Goal: Task Accomplishment & Management: Manage account settings

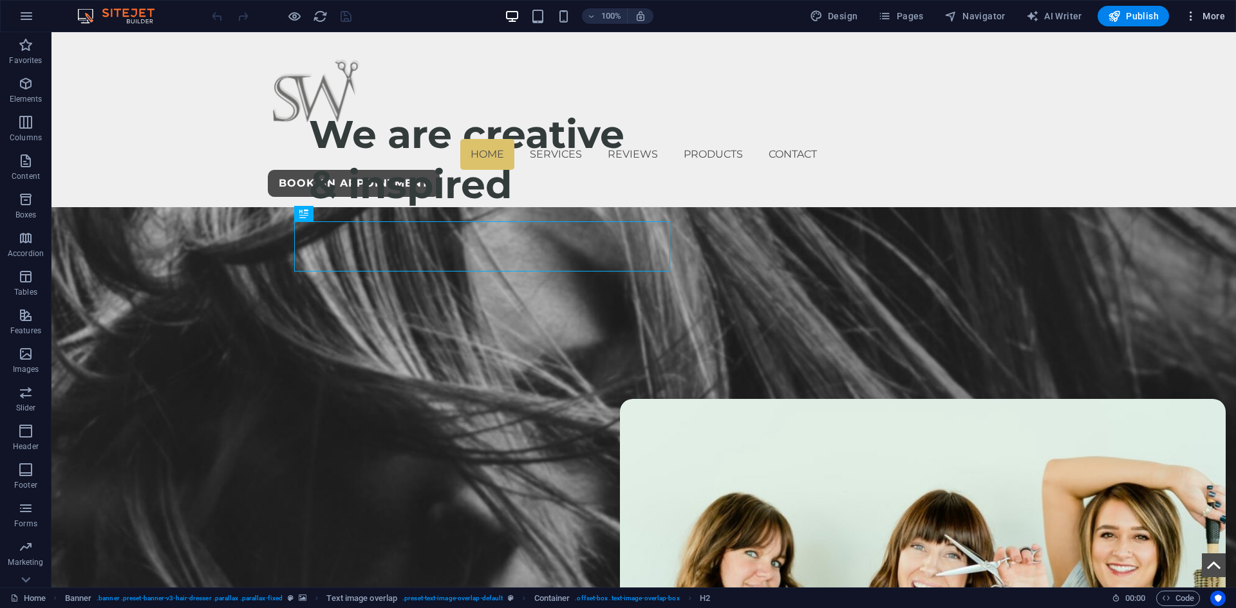
click at [573, 79] on span "More" at bounding box center [573, 102] width 0 height 47
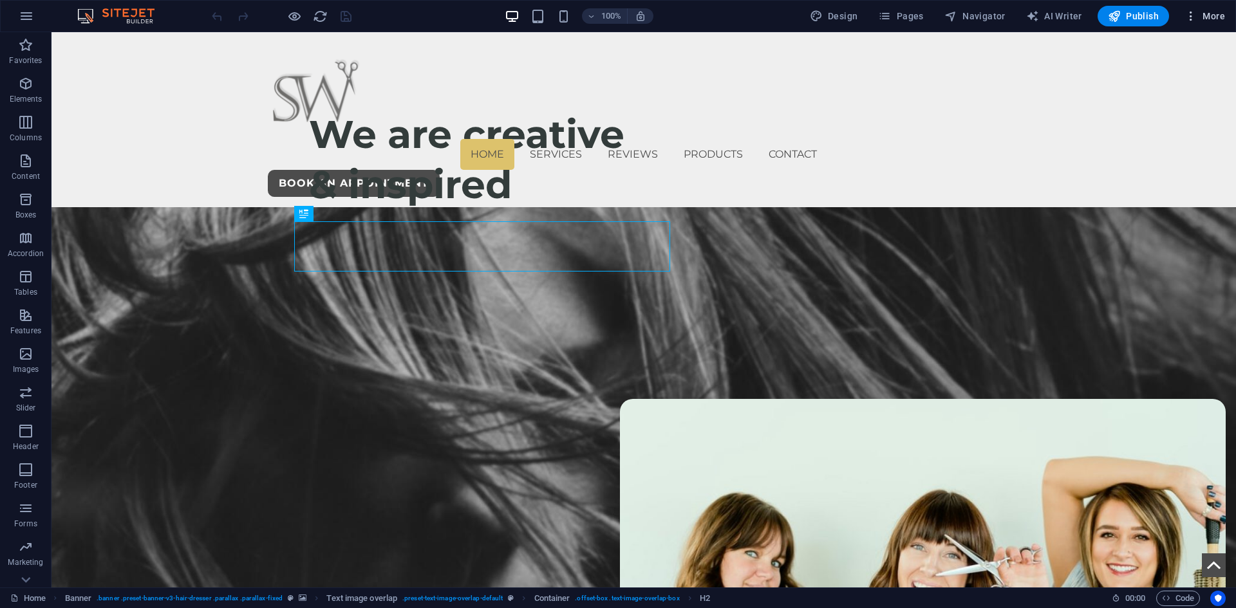
click at [573, 79] on span "More" at bounding box center [573, 102] width 0 height 47
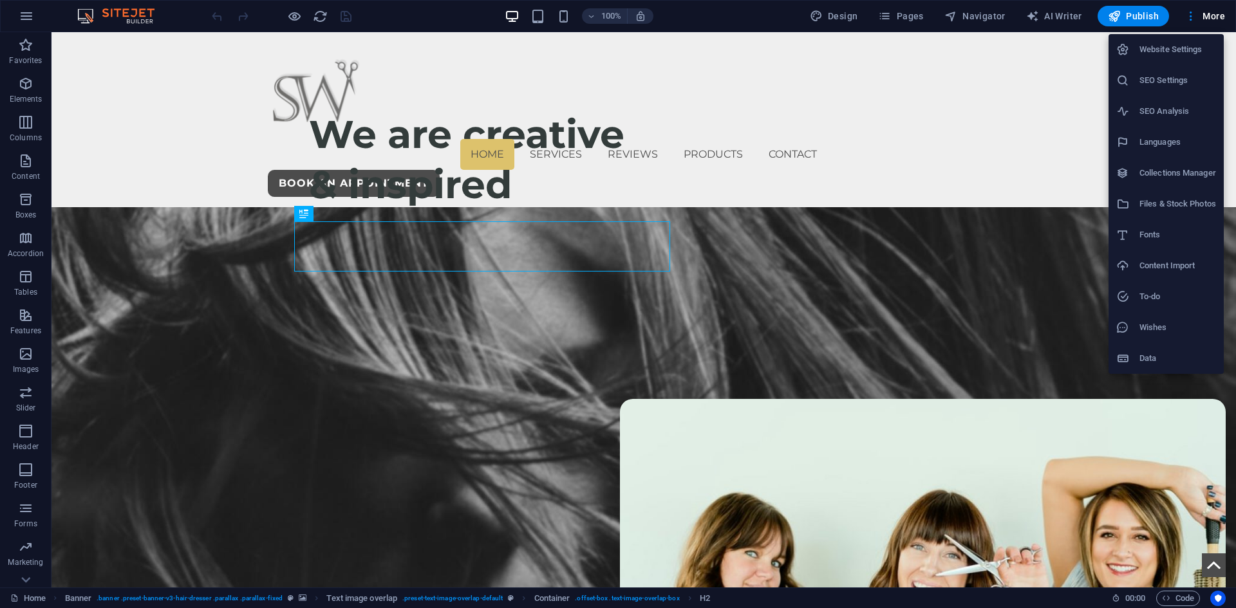
click at [38, 17] on div at bounding box center [618, 304] width 1236 height 608
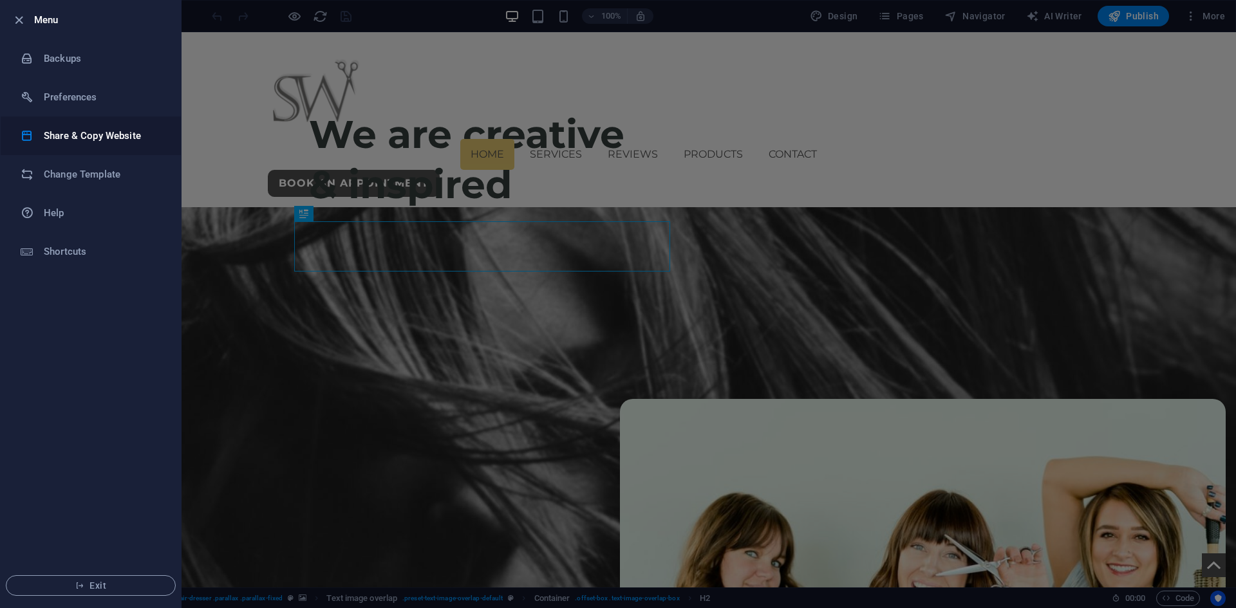
click at [78, 150] on li "Share & Copy Website" at bounding box center [91, 136] width 180 height 39
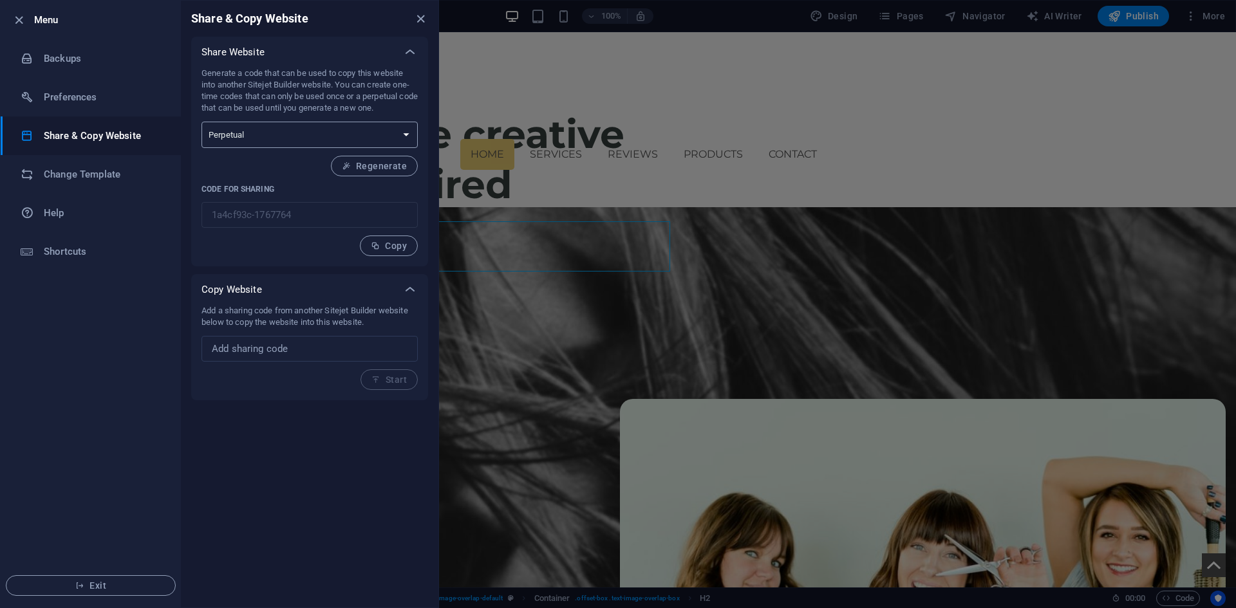
click at [394, 251] on button "Copy" at bounding box center [389, 246] width 58 height 21
click at [418, 15] on icon "close" at bounding box center [420, 19] width 15 height 15
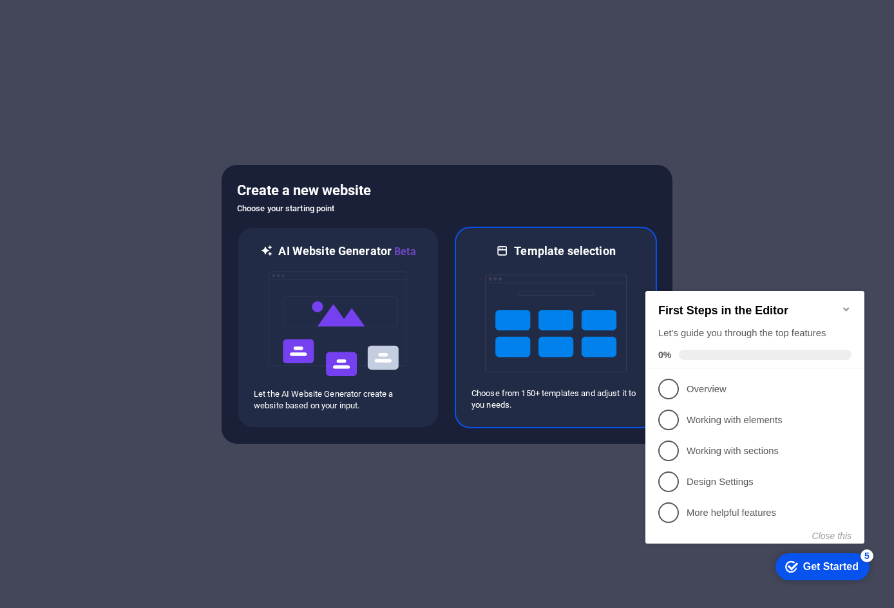
click at [520, 314] on img at bounding box center [556, 323] width 142 height 129
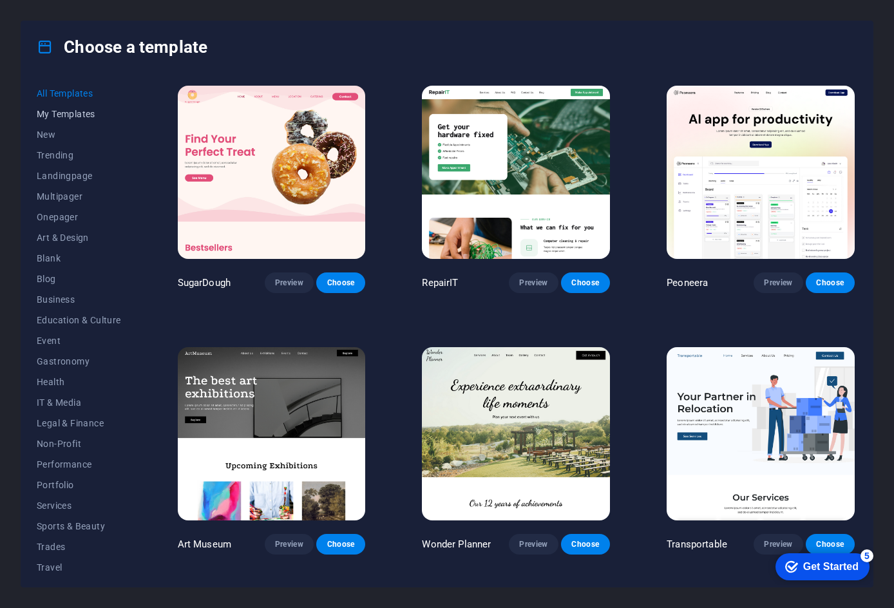
click at [79, 113] on span "My Templates" at bounding box center [79, 114] width 84 height 10
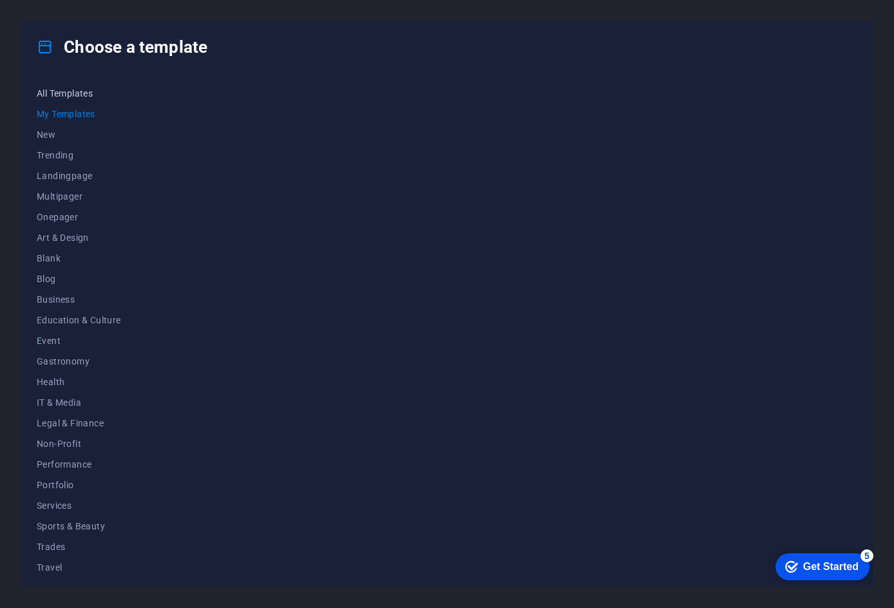
click at [69, 93] on span "All Templates" at bounding box center [79, 93] width 84 height 10
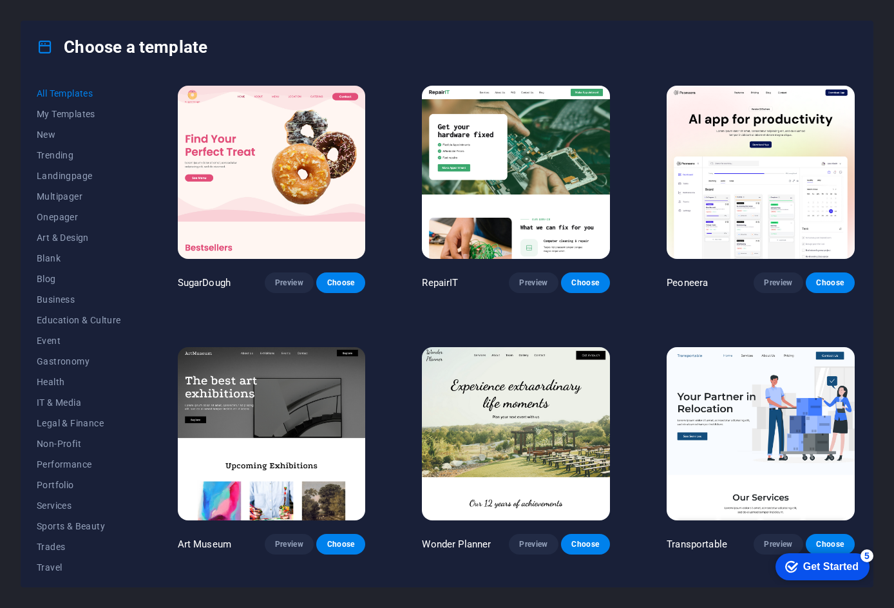
drag, startPoint x: 135, startPoint y: 114, endPoint x: 68, endPoint y: 297, distance: 194.5
click at [126, 197] on div "All Templates My Templates New Trending Landingpage Multipager Onepager Art & D…" at bounding box center [87, 327] width 100 height 488
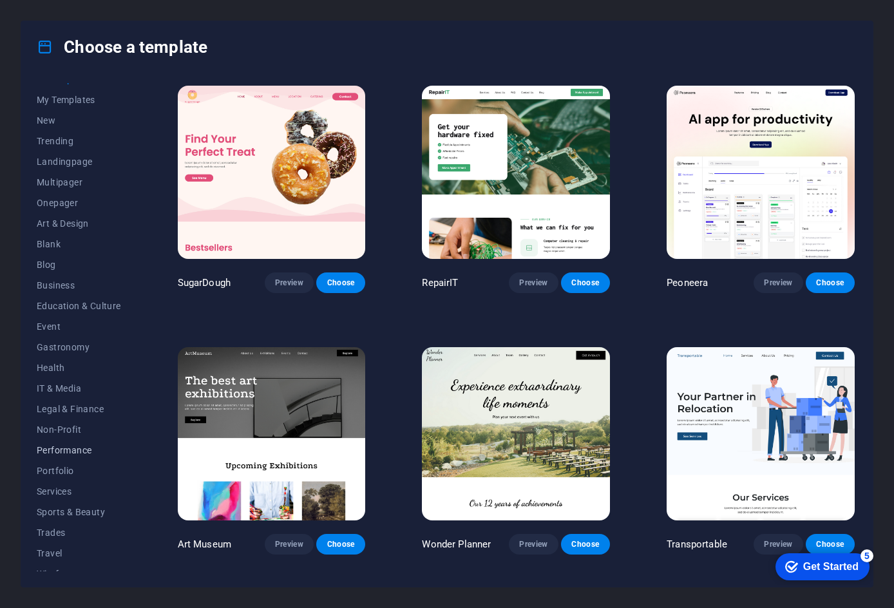
scroll to position [27, 0]
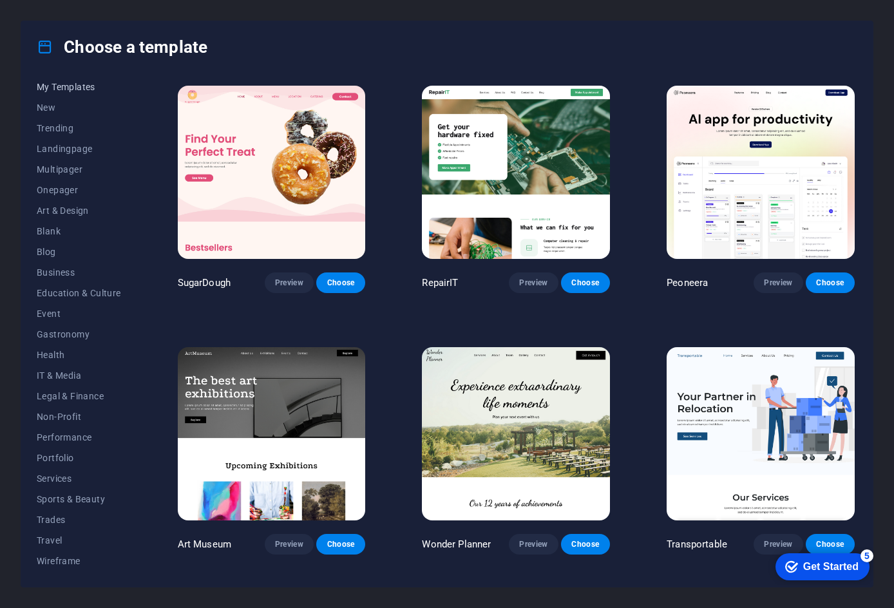
click at [61, 85] on span "My Templates" at bounding box center [79, 87] width 84 height 10
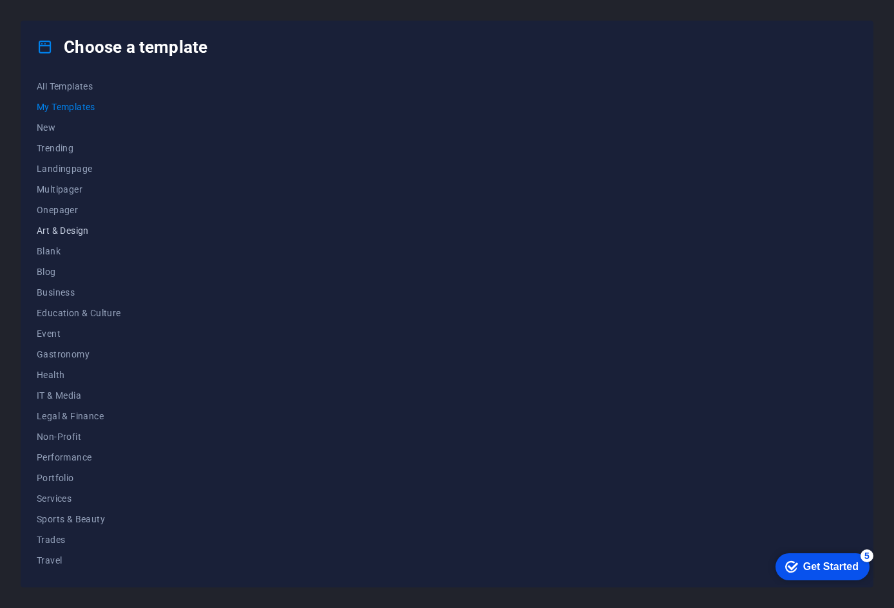
scroll to position [0, 0]
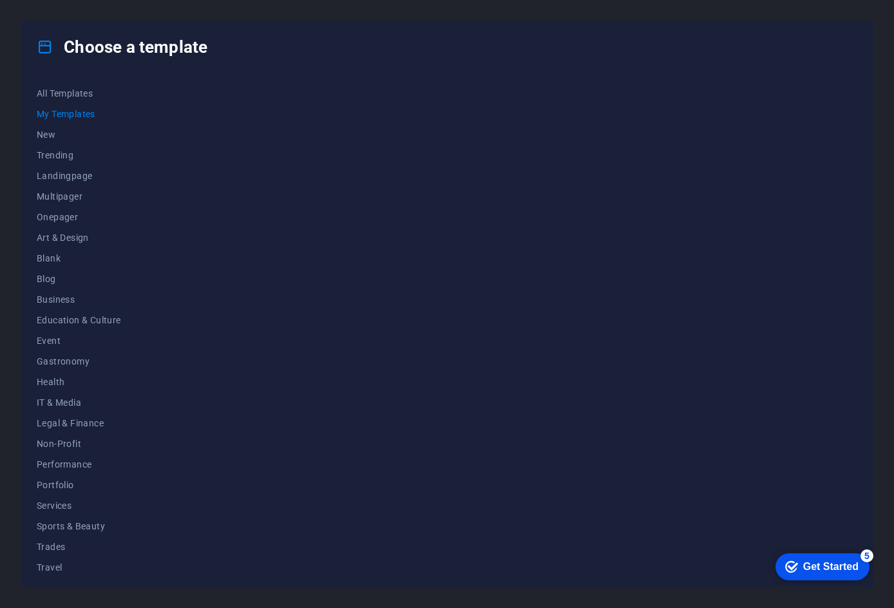
click at [827, 554] on div "checkmark Get Started 5" at bounding box center [822, 566] width 94 height 27
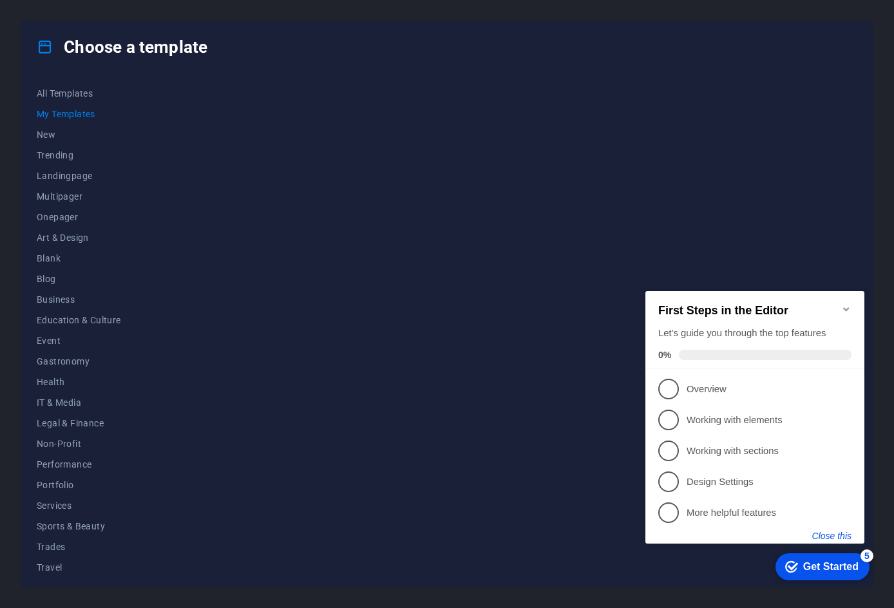
click at [825, 530] on button "Close this" at bounding box center [831, 535] width 39 height 10
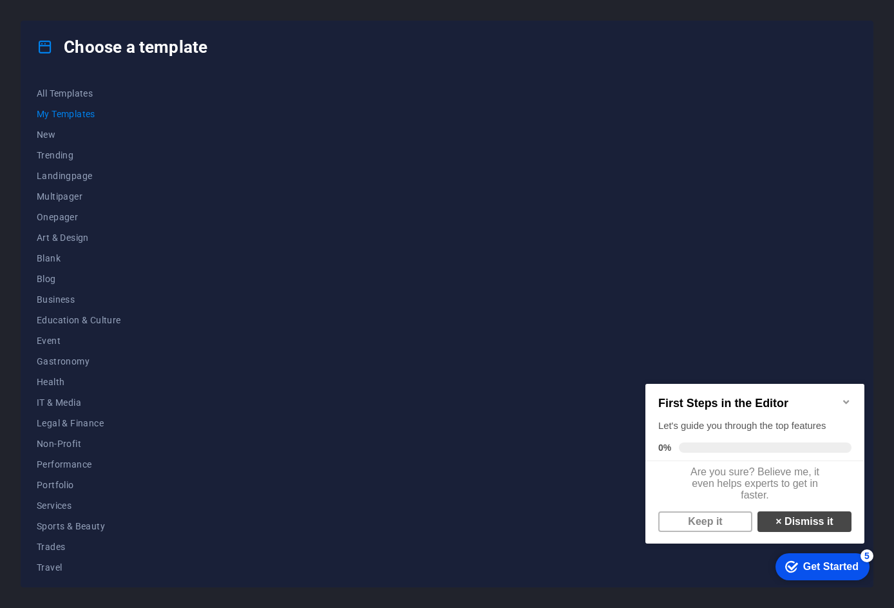
click at [802, 532] on link "× Dismiss it" at bounding box center [804, 521] width 94 height 21
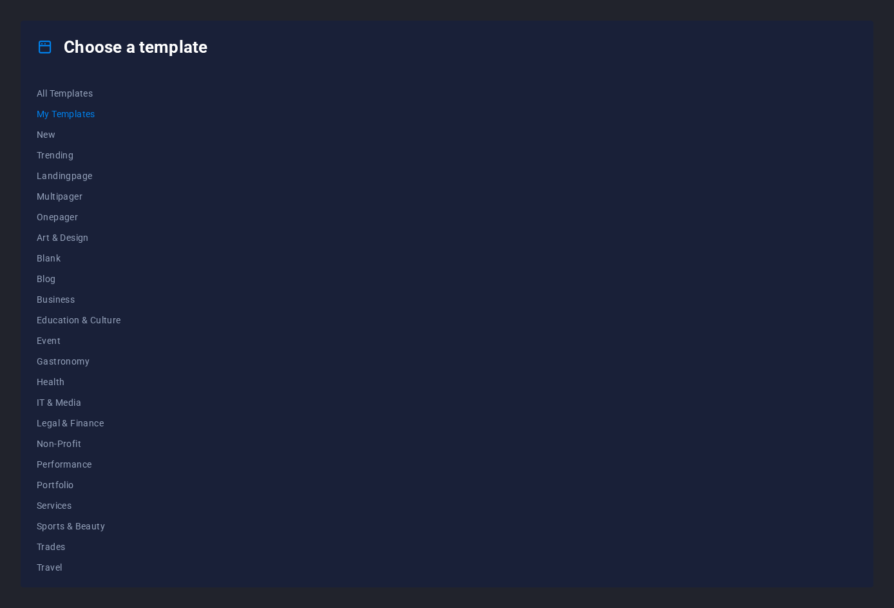
click at [243, 124] on div at bounding box center [516, 327] width 682 height 488
click at [76, 98] on span "All Templates" at bounding box center [79, 93] width 84 height 10
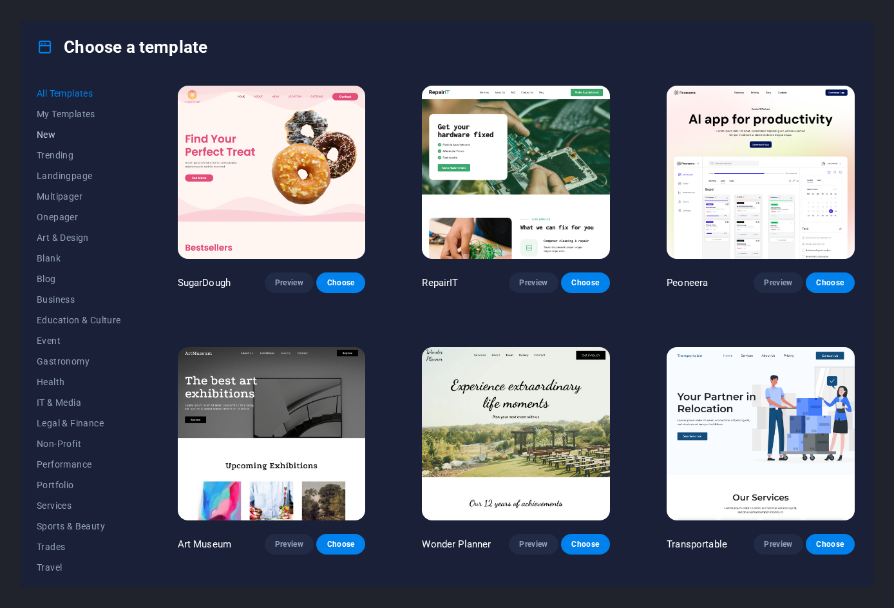
click at [53, 136] on span "New" at bounding box center [79, 134] width 84 height 10
click at [62, 117] on span "My Templates" at bounding box center [79, 114] width 84 height 10
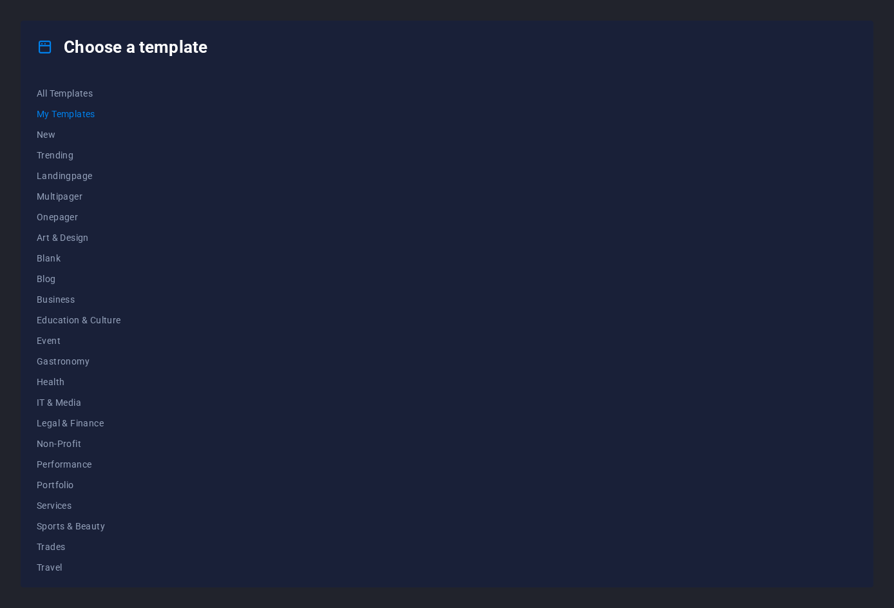
click at [73, 105] on button "My Templates" at bounding box center [79, 114] width 84 height 21
click at [258, 140] on div at bounding box center [516, 327] width 682 height 488
click at [64, 98] on span "All Templates" at bounding box center [79, 93] width 84 height 10
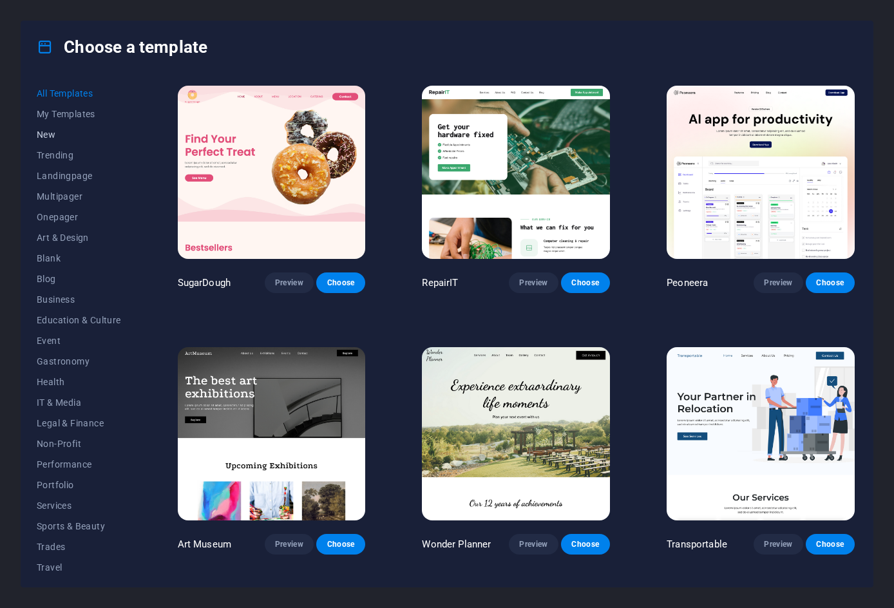
click at [42, 129] on span "New" at bounding box center [79, 134] width 84 height 10
click at [42, 133] on span "New" at bounding box center [79, 134] width 84 height 10
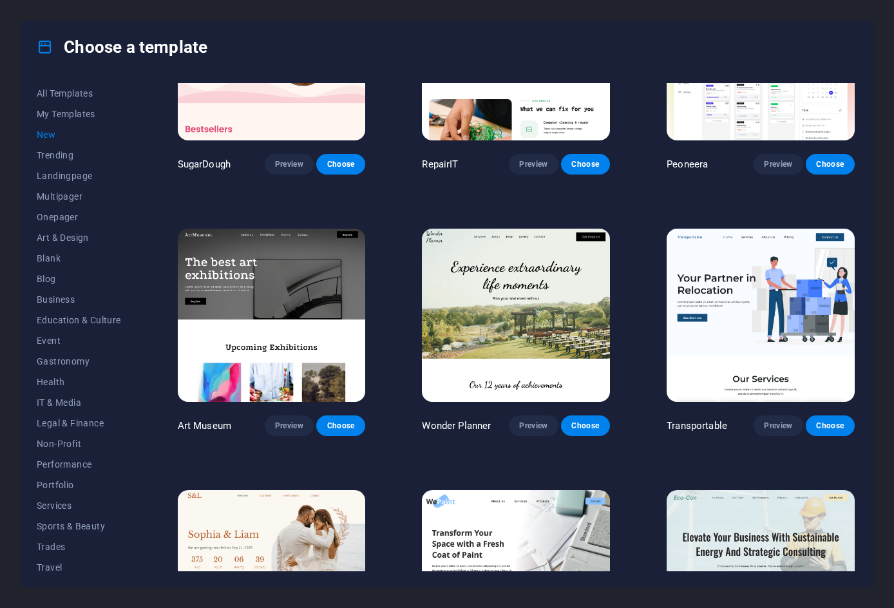
scroll to position [193, 0]
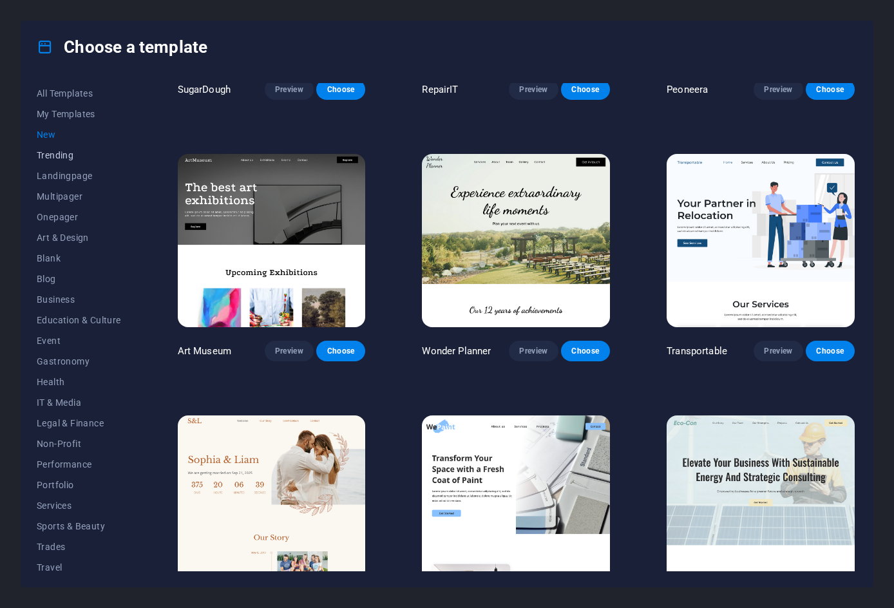
click at [46, 154] on span "Trending" at bounding box center [79, 155] width 84 height 10
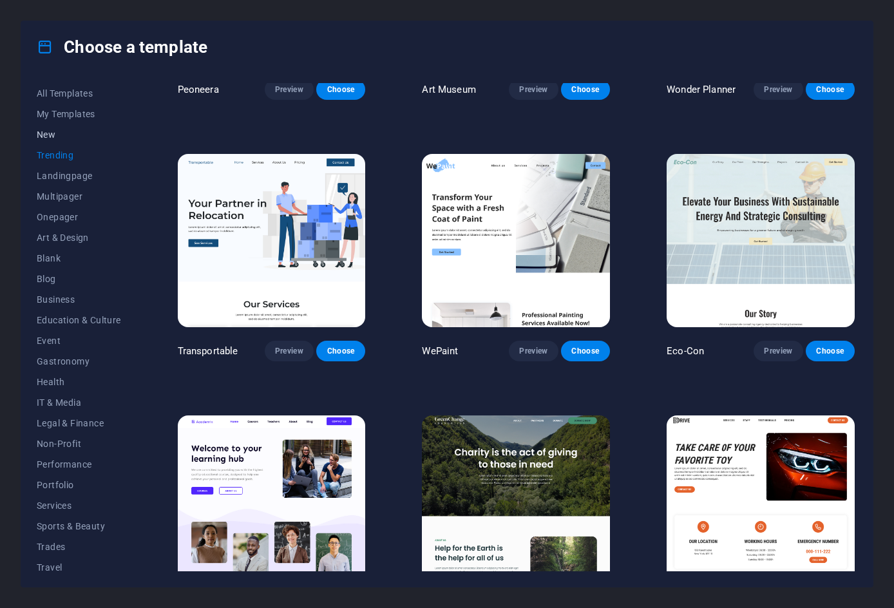
click at [41, 134] on span "New" at bounding box center [79, 134] width 84 height 10
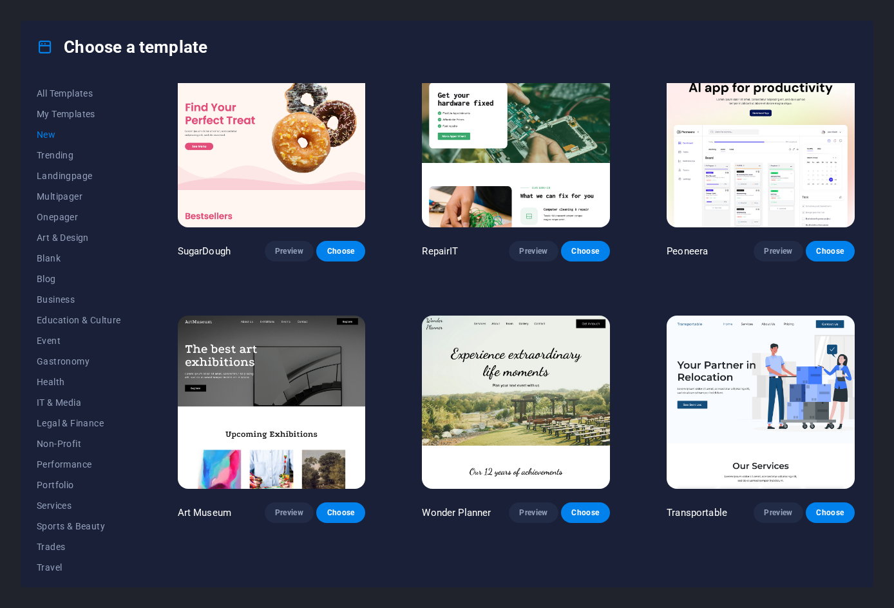
scroll to position [0, 0]
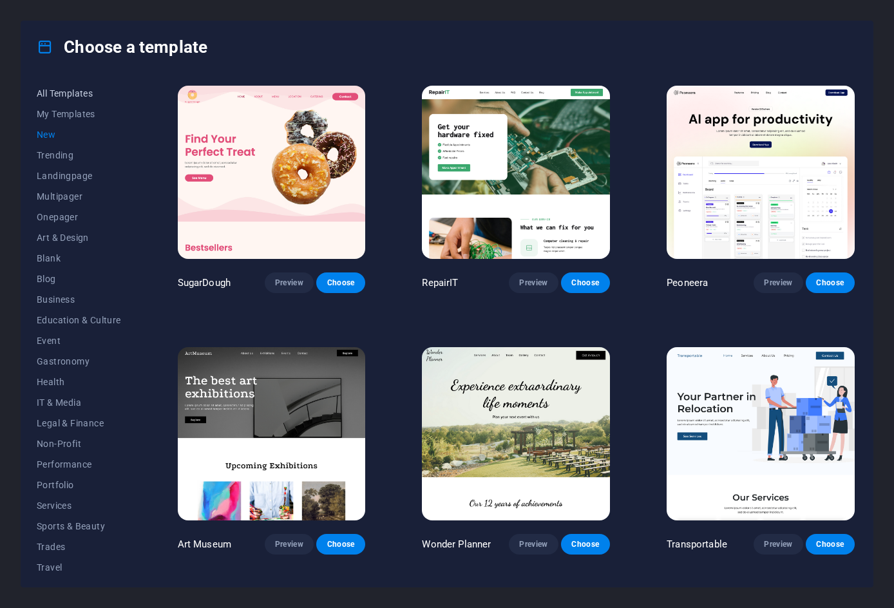
click at [80, 91] on span "All Templates" at bounding box center [79, 93] width 84 height 10
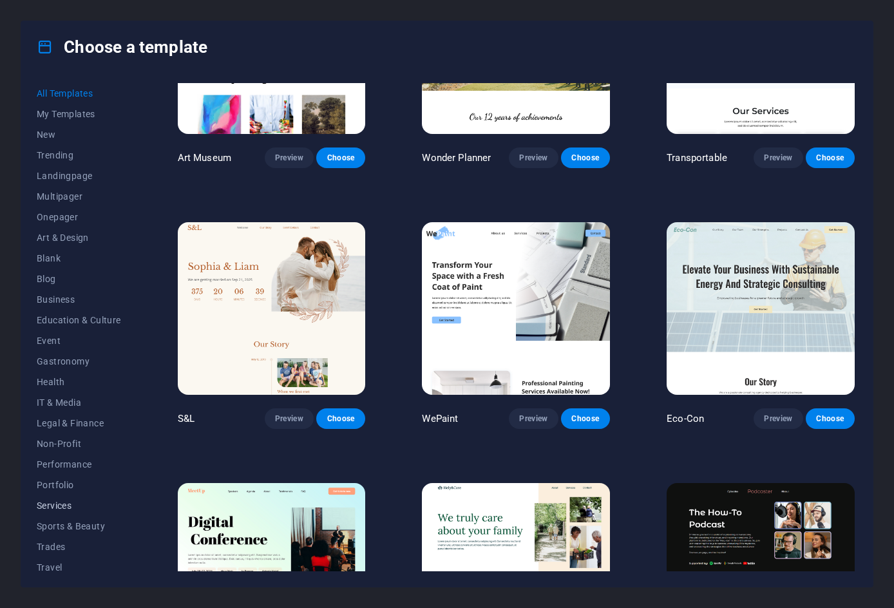
scroll to position [27, 0]
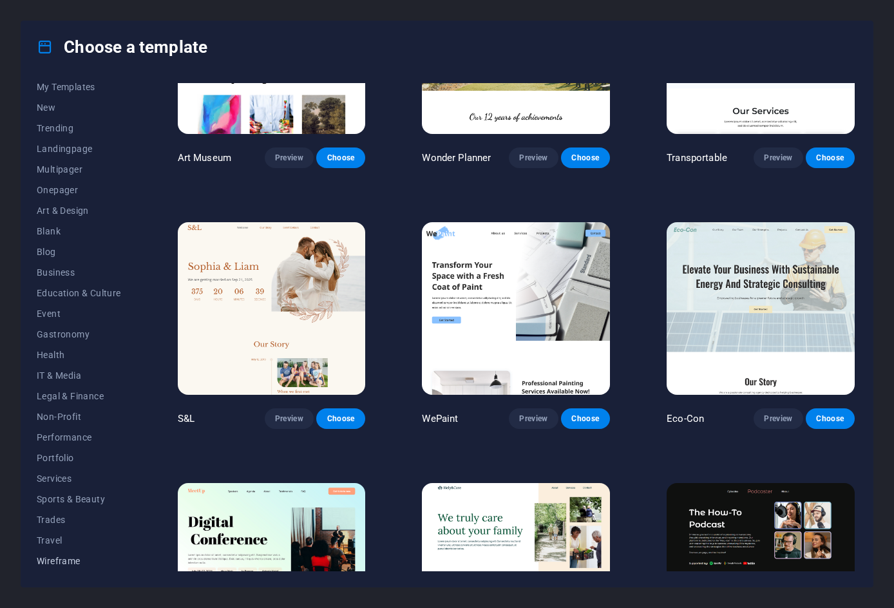
click at [64, 558] on span "Wireframe" at bounding box center [79, 561] width 84 height 10
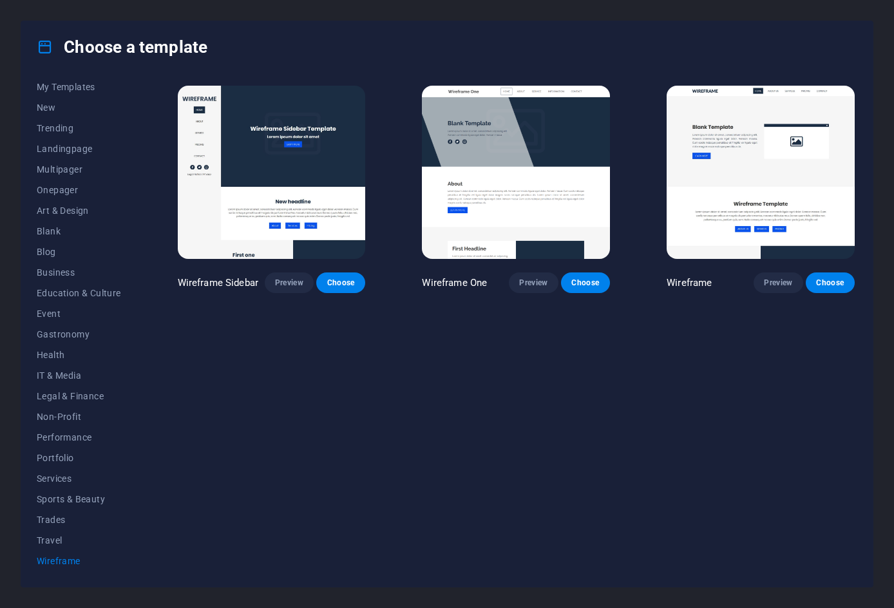
scroll to position [0, 0]
click at [52, 539] on span "Travel" at bounding box center [79, 540] width 84 height 10
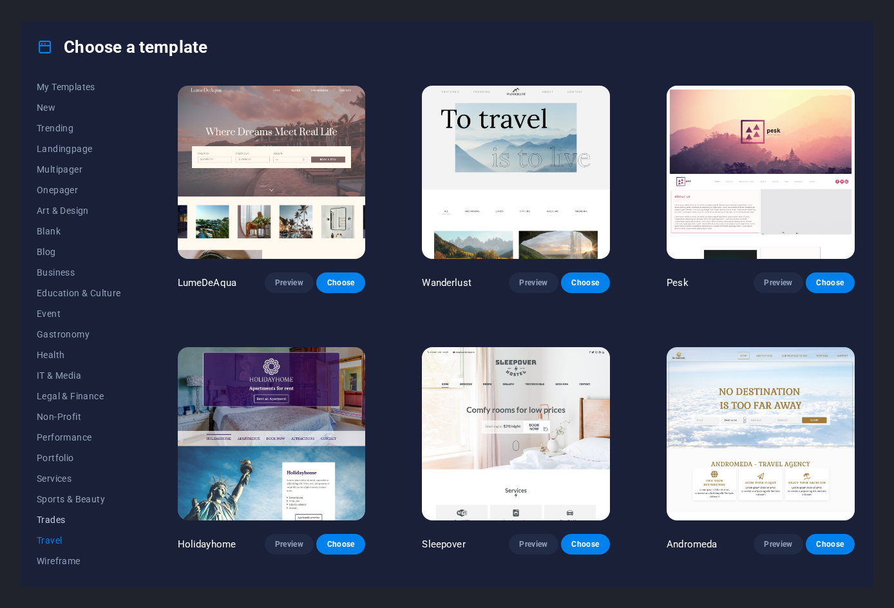
click at [53, 509] on button "Trades" at bounding box center [79, 519] width 84 height 21
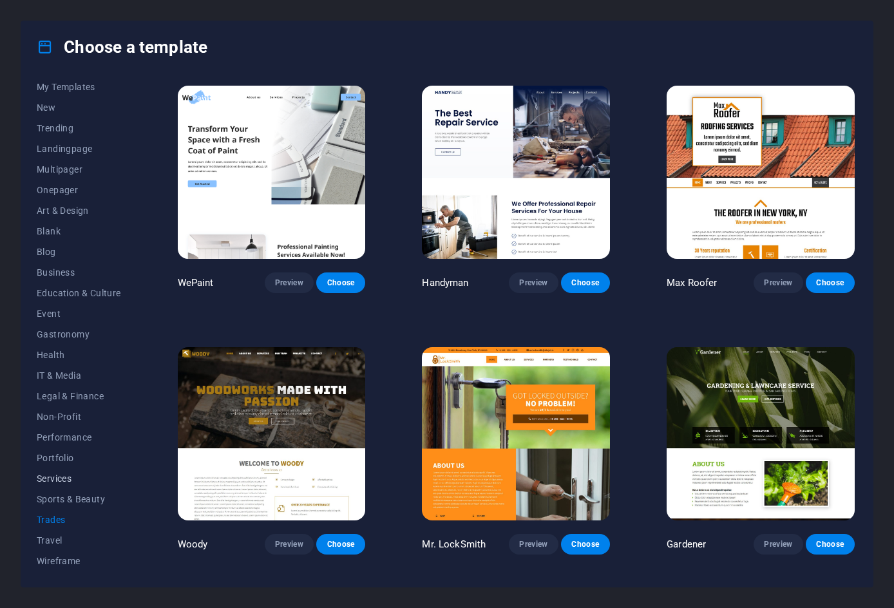
click at [59, 480] on span "Services" at bounding box center [79, 478] width 84 height 10
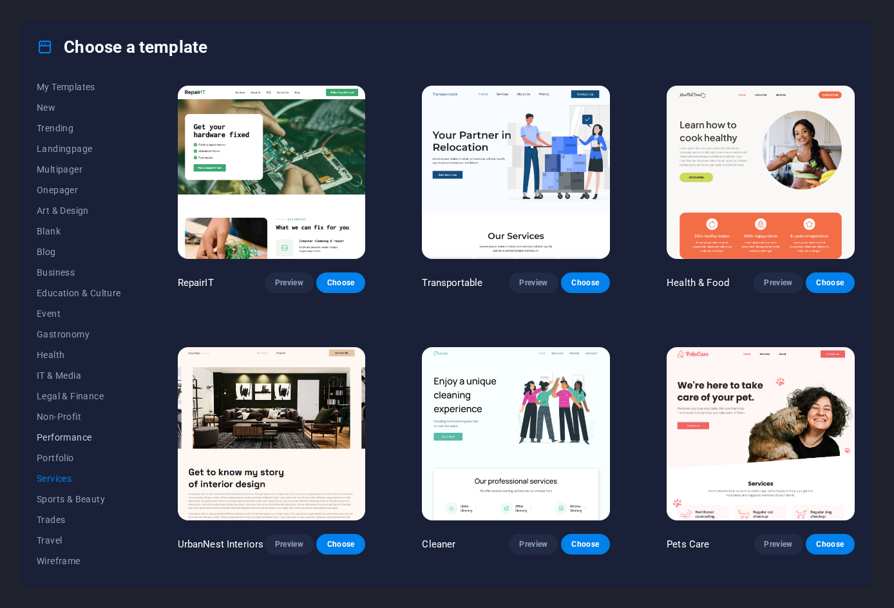
click at [59, 444] on button "Performance" at bounding box center [79, 437] width 84 height 21
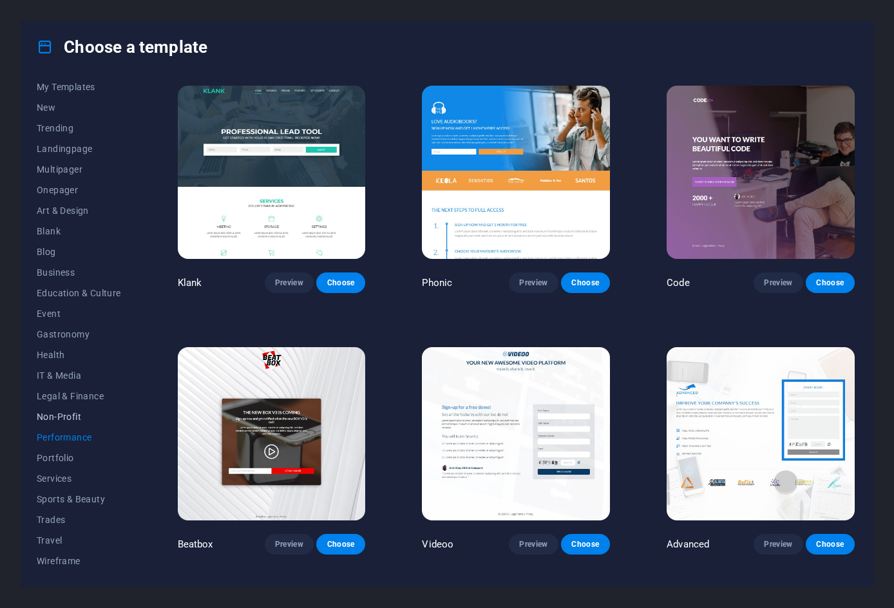
click at [60, 415] on span "Non-Profit" at bounding box center [79, 416] width 84 height 10
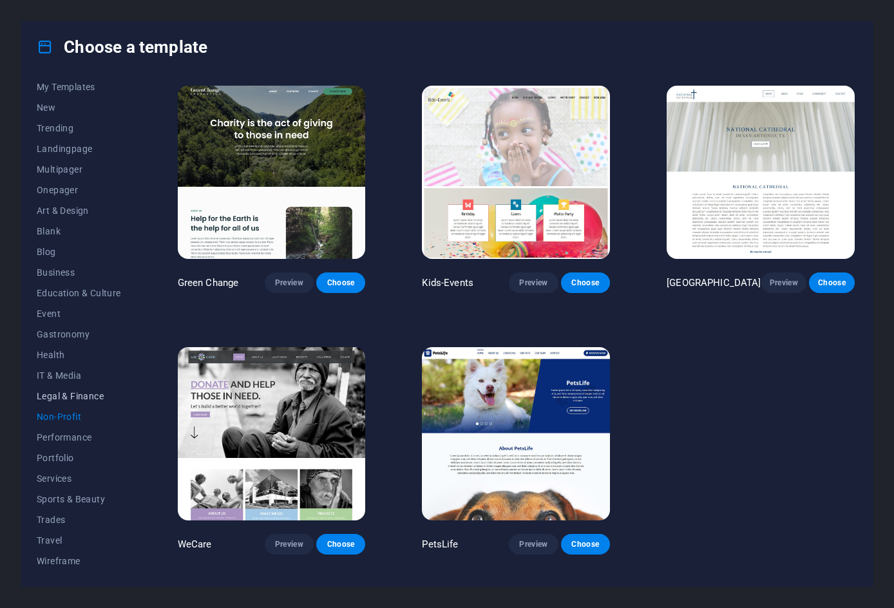
click at [61, 389] on button "Legal & Finance" at bounding box center [79, 396] width 84 height 21
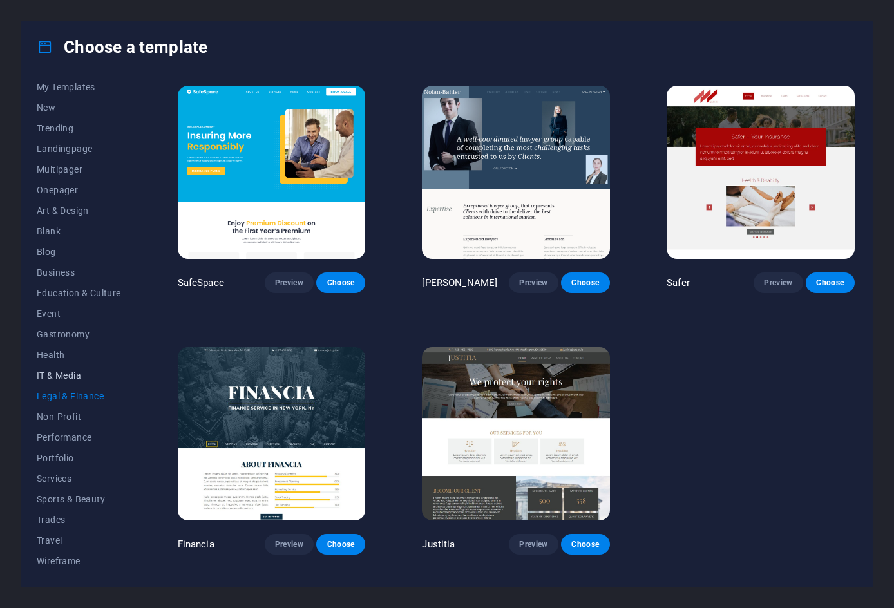
click at [56, 367] on button "IT & Media" at bounding box center [79, 375] width 84 height 21
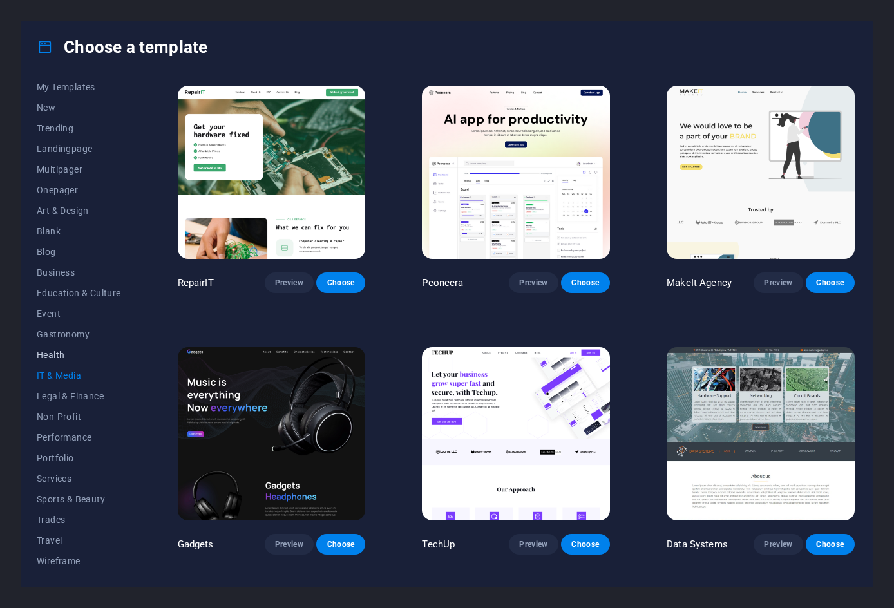
click at [52, 345] on button "Health" at bounding box center [79, 354] width 84 height 21
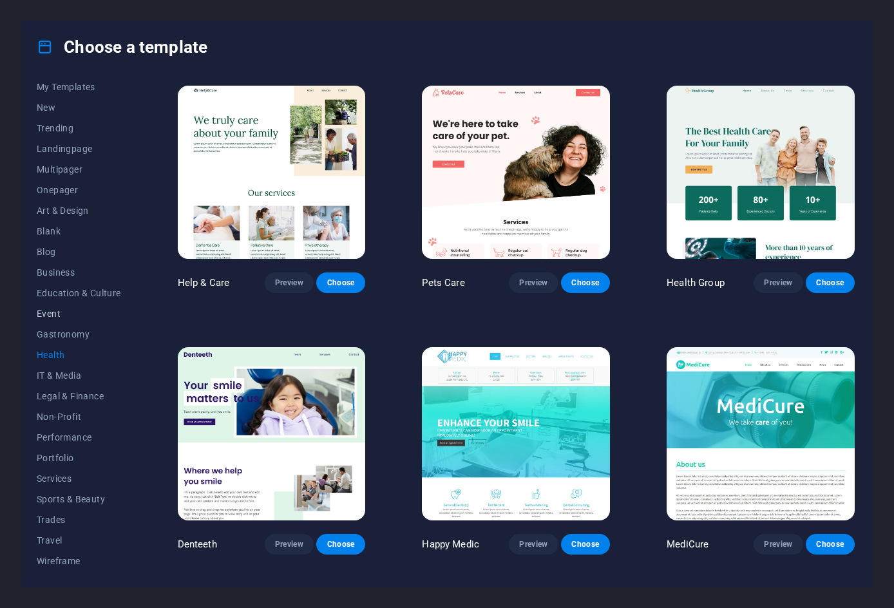
click at [54, 321] on button "Event" at bounding box center [79, 313] width 84 height 21
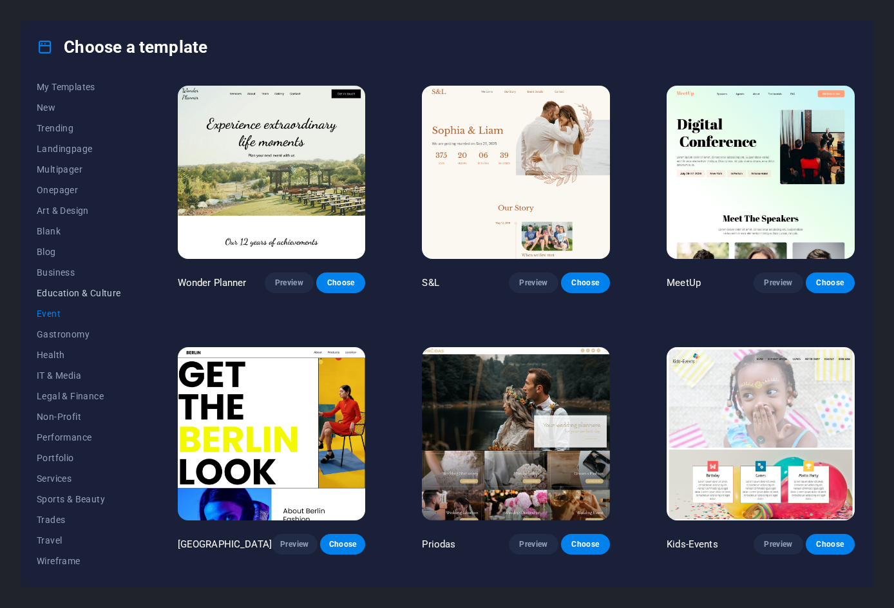
click at [52, 292] on span "Education & Culture" at bounding box center [79, 293] width 84 height 10
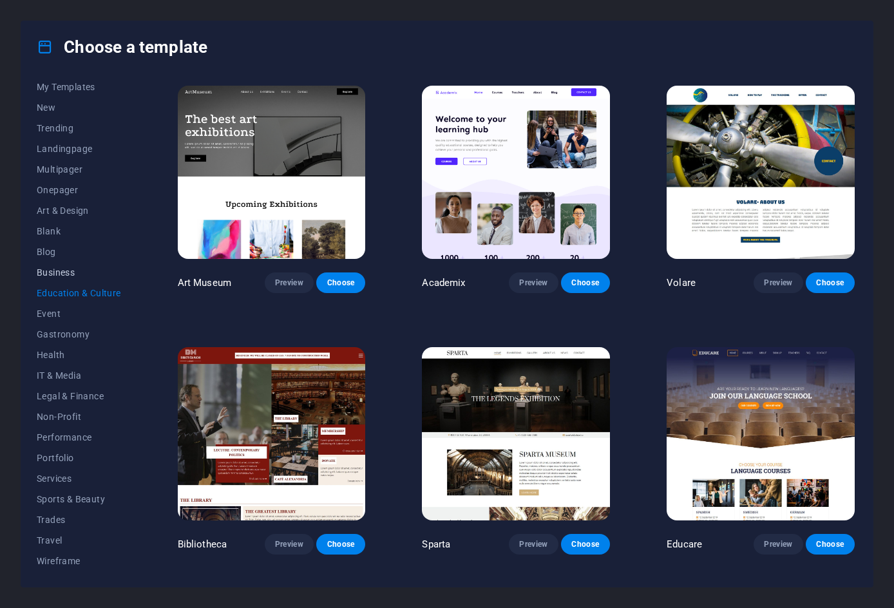
click at [51, 274] on span "Business" at bounding box center [79, 272] width 84 height 10
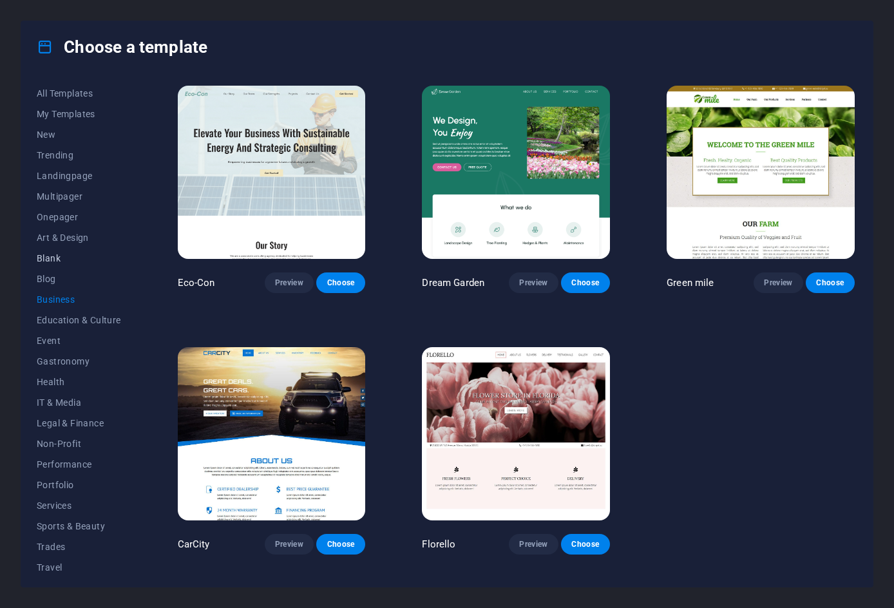
click at [53, 264] on button "Blank" at bounding box center [79, 258] width 84 height 21
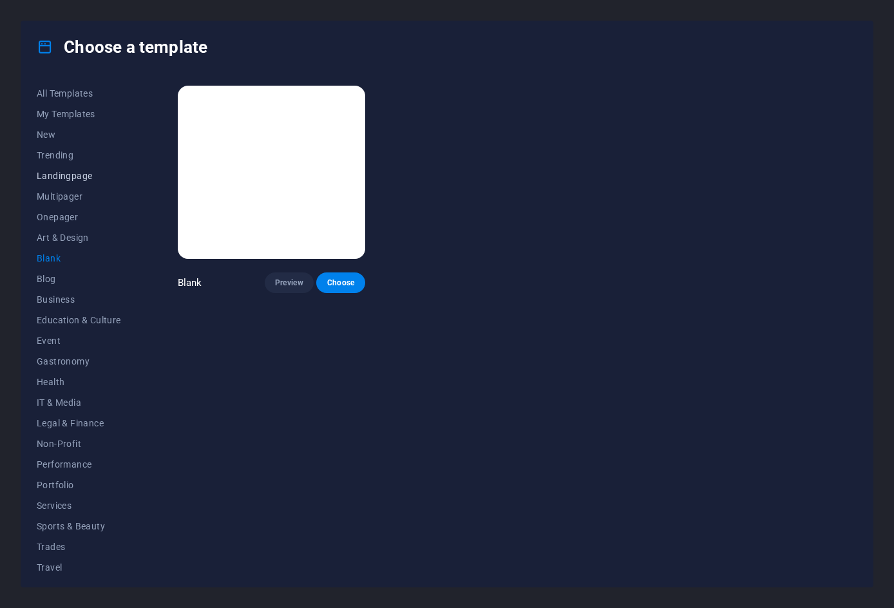
click at [63, 175] on span "Landingpage" at bounding box center [79, 176] width 84 height 10
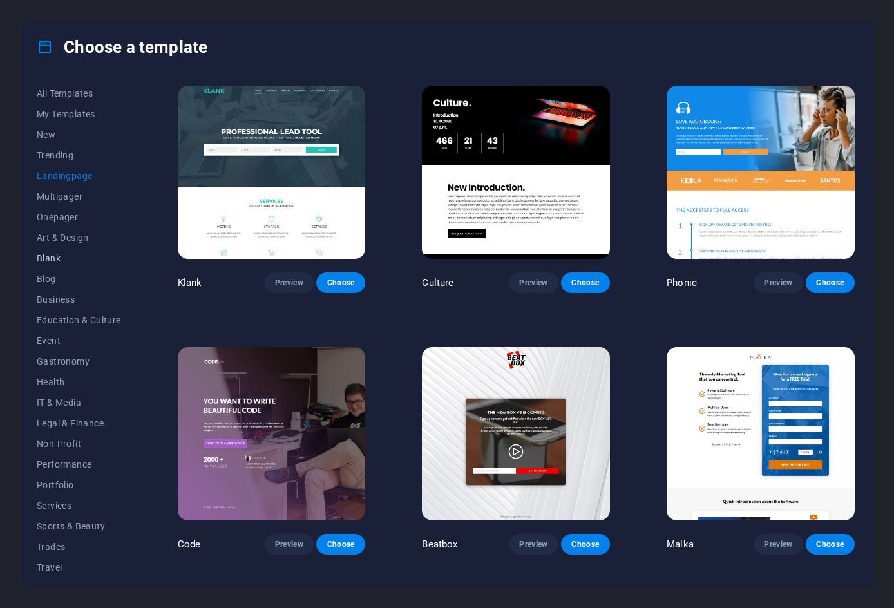
click at [58, 250] on button "Blank" at bounding box center [79, 258] width 84 height 21
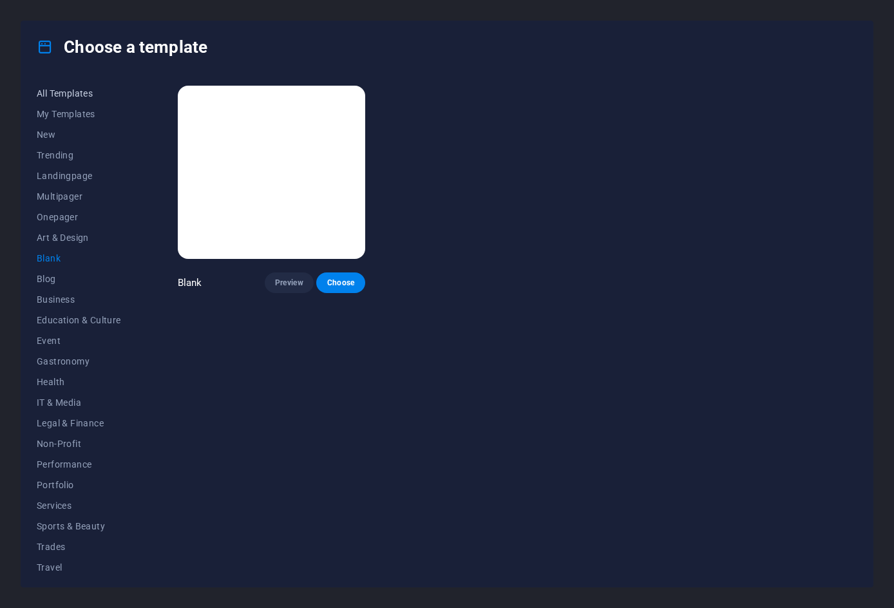
click at [61, 102] on button "All Templates" at bounding box center [79, 93] width 84 height 21
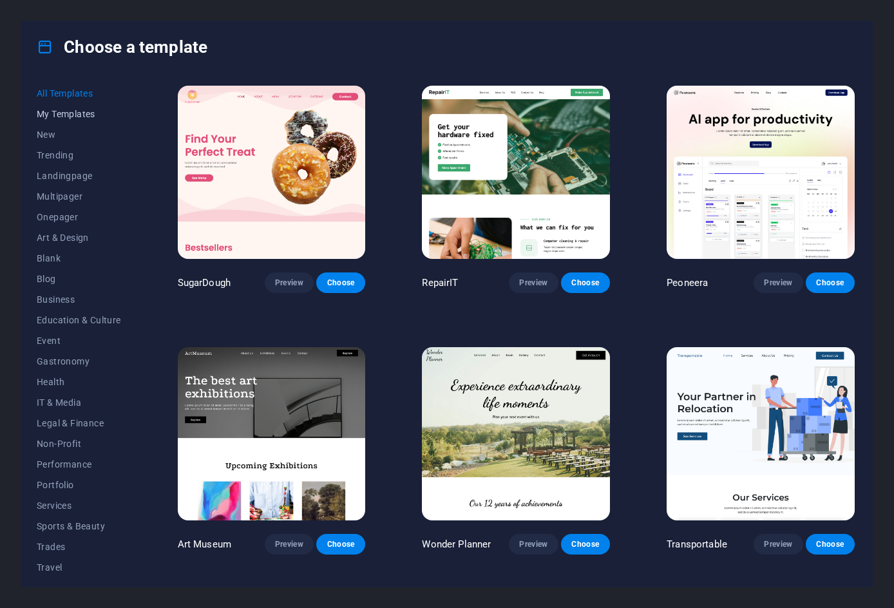
click at [78, 111] on span "My Templates" at bounding box center [79, 114] width 84 height 10
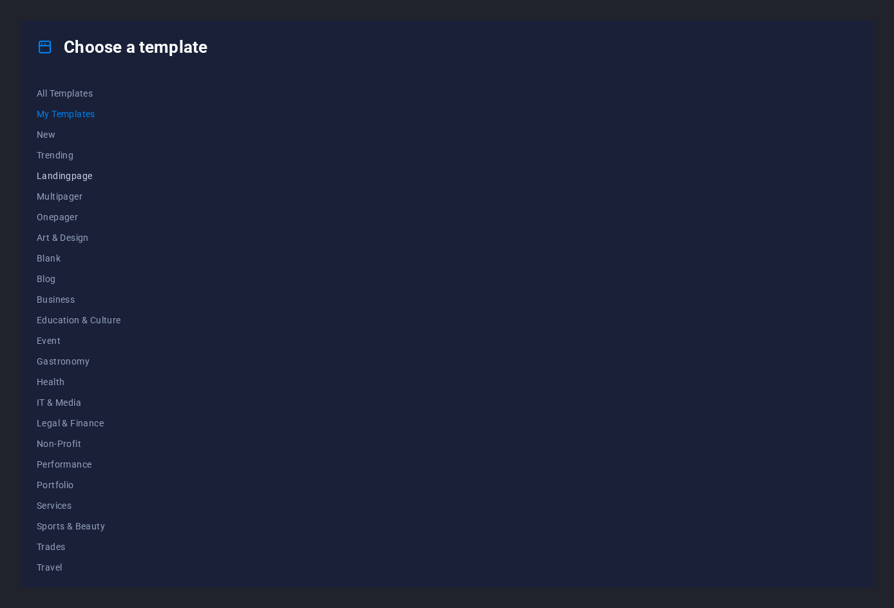
click at [82, 185] on button "Landingpage" at bounding box center [79, 175] width 84 height 21
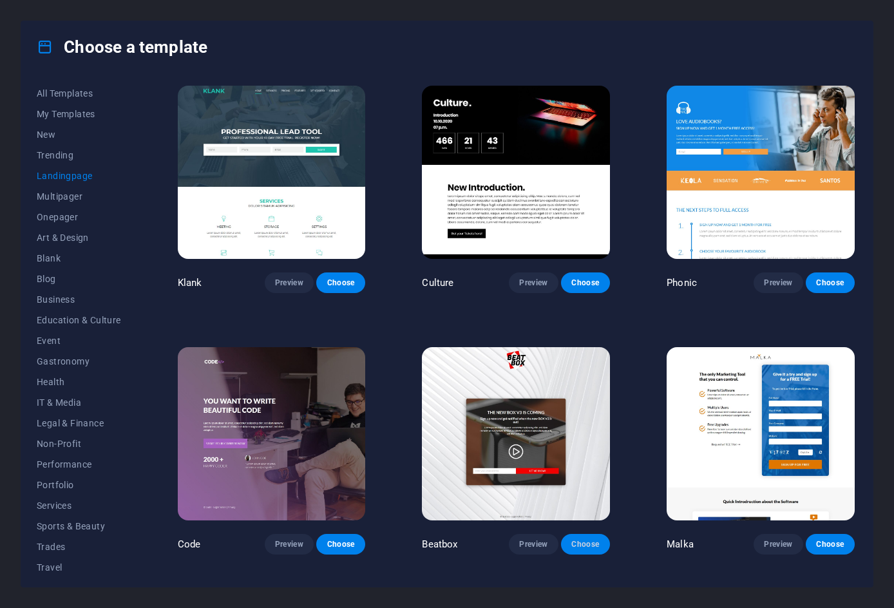
click at [603, 539] on button "Choose" at bounding box center [585, 544] width 49 height 21
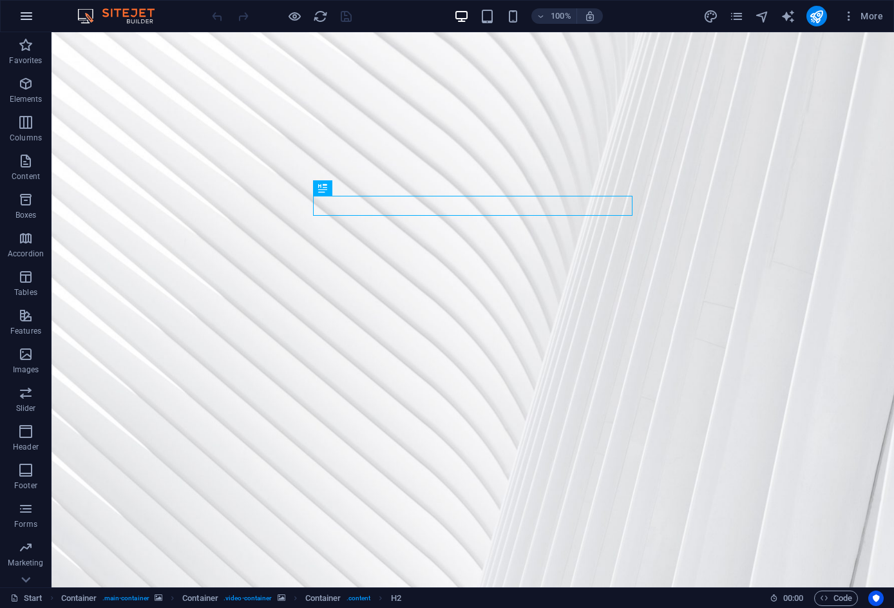
click at [24, 15] on icon "button" at bounding box center [26, 15] width 15 height 15
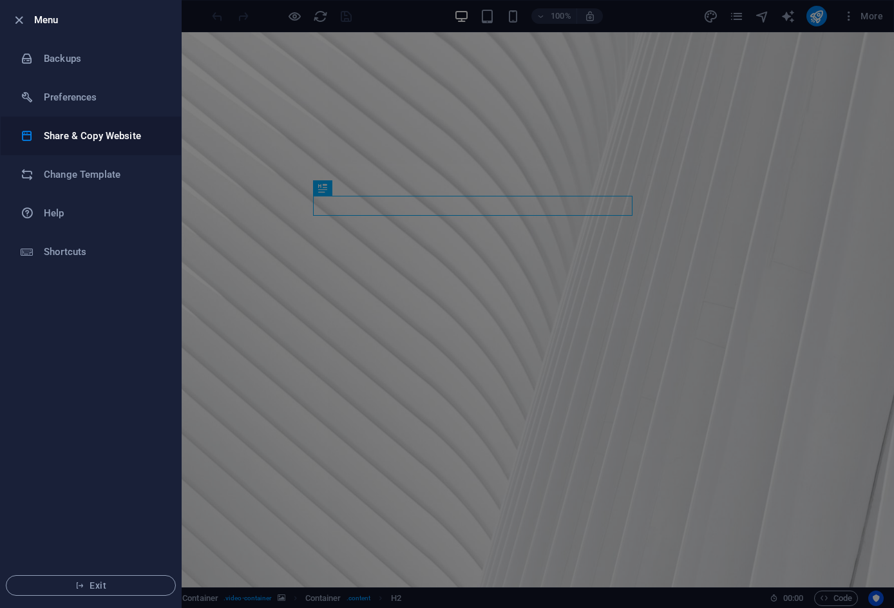
click at [62, 138] on h6 "Share & Copy Website" at bounding box center [103, 135] width 119 height 15
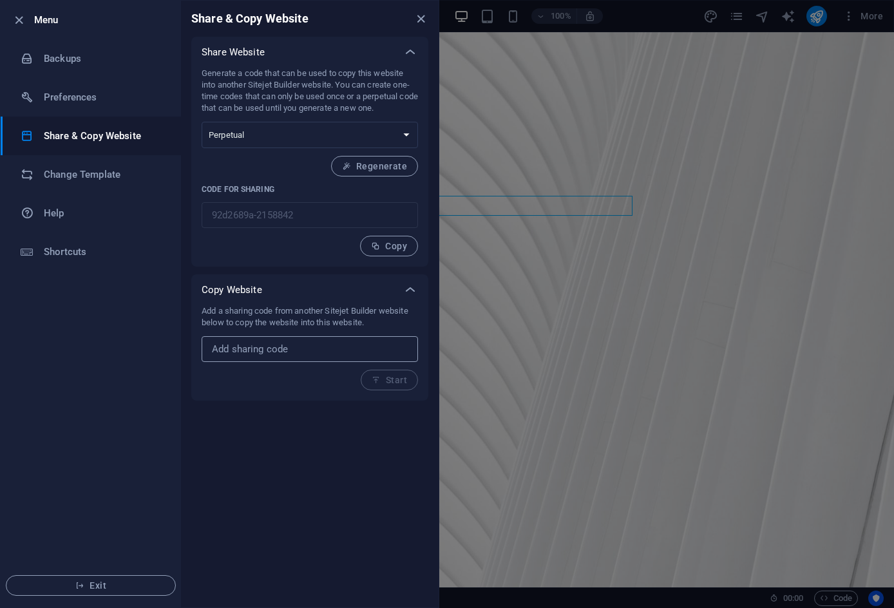
click at [243, 359] on input "text" at bounding box center [310, 349] width 216 height 26
paste input "1a4cf93c-1767764"
type input "1a4cf93c-1767764"
click at [398, 385] on button "Start" at bounding box center [389, 380] width 57 height 21
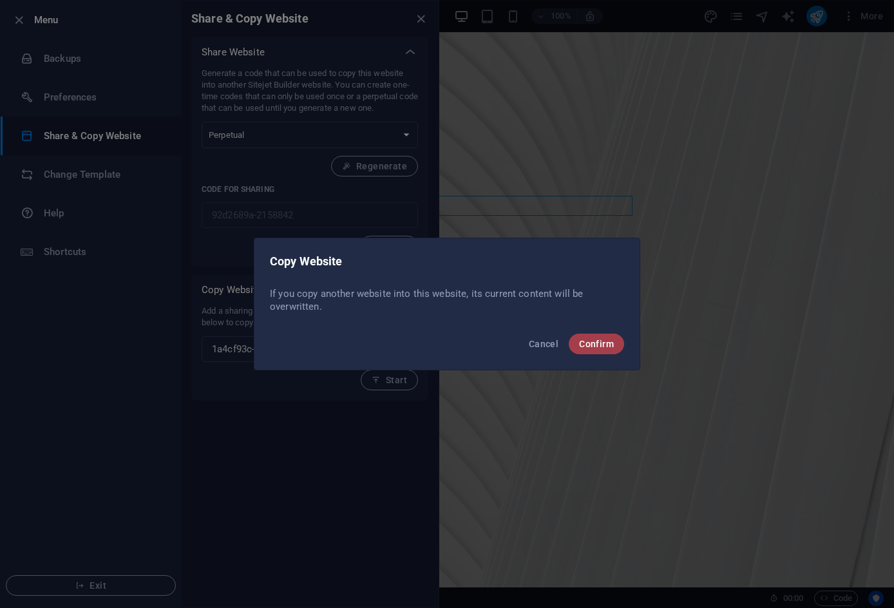
click at [612, 344] on span "Confirm" at bounding box center [596, 344] width 35 height 10
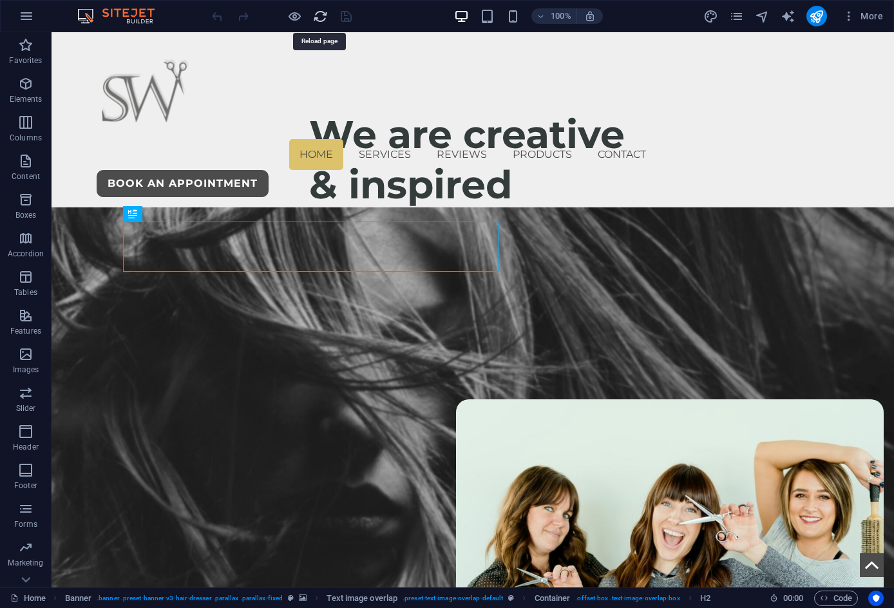
click at [0, 0] on icon "reload" at bounding box center [0, 0] width 0 height 0
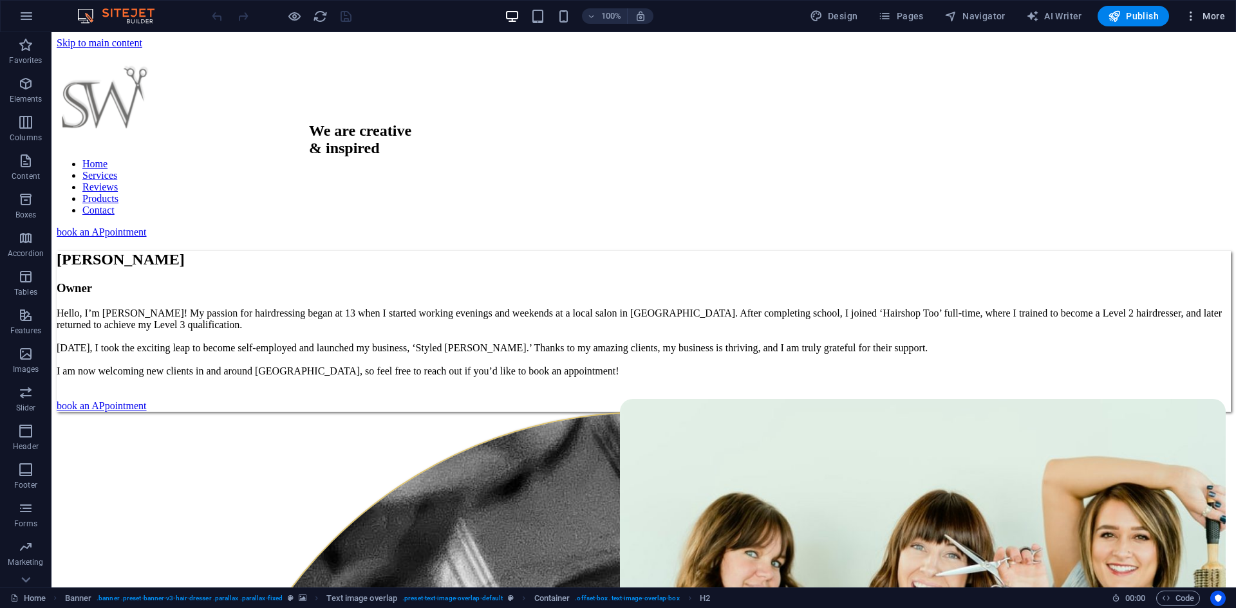
click at [893, 13] on icon "button" at bounding box center [1191, 16] width 13 height 13
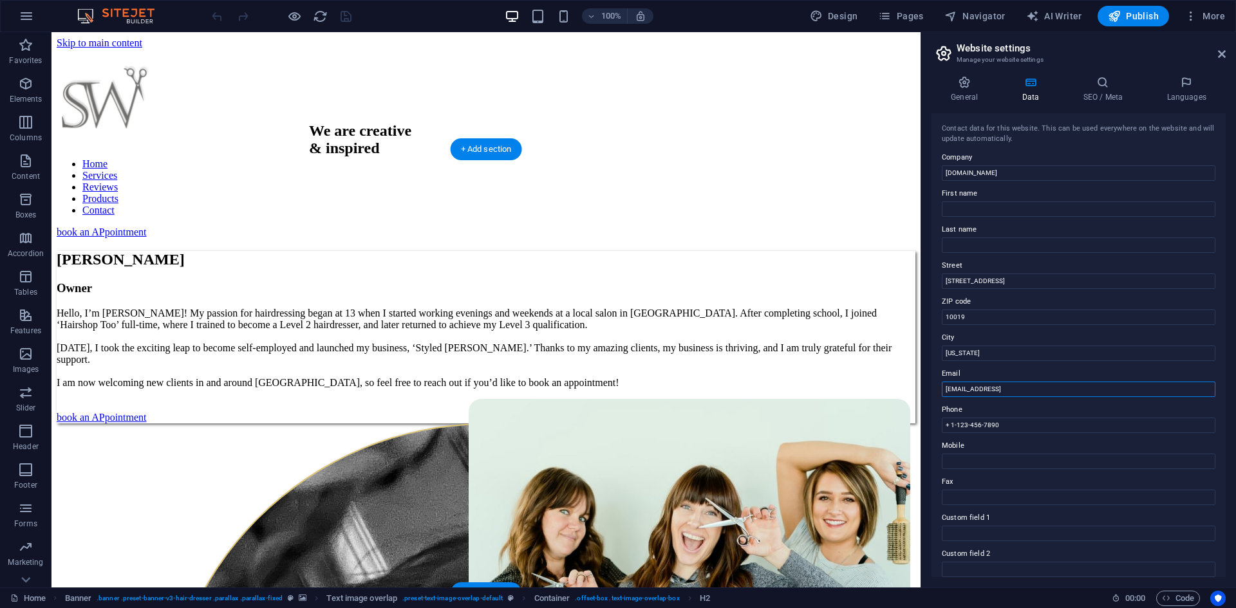
drag, startPoint x: 1161, startPoint y: 421, endPoint x: 861, endPoint y: 399, distance: 300.8
click at [859, 122] on div "Home Services Reviews Products Contact book an APpointment" at bounding box center [486, 143] width 859 height 189
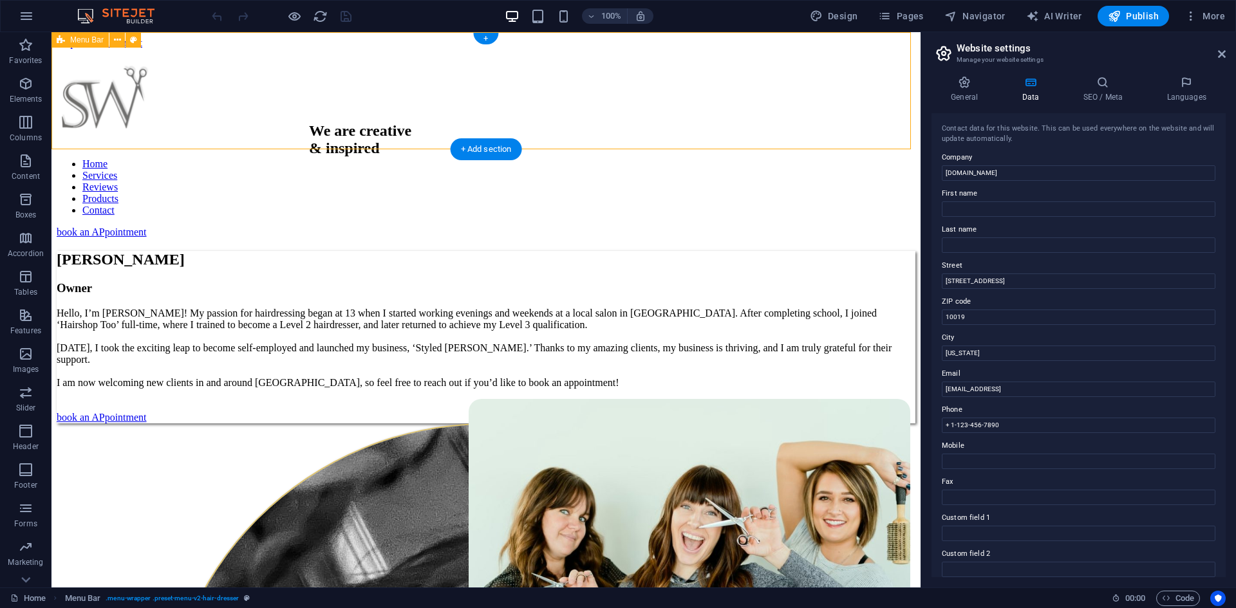
click at [859, 122] on div "Home Services Reviews Products Contact book an APpointment" at bounding box center [486, 143] width 859 height 189
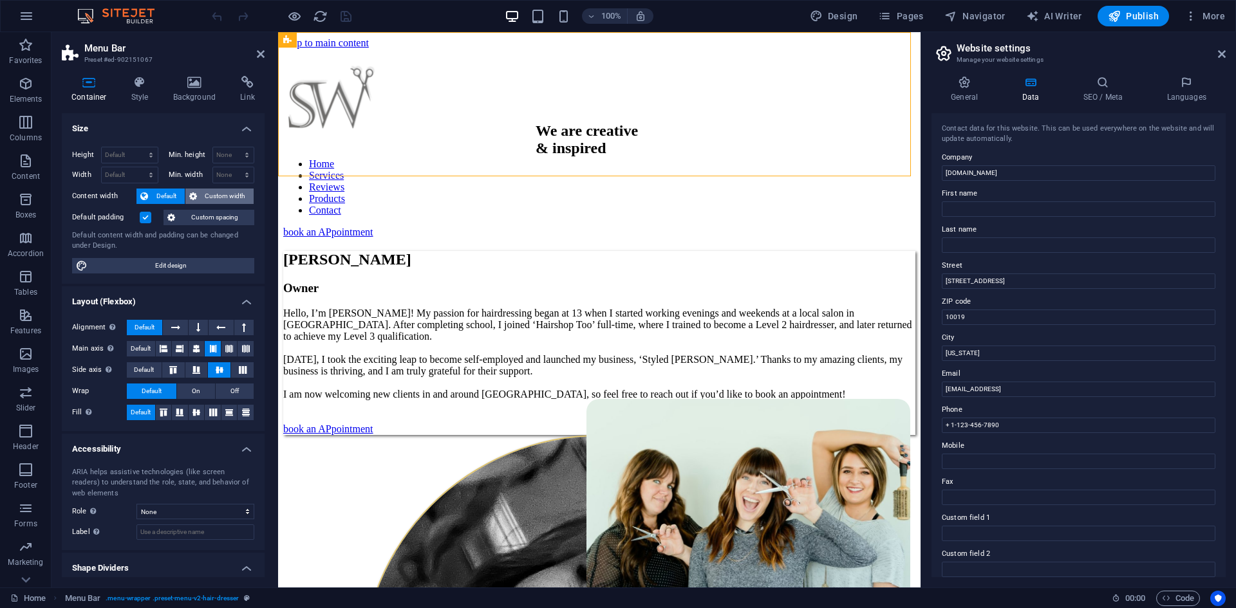
click at [220, 195] on span "Custom width" at bounding box center [226, 196] width 50 height 15
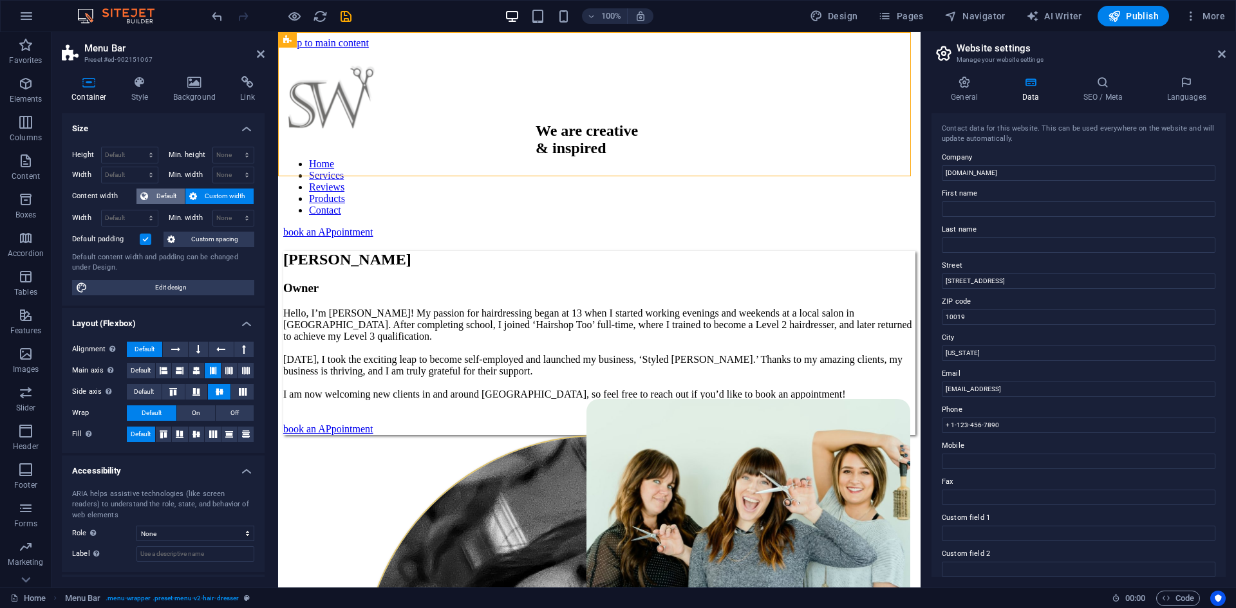
click at [165, 198] on span "Default" at bounding box center [166, 196] width 29 height 15
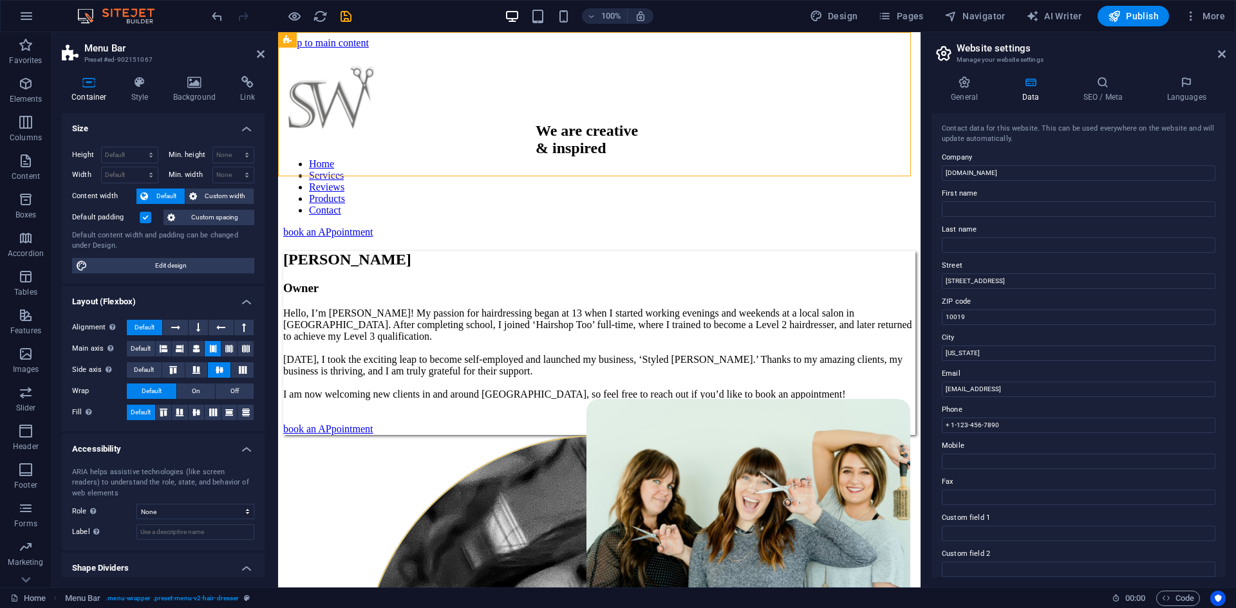
click at [148, 215] on label at bounding box center [146, 218] width 12 height 12
click at [0, 0] on input "Default padding" at bounding box center [0, 0] width 0 height 0
click at [144, 220] on label at bounding box center [146, 218] width 12 height 12
click at [0, 0] on input "Default padding" at bounding box center [0, 0] width 0 height 0
click at [540, 128] on div "Home Services Reviews Products Contact book an APpointment" at bounding box center [599, 143] width 632 height 189
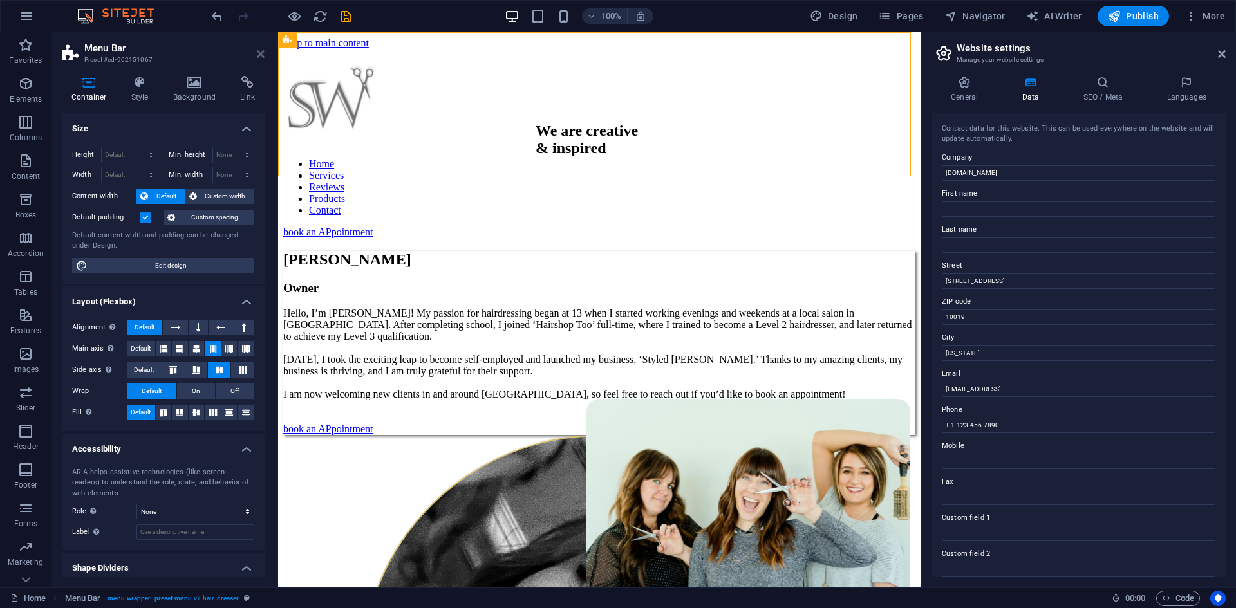
click at [261, 52] on icon at bounding box center [261, 54] width 8 height 10
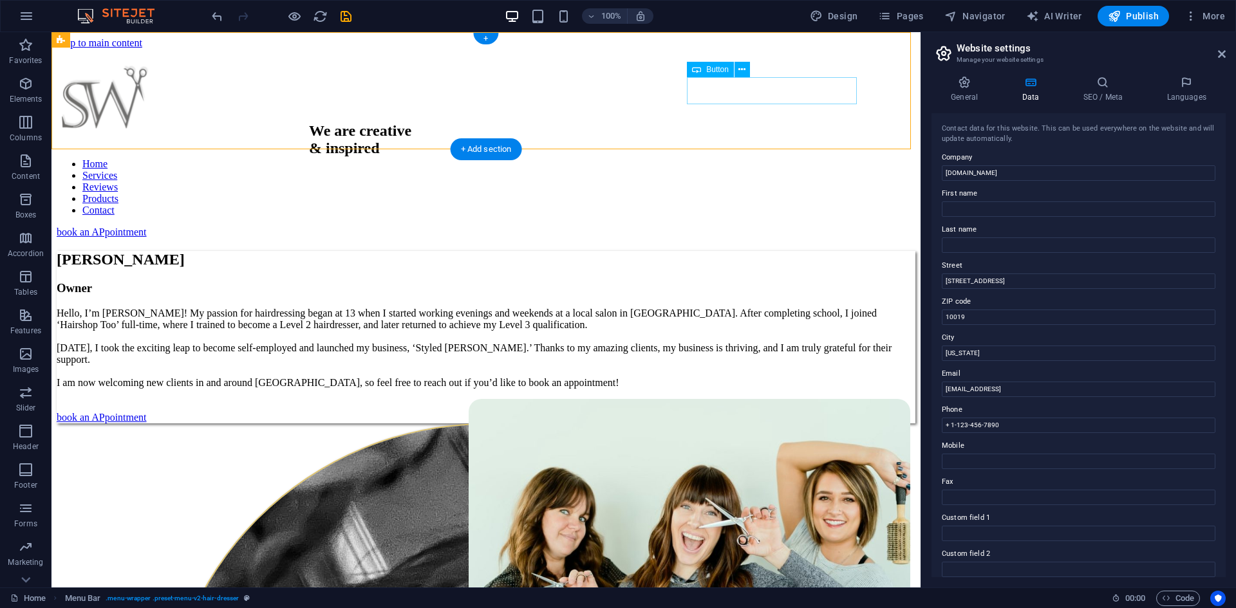
click at [762, 227] on div "book an APpointment" at bounding box center [486, 233] width 859 height 12
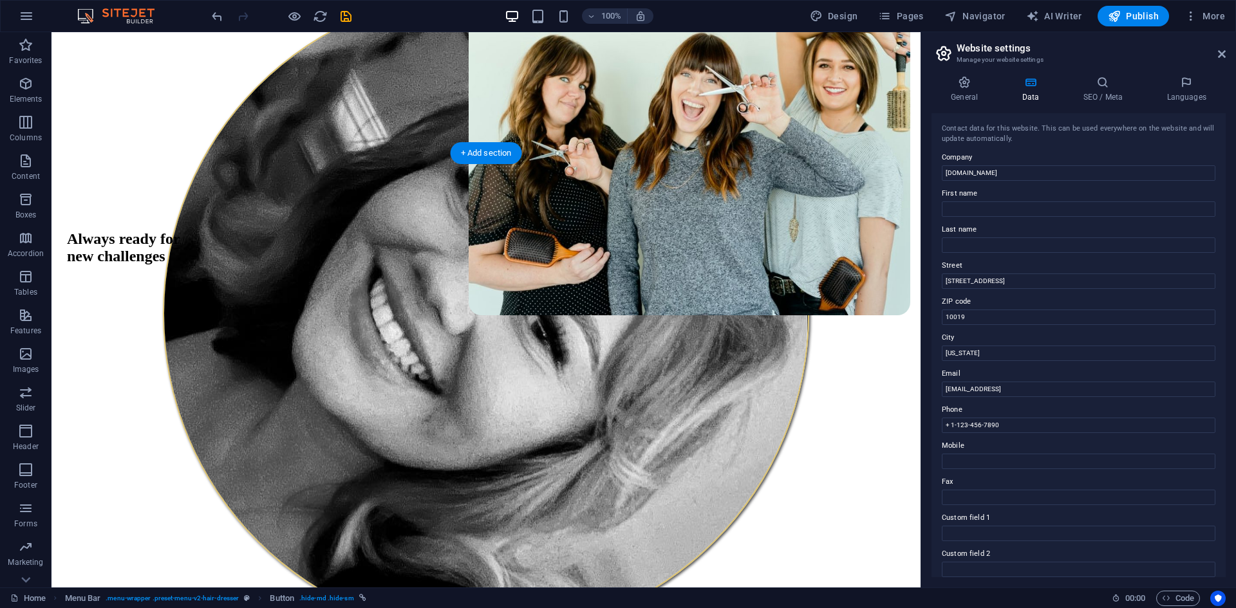
scroll to position [451, 0]
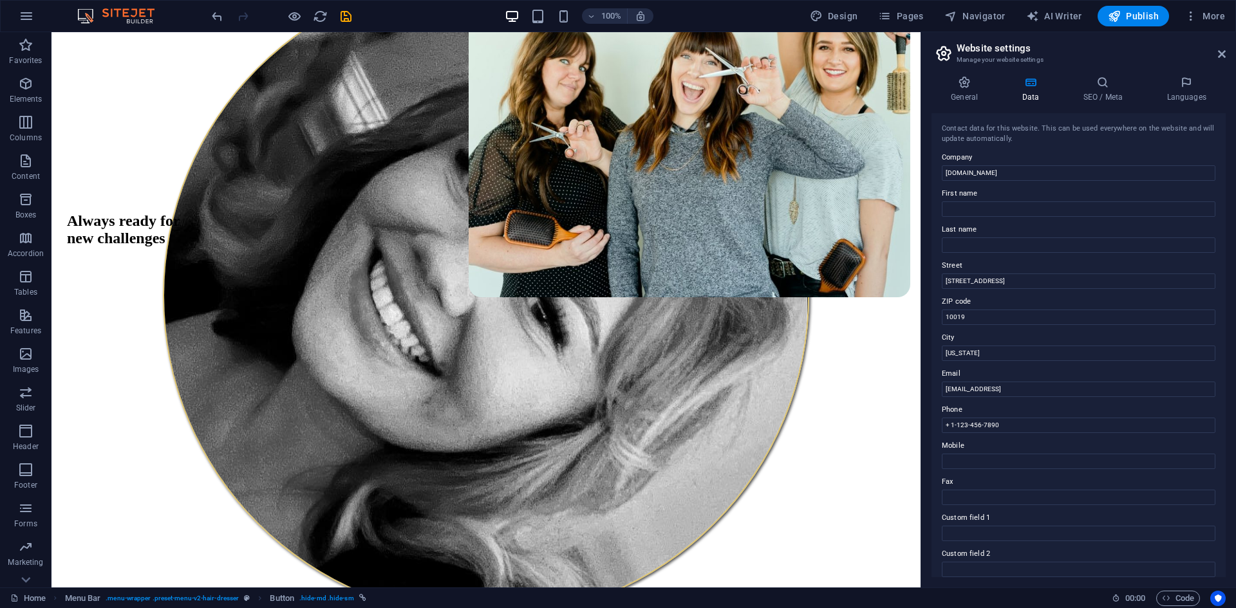
click at [893, 375] on label "Email" at bounding box center [1079, 373] width 274 height 15
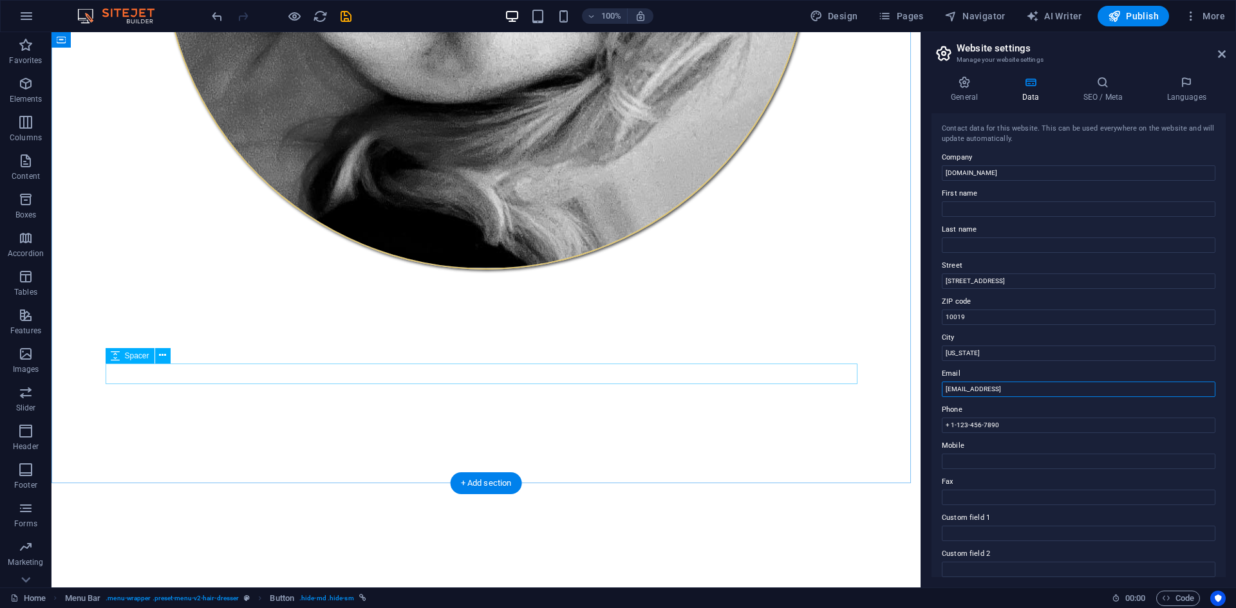
scroll to position [837, 0]
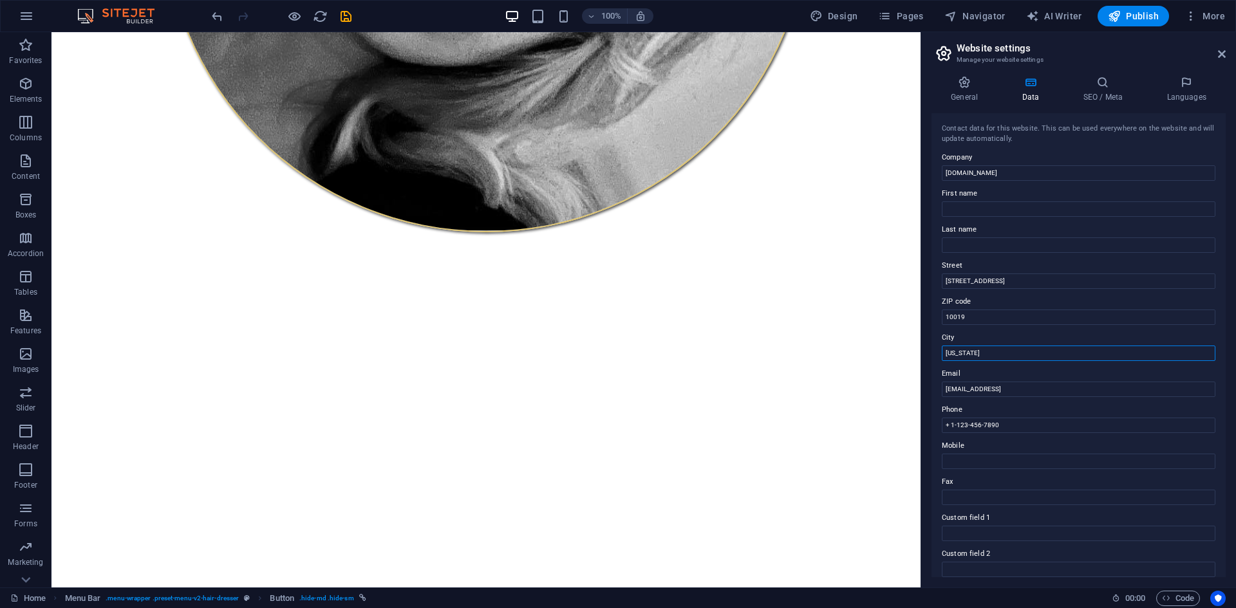
drag, startPoint x: 980, startPoint y: 315, endPoint x: 939, endPoint y: 317, distance: 41.2
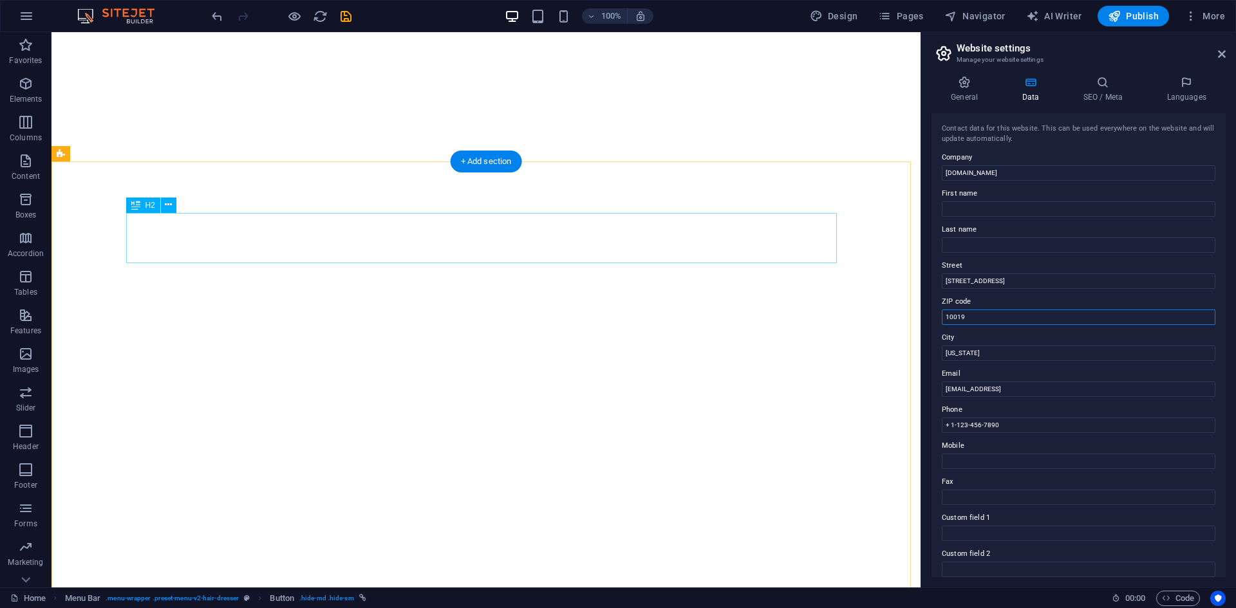
scroll to position [1159, 0]
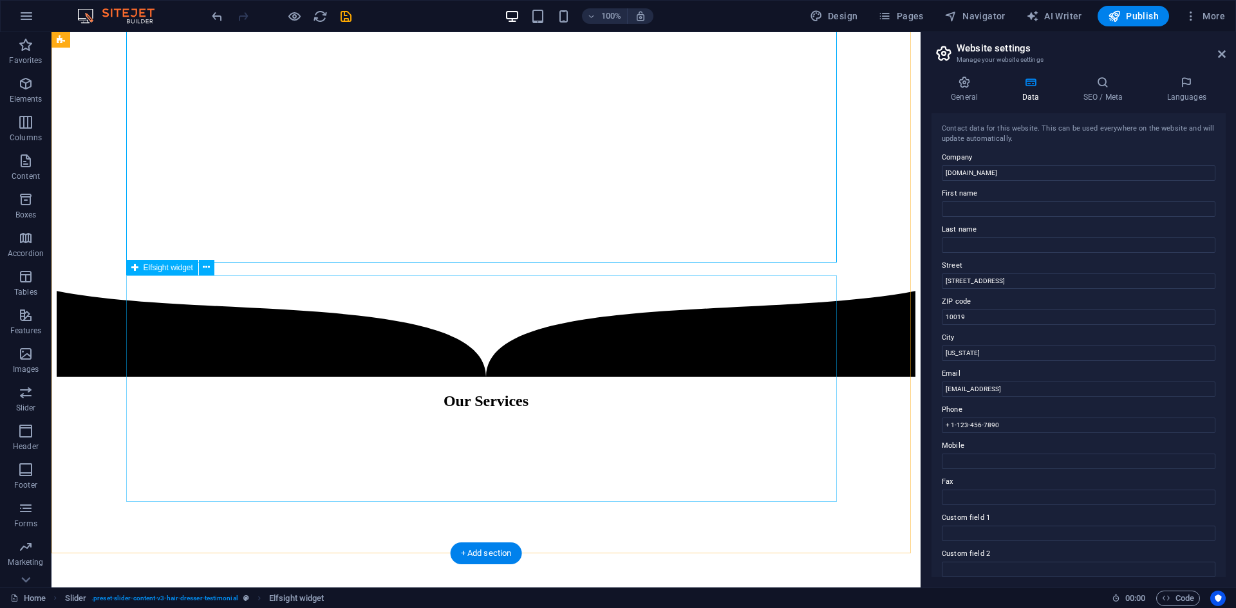
scroll to position [1545, 0]
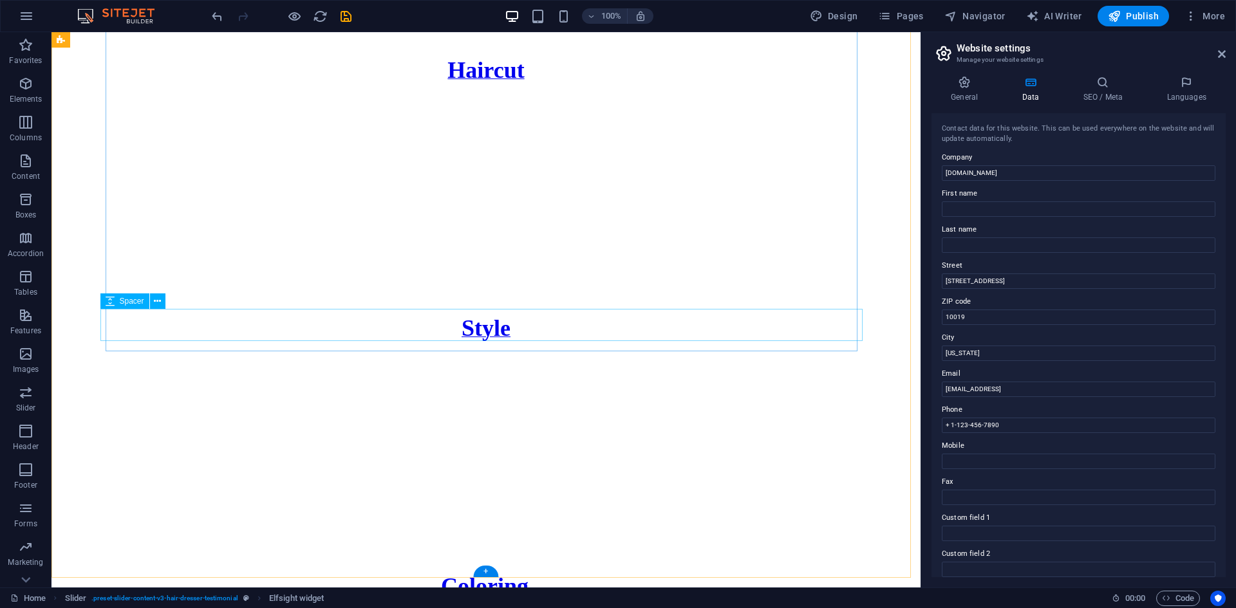
scroll to position [3140, 0]
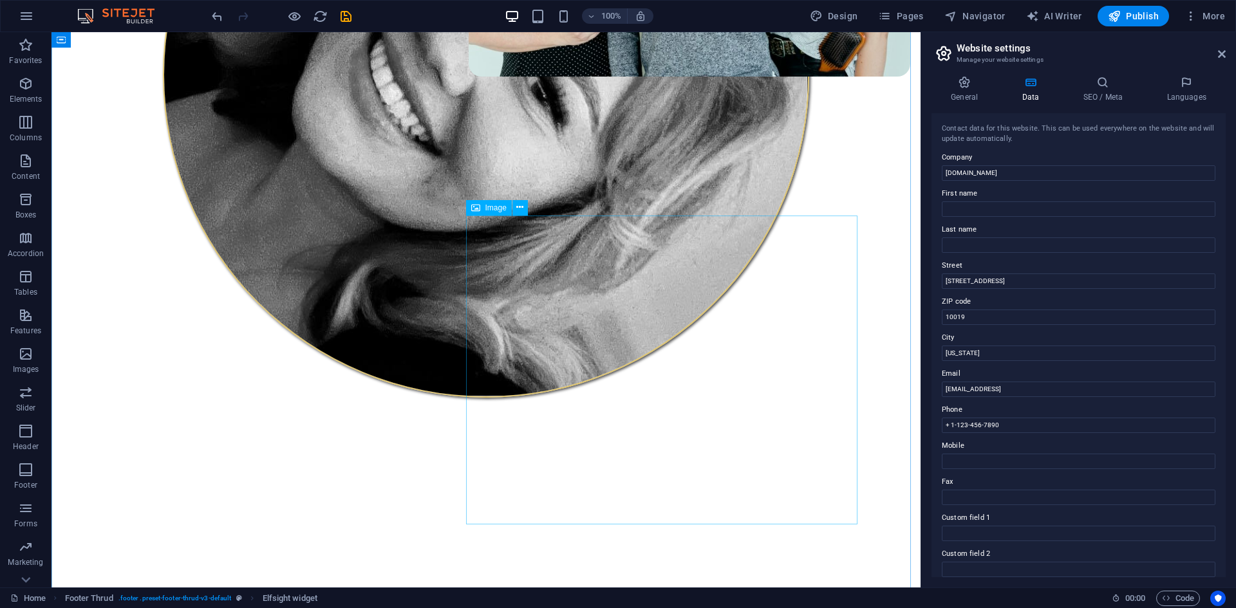
scroll to position [0, 0]
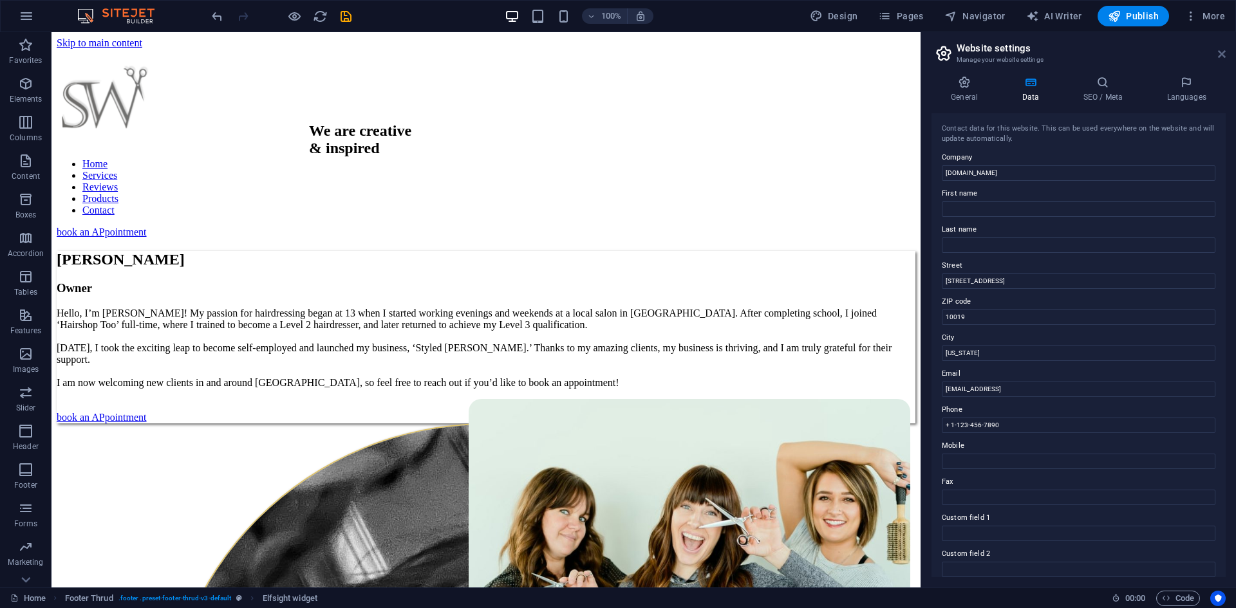
click at [893, 53] on icon at bounding box center [1222, 54] width 8 height 10
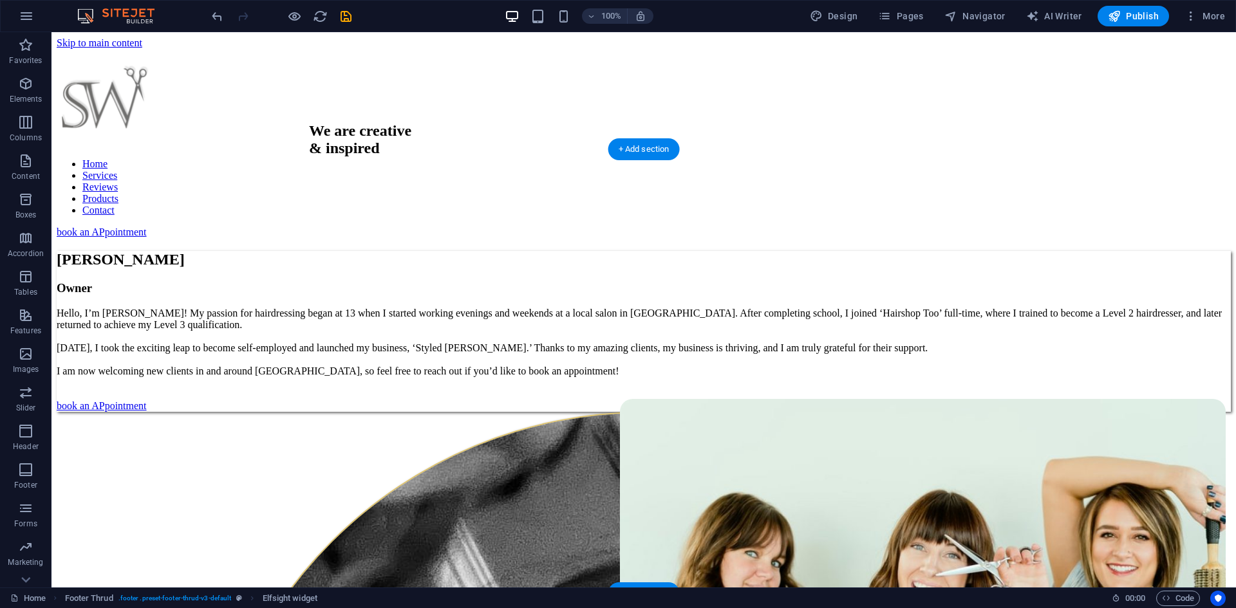
click at [893, 238] on figure at bounding box center [644, 238] width 1174 height 0
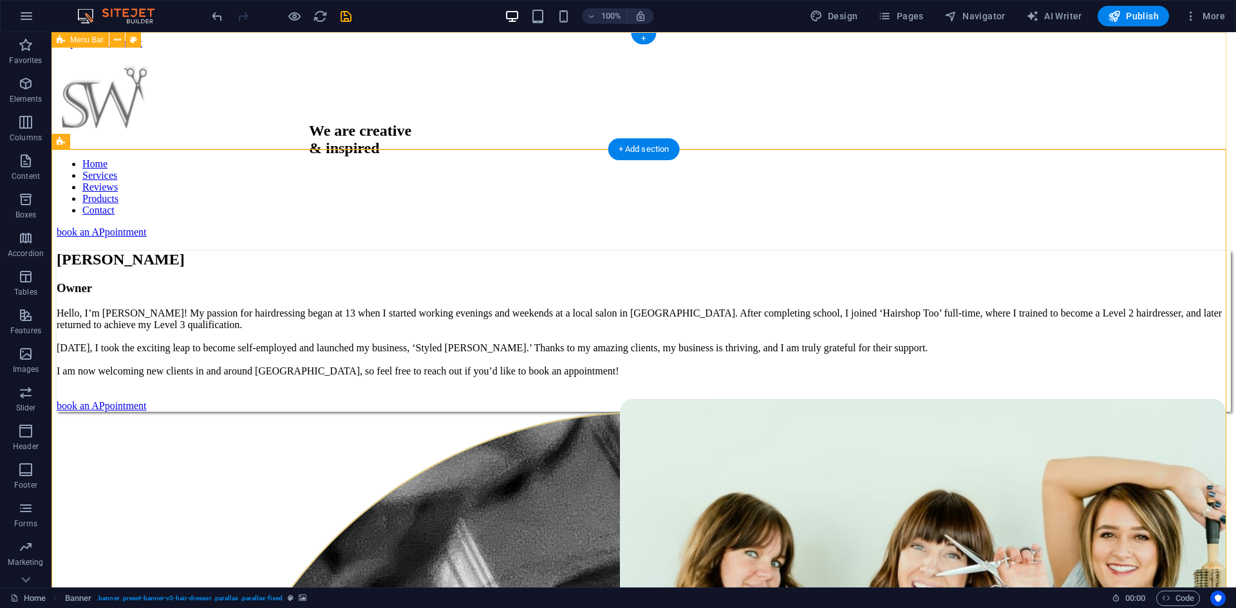
click at [893, 91] on div "Home Services Reviews Products Contact book an APpointment" at bounding box center [644, 143] width 1174 height 189
click at [155, 58] on div "Home Services Reviews Products Contact book an APpointment" at bounding box center [644, 143] width 1174 height 189
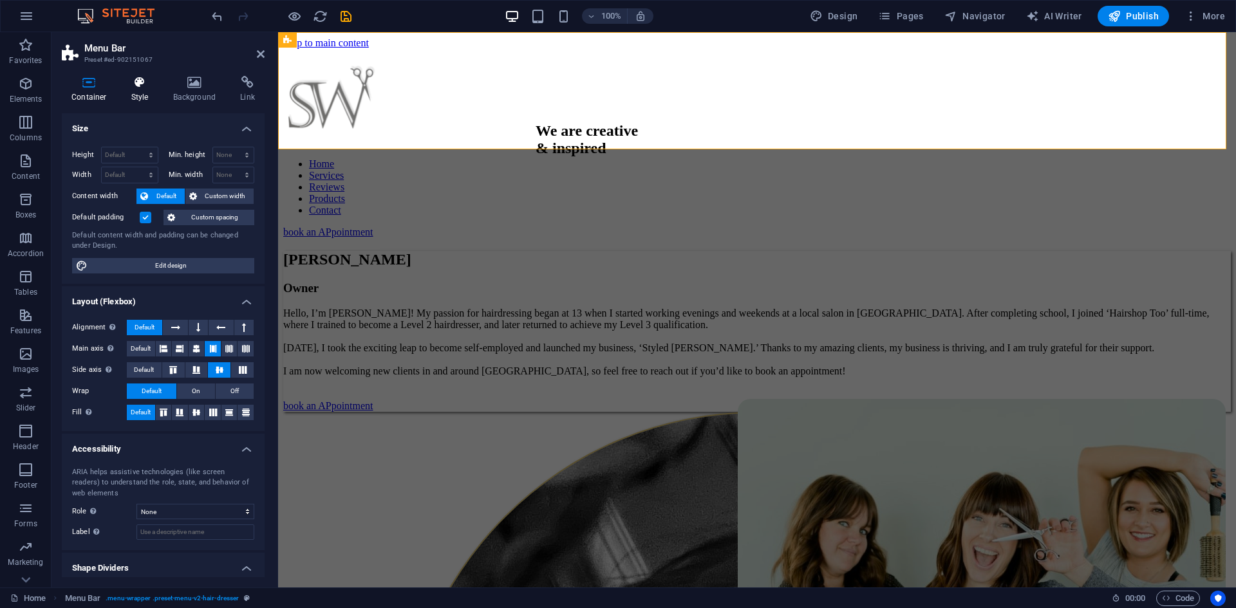
click at [123, 98] on h4 "Style" at bounding box center [143, 89] width 42 height 27
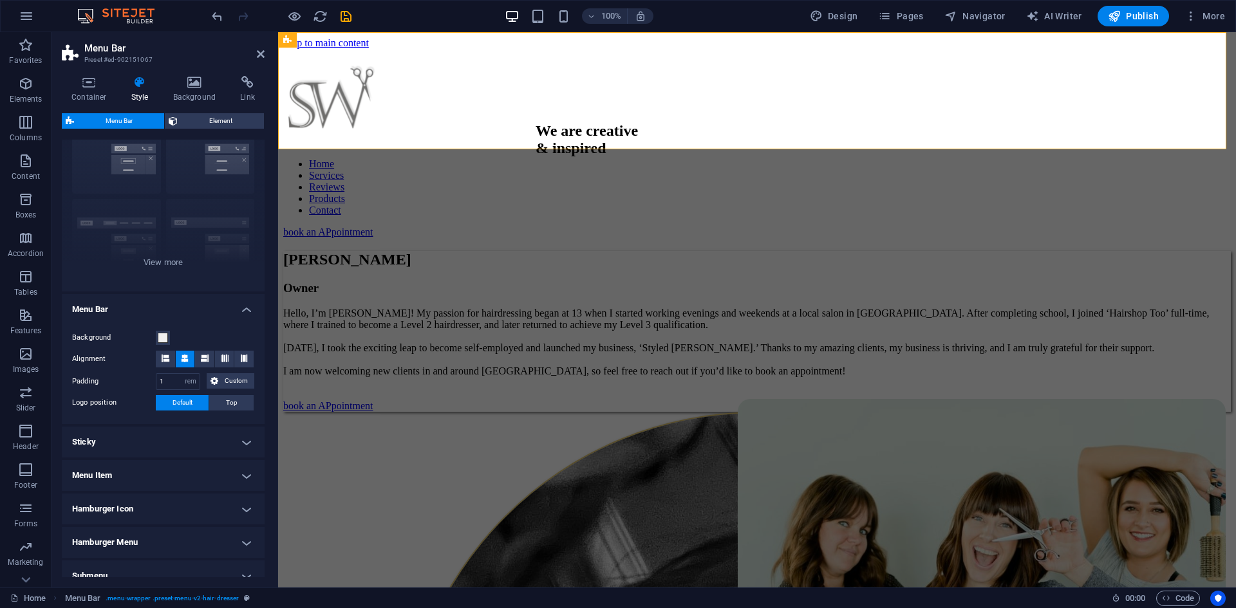
click at [114, 309] on h4 "Menu Bar" at bounding box center [163, 305] width 203 height 23
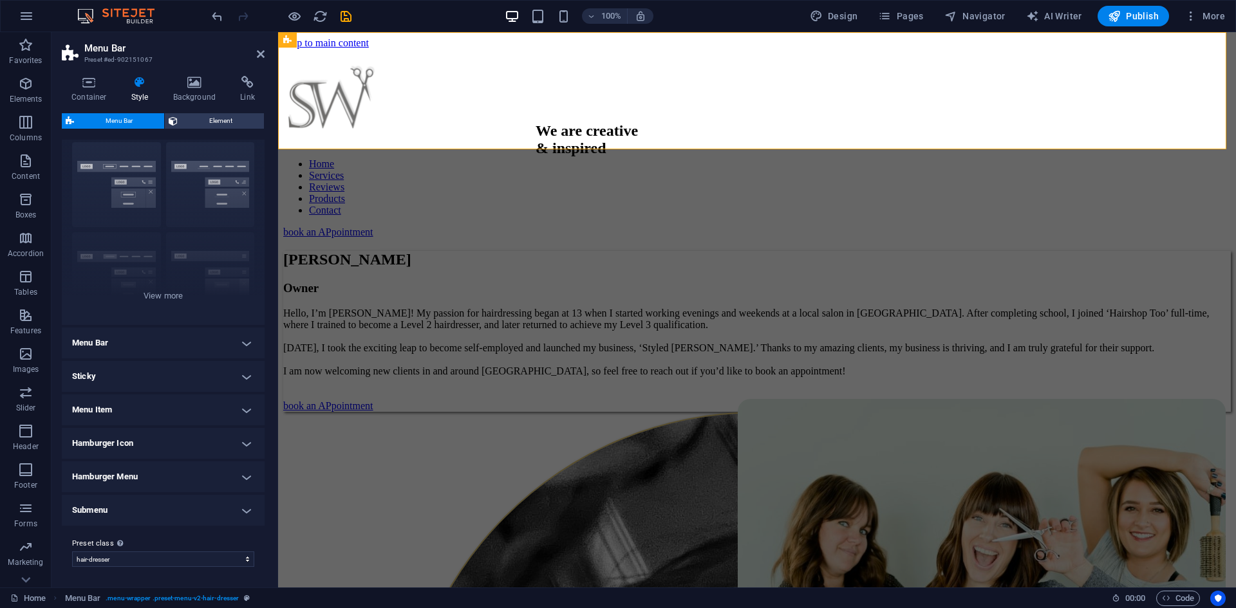
click at [312, 238] on figure at bounding box center [757, 238] width 948 height 0
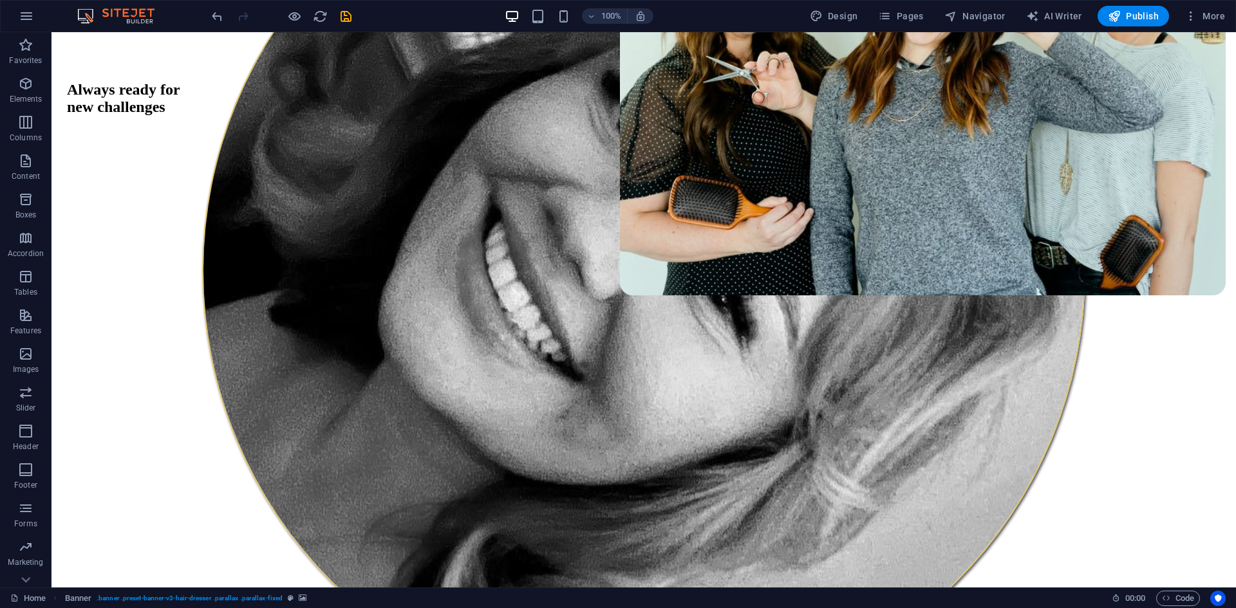
scroll to position [579, 0]
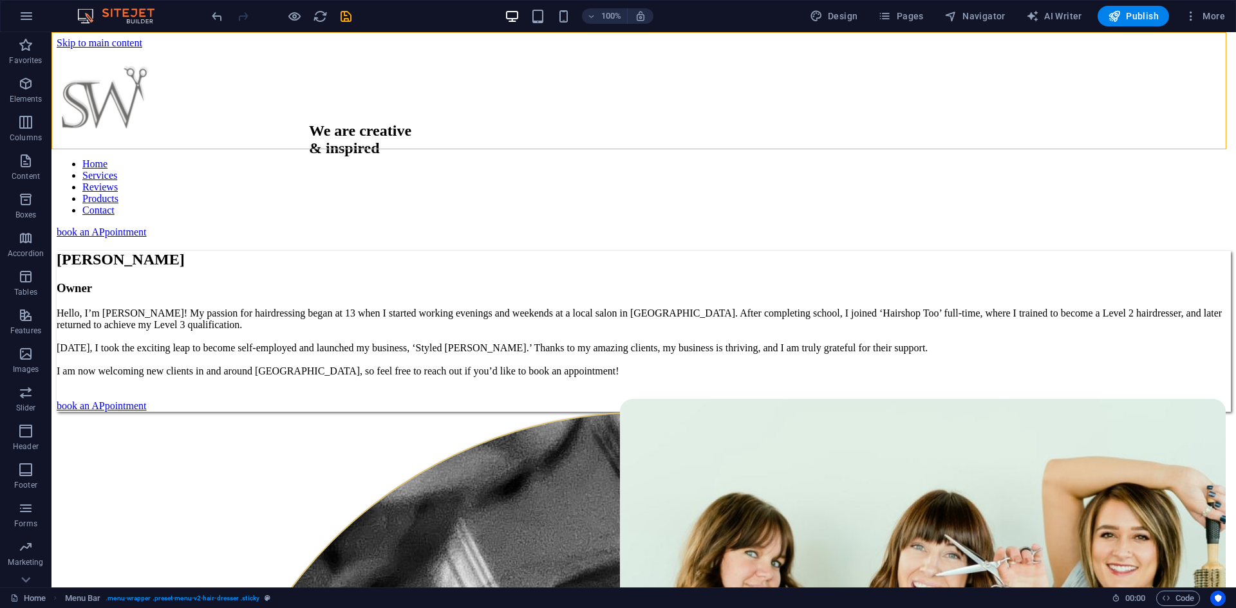
select select "sticky_reverse"
select select "px"
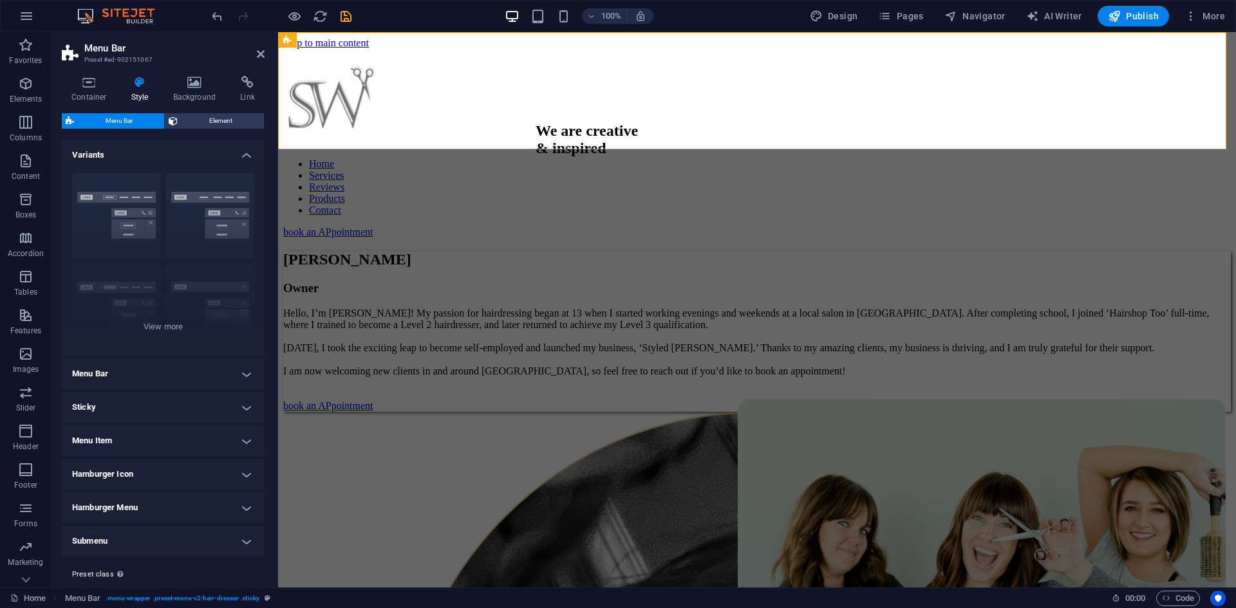
click at [93, 411] on h4 "Sticky" at bounding box center [163, 407] width 203 height 31
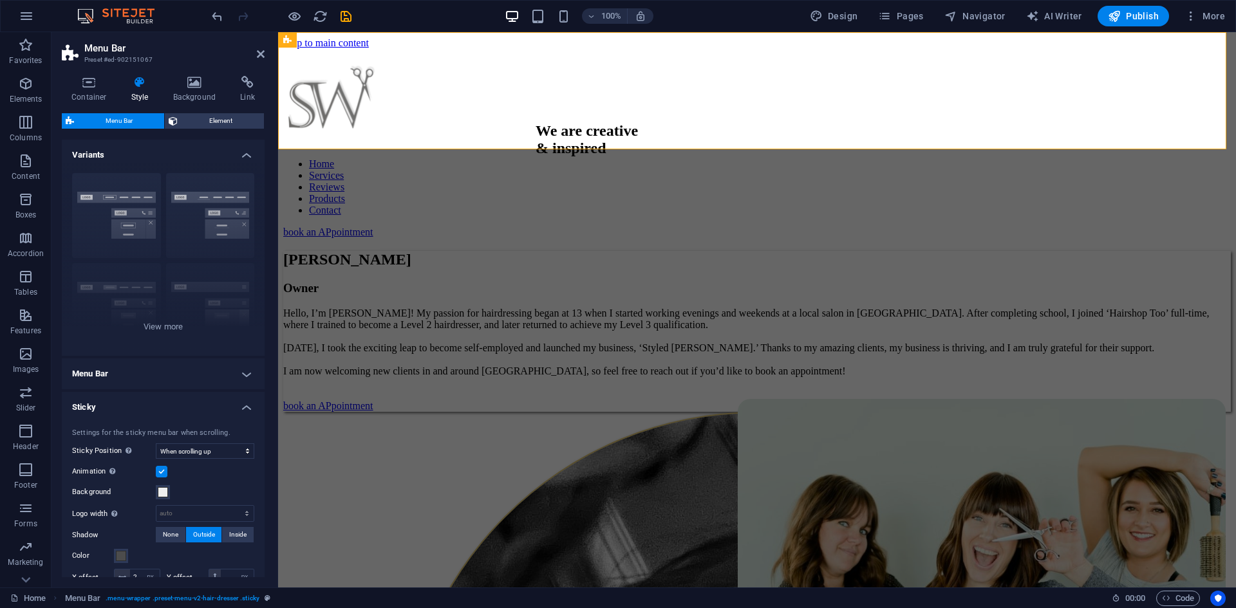
scroll to position [129, 0]
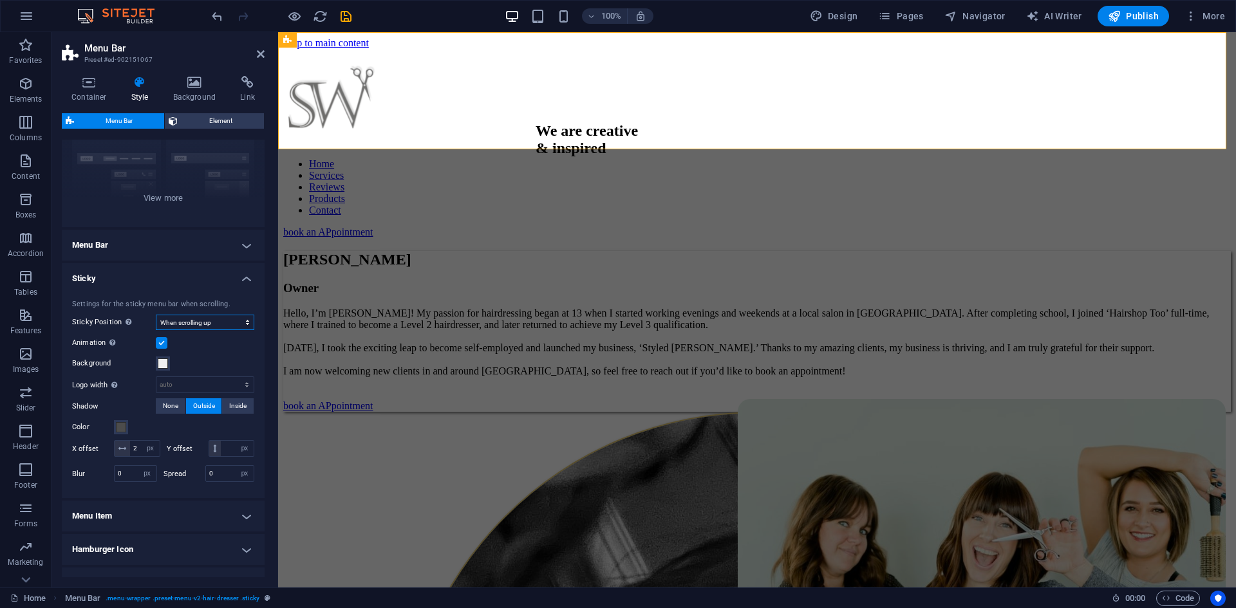
click at [191, 327] on select "Off Instant After menu After banner When scrolling up" at bounding box center [205, 322] width 98 height 15
select select "sticky_menu"
click at [156, 315] on select "Off Instant After menu After banner When scrolling up" at bounding box center [205, 322] width 98 height 15
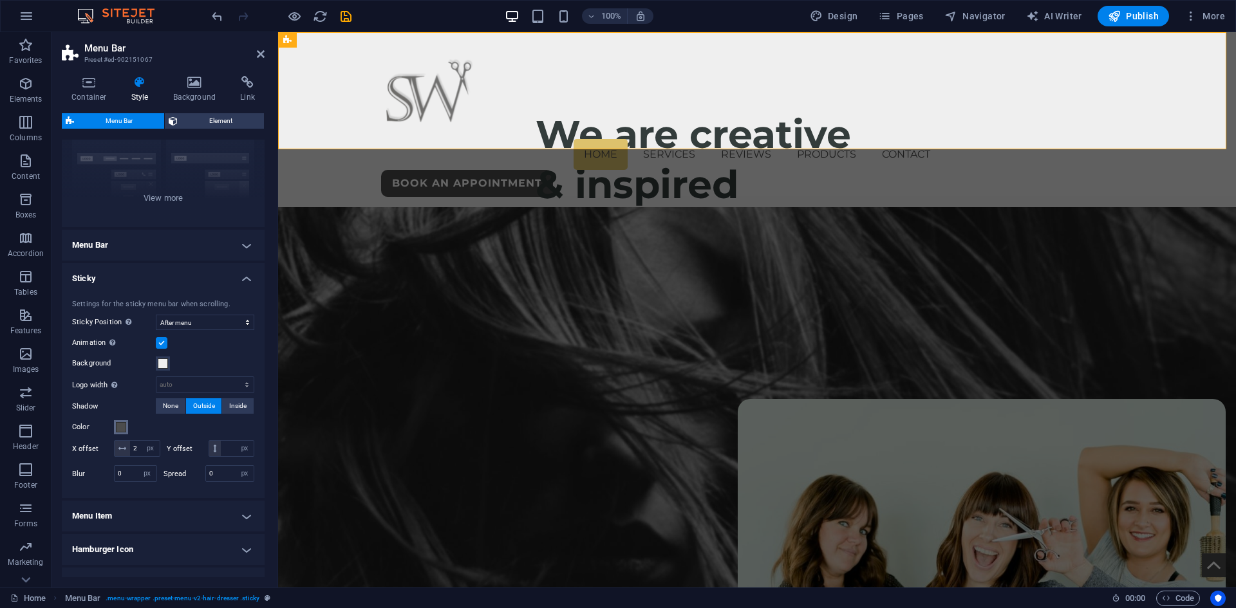
click at [120, 426] on span at bounding box center [121, 427] width 10 height 10
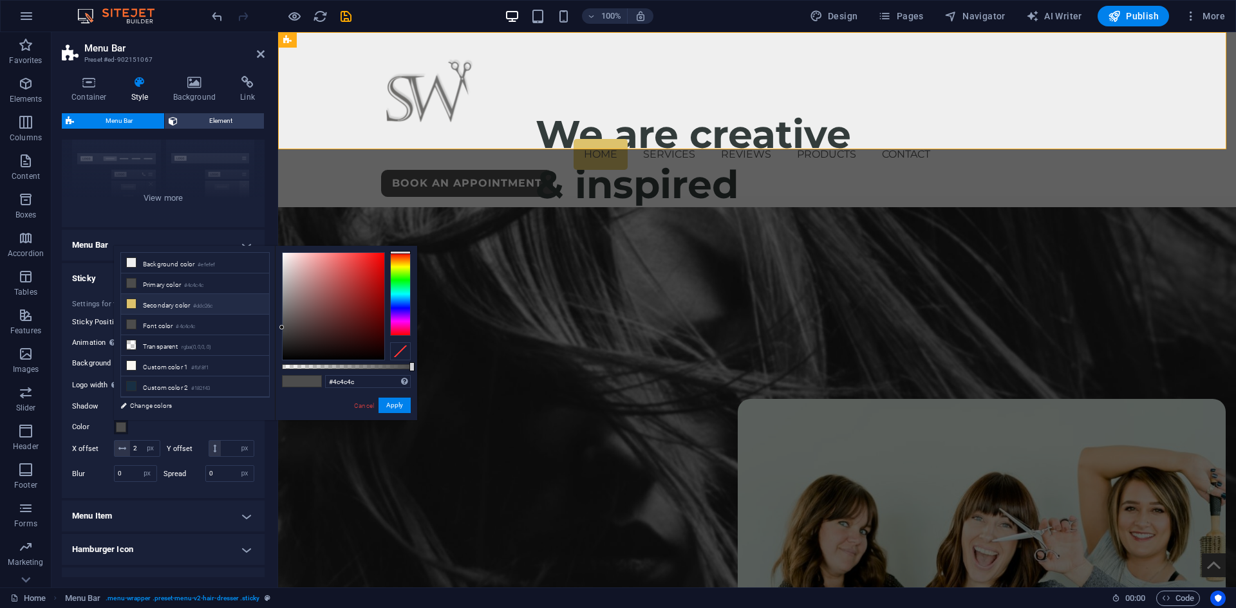
click at [189, 307] on li "Secondary color #ddc26c" at bounding box center [195, 304] width 148 height 21
type input "#ddc26c"
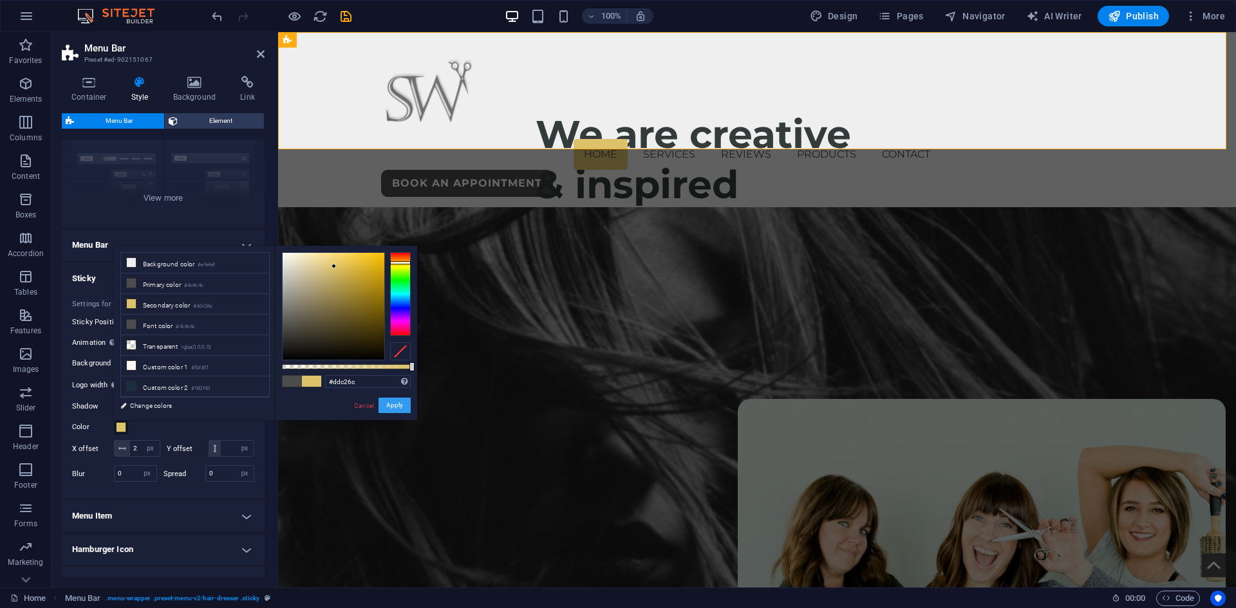
click at [391, 402] on button "Apply" at bounding box center [395, 405] width 32 height 15
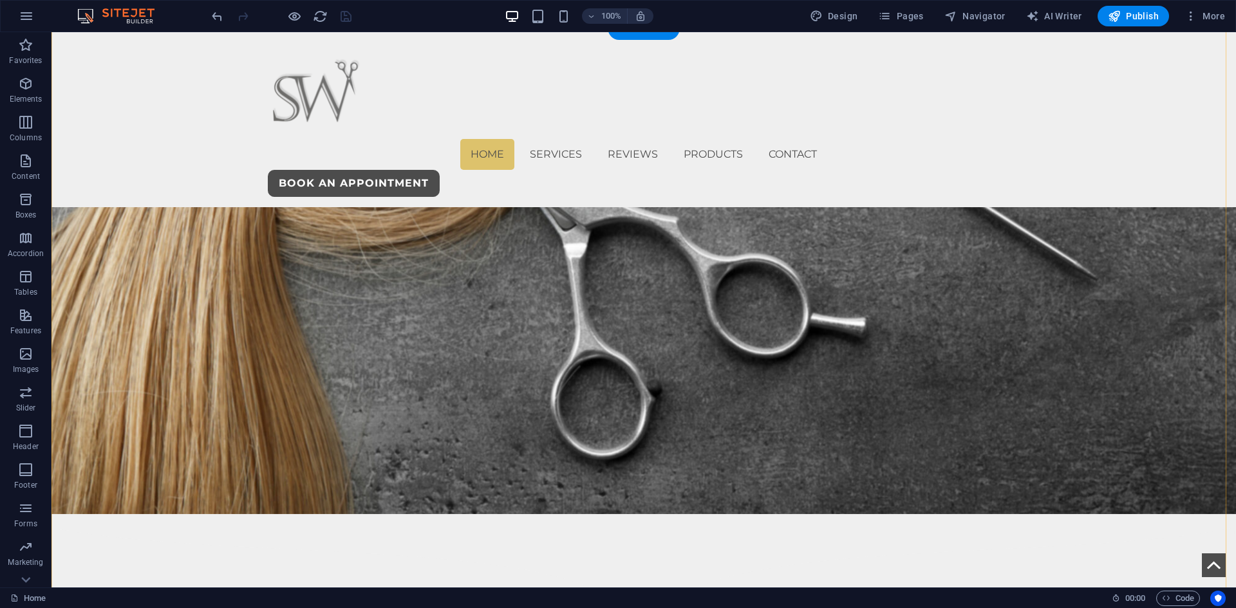
scroll to position [1352, 0]
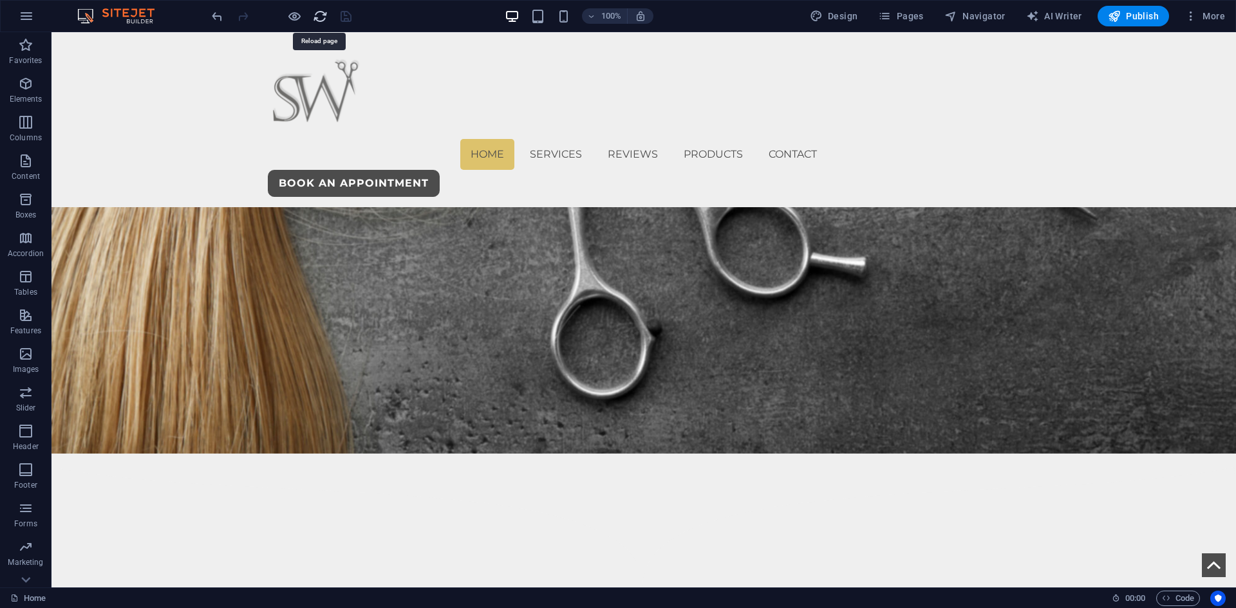
click at [0, 0] on icon "reload" at bounding box center [0, 0] width 0 height 0
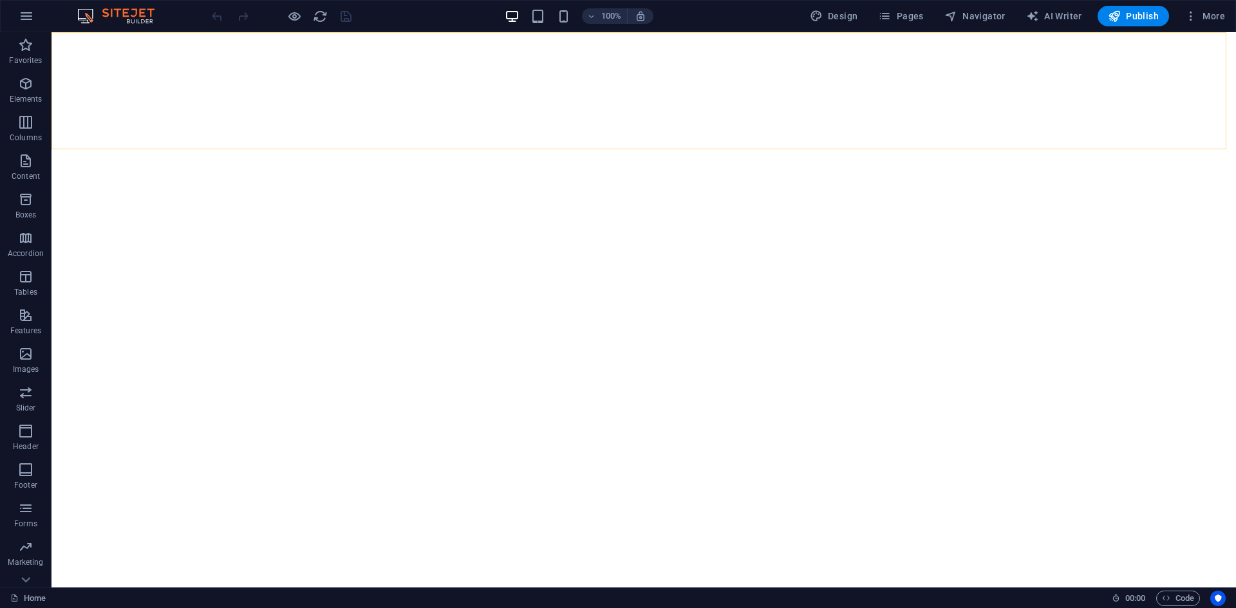
select select "rem"
select select "sticky_menu"
select select "px"
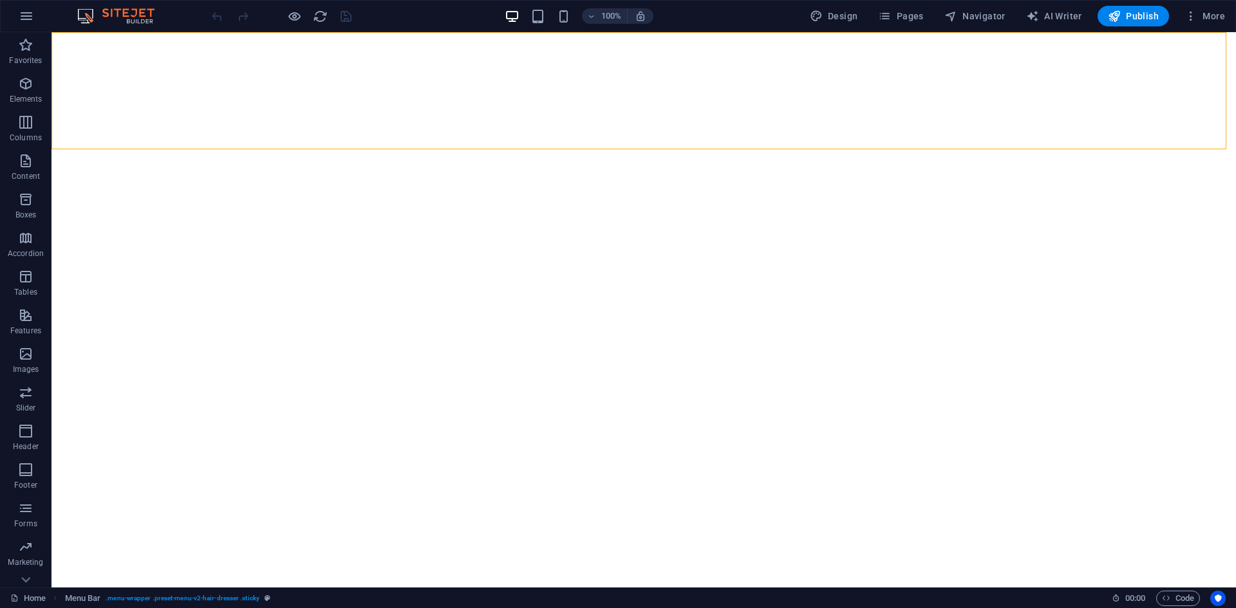
select select "px"
select select "hover_box_bottom"
select select "px"
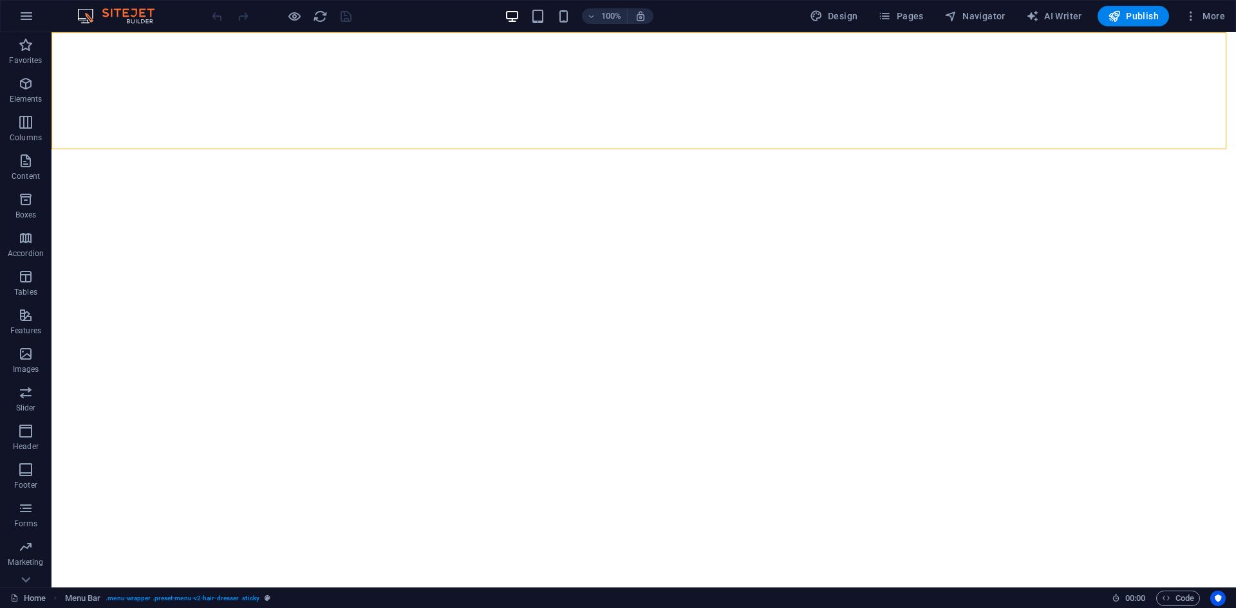
select select "rem"
select select "px"
select select
select select "px"
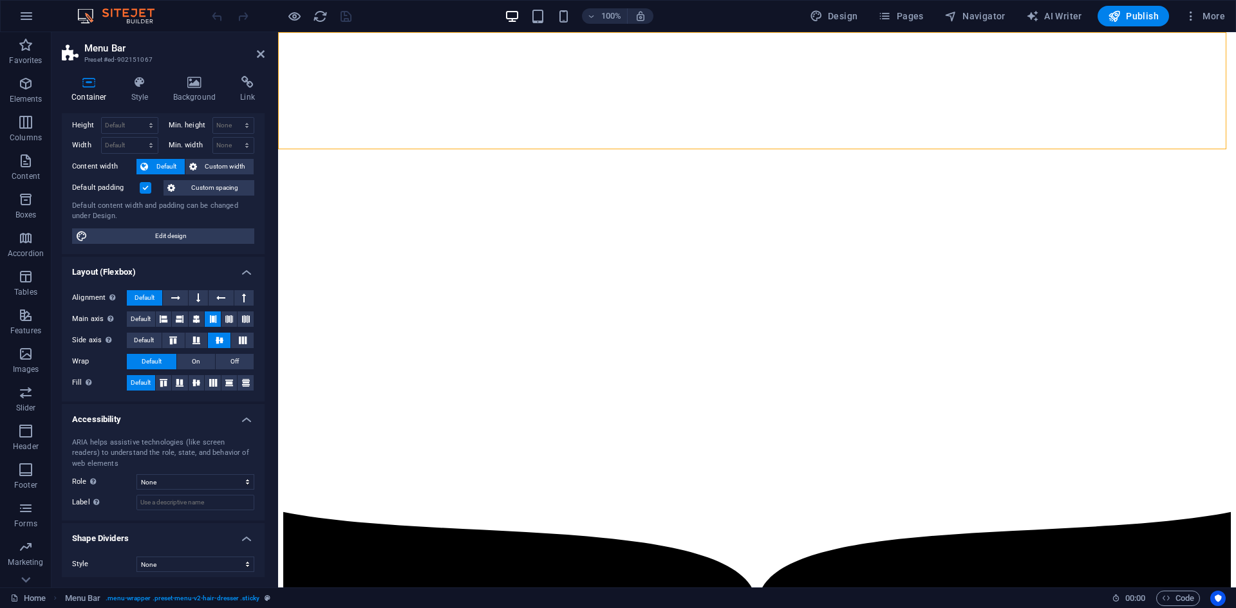
select select
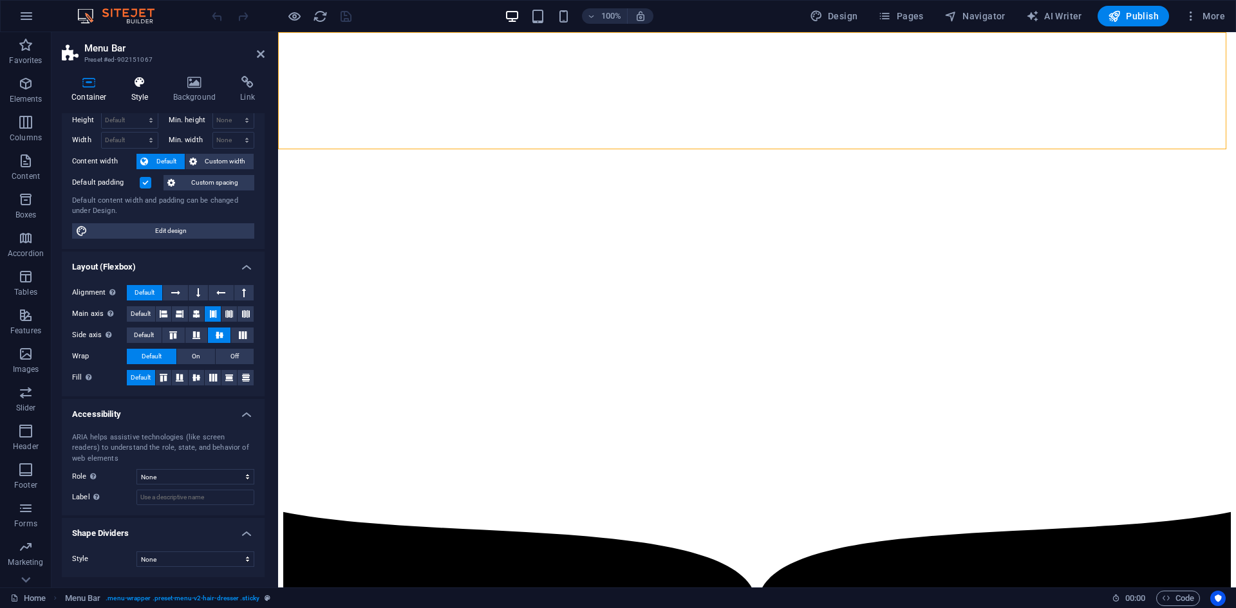
click at [145, 83] on icon at bounding box center [140, 82] width 37 height 13
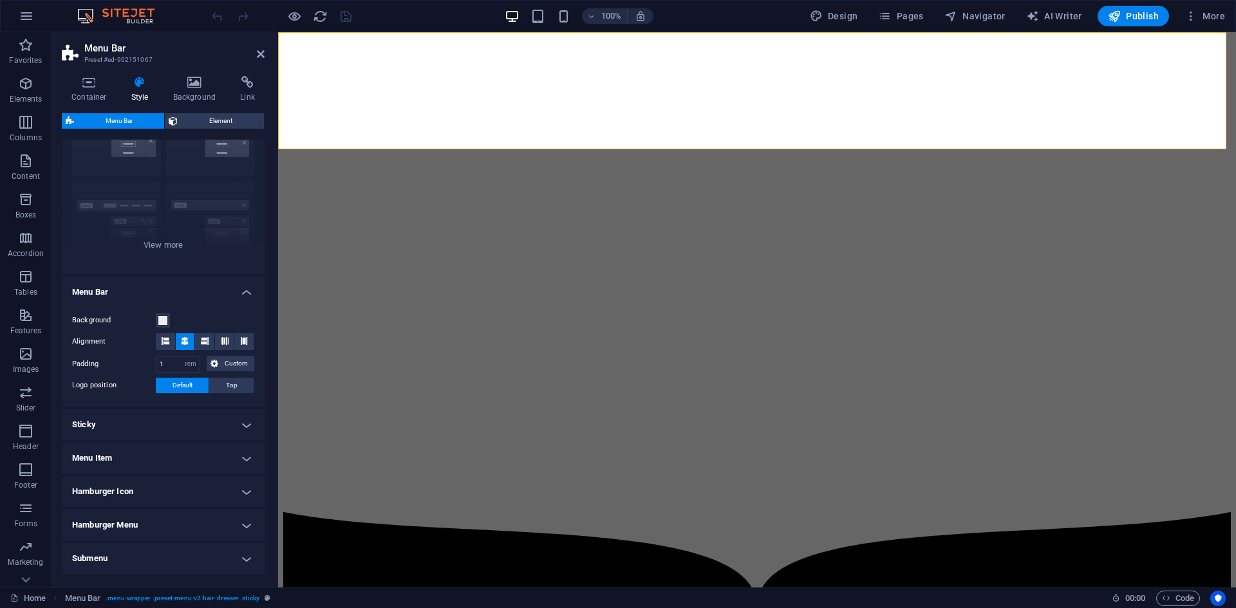
scroll to position [130, 0]
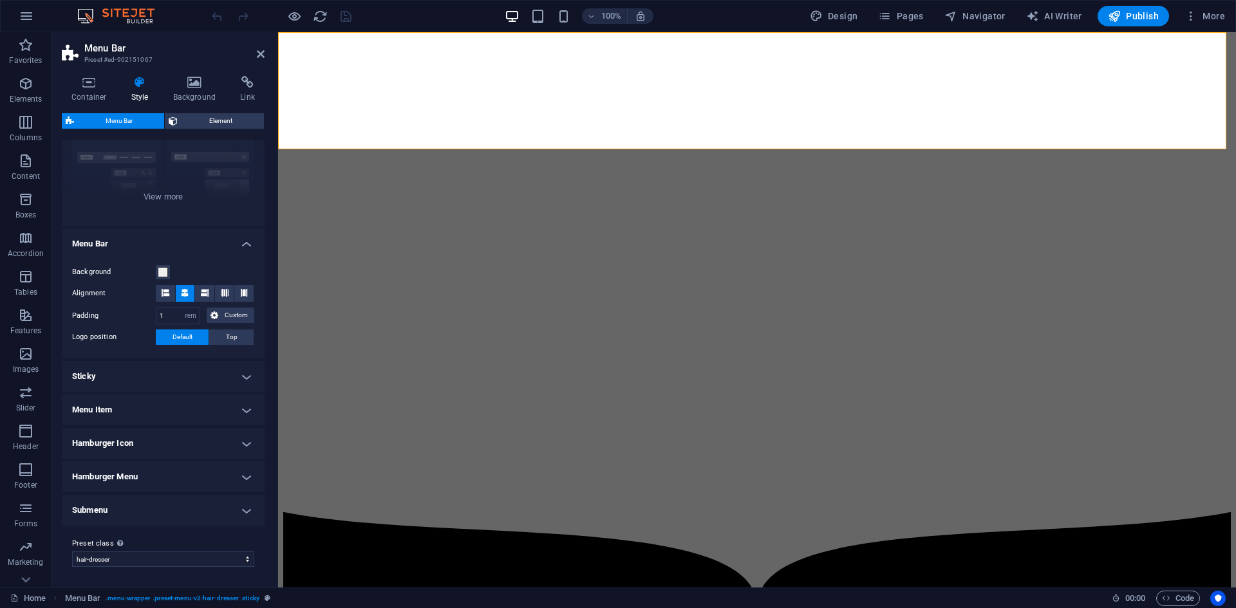
click at [108, 404] on h4 "Menu Item" at bounding box center [163, 410] width 203 height 31
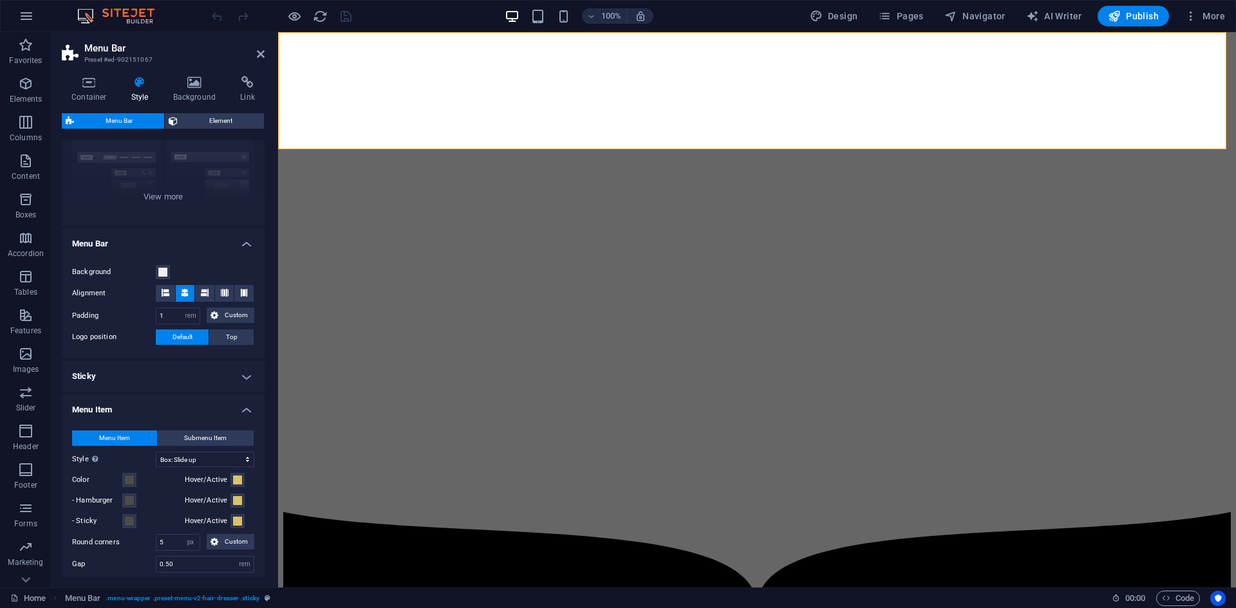
click at [108, 372] on h4 "Sticky" at bounding box center [163, 376] width 203 height 31
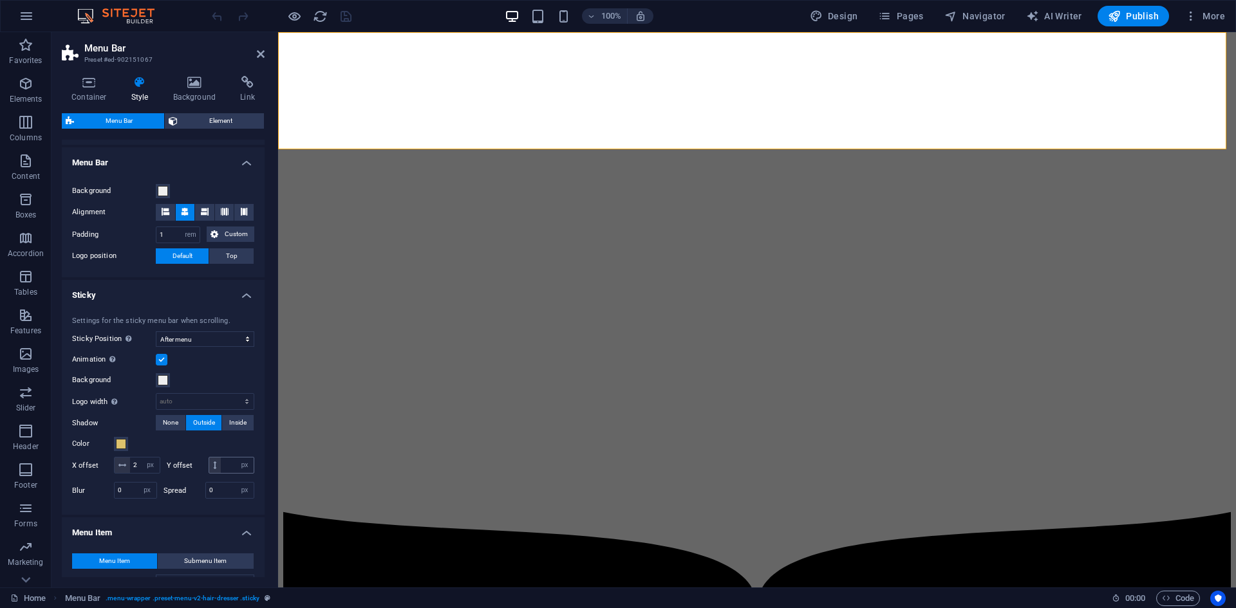
scroll to position [259, 0]
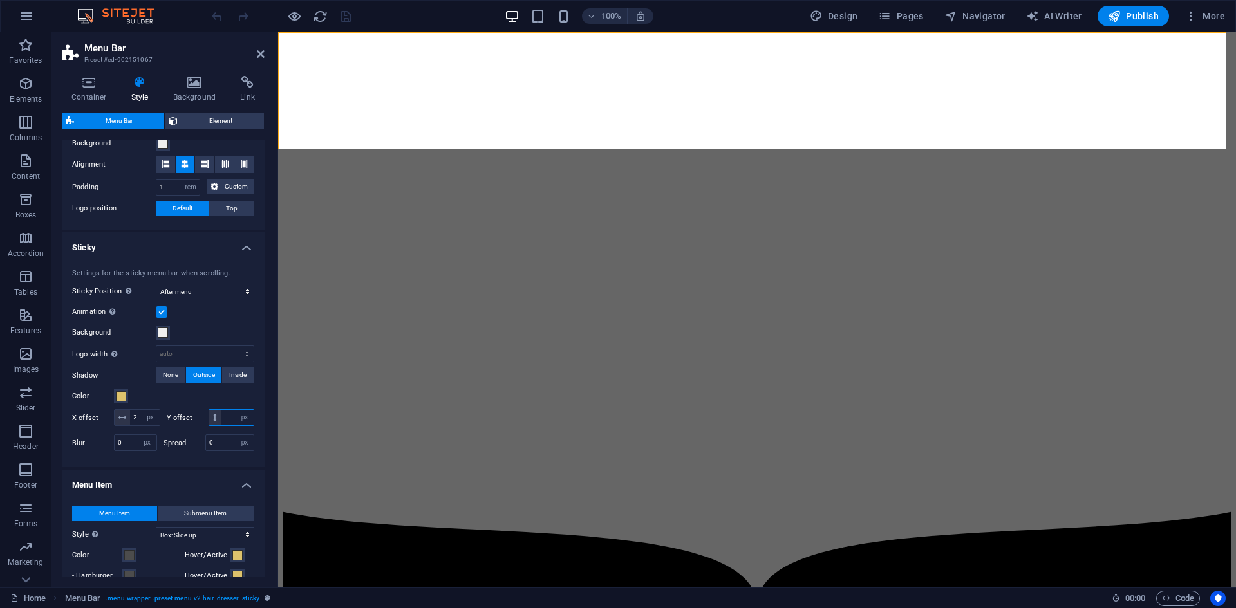
click at [221, 426] on input "number" at bounding box center [237, 417] width 33 height 15
type input "2"
drag, startPoint x: 115, startPoint y: 456, endPoint x: 108, endPoint y: 458, distance: 7.2
click at [108, 451] on div "Blur 0 px rem % vh vw" at bounding box center [114, 443] width 85 height 17
select select
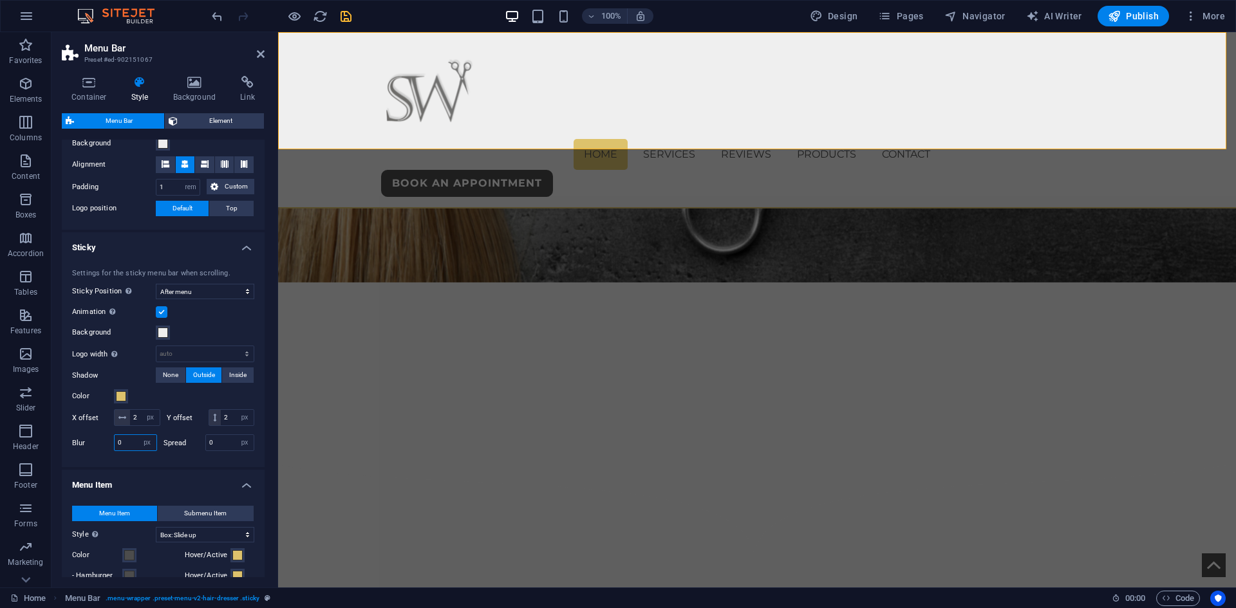
drag, startPoint x: 127, startPoint y: 459, endPoint x: 100, endPoint y: 461, distance: 27.1
click at [96, 451] on div "Blur 0 px rem % vh vw" at bounding box center [114, 443] width 85 height 17
type input "1"
drag, startPoint x: 214, startPoint y: 463, endPoint x: 200, endPoint y: 463, distance: 13.5
click at [200, 451] on div "Spread 0 px rem vh vw" at bounding box center [209, 443] width 91 height 17
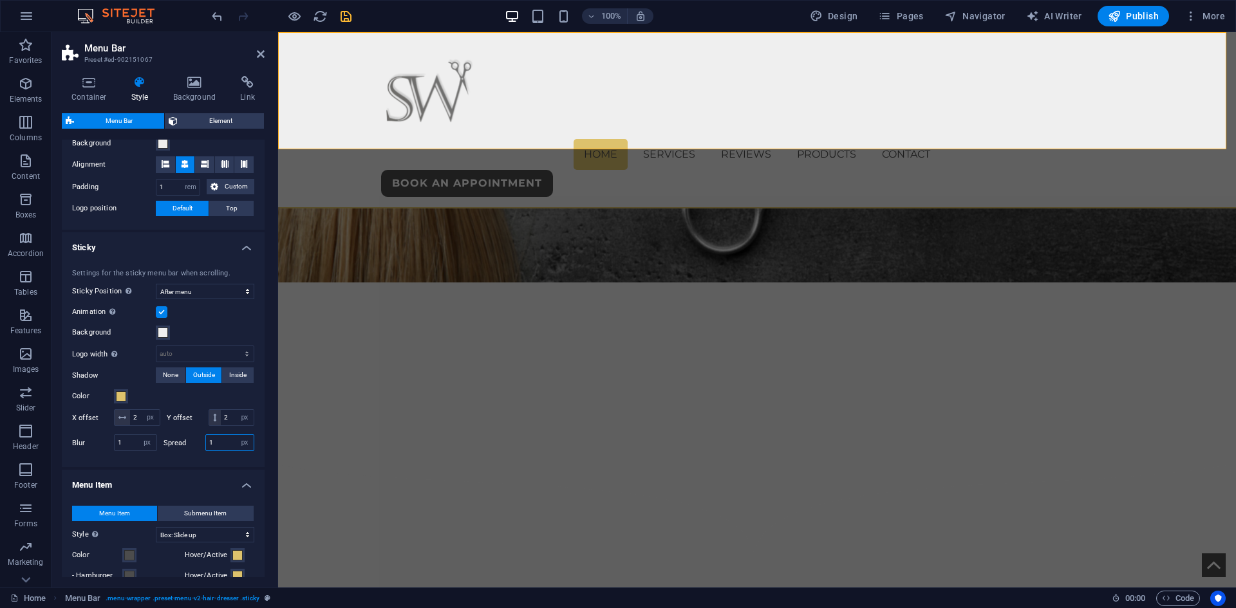
type input "0"
select select
click at [194, 468] on div "Settings for the sticky menu bar when scrolling. Sticky Position Affects the sc…" at bounding box center [163, 362] width 208 height 212
drag, startPoint x: 214, startPoint y: 465, endPoint x: 207, endPoint y: 464, distance: 7.8
click at [207, 451] on input "0" at bounding box center [230, 442] width 48 height 15
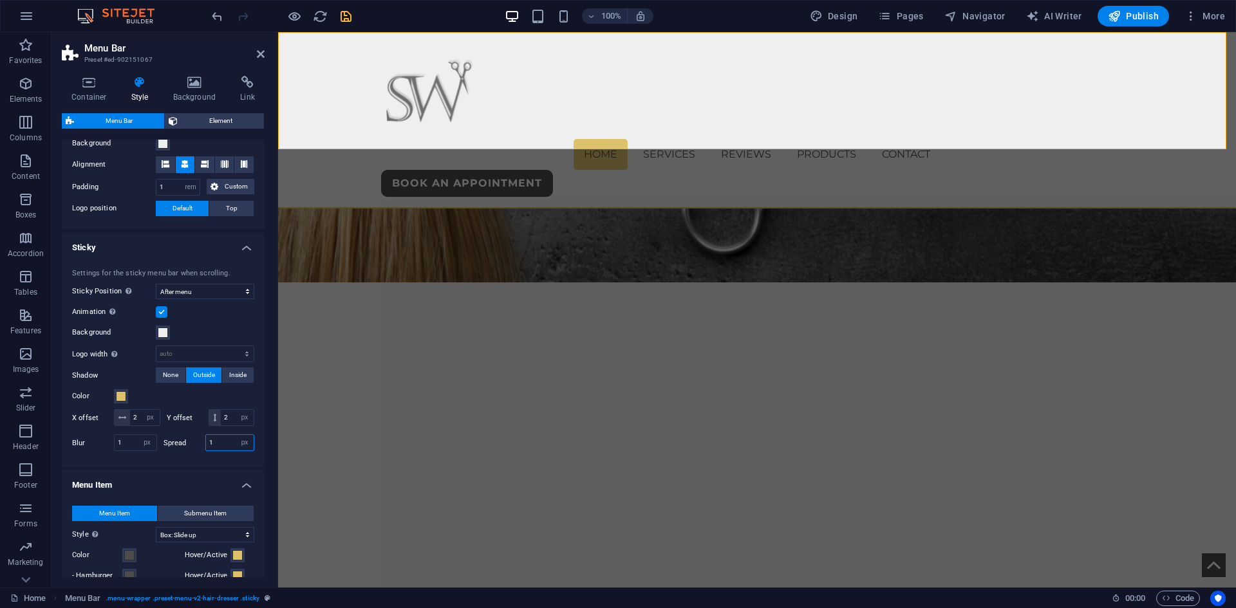
type input "1"
click at [339, 23] on icon "save" at bounding box center [346, 16] width 15 height 15
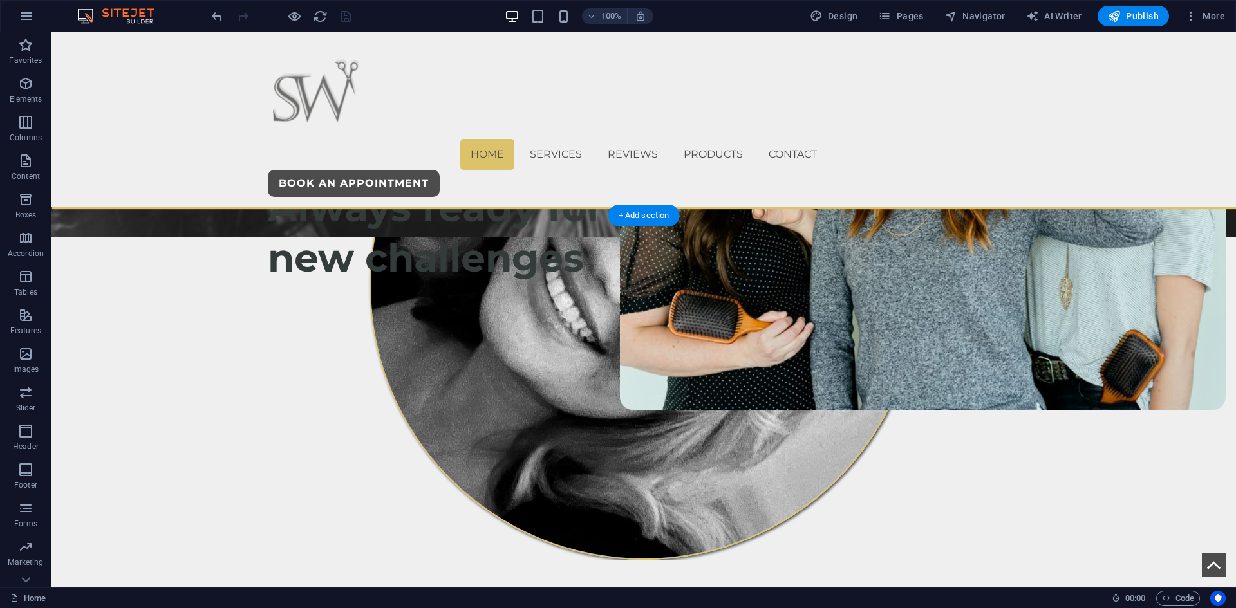
scroll to position [0, 0]
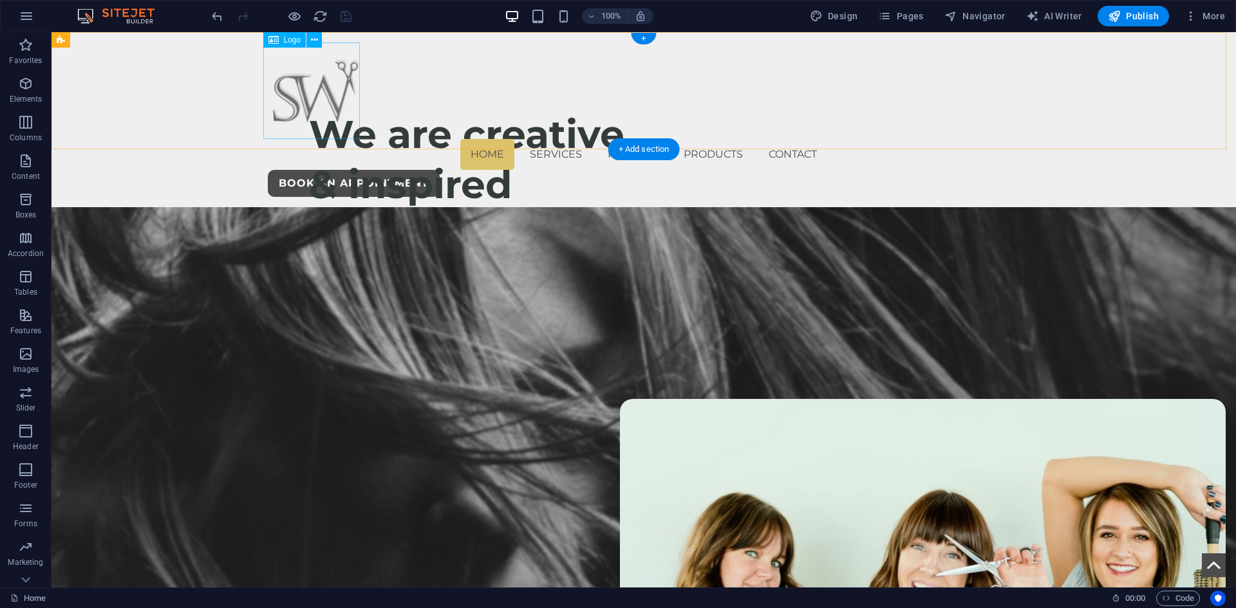
click at [268, 96] on div at bounding box center [644, 90] width 752 height 97
click at [169, 87] on div "Home Services Reviews Products Contact book an APpointment" at bounding box center [644, 119] width 1185 height 175
select select "rem"
select select "sticky_menu"
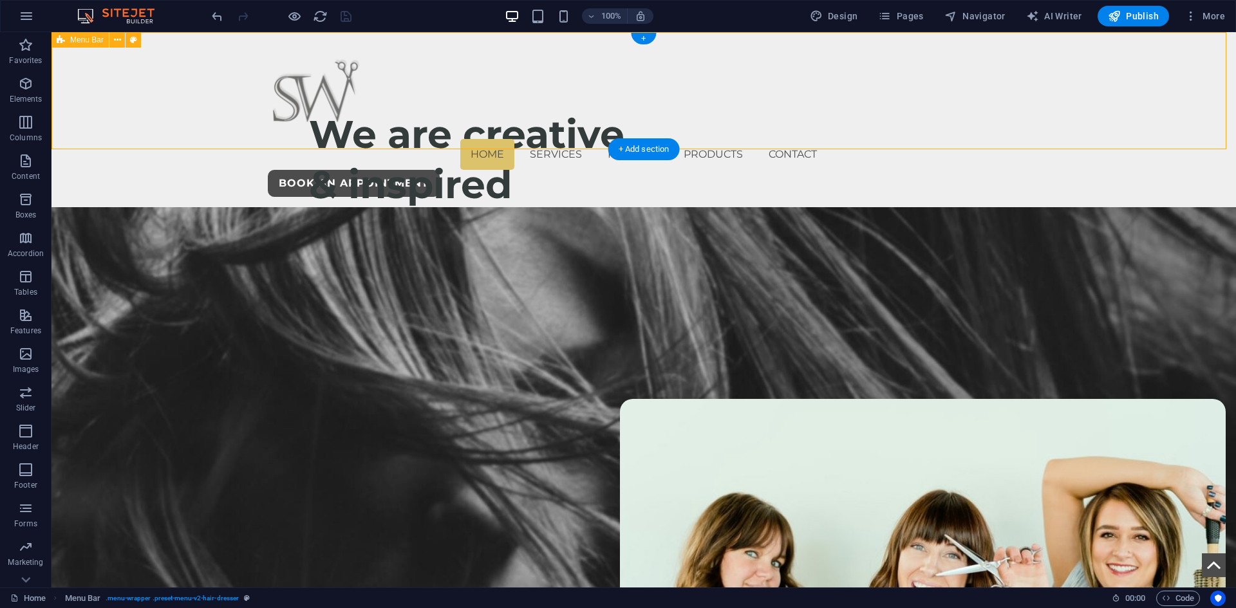
select select "px"
select select "hover_box_bottom"
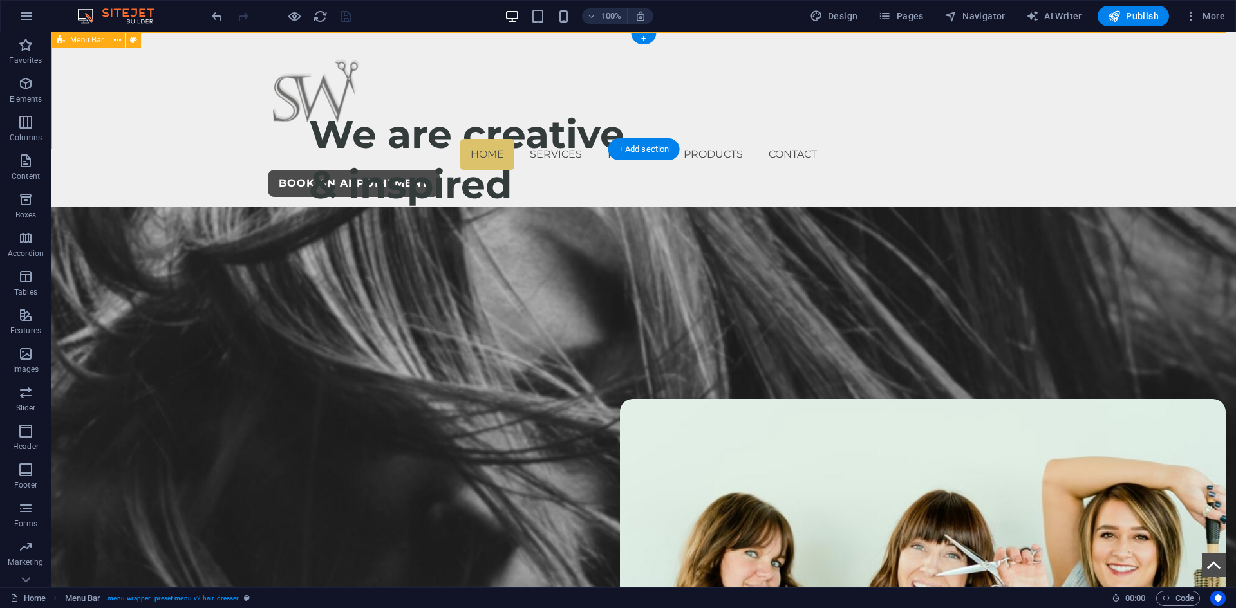
select select "px"
select select "rem"
select select "px"
select select
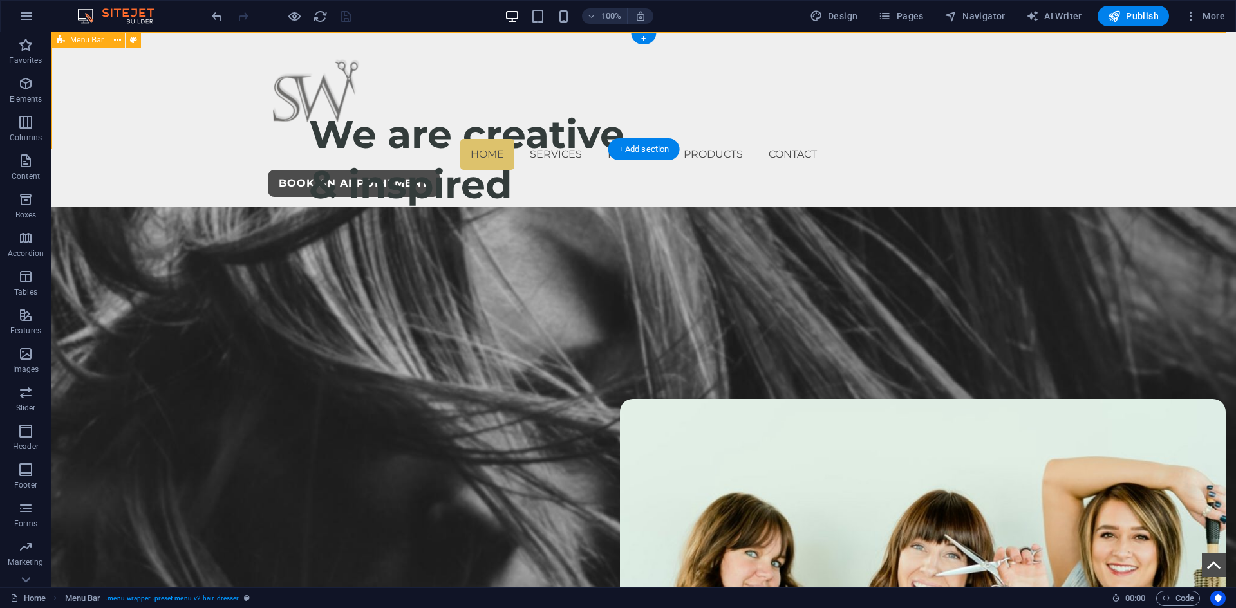
select select "px"
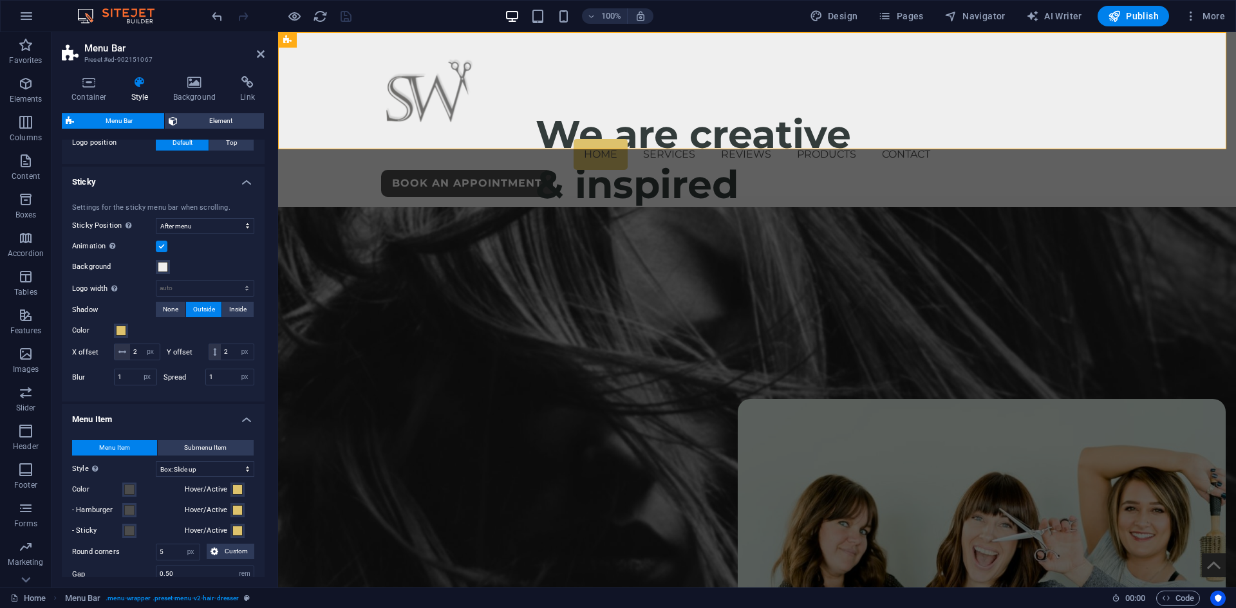
scroll to position [386, 0]
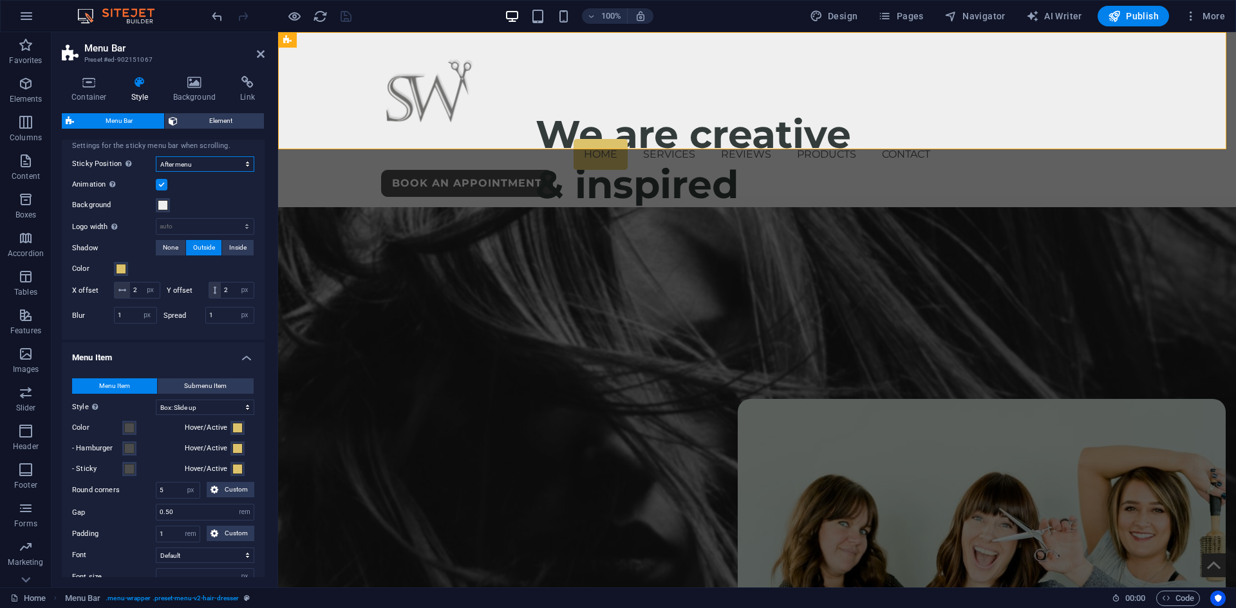
drag, startPoint x: 202, startPoint y: 162, endPoint x: 201, endPoint y: 171, distance: 9.7
click at [202, 162] on select "Off Instant After menu After banner When scrolling up" at bounding box center [205, 163] width 98 height 15
select select "sticky_banner"
click at [156, 156] on select "Off Instant After menu After banner When scrolling up" at bounding box center [205, 163] width 98 height 15
select select
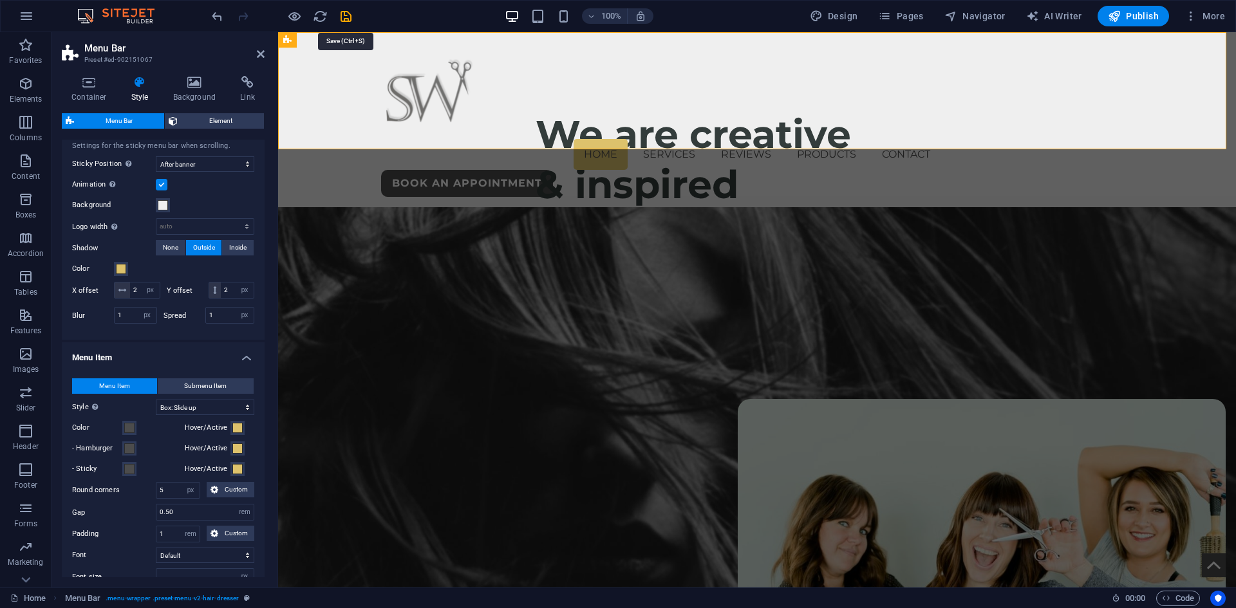
click at [344, 13] on icon "save" at bounding box center [346, 16] width 15 height 15
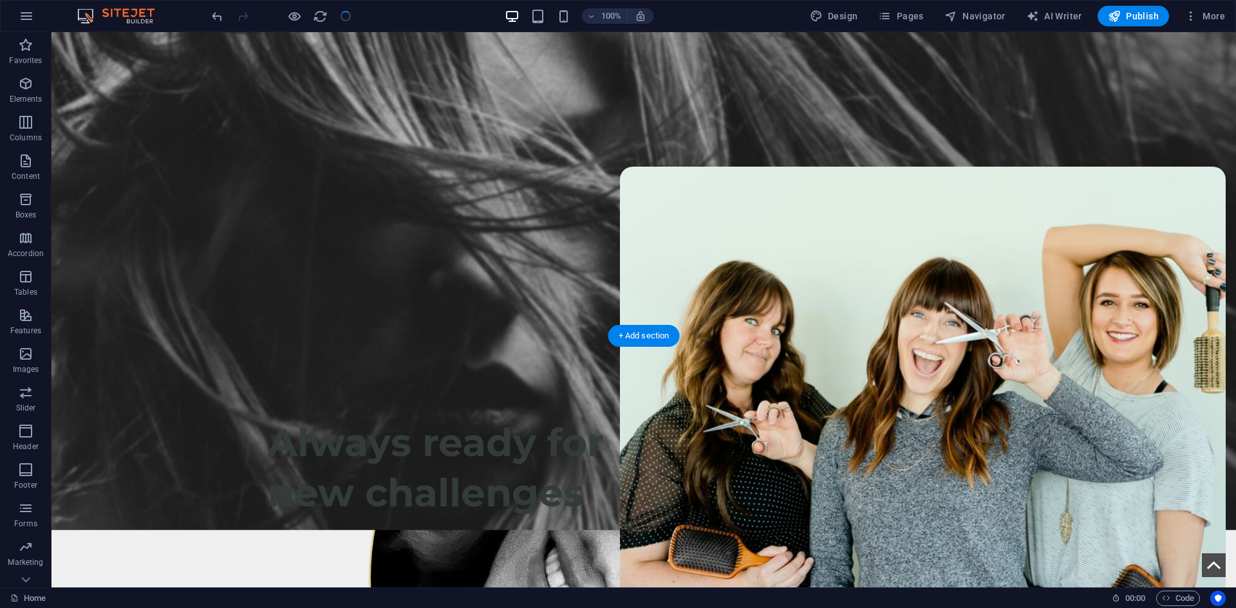
scroll to position [193, 0]
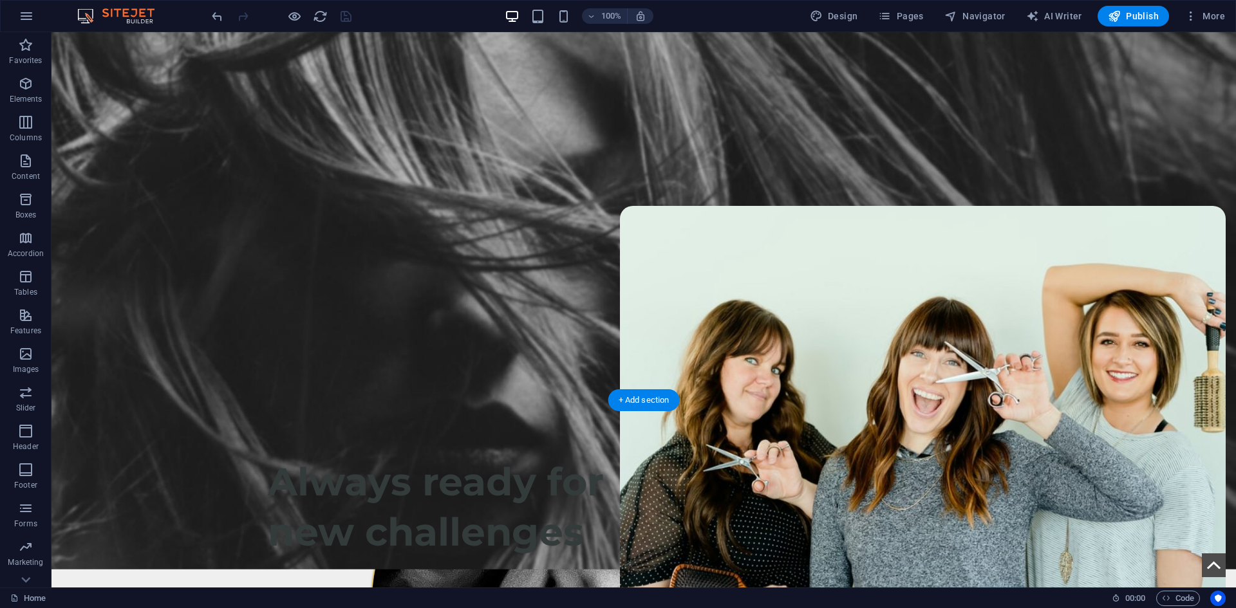
click at [893, 286] on figure at bounding box center [644, 292] width 1185 height 556
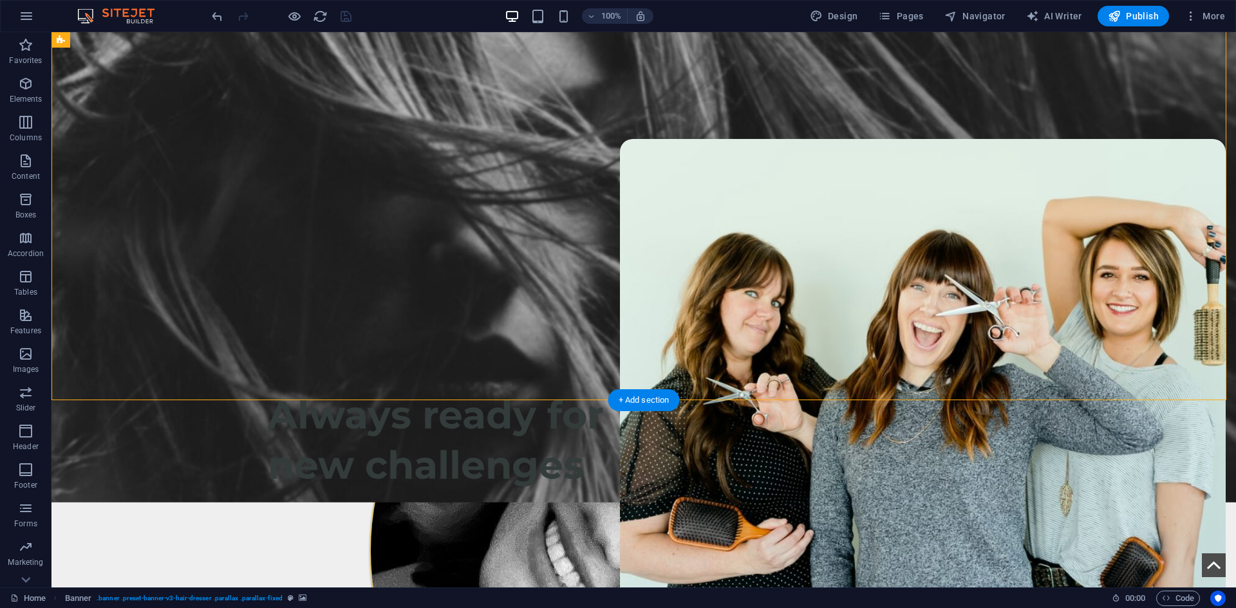
scroll to position [322, 0]
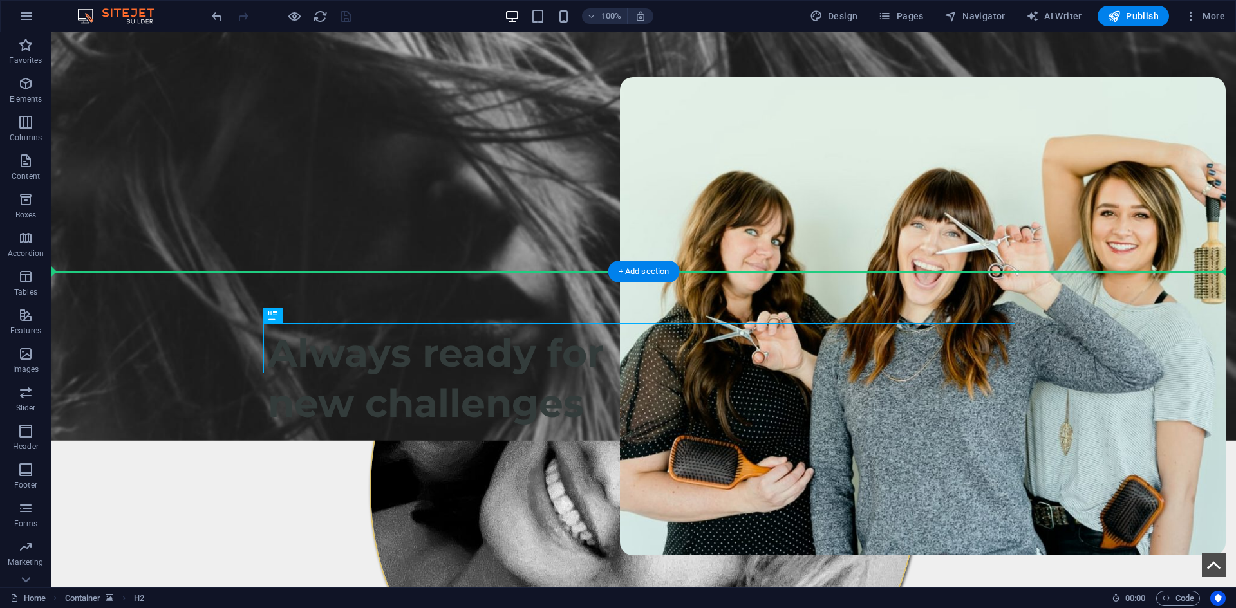
drag, startPoint x: 326, startPoint y: 350, endPoint x: 462, endPoint y: 272, distance: 156.9
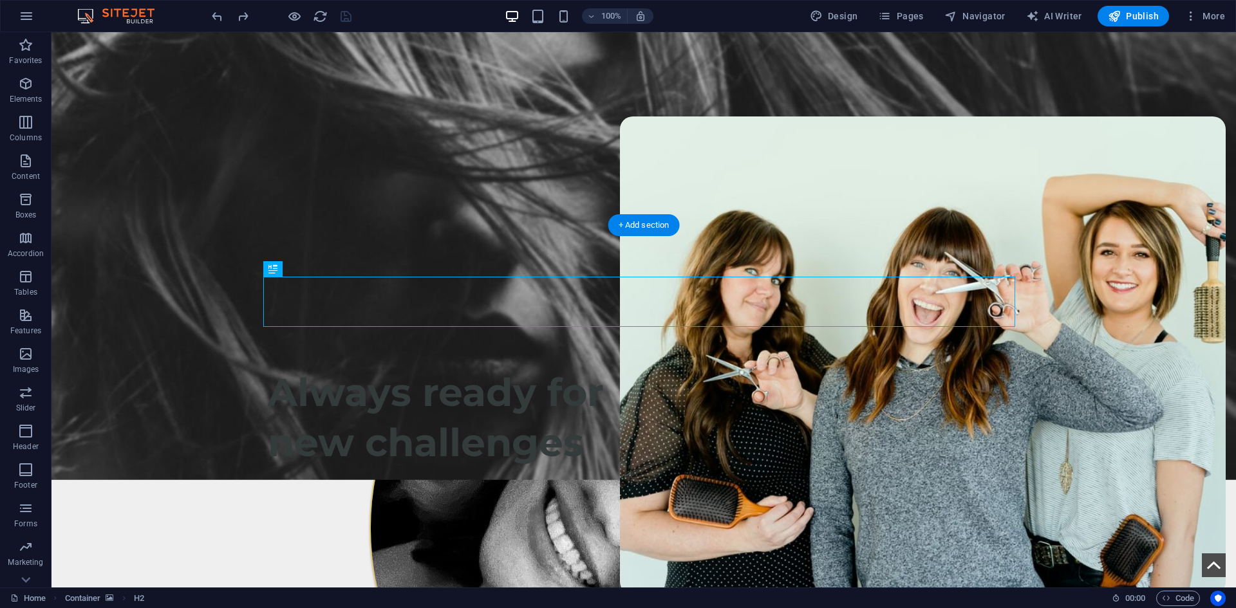
scroll to position [0, 0]
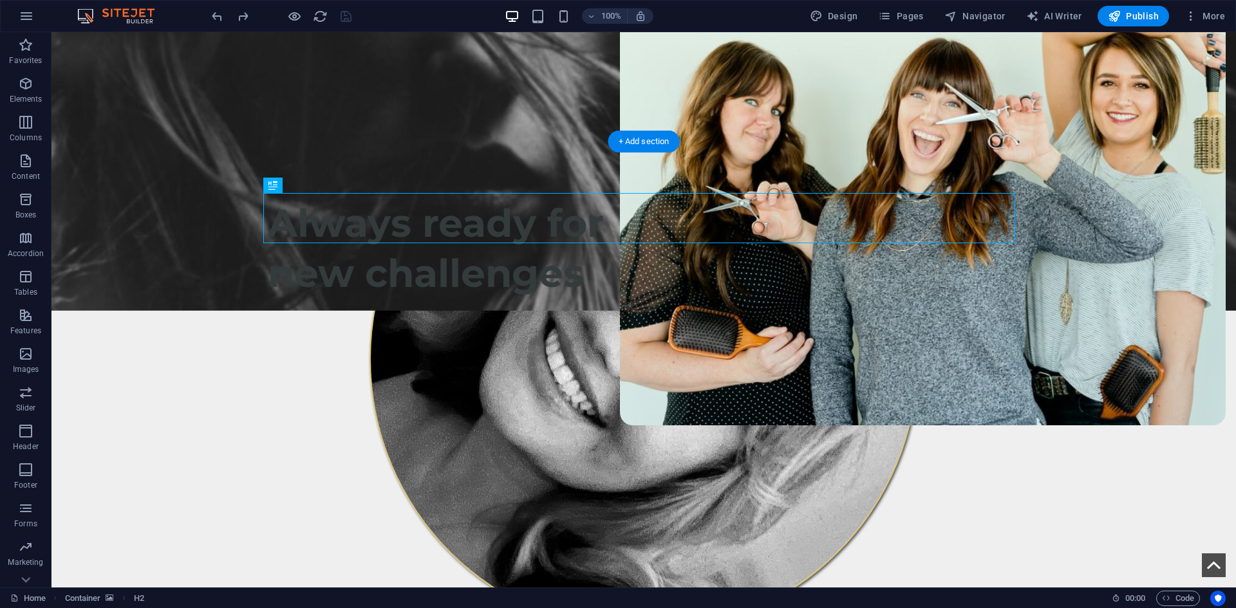
scroll to position [451, 0]
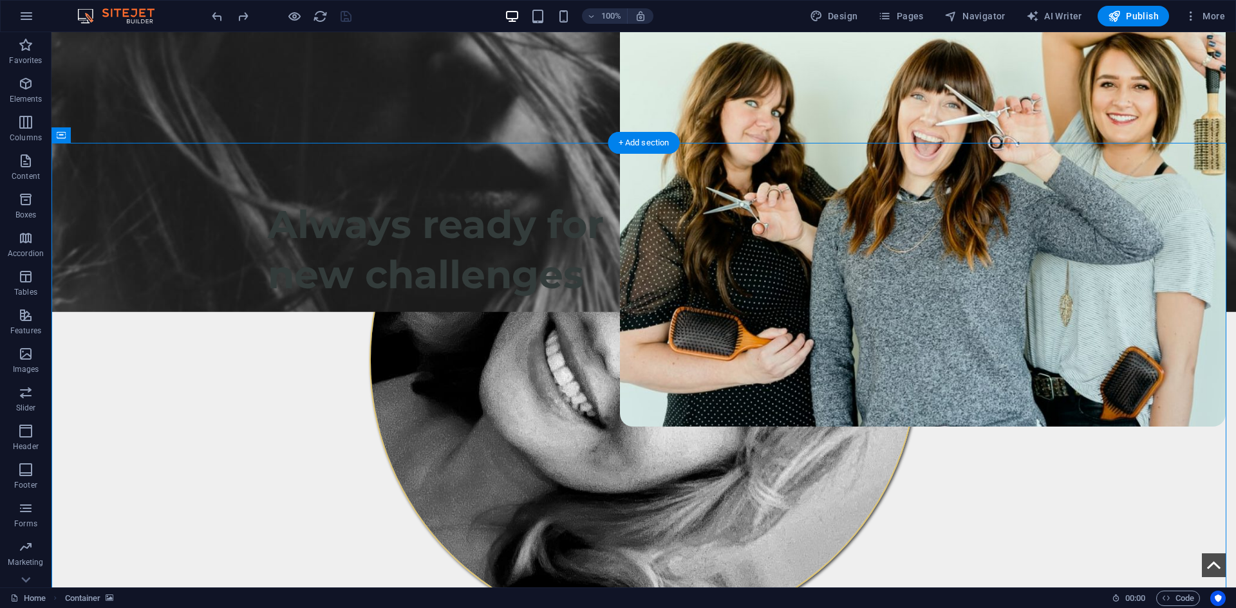
select select "book"
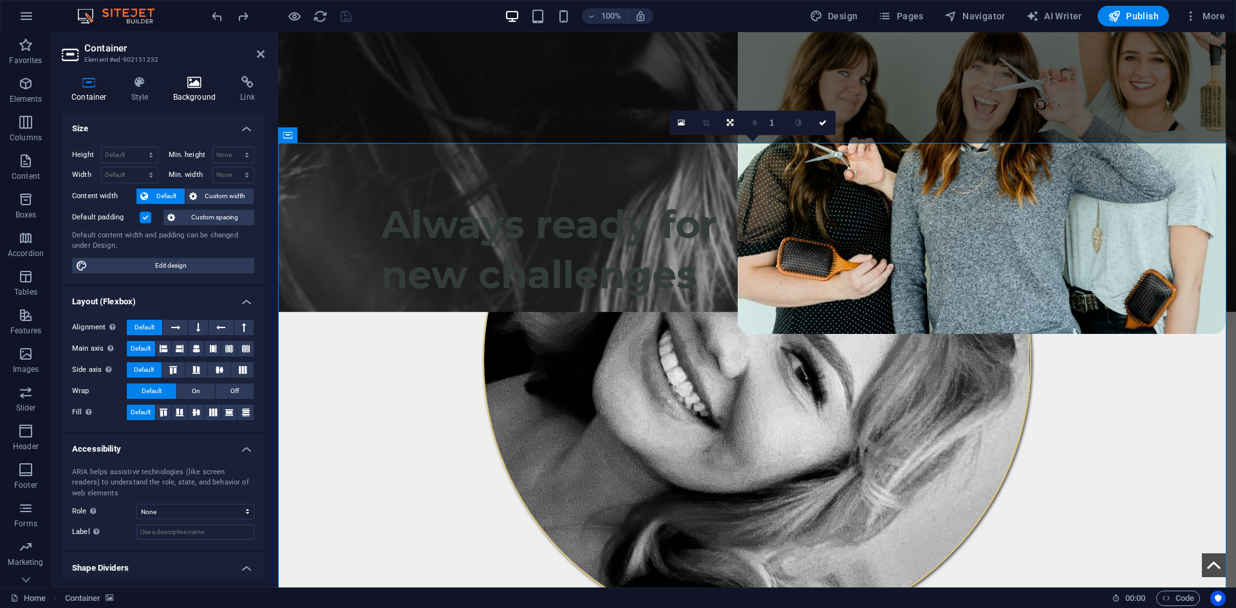
click at [181, 86] on icon at bounding box center [195, 82] width 62 height 13
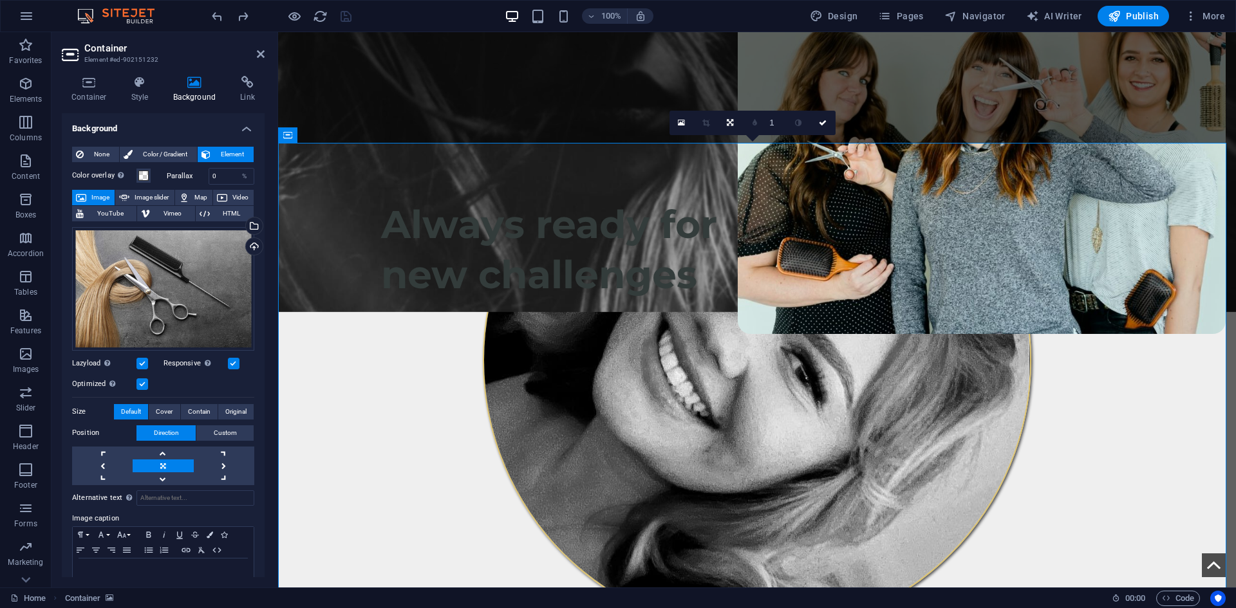
click at [136, 180] on label "Color overlay Places an overlay over the background to colorize it" at bounding box center [104, 175] width 64 height 15
click at [136, 180] on button "Color overlay Places an overlay over the background to colorize it" at bounding box center [143, 176] width 14 height 14
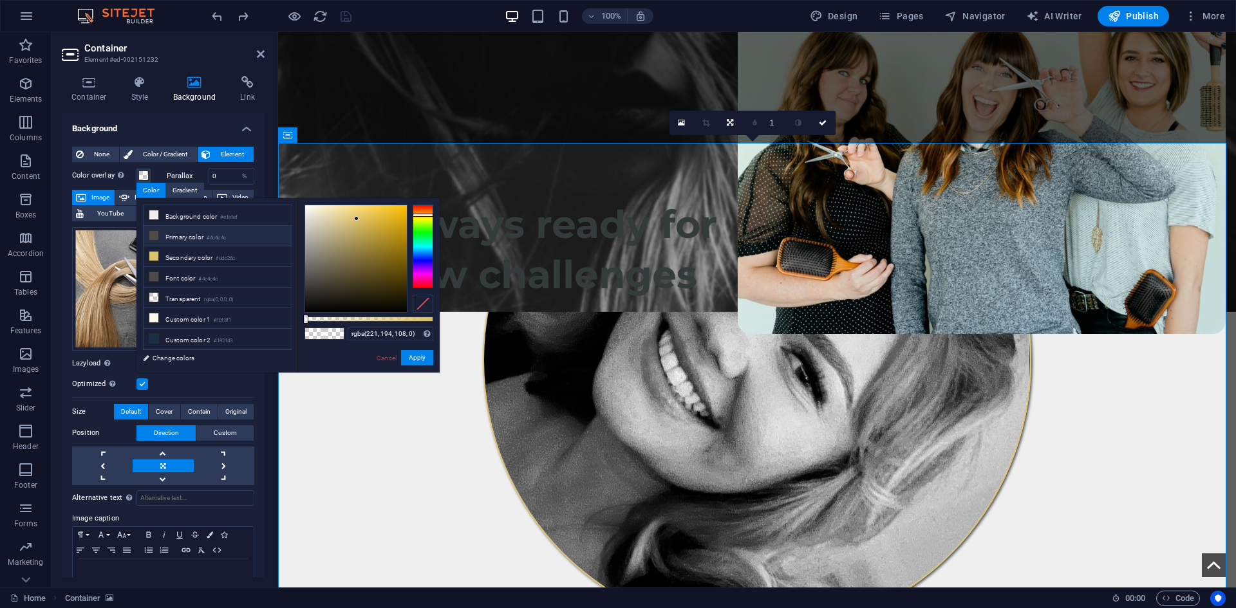
click at [166, 234] on li "Primary color #4c4c4c" at bounding box center [218, 236] width 148 height 21
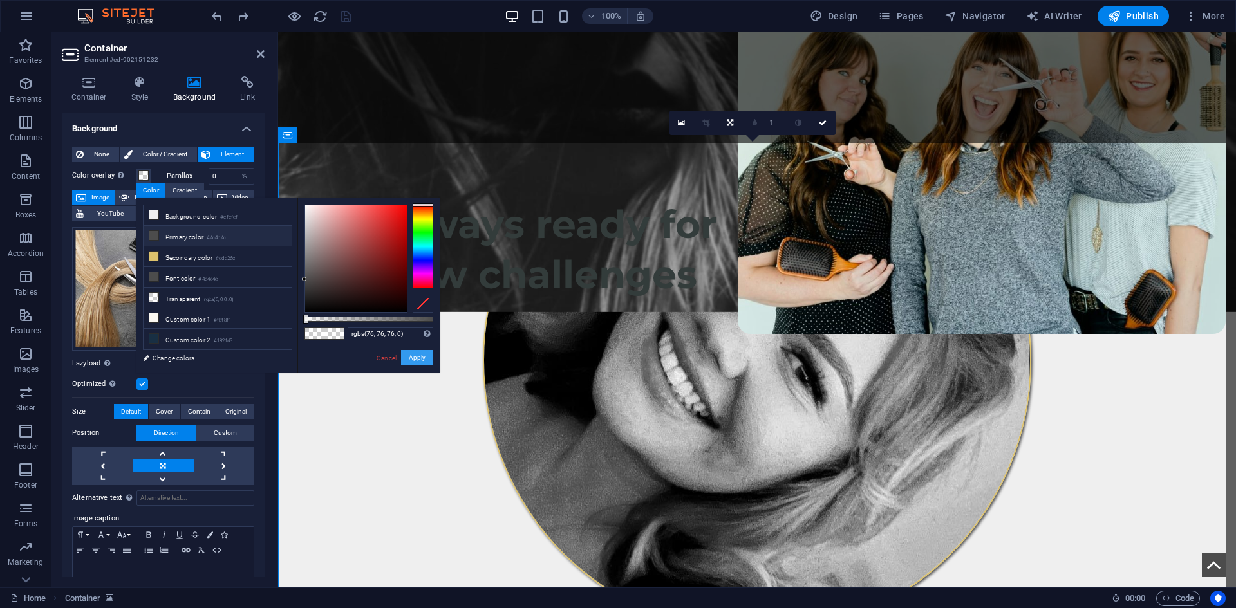
drag, startPoint x: 414, startPoint y: 354, endPoint x: 401, endPoint y: 318, distance: 38.3
click at [405, 324] on div "rgba(76, 76, 76, 0) Supported formats #0852ed rgb(8, 82, 237) rgba(8, 82, 237, …" at bounding box center [368, 378] width 142 height 361
click at [400, 317] on div at bounding box center [369, 319] width 129 height 5
type input "rgba(76, 76, 76, 0.74)"
click at [400, 317] on div at bounding box center [369, 319] width 129 height 5
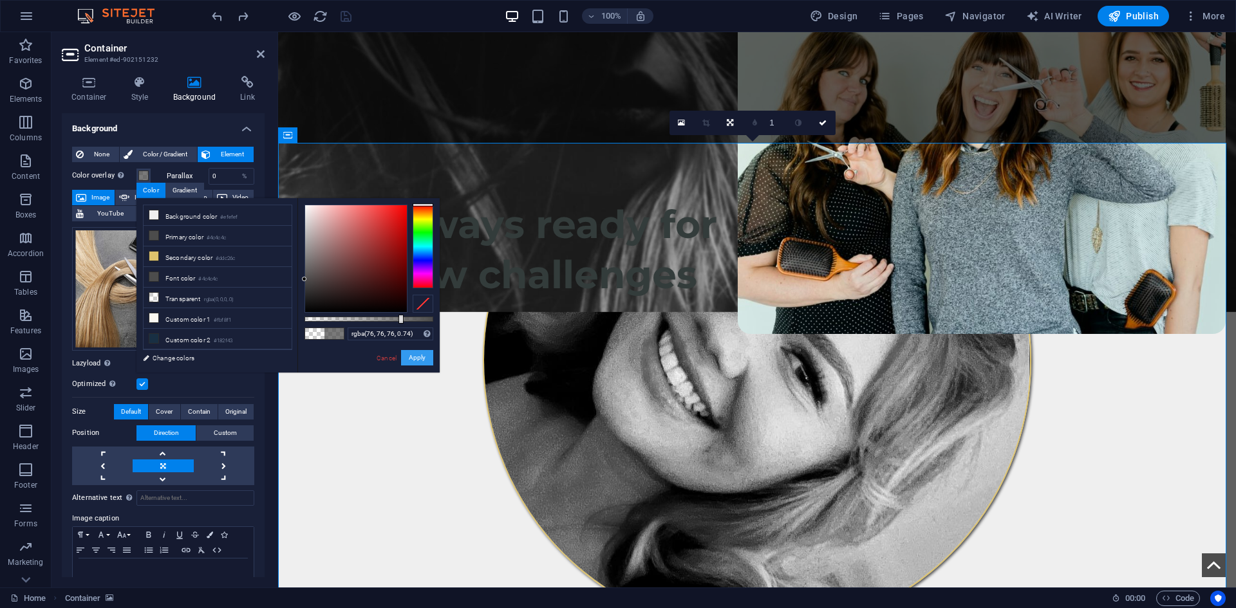
click at [422, 355] on button "Apply" at bounding box center [417, 357] width 32 height 15
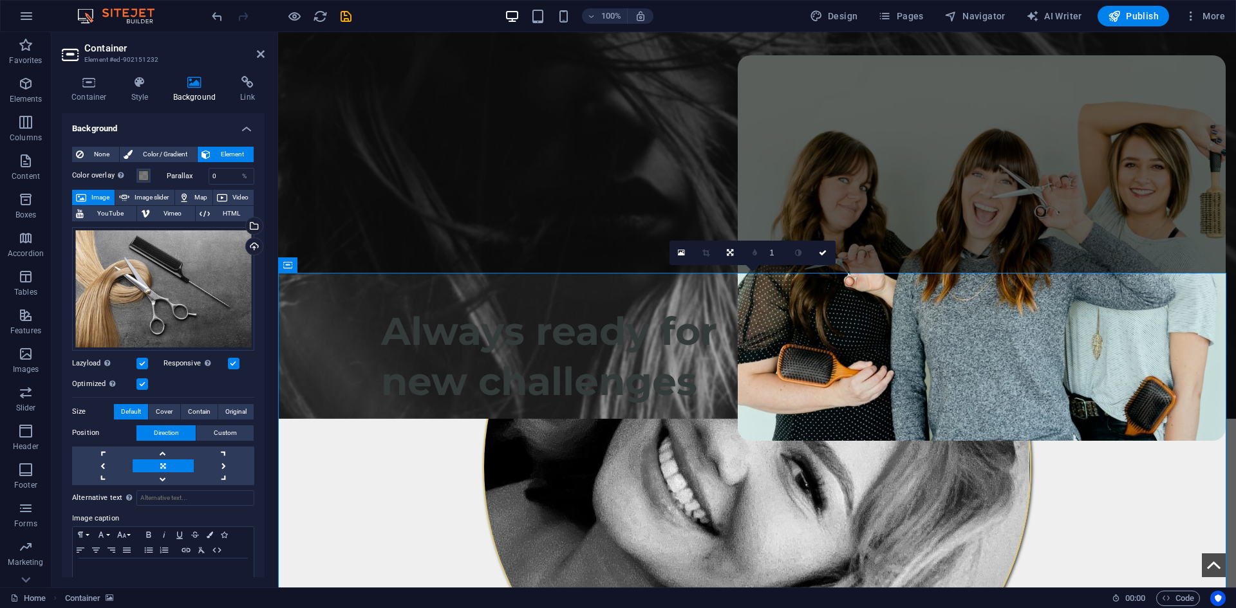
scroll to position [258, 0]
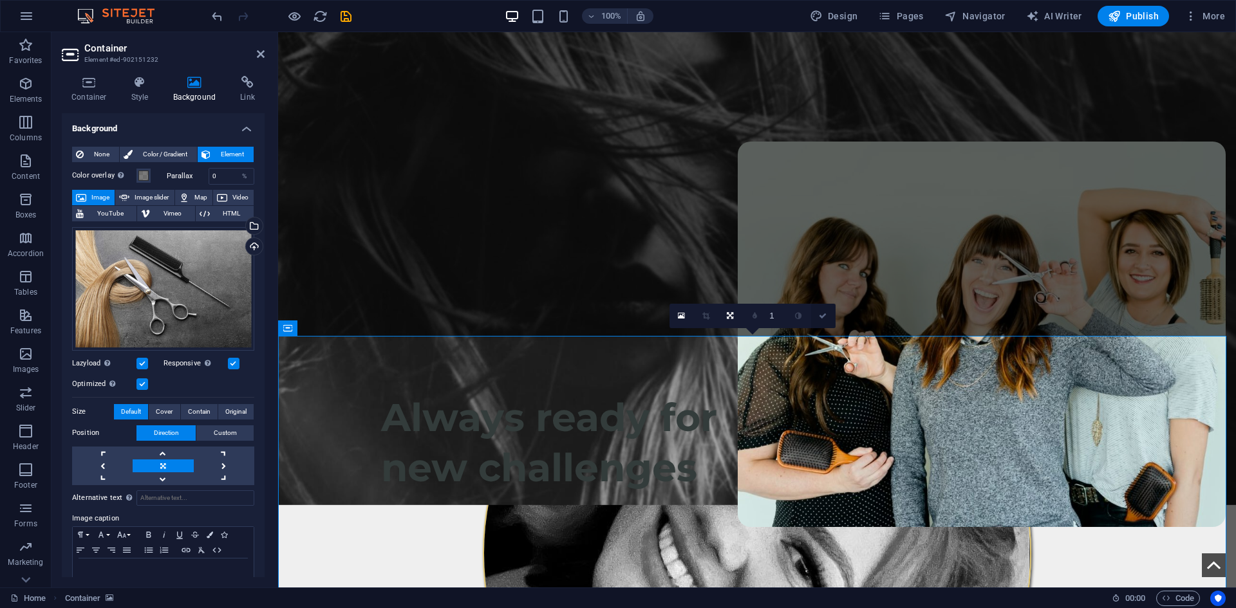
click at [820, 317] on icon at bounding box center [823, 316] width 8 height 8
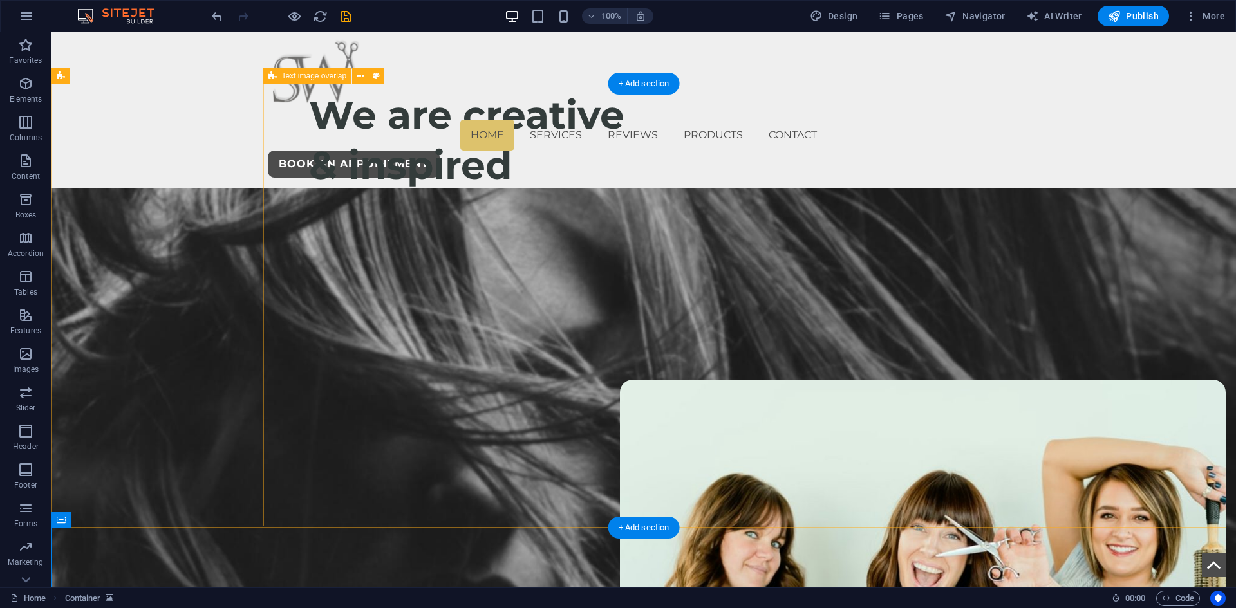
scroll to position [0, 0]
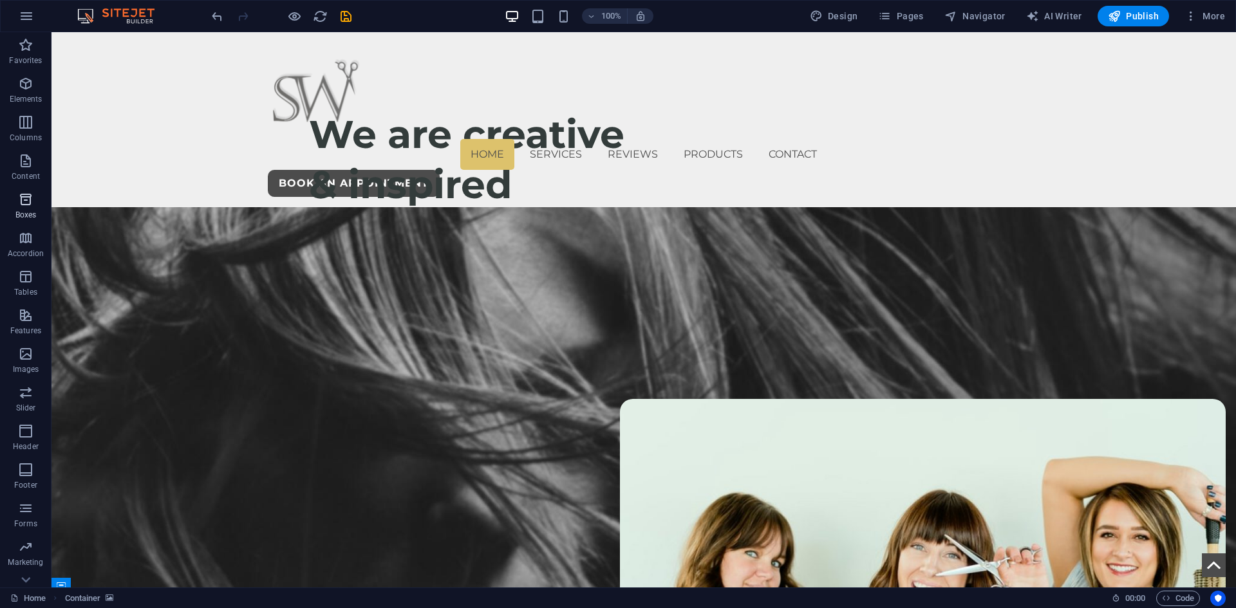
click at [29, 190] on button "Boxes" at bounding box center [26, 206] width 52 height 39
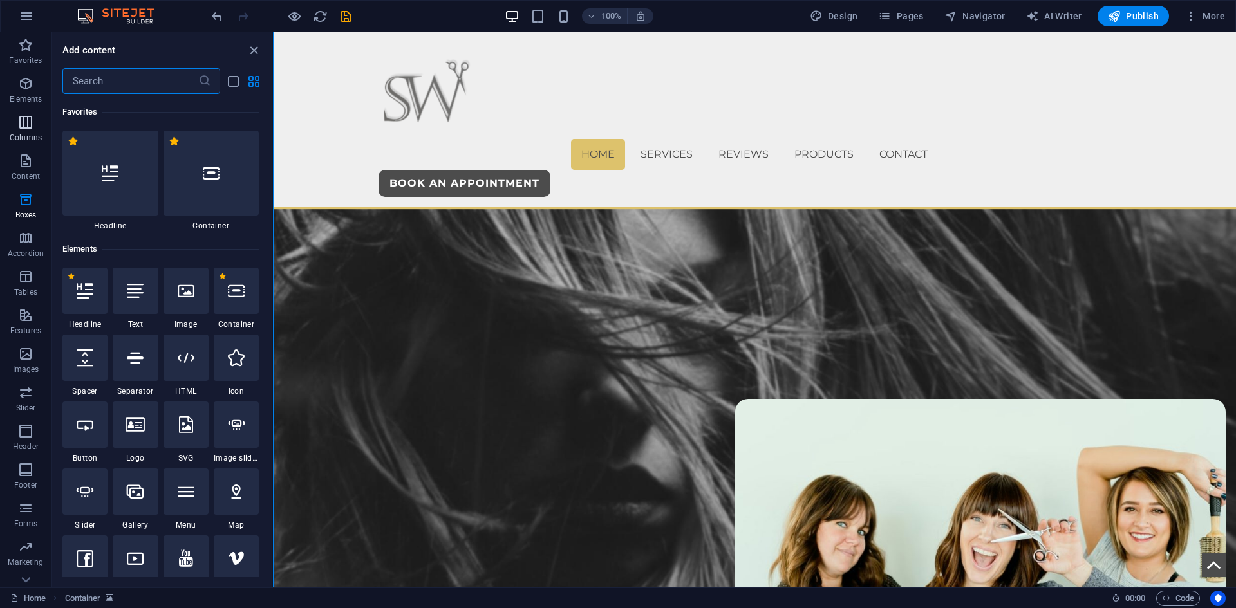
scroll to position [647, 0]
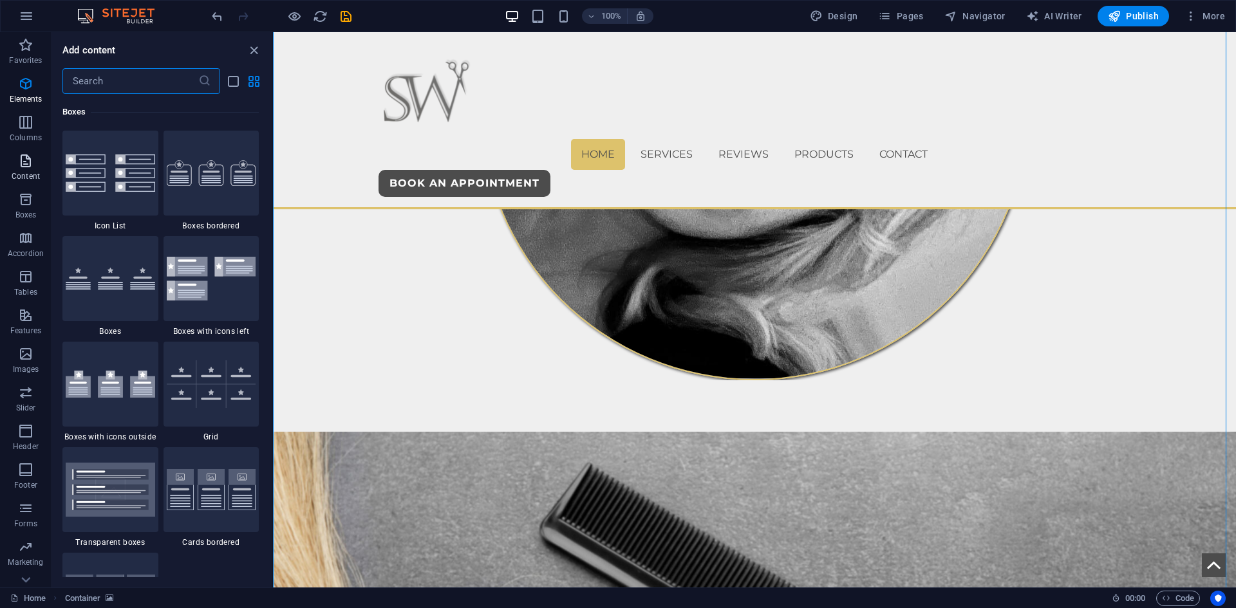
click at [23, 166] on icon "button" at bounding box center [25, 160] width 15 height 15
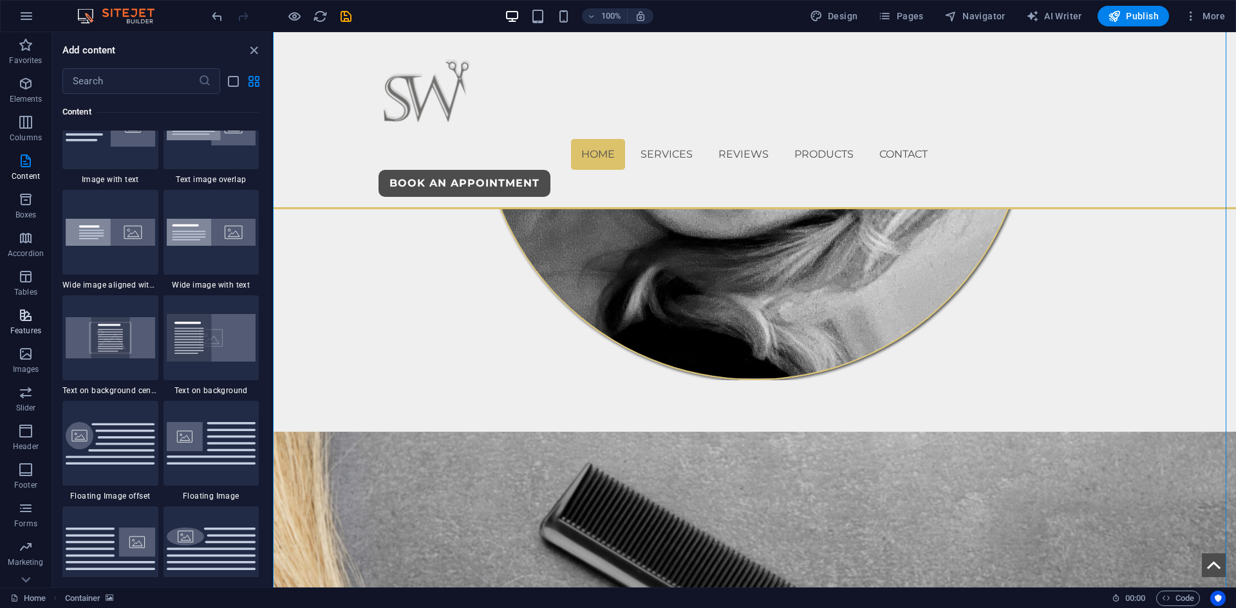
scroll to position [2703, 0]
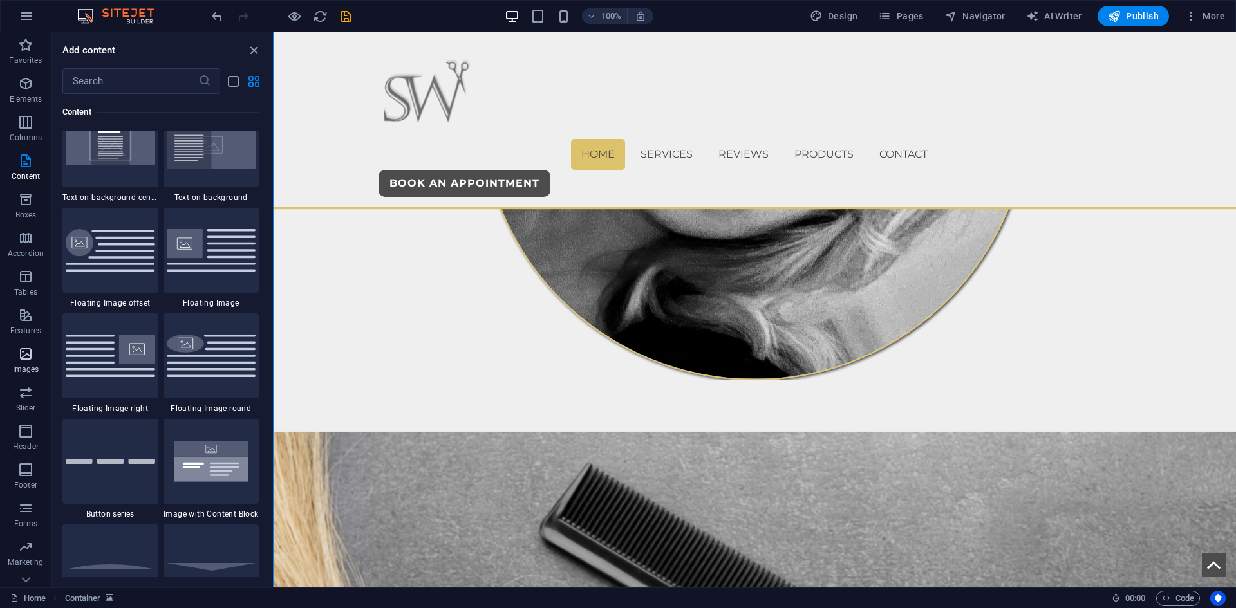
click at [20, 360] on icon "button" at bounding box center [25, 353] width 15 height 15
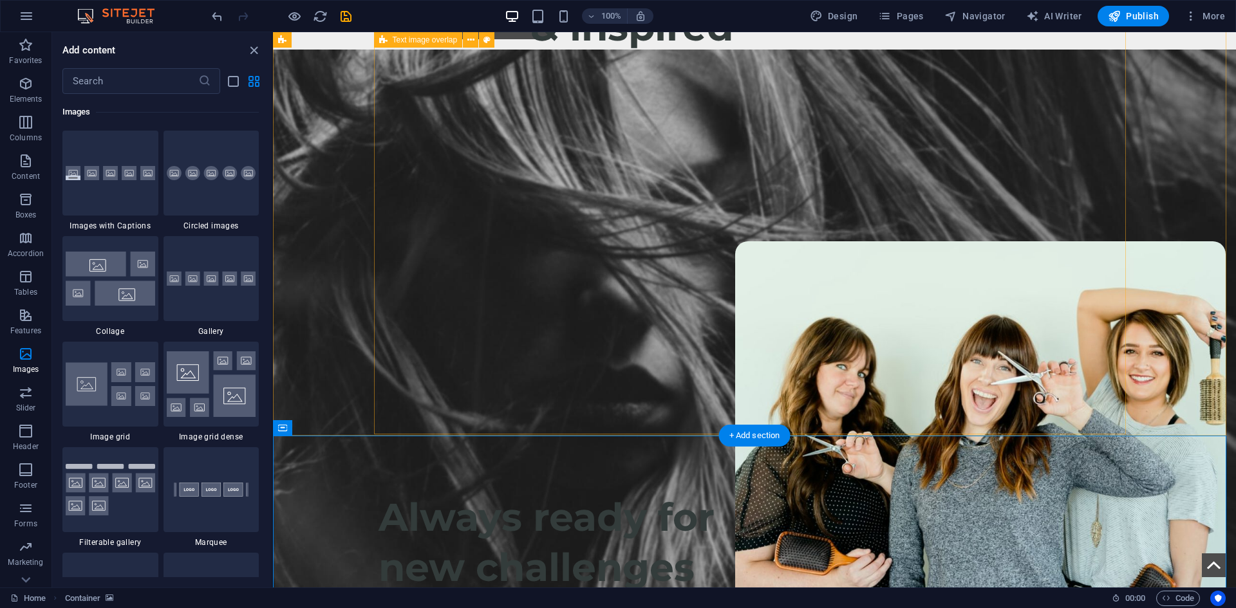
scroll to position [193, 0]
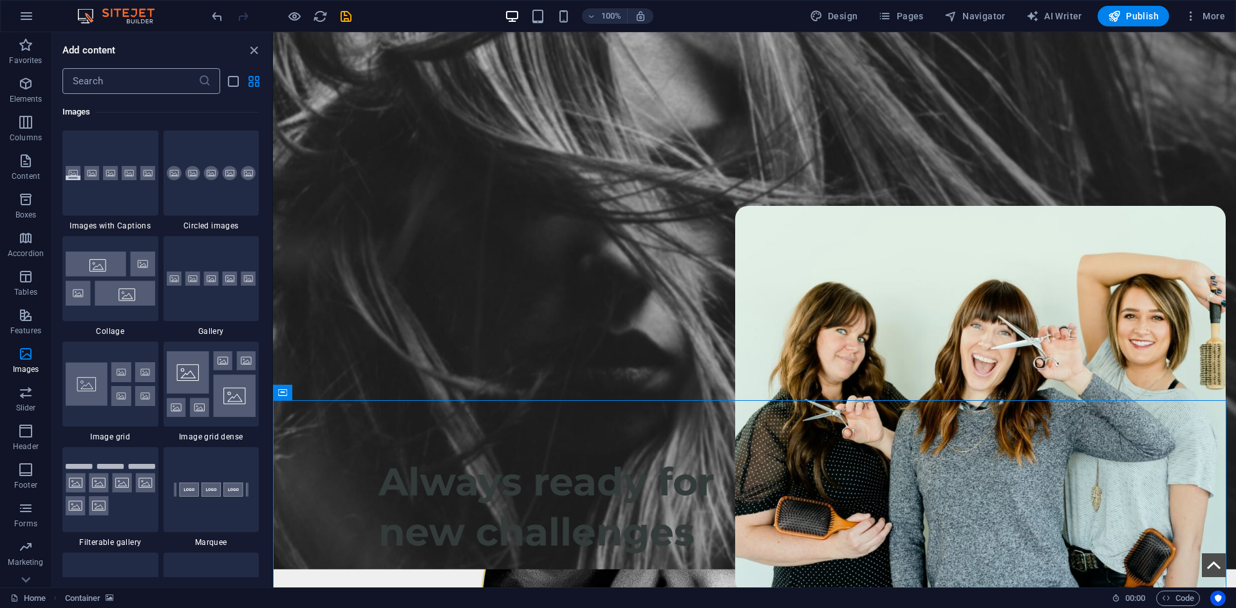
click at [129, 73] on input "text" at bounding box center [130, 81] width 136 height 26
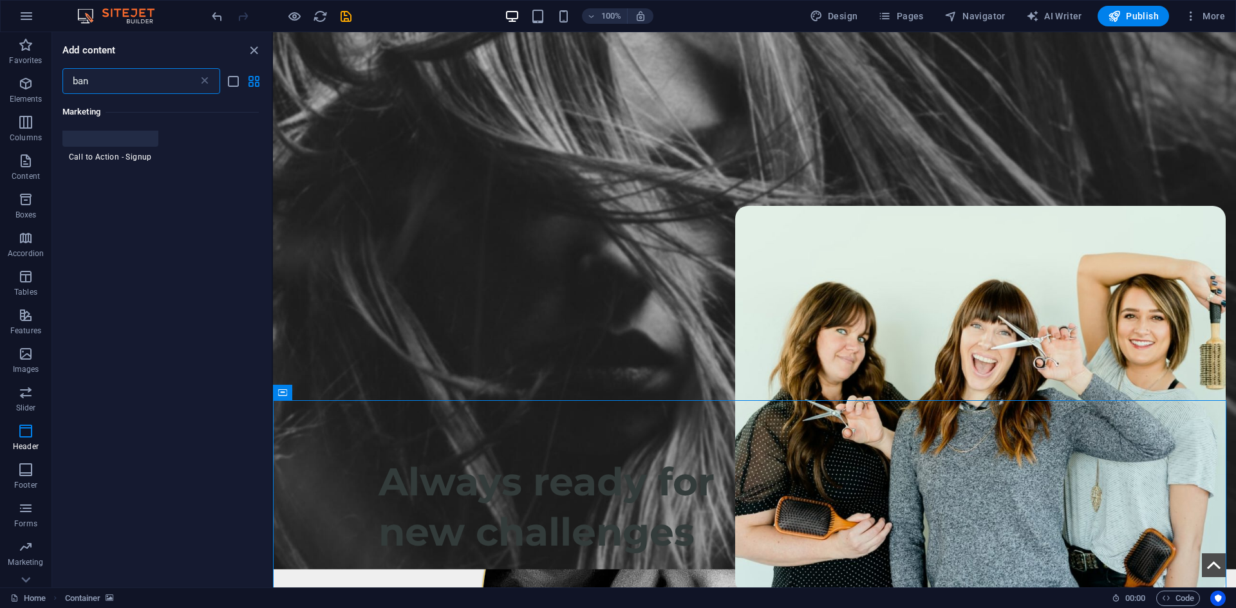
type input "bane"
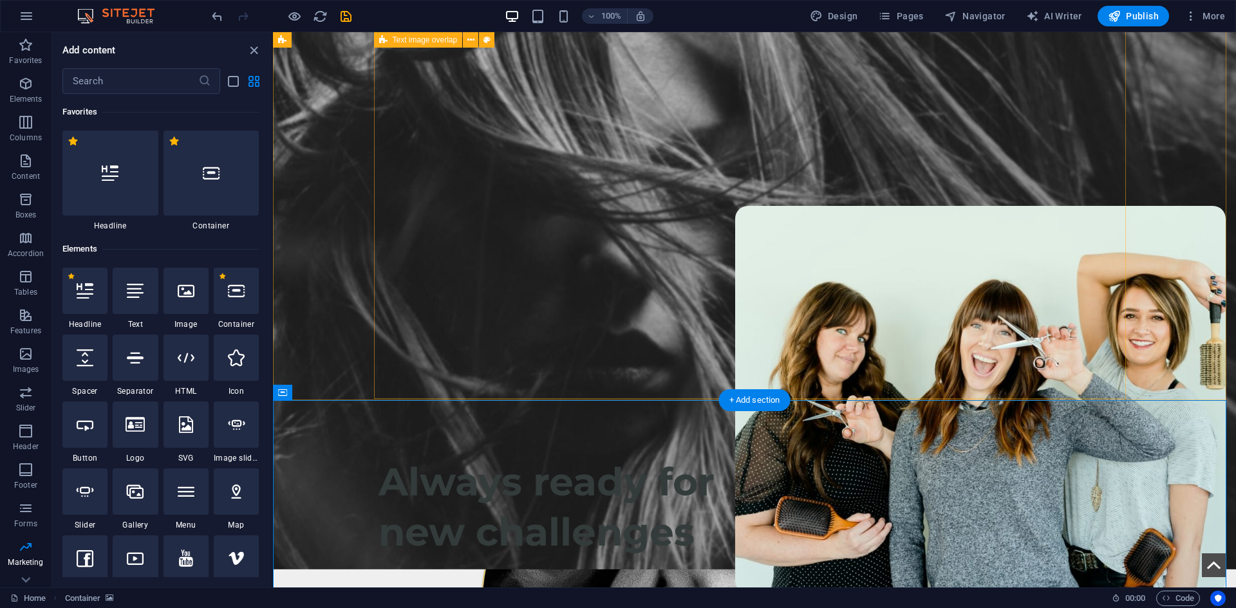
click at [850, 361] on div "Caitlin Wright Owner Hello, I’m Caitlin! My passion for hairdressing began at 1…" at bounding box center [755, 479] width 752 height 930
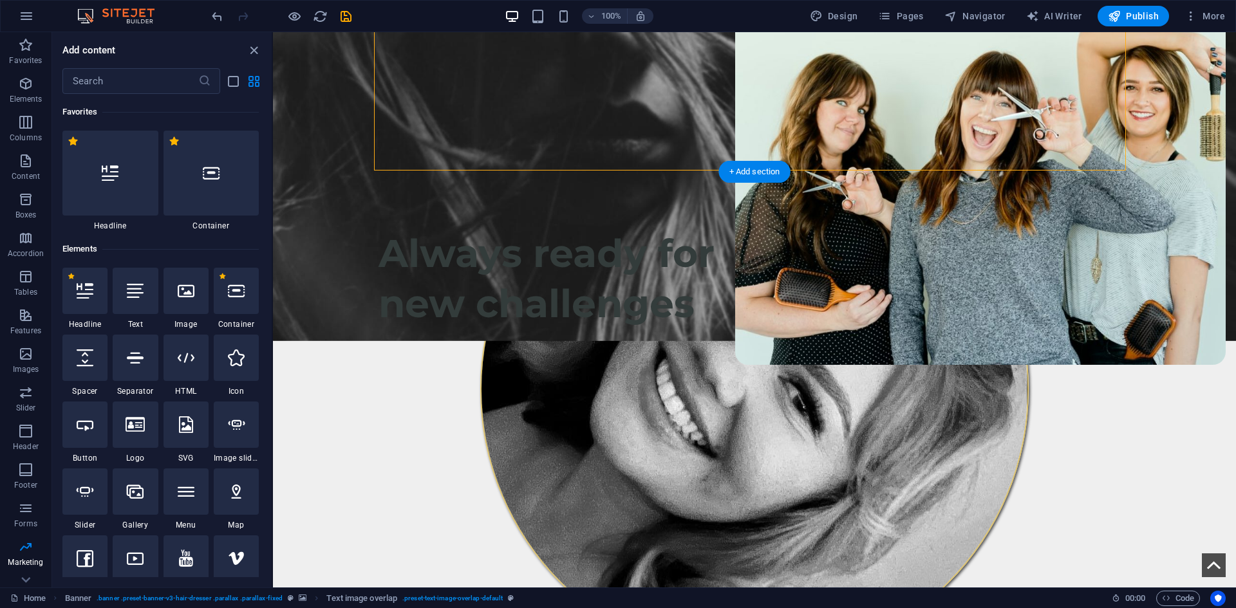
scroll to position [100, 0]
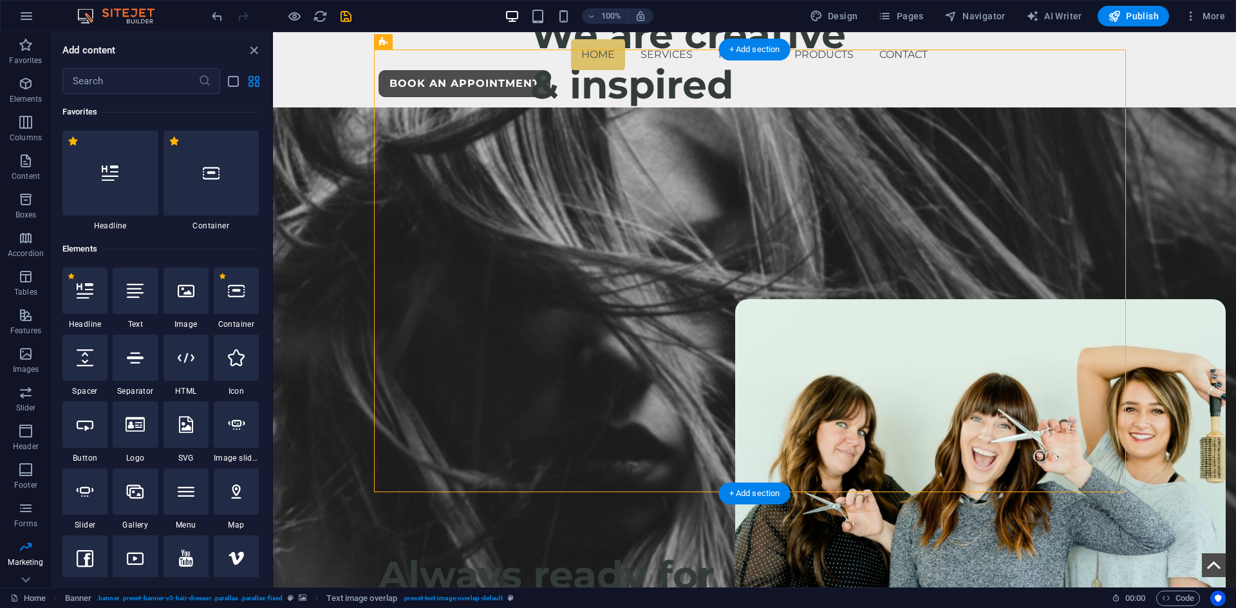
click at [893, 382] on figure at bounding box center [754, 386] width 963 height 556
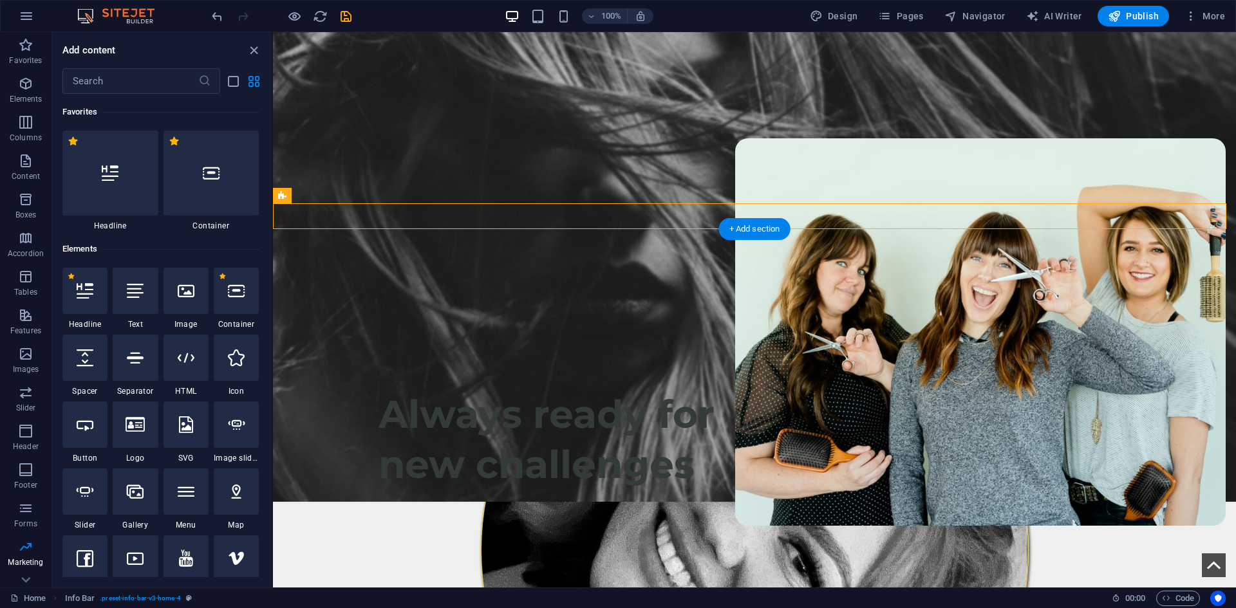
scroll to position [229, 0]
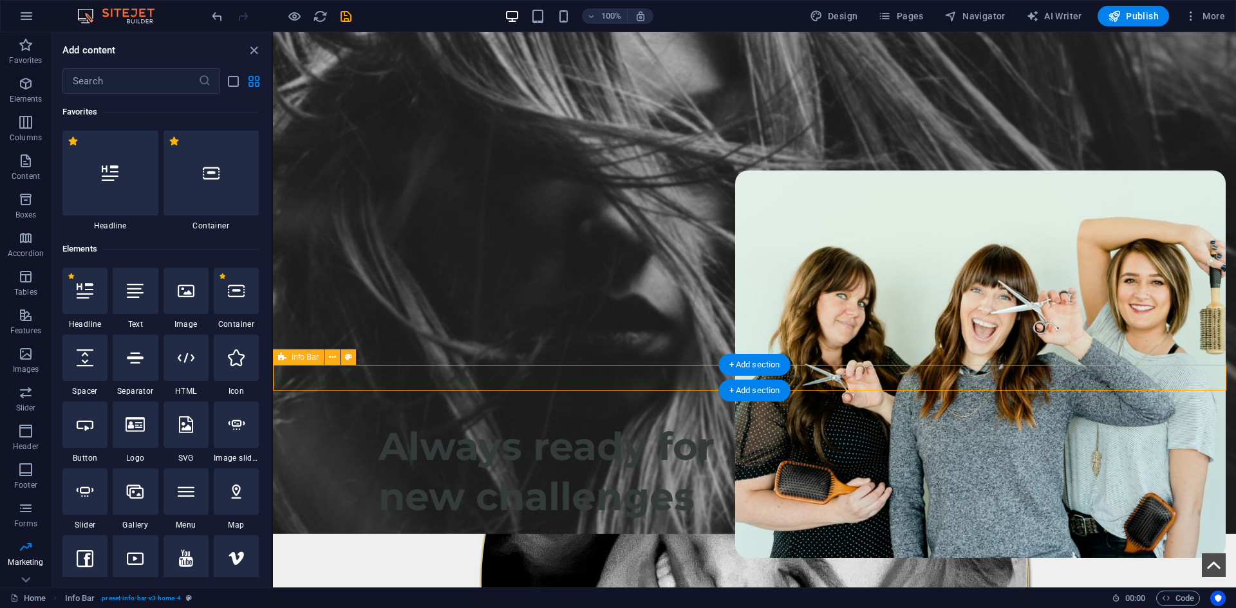
click at [893, 308] on figure at bounding box center [754, 582] width 731 height 548
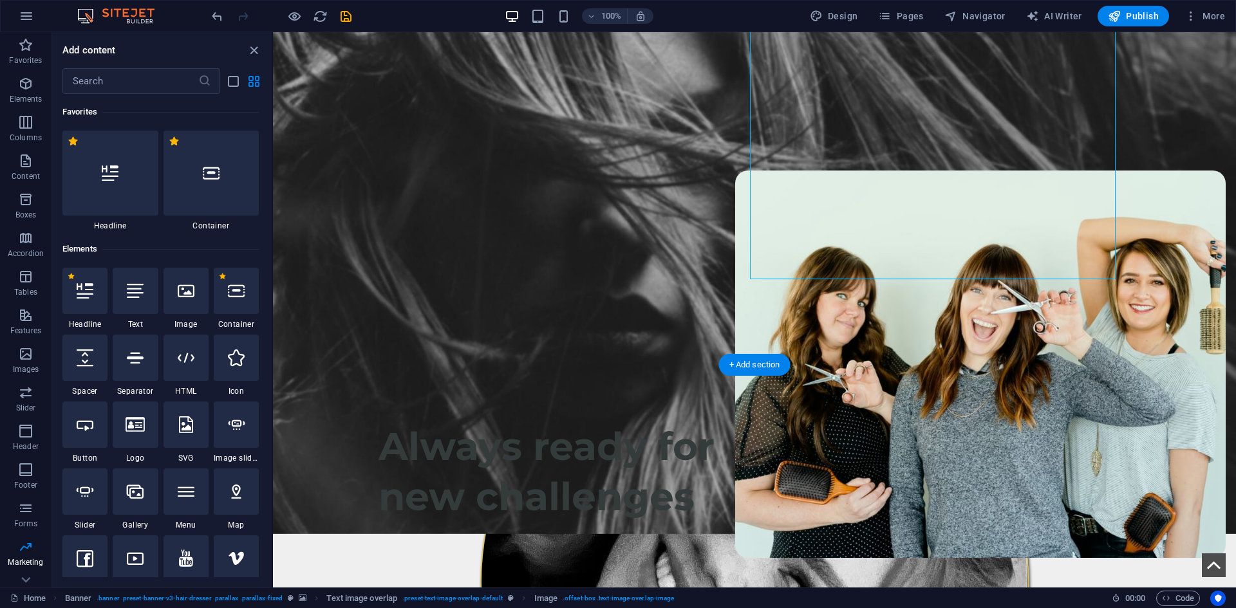
click at [893, 319] on figure at bounding box center [754, 257] width 963 height 556
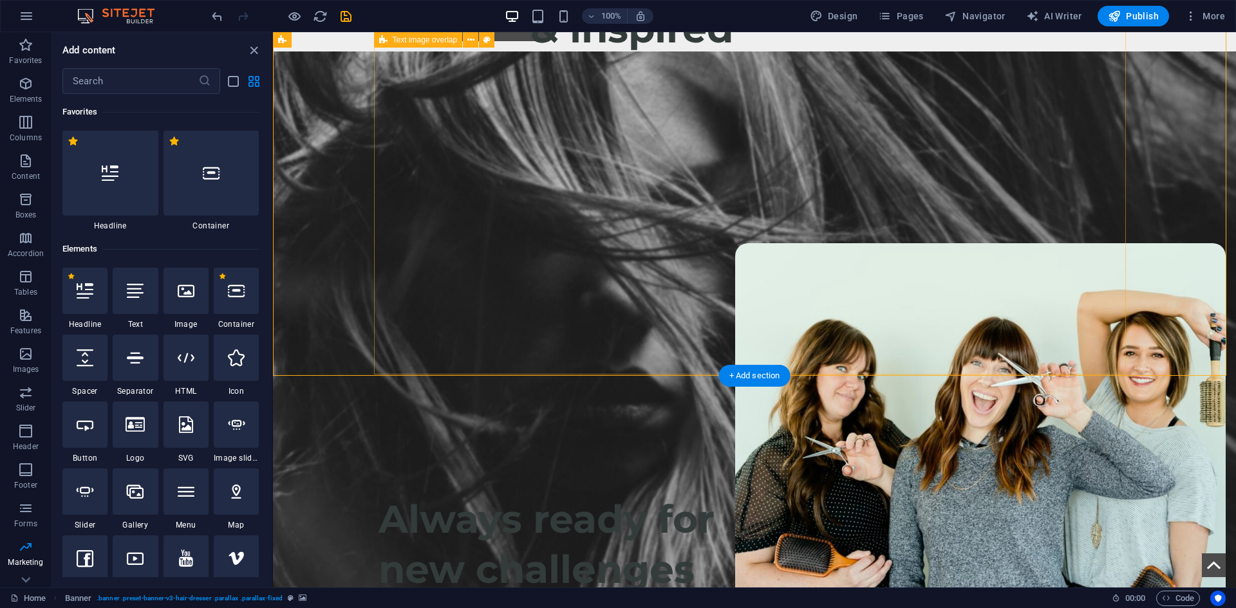
scroll to position [35, 0]
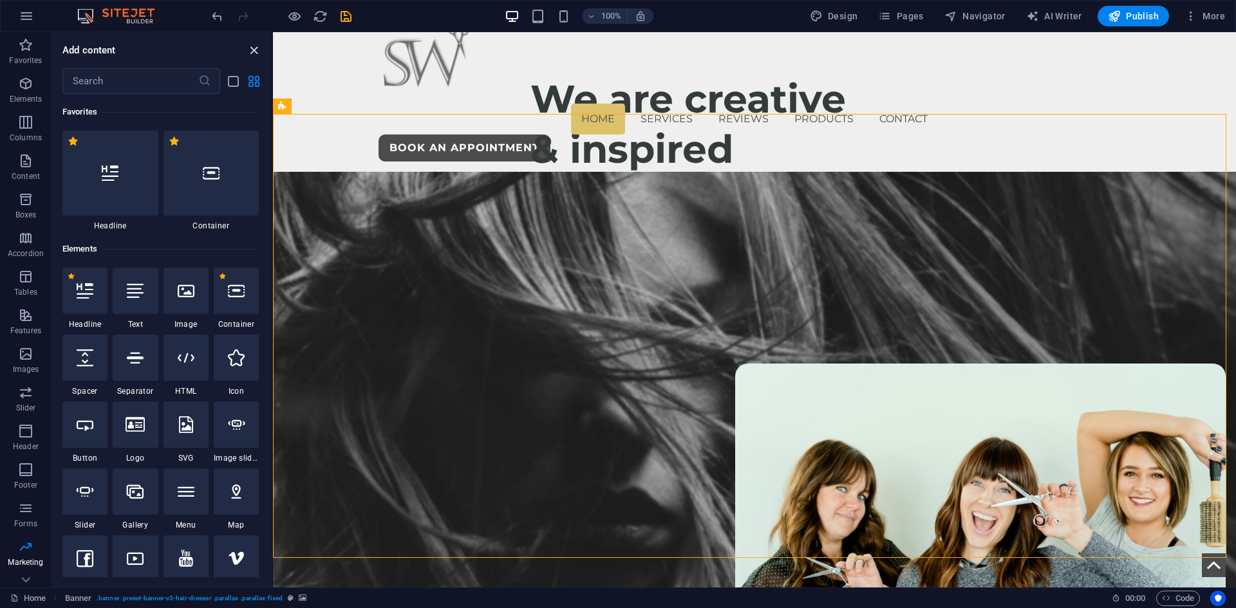
click at [252, 47] on icon "close panel" at bounding box center [254, 50] width 15 height 15
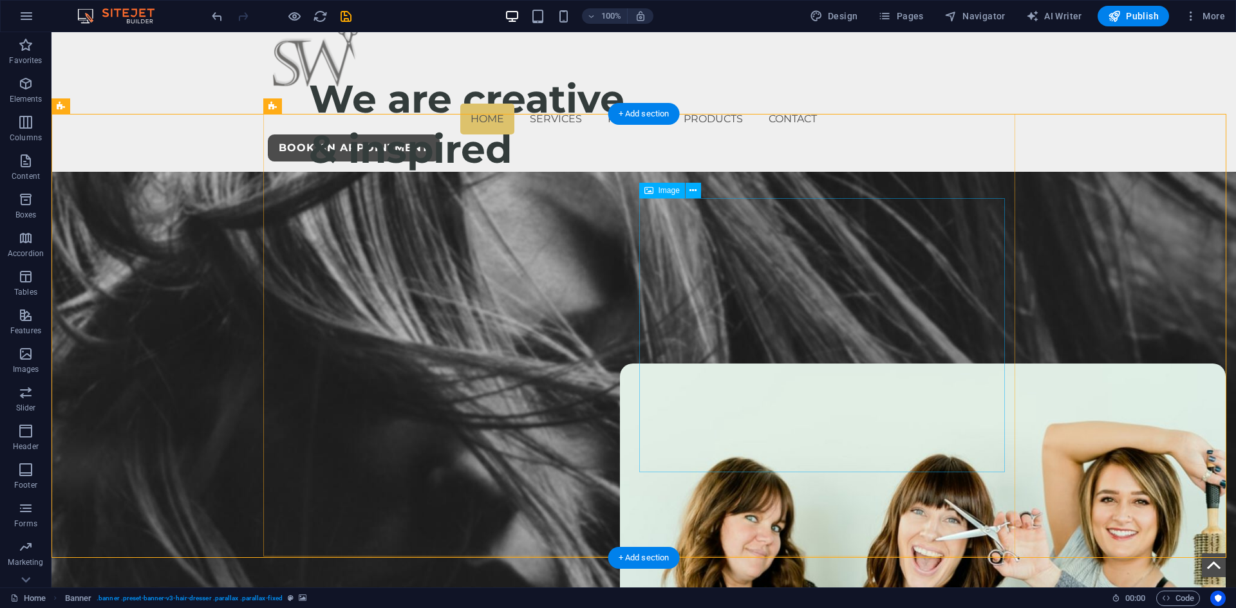
scroll to position [229, 0]
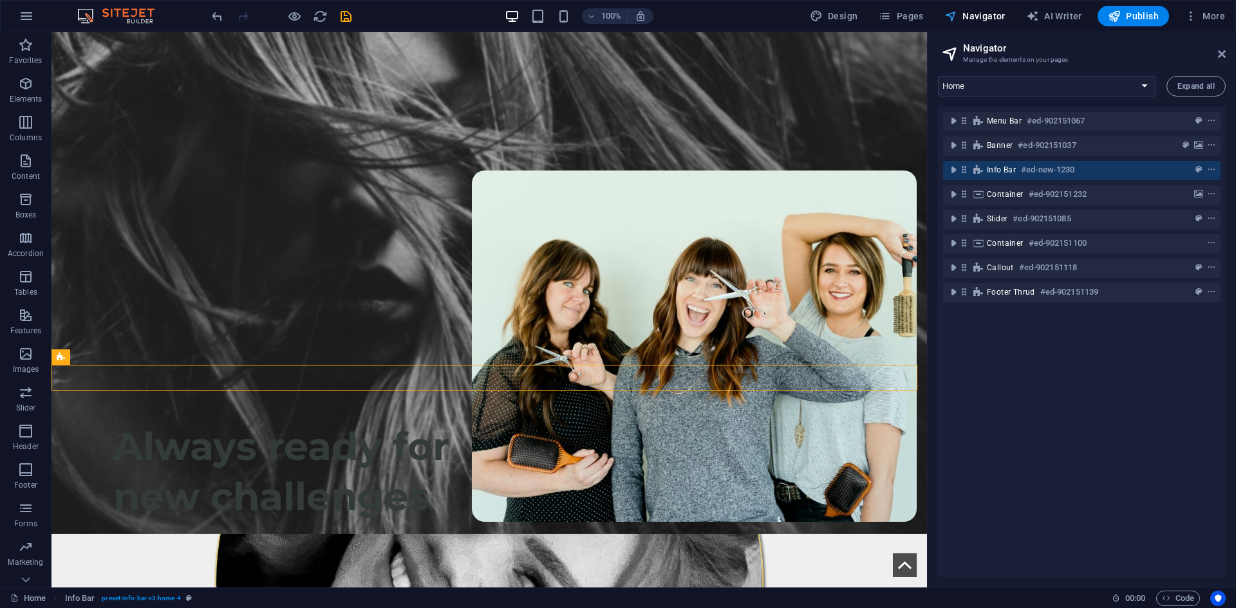
click at [0, 0] on span "Design" at bounding box center [0, 0] width 0 height 0
select select "px"
select select "400"
select select "px"
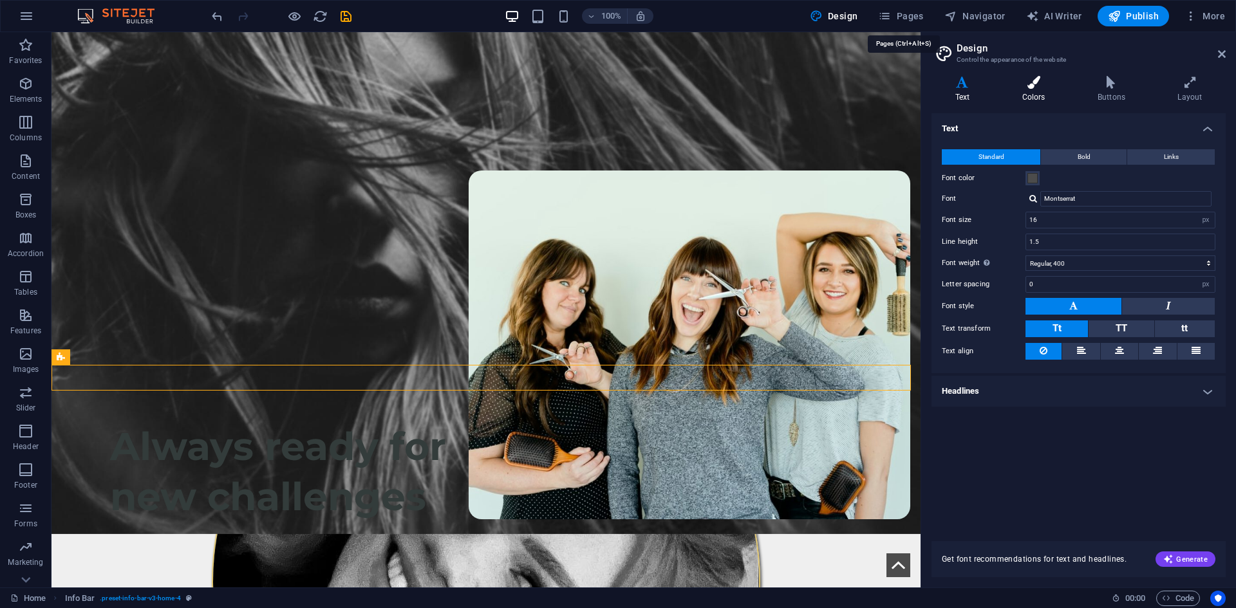
click at [893, 77] on icon at bounding box center [1033, 82] width 70 height 13
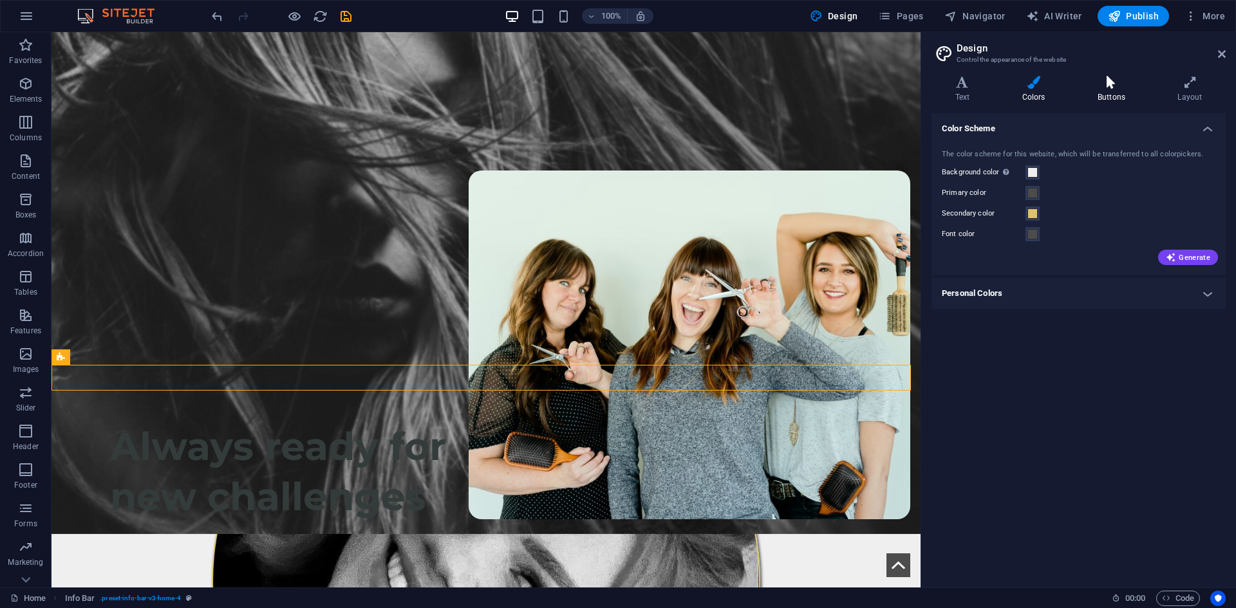
click at [893, 84] on icon at bounding box center [1111, 82] width 75 height 13
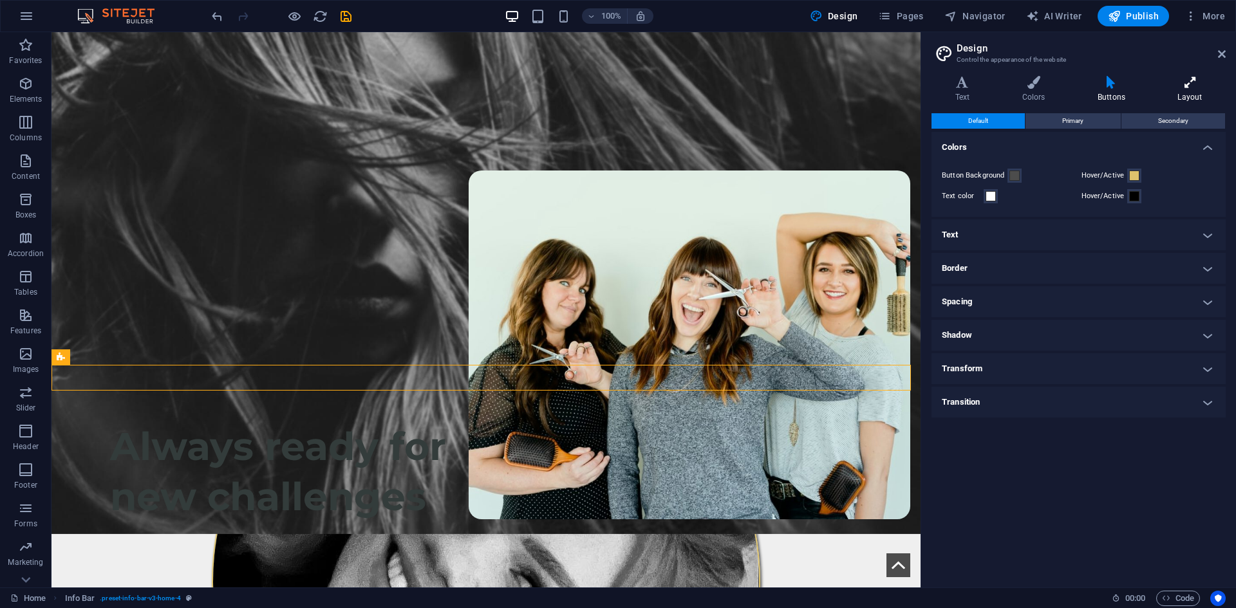
click at [893, 85] on icon at bounding box center [1189, 82] width 71 height 13
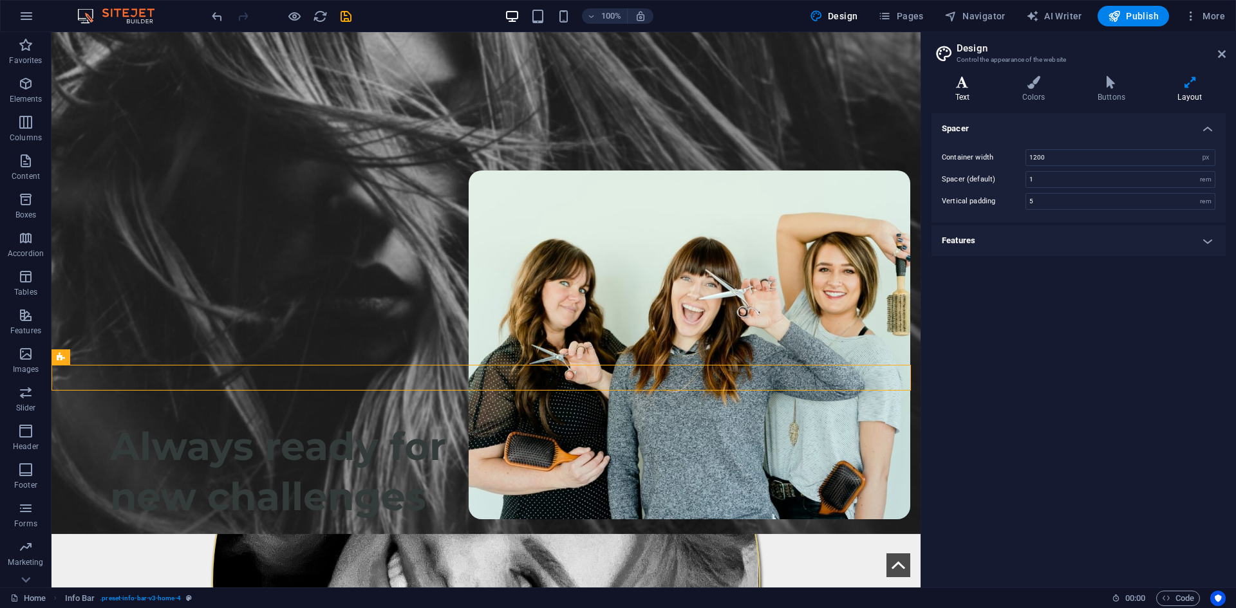
click at [893, 86] on icon at bounding box center [963, 82] width 62 height 13
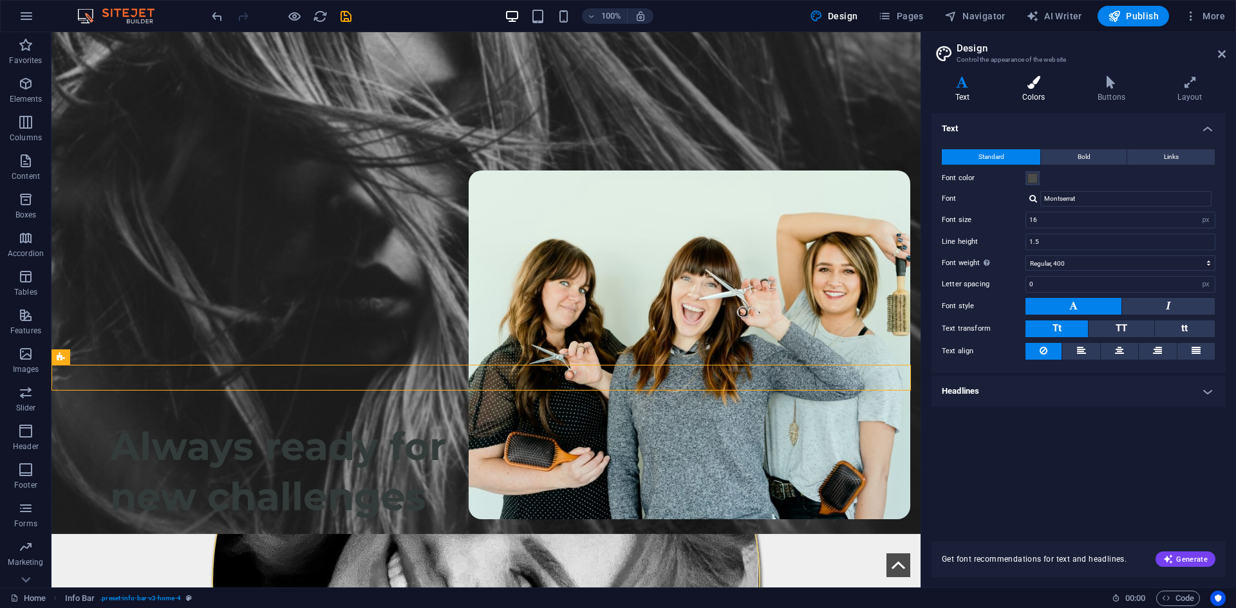
click at [893, 91] on h4 "Colors" at bounding box center [1035, 89] width 75 height 27
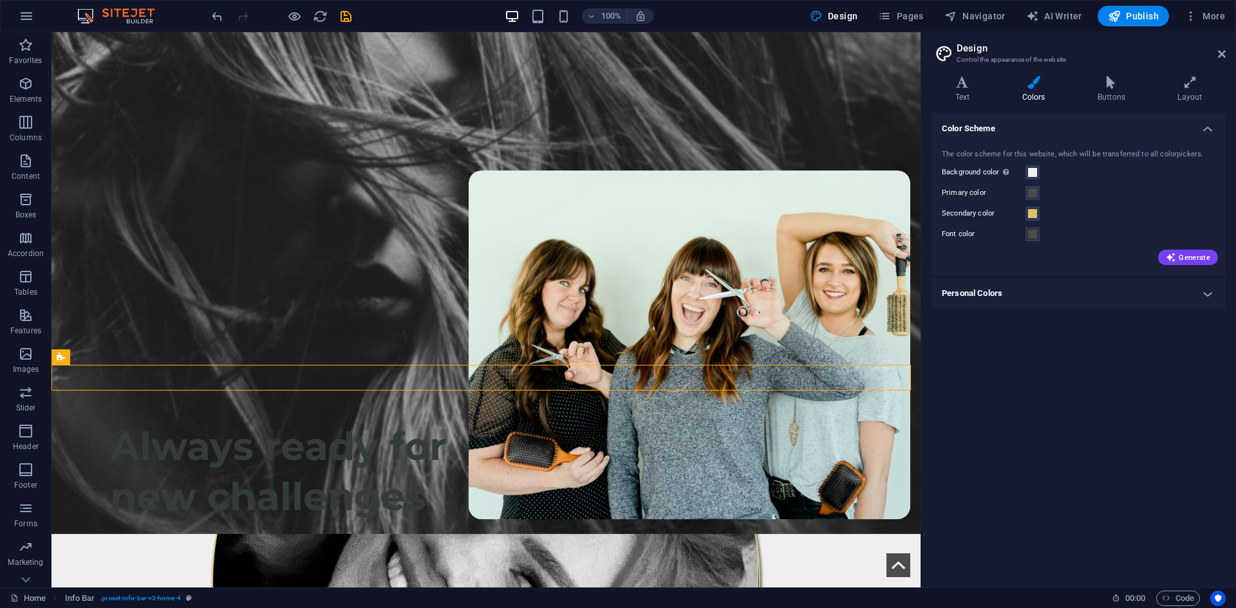
click at [893, 307] on h4 "Personal Colors" at bounding box center [1079, 293] width 294 height 31
click at [893, 294] on h4 "Personal Colors" at bounding box center [1079, 289] width 294 height 23
click at [893, 19] on icon "button" at bounding box center [1191, 16] width 13 height 13
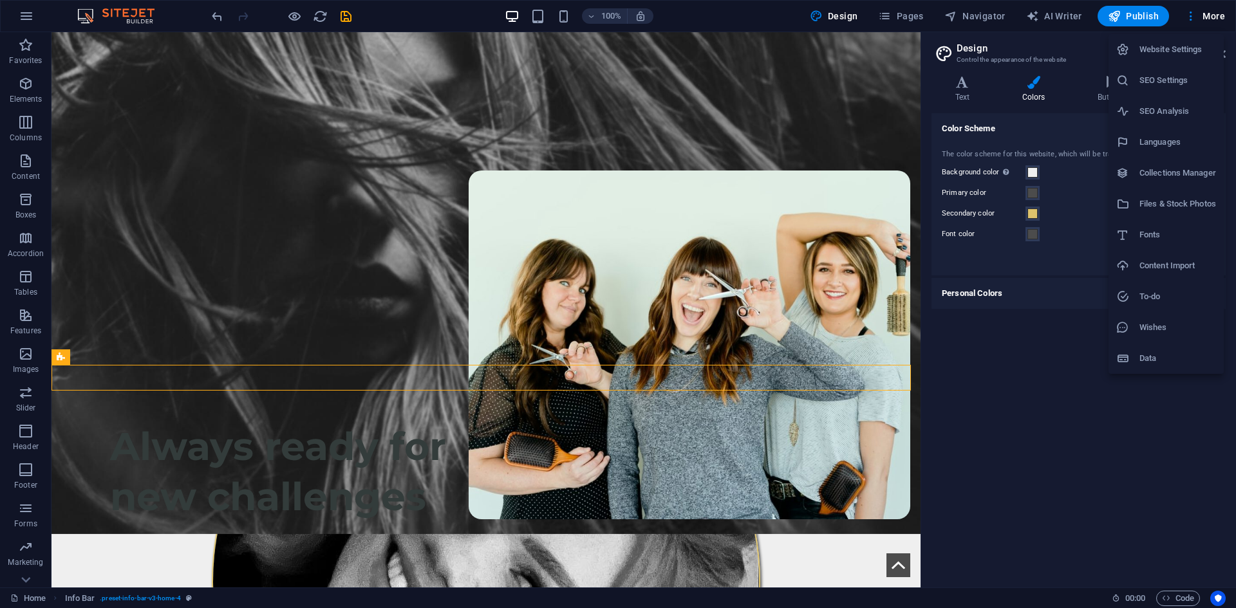
click at [893, 52] on h6 "Website Settings" at bounding box center [1177, 49] width 77 height 15
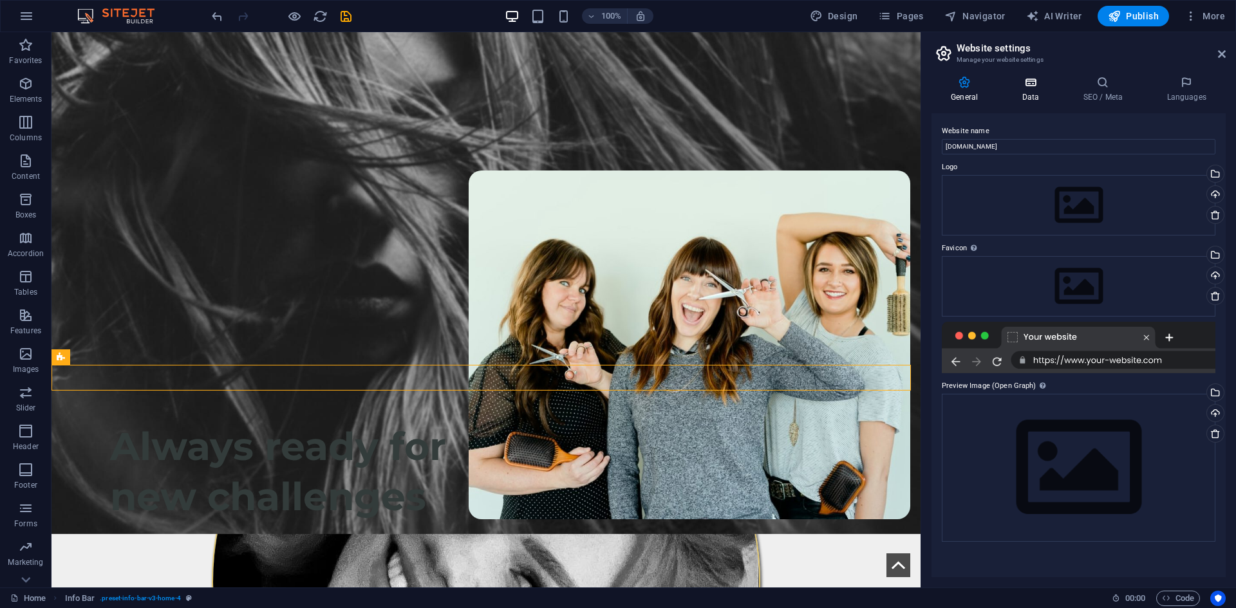
click at [893, 95] on h4 "Data" at bounding box center [1032, 89] width 61 height 27
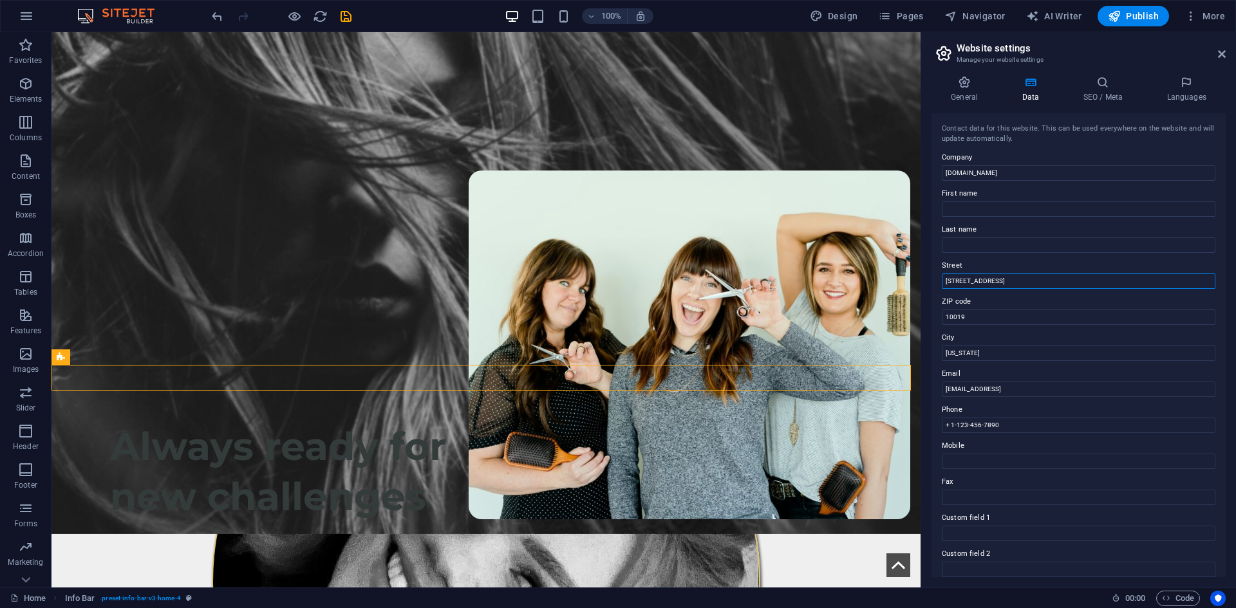
click at [893, 284] on input "1601 Broadway" at bounding box center [1079, 281] width 274 height 15
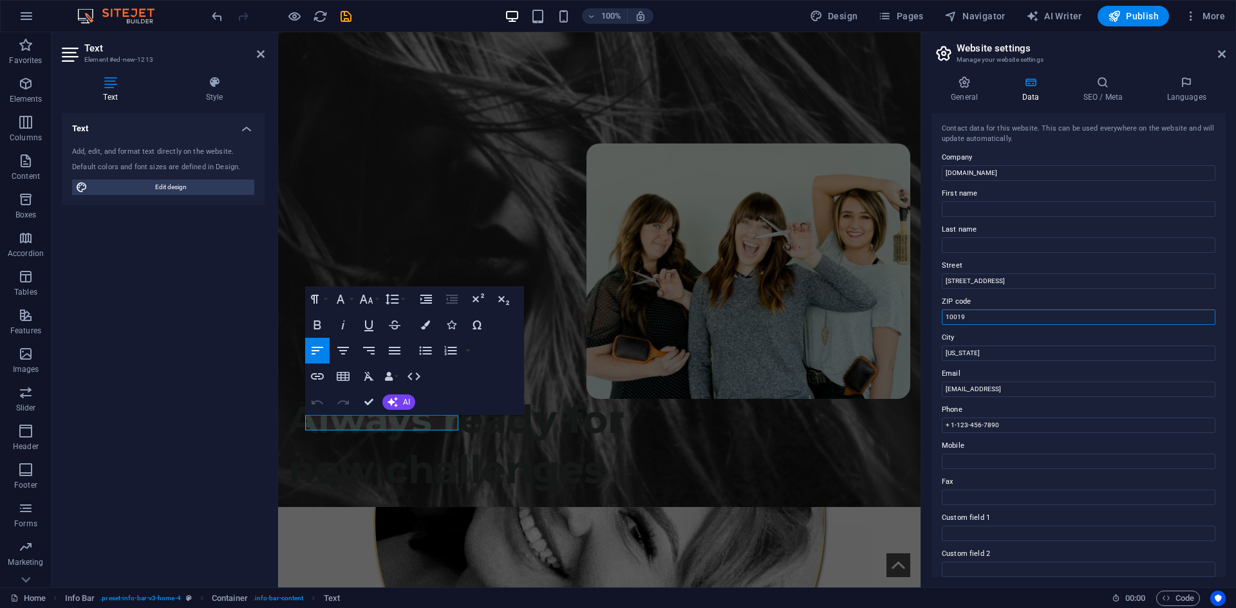
click at [893, 314] on input "10019" at bounding box center [1079, 317] width 274 height 15
click at [260, 45] on h2 "Text" at bounding box center [174, 48] width 180 height 12
click at [255, 50] on h2 "Text" at bounding box center [174, 48] width 180 height 12
click at [256, 54] on header "Text Element #ed-new-1213" at bounding box center [163, 48] width 203 height 33
click at [259, 53] on icon at bounding box center [261, 54] width 8 height 10
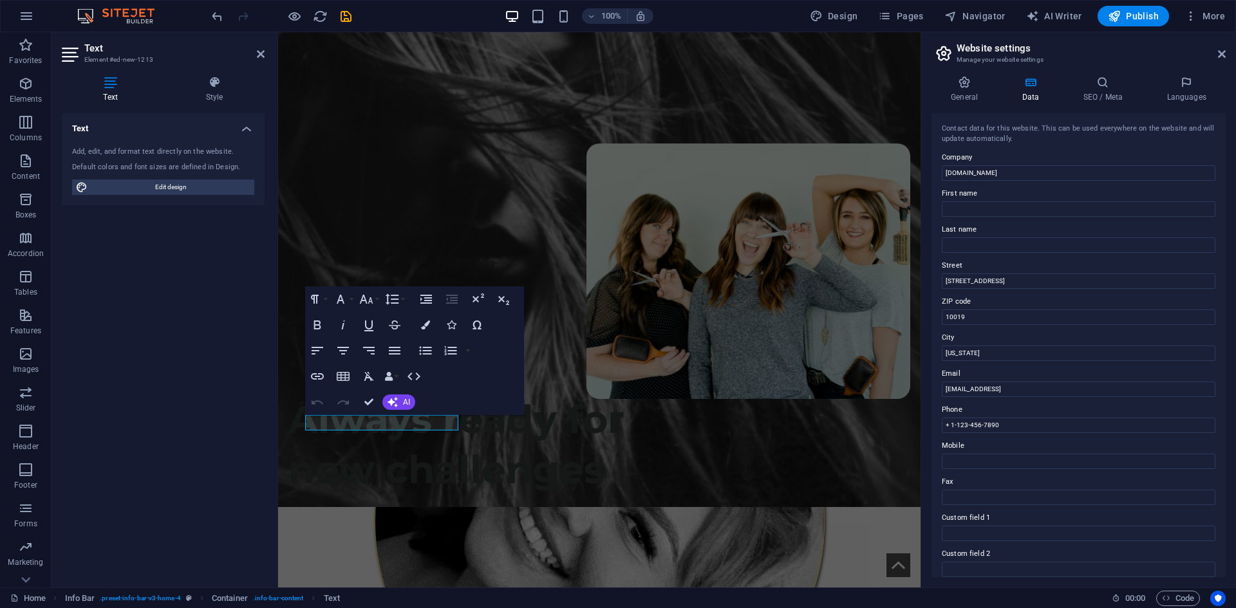
scroll to position [229, 0]
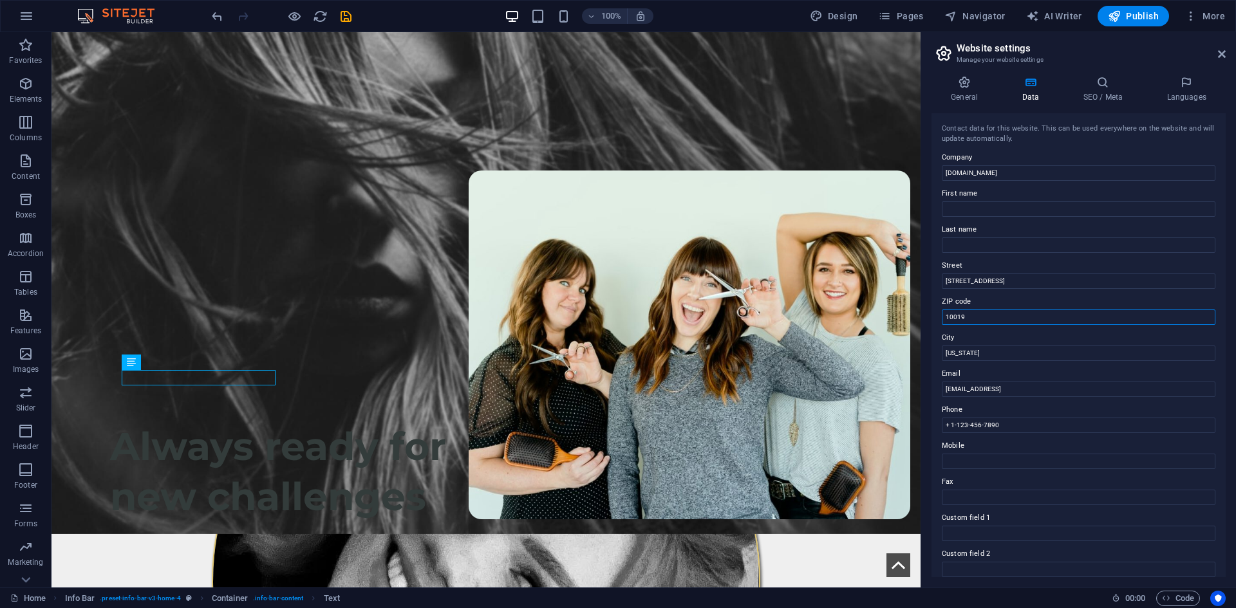
click at [893, 324] on input "10019" at bounding box center [1079, 317] width 274 height 15
click at [893, 351] on input "New York" at bounding box center [1079, 353] width 274 height 15
type input "Warrington"
click at [893, 316] on input "10019" at bounding box center [1079, 317] width 274 height 15
paste input "5 Kingsway S, Warrington WA4 1LT"
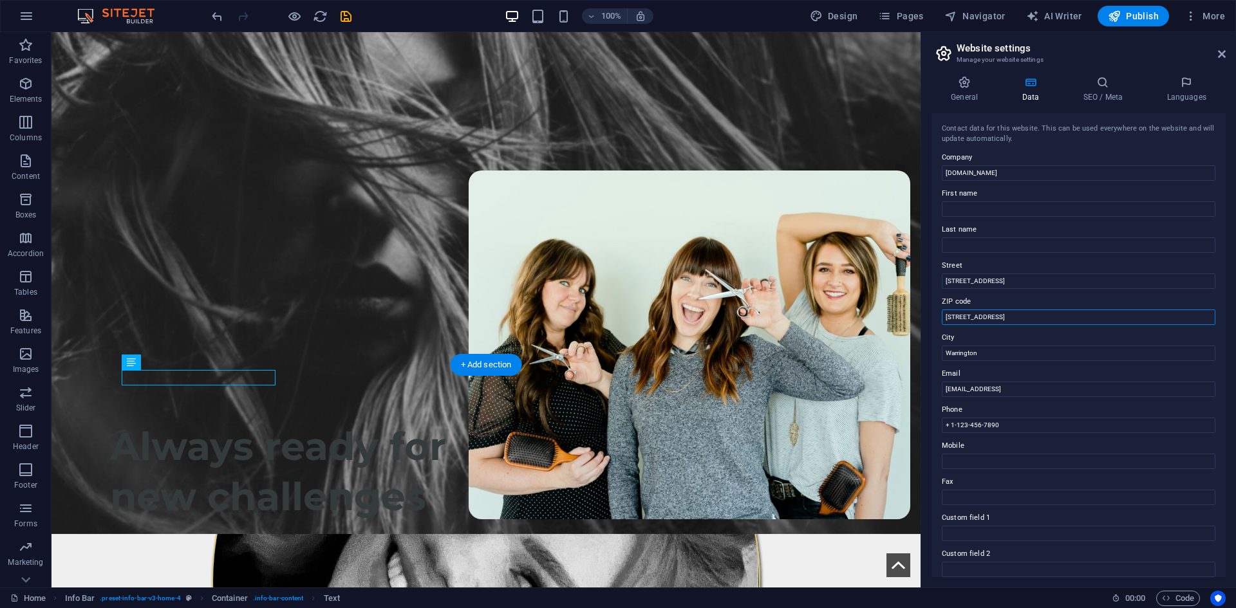
drag, startPoint x: 1073, startPoint y: 350, endPoint x: 888, endPoint y: 323, distance: 186.0
click at [893, 319] on input "5 Kingsway S, Warrington WA4 1LT" at bounding box center [1079, 317] width 274 height 15
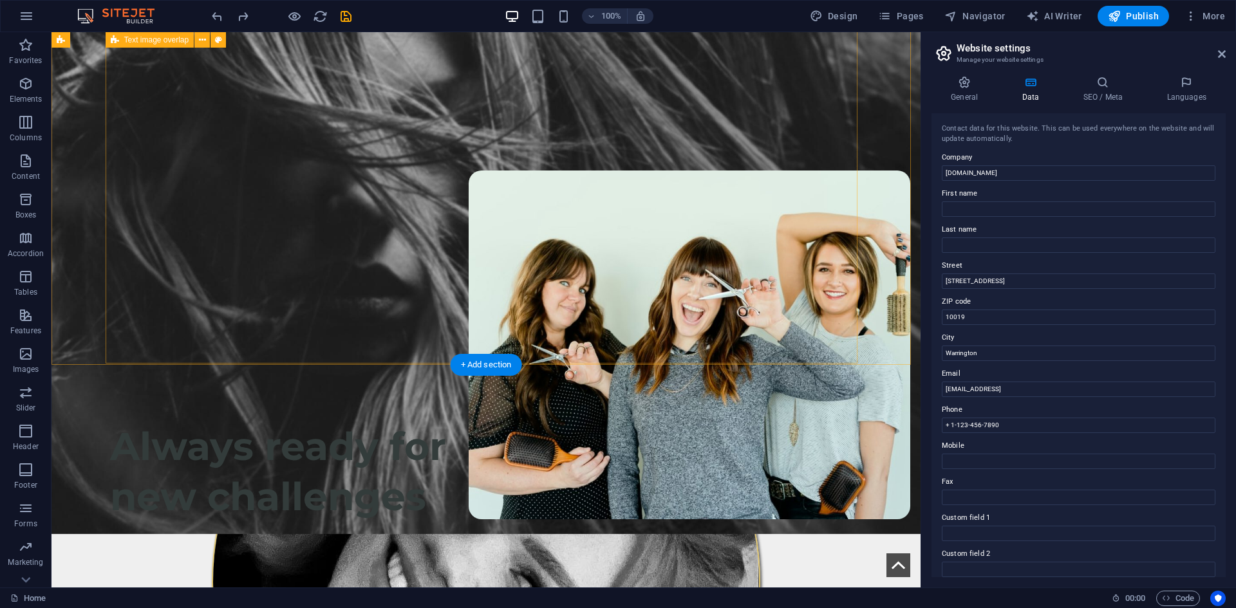
click at [664, 308] on figure at bounding box center [485, 582] width 731 height 548
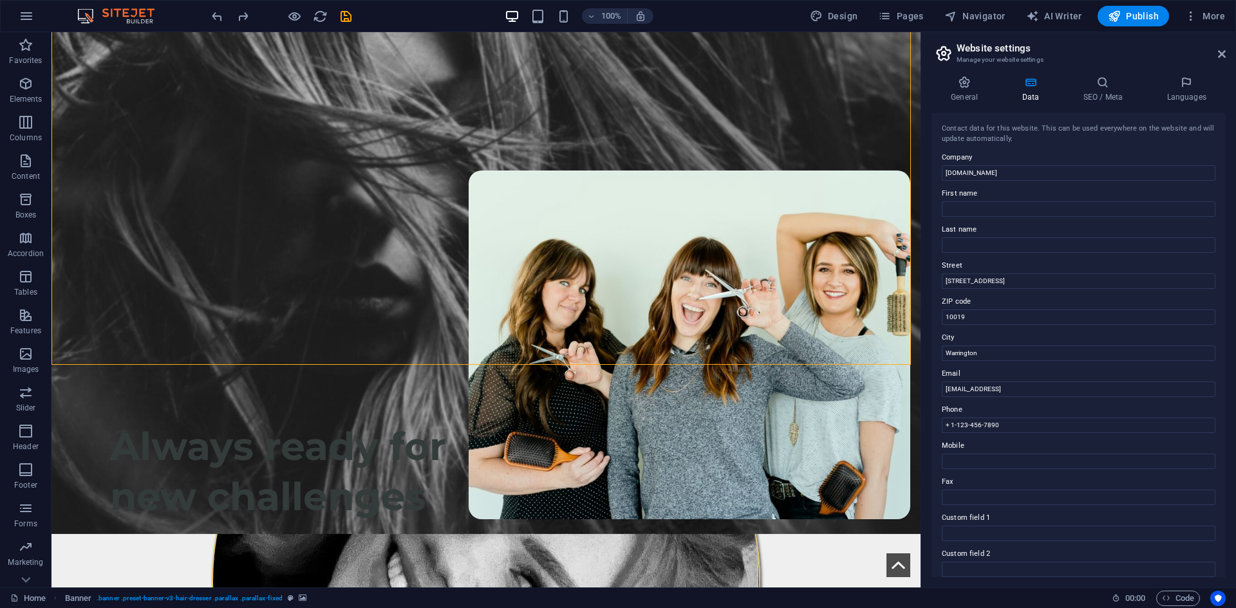
click at [893, 305] on label "ZIP code" at bounding box center [1079, 301] width 274 height 15
click at [893, 310] on input "10019" at bounding box center [1079, 317] width 274 height 15
click at [893, 316] on input "10019" at bounding box center [1079, 317] width 274 height 15
paste input "5 Kingsway S, Warrington WA4 1LT"
drag, startPoint x: 1071, startPoint y: 345, endPoint x: 883, endPoint y: 323, distance: 189.3
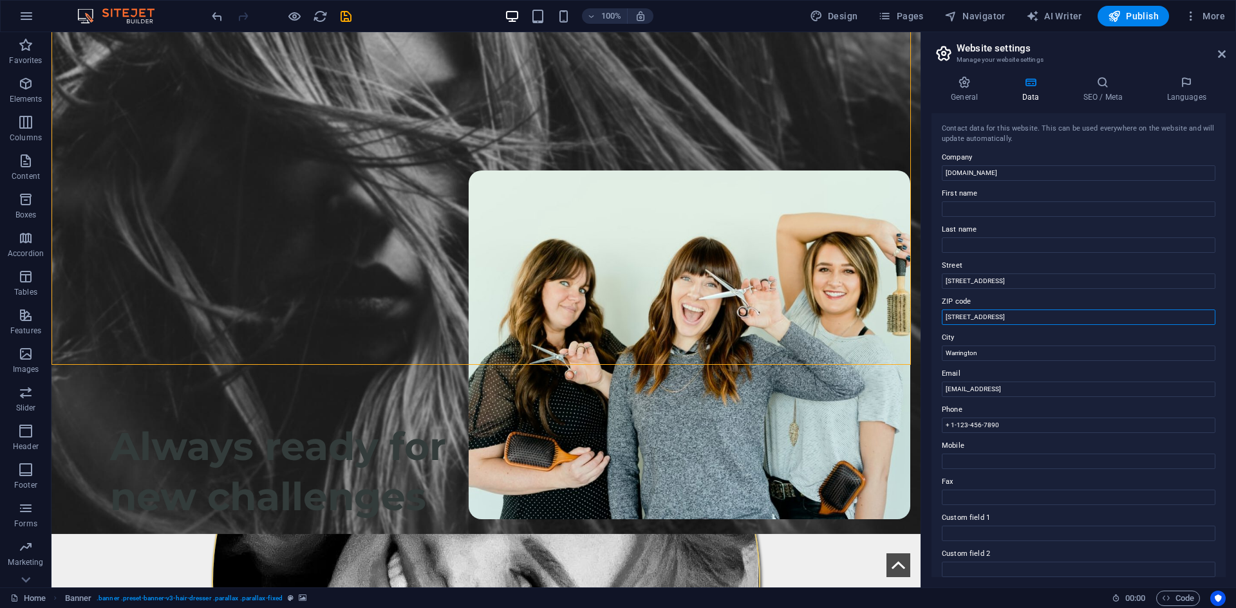
type input "5 Kingsway S, Warrington WA4 1LT"
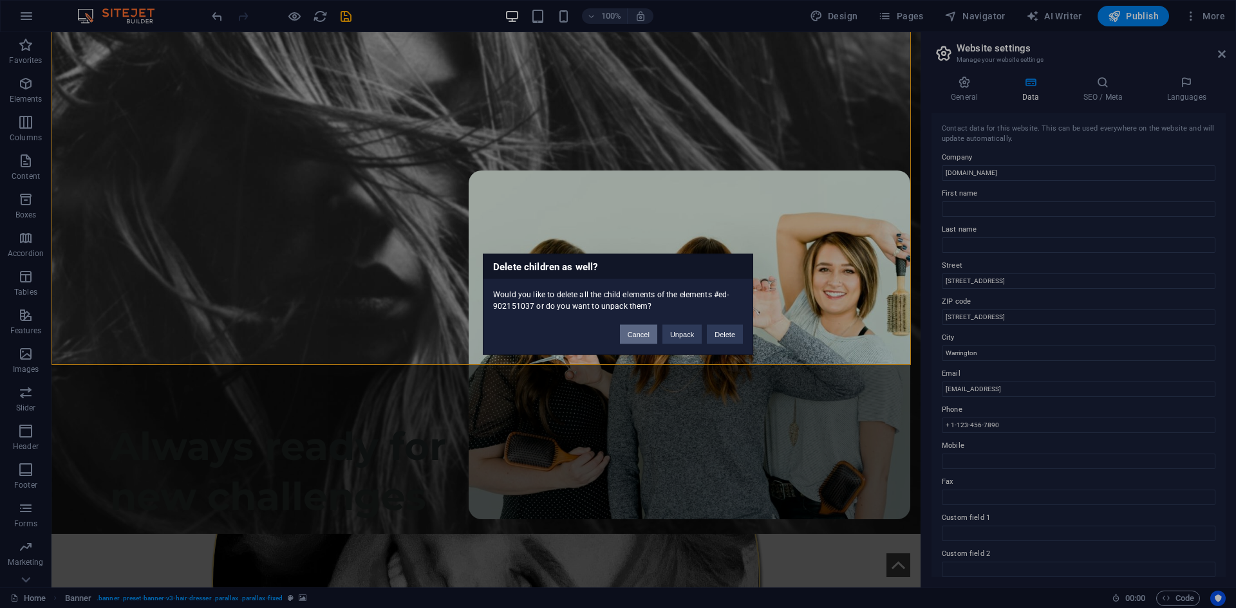
drag, startPoint x: 649, startPoint y: 329, endPoint x: 834, endPoint y: 292, distance: 188.5
click at [649, 329] on button "Cancel" at bounding box center [638, 333] width 37 height 19
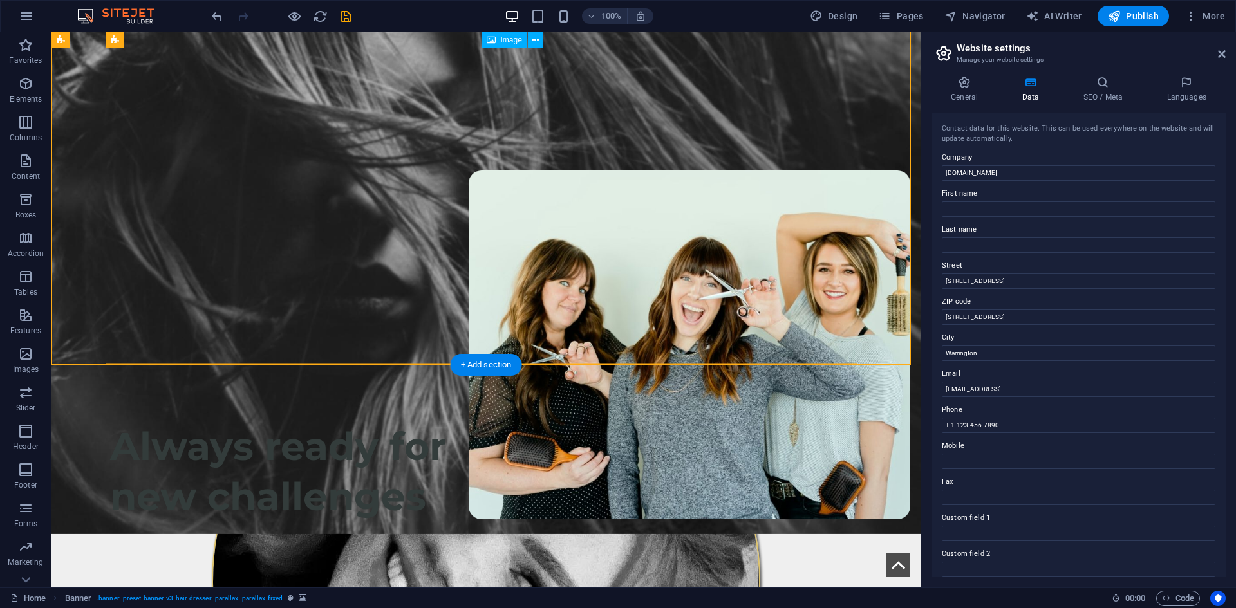
click at [802, 308] on figure at bounding box center [485, 582] width 731 height 548
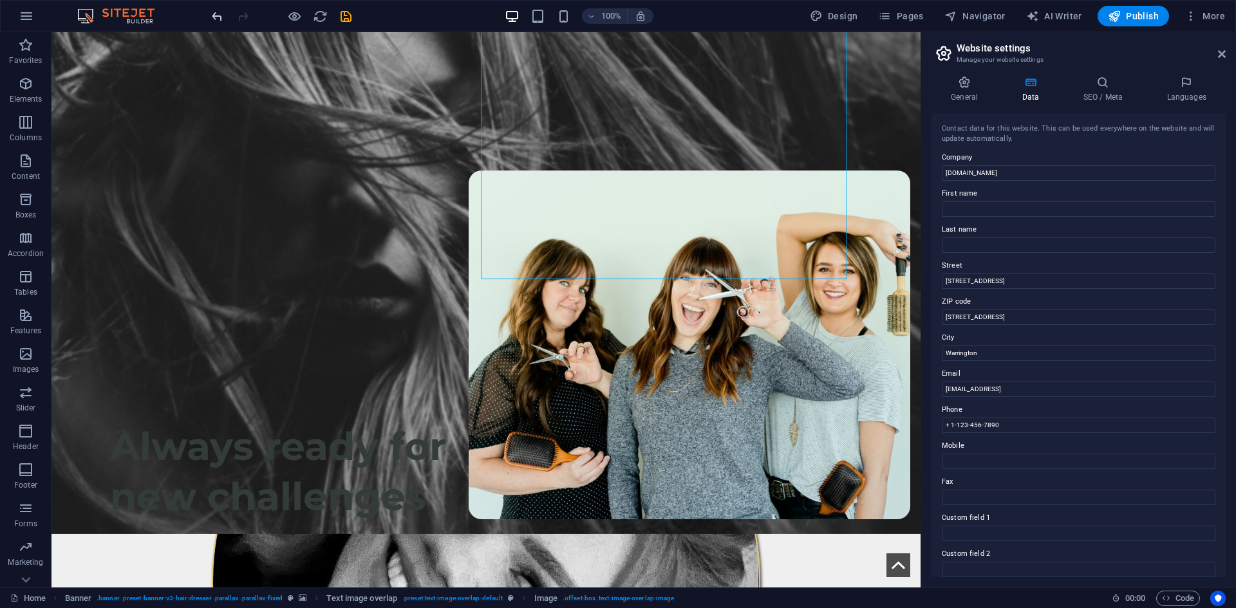
click at [0, 0] on div "100% Design Pages Navigator AI Writer Publish More" at bounding box center [0, 0] width 0 height 0
click at [214, 17] on icon "undo" at bounding box center [217, 16] width 15 height 15
click at [893, 315] on input "5 Kingsway S, Warrington WA4 1LT" at bounding box center [1079, 317] width 274 height 15
click at [893, 319] on input "5 Kingsway S, Warrington WA4 1LT" at bounding box center [1079, 317] width 274 height 15
click at [893, 318] on input "5 Kingsway S, Warrington WA4 1LT" at bounding box center [1079, 317] width 274 height 15
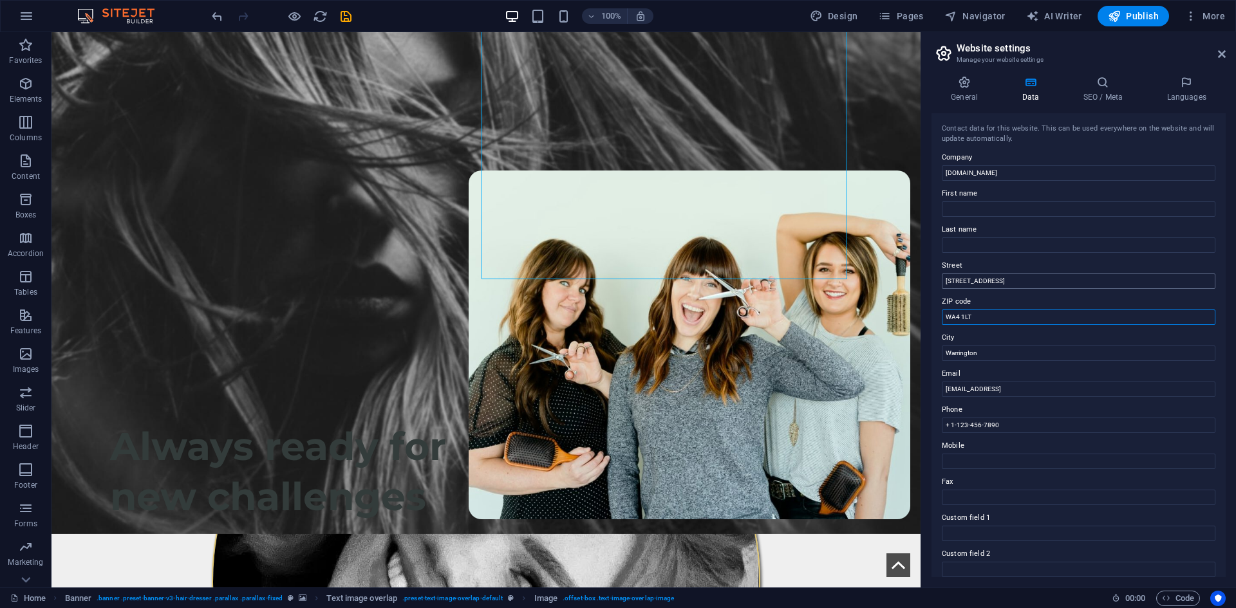
type input "WA4 1LT"
click at [893, 277] on input "1601 Broadway" at bounding box center [1079, 281] width 274 height 15
paste input "5 Kingsway S, Warrington WA4 1LT"
drag, startPoint x: 983, startPoint y: 281, endPoint x: 1073, endPoint y: 280, distance: 90.1
click at [893, 280] on input "5 Kingsway S, Warrington WA4 1LT" at bounding box center [1079, 281] width 274 height 15
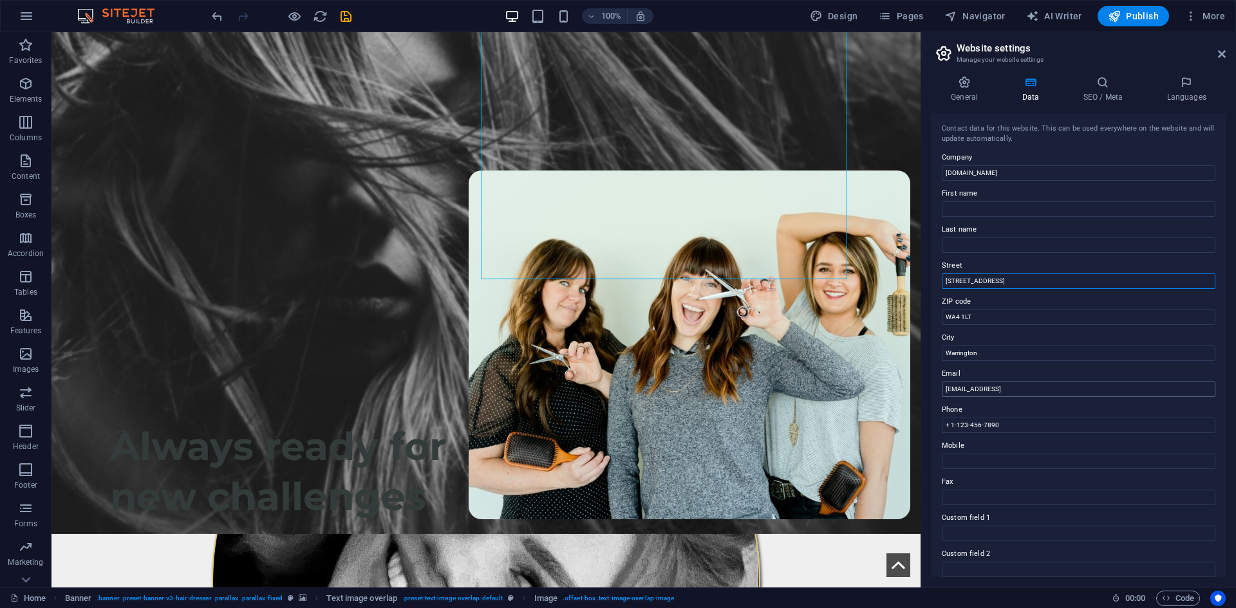
type input "[STREET_ADDRESS]"
click at [893, 391] on input "a407684346abccb4528db26e68a802@cpanel.local" at bounding box center [1079, 389] width 274 height 15
drag, startPoint x: 1161, startPoint y: 390, endPoint x: 932, endPoint y: 389, distance: 229.2
click at [893, 389] on div "Contact data for this website. This can be used everywhere on the website and w…" at bounding box center [1079, 345] width 294 height 464
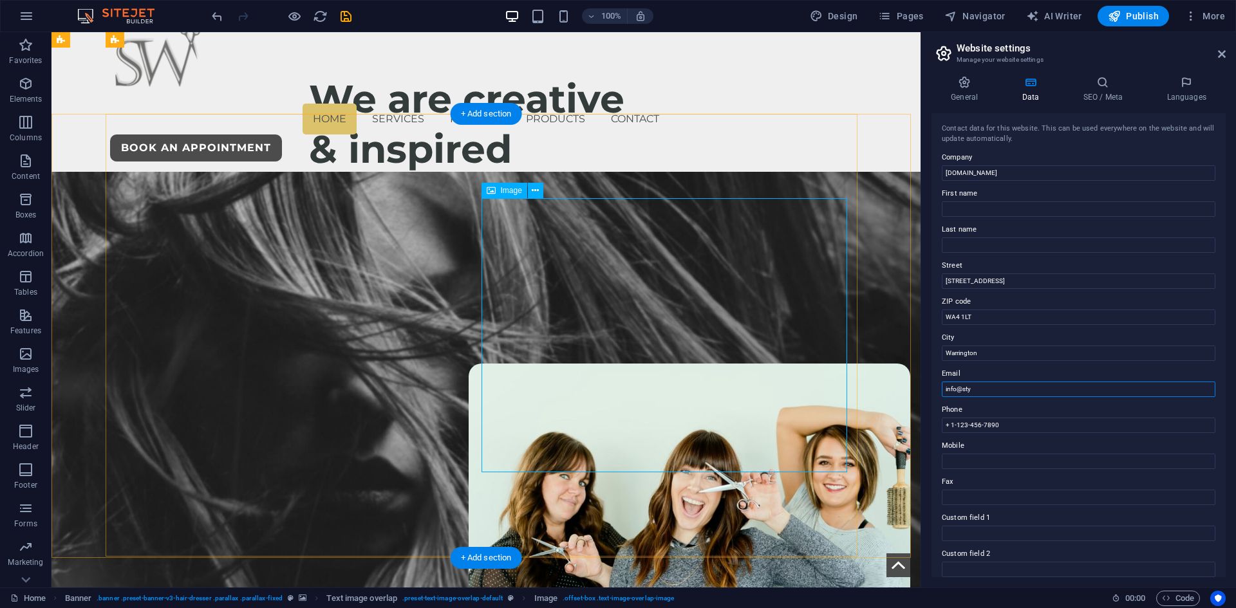
scroll to position [0, 0]
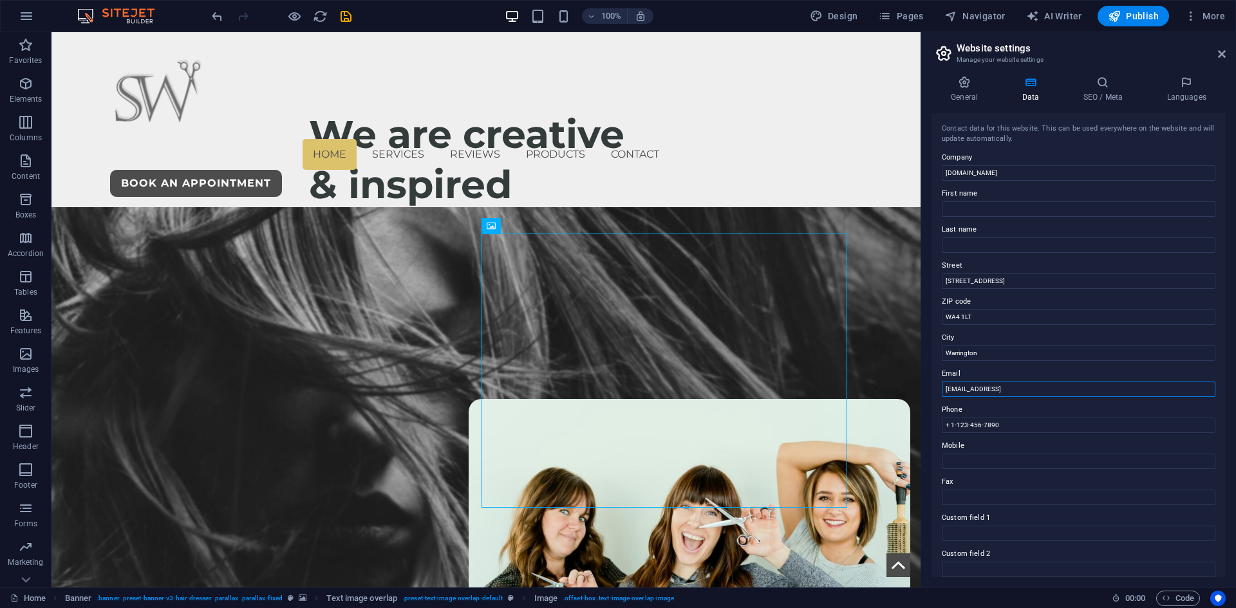
click at [893, 386] on input "info@styledwright.co.ukl" at bounding box center [1079, 389] width 274 height 15
drag, startPoint x: 1027, startPoint y: 387, endPoint x: 963, endPoint y: 396, distance: 65.0
click at [893, 396] on input "info@styledwright.co.ukl" at bounding box center [1079, 389] width 274 height 15
paste input "text"
click at [893, 386] on input "[EMAIL_ADDRESS][DOMAIN_NAME]" at bounding box center [1079, 389] width 274 height 15
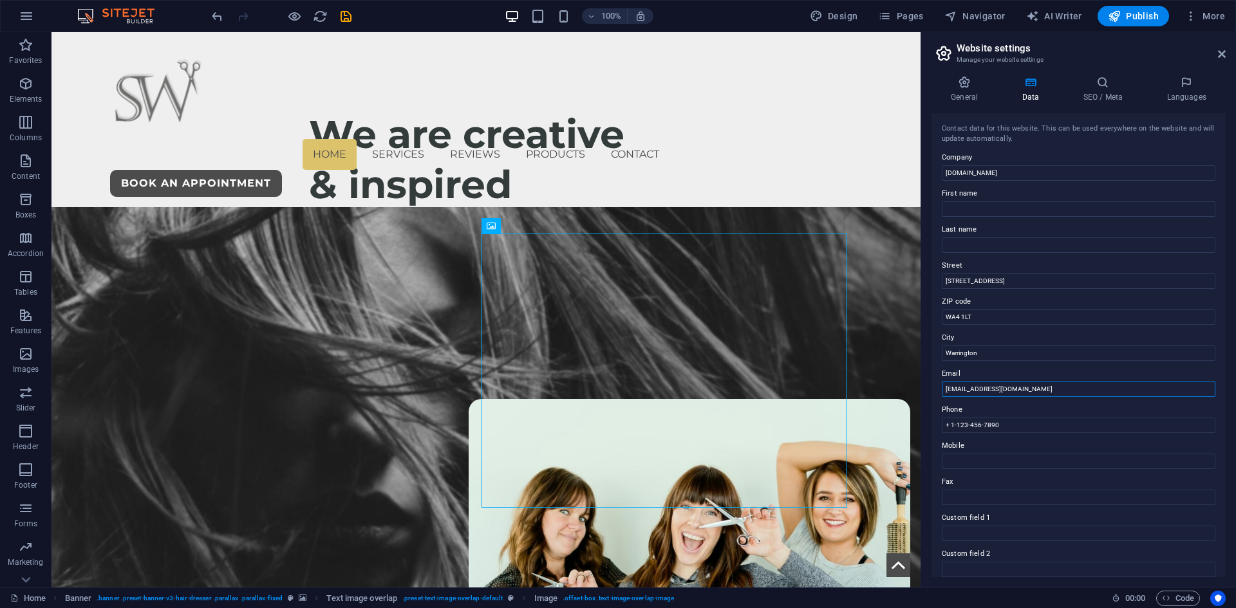
type input "[EMAIL_ADDRESS][DOMAIN_NAME]"
click at [893, 382] on div "Contact data for this website. This can be used everywhere on the website and w…" at bounding box center [1079, 345] width 294 height 464
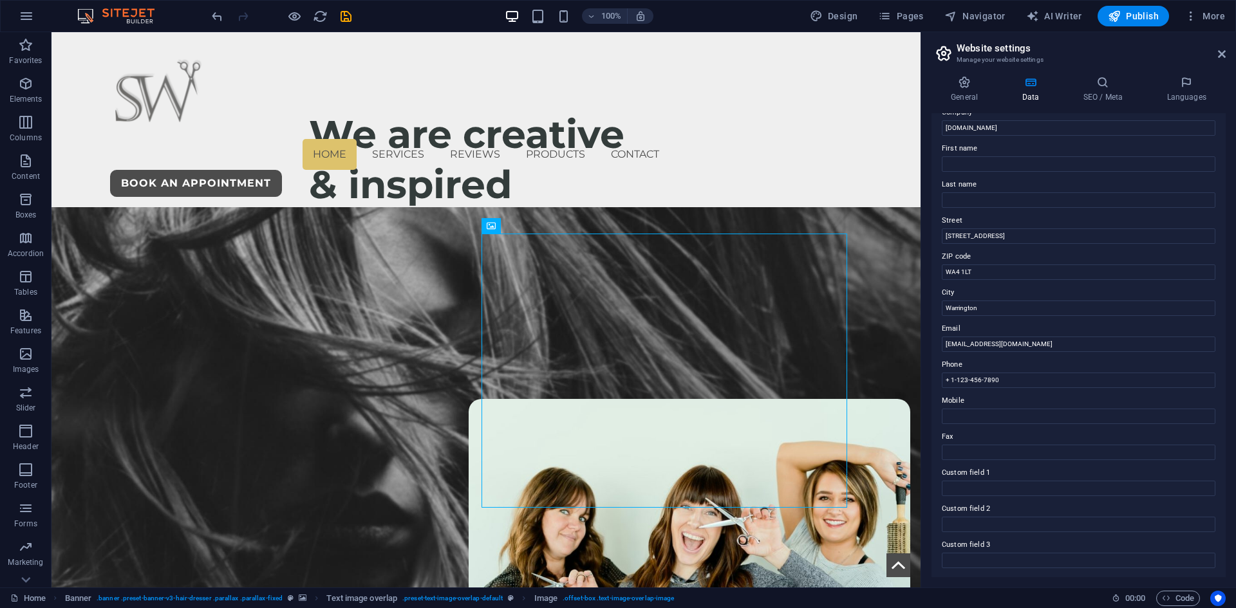
scroll to position [64, 0]
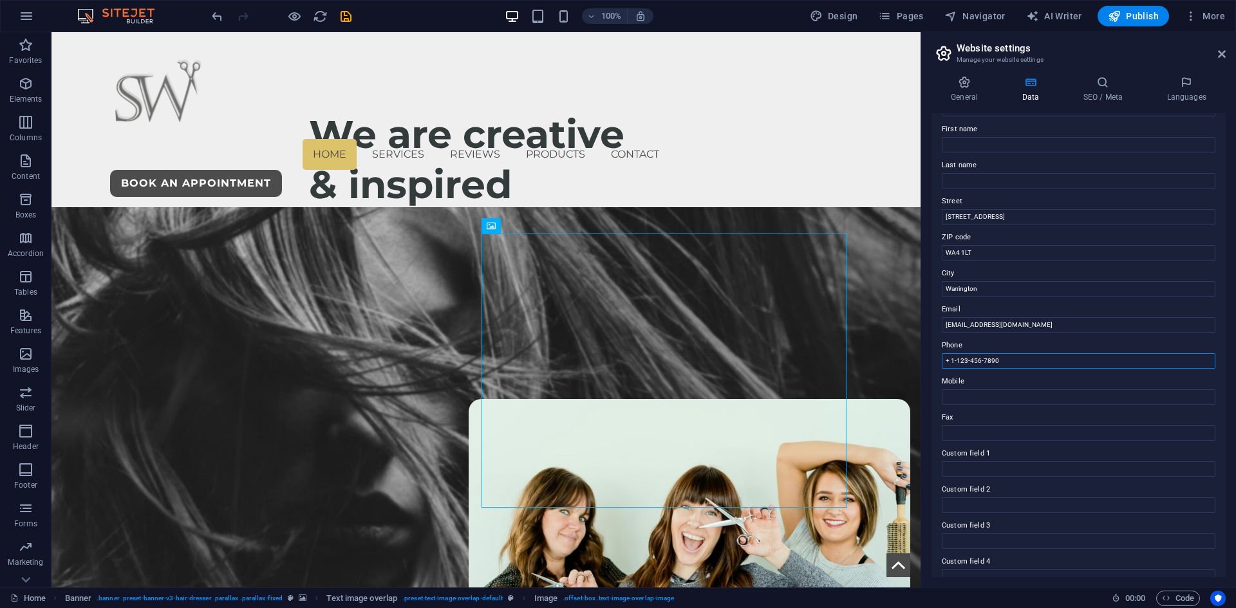
drag, startPoint x: 996, startPoint y: 362, endPoint x: 928, endPoint y: 364, distance: 68.3
click at [893, 364] on div "General Data SEO / Meta Languages Website name styledwright.co.uk Logo Drag fil…" at bounding box center [1078, 327] width 315 height 522
click at [893, 360] on input "Phone" at bounding box center [1079, 360] width 274 height 15
type input "07954392492"
click at [893, 376] on label "Mobile" at bounding box center [1079, 381] width 274 height 15
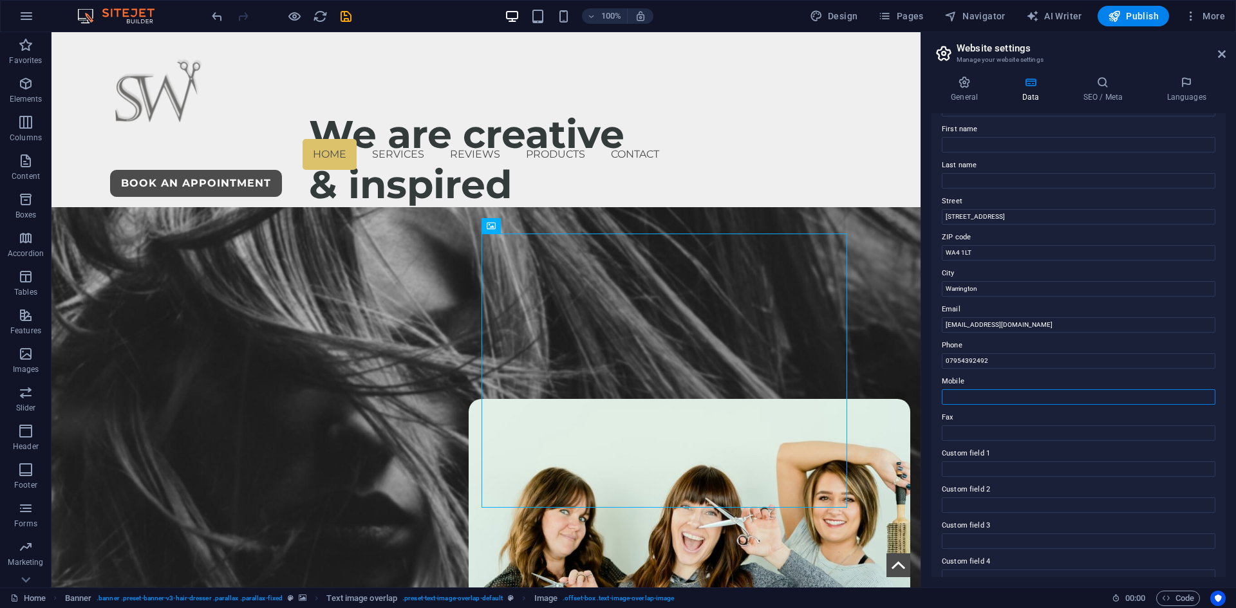
click at [893, 389] on input "Mobile" at bounding box center [1079, 396] width 274 height 15
click at [893, 359] on input "07954392492" at bounding box center [1079, 360] width 274 height 15
click at [893, 396] on input "Mobile" at bounding box center [1079, 396] width 274 height 15
paste input "07954392492"
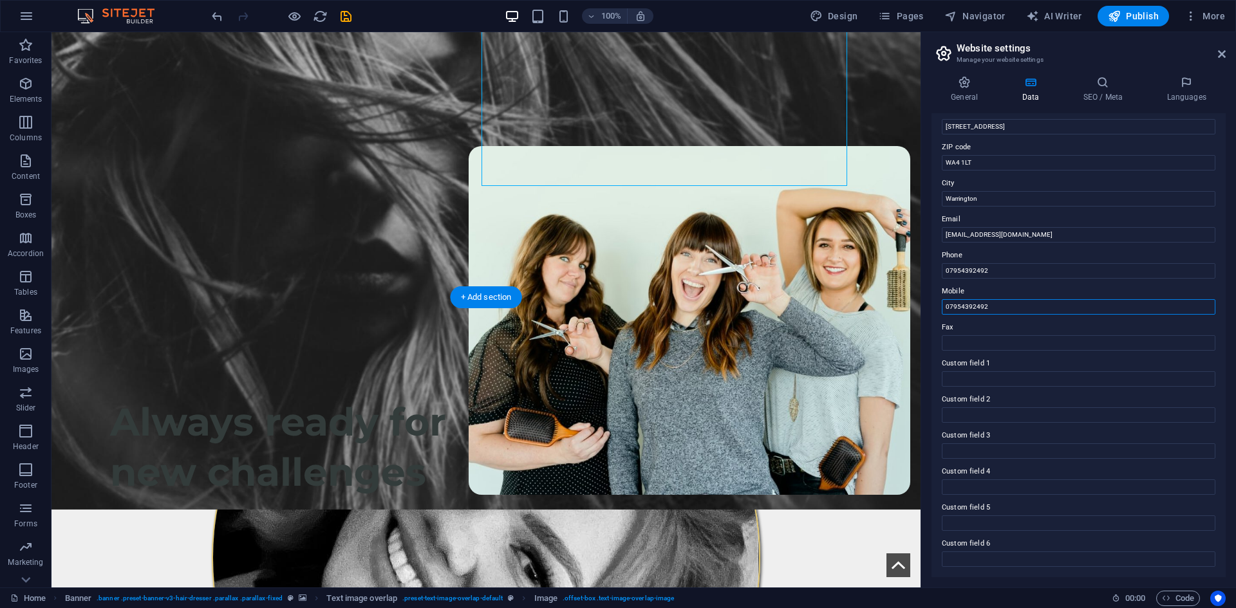
scroll to position [322, 0]
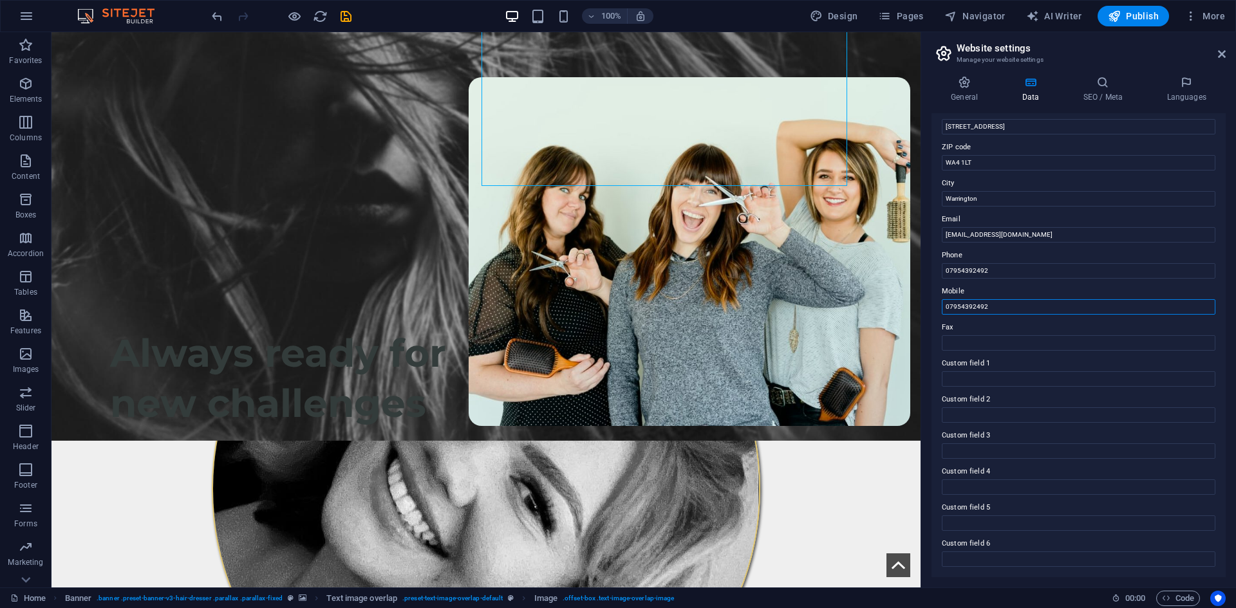
type input "07954392492"
click at [893, 352] on div "Contact data for this website. This can be used everywhere on the website and w…" at bounding box center [1079, 345] width 294 height 464
click at [893, 342] on input "Fax" at bounding box center [1079, 342] width 274 height 15
click at [893, 373] on input "Custom field 1" at bounding box center [1079, 378] width 274 height 15
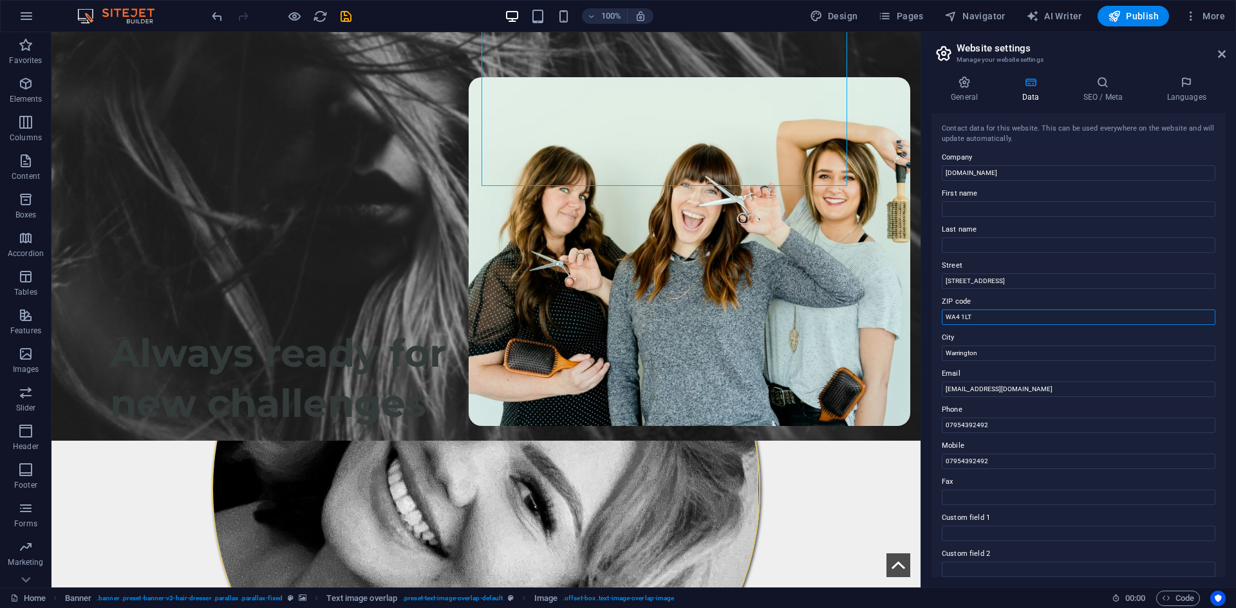
click at [893, 310] on input "WA4 1LT" at bounding box center [1079, 317] width 274 height 15
click at [893, 276] on input "[STREET_ADDRESS]" at bounding box center [1079, 281] width 274 height 15
click at [893, 246] on input "Last name" at bounding box center [1079, 245] width 274 height 15
click at [893, 213] on input "First name" at bounding box center [1079, 209] width 274 height 15
type input "Caitlin"
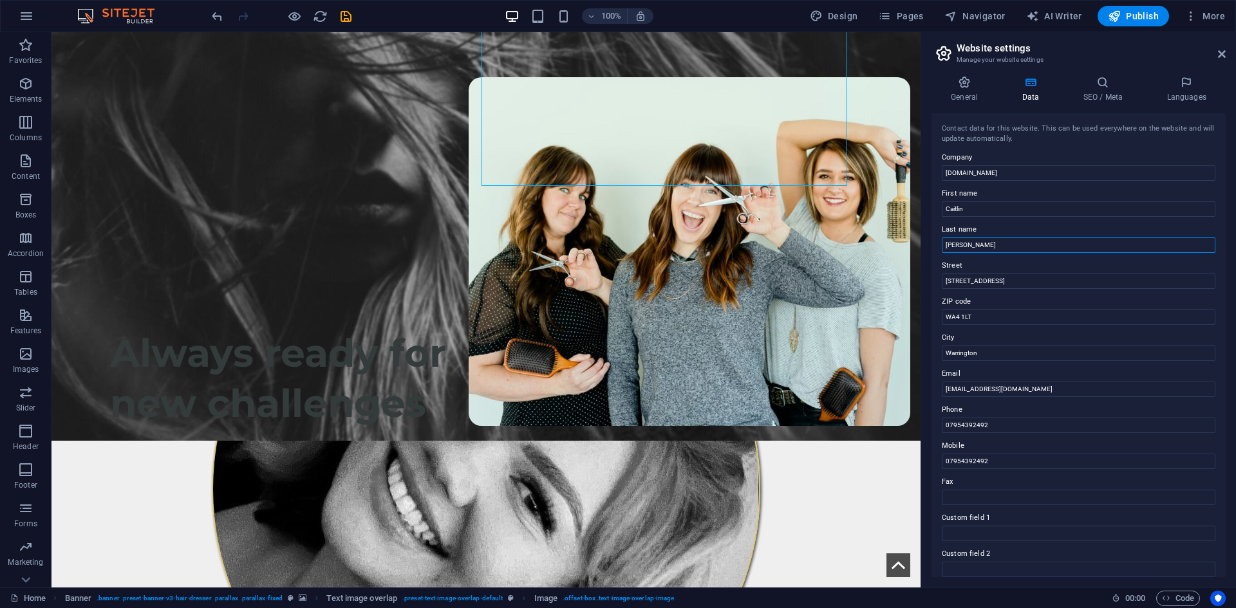
type input "Wright"
click at [893, 183] on div "Contact data for this website. This can be used everywhere on the website and w…" at bounding box center [1079, 345] width 294 height 464
click at [893, 175] on input "[DOMAIN_NAME]" at bounding box center [1079, 172] width 274 height 15
drag, startPoint x: 982, startPoint y: 170, endPoint x: 1058, endPoint y: 159, distance: 76.1
click at [893, 168] on input "[DOMAIN_NAME]" at bounding box center [1079, 172] width 274 height 15
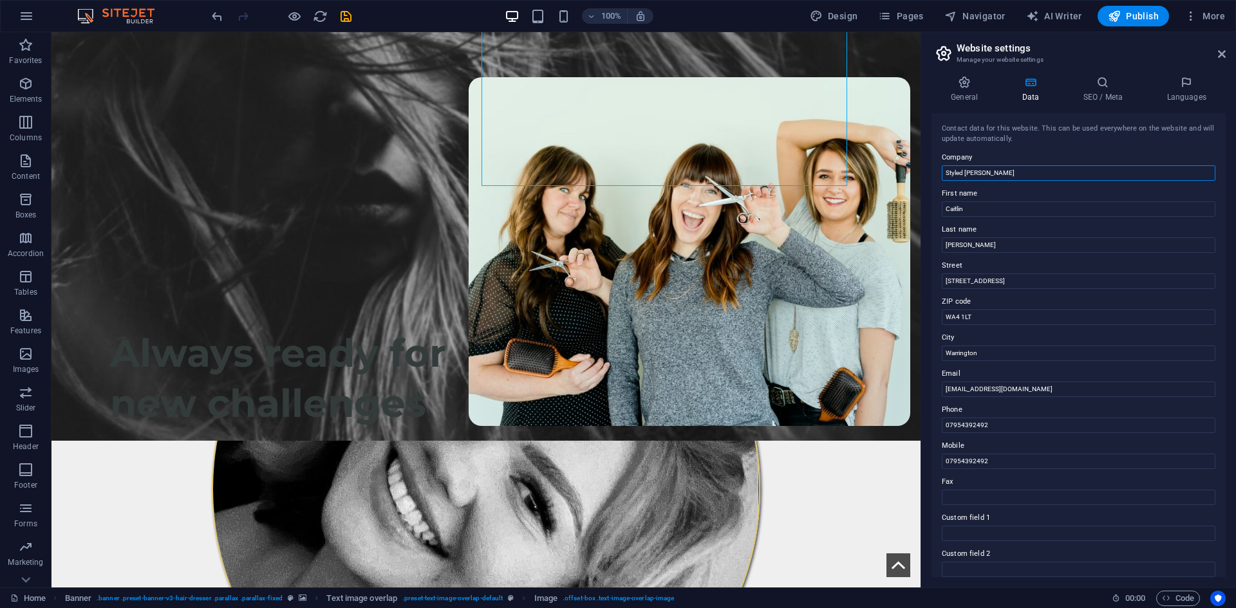
type input "Styled Wright"
click at [893, 185] on div "Contact data for this website. This can be used everywhere on the website and w…" at bounding box center [1079, 345] width 294 height 464
click at [893, 86] on icon at bounding box center [965, 82] width 66 height 13
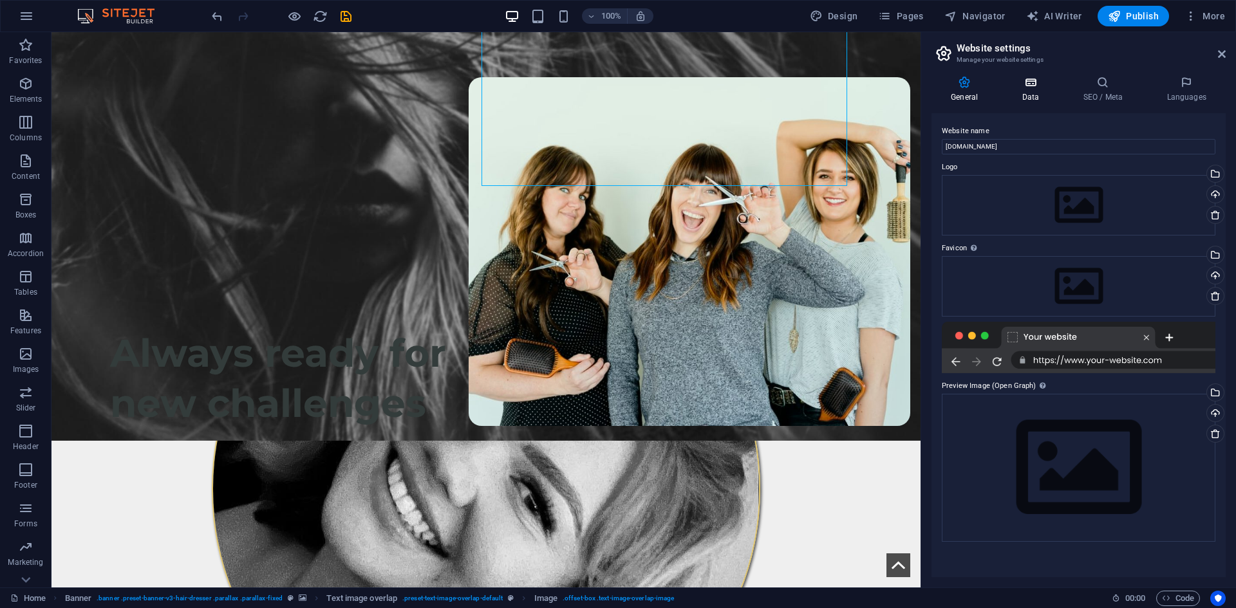
click at [893, 86] on icon at bounding box center [1030, 82] width 56 height 13
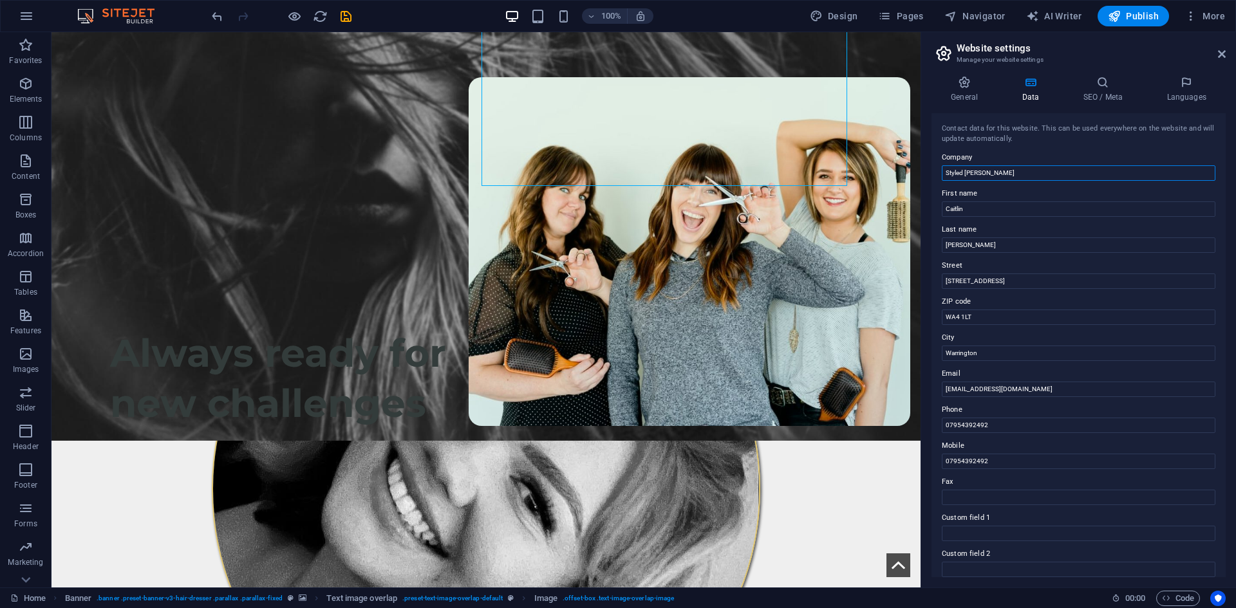
click at [893, 171] on input "Styled Wright" at bounding box center [1079, 172] width 274 height 15
click at [893, 89] on h4 "General" at bounding box center [967, 89] width 71 height 27
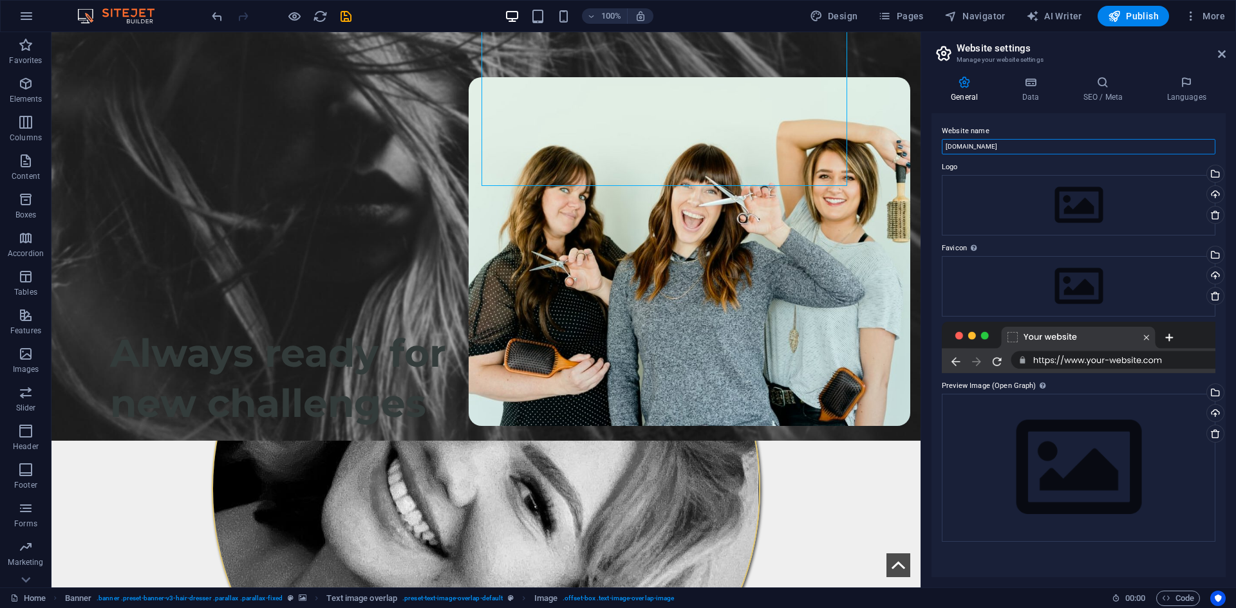
click at [893, 144] on input "[DOMAIN_NAME]" at bounding box center [1079, 146] width 274 height 15
drag, startPoint x: 1012, startPoint y: 144, endPoint x: 1009, endPoint y: 134, distance: 10.2
click at [893, 135] on div "Website name" at bounding box center [1079, 139] width 274 height 31
drag, startPoint x: 1006, startPoint y: 127, endPoint x: 953, endPoint y: 146, distance: 56.2
click at [893, 127] on label "Website name" at bounding box center [1079, 131] width 274 height 15
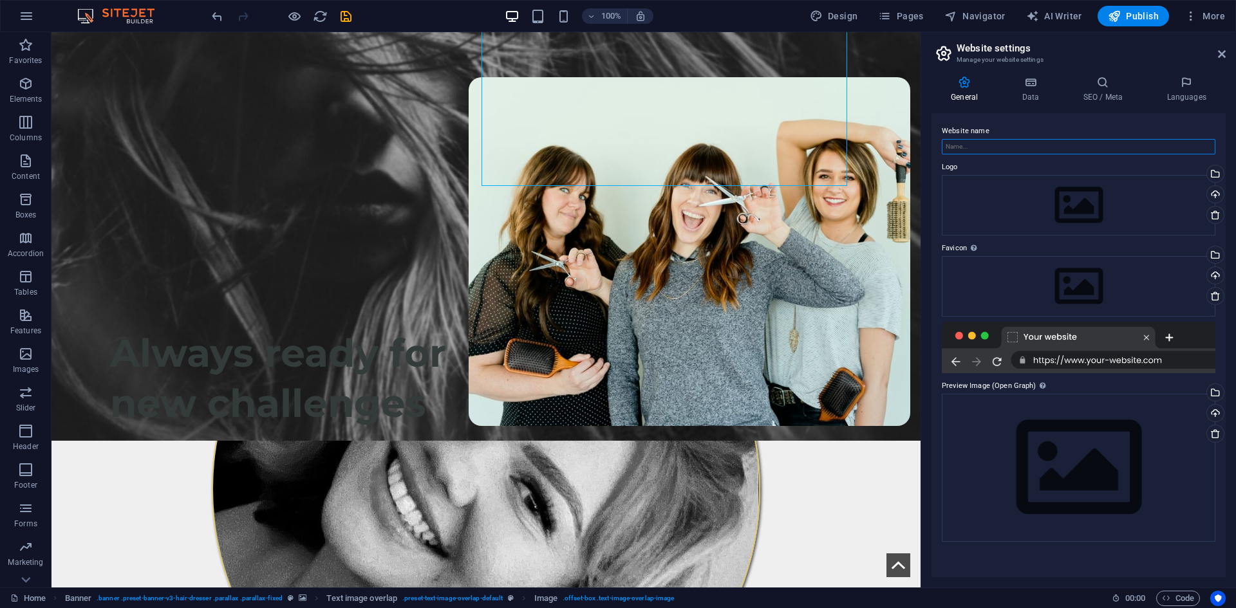
click at [893, 139] on input "Website name" at bounding box center [1079, 146] width 274 height 15
click at [893, 146] on input "Website name" at bounding box center [1079, 146] width 274 height 15
click at [893, 82] on icon at bounding box center [1030, 82] width 56 height 13
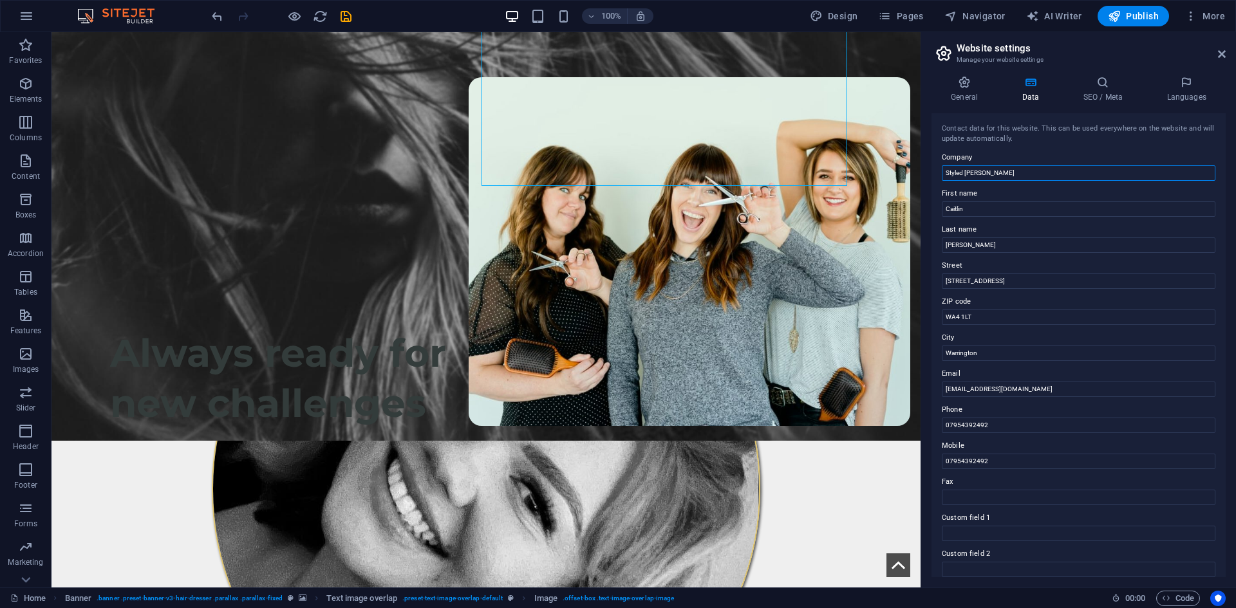
click at [893, 171] on input "Styled Wright" at bounding box center [1079, 172] width 274 height 15
click at [893, 89] on h4 "General" at bounding box center [967, 89] width 71 height 27
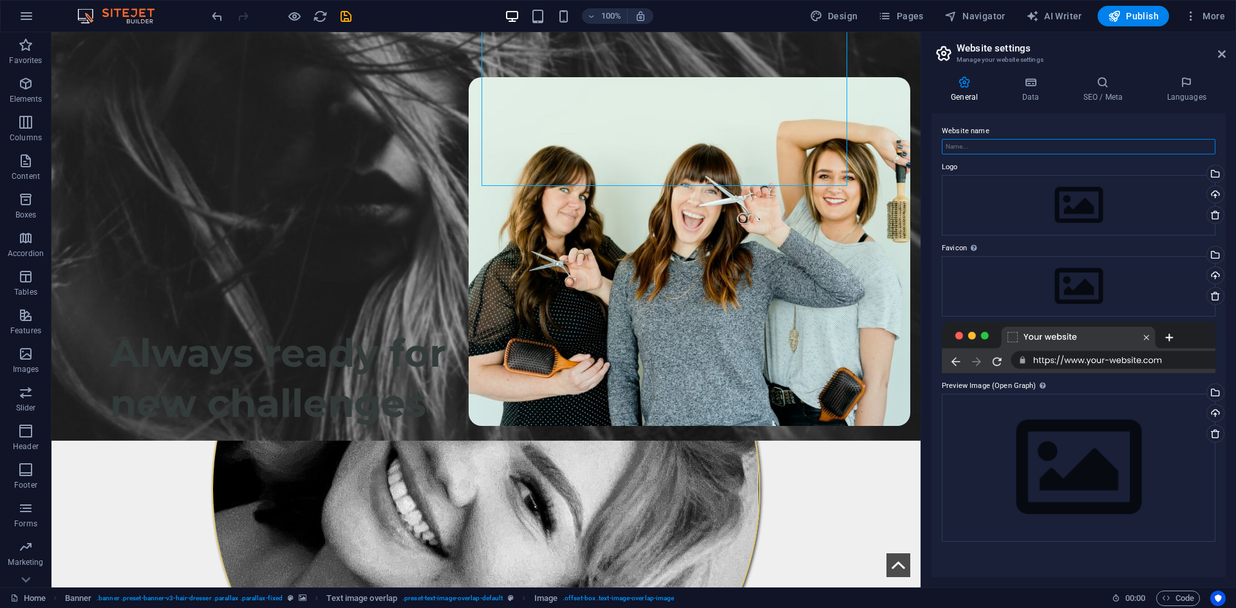
click at [893, 152] on input "Website name" at bounding box center [1079, 146] width 274 height 15
type input "[DOMAIN_NAME]"
click at [893, 124] on label "Website name" at bounding box center [1079, 131] width 274 height 15
click at [893, 139] on input "[DOMAIN_NAME]" at bounding box center [1079, 146] width 274 height 15
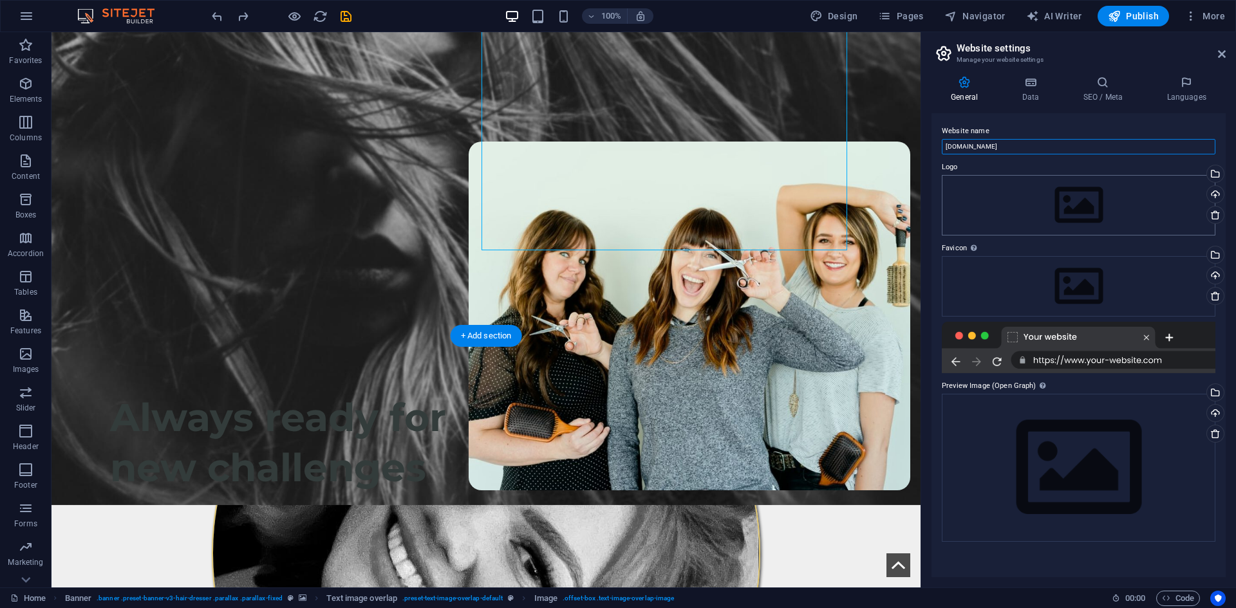
scroll to position [129, 0]
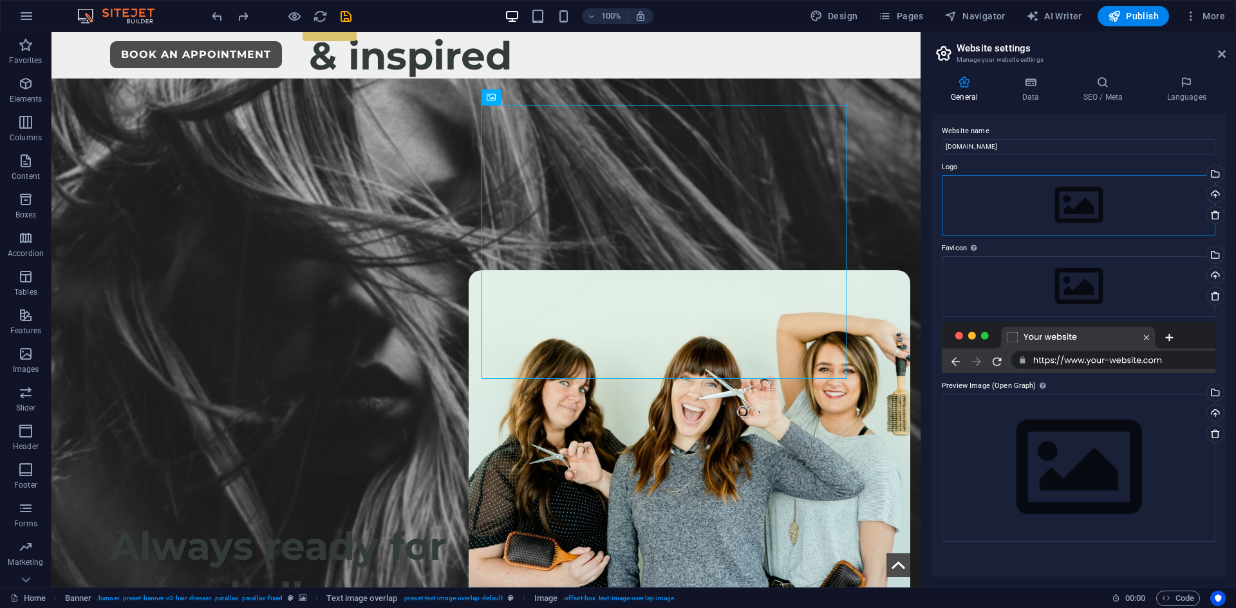
click at [893, 200] on div "Drag files here, click to choose files or select files from Files or our free s…" at bounding box center [1079, 205] width 274 height 61
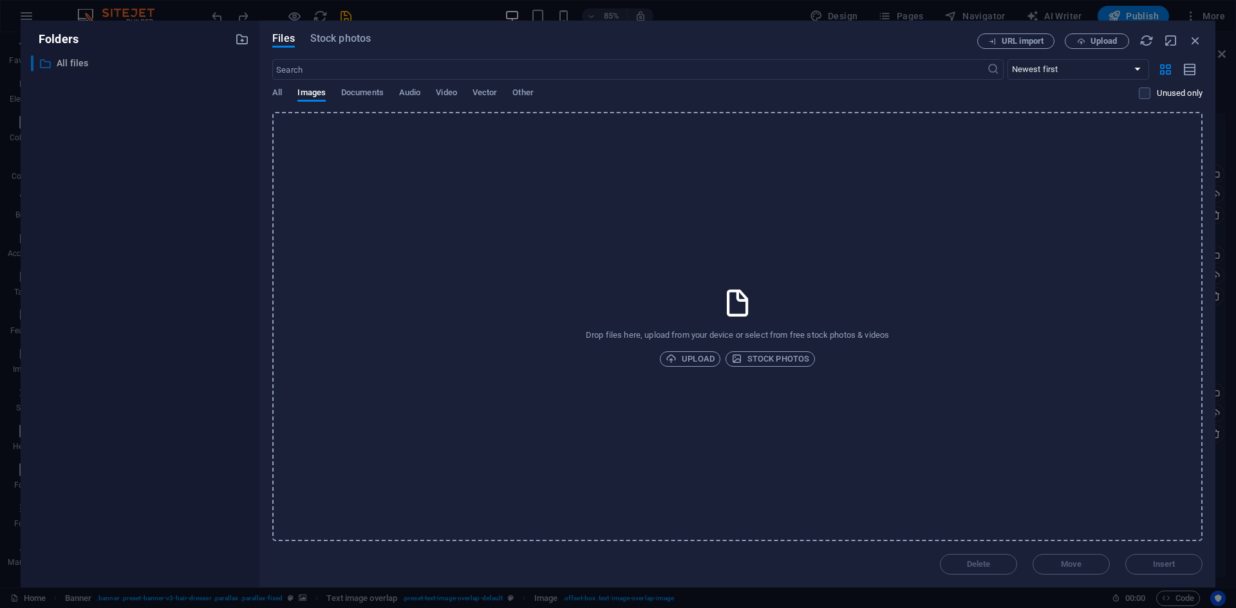
click at [81, 60] on p "All files" at bounding box center [141, 63] width 169 height 15
click at [351, 94] on span "Documents" at bounding box center [362, 94] width 42 height 18
click at [278, 93] on span "All" at bounding box center [277, 94] width 10 height 18
click at [893, 40] on icon "button" at bounding box center [1195, 40] width 14 height 14
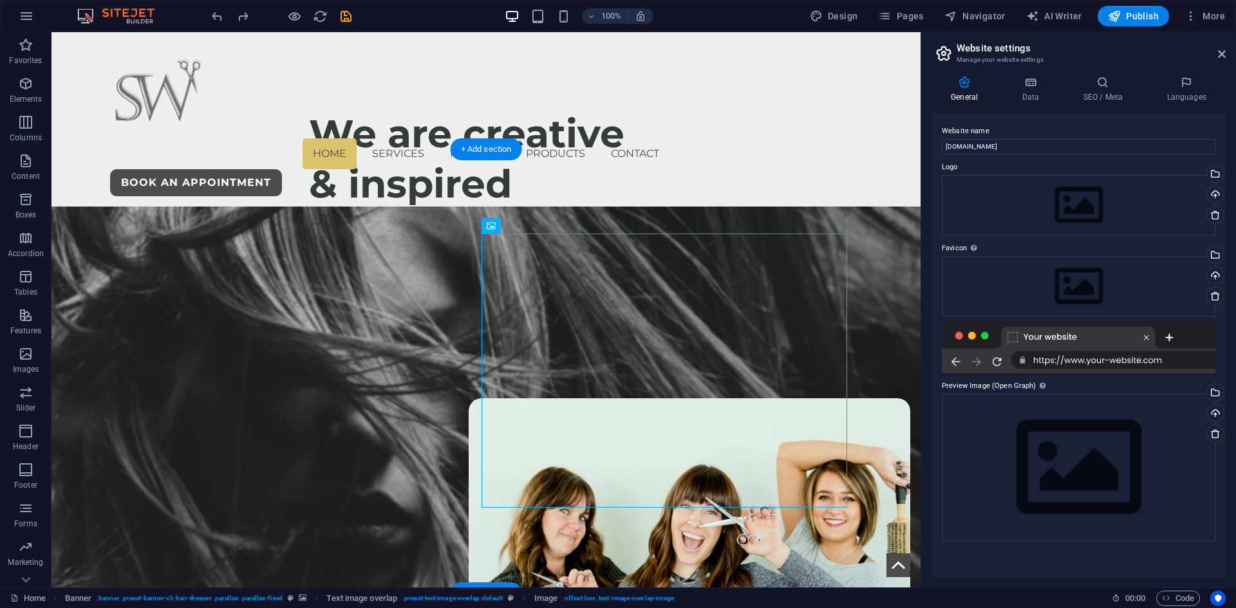
scroll to position [0, 0]
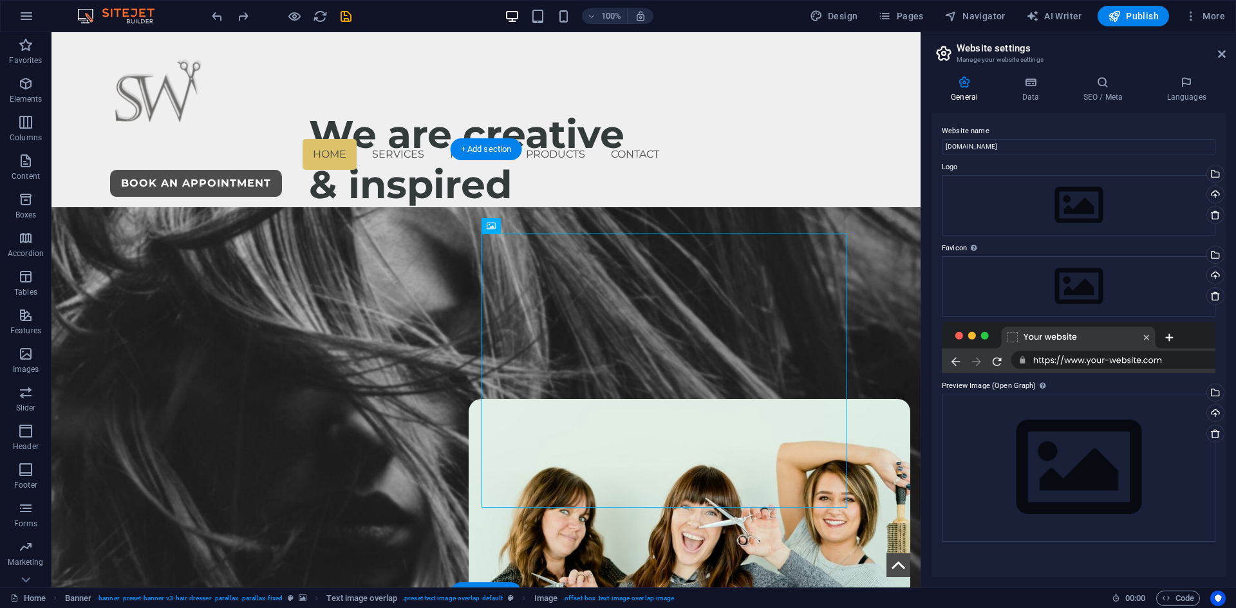
click at [872, 208] on figure at bounding box center [486, 485] width 869 height 556
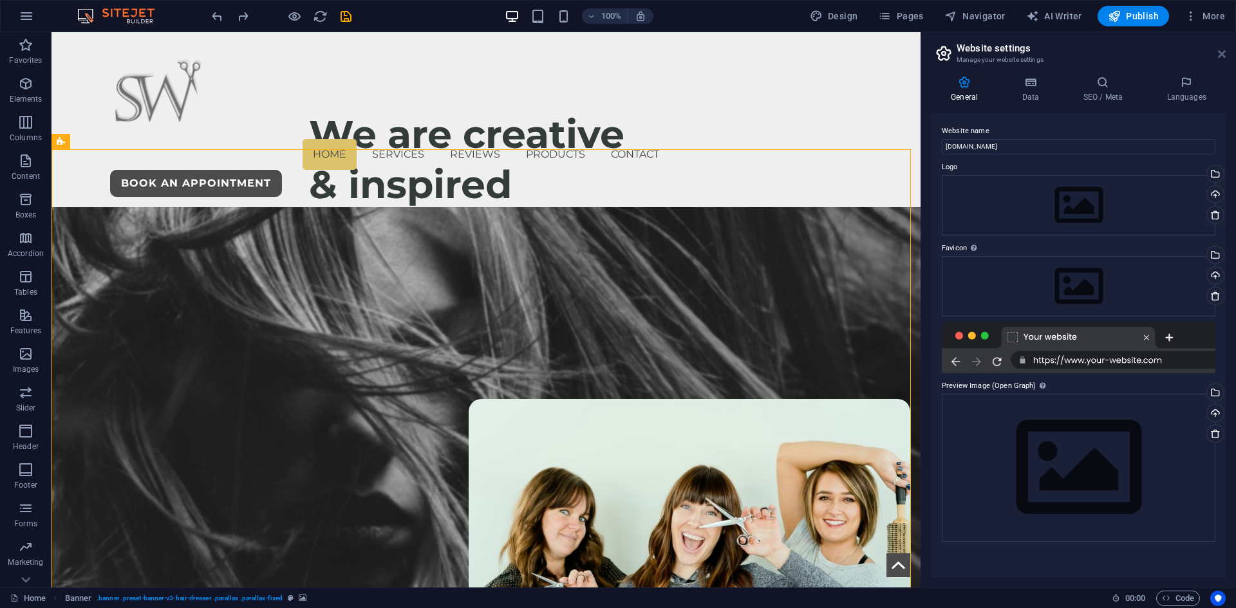
click at [893, 54] on icon at bounding box center [1222, 54] width 8 height 10
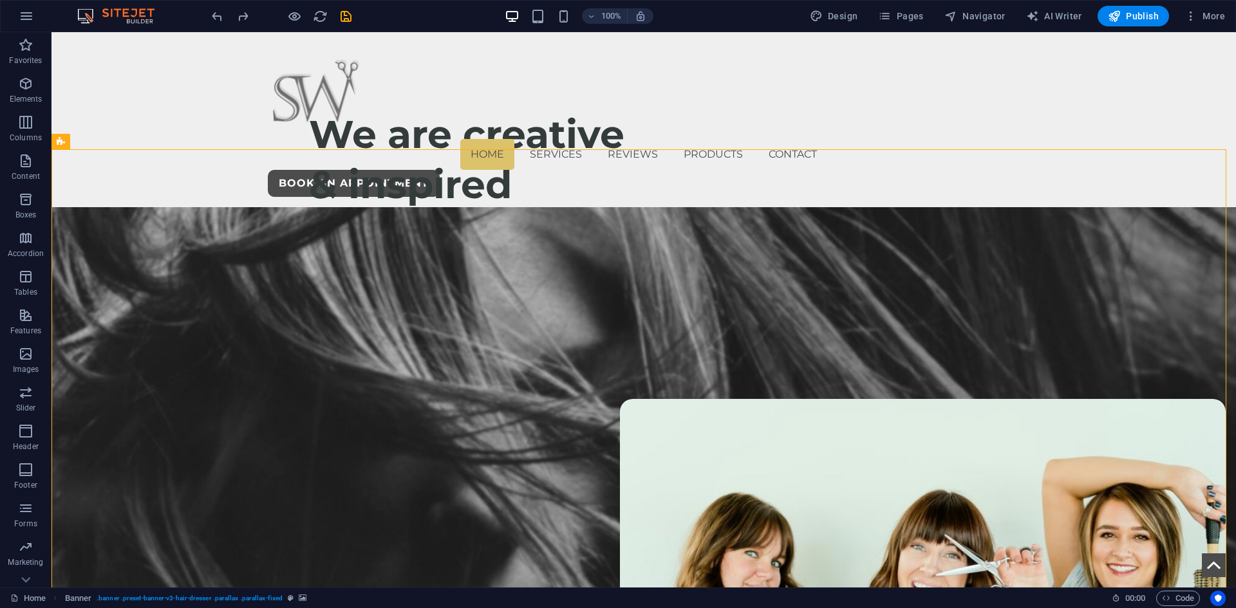
click at [341, 17] on icon "save" at bounding box center [346, 16] width 15 height 15
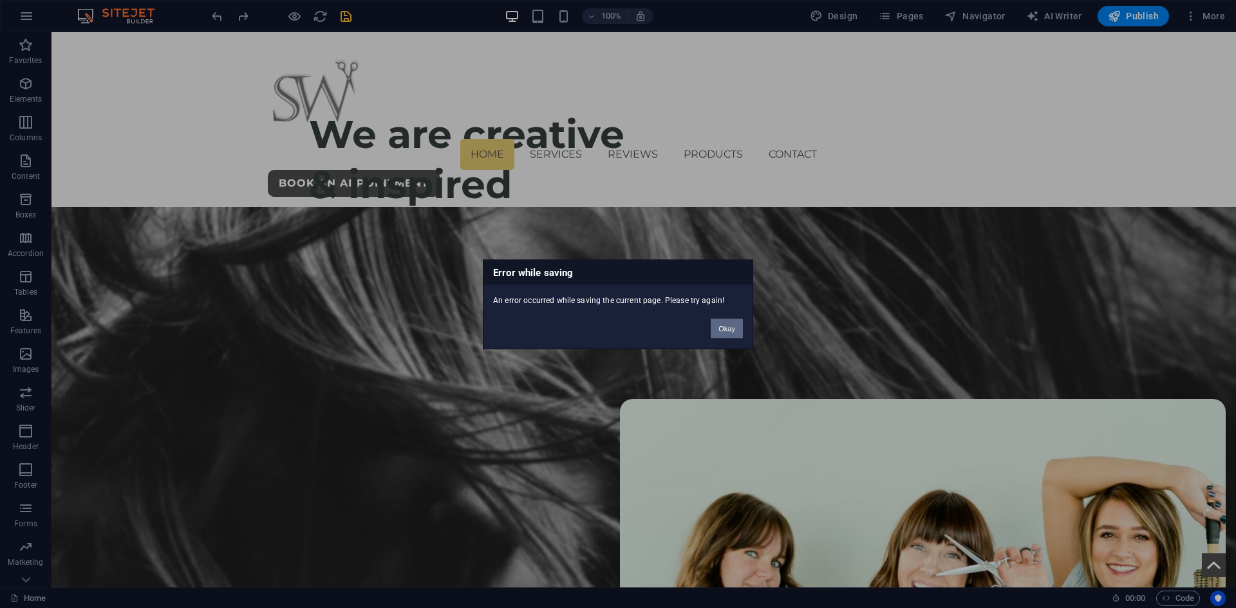
click at [729, 326] on button "Okay" at bounding box center [727, 328] width 32 height 19
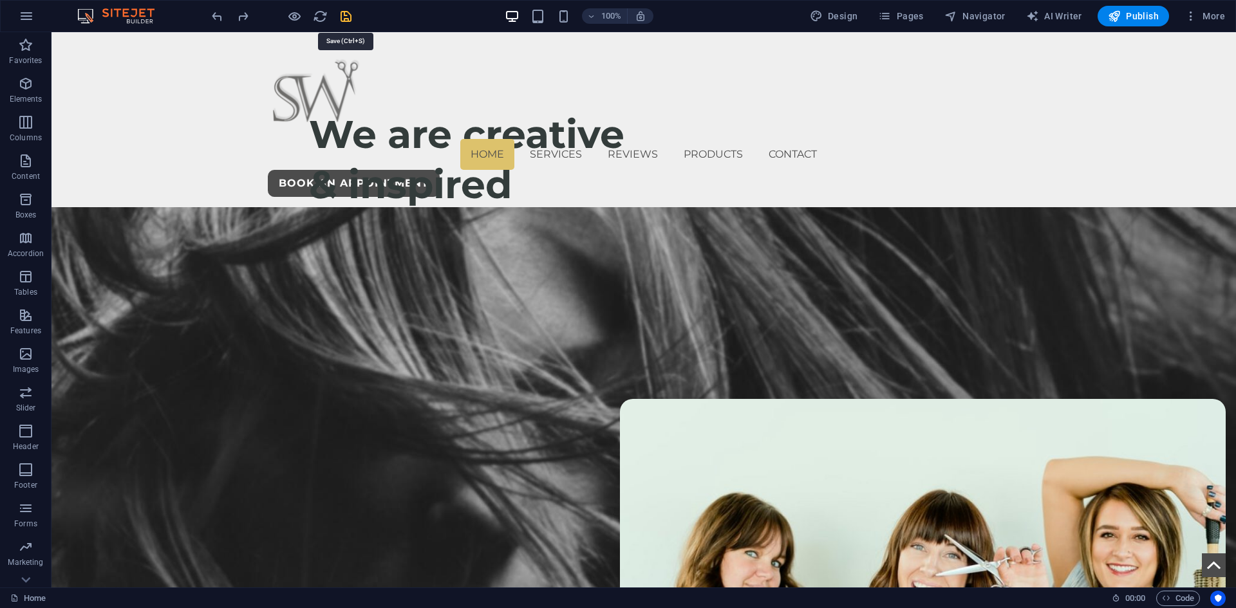
click at [344, 15] on icon "save" at bounding box center [346, 16] width 15 height 15
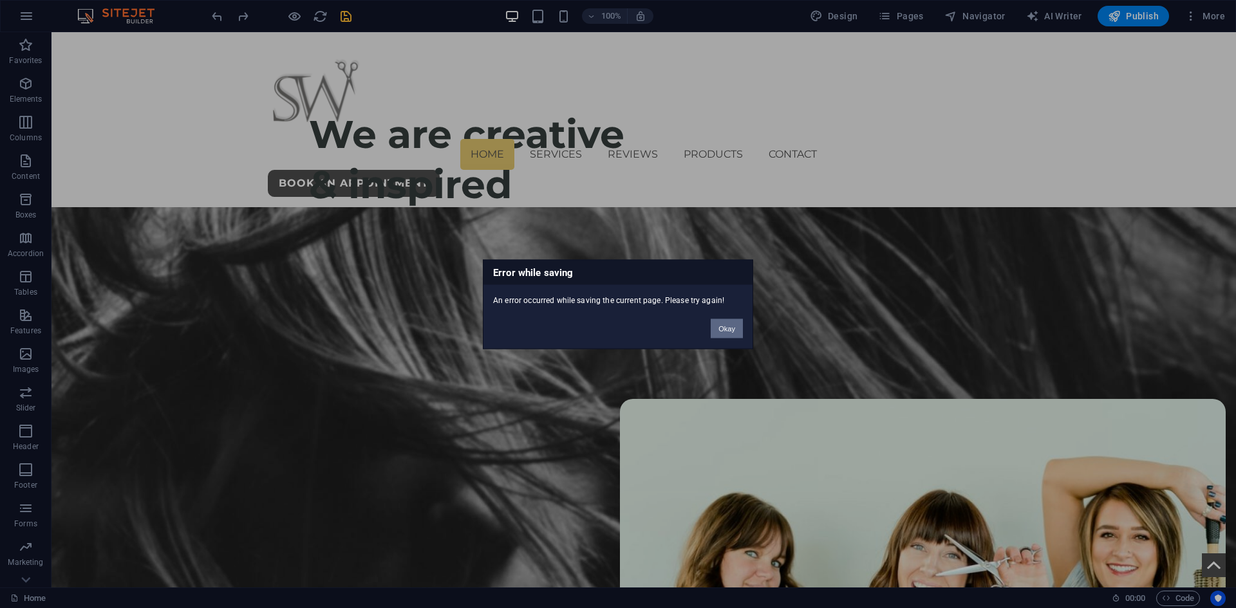
drag, startPoint x: 736, startPoint y: 328, endPoint x: 339, endPoint y: 46, distance: 486.2
click at [736, 328] on button "Okay" at bounding box center [727, 328] width 32 height 19
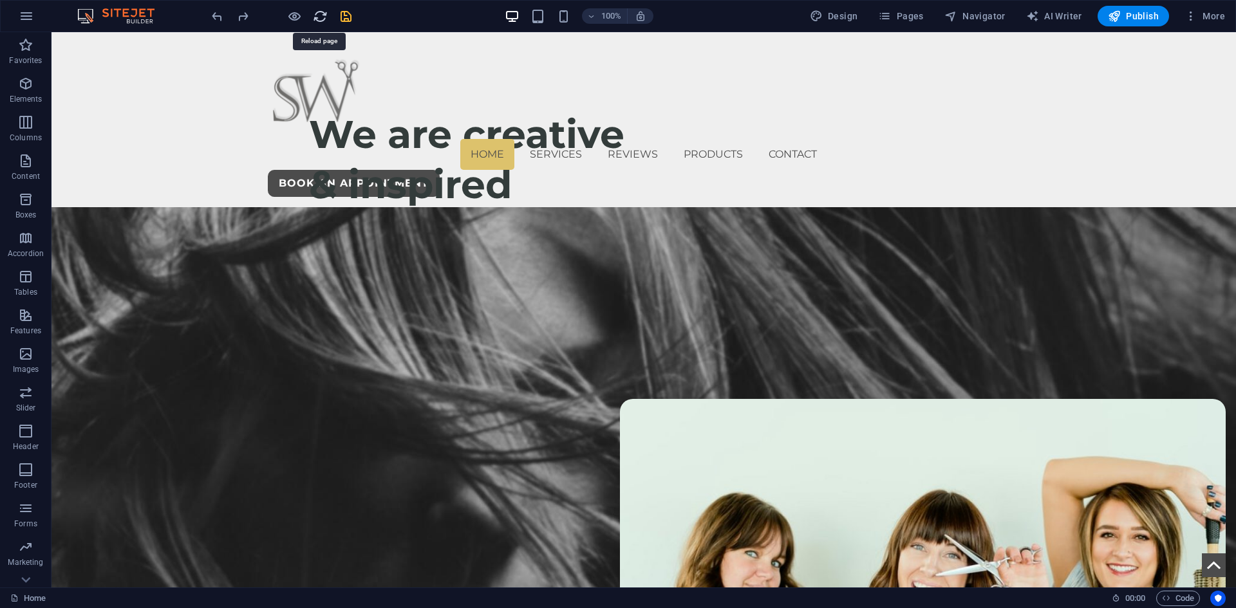
drag, startPoint x: 321, startPoint y: 21, endPoint x: 620, endPoint y: 30, distance: 298.8
click at [0, 0] on icon "reload" at bounding box center [0, 0] width 0 height 0
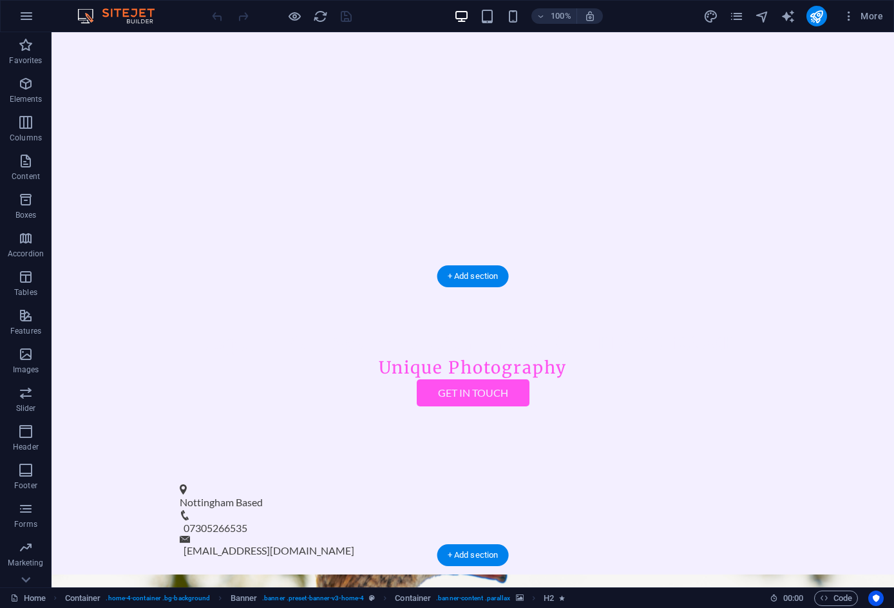
scroll to position [386, 0]
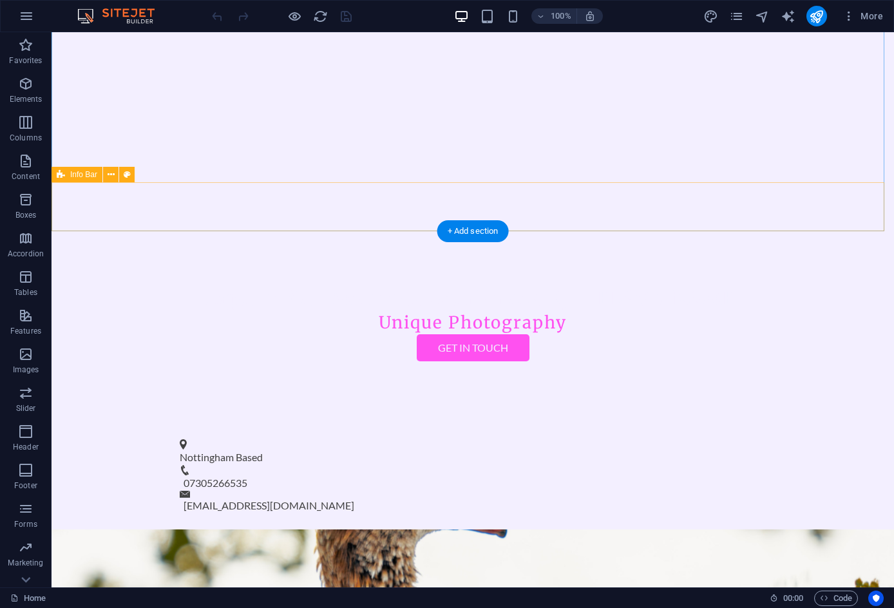
click at [95, 422] on div "Nottingham Based 07305266535 [EMAIL_ADDRESS][DOMAIN_NAME]" at bounding box center [473, 475] width 842 height 107
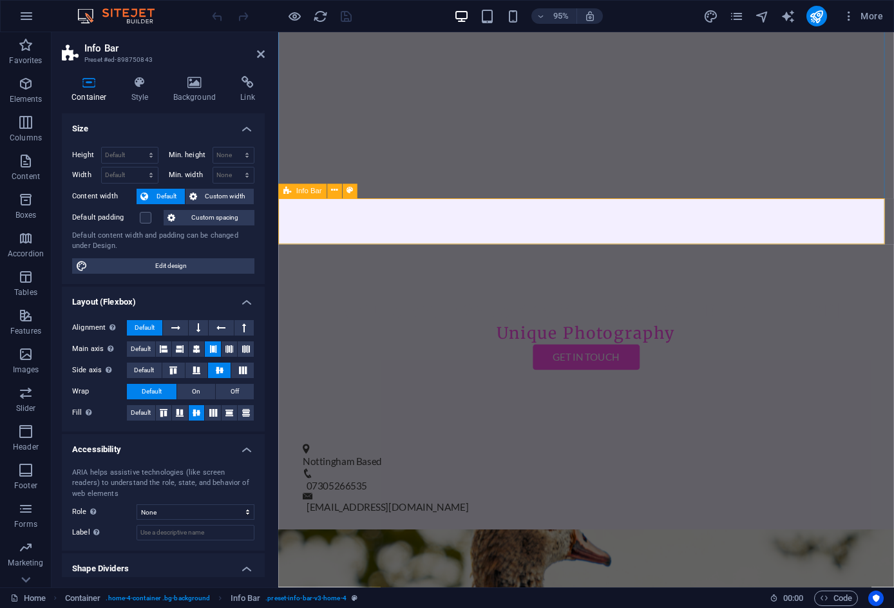
drag, startPoint x: 322, startPoint y: 200, endPoint x: 323, endPoint y: 219, distance: 19.3
click at [323, 449] on div "Nottingham Based 07305266535 [EMAIL_ADDRESS][DOMAIN_NAME]" at bounding box center [602, 502] width 648 height 107
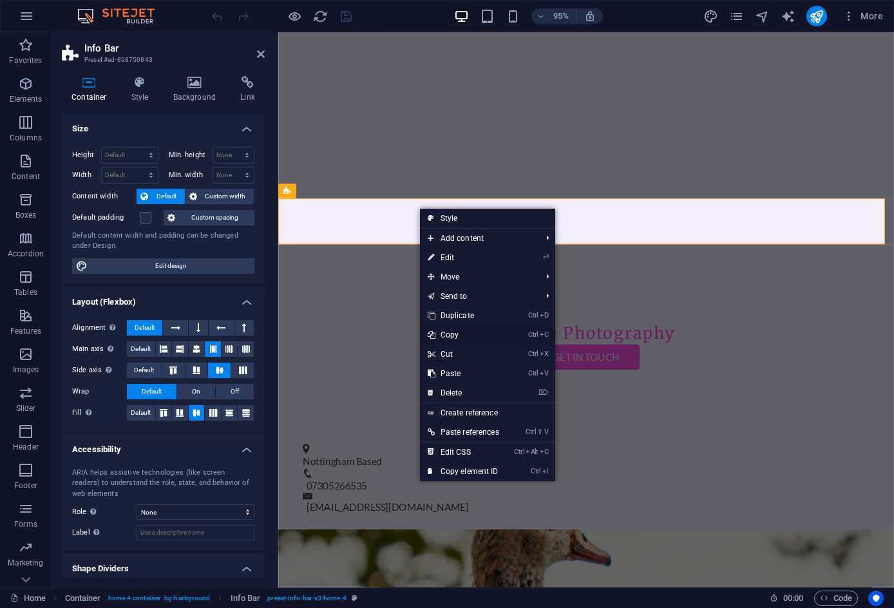
click at [459, 329] on link "Ctrl C Copy" at bounding box center [463, 334] width 87 height 19
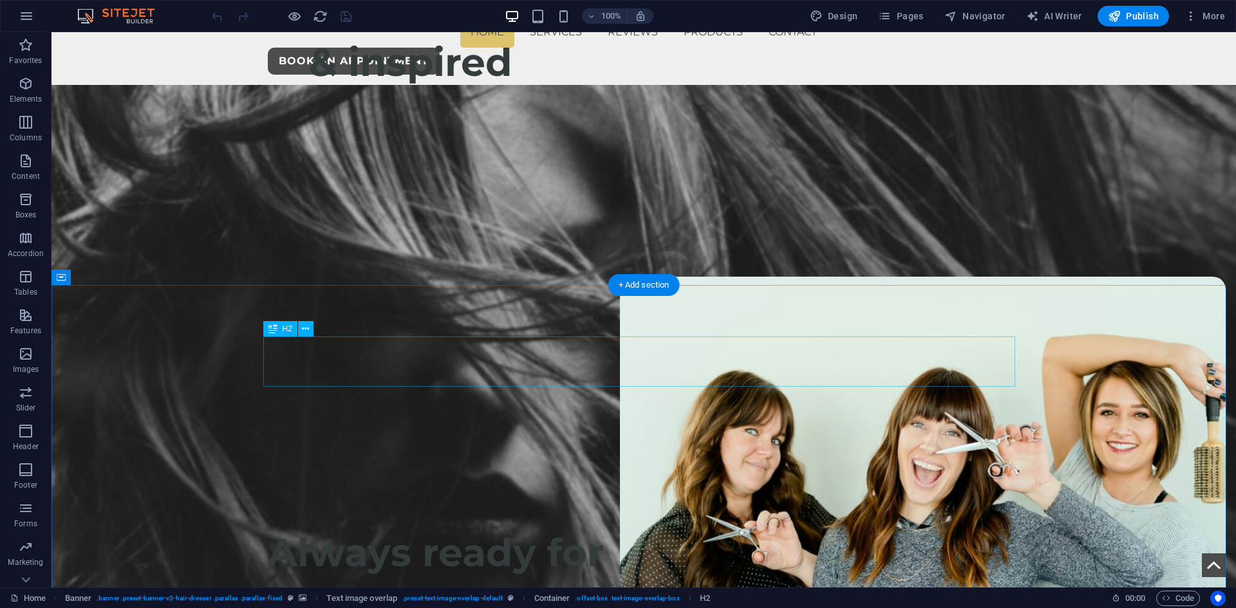
scroll to position [322, 0]
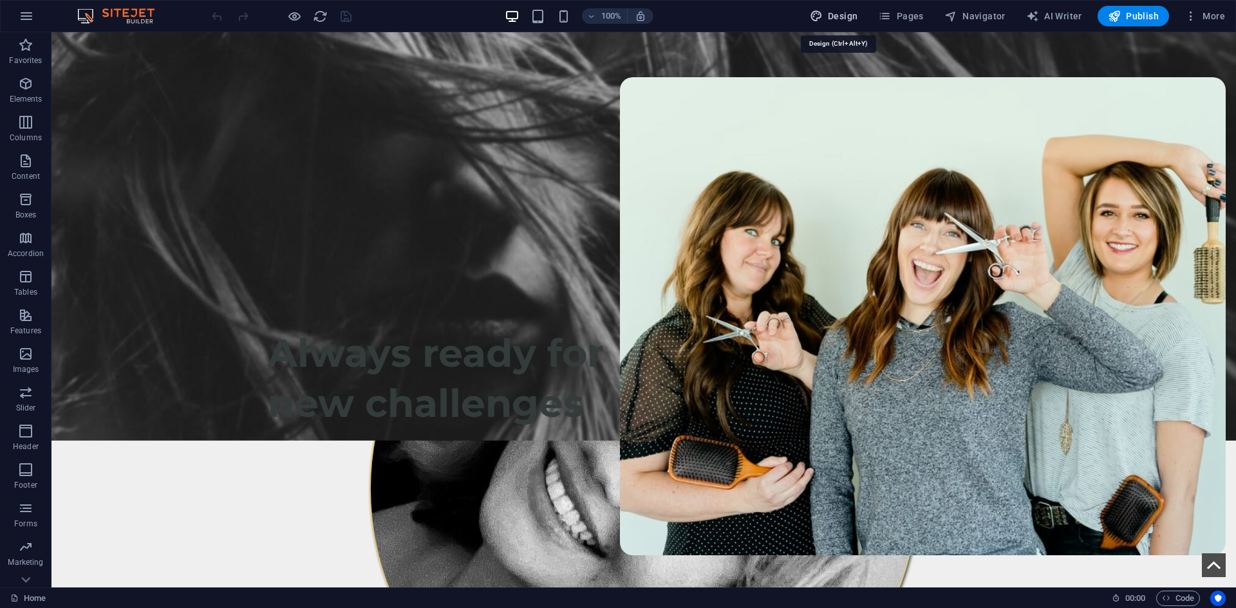
select select "px"
select select "400"
select select "px"
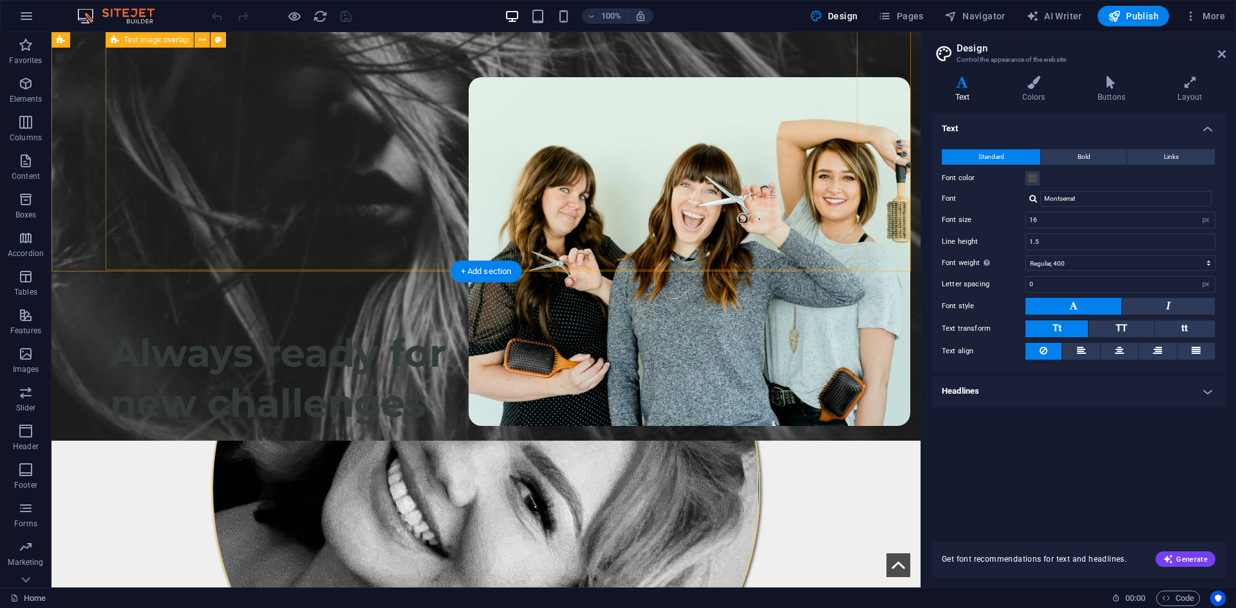
click at [216, 251] on div "Caitlin Wright Owner Hello, I’m Caitlin! My passion for hairdressing began at 1…" at bounding box center [486, 350] width 752 height 930
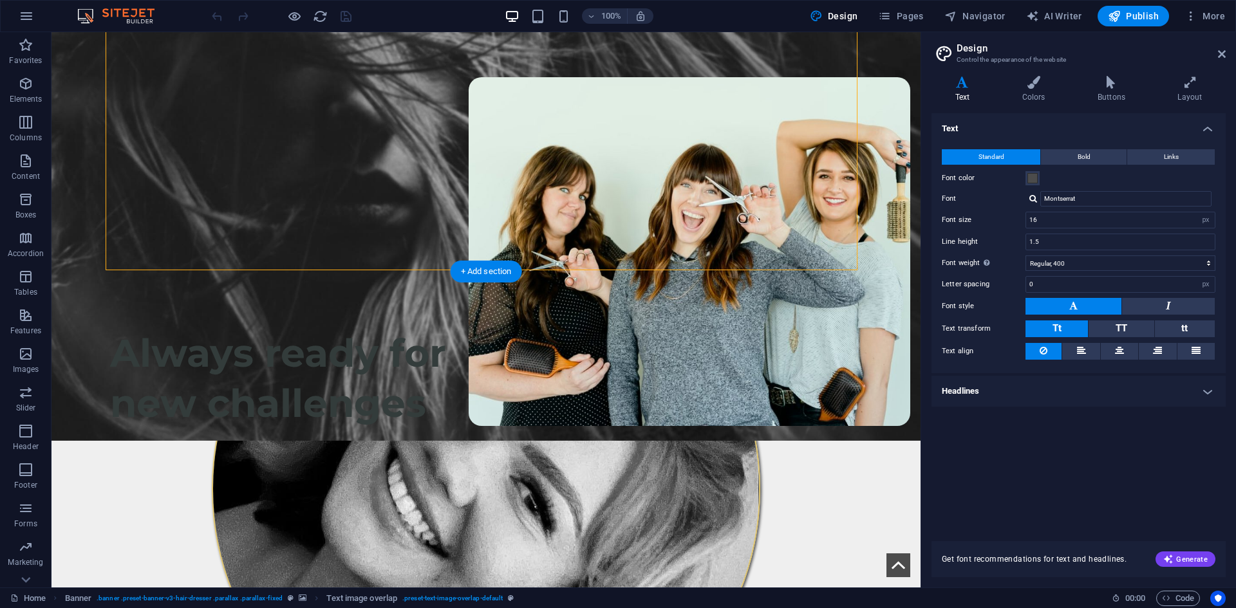
click at [85, 235] on figure at bounding box center [486, 163] width 869 height 556
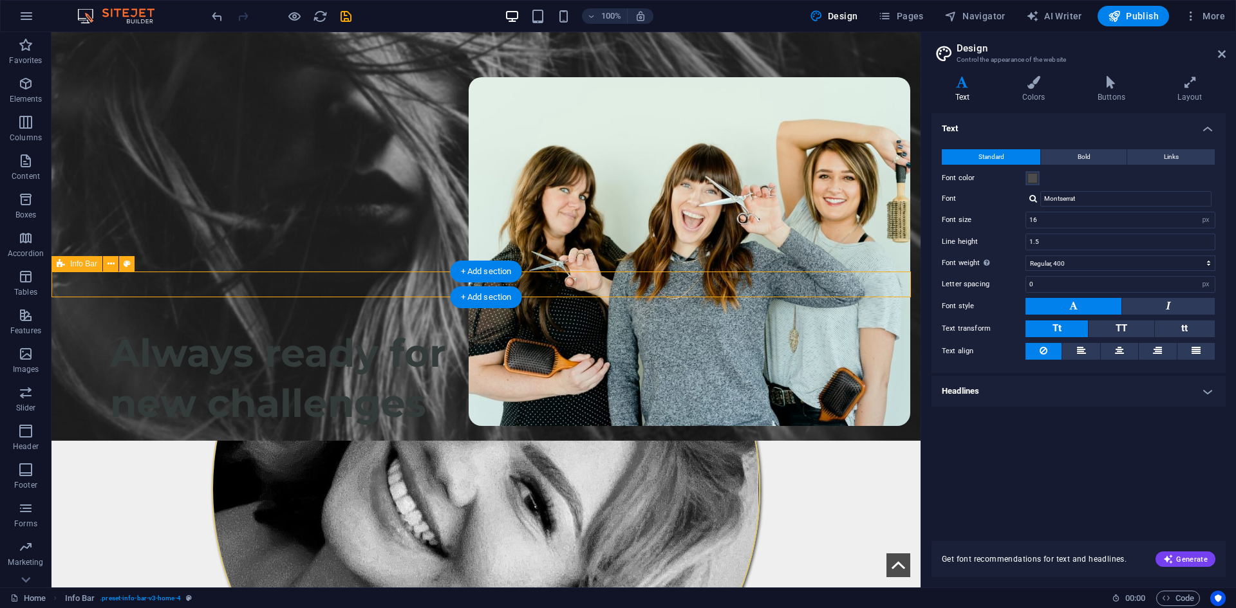
click at [1221, 54] on icon at bounding box center [1222, 54] width 8 height 10
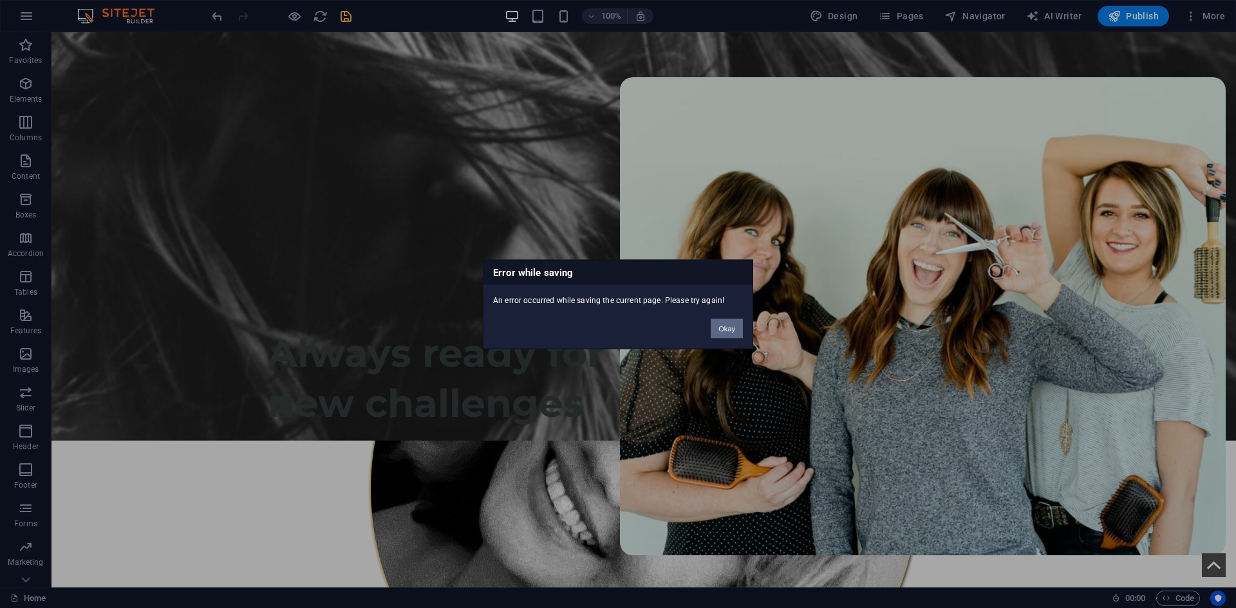
click at [719, 323] on button "Okay" at bounding box center [727, 328] width 32 height 19
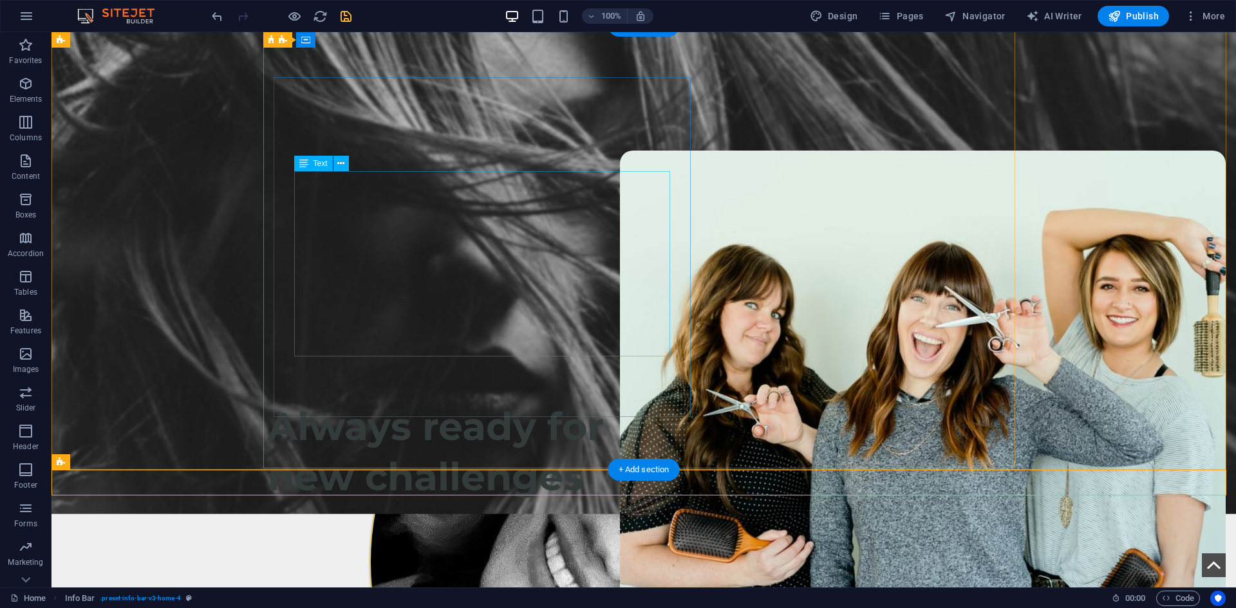
scroll to position [64, 0]
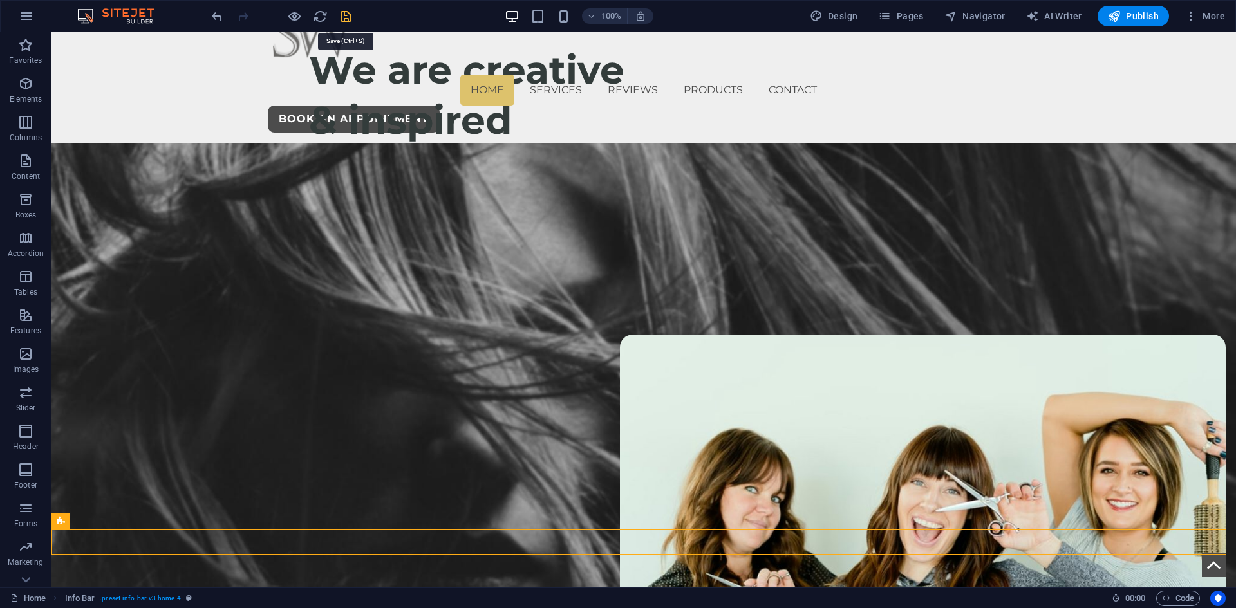
click at [346, 10] on icon "save" at bounding box center [346, 16] width 15 height 15
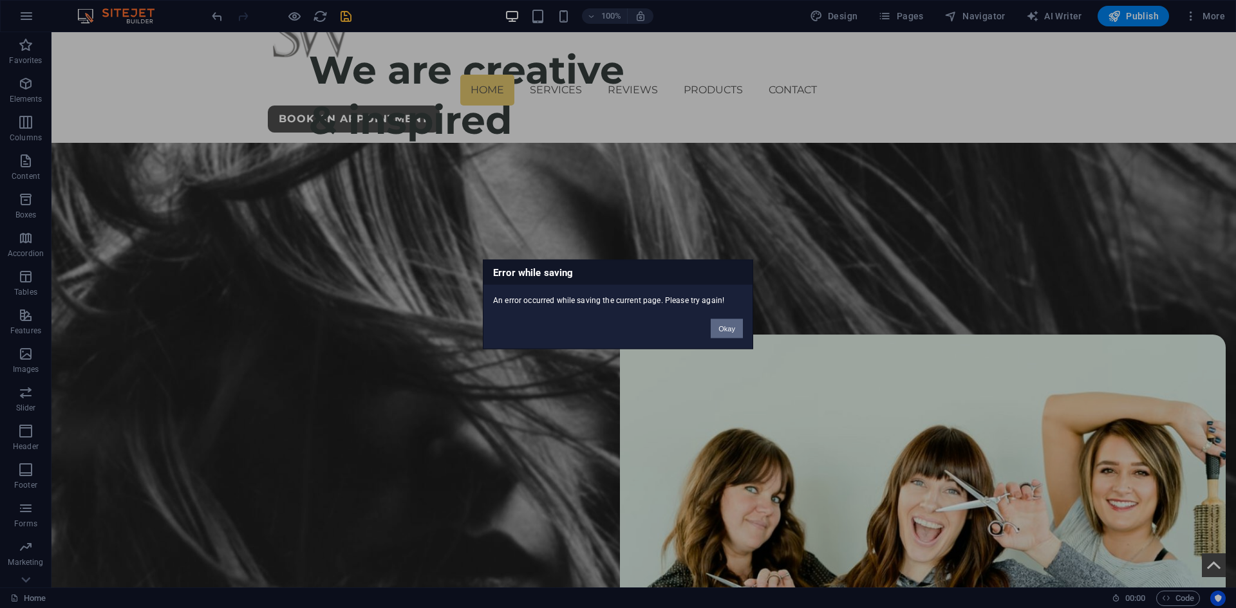
click at [726, 326] on button "Okay" at bounding box center [727, 328] width 32 height 19
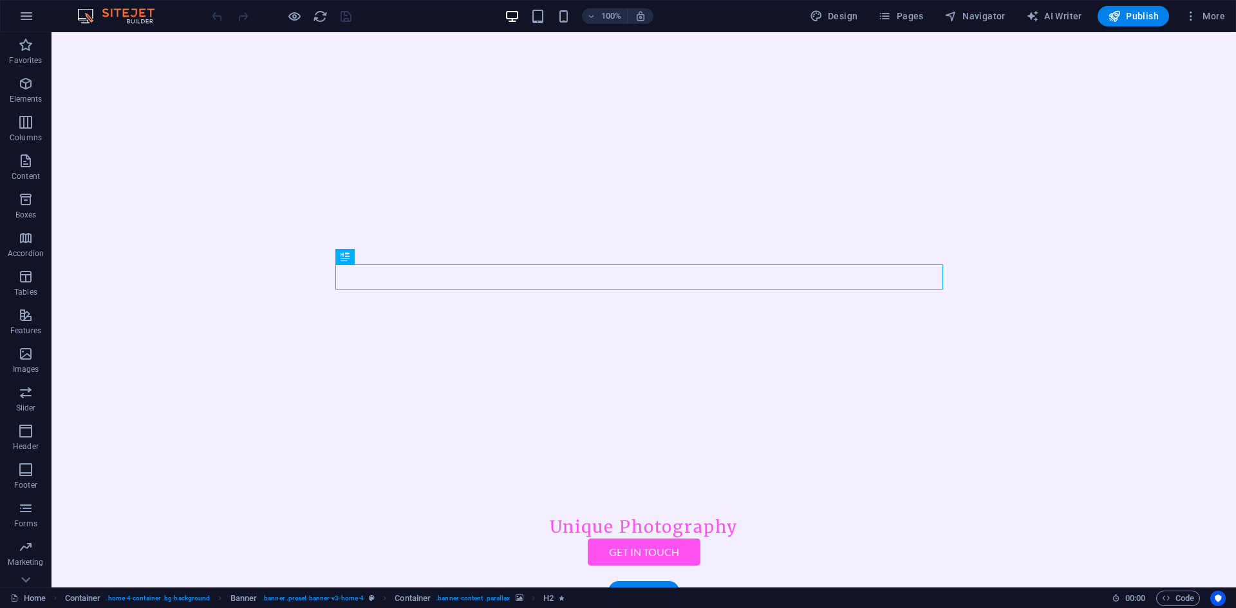
scroll to position [322, 0]
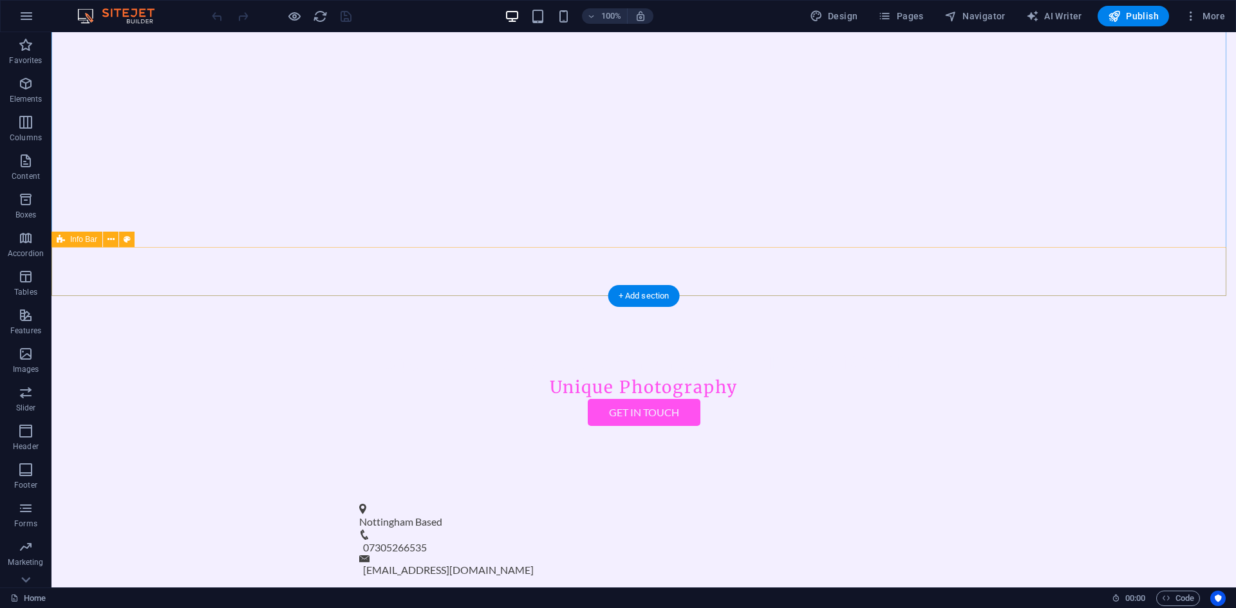
click at [213, 487] on div "Nottingham Based 07305266535 [EMAIL_ADDRESS][DOMAIN_NAME]" at bounding box center [644, 540] width 1185 height 107
click at [198, 487] on div "Nottingham Based 07305266535 [EMAIL_ADDRESS][DOMAIN_NAME]" at bounding box center [644, 540] width 1185 height 107
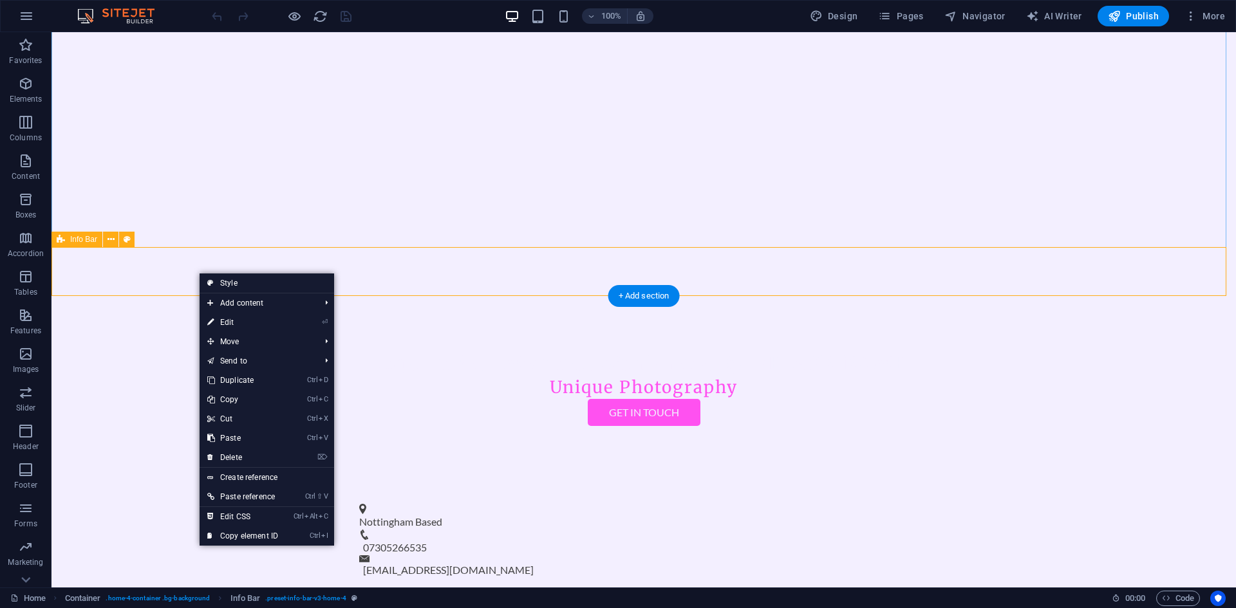
click at [134, 487] on div "Nottingham Based 07305266535 [EMAIL_ADDRESS][DOMAIN_NAME]" at bounding box center [644, 540] width 1185 height 107
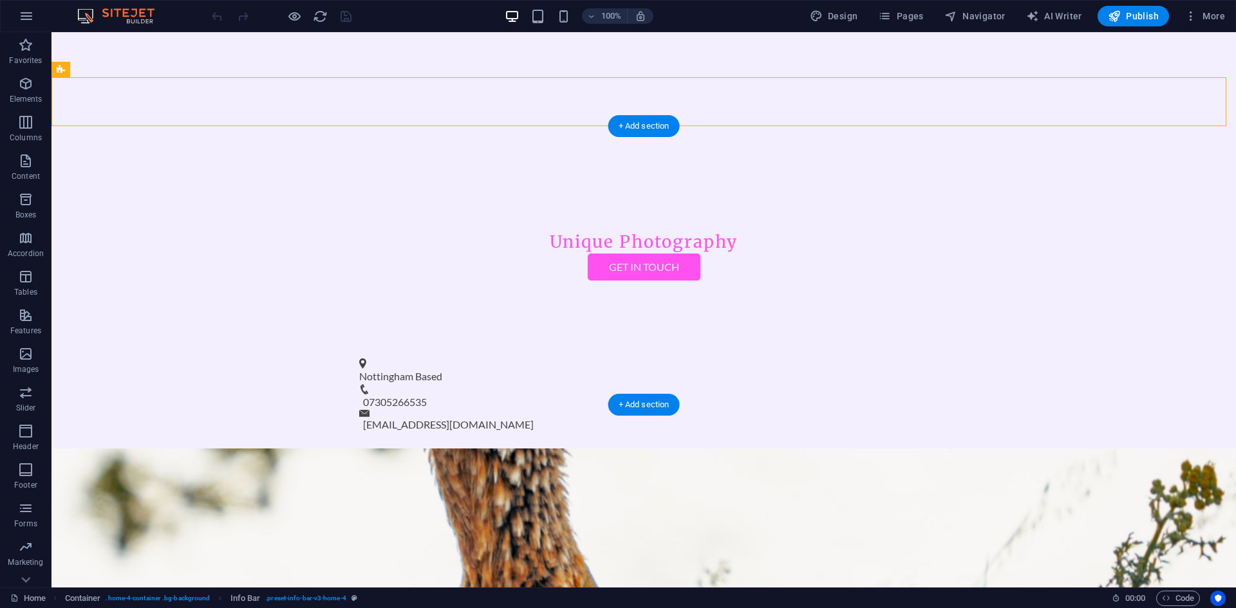
scroll to position [515, 0]
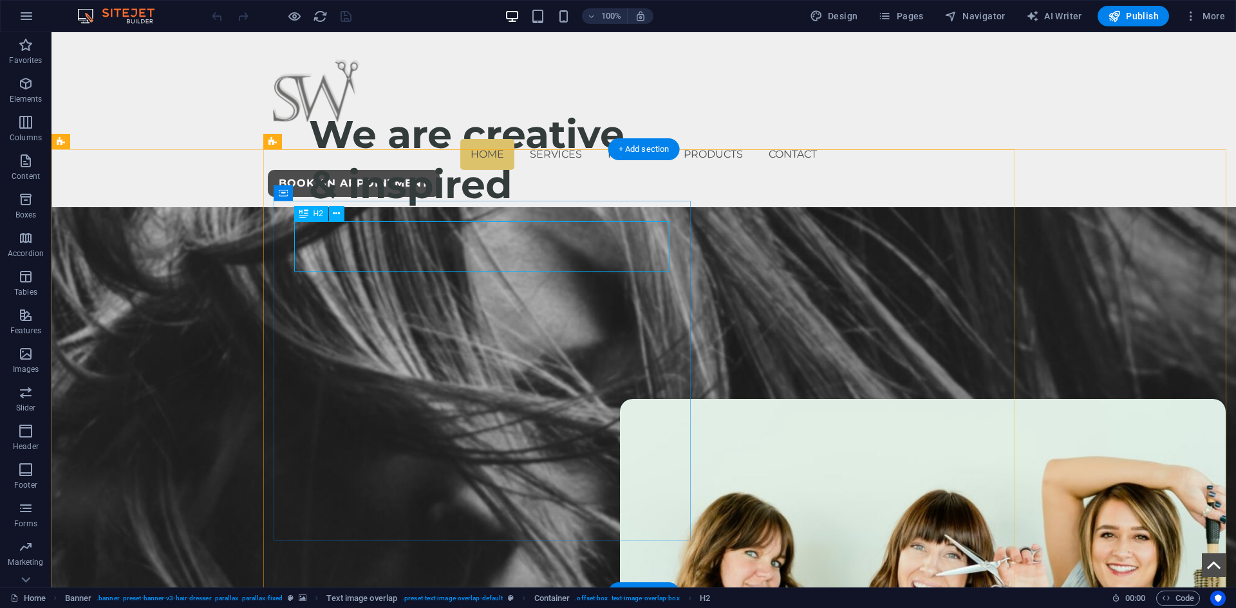
click at [604, 279] on div "Caitlin Wright" at bounding box center [670, 304] width 742 height 50
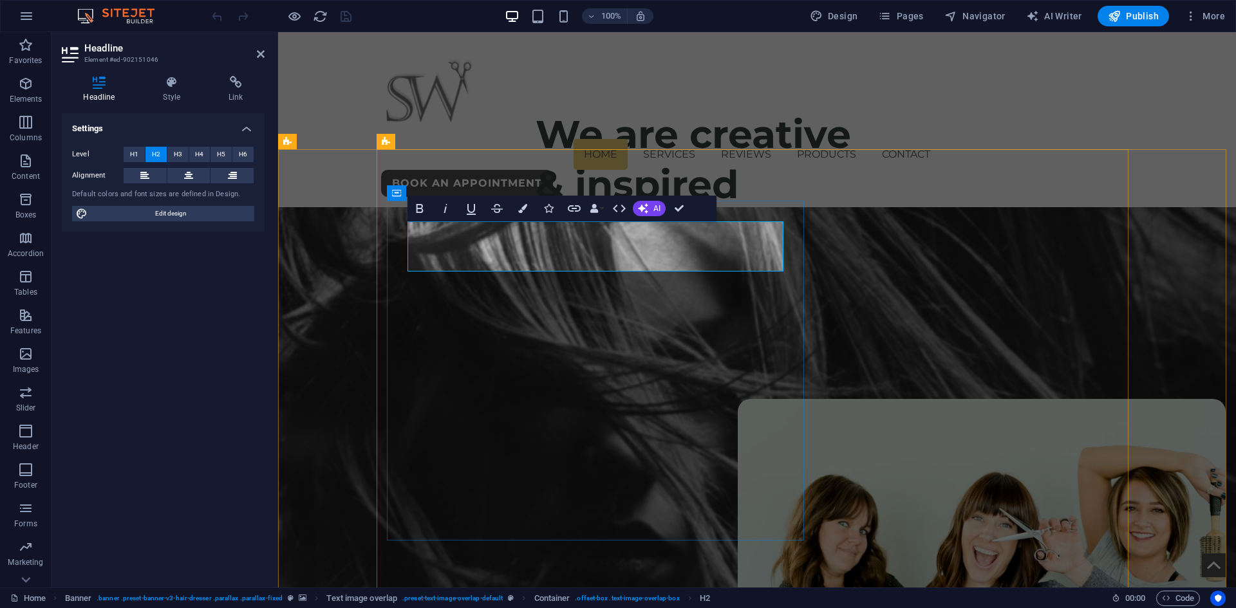
click at [711, 279] on h2 "Caitlin Wright" at bounding box center [783, 304] width 742 height 50
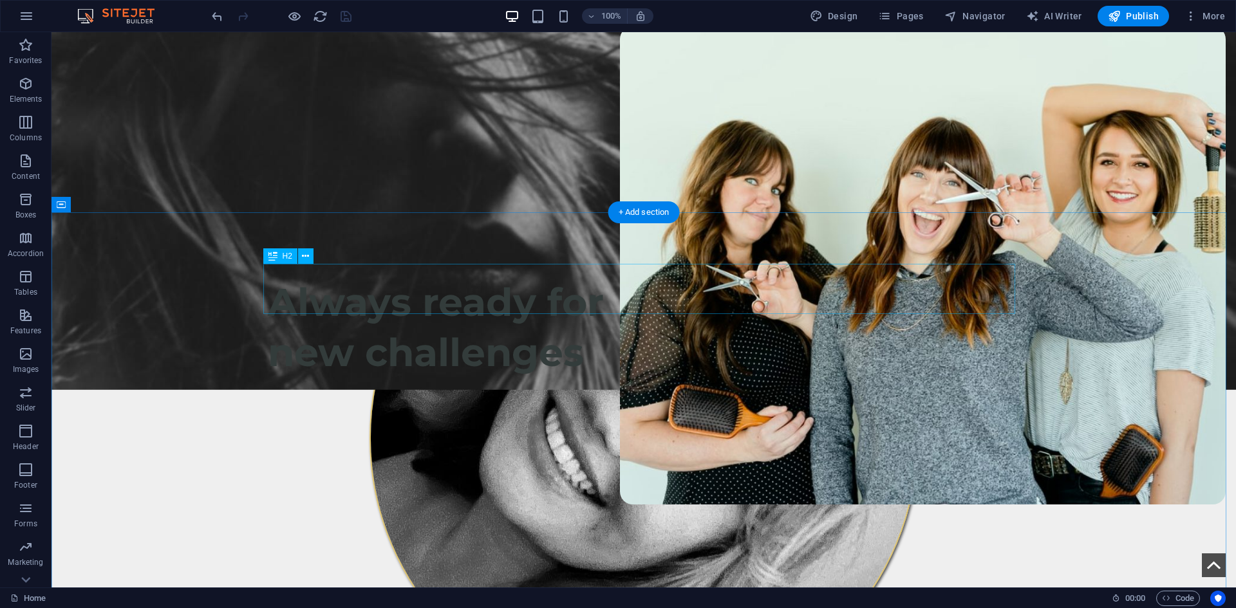
scroll to position [322, 0]
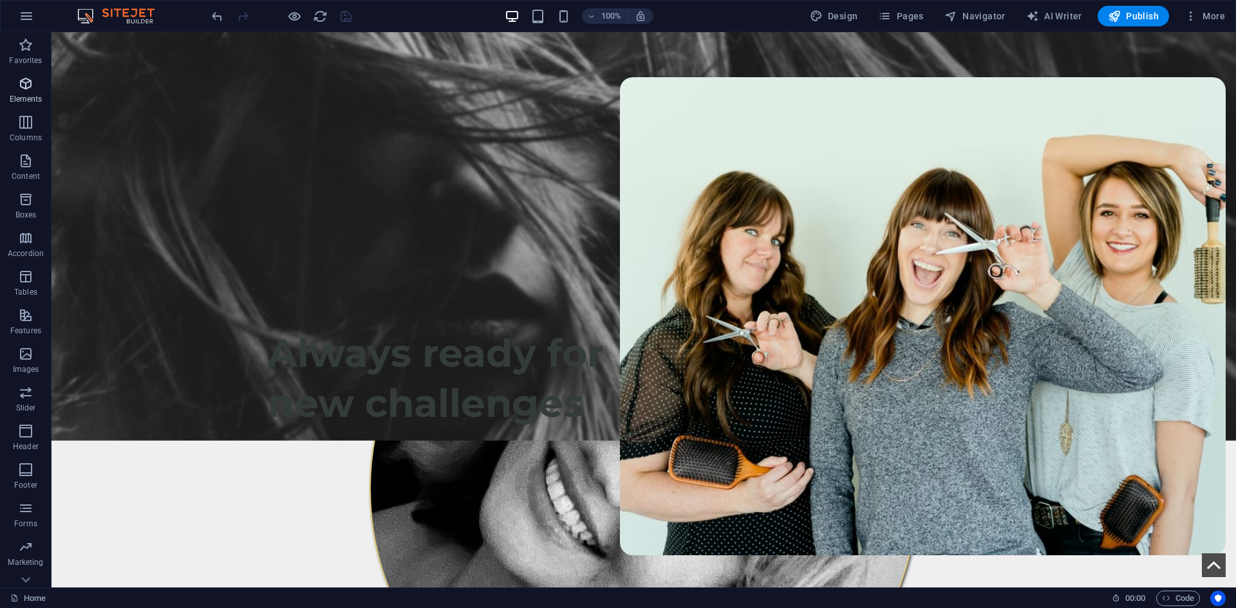
click at [39, 75] on button "Elements" at bounding box center [26, 90] width 52 height 39
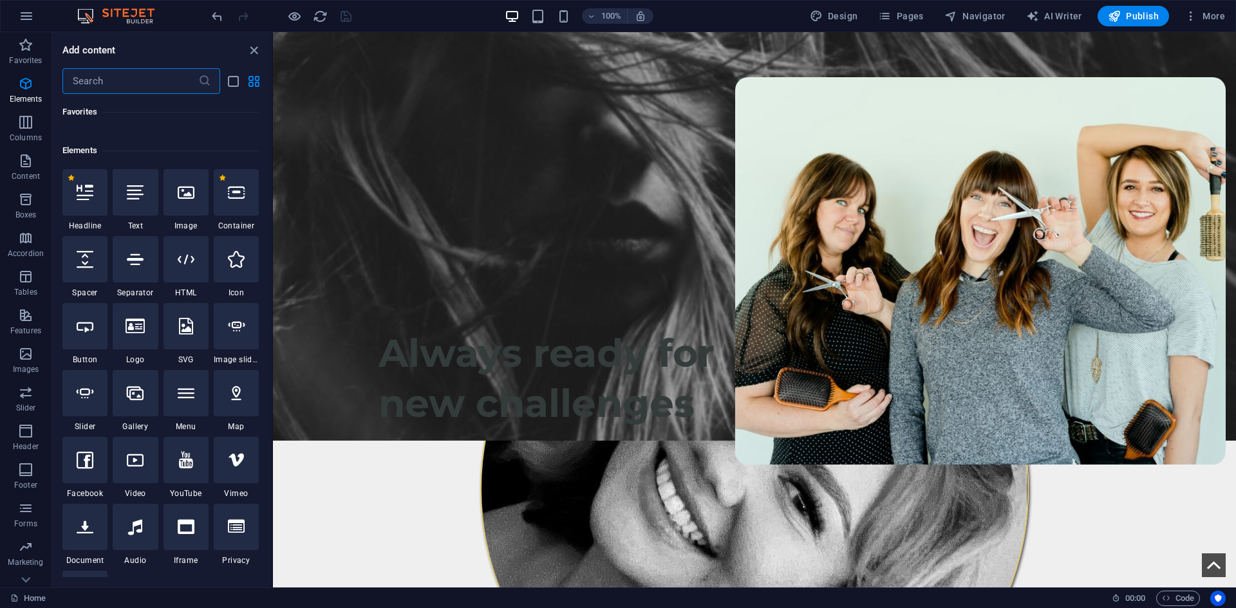
scroll to position [98, 0]
click at [125, 77] on input "text" at bounding box center [130, 81] width 136 height 26
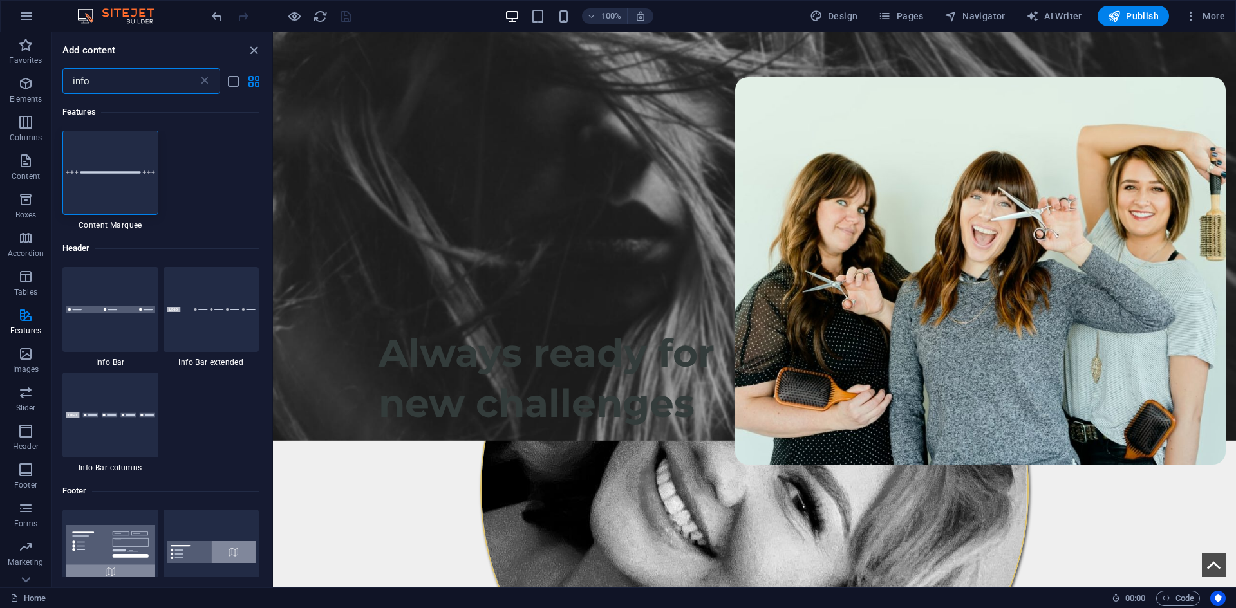
scroll to position [0, 0]
type input "info"
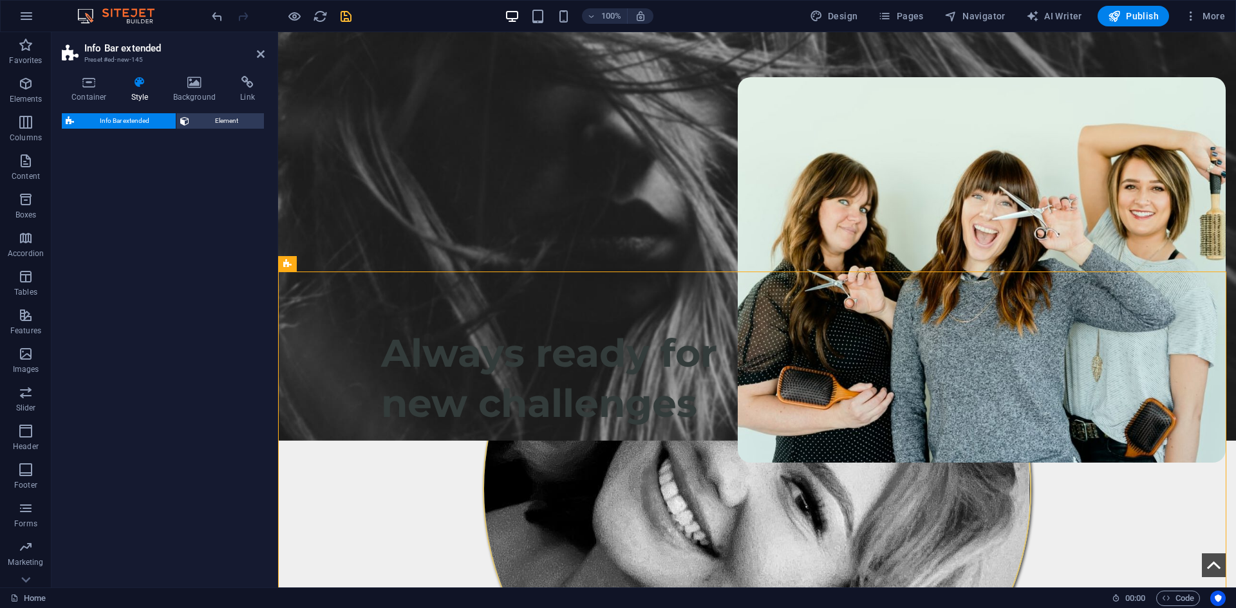
select select "rem"
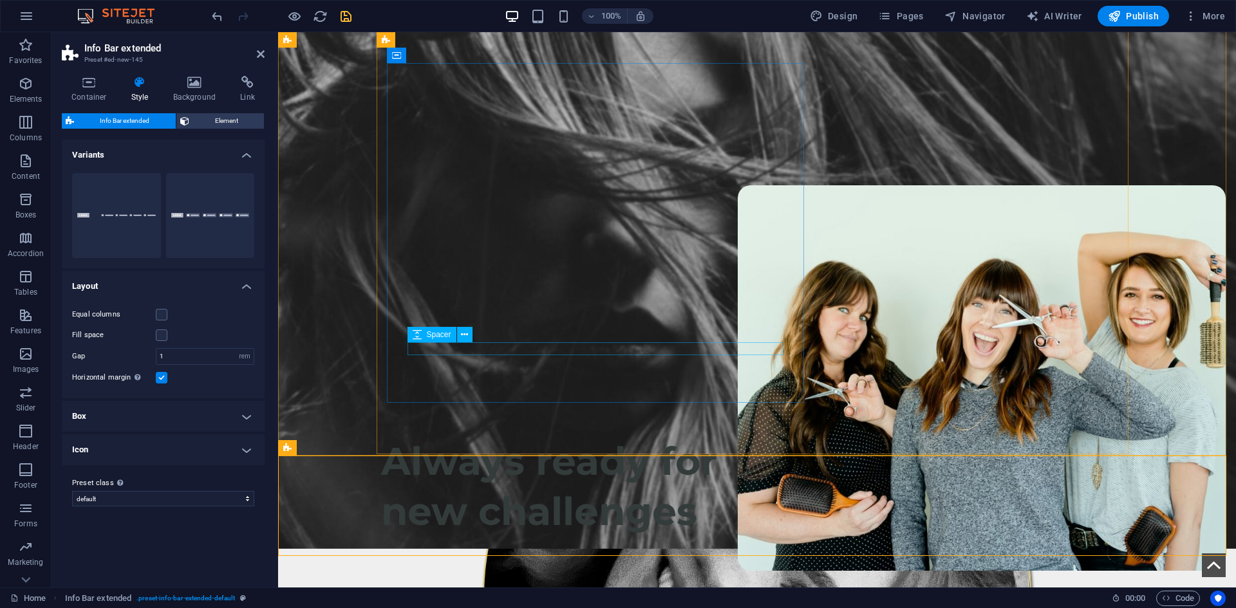
scroll to position [322, 0]
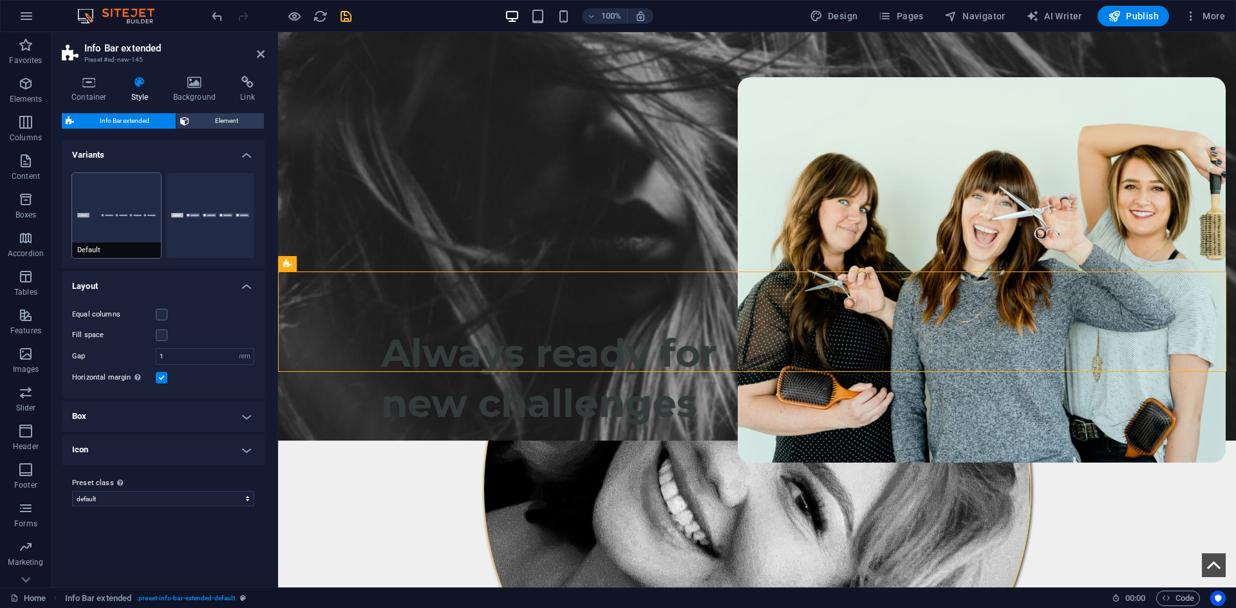
click at [103, 202] on button "Default" at bounding box center [116, 215] width 89 height 85
click at [216, 207] on button "Equal columns" at bounding box center [210, 215] width 89 height 85
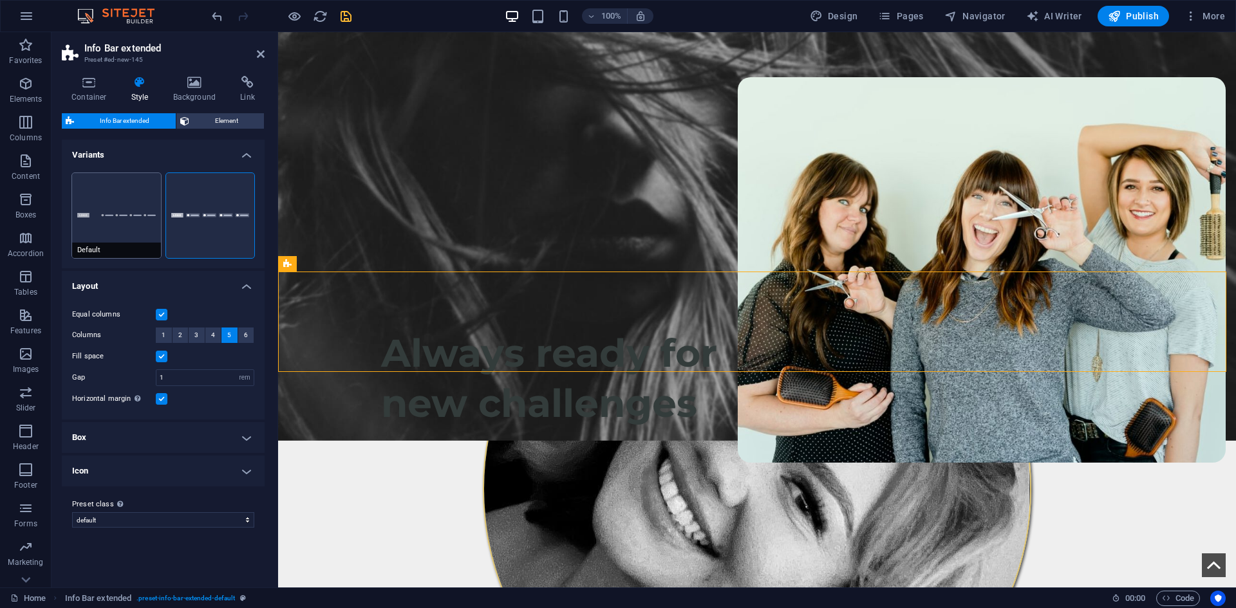
click at [110, 216] on button "Default" at bounding box center [116, 215] width 89 height 85
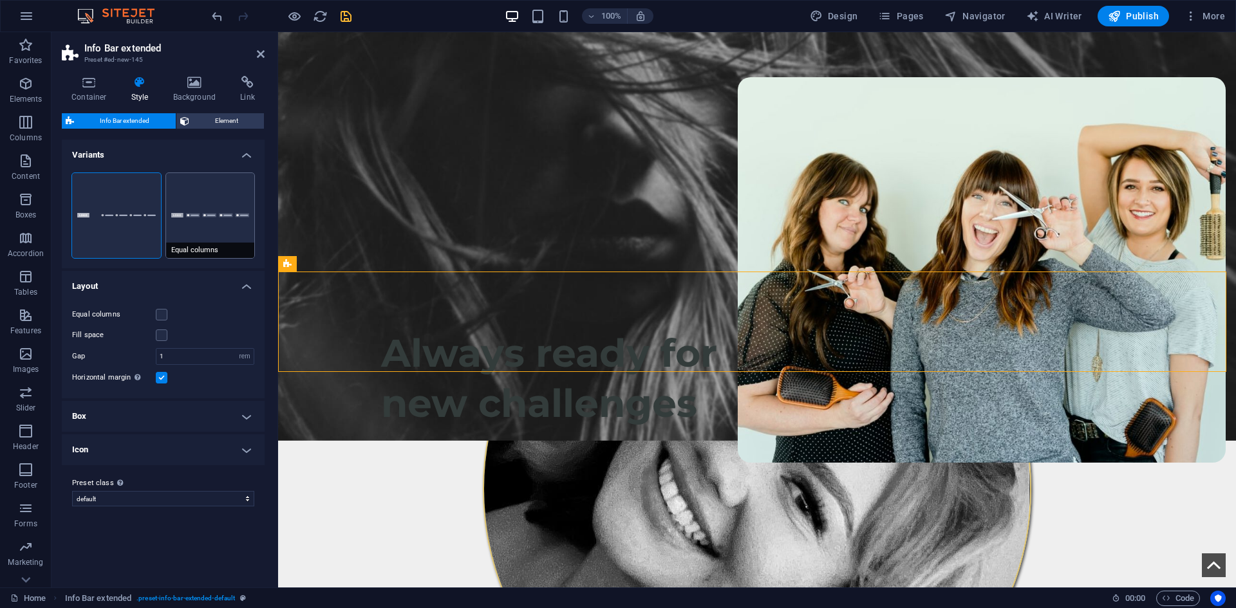
click at [222, 209] on button "Equal columns" at bounding box center [210, 215] width 89 height 85
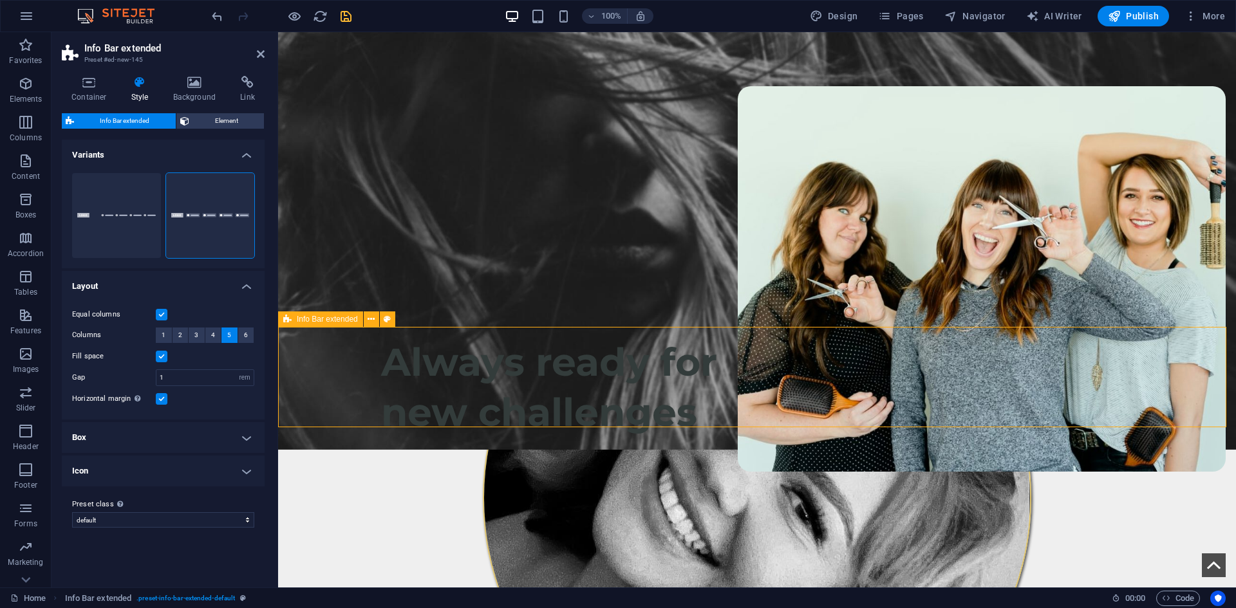
scroll to position [193, 0]
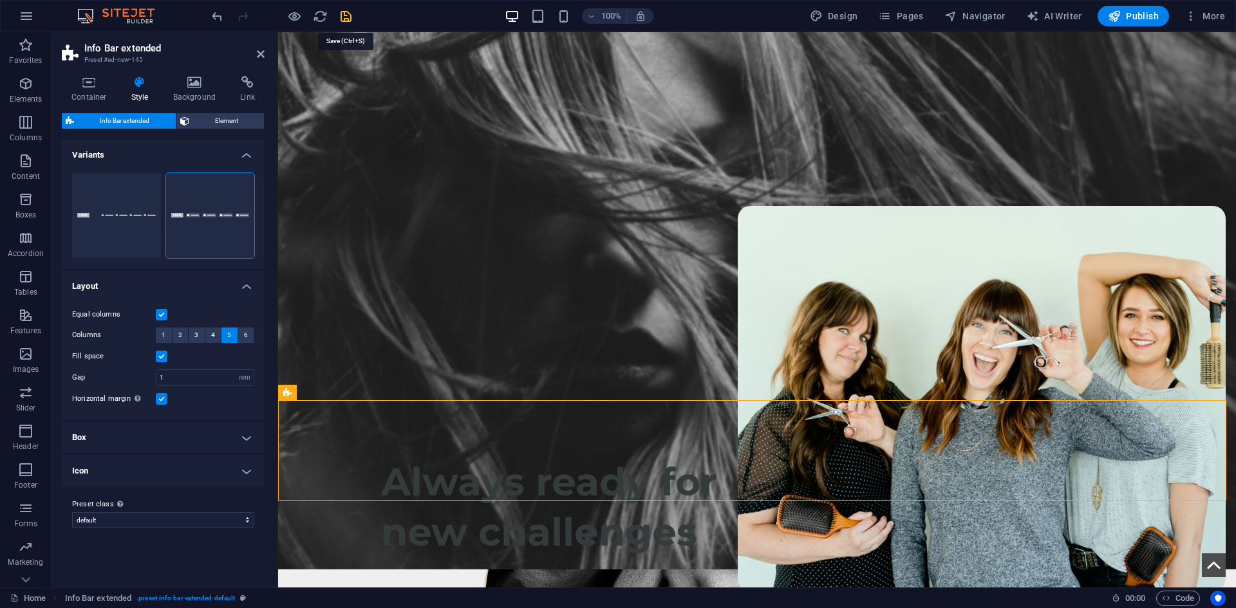
click at [343, 20] on icon "save" at bounding box center [346, 16] width 15 height 15
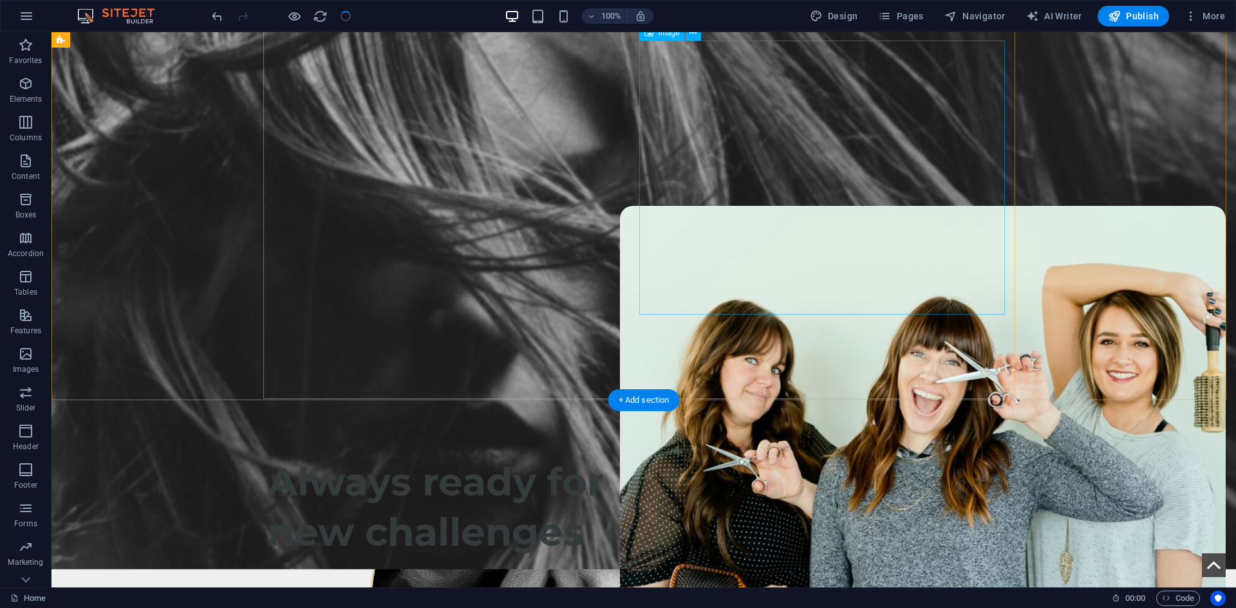
click at [846, 344] on figure at bounding box center [643, 618] width 731 height 548
select select "%"
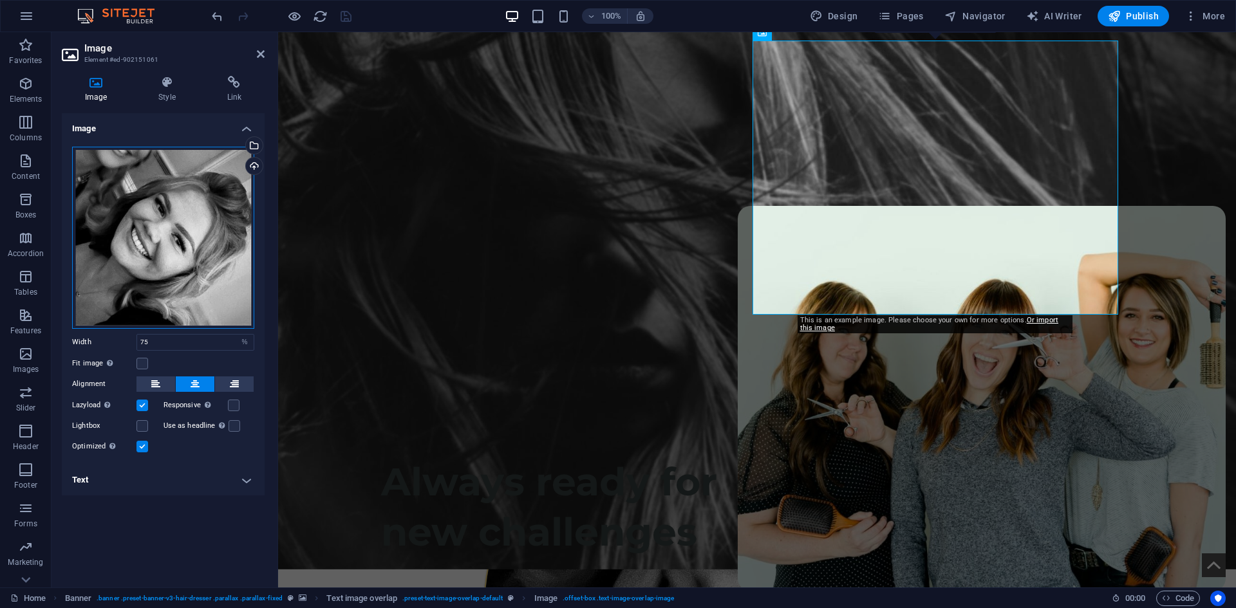
click at [142, 190] on div "Drag files here, click to choose files or select files from Files or our free s…" at bounding box center [163, 238] width 182 height 182
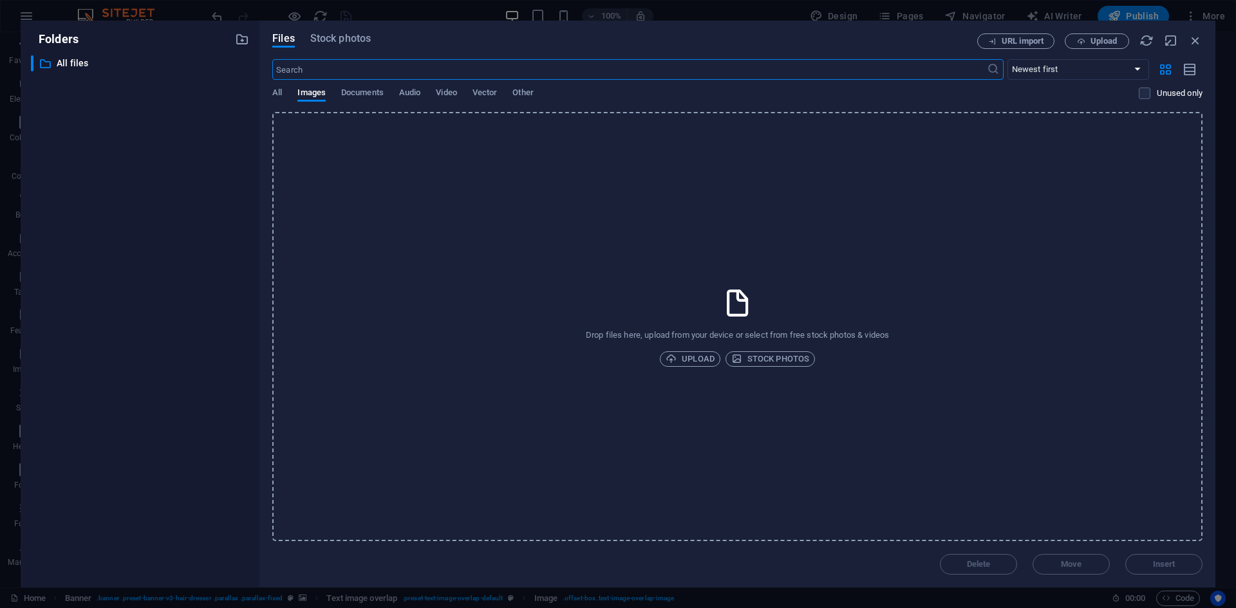
scroll to position [220, 0]
click at [258, 90] on div "Folders ​ All files All files" at bounding box center [140, 304] width 239 height 567
click at [281, 94] on span "All" at bounding box center [277, 94] width 10 height 18
click at [59, 62] on p "All files" at bounding box center [141, 63] width 169 height 15
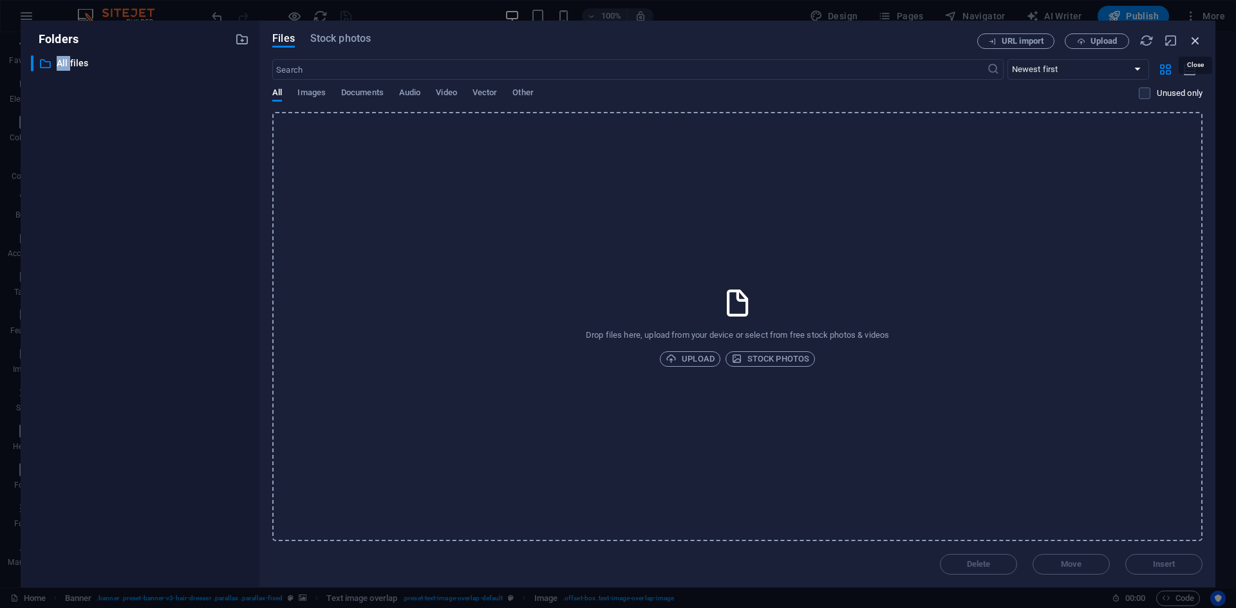
click at [1193, 38] on icon "button" at bounding box center [1195, 40] width 14 height 14
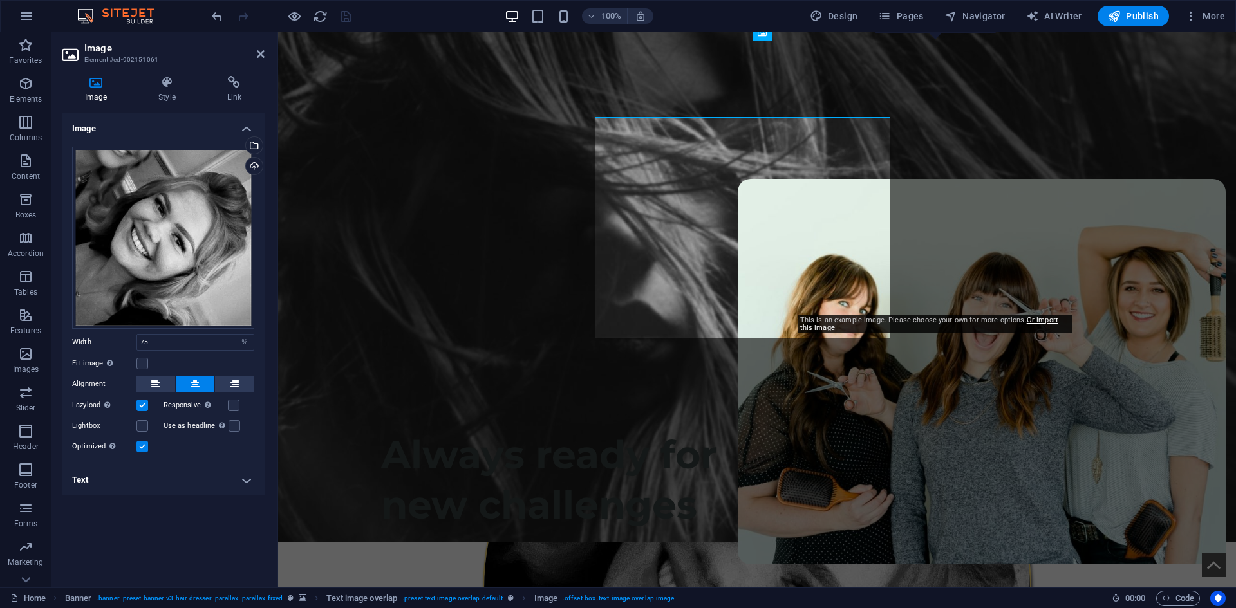
scroll to position [193, 0]
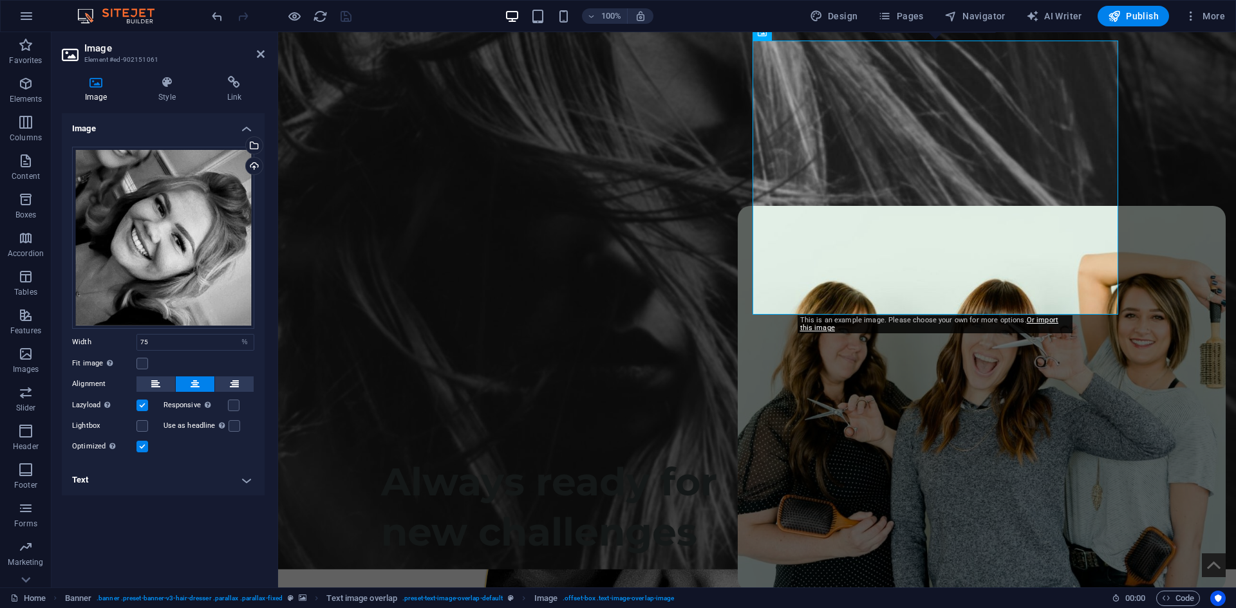
click at [1203, 144] on figure at bounding box center [757, 292] width 958 height 556
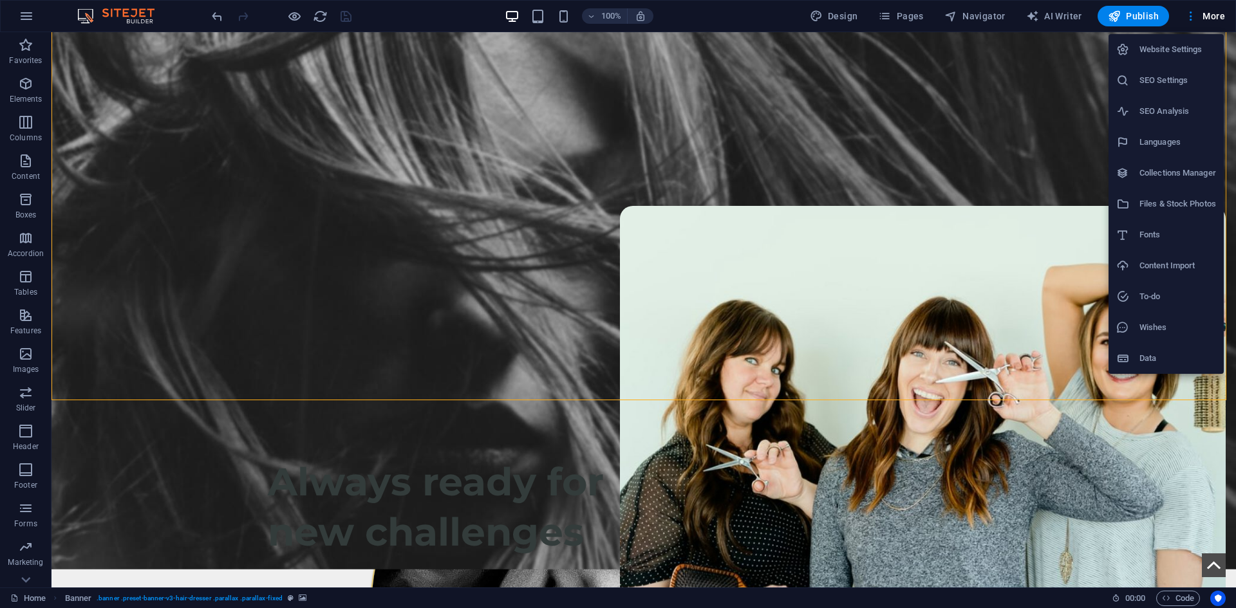
click at [1176, 44] on h6 "Website Settings" at bounding box center [1177, 49] width 77 height 15
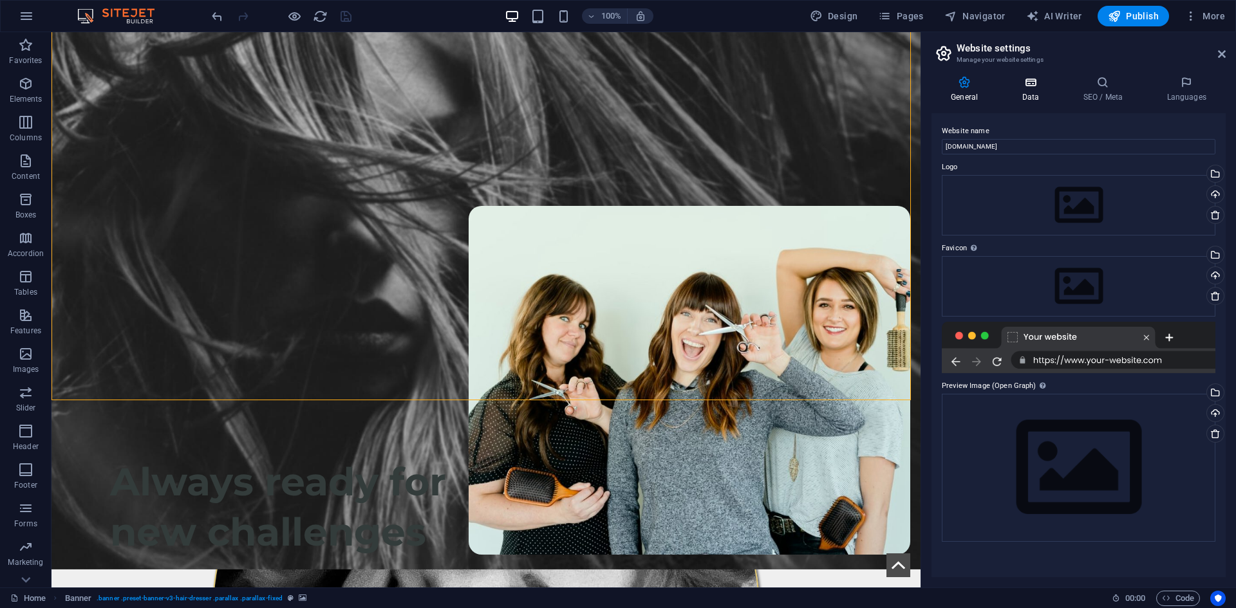
click at [1038, 89] on h4 "Data" at bounding box center [1032, 89] width 61 height 27
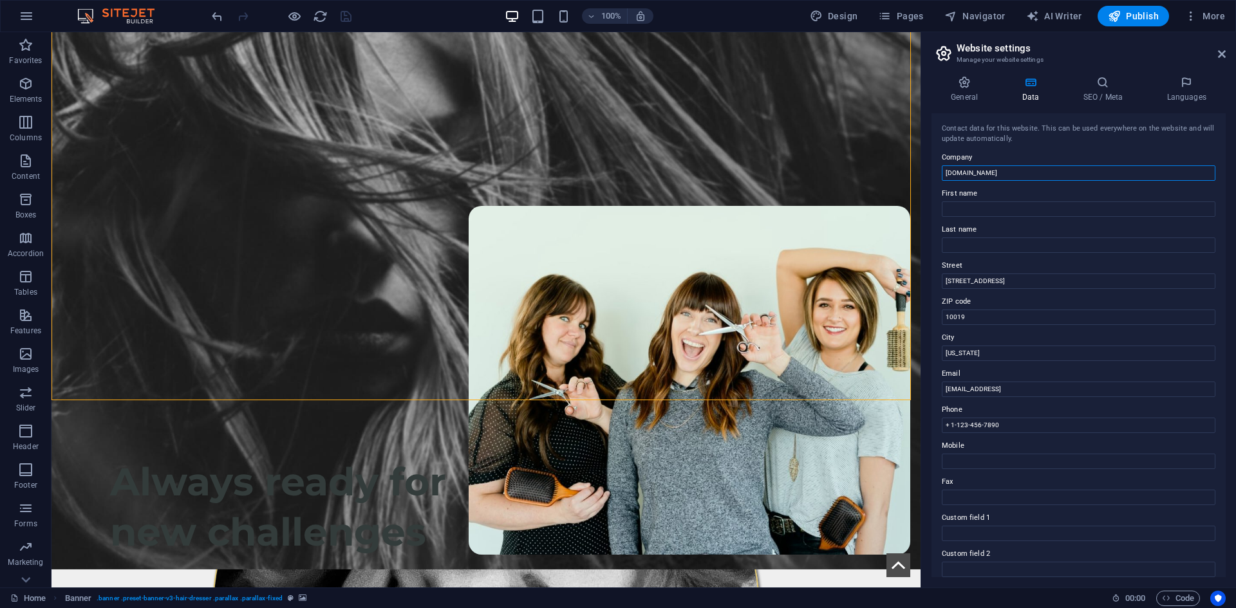
click at [1027, 171] on input "[DOMAIN_NAME]" at bounding box center [1079, 172] width 274 height 15
click at [968, 167] on input "[DOMAIN_NAME]" at bounding box center [1079, 172] width 274 height 15
click at [963, 200] on label "First name" at bounding box center [1079, 193] width 274 height 15
click at [963, 202] on input "First name" at bounding box center [1079, 209] width 274 height 15
click at [965, 205] on input "First name" at bounding box center [1079, 209] width 274 height 15
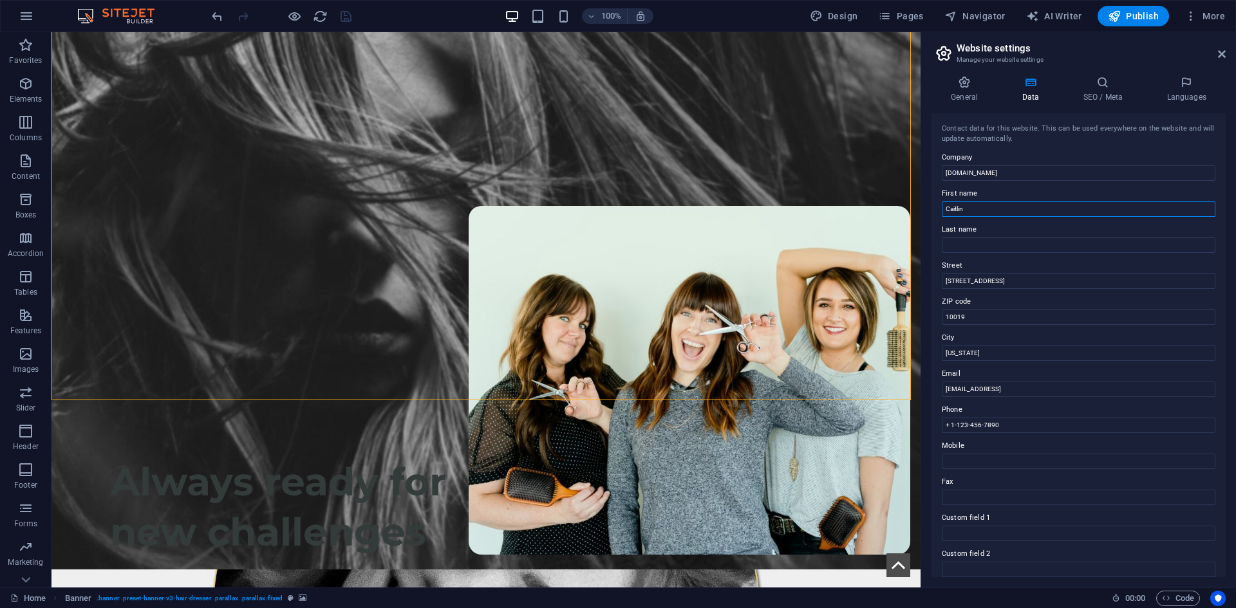
type input "Caitlin"
type input "Q"
type input "Wright"
click at [1054, 279] on input "1601 Broadway" at bounding box center [1079, 281] width 274 height 15
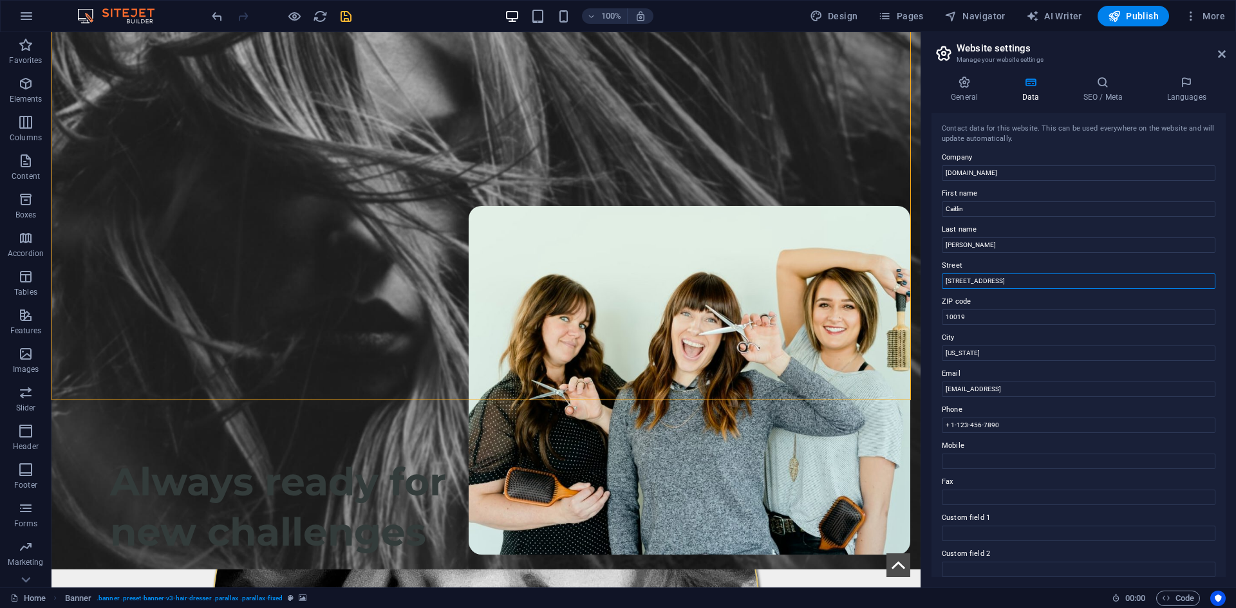
paste input "5 Kingsway S, Warrington WA4 1LT"
drag, startPoint x: 1022, startPoint y: 283, endPoint x: 1053, endPoint y: 283, distance: 30.3
click at [1053, 283] on input "5 Kingsway S, Warrington WA4 1LT" at bounding box center [1079, 281] width 274 height 15
type input "5 Kingsway S, Warrington WA4 1LT"
click at [994, 310] on input "10019" at bounding box center [1079, 317] width 274 height 15
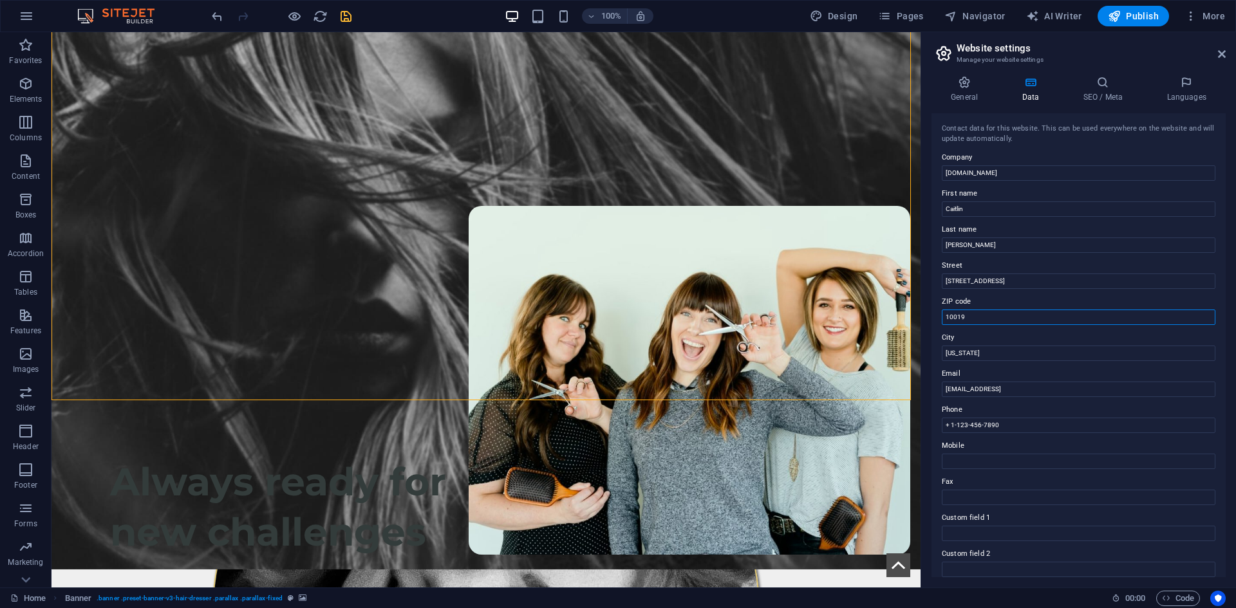
paste input "WA4 1LT"
type input "WA4 1LT"
click at [995, 281] on input "5 Kingsway S, Warrington WA4 1LT" at bounding box center [1079, 281] width 274 height 15
click at [970, 355] on input "New York" at bounding box center [1079, 353] width 274 height 15
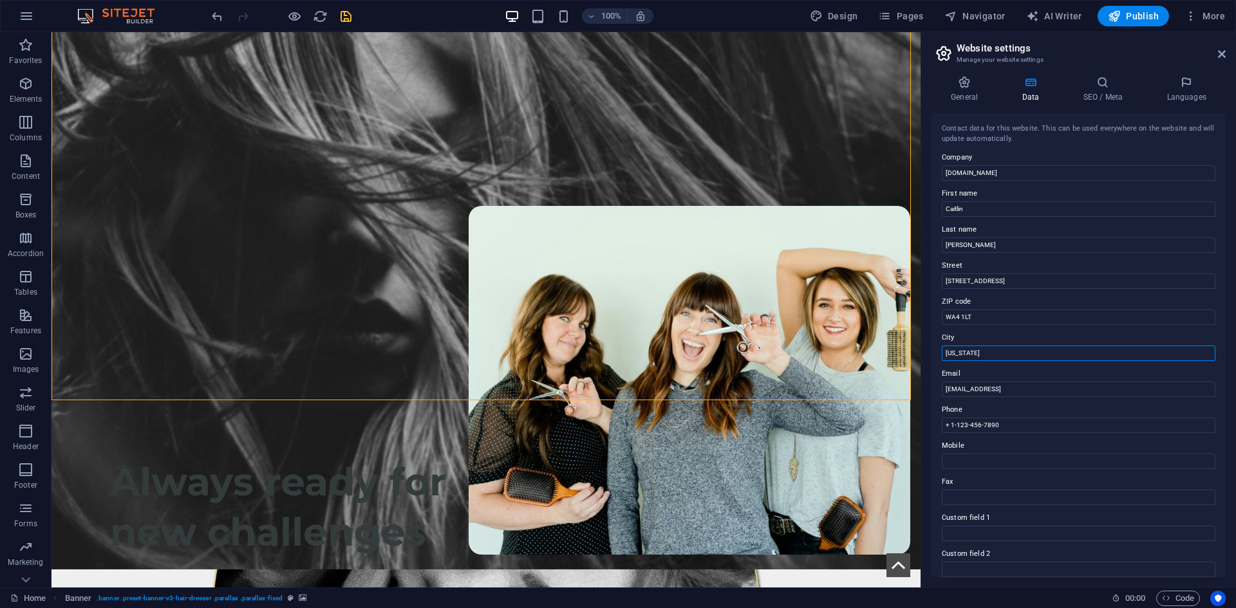
paste input "Warrington"
type input "Warrington"
drag, startPoint x: 984, startPoint y: 281, endPoint x: 1167, endPoint y: 258, distance: 184.3
click at [1165, 274] on input "5 Kingsway S, Warrington WA4 1LT" at bounding box center [1079, 281] width 274 height 15
type input "[STREET_ADDRESS]"
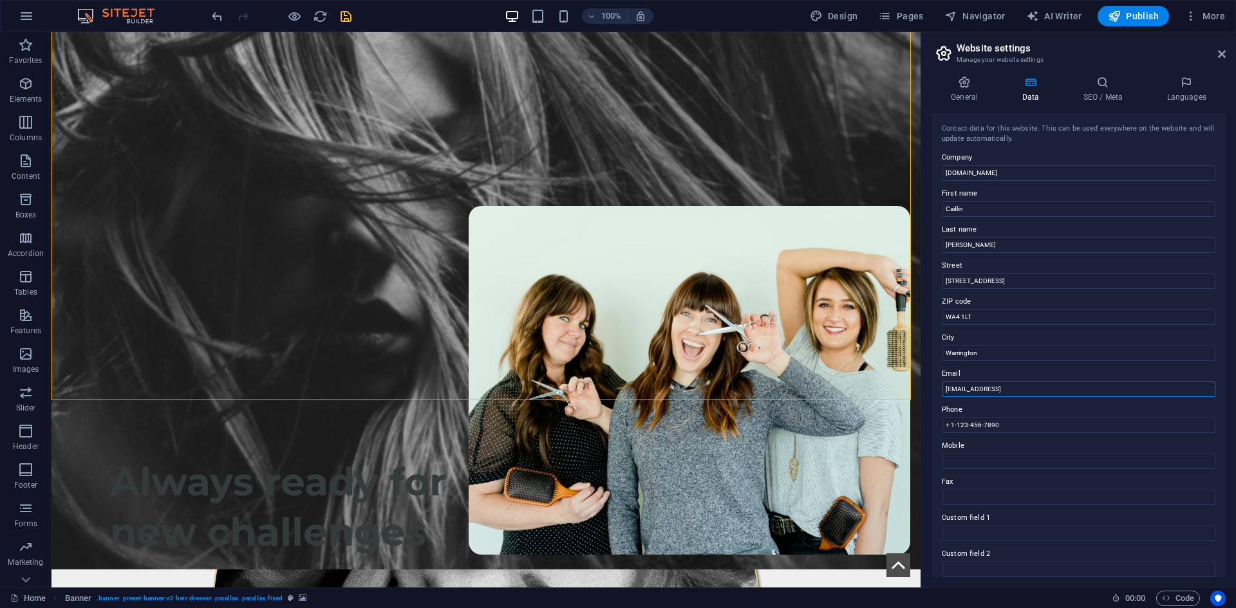
drag, startPoint x: 1151, startPoint y: 417, endPoint x: 915, endPoint y: 384, distance: 238.0
type input "[EMAIL_ADDRESS][DOMAIN_NAME]"
click at [1020, 415] on label "Phone" at bounding box center [1079, 409] width 274 height 15
click at [1020, 418] on input "+ 1-123-456-7890" at bounding box center [1079, 425] width 274 height 15
click at [991, 418] on input "Phone" at bounding box center [1079, 425] width 274 height 15
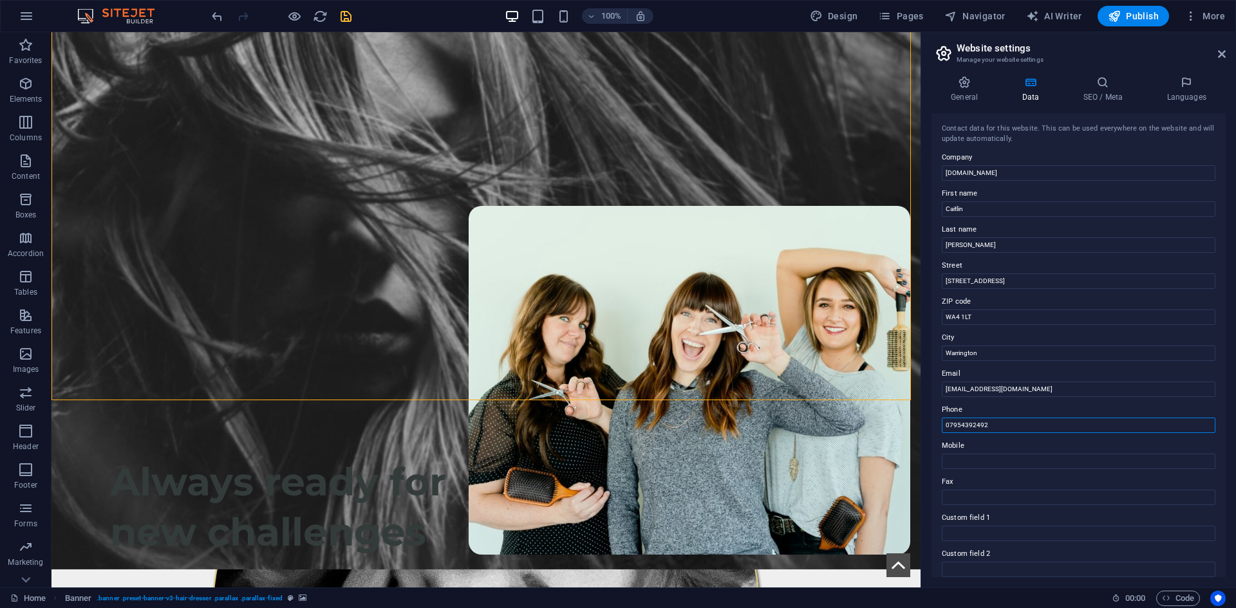
click at [1004, 427] on input "07954392492" at bounding box center [1079, 425] width 274 height 15
type input "07954392492"
click at [987, 464] on input "Mobile" at bounding box center [1079, 461] width 274 height 15
paste input "07954392492"
type input "07954392492"
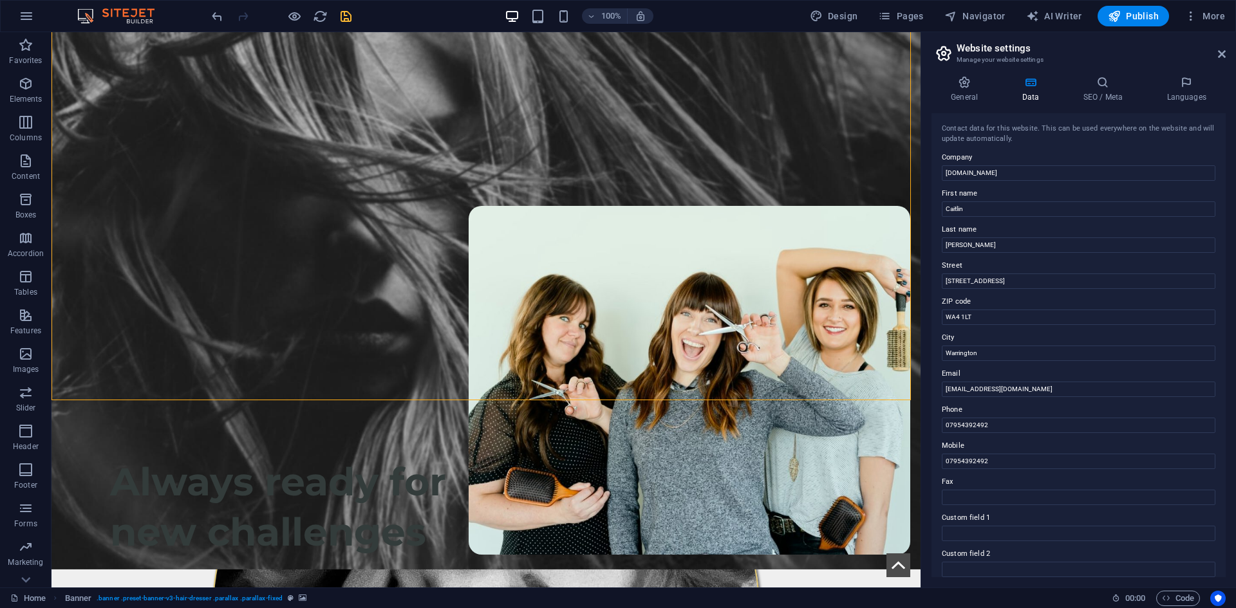
click at [993, 453] on label "Mobile" at bounding box center [1079, 445] width 274 height 15
click at [993, 454] on input "07954392492" at bounding box center [1079, 461] width 274 height 15
click at [1000, 430] on input "07954392492" at bounding box center [1079, 425] width 274 height 15
click at [994, 444] on label "Mobile" at bounding box center [1079, 445] width 274 height 15
click at [994, 454] on input "07954392492" at bounding box center [1079, 461] width 274 height 15
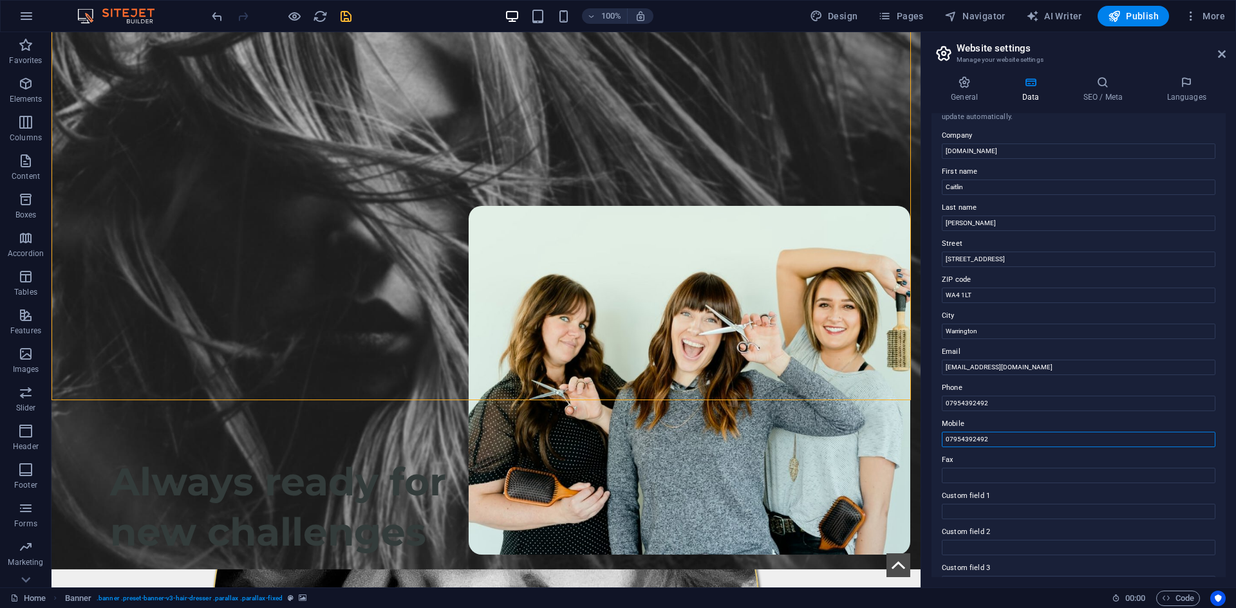
scroll to position [0, 0]
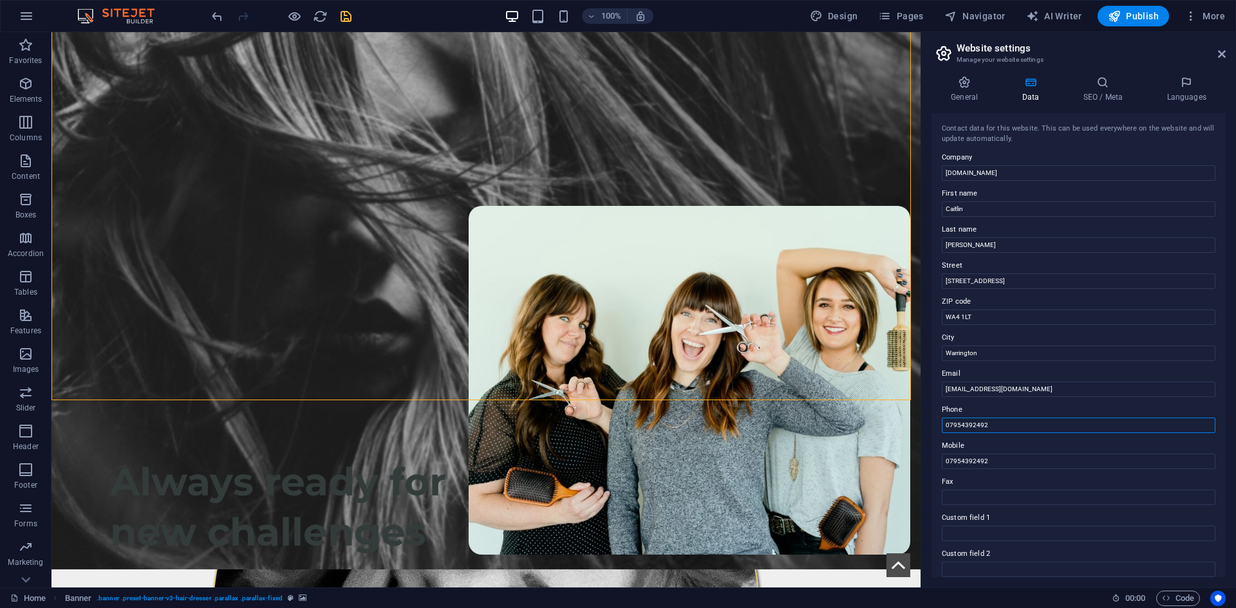
click at [995, 421] on input "07954392492" at bounding box center [1079, 425] width 274 height 15
click at [967, 93] on h4 "General" at bounding box center [967, 89] width 71 height 27
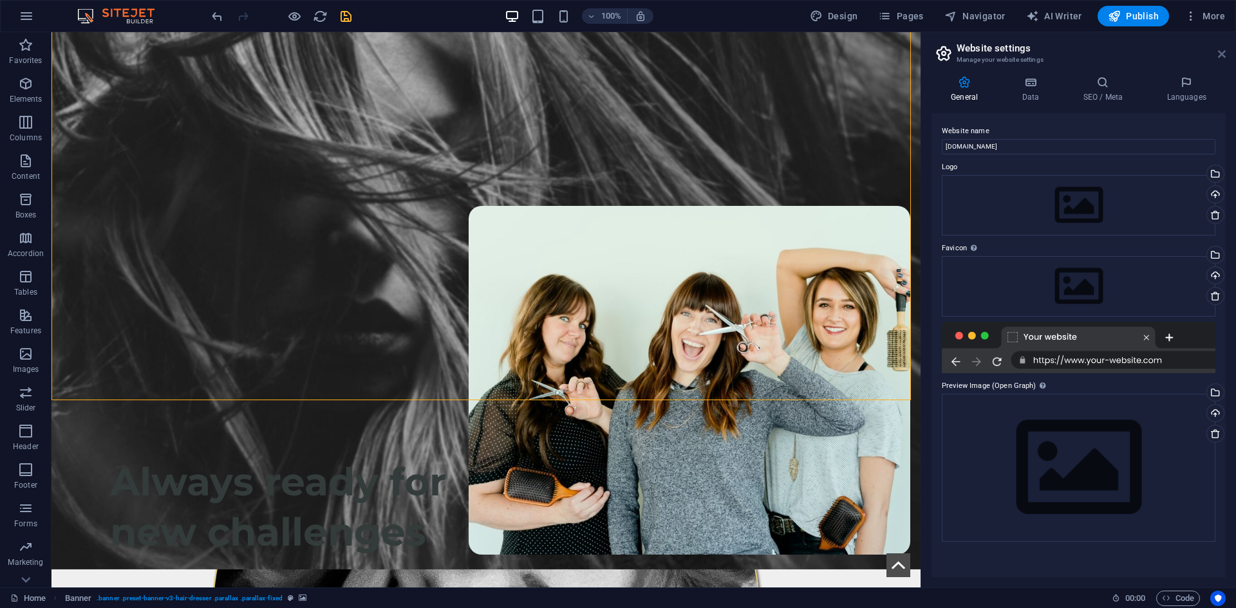
click at [1221, 53] on icon at bounding box center [1222, 54] width 8 height 10
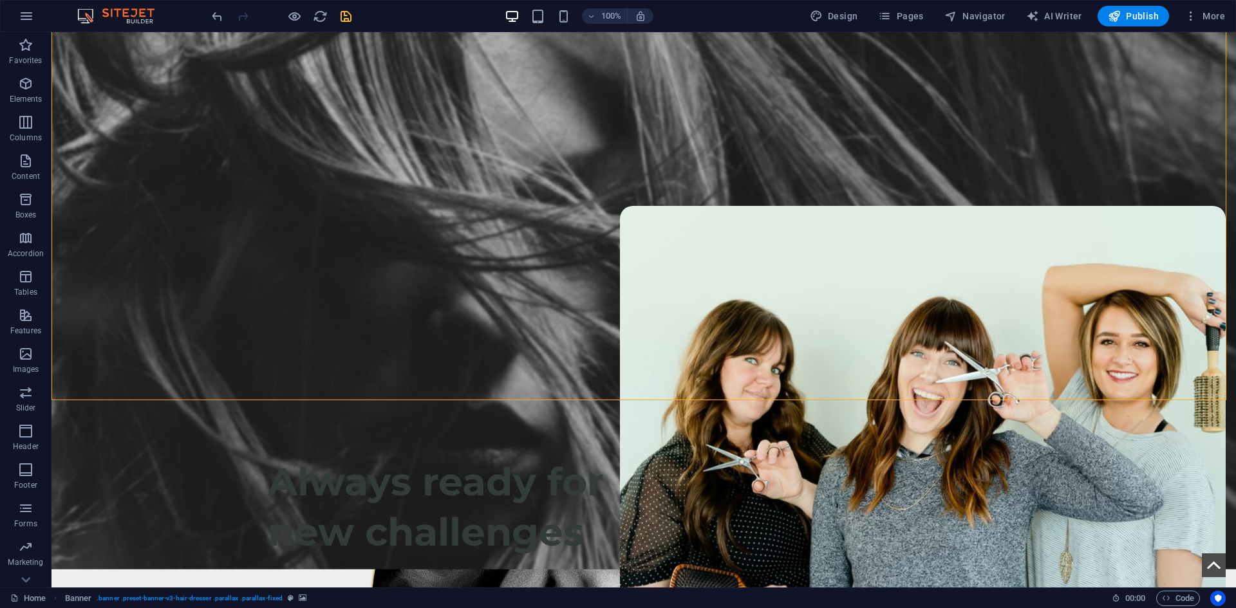
click at [350, 13] on icon "save" at bounding box center [346, 16] width 15 height 15
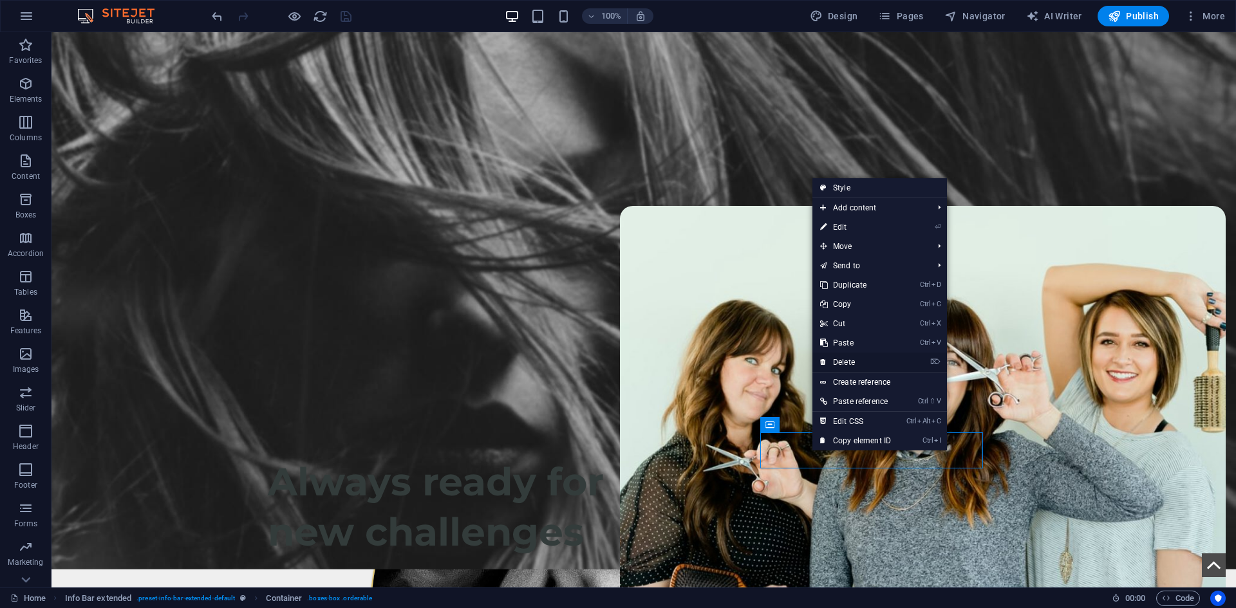
click at [850, 361] on link "⌦ Delete" at bounding box center [855, 362] width 86 height 19
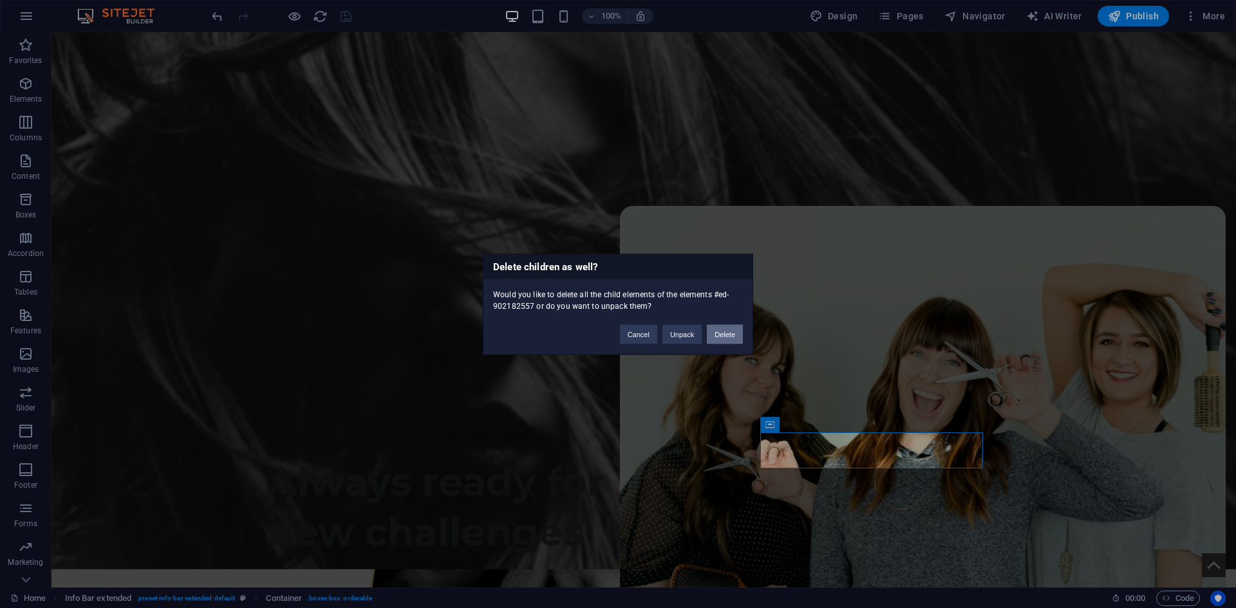
click at [731, 330] on button "Delete" at bounding box center [725, 333] width 36 height 19
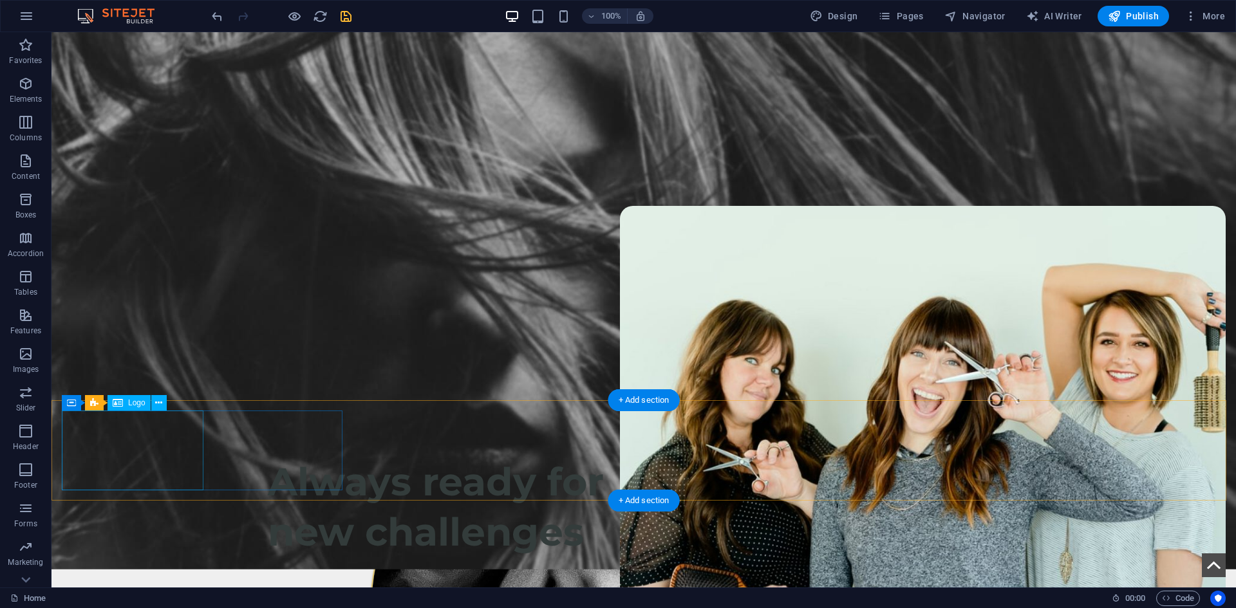
select select "px"
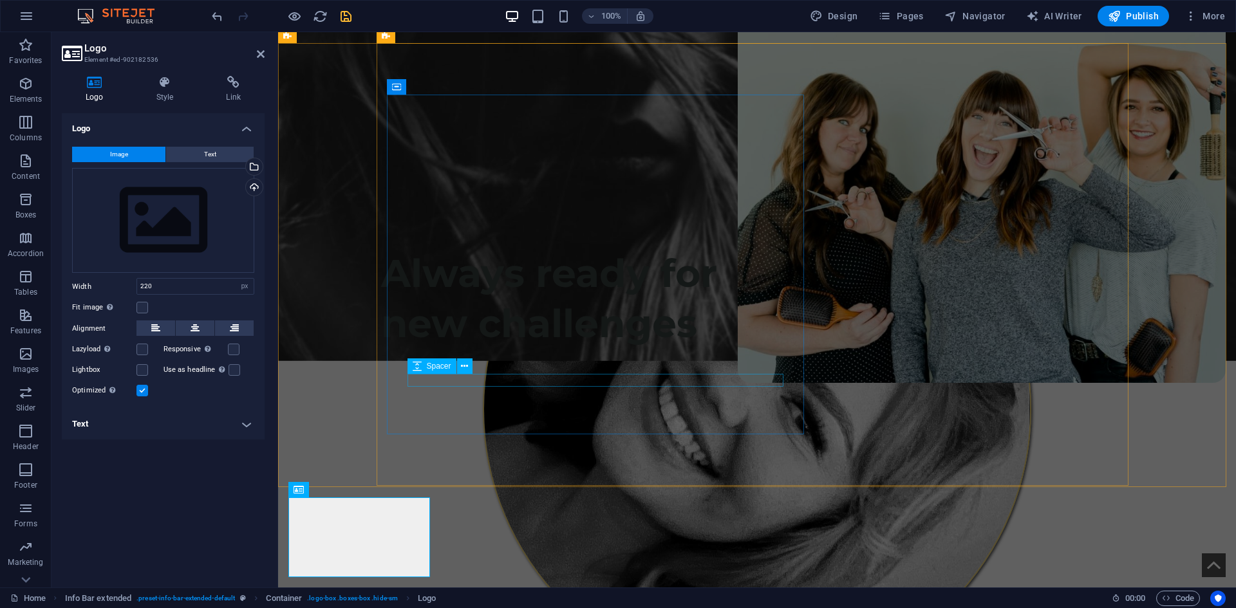
scroll to position [451, 0]
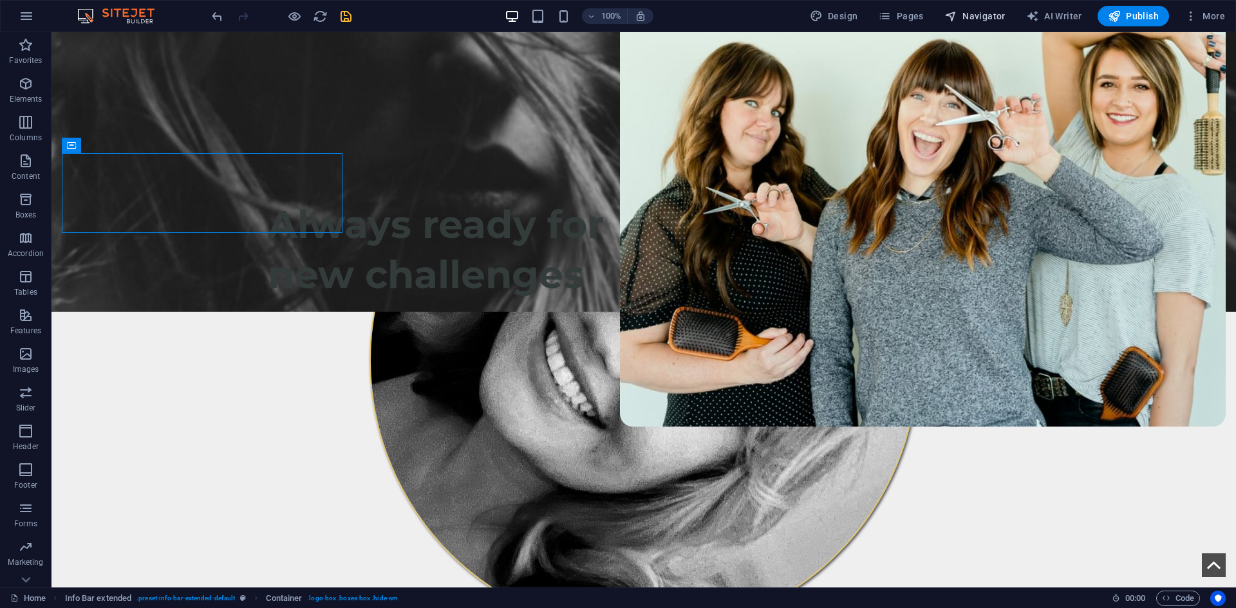
click at [0, 0] on span "Navigator" at bounding box center [0, 0] width 0 height 0
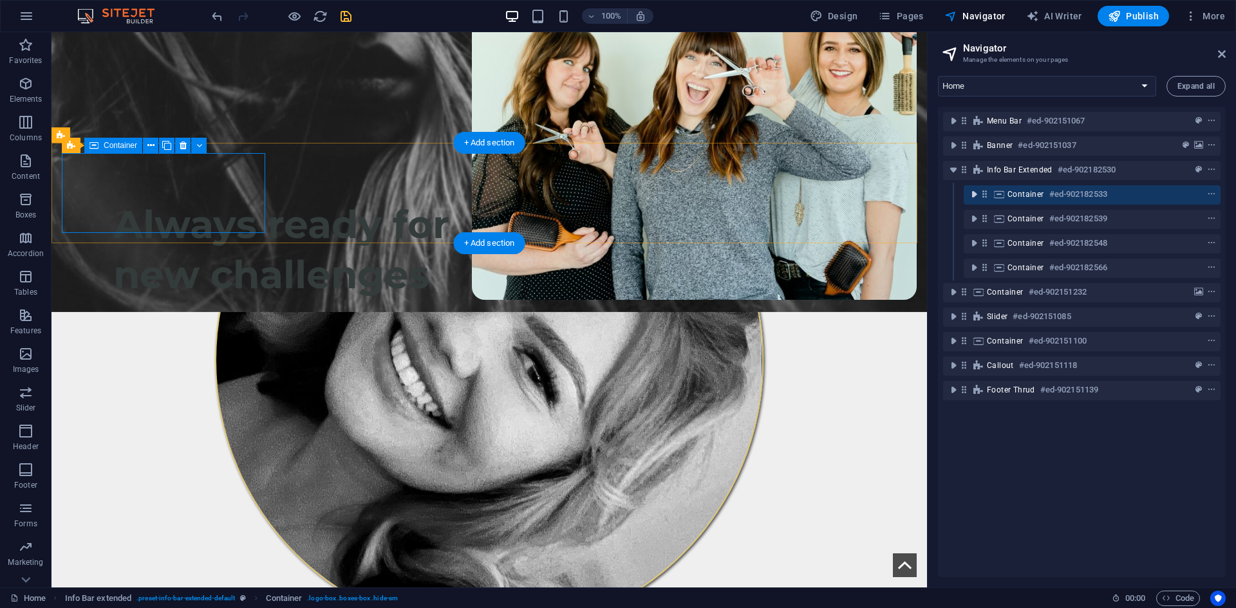
click at [973, 193] on icon "toggle-expand" at bounding box center [974, 194] width 13 height 13
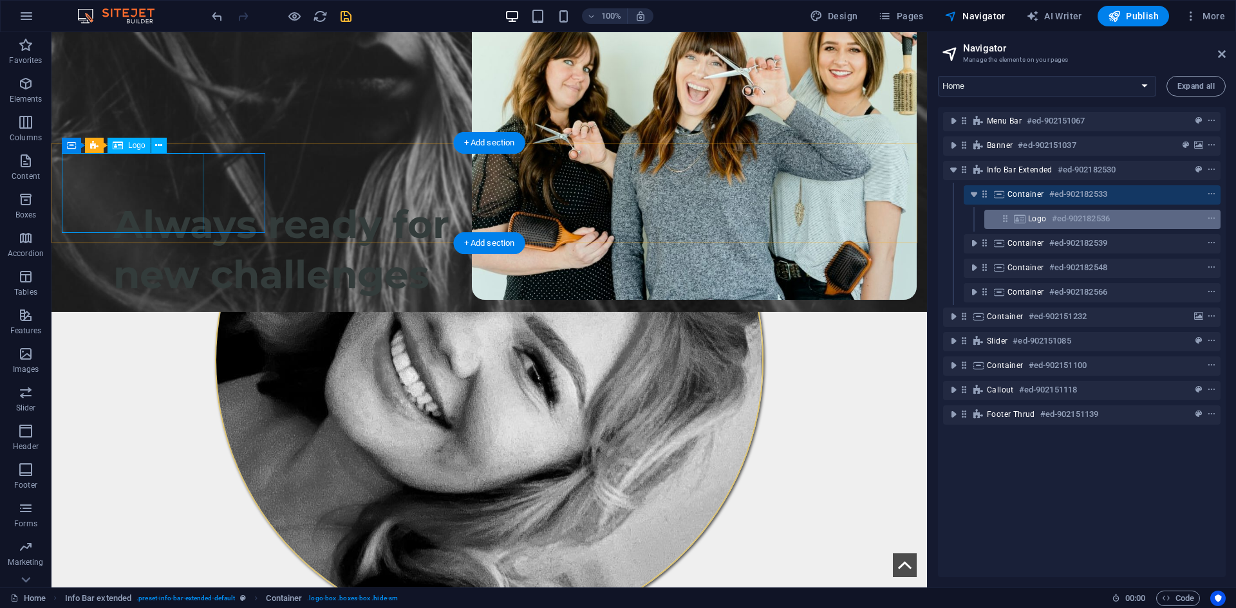
click at [1039, 223] on span "Logo" at bounding box center [1037, 219] width 19 height 10
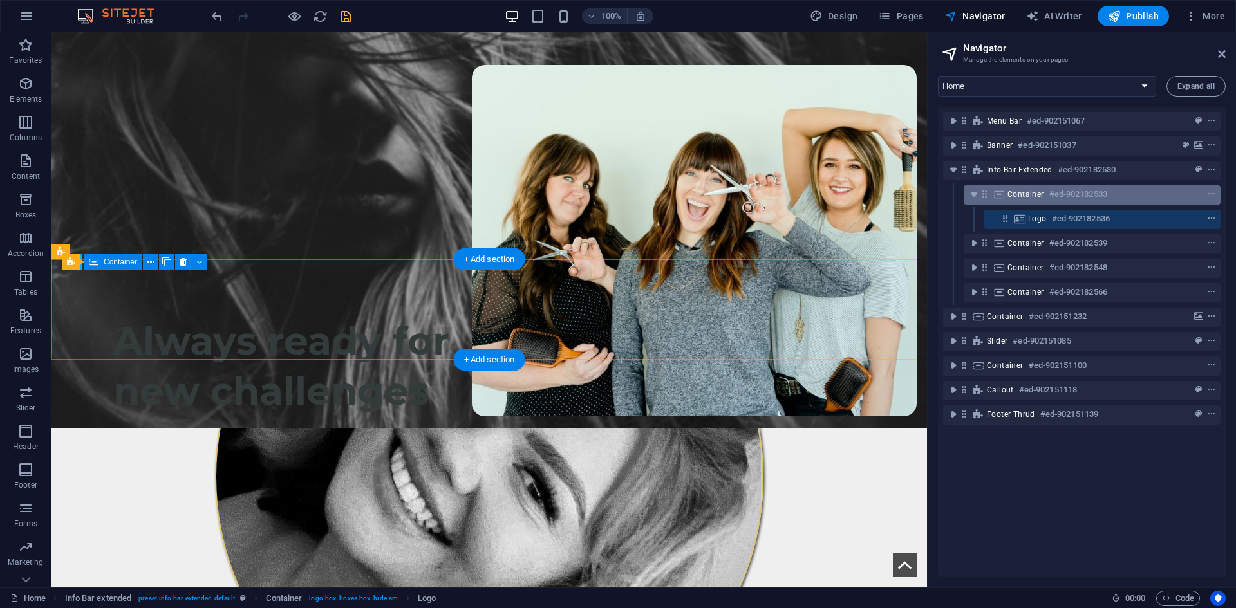
click at [1053, 196] on h6 "#ed-902182533" at bounding box center [1078, 194] width 58 height 15
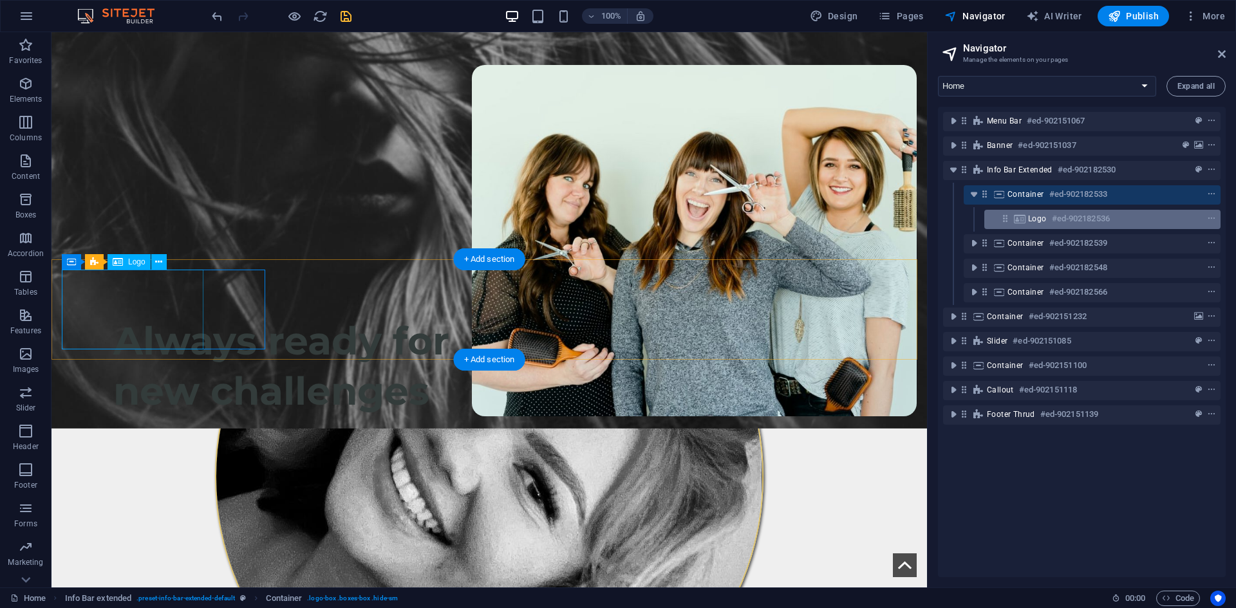
click at [1055, 220] on h6 "#ed-902182536" at bounding box center [1081, 218] width 58 height 15
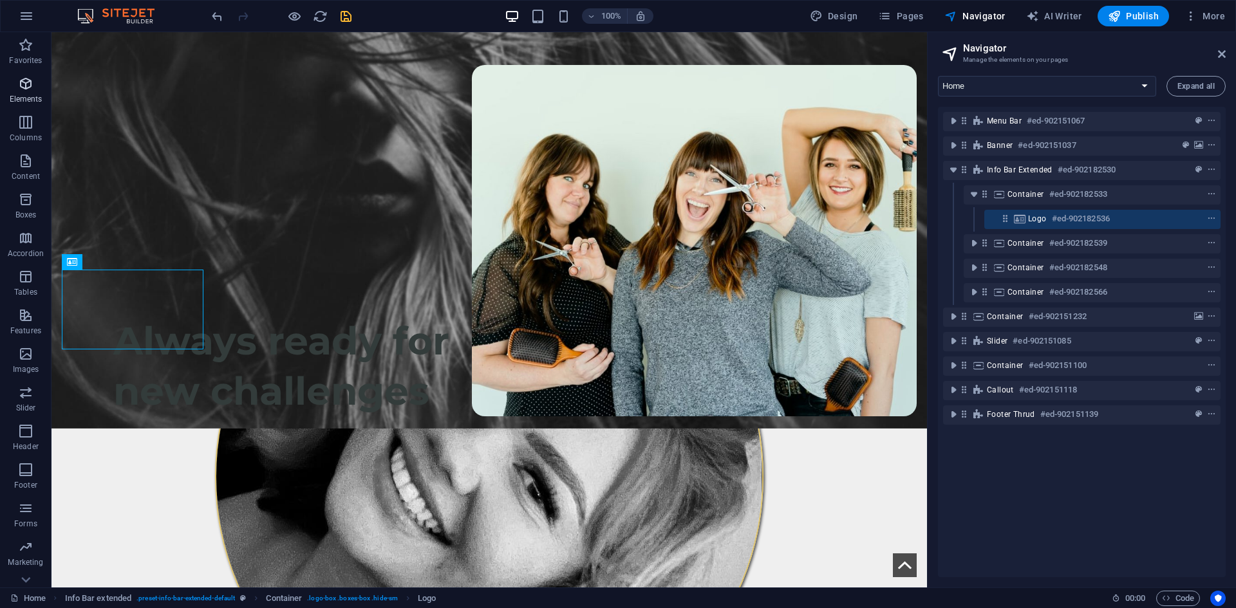
click at [27, 109] on button "Elements" at bounding box center [26, 90] width 52 height 39
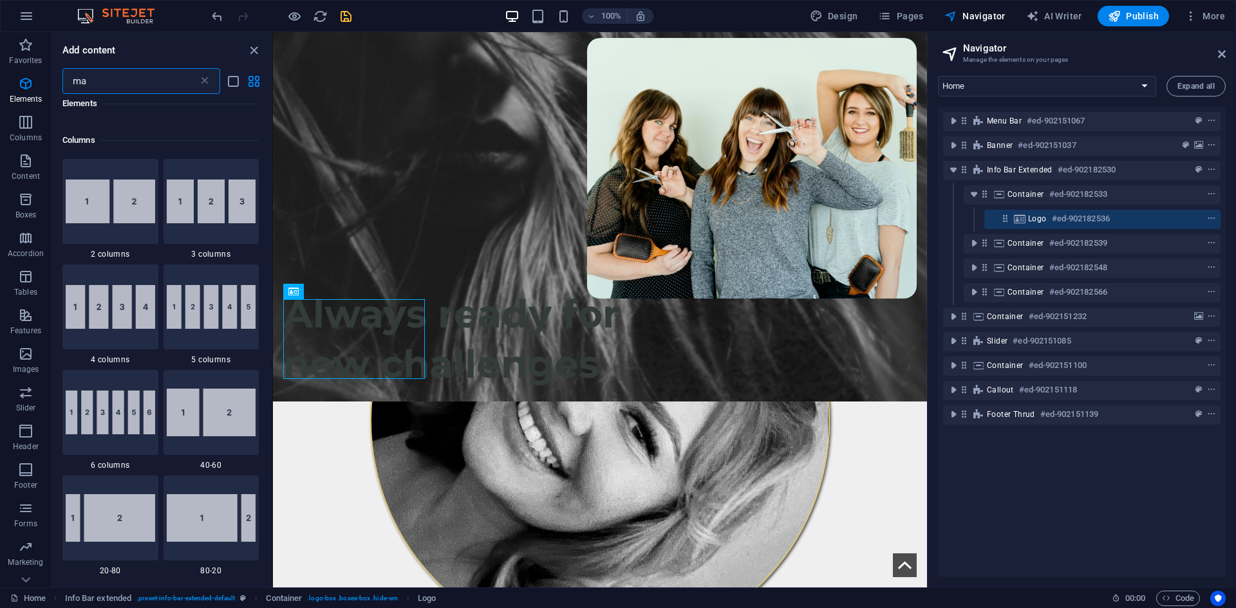
scroll to position [0, 0]
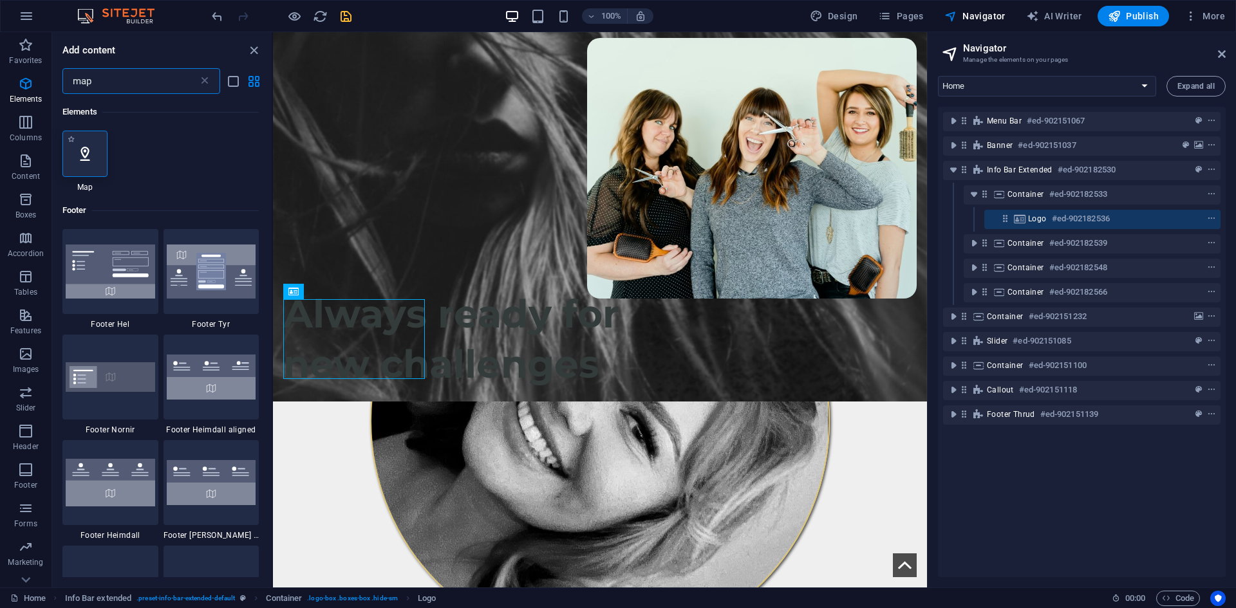
type input "map"
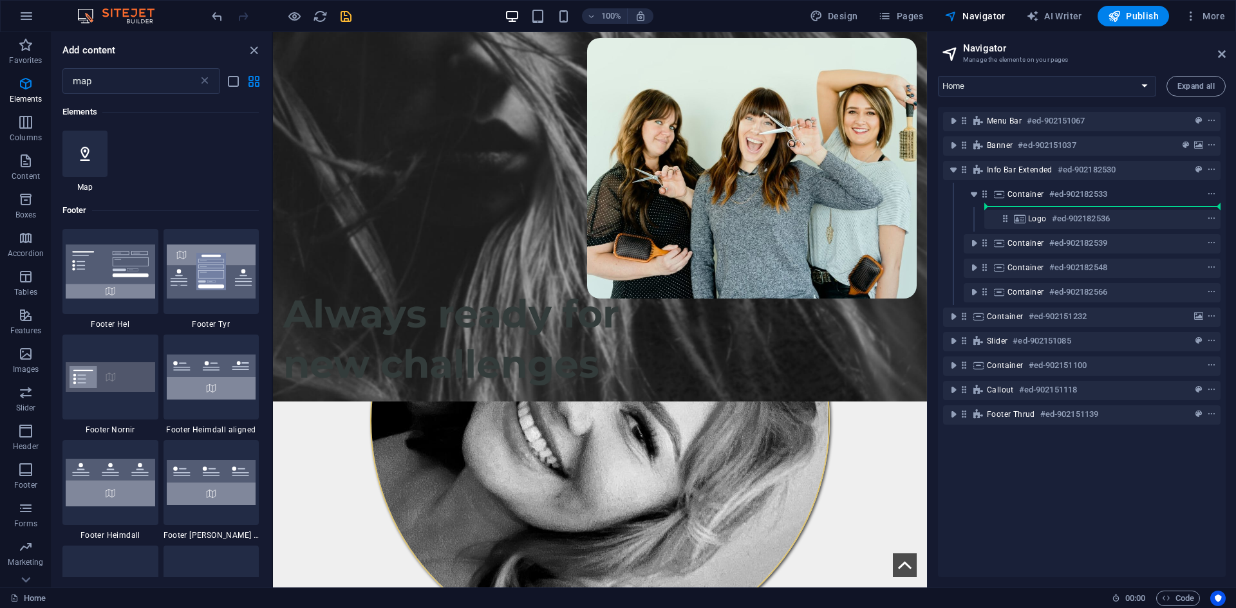
select select "1"
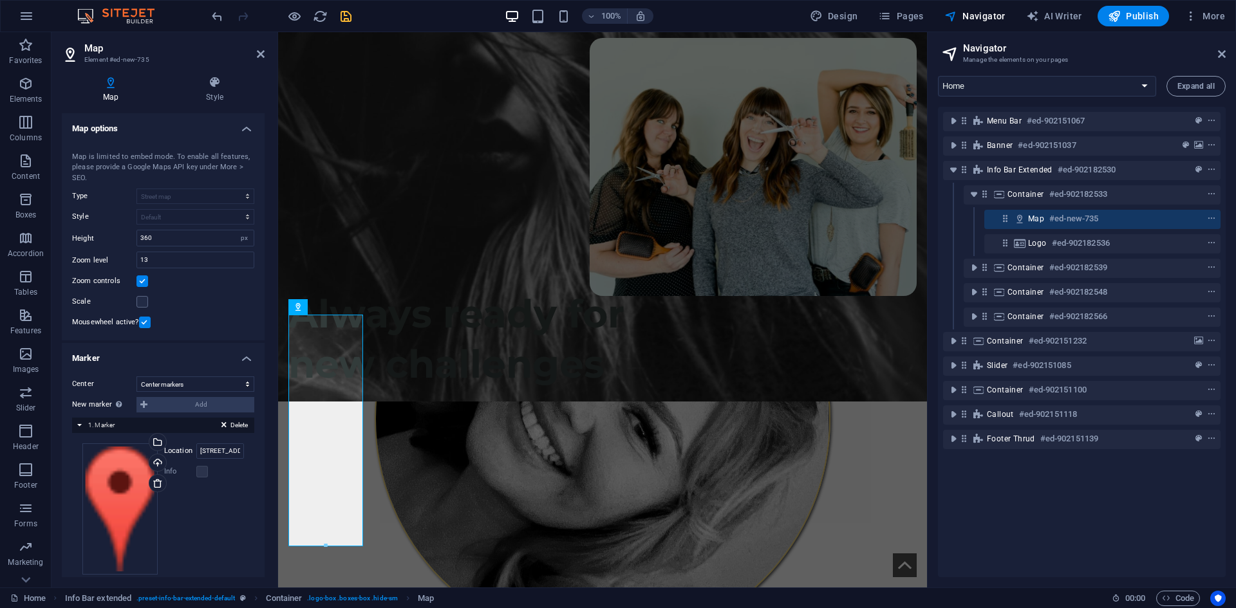
click at [1058, 223] on h6 "#ed-new-735" at bounding box center [1073, 218] width 49 height 15
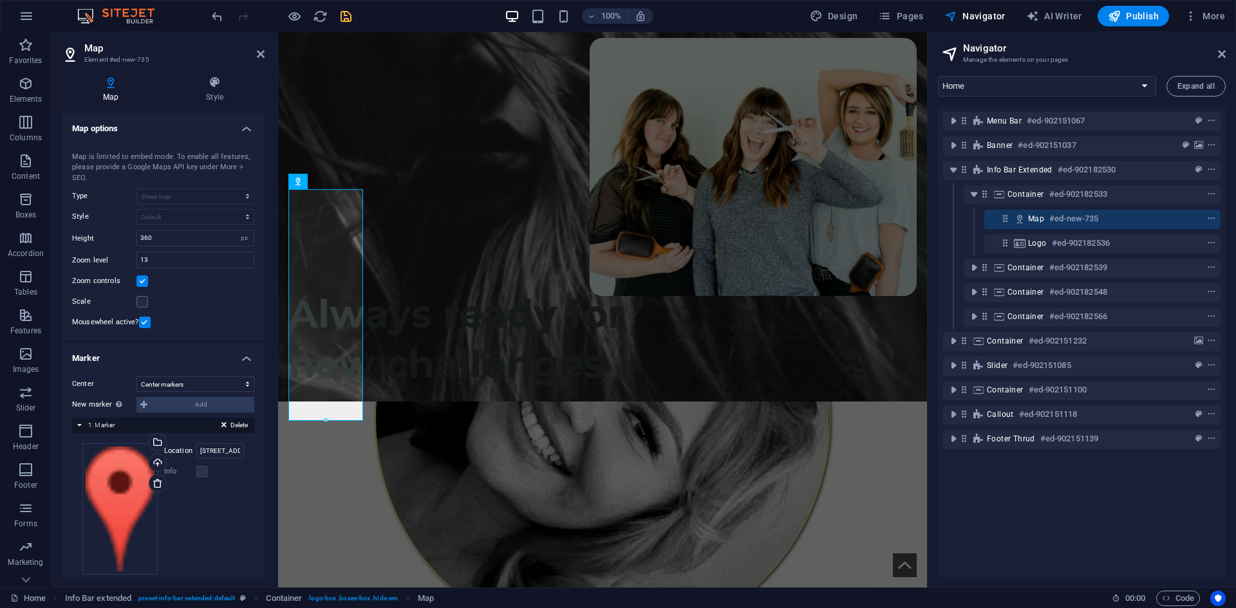
scroll to position [487, 0]
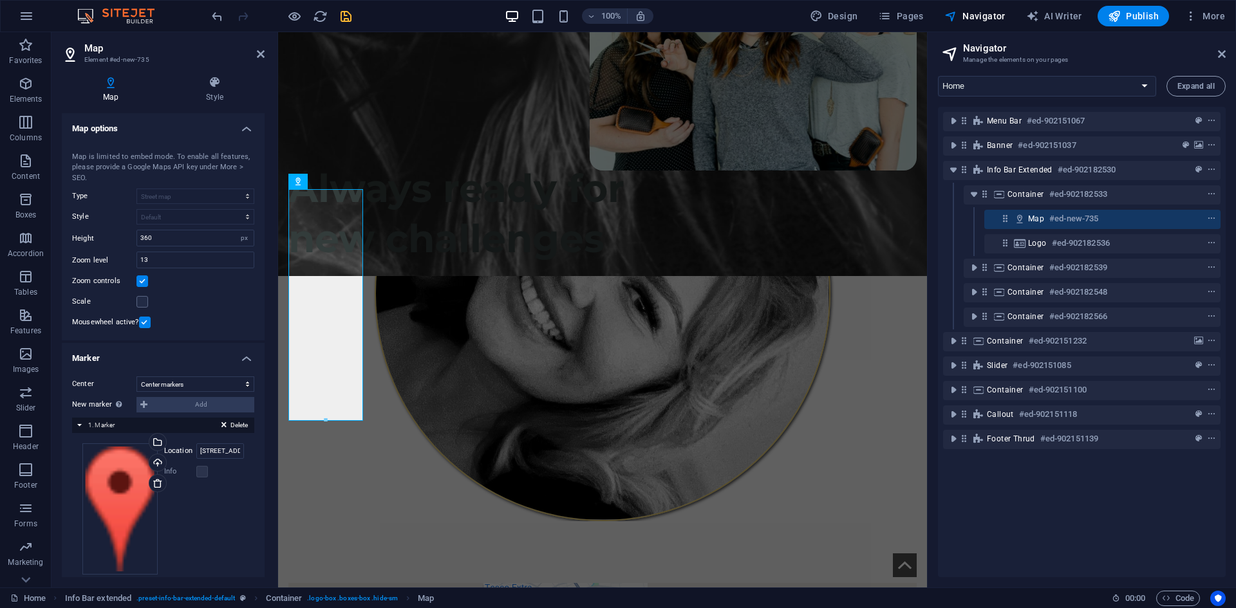
click at [160, 185] on div "Map center 5 Kingsway S, WA4 1LT Warrington Map is limited to embed mode. To en…" at bounding box center [163, 238] width 203 height 205
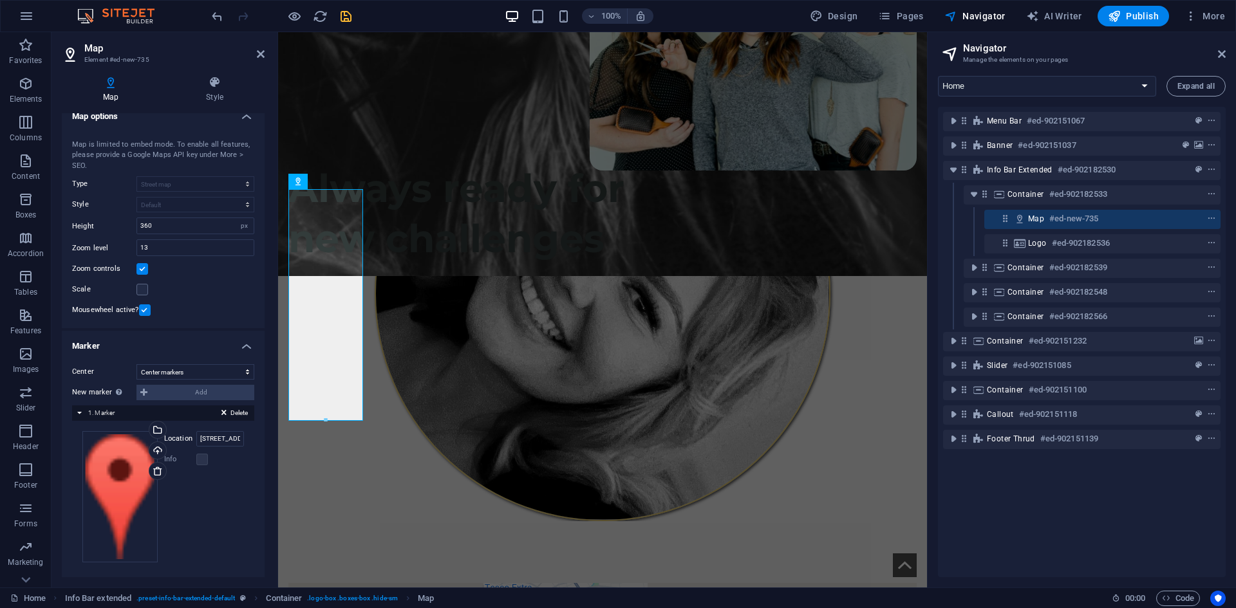
scroll to position [15, 0]
click at [91, 409] on span "1. Marker" at bounding box center [101, 409] width 26 height 7
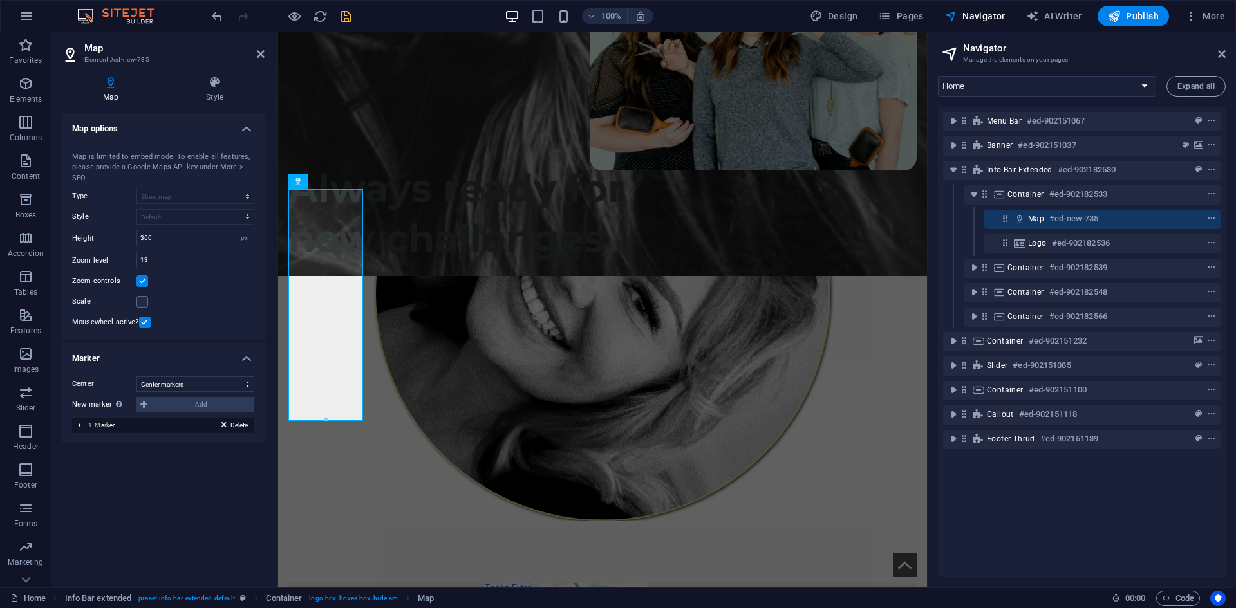
click at [82, 432] on div "Delete 1. Marker" at bounding box center [163, 425] width 182 height 15
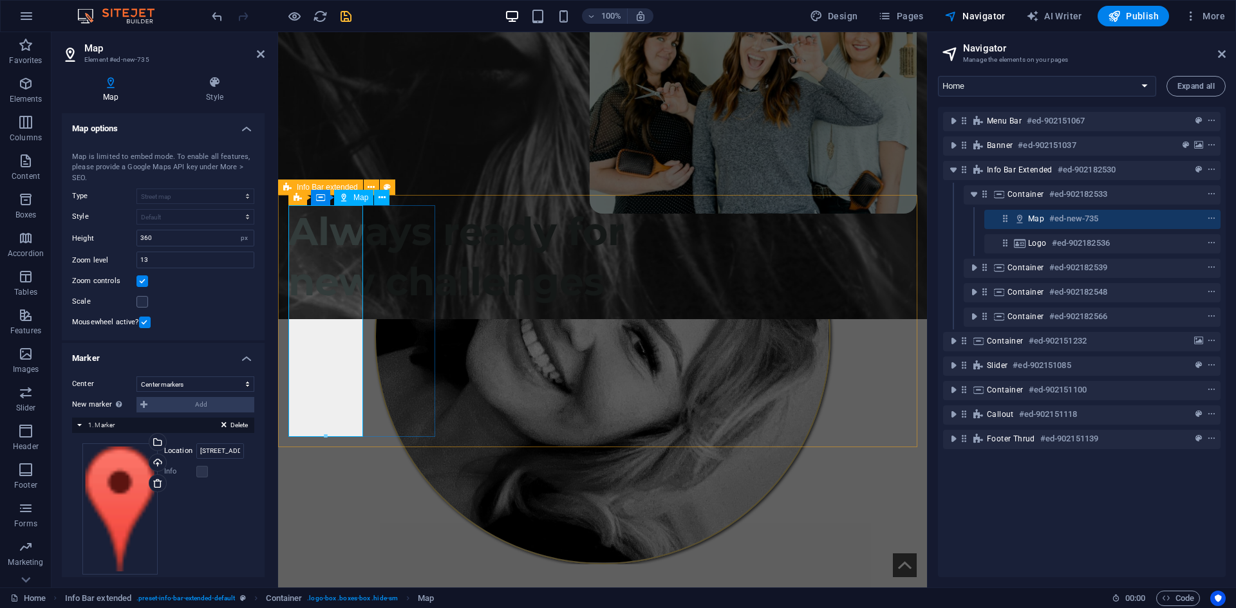
scroll to position [422, 0]
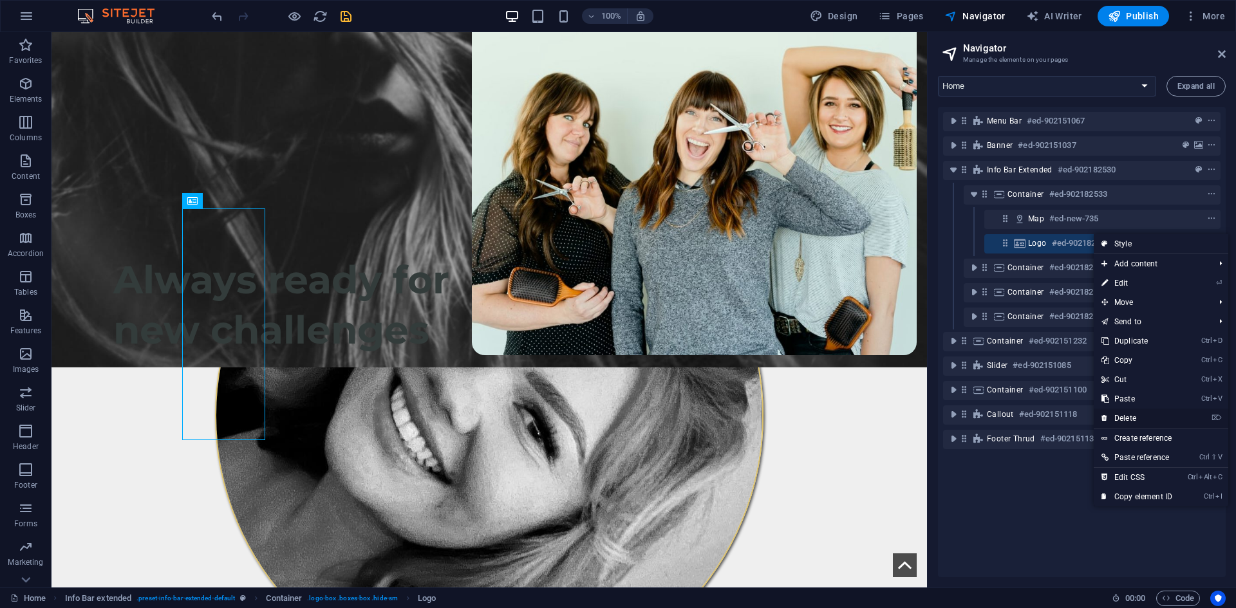
click at [1136, 413] on link "⌦ Delete" at bounding box center [1137, 418] width 86 height 19
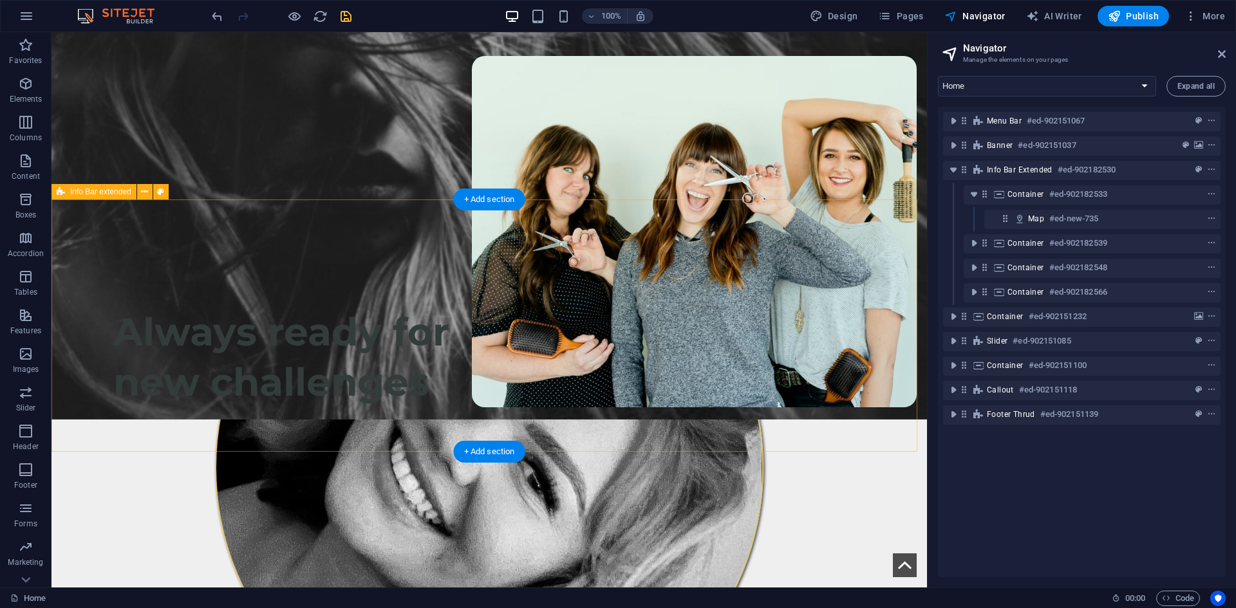
scroll to position [331, 0]
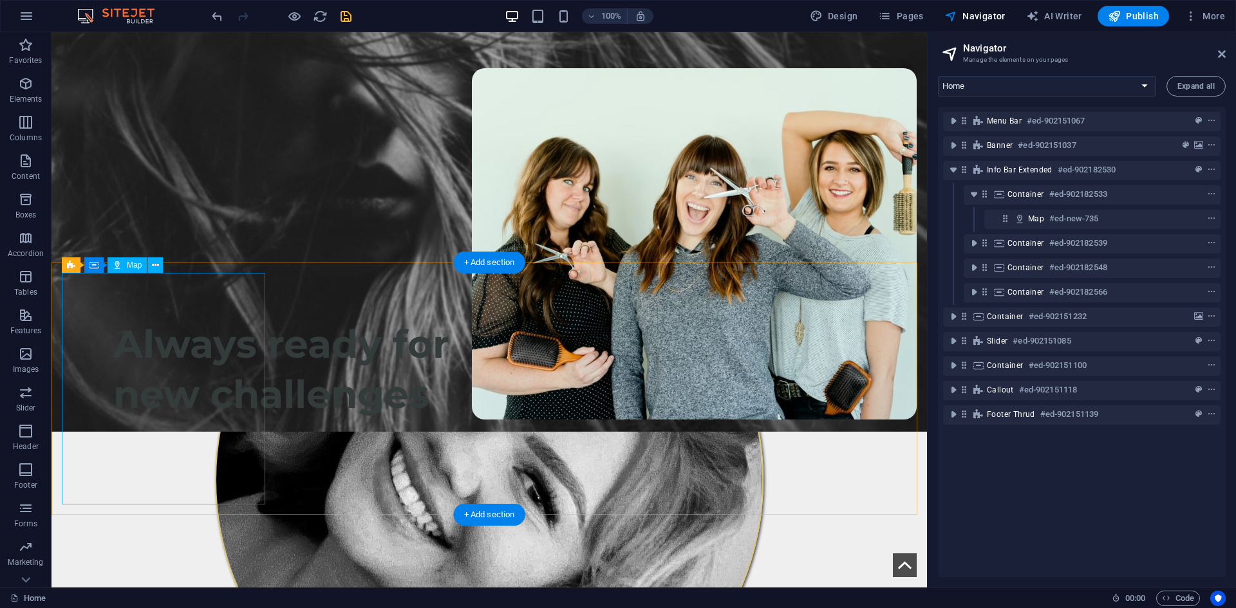
click at [1057, 220] on h6 "#ed-new-735" at bounding box center [1073, 218] width 49 height 15
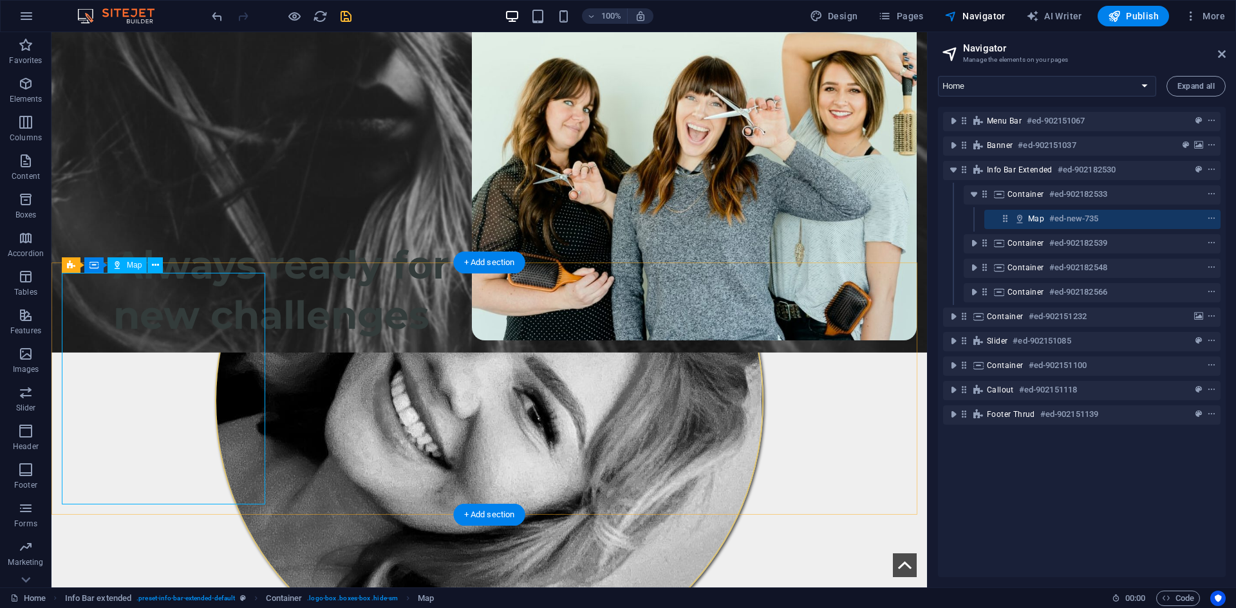
click at [1057, 220] on h6 "#ed-new-735" at bounding box center [1073, 218] width 49 height 15
select select "1"
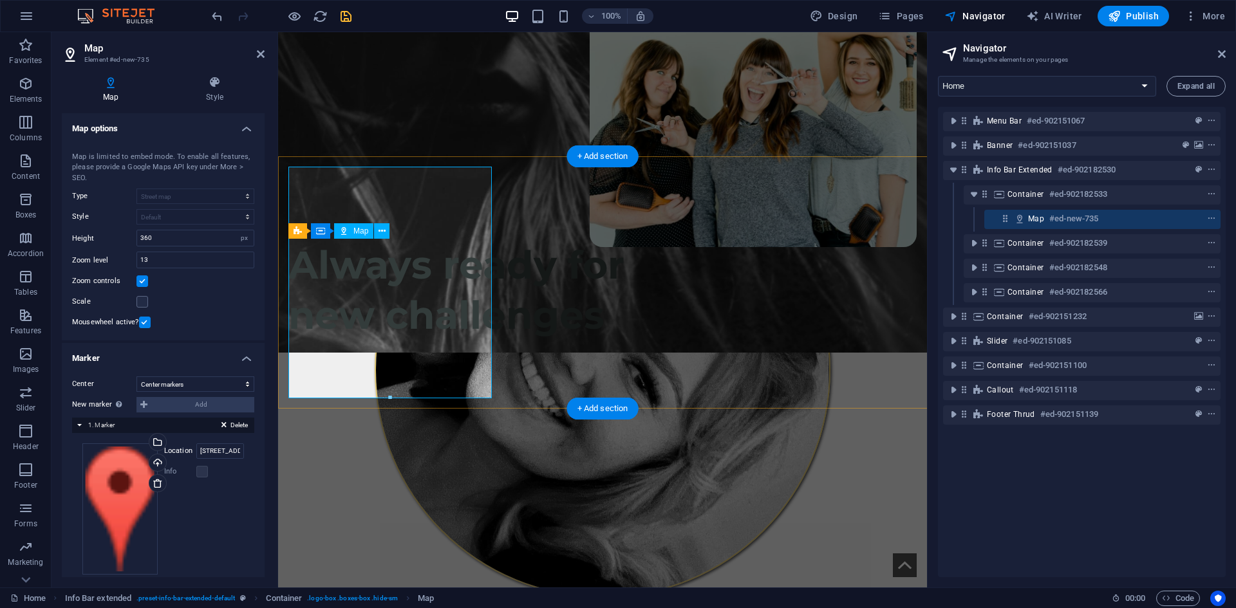
scroll to position [437, 0]
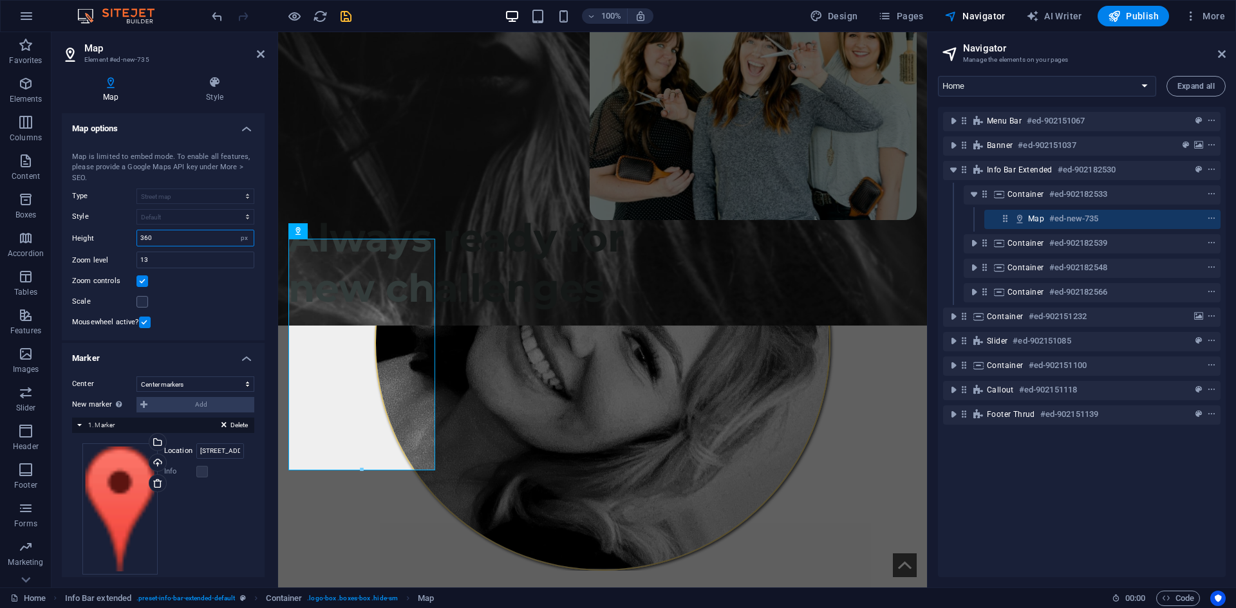
drag, startPoint x: 167, startPoint y: 235, endPoint x: 120, endPoint y: 237, distance: 47.0
click at [120, 237] on div "Height 360 px" at bounding box center [163, 238] width 182 height 17
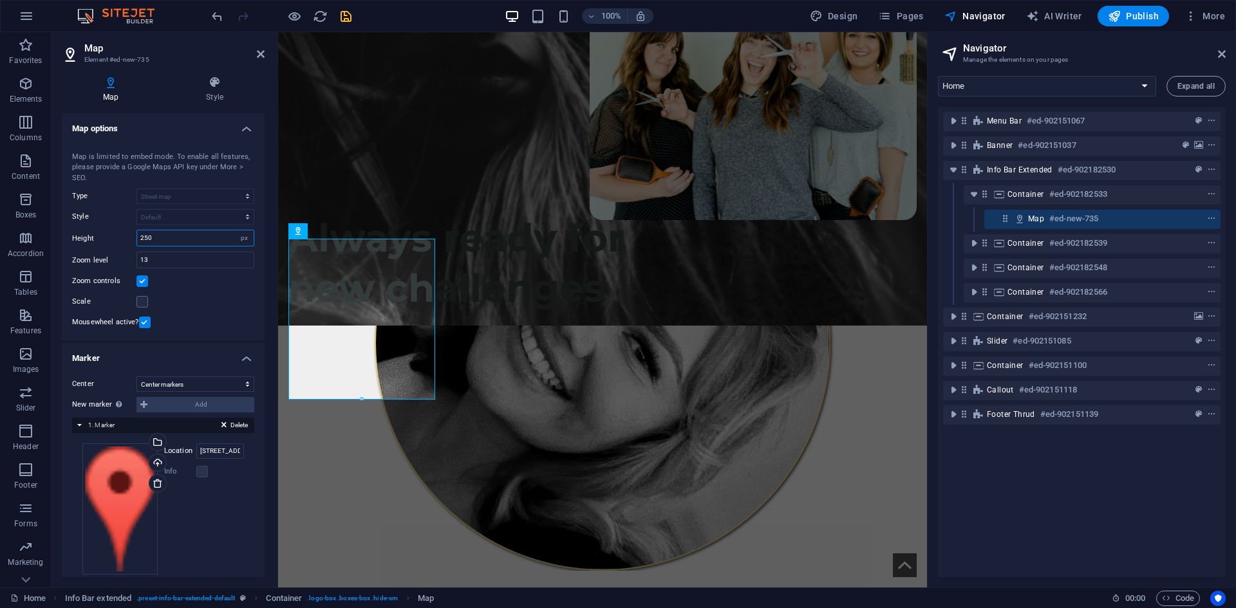
drag, startPoint x: 160, startPoint y: 238, endPoint x: 114, endPoint y: 234, distance: 46.5
click at [114, 234] on div "Height 250 px" at bounding box center [163, 238] width 182 height 17
type input "150"
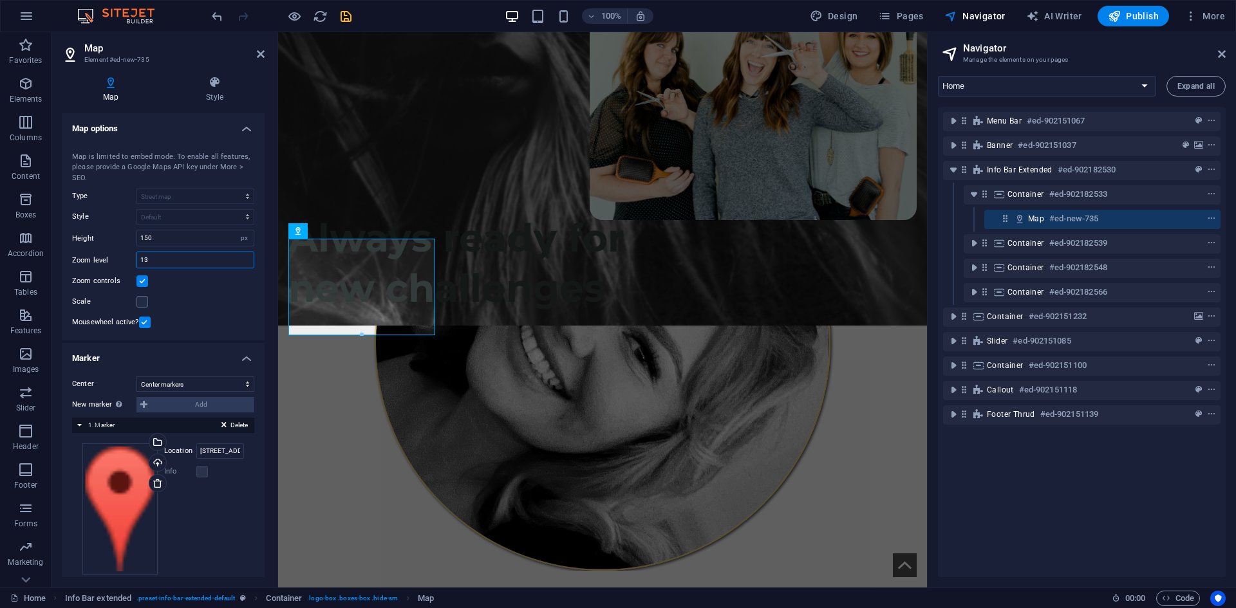
drag, startPoint x: 170, startPoint y: 258, endPoint x: 122, endPoint y: 256, distance: 47.7
click at [122, 256] on div "Zoom level 13" at bounding box center [163, 260] width 182 height 17
drag, startPoint x: 156, startPoint y: 261, endPoint x: 120, endPoint y: 260, distance: 36.7
click at [120, 260] on div "Zoom level 10" at bounding box center [163, 260] width 182 height 17
click at [155, 259] on input "15" at bounding box center [195, 259] width 117 height 15
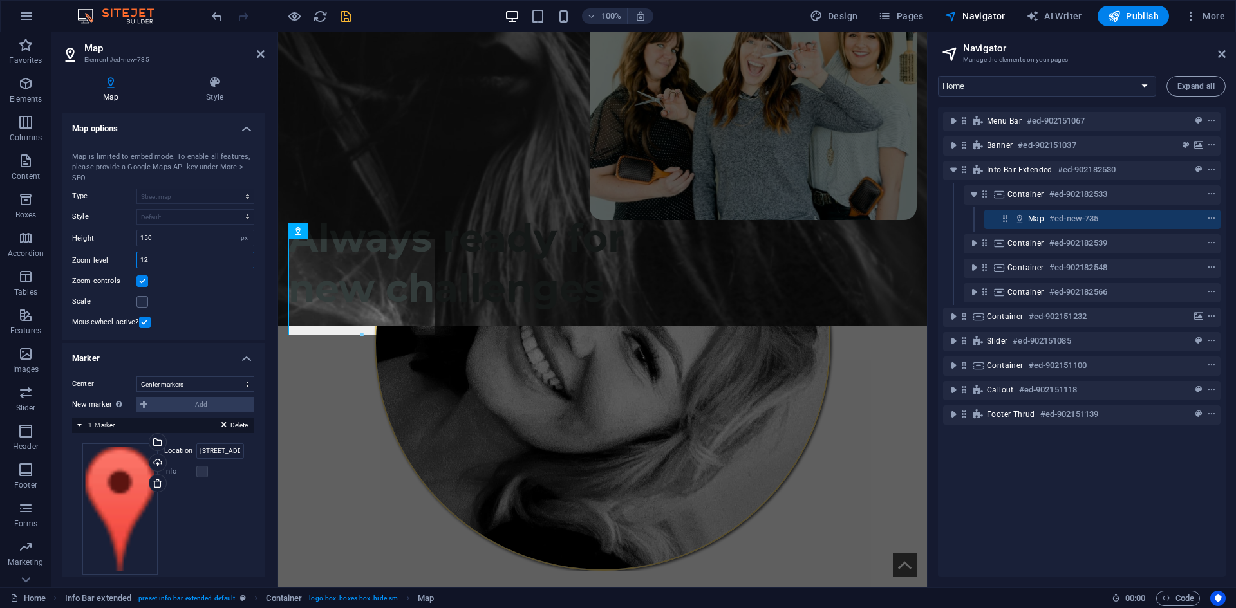
type input "12"
drag, startPoint x: 166, startPoint y: 241, endPoint x: 86, endPoint y: 234, distance: 80.8
click at [86, 234] on div "Height 150 px" at bounding box center [163, 238] width 182 height 17
type input "100"
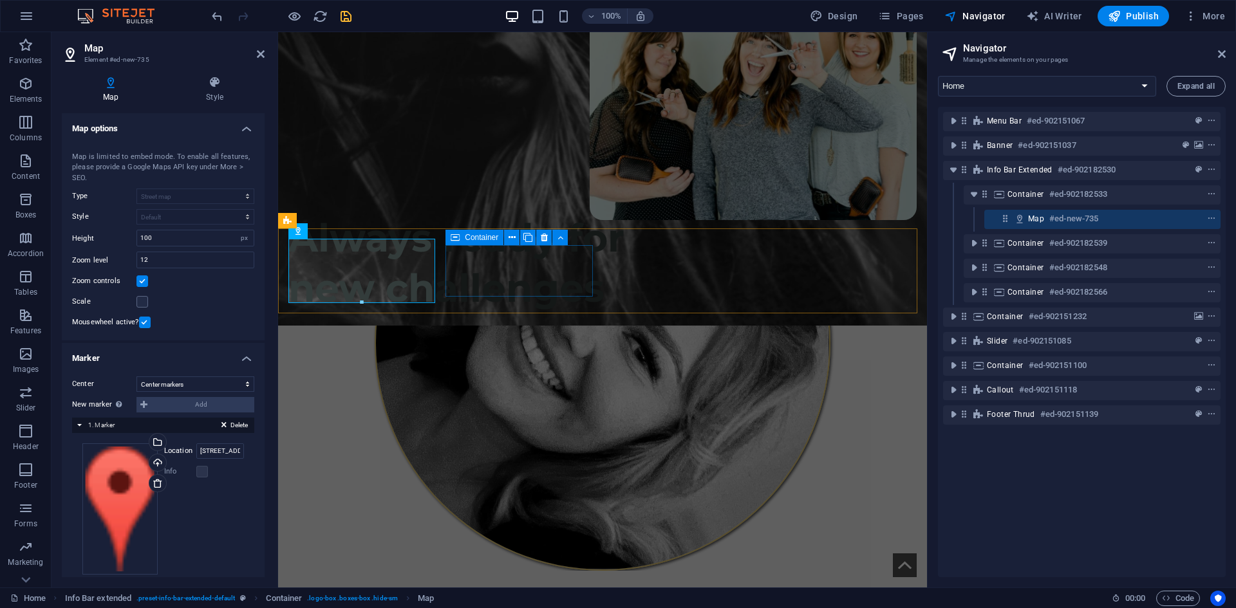
click at [469, 241] on span "Container" at bounding box center [481, 238] width 33 height 8
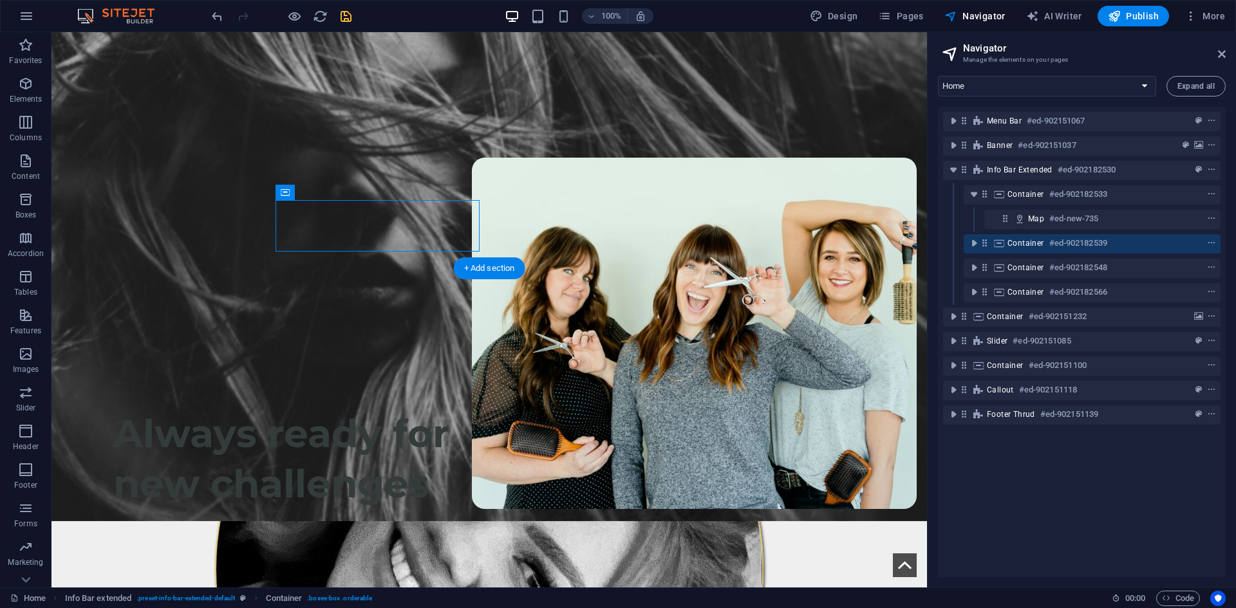
scroll to position [153, 0]
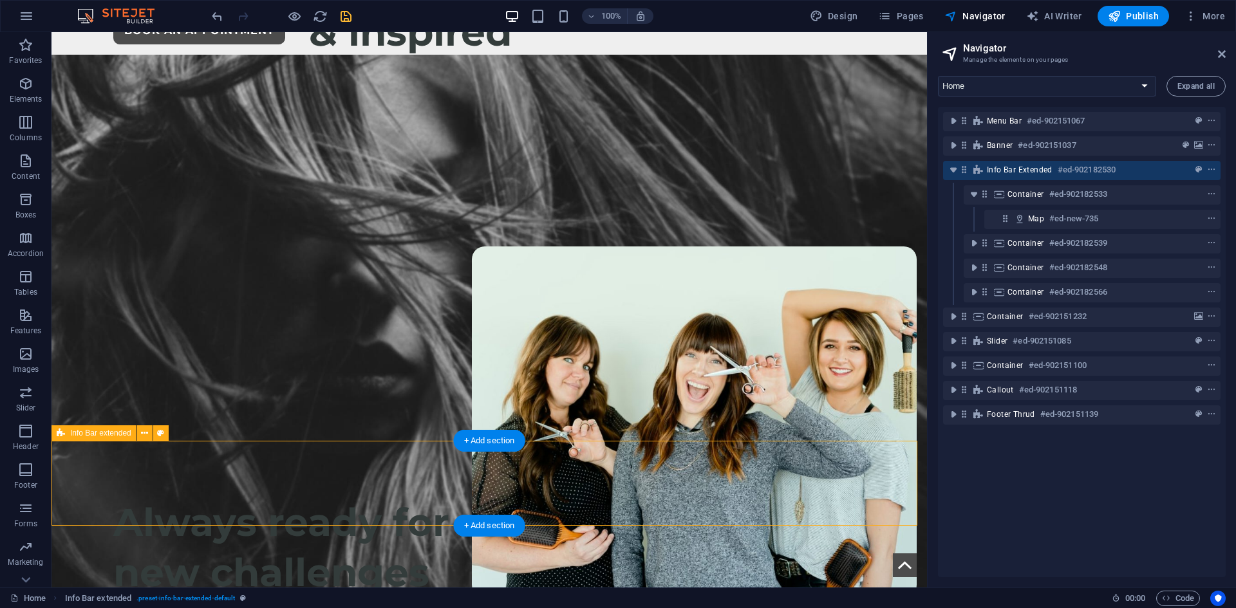
select select "rem"
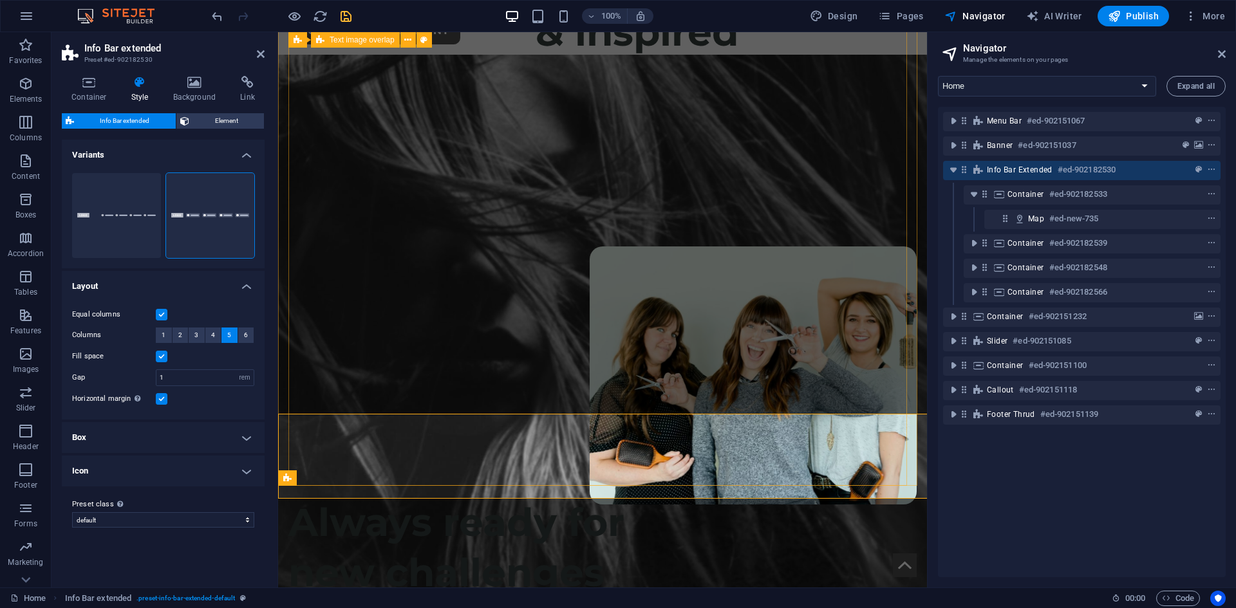
scroll to position [180, 0]
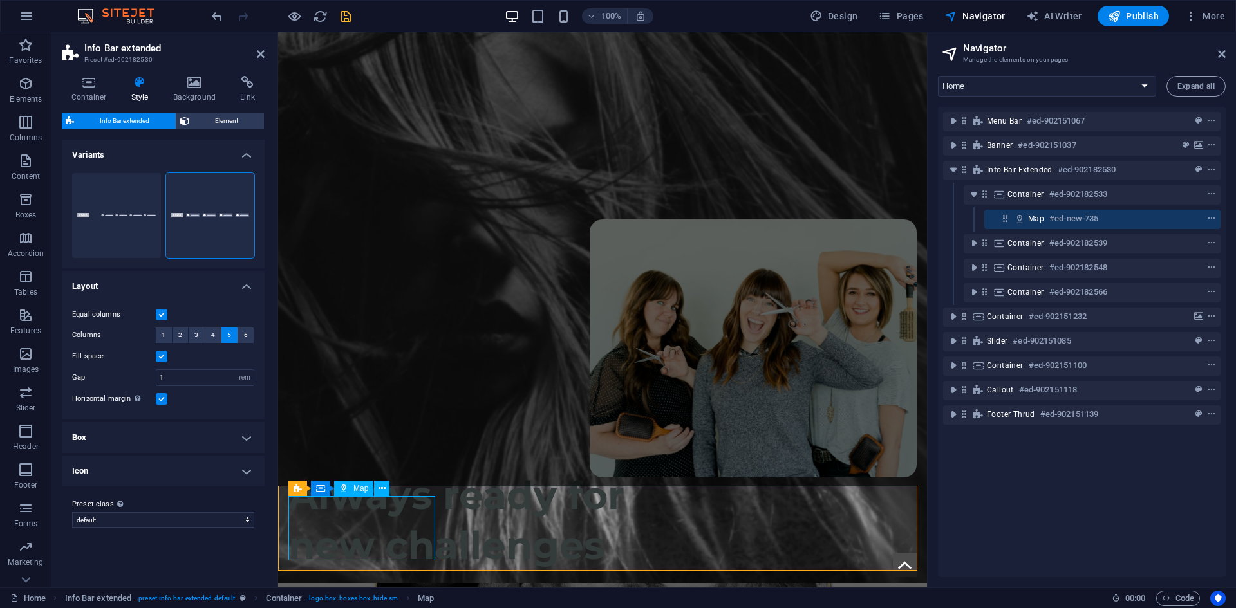
select select "1"
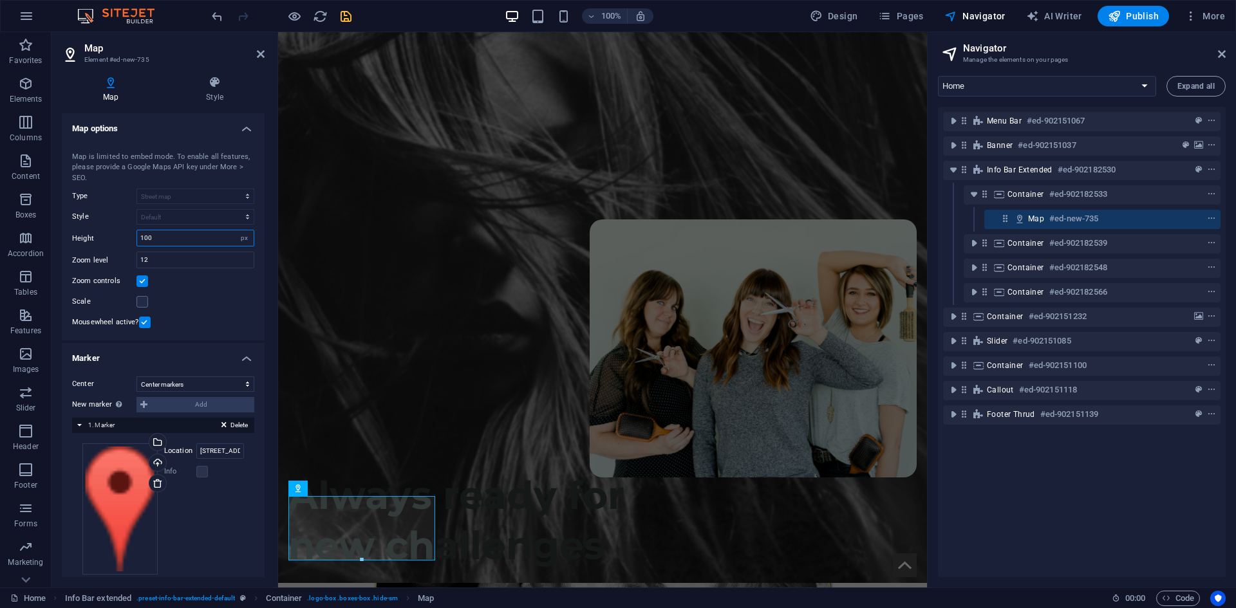
drag, startPoint x: 158, startPoint y: 237, endPoint x: 104, endPoint y: 238, distance: 53.4
click at [104, 238] on div "Height 100 px" at bounding box center [163, 238] width 182 height 17
type input "150"
click at [216, 84] on icon at bounding box center [215, 82] width 100 height 13
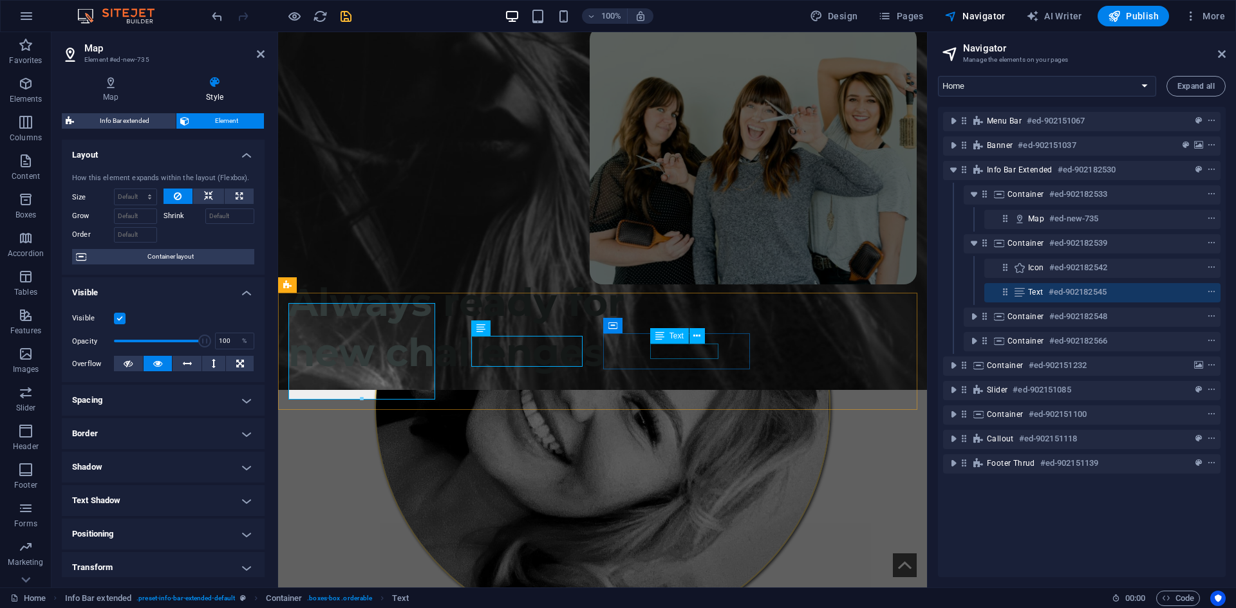
scroll to position [346, 0]
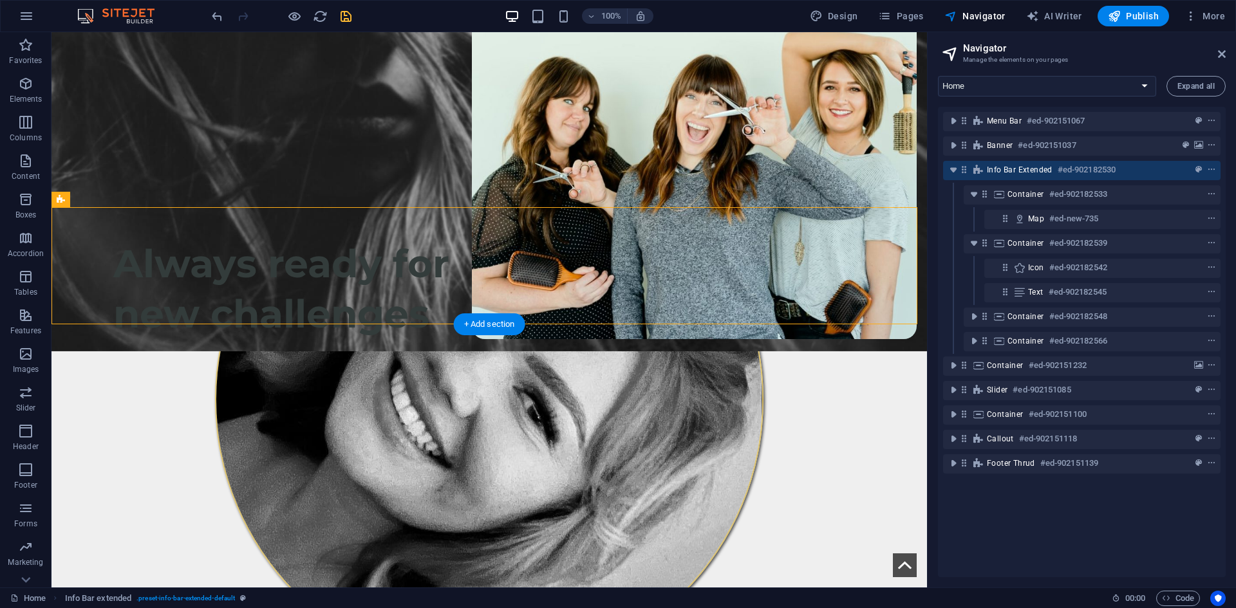
scroll to position [451, 0]
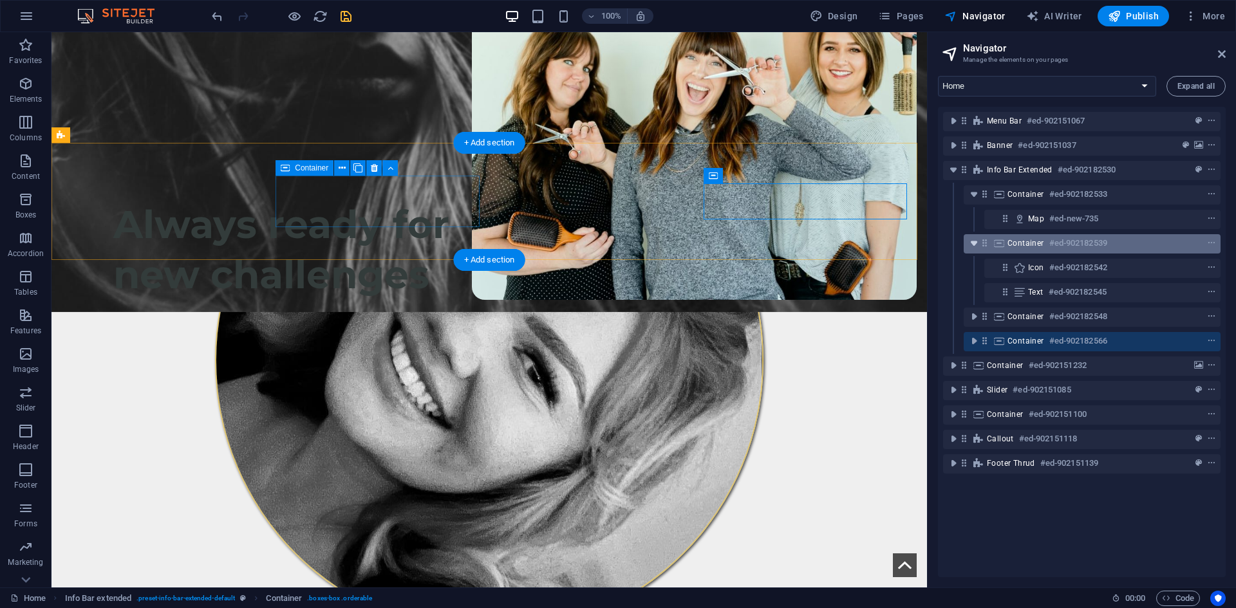
click at [969, 250] on icon "toggle-expand" at bounding box center [974, 243] width 13 height 13
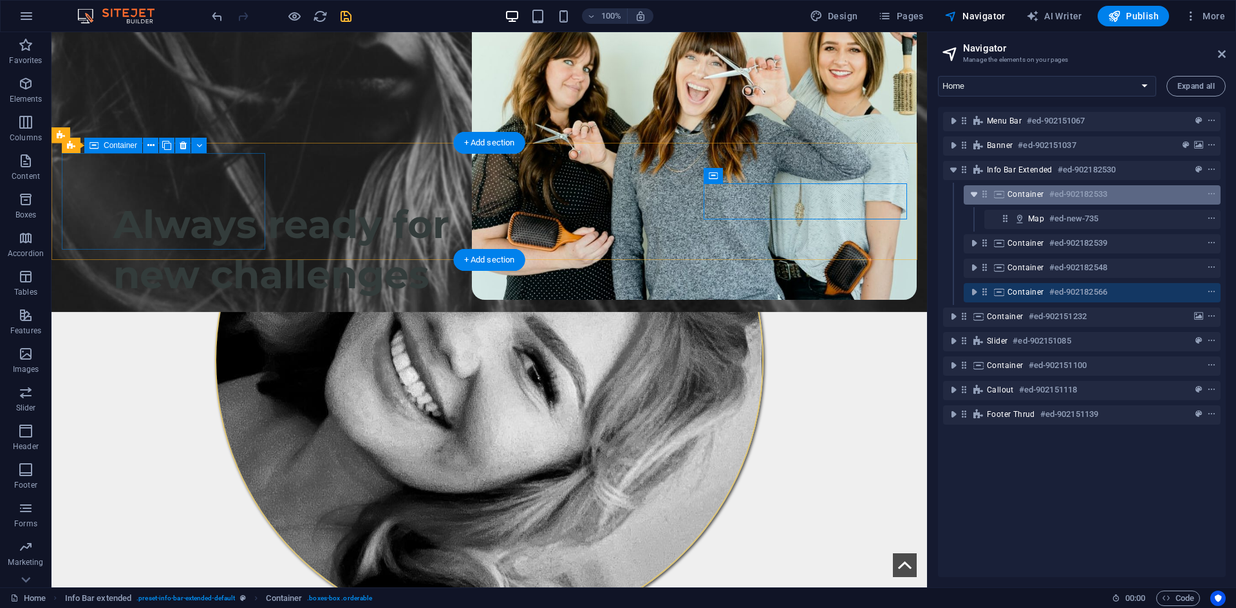
click at [980, 200] on icon "toggle-expand" at bounding box center [974, 194] width 13 height 13
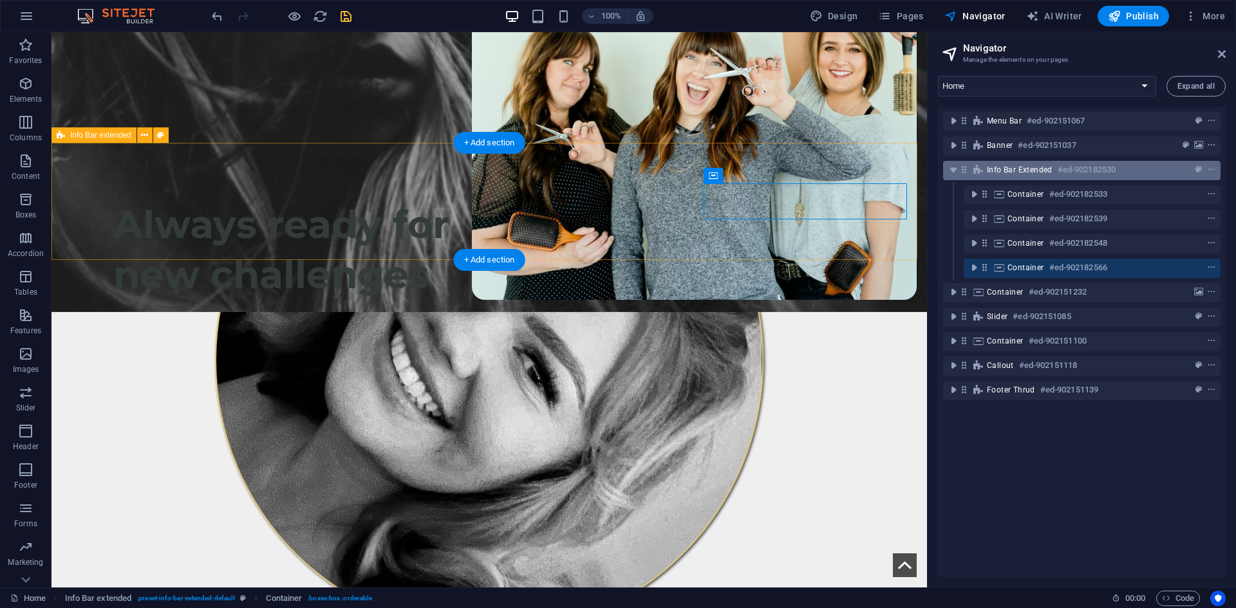
click at [1002, 169] on span "Info Bar extended" at bounding box center [1020, 170] width 66 height 10
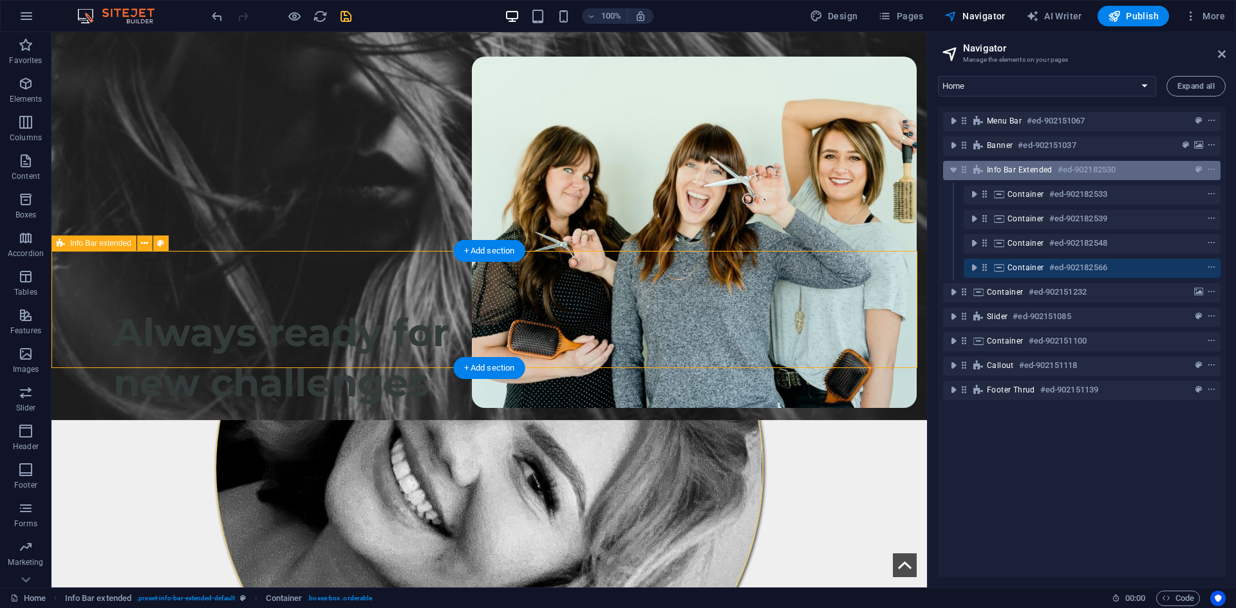
click at [1002, 169] on span "Info Bar extended" at bounding box center [1020, 170] width 66 height 10
select select "rem"
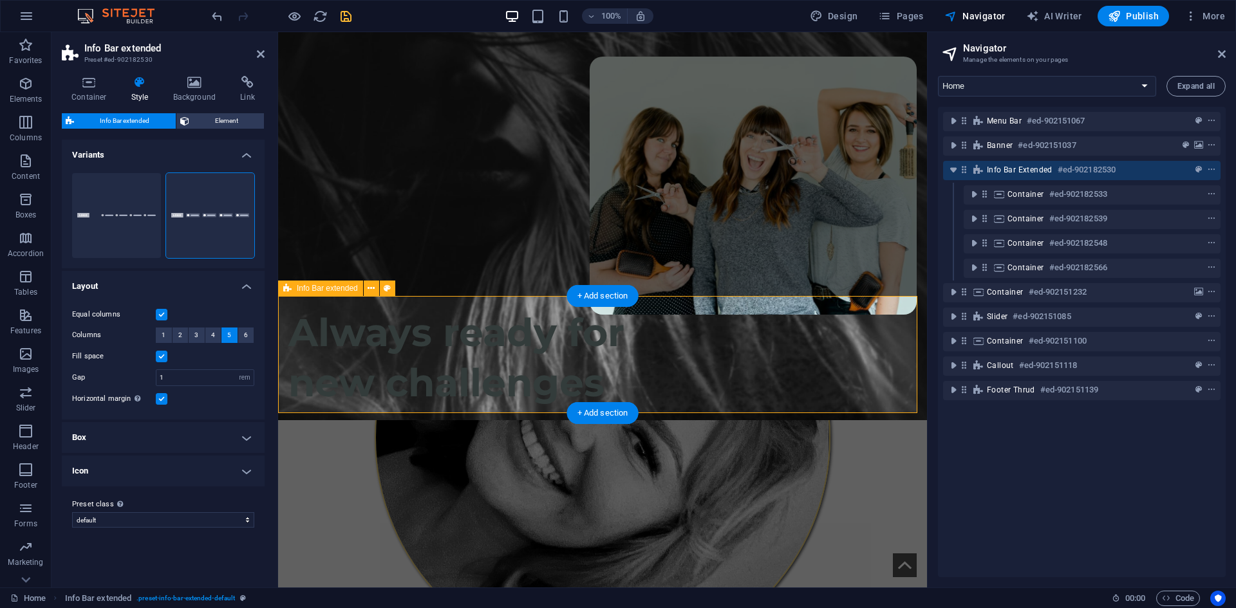
scroll to position [370, 0]
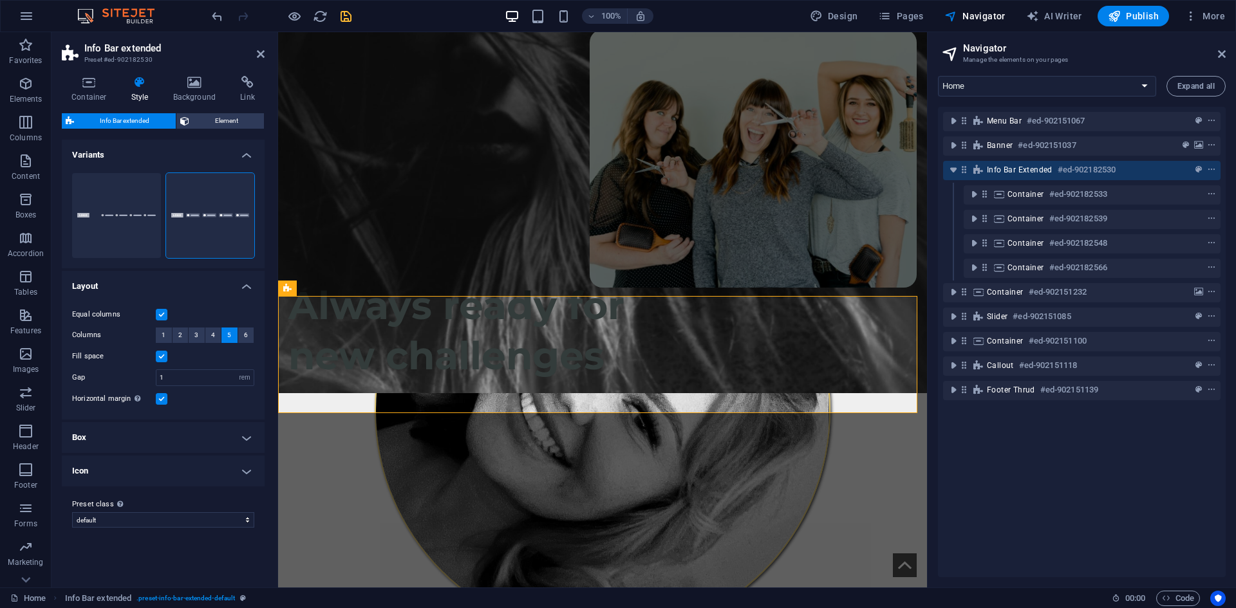
click at [109, 285] on h4 "Layout" at bounding box center [163, 282] width 203 height 23
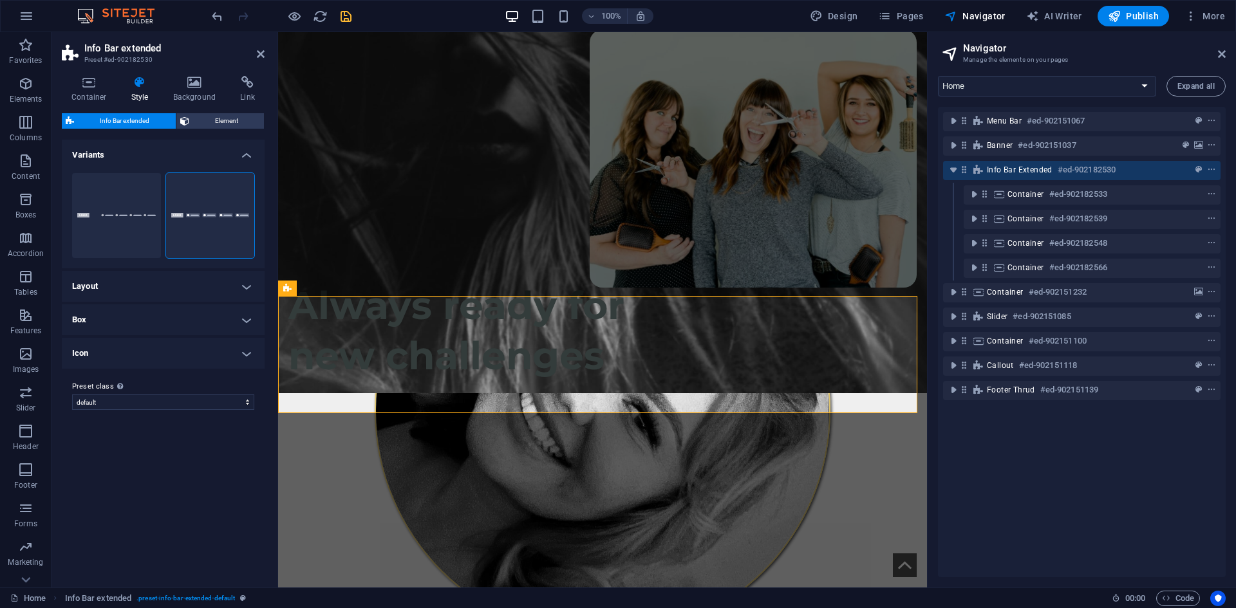
click at [120, 319] on h4 "Box" at bounding box center [163, 320] width 203 height 31
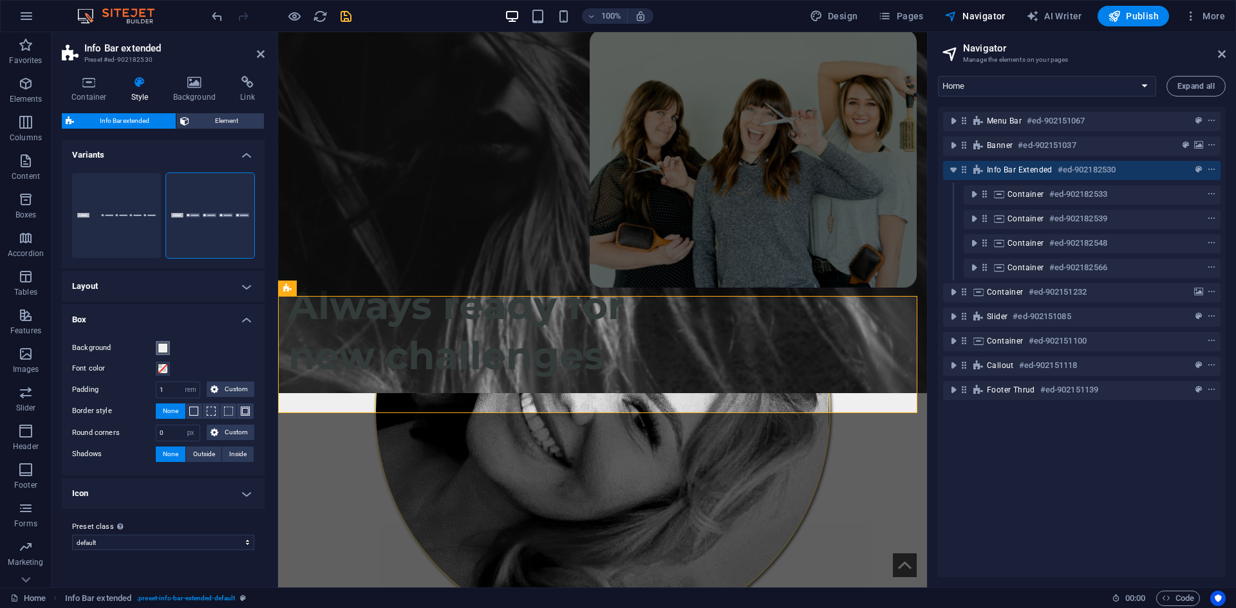
click at [162, 348] on span at bounding box center [163, 348] width 10 height 10
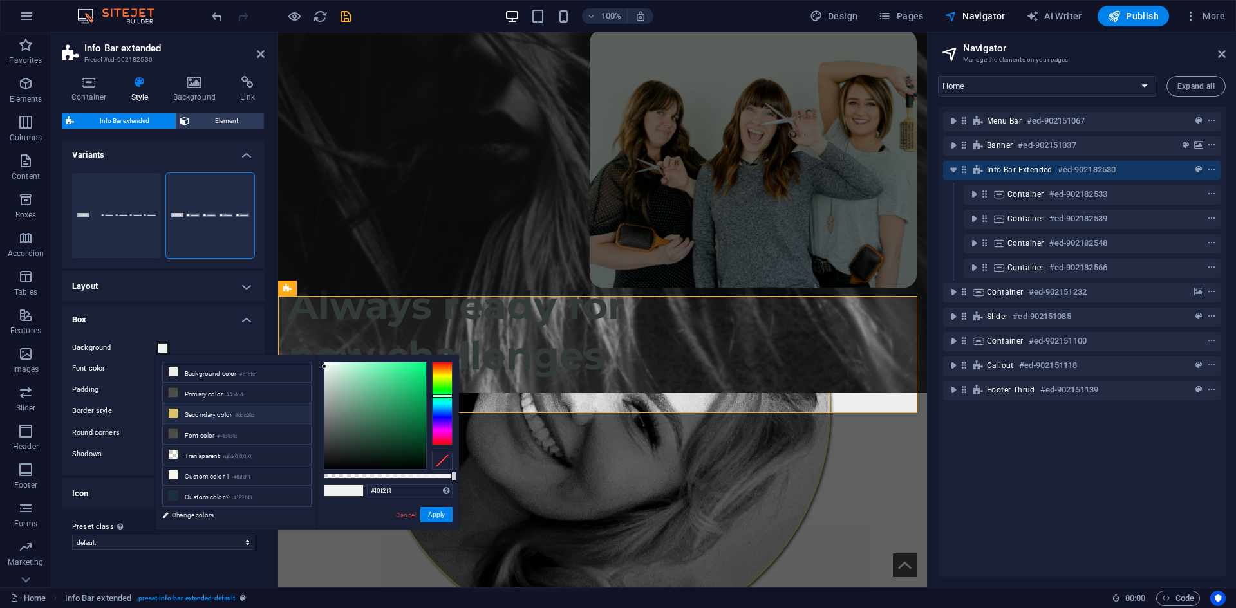
click at [214, 414] on li "Secondary color #ddc26c" at bounding box center [237, 414] width 148 height 21
type input "#ddc26c"
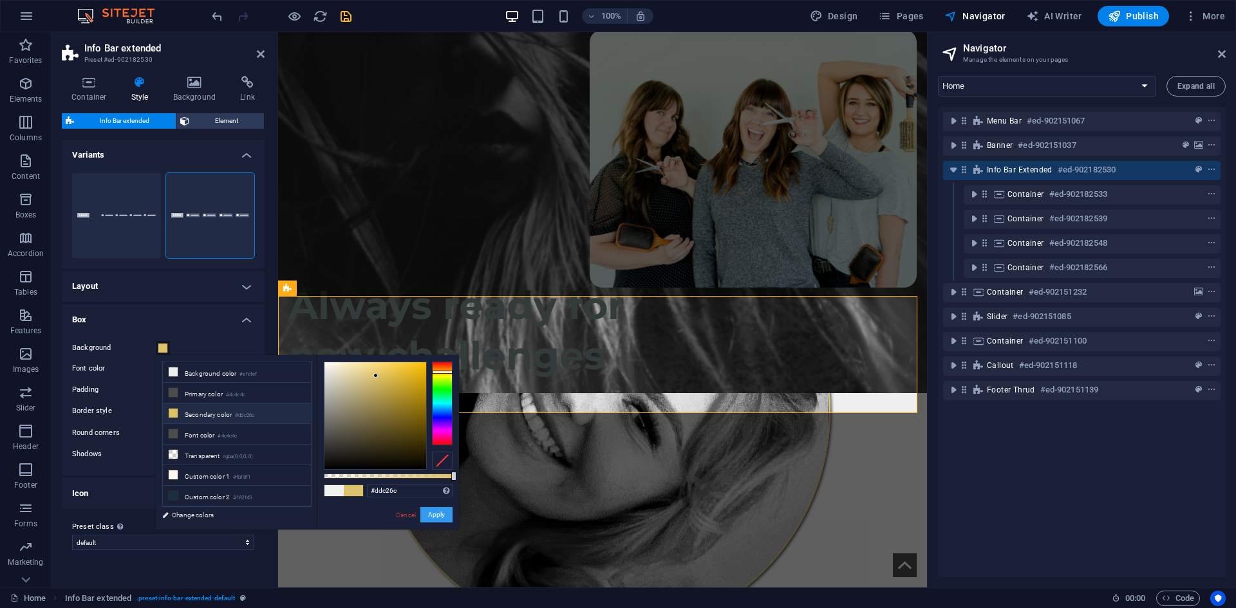
click at [447, 509] on button "Apply" at bounding box center [436, 514] width 32 height 15
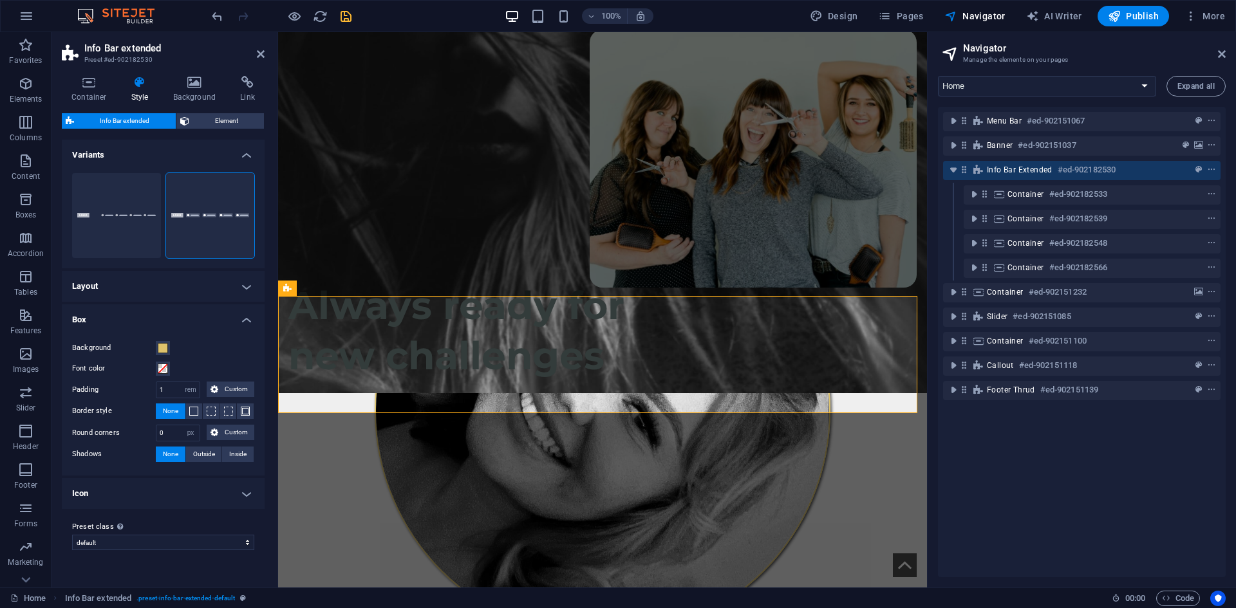
click at [104, 503] on h4 "Icon" at bounding box center [163, 493] width 203 height 31
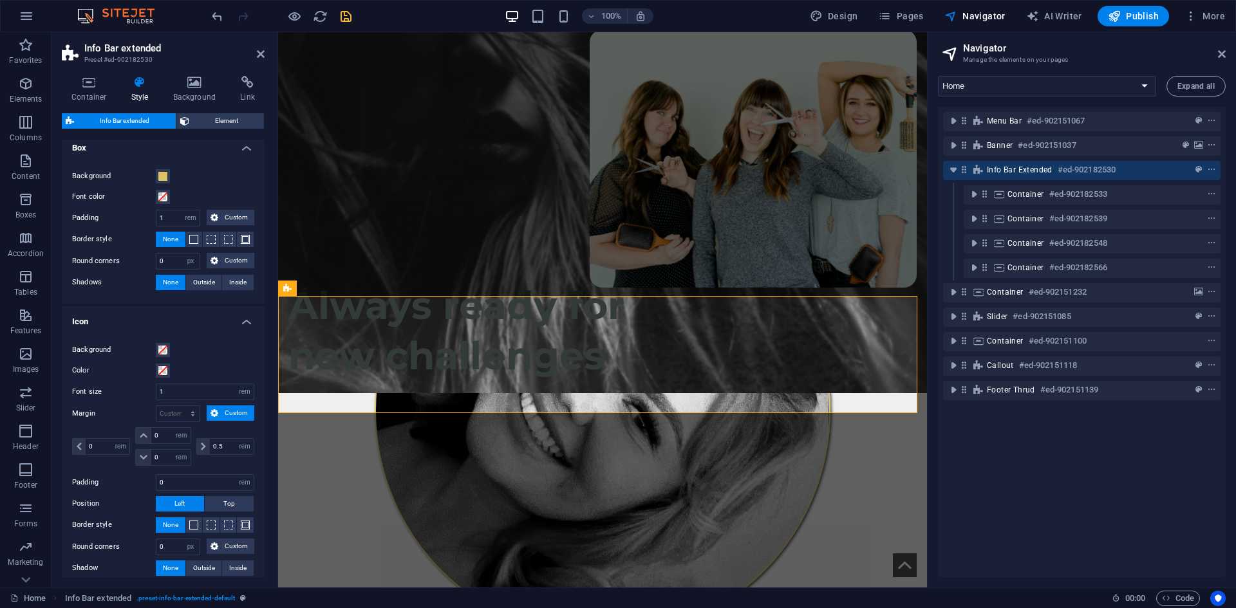
scroll to position [193, 0]
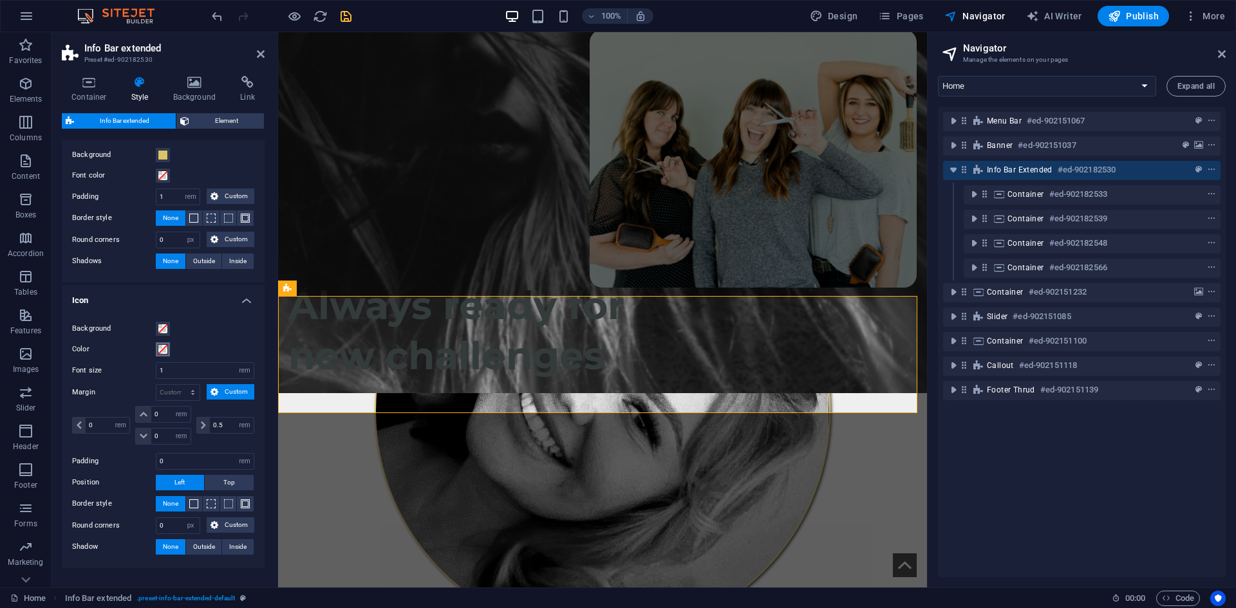
click at [160, 350] on span at bounding box center [163, 349] width 10 height 10
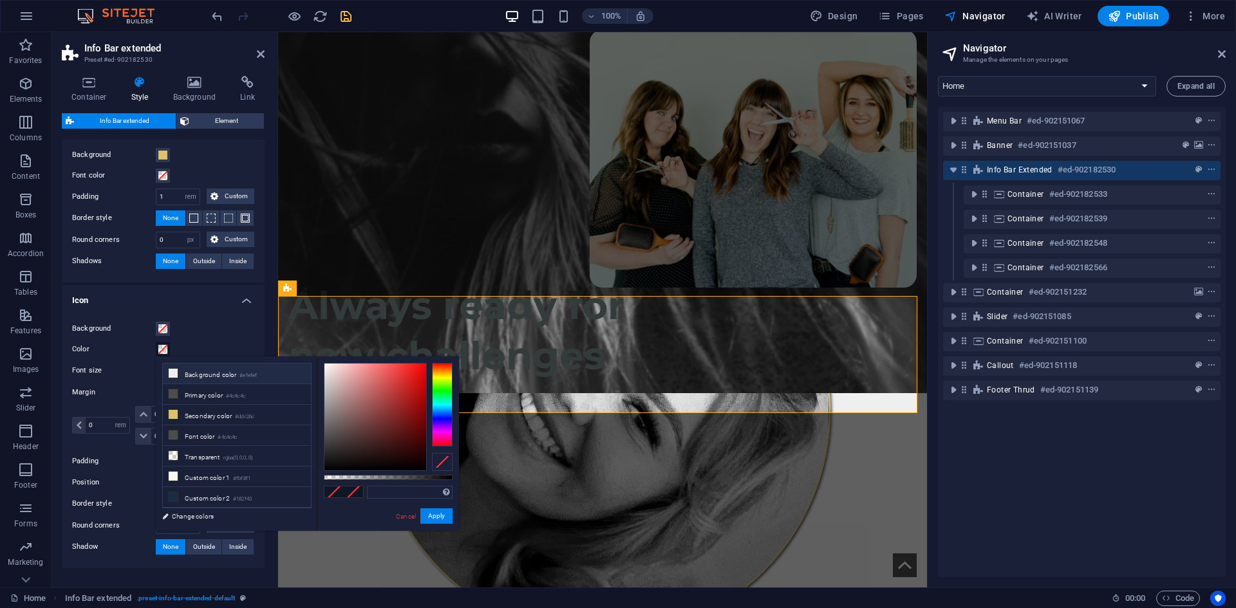
click at [196, 373] on li "Background color #efefef" at bounding box center [237, 374] width 148 height 21
type input "#efefef"
click at [445, 513] on button "Apply" at bounding box center [436, 516] width 32 height 15
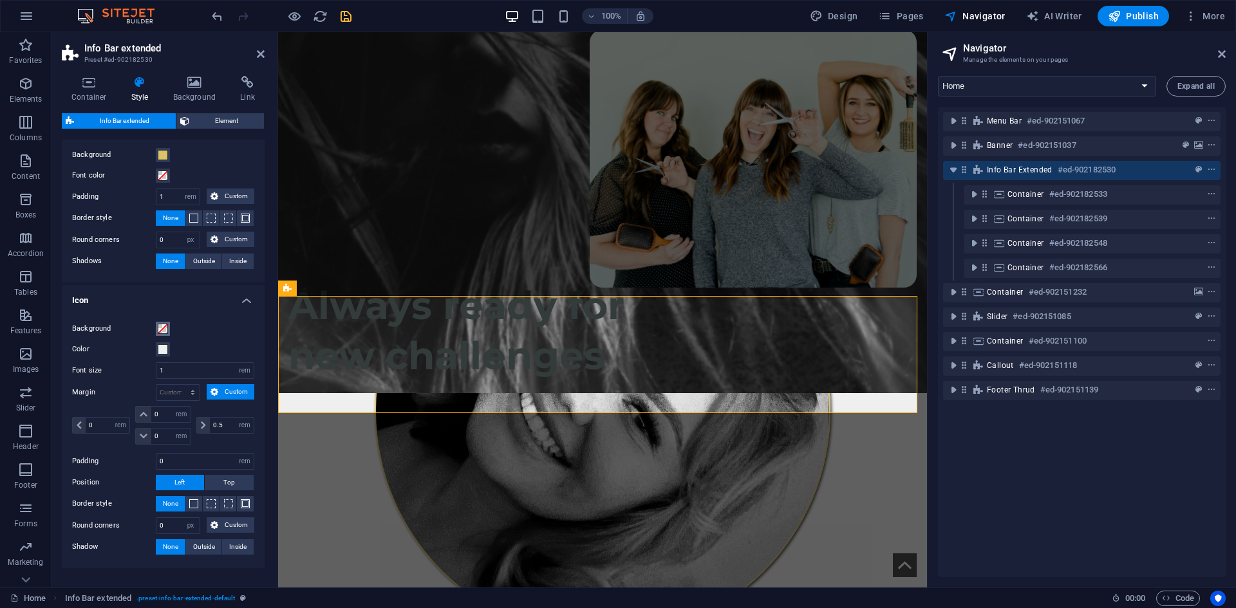
click at [162, 327] on span at bounding box center [163, 329] width 10 height 10
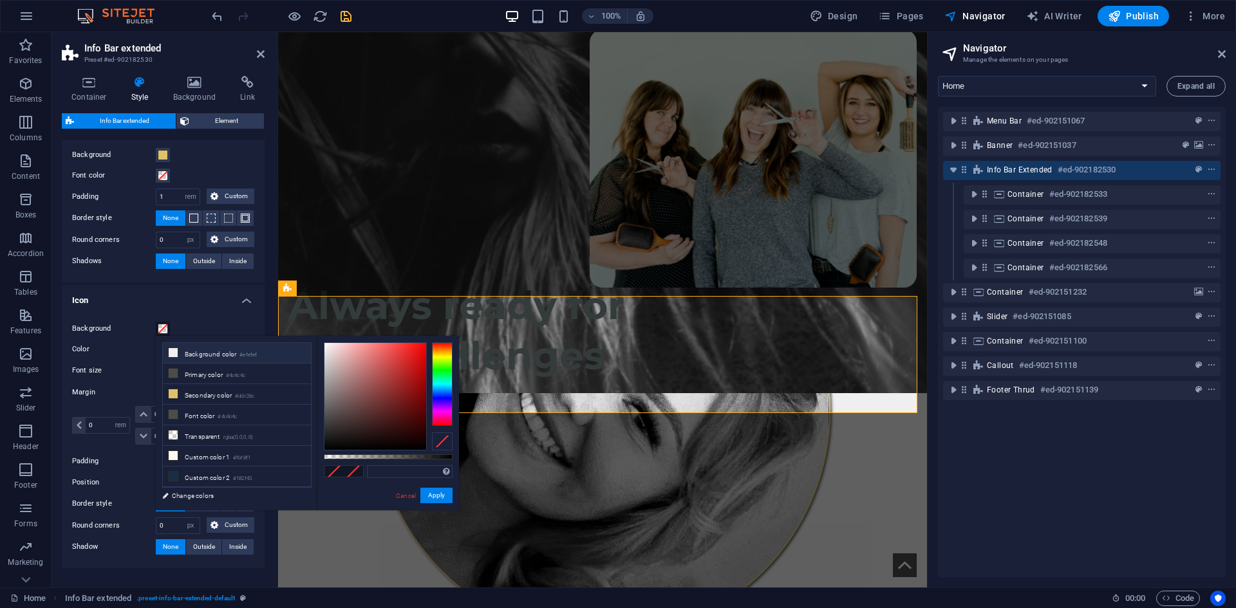
click at [214, 351] on li "Background color #efefef" at bounding box center [237, 353] width 148 height 21
type input "#efefef"
click at [440, 498] on button "Apply" at bounding box center [436, 495] width 32 height 15
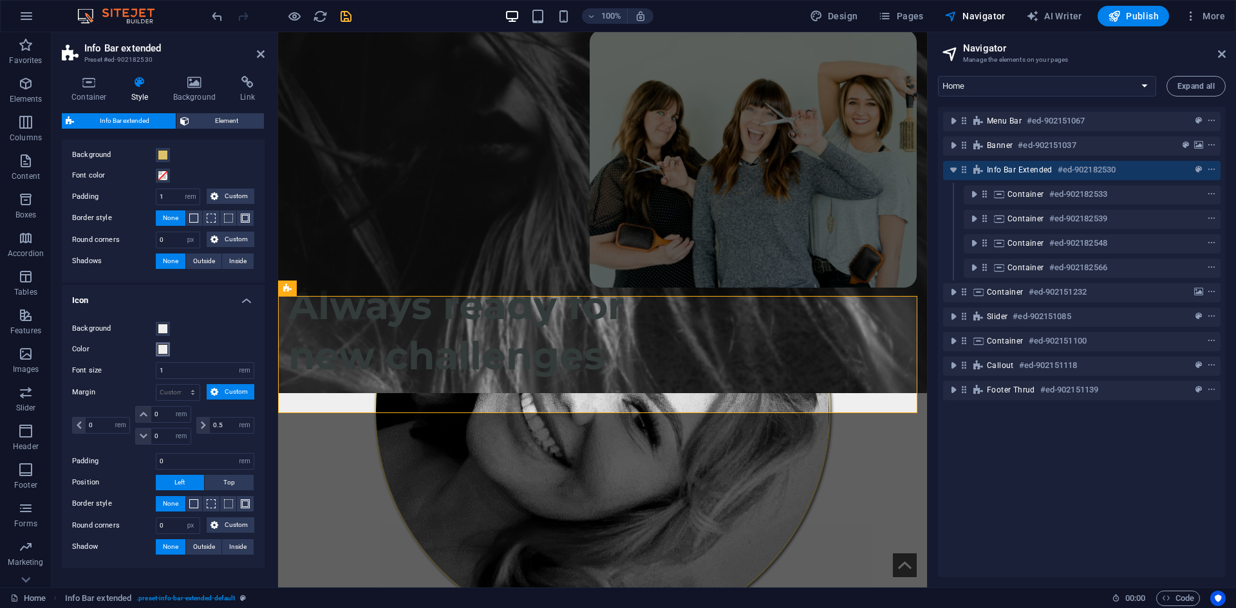
click at [162, 353] on span at bounding box center [163, 349] width 10 height 10
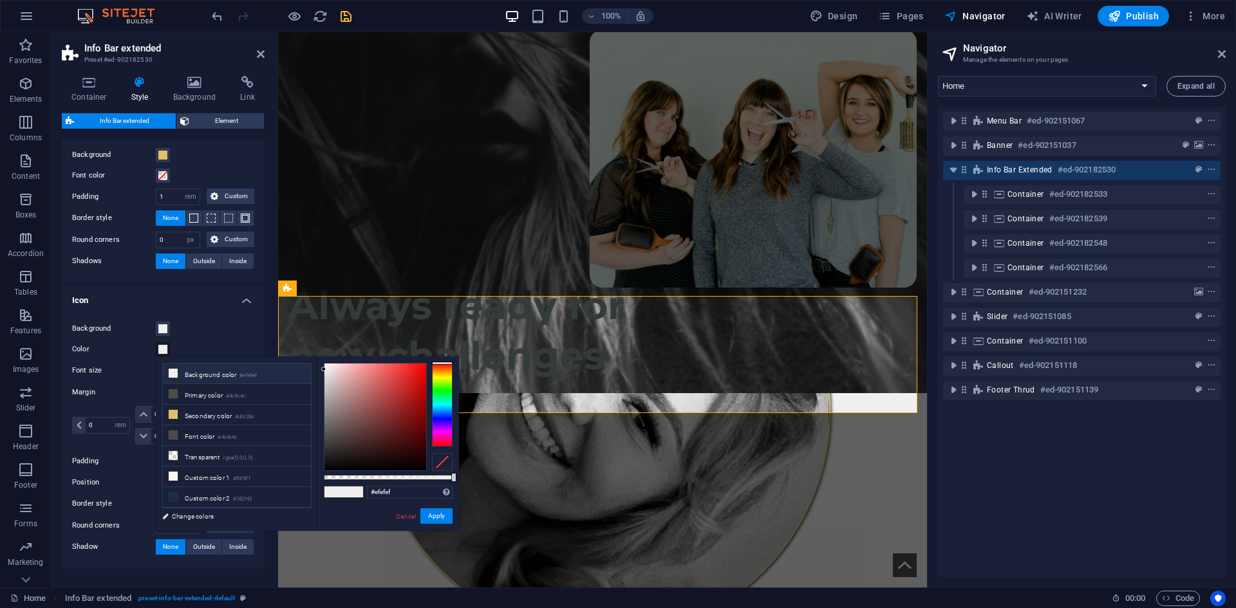
click at [440, 467] on div at bounding box center [442, 462] width 21 height 18
click at [438, 458] on div at bounding box center [442, 462] width 21 height 18
click at [442, 511] on button "Apply" at bounding box center [436, 516] width 32 height 15
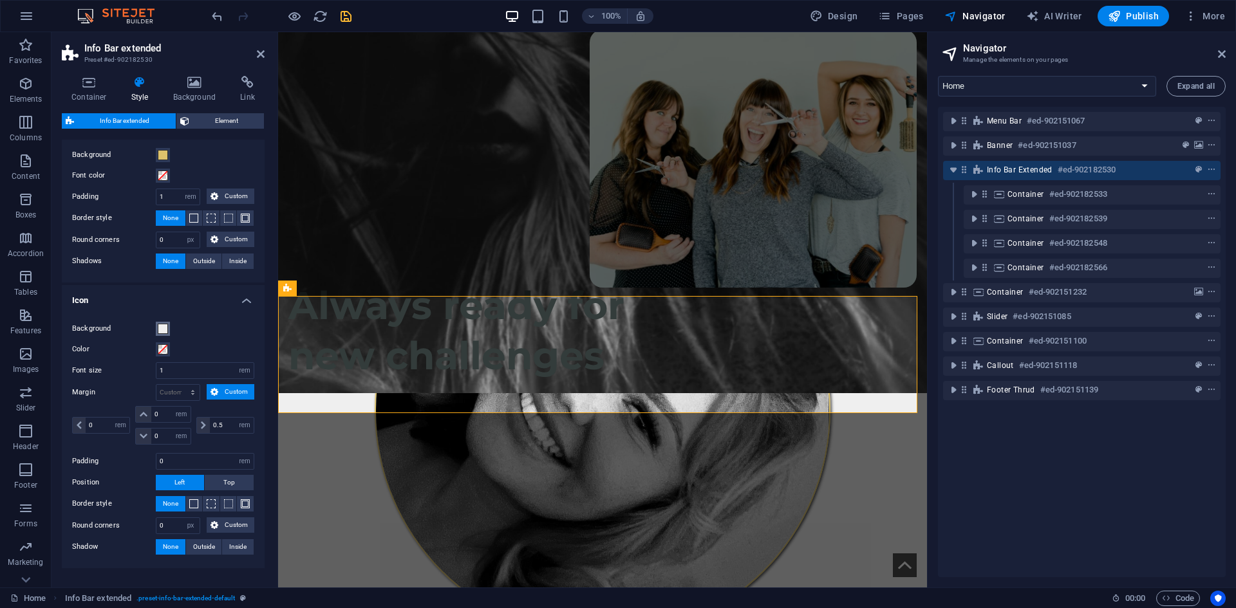
click at [159, 326] on span at bounding box center [163, 329] width 10 height 10
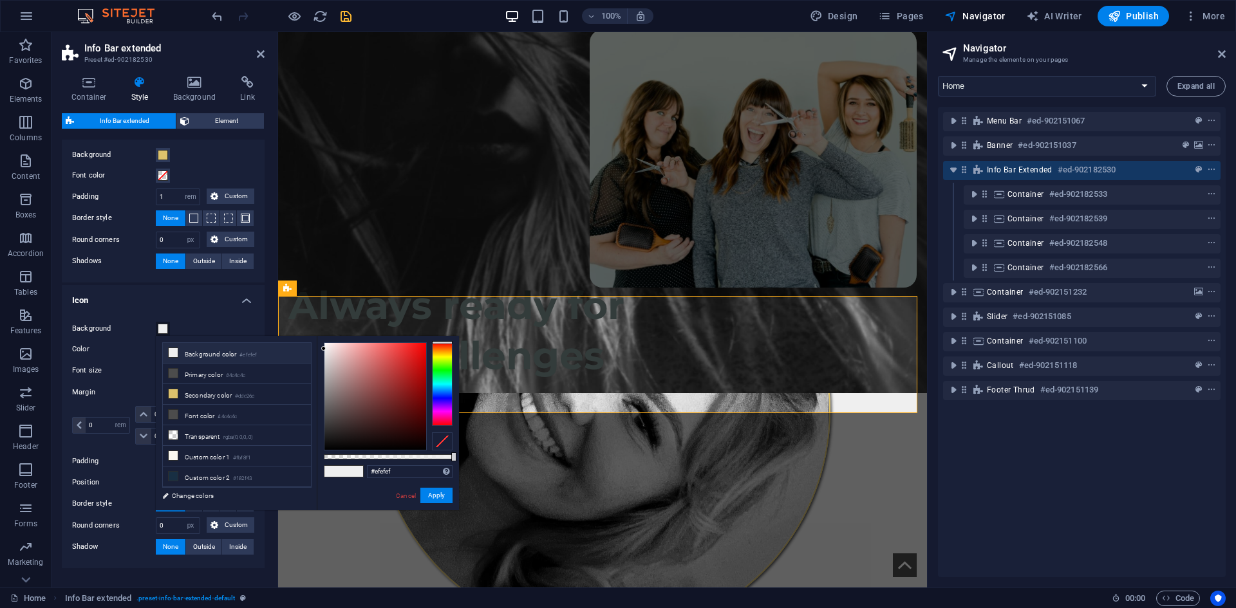
click at [440, 446] on div at bounding box center [442, 442] width 21 height 18
click at [445, 500] on button "Apply" at bounding box center [436, 495] width 32 height 15
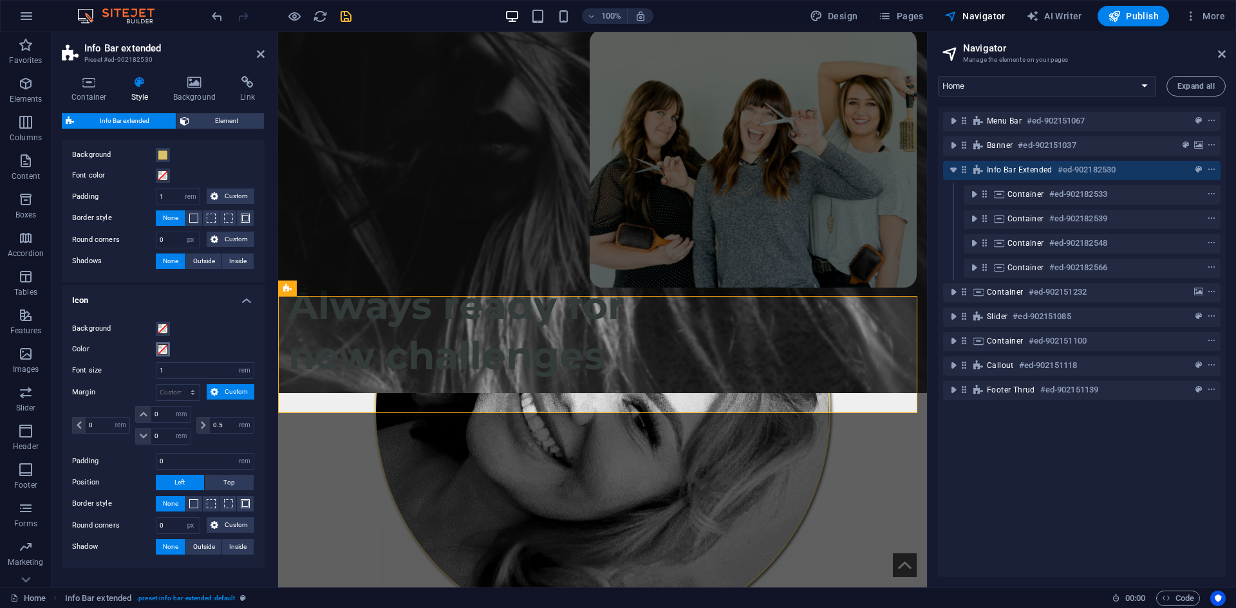
click at [169, 346] on button "Color" at bounding box center [163, 349] width 14 height 14
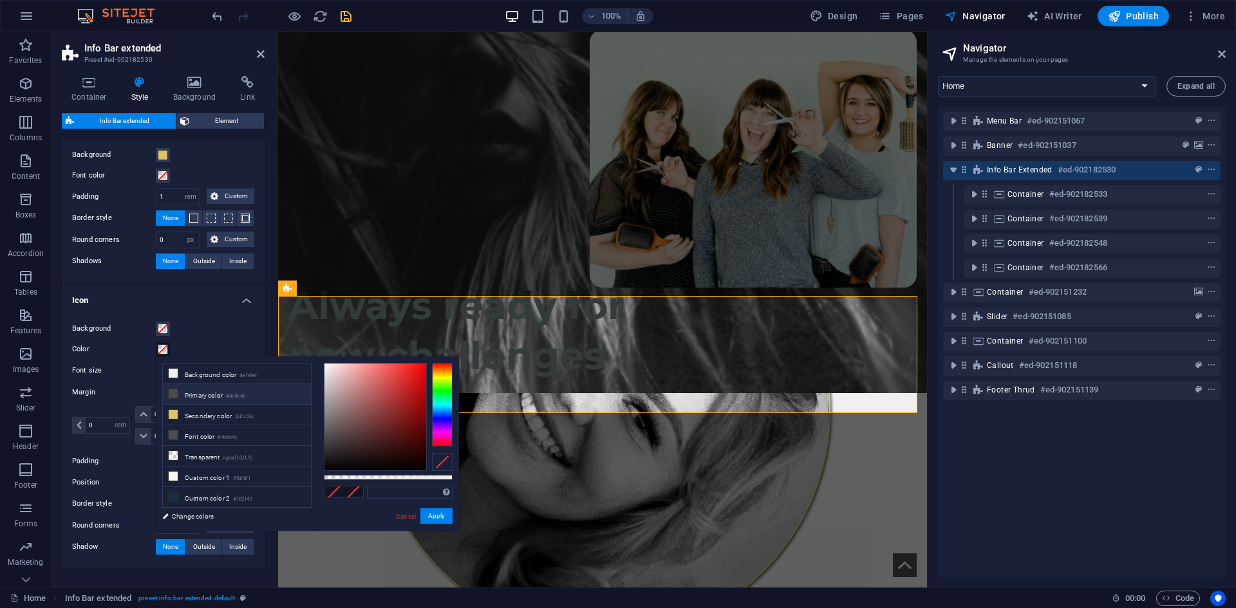
click at [225, 390] on li "Primary color #4c4c4c" at bounding box center [237, 394] width 148 height 21
click at [226, 375] on li "Background color #efefef" at bounding box center [237, 374] width 148 height 21
click at [434, 513] on button "Apply" at bounding box center [436, 516] width 32 height 15
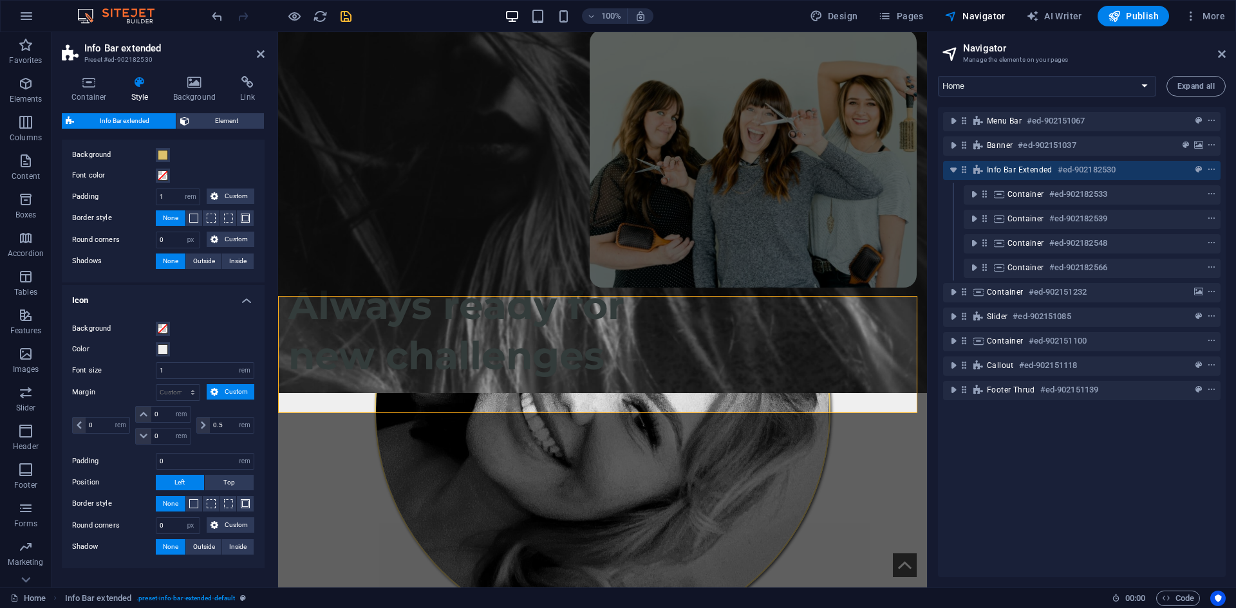
click at [155, 350] on label "Color" at bounding box center [114, 349] width 84 height 15
click at [156, 350] on button "Color" at bounding box center [163, 349] width 14 height 14
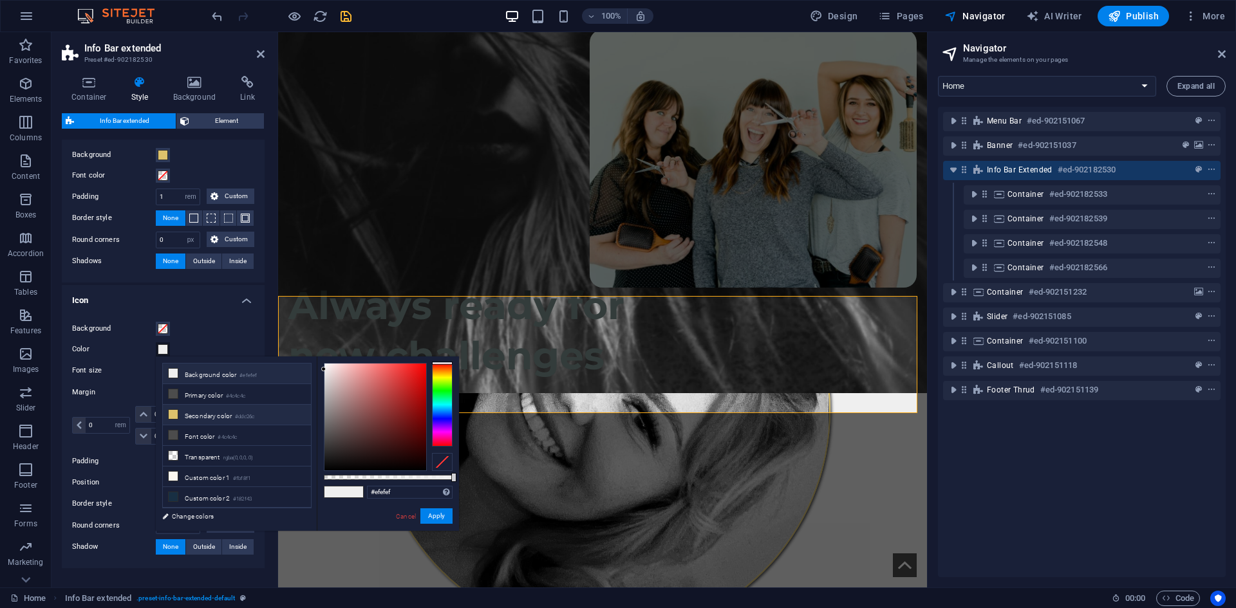
click at [224, 411] on li "Secondary color #ddc26c" at bounding box center [237, 415] width 148 height 21
type input "#ddc26c"
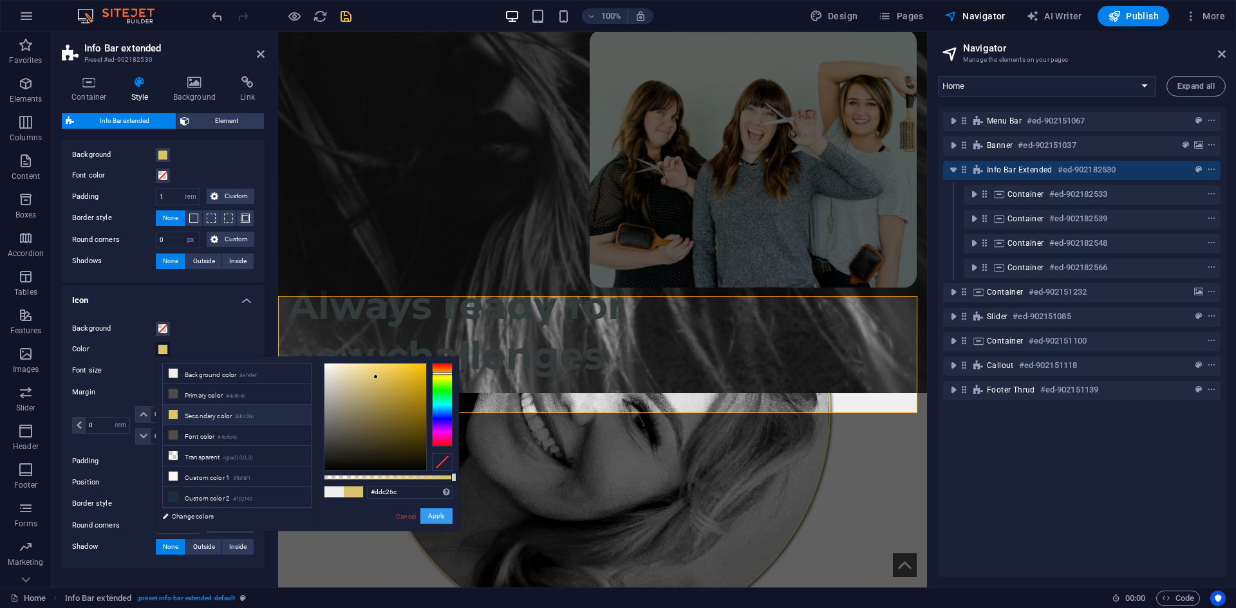
click at [437, 516] on button "Apply" at bounding box center [436, 516] width 32 height 15
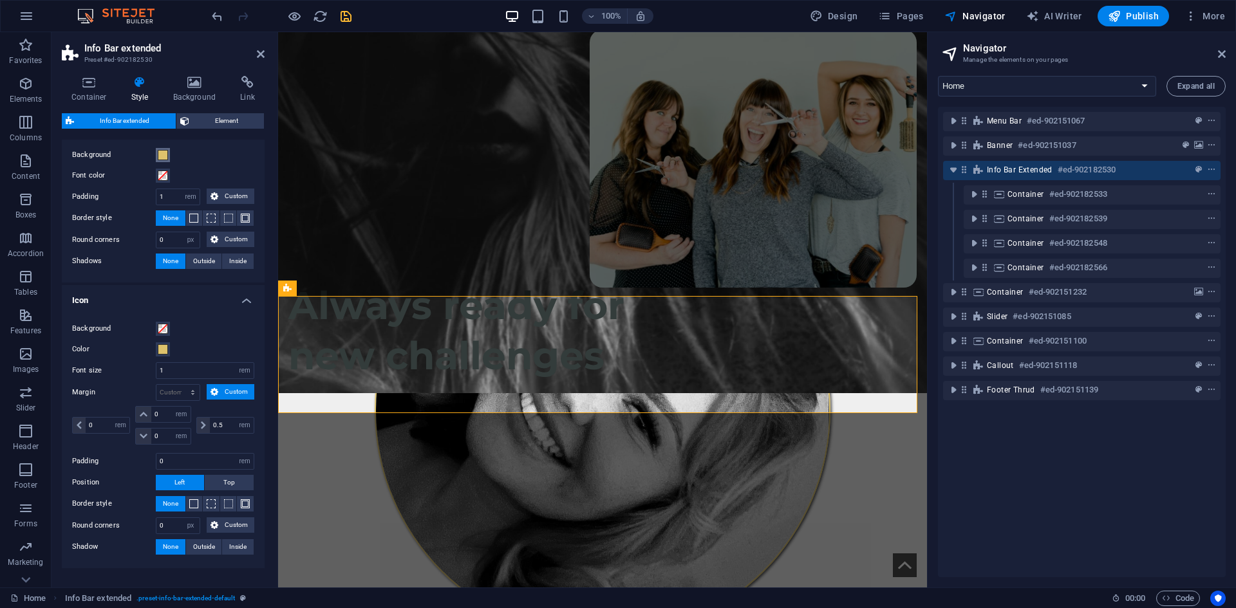
click at [166, 151] on span at bounding box center [163, 155] width 10 height 10
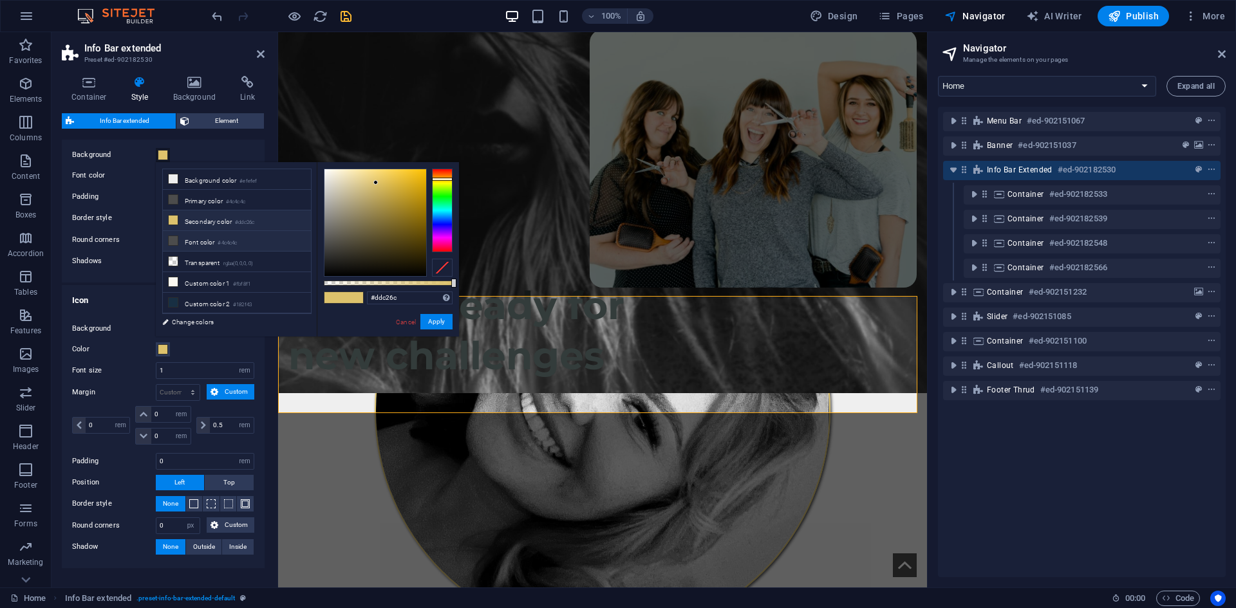
click at [200, 241] on li "Font color #4c4c4c" at bounding box center [237, 241] width 148 height 21
type input "#4c4c4c"
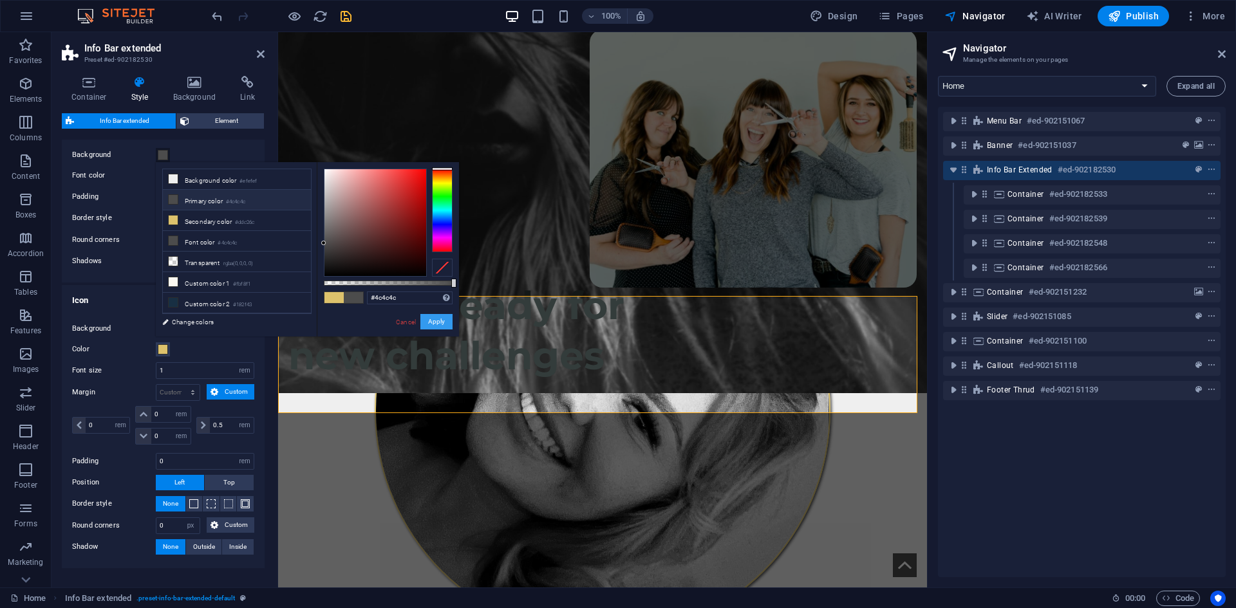
click at [434, 317] on button "Apply" at bounding box center [436, 321] width 32 height 15
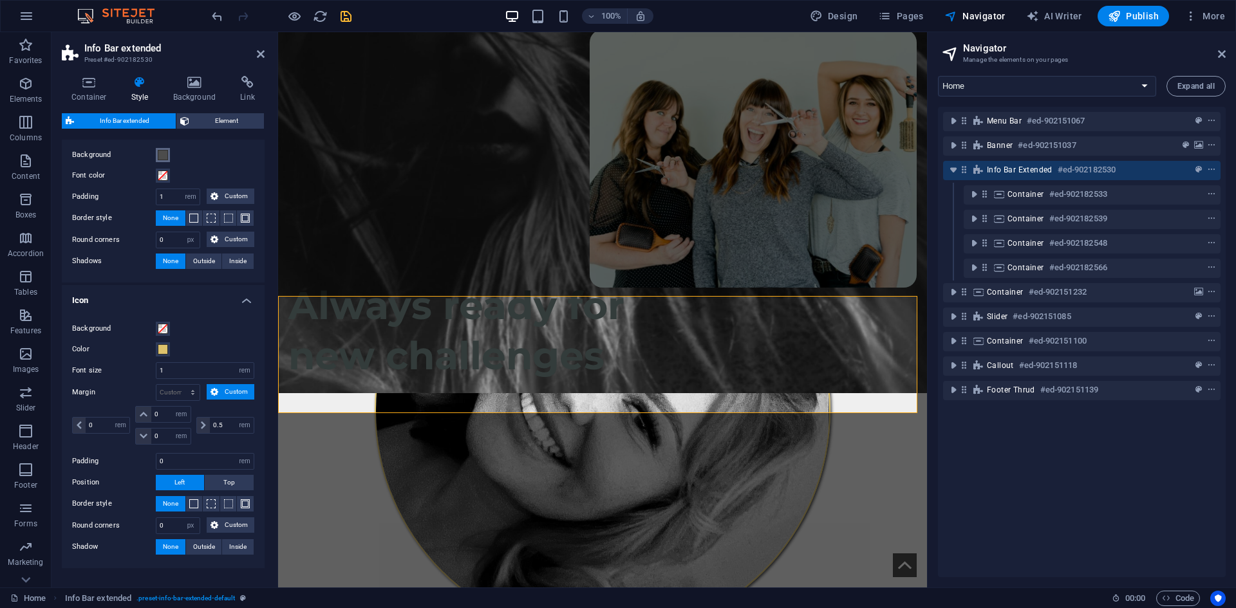
click at [162, 154] on span at bounding box center [163, 155] width 10 height 10
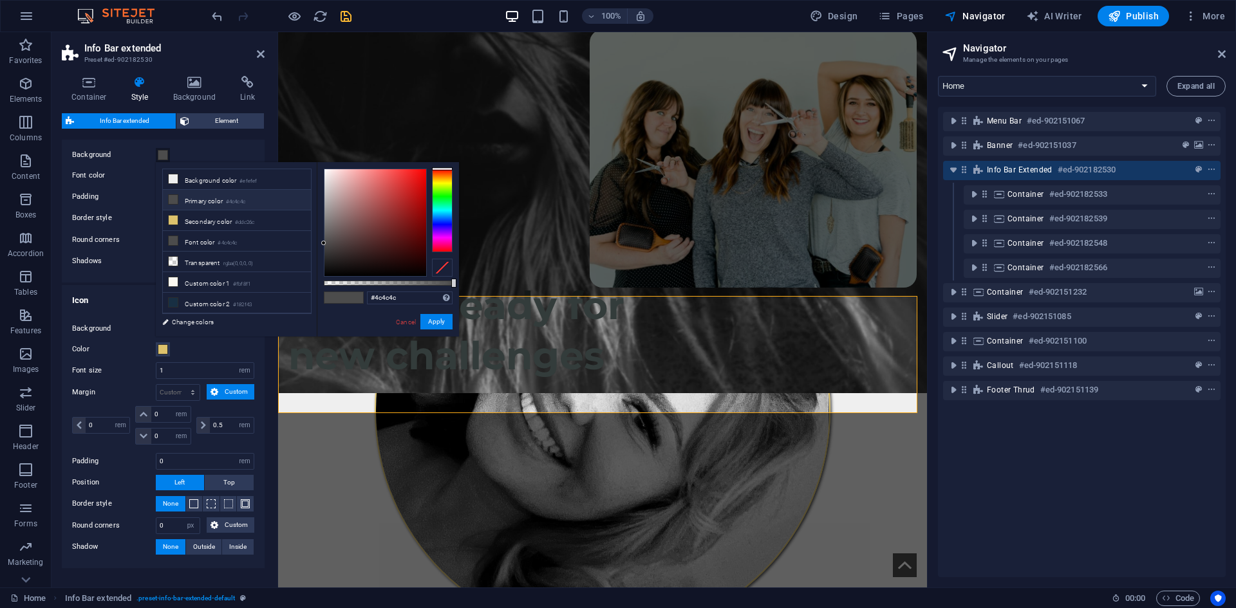
click at [220, 206] on li "Primary color #4c4c4c" at bounding box center [237, 200] width 148 height 21
click at [447, 317] on button "Apply" at bounding box center [436, 321] width 32 height 15
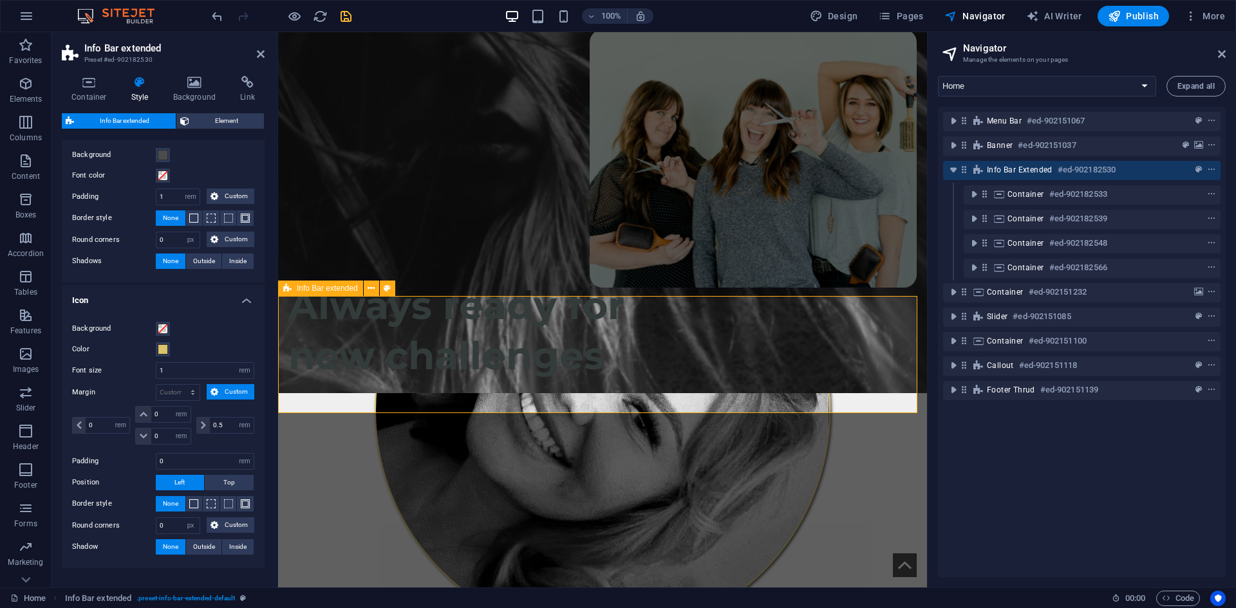
scroll to position [236, 0]
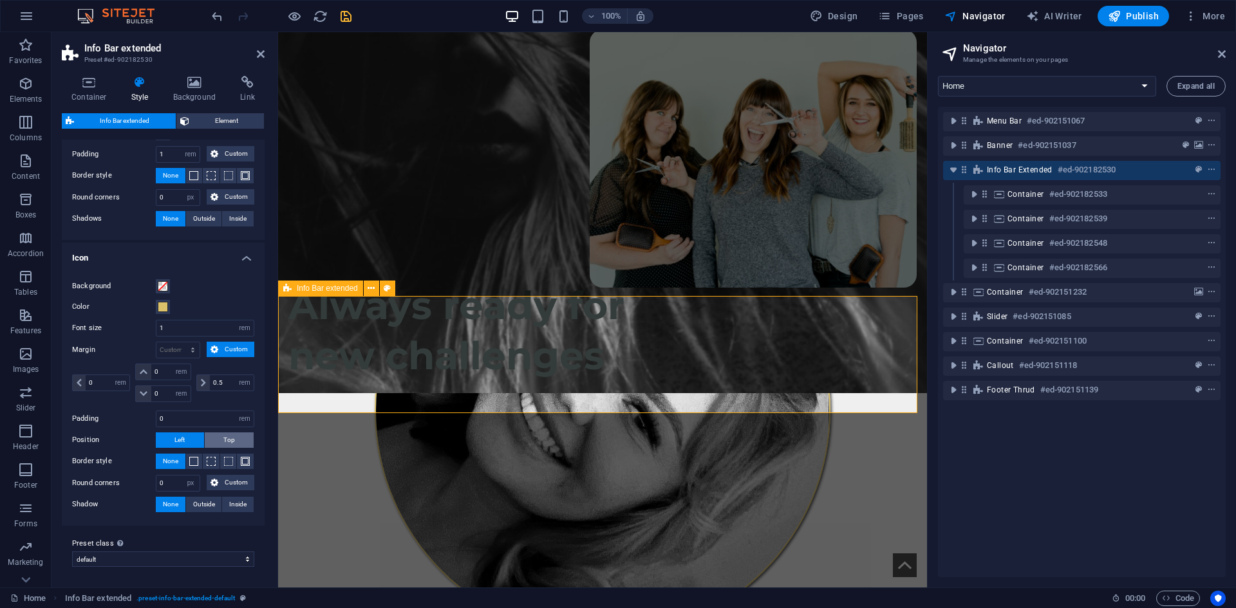
click at [234, 442] on button "Top" at bounding box center [230, 440] width 50 height 15
click at [178, 441] on span "Left" at bounding box center [179, 440] width 10 height 15
click at [225, 442] on span "Top" at bounding box center [229, 440] width 12 height 15
click at [182, 442] on span "Left" at bounding box center [179, 440] width 10 height 15
drag, startPoint x: 160, startPoint y: 483, endPoint x: 168, endPoint y: 480, distance: 8.4
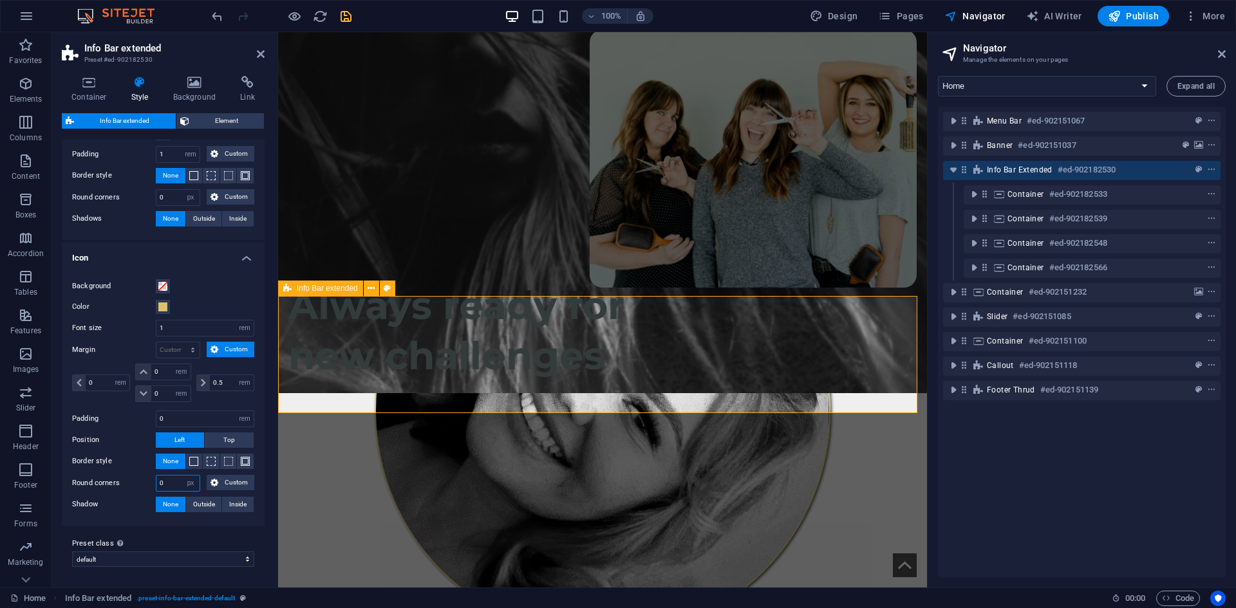
click at [162, 483] on input "0" at bounding box center [177, 483] width 43 height 15
click at [136, 482] on label "Round corners" at bounding box center [114, 483] width 84 height 15
drag, startPoint x: 169, startPoint y: 482, endPoint x: 147, endPoint y: 483, distance: 22.5
click at [147, 483] on div "Round corners 5 px rem % vh vw Custom Custom" at bounding box center [163, 483] width 182 height 17
click at [120, 483] on label "Round corners" at bounding box center [114, 483] width 84 height 15
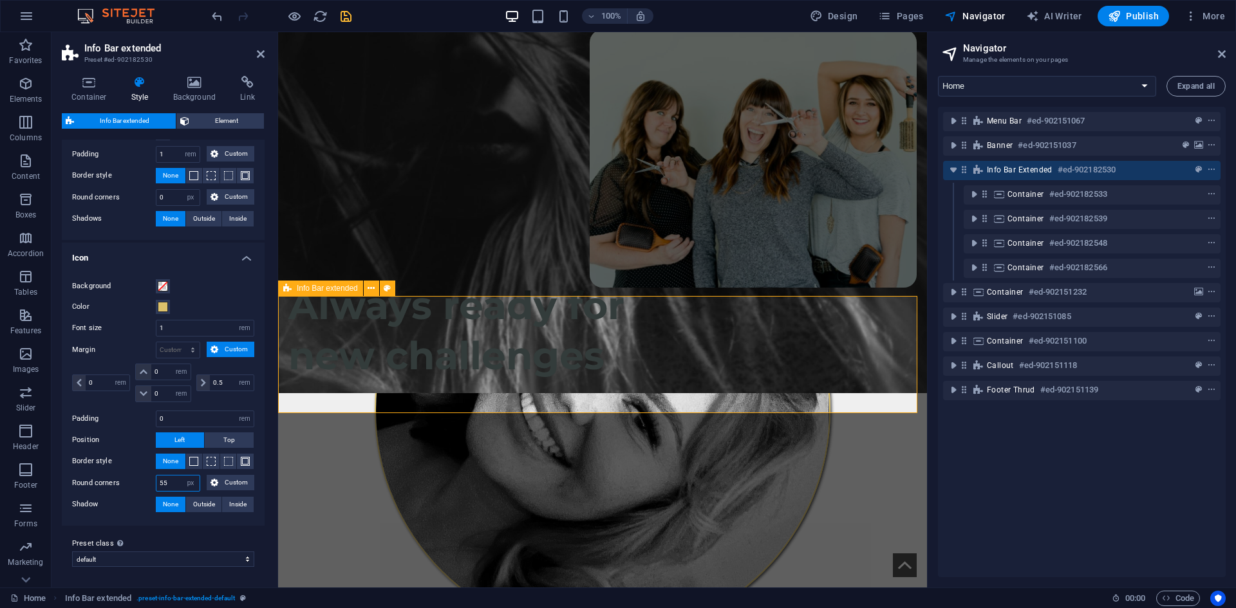
drag, startPoint x: 173, startPoint y: 484, endPoint x: 136, endPoint y: 485, distance: 36.7
click at [136, 485] on div "Round corners 55 px rem % vh vw Custom Custom" at bounding box center [163, 483] width 182 height 17
type input "5"
click at [224, 462] on span at bounding box center [228, 461] width 9 height 9
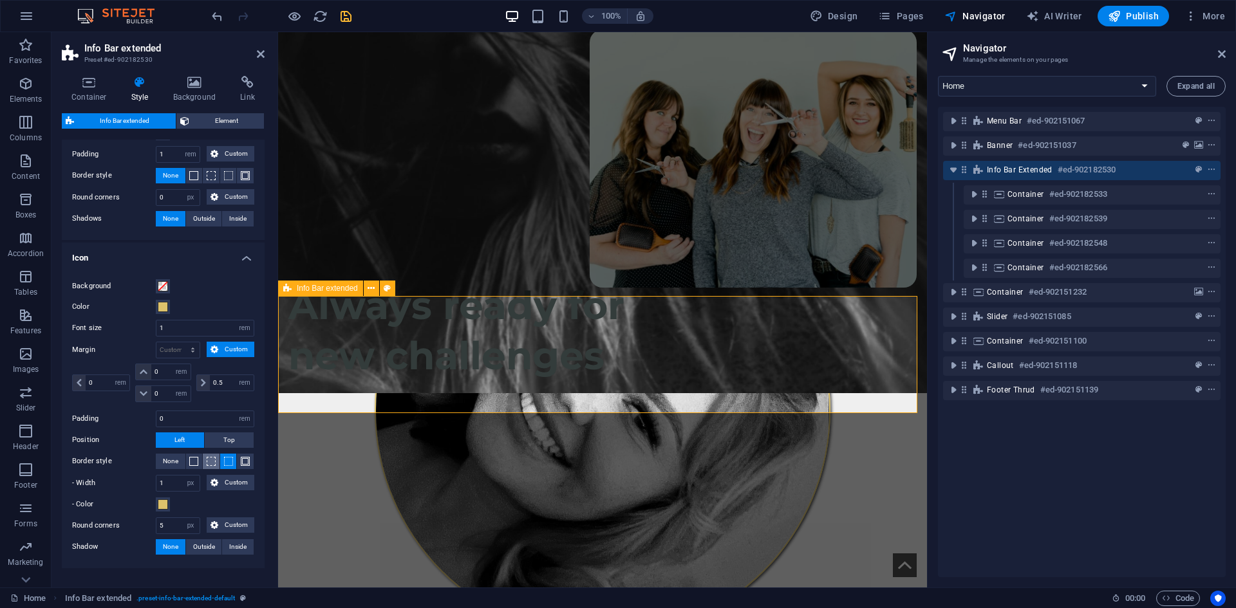
click at [207, 462] on span at bounding box center [211, 461] width 9 height 9
click at [194, 464] on span at bounding box center [193, 461] width 9 height 9
drag, startPoint x: 168, startPoint y: 485, endPoint x: 147, endPoint y: 485, distance: 21.2
click at [147, 485] on div "- Width 1 px rem vh vw Custom Custom" at bounding box center [163, 483] width 182 height 17
type input "5"
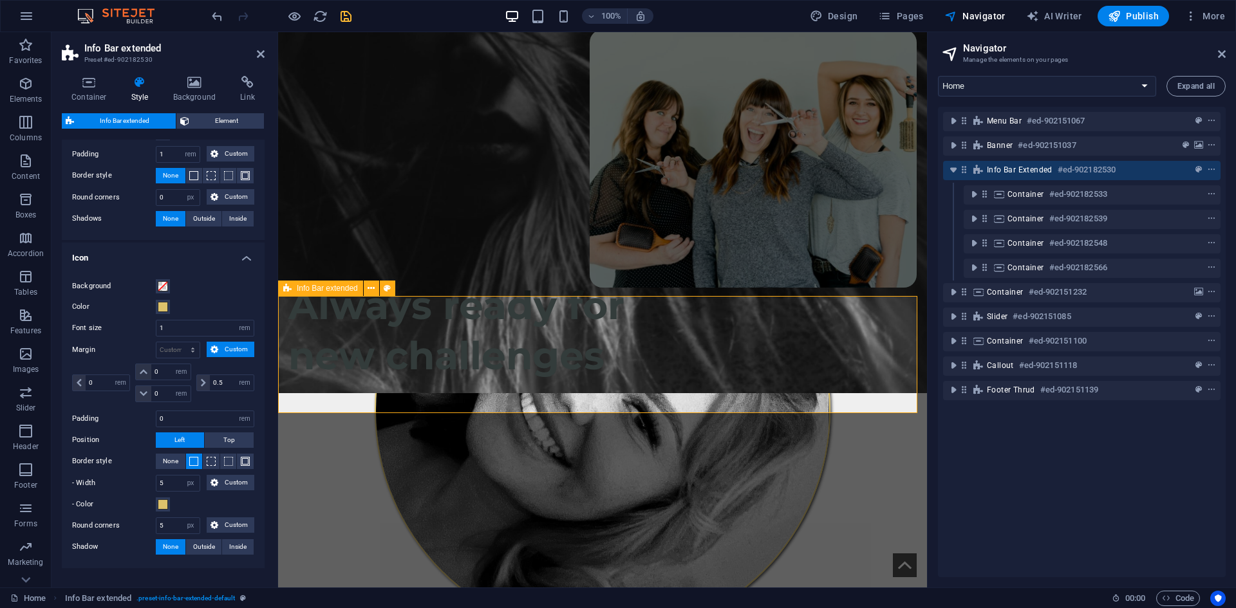
click at [121, 487] on label "- Width" at bounding box center [114, 483] width 84 height 15
click at [171, 462] on span "None" at bounding box center [170, 461] width 15 height 15
drag, startPoint x: 174, startPoint y: 482, endPoint x: 138, endPoint y: 480, distance: 36.1
click at [138, 480] on div "Round corners 5 px rem % vh vw Custom Custom" at bounding box center [163, 483] width 182 height 17
click at [138, 485] on label "Round corners" at bounding box center [114, 483] width 84 height 15
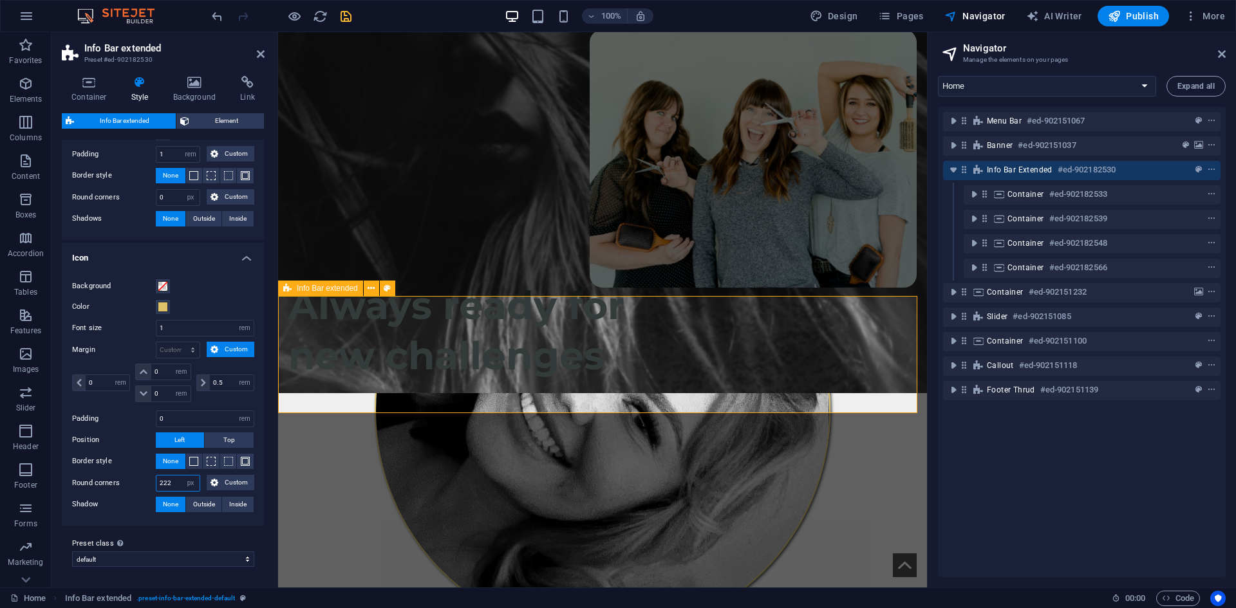
drag, startPoint x: 175, startPoint y: 487, endPoint x: 143, endPoint y: 487, distance: 32.2
click at [143, 487] on div "Round corners 222 px rem % vh vw Custom Custom" at bounding box center [163, 483] width 182 height 17
type input "0"
click at [130, 490] on label "Round corners" at bounding box center [114, 483] width 84 height 15
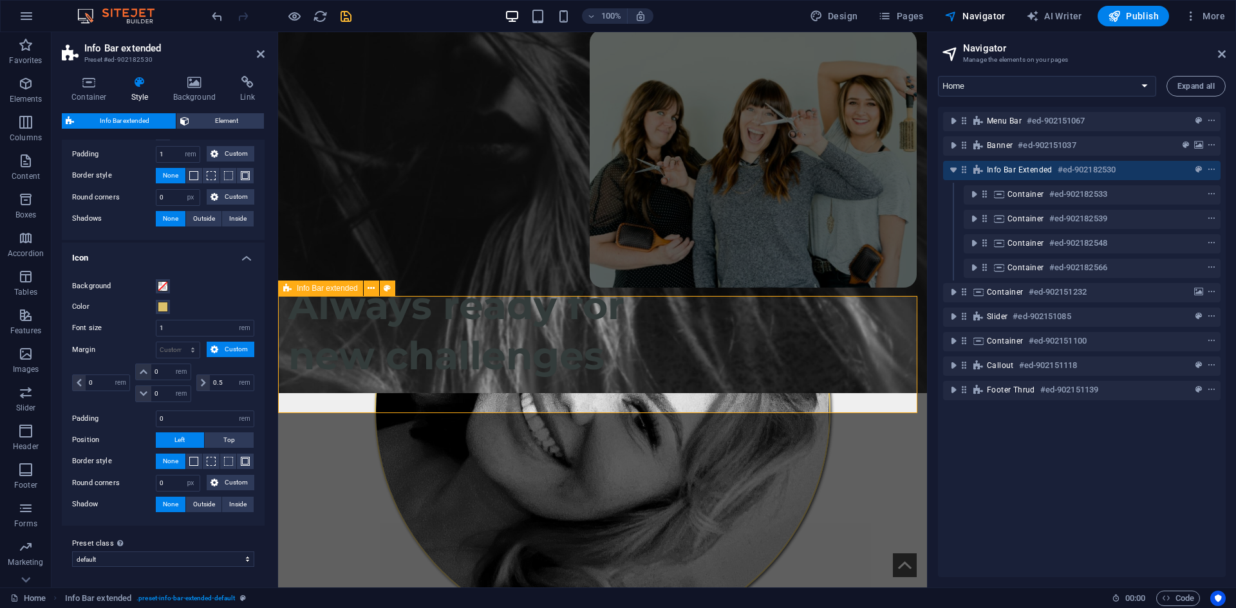
click at [111, 252] on h4 "Icon" at bounding box center [163, 254] width 203 height 23
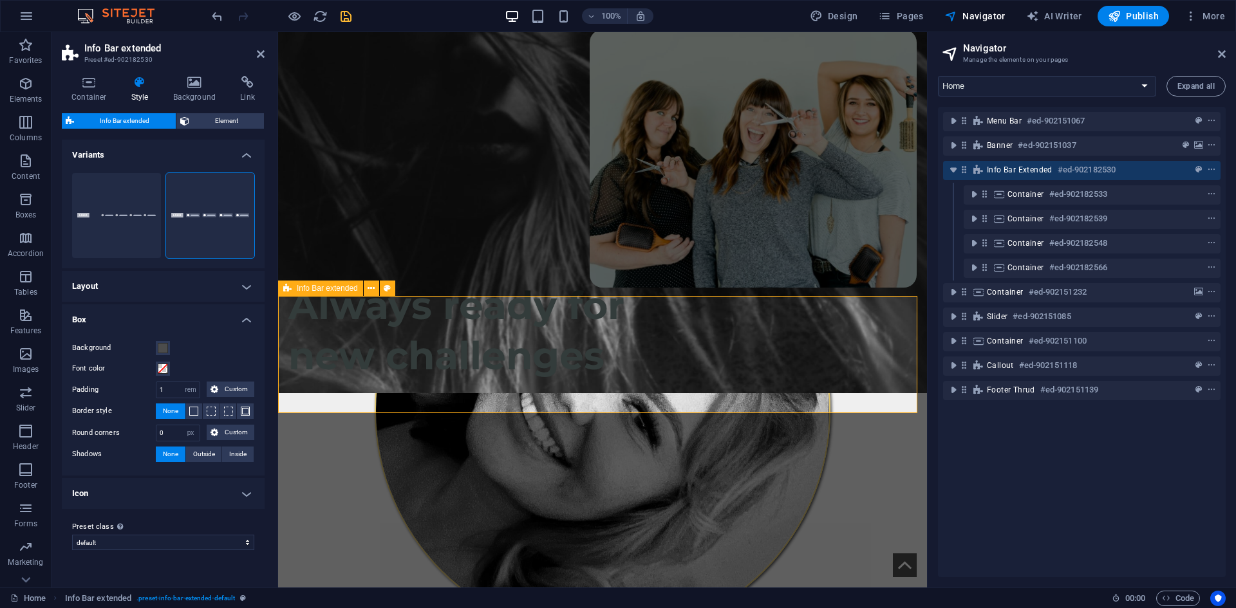
scroll to position [0, 0]
drag, startPoint x: 177, startPoint y: 438, endPoint x: 146, endPoint y: 436, distance: 30.9
click at [145, 436] on div "Round corners 0 px rem % vh vw Custom Custom" at bounding box center [163, 433] width 182 height 17
type input "5"
click at [135, 422] on div "Background Font color Padding 1 px rem % vh vw Custom Custom 1 px rem % vh vw 1…" at bounding box center [163, 402] width 208 height 148
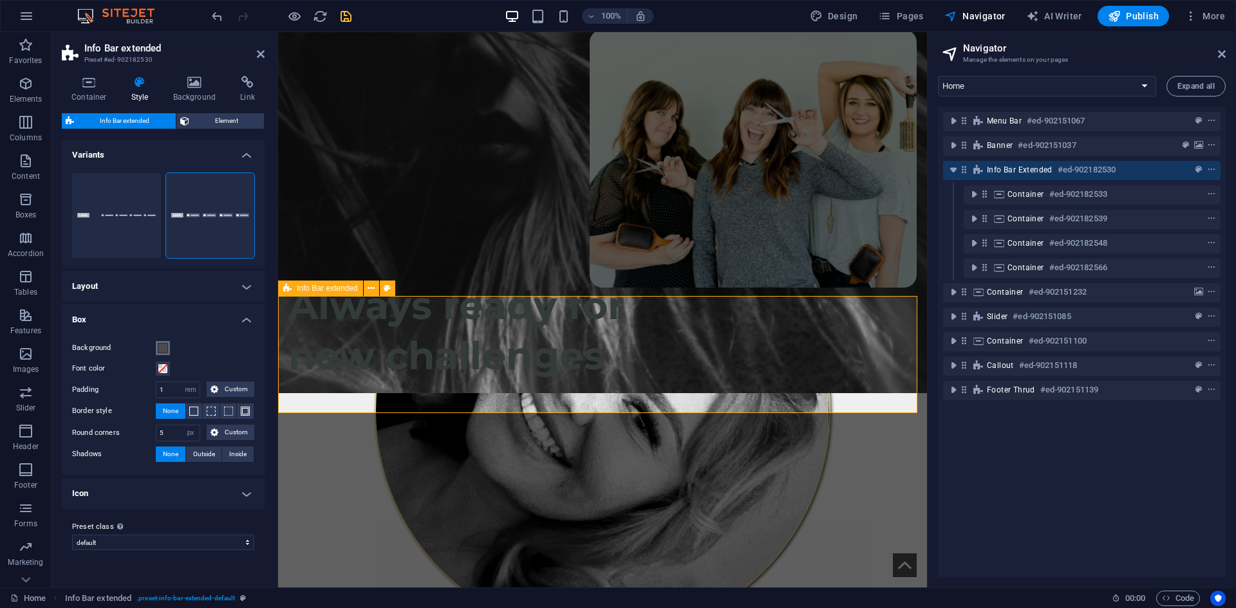
click at [156, 344] on button "Background" at bounding box center [163, 348] width 14 height 14
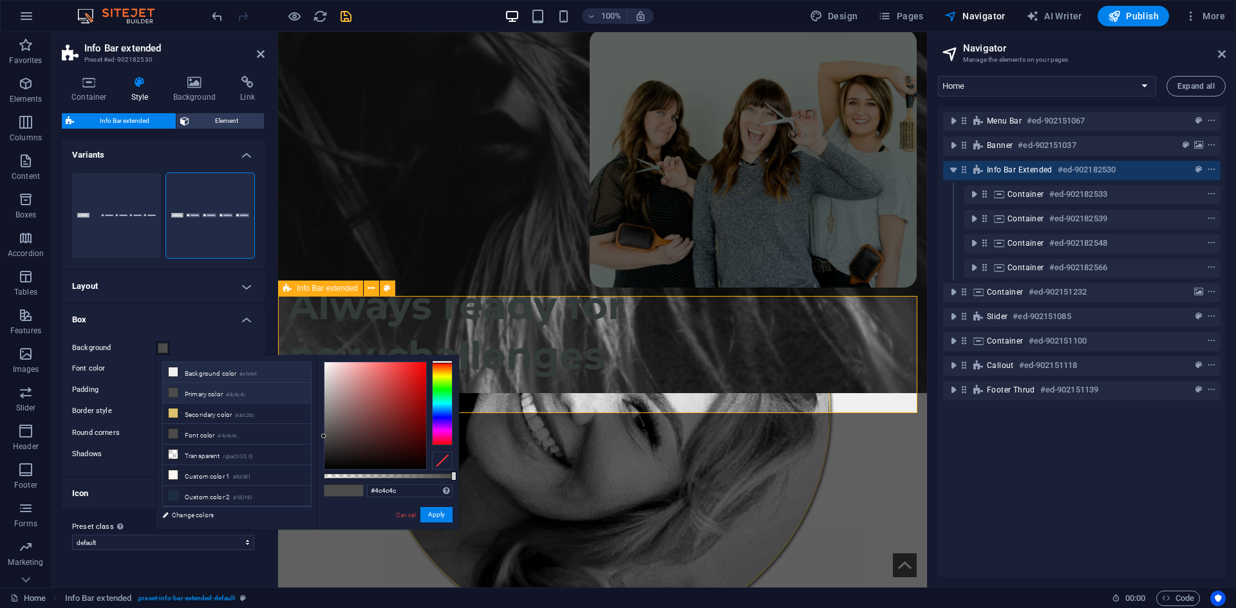
click at [259, 373] on li "Background color #efefef" at bounding box center [237, 372] width 148 height 21
drag, startPoint x: 329, startPoint y: 397, endPoint x: 322, endPoint y: 407, distance: 12.0
click at [324, 407] on div at bounding box center [375, 415] width 102 height 107
drag, startPoint x: 324, startPoint y: 387, endPoint x: 324, endPoint y: 380, distance: 6.5
click at [324, 380] on div at bounding box center [375, 415] width 102 height 107
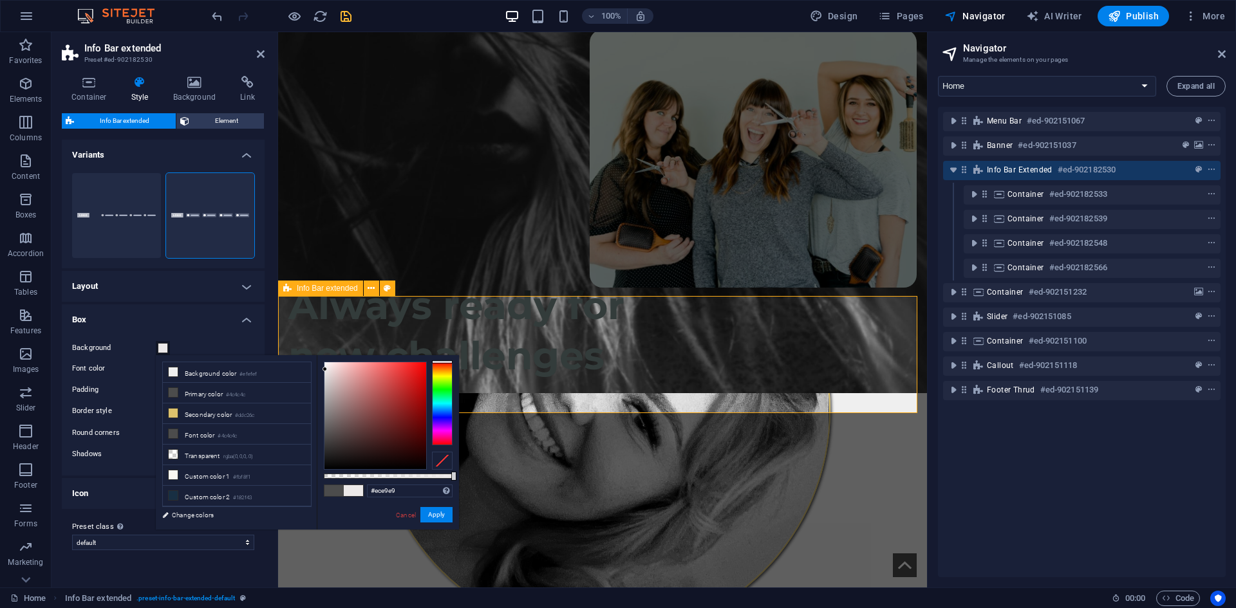
click at [325, 370] on div at bounding box center [375, 415] width 102 height 107
click at [319, 369] on div "#ededed Supported formats #0852ed rgb(8, 82, 237) rgba(8, 82, 237, 90%) hsv(221…" at bounding box center [388, 535] width 142 height 361
drag, startPoint x: 319, startPoint y: 369, endPoint x: 319, endPoint y: 460, distance: 91.4
click at [319, 460] on div "#ededed Supported formats #0852ed rgb(8, 82, 237) rgba(8, 82, 237, 90%) hsv(221…" at bounding box center [388, 535] width 142 height 361
click at [223, 386] on li "Primary color #4c4c4c" at bounding box center [237, 393] width 148 height 21
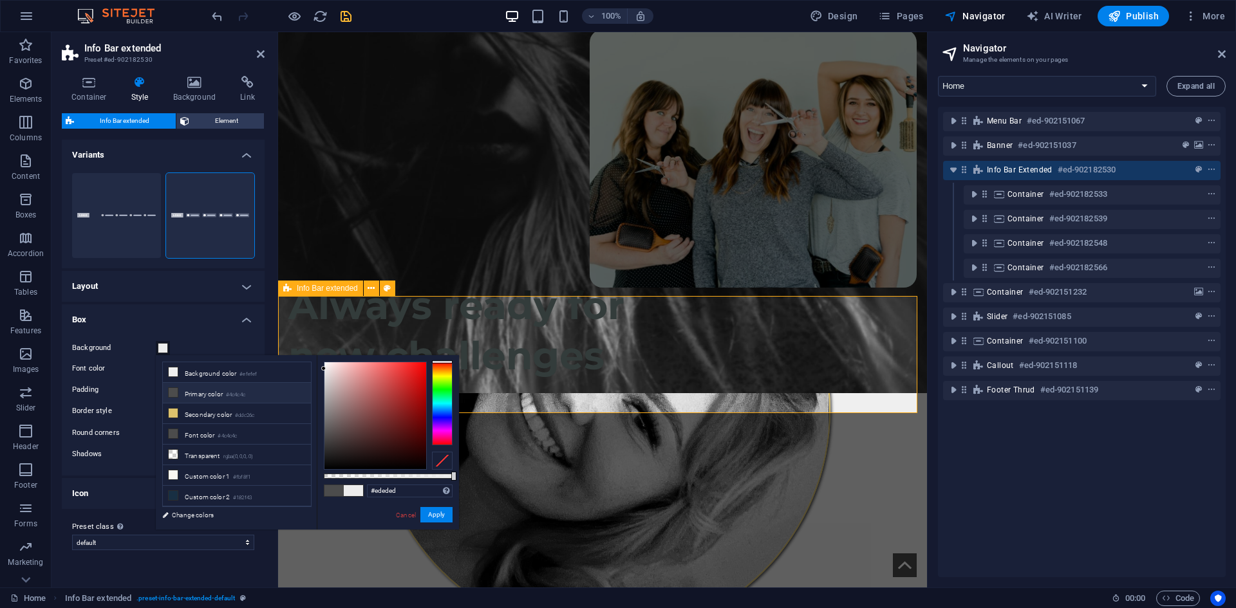
type input "#4c4c4c"
click at [433, 520] on button "Apply" at bounding box center [436, 514] width 32 height 15
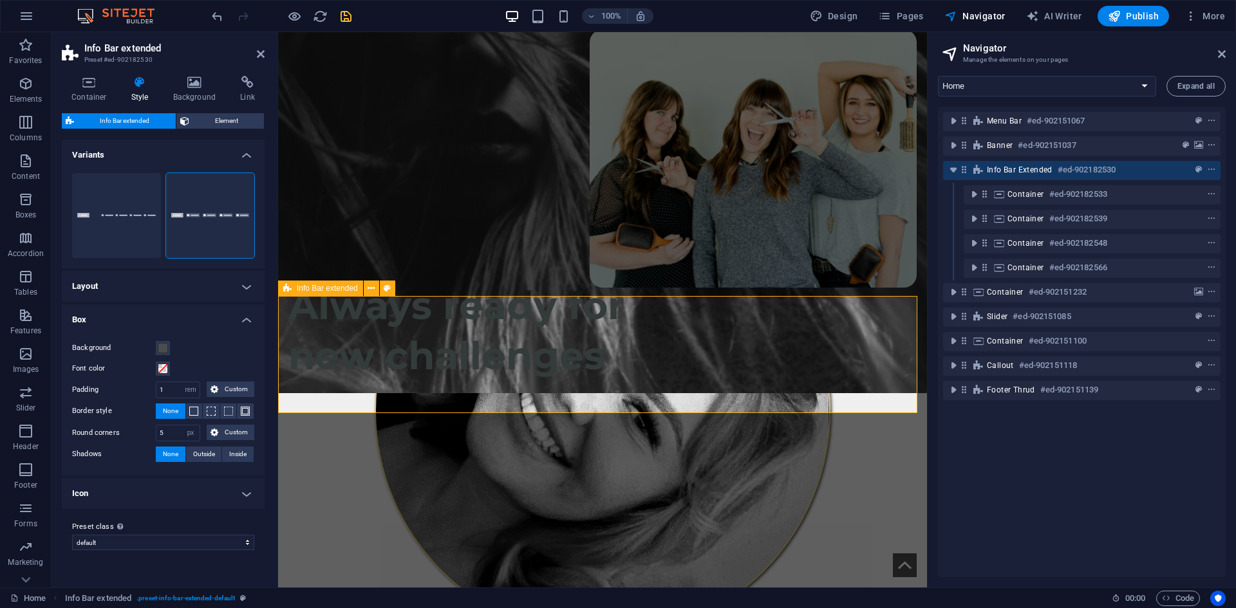
click at [350, 13] on icon "save" at bounding box center [346, 16] width 15 height 15
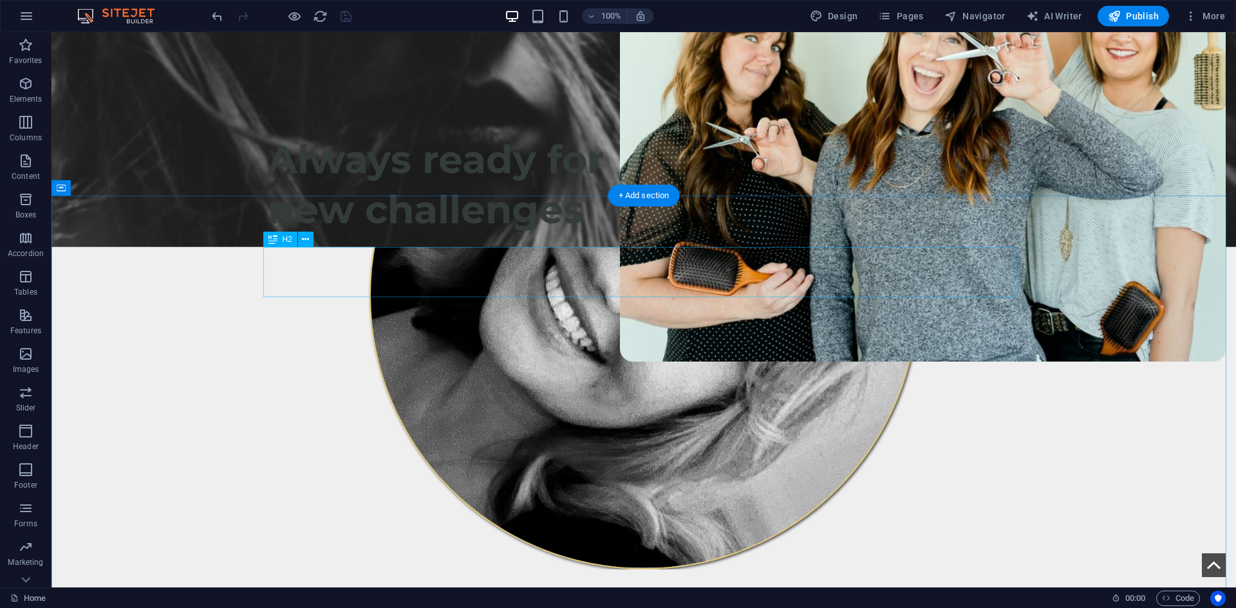
scroll to position [515, 0]
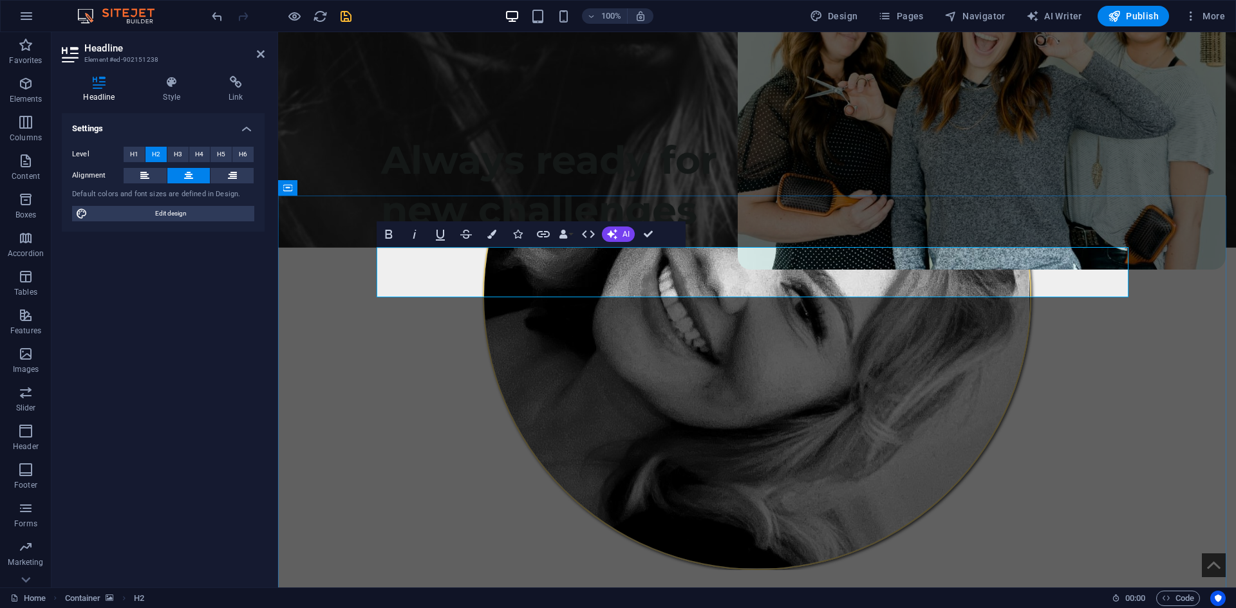
click at [133, 152] on span "H1" at bounding box center [134, 154] width 8 height 15
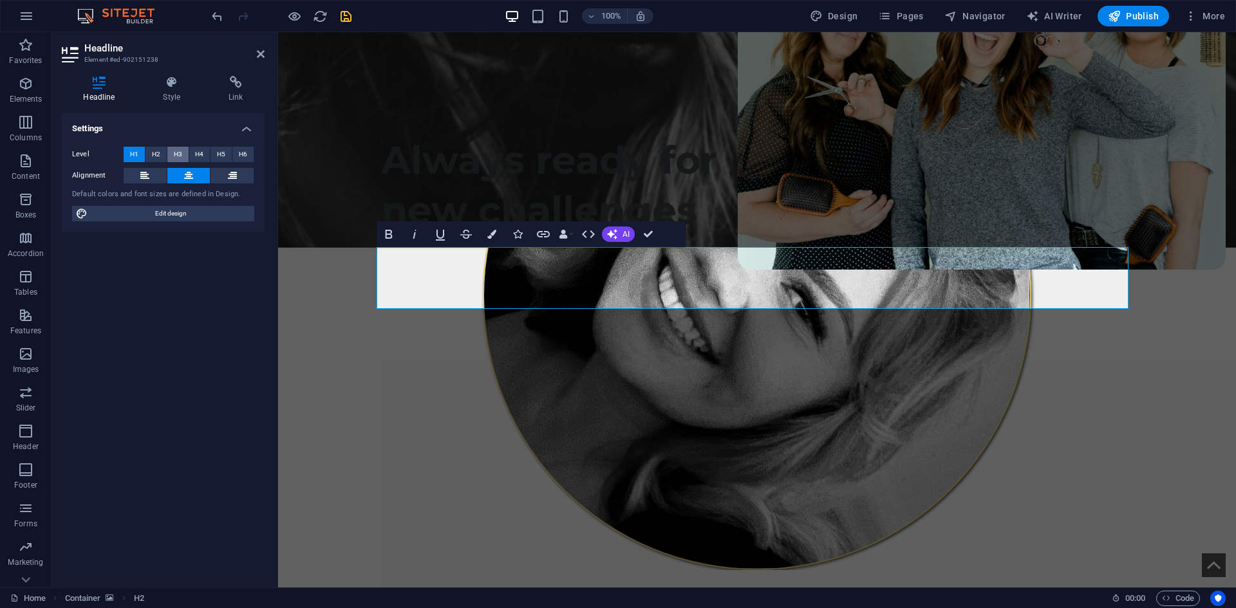
click at [178, 151] on span "H3" at bounding box center [178, 154] width 8 height 15
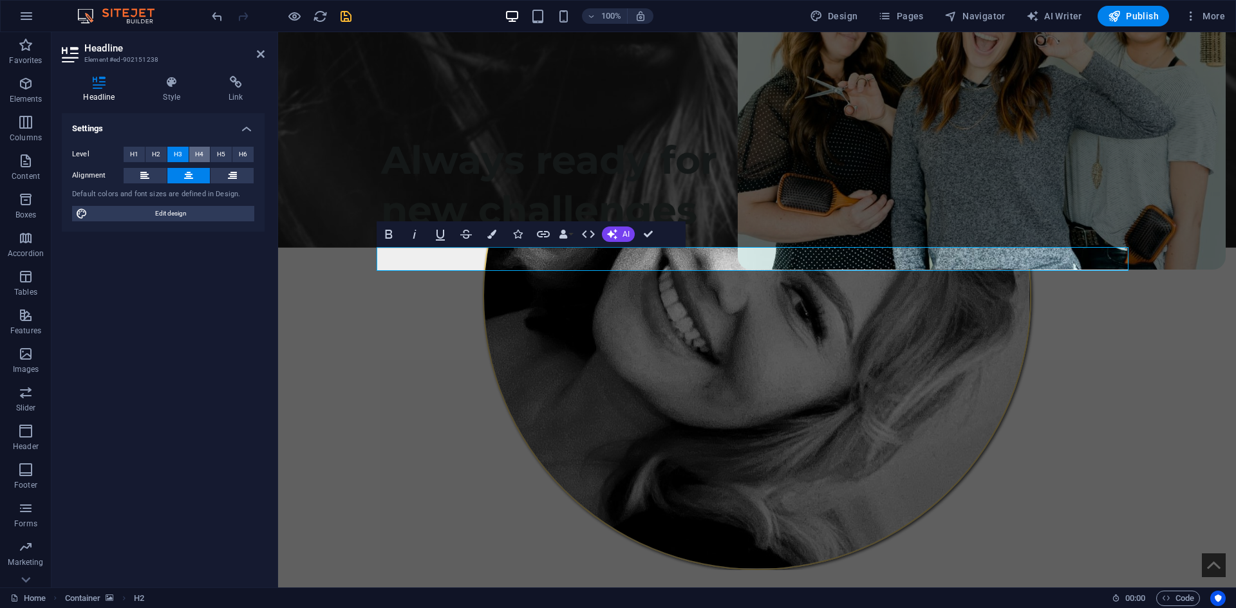
click at [204, 156] on button "H4" at bounding box center [199, 154] width 21 height 15
click at [221, 154] on span "H5" at bounding box center [221, 154] width 8 height 15
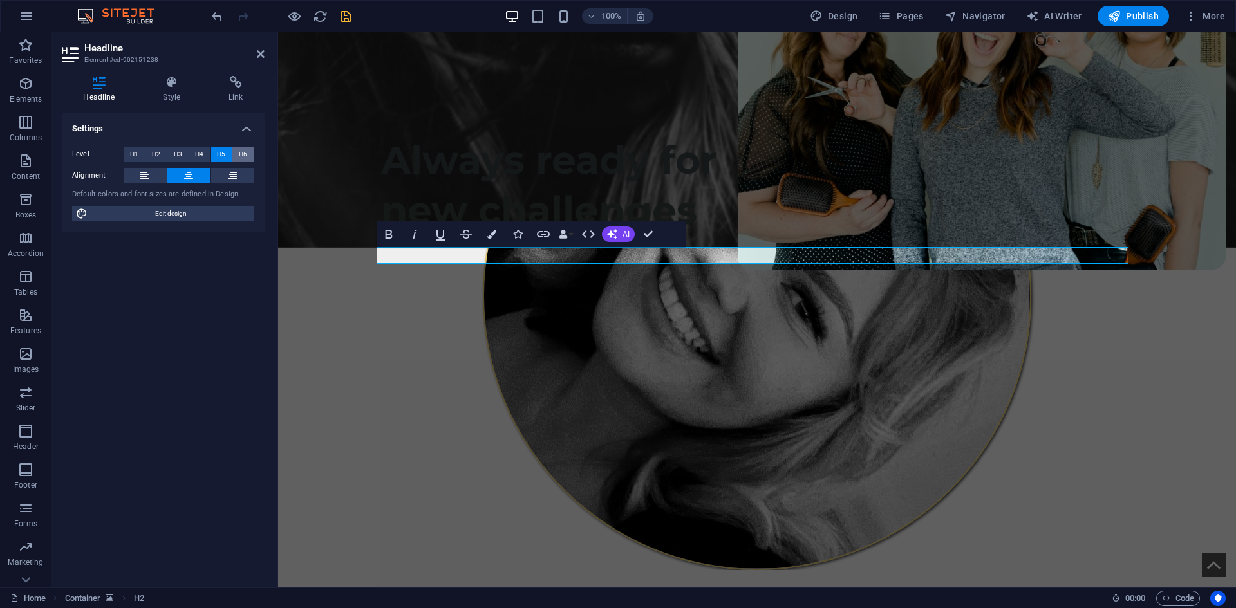
click at [250, 155] on button "H6" at bounding box center [242, 154] width 21 height 15
click at [171, 156] on button "H3" at bounding box center [177, 154] width 21 height 15
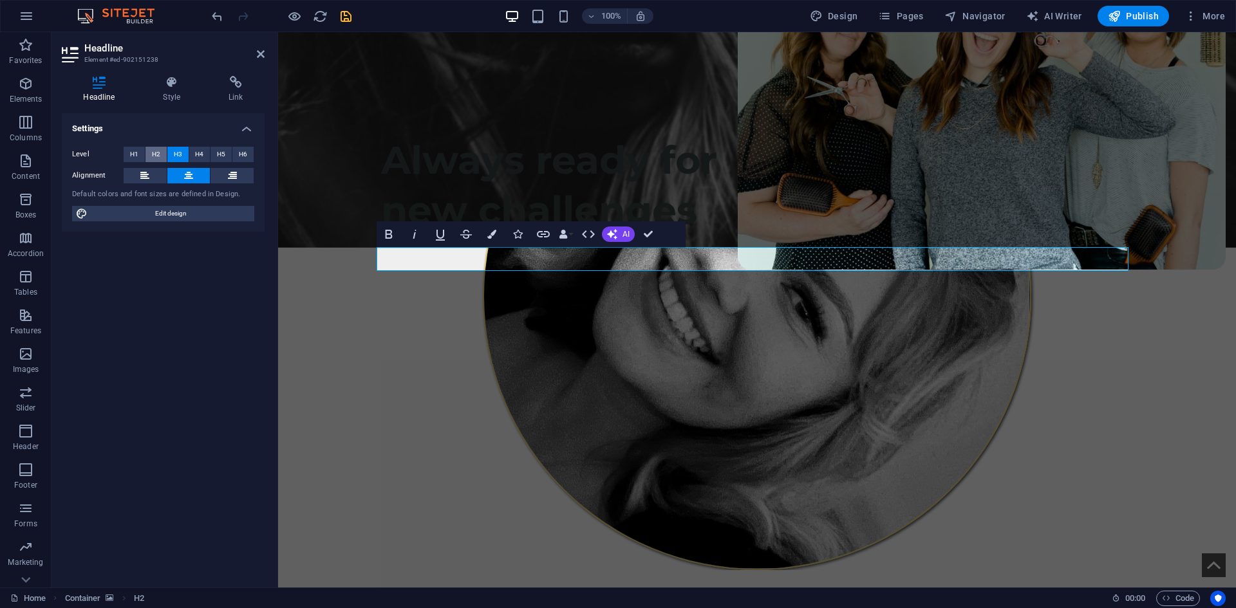
click at [157, 153] on span "H2" at bounding box center [156, 154] width 8 height 15
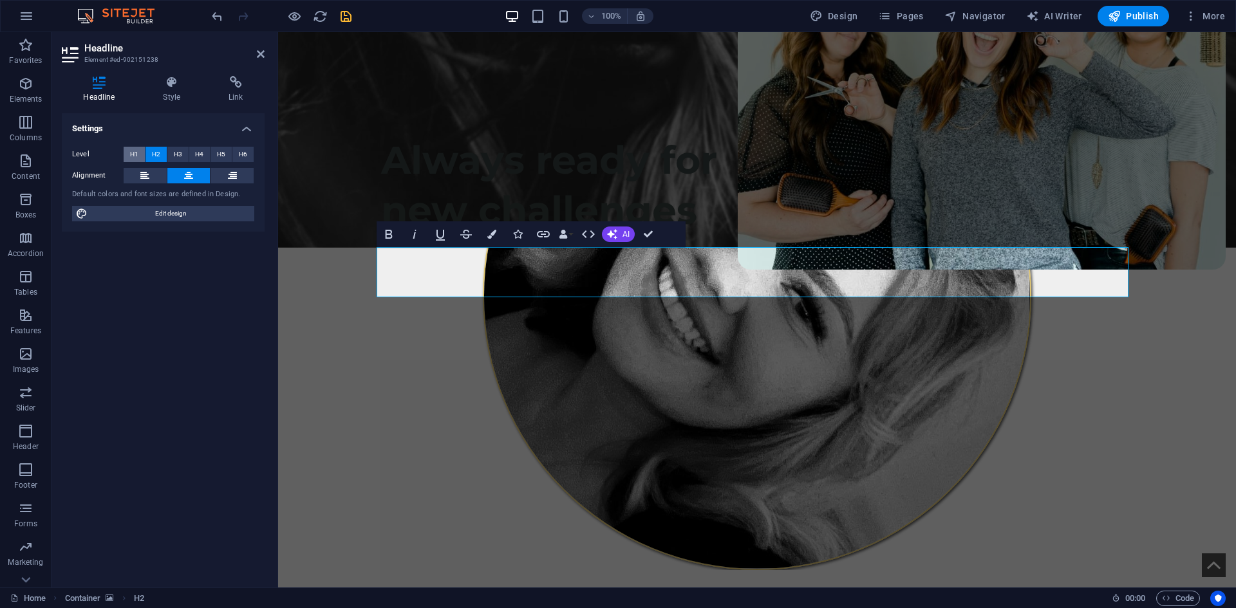
click at [136, 151] on span "H1" at bounding box center [134, 154] width 8 height 15
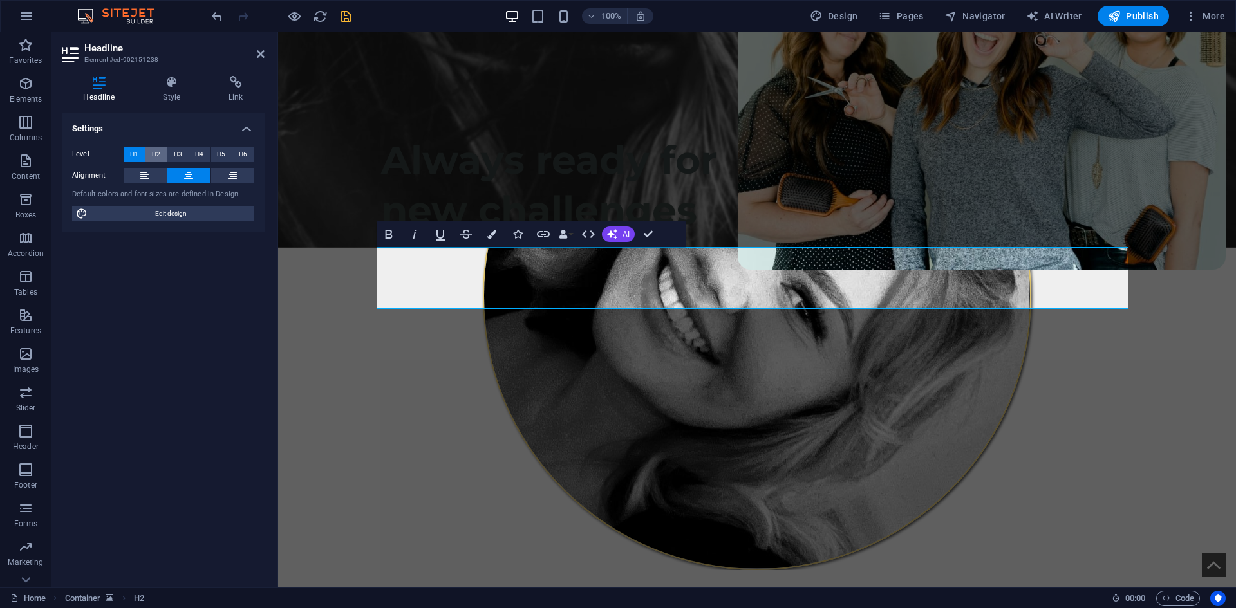
click at [149, 149] on button "H2" at bounding box center [155, 154] width 21 height 15
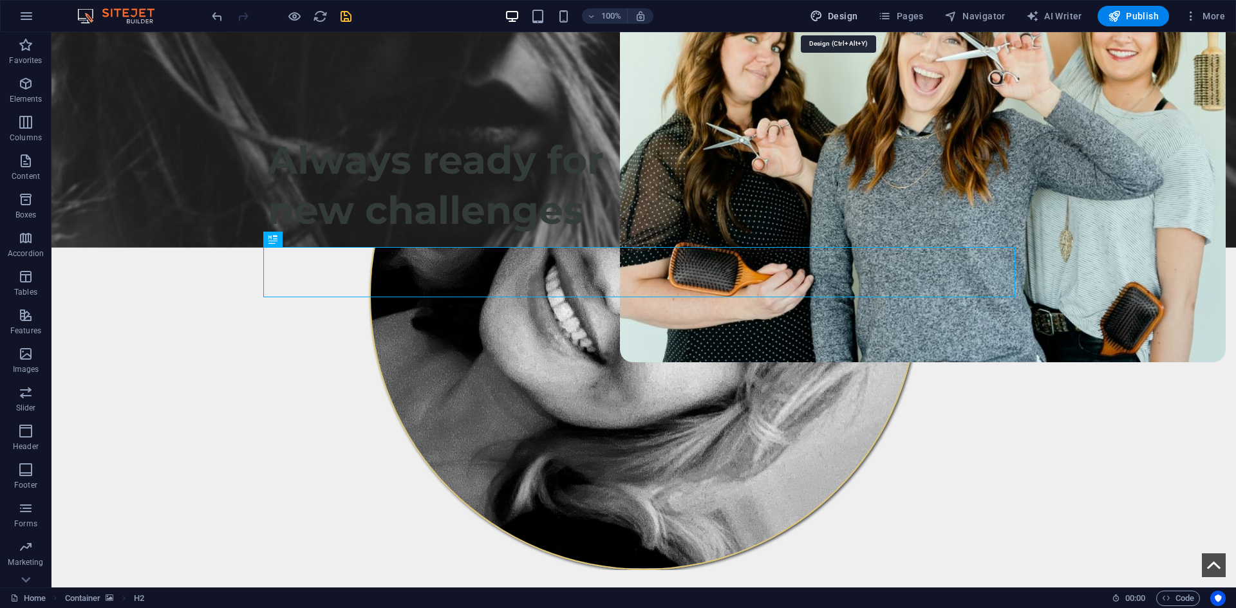
select select "px"
select select "400"
select select "px"
select select "700"
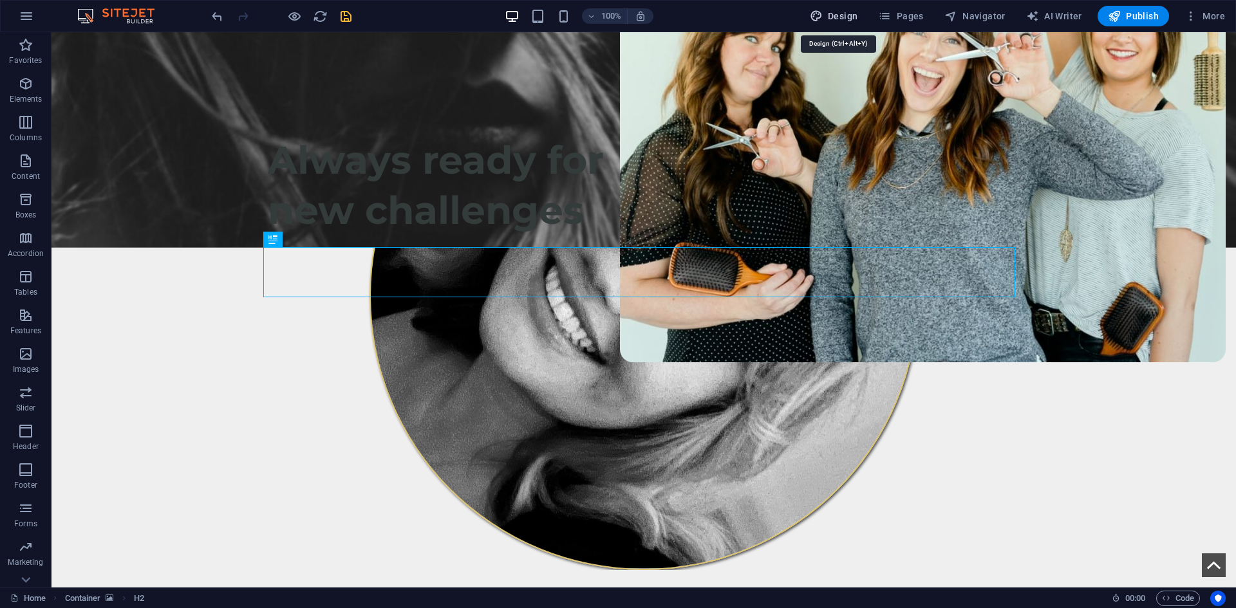
select select "px"
select select "rem"
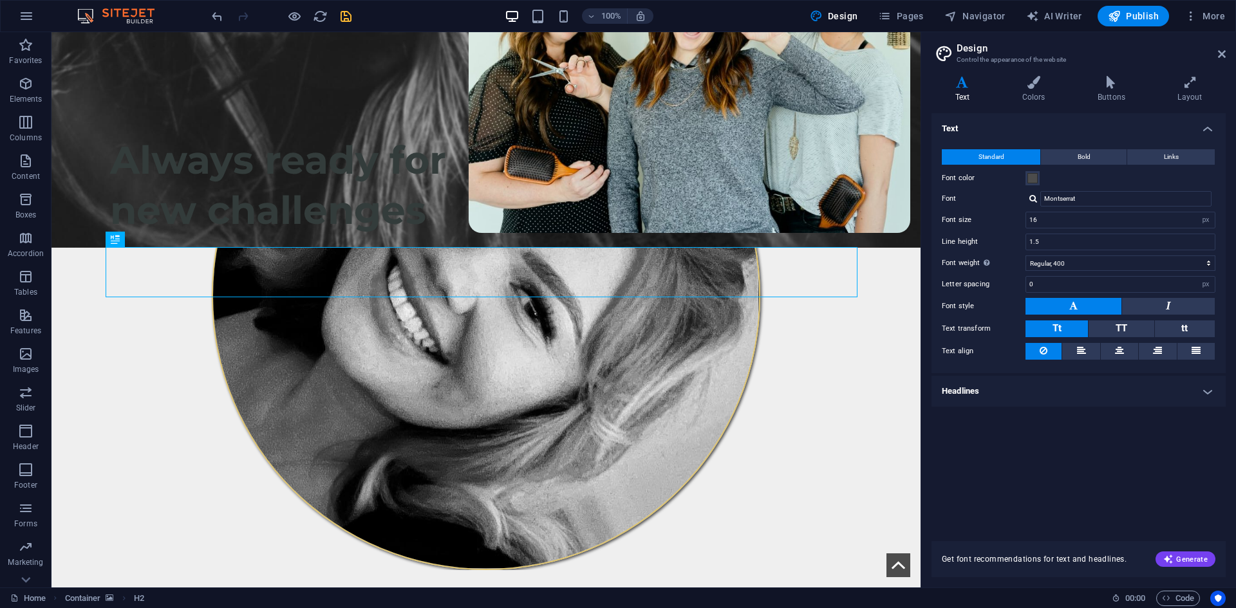
click at [987, 397] on h4 "Headlines" at bounding box center [1079, 391] width 294 height 31
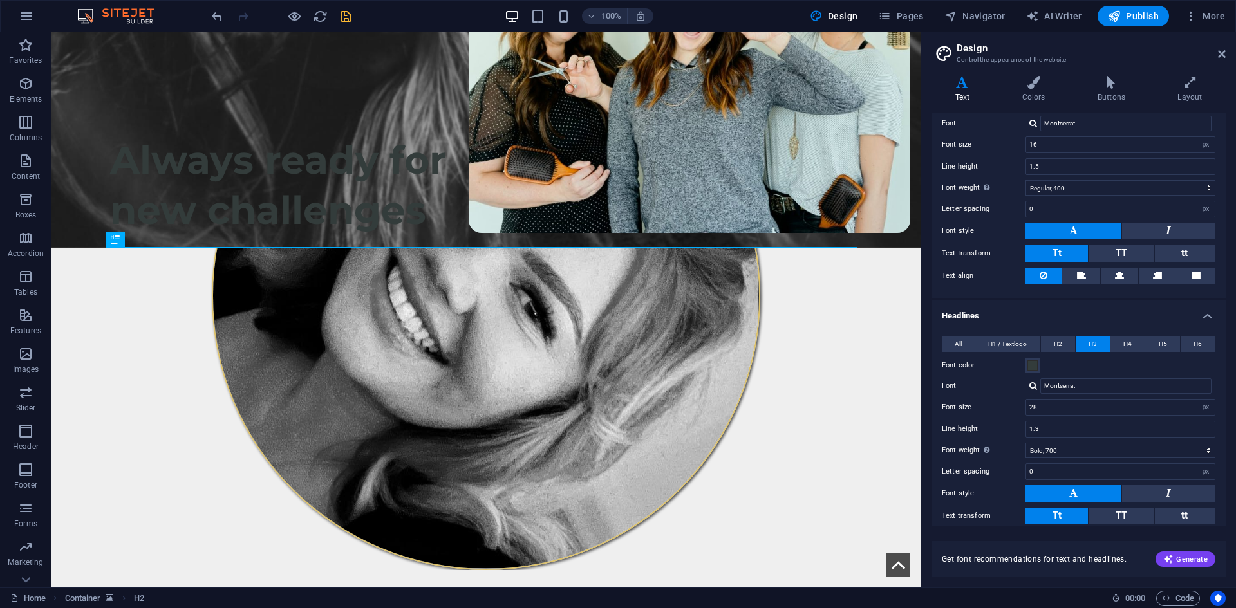
scroll to position [155, 0]
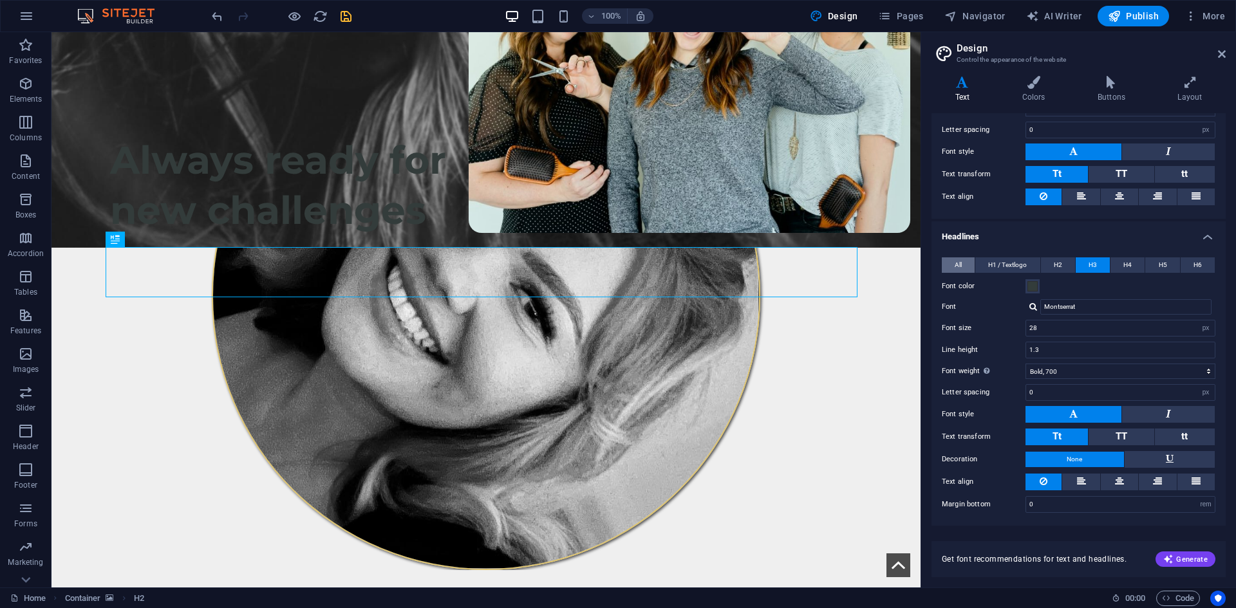
click at [961, 269] on span "All" at bounding box center [958, 265] width 7 height 15
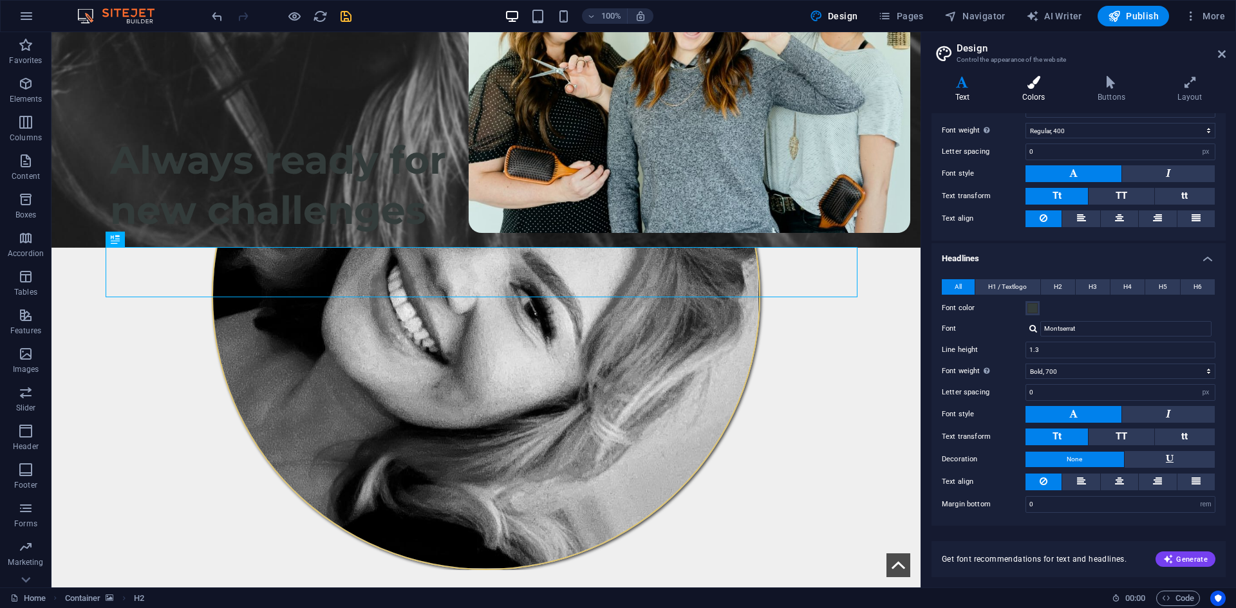
click at [1030, 88] on icon at bounding box center [1033, 82] width 70 height 13
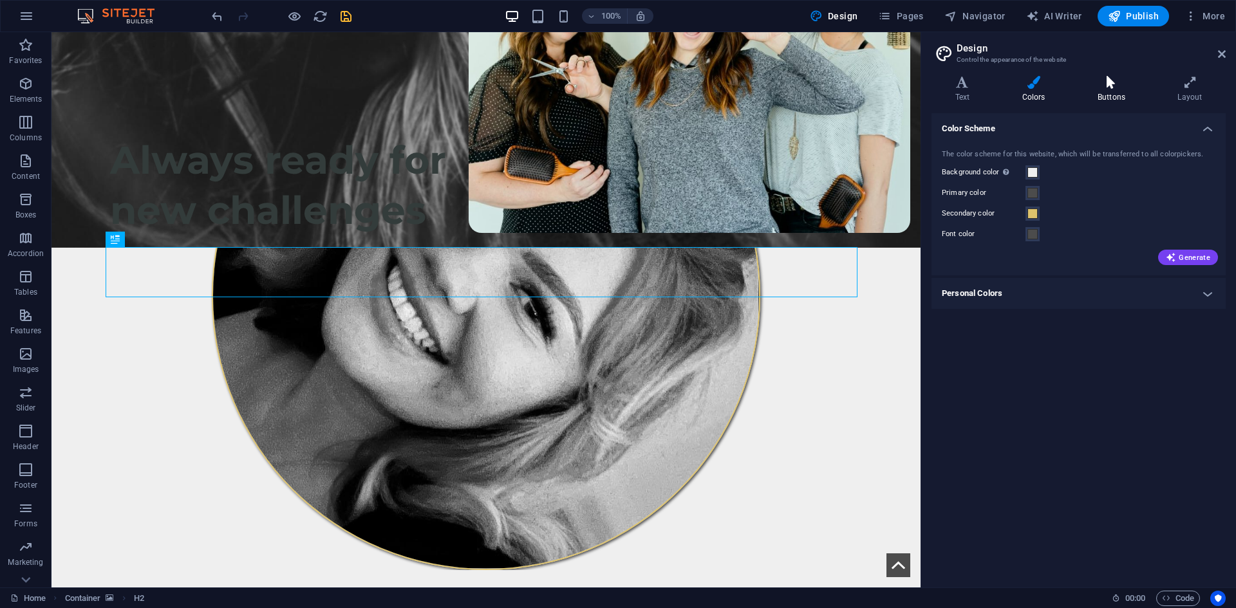
click at [1129, 86] on icon at bounding box center [1111, 82] width 75 height 13
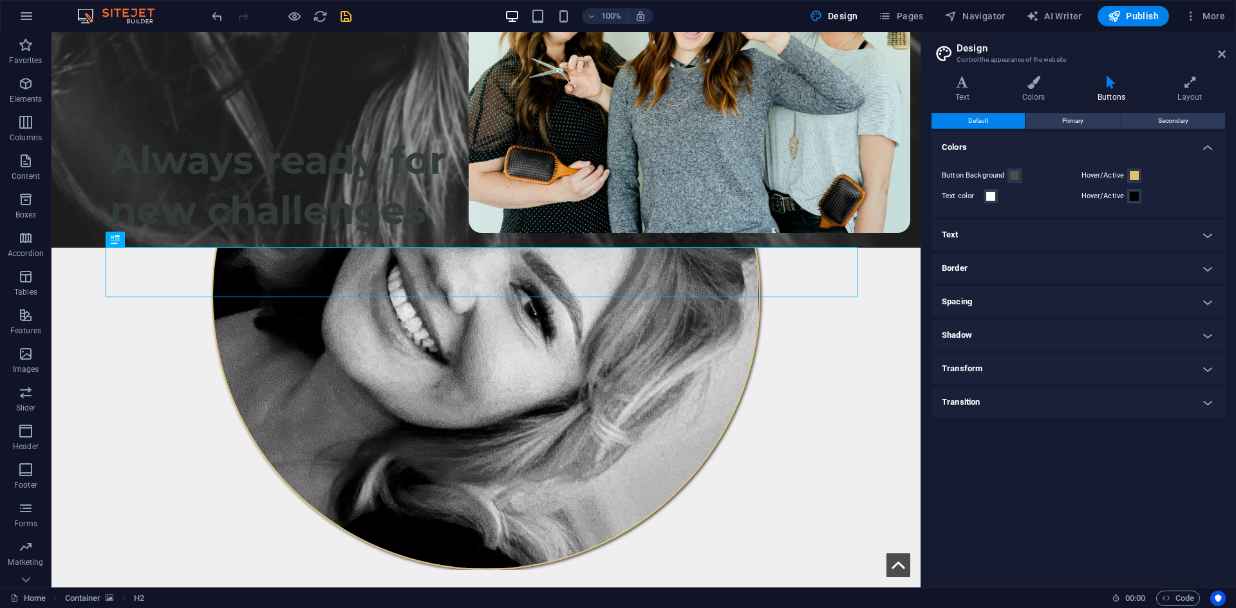
click at [958, 229] on h4 "Text" at bounding box center [1079, 235] width 294 height 31
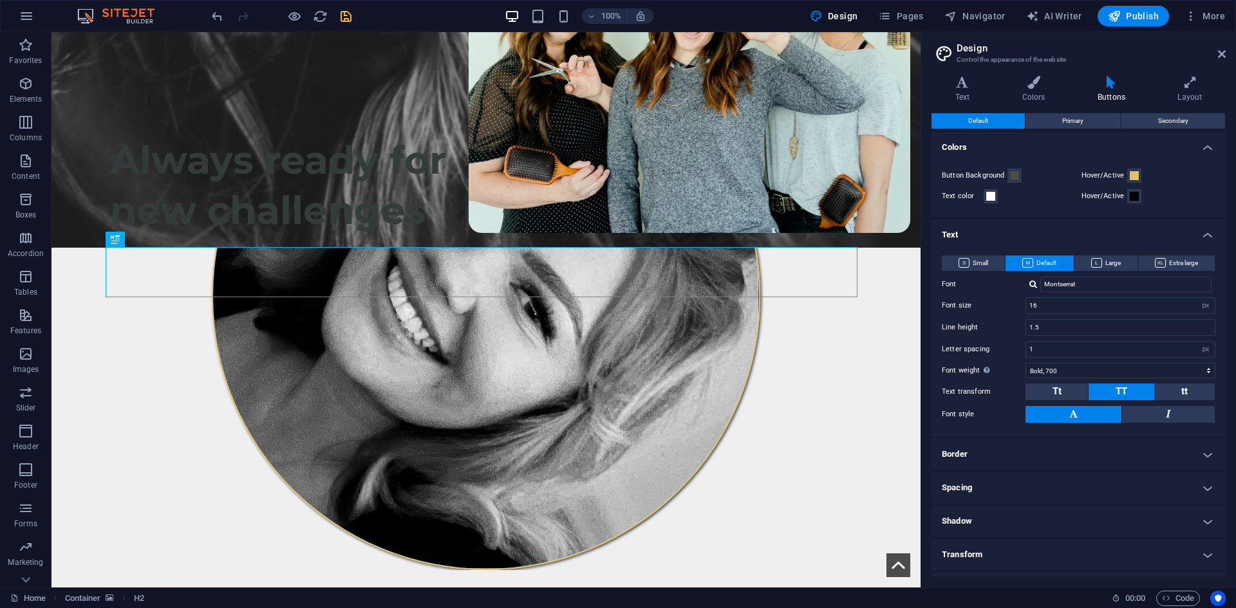
click at [953, 234] on h4 "Text" at bounding box center [1079, 231] width 294 height 23
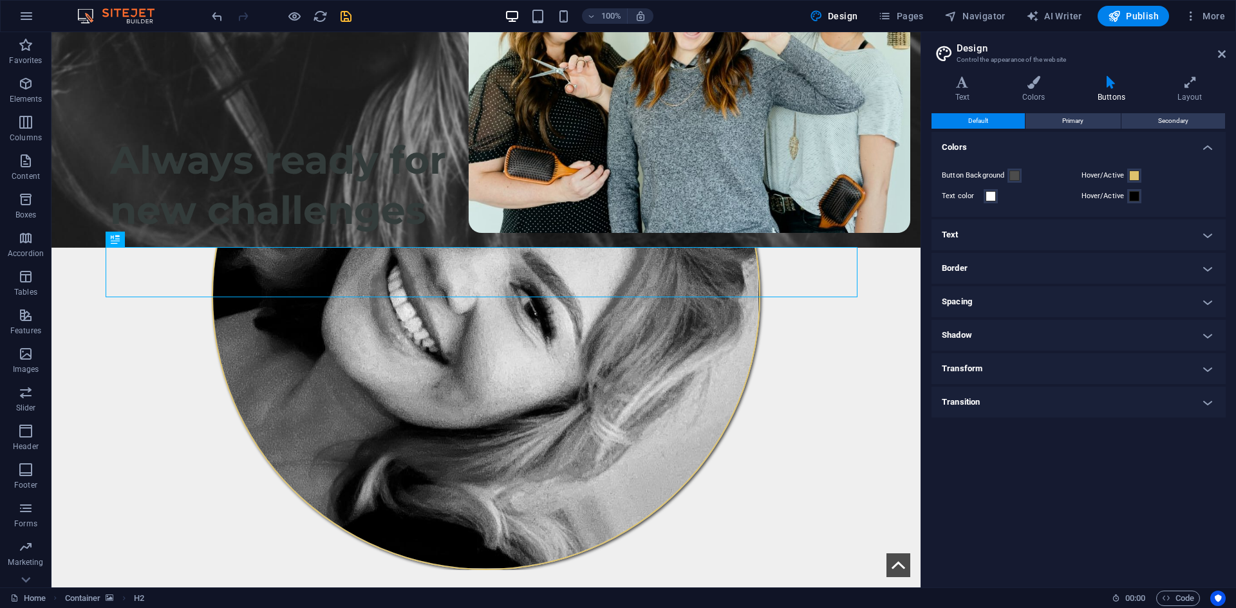
click at [974, 240] on h4 "Text" at bounding box center [1079, 235] width 294 height 31
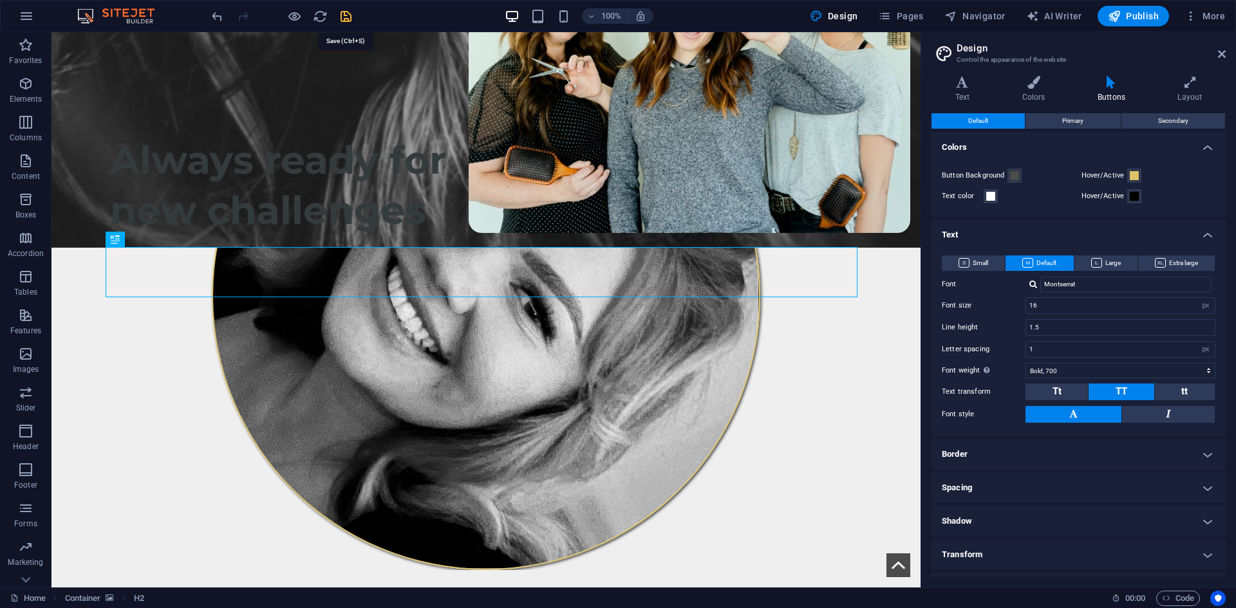
click at [350, 21] on icon "save" at bounding box center [346, 16] width 15 height 15
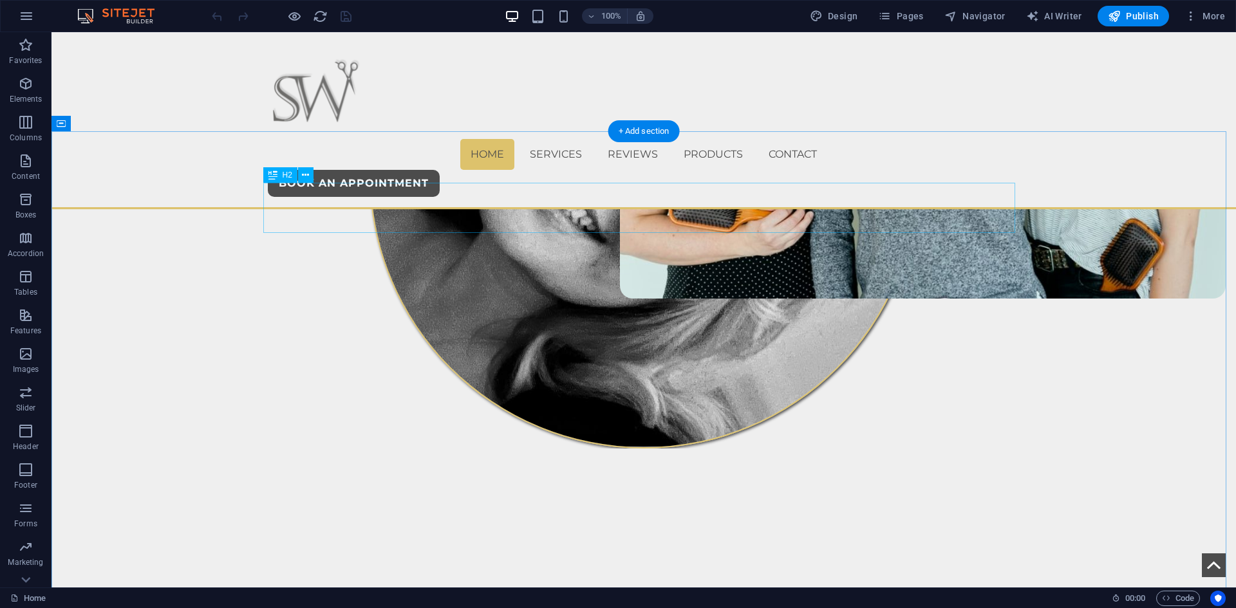
scroll to position [579, 0]
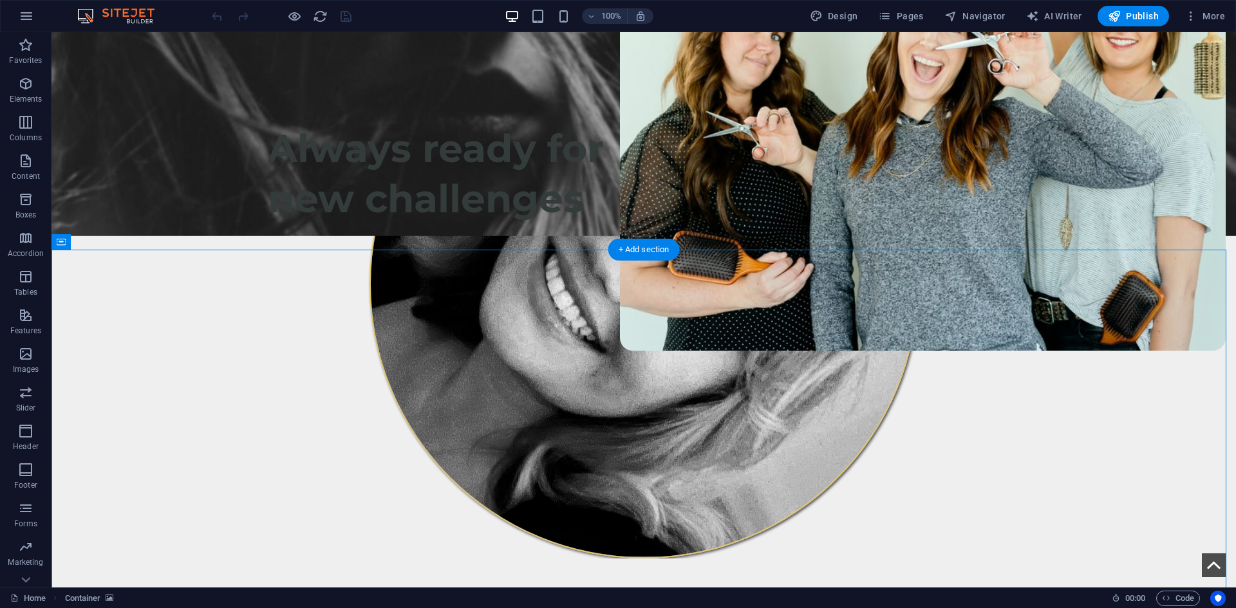
scroll to position [644, 0]
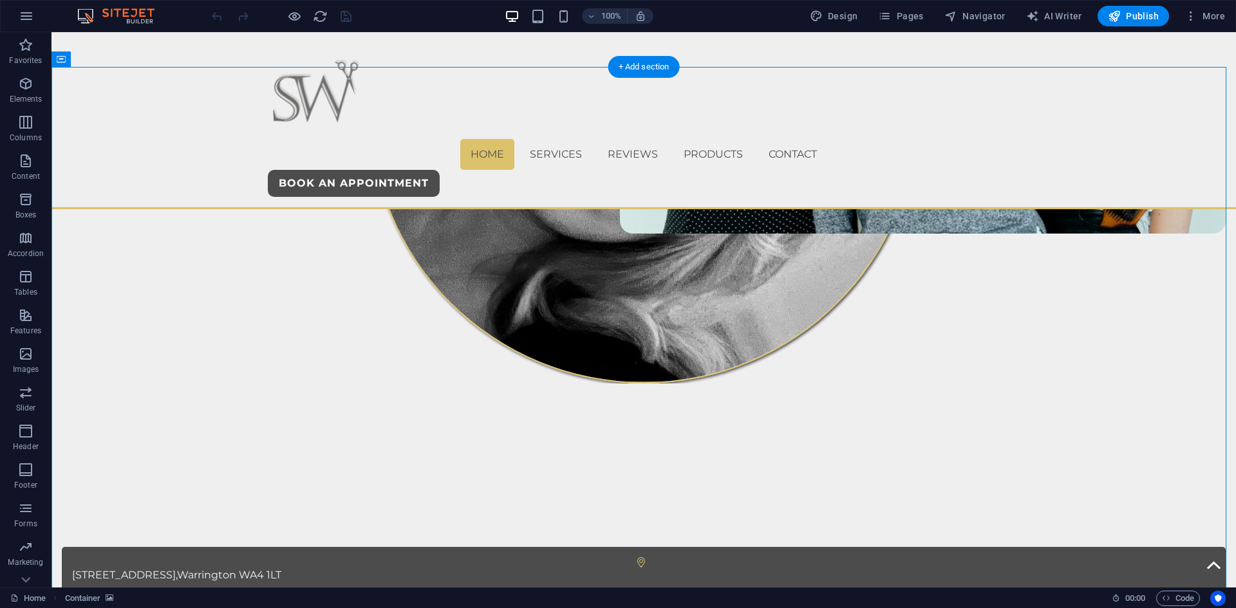
select select "book"
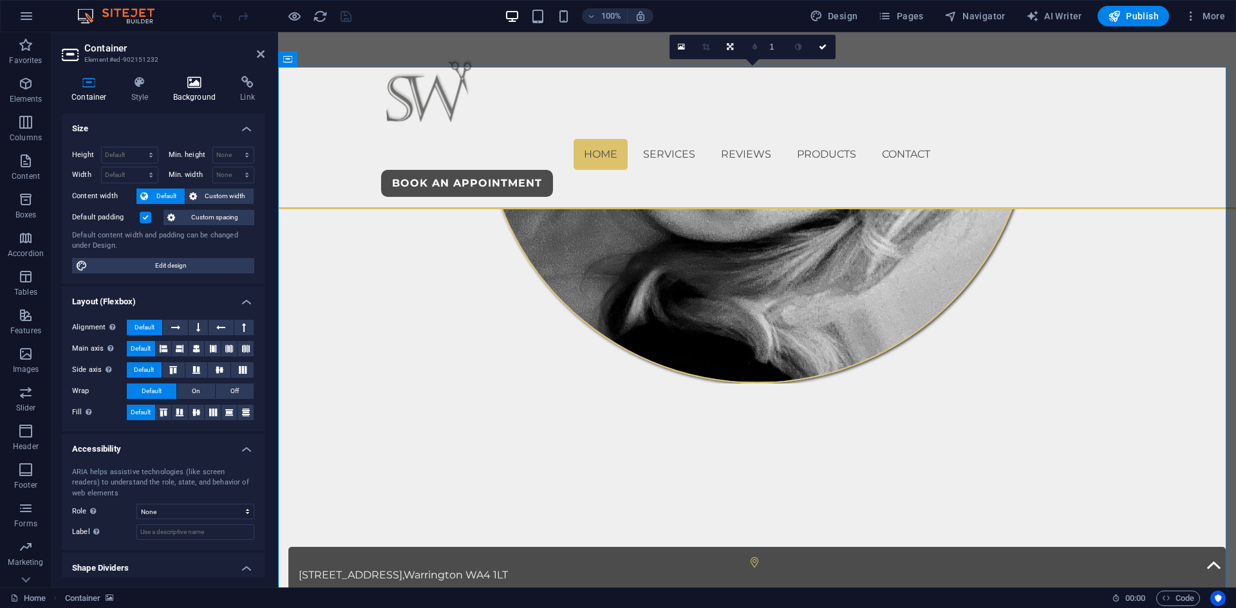
click at [182, 84] on icon at bounding box center [195, 82] width 62 height 13
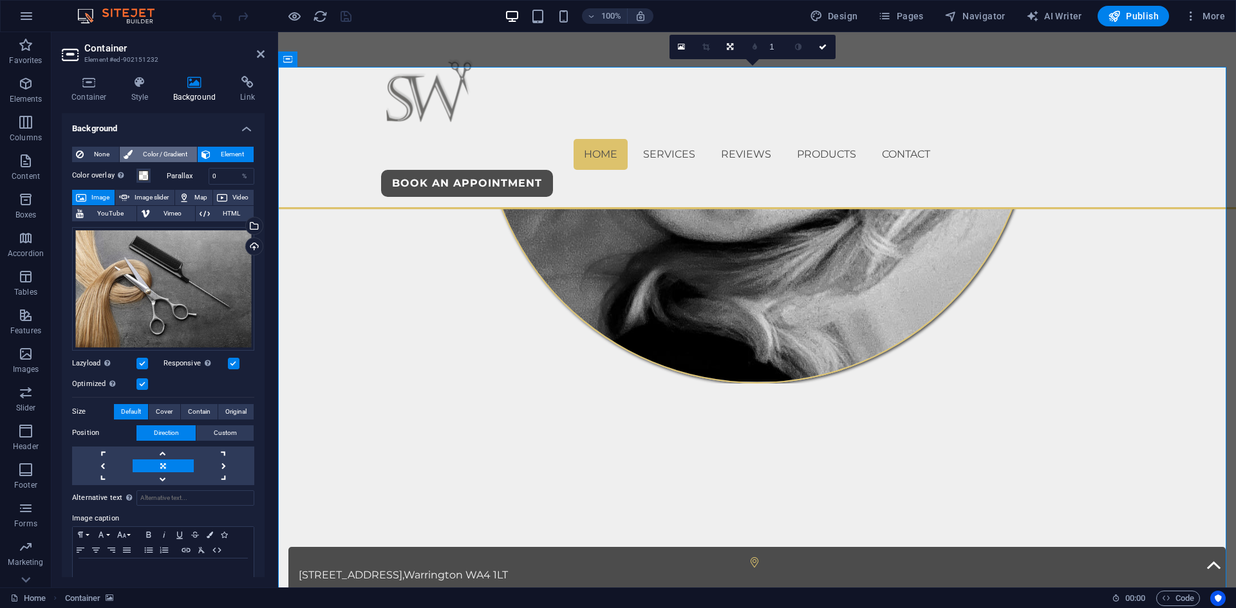
click at [147, 153] on span "Color / Gradient" at bounding box center [164, 154] width 57 height 15
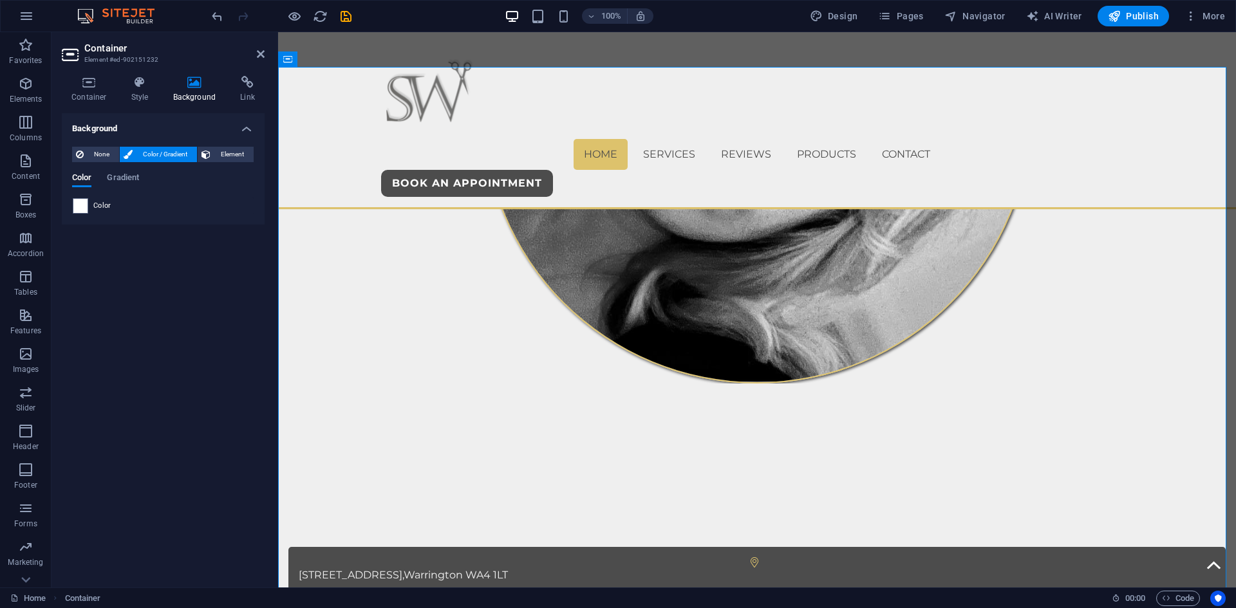
click at [0, 0] on icon "undo" at bounding box center [0, 0] width 0 height 0
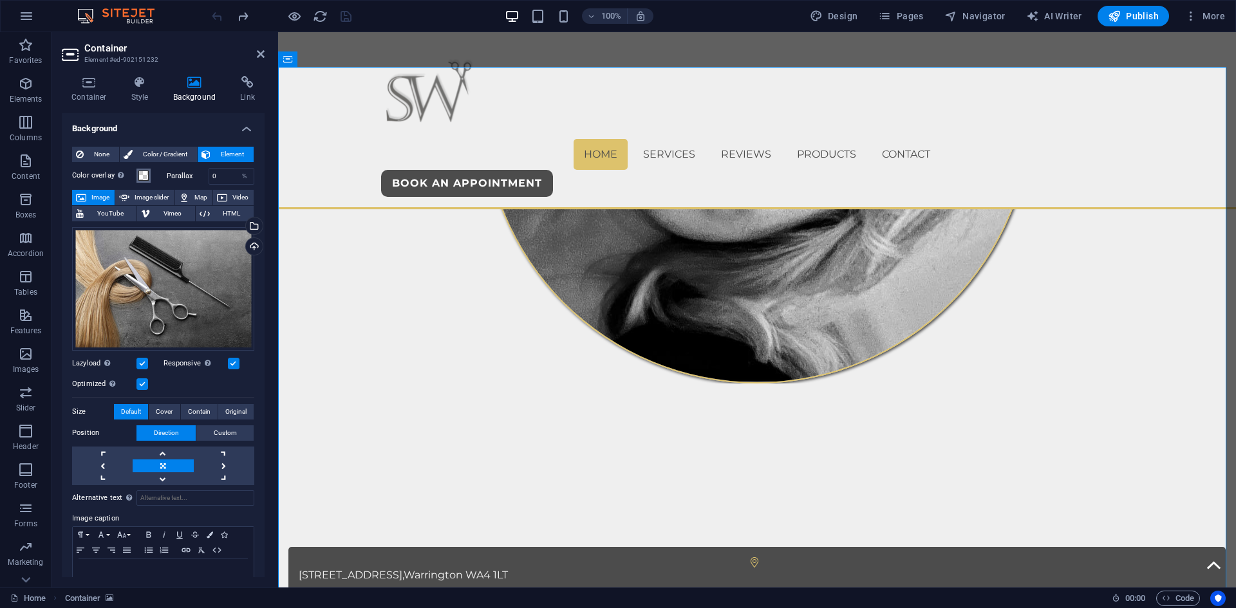
click at [140, 176] on span at bounding box center [143, 176] width 10 height 10
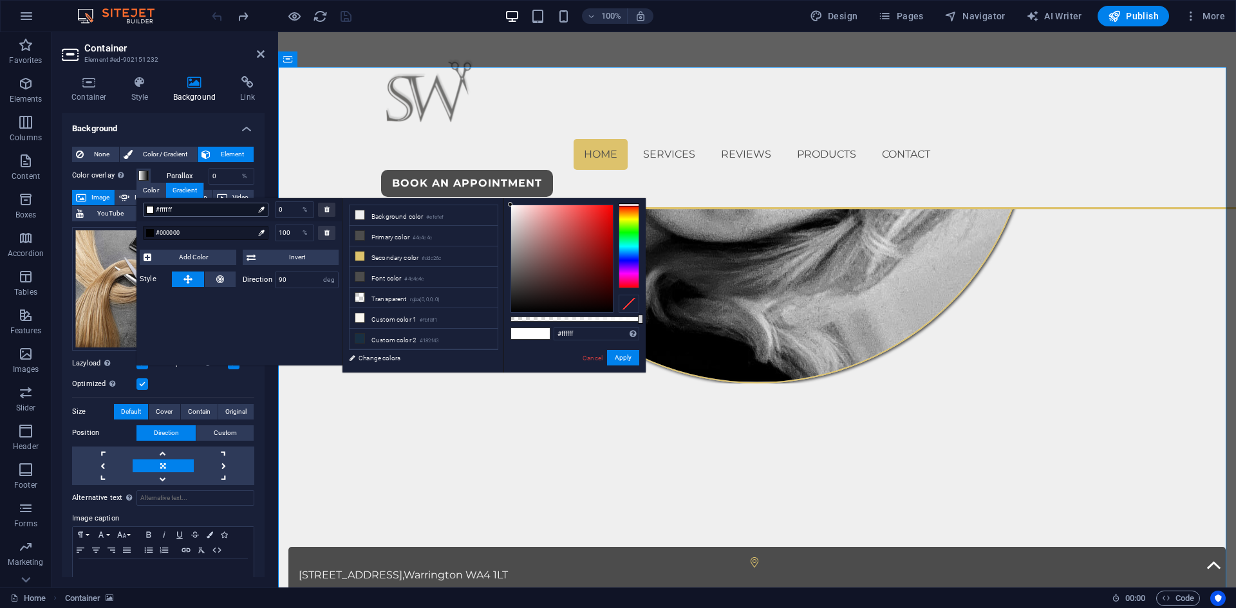
click at [186, 208] on span "#ffffff" at bounding box center [205, 210] width 98 height 12
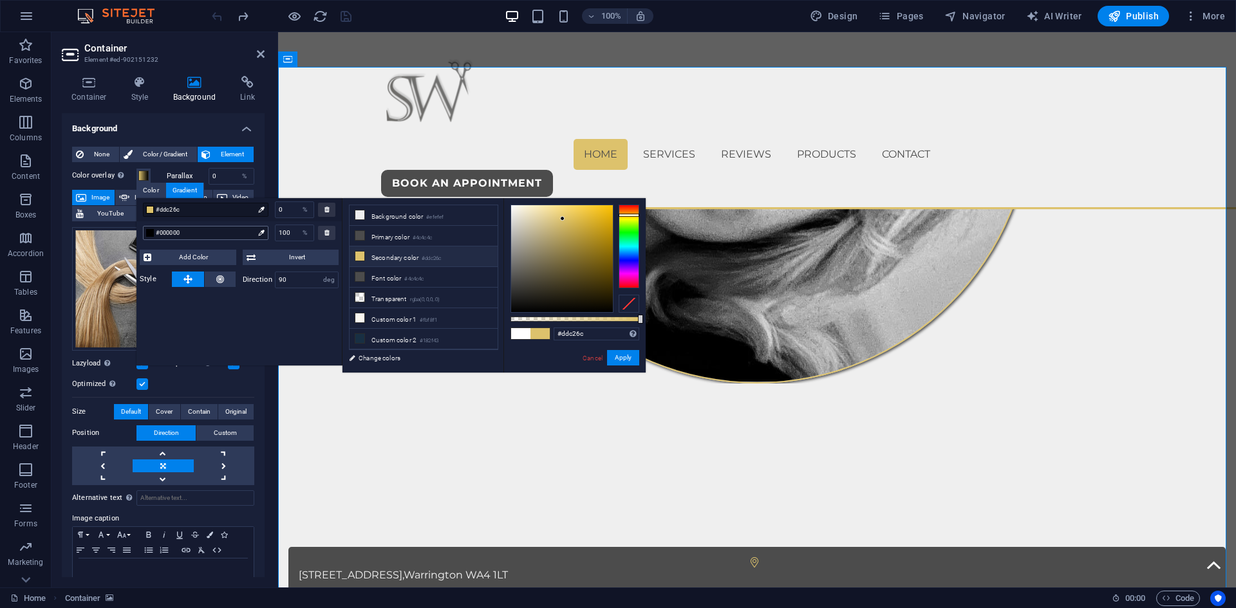
click at [176, 230] on span "#000000" at bounding box center [205, 233] width 98 height 12
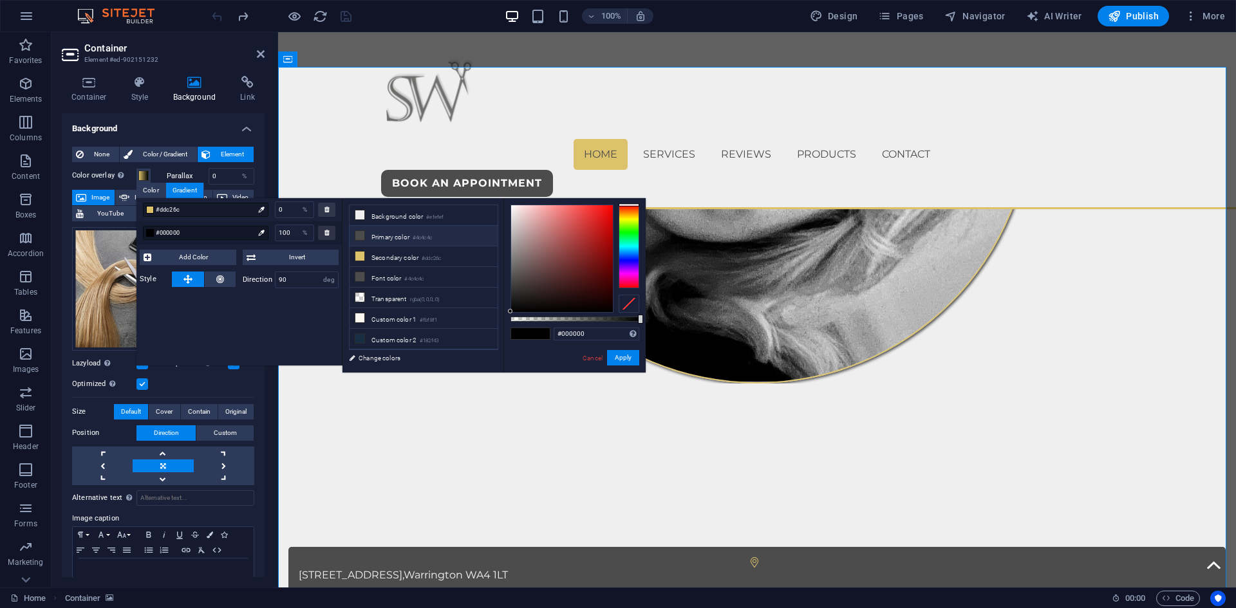
drag, startPoint x: 603, startPoint y: 319, endPoint x: 588, endPoint y: 319, distance: 14.8
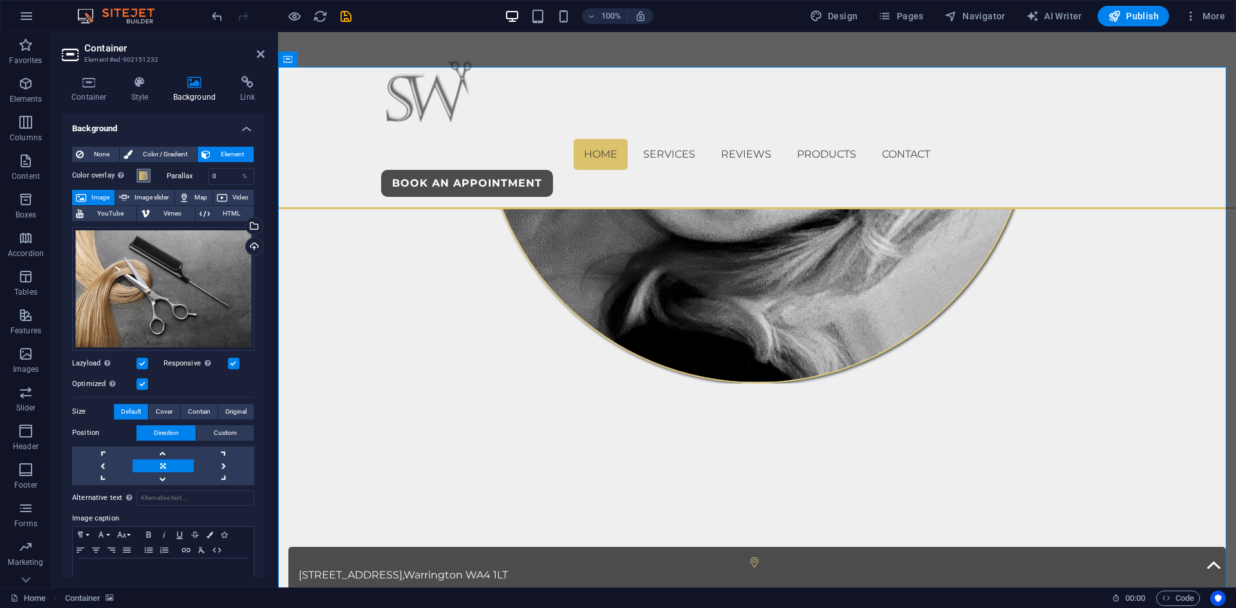
click at [144, 178] on span at bounding box center [143, 176] width 10 height 10
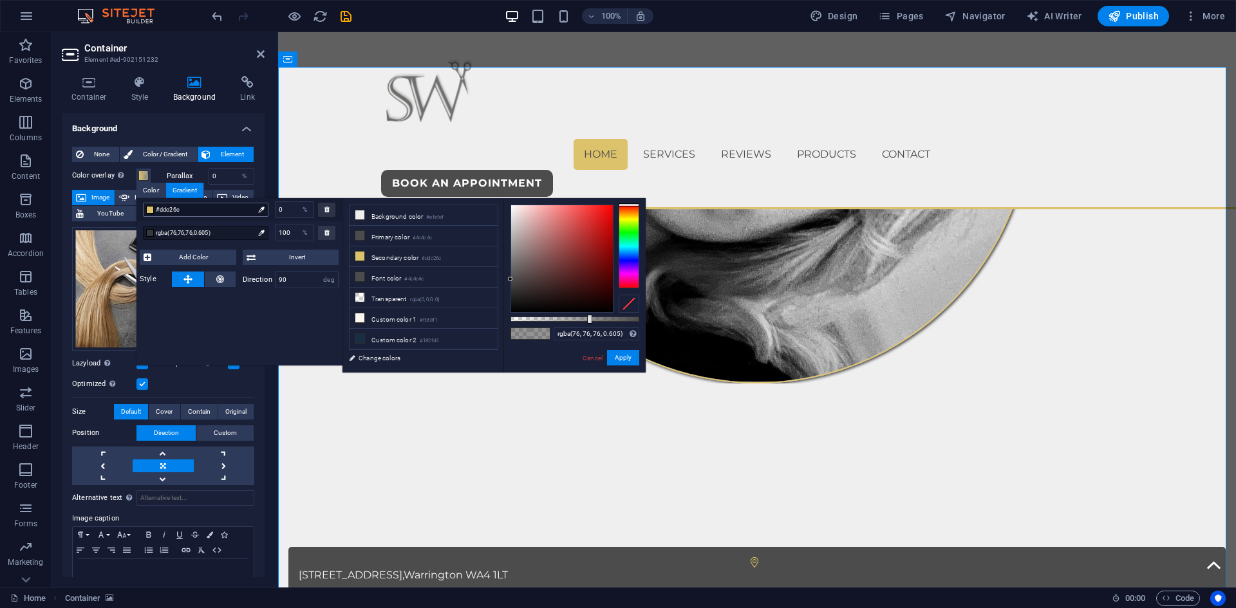
click at [220, 207] on span "#ddc26c" at bounding box center [205, 210] width 98 height 12
click at [223, 216] on div "#ddc26c" at bounding box center [206, 210] width 126 height 14
click at [198, 206] on span "#ddc26c" at bounding box center [205, 210] width 98 height 12
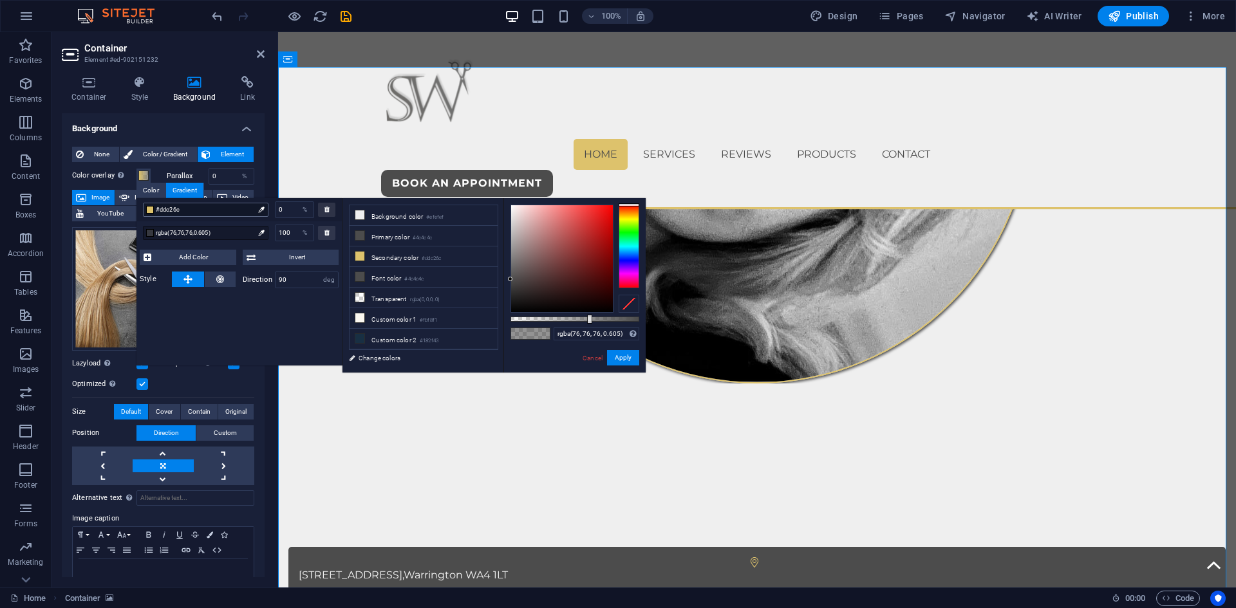
click at [198, 206] on span "#ddc26c" at bounding box center [205, 210] width 98 height 12
click at [183, 230] on span "rgba(76,76,76,0.605)" at bounding box center [205, 233] width 98 height 12
click at [153, 209] on div at bounding box center [150, 210] width 8 height 8
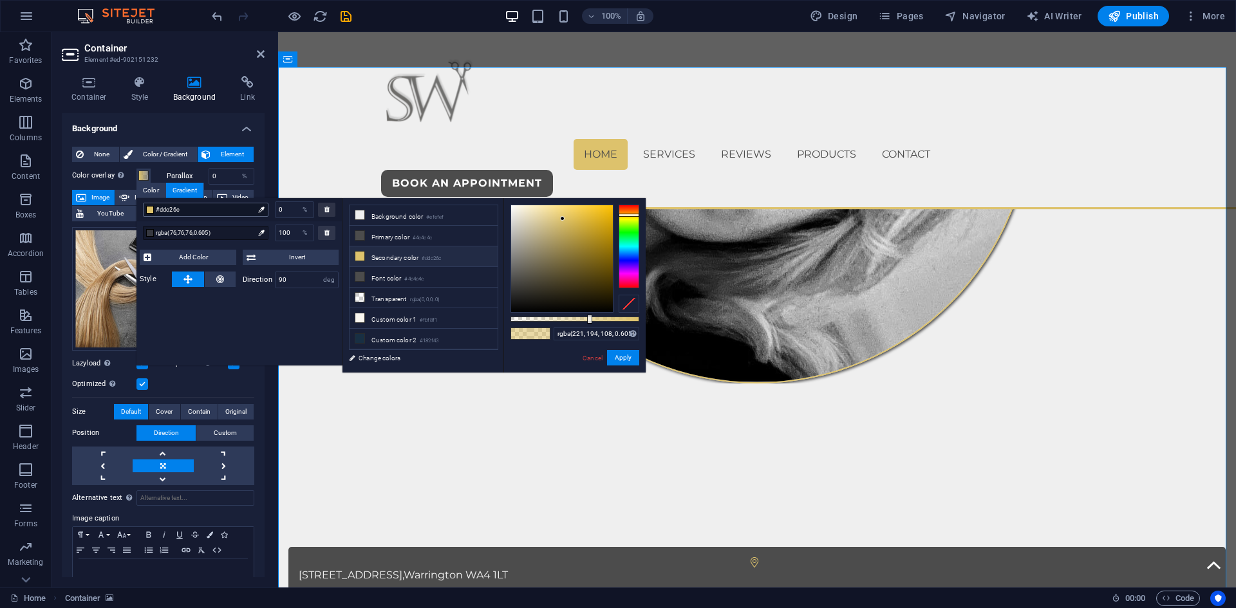
click at [153, 209] on div at bounding box center [150, 210] width 8 height 8
type input "rgba(221, 194, 108, 0.525)"
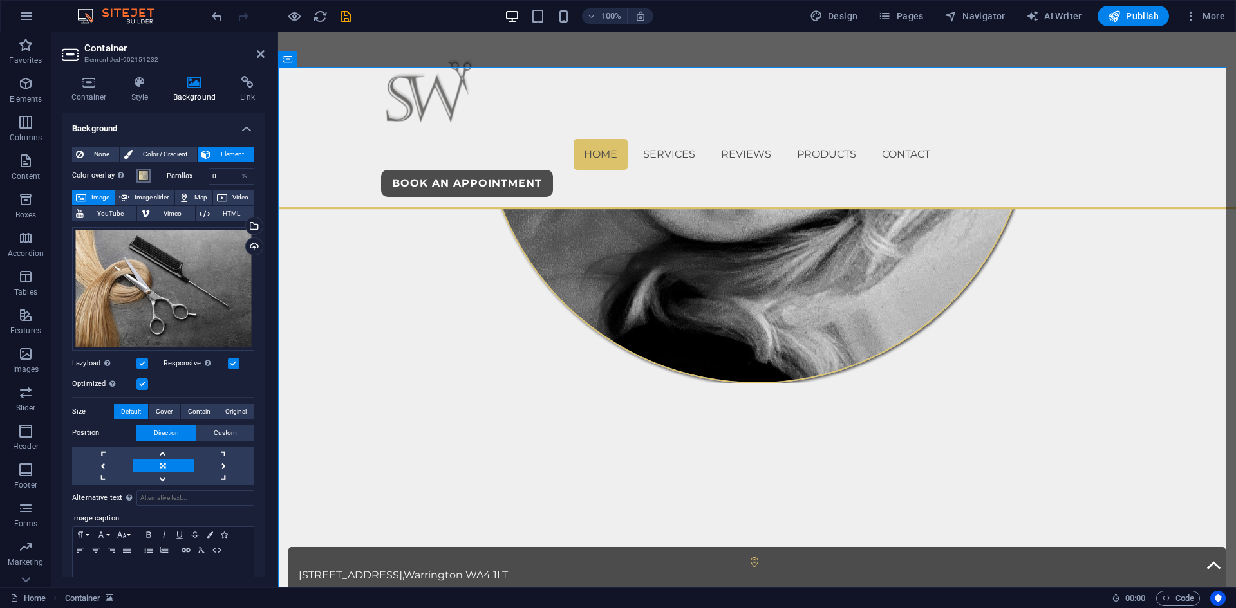
click at [147, 175] on span at bounding box center [143, 176] width 10 height 10
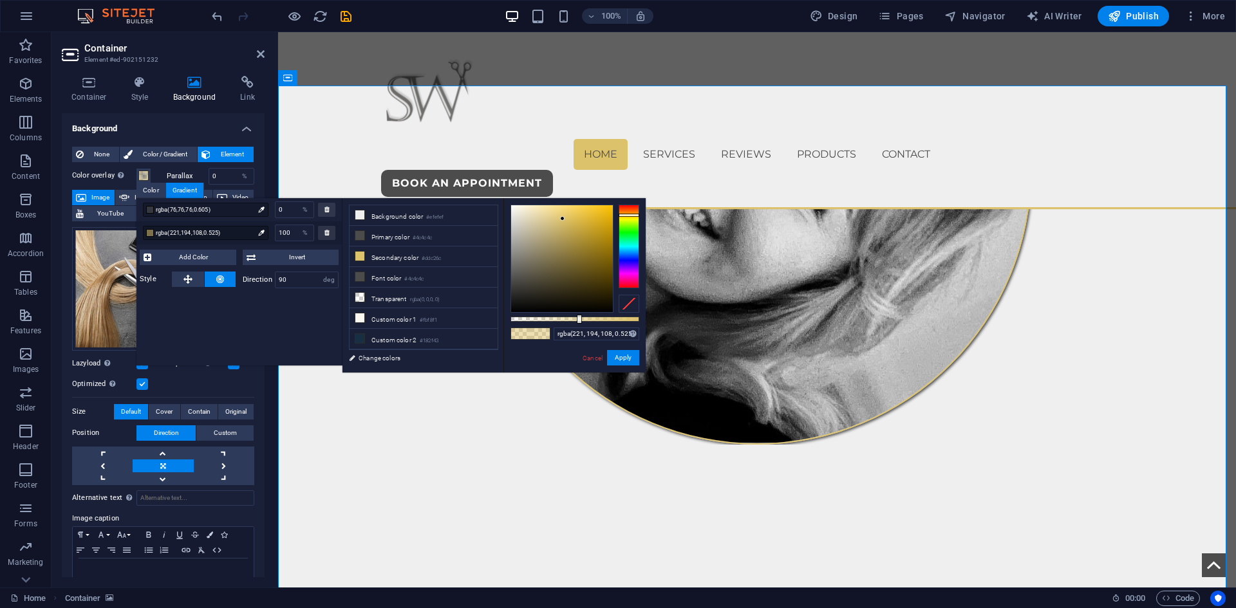
scroll to position [515, 0]
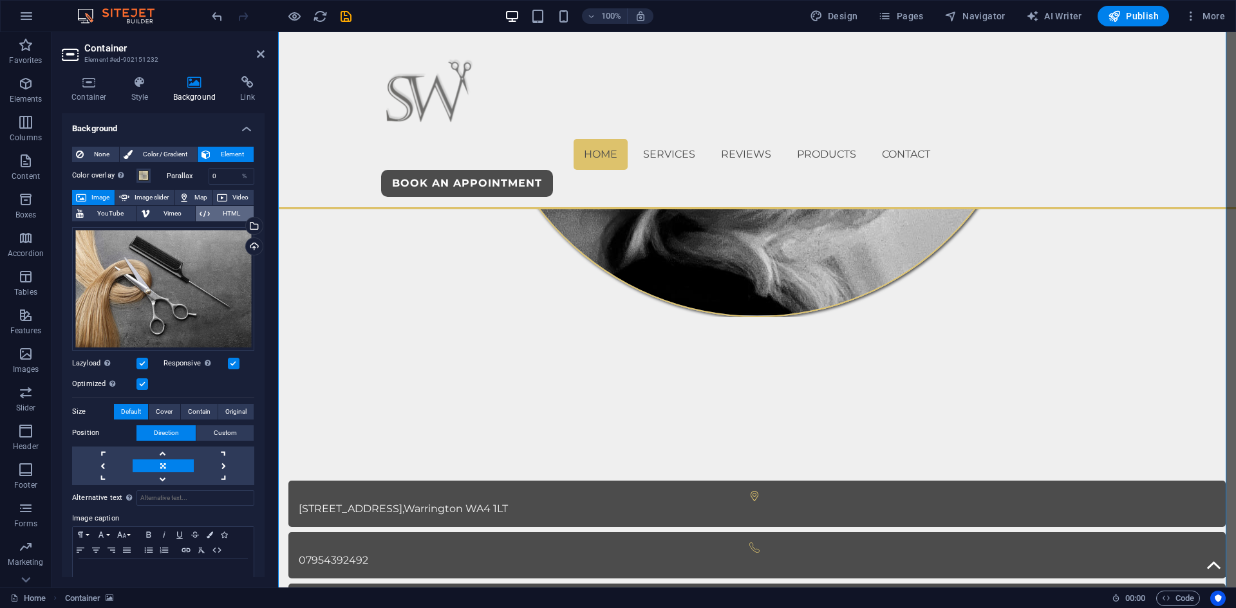
scroll to position [708, 0]
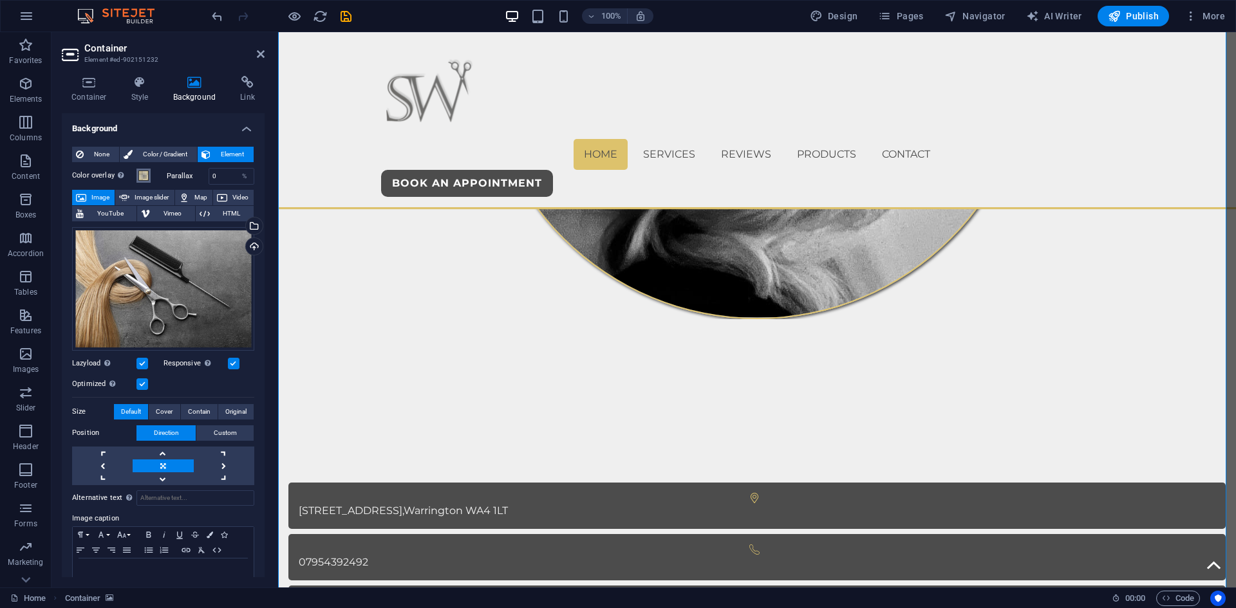
click at [144, 174] on span at bounding box center [143, 176] width 10 height 10
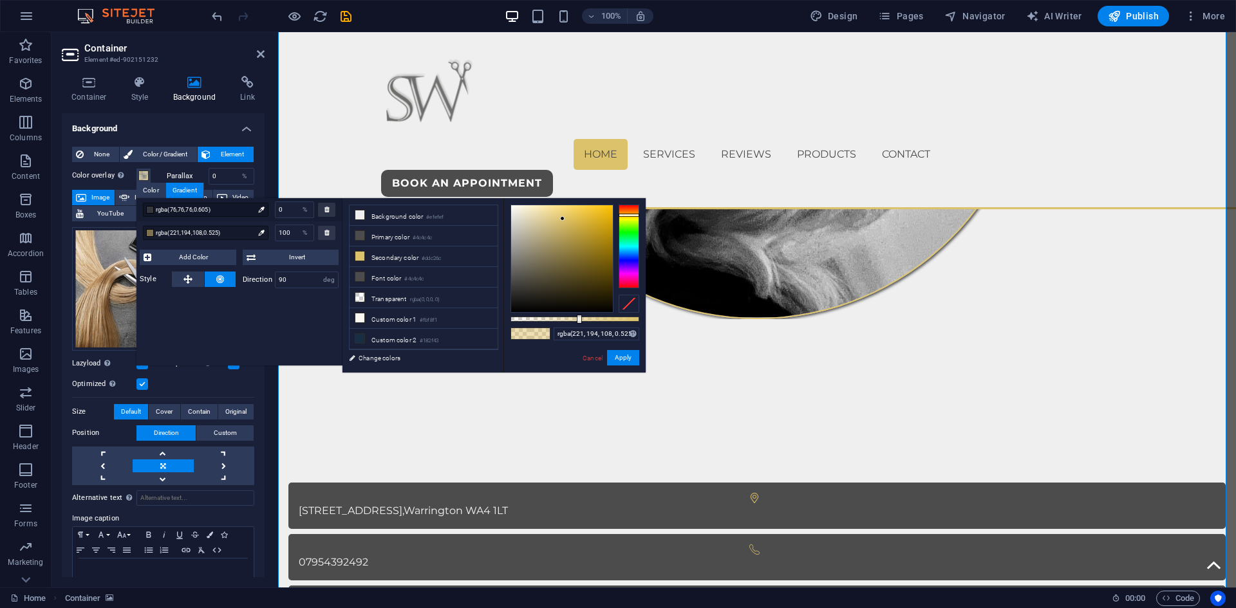
click at [0, 0] on icon at bounding box center [0, 0] width 0 height 0
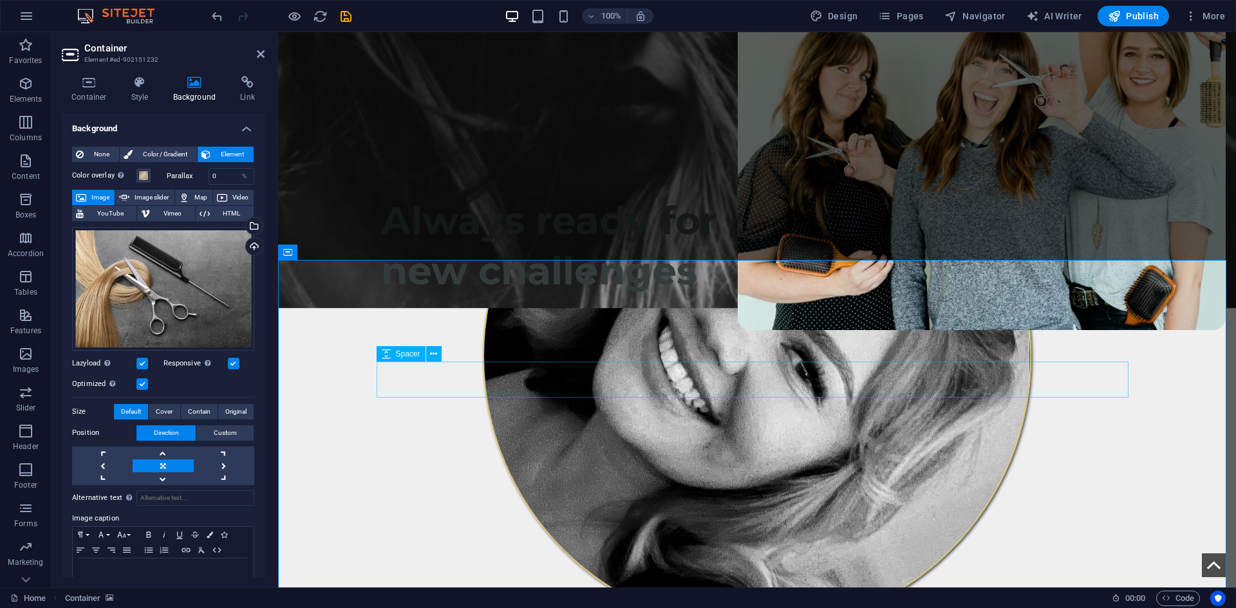
scroll to position [451, 0]
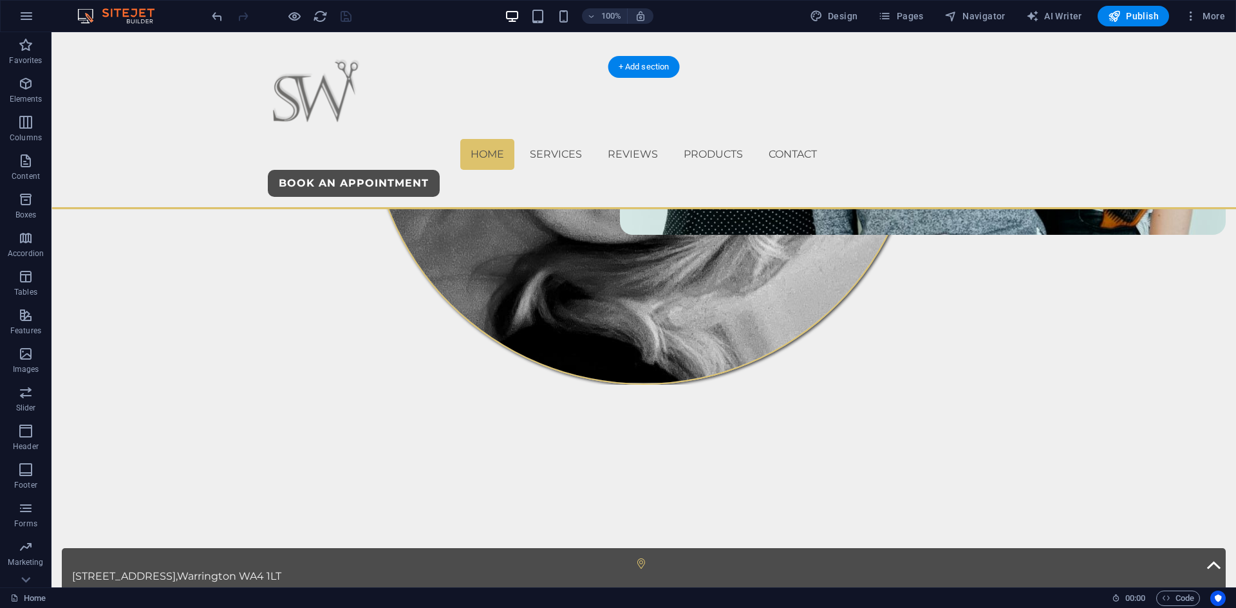
scroll to position [644, 0]
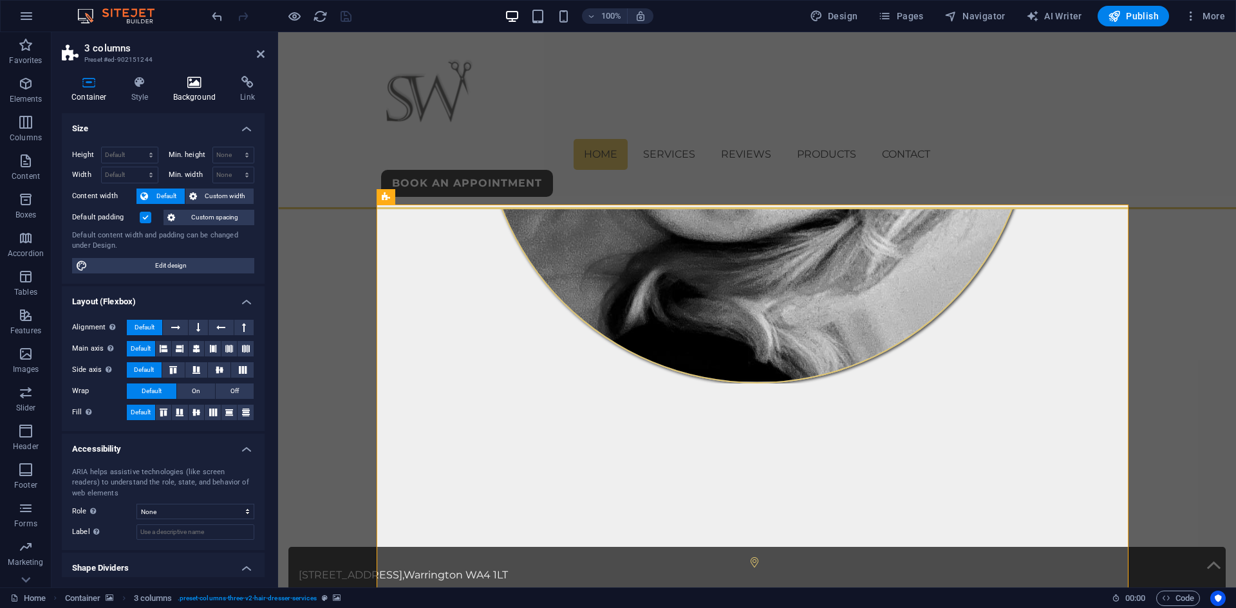
click at [186, 86] on icon at bounding box center [195, 82] width 62 height 13
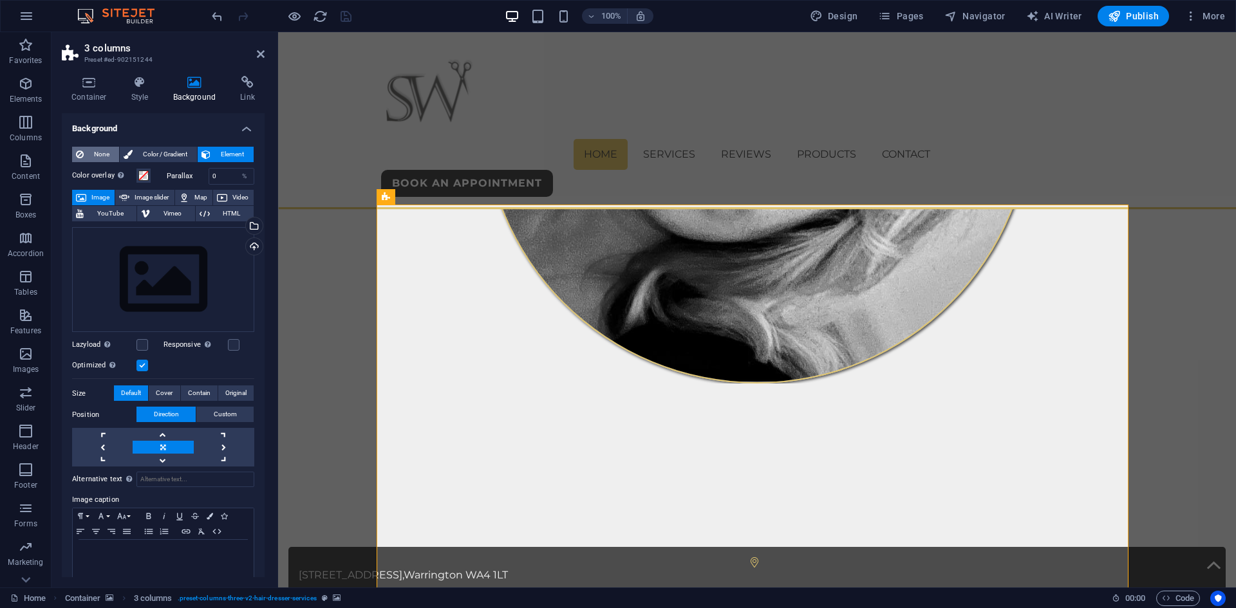
click at [99, 153] on span "None" at bounding box center [102, 154] width 28 height 15
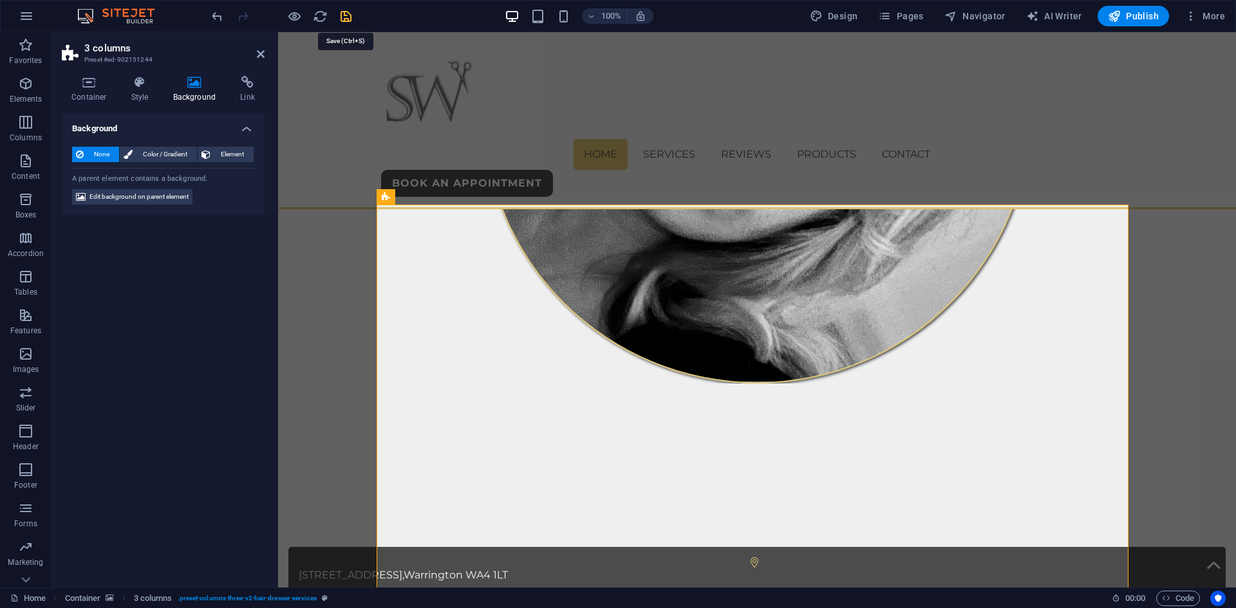
click at [343, 18] on icon "save" at bounding box center [346, 16] width 15 height 15
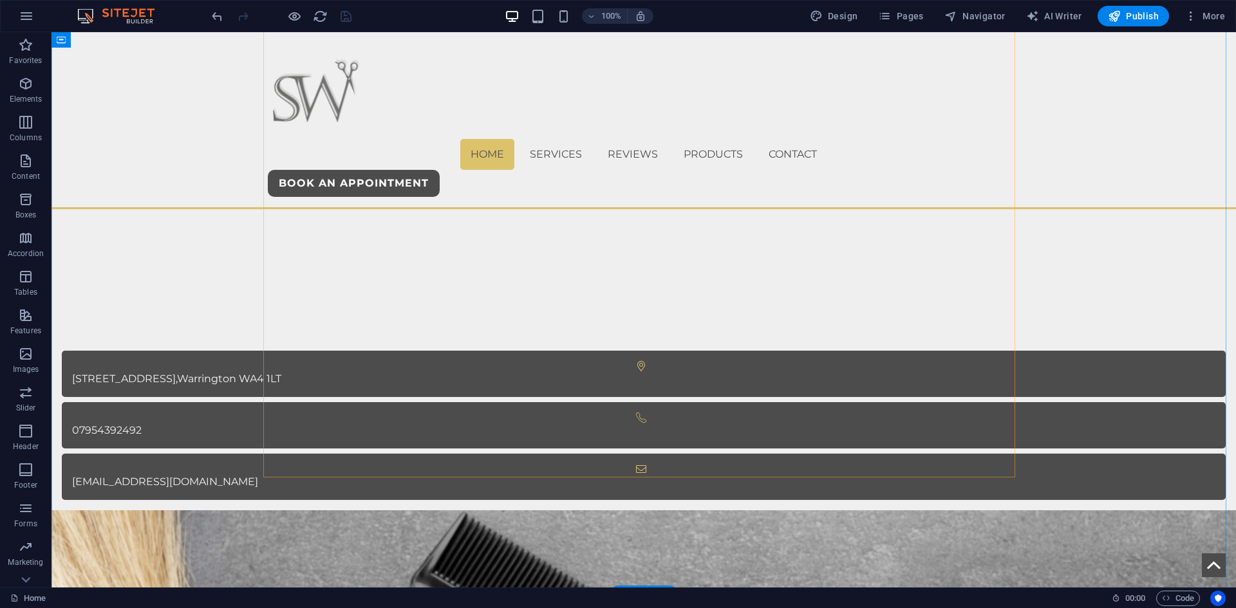
scroll to position [901, 0]
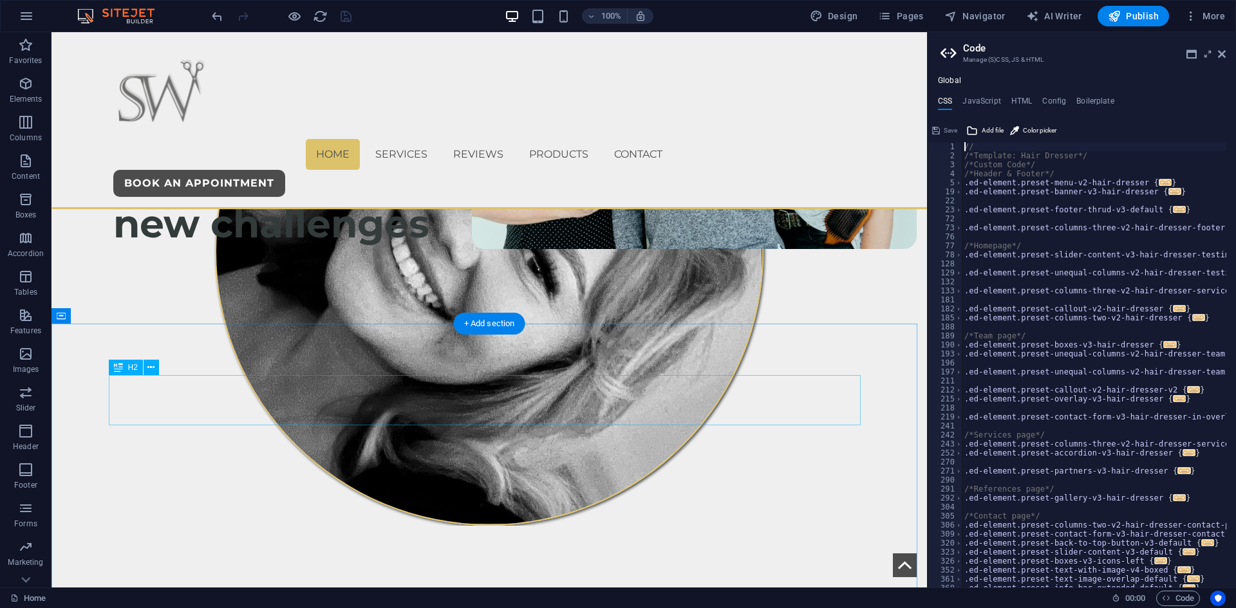
scroll to position [386, 0]
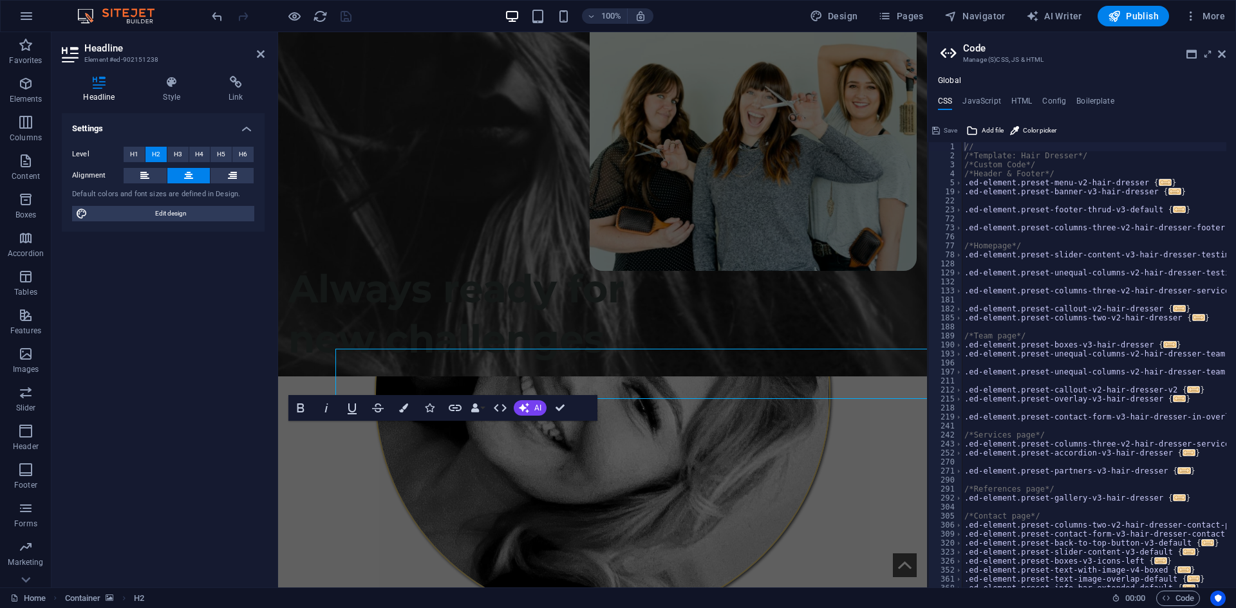
scroll to position [413, 0]
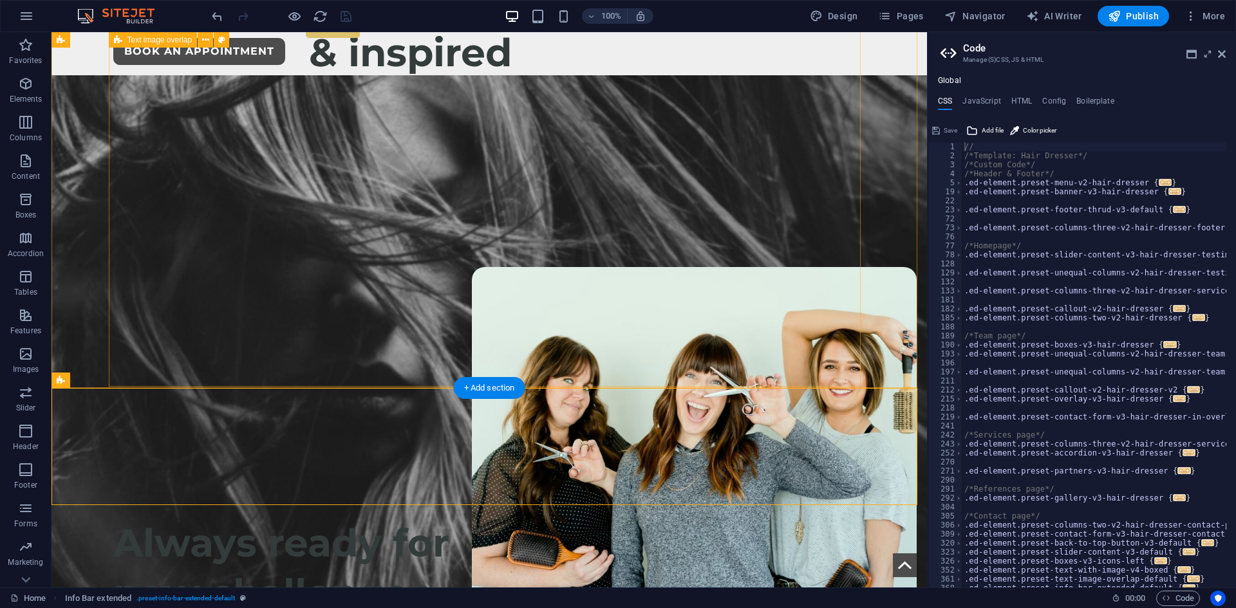
scroll to position [129, 0]
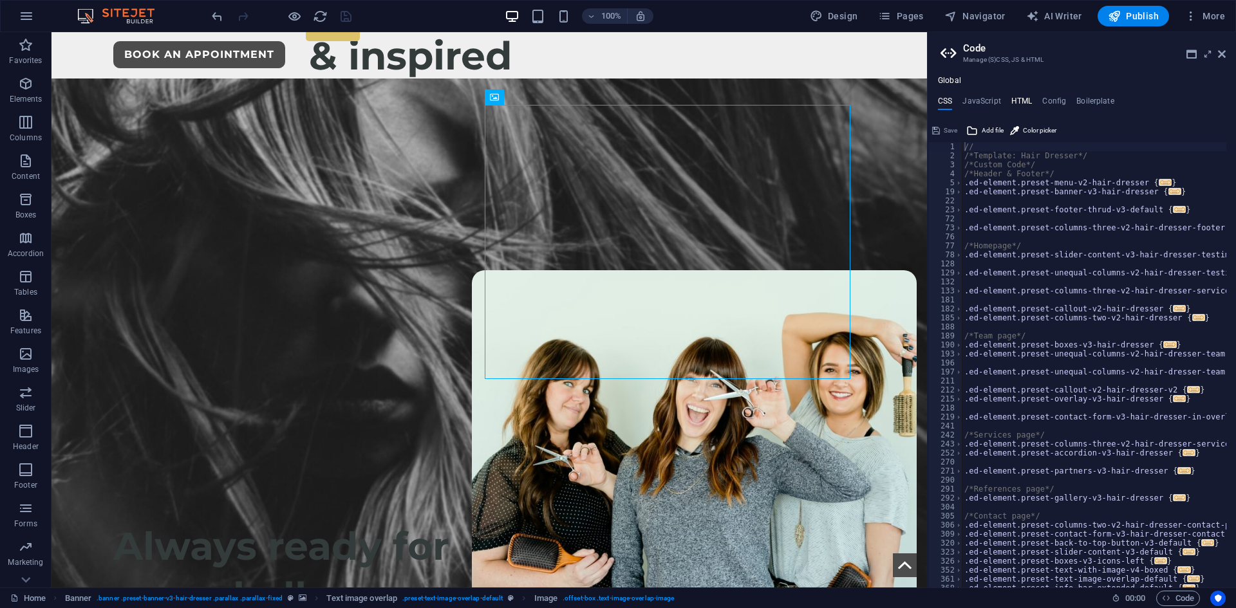
click at [1022, 102] on h4 "HTML" at bounding box center [1021, 104] width 21 height 14
type textarea "<a href="#main-content" class="wv-link-content button">Skip to main content</a>"
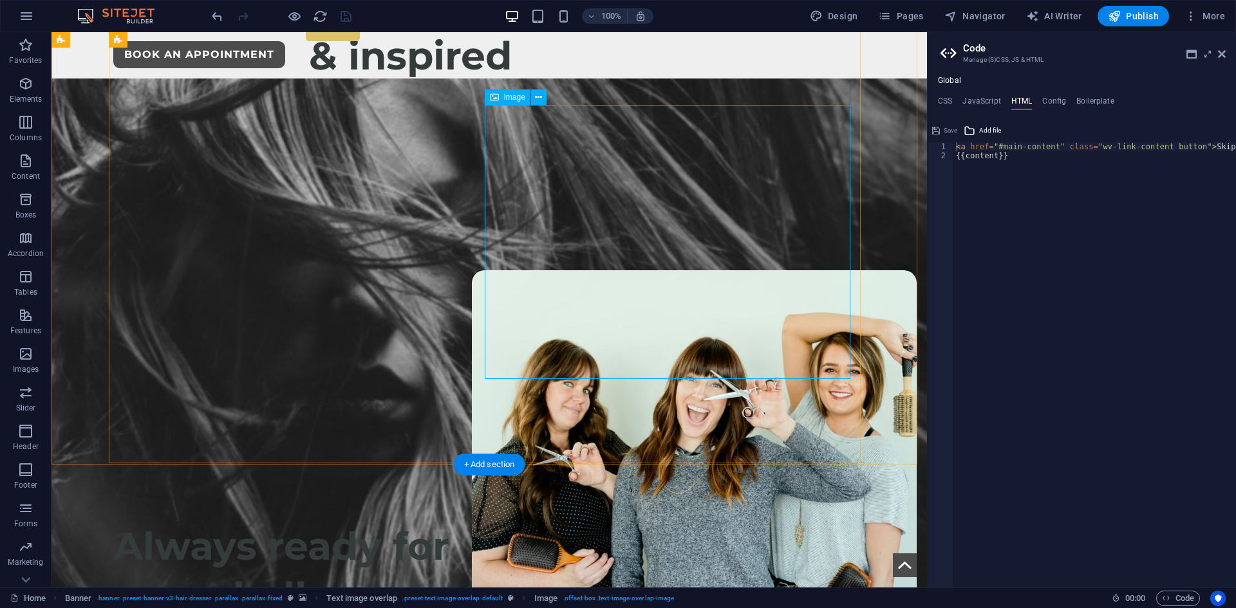
click at [467, 224] on div "Hello, I’m Caitlin! My passion for hairdressing began at 13 when I started work…" at bounding box center [515, 286] width 742 height 124
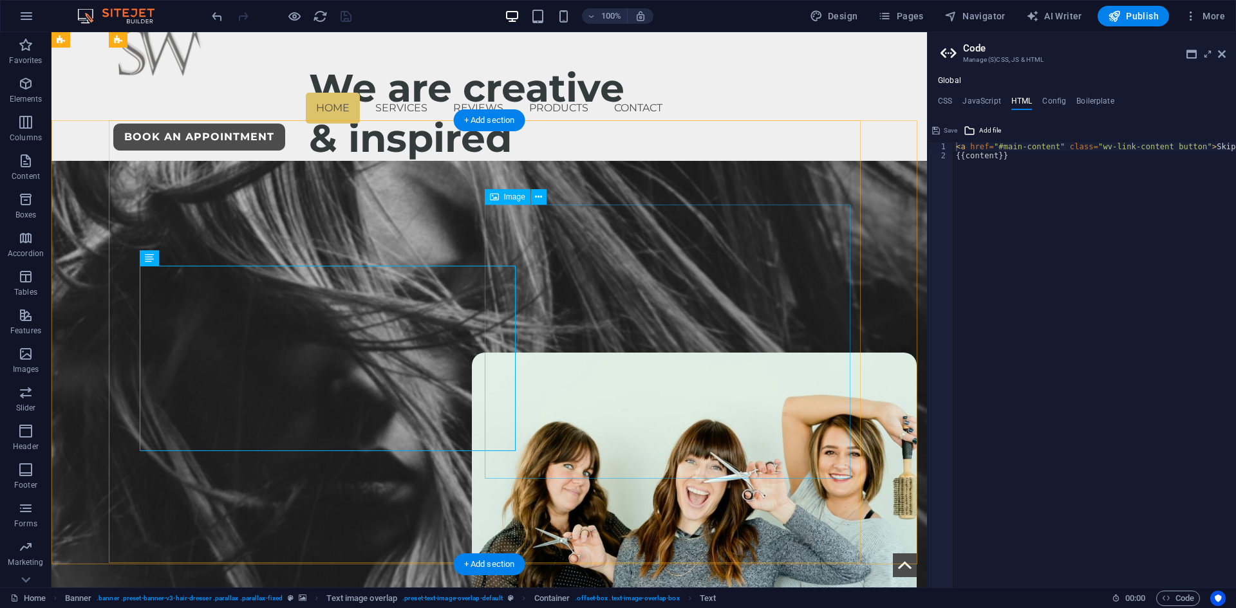
scroll to position [0, 0]
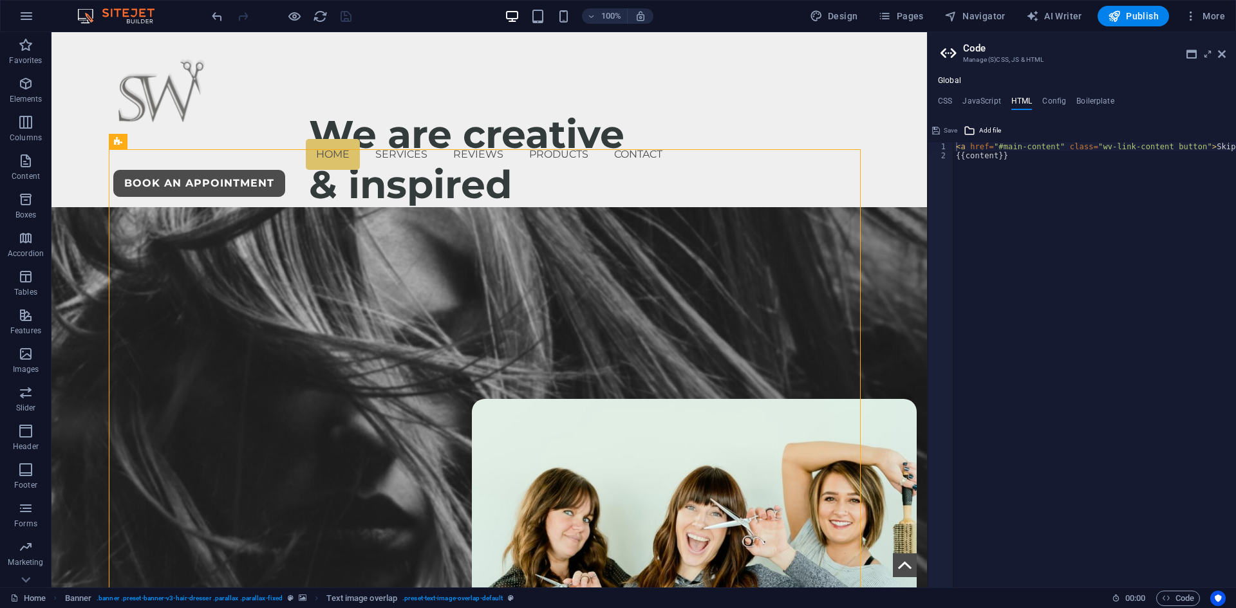
click at [994, 95] on div "Global CSS JavaScript HTML Config Boilerplate // 1 2 3 4 5 19 22 23 72 73 76 77…" at bounding box center [1082, 332] width 308 height 512
click at [988, 100] on h4 "JavaScript" at bounding box center [981, 104] width 38 height 14
type textarea "/* JS for preset "Menu V2" */"
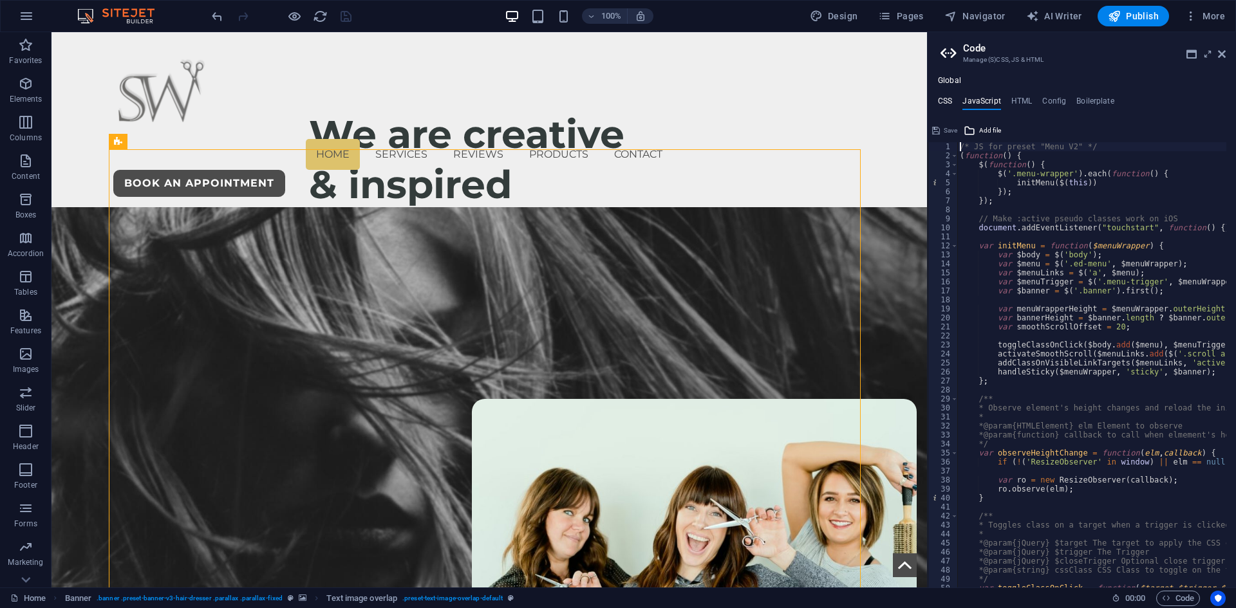
click at [939, 97] on h4 "CSS" at bounding box center [945, 104] width 14 height 14
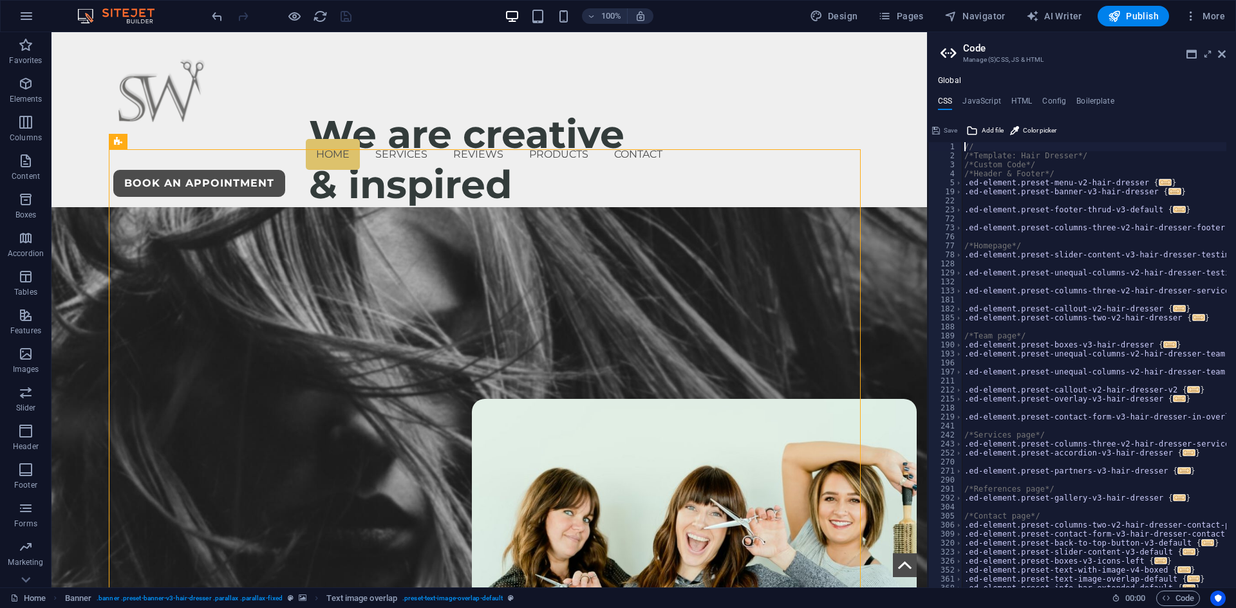
click at [953, 97] on ul "CSS JavaScript HTML Config Boilerplate" at bounding box center [1082, 104] width 308 height 14
click at [968, 99] on h4 "JavaScript" at bounding box center [981, 104] width 38 height 14
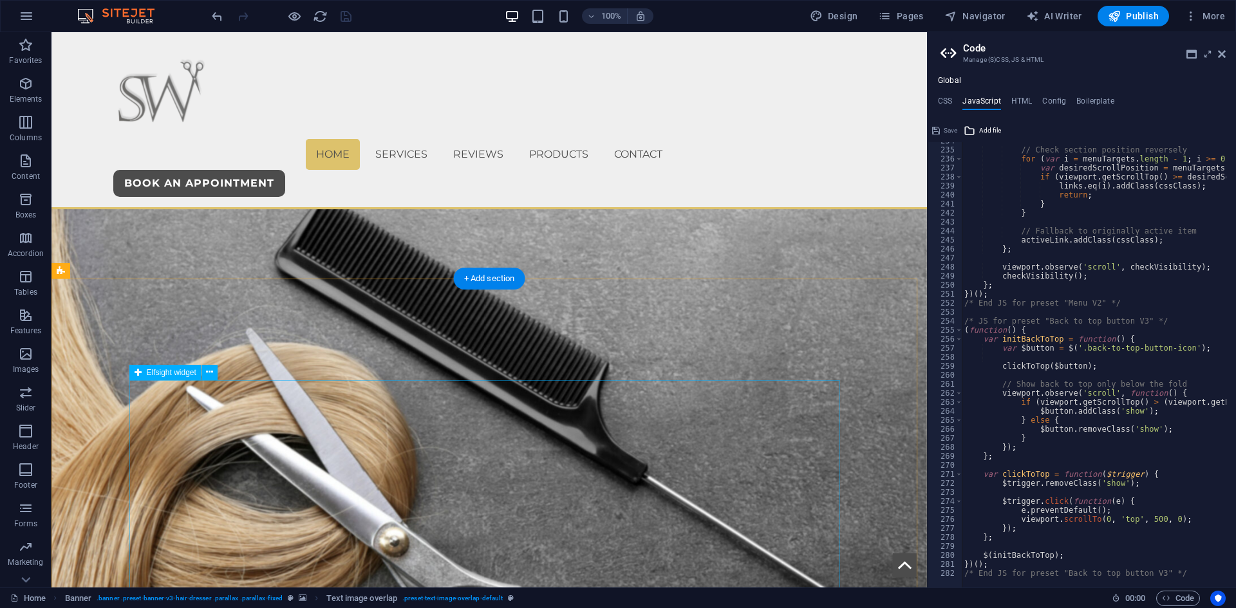
scroll to position [1545, 0]
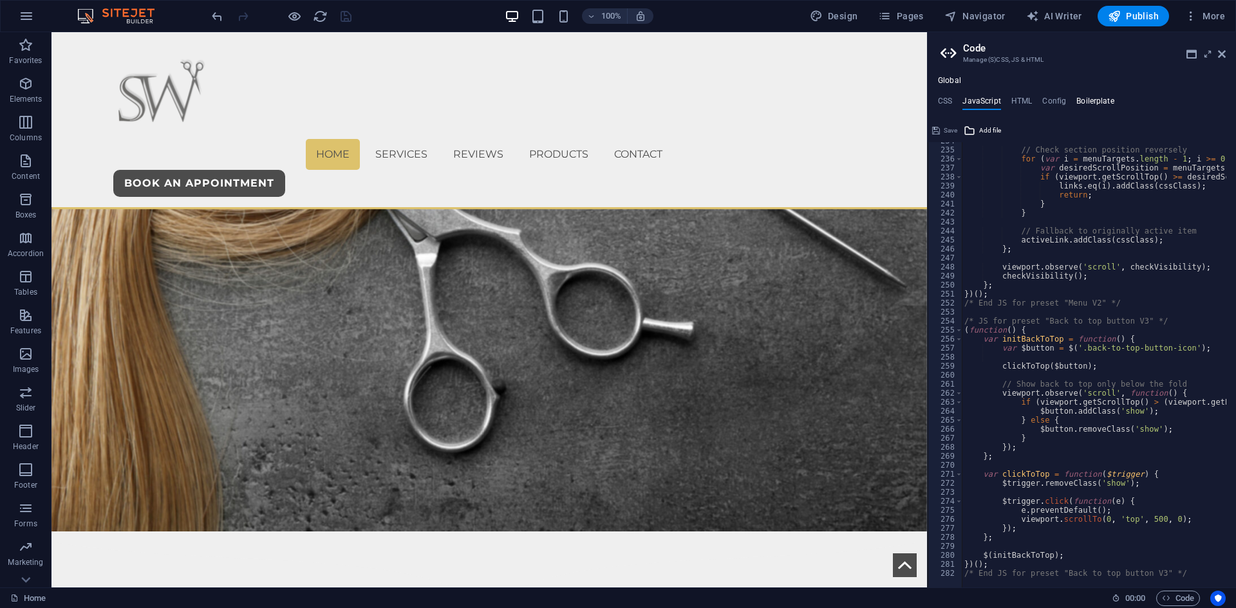
click at [1088, 97] on h4 "Boilerplate" at bounding box center [1095, 104] width 38 height 14
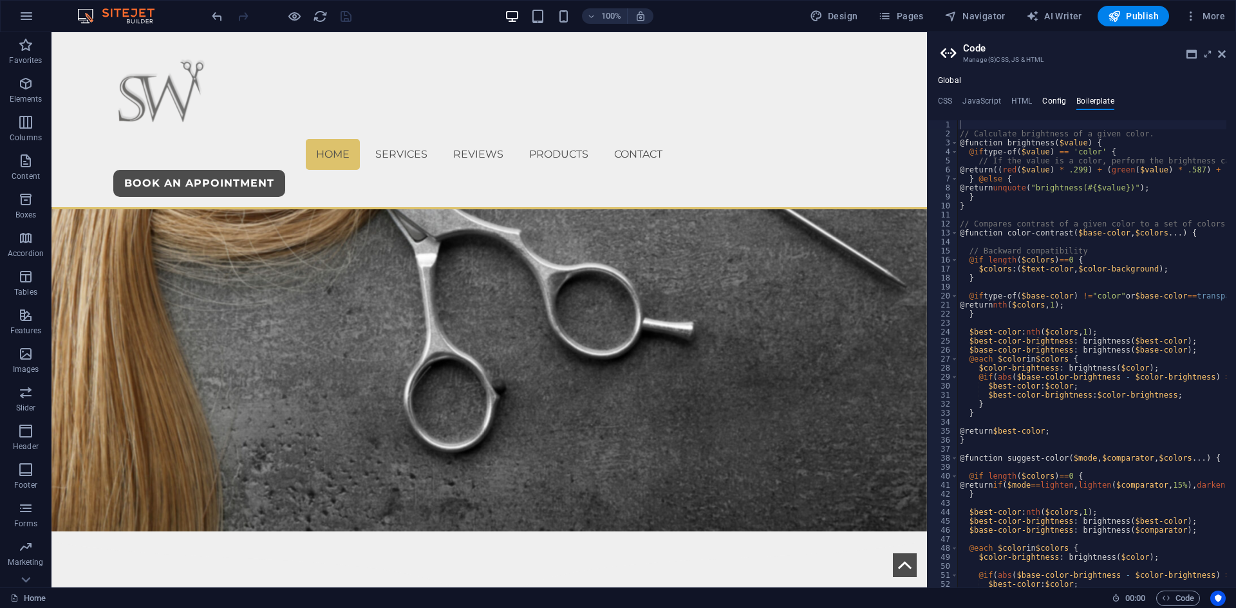
click at [1050, 100] on h4 "Config" at bounding box center [1054, 104] width 24 height 14
type textarea "$color-background: #efefef;"
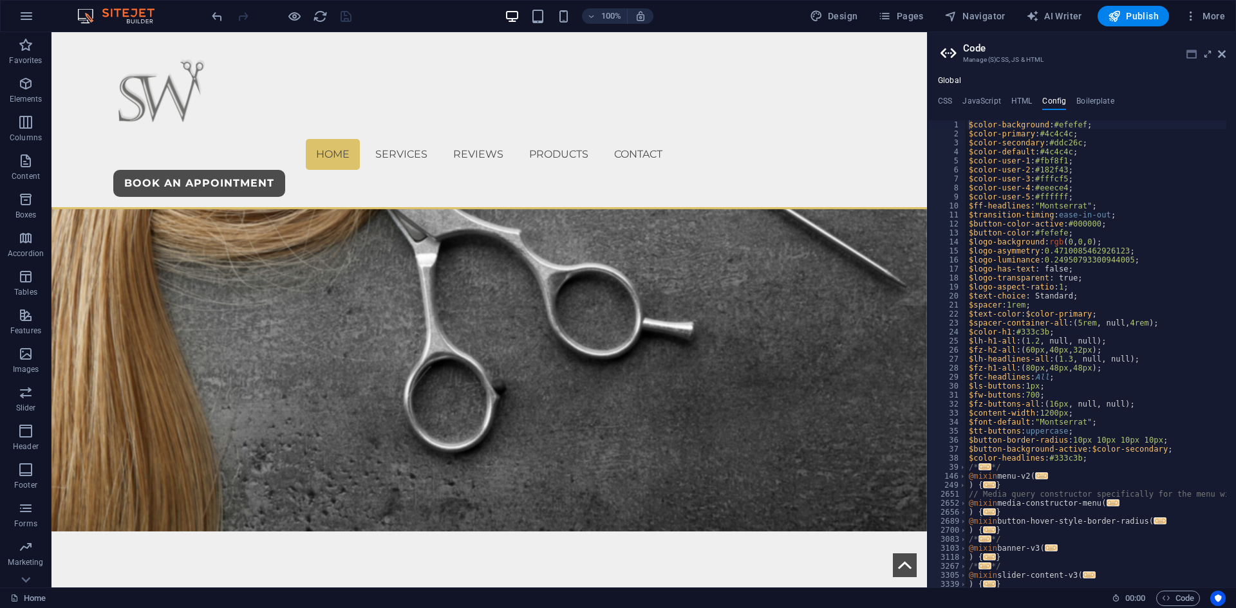
click at [1195, 55] on icon at bounding box center [1191, 54] width 10 height 10
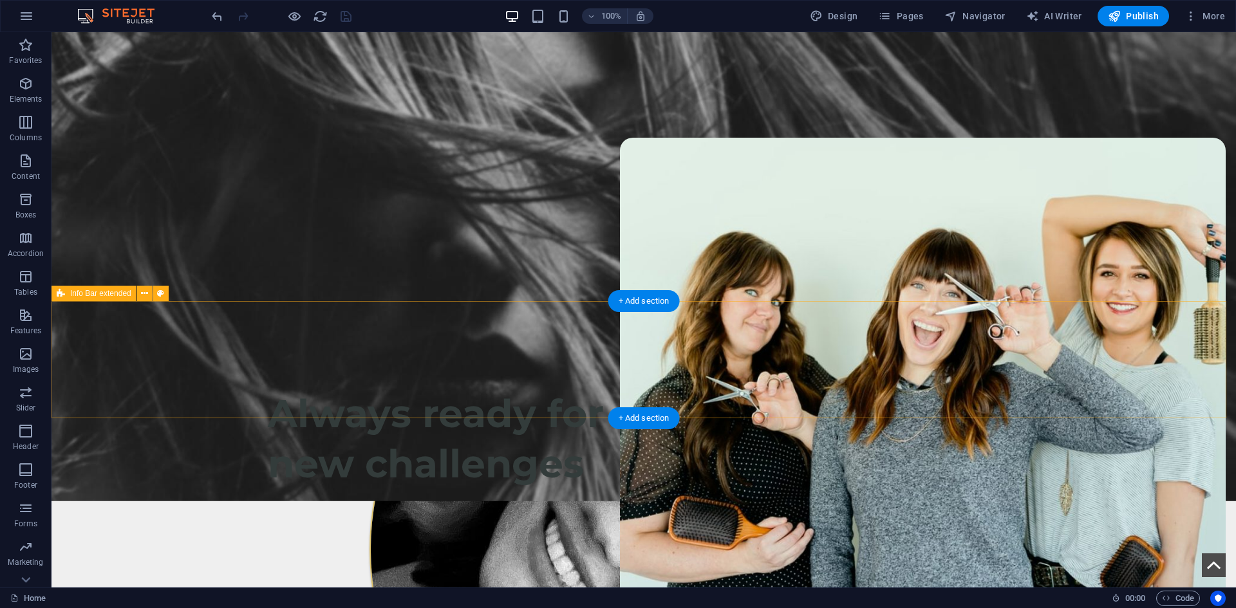
scroll to position [258, 0]
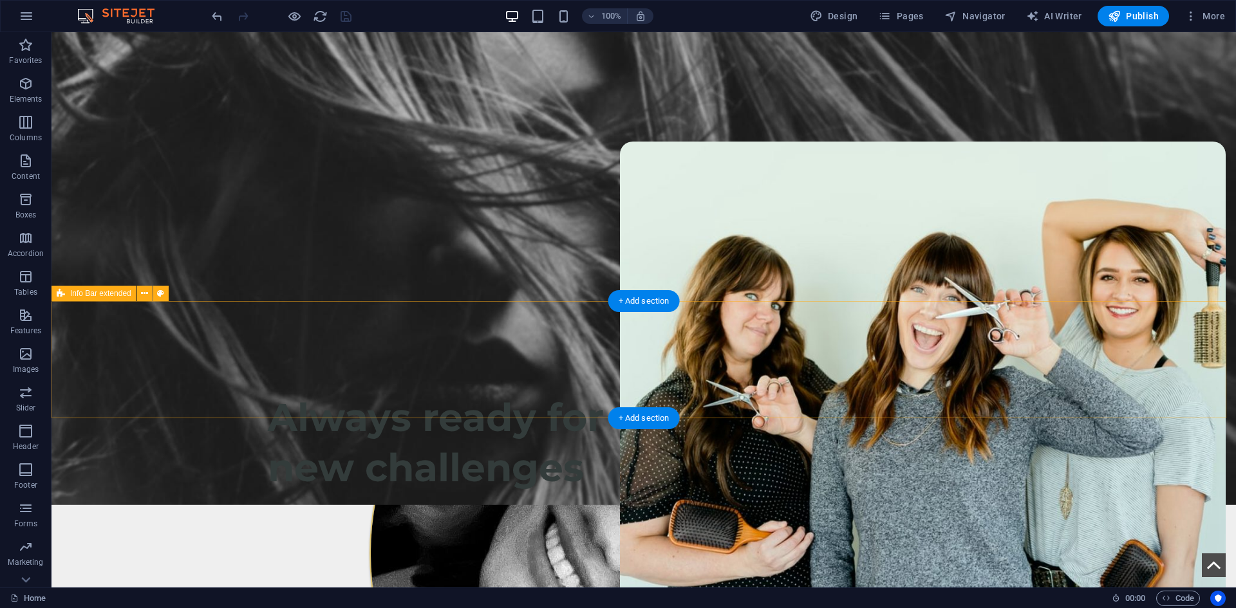
click at [843, 298] on div "Caitlin Wrightt Owner Hello, I’m Caitlin! My passion for hairdressing began at …" at bounding box center [644, 415] width 752 height 930
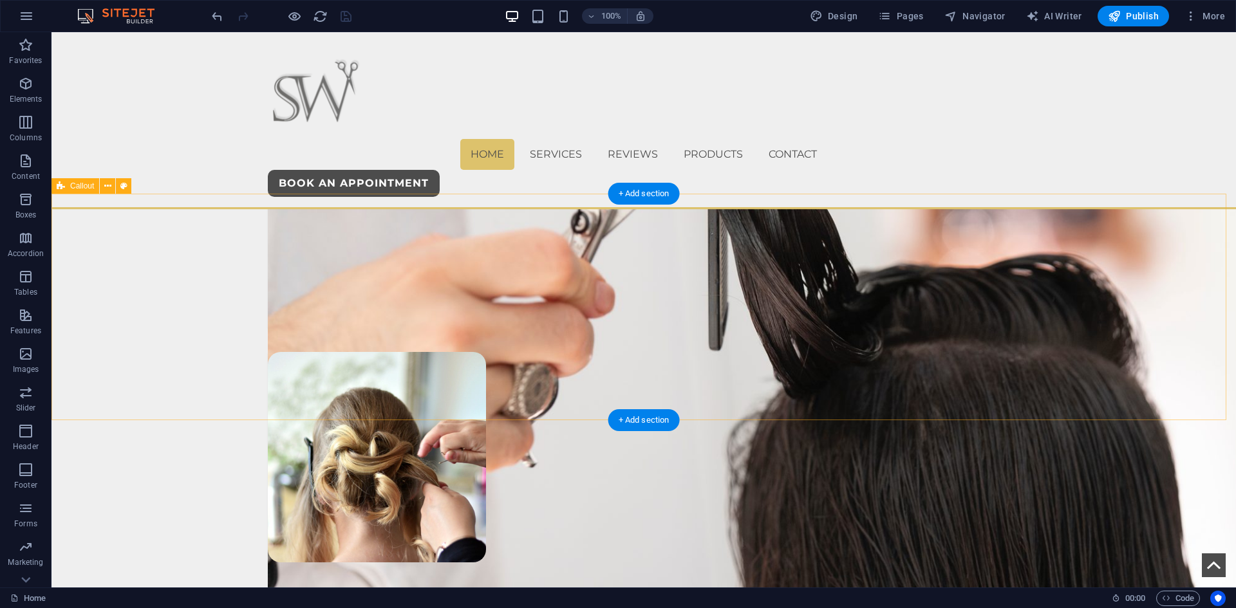
scroll to position [3257, 0]
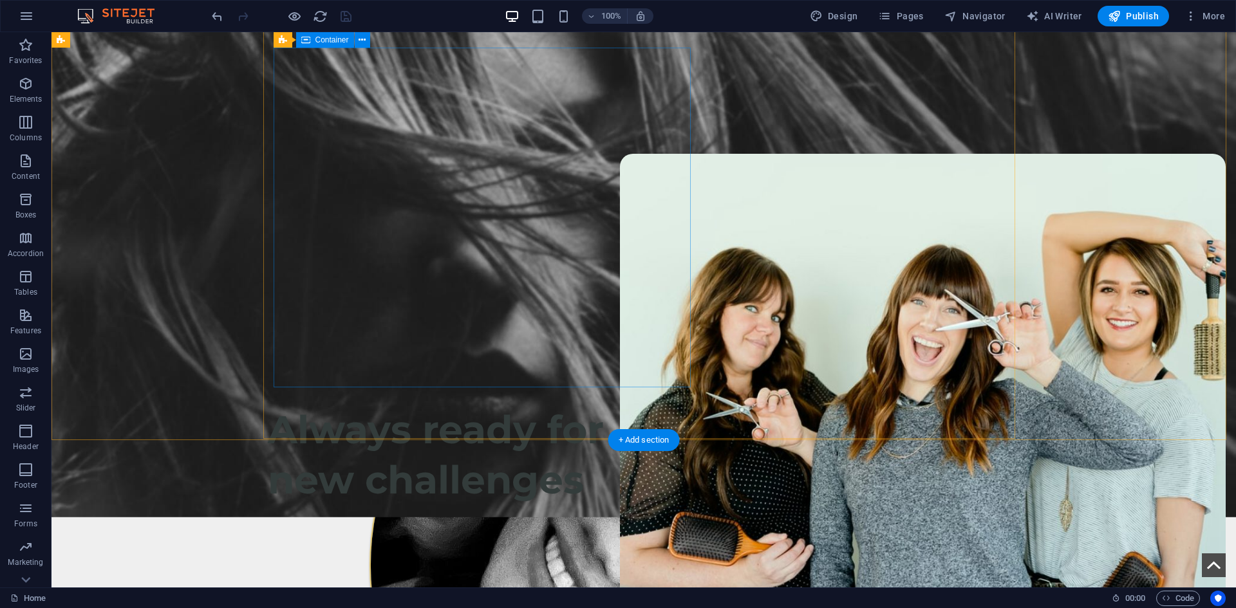
scroll to position [129, 0]
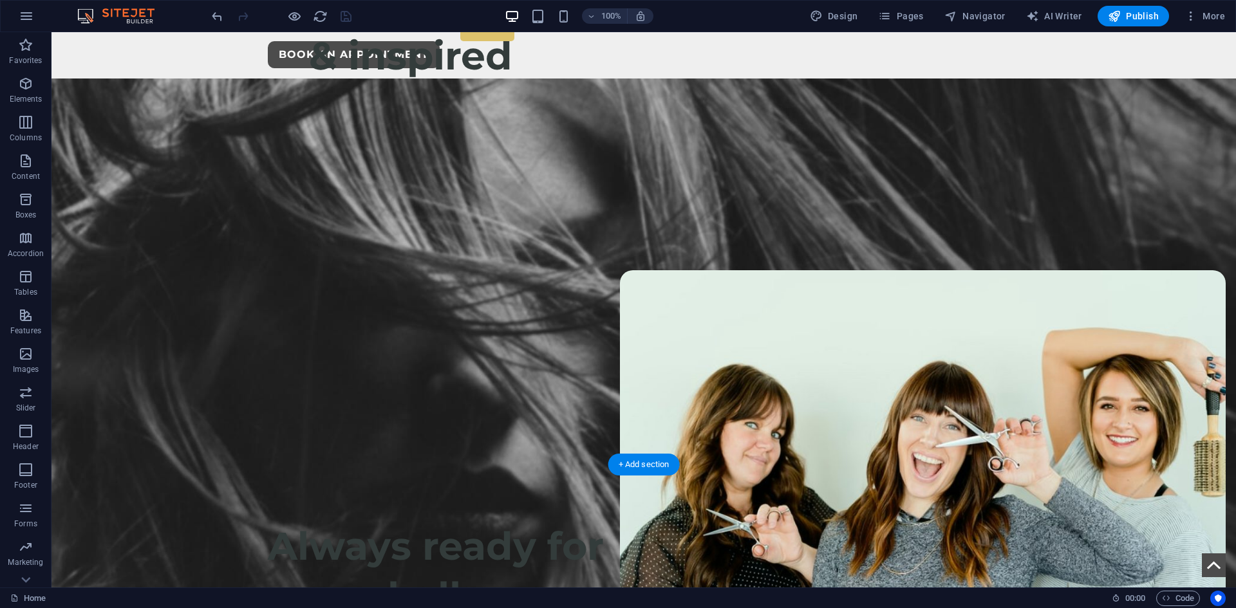
click at [1092, 392] on figure at bounding box center [644, 357] width 1185 height 556
click at [1097, 294] on figure at bounding box center [644, 357] width 1185 height 556
select select "vh"
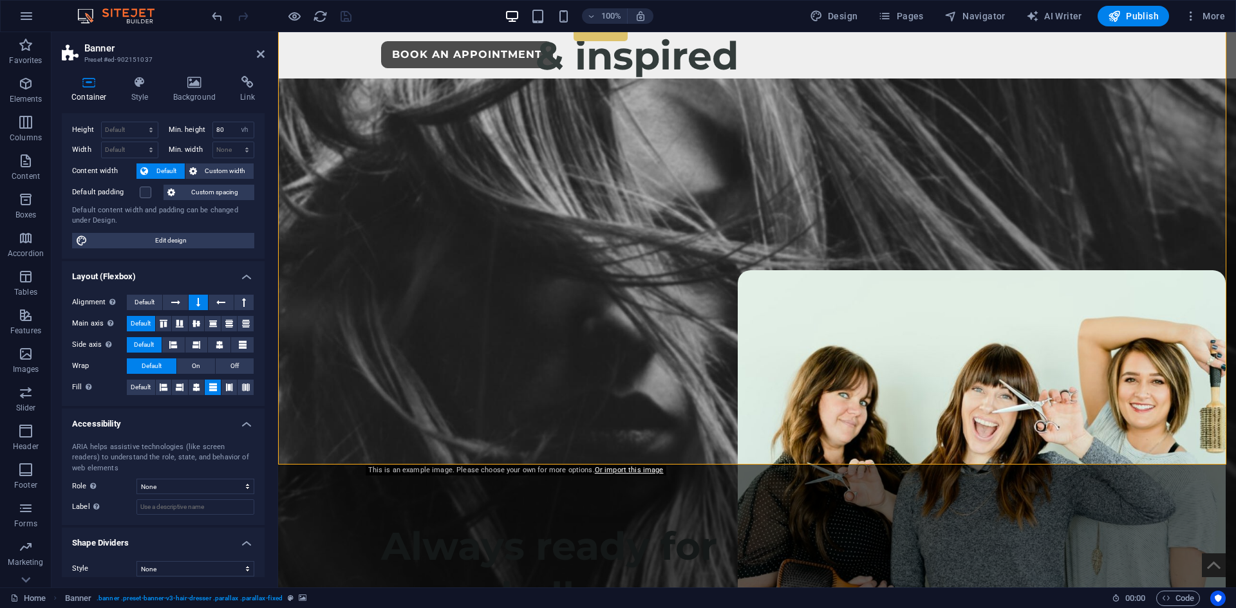
scroll to position [35, 0]
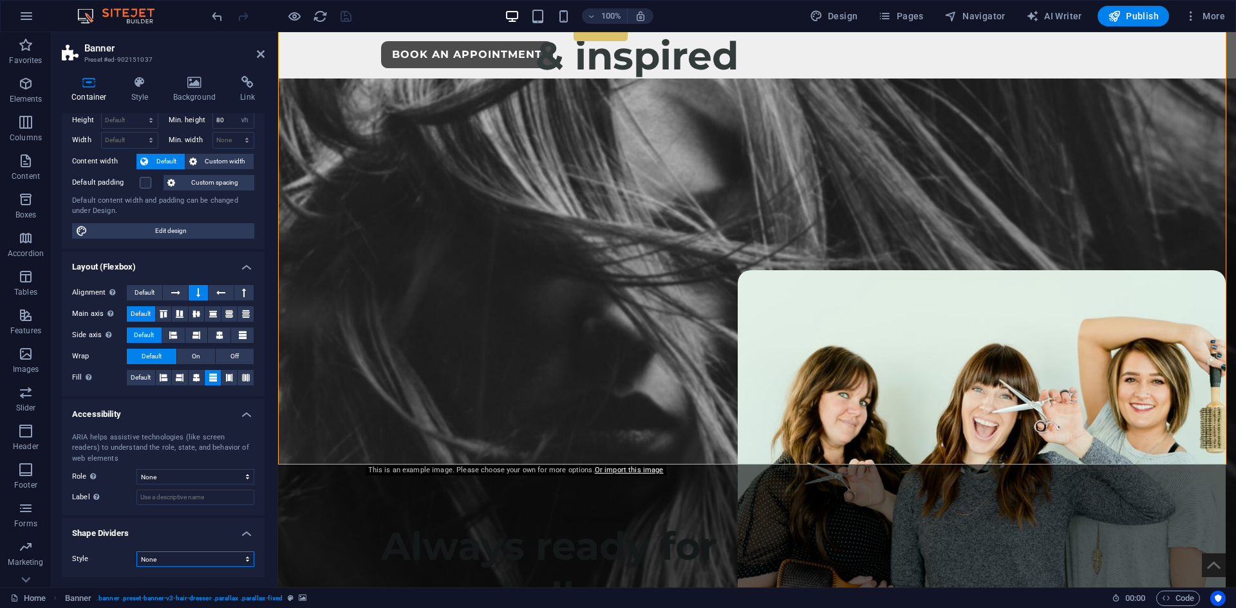
drag, startPoint x: 151, startPoint y: 565, endPoint x: 153, endPoint y: 557, distance: 8.8
click at [151, 565] on select "None Triangle Square Diagonal Polygon 1 Polygon 2 Zigzag Multiple Zigzags Waves…" at bounding box center [195, 559] width 118 height 15
click at [136, 552] on select "None Triangle Square Diagonal Polygon 1 Polygon 2 Zigzag Multiple Zigzags Waves…" at bounding box center [195, 559] width 118 height 15
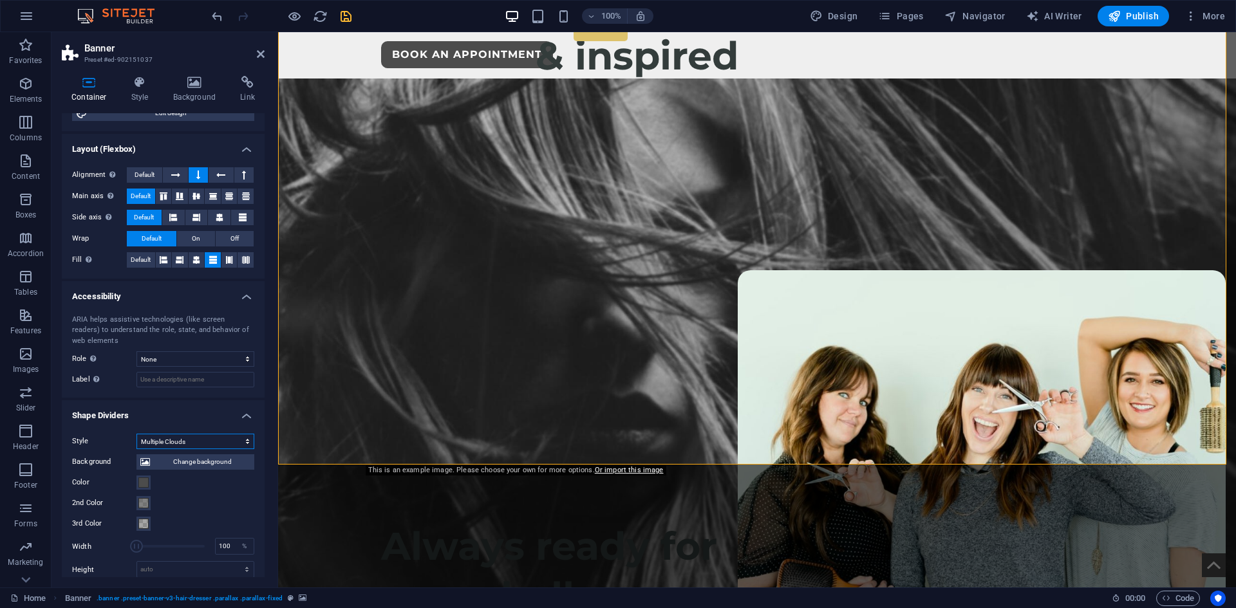
scroll to position [164, 0]
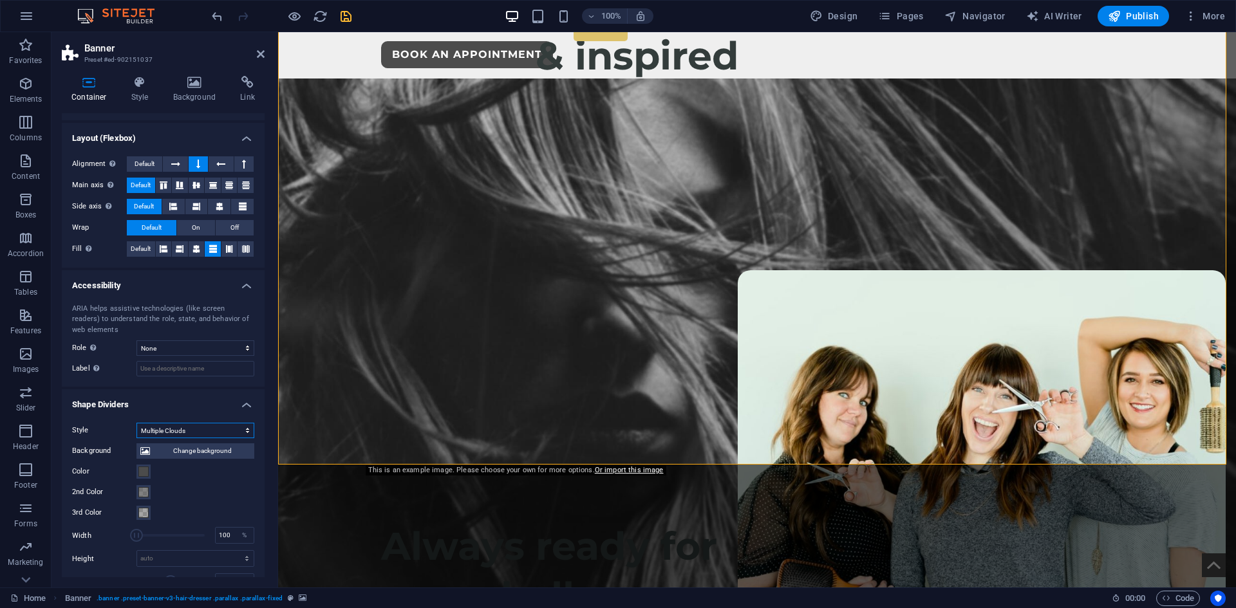
click at [171, 432] on select "None Triangle Square Diagonal Polygon 1 Polygon 2 Zigzag Multiple Zigzags Waves…" at bounding box center [195, 430] width 118 height 15
click at [136, 423] on select "None Triangle Square Diagonal Polygon 1 Polygon 2 Zigzag Multiple Zigzags Waves…" at bounding box center [195, 430] width 118 height 15
click at [184, 433] on select "None Triangle Square Diagonal Polygon 1 Polygon 2 Zigzag Multiple Zigzags Waves…" at bounding box center [195, 430] width 118 height 15
click at [136, 423] on select "None Triangle Square Diagonal Polygon 1 Polygon 2 Zigzag Multiple Zigzags Waves…" at bounding box center [195, 430] width 118 height 15
click at [169, 430] on select "None Triangle Square Diagonal Polygon 1 Polygon 2 Zigzag Multiple Zigzags Waves…" at bounding box center [195, 430] width 118 height 15
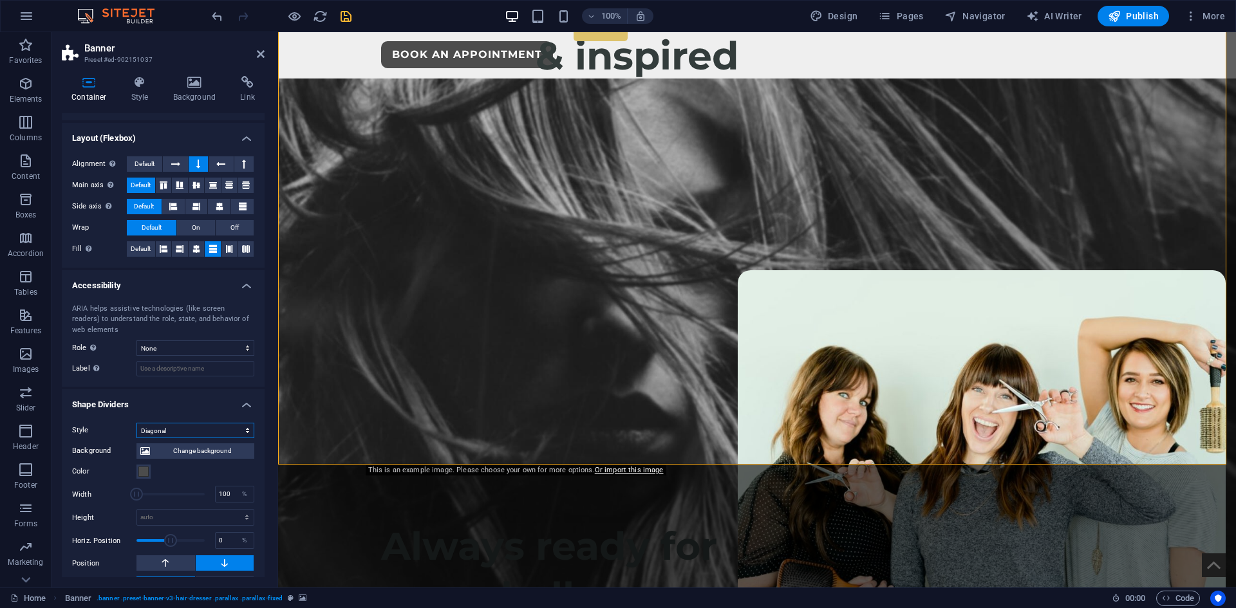
click at [136, 423] on select "None Triangle Square Diagonal Polygon 1 Polygon 2 Zigzag Multiple Zigzags Waves…" at bounding box center [195, 430] width 118 height 15
click at [174, 427] on select "None Triangle Square Diagonal Polygon 1 Polygon 2 Zigzag Multiple Zigzags Waves…" at bounding box center [195, 430] width 118 height 15
click at [175, 447] on span "Change background" at bounding box center [202, 451] width 97 height 15
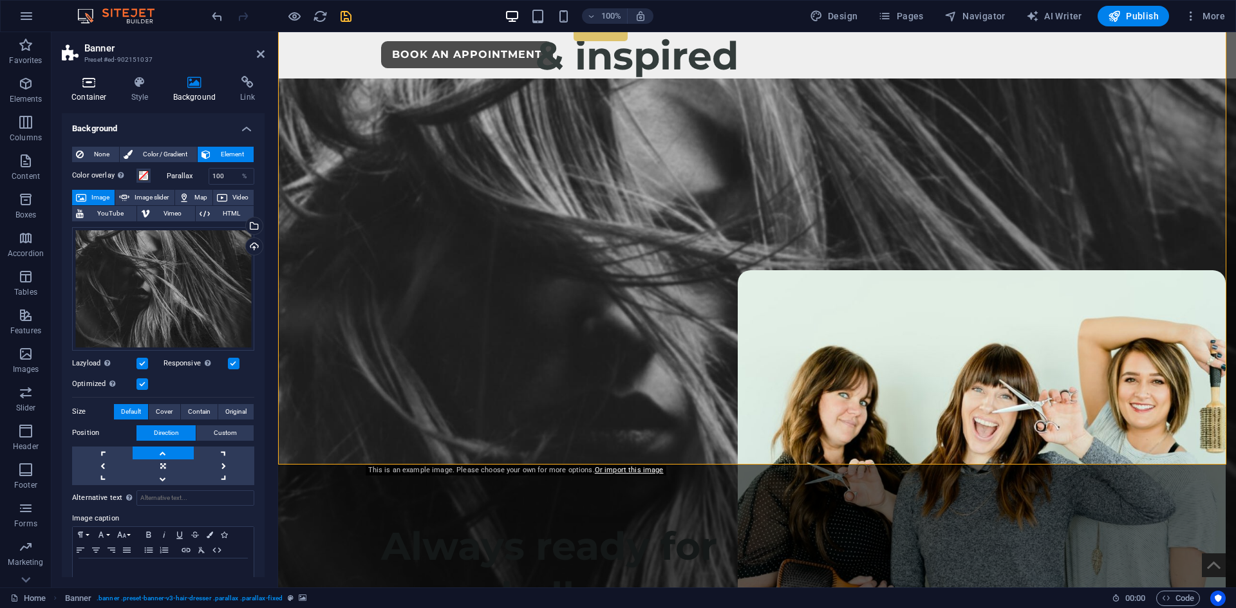
click at [96, 79] on icon at bounding box center [89, 82] width 55 height 13
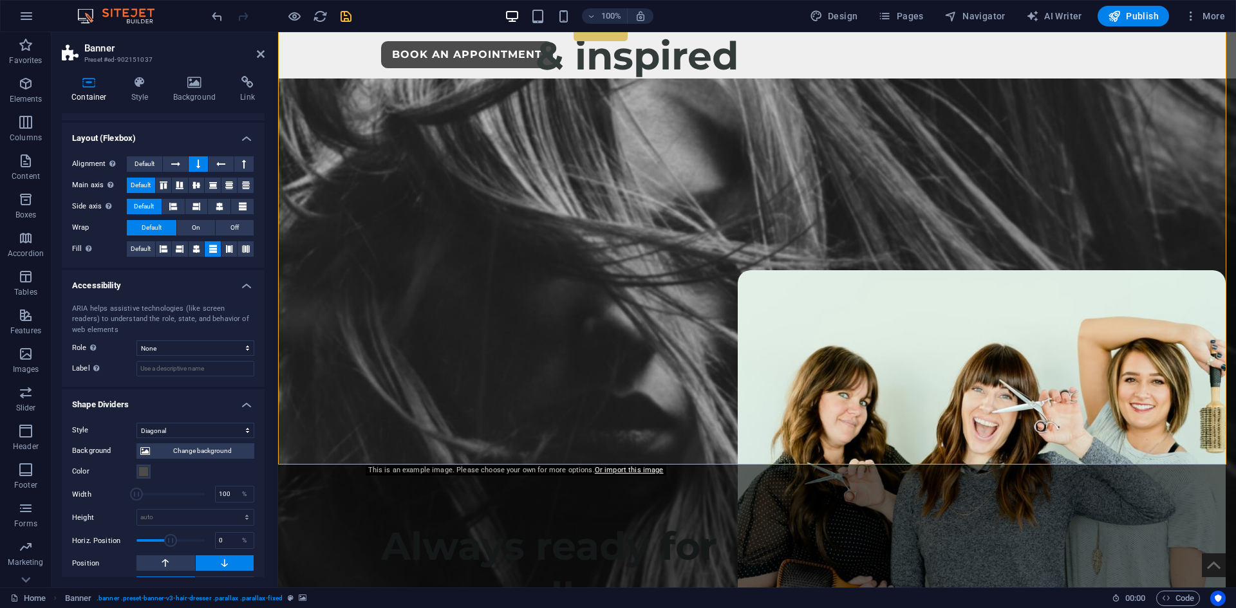
scroll to position [189, 0]
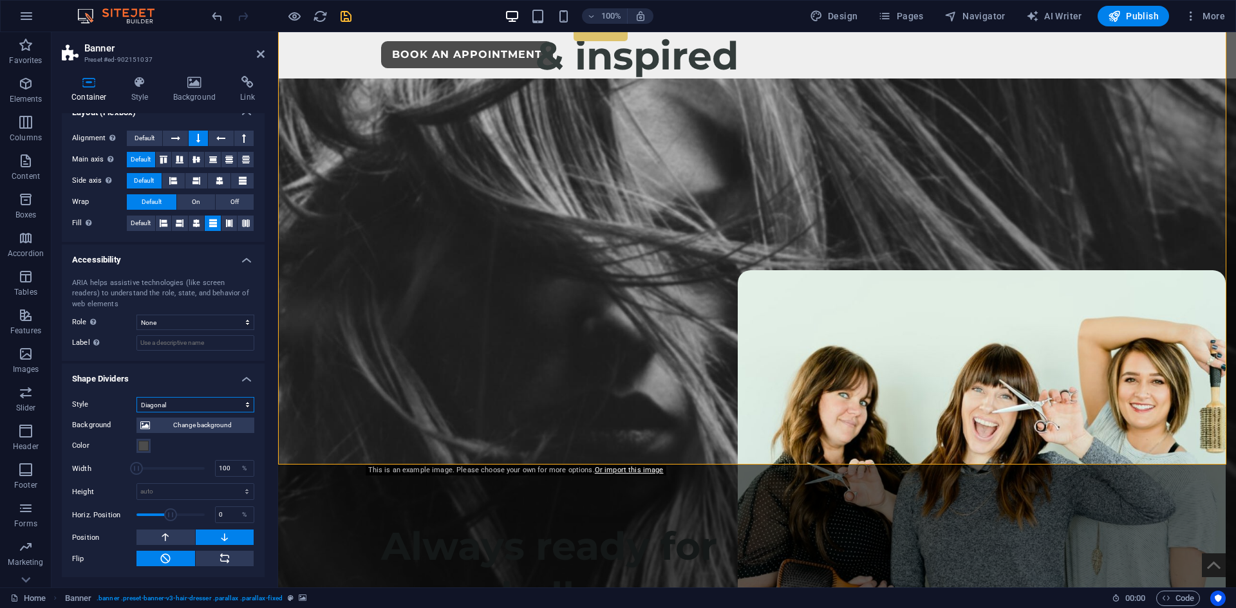
click at [185, 405] on select "None Triangle Square Diagonal Polygon 1 Polygon 2 Zigzag Multiple Zigzags Waves…" at bounding box center [195, 404] width 118 height 15
click at [136, 397] on select "None Triangle Square Diagonal Polygon 1 Polygon 2 Zigzag Multiple Zigzags Waves…" at bounding box center [195, 404] width 118 height 15
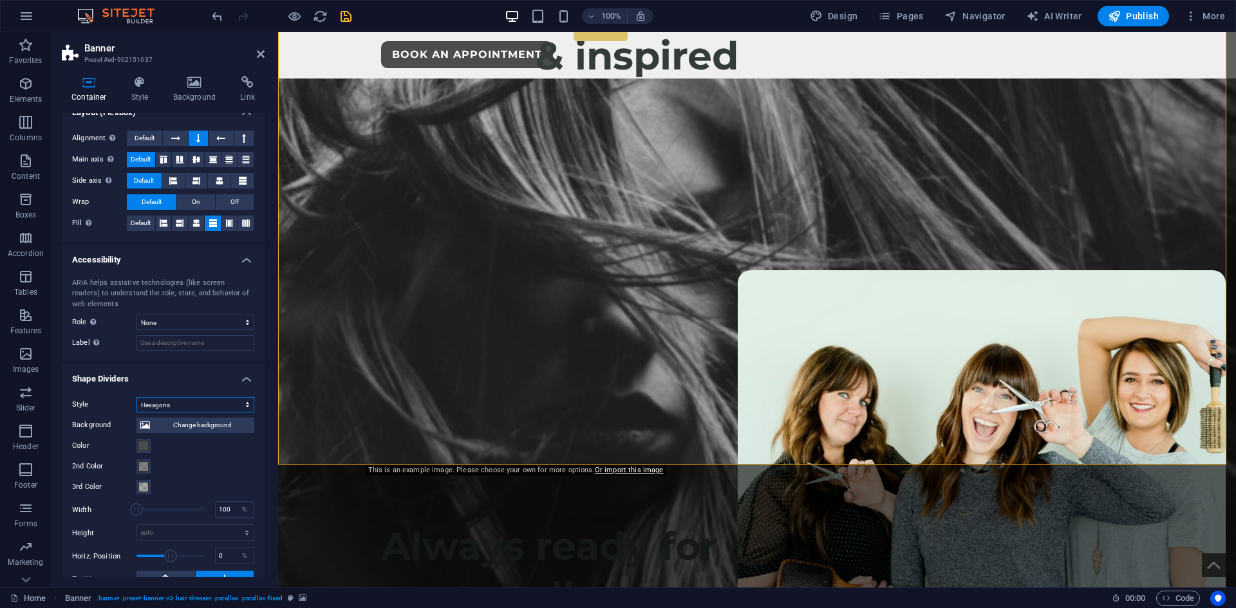
drag, startPoint x: 168, startPoint y: 405, endPoint x: 168, endPoint y: 397, distance: 7.7
click at [168, 405] on select "None Triangle Square Diagonal Polygon 1 Polygon 2 Zigzag Multiple Zigzags Waves…" at bounding box center [195, 404] width 118 height 15
click at [136, 397] on select "None Triangle Square Diagonal Polygon 1 Polygon 2 Zigzag Multiple Zigzags Waves…" at bounding box center [195, 404] width 118 height 15
click at [165, 407] on select "None Triangle Square Diagonal Polygon 1 Polygon 2 Zigzag Multiple Zigzags Waves…" at bounding box center [195, 404] width 118 height 15
click at [165, 402] on select "None Triangle Square Diagonal Polygon 1 Polygon 2 Zigzag Multiple Zigzags Waves…" at bounding box center [195, 404] width 118 height 15
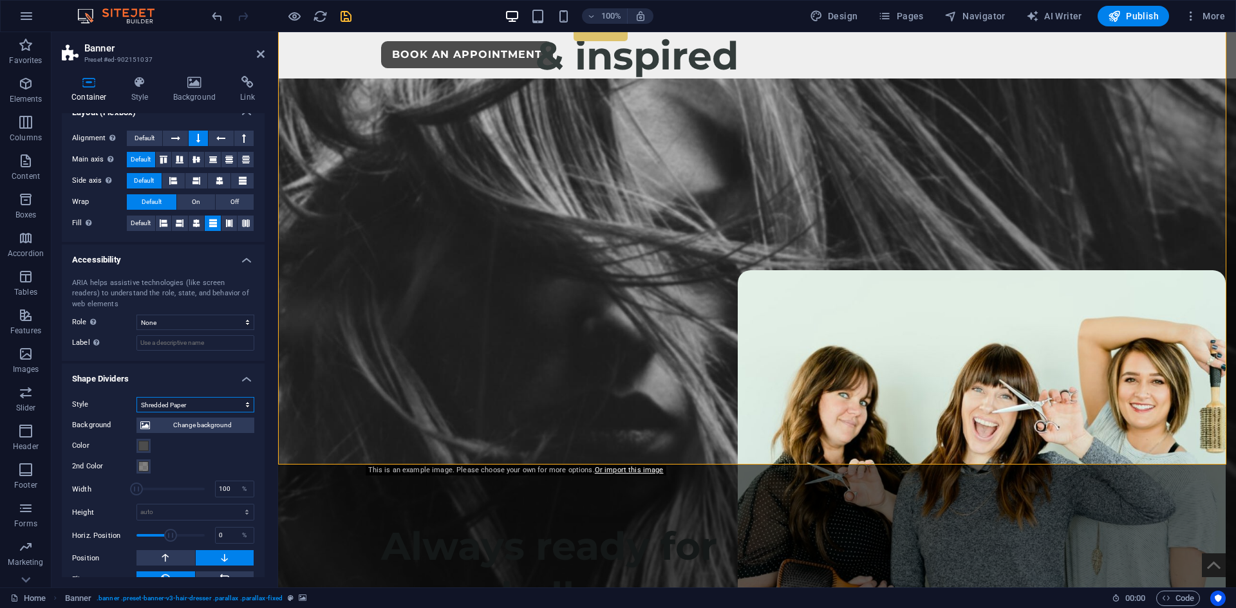
click at [163, 401] on select "None Triangle Square Diagonal Polygon 1 Polygon 2 Zigzag Multiple Zigzags Waves…" at bounding box center [195, 404] width 118 height 15
click at [136, 397] on select "None Triangle Square Diagonal Polygon 1 Polygon 2 Zigzag Multiple Zigzags Waves…" at bounding box center [195, 404] width 118 height 15
click at [167, 407] on select "None Triangle Square Diagonal Polygon 1 Polygon 2 Zigzag Multiple Zigzags Waves…" at bounding box center [195, 404] width 118 height 15
click at [136, 397] on select "None Triangle Square Diagonal Polygon 1 Polygon 2 Zigzag Multiple Zigzags Waves…" at bounding box center [195, 404] width 118 height 15
click at [165, 401] on select "None Triangle Square Diagonal Polygon 1 Polygon 2 Zigzag Multiple Zigzags Waves…" at bounding box center [195, 404] width 118 height 15
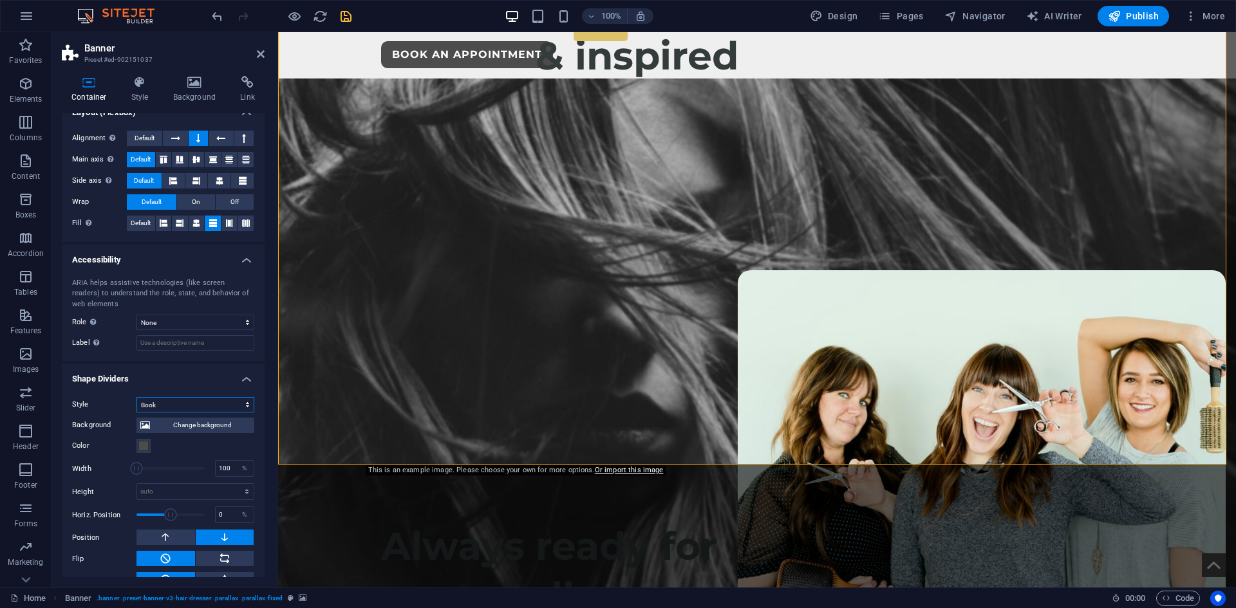
click at [136, 397] on select "None Triangle Square Diagonal Polygon 1 Polygon 2 Zigzag Multiple Zigzags Waves…" at bounding box center [195, 404] width 118 height 15
click at [164, 413] on div "Background Change background Color 2nd Color 3rd Color Width 100 % Height auto …" at bounding box center [163, 501] width 182 height 176
click at [165, 408] on select "None Triangle Square Diagonal Polygon 1 Polygon 2 Zigzag Multiple Zigzags Waves…" at bounding box center [195, 404] width 118 height 15
select select "fan"
click at [136, 397] on select "None Triangle Square Diagonal Polygon 1 Polygon 2 Zigzag Multiple Zigzags Waves…" at bounding box center [195, 404] width 118 height 15
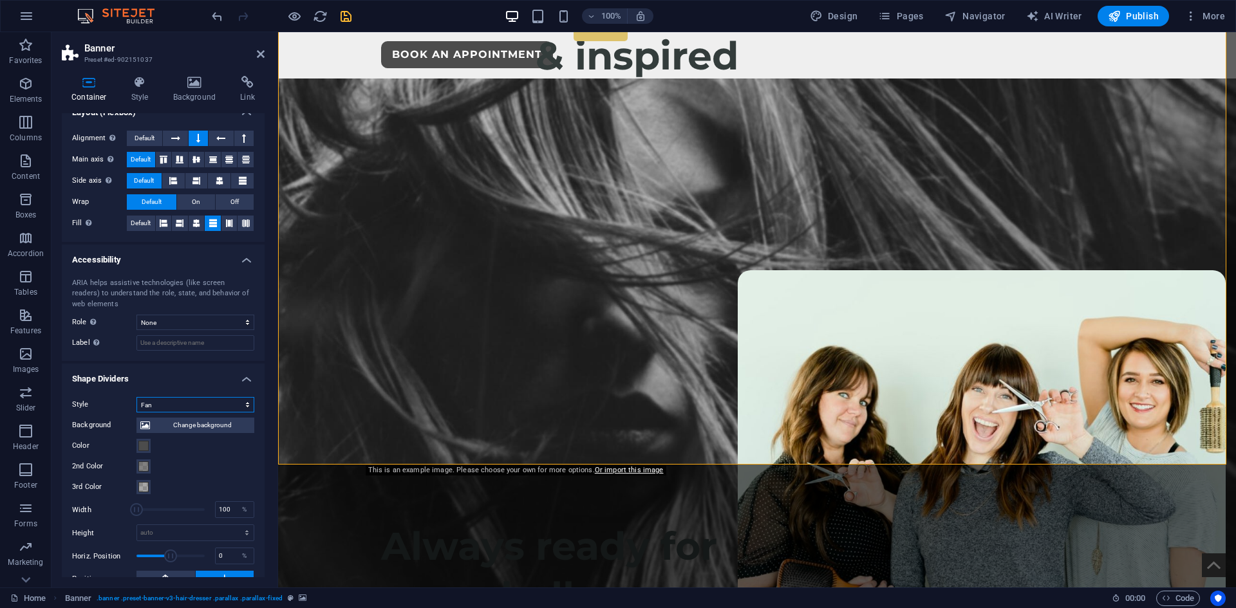
click at [168, 405] on select "None Triangle Square Diagonal Polygon 1 Polygon 2 Zigzag Multiple Zigzags Waves…" at bounding box center [195, 404] width 118 height 15
click at [136, 397] on select "None Triangle Square Diagonal Polygon 1 Polygon 2 Zigzag Multiple Zigzags Waves…" at bounding box center [195, 404] width 118 height 15
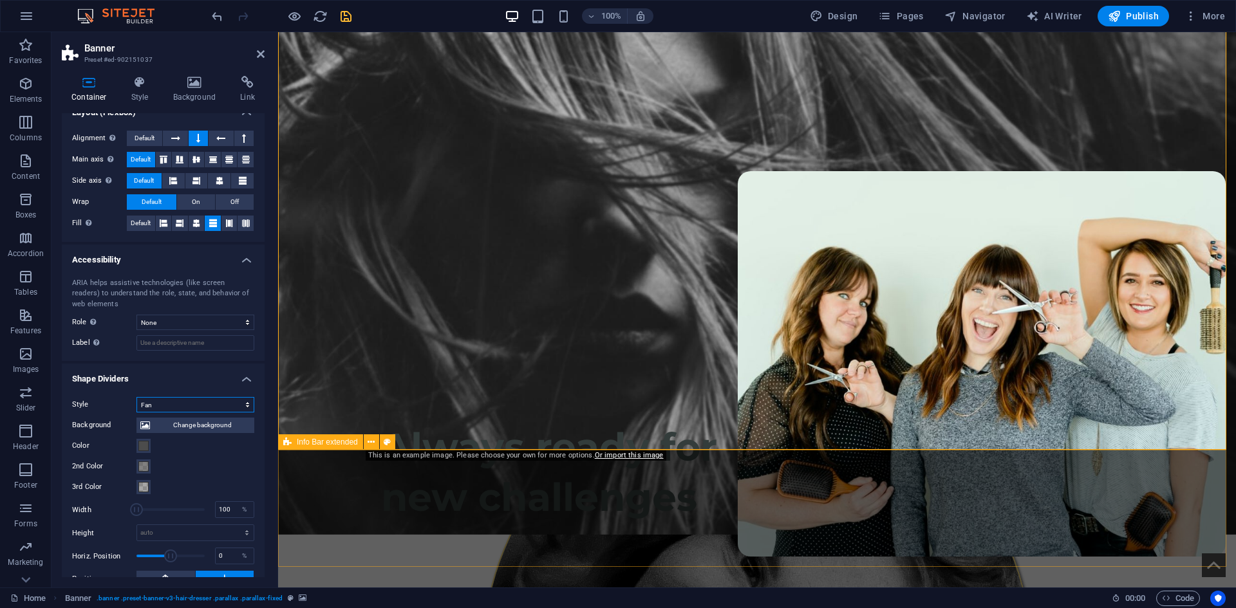
scroll to position [322, 0]
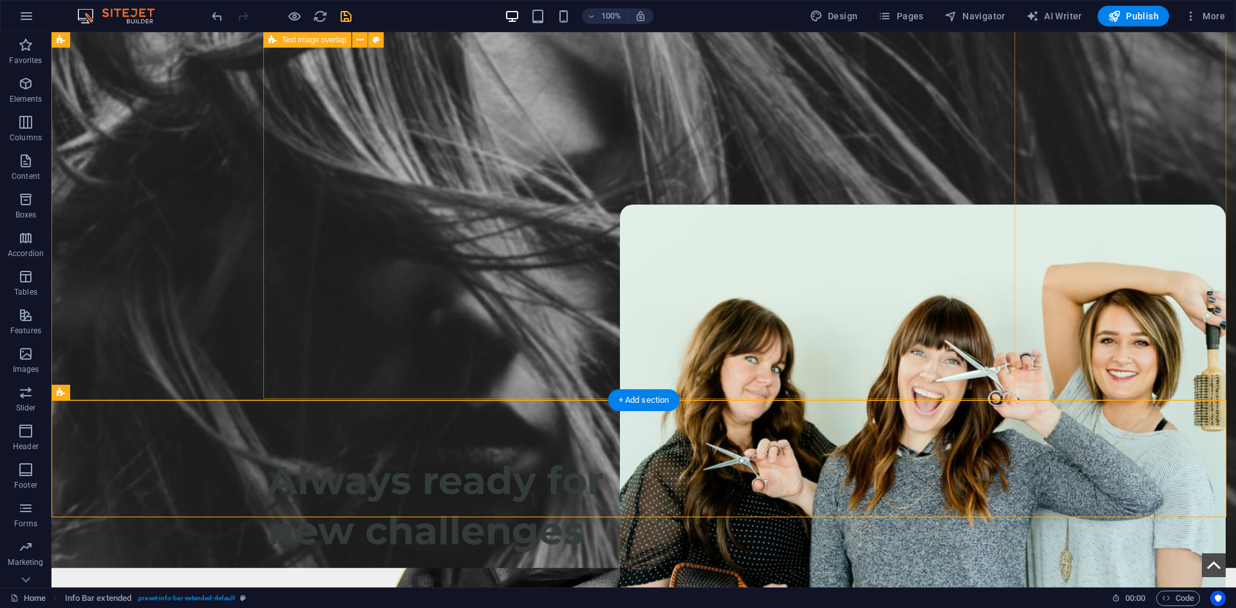
scroll to position [193, 0]
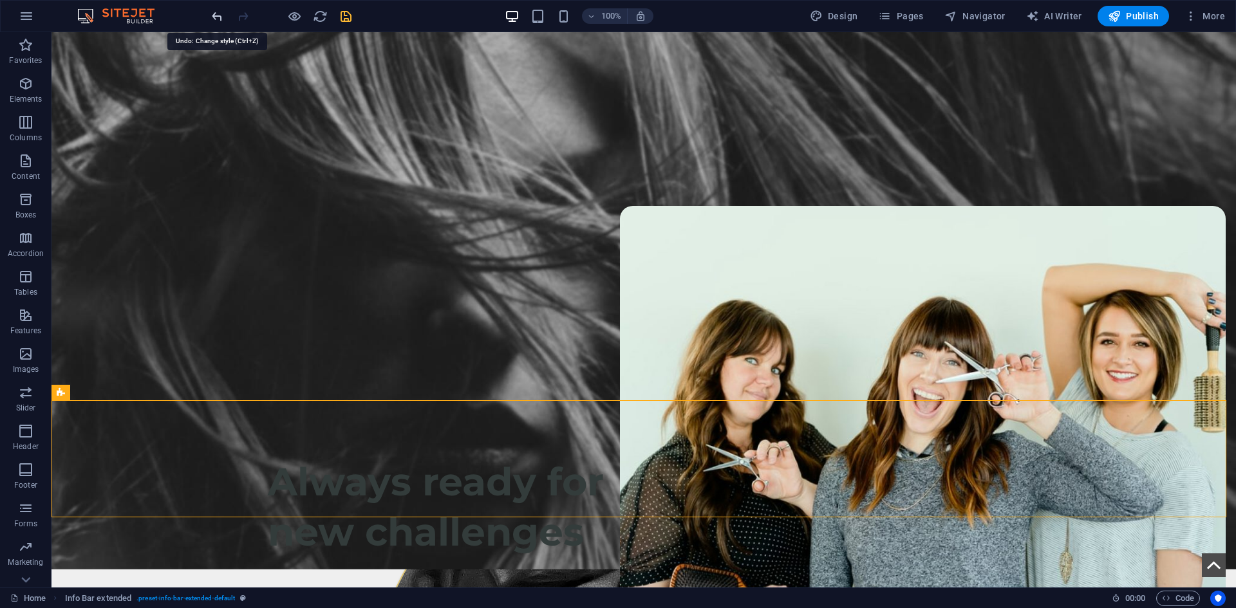
click at [0, 0] on icon "undo" at bounding box center [0, 0] width 0 height 0
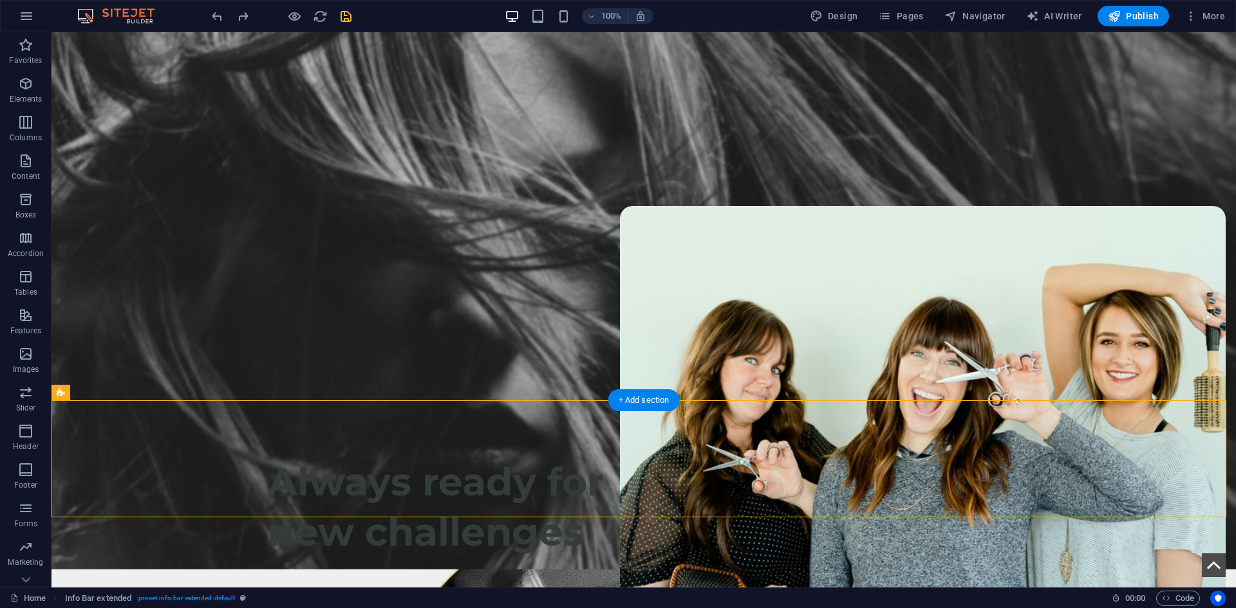
click at [183, 205] on figure at bounding box center [644, 292] width 1185 height 556
select select "vh"
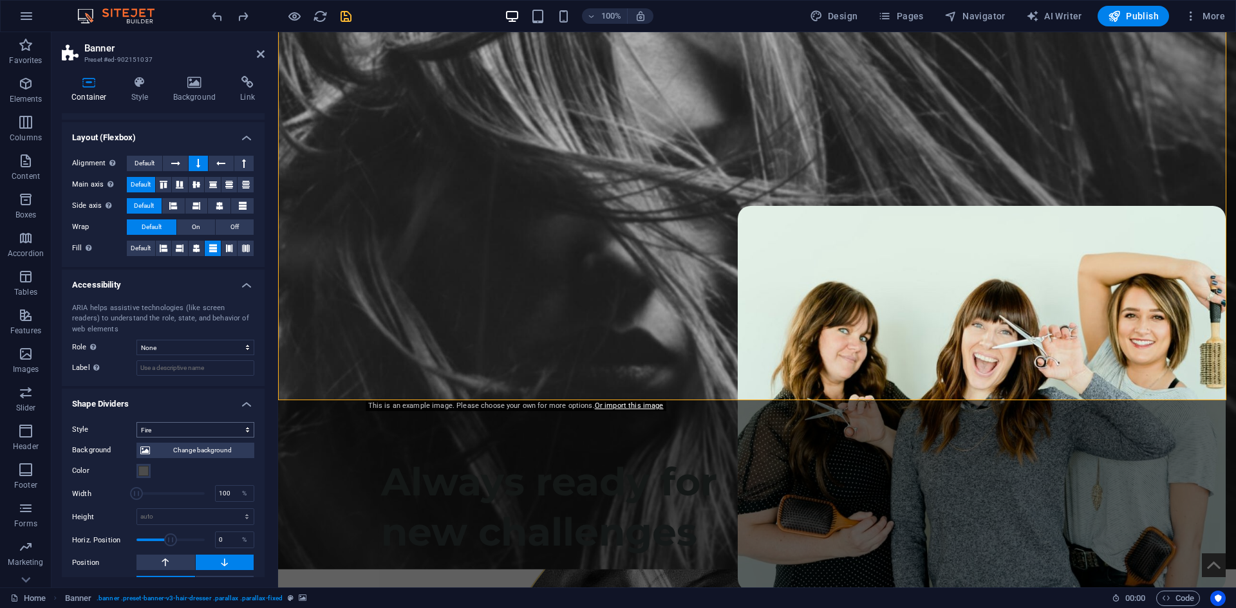
scroll to position [211, 0]
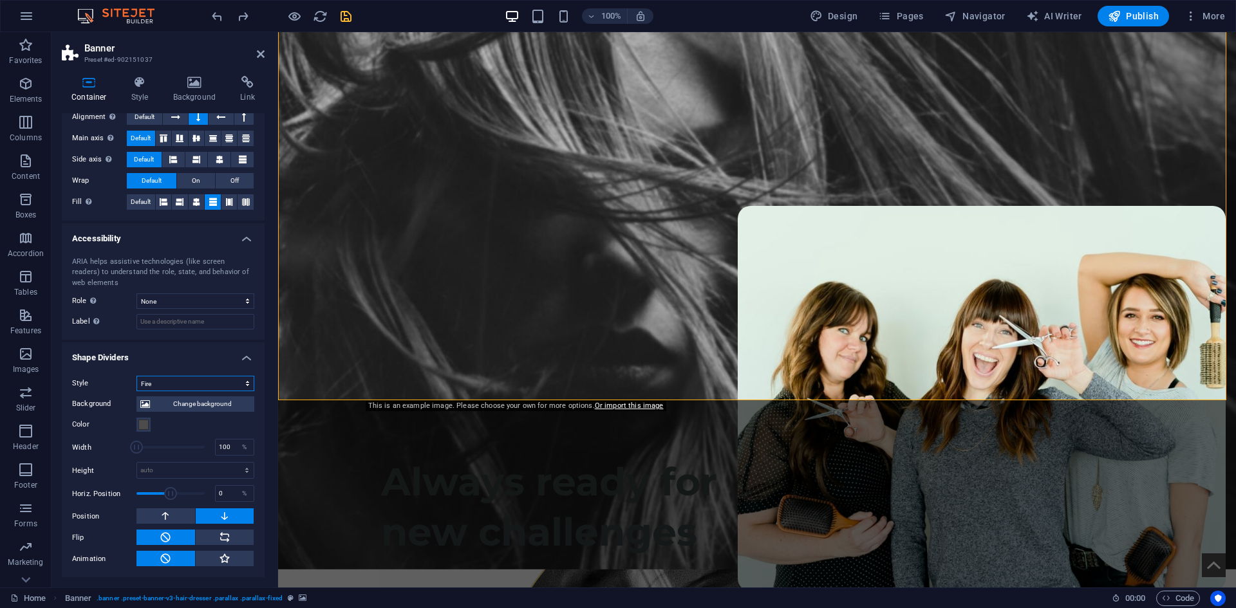
drag, startPoint x: 164, startPoint y: 380, endPoint x: 166, endPoint y: 368, distance: 13.0
click at [164, 380] on select "None Triangle Square Diagonal Polygon 1 Polygon 2 Zigzag Multiple Zigzags Waves…" at bounding box center [195, 383] width 118 height 15
click at [156, 379] on select "None Triangle Square Diagonal Polygon 1 Polygon 2 Zigzag Multiple Zigzags Waves…" at bounding box center [195, 383] width 118 height 15
select select "none"
click at [136, 391] on select "None Triangle Square Diagonal Polygon 1 Polygon 2 Zigzag Multiple Zigzags Waves…" at bounding box center [195, 383] width 118 height 15
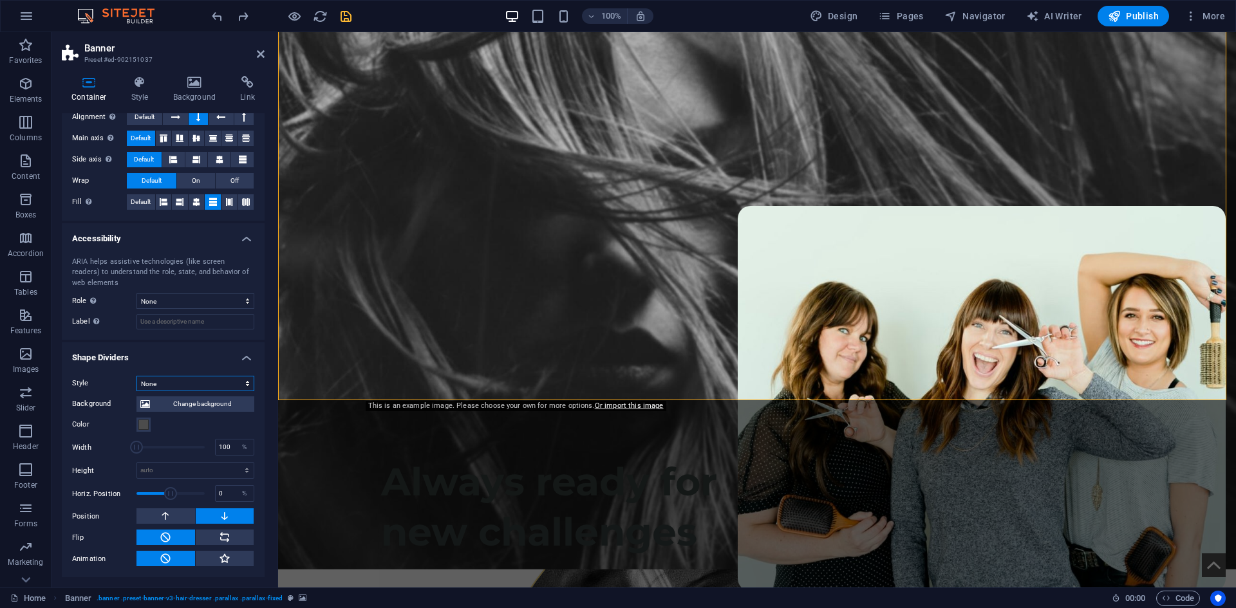
scroll to position [35, 0]
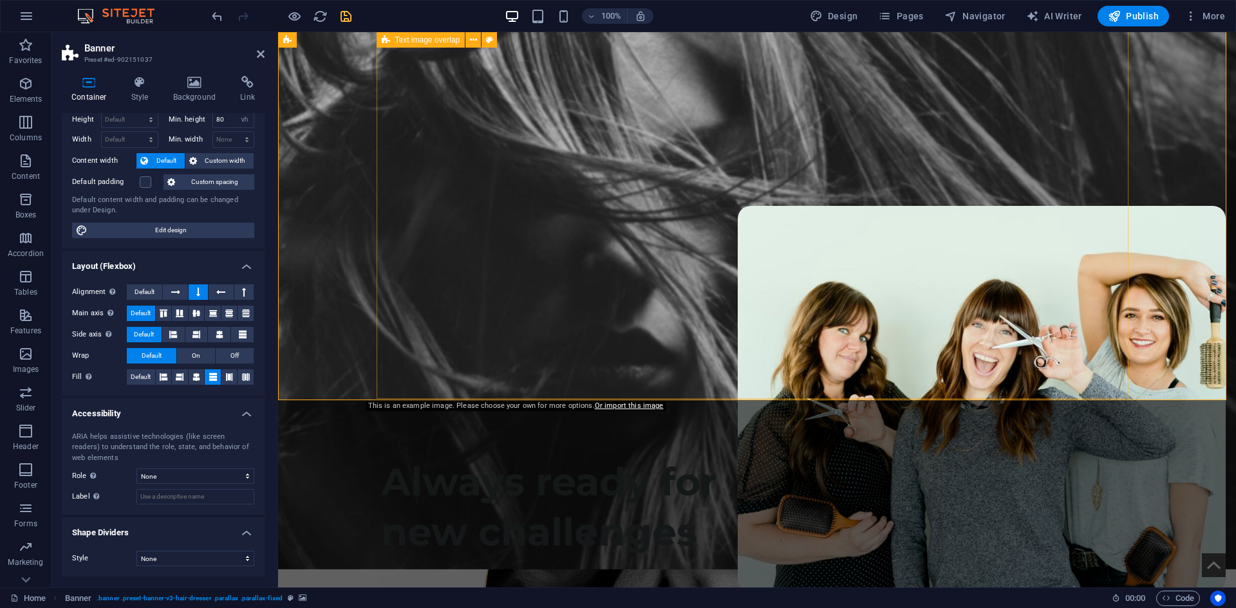
click at [955, 359] on div "Caitlin Wrightt Owner Hello, I’m Caitlin! My passion for hairdressing began at …" at bounding box center [757, 479] width 752 height 930
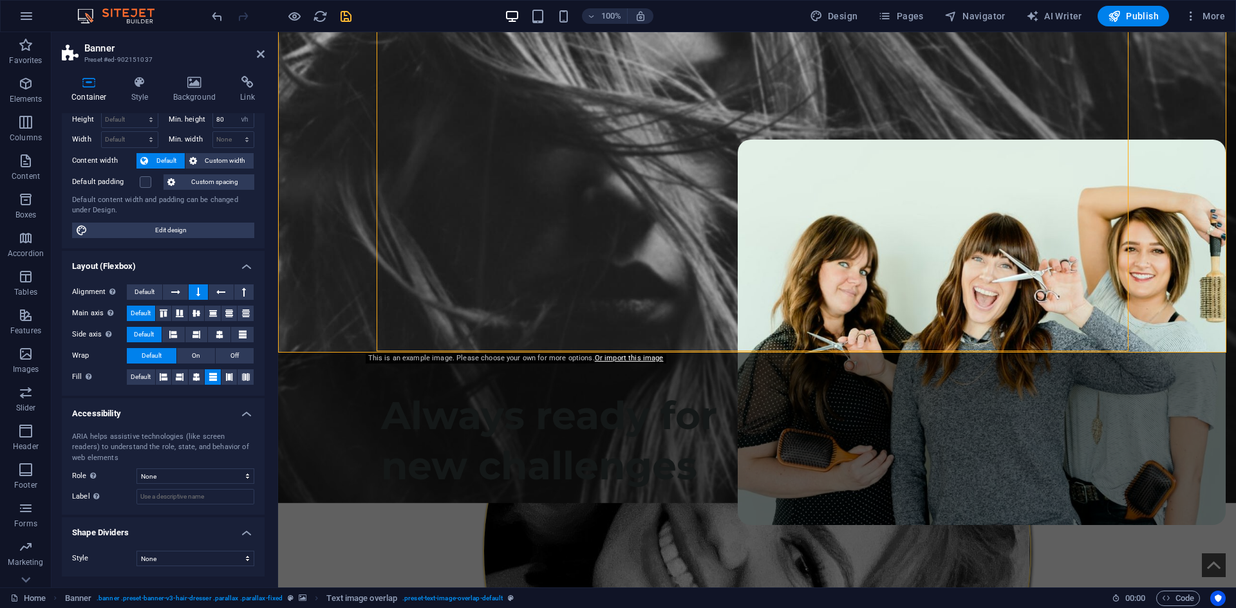
scroll to position [322, 0]
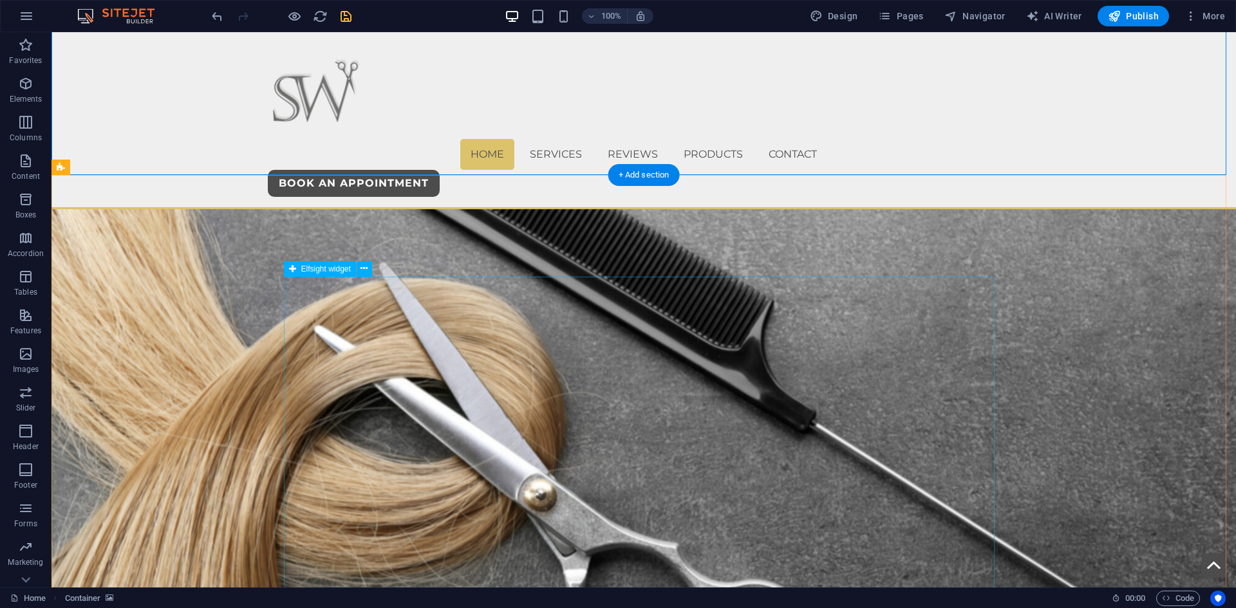
scroll to position [1288, 0]
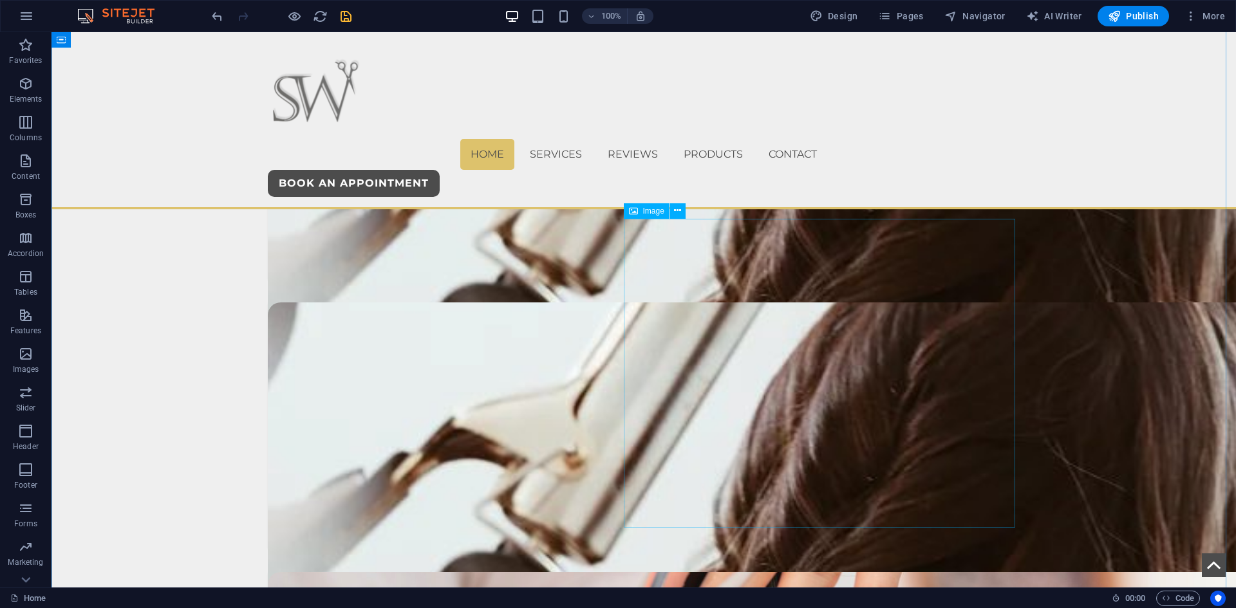
scroll to position [2704, 0]
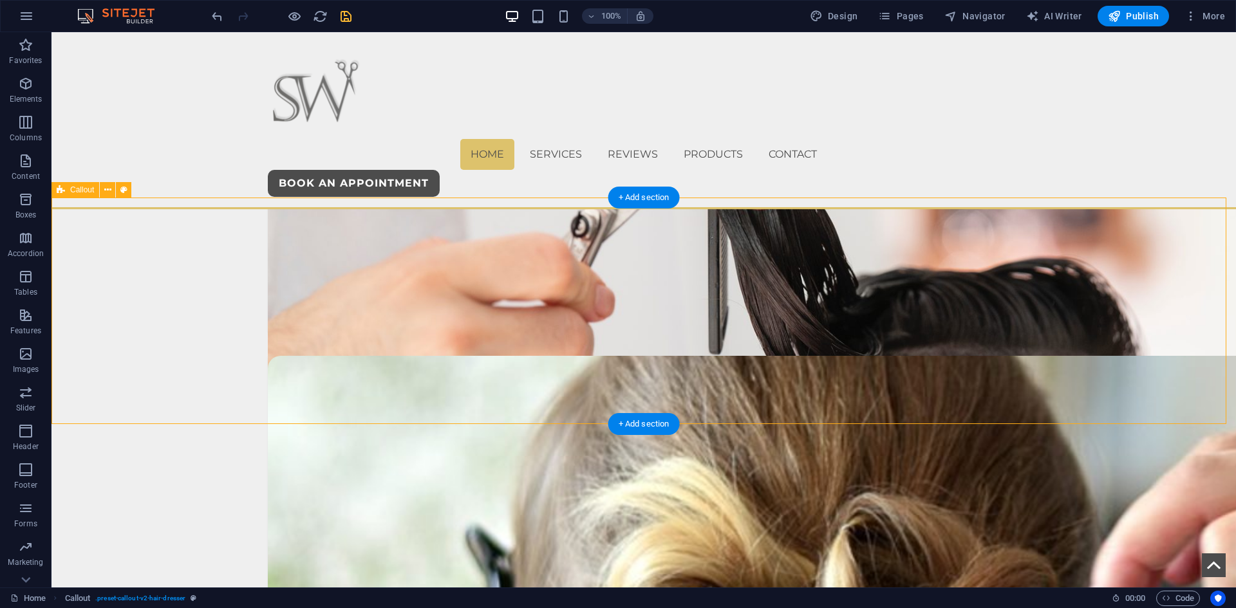
scroll to position [2833, 0]
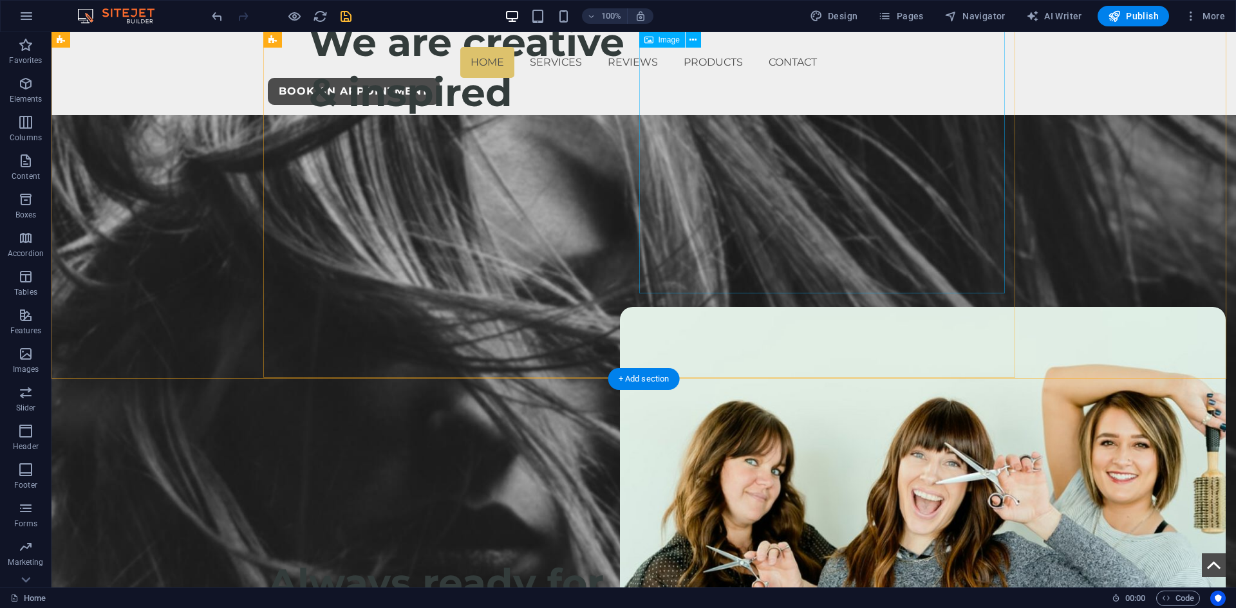
scroll to position [0, 0]
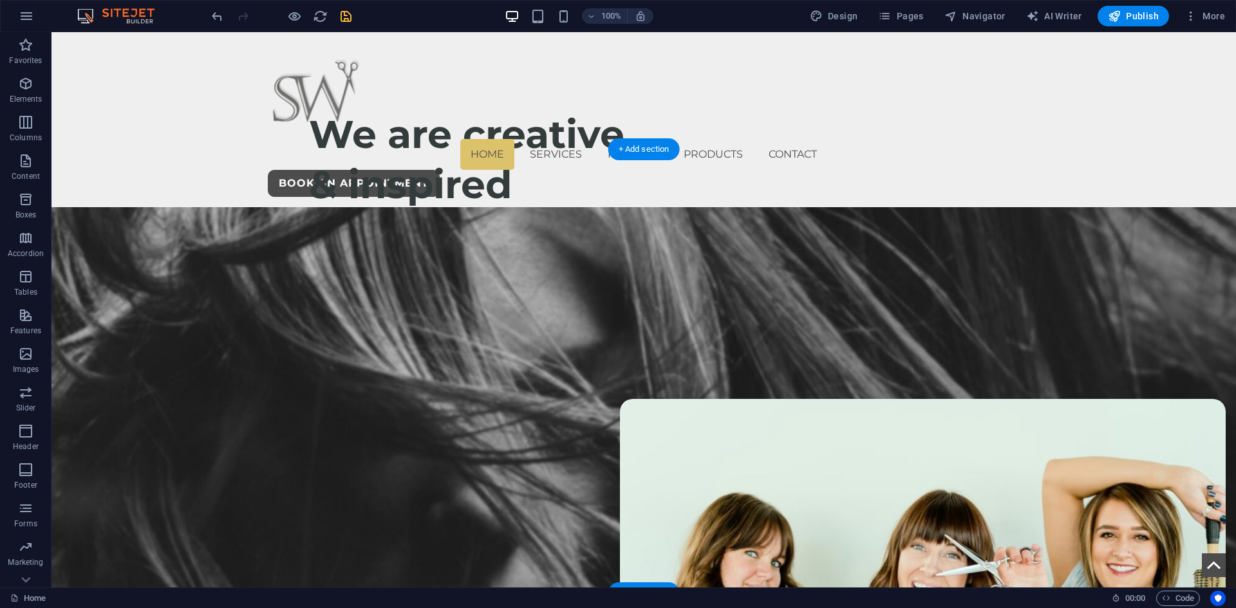
click at [1082, 285] on figure at bounding box center [644, 485] width 1185 height 556
click at [350, 14] on icon "save" at bounding box center [346, 16] width 15 height 15
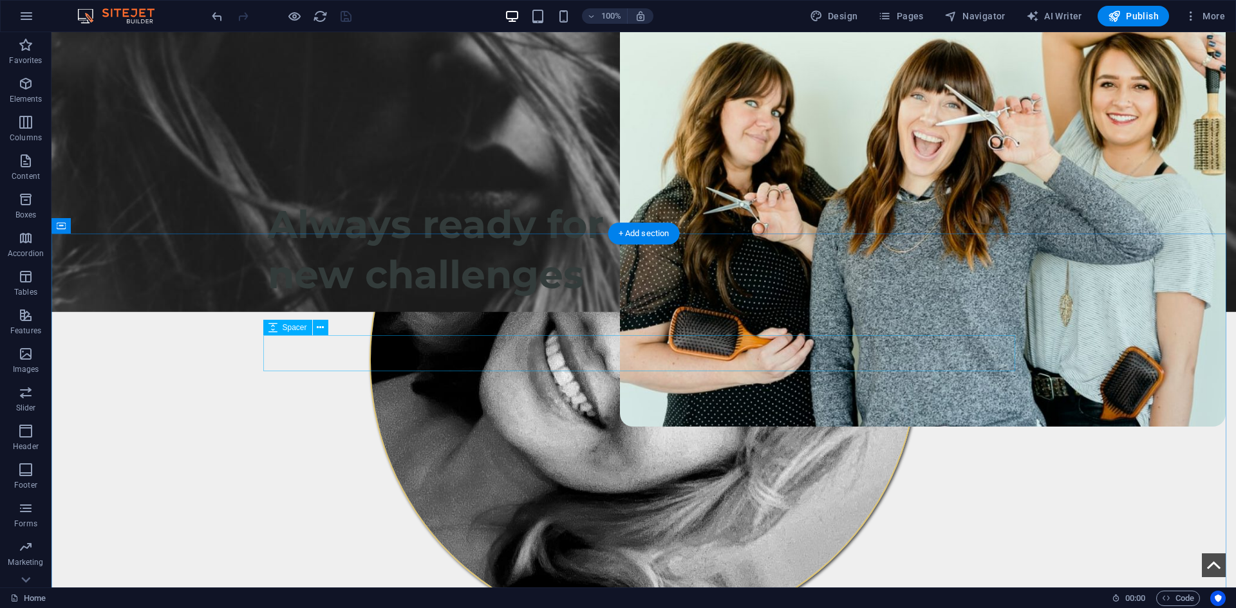
scroll to position [773, 0]
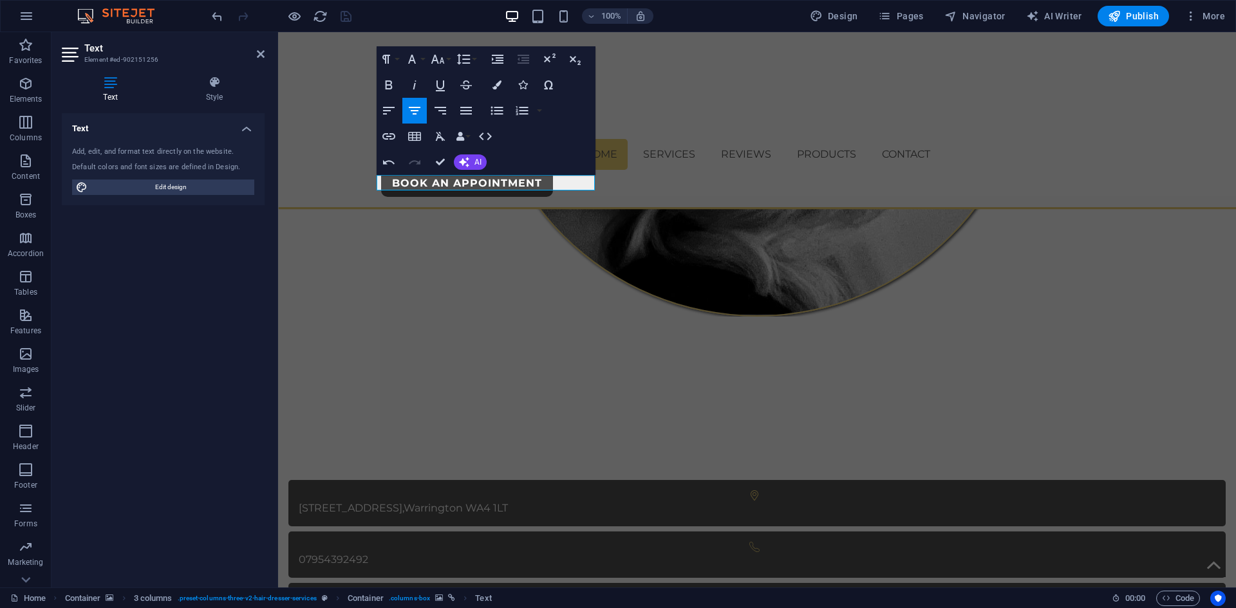
scroll to position [653, 0]
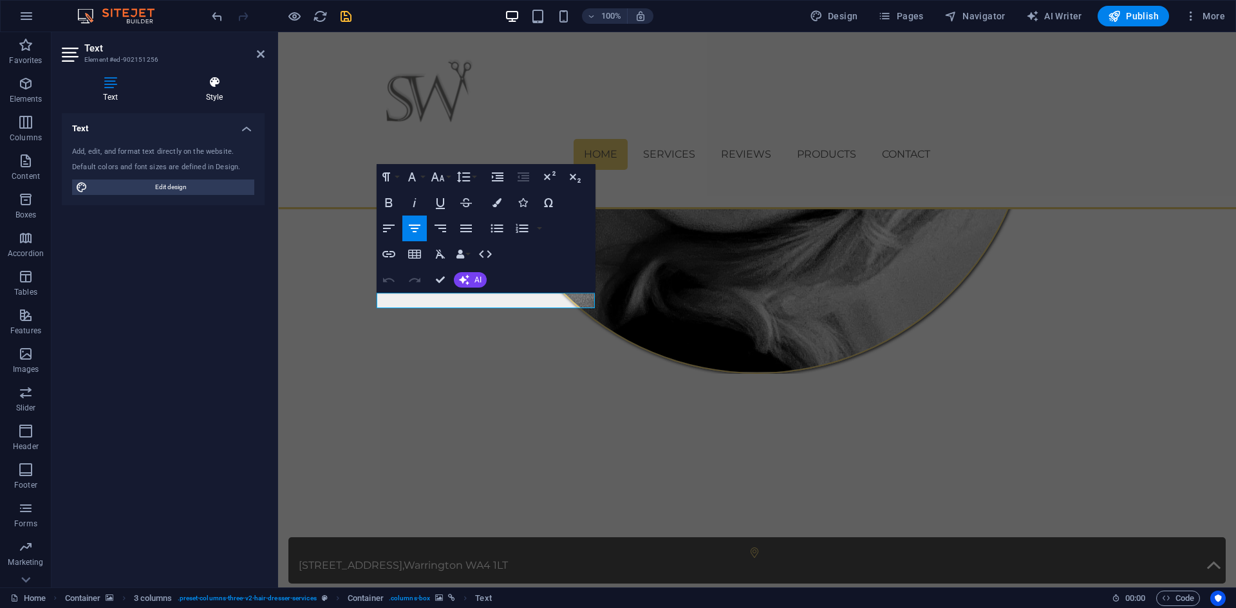
click at [200, 93] on h4 "Style" at bounding box center [214, 89] width 100 height 27
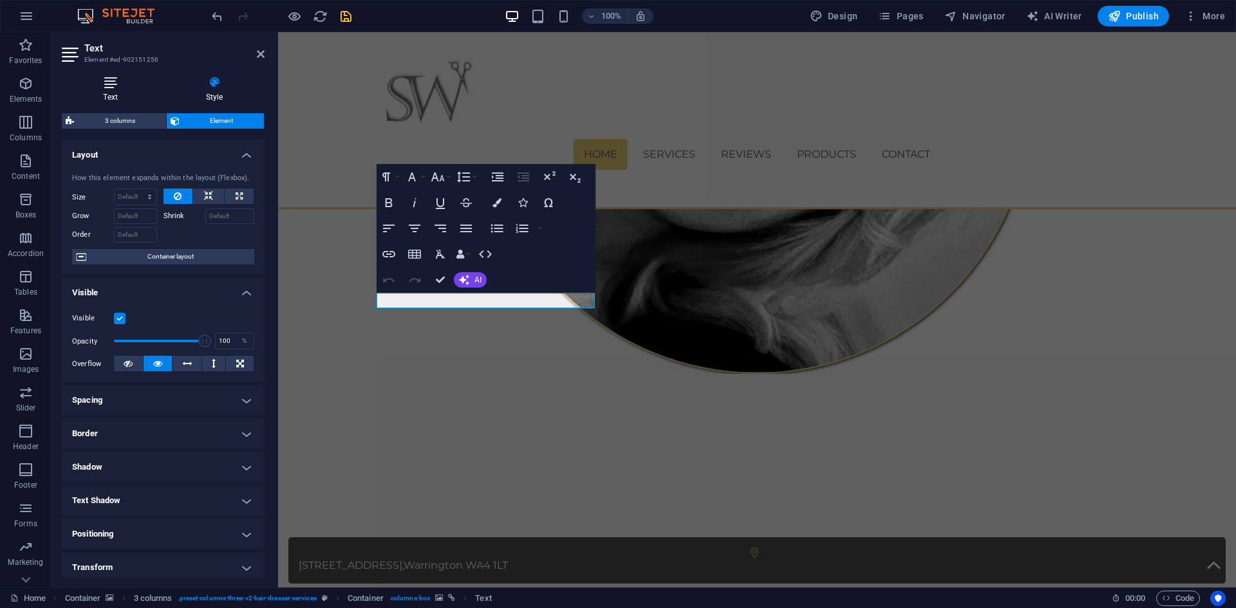
click at [104, 85] on icon at bounding box center [110, 82] width 97 height 13
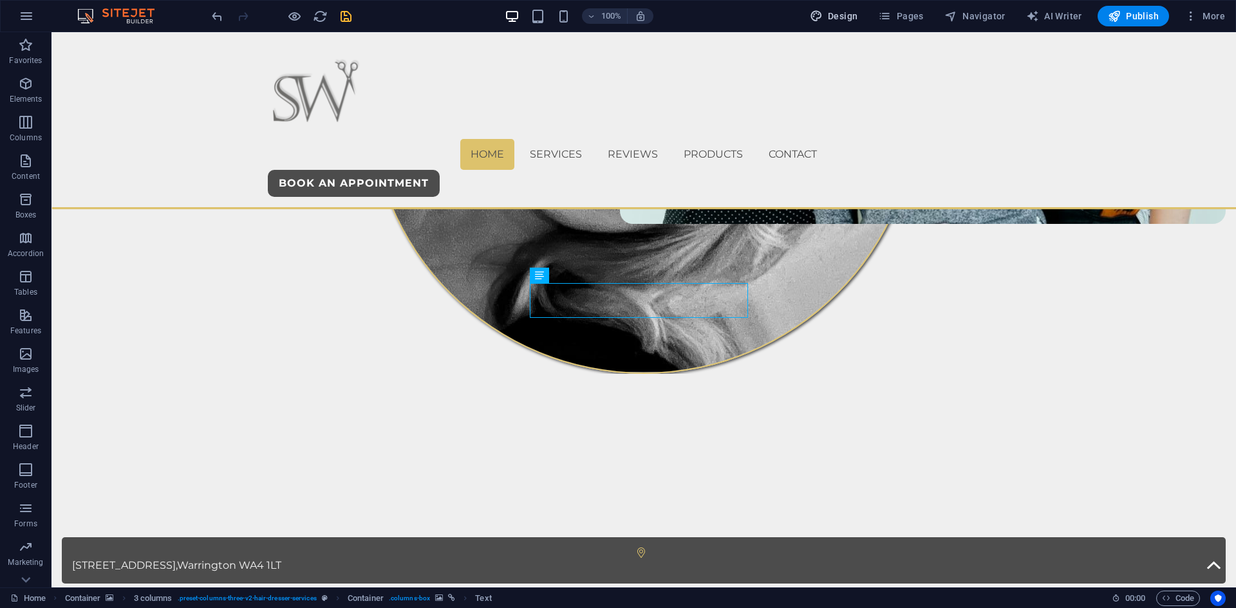
click at [0, 0] on span "Design" at bounding box center [0, 0] width 0 height 0
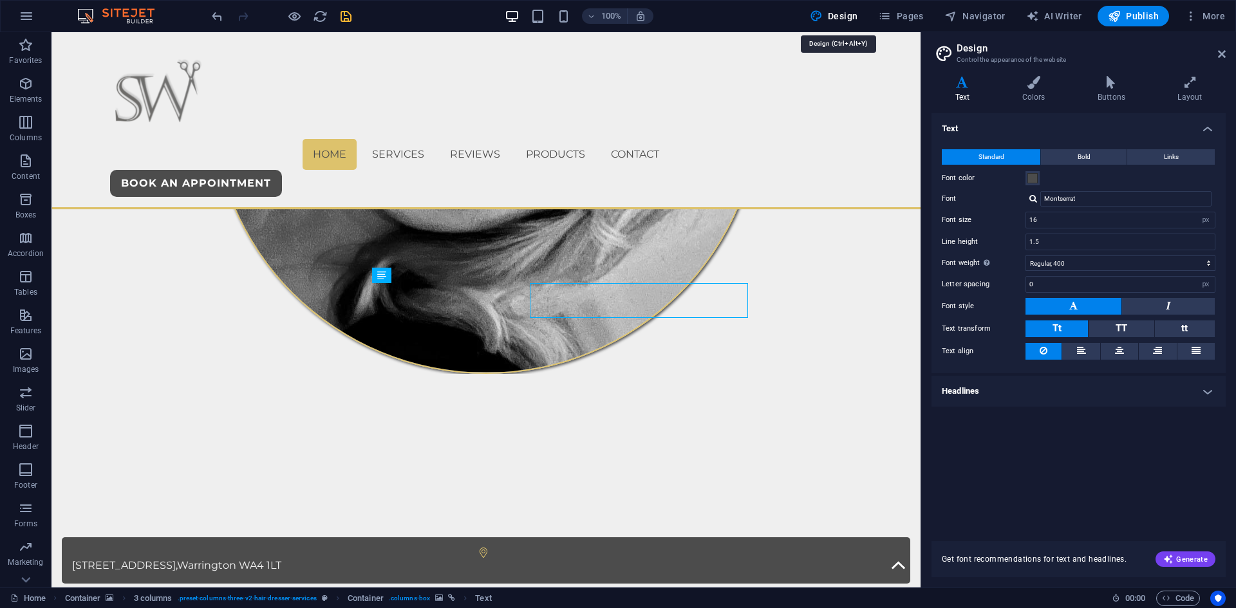
click at [1033, 88] on icon at bounding box center [1033, 82] width 70 height 13
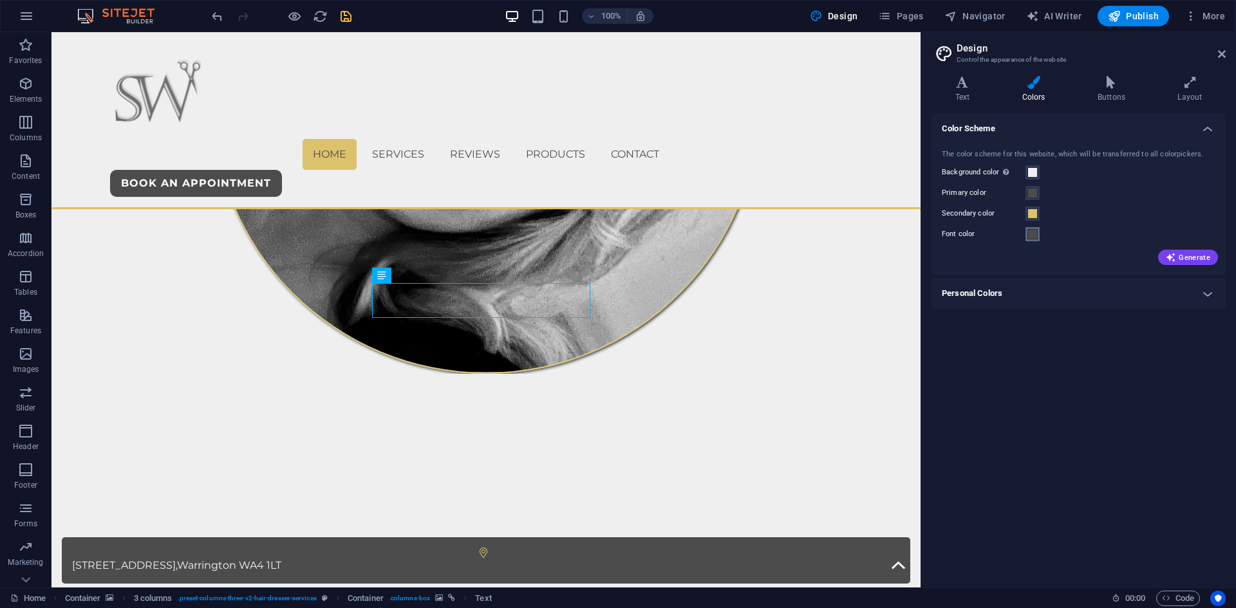
click at [1032, 233] on span at bounding box center [1032, 234] width 10 height 10
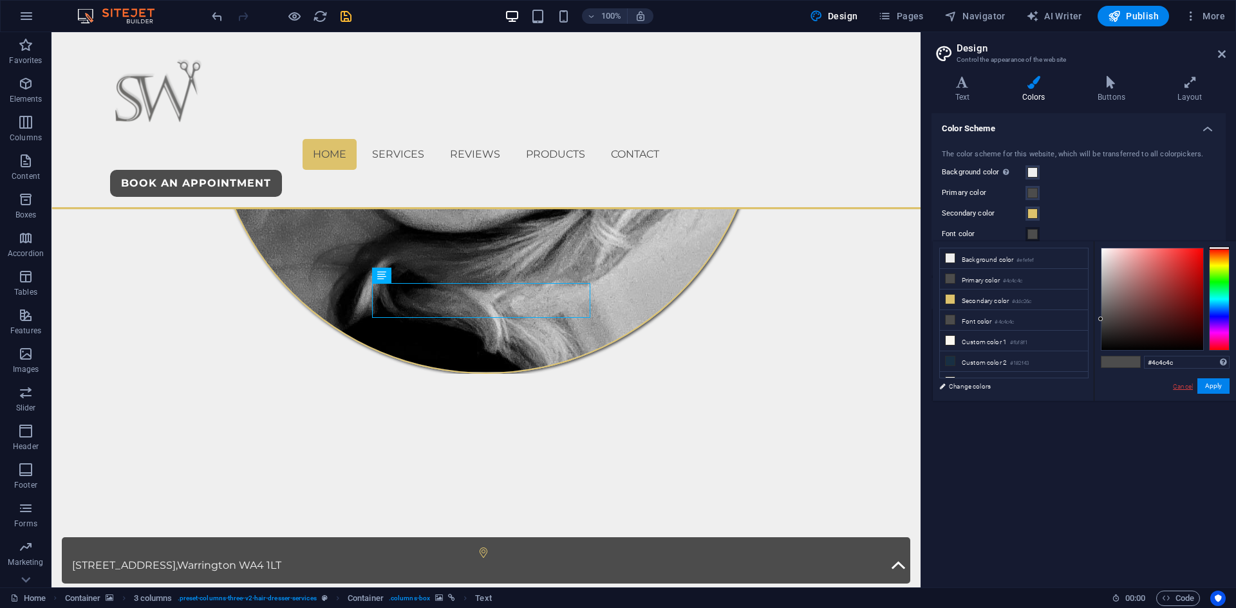
click at [1185, 387] on link "Cancel" at bounding box center [1183, 387] width 23 height 10
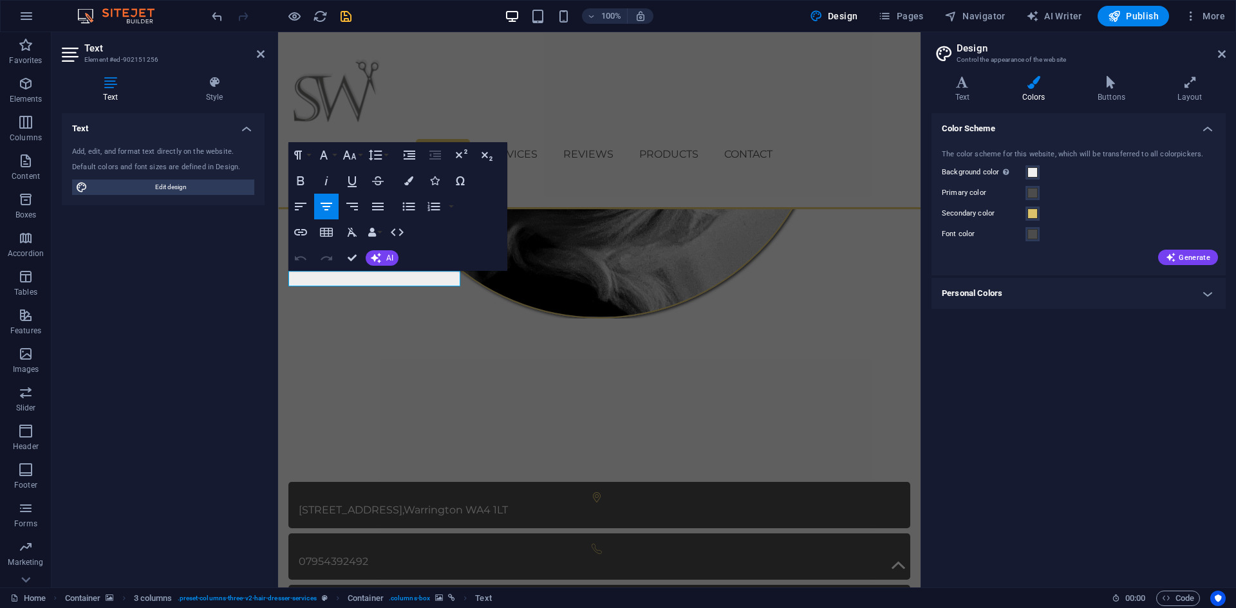
scroll to position [726, 0]
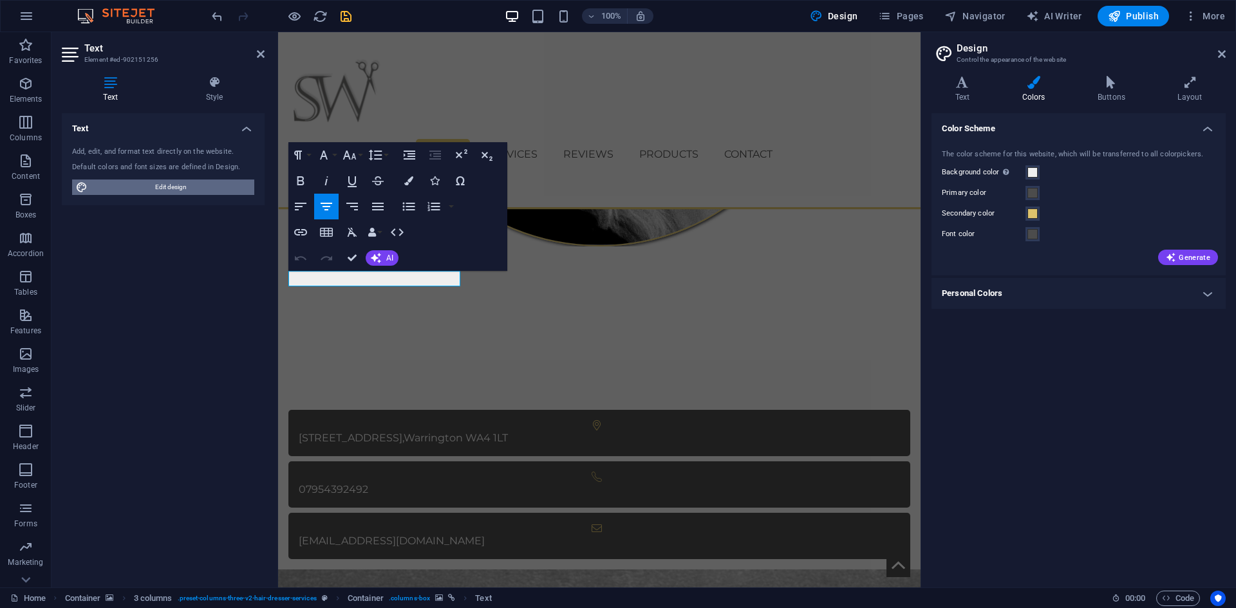
click at [137, 186] on span "Edit design" at bounding box center [170, 187] width 159 height 15
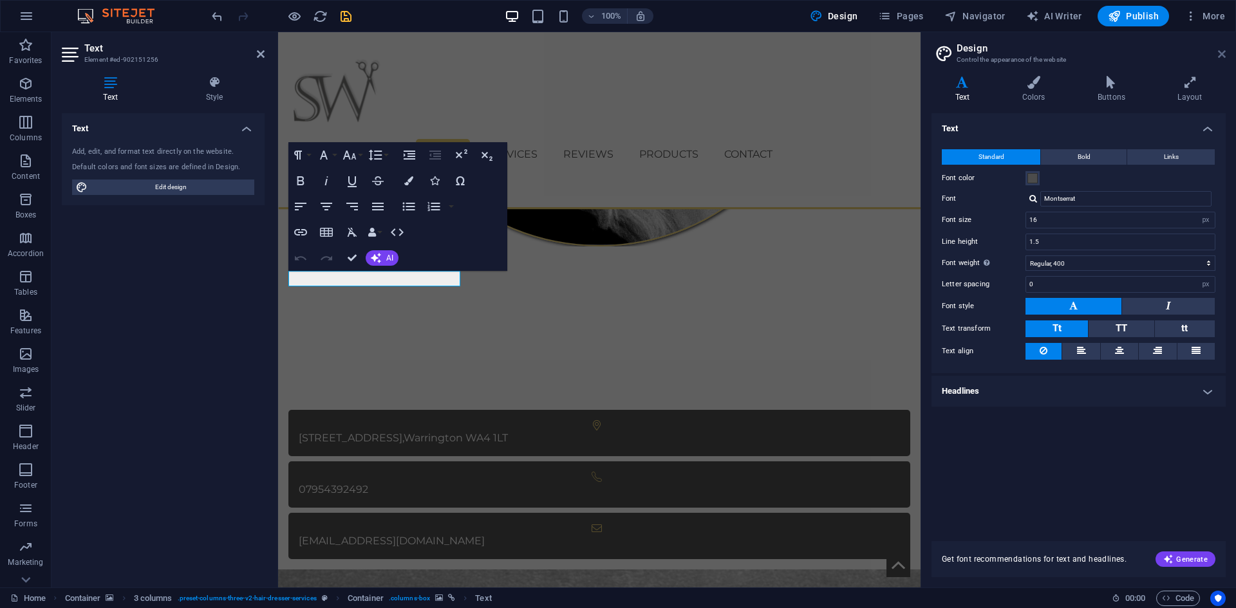
click at [1225, 57] on icon at bounding box center [1222, 54] width 8 height 10
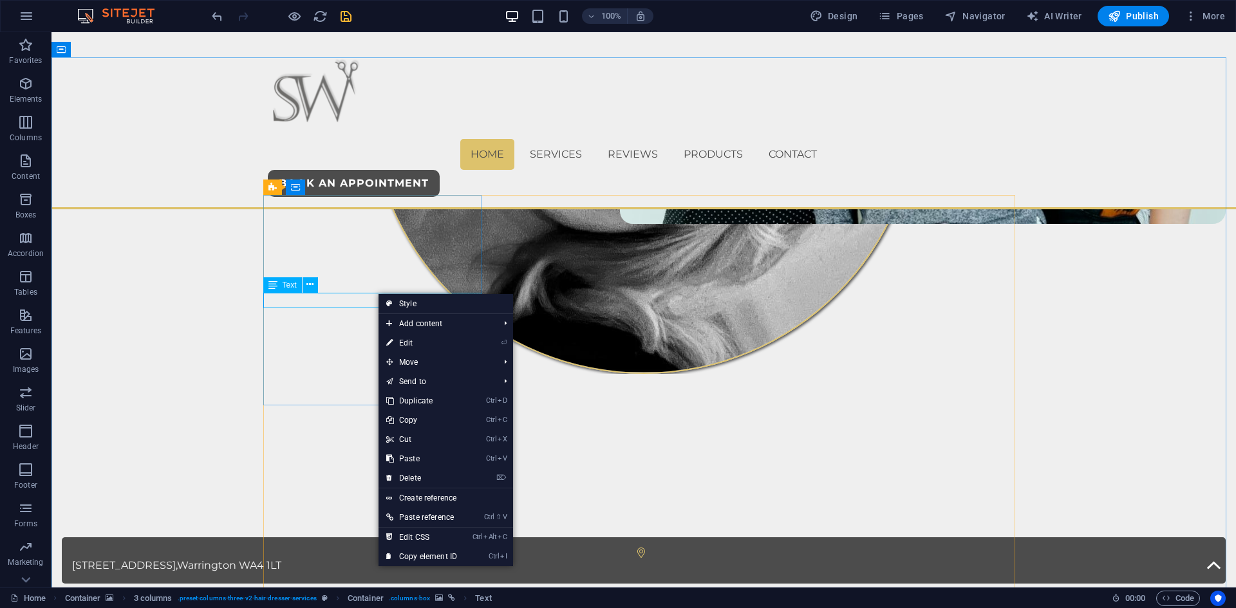
click at [283, 284] on span "Text" at bounding box center [290, 285] width 14 height 8
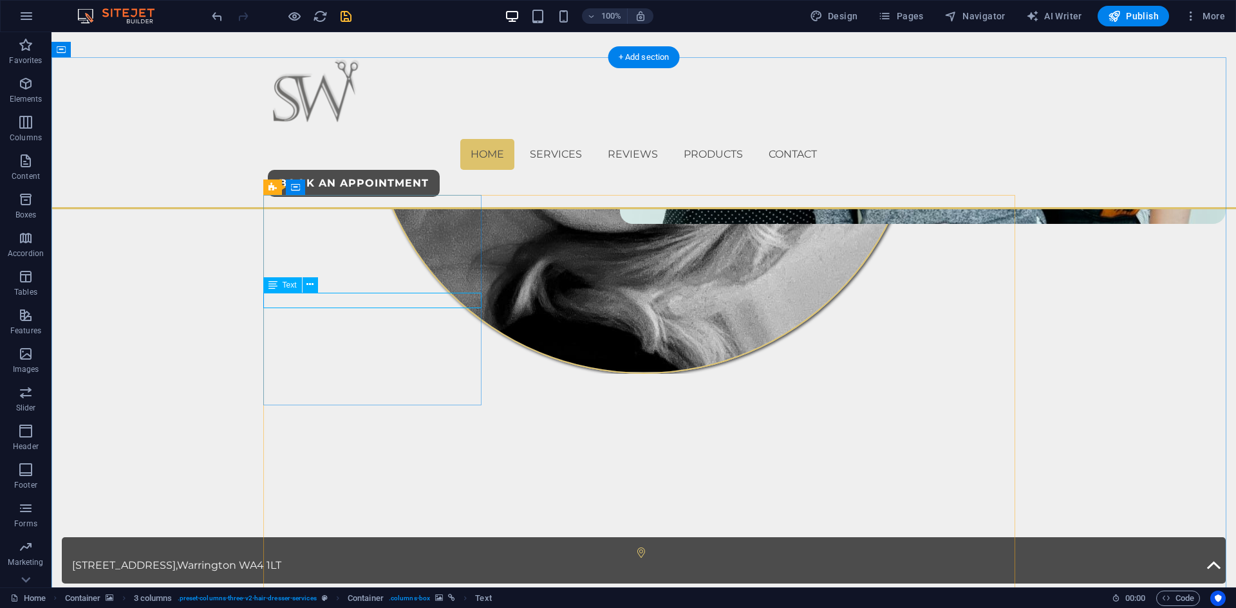
click at [30, 88] on icon "button" at bounding box center [25, 83] width 15 height 15
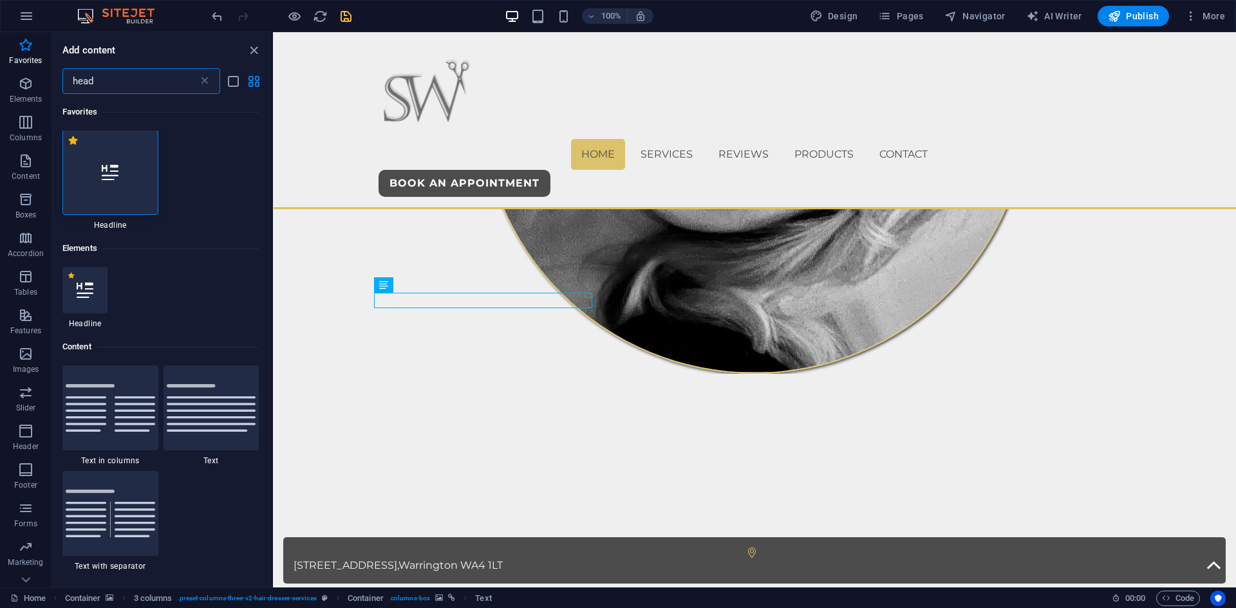
scroll to position [0, 0]
type input "hea"
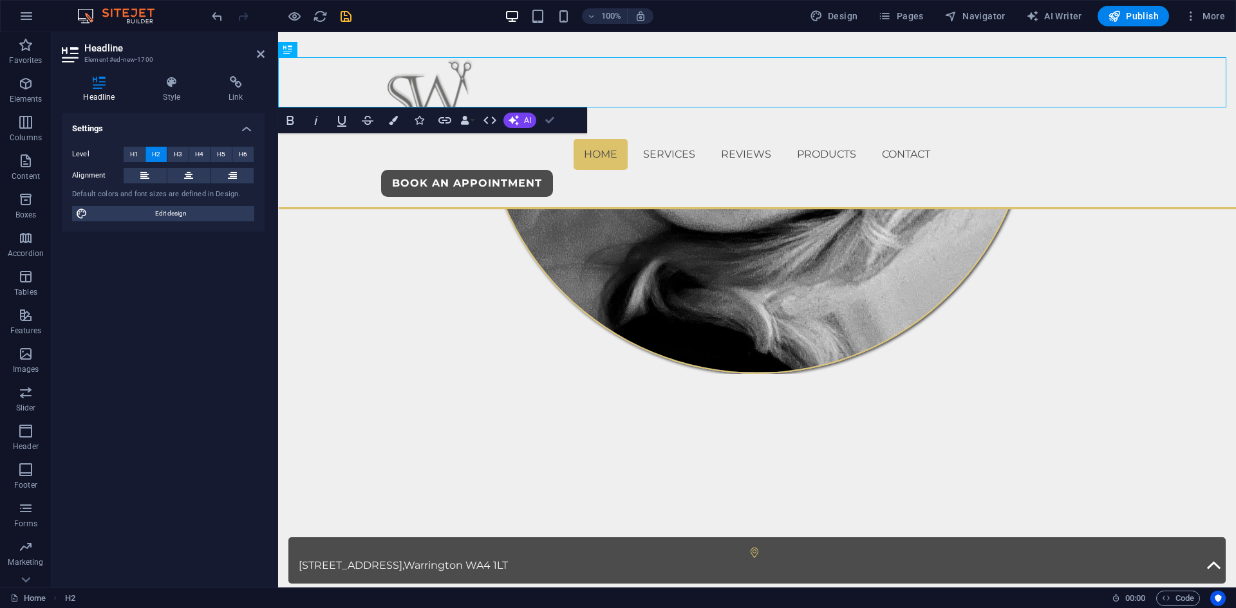
drag, startPoint x: 552, startPoint y: 120, endPoint x: 423, endPoint y: 324, distance: 241.6
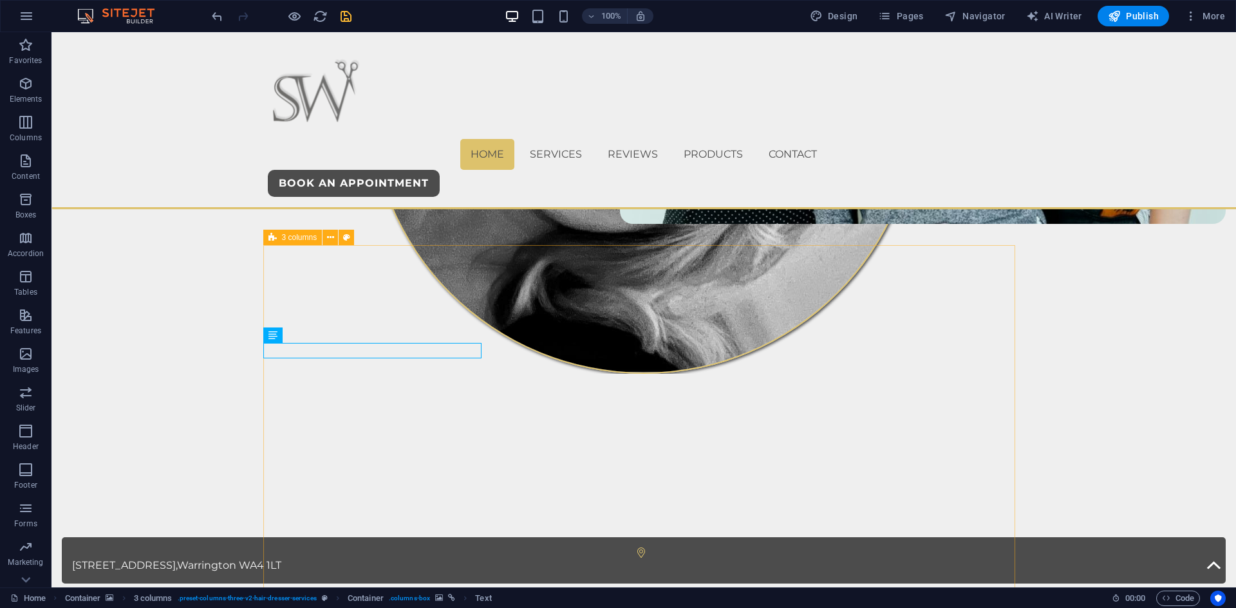
drag, startPoint x: 977, startPoint y: 19, endPoint x: 964, endPoint y: 46, distance: 29.9
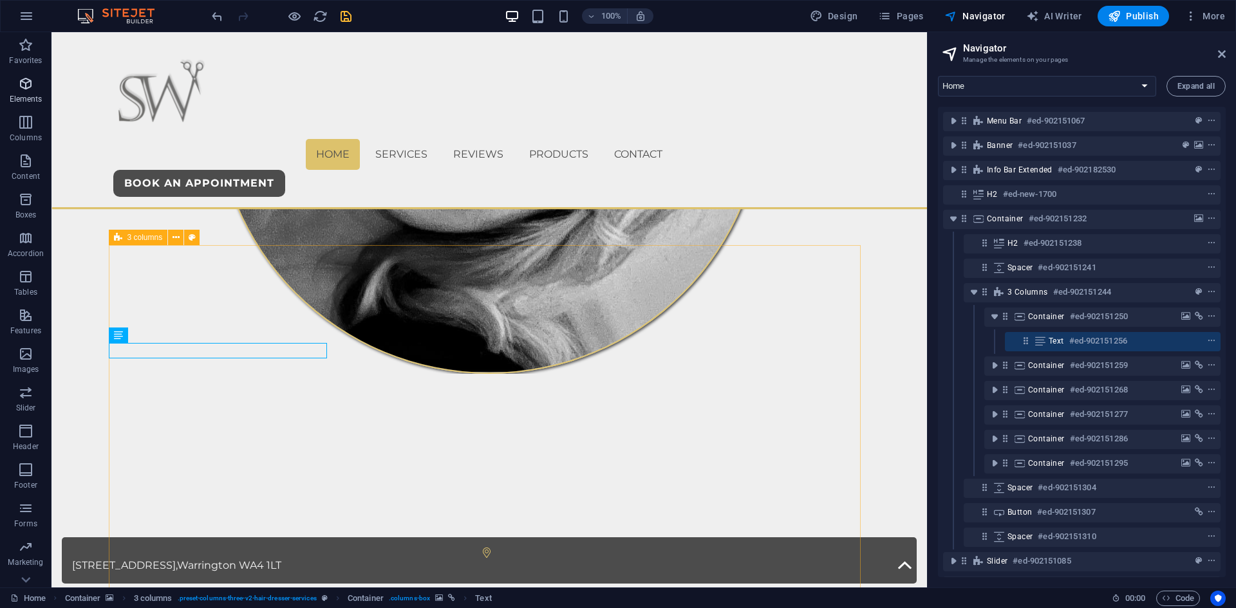
click at [31, 105] on span "Elements" at bounding box center [26, 91] width 52 height 31
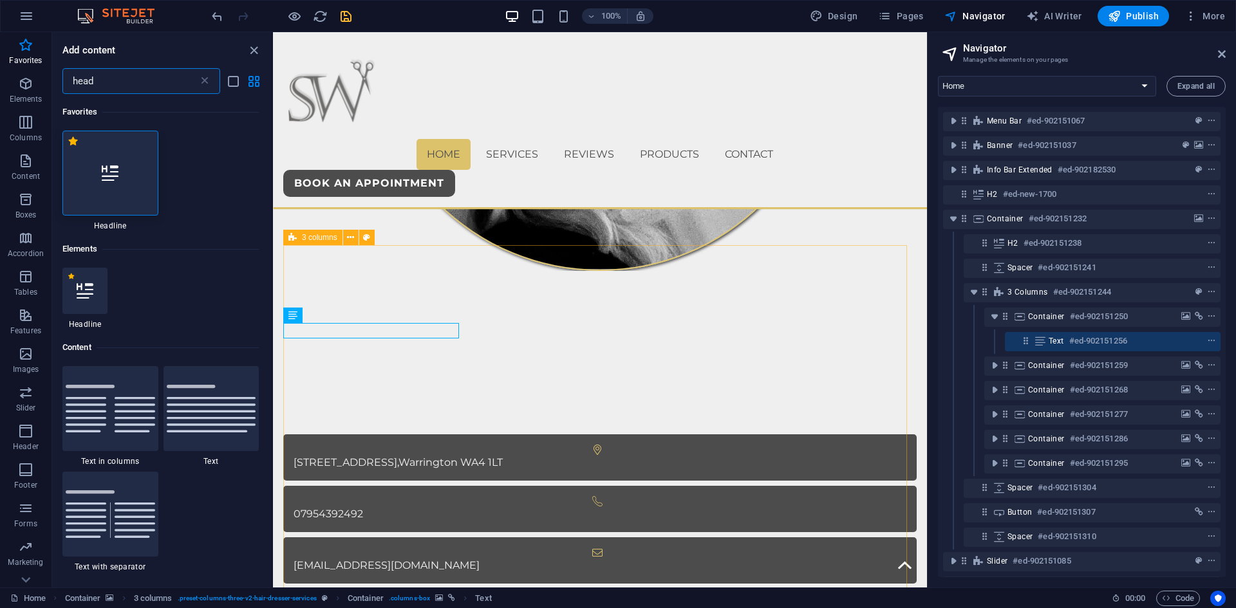
type input "head"
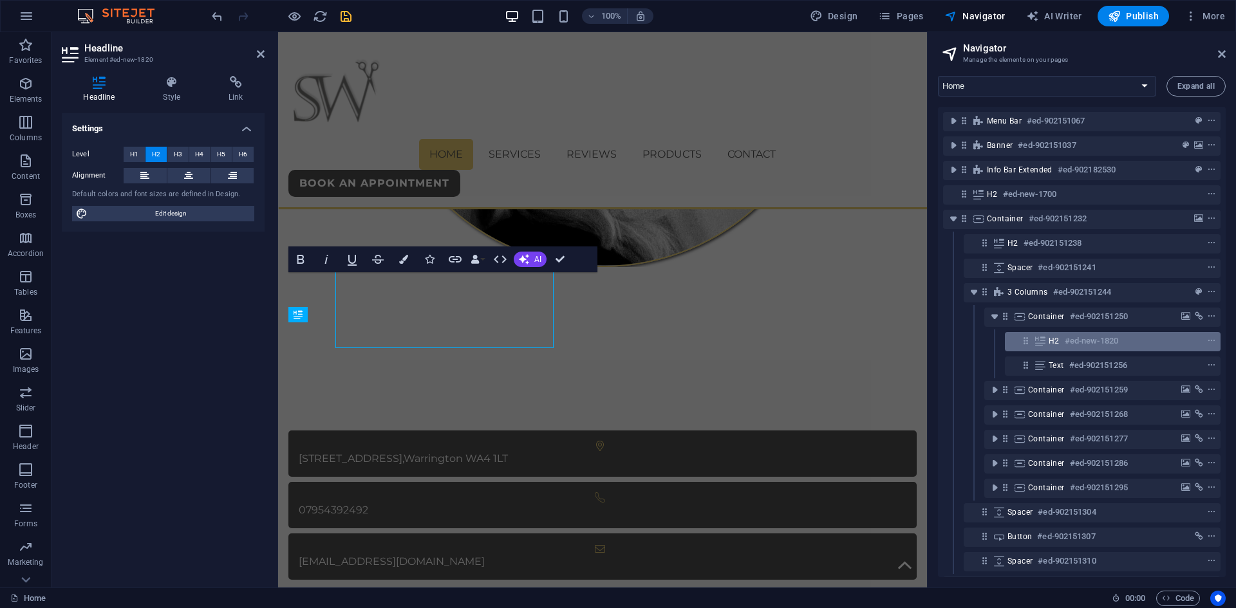
scroll to position [726, 0]
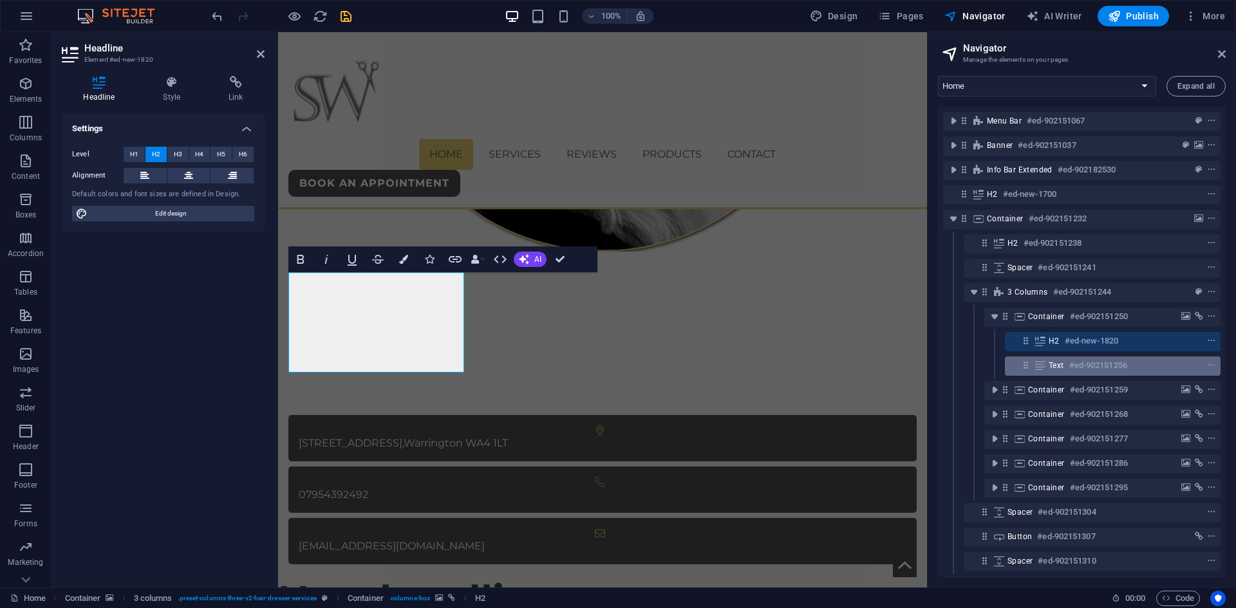
click at [1071, 362] on h6 "#ed-902151256" at bounding box center [1098, 365] width 58 height 15
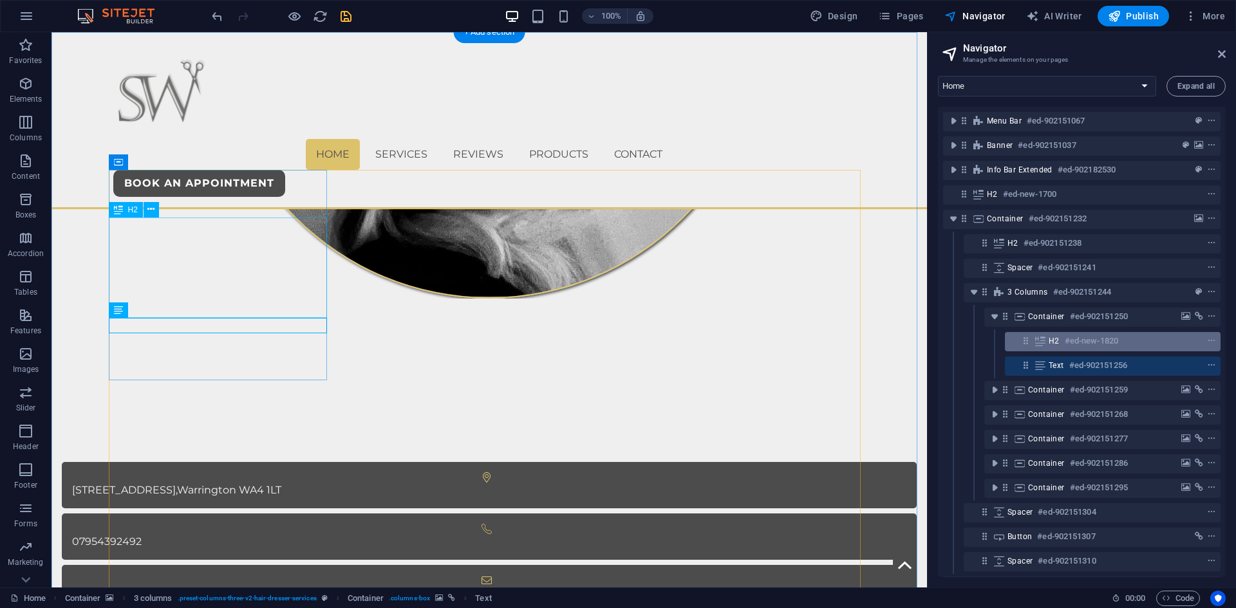
click at [1071, 346] on h6 "#ed-new-1820" at bounding box center [1091, 340] width 53 height 15
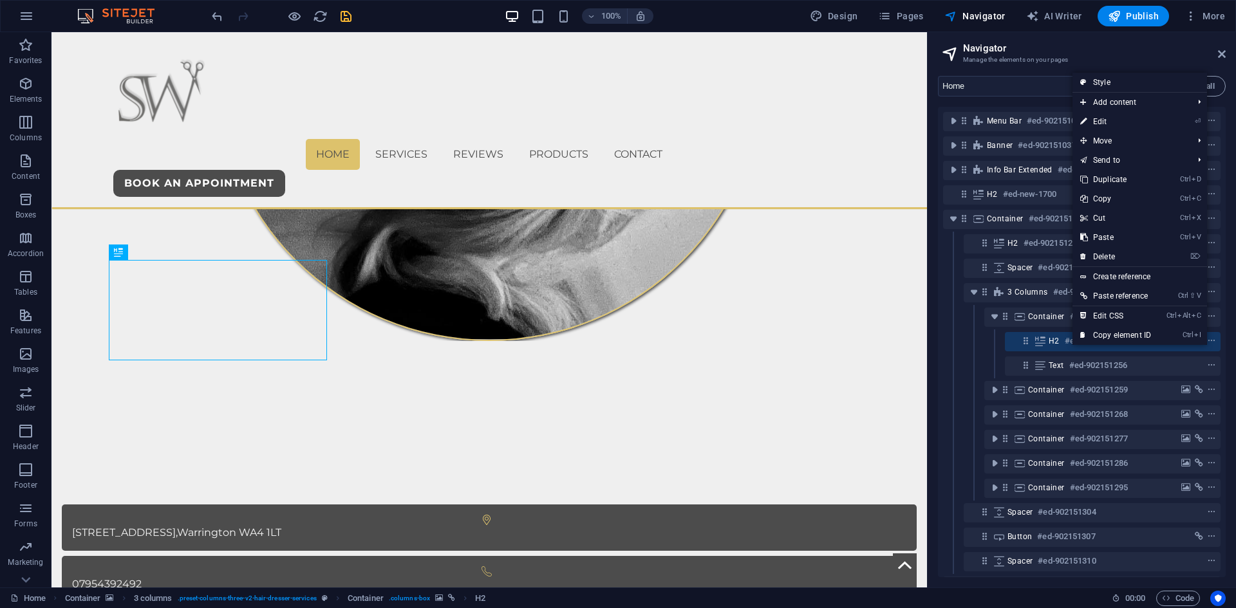
drag, startPoint x: 1105, startPoint y: 255, endPoint x: 1093, endPoint y: 258, distance: 12.6
click at [1105, 255] on link "⌦ Delete" at bounding box center [1116, 256] width 86 height 19
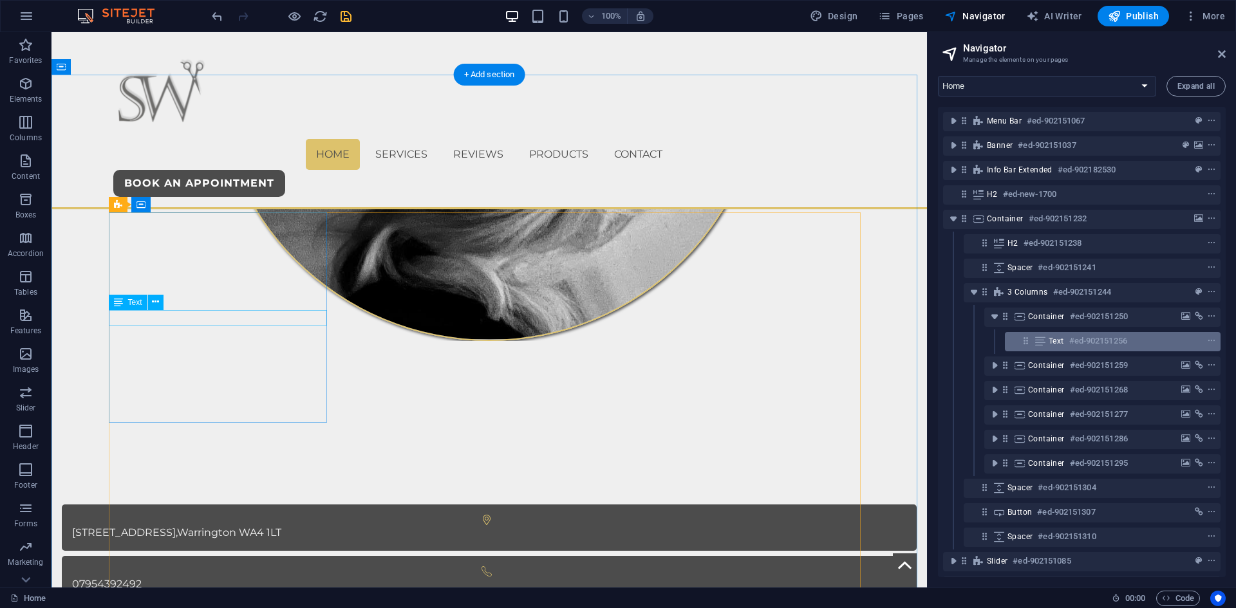
click at [1077, 340] on h6 "#ed-902151256" at bounding box center [1098, 340] width 58 height 15
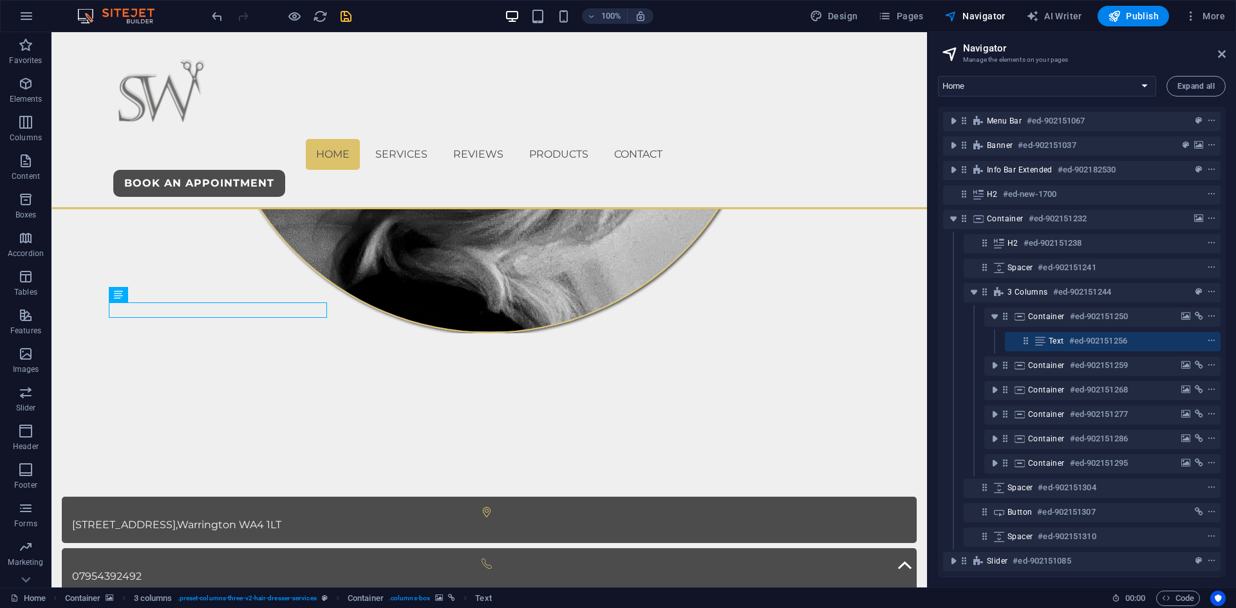
click at [0, 0] on icon "undo" at bounding box center [0, 0] width 0 height 0
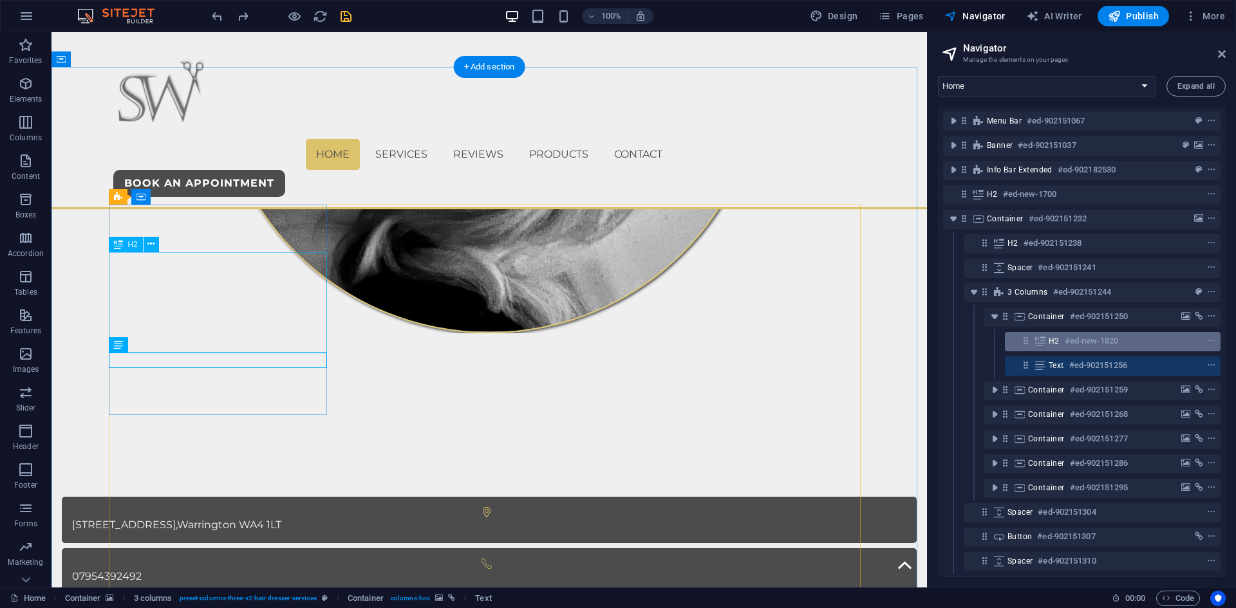
click at [1089, 341] on h6 "#ed-new-1820" at bounding box center [1091, 340] width 53 height 15
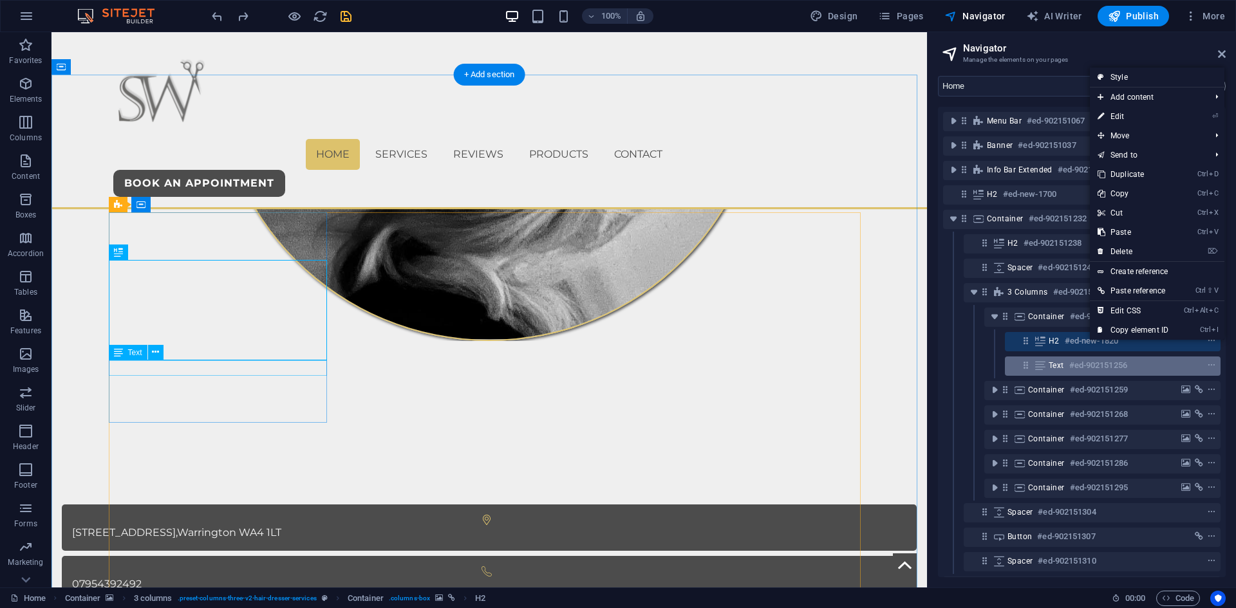
click at [1049, 368] on span "Text" at bounding box center [1056, 366] width 15 height 10
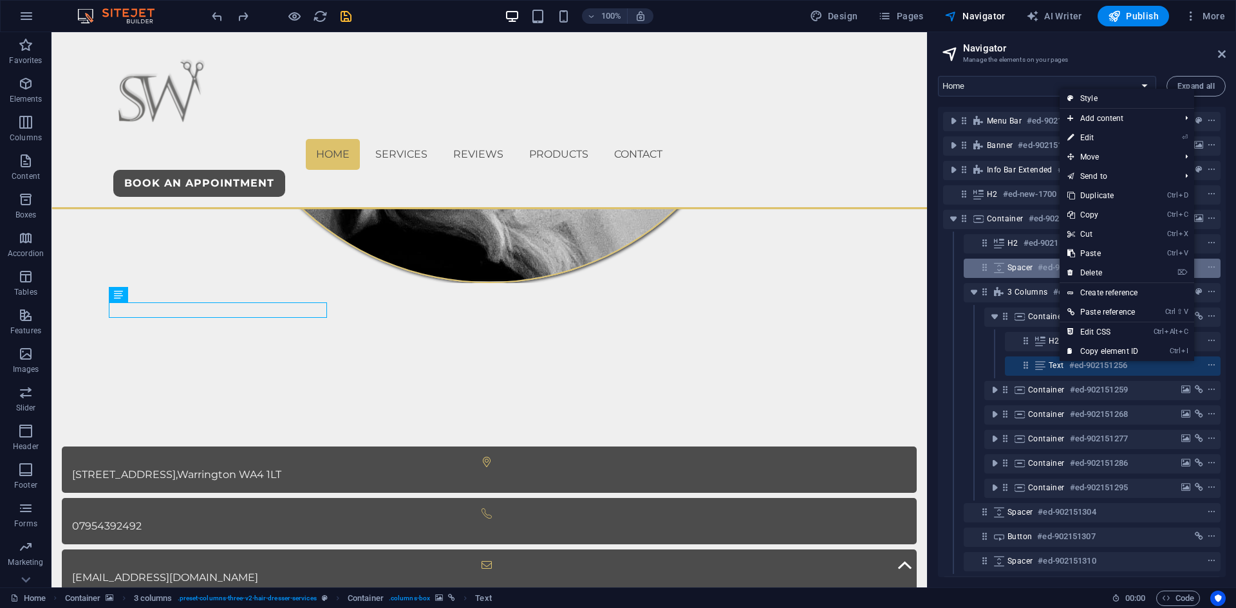
click at [1094, 271] on link "⌦ Delete" at bounding box center [1103, 272] width 86 height 19
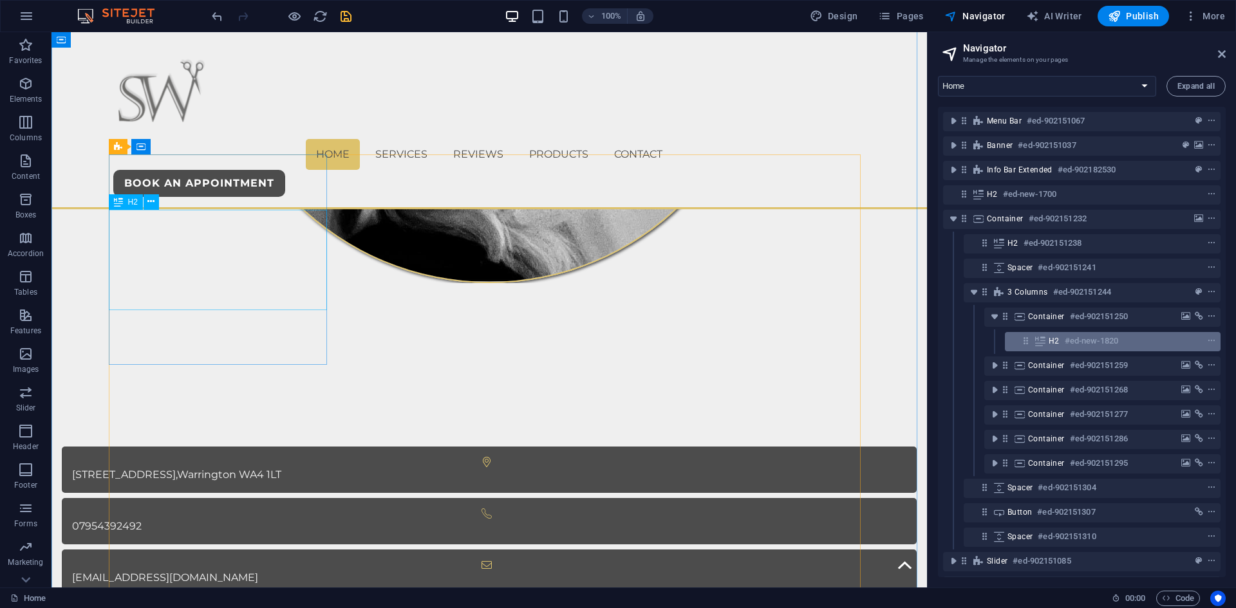
click at [1063, 332] on div "H2 #ed-new-1820" at bounding box center [1113, 341] width 216 height 19
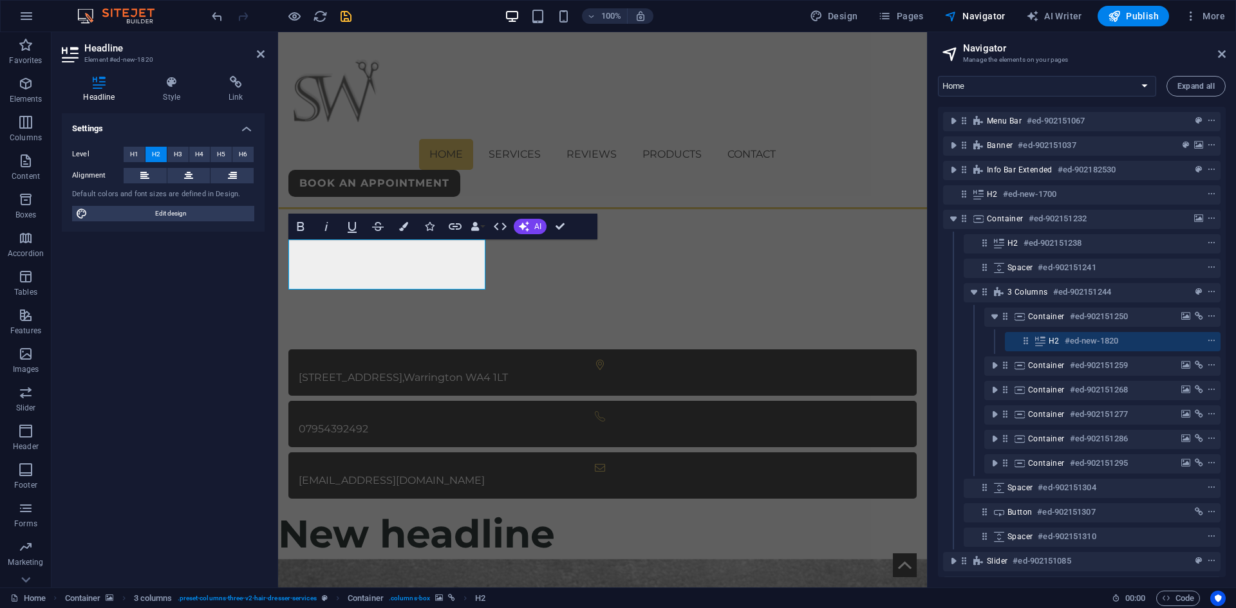
scroll to position [0, 2]
click at [131, 154] on span "H1" at bounding box center [134, 154] width 8 height 15
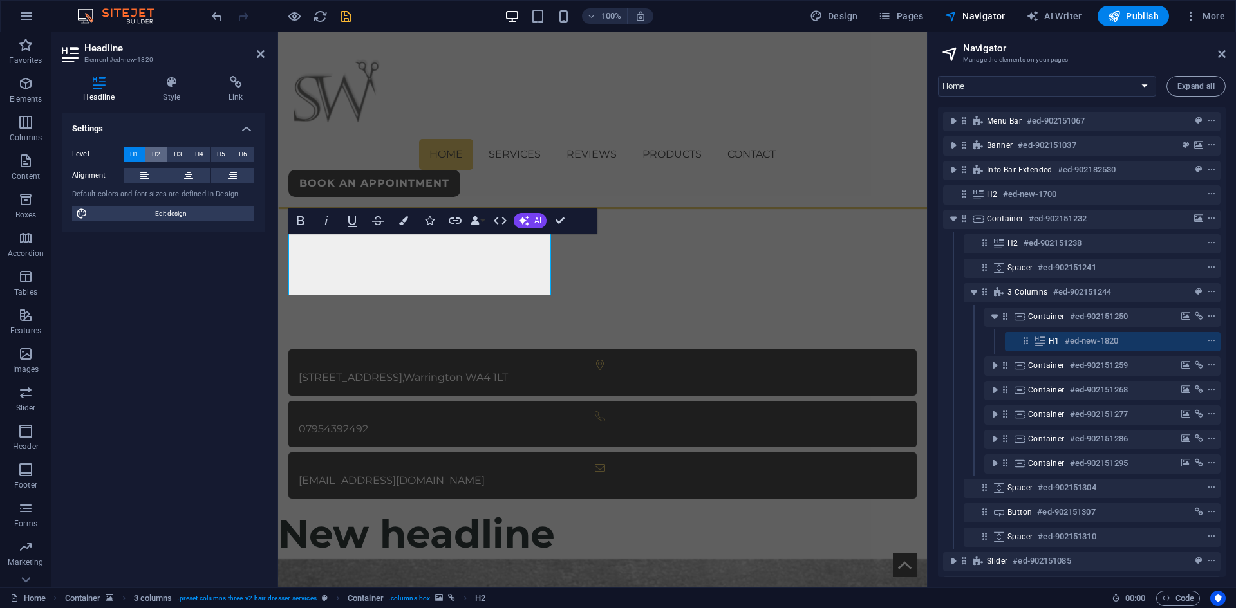
click at [149, 153] on button "H2" at bounding box center [155, 154] width 21 height 15
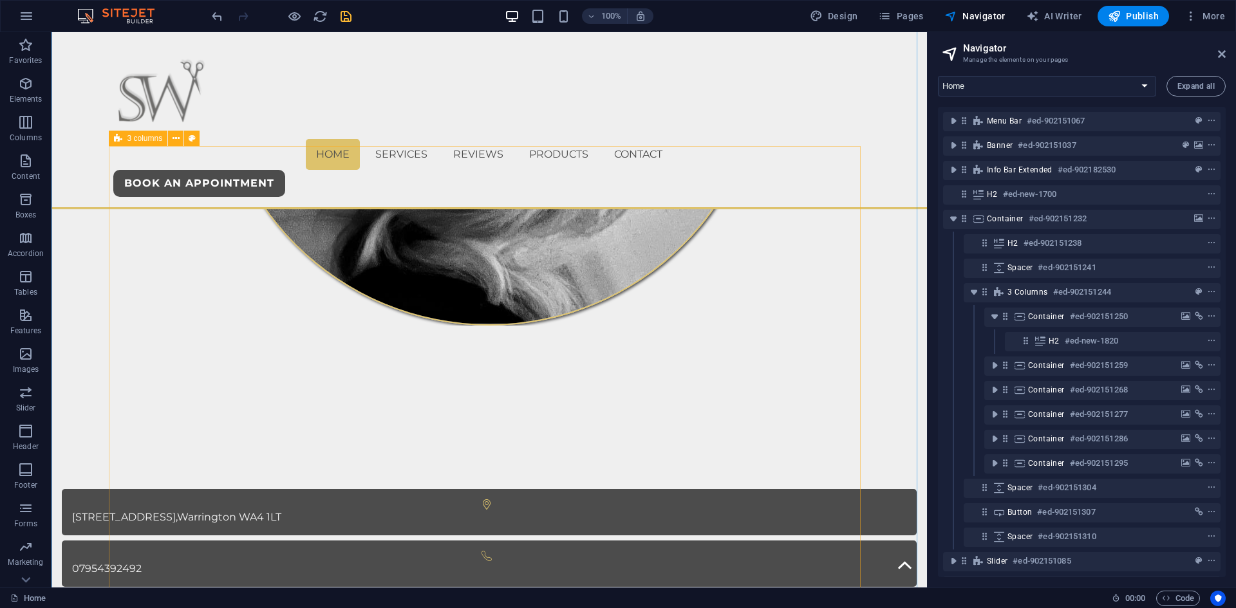
scroll to position [773, 0]
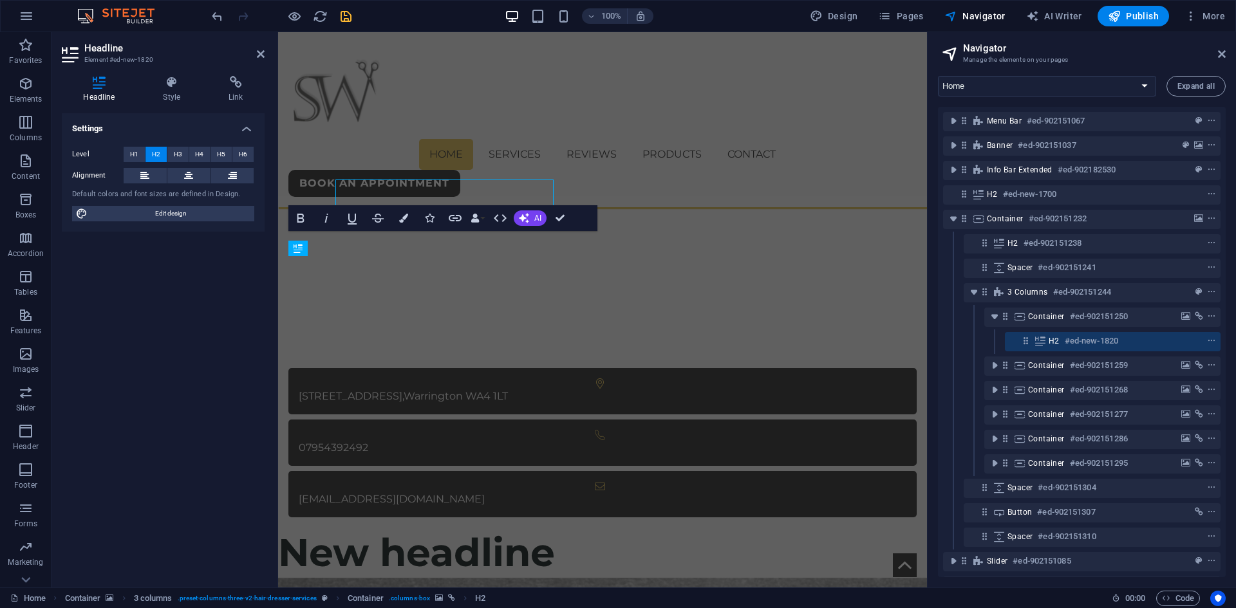
scroll to position [800, 0]
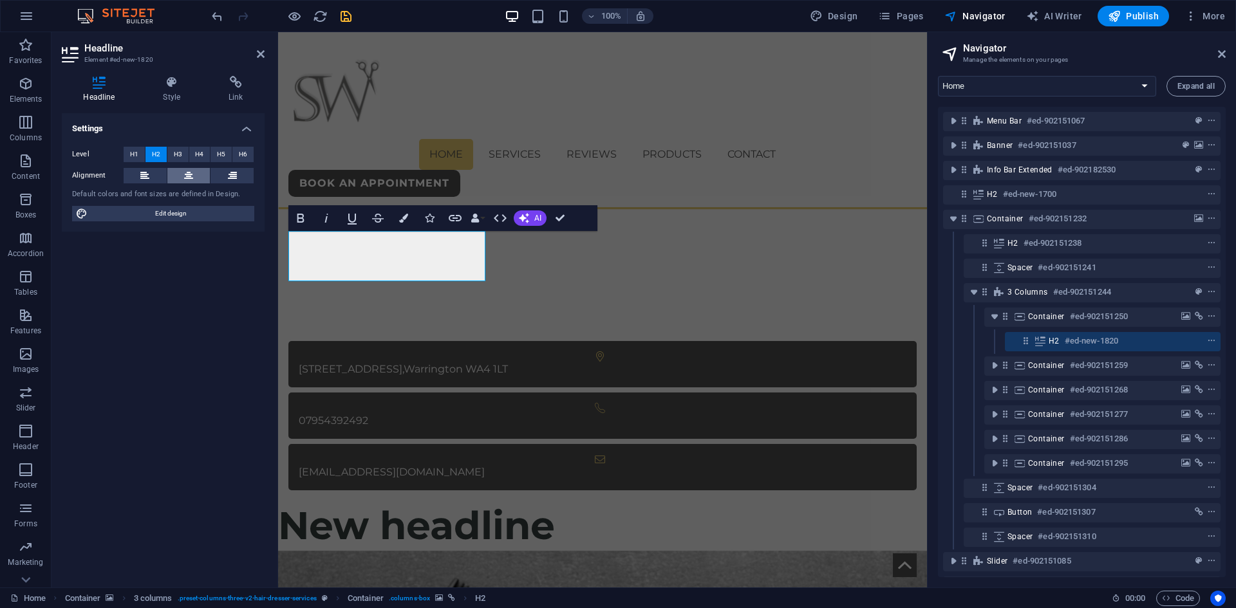
click at [180, 173] on button at bounding box center [188, 175] width 43 height 15
click at [106, 150] on label "Level" at bounding box center [98, 154] width 52 height 15
click at [126, 154] on button "H1" at bounding box center [134, 154] width 21 height 15
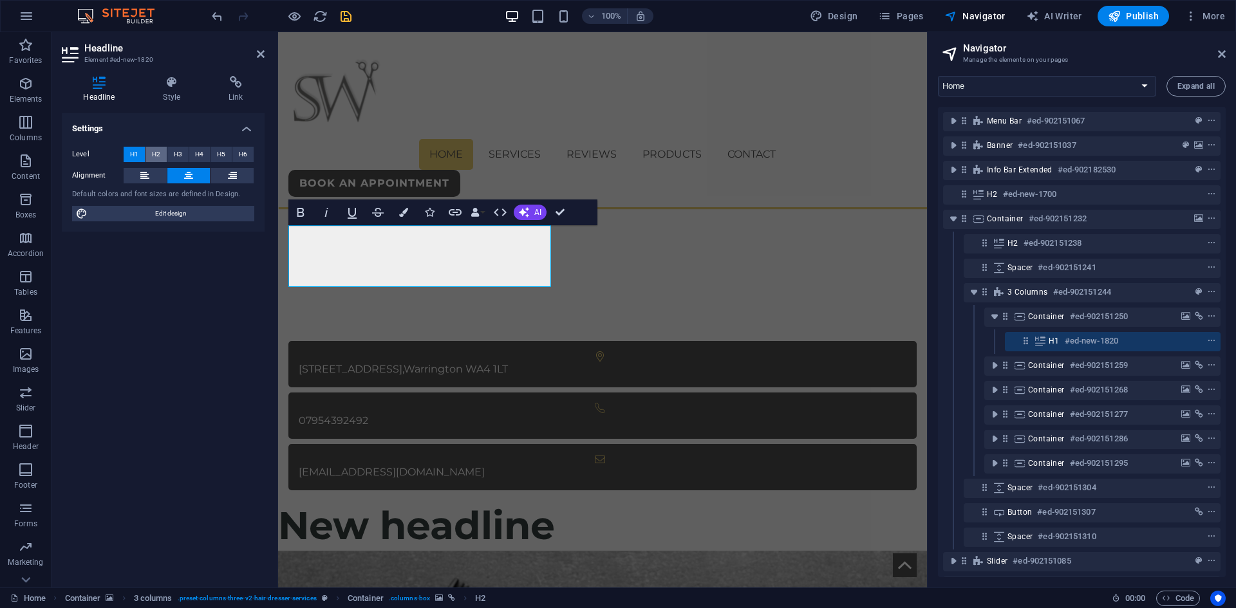
click at [151, 154] on button "H2" at bounding box center [155, 154] width 21 height 15
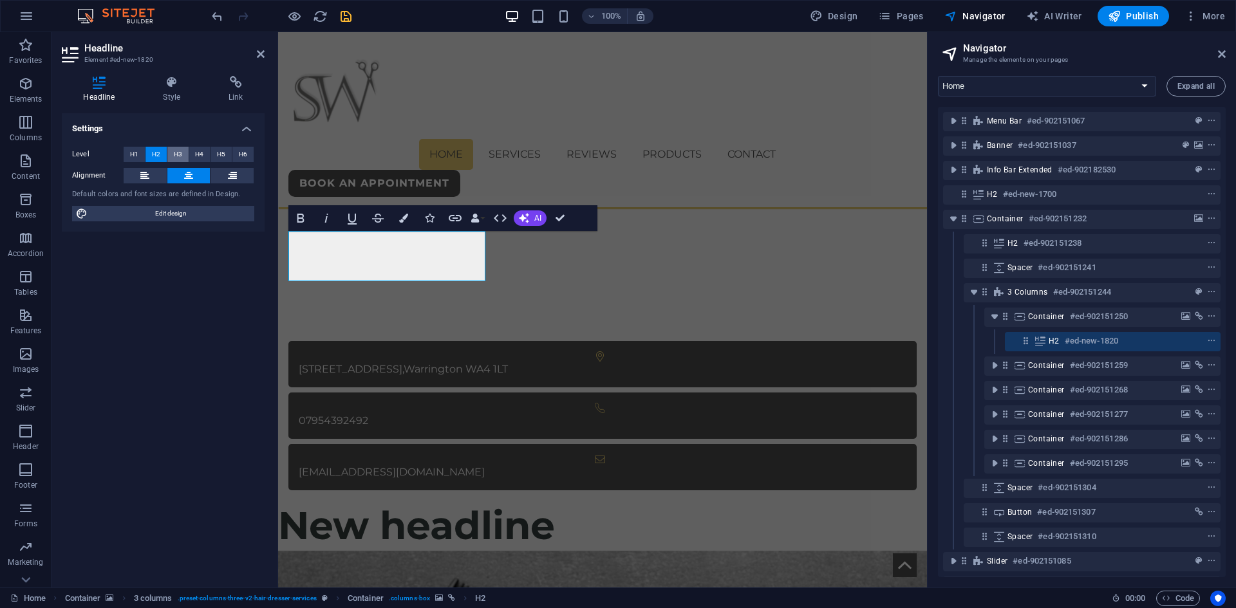
drag, startPoint x: 168, startPoint y: 152, endPoint x: 181, endPoint y: 152, distance: 12.9
click at [169, 152] on button "H3" at bounding box center [177, 154] width 21 height 15
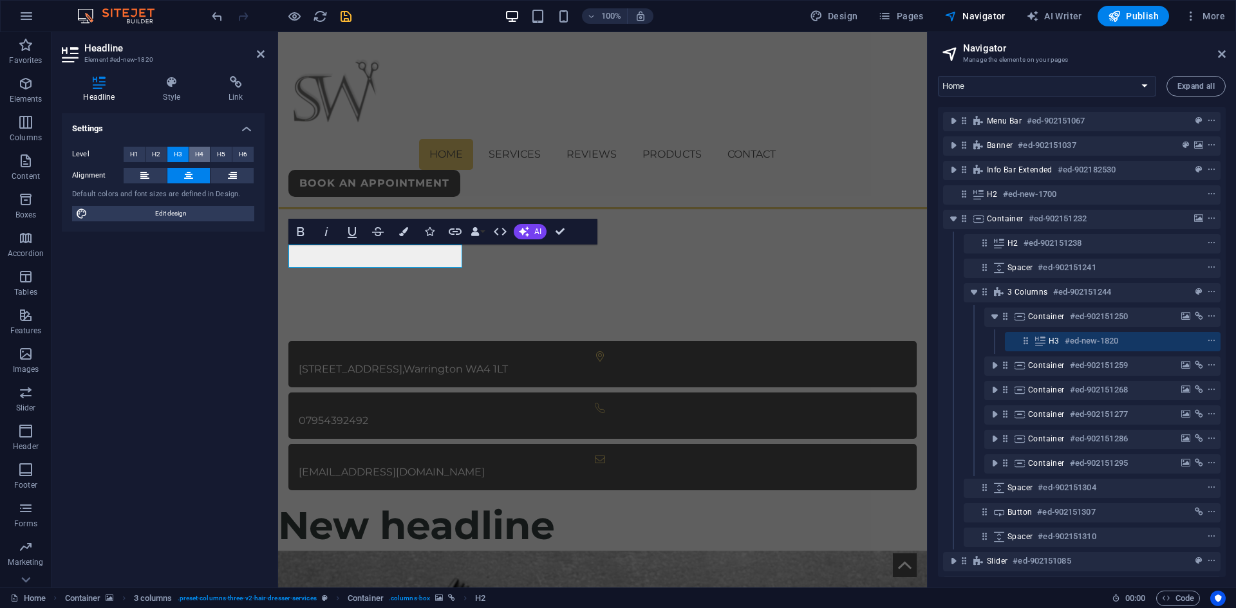
click at [193, 152] on button "H4" at bounding box center [199, 154] width 21 height 15
click at [211, 155] on button "H5" at bounding box center [221, 154] width 21 height 15
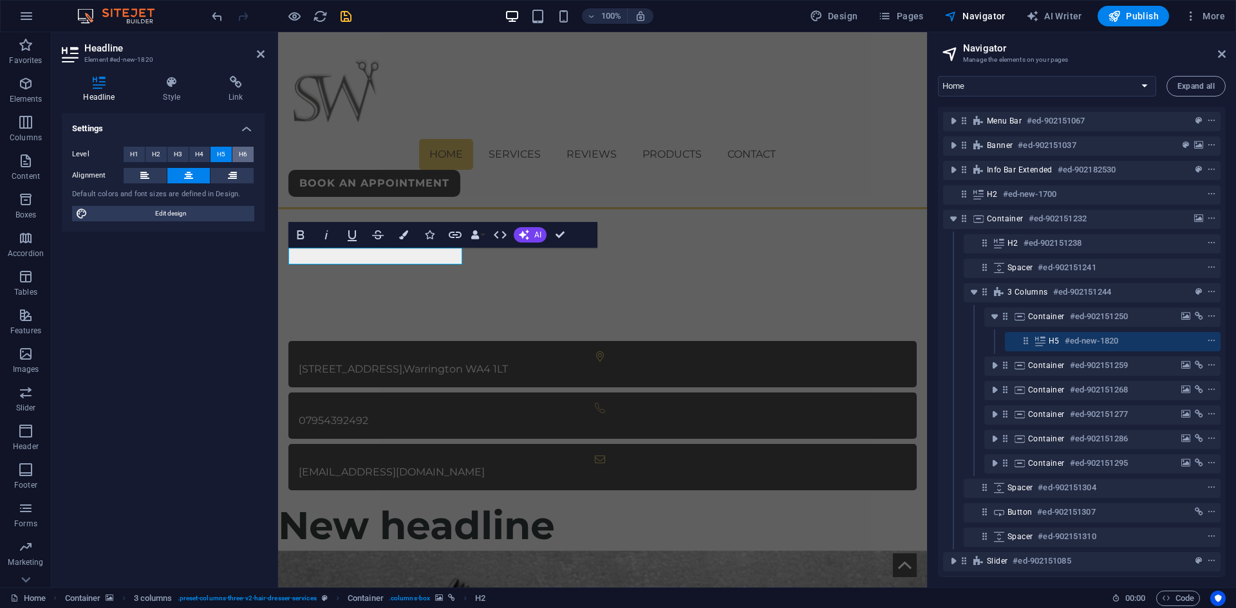
click at [241, 155] on span "H6" at bounding box center [243, 154] width 8 height 15
click at [181, 154] on span "H3" at bounding box center [178, 154] width 8 height 15
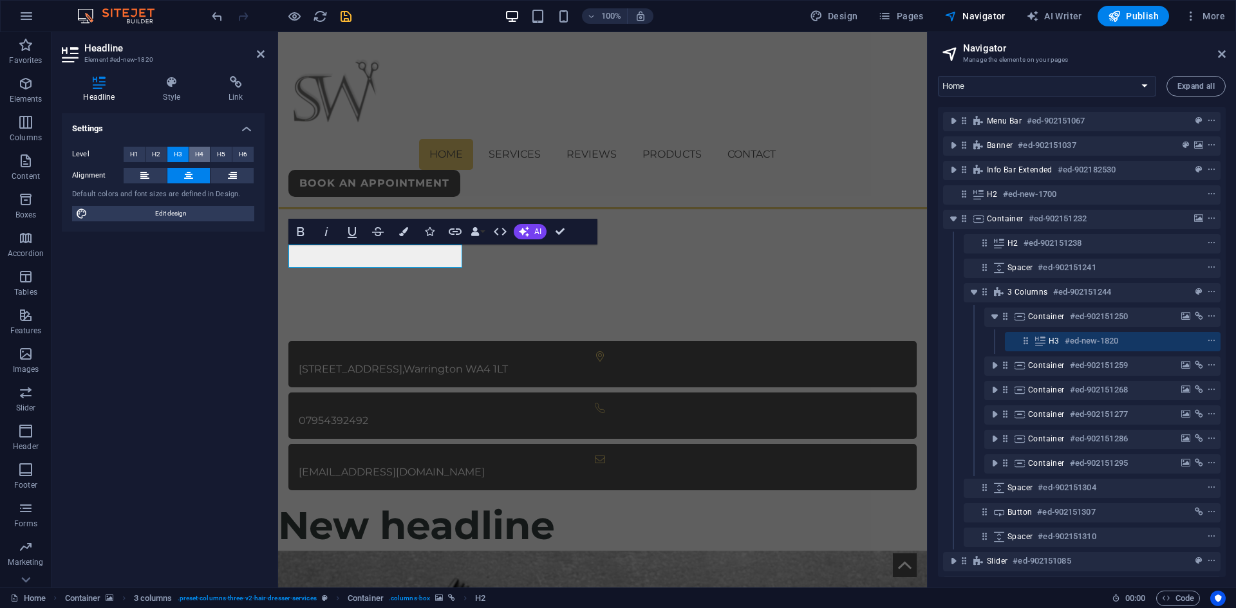
click at [206, 155] on button "H4" at bounding box center [199, 154] width 21 height 15
click at [180, 154] on span "H3" at bounding box center [178, 154] width 8 height 15
click at [185, 180] on icon at bounding box center [188, 175] width 9 height 15
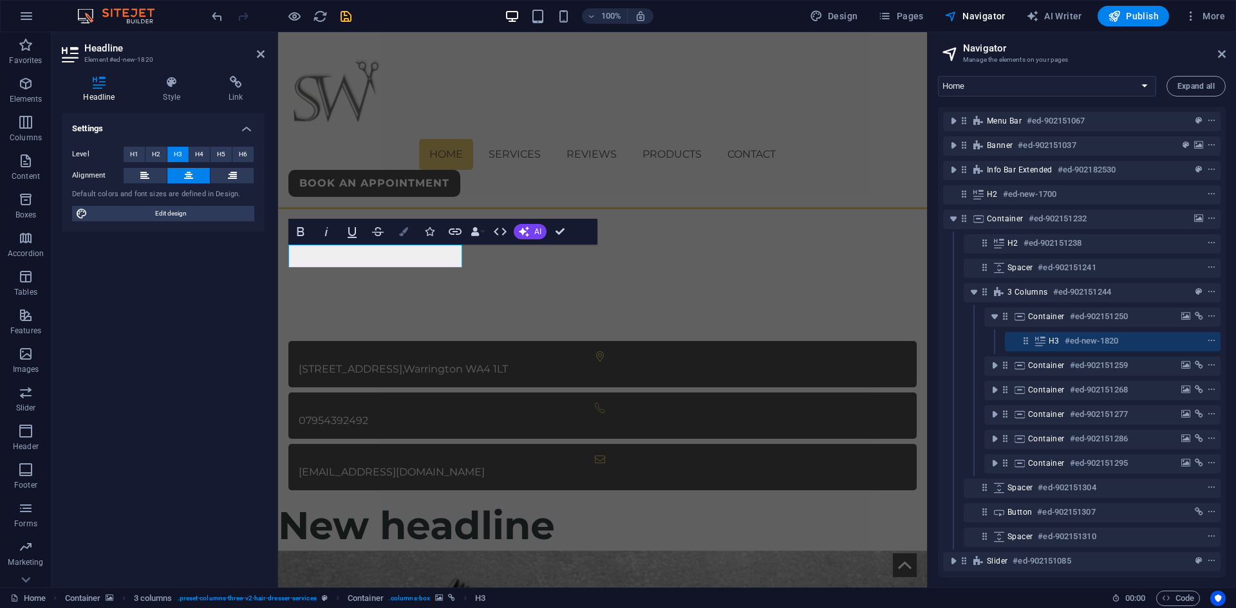
click at [405, 233] on icon "button" at bounding box center [403, 231] width 9 height 9
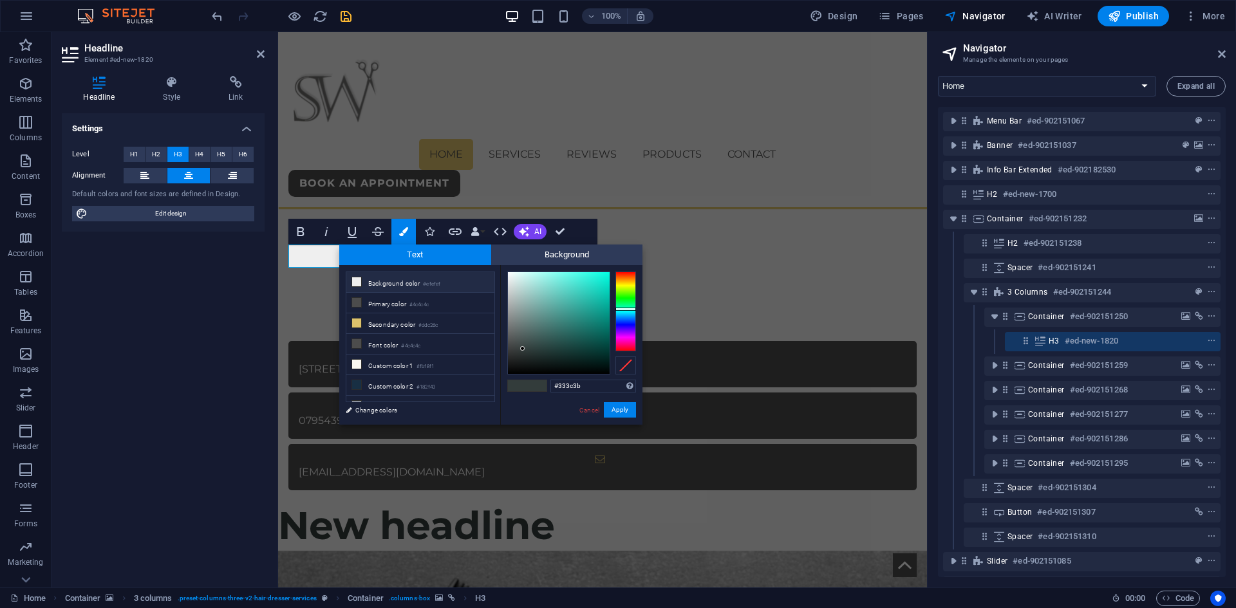
click at [371, 281] on li "Background color #efefef" at bounding box center [420, 282] width 148 height 21
type input "#efefef"
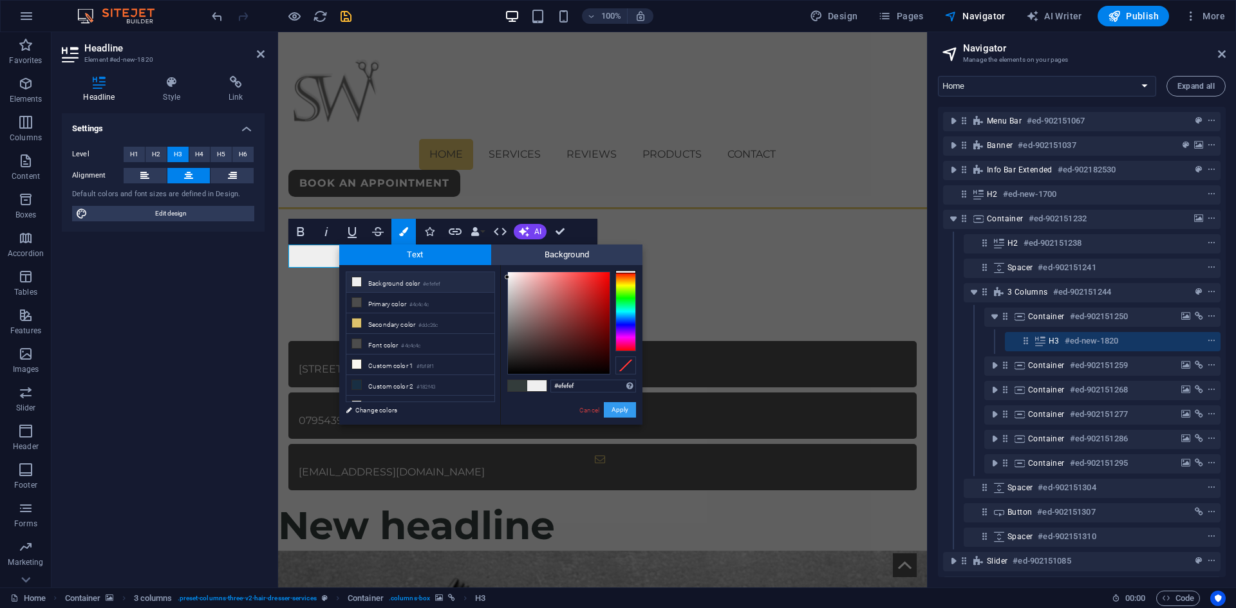
click at [621, 413] on button "Apply" at bounding box center [620, 409] width 32 height 15
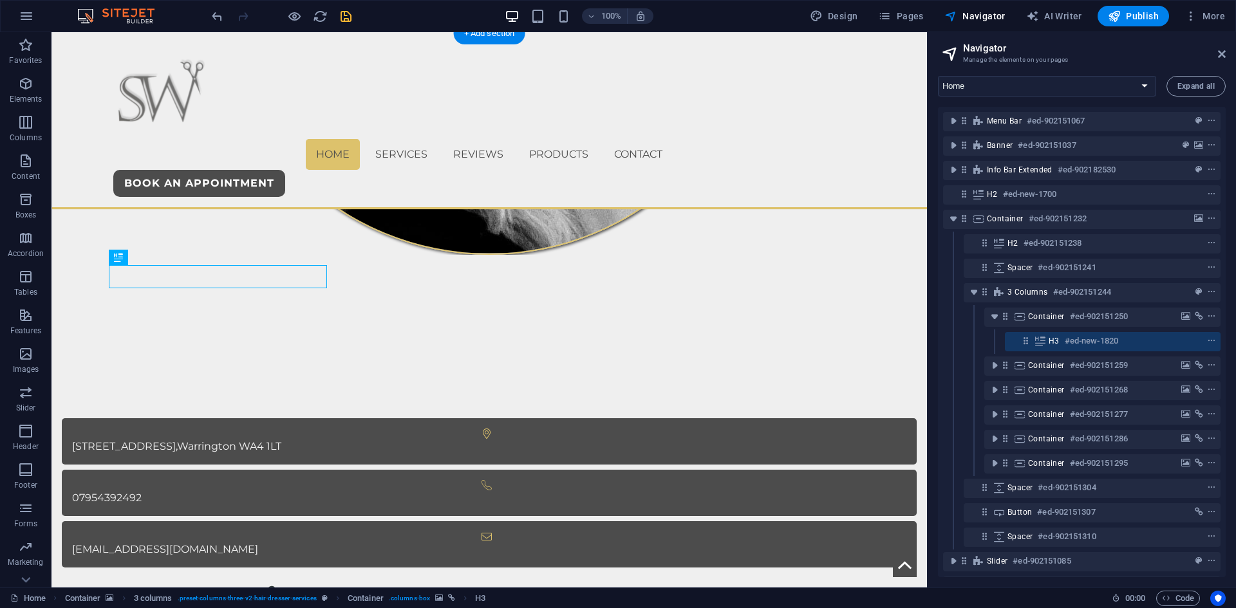
scroll to position [727, 0]
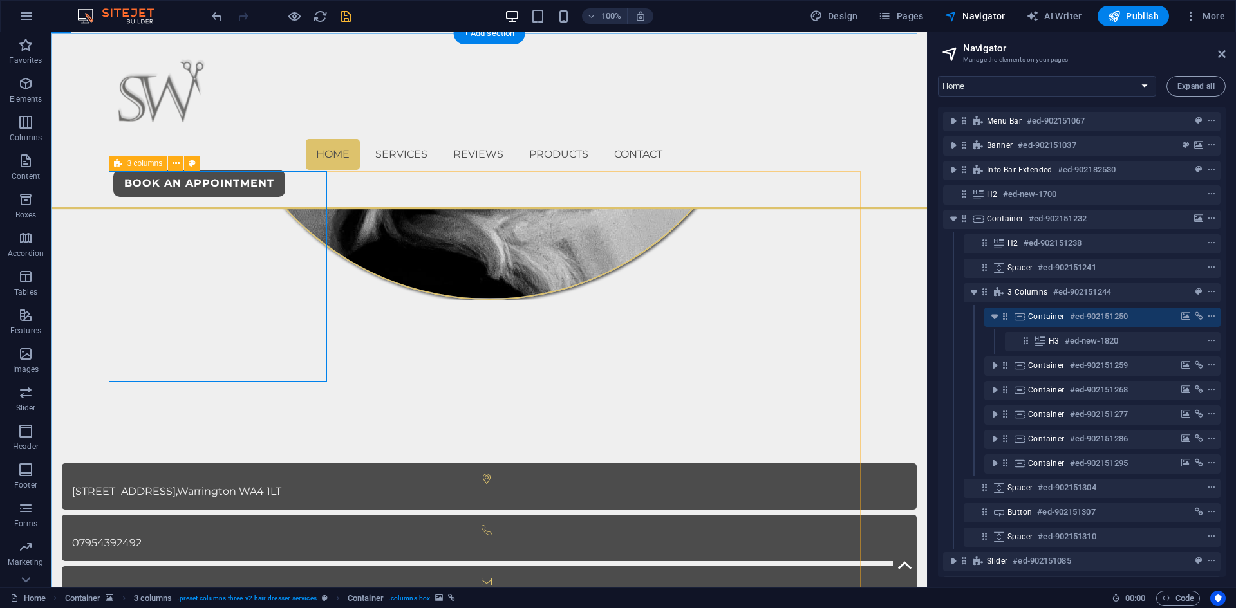
click at [348, 17] on icon "save" at bounding box center [346, 16] width 15 height 15
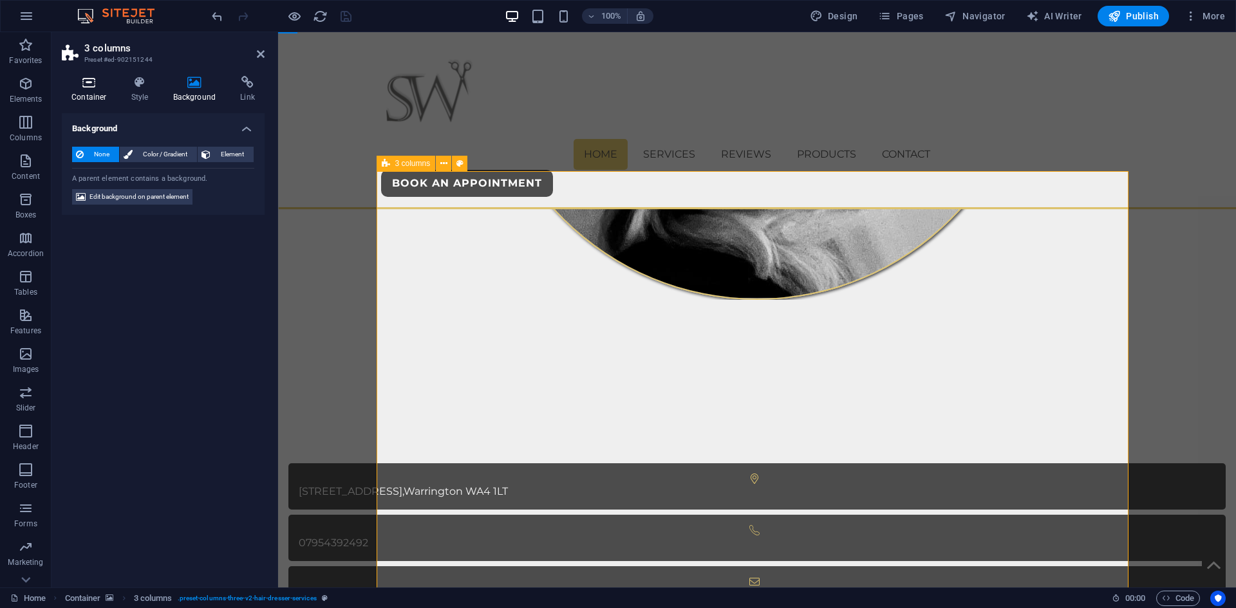
click at [85, 93] on h4 "Container" at bounding box center [92, 89] width 60 height 27
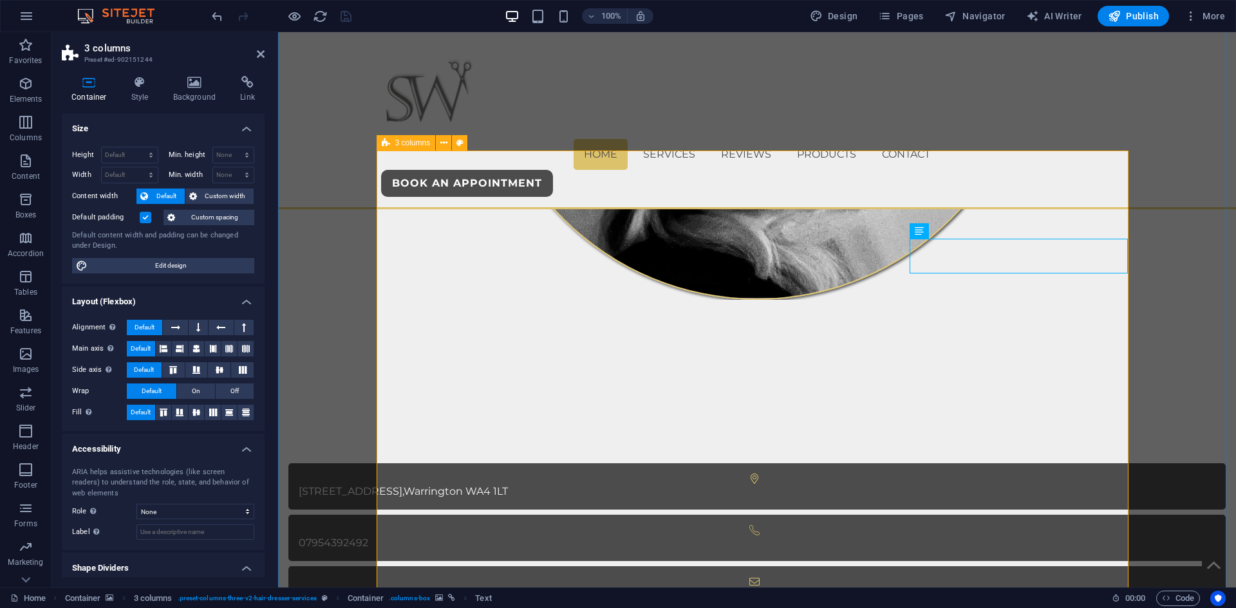
scroll to position [856, 0]
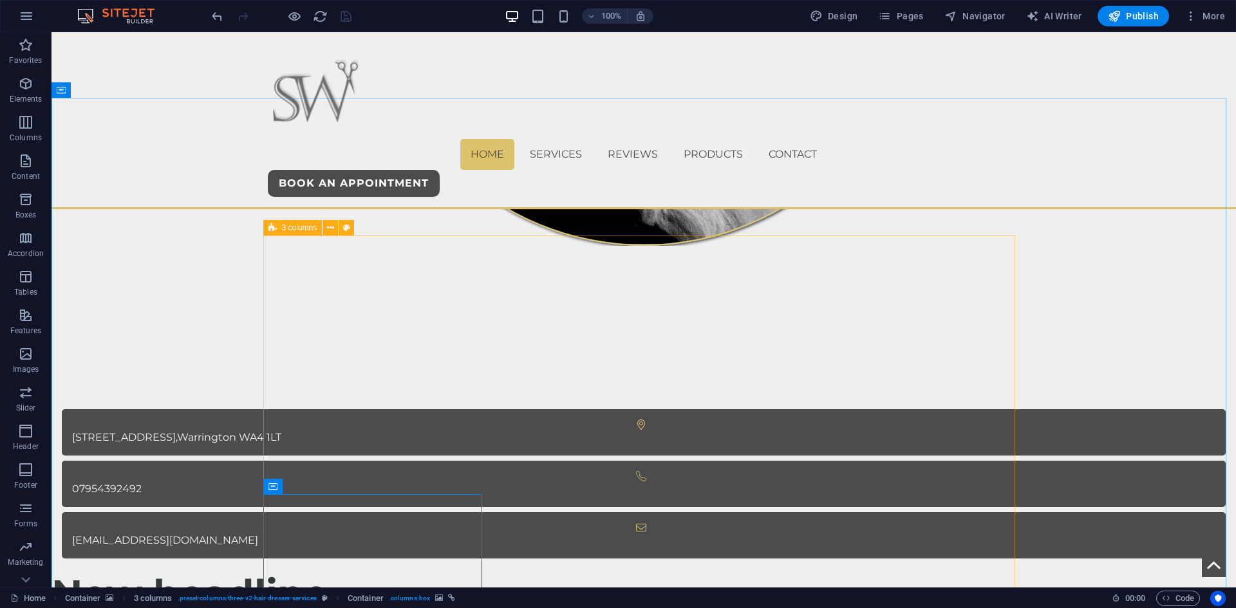
scroll to position [663, 0]
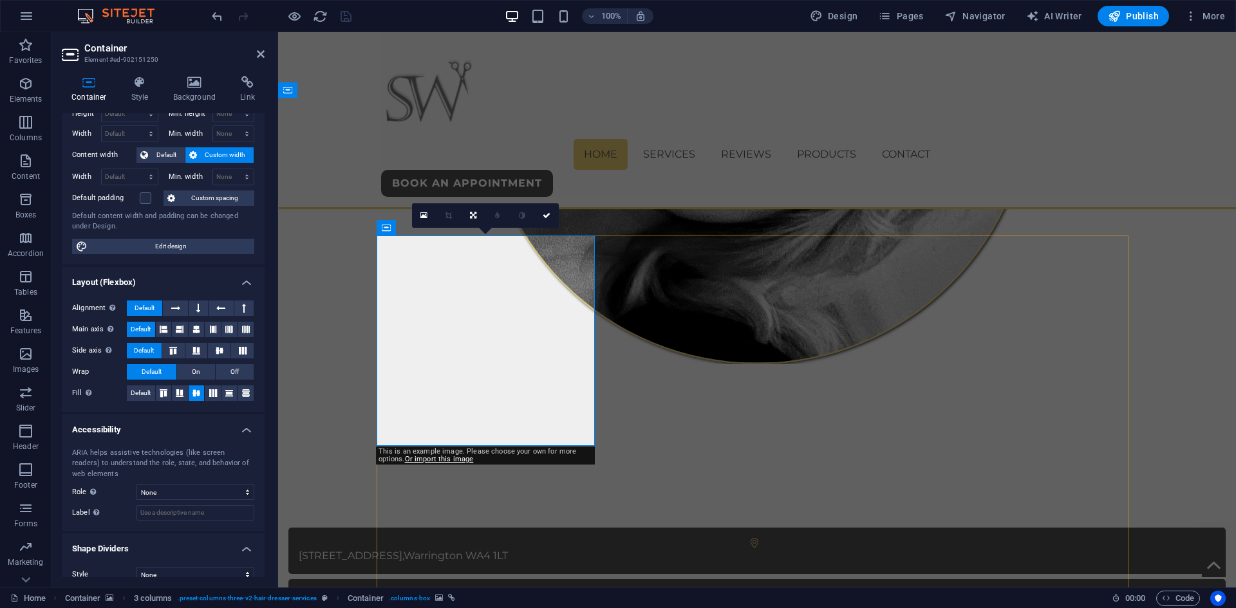
scroll to position [57, 0]
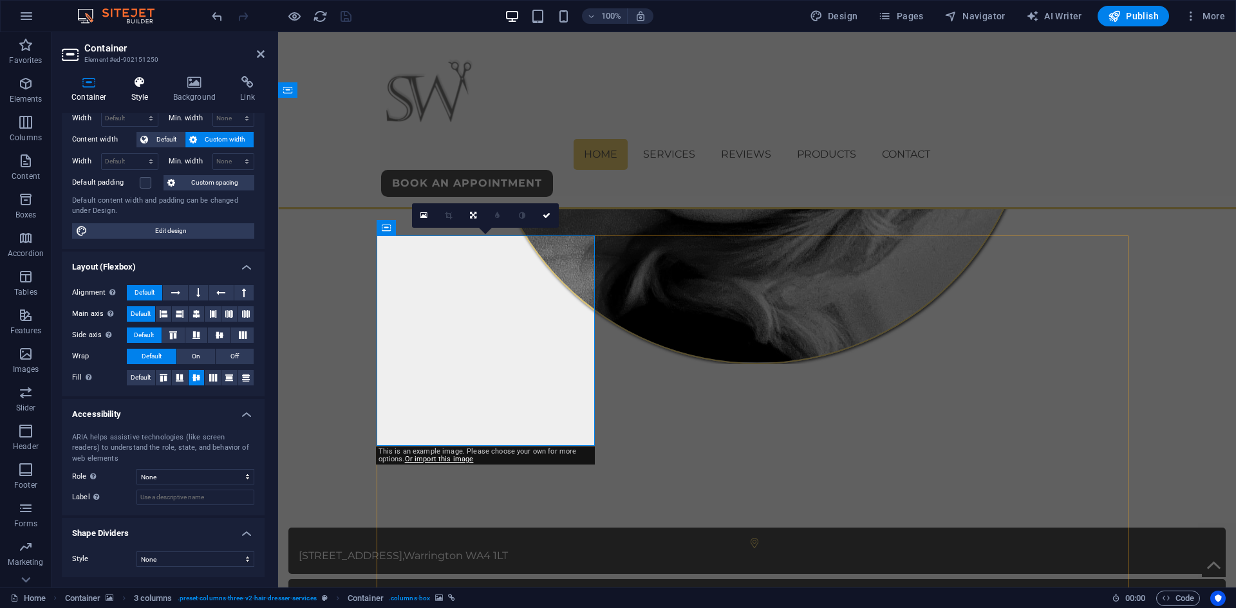
click at [140, 78] on icon at bounding box center [140, 82] width 37 height 13
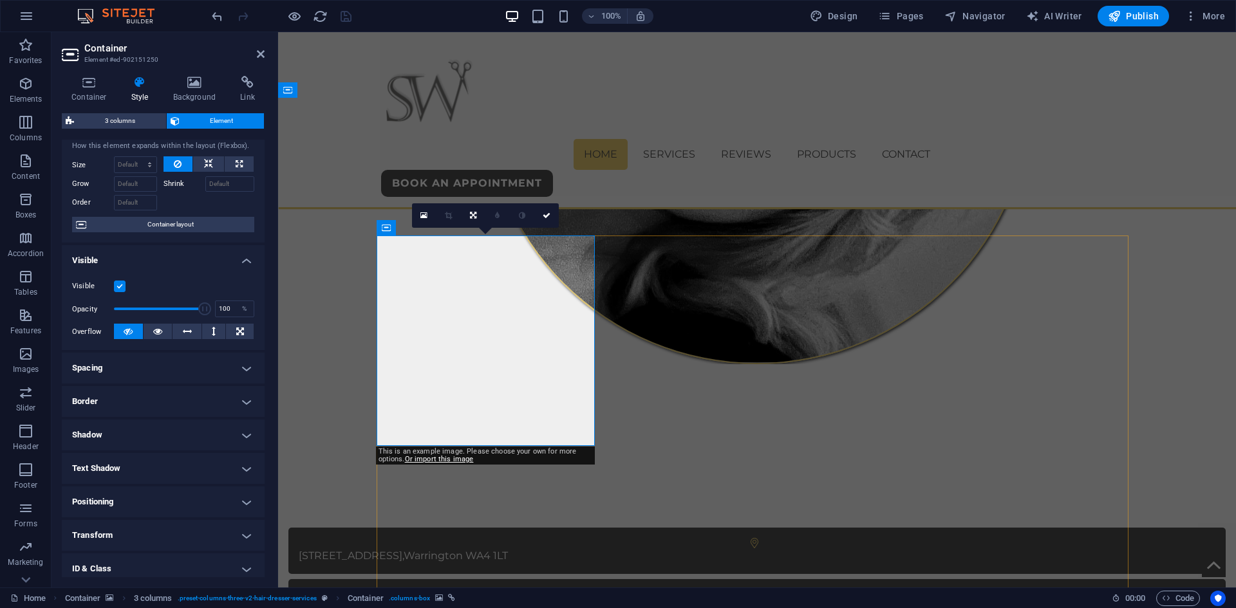
scroll to position [0, 0]
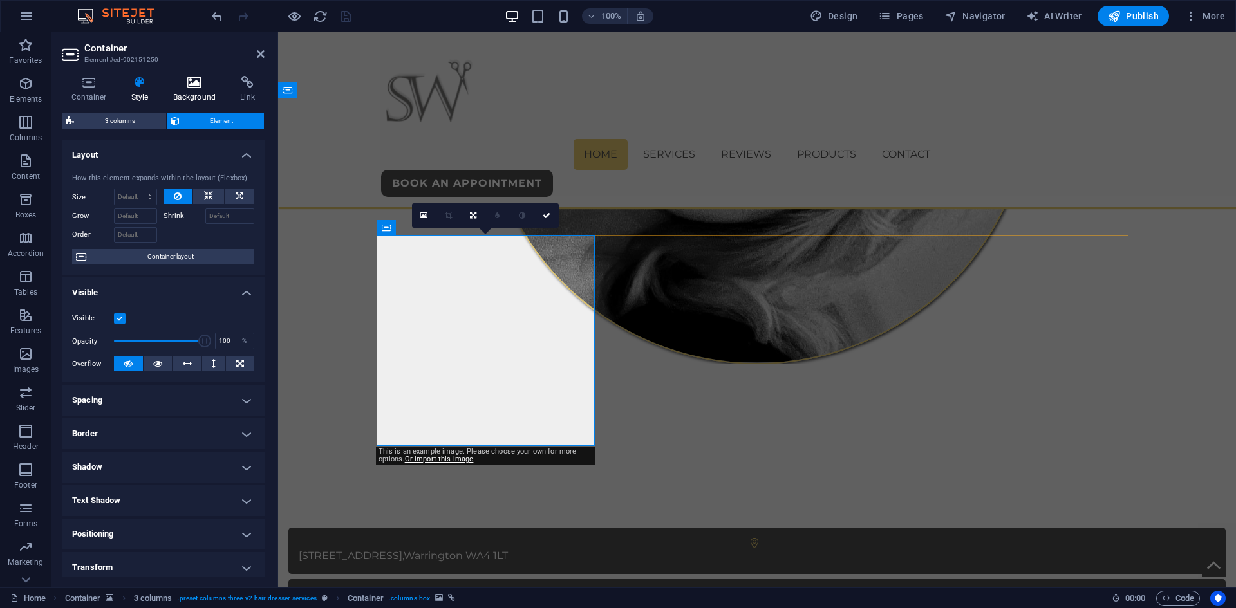
click at [200, 88] on icon at bounding box center [195, 82] width 62 height 13
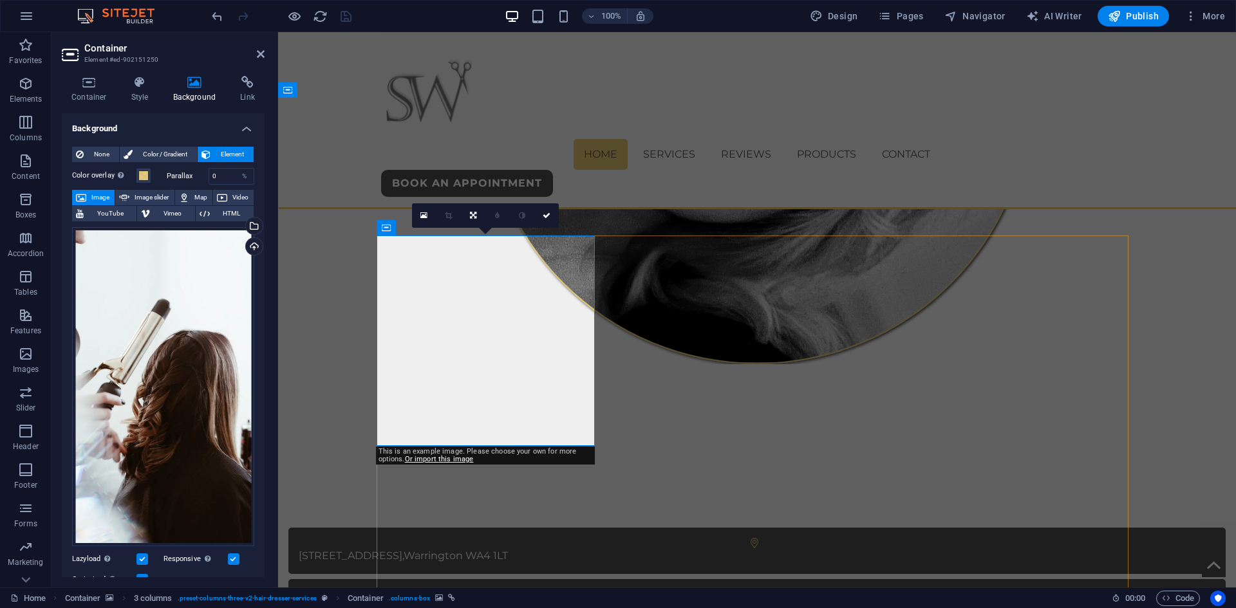
drag, startPoint x: 99, startPoint y: 88, endPoint x: 140, endPoint y: 124, distance: 54.3
click at [140, 124] on div "Container Style Background Link Size Height Default px rem % vh vw Min. height …" at bounding box center [163, 326] width 203 height 501
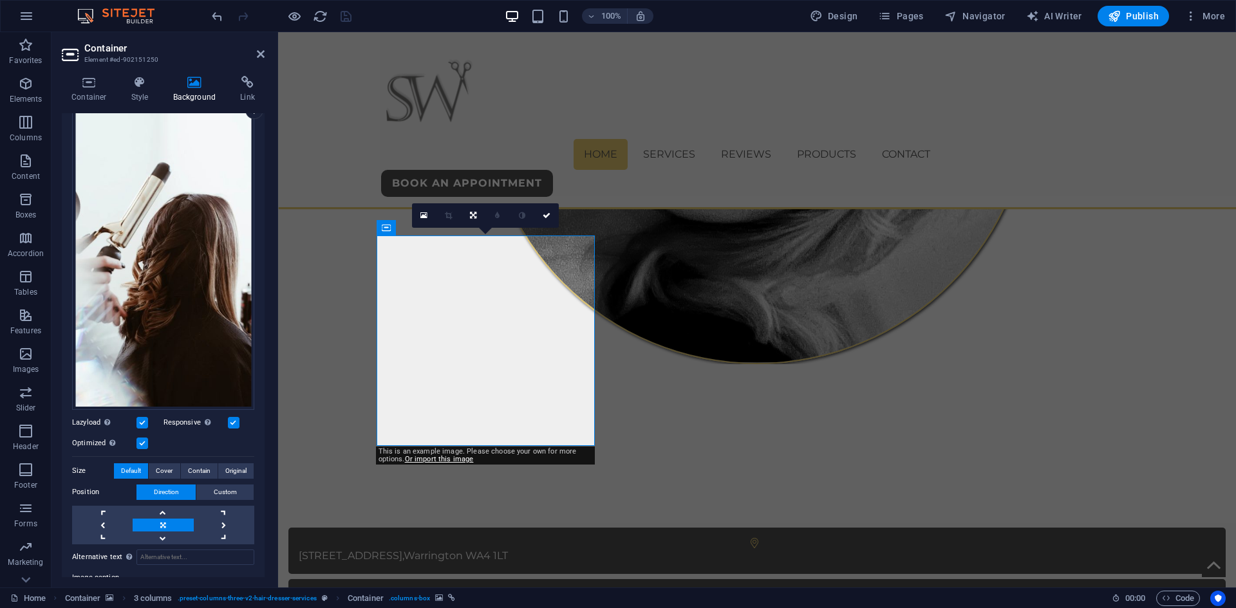
scroll to position [193, 0]
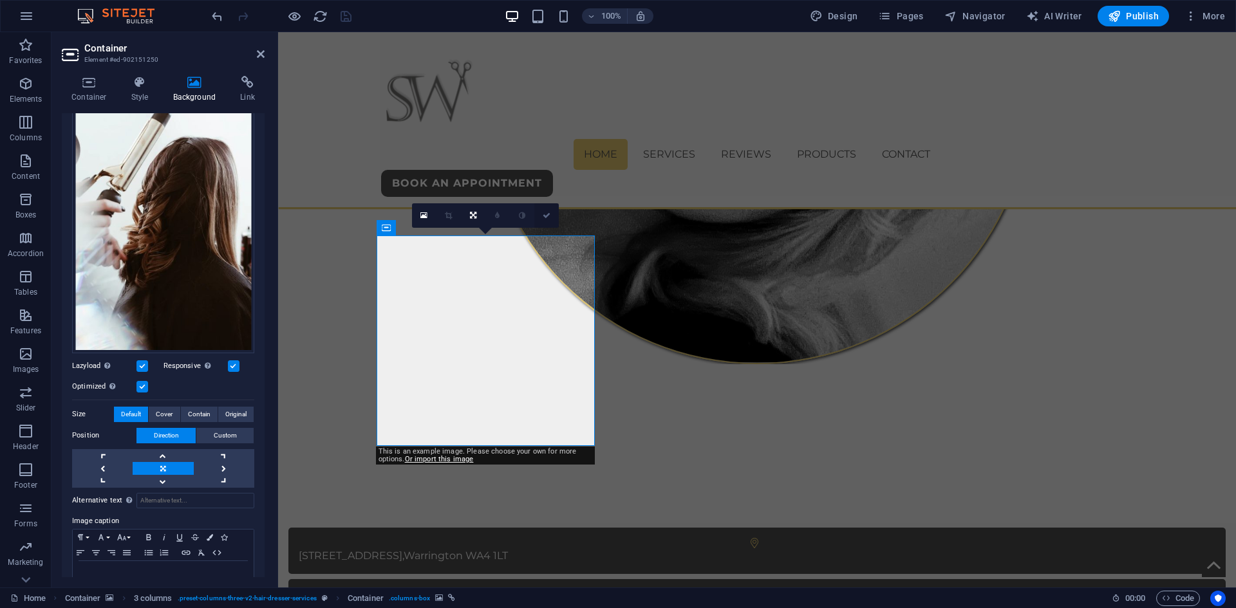
drag, startPoint x: 543, startPoint y: 213, endPoint x: 489, endPoint y: 184, distance: 61.9
click at [543, 213] on icon at bounding box center [547, 216] width 8 height 8
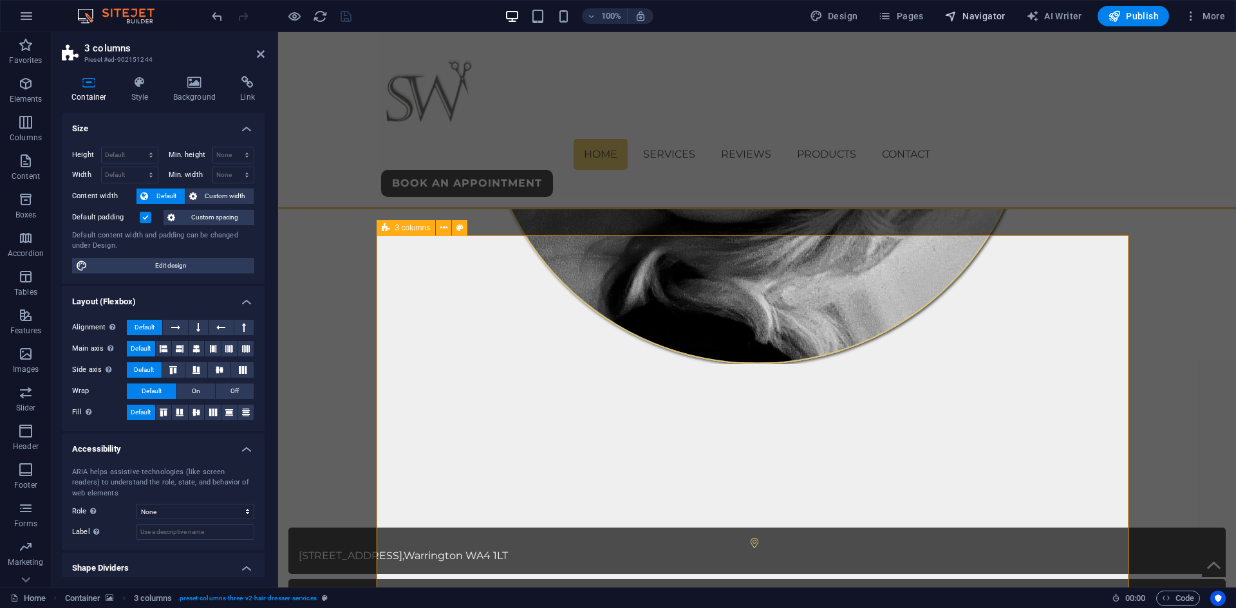
click at [981, 17] on span "Navigator" at bounding box center [974, 16] width 61 height 13
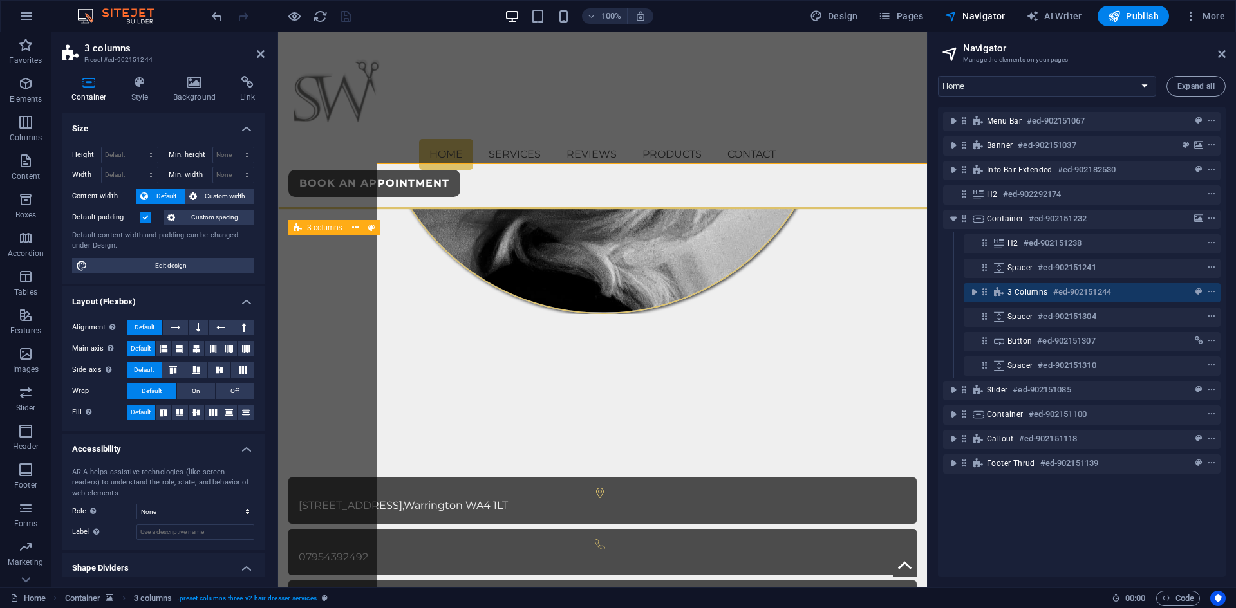
scroll to position [735, 0]
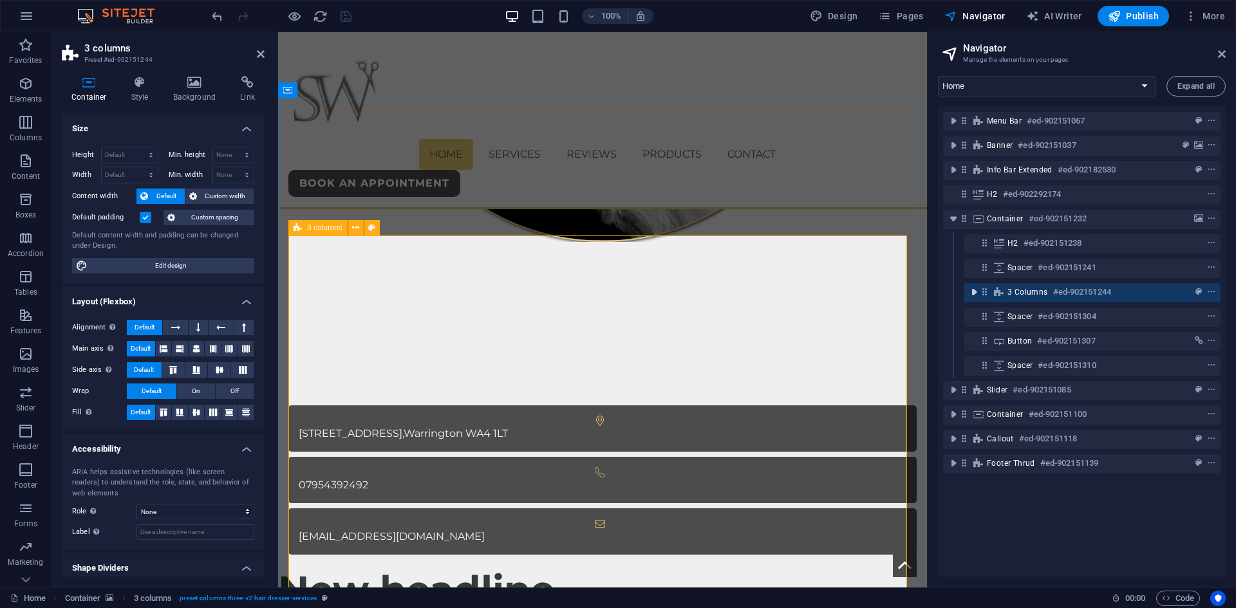
click at [976, 288] on icon "toggle-expand" at bounding box center [974, 292] width 13 height 13
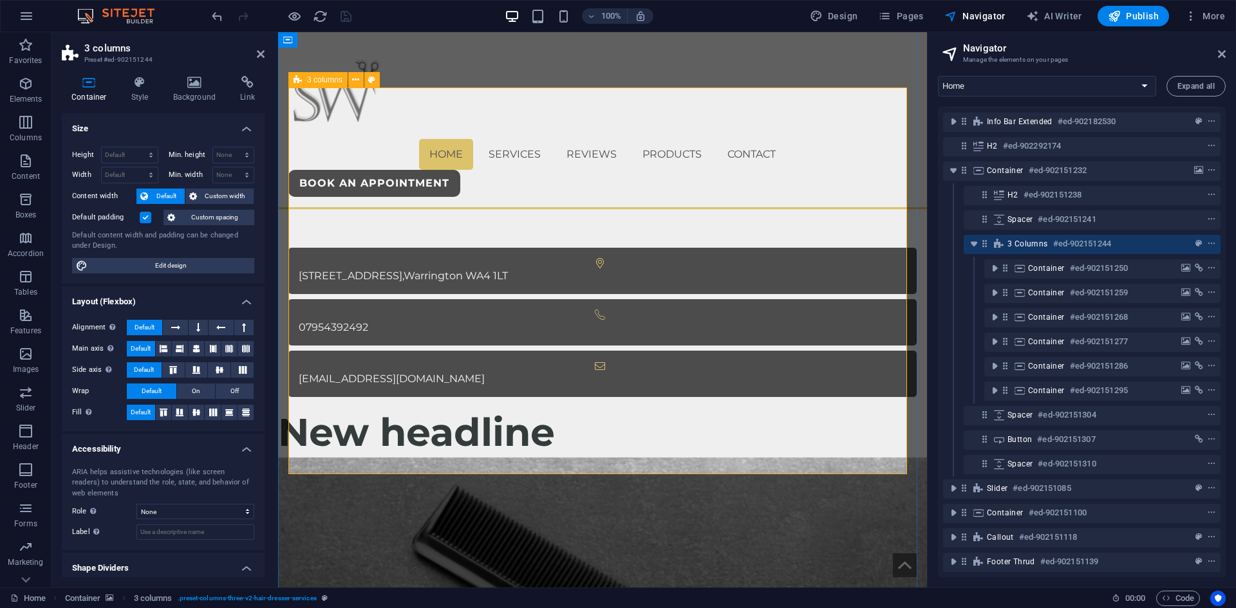
scroll to position [864, 0]
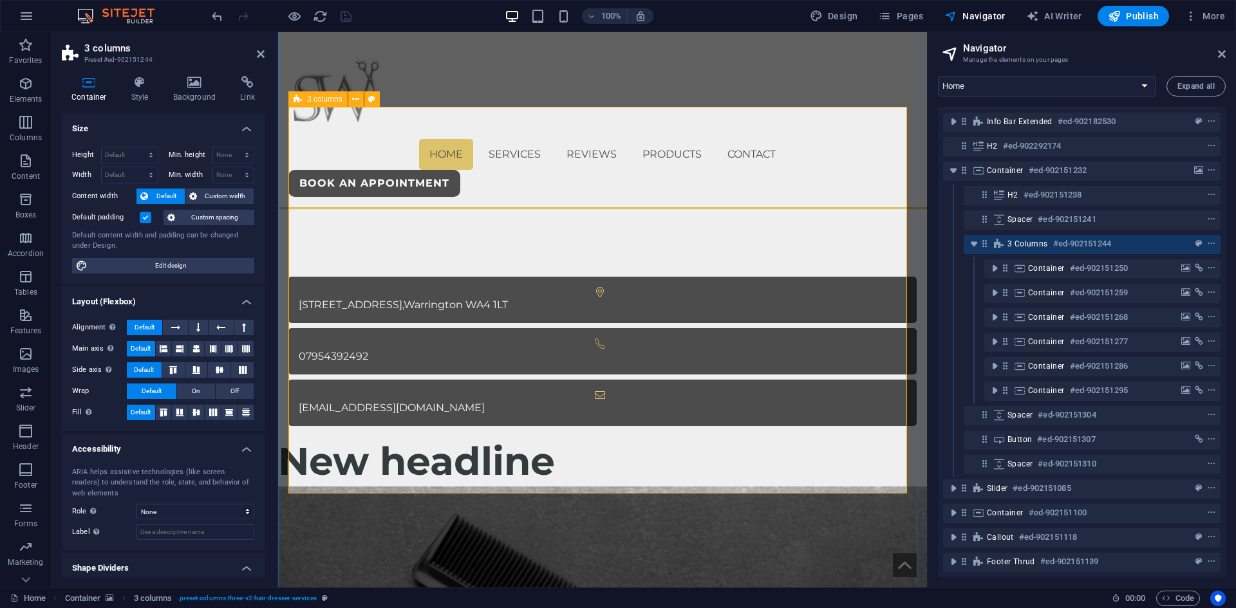
click at [1027, 239] on span "3 columns" at bounding box center [1028, 244] width 41 height 10
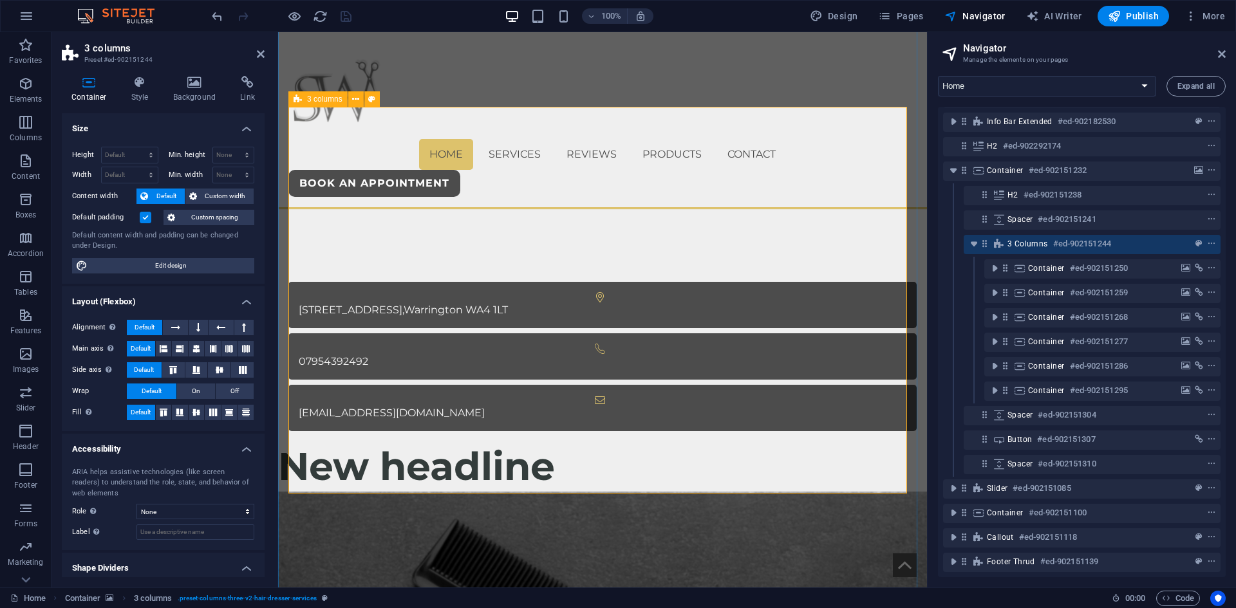
click at [1027, 239] on span "3 columns" at bounding box center [1028, 244] width 41 height 10
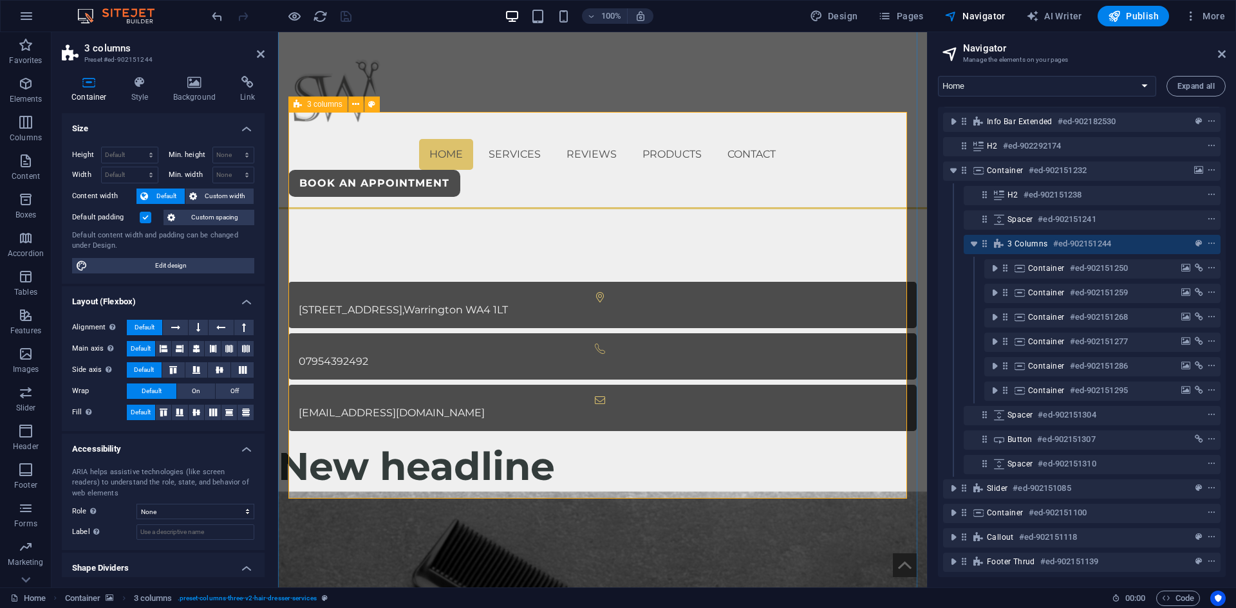
click at [265, 54] on aside "3 columns Preset #ed-902151244 Container Style Background Link Size Height Defa…" at bounding box center [165, 310] width 227 height 556
click at [261, 55] on icon at bounding box center [261, 54] width 8 height 10
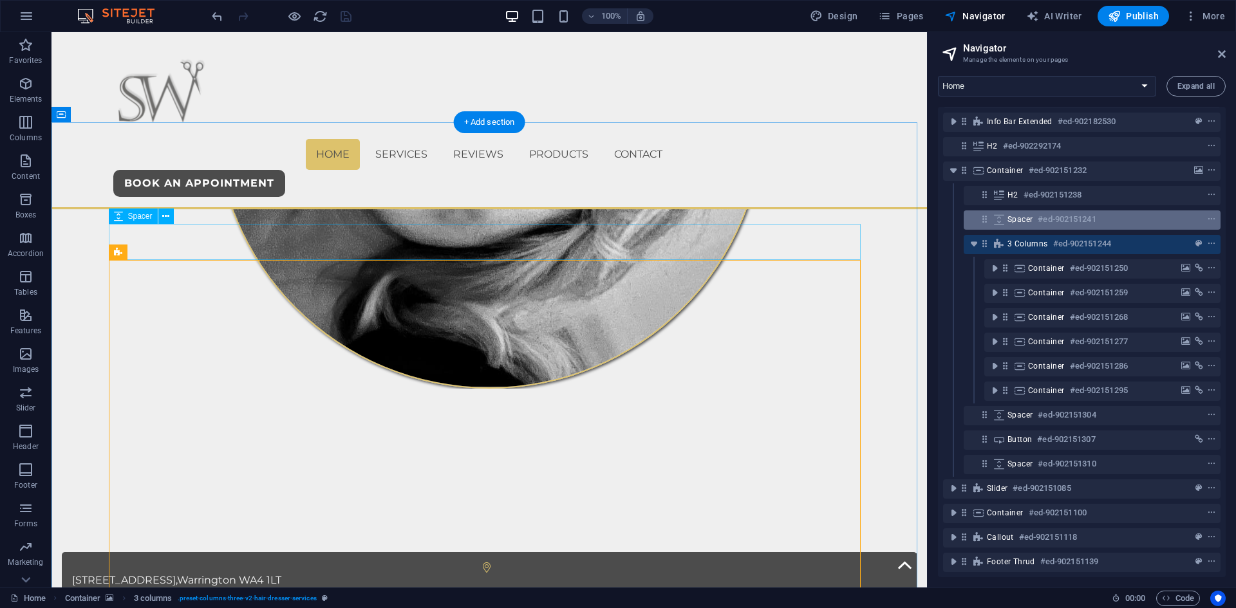
click at [1022, 214] on span "Spacer" at bounding box center [1020, 219] width 25 height 10
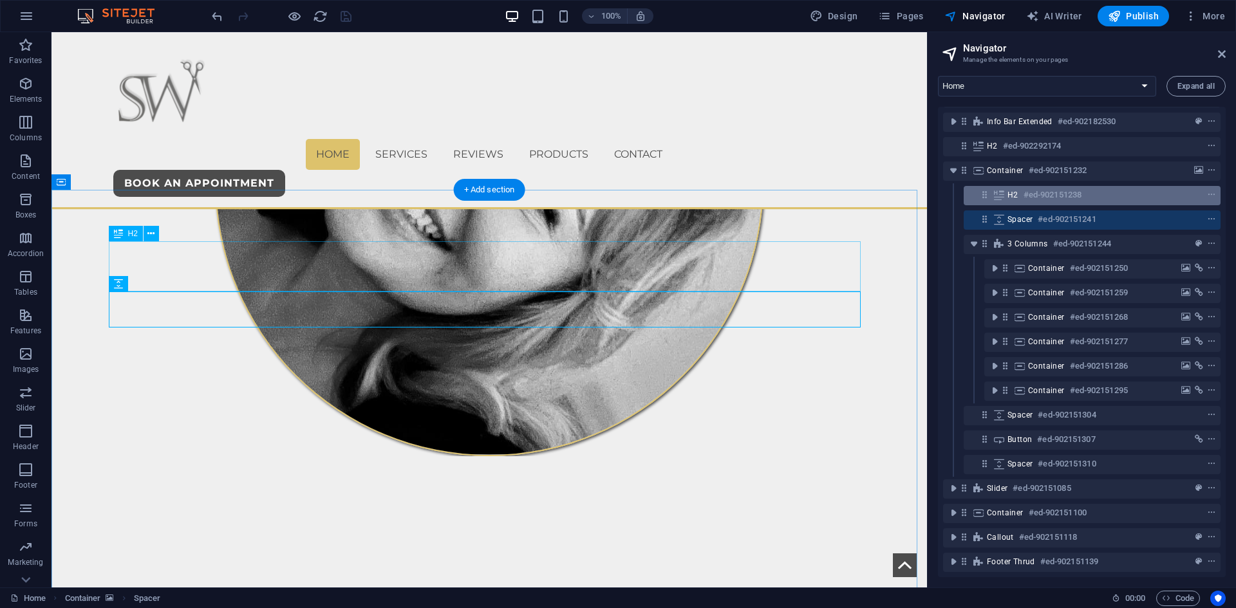
click at [1029, 187] on h6 "#ed-902151238" at bounding box center [1053, 194] width 58 height 15
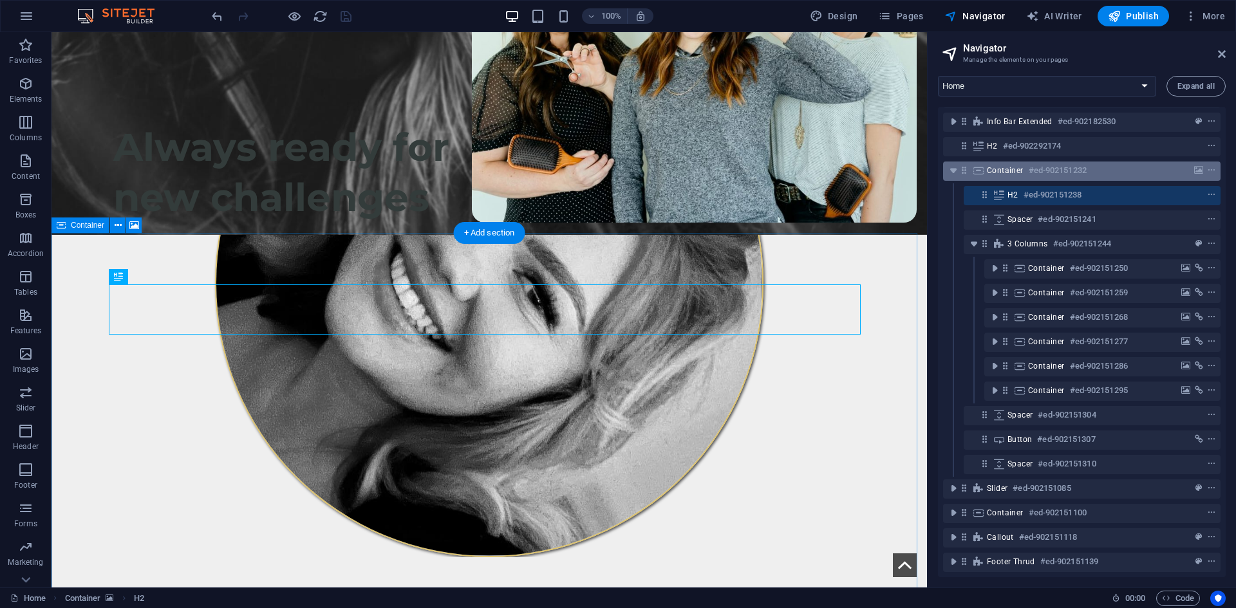
click at [1024, 165] on div "Container #ed-902151232" at bounding box center [1071, 170] width 169 height 15
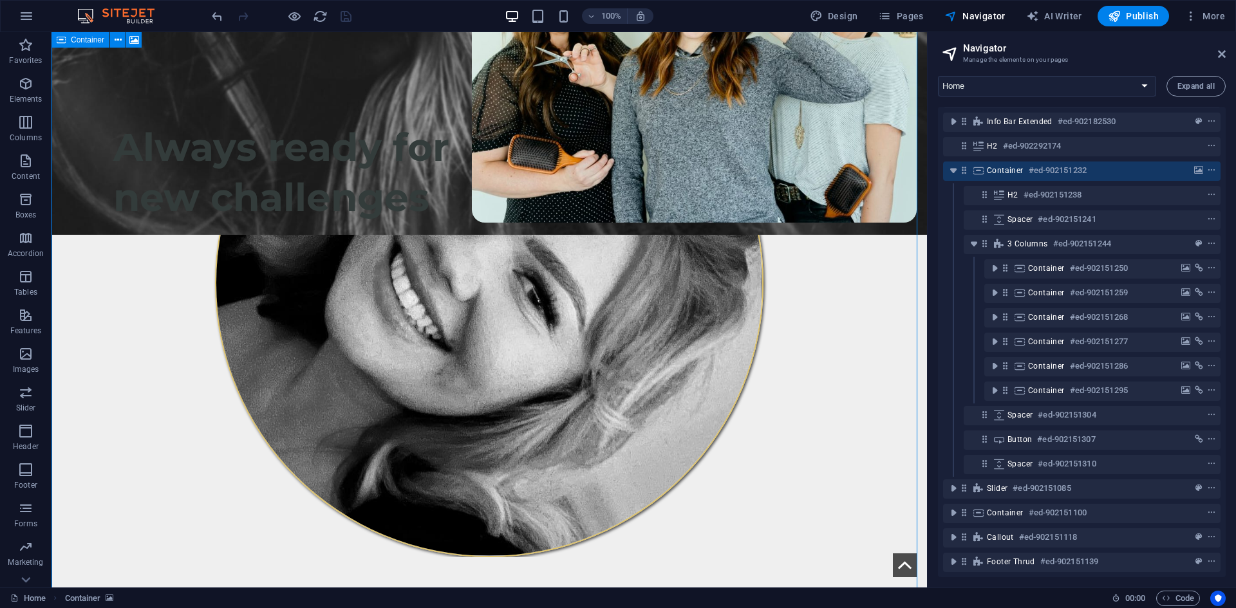
scroll to position [814, 0]
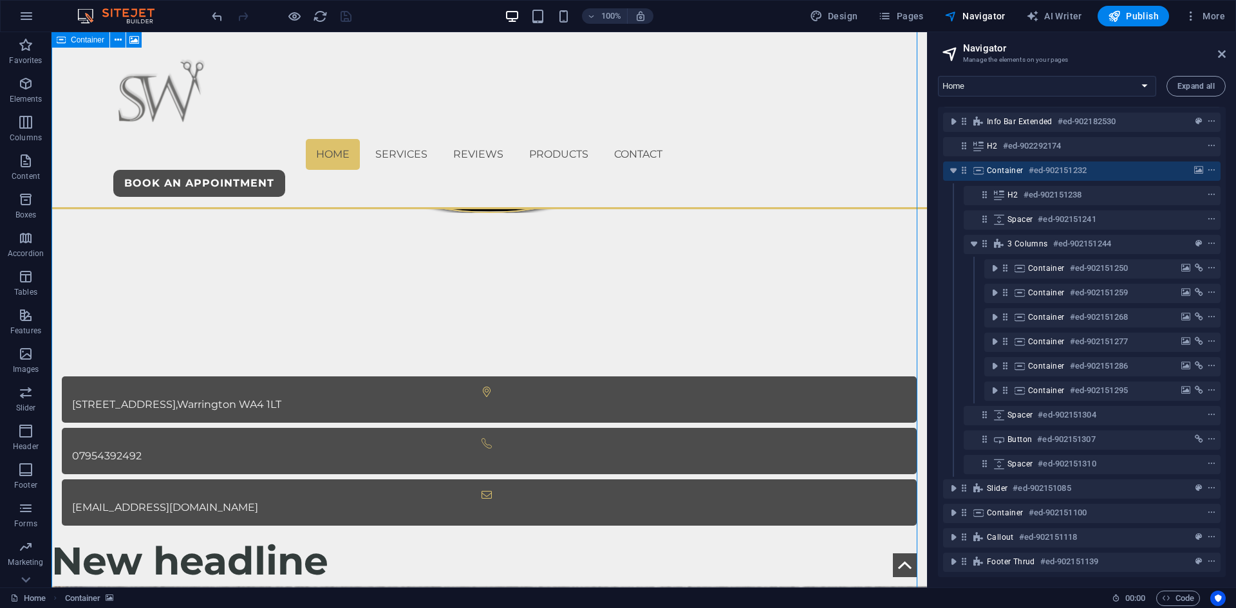
click at [1024, 165] on div "Container #ed-902151232" at bounding box center [1071, 170] width 169 height 15
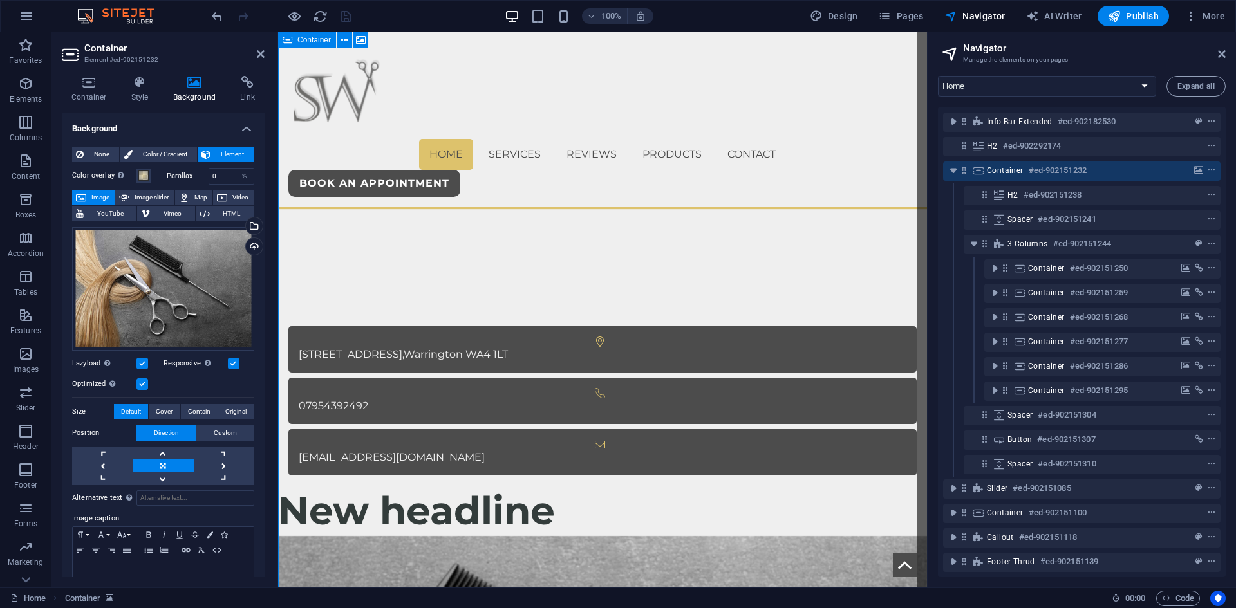
scroll to position [841, 0]
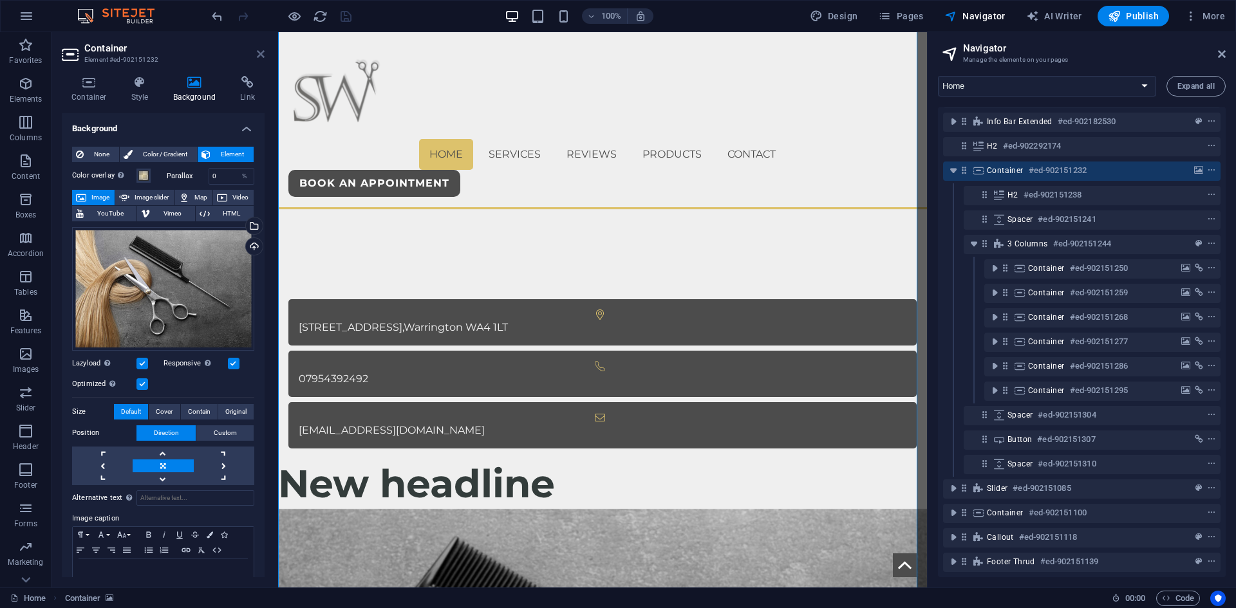
click at [261, 52] on icon at bounding box center [261, 54] width 8 height 10
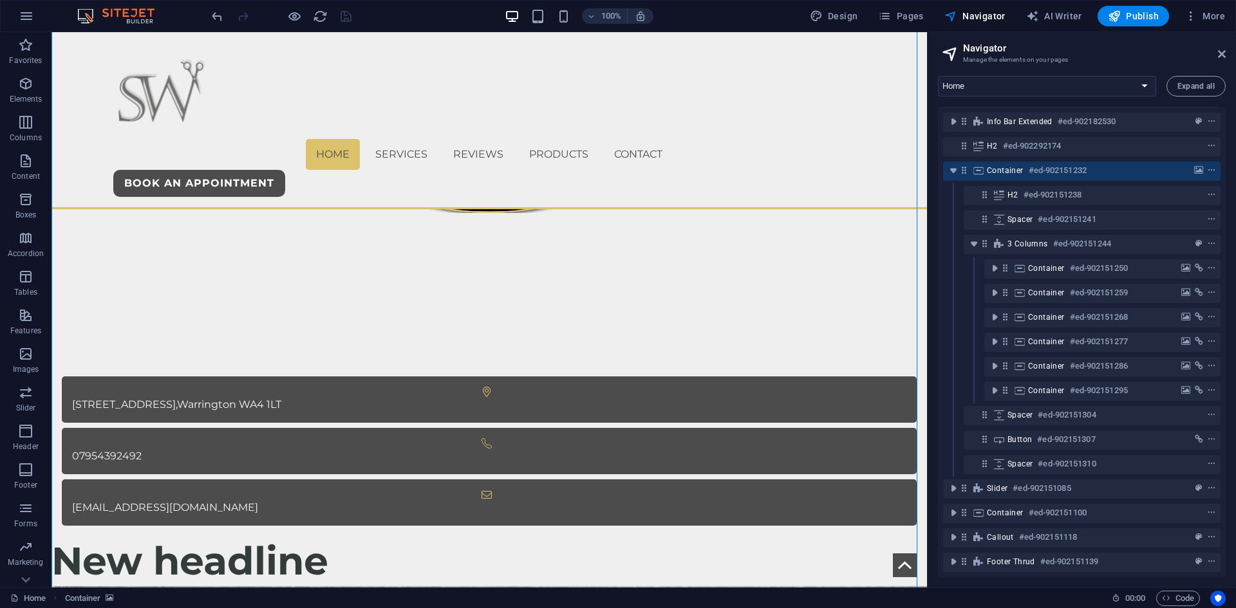
click at [1056, 232] on div "3 columns #ed-902151244" at bounding box center [1081, 244] width 277 height 24
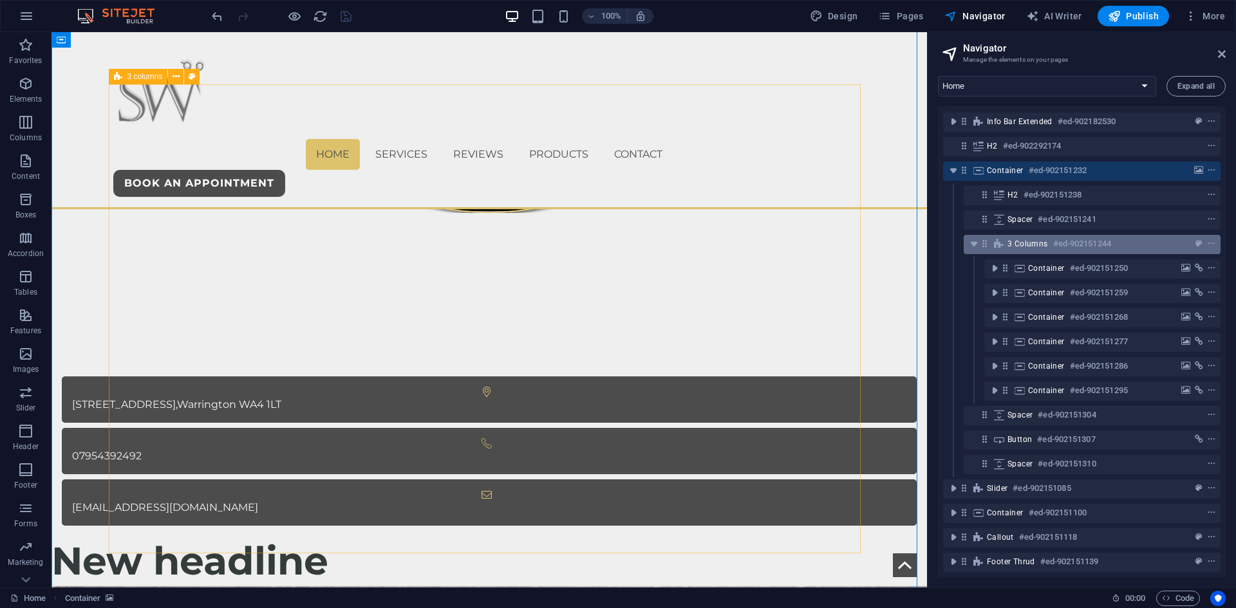
click at [1055, 236] on h6 "#ed-902151244" at bounding box center [1082, 243] width 58 height 15
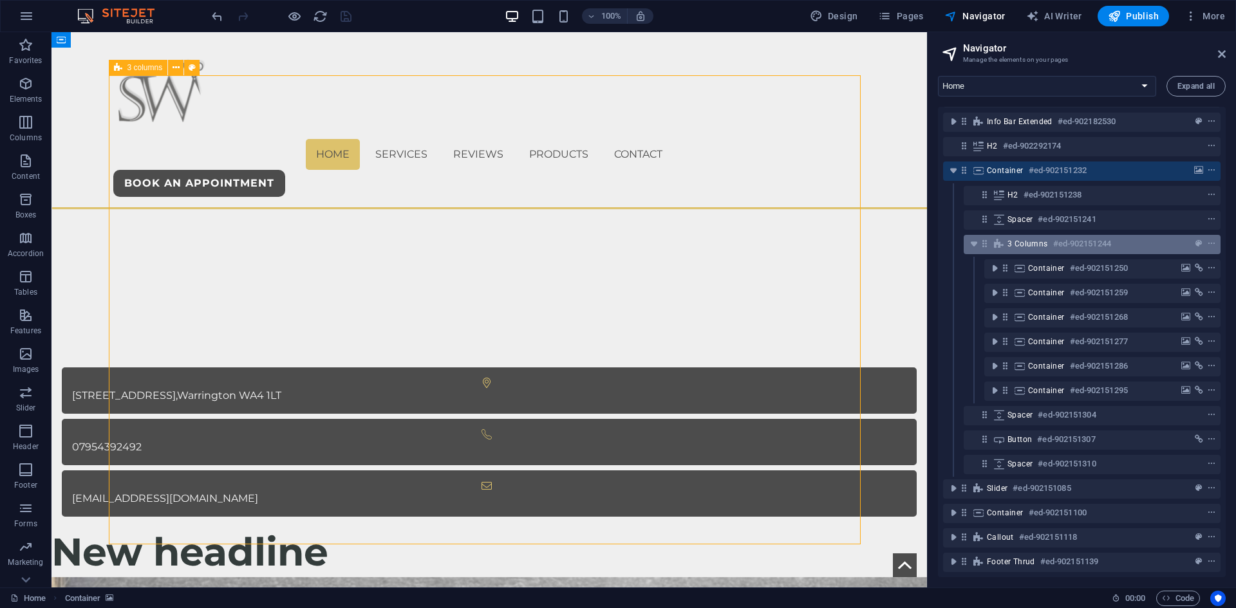
click at [1055, 236] on h6 "#ed-902151244" at bounding box center [1082, 243] width 58 height 15
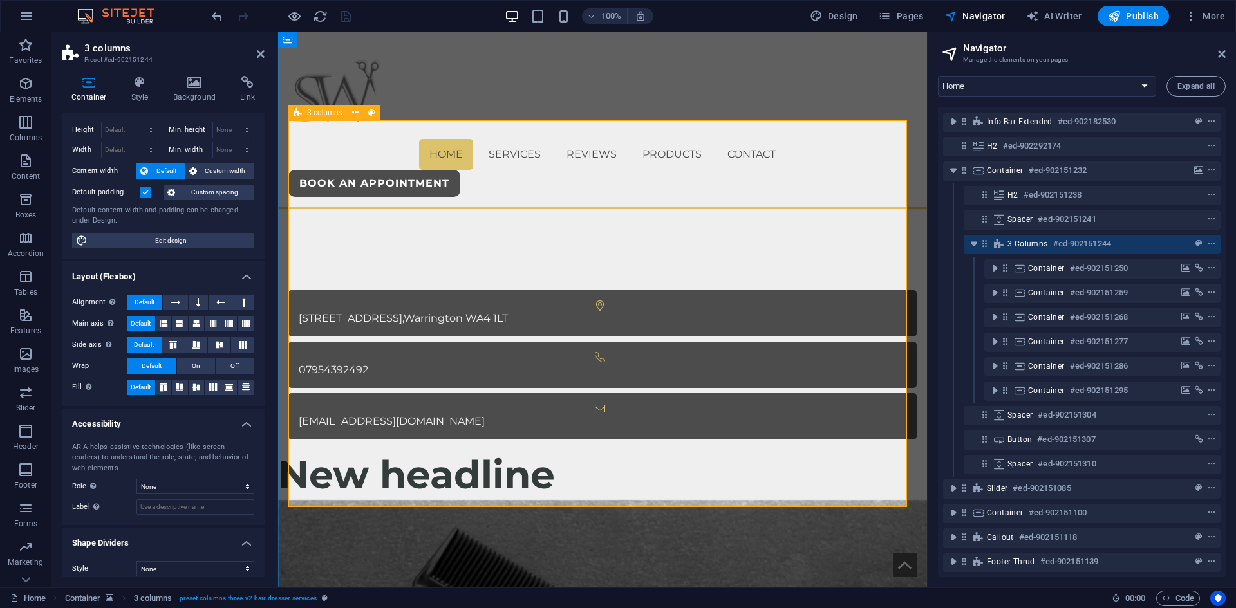
scroll to position [35, 0]
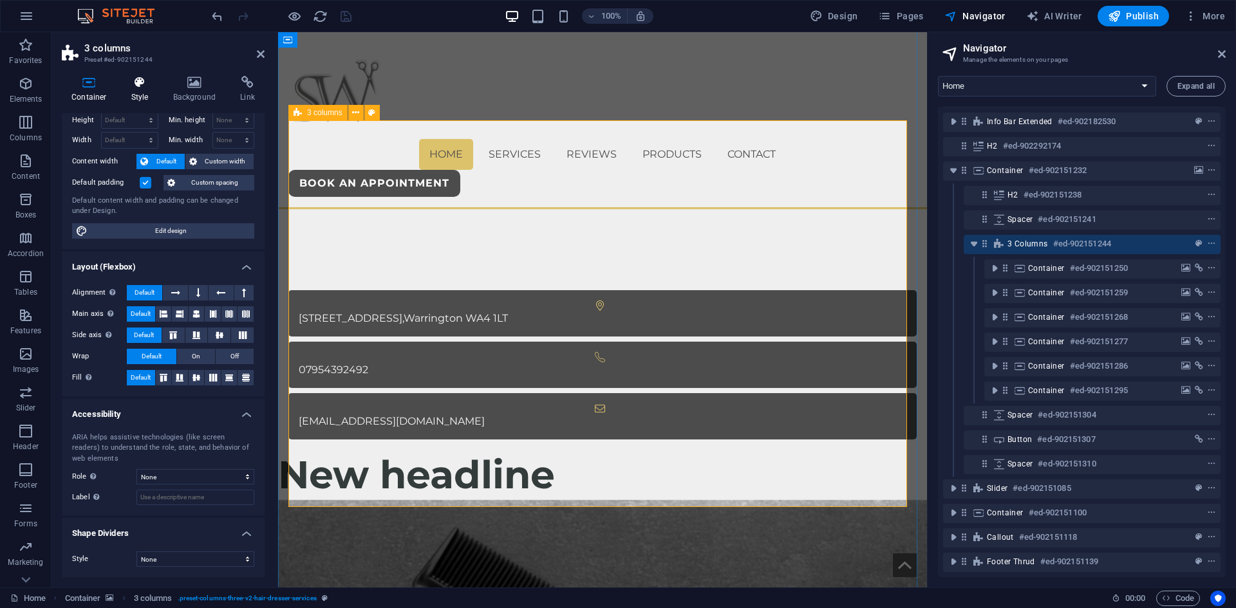
click at [138, 84] on icon at bounding box center [140, 82] width 37 height 13
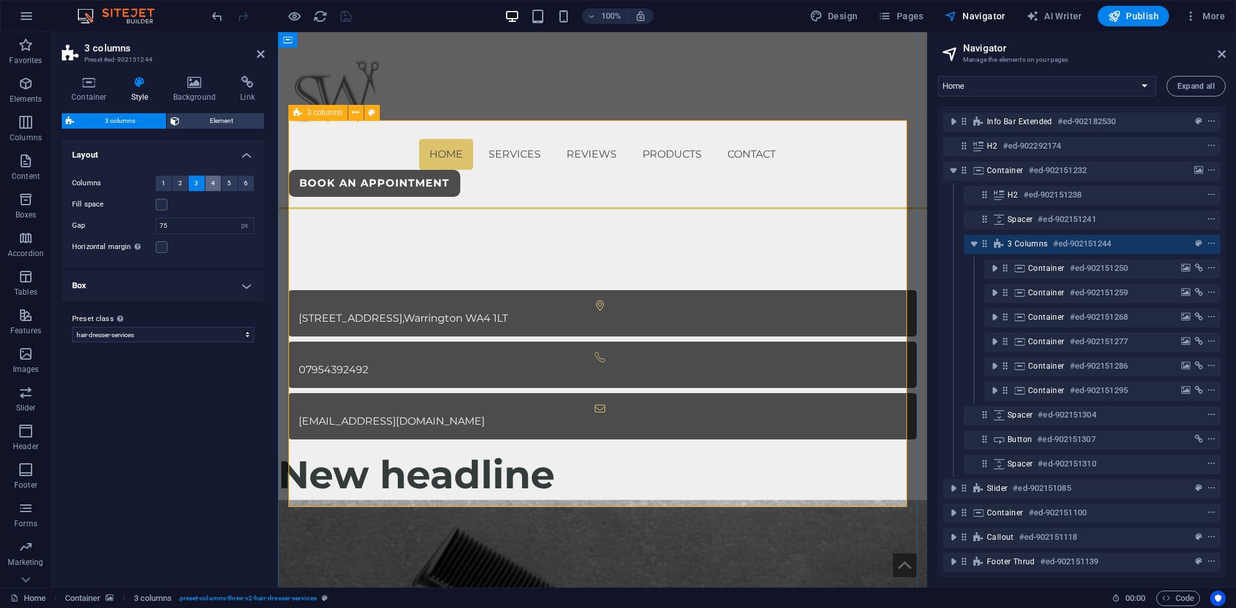
click at [207, 184] on button "4" at bounding box center [213, 183] width 16 height 15
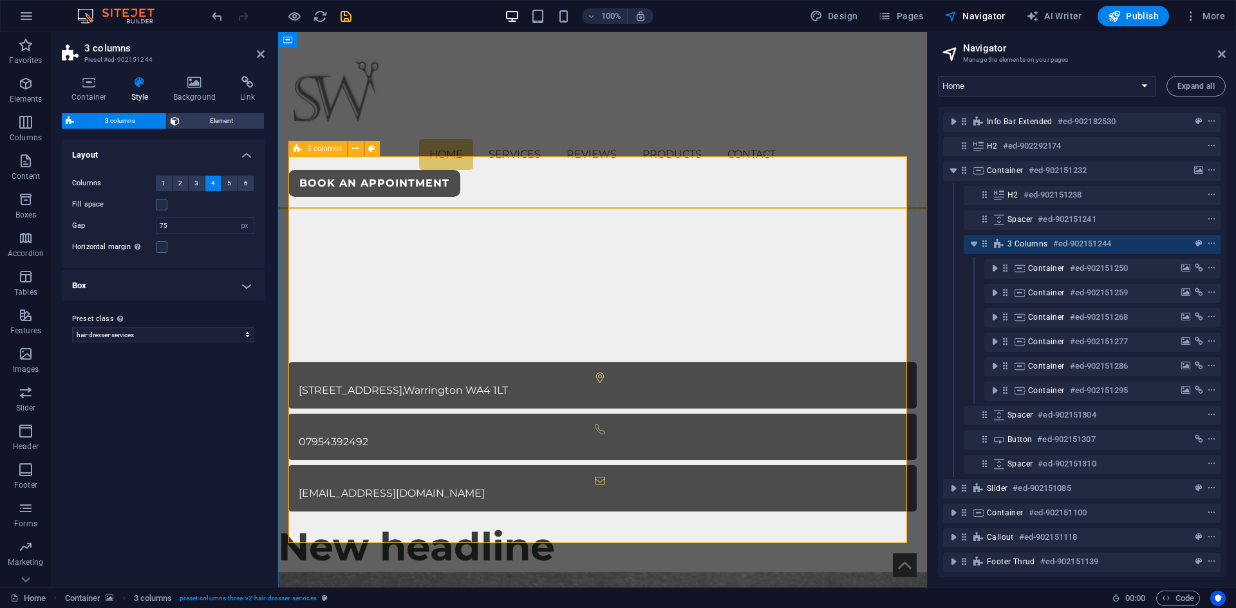
scroll to position [722, 0]
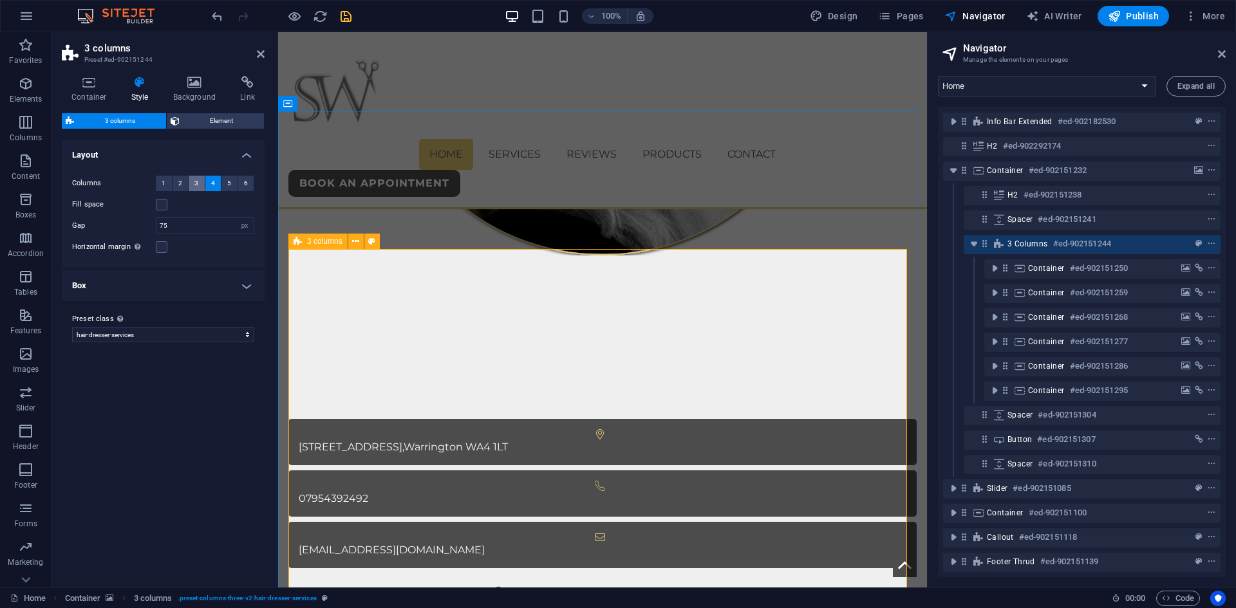
click at [200, 186] on button "3" at bounding box center [197, 183] width 16 height 15
drag, startPoint x: 178, startPoint y: 226, endPoint x: 140, endPoint y: 225, distance: 38.0
click at [140, 225] on div "Gap 75 px rem % vw vh" at bounding box center [163, 226] width 182 height 17
type input "50"
click at [205, 252] on div "Horizontal margin Only if the containers "Content width" is not set to "Default"" at bounding box center [163, 246] width 182 height 15
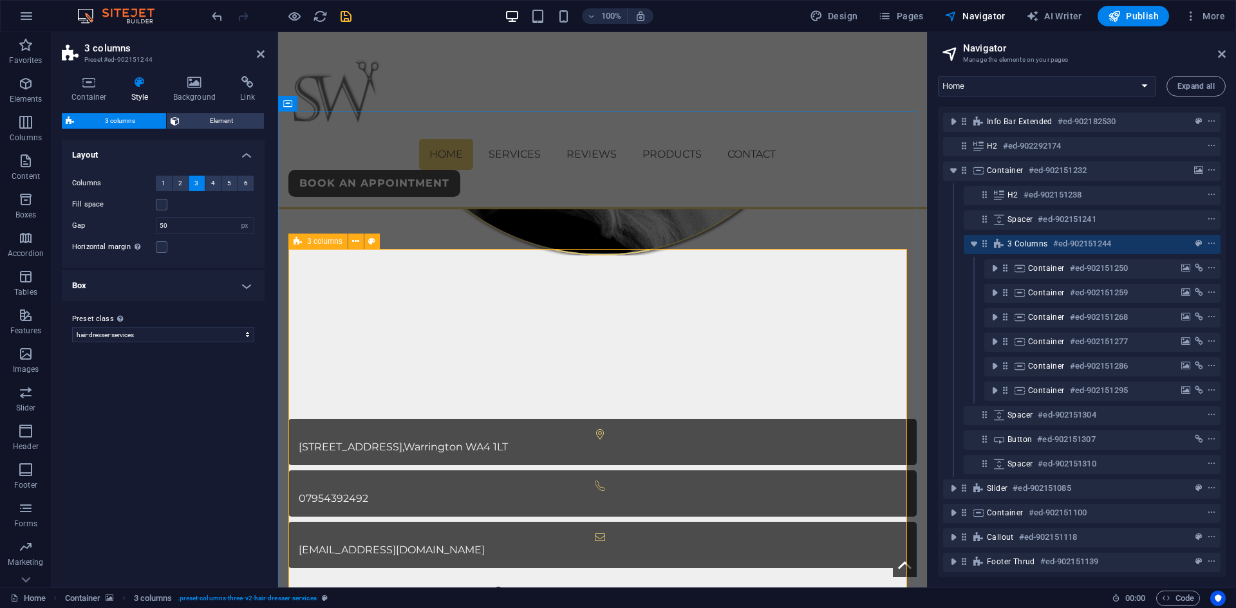
click at [126, 279] on h4 "Box" at bounding box center [163, 285] width 203 height 31
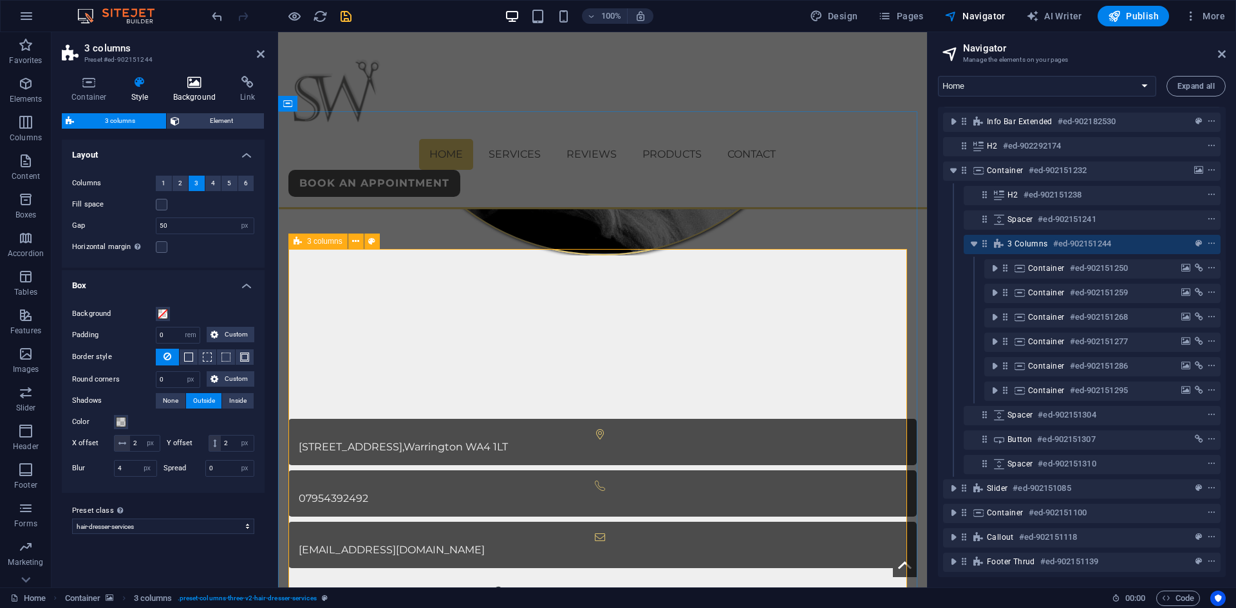
click at [179, 79] on icon at bounding box center [195, 82] width 62 height 13
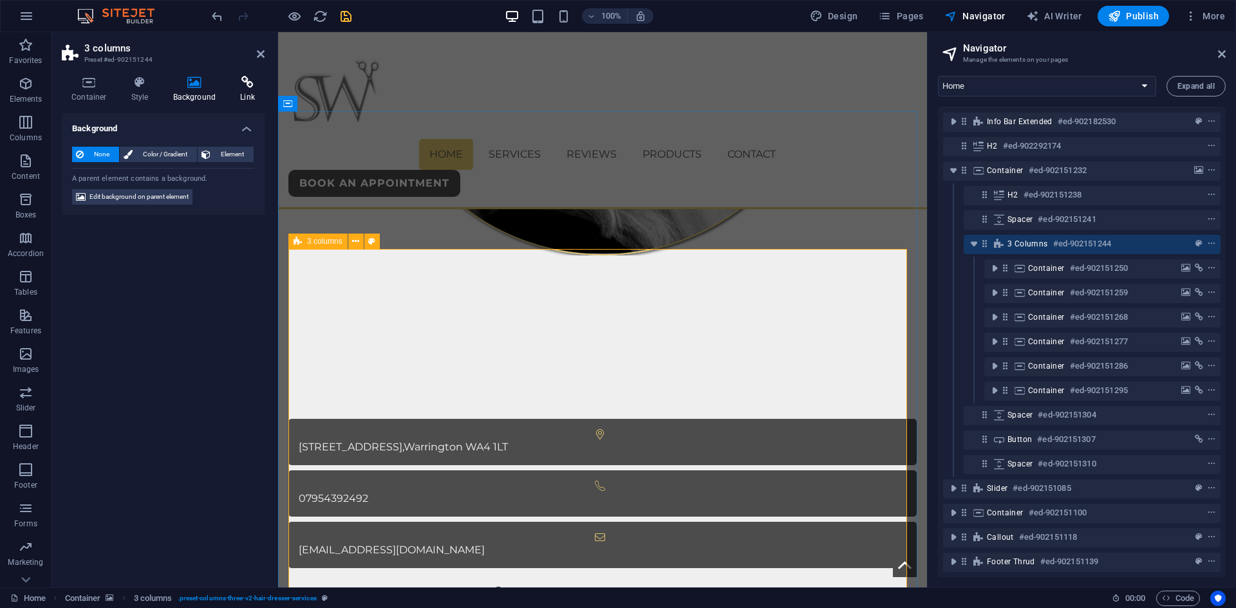
click at [247, 84] on icon at bounding box center [247, 82] width 34 height 13
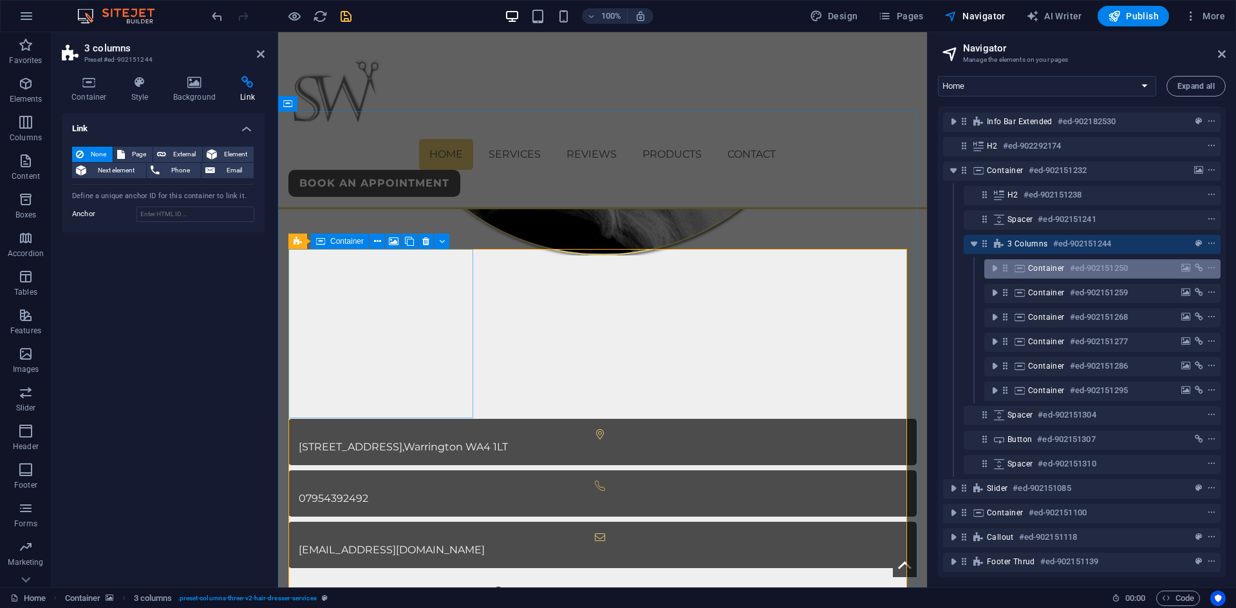
click at [1053, 263] on span "Container" at bounding box center [1046, 268] width 37 height 10
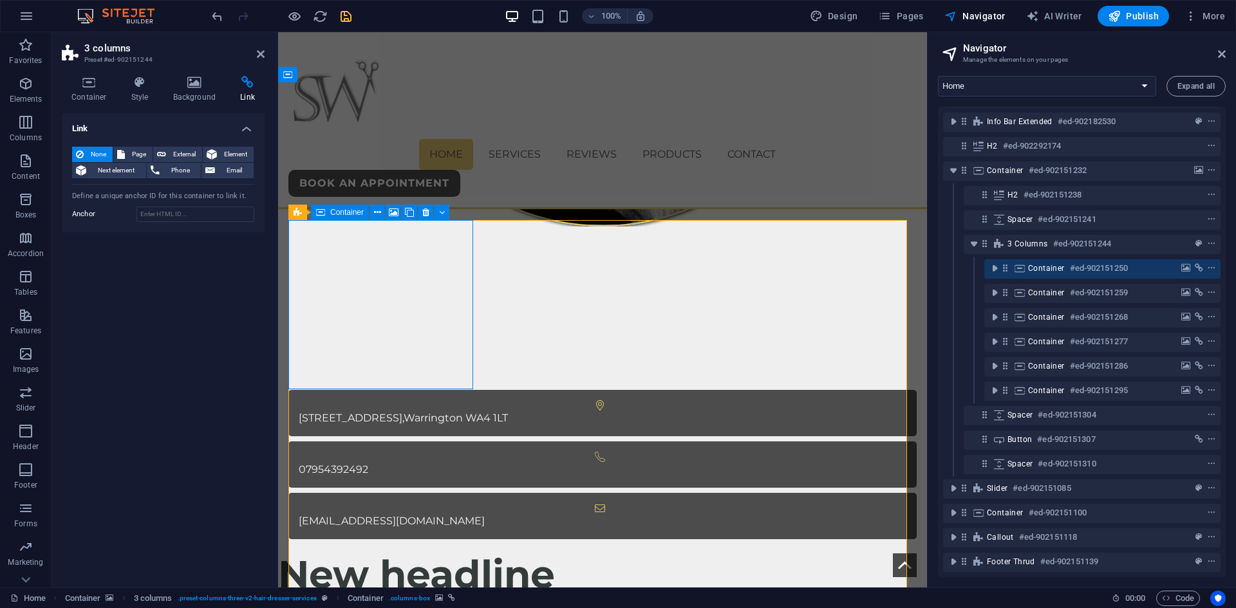
click at [1053, 263] on span "Container" at bounding box center [1046, 268] width 37 height 10
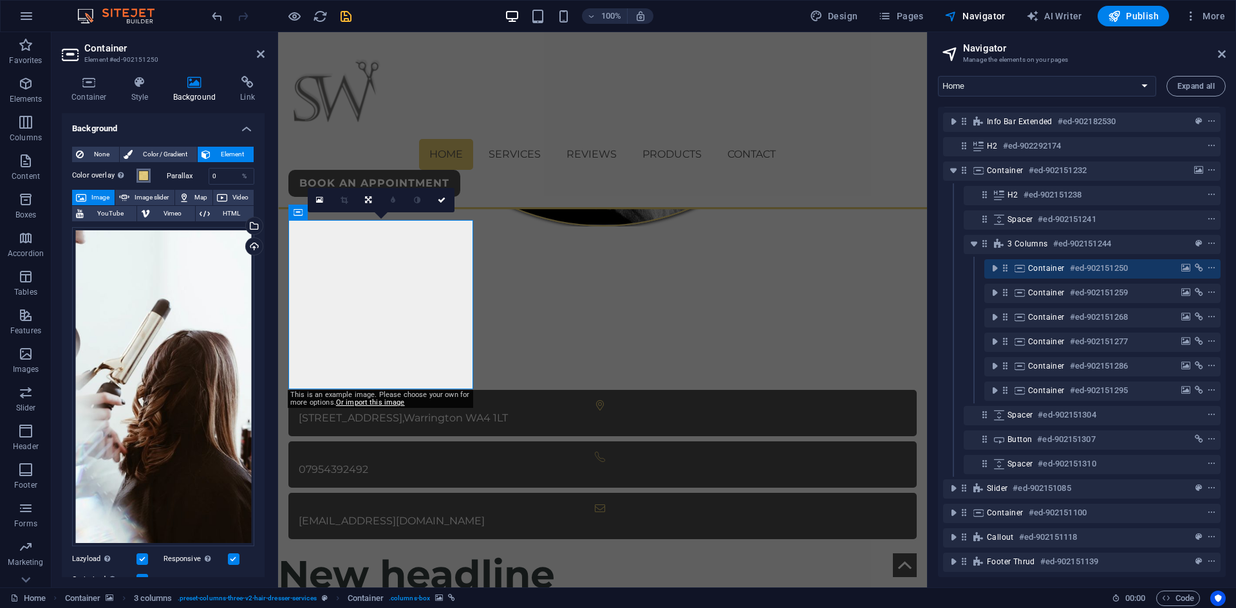
click at [144, 177] on span at bounding box center [143, 176] width 10 height 10
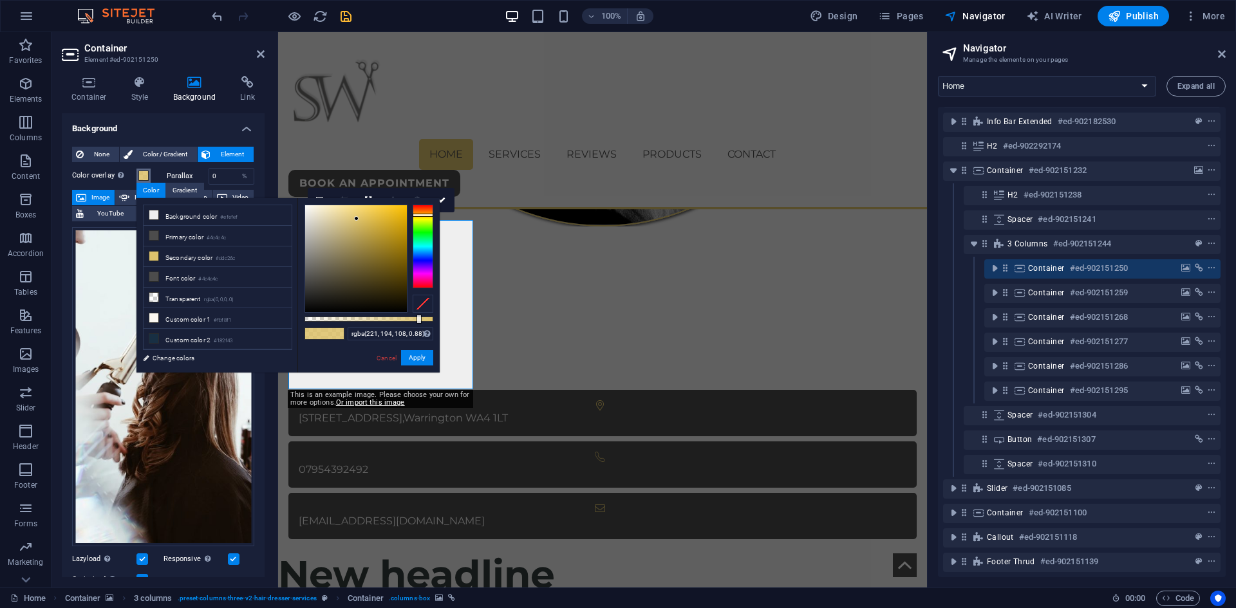
click at [142, 174] on span at bounding box center [143, 176] width 10 height 10
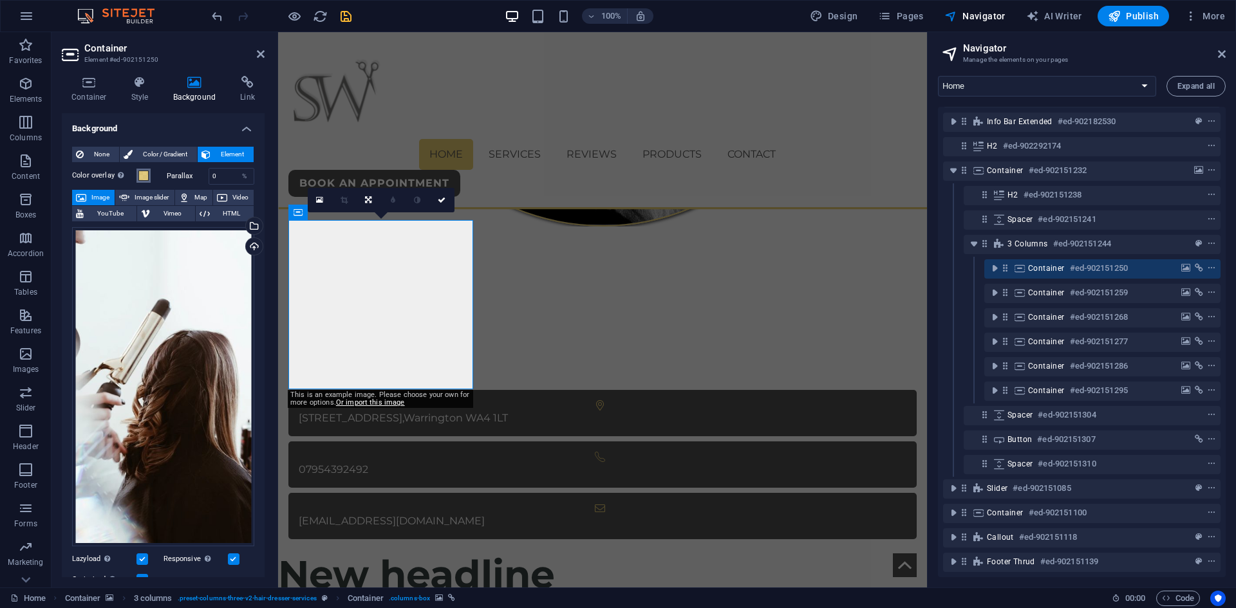
click at [142, 176] on span at bounding box center [143, 176] width 10 height 10
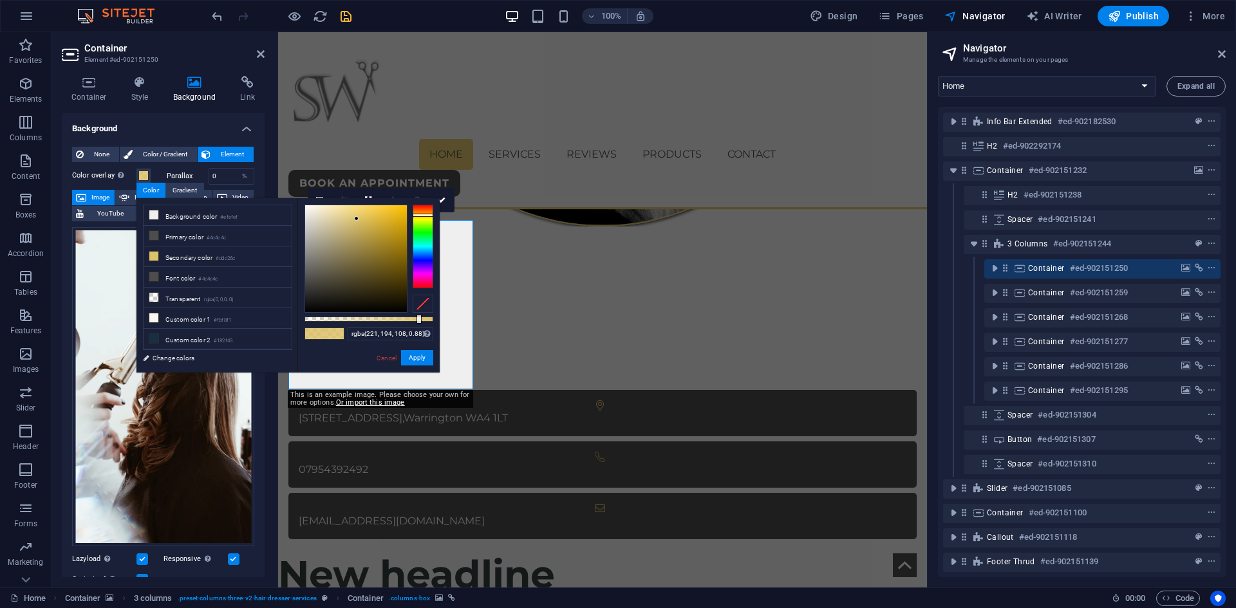
click at [427, 305] on div at bounding box center [423, 304] width 21 height 18
click at [420, 356] on button "Apply" at bounding box center [417, 357] width 32 height 15
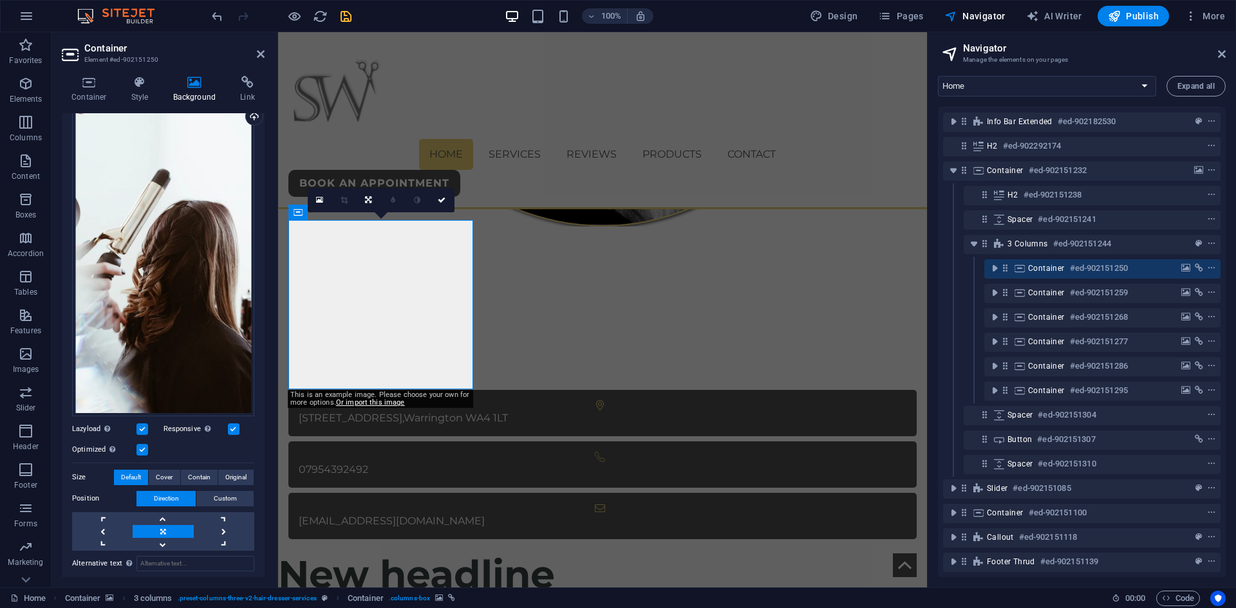
scroll to position [193, 0]
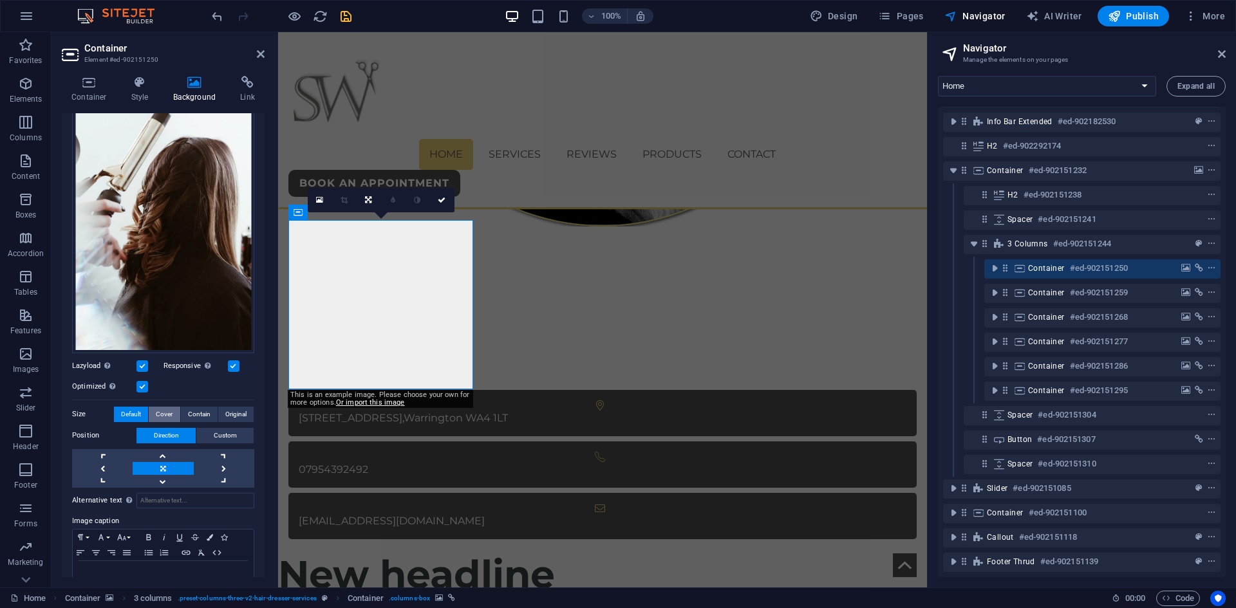
click at [159, 411] on span "Cover" at bounding box center [164, 414] width 17 height 15
click at [127, 411] on span "Default" at bounding box center [131, 414] width 20 height 15
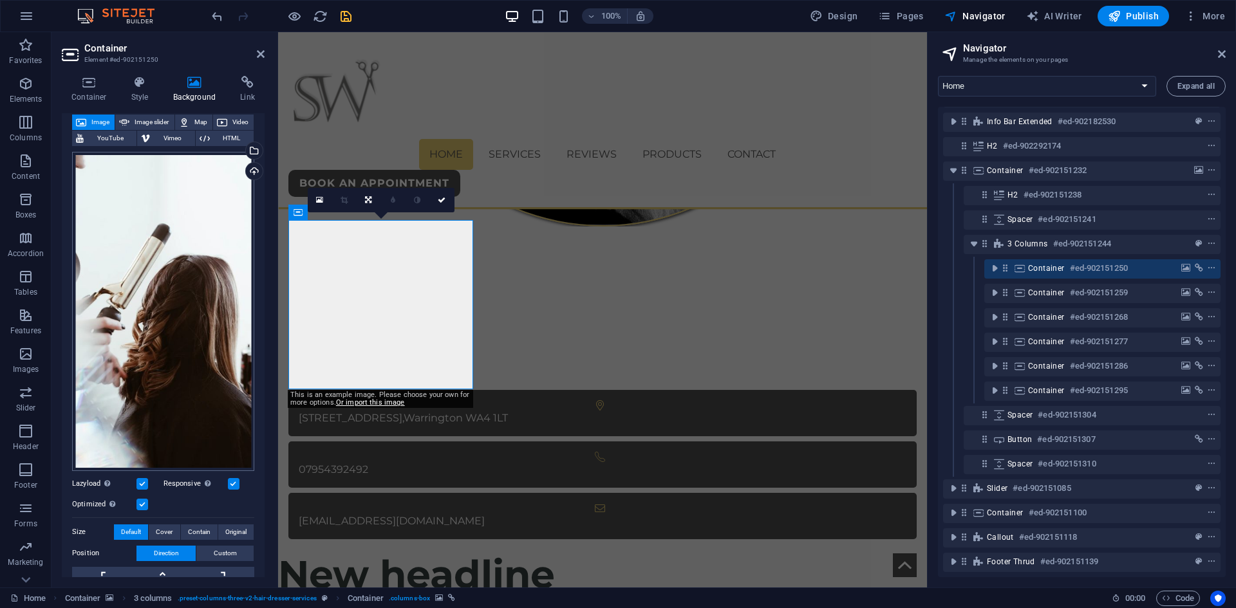
scroll to position [0, 0]
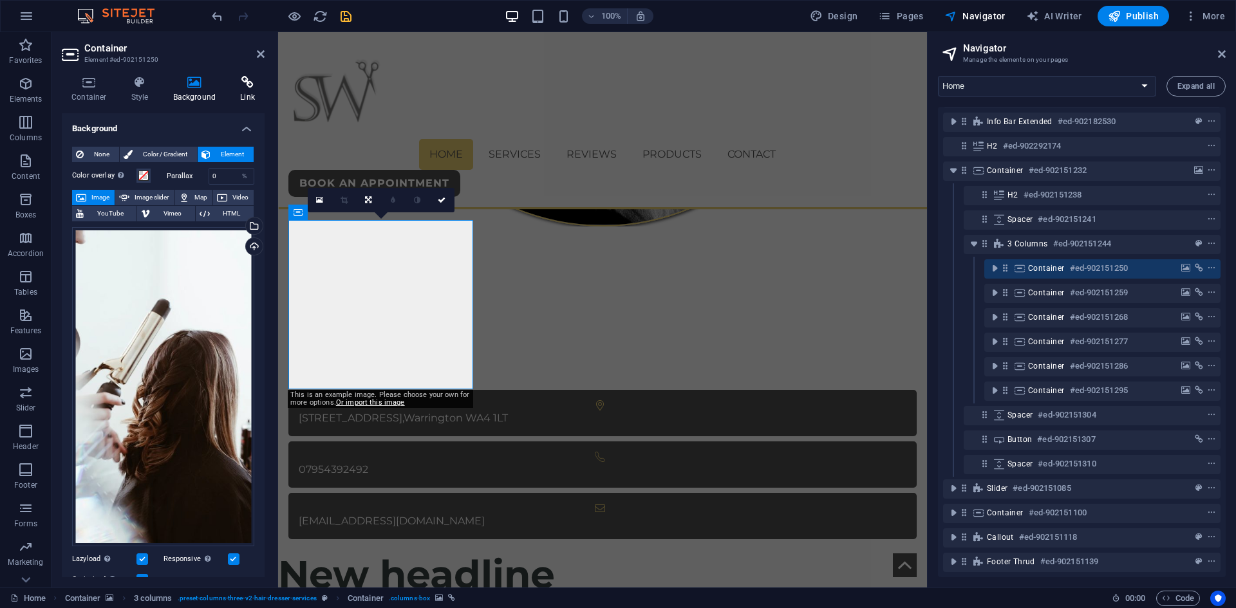
click at [250, 91] on h4 "Link" at bounding box center [247, 89] width 34 height 27
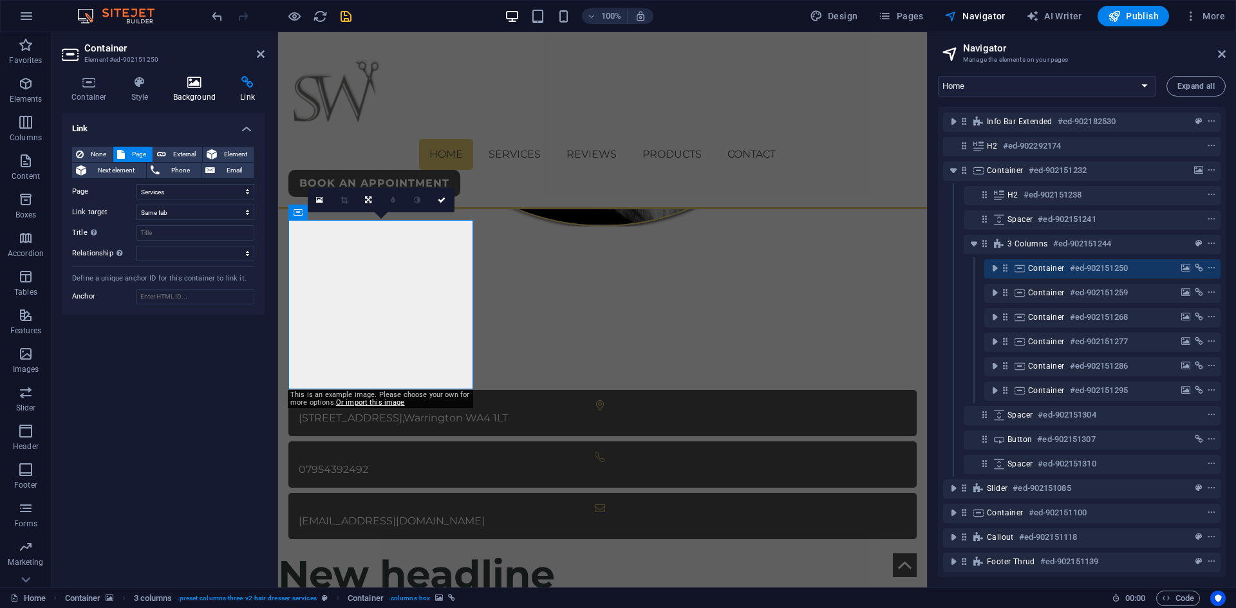
click at [201, 86] on icon at bounding box center [195, 82] width 62 height 13
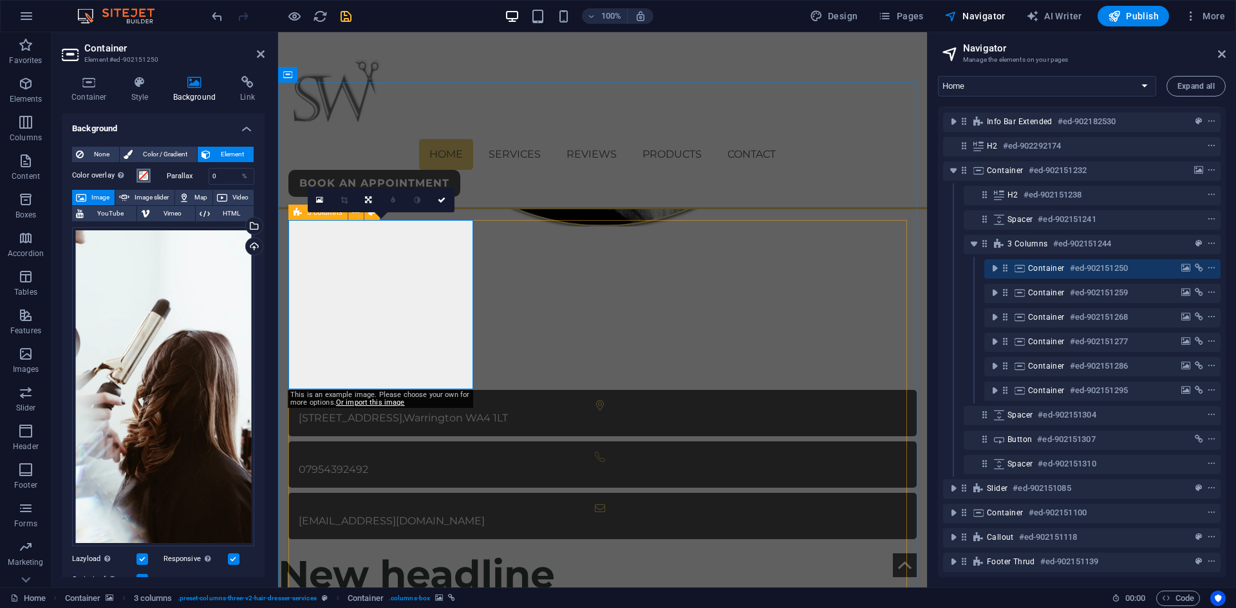
click at [144, 173] on span at bounding box center [143, 176] width 10 height 10
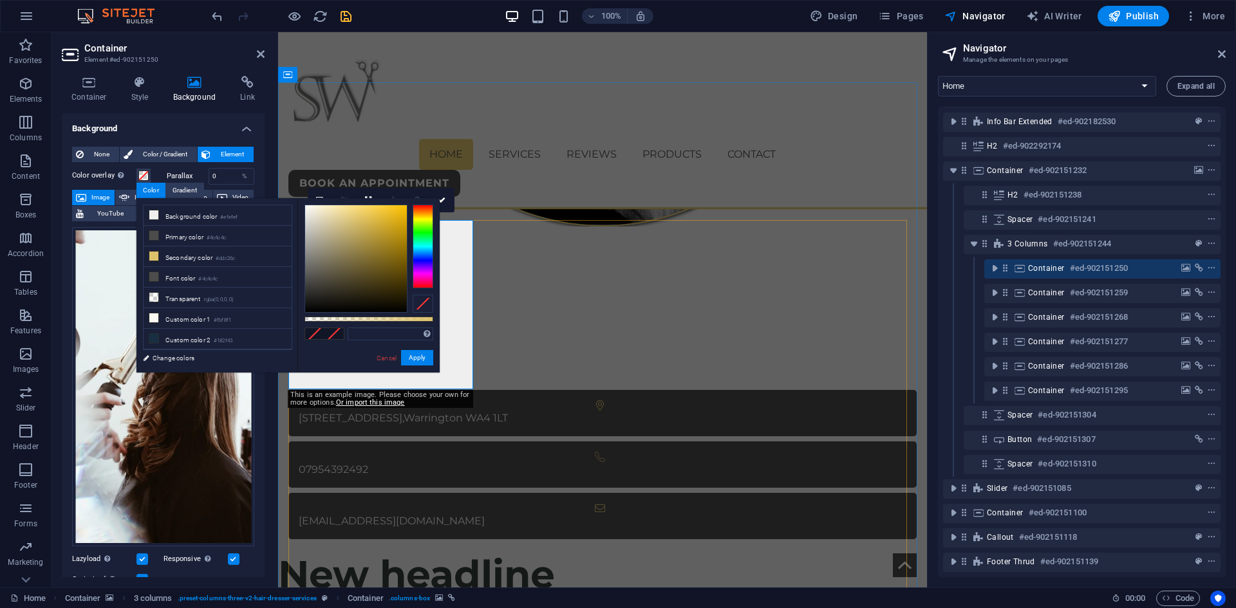
click at [157, 185] on div "Color" at bounding box center [150, 190] width 29 height 15
click at [157, 172] on div "Color overlay Places an overlay over the background to colorize it" at bounding box center [116, 175] width 88 height 15
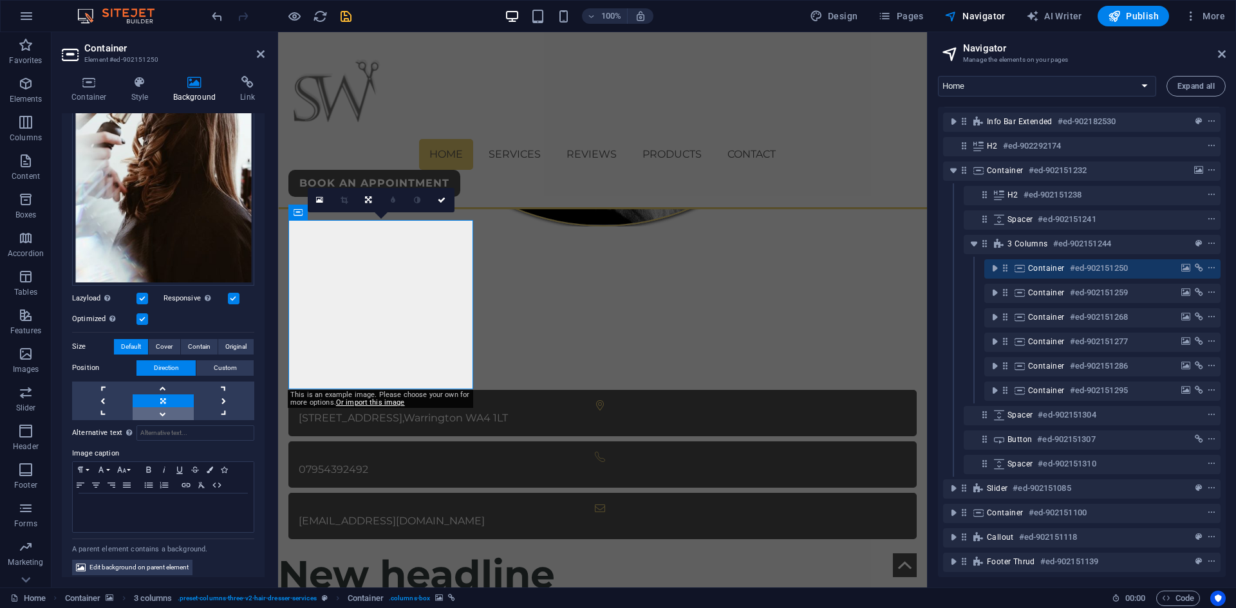
scroll to position [265, 0]
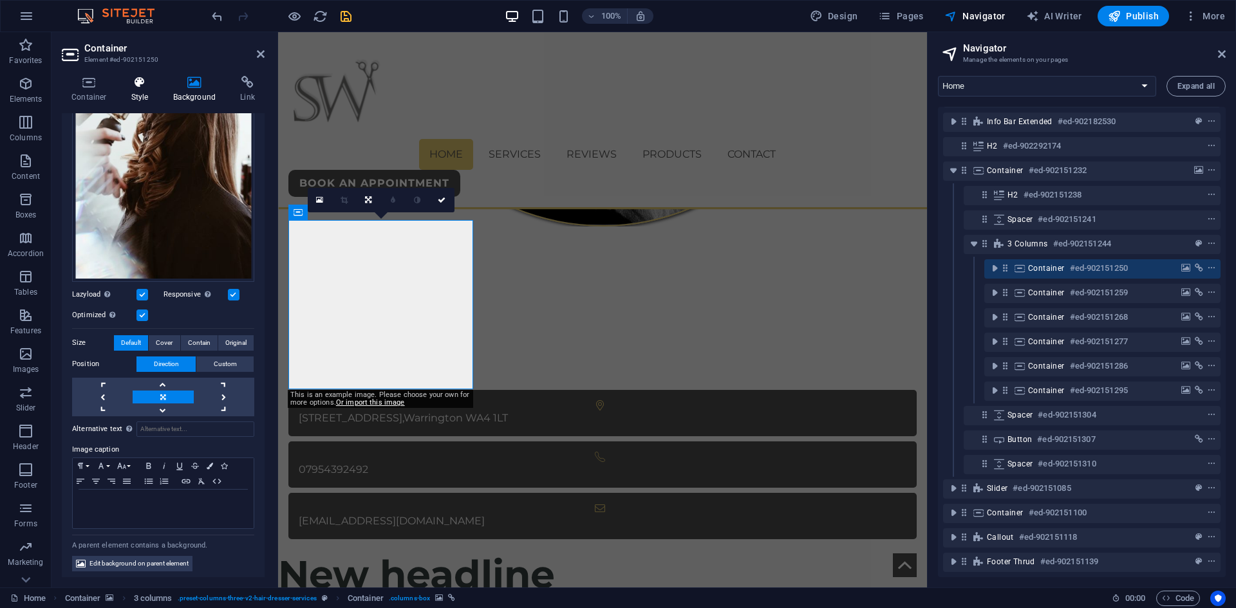
click at [153, 82] on icon at bounding box center [140, 82] width 37 height 13
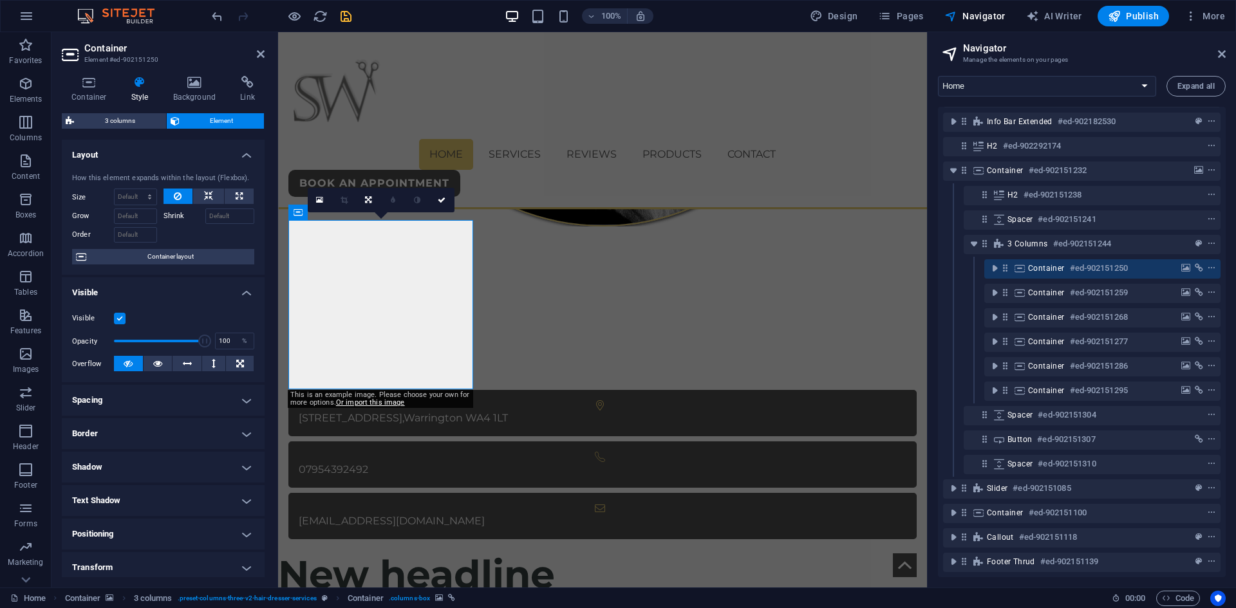
click at [122, 296] on h4 "Visible" at bounding box center [163, 288] width 203 height 23
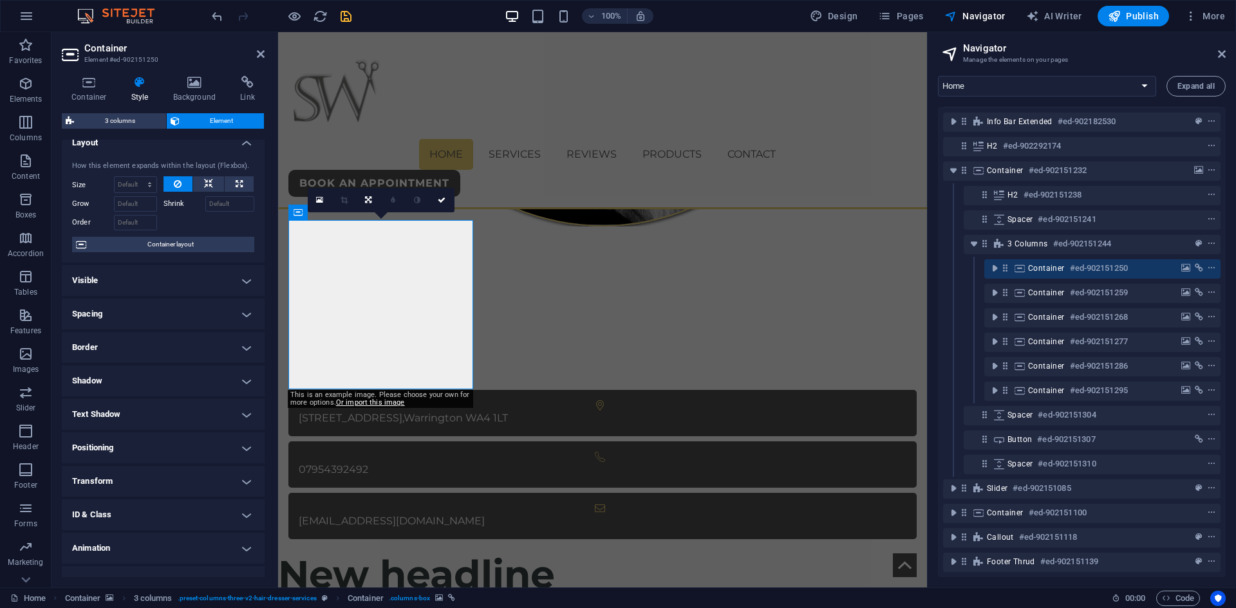
scroll to position [32, 0]
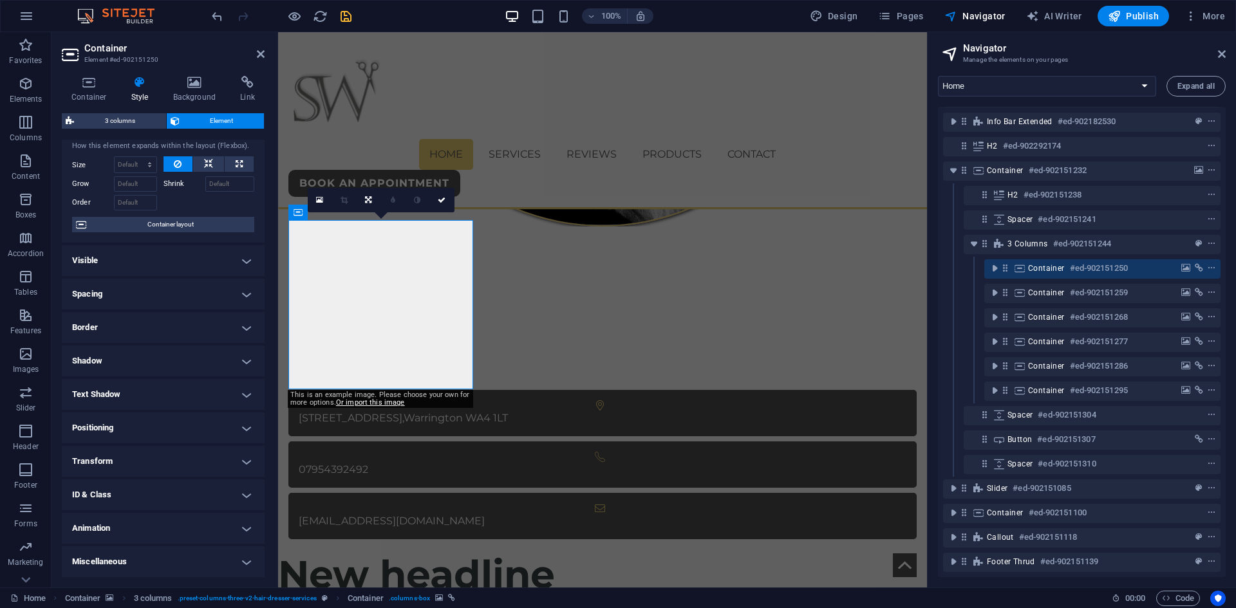
click at [118, 565] on h4 "Miscellaneous" at bounding box center [163, 562] width 203 height 31
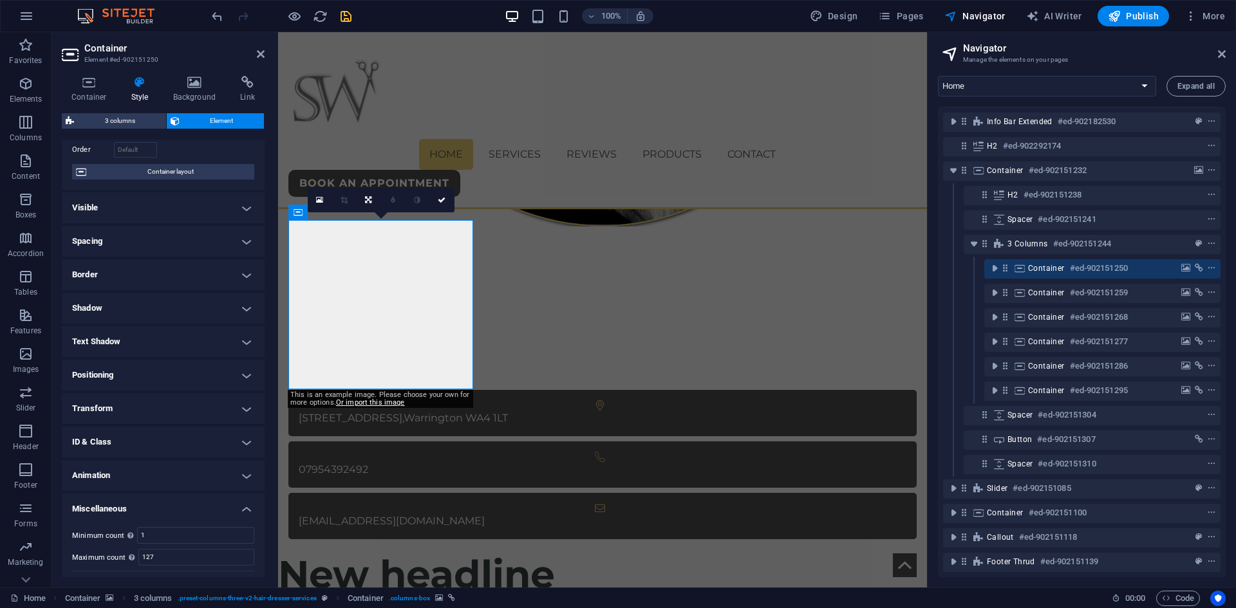
scroll to position [112, 0]
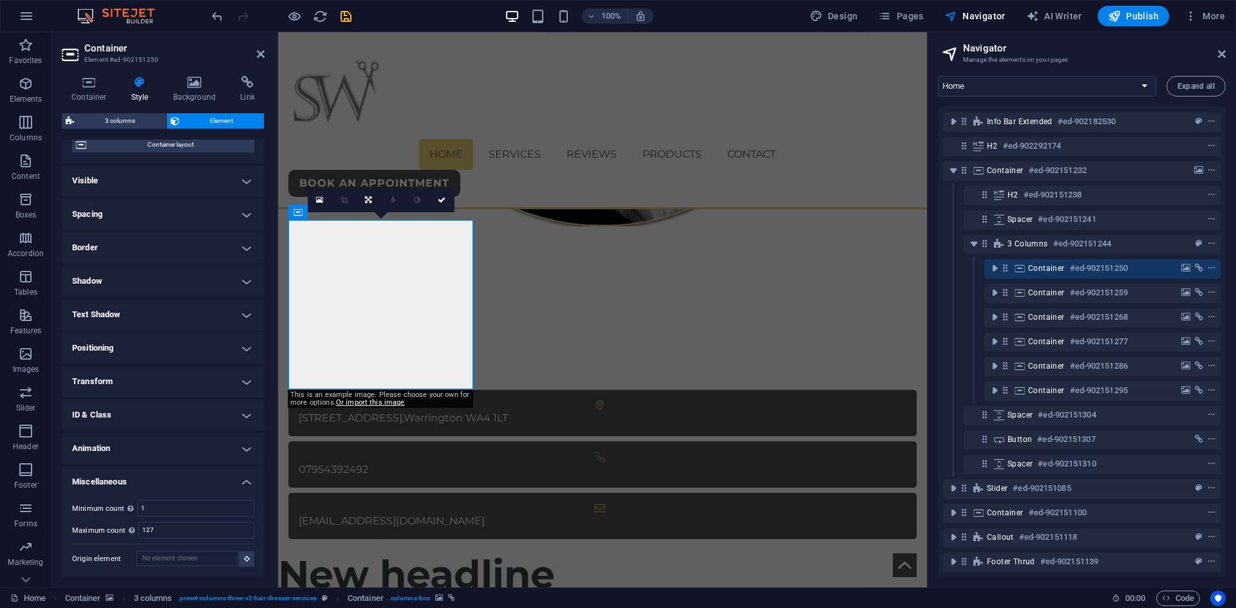
click at [106, 474] on h4 "Miscellaneous" at bounding box center [163, 478] width 203 height 23
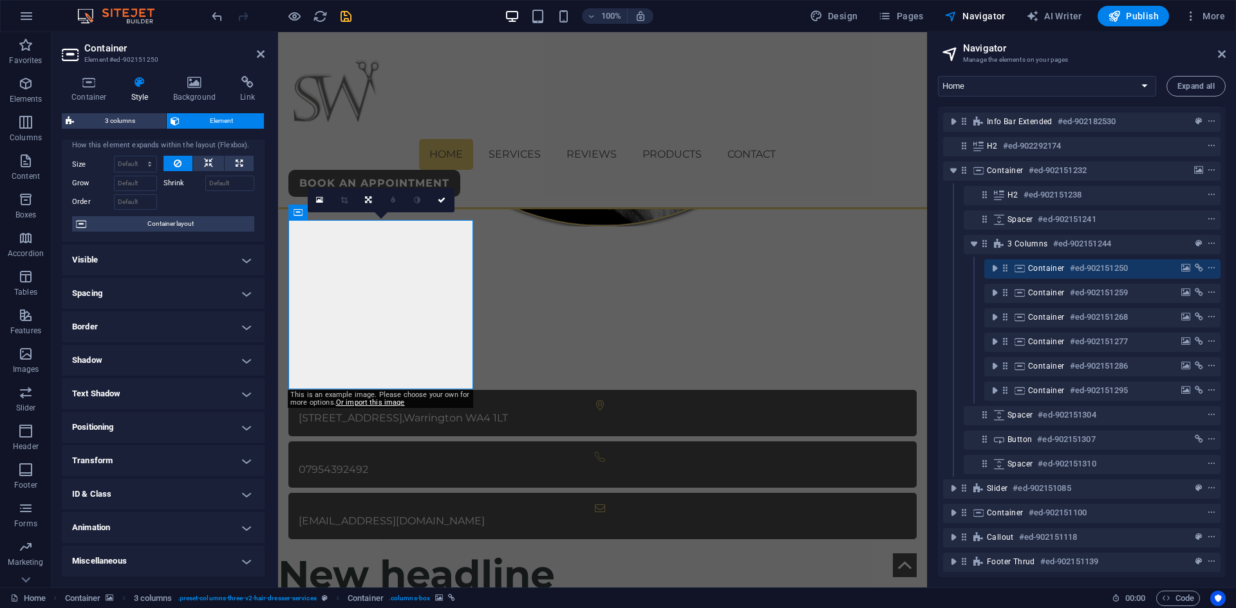
click at [111, 530] on h4 "Animation" at bounding box center [163, 527] width 203 height 31
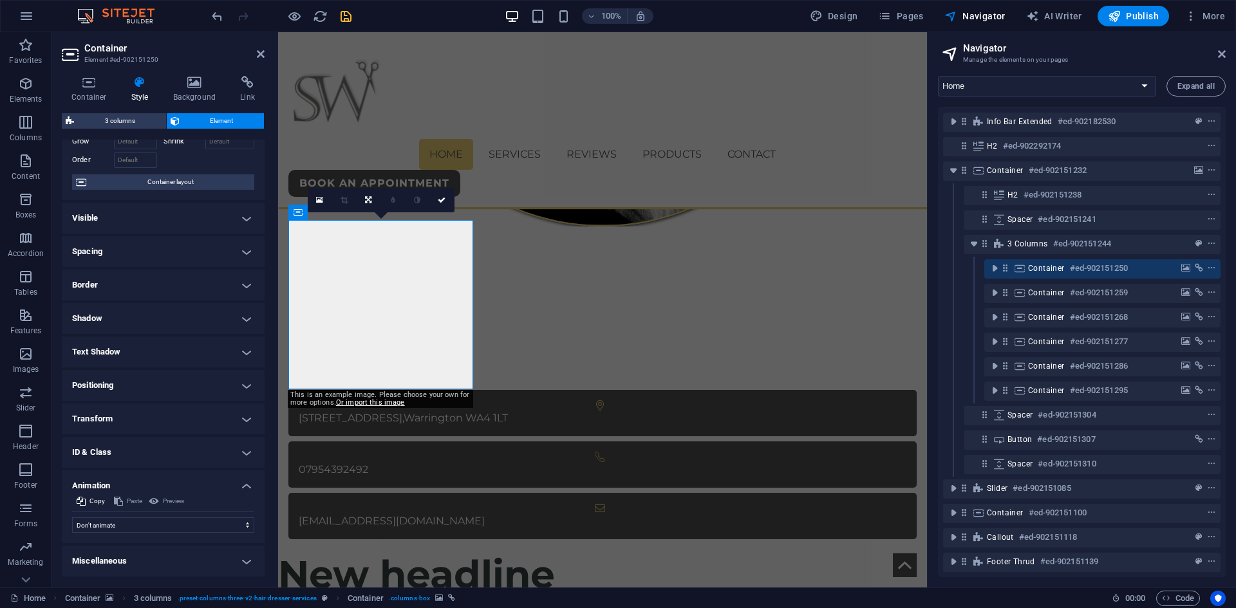
scroll to position [74, 0]
click at [107, 529] on select "Don't animate Show / Hide Slide up/down Zoom in/out Slide left to right Slide r…" at bounding box center [163, 525] width 182 height 15
drag, startPoint x: 109, startPoint y: 527, endPoint x: 111, endPoint y: 518, distance: 8.5
click at [110, 527] on select "Don't animate Show / Hide Slide up/down Zoom in/out Slide left to right Slide r…" at bounding box center [163, 525] width 182 height 15
select select "move-left-to-right"
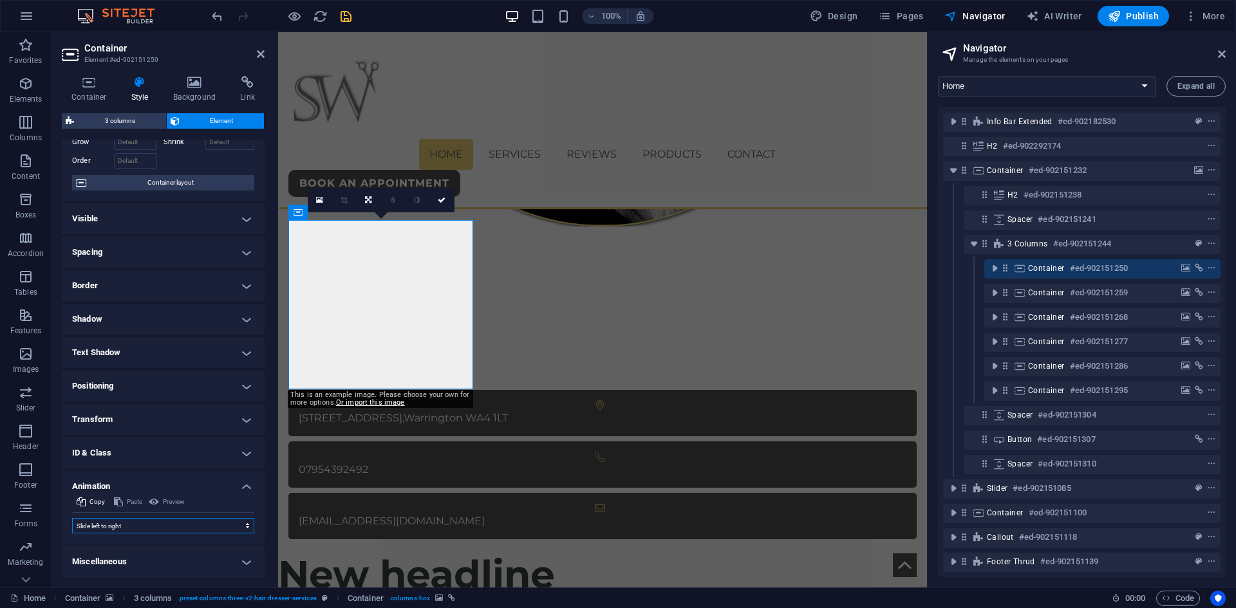
click at [72, 518] on select "Don't animate Show / Hide Slide up/down Zoom in/out Slide left to right Slide r…" at bounding box center [163, 525] width 182 height 15
select select "scroll"
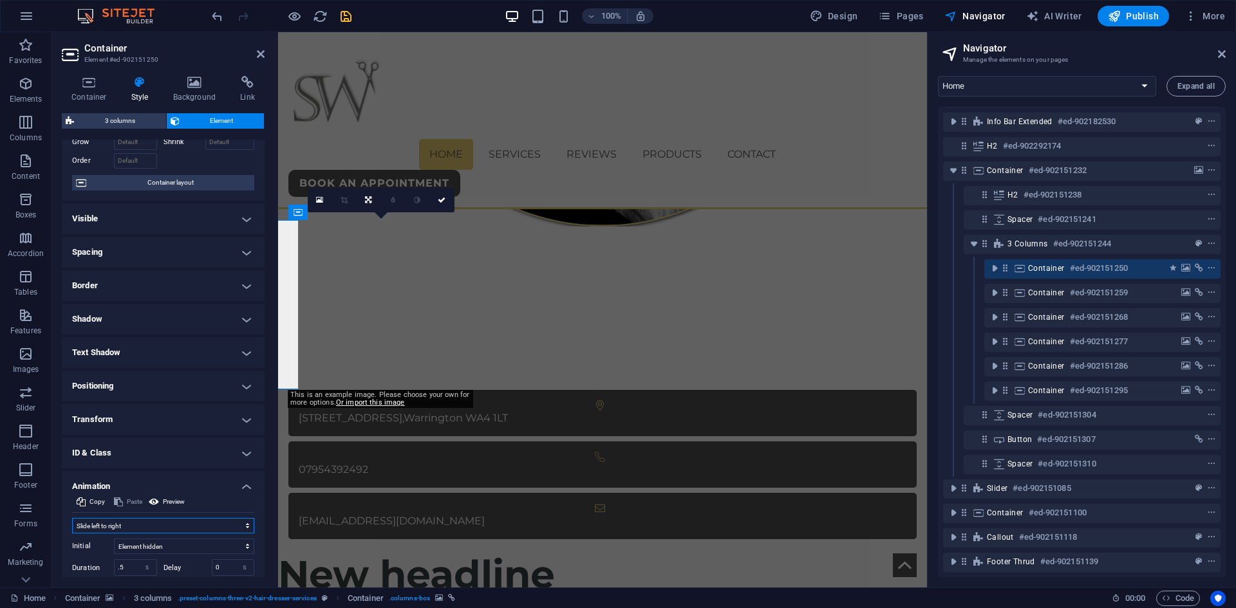
click at [116, 525] on select "Don't animate Show / Hide Slide up/down Zoom in/out Slide left to right Slide r…" at bounding box center [163, 525] width 182 height 15
click at [72, 518] on select "Don't animate Show / Hide Slide up/down Zoom in/out Slide left to right Slide r…" at bounding box center [163, 525] width 182 height 15
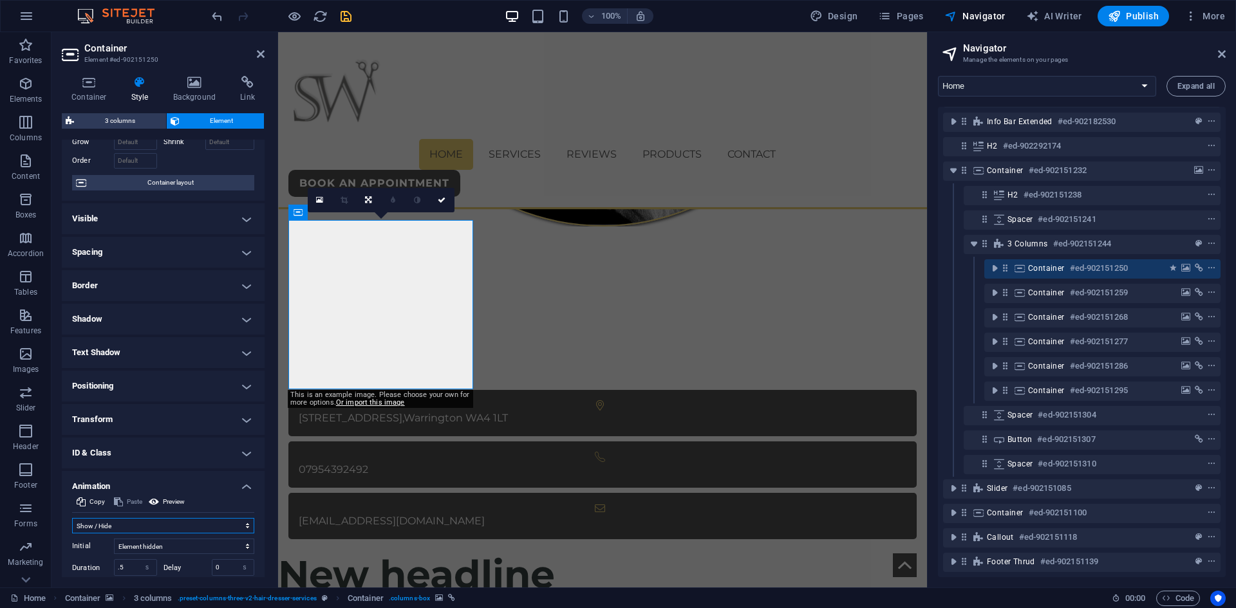
click at [122, 526] on select "Don't animate Show / Hide Slide up/down Zoom in/out Slide left to right Slide r…" at bounding box center [163, 525] width 182 height 15
select select "none"
click at [72, 518] on select "Don't animate Show / Hide Slide up/down Zoom in/out Slide left to right Slide r…" at bounding box center [163, 525] width 182 height 15
click at [113, 450] on h4 "ID & Class" at bounding box center [163, 453] width 203 height 31
click at [117, 417] on h4 "Transform" at bounding box center [163, 419] width 203 height 31
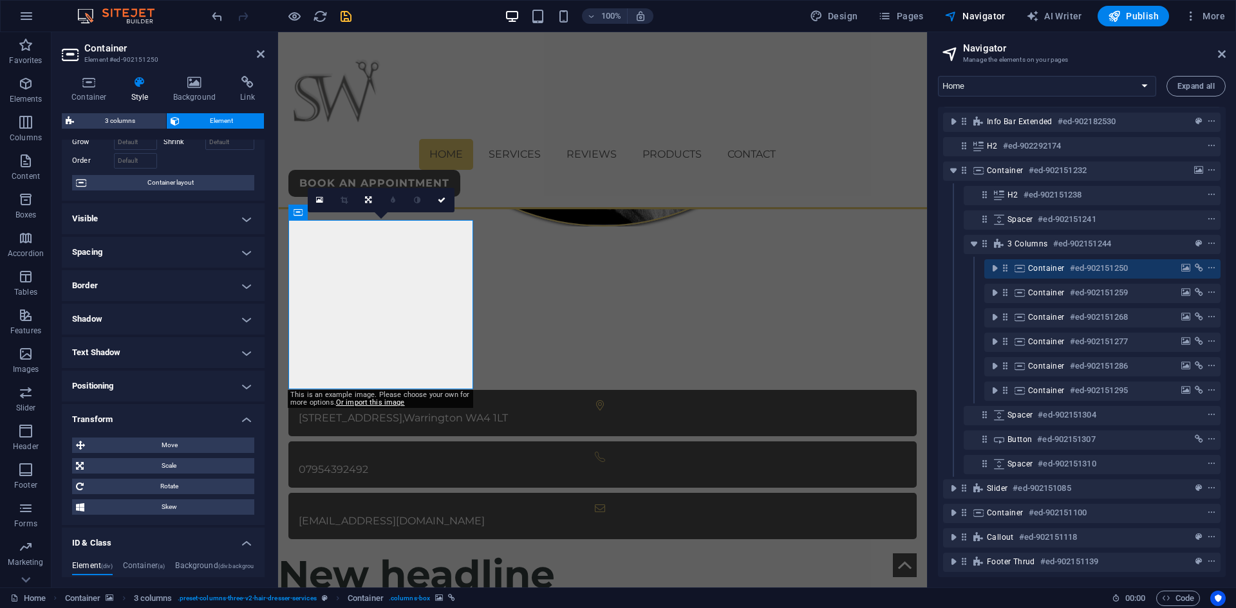
click at [118, 420] on h4 "Transform" at bounding box center [163, 415] width 203 height 23
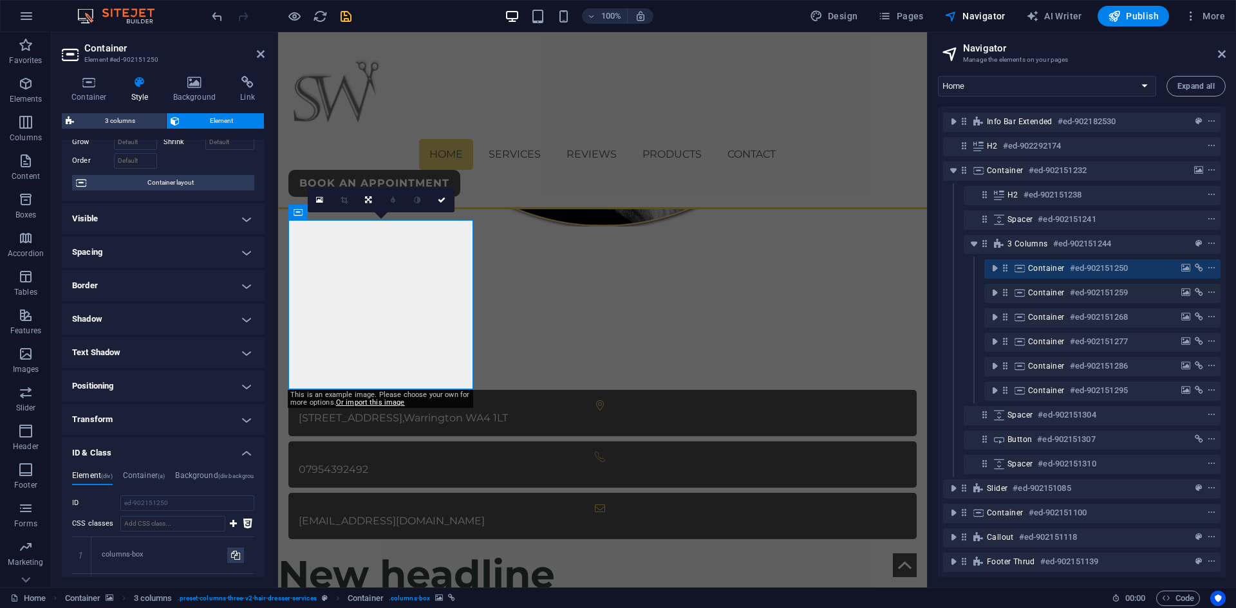
click at [115, 413] on h4 "Transform" at bounding box center [163, 419] width 203 height 31
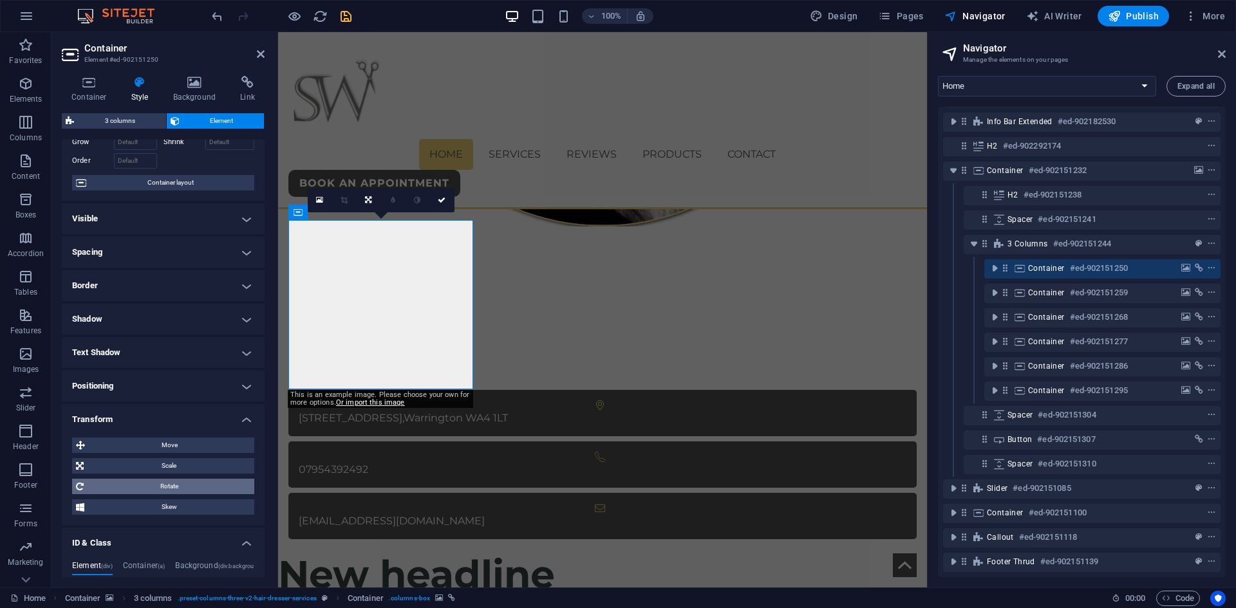
click at [144, 489] on span "Rotate" at bounding box center [169, 486] width 163 height 15
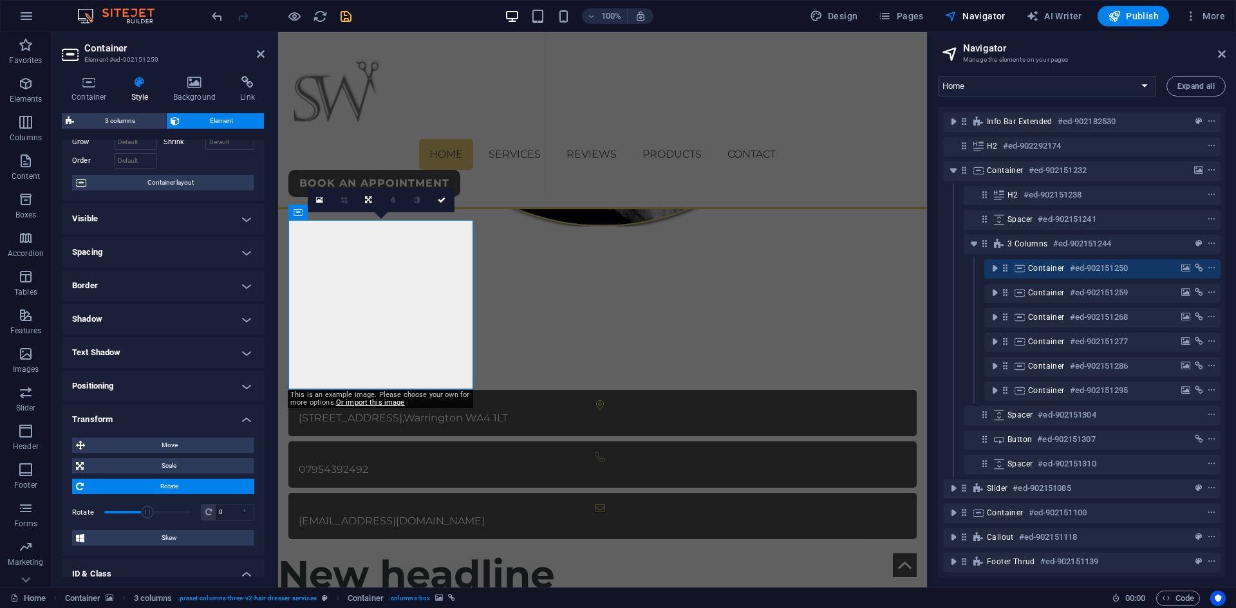
click at [142, 485] on span "Rotate" at bounding box center [169, 486] width 163 height 15
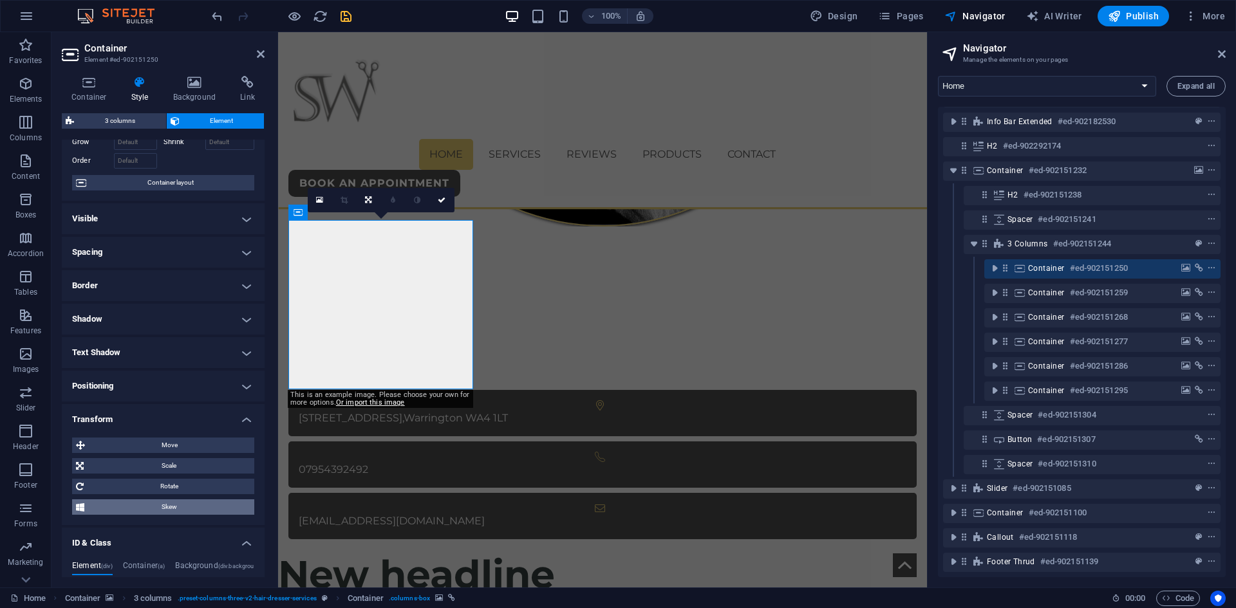
click at [149, 507] on span "Skew" at bounding box center [169, 507] width 162 height 15
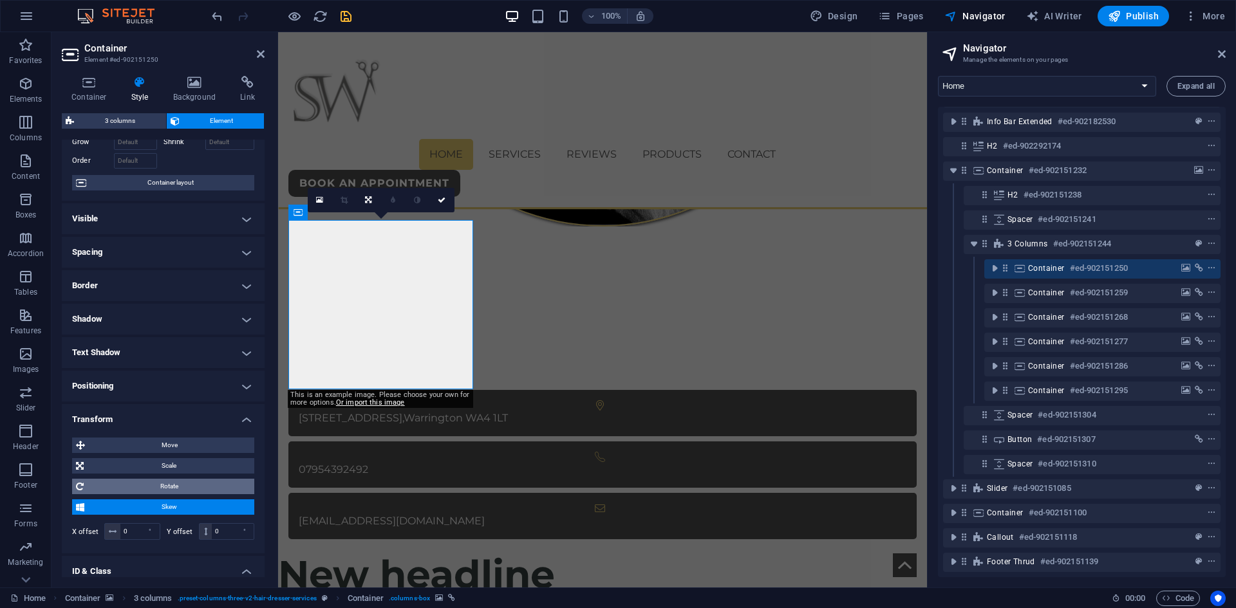
drag, startPoint x: 149, startPoint y: 502, endPoint x: 149, endPoint y: 486, distance: 16.1
click at [150, 502] on span "Skew" at bounding box center [169, 507] width 162 height 15
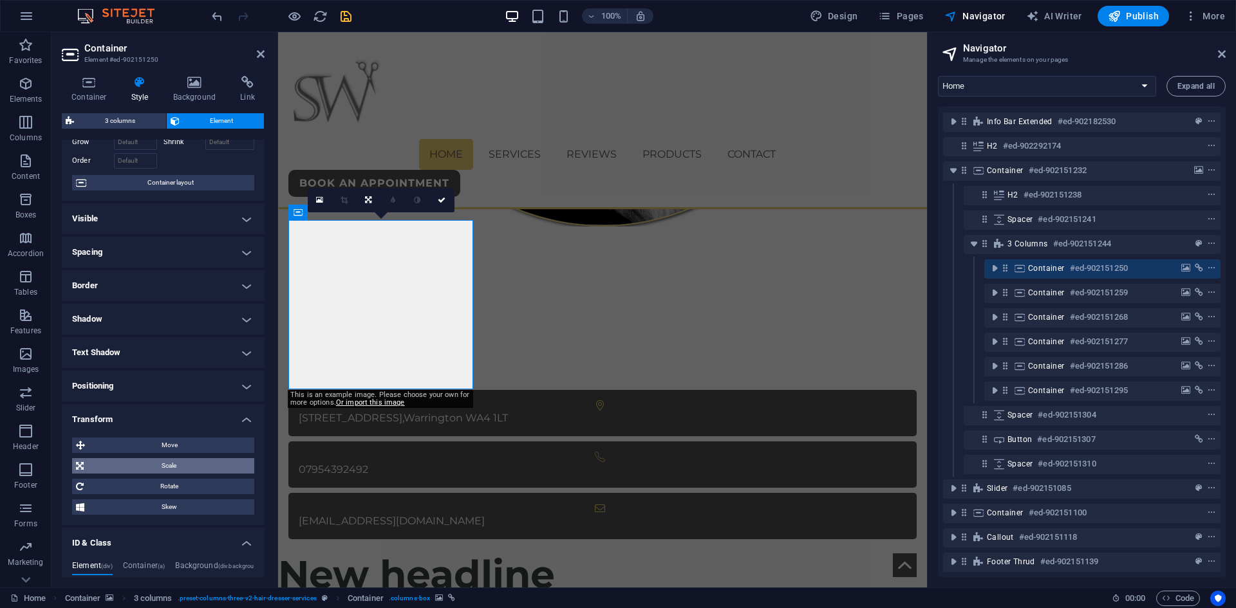
click at [145, 468] on span "Scale" at bounding box center [169, 465] width 163 height 15
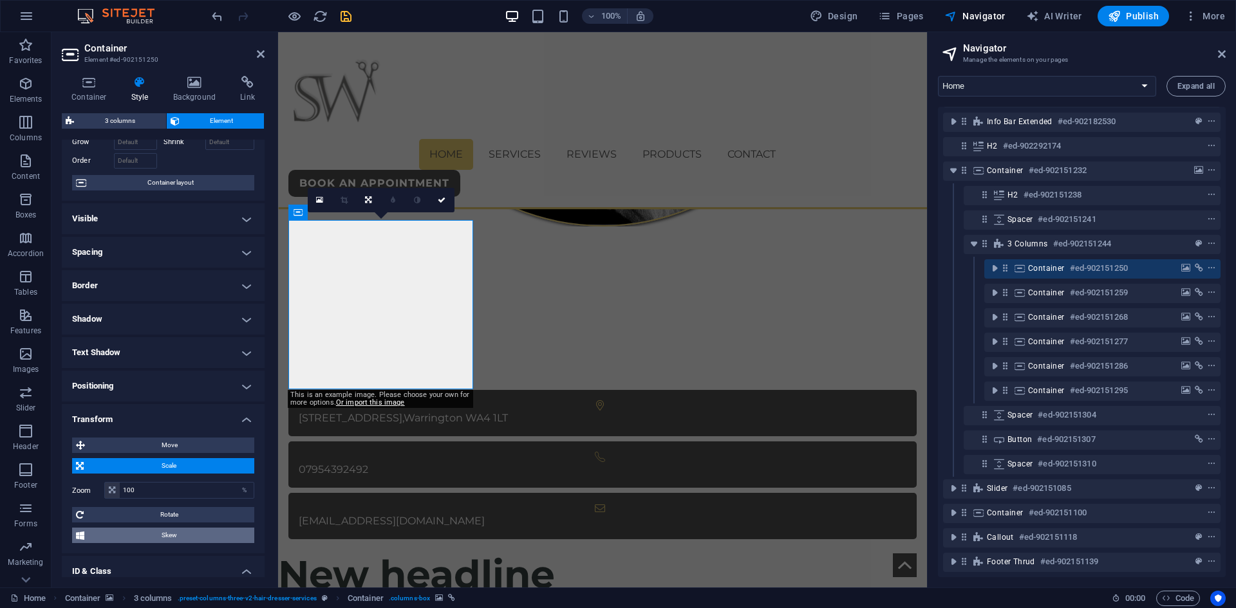
click at [140, 534] on span "Skew" at bounding box center [169, 535] width 162 height 15
click at [138, 560] on input "0" at bounding box center [139, 559] width 39 height 15
click at [125, 560] on input "0" at bounding box center [139, 559] width 39 height 15
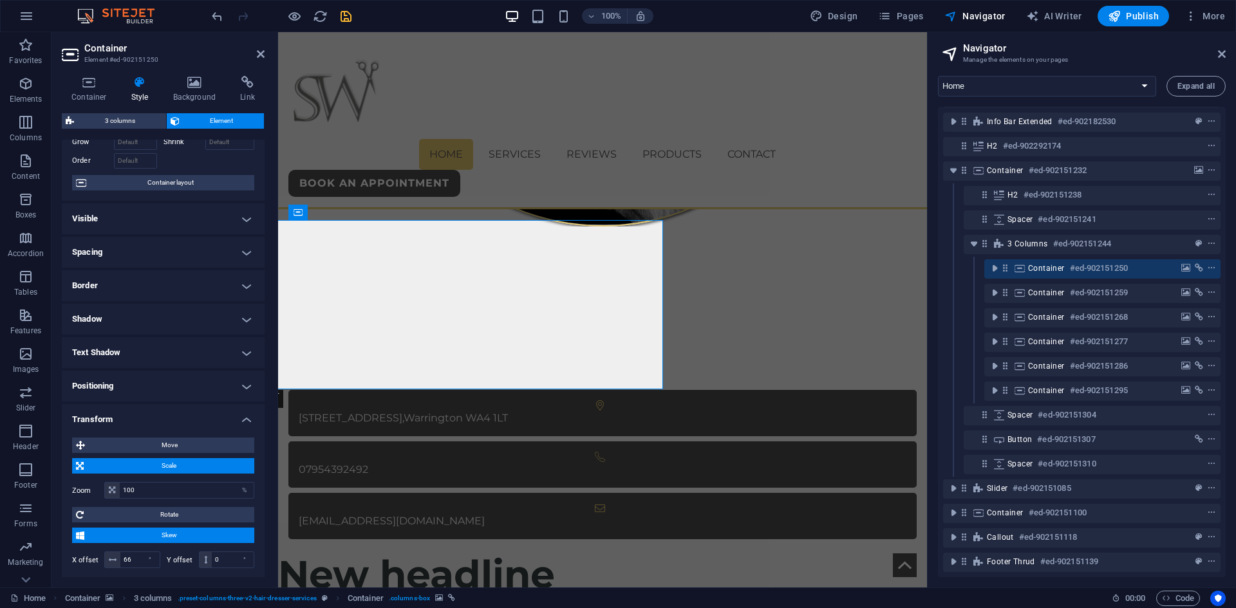
click at [81, 558] on label "X offset" at bounding box center [88, 560] width 32 height 7
click at [133, 559] on input "66" at bounding box center [139, 559] width 39 height 15
type input "6"
click at [87, 554] on div "X offset 6 °" at bounding box center [116, 560] width 88 height 17
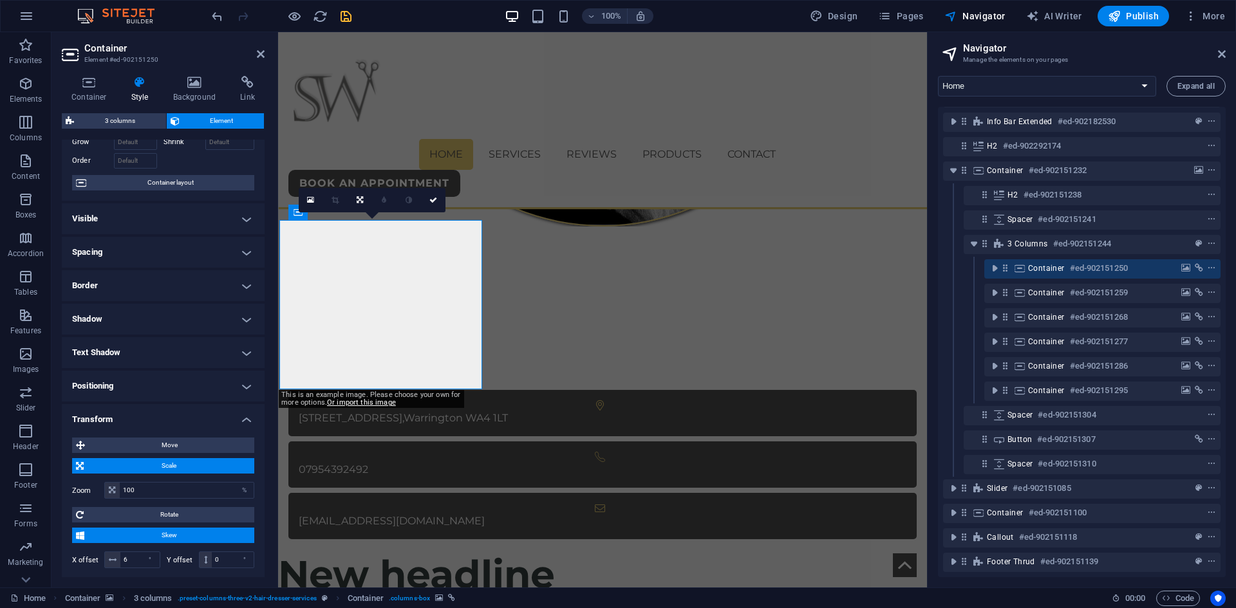
drag, startPoint x: 140, startPoint y: 558, endPoint x: 77, endPoint y: 559, distance: 63.7
click at [77, 559] on div "X offset 6 °" at bounding box center [116, 560] width 88 height 17
click at [125, 563] on input "6" at bounding box center [139, 559] width 39 height 15
click at [128, 563] on input "6" at bounding box center [139, 559] width 39 height 15
type input "0"
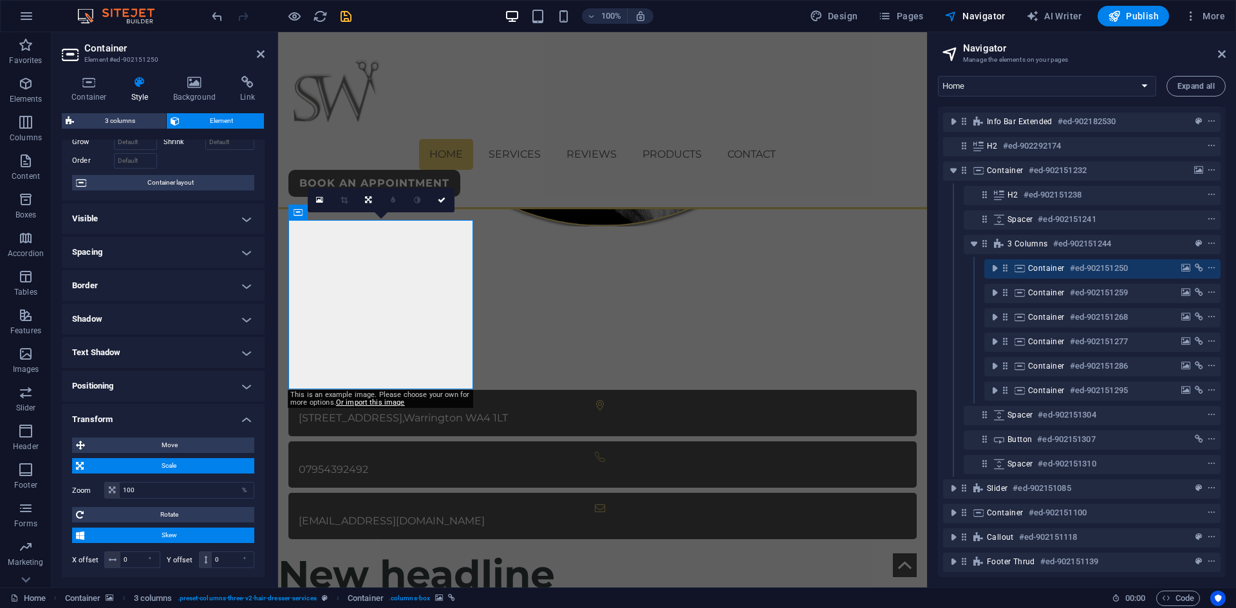
click at [83, 561] on label "X offset" at bounding box center [88, 560] width 32 height 7
click at [115, 530] on span "Skew" at bounding box center [169, 535] width 162 height 15
click at [126, 465] on span "Scale" at bounding box center [169, 465] width 163 height 15
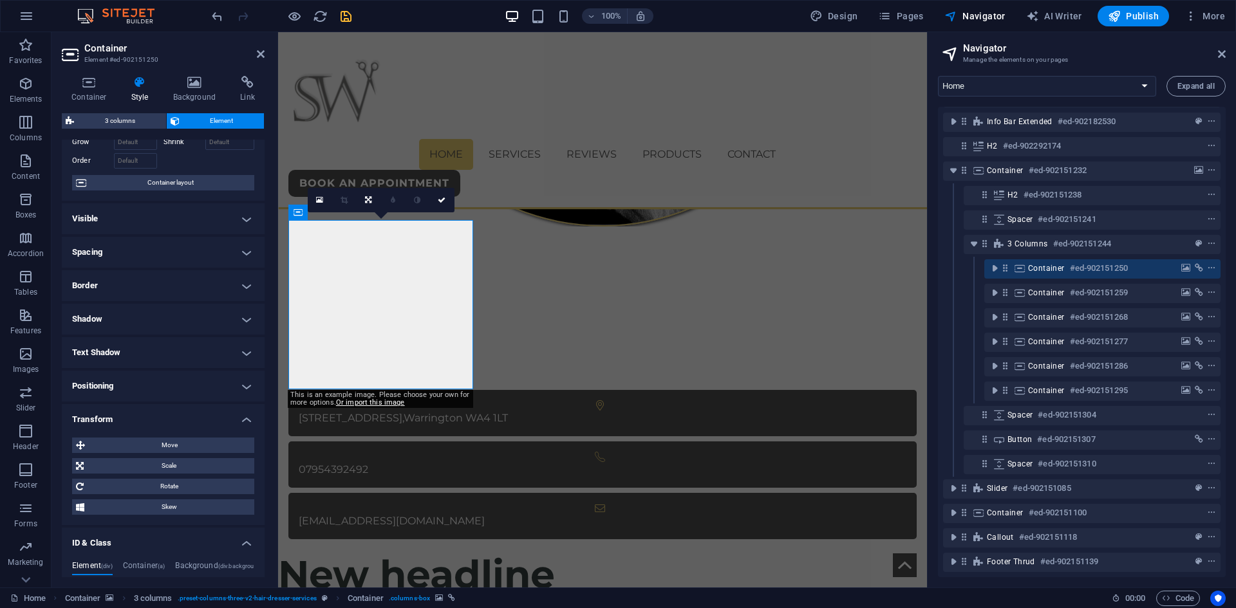
click at [121, 371] on h4 "Positioning" at bounding box center [163, 386] width 203 height 31
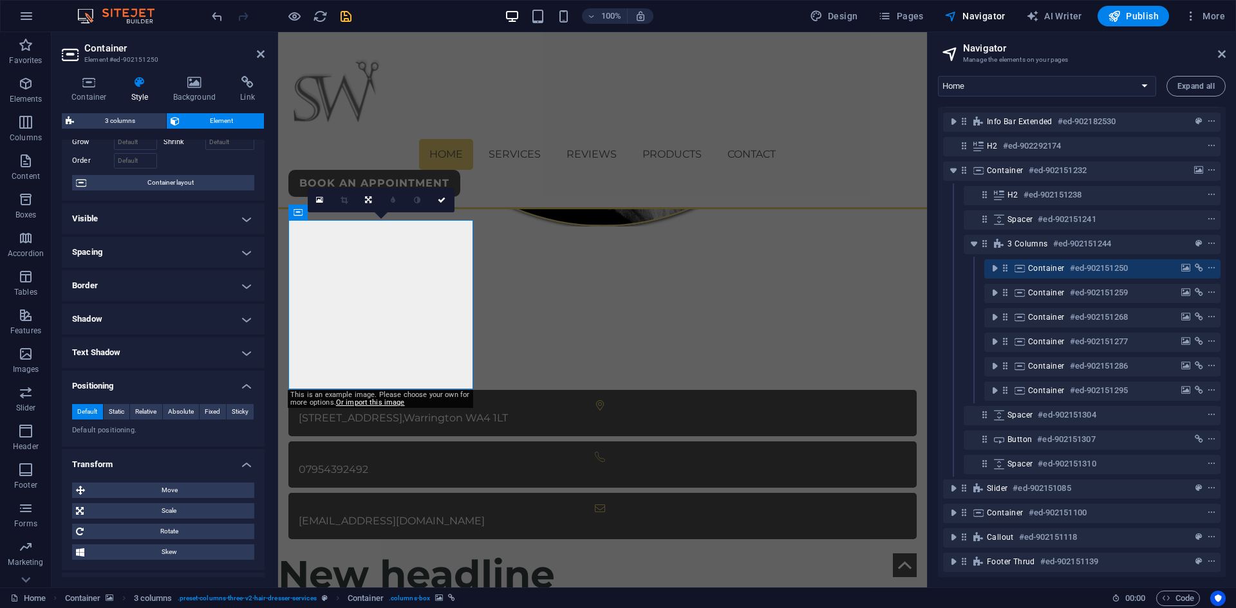
click at [122, 350] on h4 "Text Shadow" at bounding box center [163, 352] width 203 height 31
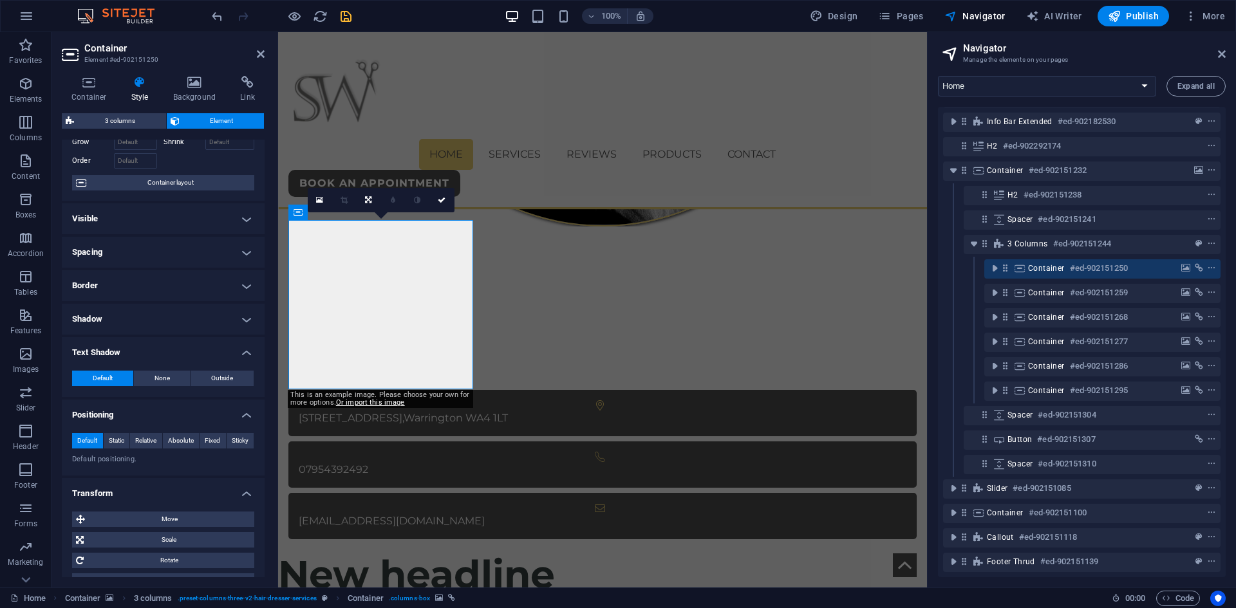
click at [122, 350] on h4 "Text Shadow" at bounding box center [163, 348] width 203 height 23
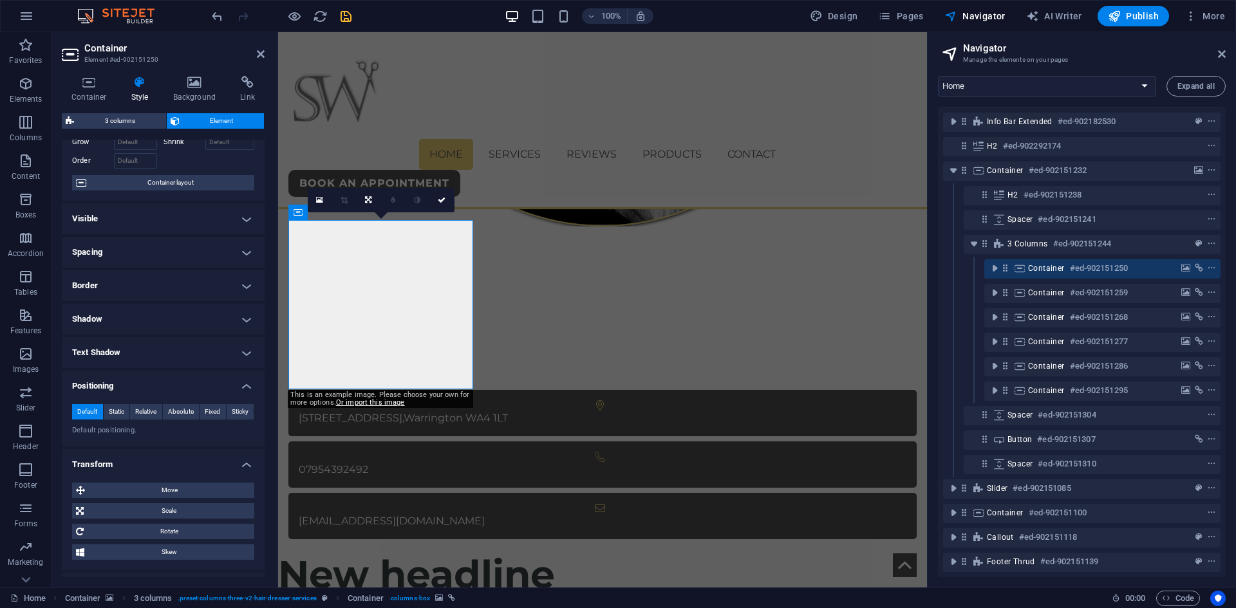
click at [122, 324] on h4 "Shadow" at bounding box center [163, 319] width 203 height 31
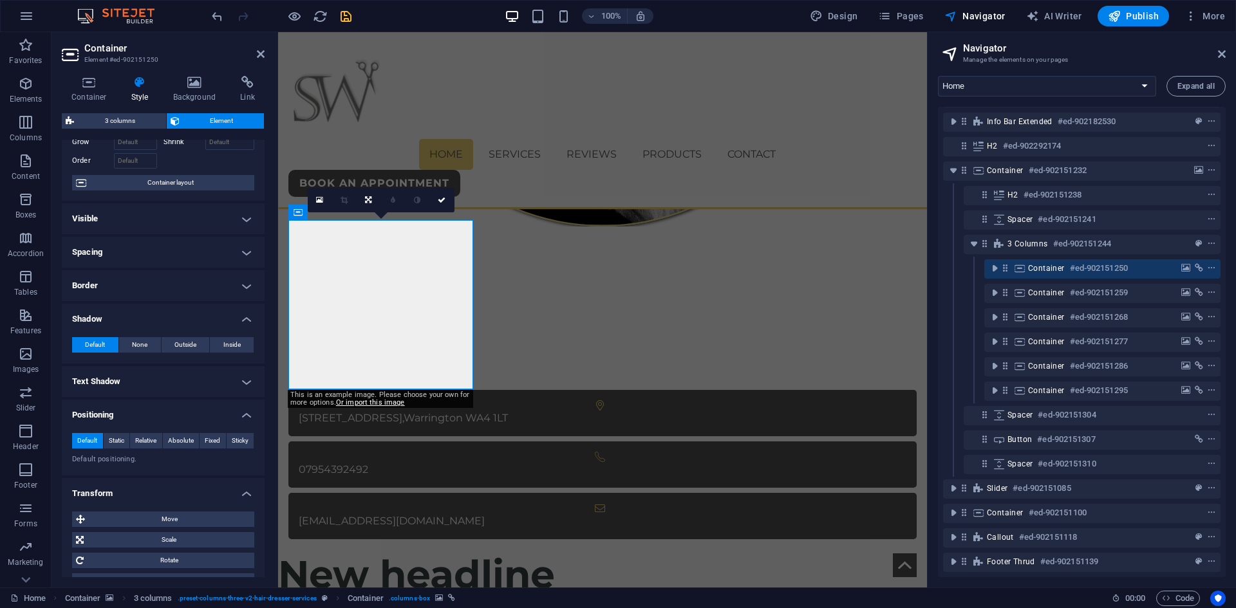
click at [124, 312] on h4 "Shadow" at bounding box center [163, 315] width 203 height 23
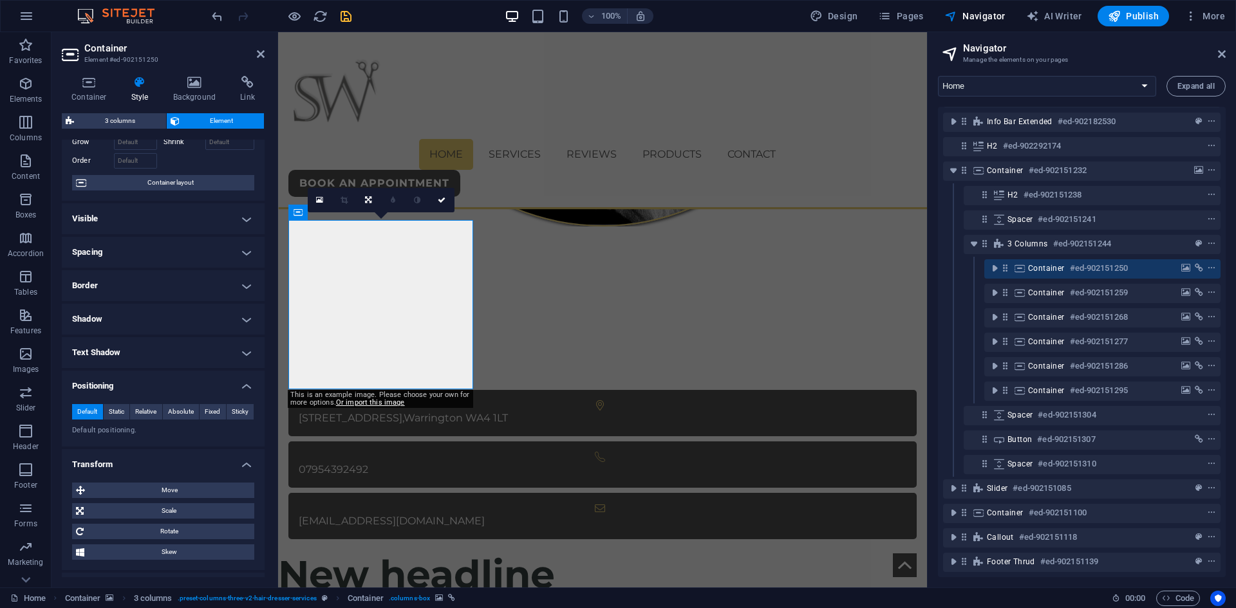
click at [115, 266] on h4 "Spacing" at bounding box center [163, 252] width 203 height 31
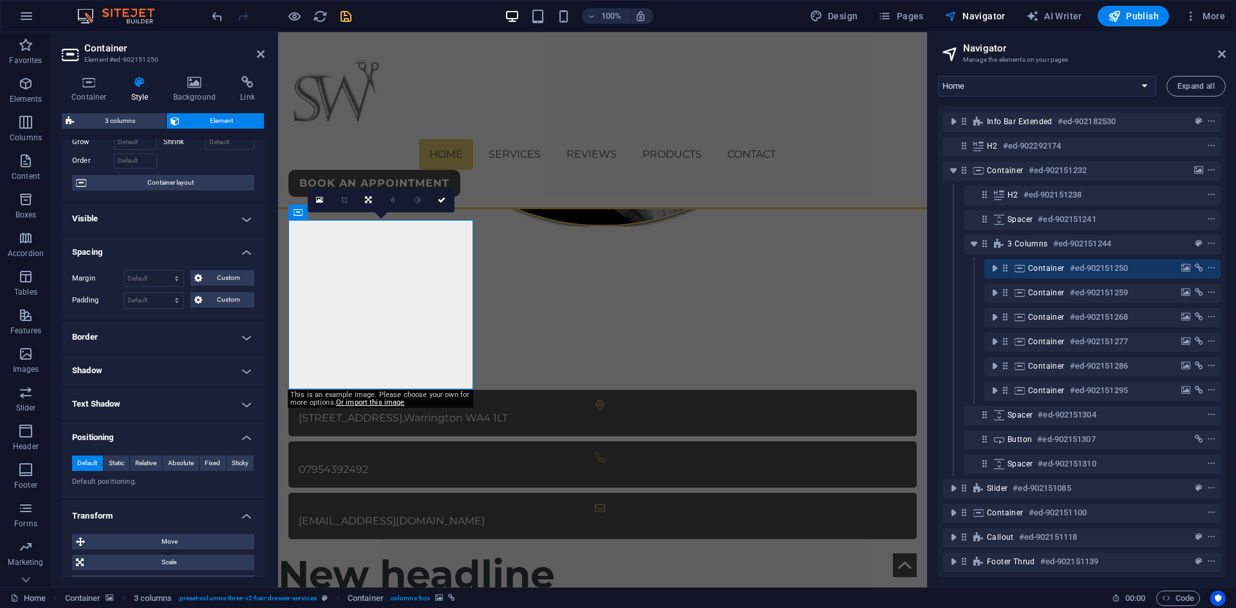
click at [115, 248] on h4 "Spacing" at bounding box center [163, 248] width 203 height 23
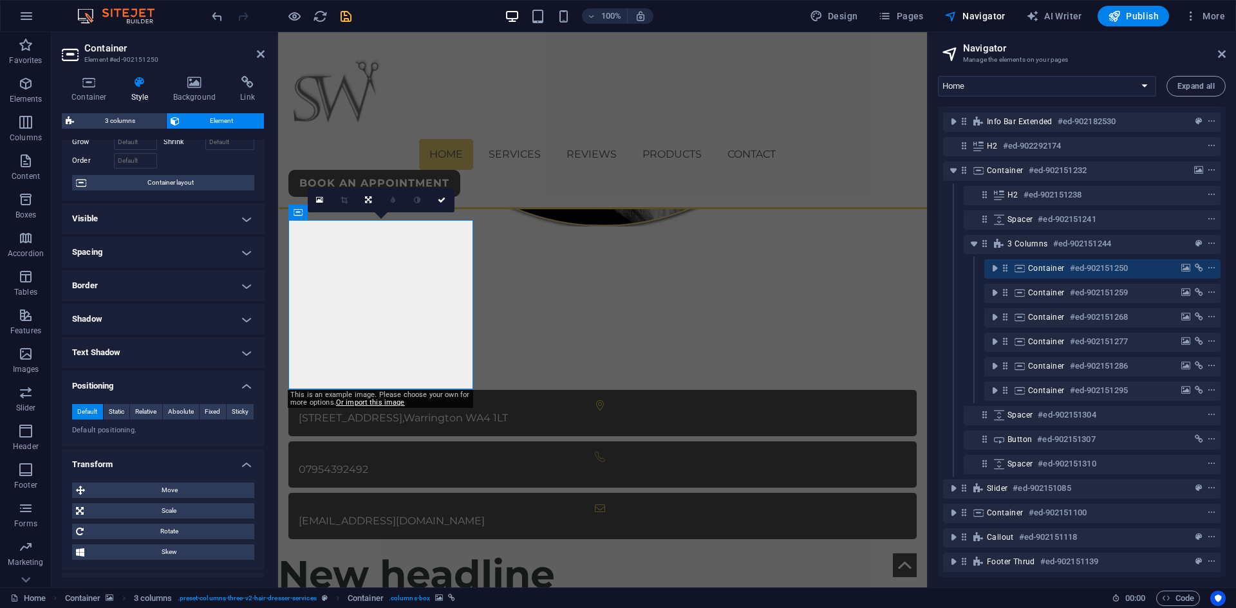
click at [115, 221] on h4 "Visible" at bounding box center [163, 218] width 203 height 31
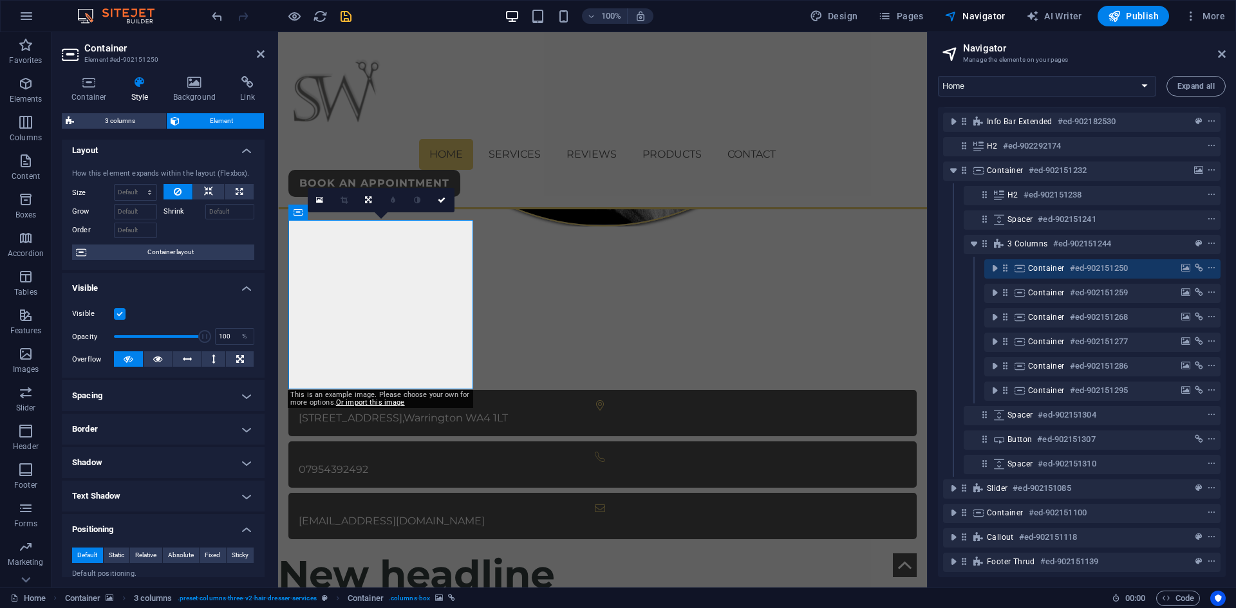
scroll to position [0, 0]
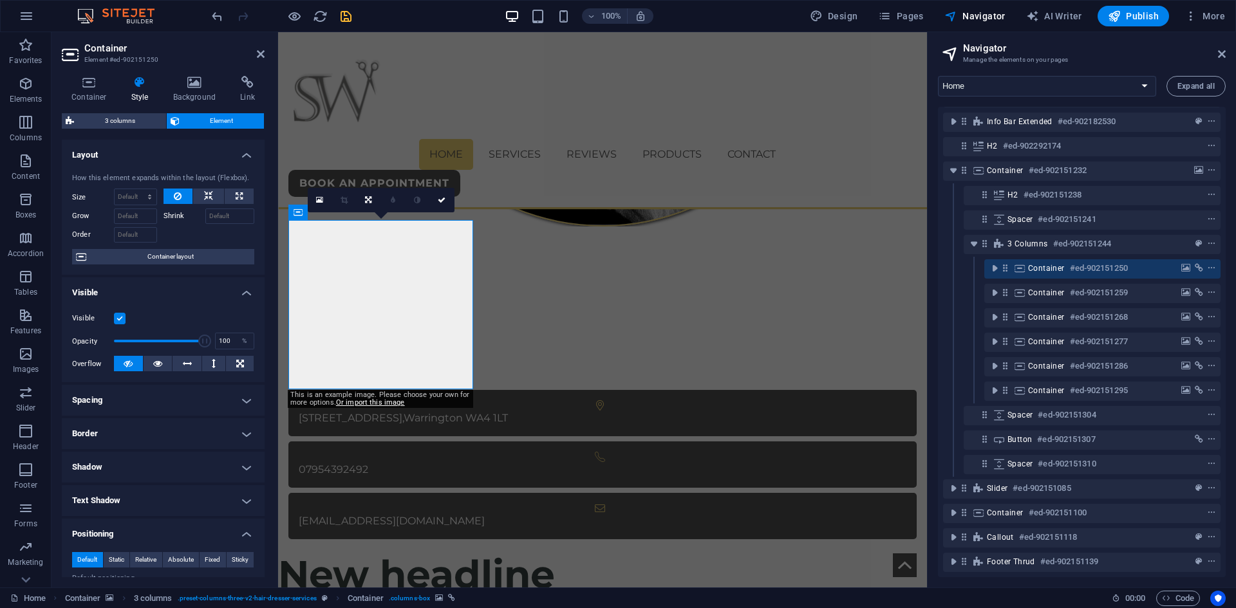
click at [146, 292] on h4 "Visible" at bounding box center [163, 288] width 203 height 23
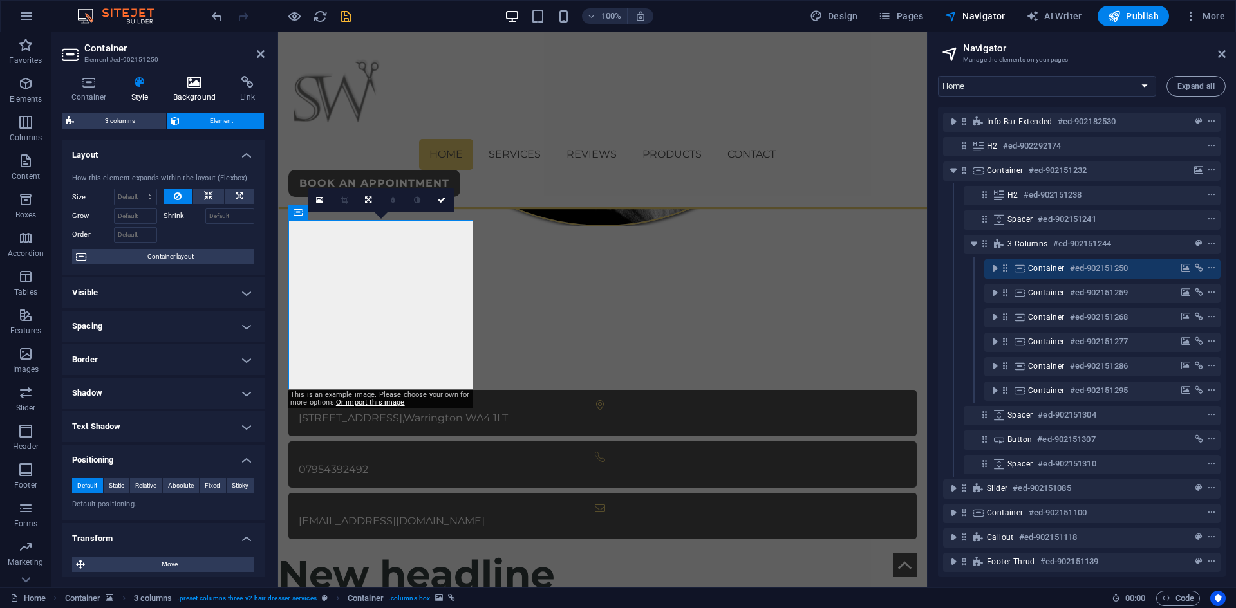
click at [196, 88] on icon at bounding box center [195, 82] width 62 height 13
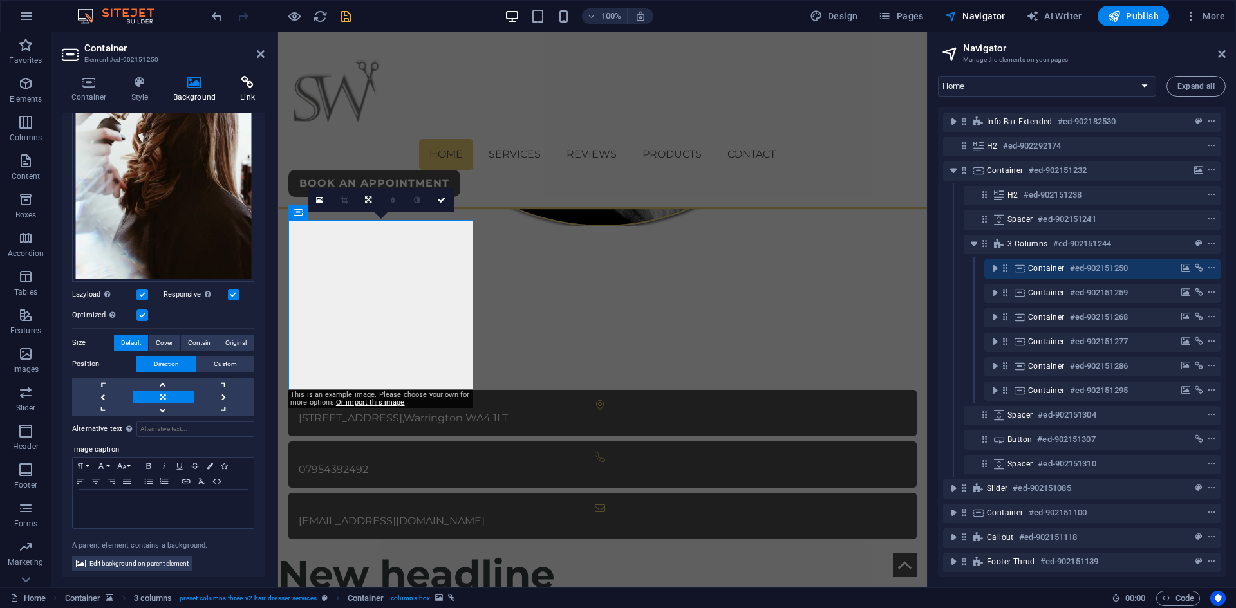
click at [245, 85] on icon at bounding box center [247, 82] width 34 height 13
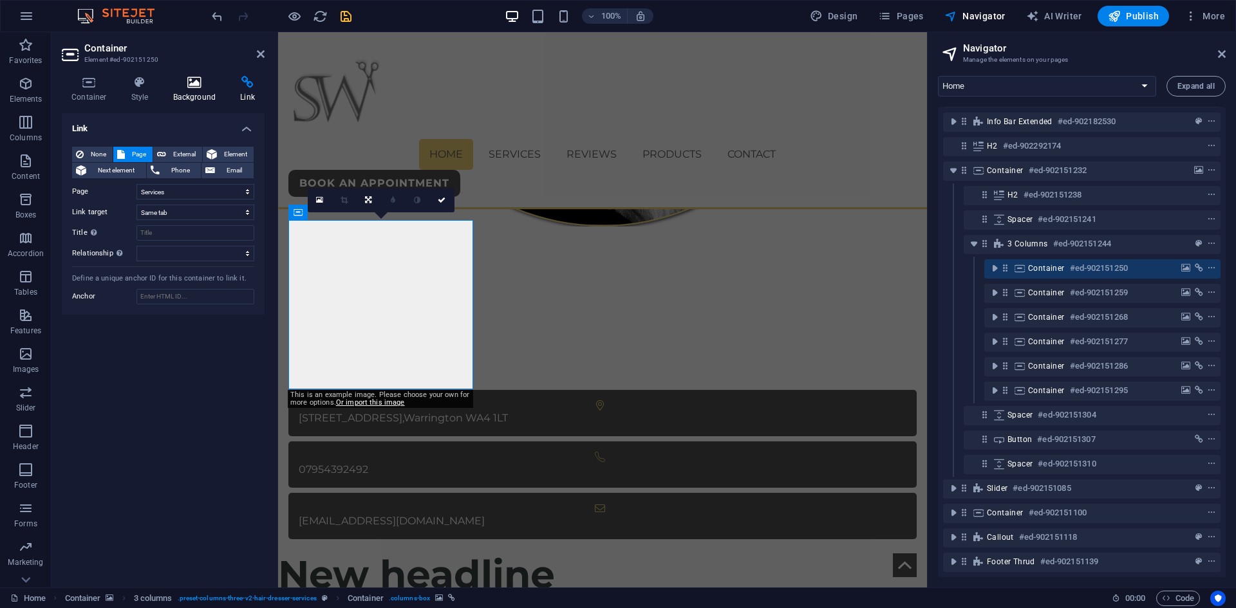
click at [184, 91] on h4 "Background" at bounding box center [198, 89] width 68 height 27
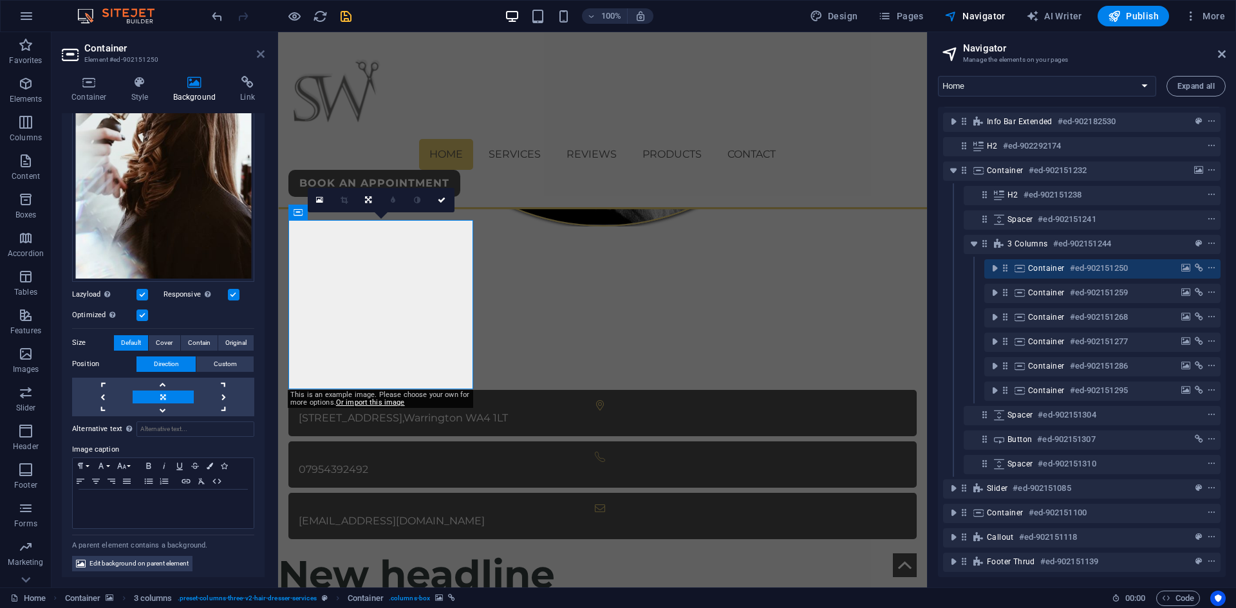
click at [259, 54] on icon at bounding box center [261, 54] width 8 height 10
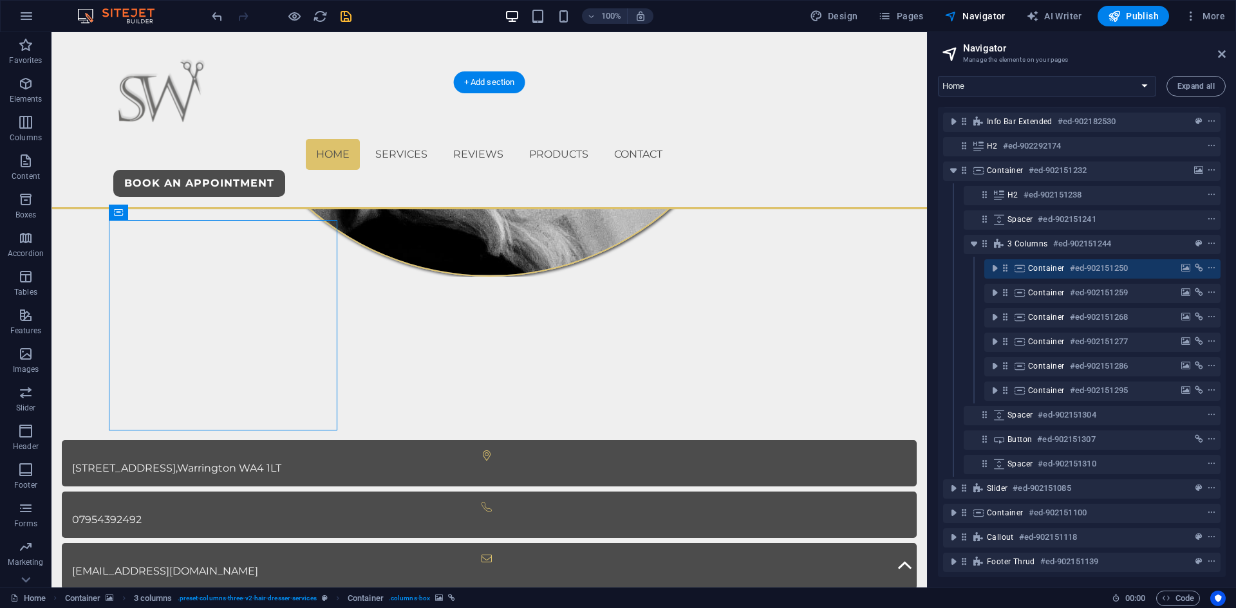
scroll to position [679, 0]
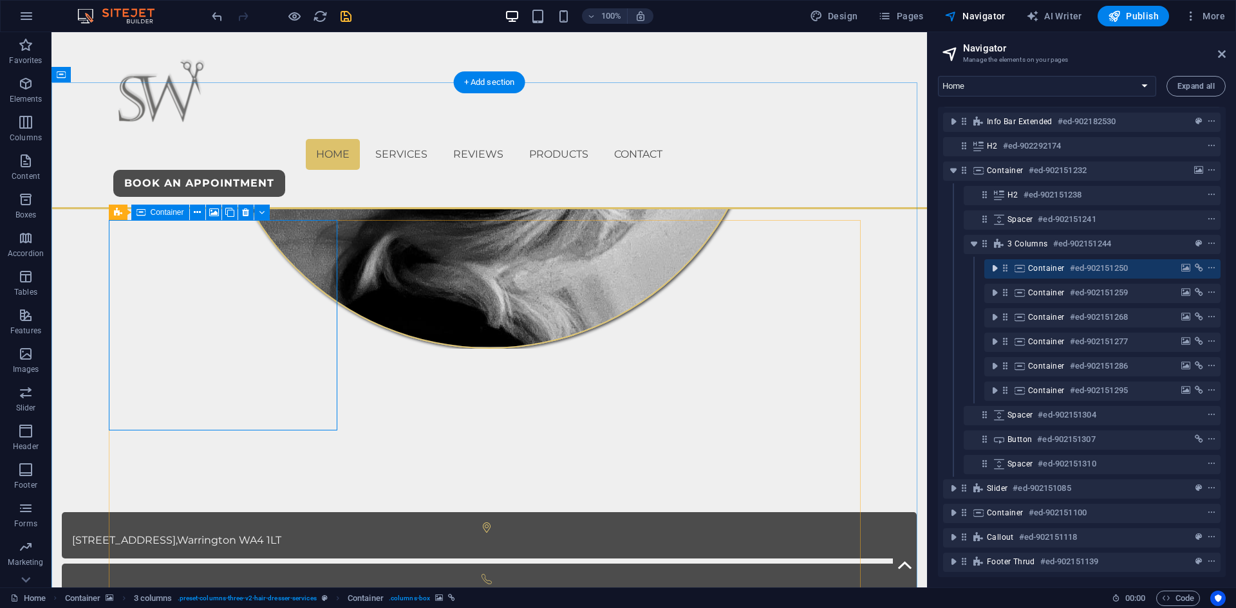
click at [996, 262] on icon "toggle-expand" at bounding box center [994, 268] width 13 height 13
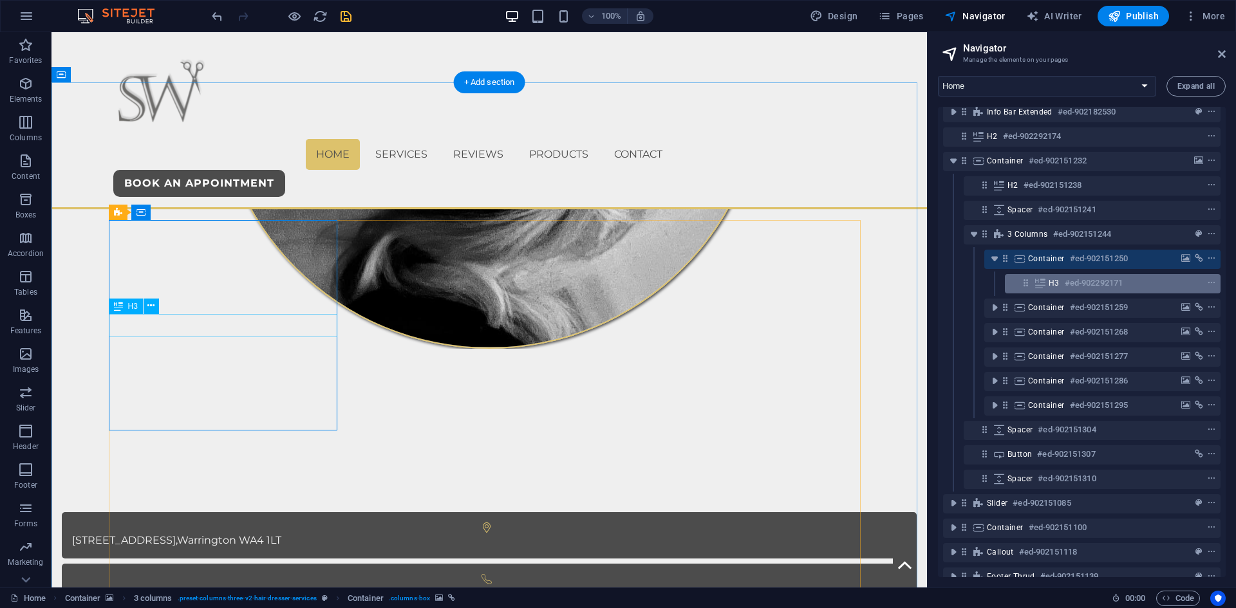
click at [1060, 282] on div "H3 #ed-902292171" at bounding box center [1103, 283] width 108 height 15
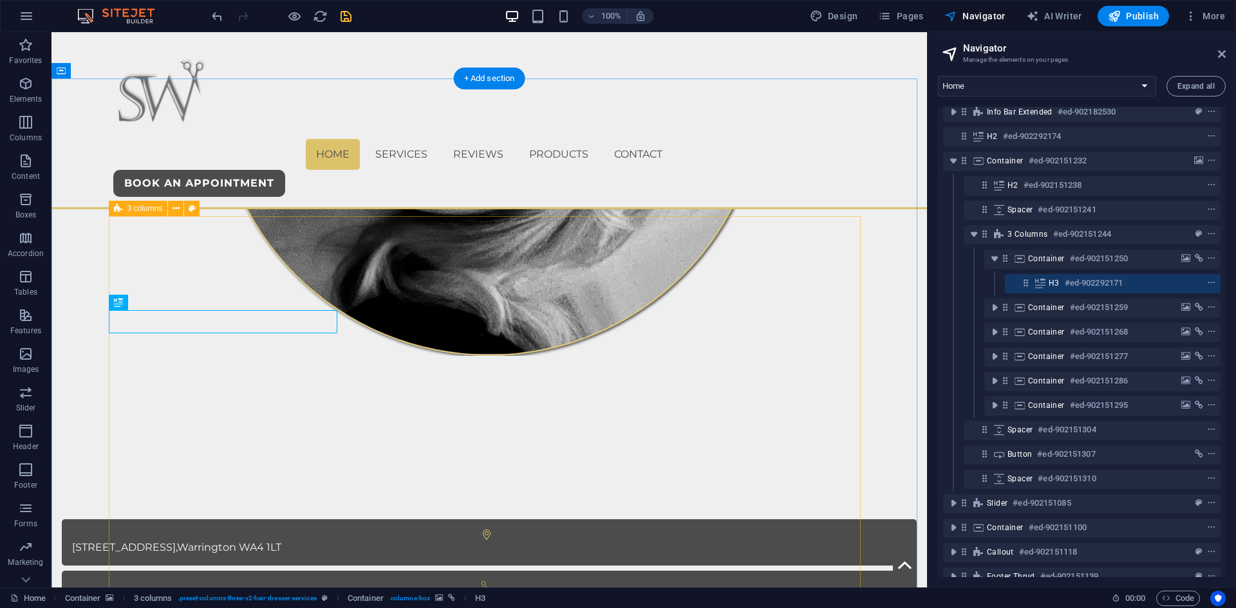
scroll to position [694, 0]
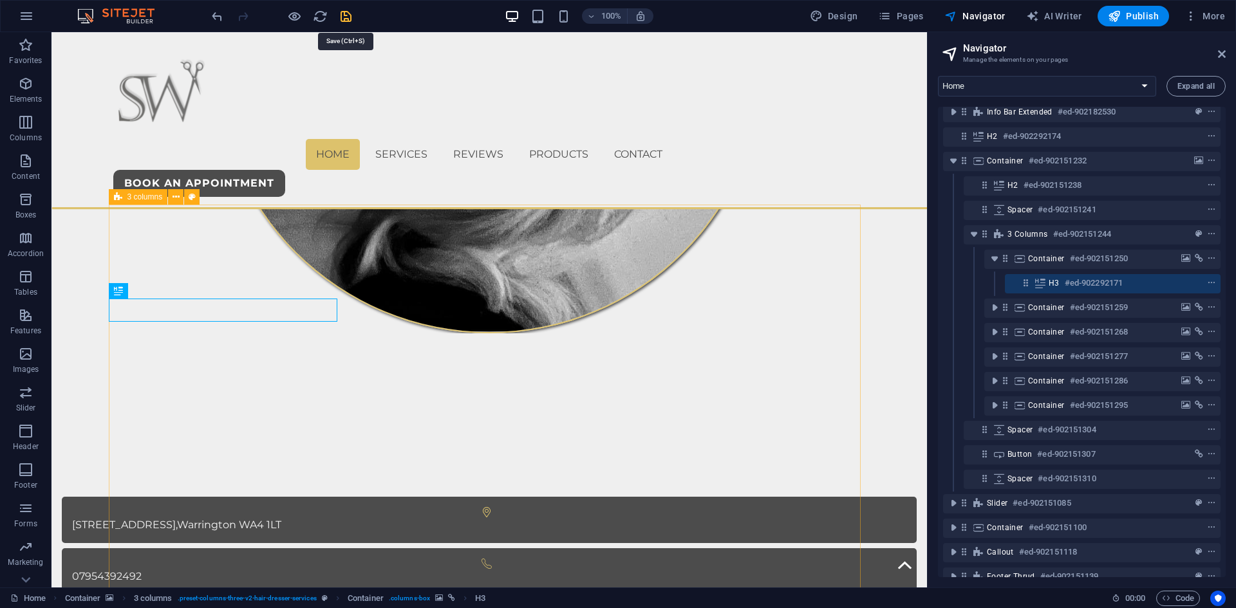
click at [346, 12] on icon "save" at bounding box center [346, 16] width 15 height 15
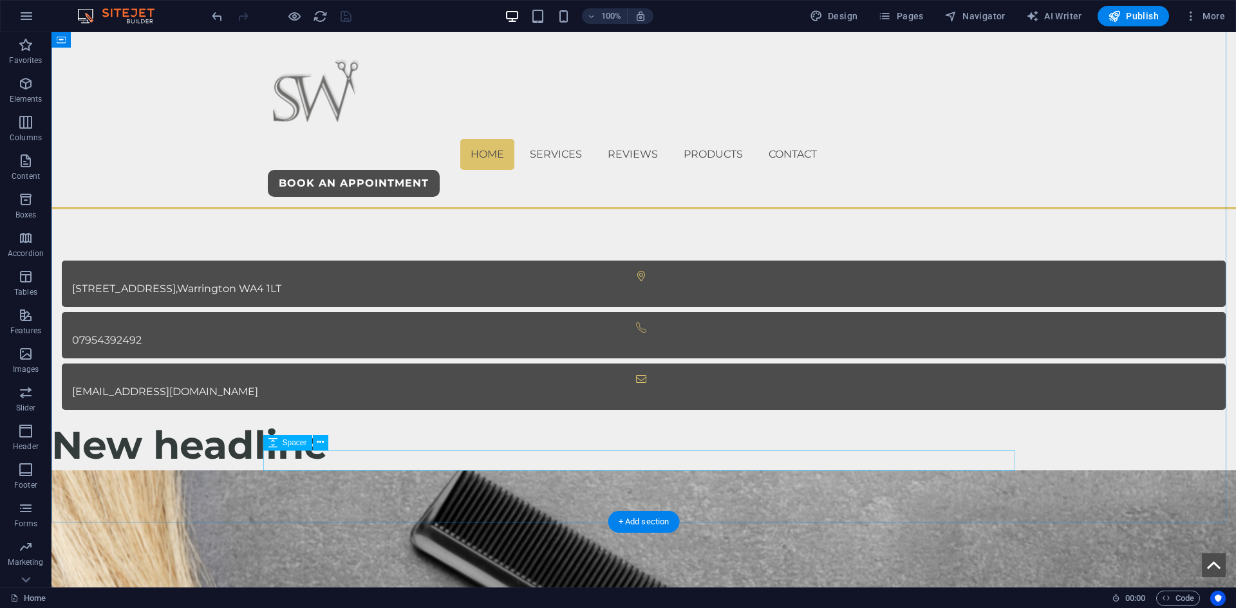
scroll to position [951, 0]
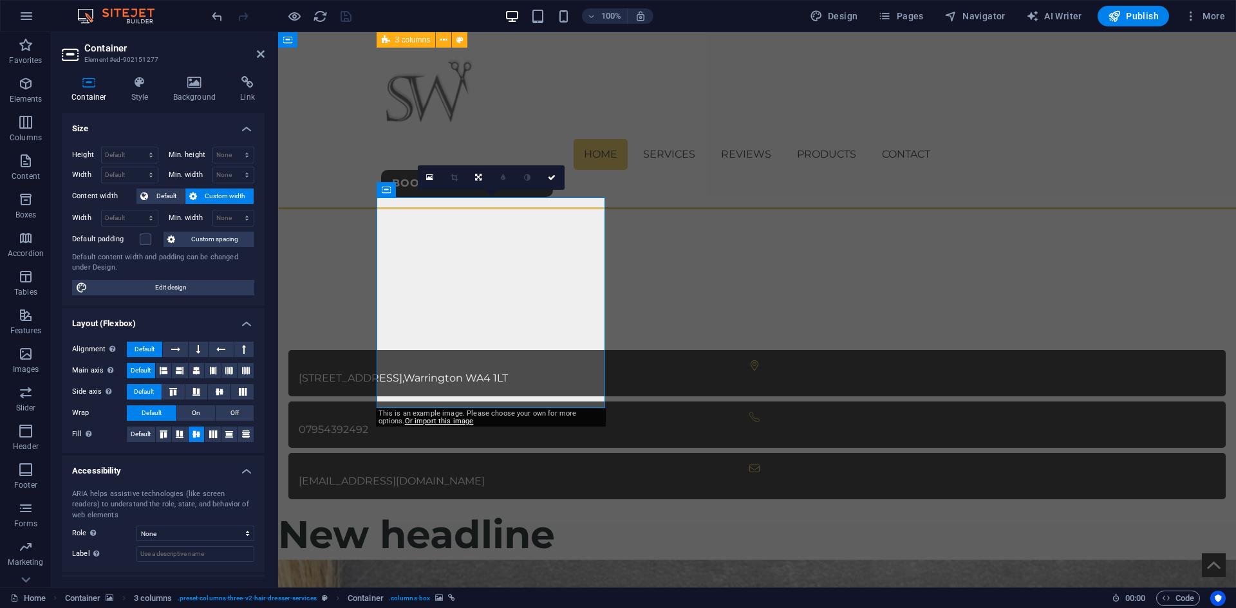
scroll to position [758, 0]
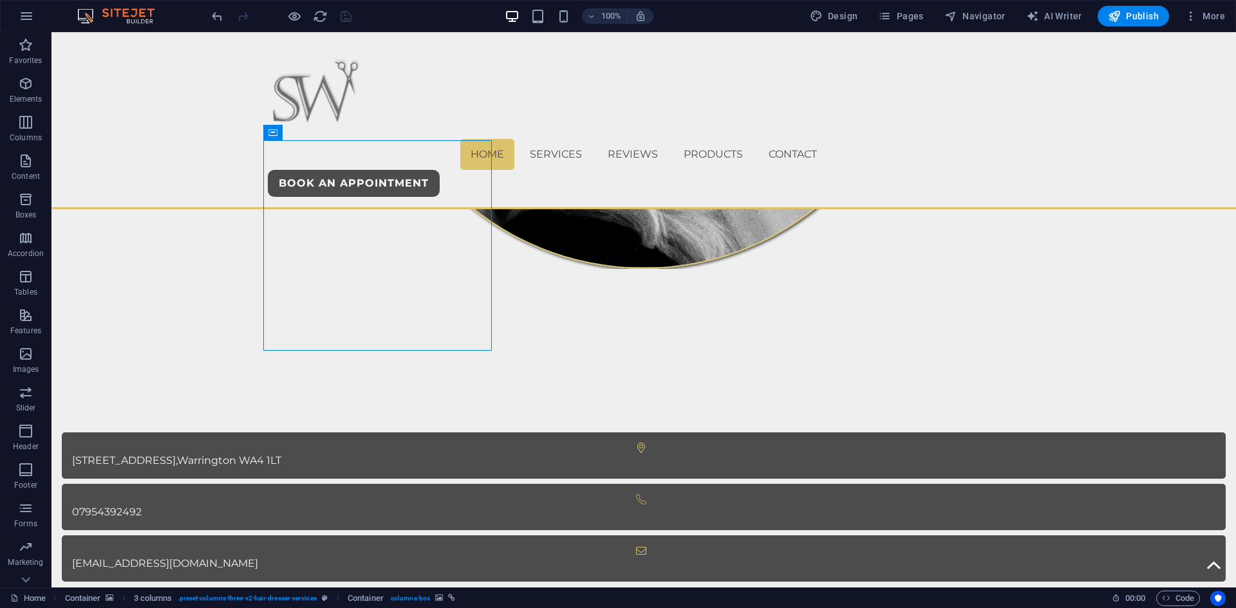
drag, startPoint x: 319, startPoint y: 197, endPoint x: 545, endPoint y: 197, distance: 226.0
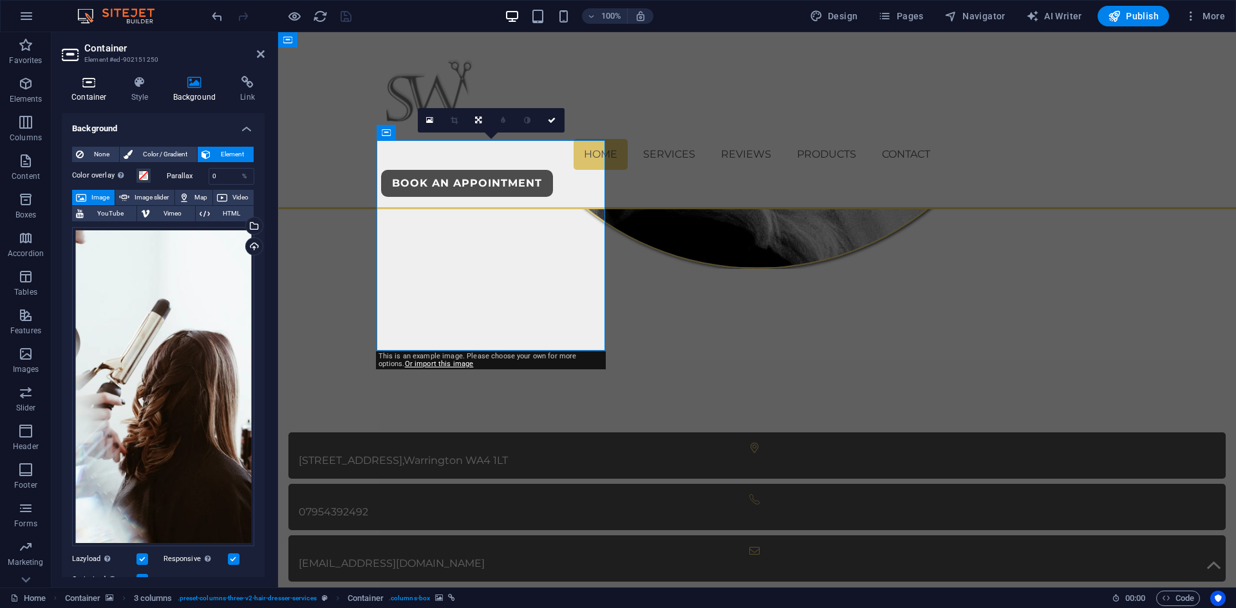
click at [89, 91] on h4 "Container" at bounding box center [92, 89] width 60 height 27
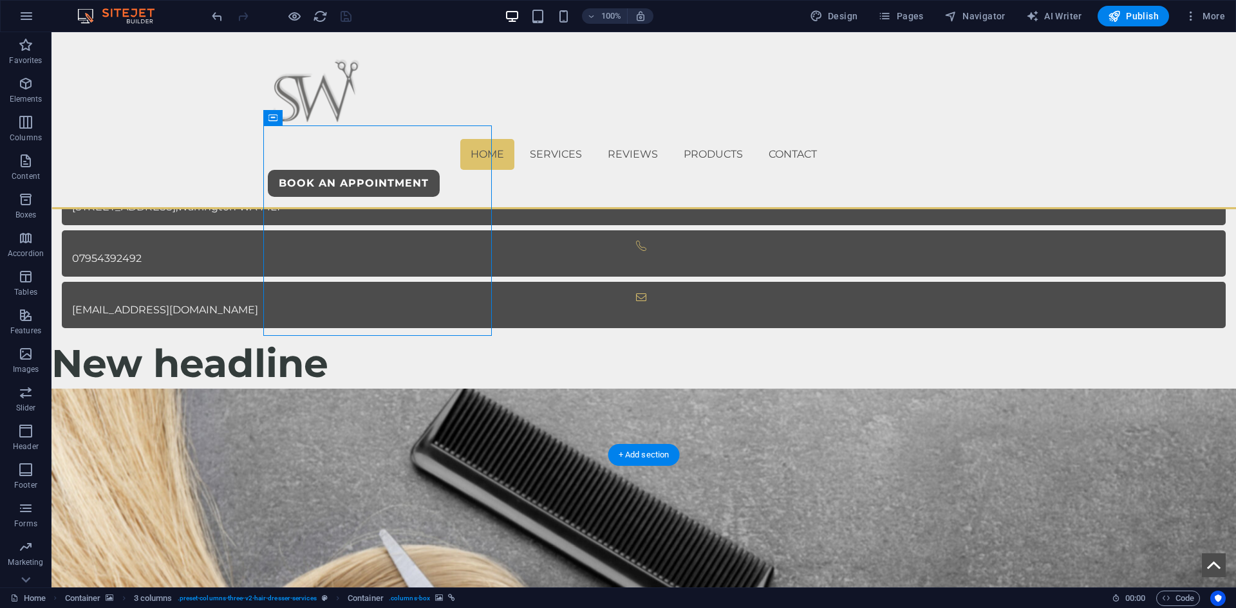
scroll to position [1016, 0]
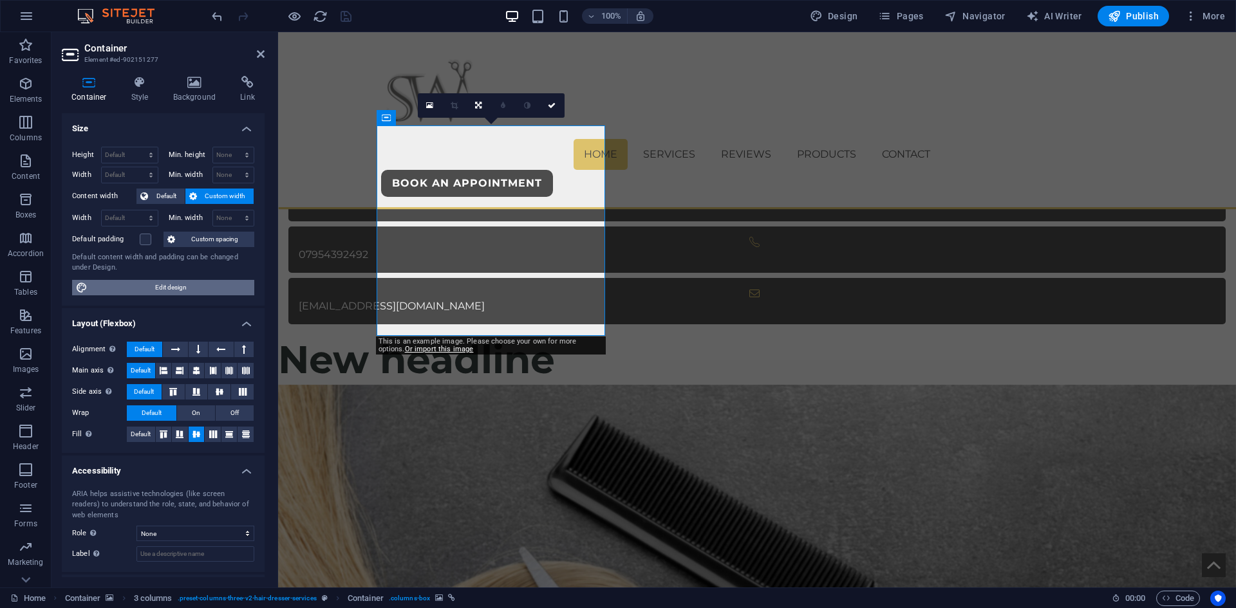
click at [151, 286] on span "Edit design" at bounding box center [170, 287] width 159 height 15
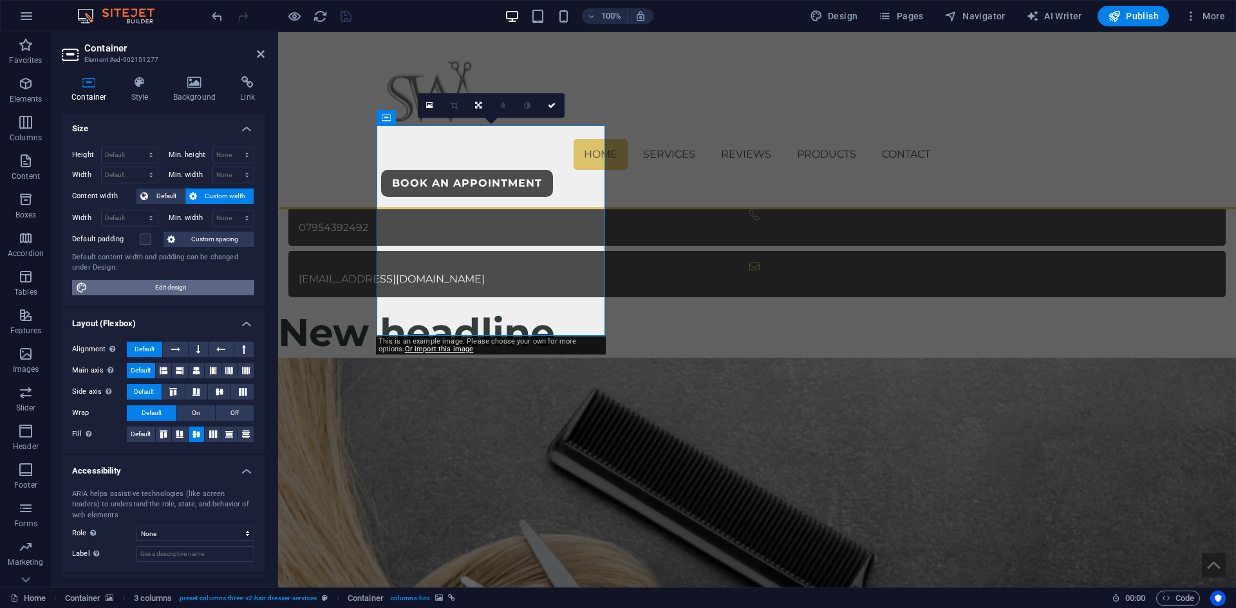
select select "px"
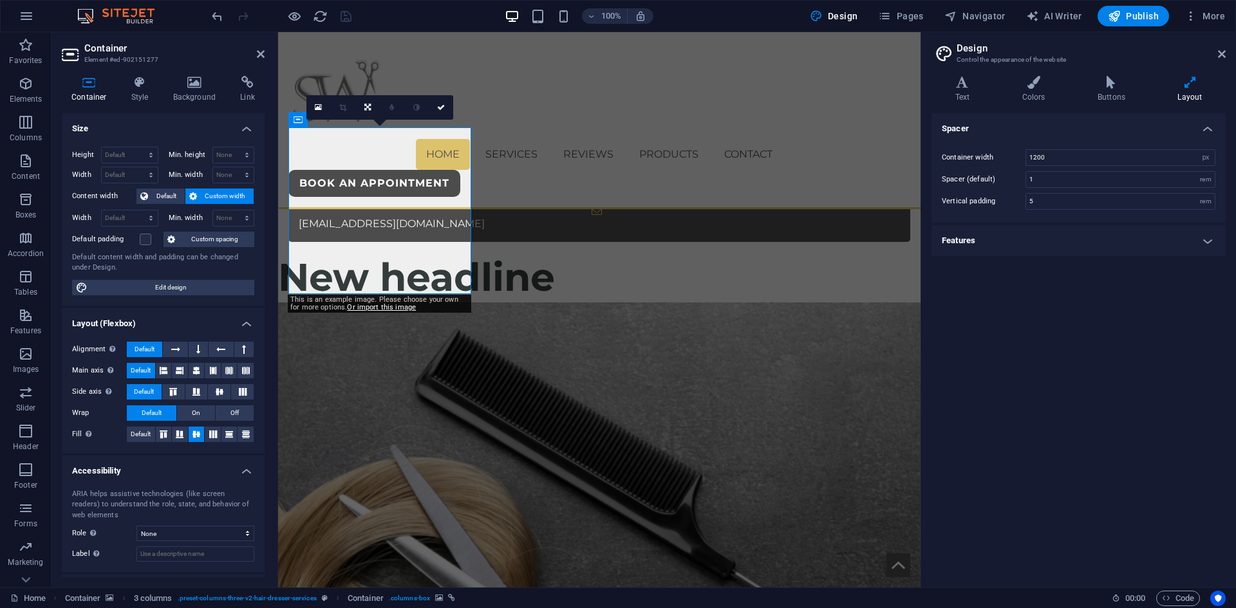
click at [1037, 219] on div "Container width 1200 rem px Spacer (default) 1 rem Vertical padding 5 rem" at bounding box center [1078, 179] width 299 height 86
click at [1040, 234] on h4 "Features" at bounding box center [1079, 240] width 294 height 31
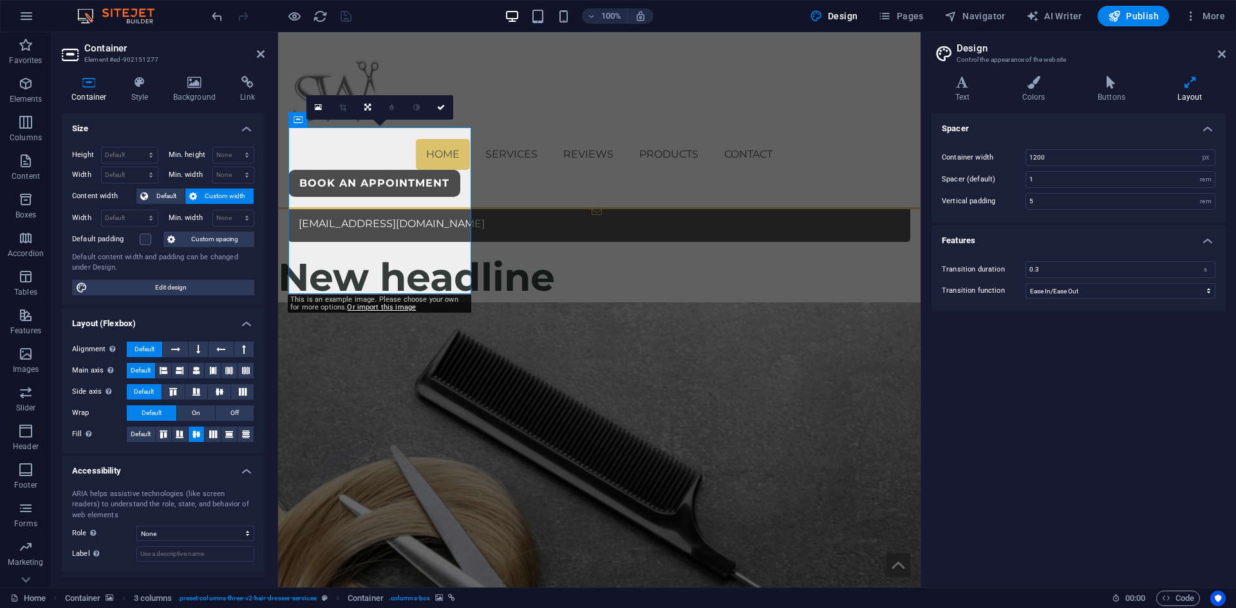
click at [1069, 229] on h4 "Features" at bounding box center [1079, 236] width 294 height 23
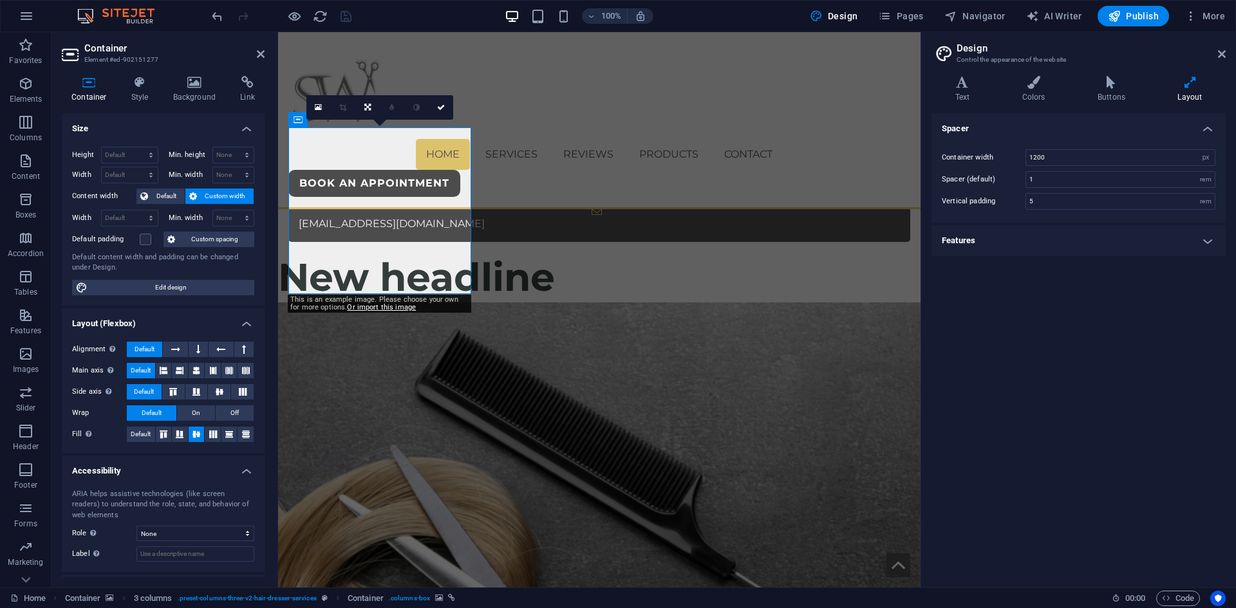
click at [1037, 64] on h3 "Control the appearance of the website" at bounding box center [1078, 60] width 243 height 12
click at [1044, 82] on icon at bounding box center [1033, 82] width 70 height 13
drag, startPoint x: 1008, startPoint y: 297, endPoint x: 1018, endPoint y: 295, distance: 9.7
click at [1009, 296] on h4 "Personal Colors" at bounding box center [1079, 293] width 294 height 31
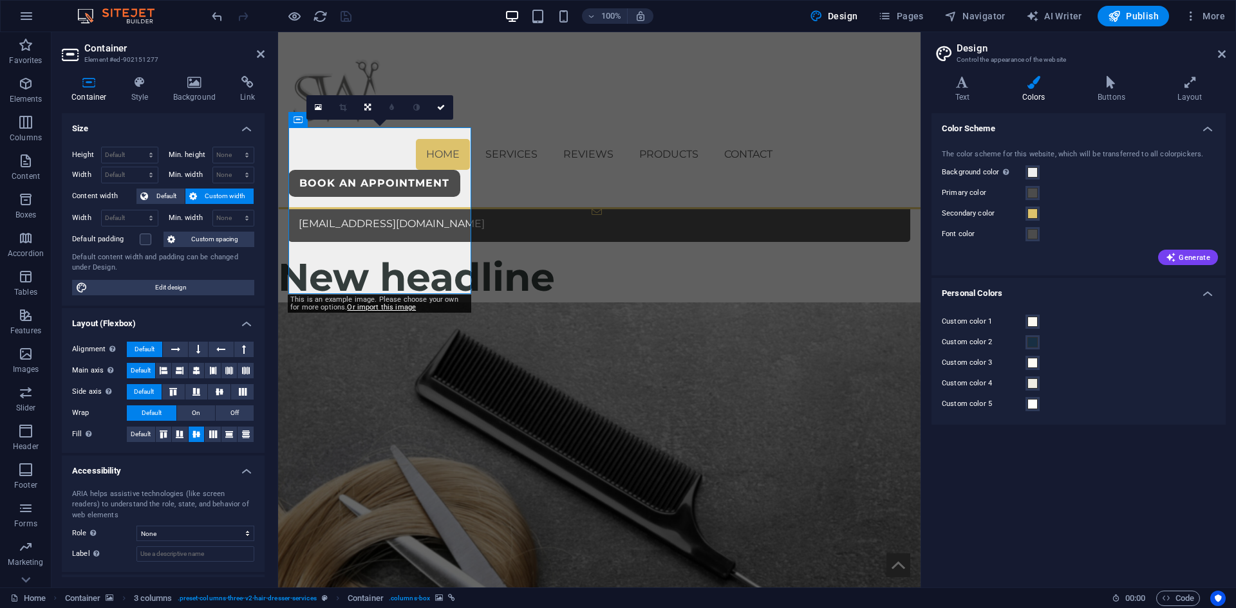
click at [1044, 288] on h4 "Personal Colors" at bounding box center [1079, 289] width 294 height 23
click at [1044, 288] on h4 "Personal Colors" at bounding box center [1079, 293] width 294 height 31
click at [1035, 344] on span at bounding box center [1032, 342] width 10 height 10
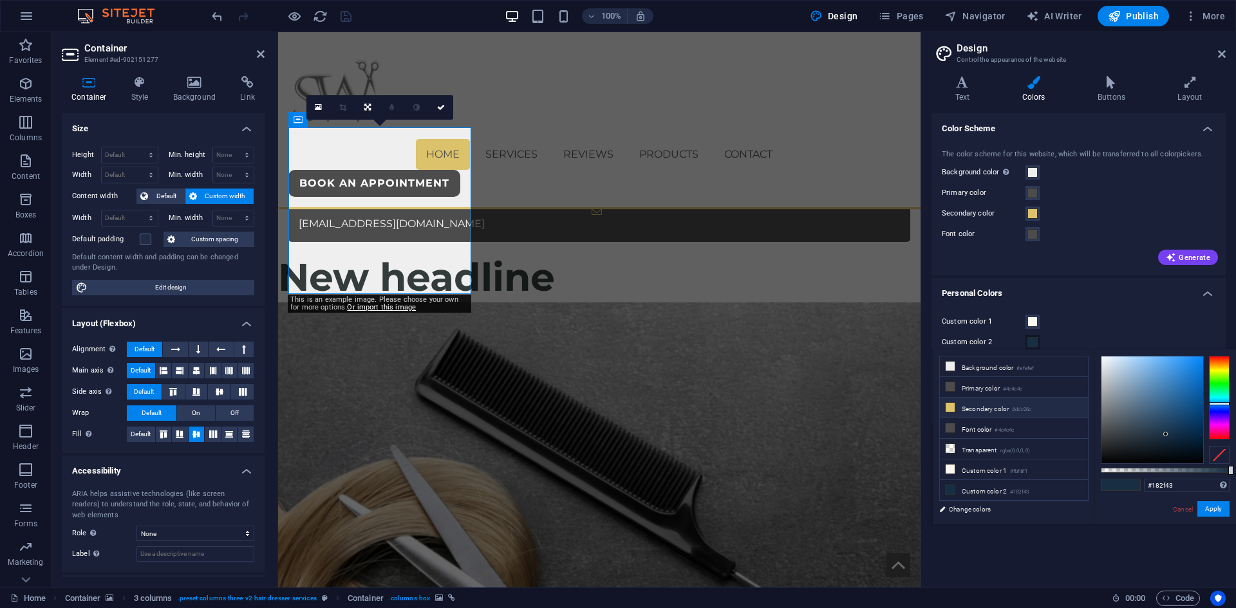
click at [1000, 407] on li "Secondary color #ddc26c" at bounding box center [1014, 408] width 148 height 21
type input "#ddc26c"
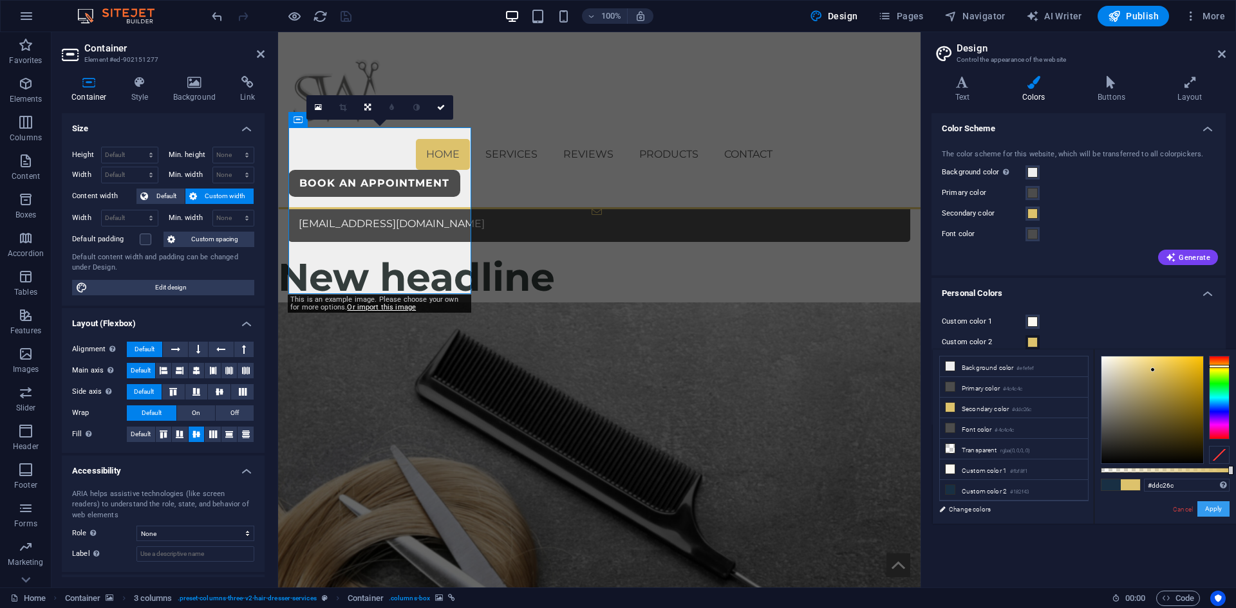
click at [1215, 512] on button "Apply" at bounding box center [1213, 508] width 32 height 15
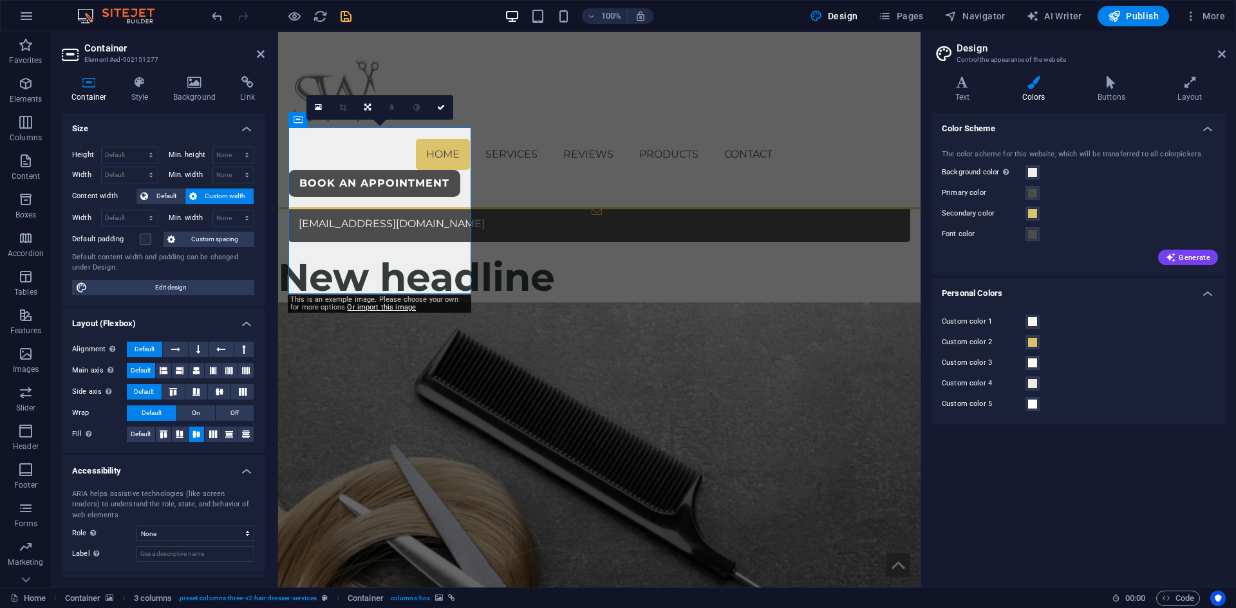
click at [1041, 498] on div "Color Scheme The color scheme for this website, which will be transferred to al…" at bounding box center [1079, 345] width 294 height 464
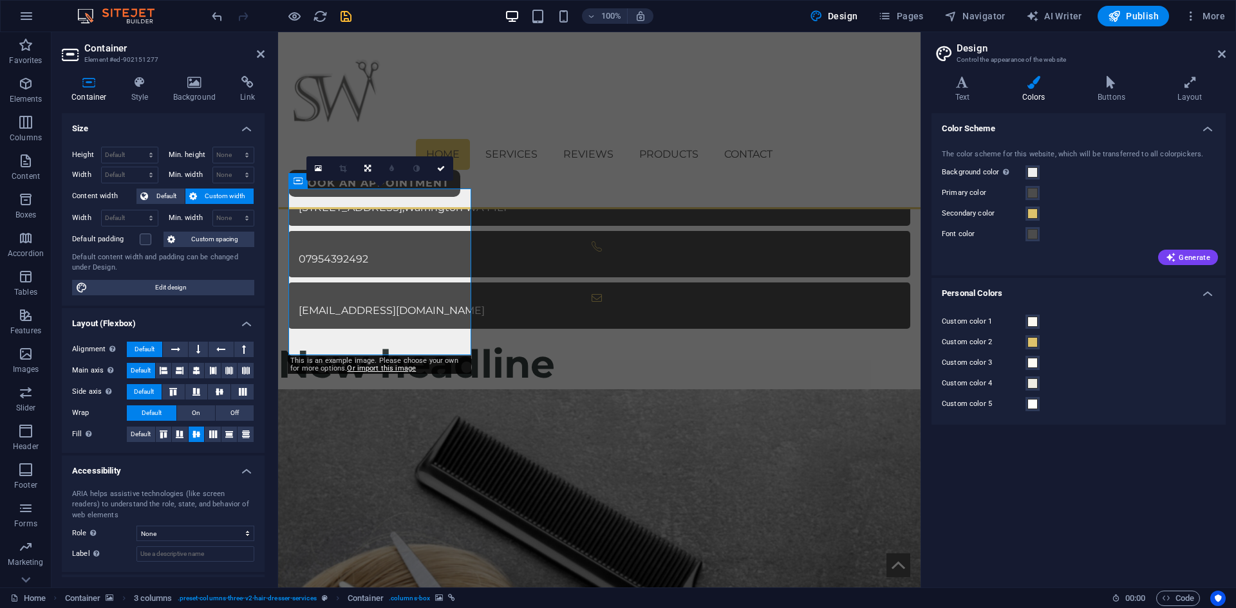
scroll to position [850, 0]
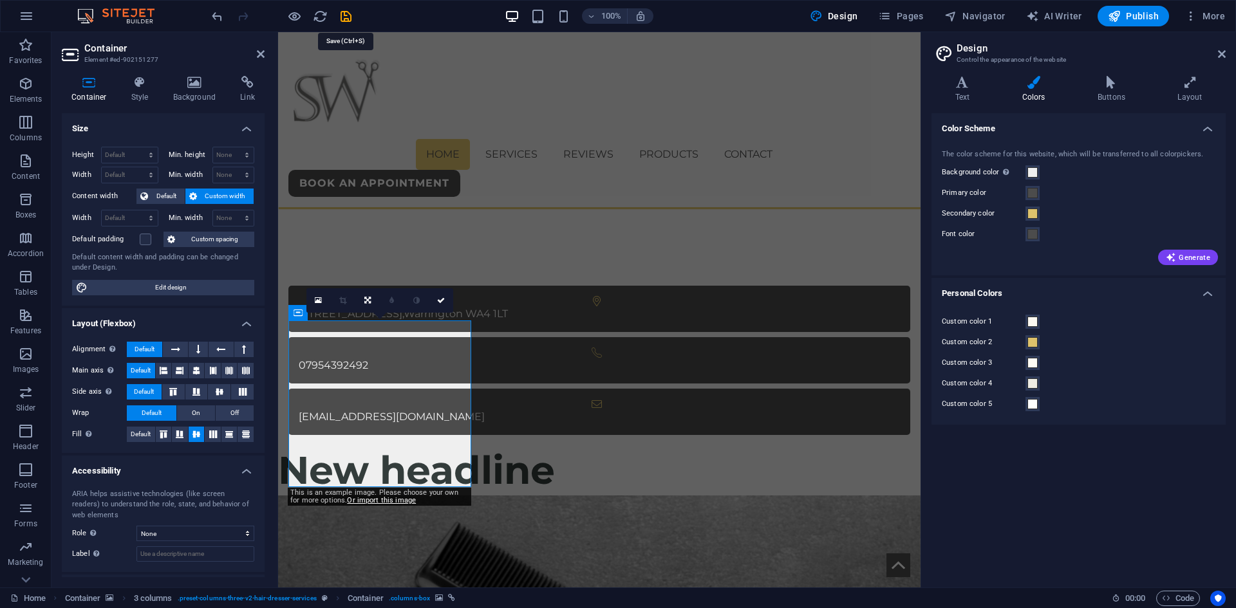
click at [344, 17] on icon "save" at bounding box center [346, 16] width 15 height 15
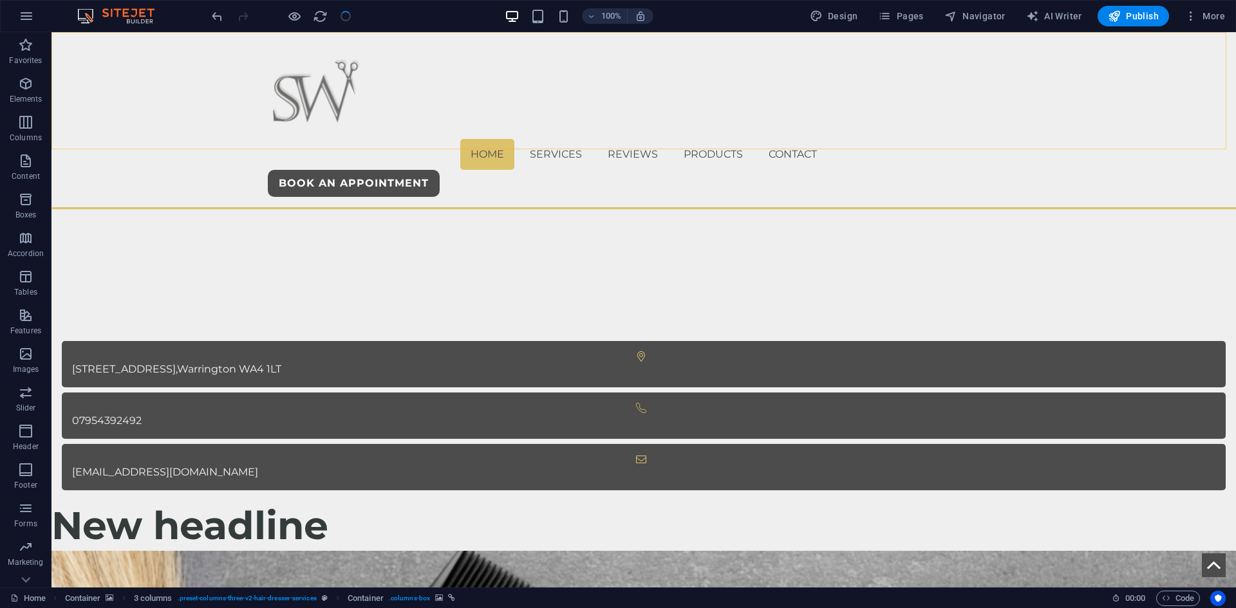
scroll to position [823, 0]
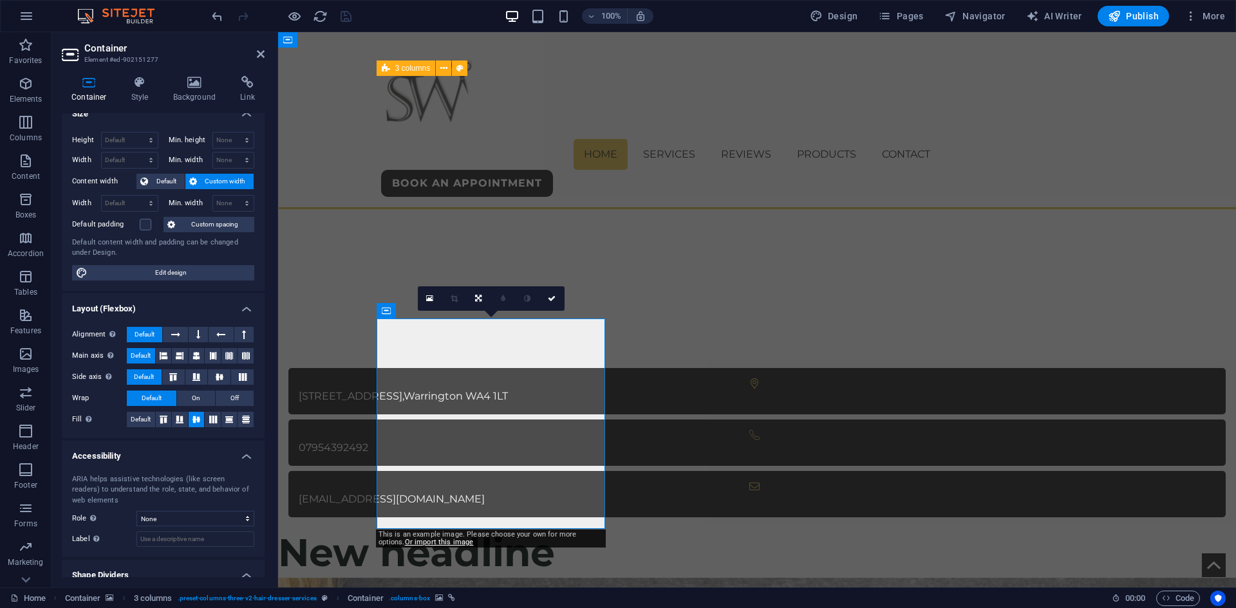
scroll to position [57, 0]
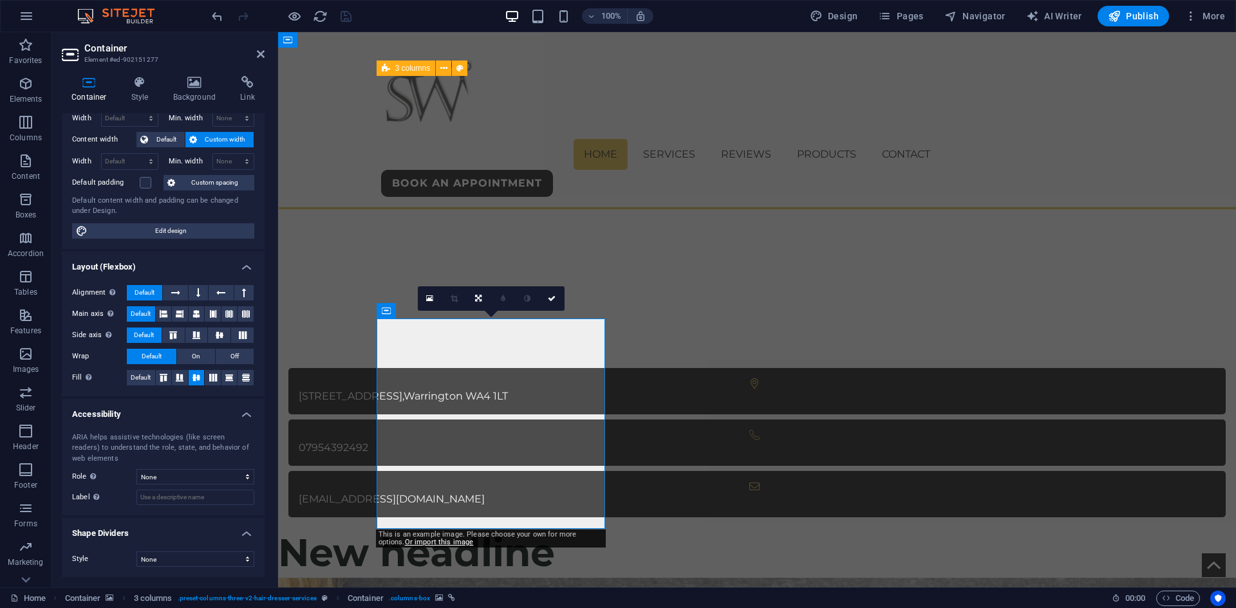
click at [146, 73] on div "Container Style Background Link Size Height Default px rem % vh vw Min. height …" at bounding box center [163, 327] width 223 height 522
click at [144, 84] on icon at bounding box center [140, 82] width 37 height 13
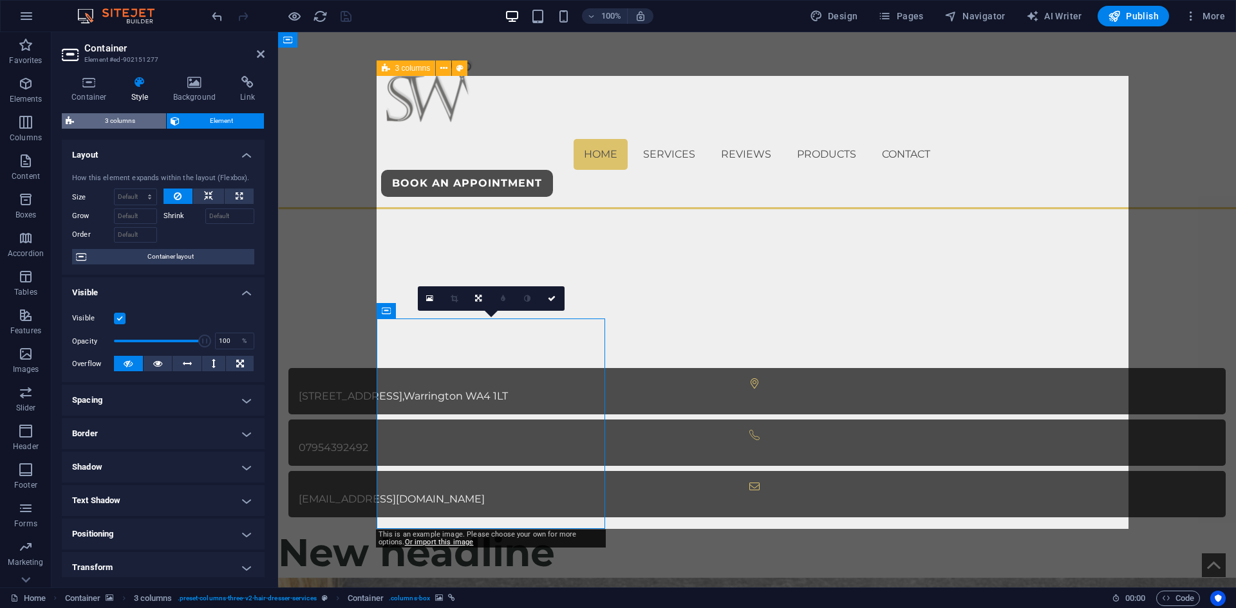
click at [109, 126] on span "3 columns" at bounding box center [120, 120] width 84 height 15
select select "px"
select select "rem"
select select "px"
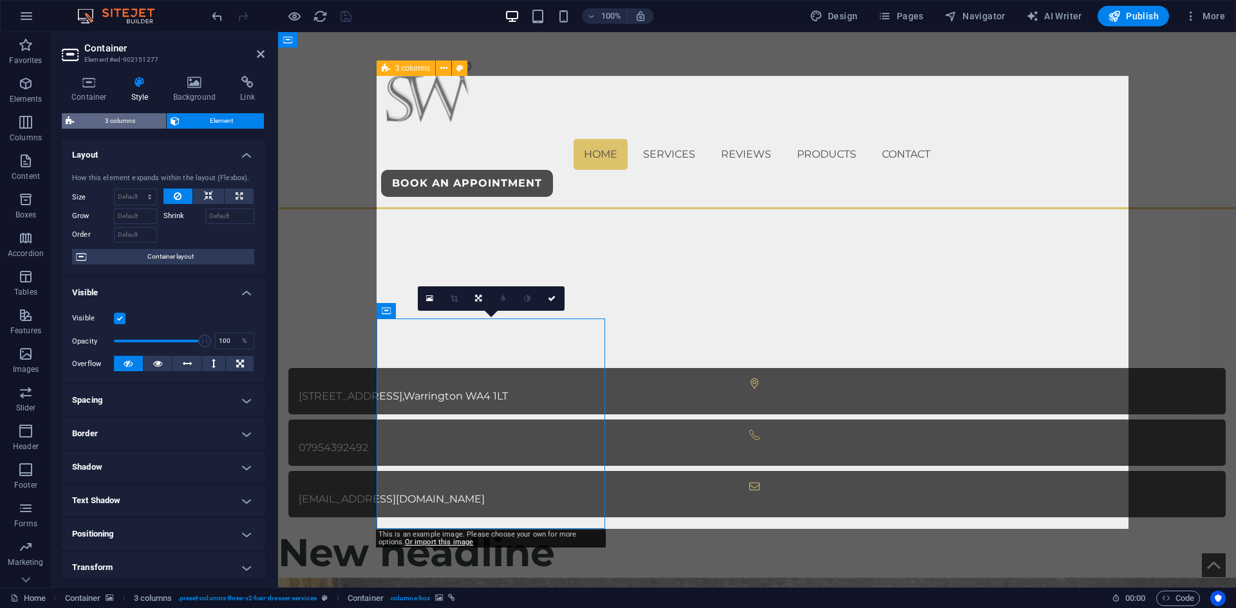
select select "px"
select select "preset-columns-three-v2-hair-dresser-services"
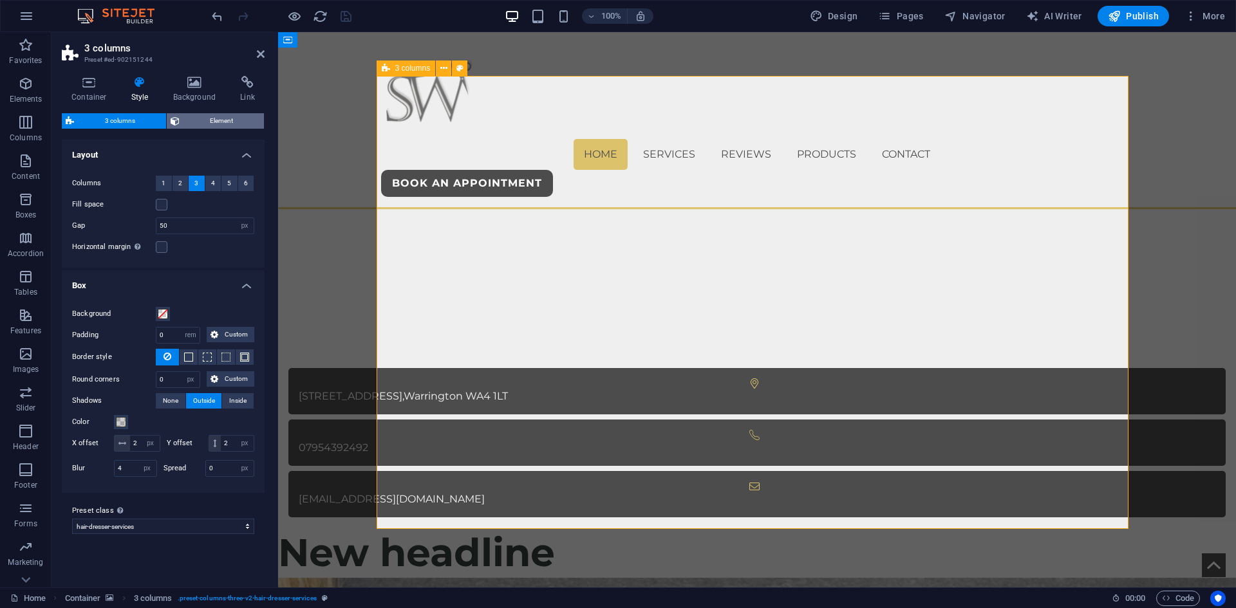
click at [192, 116] on span "Element" at bounding box center [221, 120] width 77 height 15
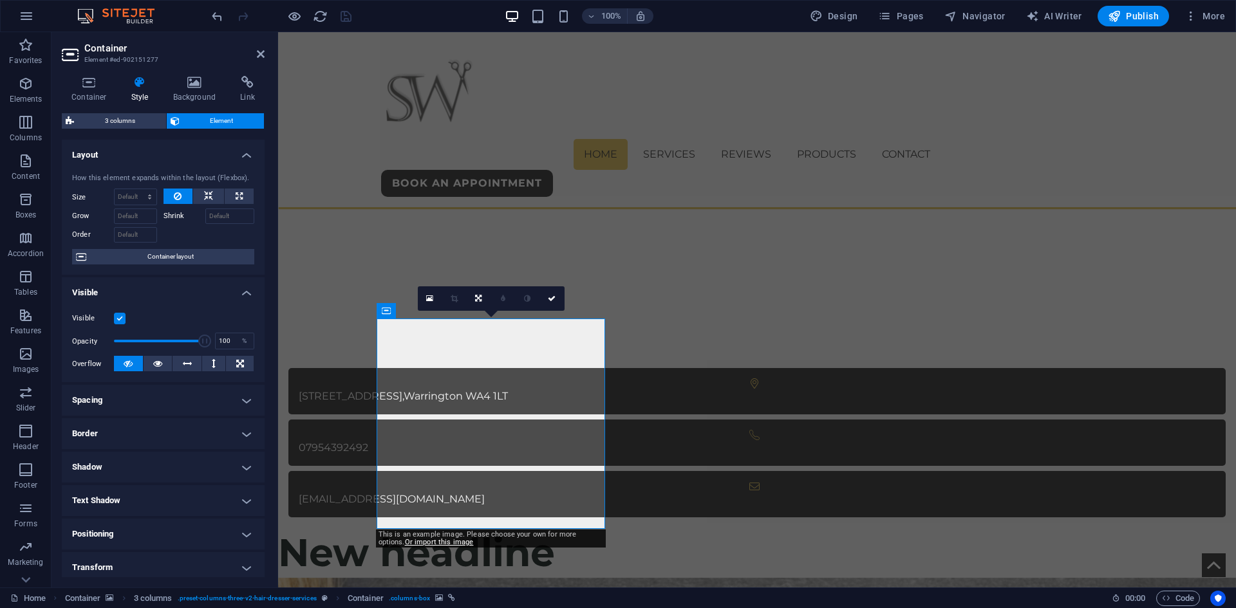
scroll to position [106, 0]
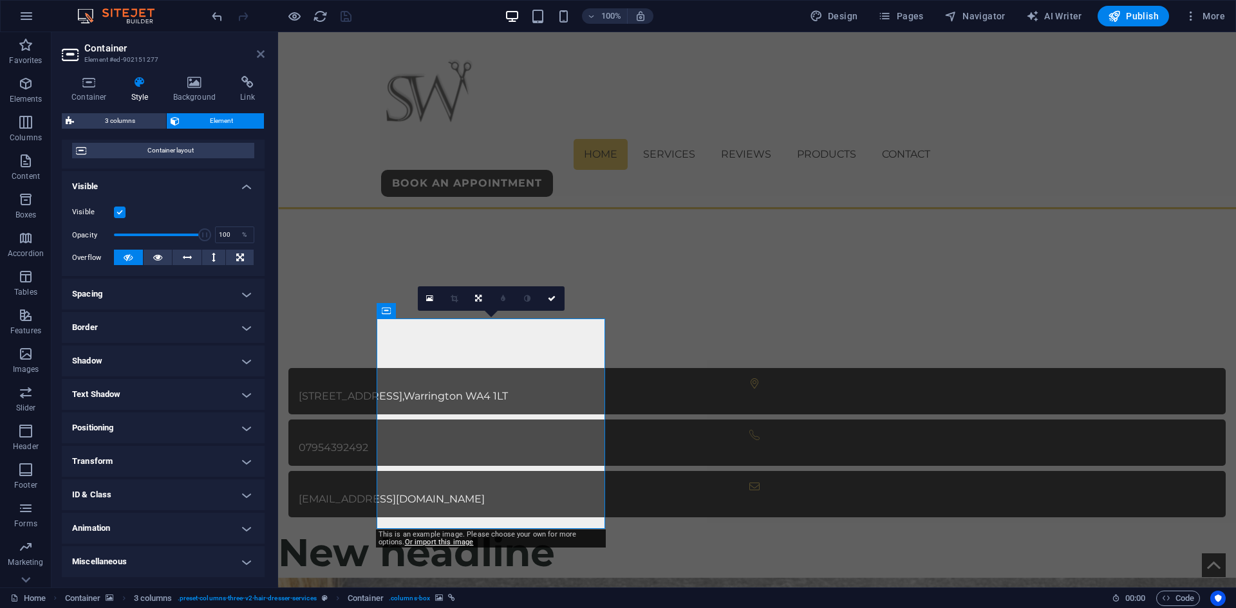
click at [258, 52] on icon at bounding box center [261, 54] width 8 height 10
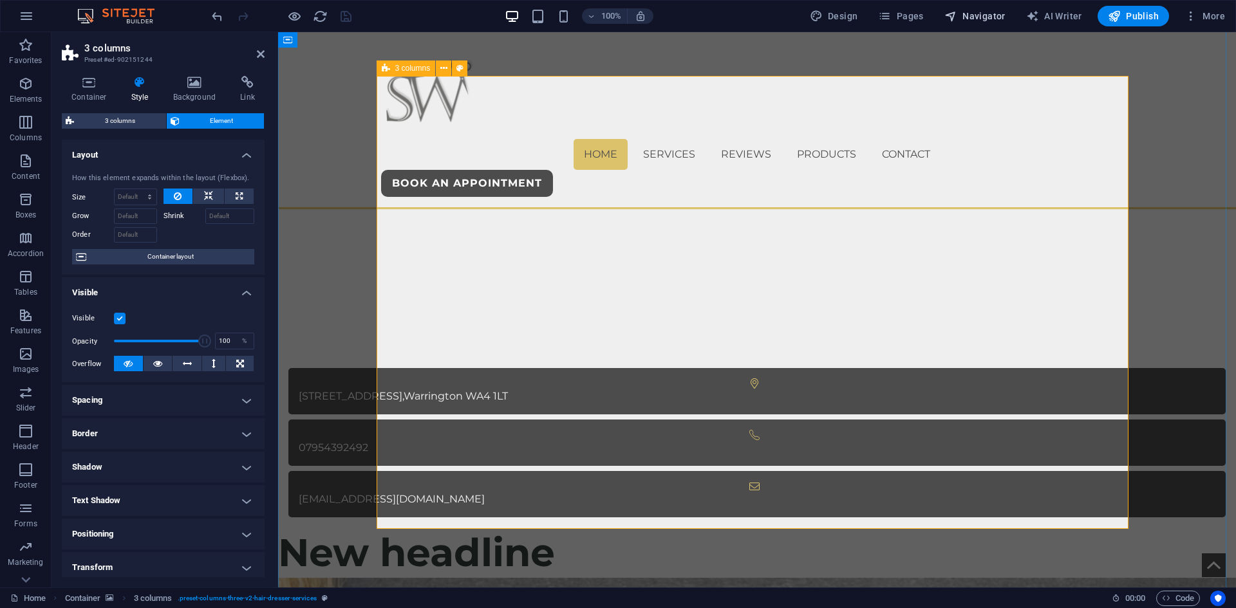
click at [978, 12] on span "Navigator" at bounding box center [974, 16] width 61 height 13
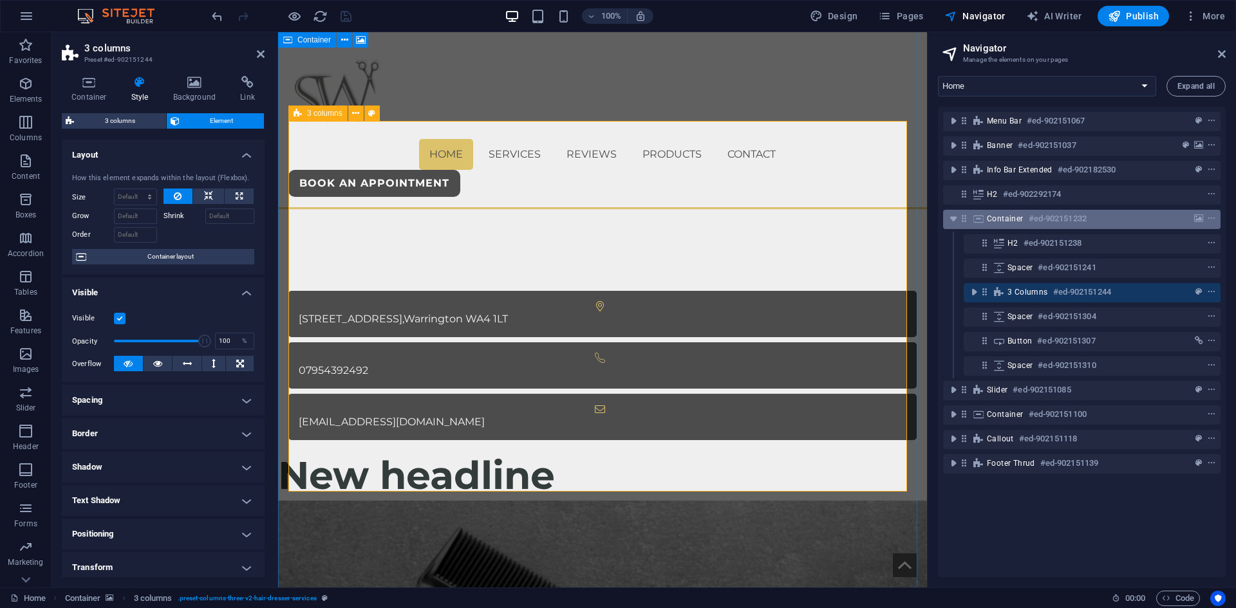
click at [1020, 226] on div "Container #ed-902151232" at bounding box center [1071, 218] width 169 height 15
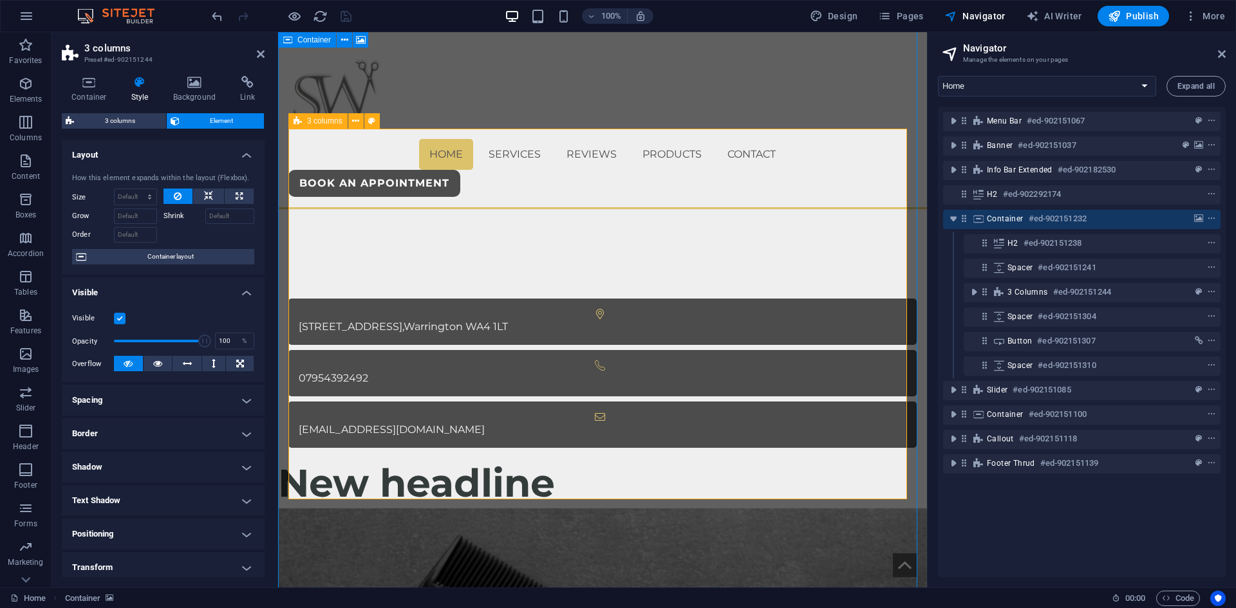
click at [1020, 226] on div "Container #ed-902151232" at bounding box center [1071, 218] width 169 height 15
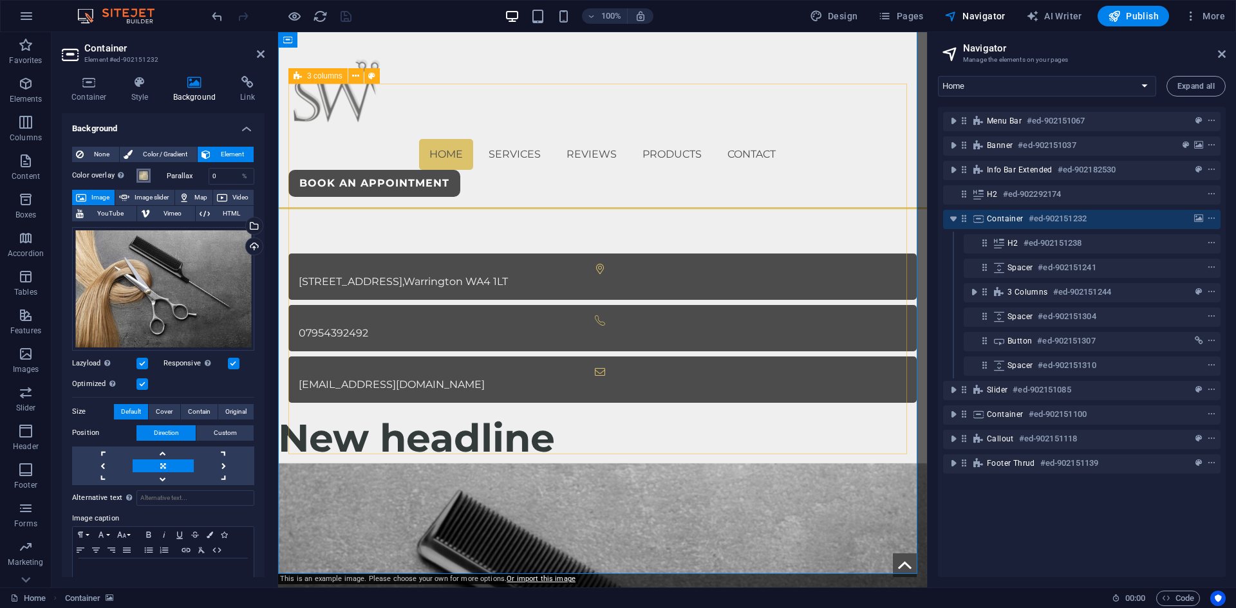
click at [143, 171] on span at bounding box center [143, 176] width 10 height 10
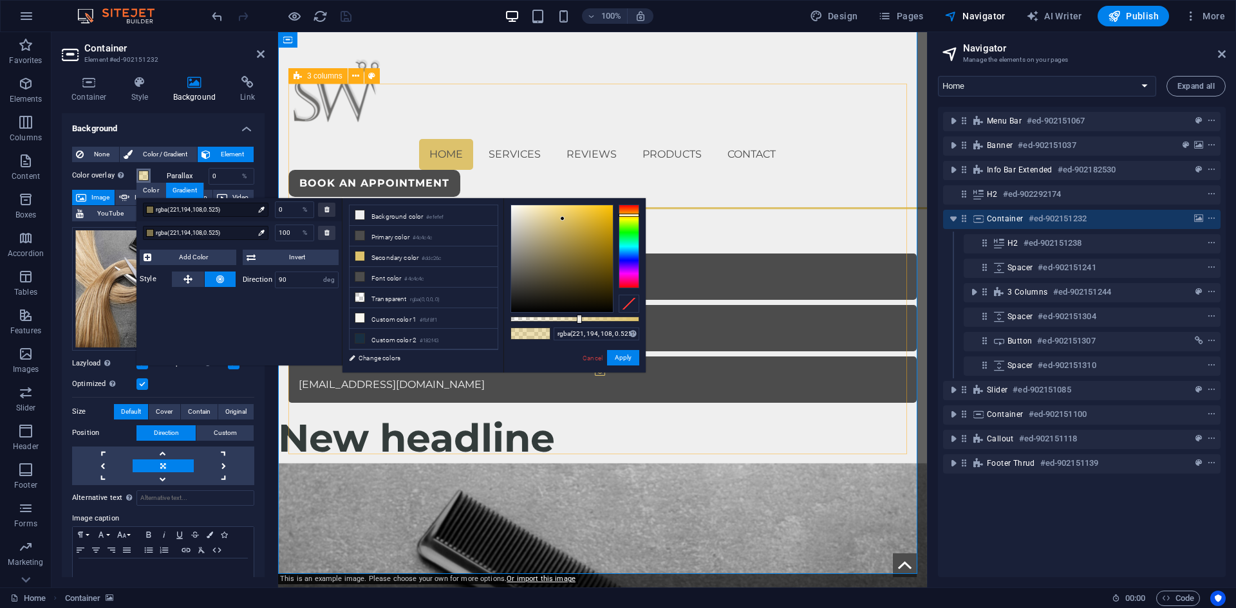
click at [141, 171] on span at bounding box center [143, 176] width 10 height 10
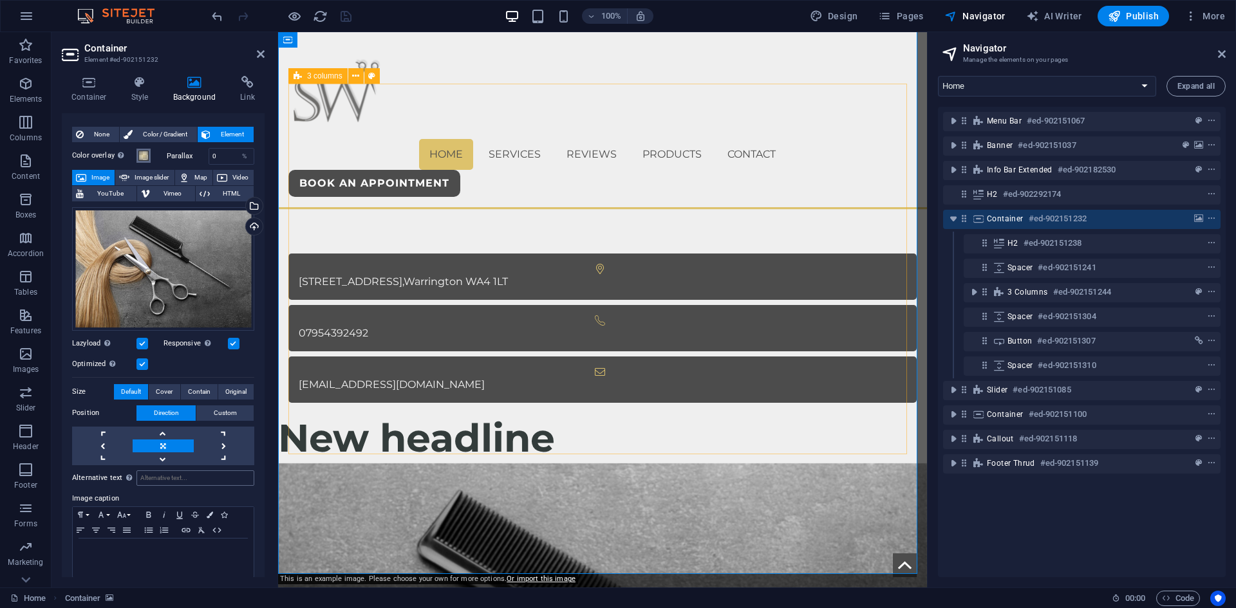
scroll to position [30, 0]
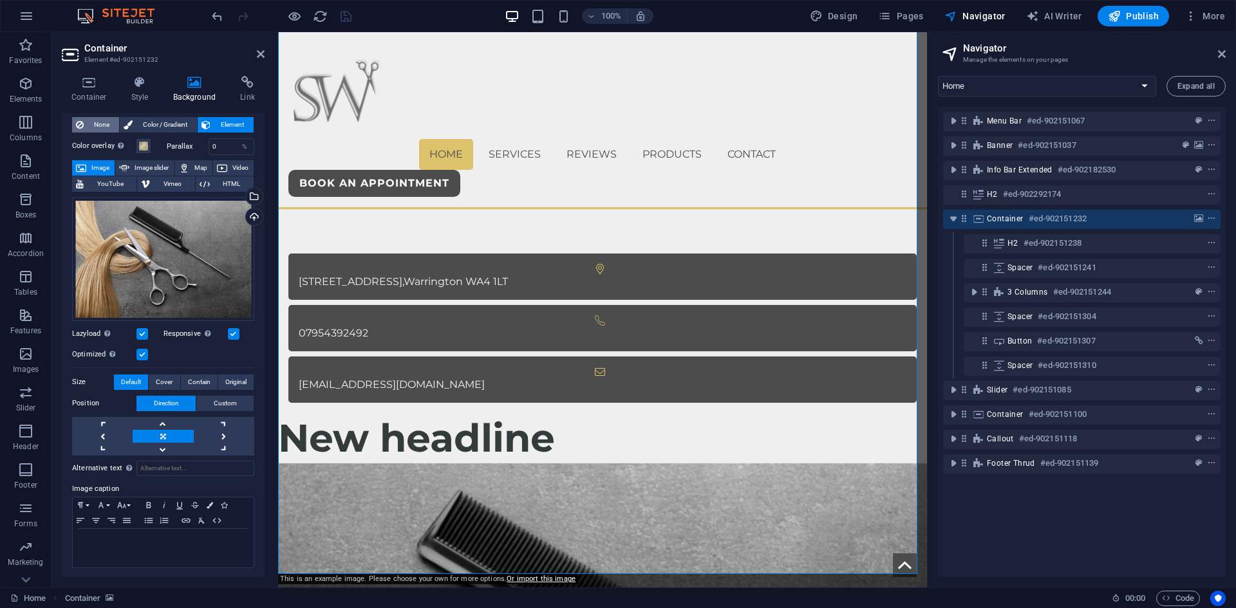
click at [106, 119] on span "None" at bounding box center [102, 124] width 28 height 15
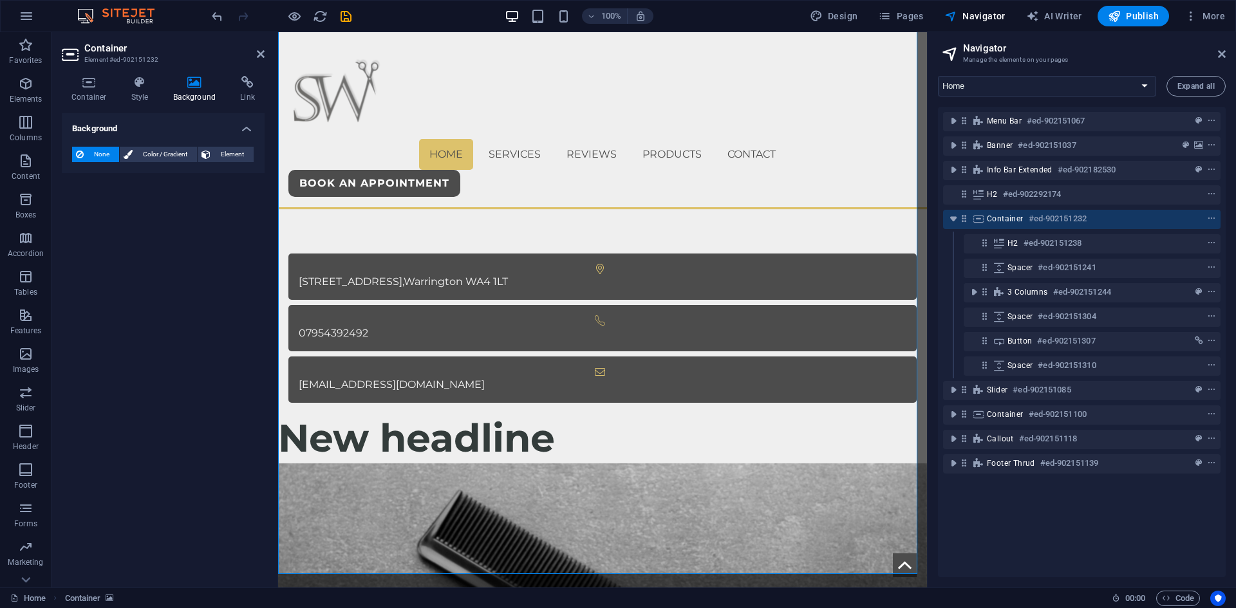
scroll to position [0, 0]
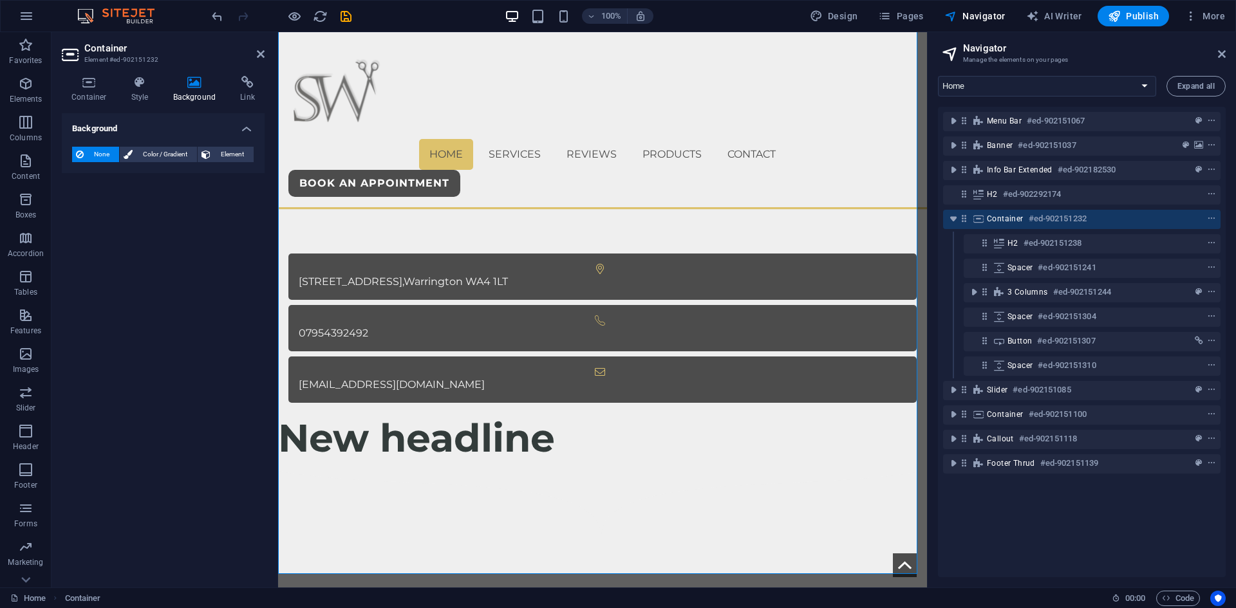
click at [221, 8] on div at bounding box center [281, 16] width 144 height 21
click at [0, 0] on icon "undo" at bounding box center [0, 0] width 0 height 0
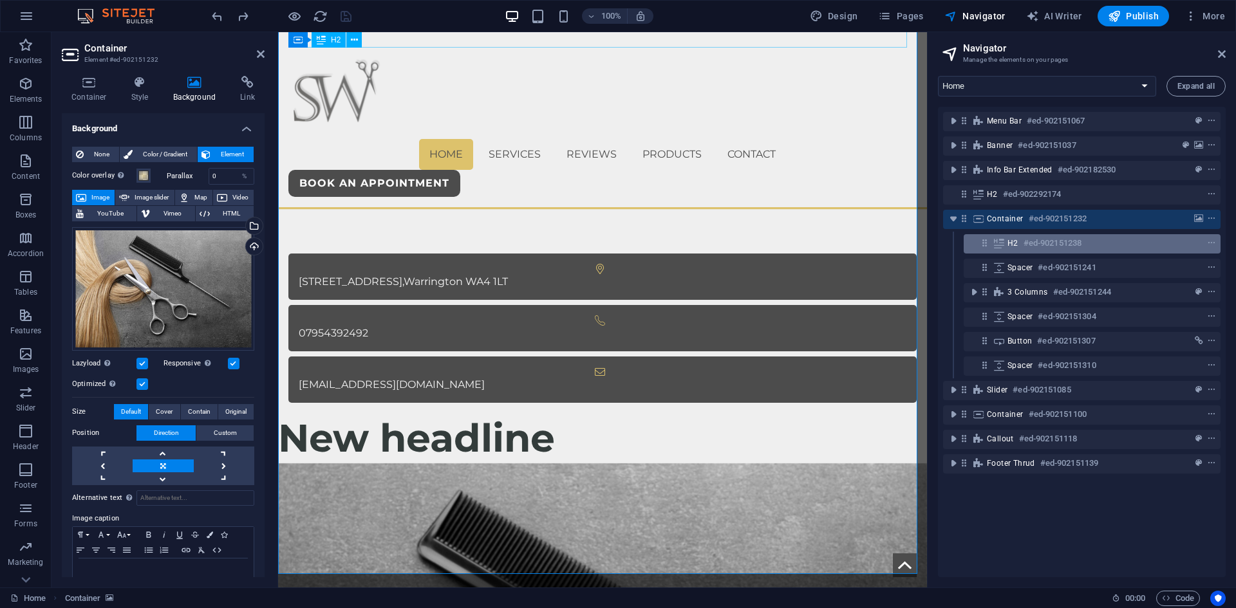
click at [1092, 241] on div "H2 #ed-902151238" at bounding box center [1082, 243] width 149 height 15
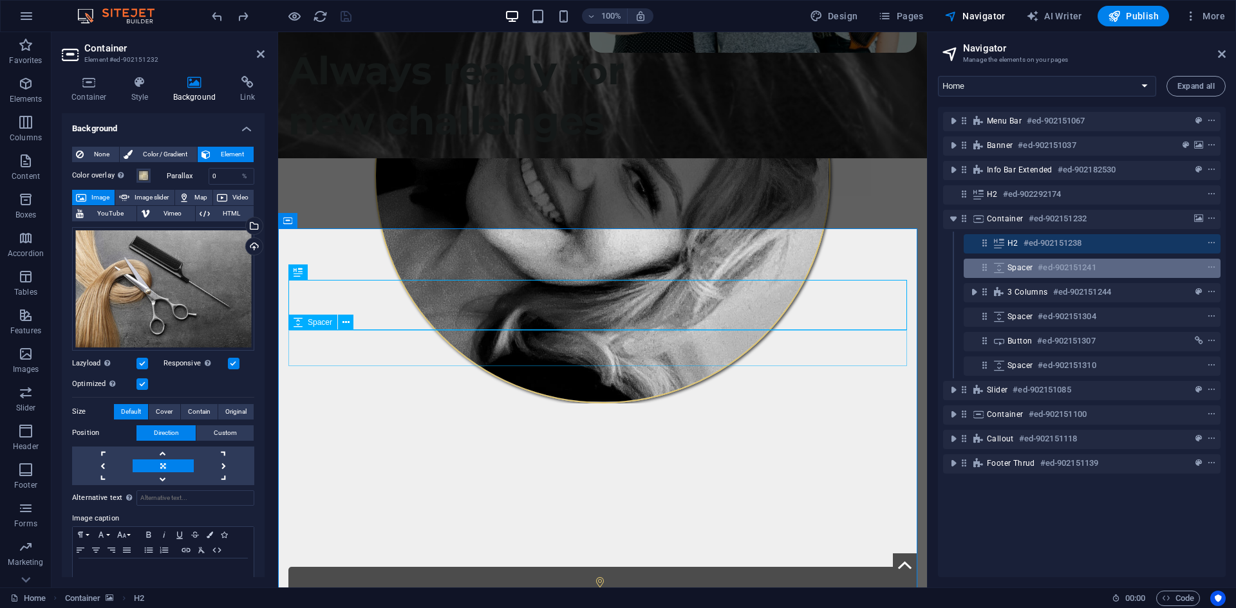
click at [1064, 270] on h6 "#ed-902151241" at bounding box center [1067, 267] width 58 height 15
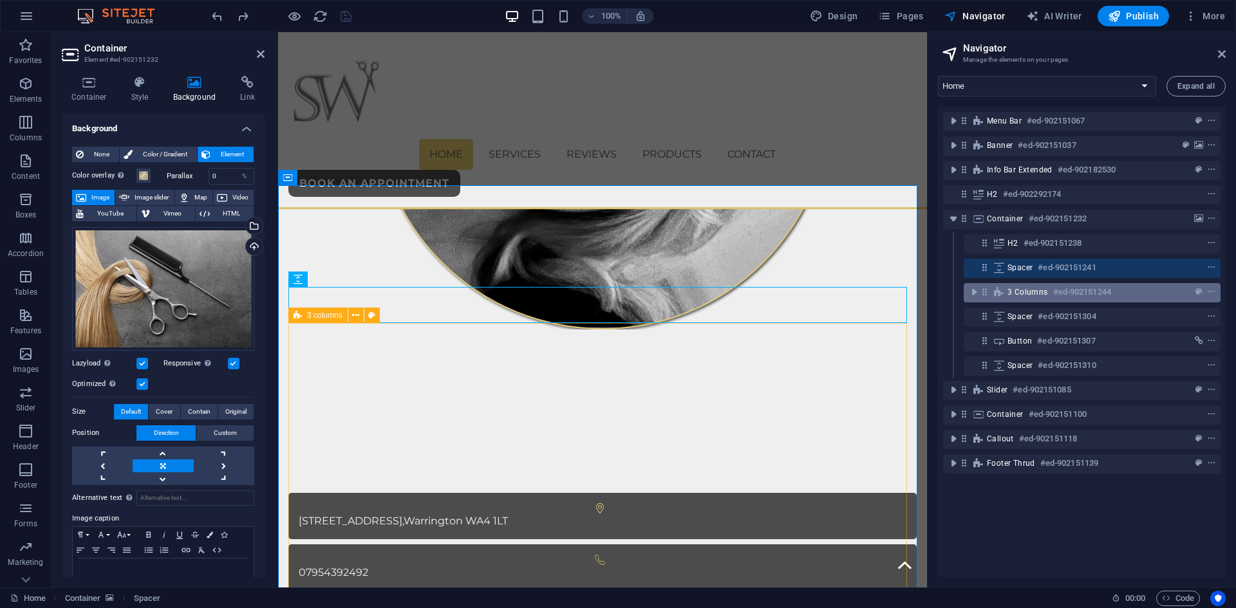
click at [1056, 286] on h6 "#ed-902151244" at bounding box center [1082, 292] width 58 height 15
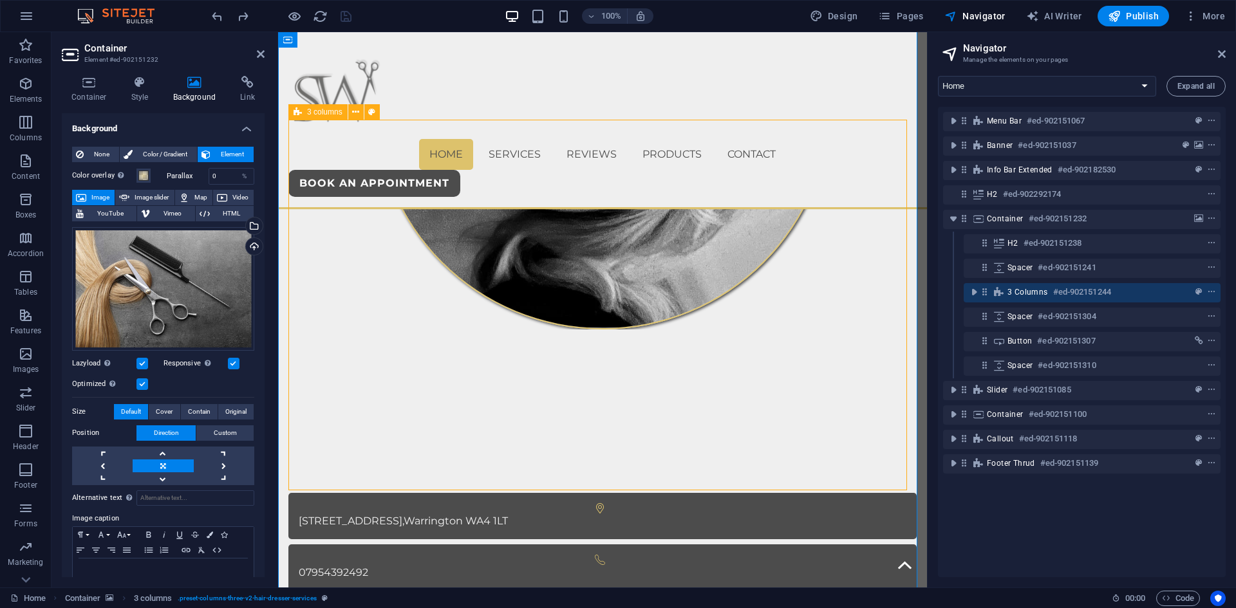
scroll to position [851, 0]
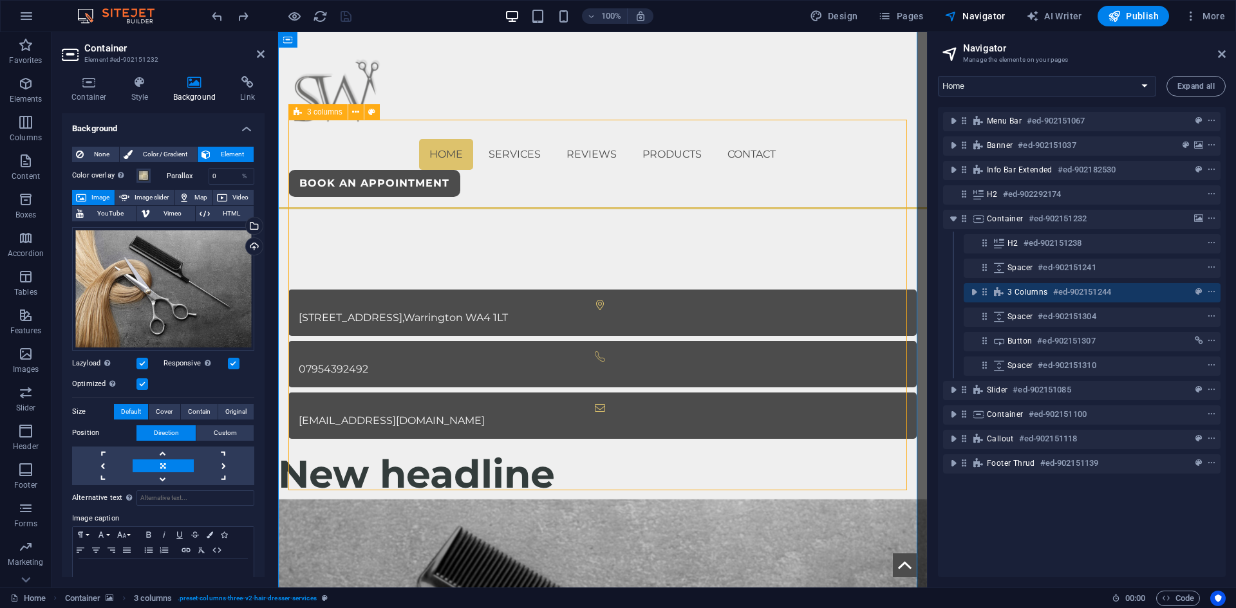
click at [986, 295] on icon at bounding box center [984, 291] width 11 height 11
click at [977, 294] on icon "toggle-expand" at bounding box center [974, 292] width 13 height 13
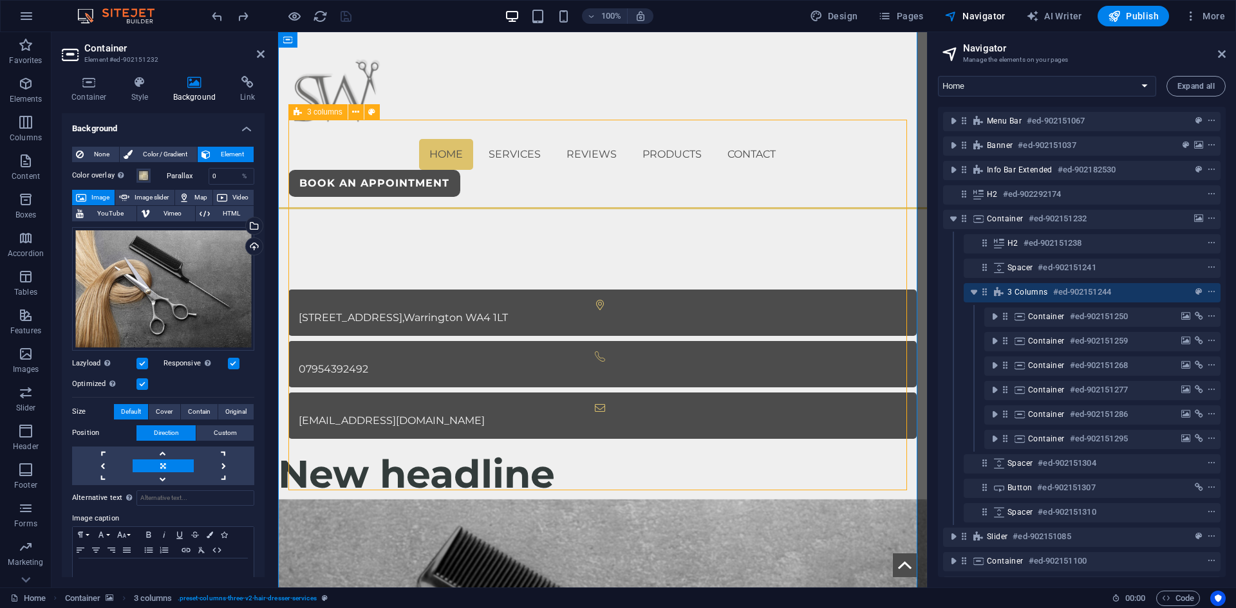
click at [1028, 297] on span "3 columns" at bounding box center [1028, 292] width 41 height 10
click at [1033, 318] on span "Container" at bounding box center [1046, 317] width 37 height 10
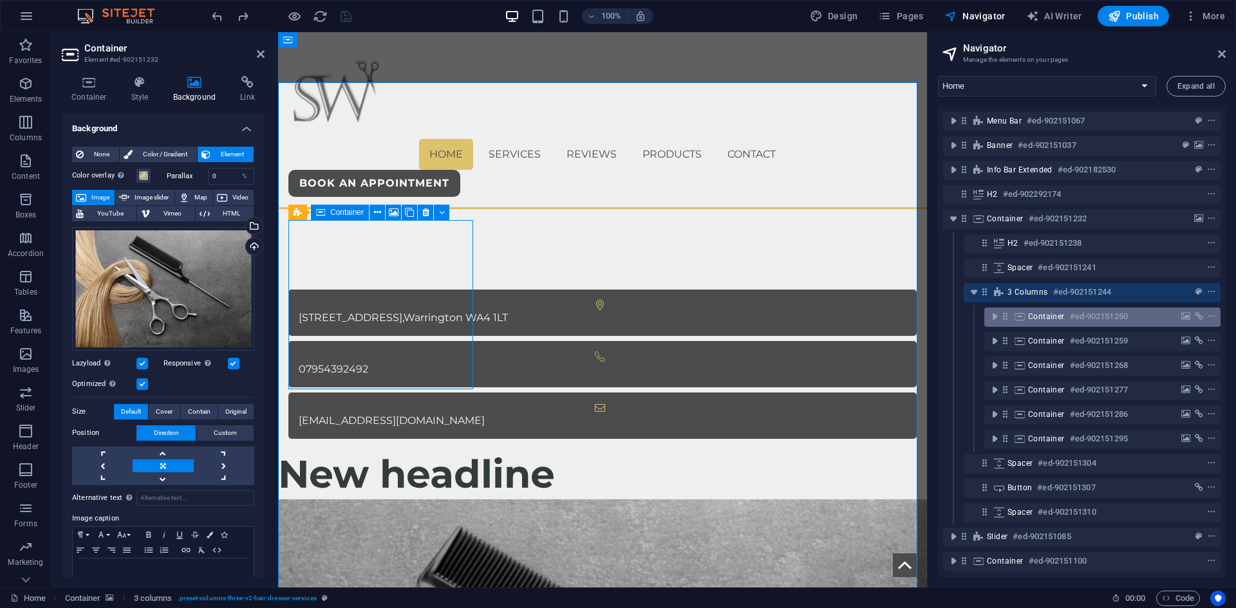
scroll to position [751, 0]
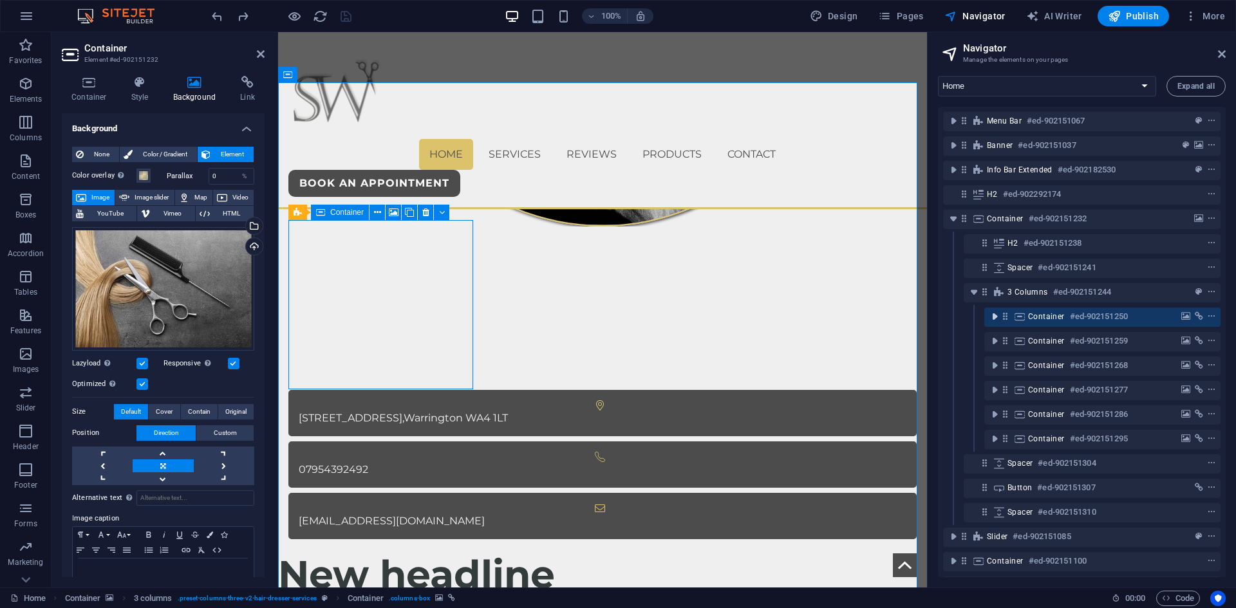
click at [993, 318] on icon "toggle-expand" at bounding box center [994, 316] width 13 height 13
click at [995, 317] on icon "toggle-expand" at bounding box center [994, 316] width 13 height 13
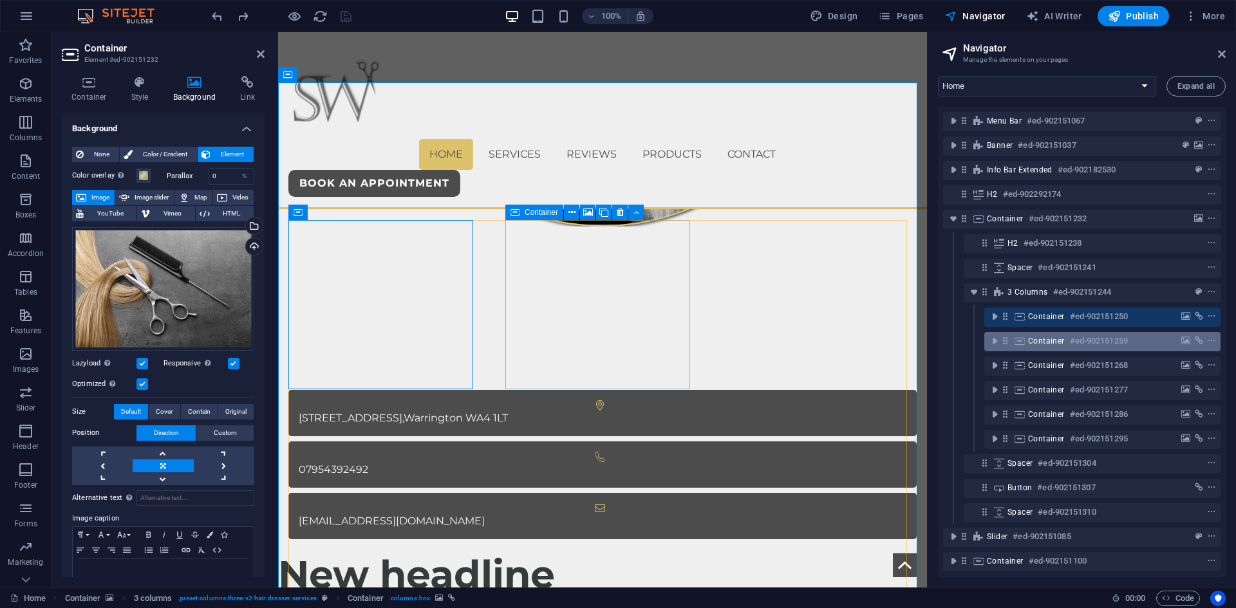
click at [1031, 349] on div "Container #ed-902151259" at bounding box center [1102, 341] width 236 height 19
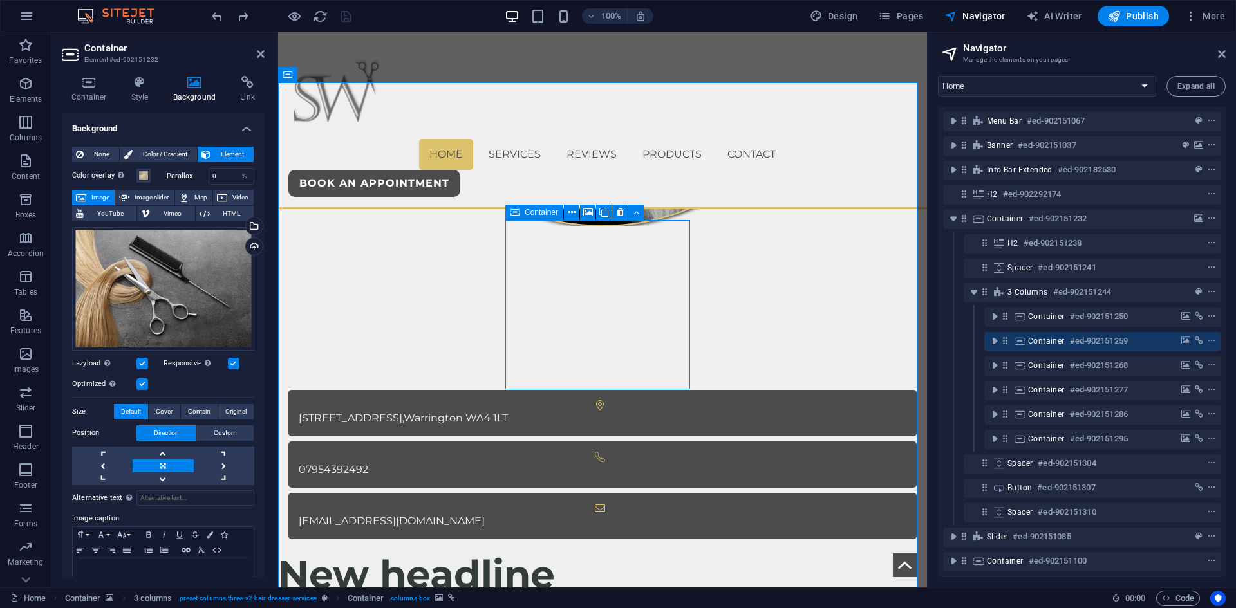
click at [1039, 346] on span "Container" at bounding box center [1046, 341] width 37 height 10
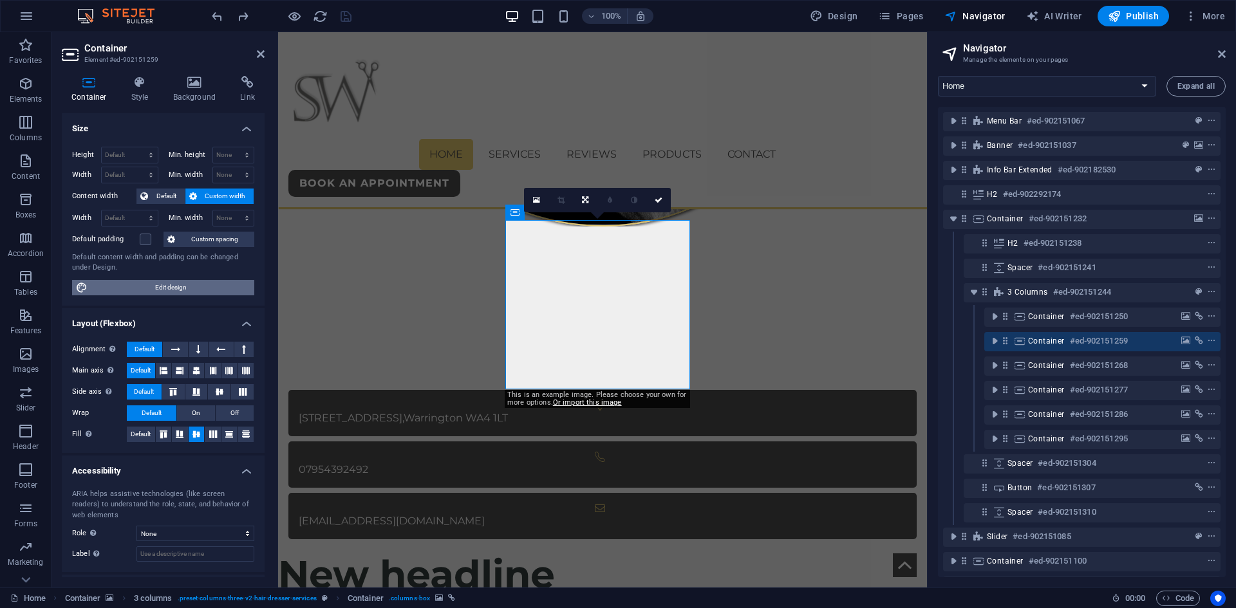
click at [169, 288] on span "Edit design" at bounding box center [170, 287] width 159 height 15
select select "px"
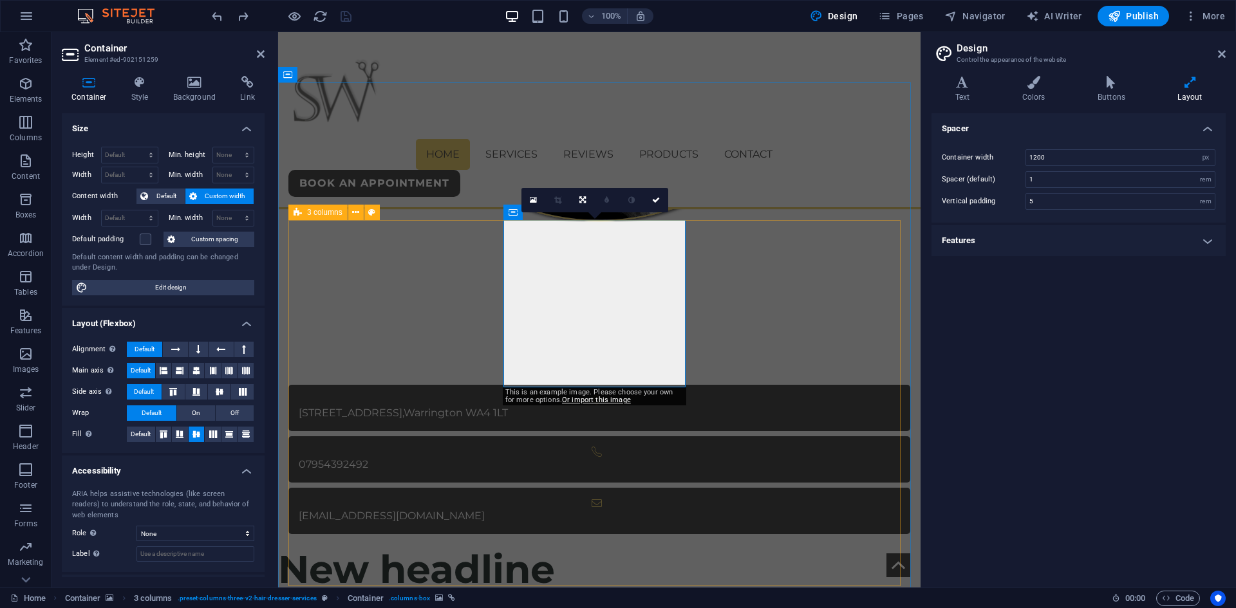
click at [1041, 247] on h4 "Features" at bounding box center [1079, 240] width 294 height 31
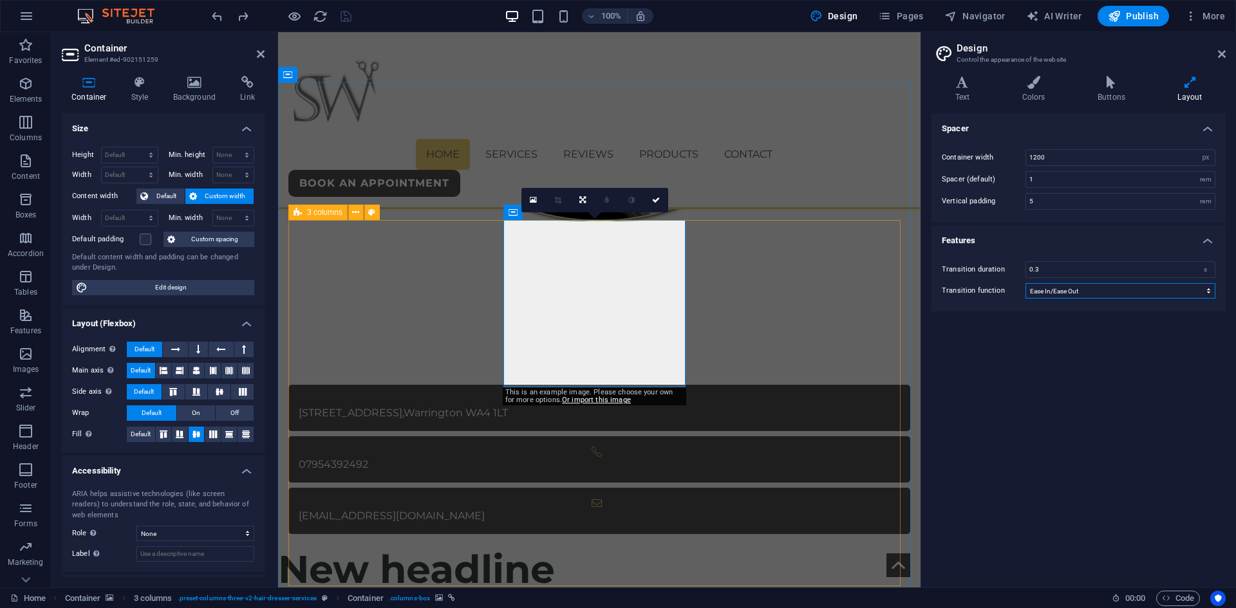
click at [1057, 295] on select "Ease Ease In Ease Out Ease In/Ease Out Linear" at bounding box center [1121, 290] width 190 height 15
click at [1026, 283] on select "Ease Ease In Ease Out Ease In/Ease Out Linear" at bounding box center [1121, 290] width 190 height 15
click at [1062, 294] on select "Ease Ease In Ease Out Ease In/Ease Out Linear" at bounding box center [1121, 290] width 190 height 15
click at [1026, 283] on select "Ease Ease In Ease Out Ease In/Ease Out Linear" at bounding box center [1121, 290] width 190 height 15
click at [1051, 286] on select "Ease Ease In Ease Out Ease In/Ease Out Linear" at bounding box center [1121, 290] width 190 height 15
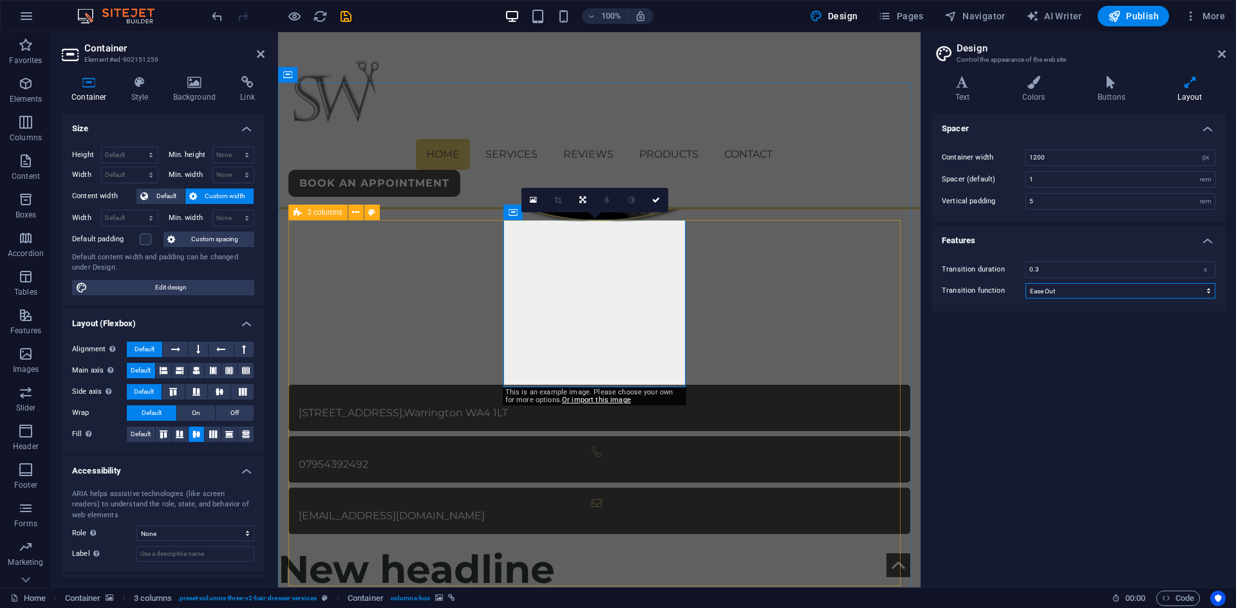
select select "ease-in-out"
click at [1026, 283] on select "Ease Ease In Ease Out Ease In/Ease Out Linear" at bounding box center [1121, 290] width 190 height 15
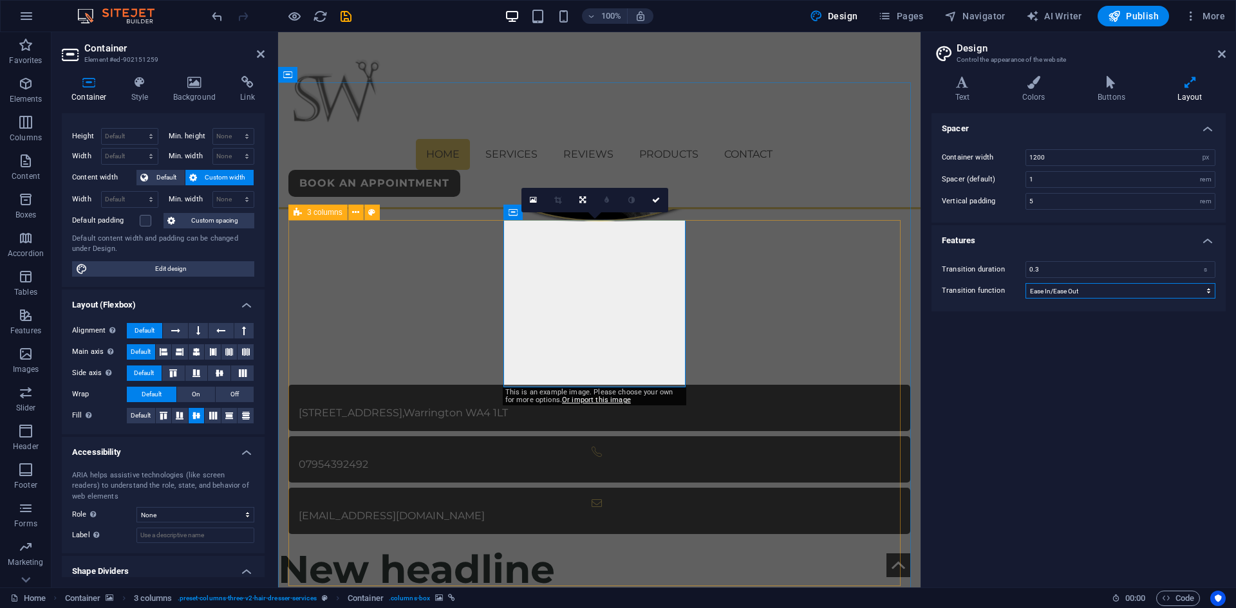
scroll to position [0, 0]
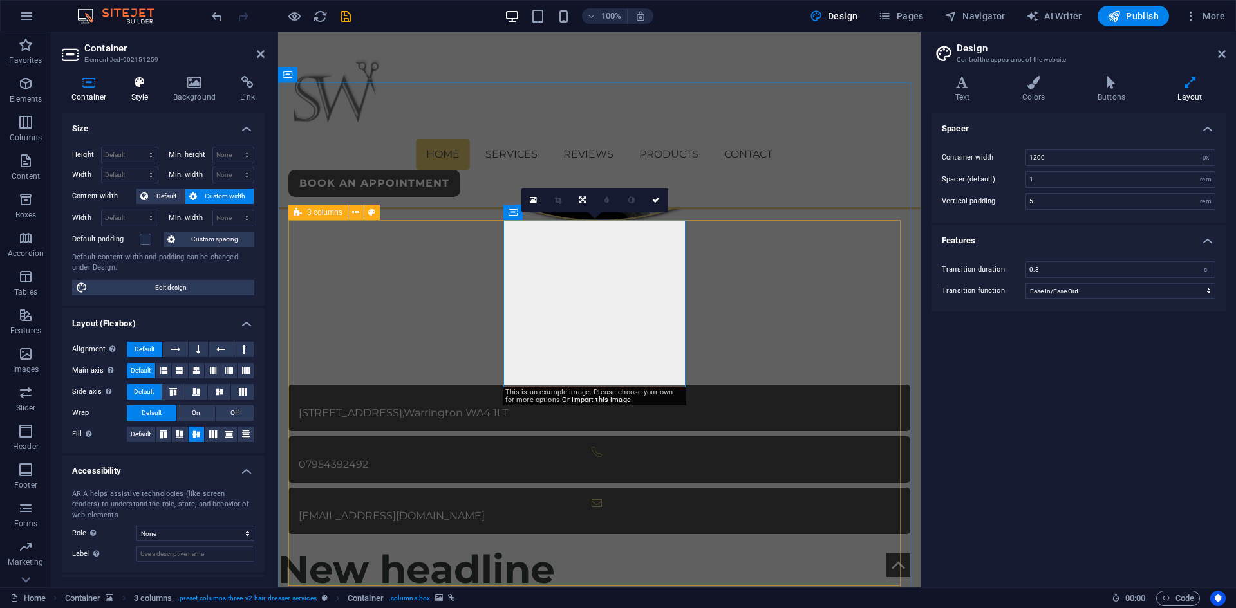
click at [134, 87] on icon at bounding box center [140, 82] width 37 height 13
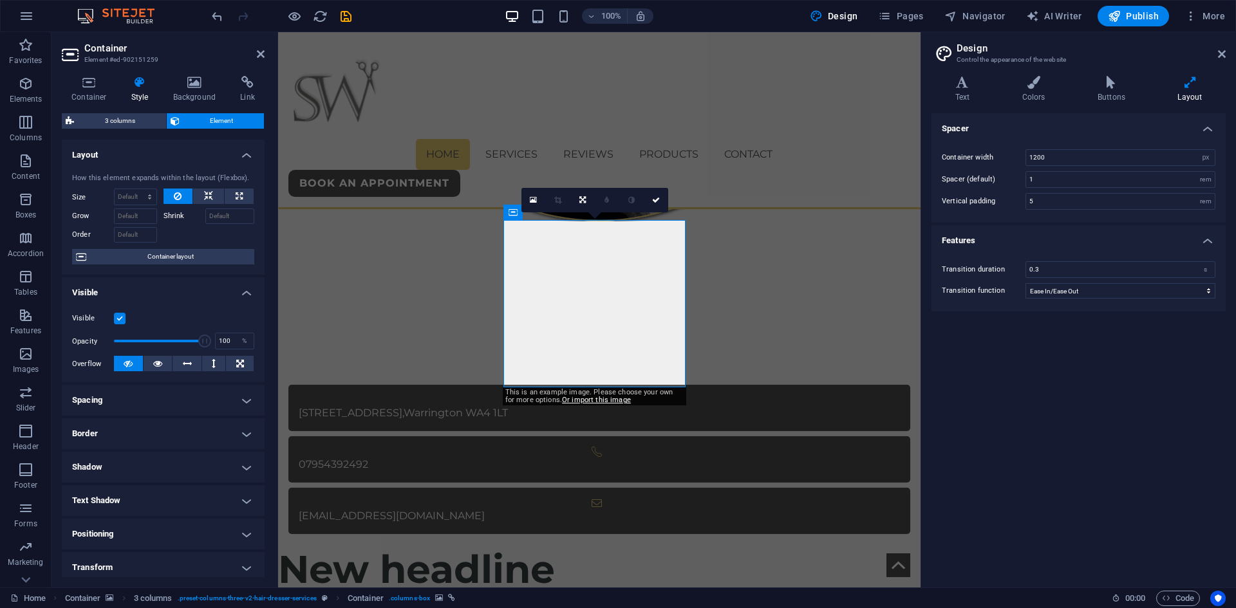
click at [95, 405] on h4 "Spacing" at bounding box center [163, 400] width 203 height 31
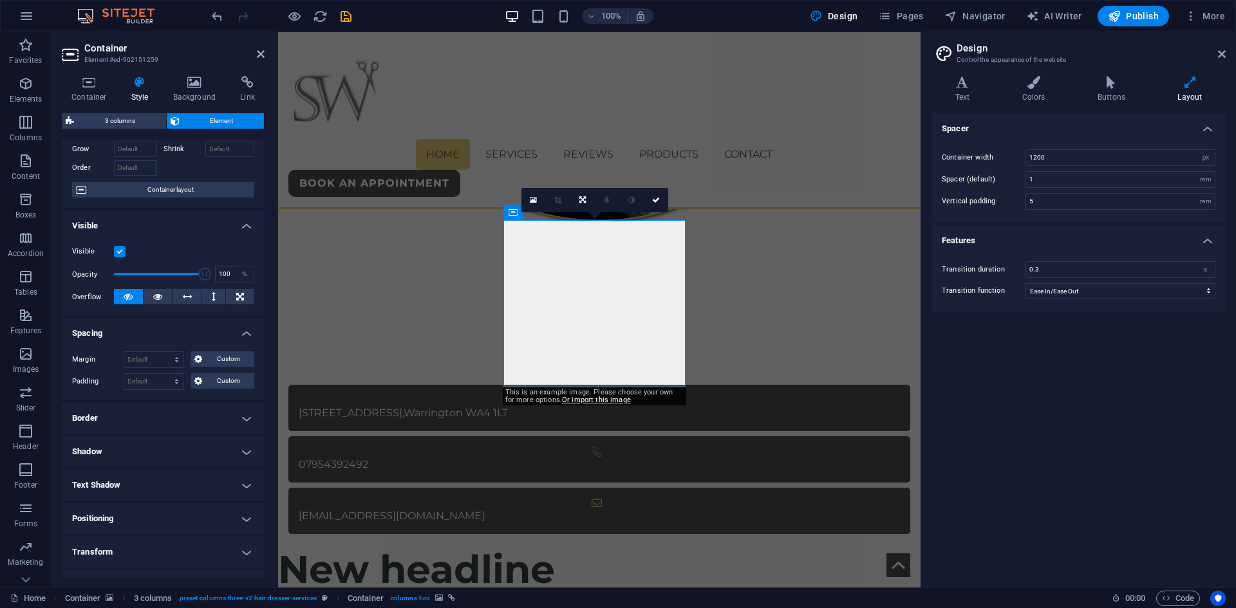
scroll to position [129, 0]
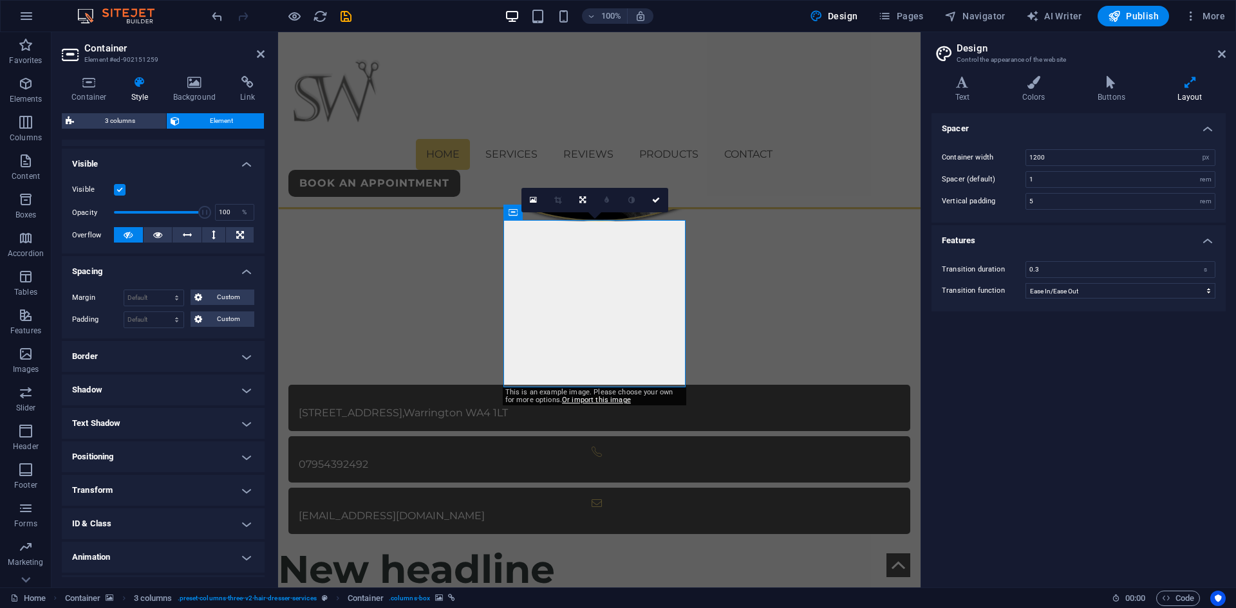
click at [129, 359] on h4 "Border" at bounding box center [163, 356] width 203 height 31
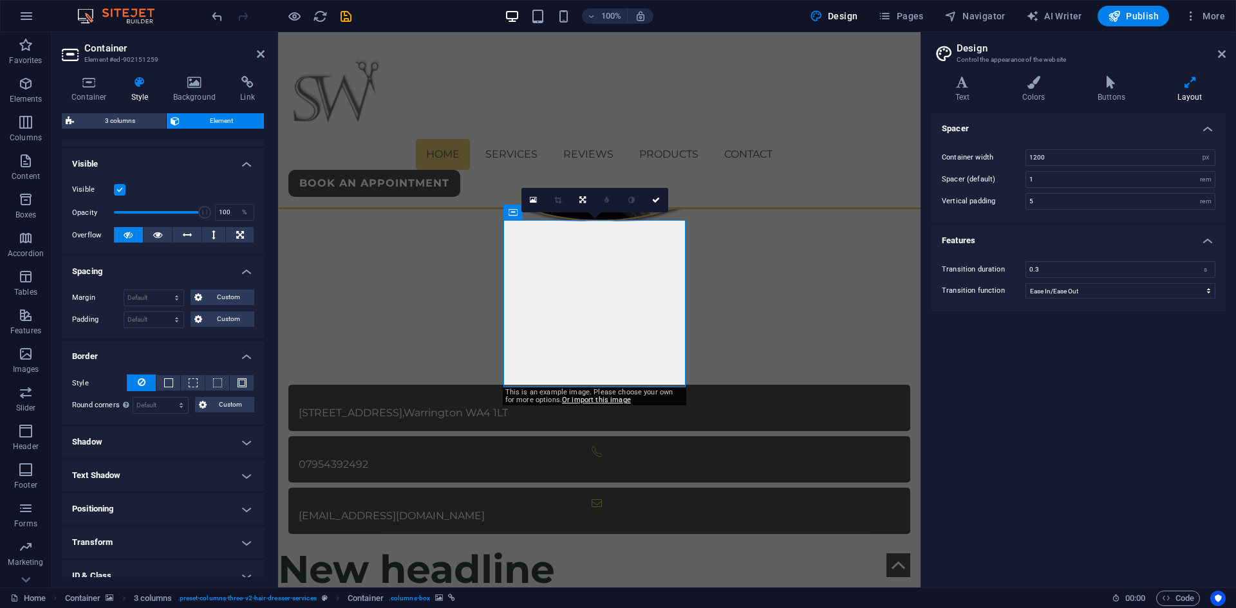
click at [118, 438] on h4 "Shadow" at bounding box center [163, 442] width 203 height 31
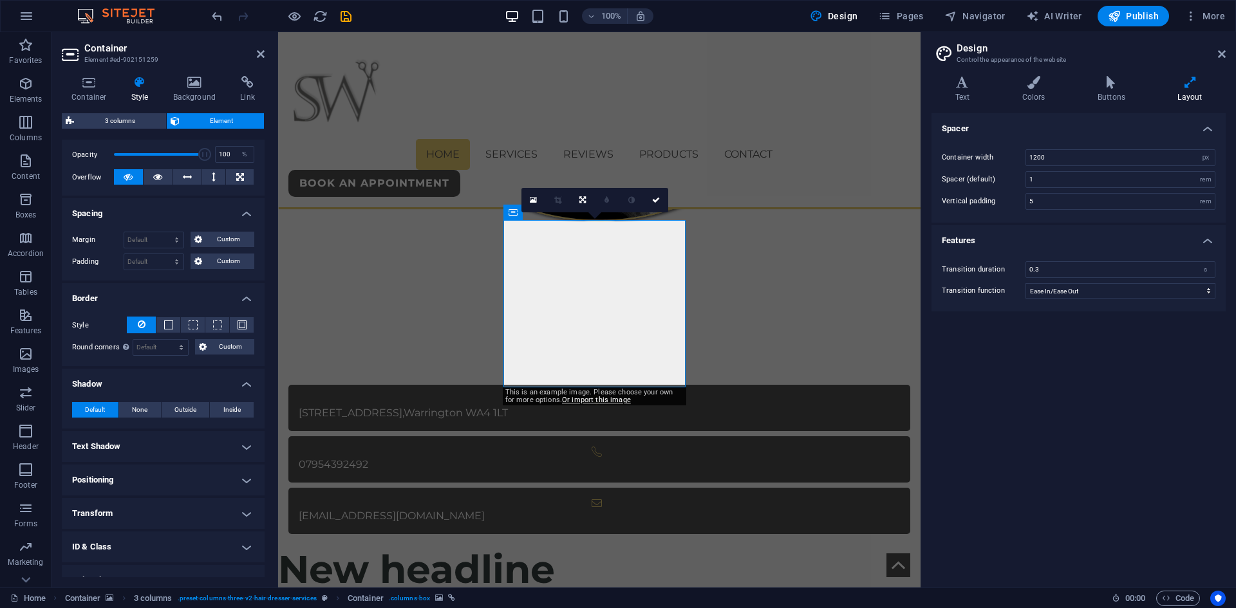
scroll to position [239, 0]
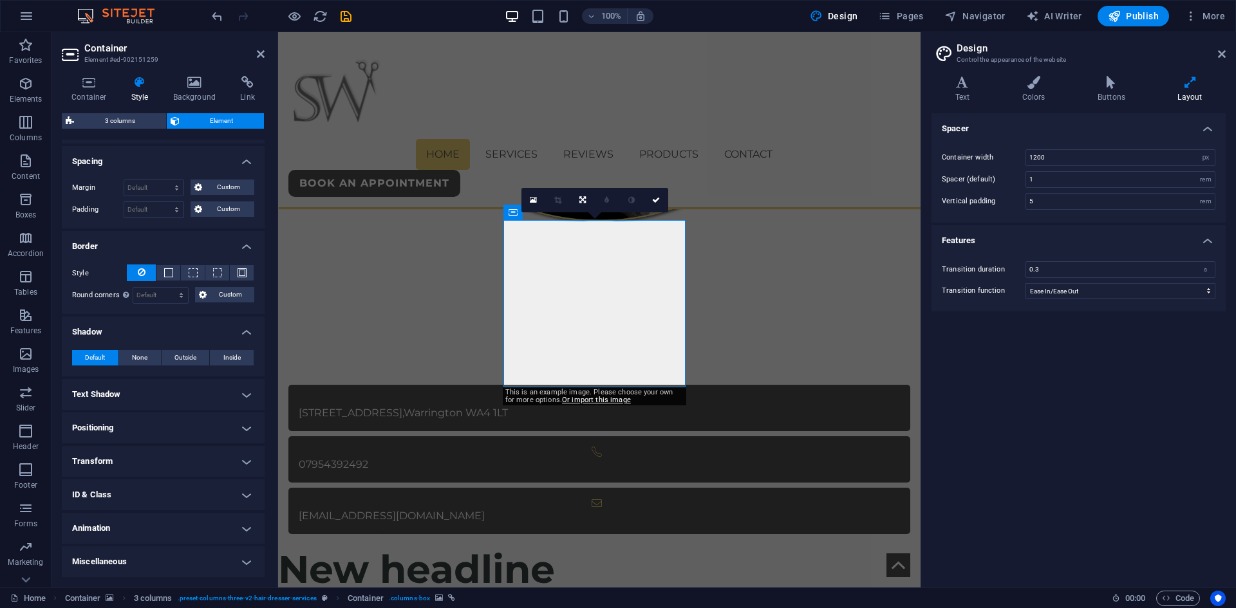
click at [130, 393] on h4 "Text Shadow" at bounding box center [163, 394] width 203 height 31
drag, startPoint x: 119, startPoint y: 462, endPoint x: 156, endPoint y: 456, distance: 37.1
click at [118, 462] on h4 "Positioning" at bounding box center [163, 457] width 203 height 31
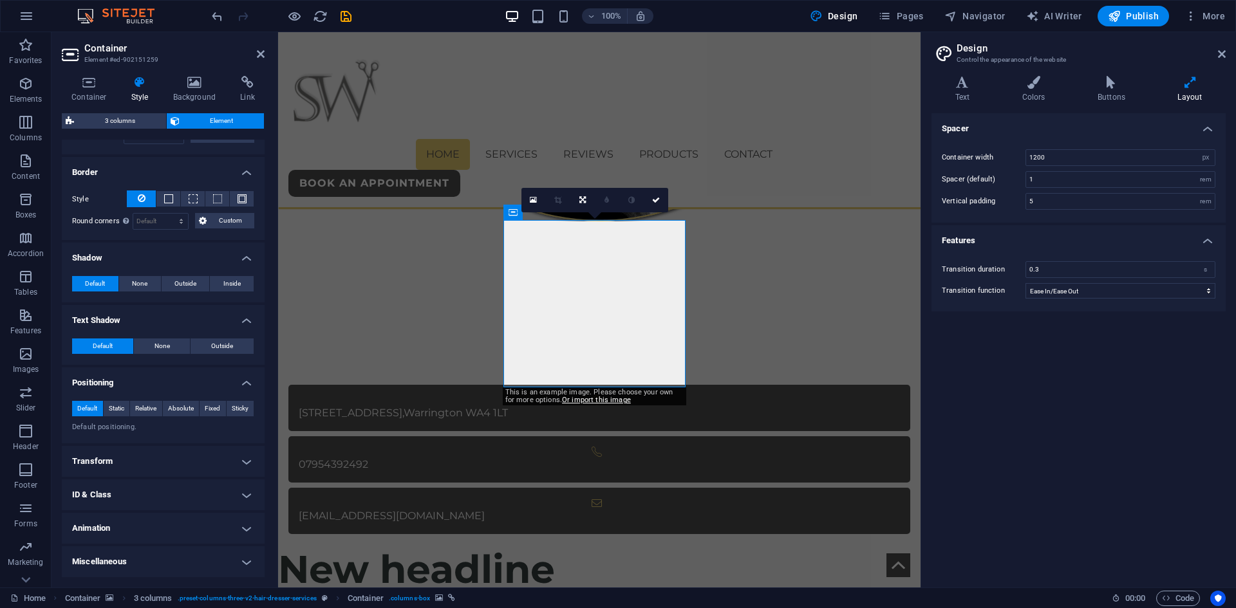
click at [111, 459] on h4 "Transform" at bounding box center [163, 461] width 203 height 31
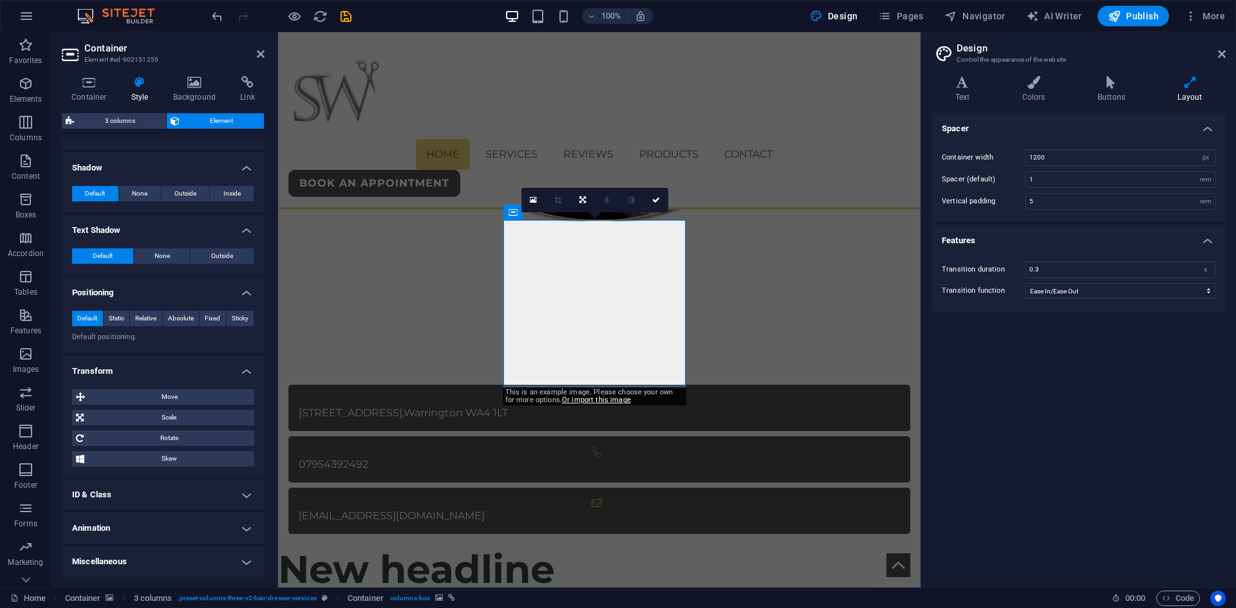
click at [123, 497] on h4 "ID & Class" at bounding box center [163, 495] width 203 height 31
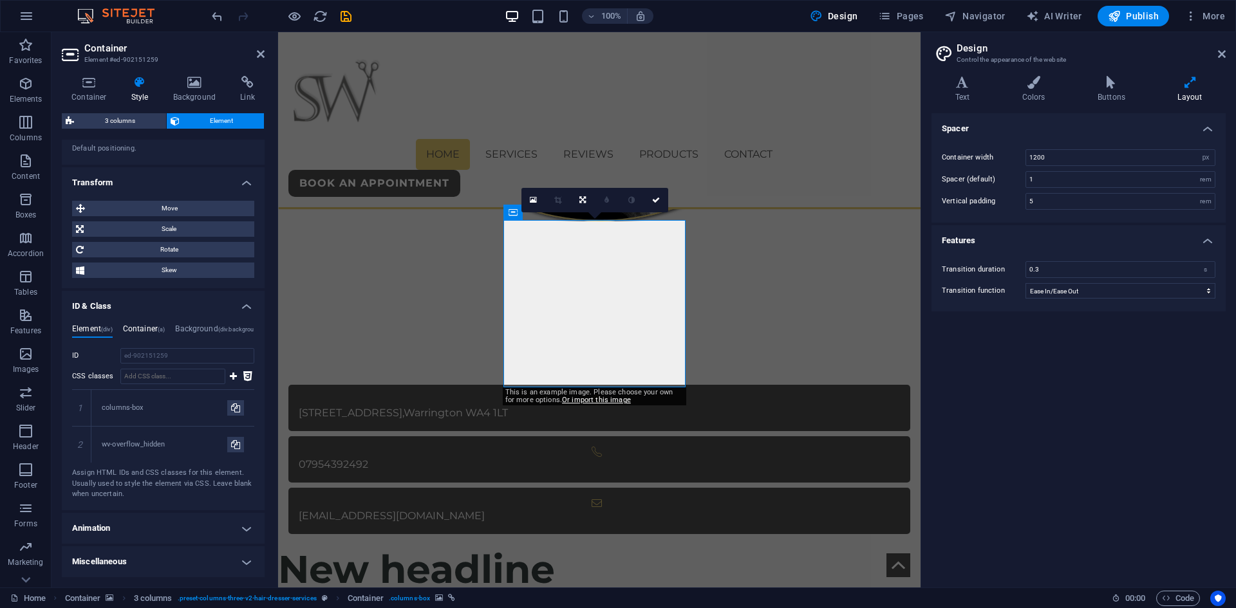
click at [150, 330] on h4 "Container (a)" at bounding box center [144, 331] width 42 height 14
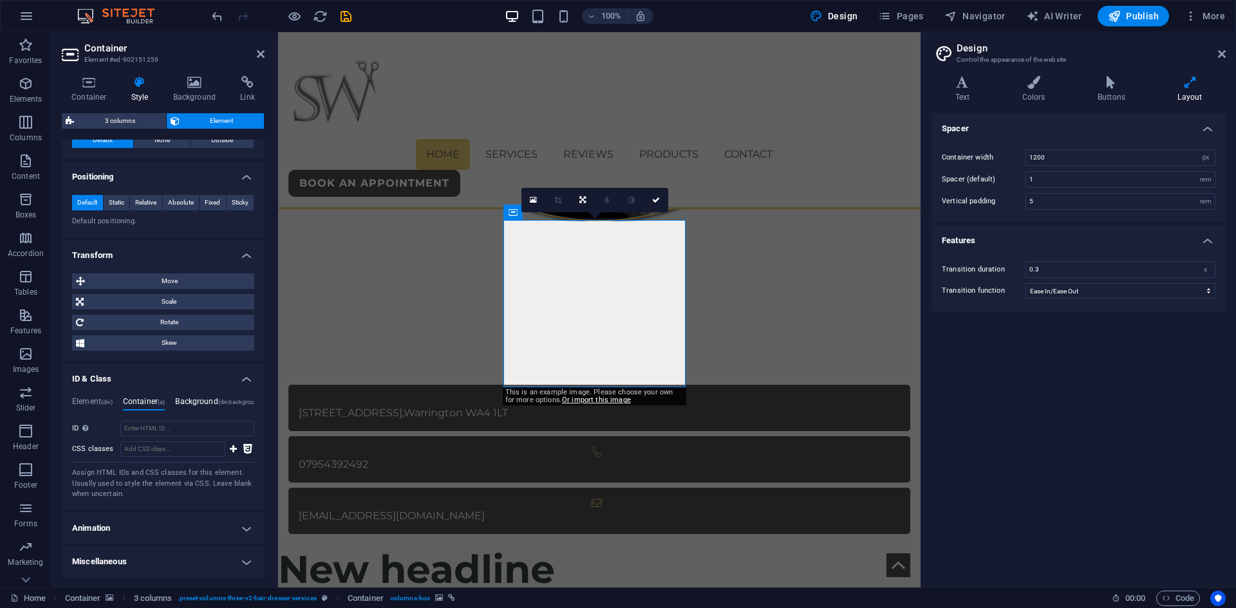
click at [187, 397] on h4 "Background (div.background)" at bounding box center [219, 404] width 88 height 14
click at [126, 538] on h4 "Animation" at bounding box center [163, 528] width 203 height 31
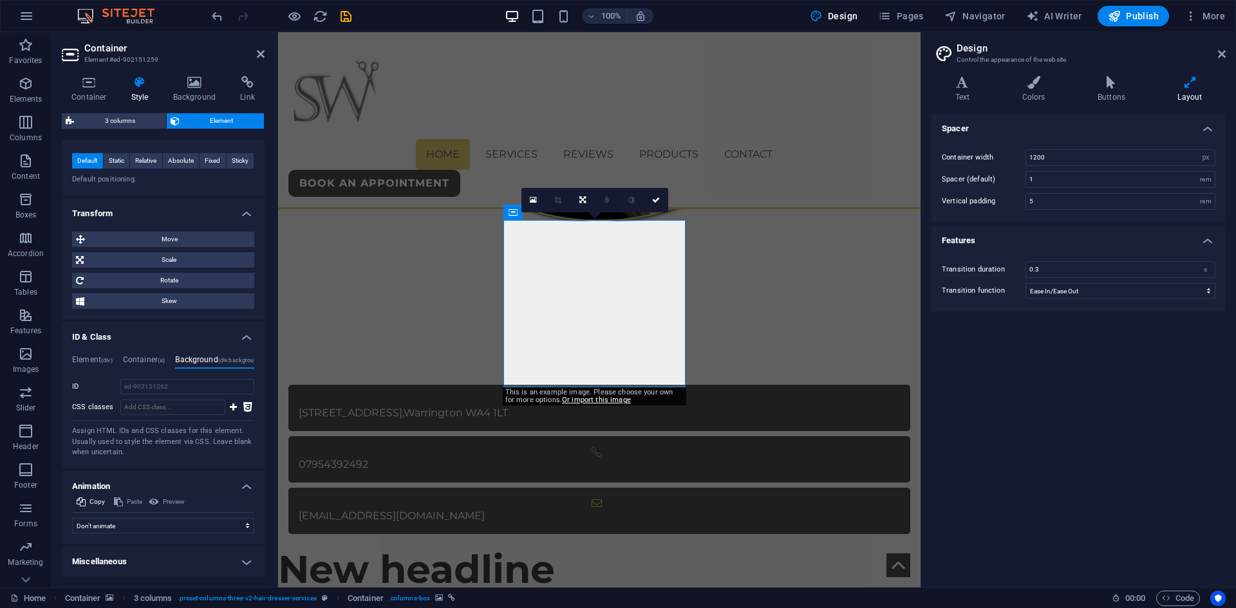
click at [129, 561] on h4 "Miscellaneous" at bounding box center [163, 562] width 203 height 31
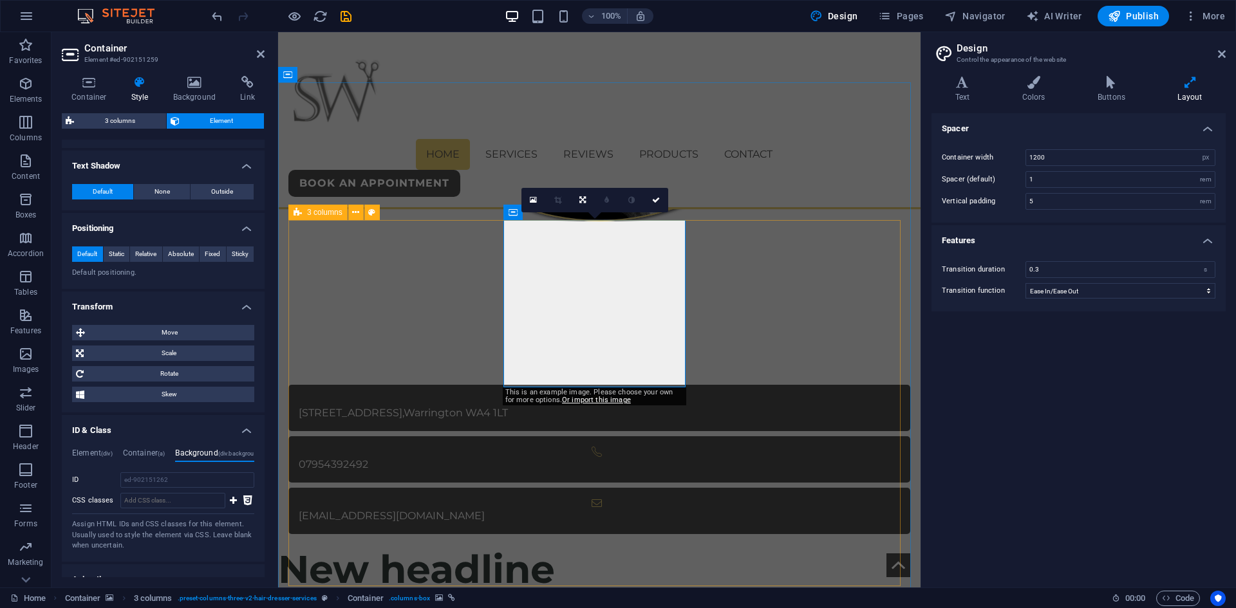
scroll to position [463, 0]
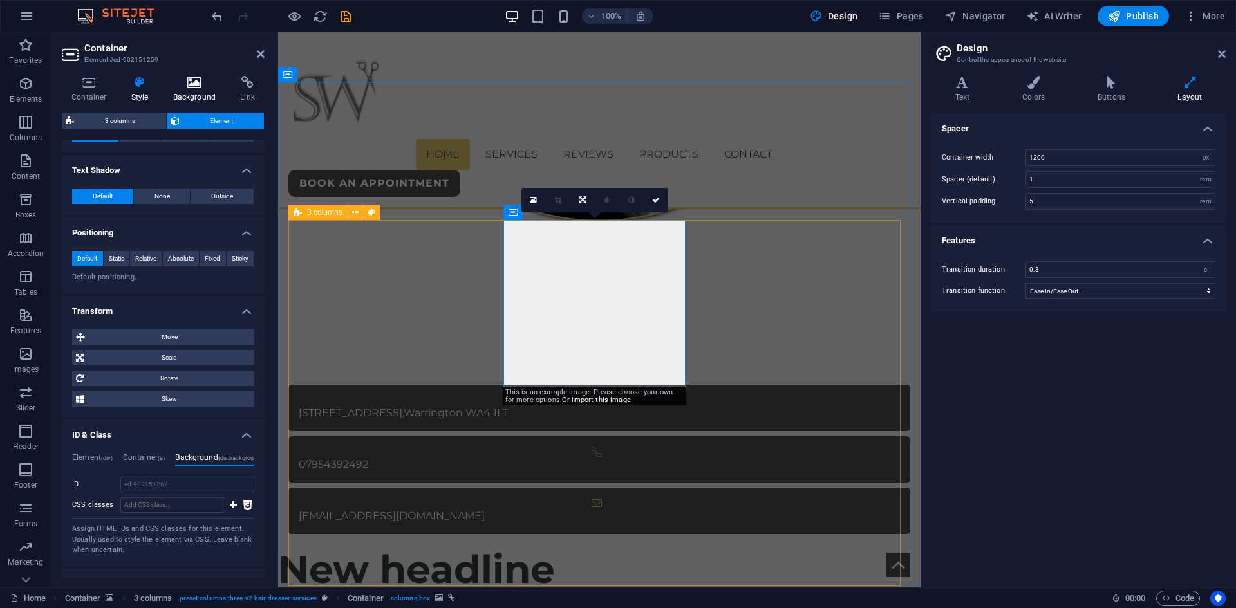
click at [191, 83] on icon at bounding box center [195, 82] width 62 height 13
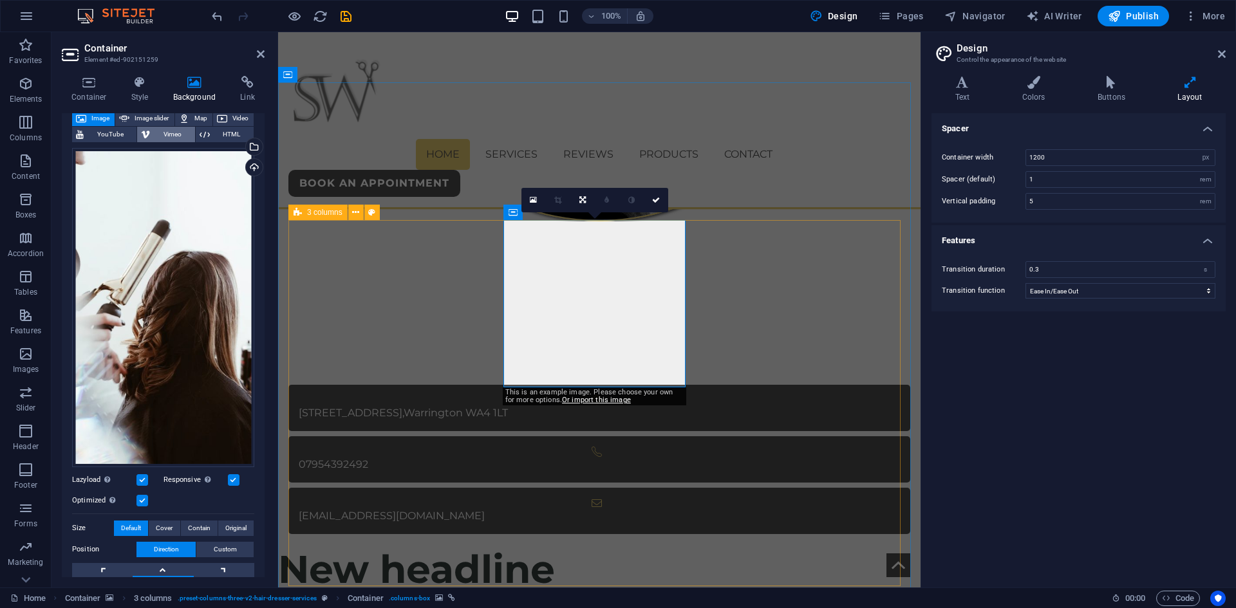
scroll to position [0, 0]
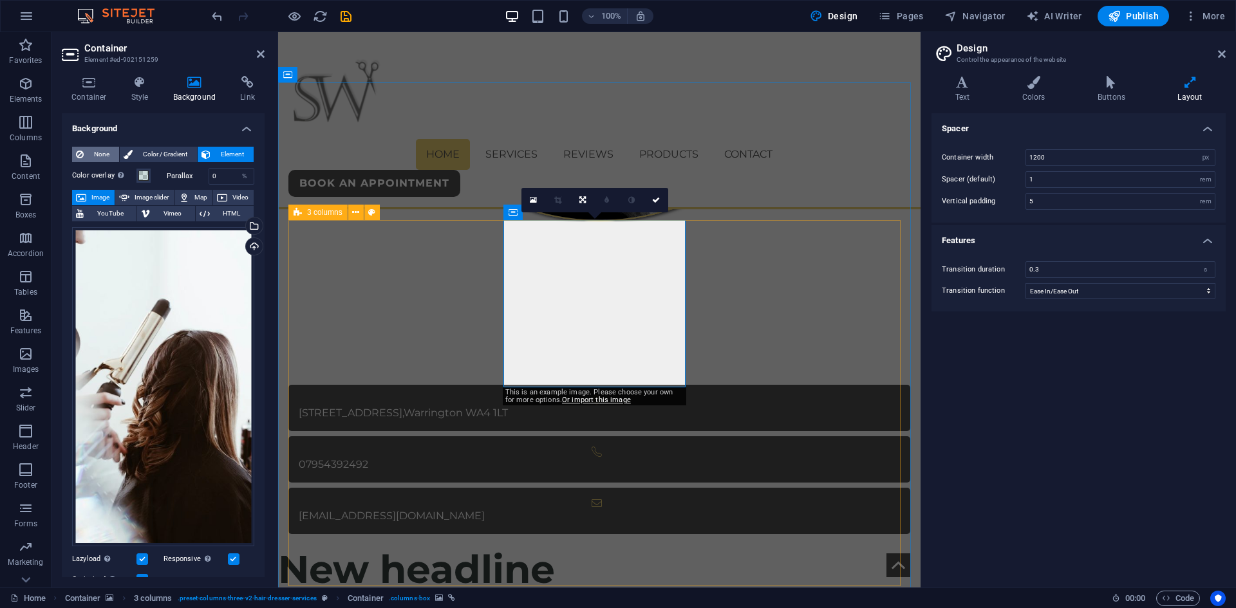
click at [111, 155] on span "None" at bounding box center [102, 154] width 28 height 15
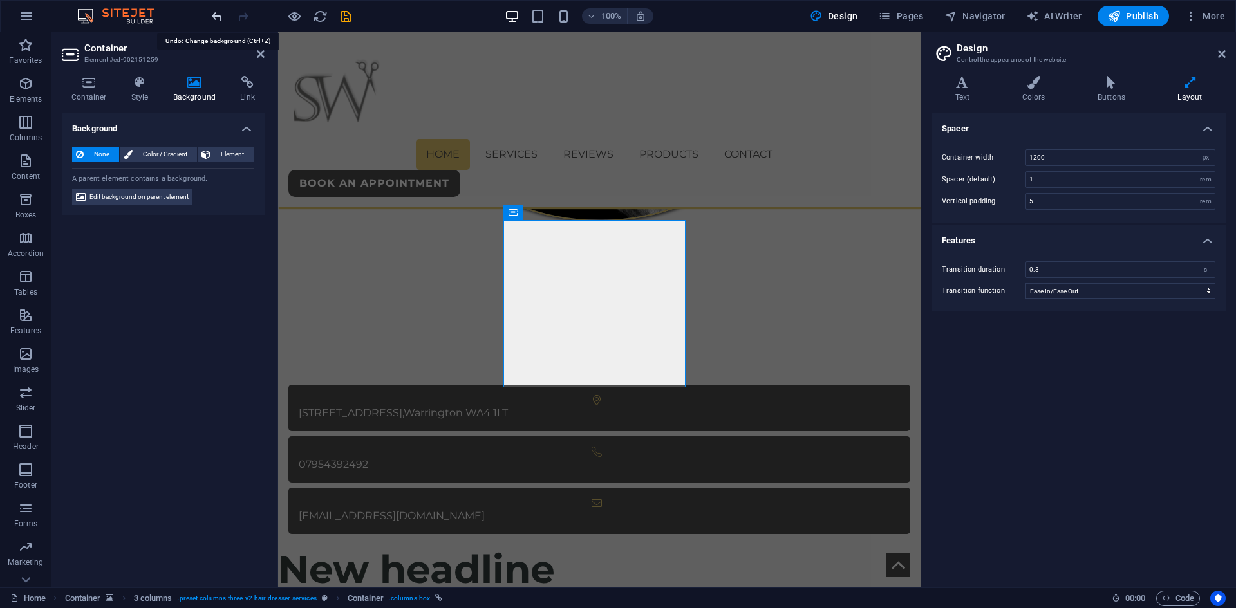
click at [0, 0] on icon "undo" at bounding box center [0, 0] width 0 height 0
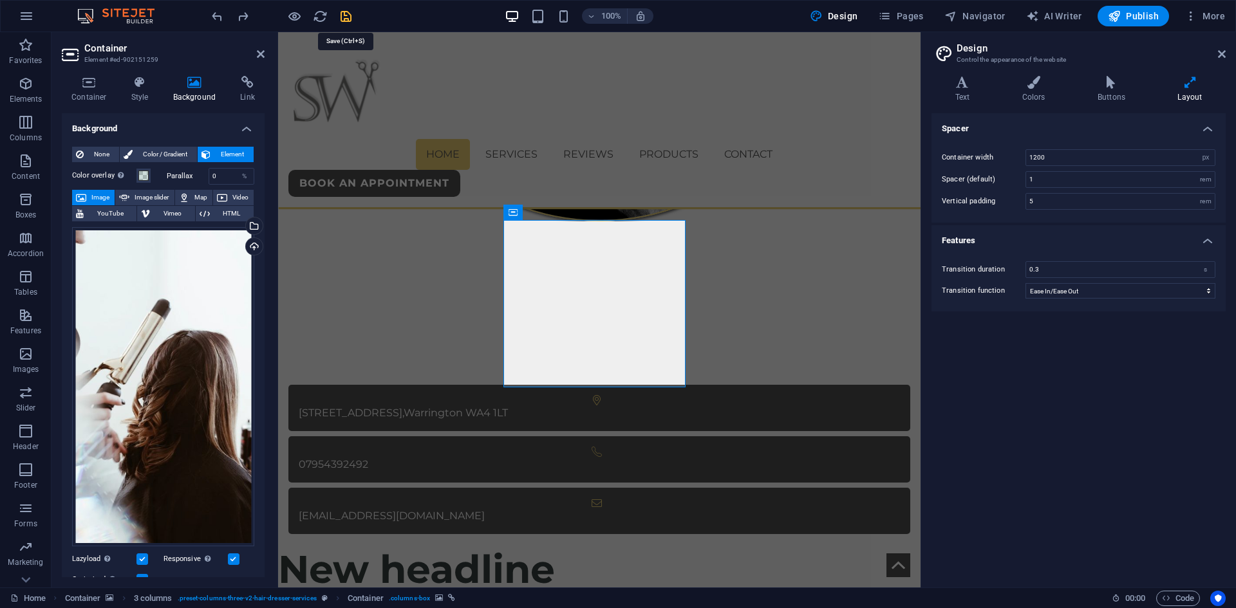
click at [344, 18] on icon "save" at bounding box center [346, 16] width 15 height 15
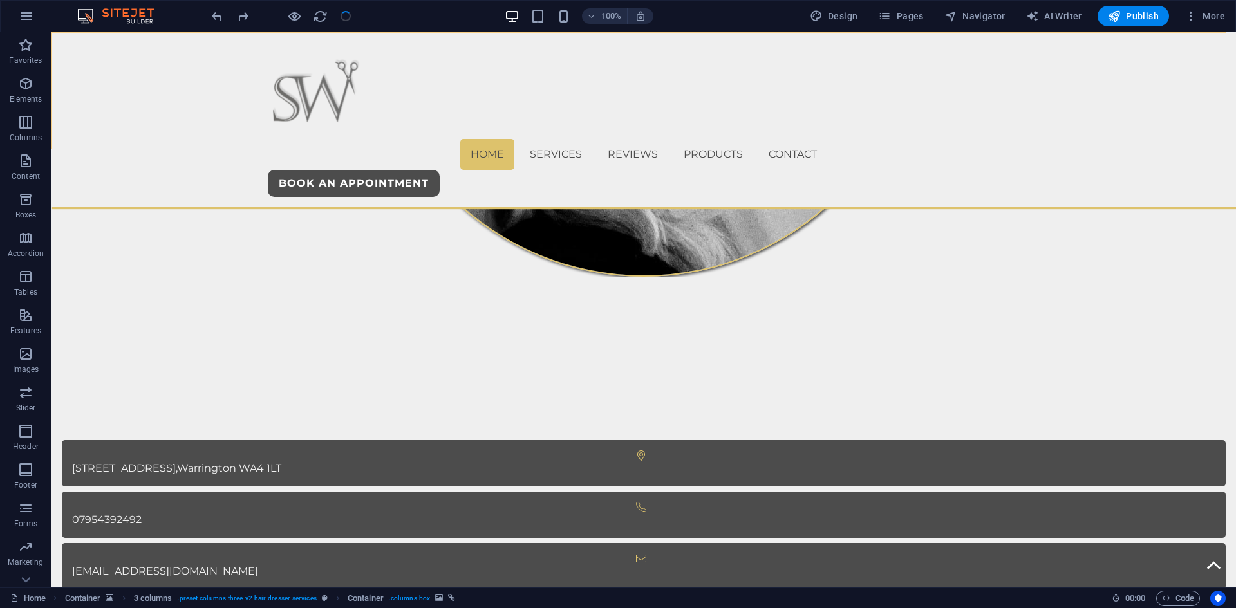
scroll to position [679, 0]
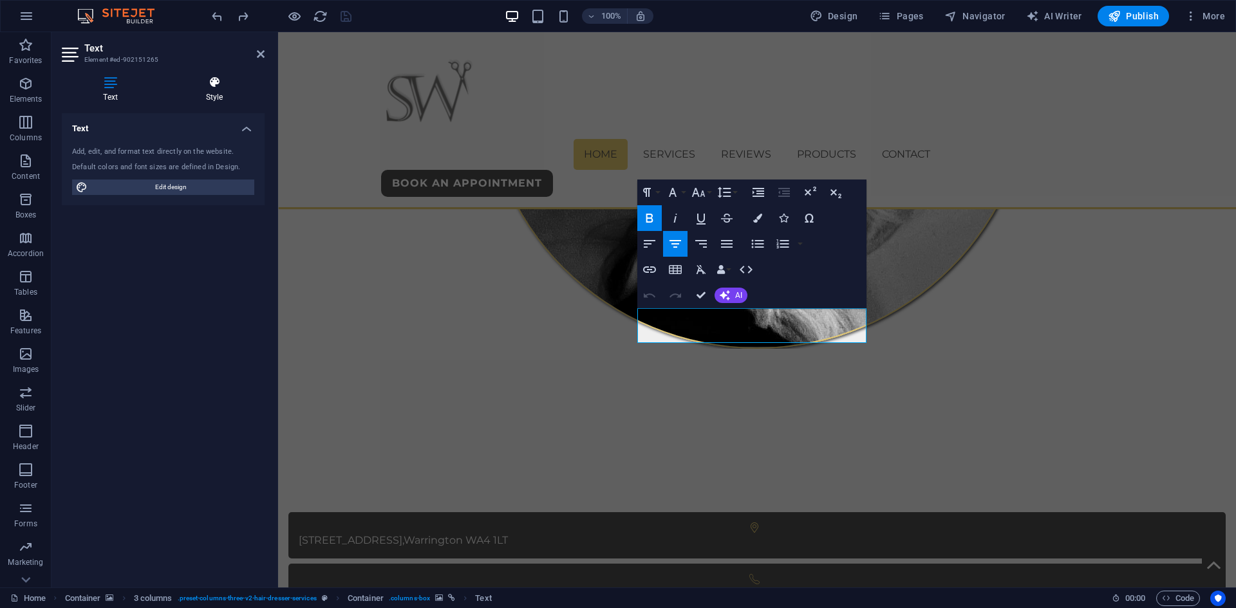
click at [216, 86] on icon at bounding box center [214, 82] width 100 height 13
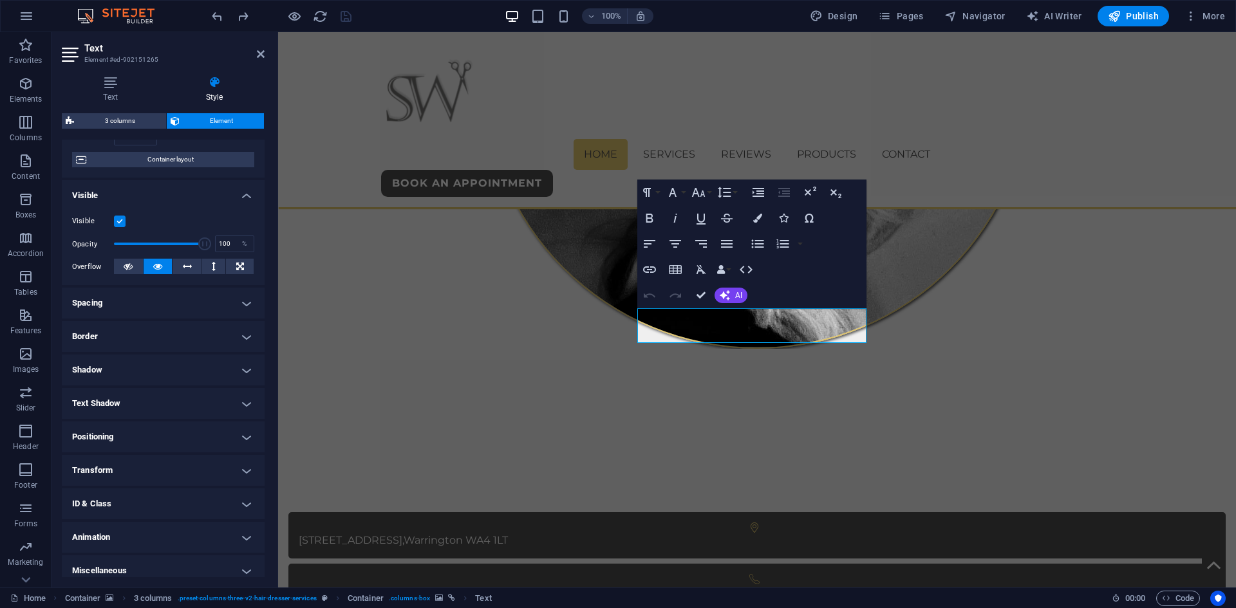
scroll to position [106, 0]
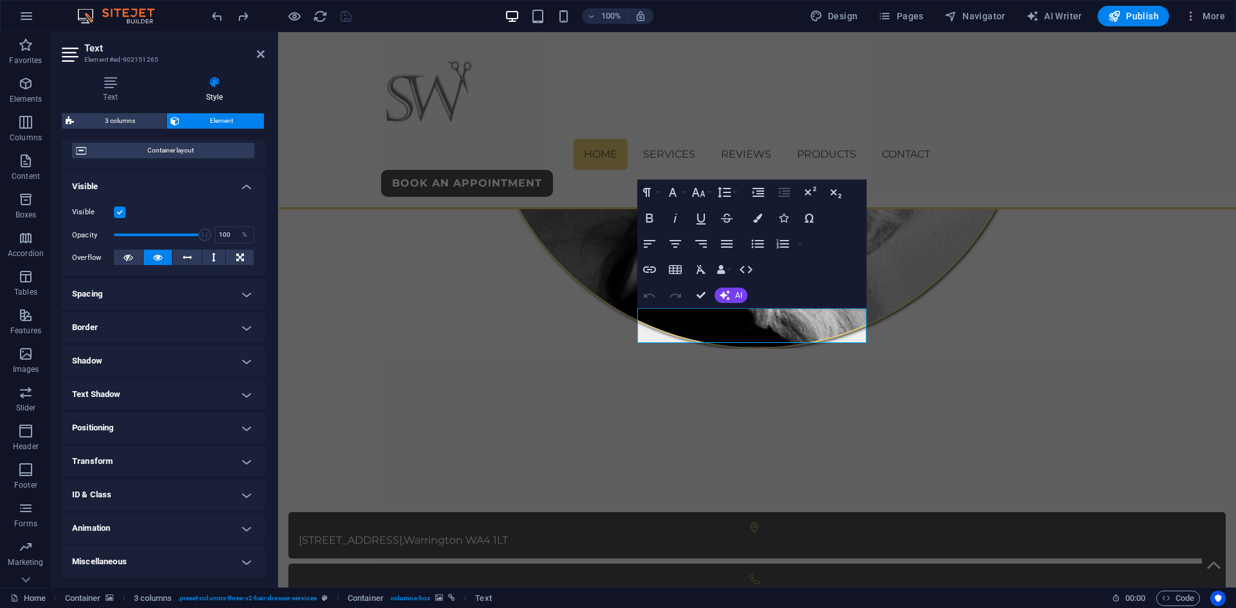
click at [111, 553] on h4 "Miscellaneous" at bounding box center [163, 562] width 203 height 31
click at [109, 527] on h4 "Animation" at bounding box center [163, 528] width 203 height 31
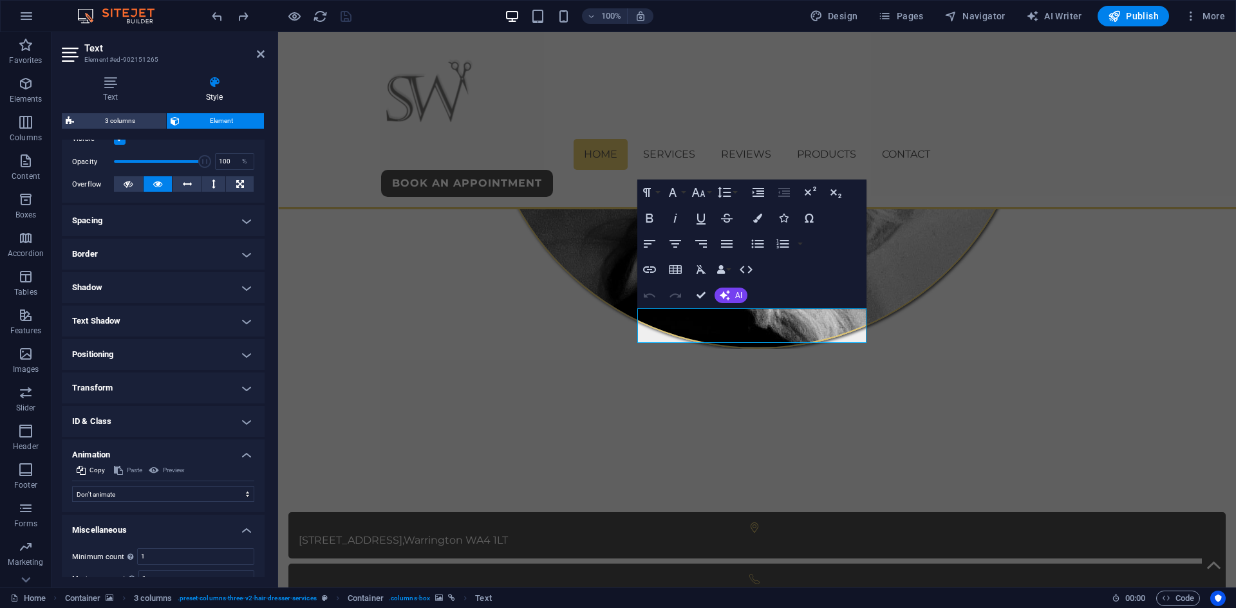
scroll to position [228, 0]
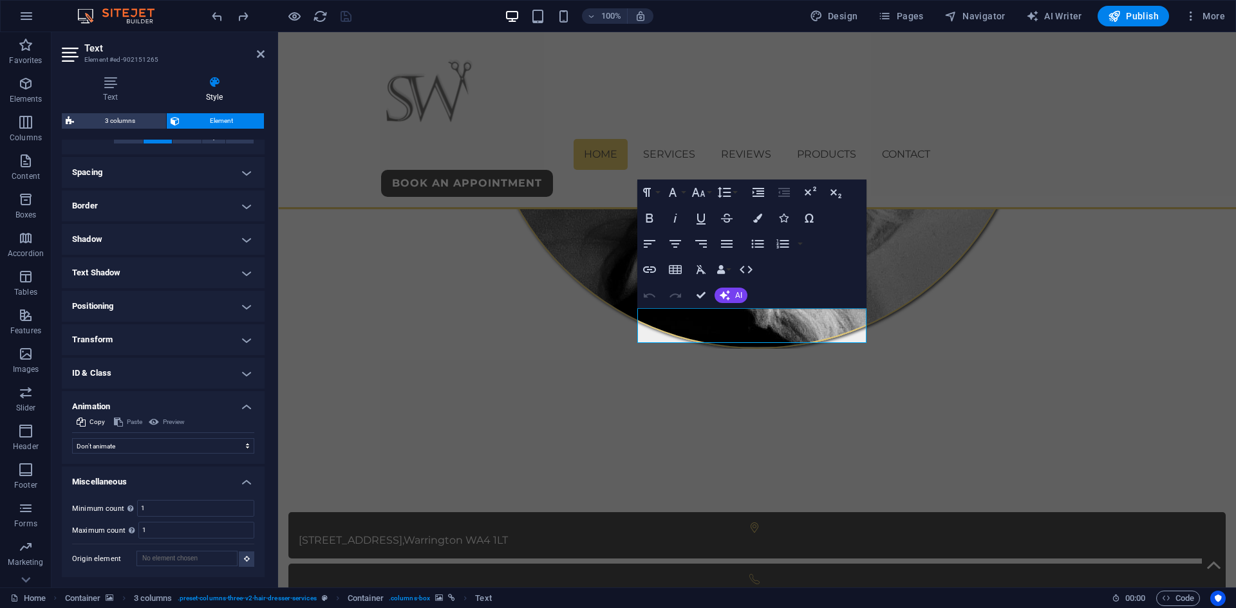
click at [129, 358] on h4 "ID & Class" at bounding box center [163, 373] width 203 height 31
click at [120, 344] on h4 "Transform" at bounding box center [163, 339] width 203 height 31
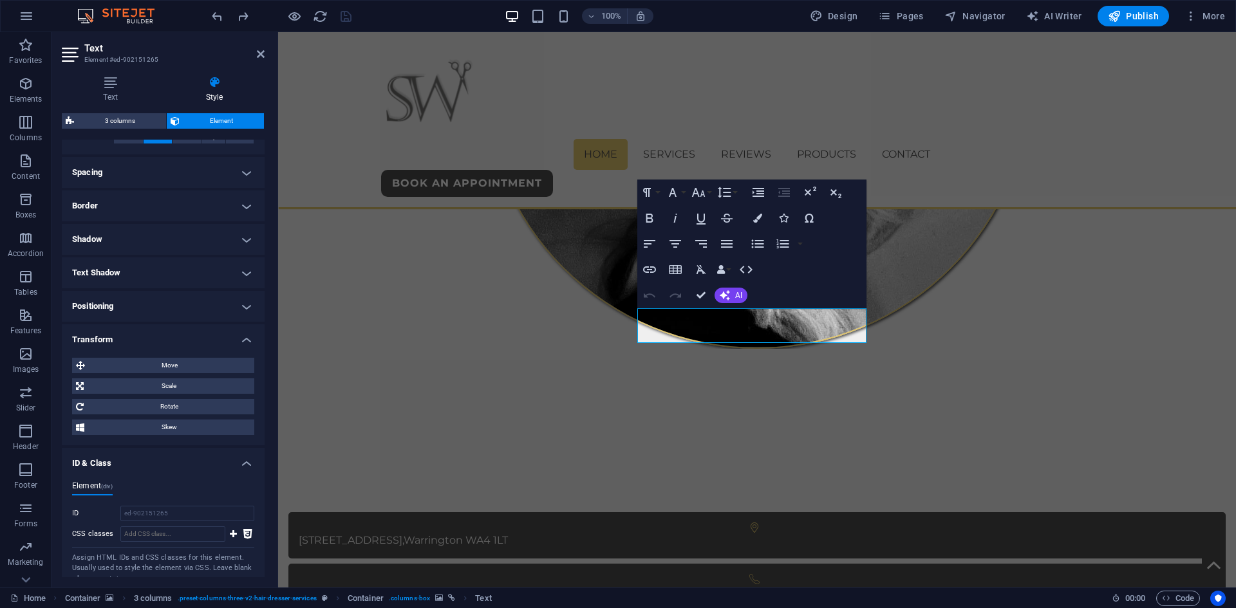
click at [127, 315] on h4 "Positioning" at bounding box center [163, 306] width 203 height 31
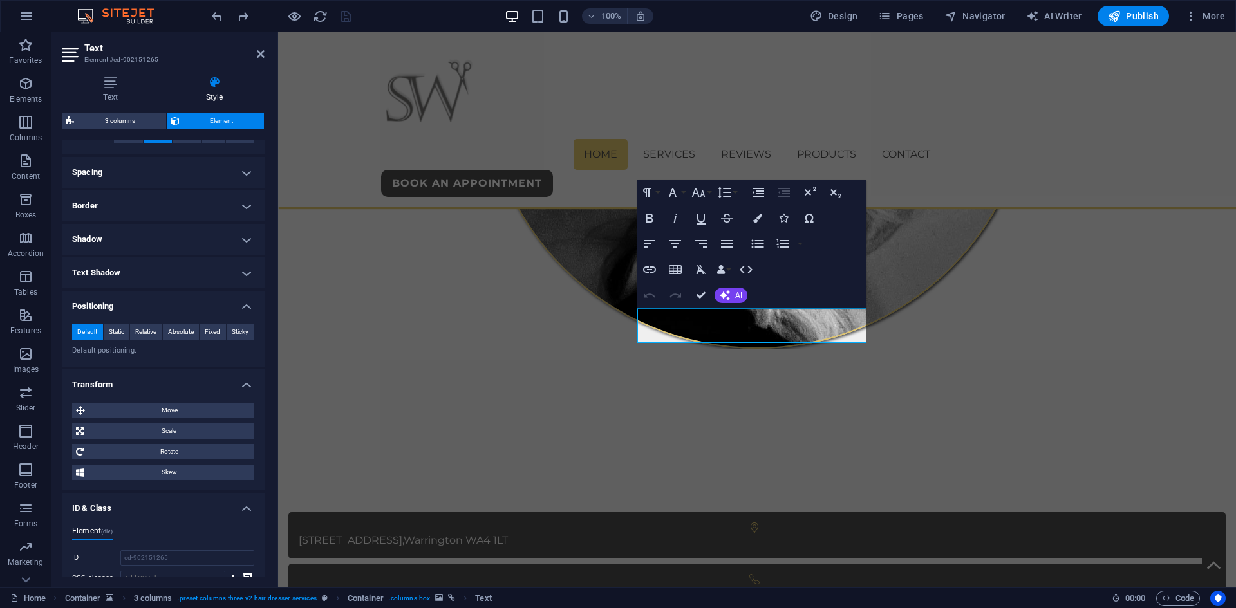
click at [131, 283] on h4 "Text Shadow" at bounding box center [163, 273] width 203 height 31
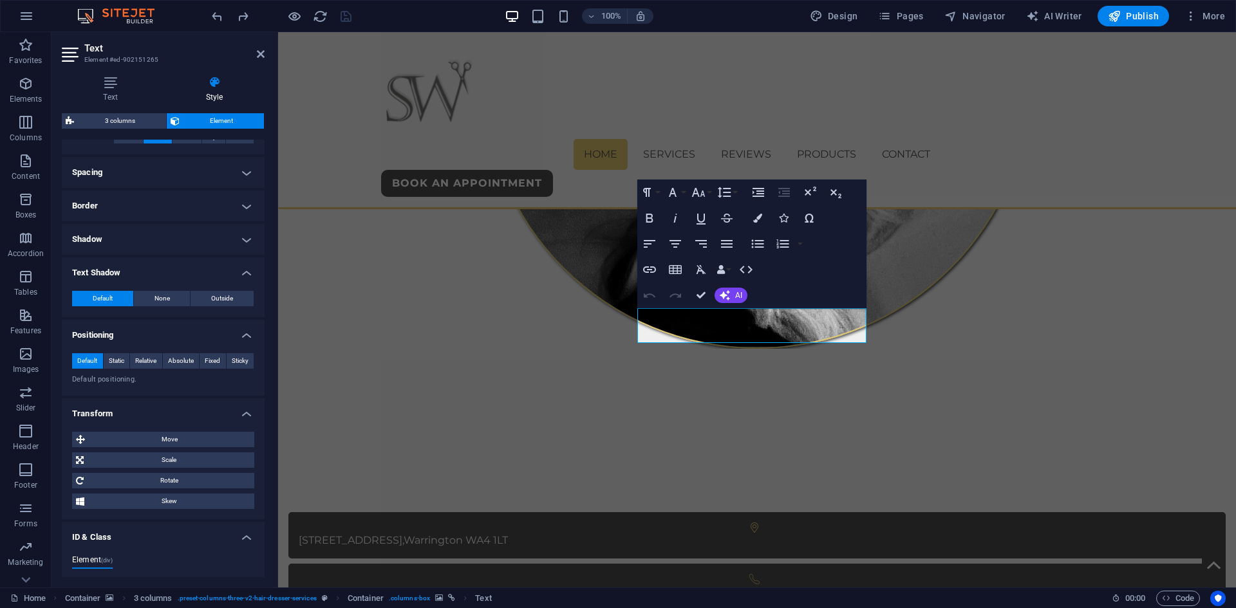
click at [129, 233] on h4 "Shadow" at bounding box center [163, 239] width 203 height 31
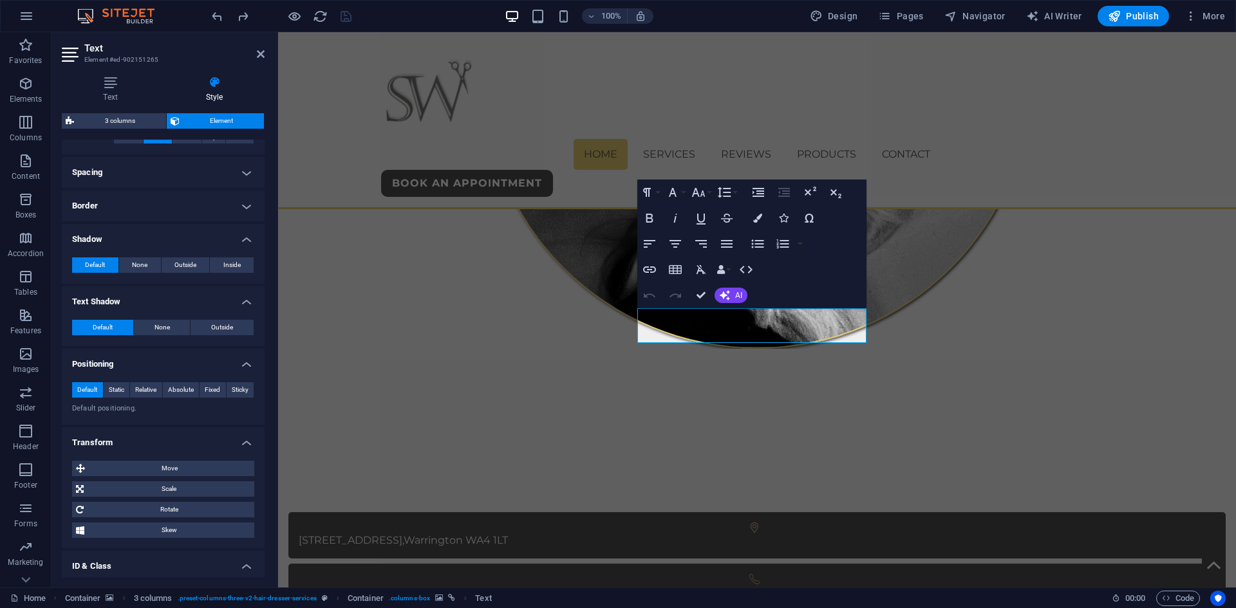
click at [137, 197] on h4 "Border" at bounding box center [163, 206] width 203 height 31
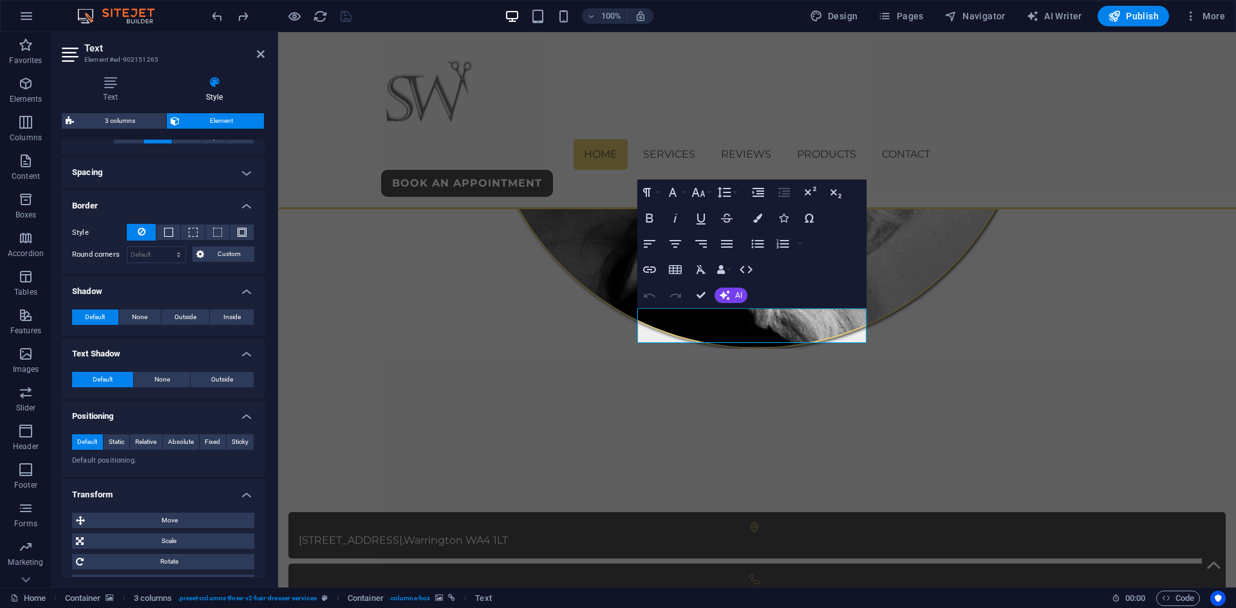
click at [133, 180] on h4 "Spacing" at bounding box center [163, 172] width 203 height 31
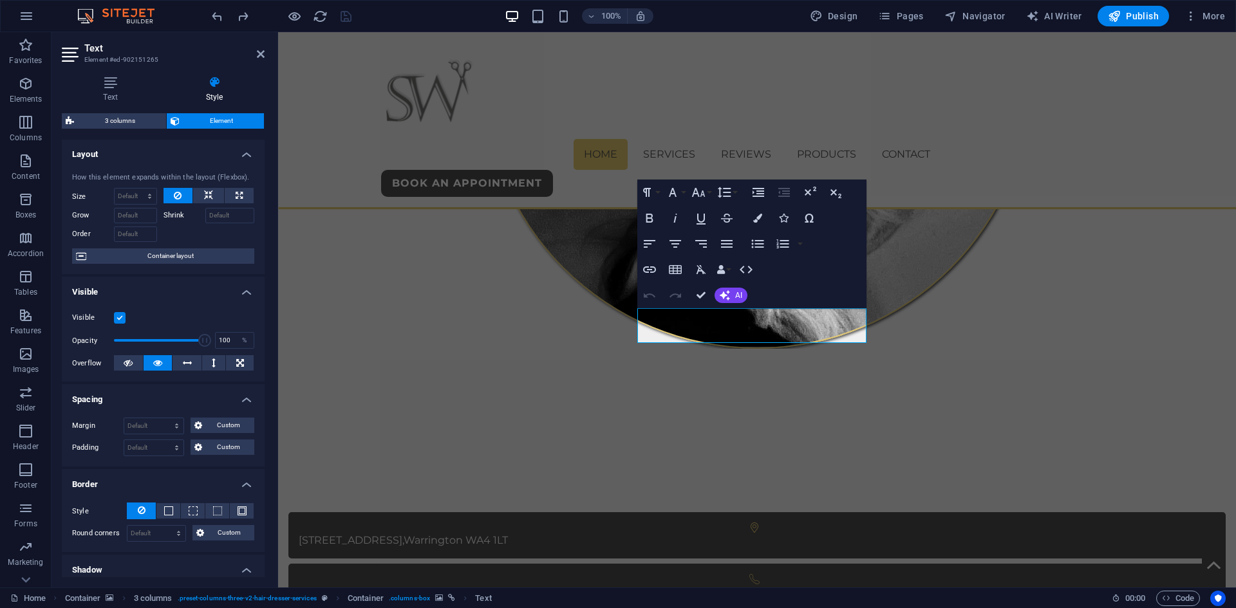
scroll to position [0, 0]
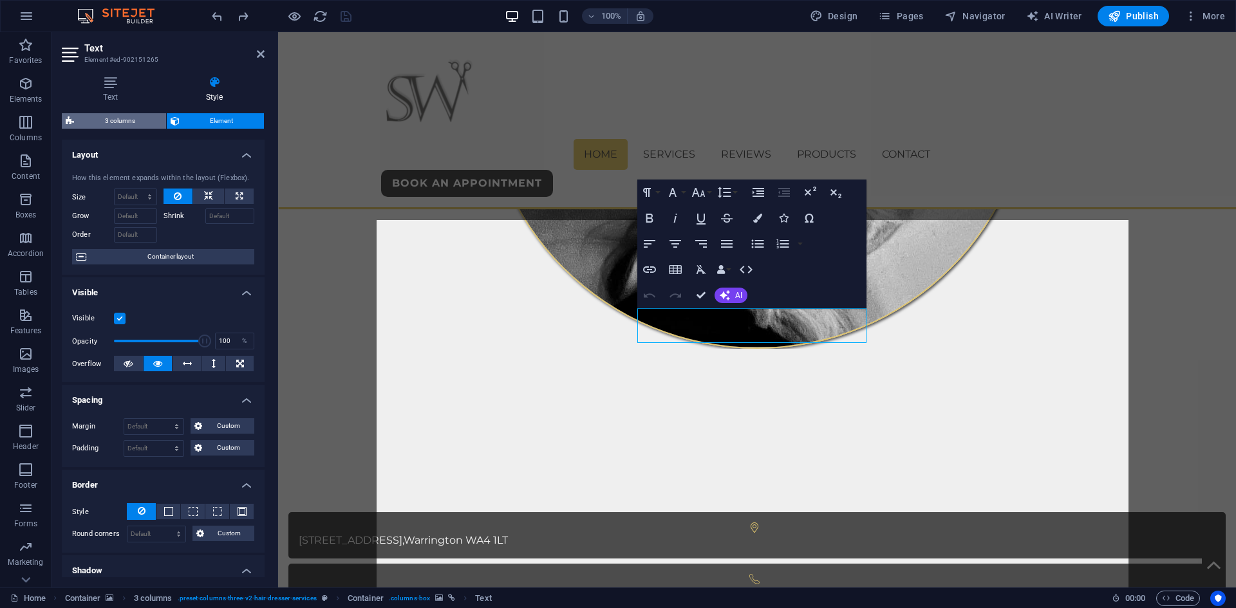
click at [125, 114] on span "3 columns" at bounding box center [120, 120] width 84 height 15
select select "px"
select select "rem"
select select "px"
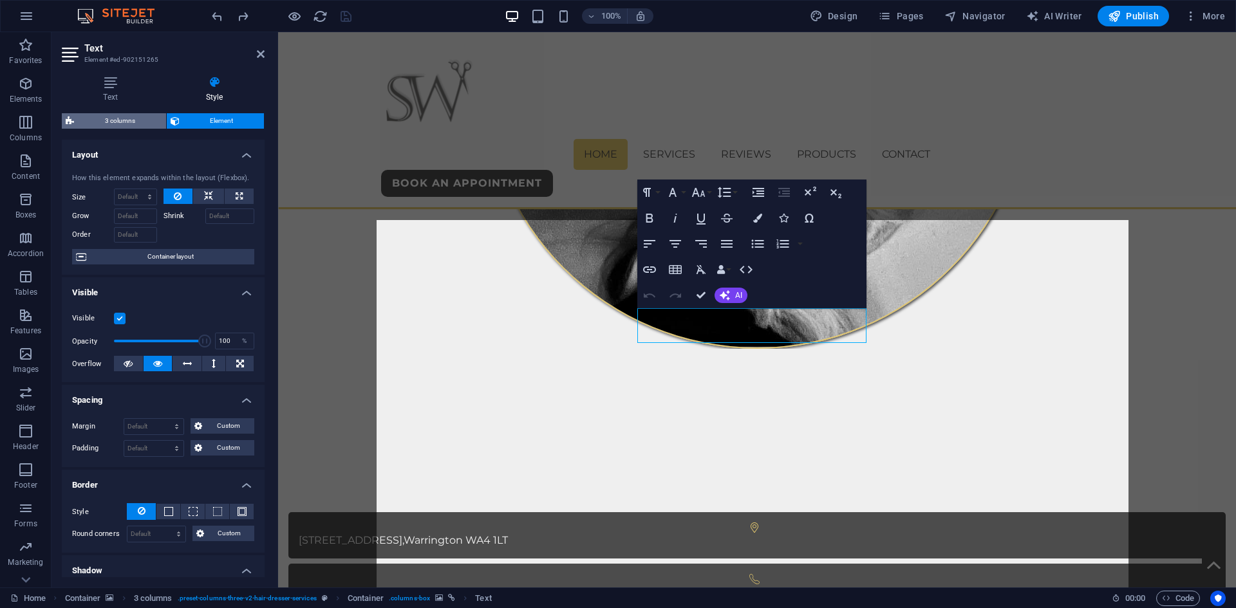
select select "px"
select select "preset-columns-three-v2-hair-dresser-services"
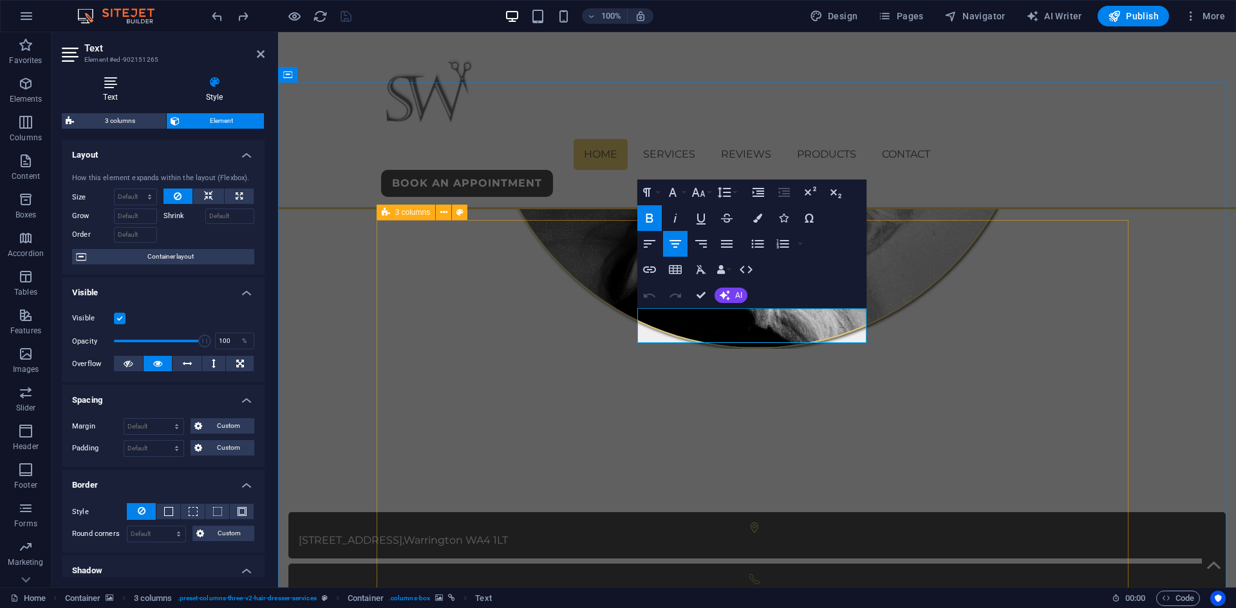
click at [116, 92] on h4 "Text" at bounding box center [113, 89] width 102 height 27
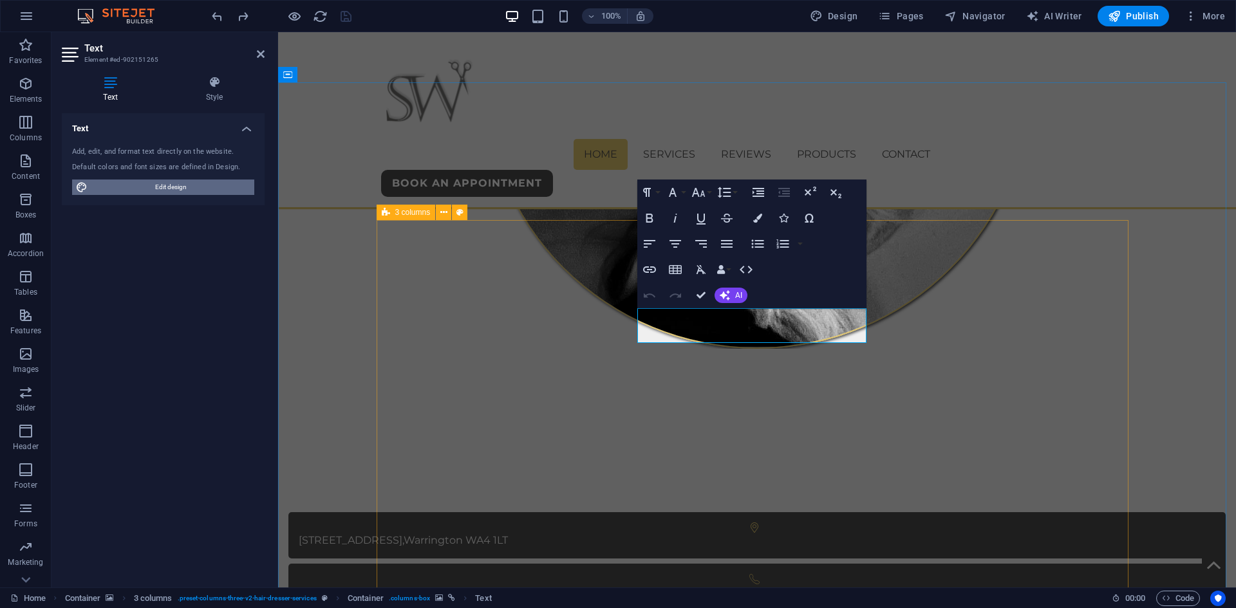
click at [160, 183] on span "Edit design" at bounding box center [170, 187] width 159 height 15
select select "px"
select select "400"
select select "px"
select select "700"
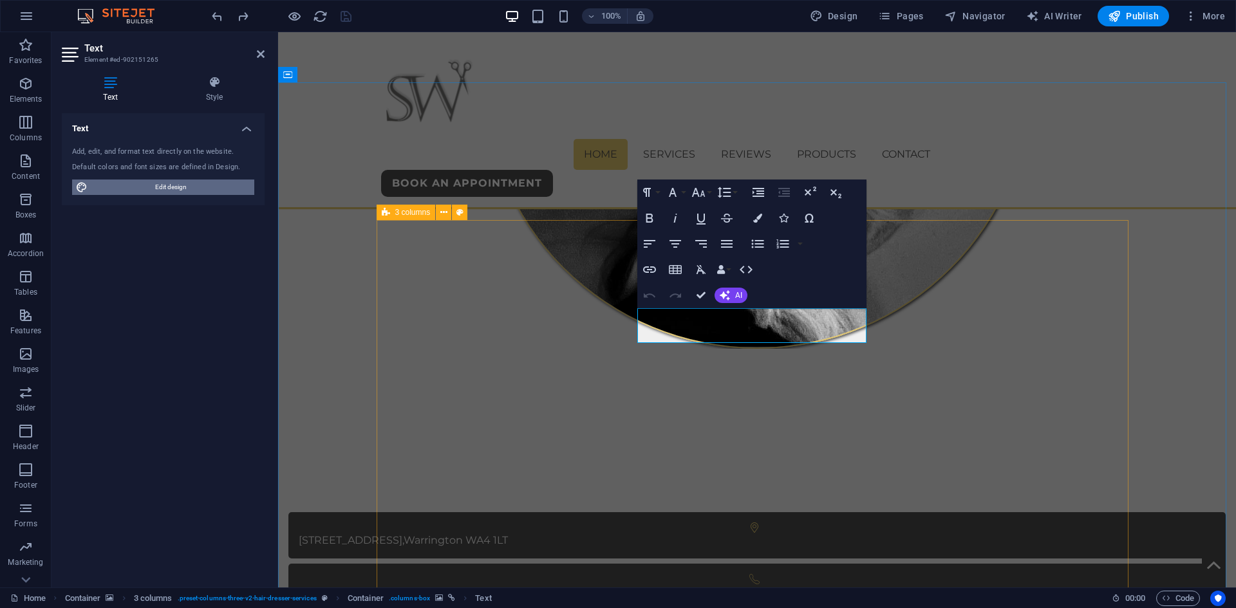
select select "px"
select select "rem"
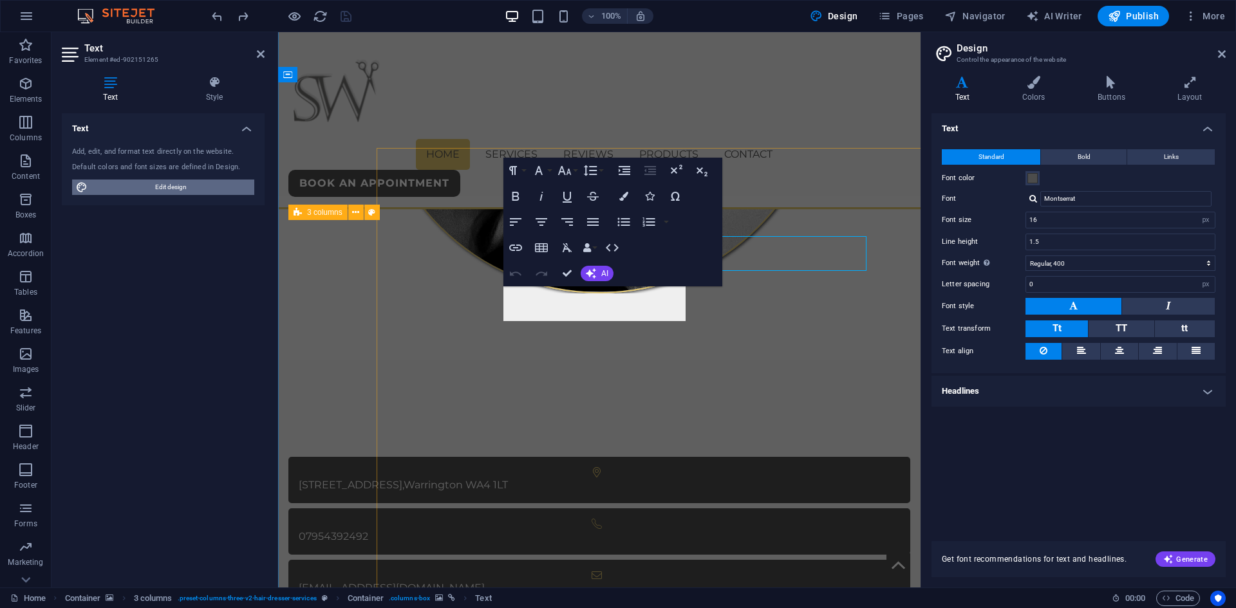
scroll to position [751, 0]
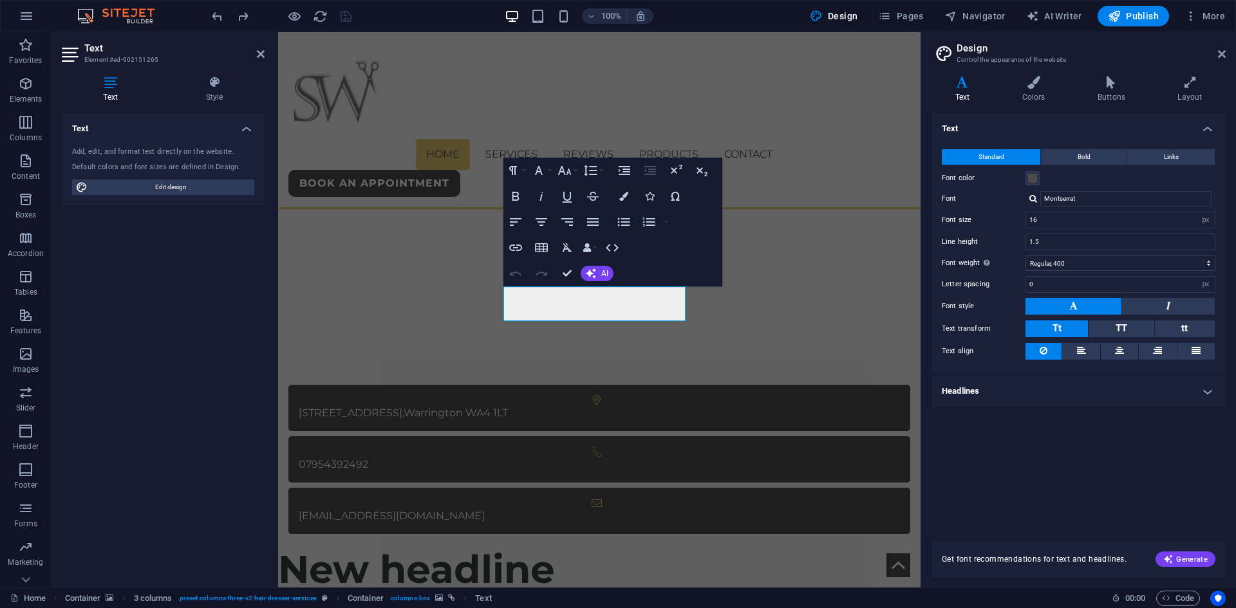
click at [986, 405] on h4 "Headlines" at bounding box center [1079, 391] width 294 height 31
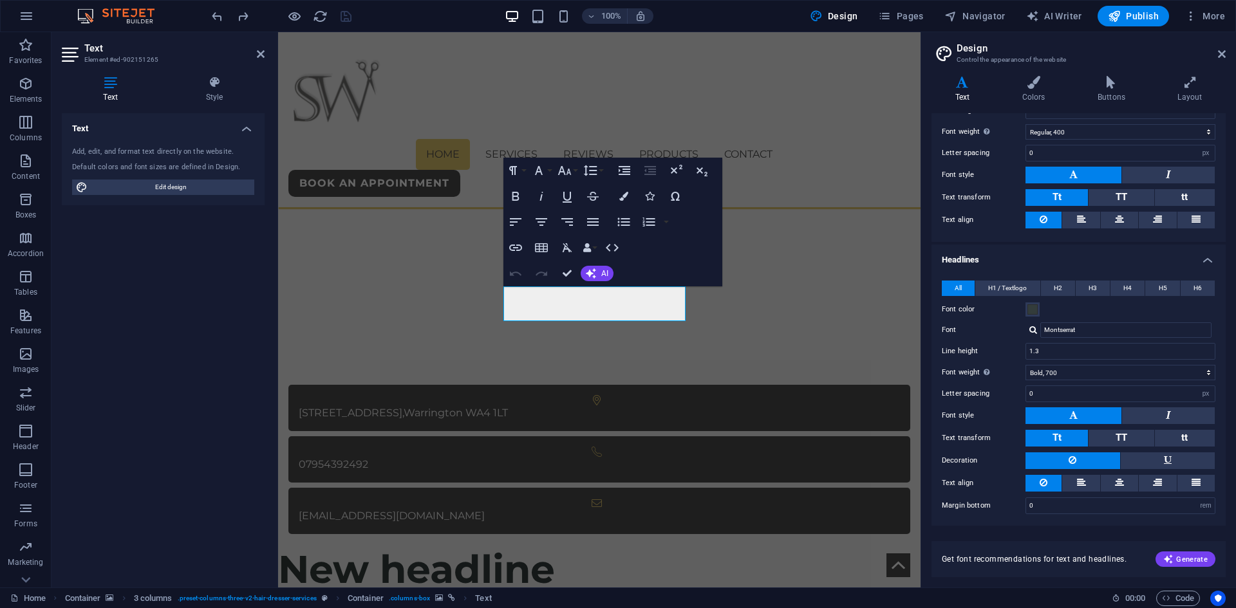
scroll to position [133, 0]
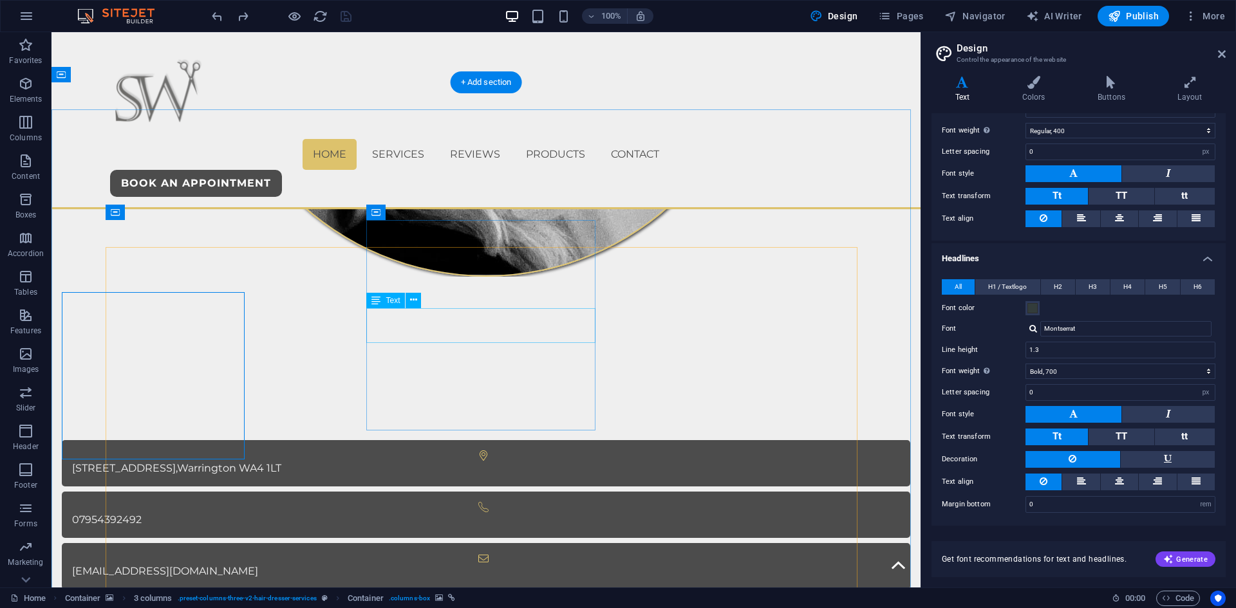
scroll to position [679, 0]
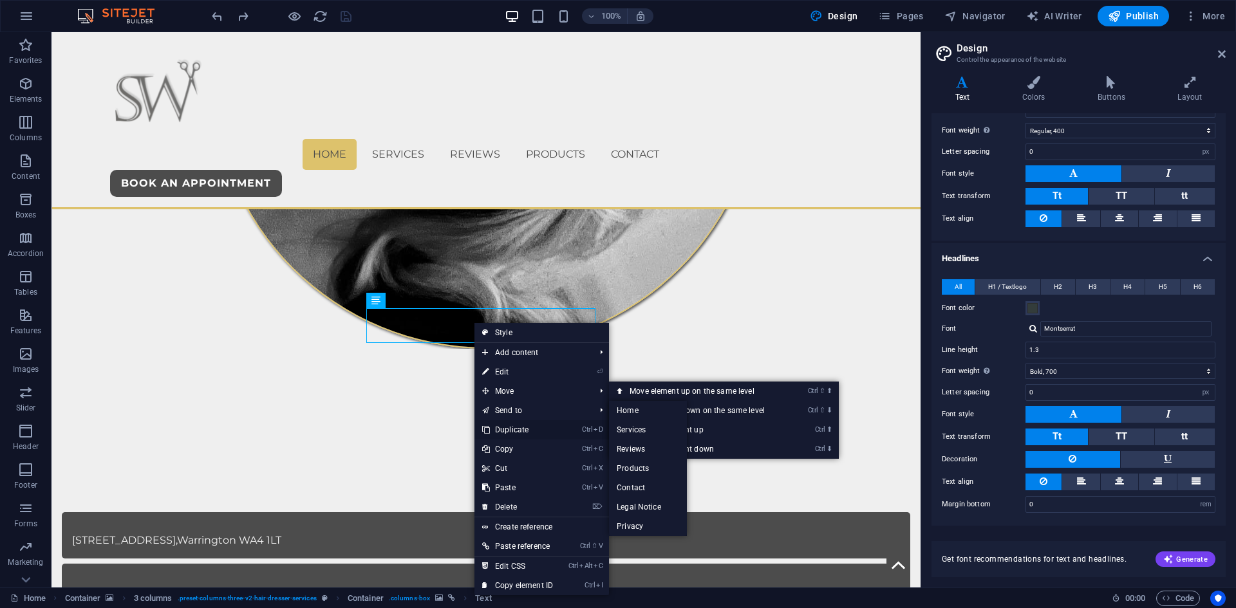
click at [514, 431] on link "Ctrl D Duplicate" at bounding box center [517, 429] width 86 height 19
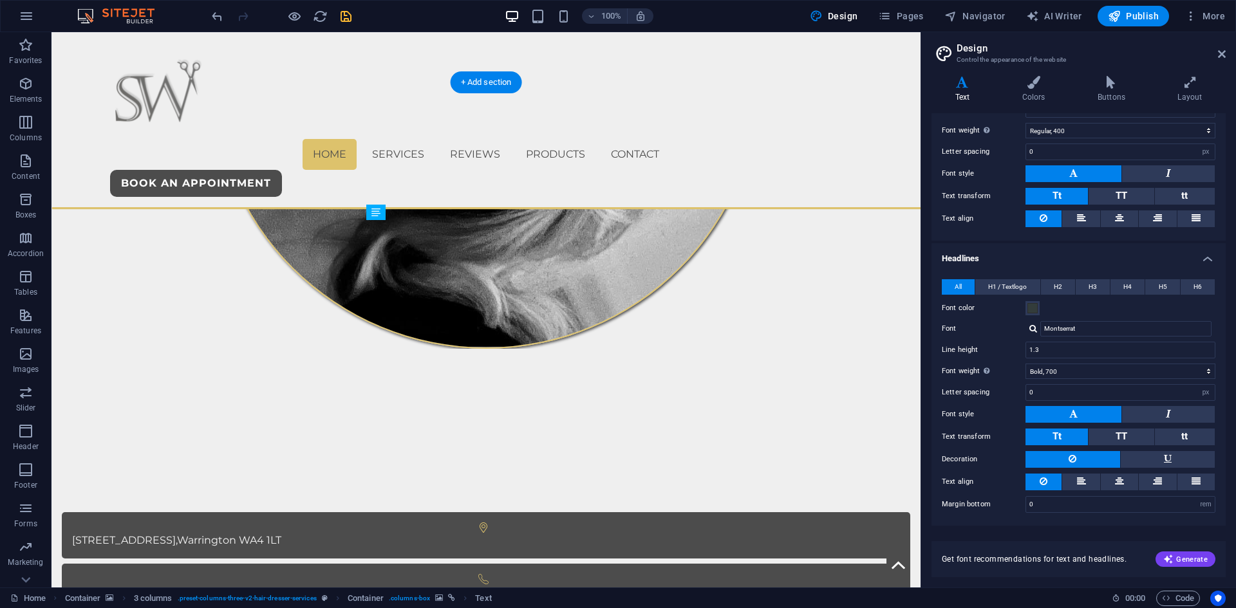
drag, startPoint x: 397, startPoint y: 319, endPoint x: 425, endPoint y: 287, distance: 42.4
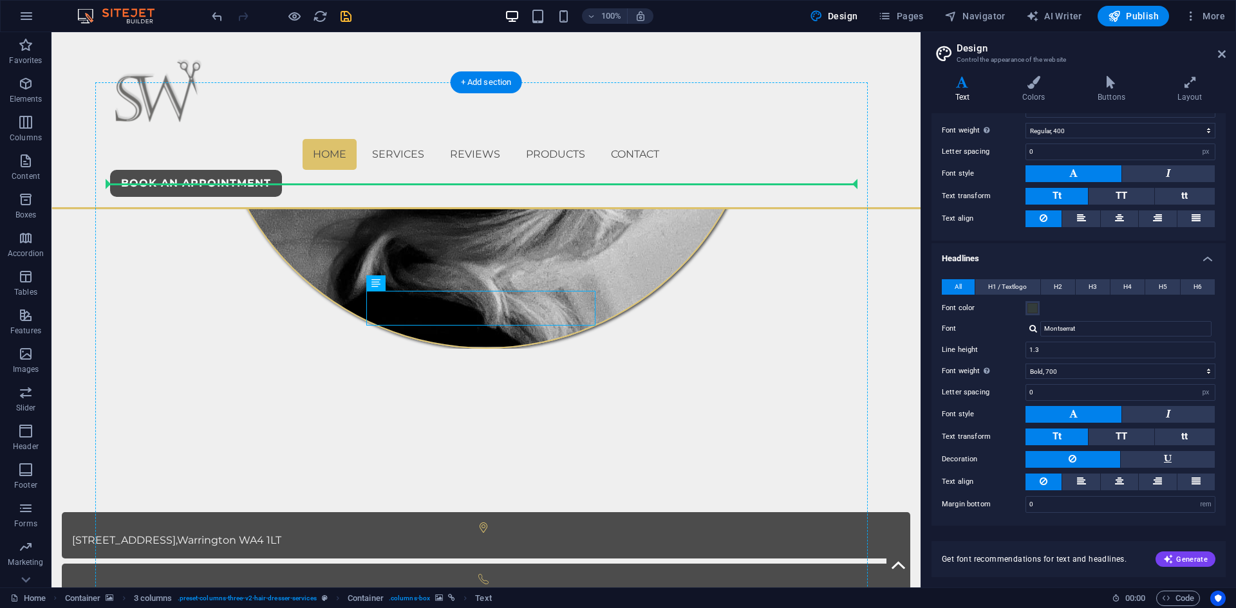
drag, startPoint x: 427, startPoint y: 307, endPoint x: 457, endPoint y: 187, distance: 123.5
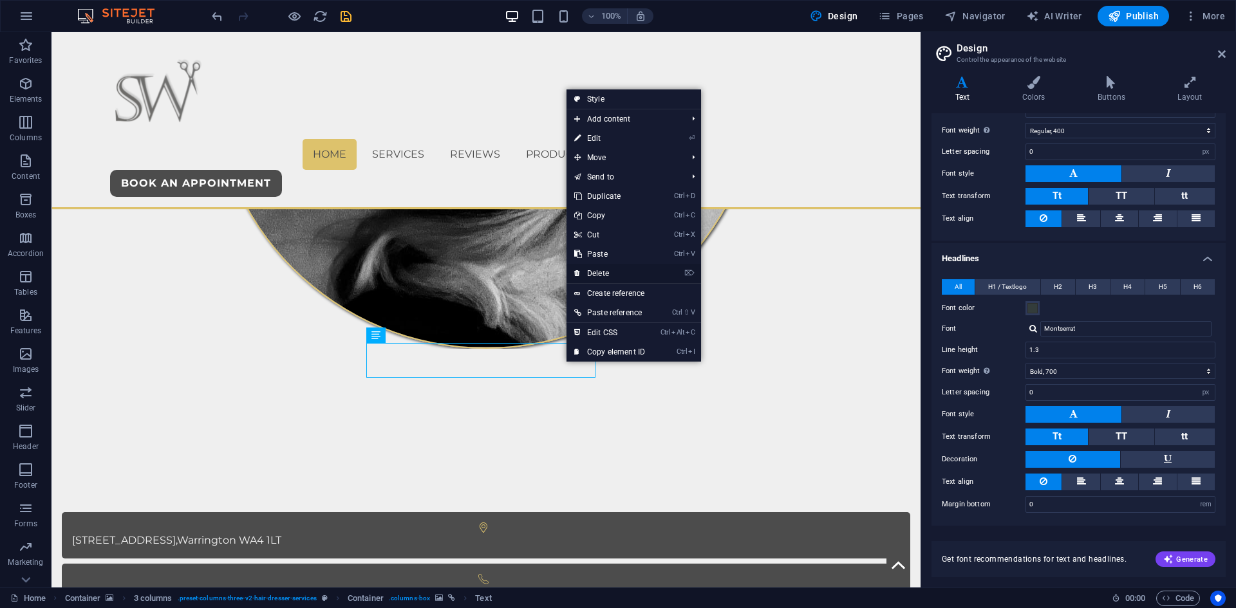
click at [600, 272] on link "⌦ Delete" at bounding box center [610, 273] width 86 height 19
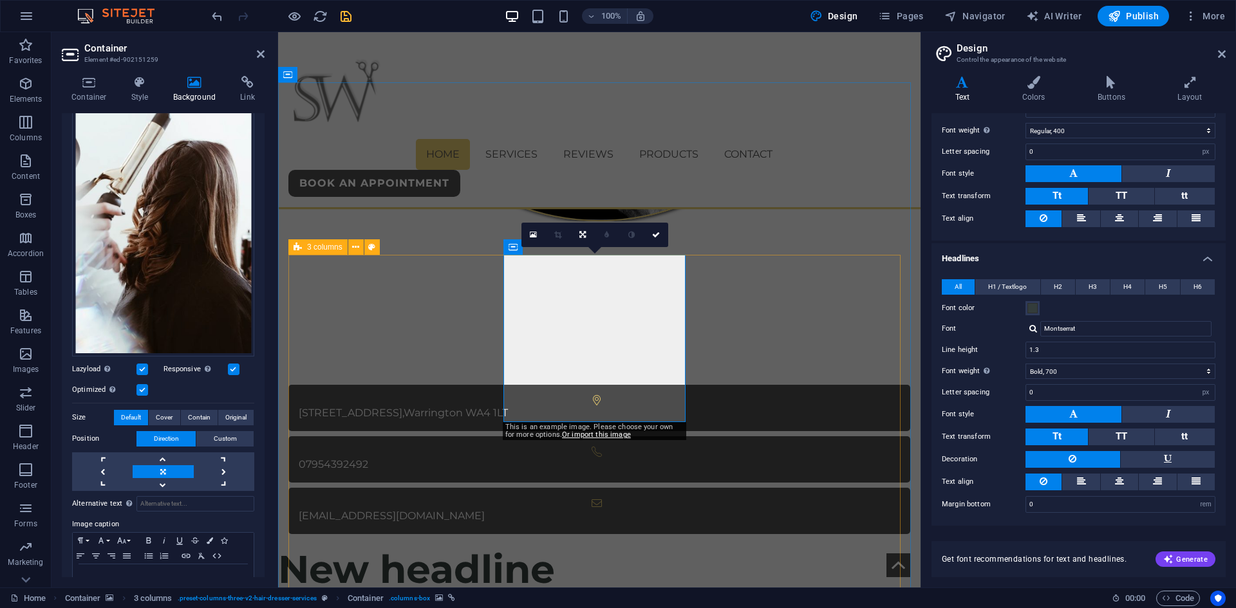
scroll to position [258, 0]
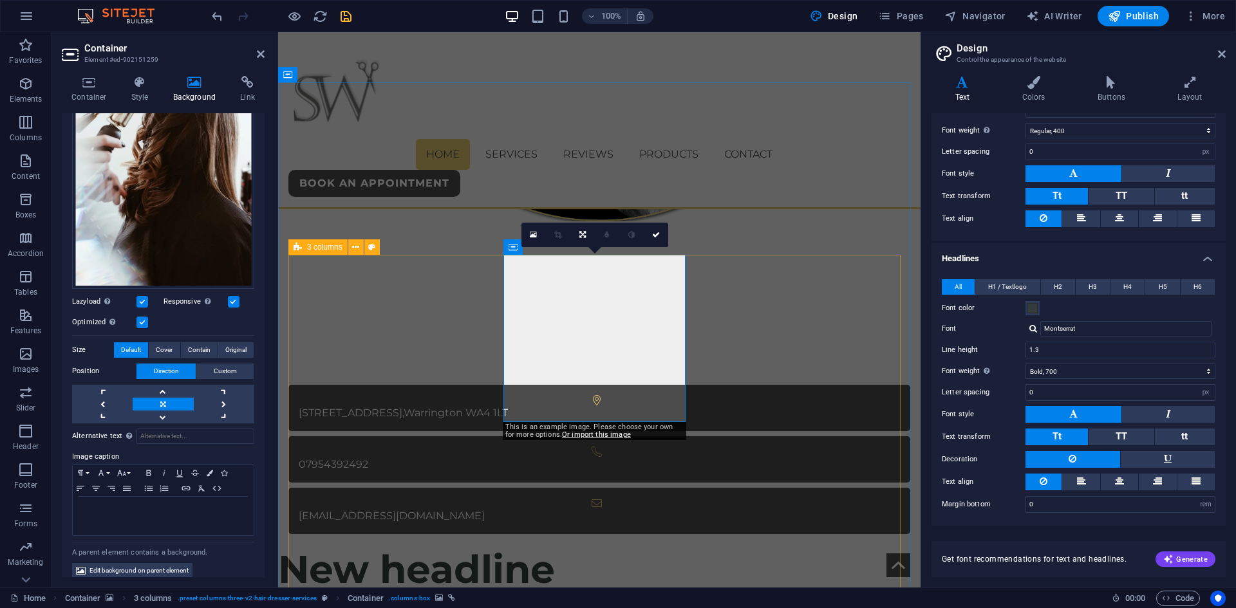
click at [142, 297] on label at bounding box center [142, 302] width 12 height 12
click at [0, 0] on input "Lazyload Loading images after the page loads improves page speed." at bounding box center [0, 0] width 0 height 0
click at [142, 317] on label at bounding box center [142, 323] width 12 height 12
click at [0, 0] on input "Optimized Images are compressed to improve page speed." at bounding box center [0, 0] width 0 height 0
click at [145, 296] on label at bounding box center [142, 302] width 12 height 12
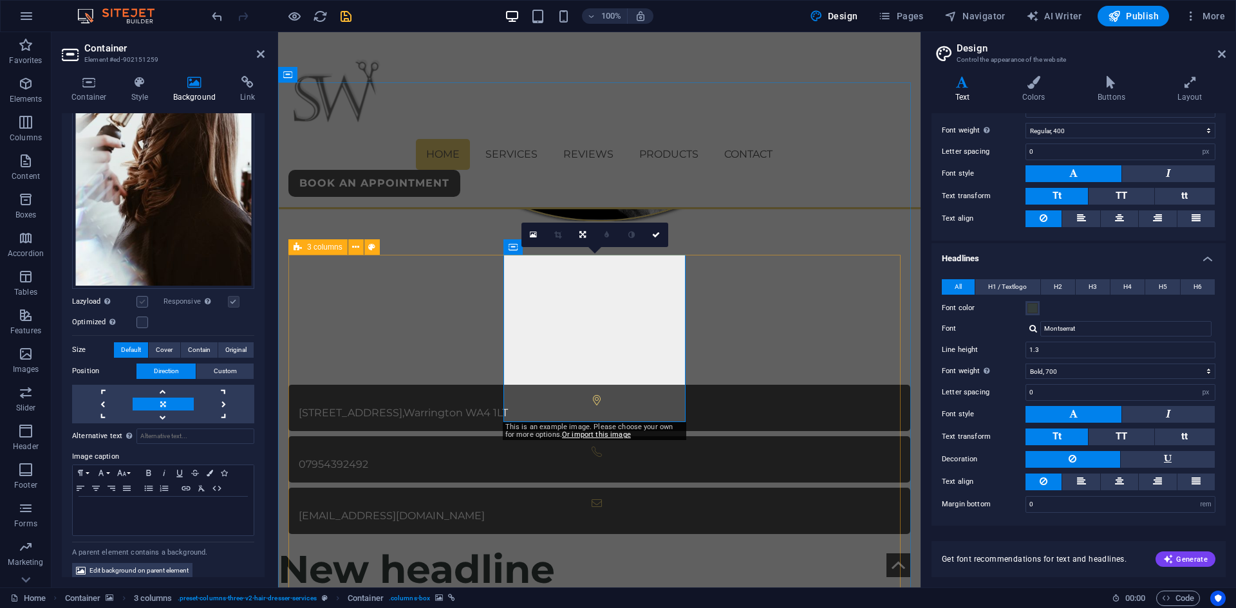
click at [0, 0] on input "Lazyload Loading images after the page loads improves page speed." at bounding box center [0, 0] width 0 height 0
click at [142, 317] on label at bounding box center [142, 323] width 12 height 12
click at [0, 0] on input "Optimized Images are compressed to improve page speed." at bounding box center [0, 0] width 0 height 0
click at [245, 84] on icon at bounding box center [247, 82] width 34 height 13
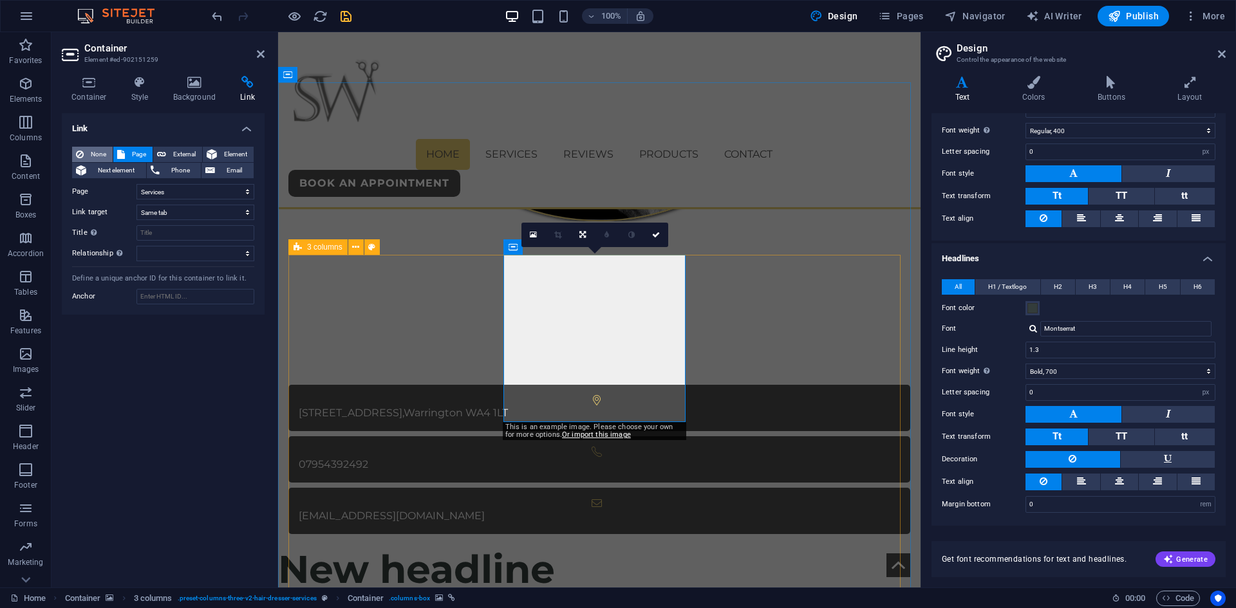
click at [93, 150] on span "None" at bounding box center [98, 154] width 21 height 15
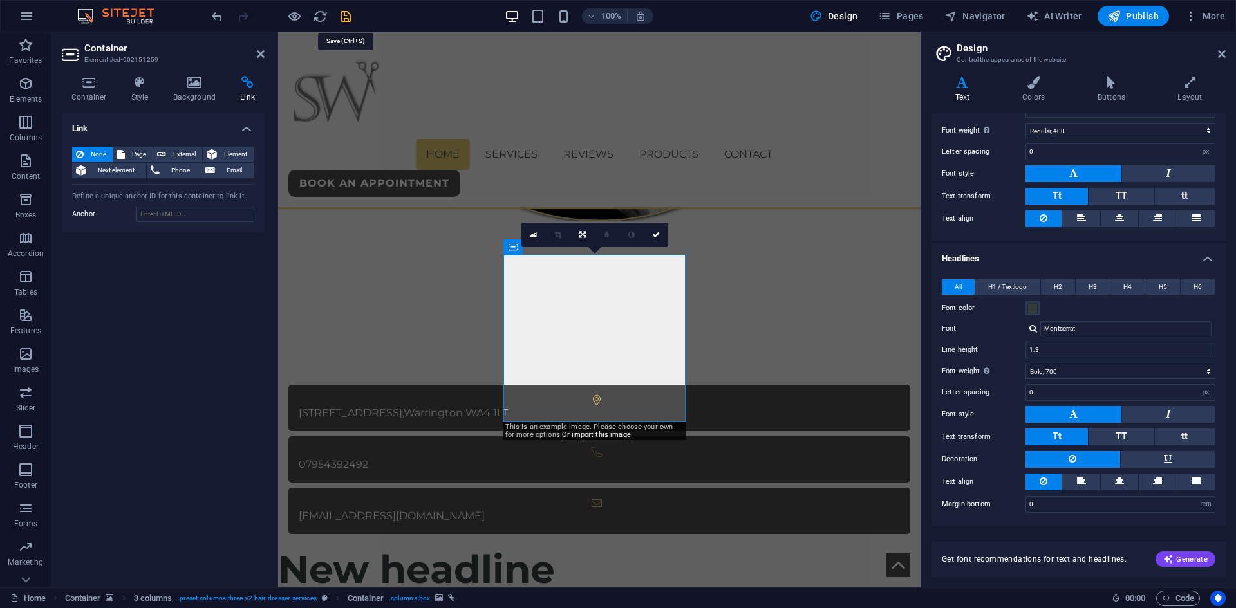
click at [349, 20] on icon "save" at bounding box center [346, 16] width 15 height 15
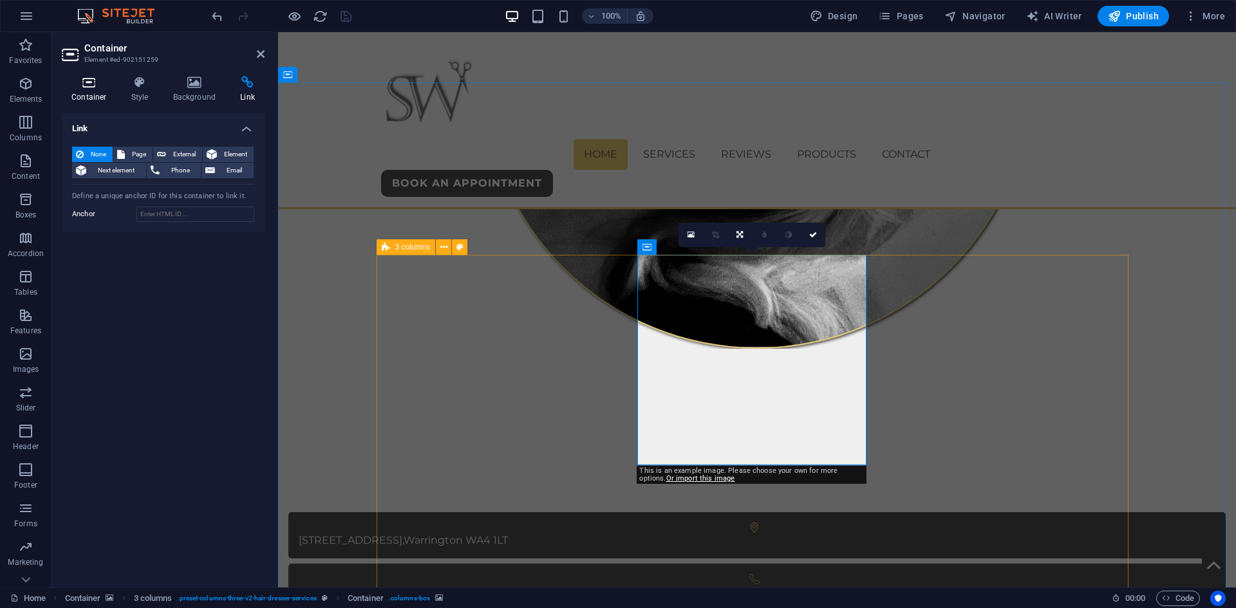
click at [108, 87] on icon at bounding box center [89, 82] width 55 height 13
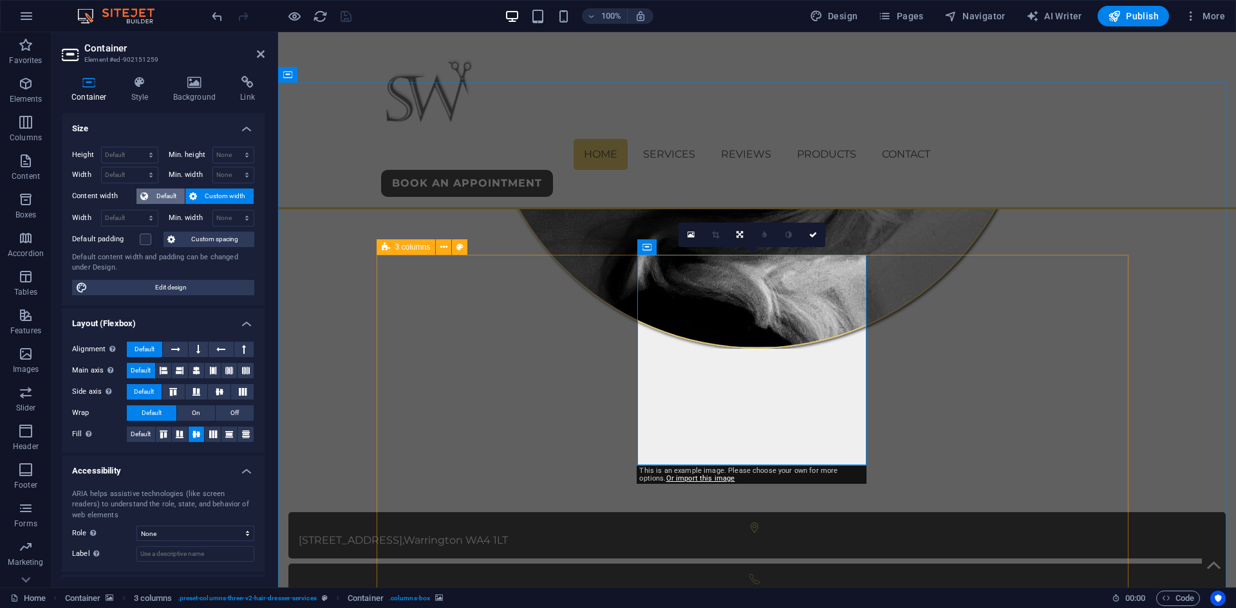
click at [161, 198] on span "Default" at bounding box center [166, 196] width 29 height 15
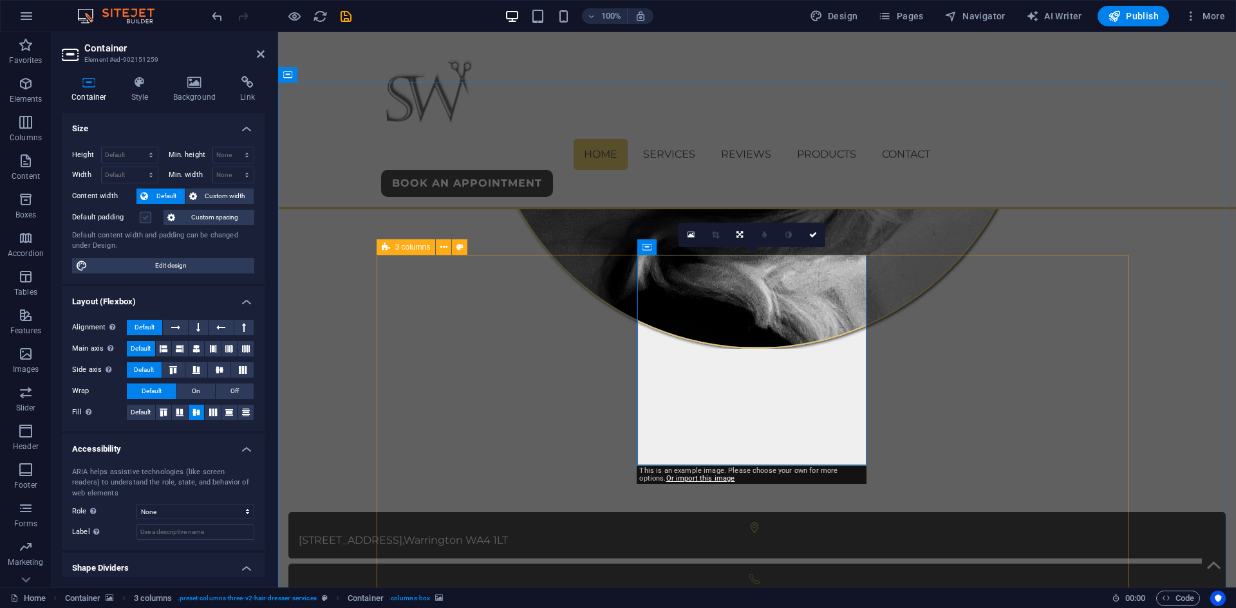
click at [144, 216] on label at bounding box center [146, 218] width 12 height 12
click at [0, 0] on input "Default padding" at bounding box center [0, 0] width 0 height 0
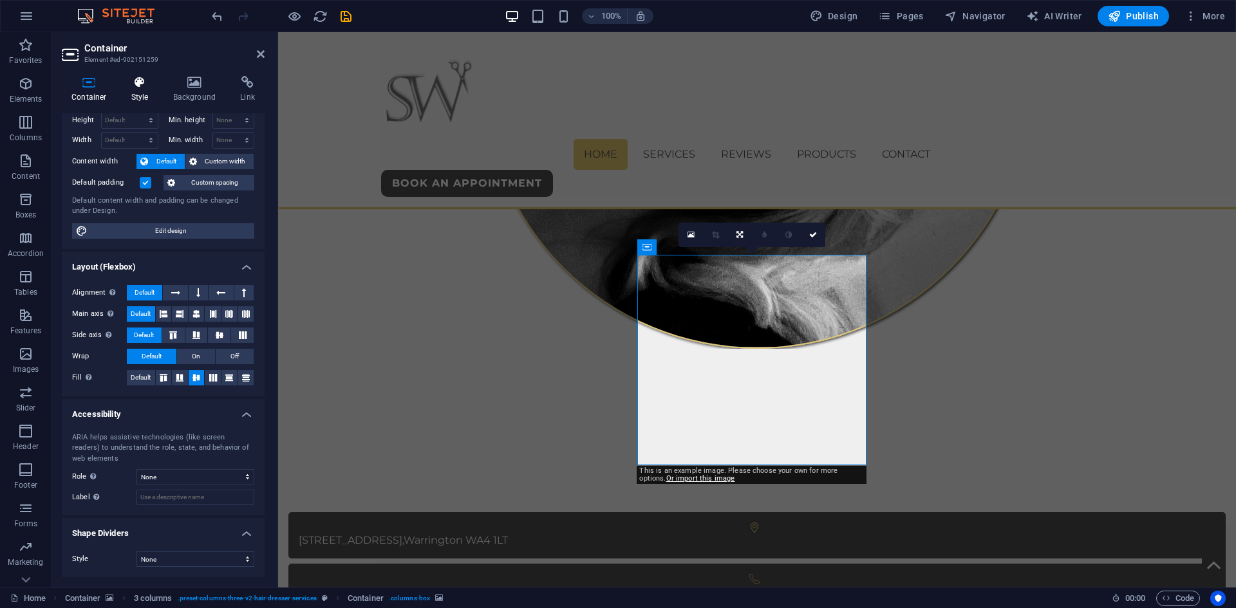
click at [138, 102] on h4 "Style" at bounding box center [143, 89] width 42 height 27
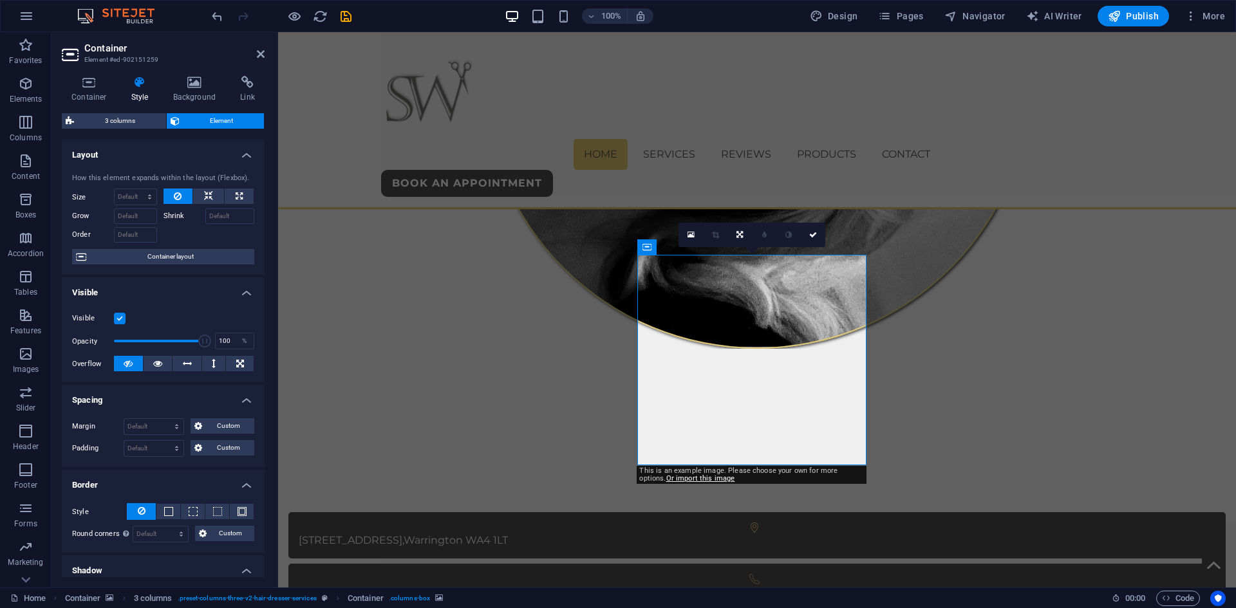
drag, startPoint x: 144, startPoint y: 255, endPoint x: 147, endPoint y: 341, distance: 86.4
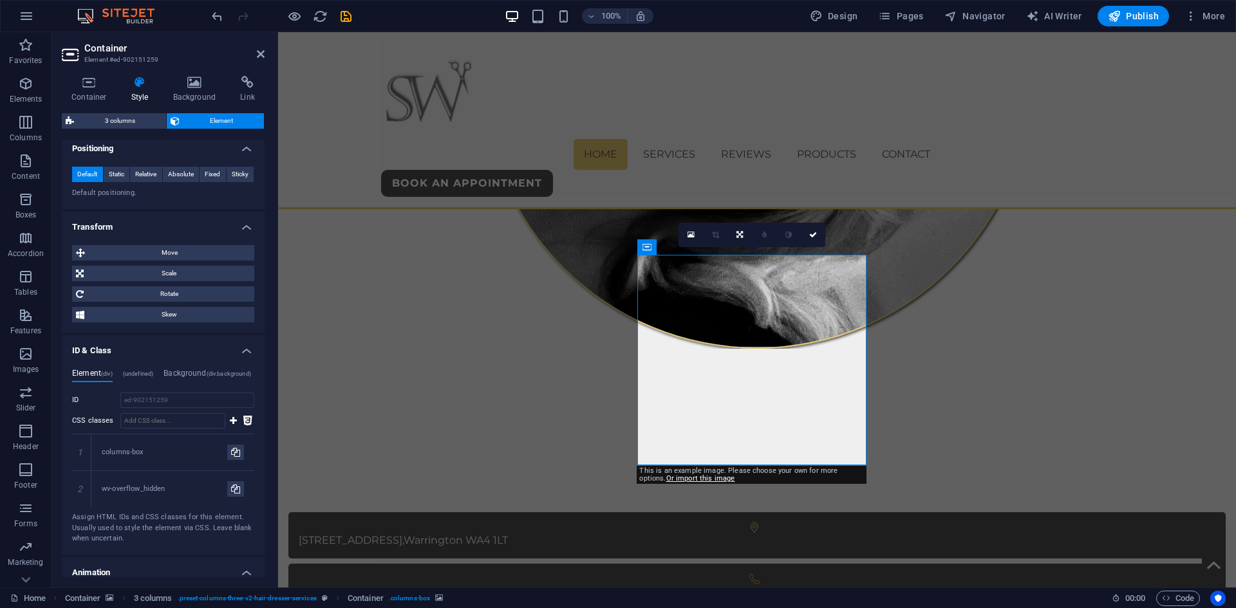
scroll to position [579, 0]
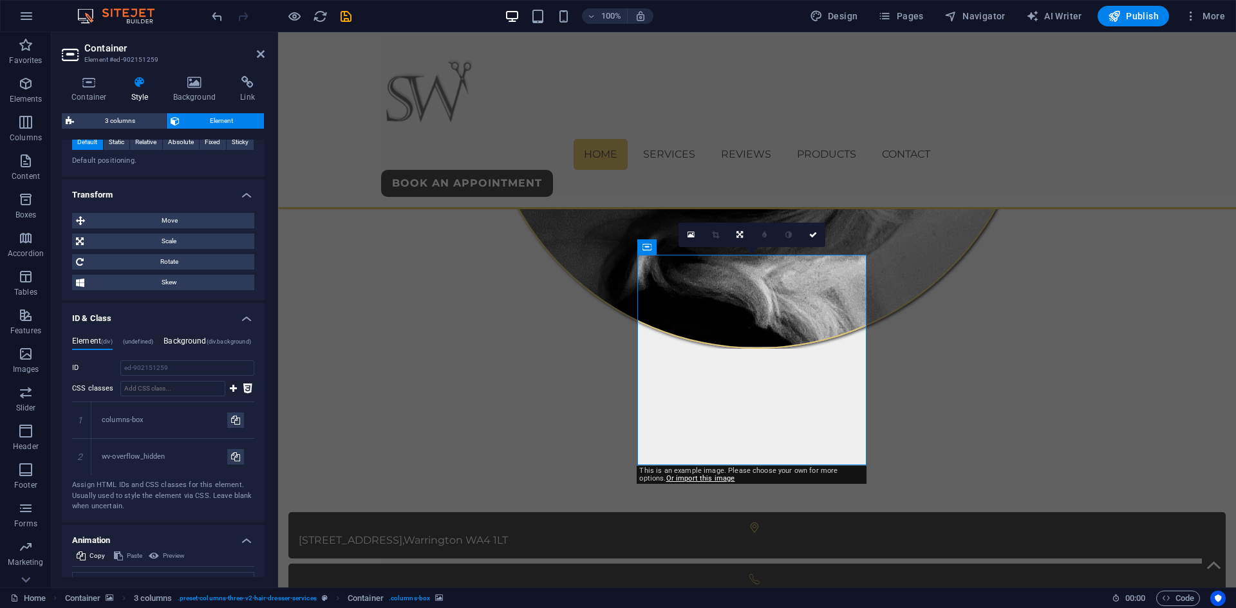
click at [211, 342] on span "(div.background)" at bounding box center [229, 342] width 44 height 6
click at [131, 340] on span "(undefined)" at bounding box center [138, 342] width 31 height 6
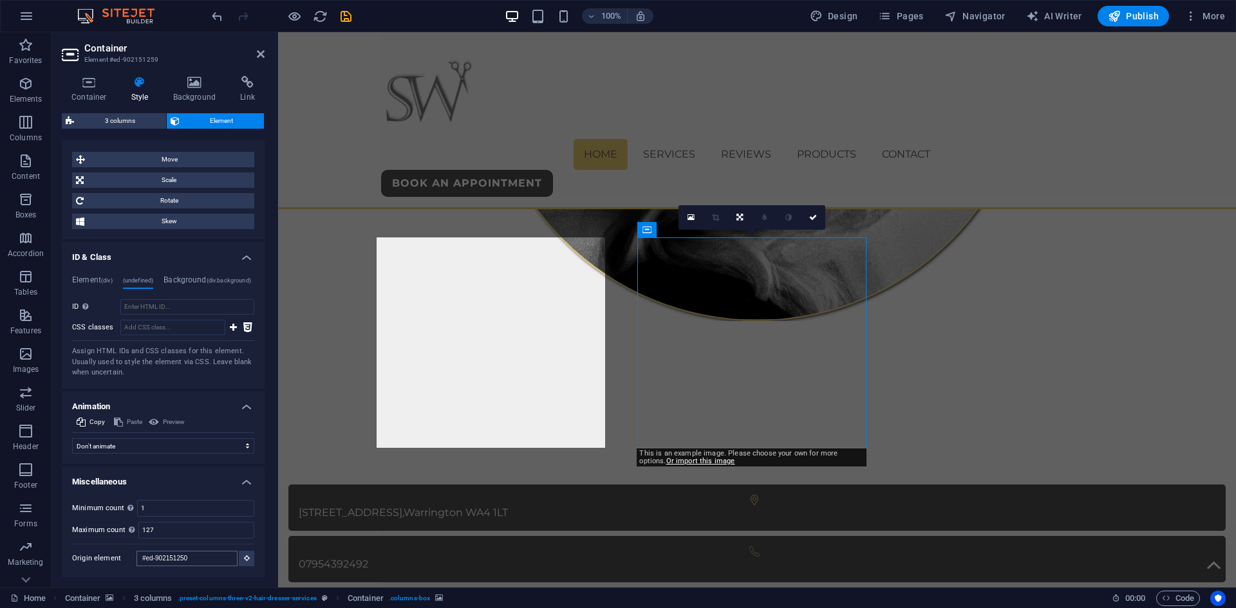
scroll to position [729, 0]
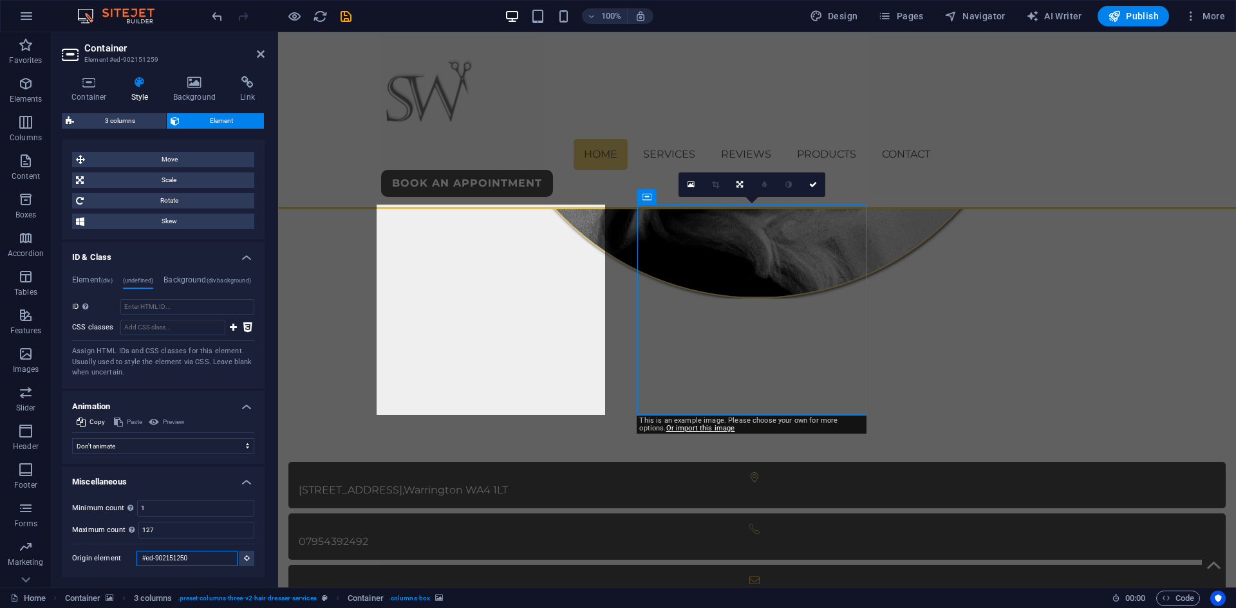
click at [210, 559] on input "#ed-902151250" at bounding box center [186, 558] width 101 height 15
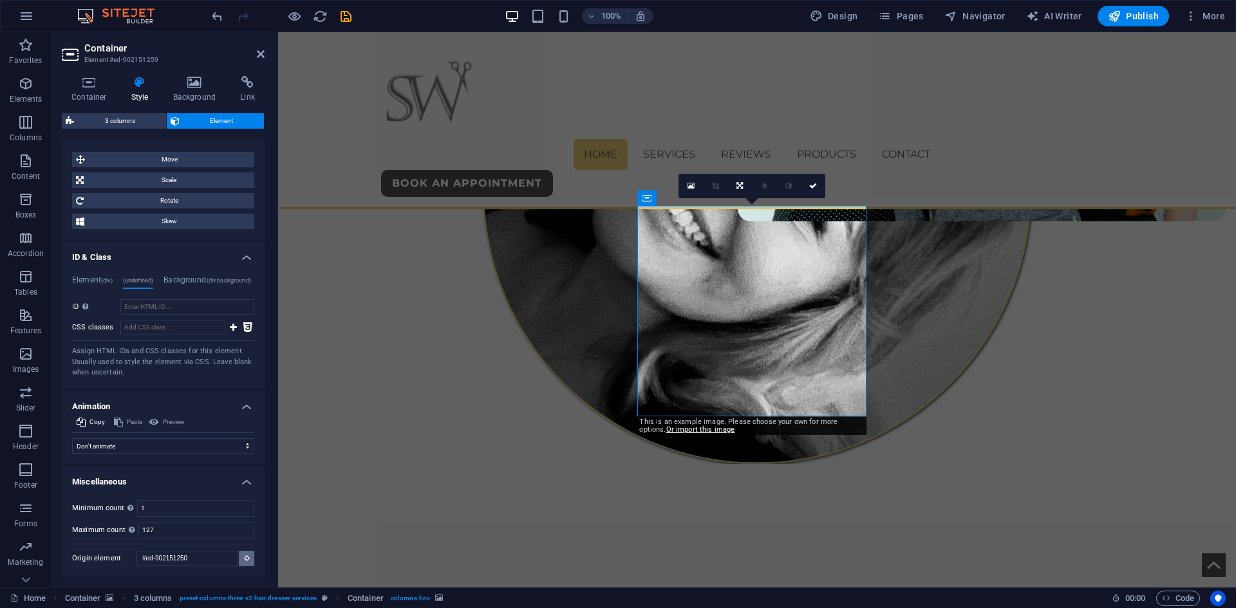
click at [239, 558] on button at bounding box center [246, 558] width 15 height 15
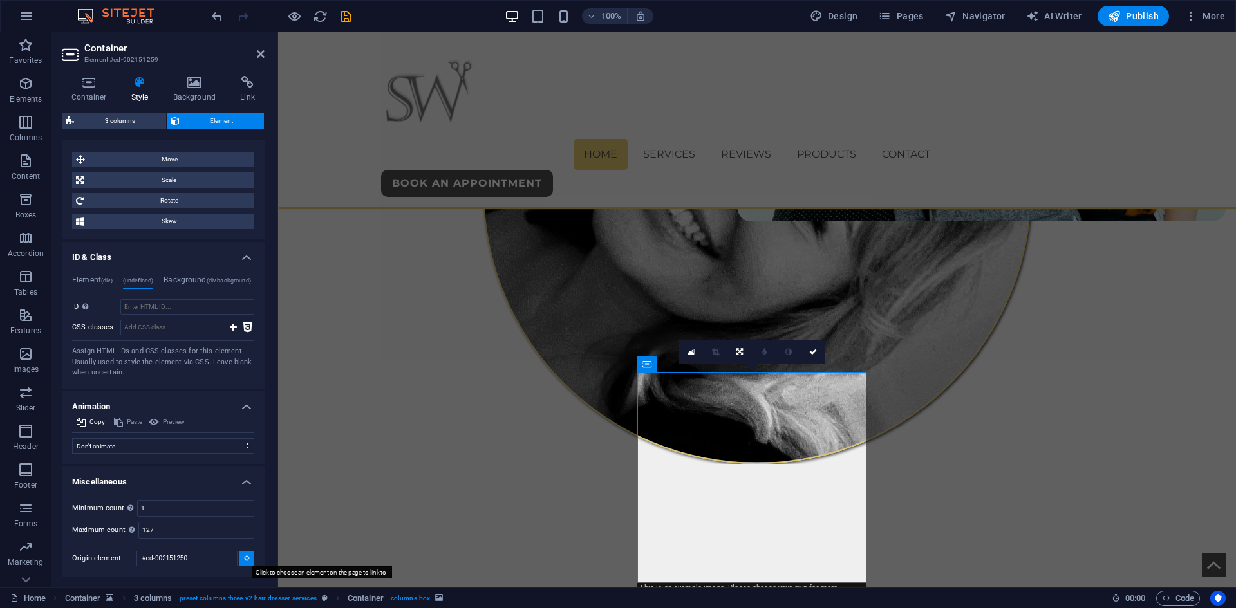
scroll to position [561, 0]
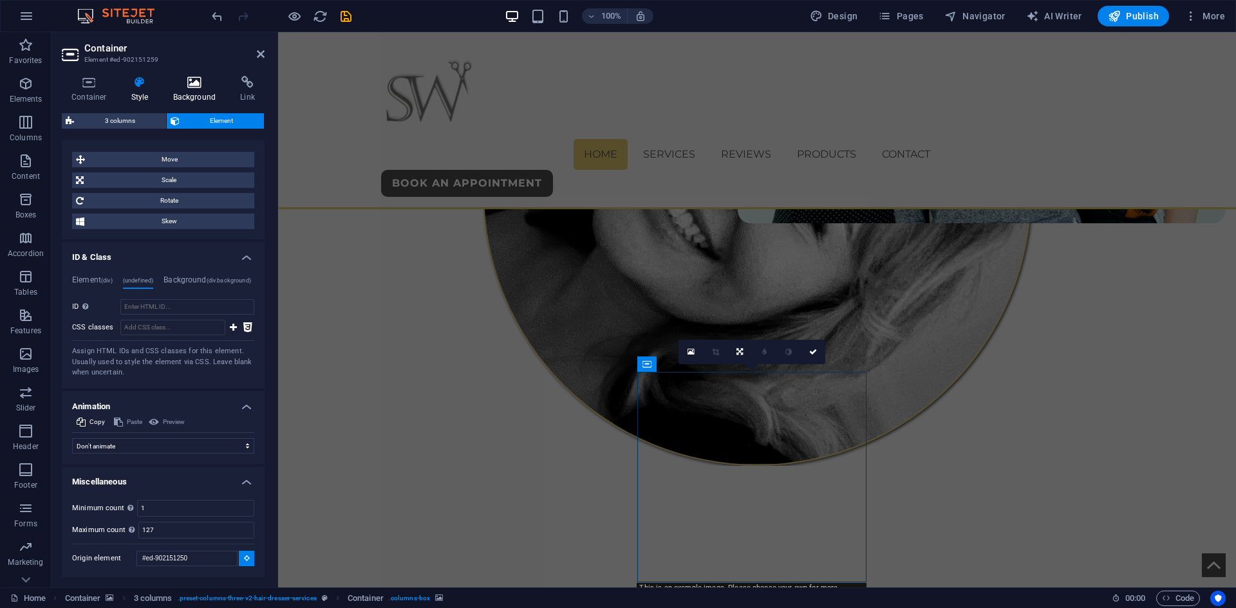
click at [200, 84] on icon at bounding box center [195, 82] width 62 height 13
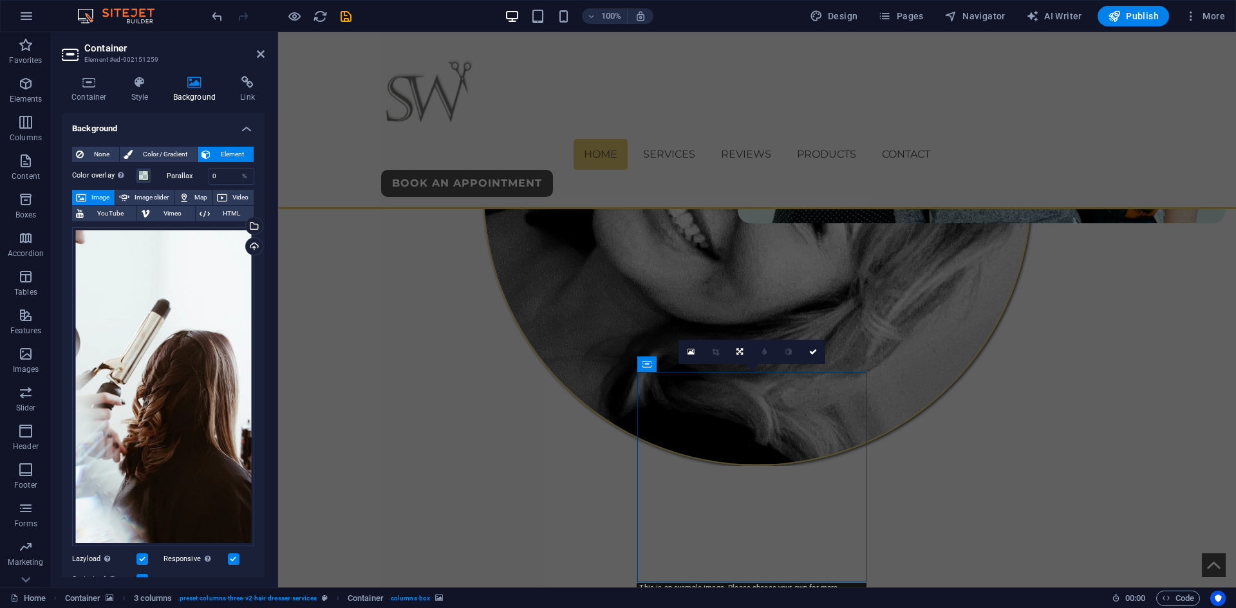
click at [267, 58] on aside "Container Element #ed-902151259 Container Style Background Link Size Height Def…" at bounding box center [165, 310] width 227 height 556
click at [261, 54] on icon at bounding box center [261, 54] width 8 height 10
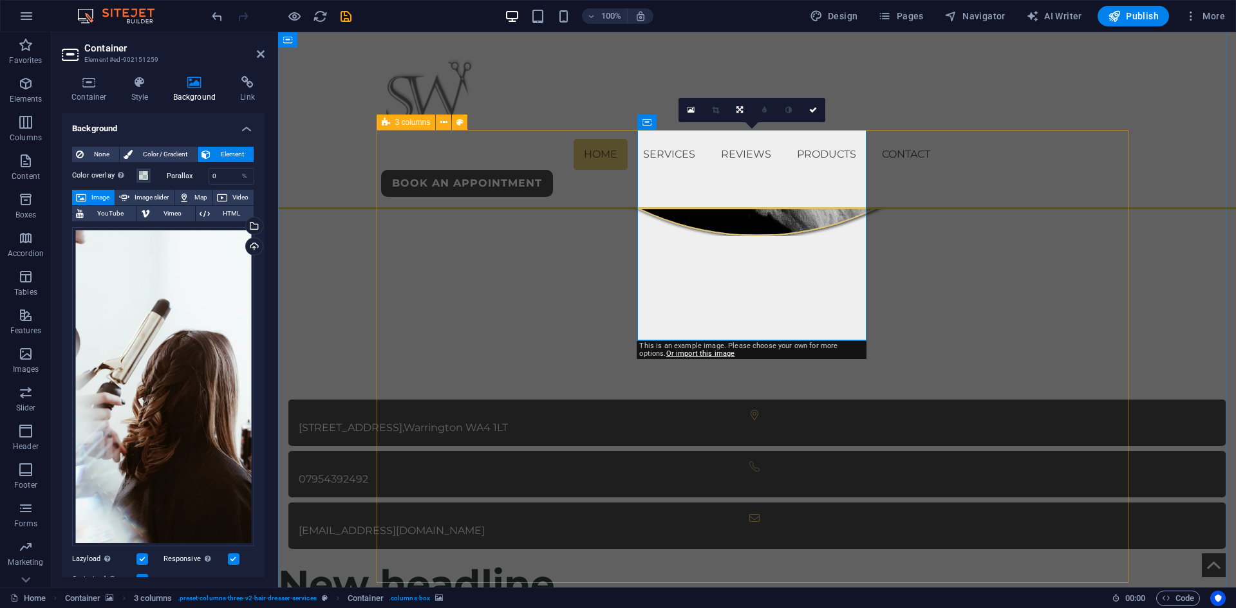
scroll to position [819, 0]
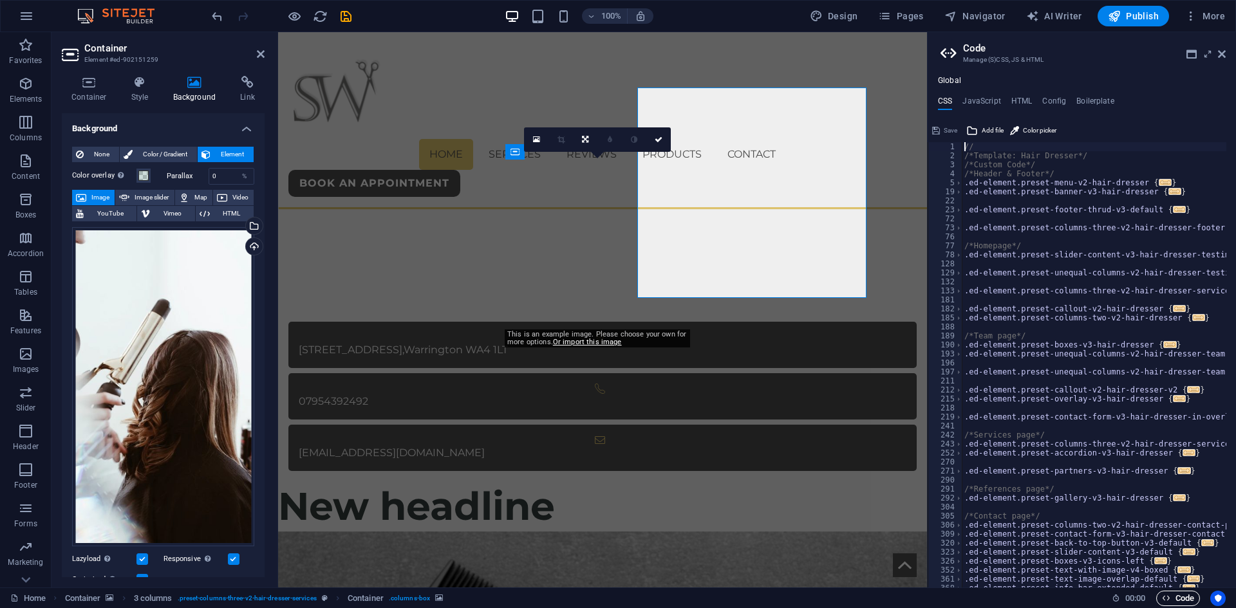
scroll to position [846, 0]
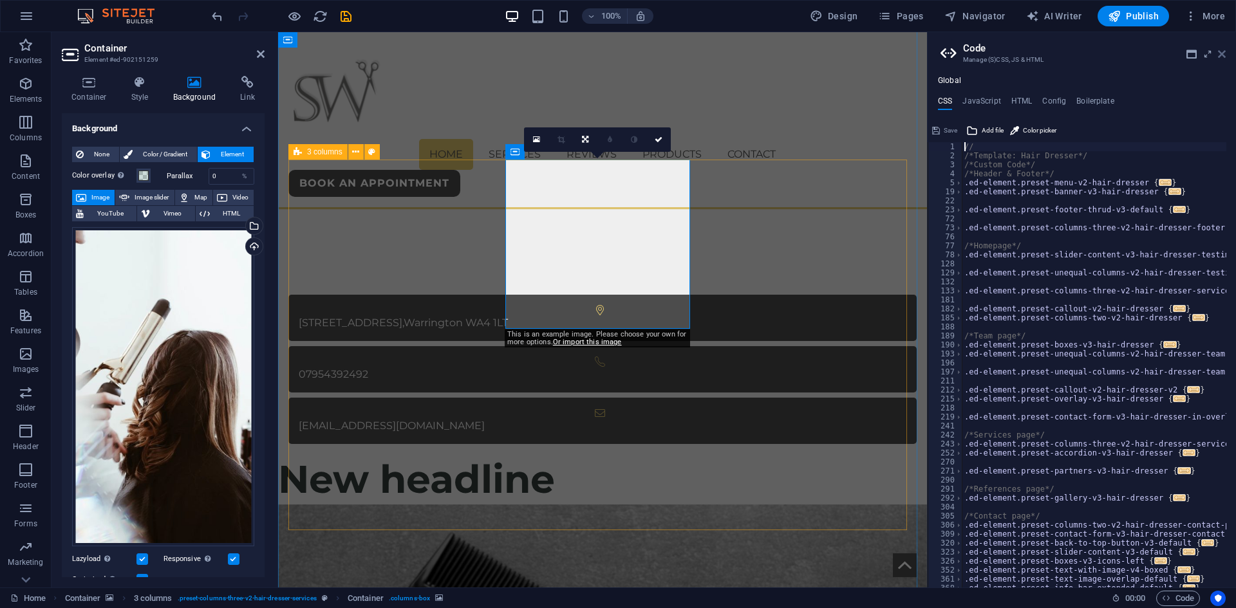
click at [1225, 56] on icon at bounding box center [1222, 54] width 8 height 10
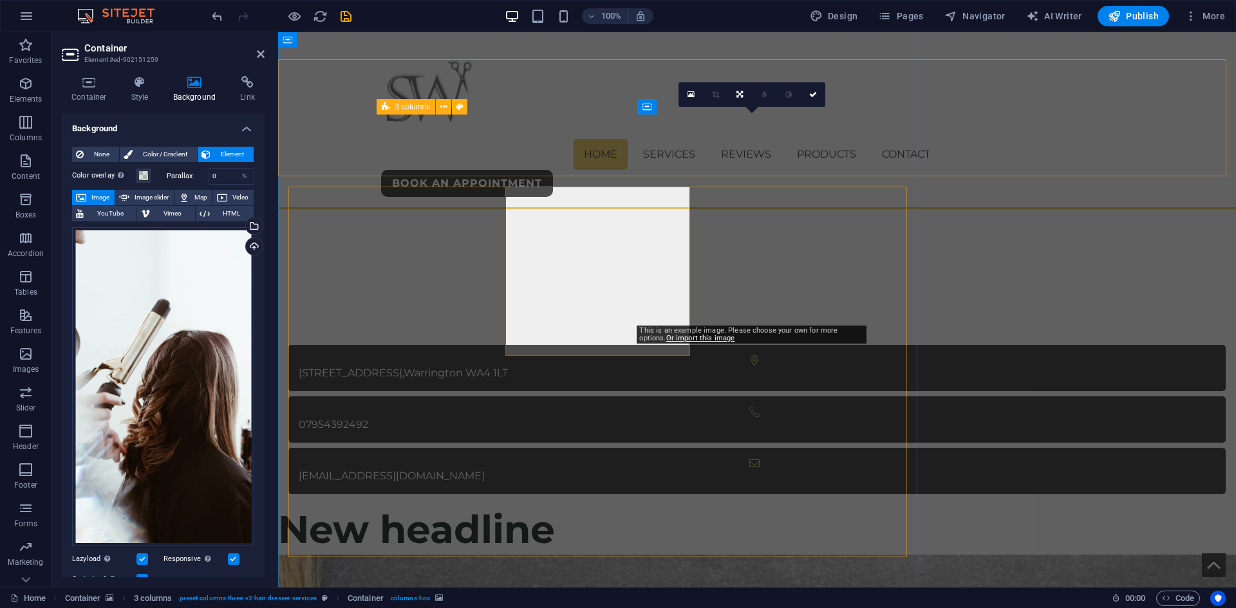
scroll to position [819, 0]
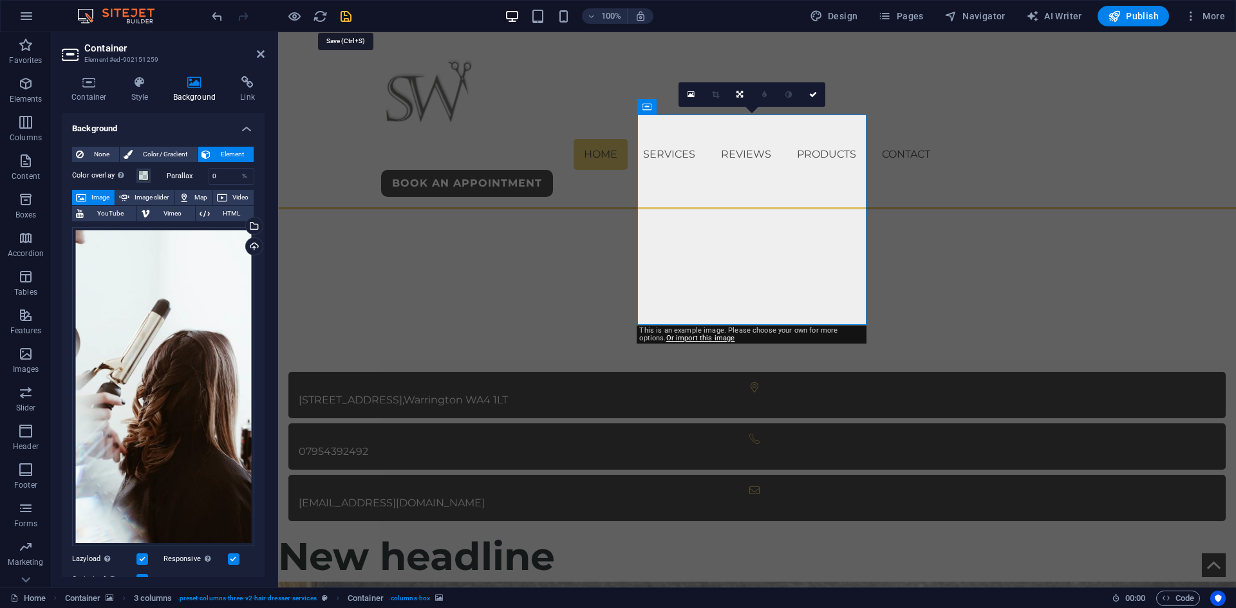
click at [339, 17] on icon "save" at bounding box center [346, 16] width 15 height 15
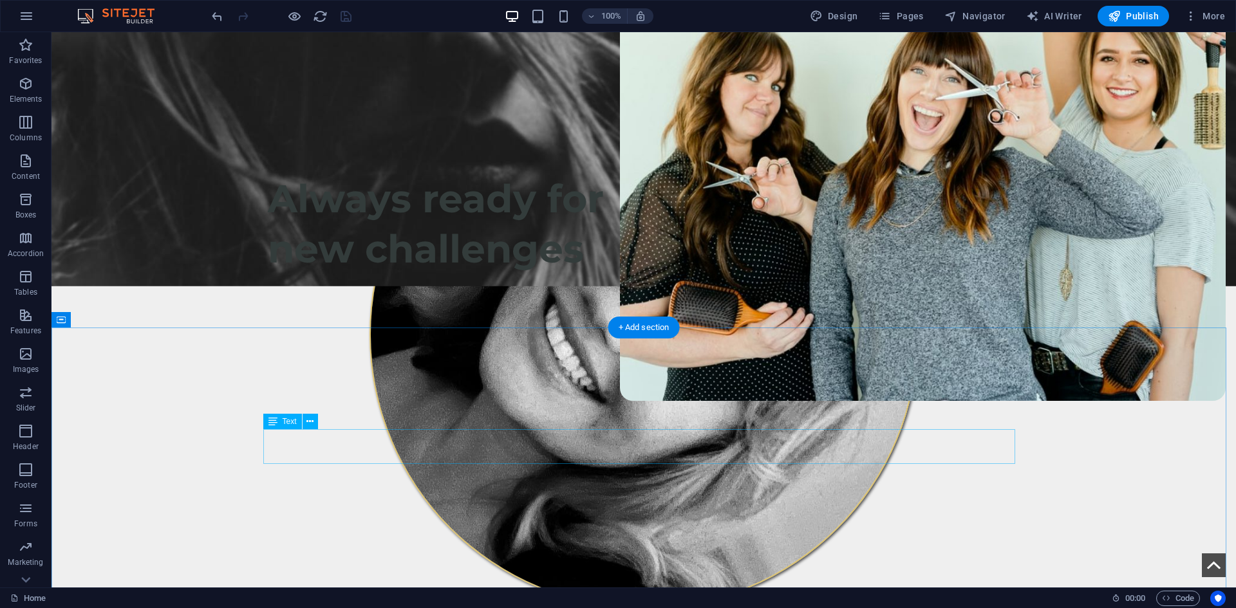
scroll to position [497, 0]
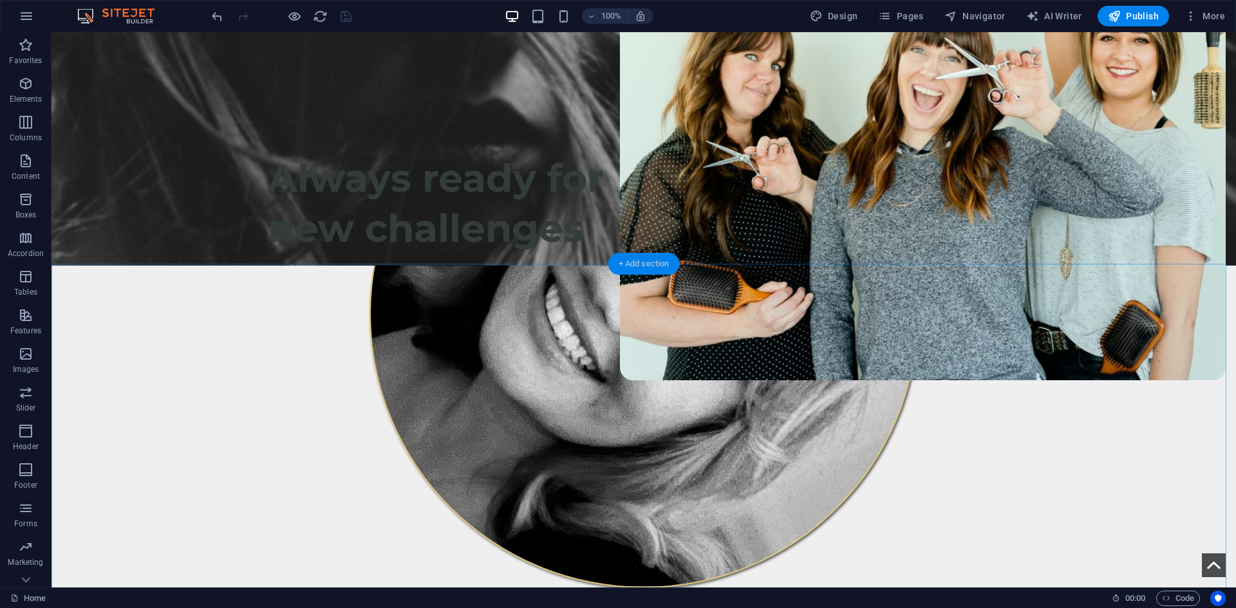
click at [650, 260] on div "+ Add section" at bounding box center [643, 264] width 71 height 22
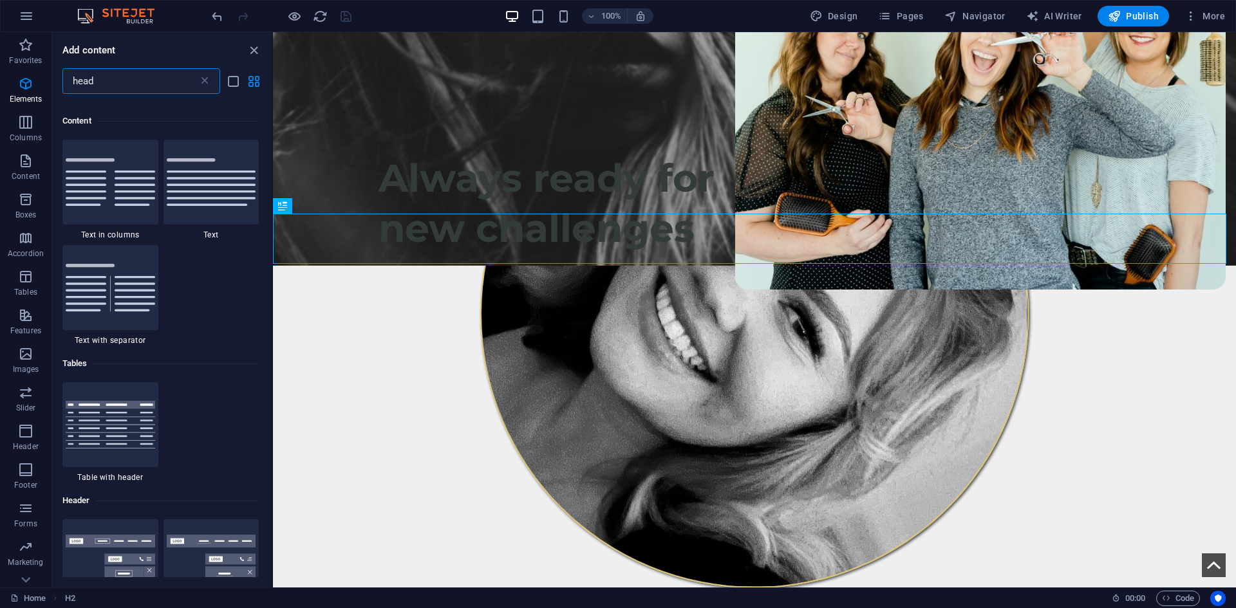
scroll to position [236, 0]
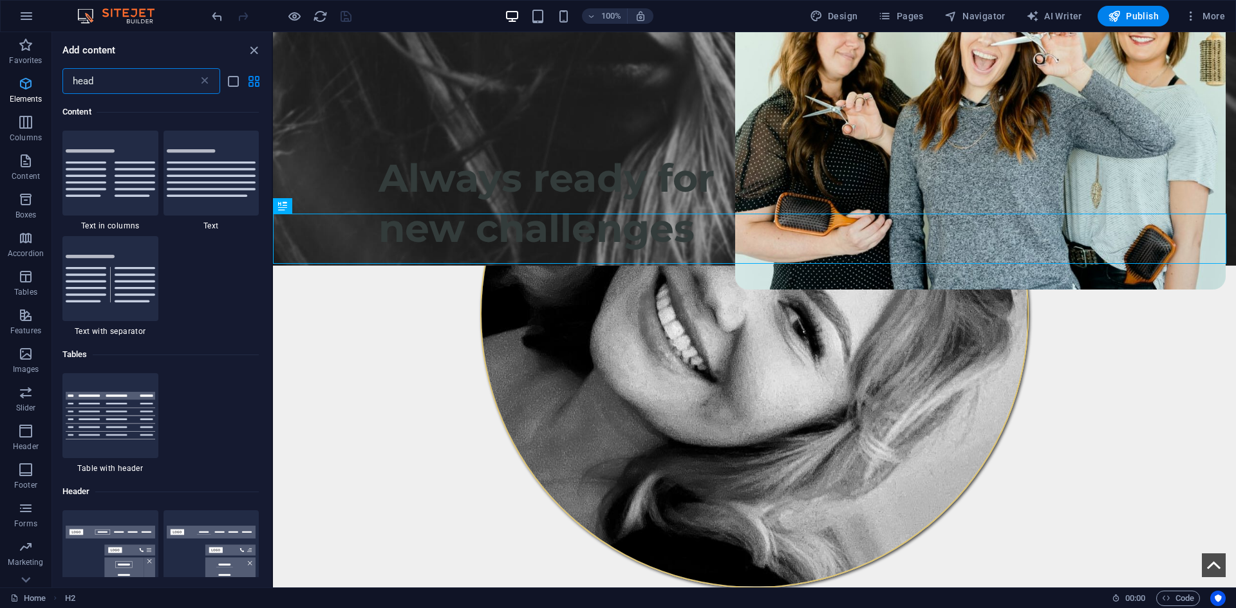
drag, startPoint x: 156, startPoint y: 77, endPoint x: 49, endPoint y: 74, distance: 107.6
click at [50, 74] on div "Favorites Elements Columns Content Boxes Accordion Tables Features Images Slide…" at bounding box center [136, 310] width 273 height 556
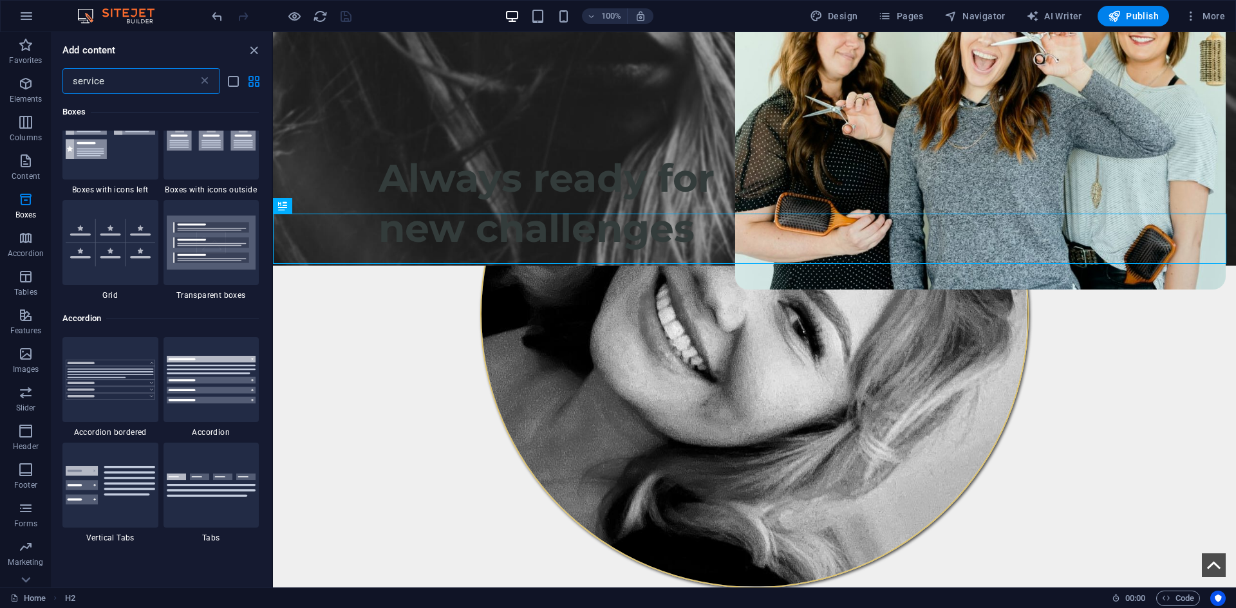
scroll to position [129, 0]
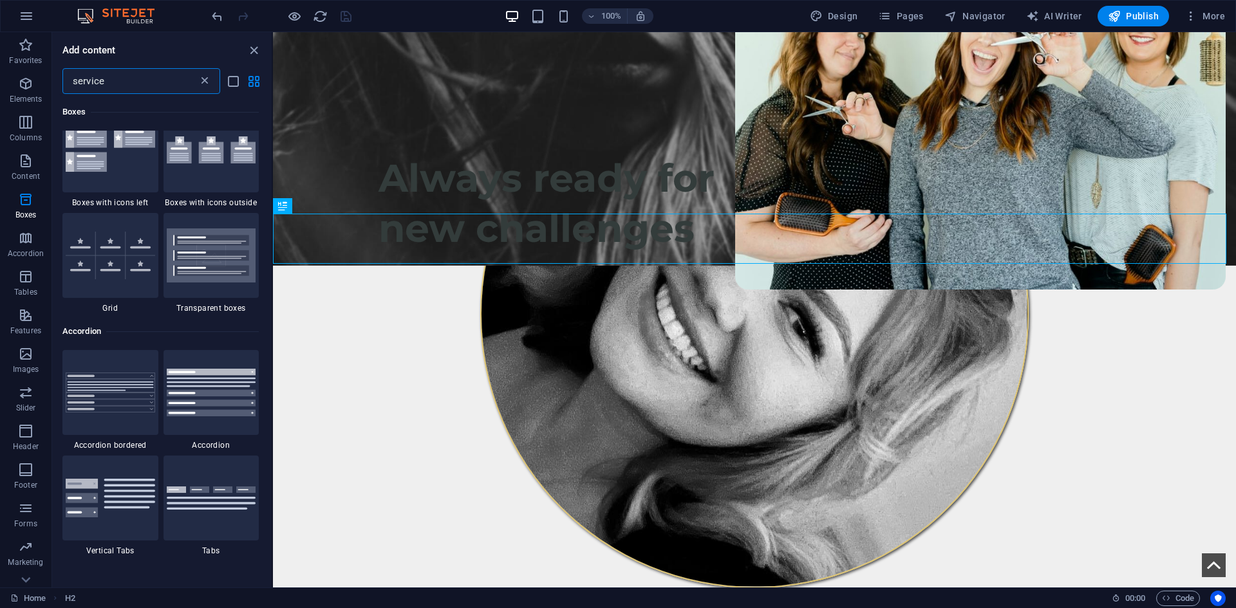
type input "service"
click at [200, 82] on icon at bounding box center [204, 81] width 13 height 13
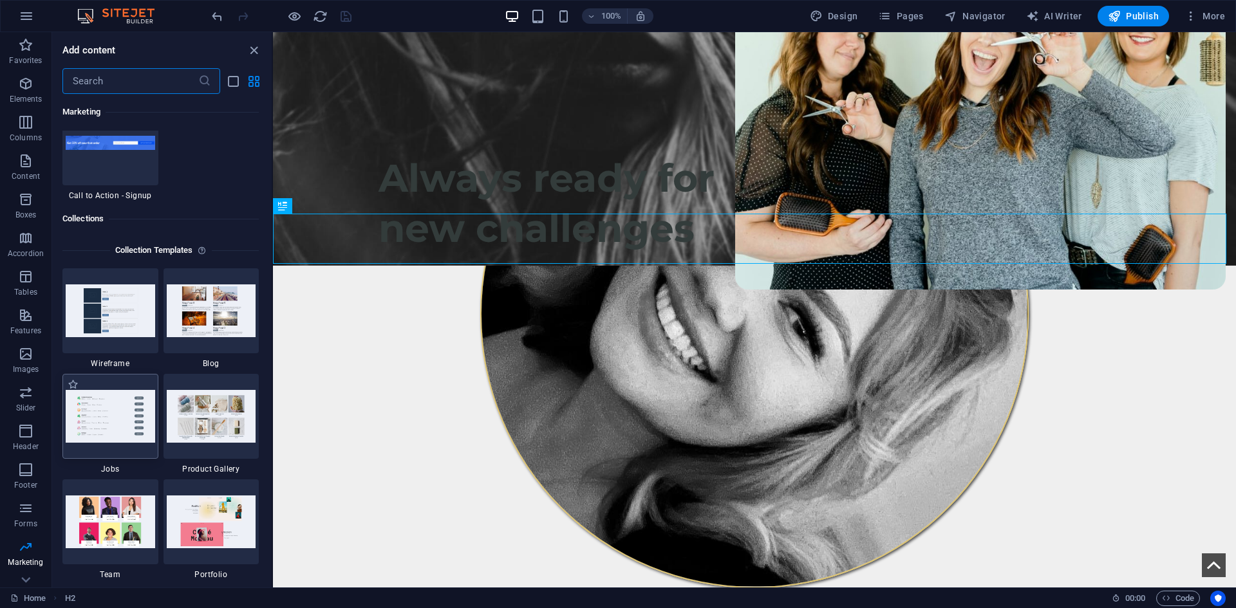
scroll to position [11758, 0]
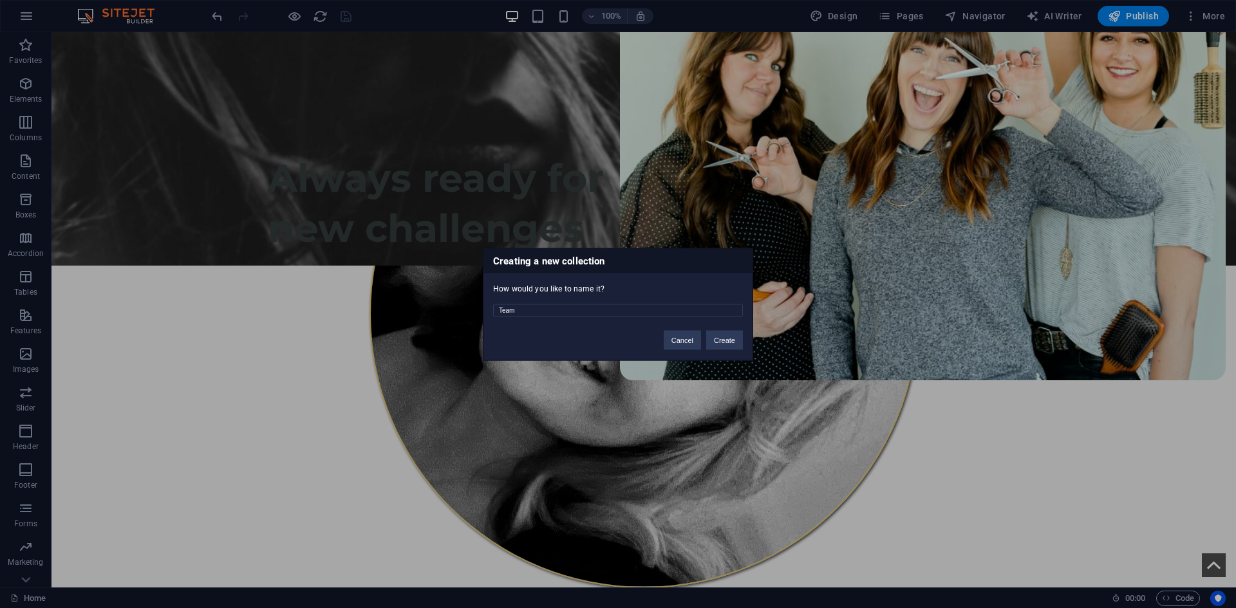
drag, startPoint x: 621, startPoint y: 311, endPoint x: 439, endPoint y: 317, distance: 181.7
click at [439, 317] on div "Creating a new collection How would you like to name it? Team Cancel Create" at bounding box center [618, 304] width 1236 height 608
type input "Services"
click at [733, 339] on button "Create" at bounding box center [724, 339] width 37 height 19
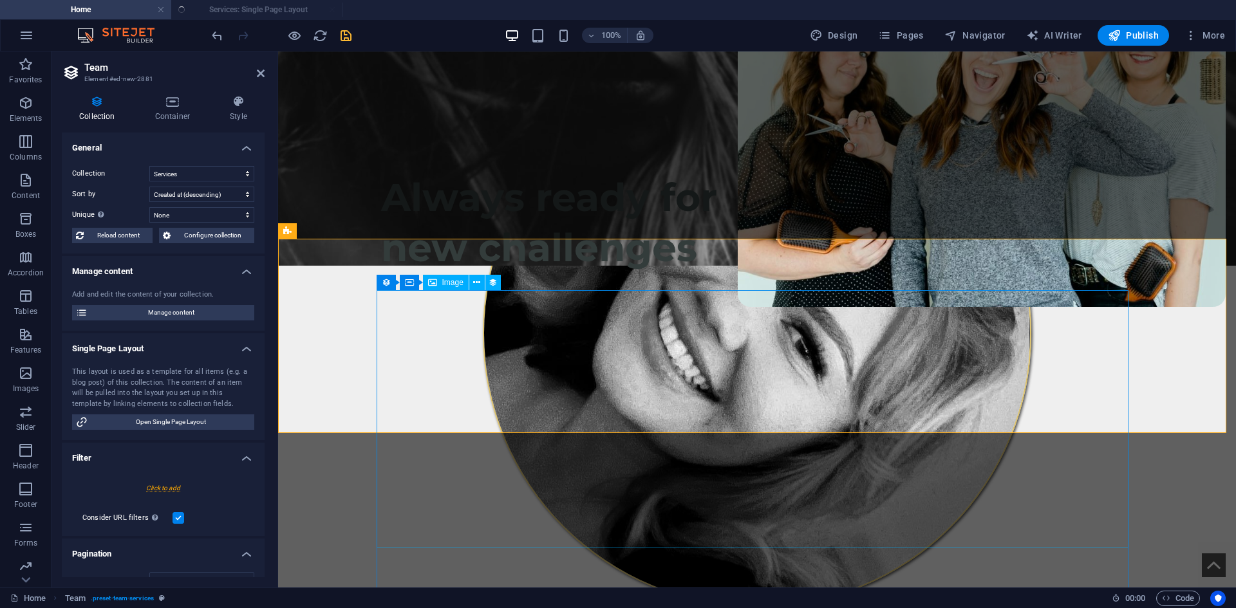
select select "createdAt_DESC"
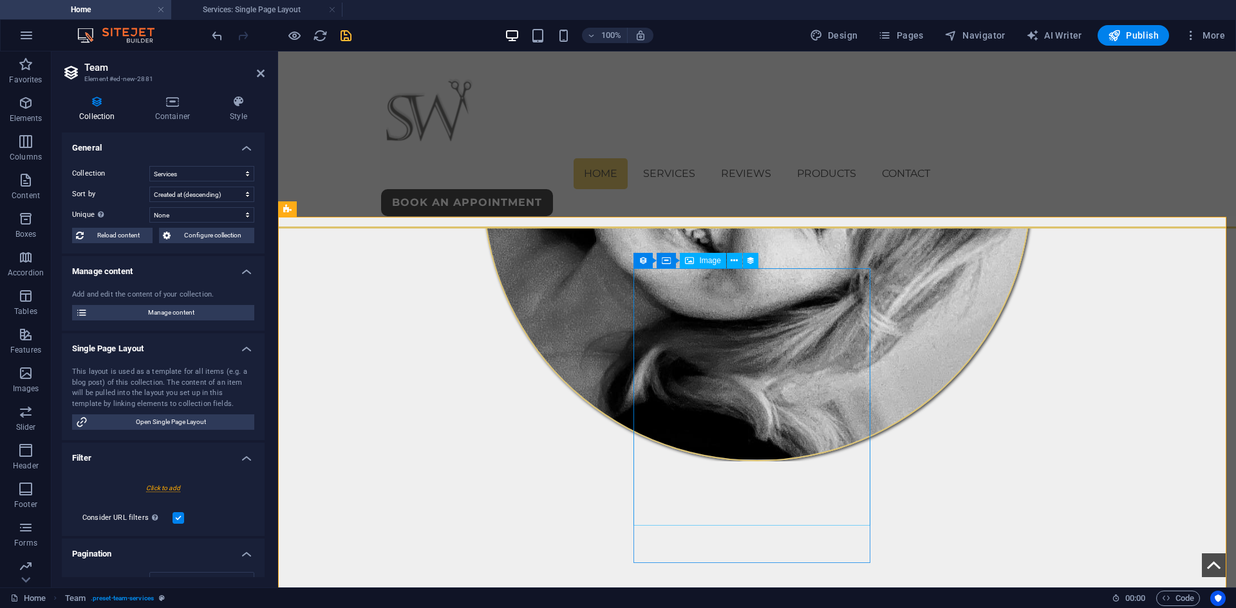
scroll to position [561, 0]
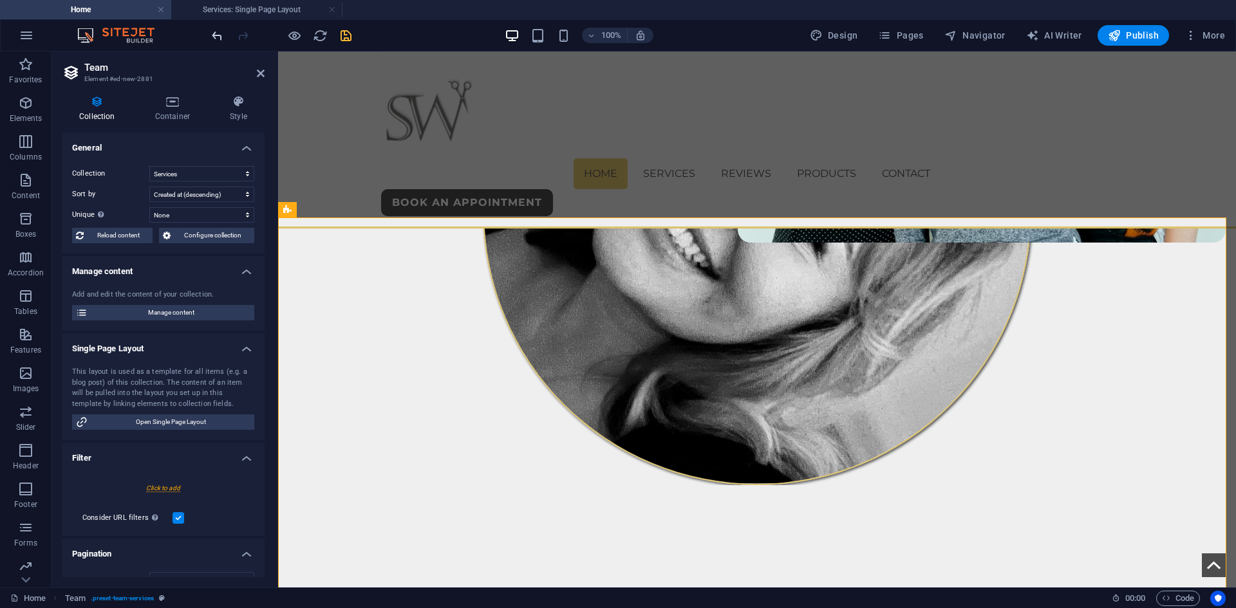
click at [0, 0] on icon "undo" at bounding box center [0, 0] width 0 height 0
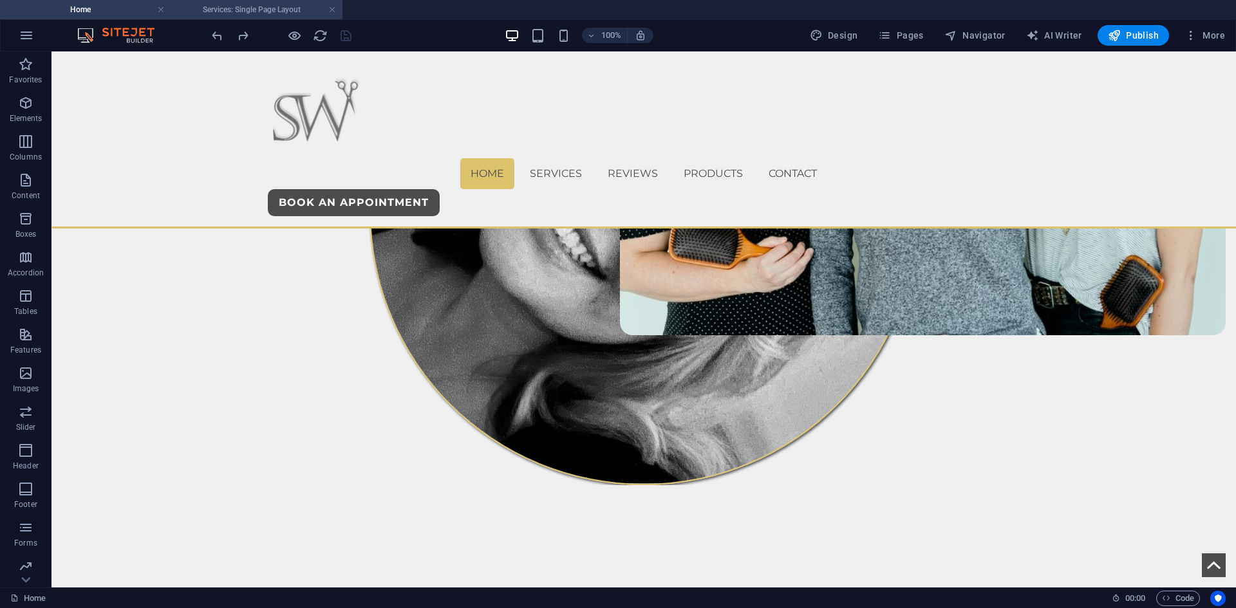
click at [240, 6] on h4 "Services: Single Page Layout" at bounding box center [256, 10] width 171 height 14
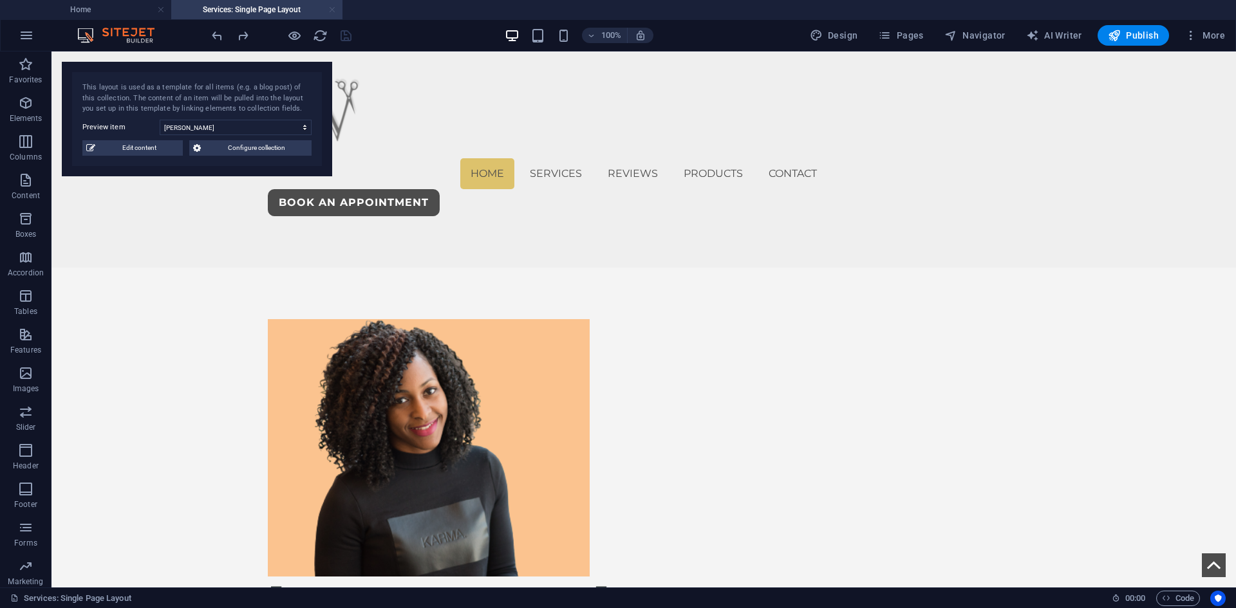
click at [333, 12] on link at bounding box center [332, 10] width 8 height 12
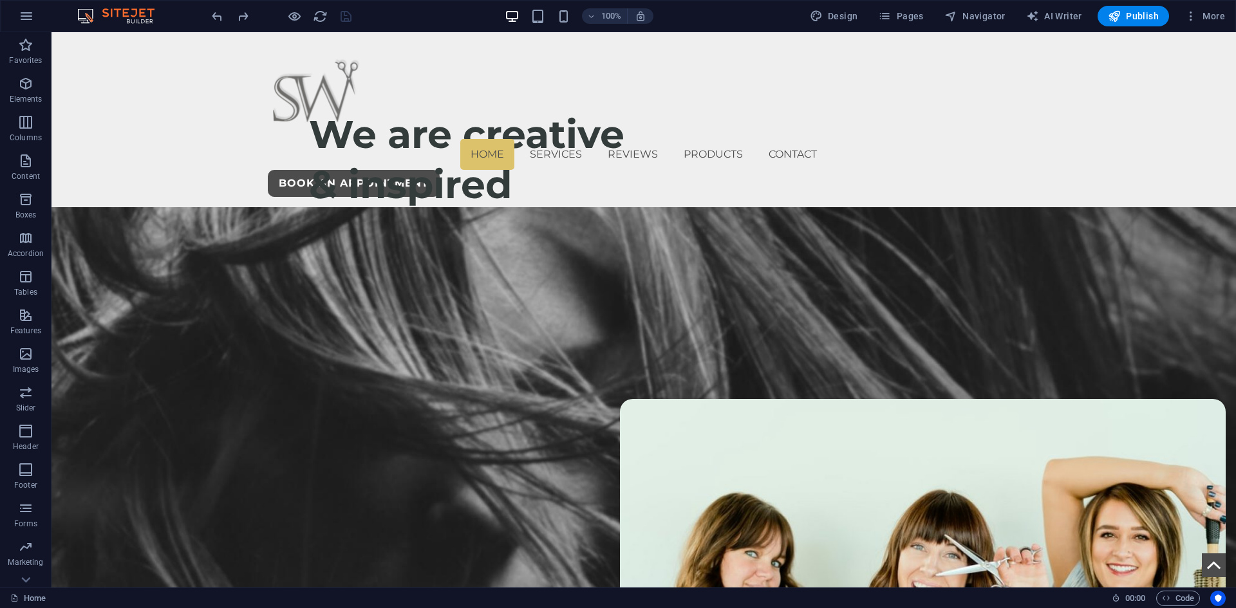
scroll to position [561, 0]
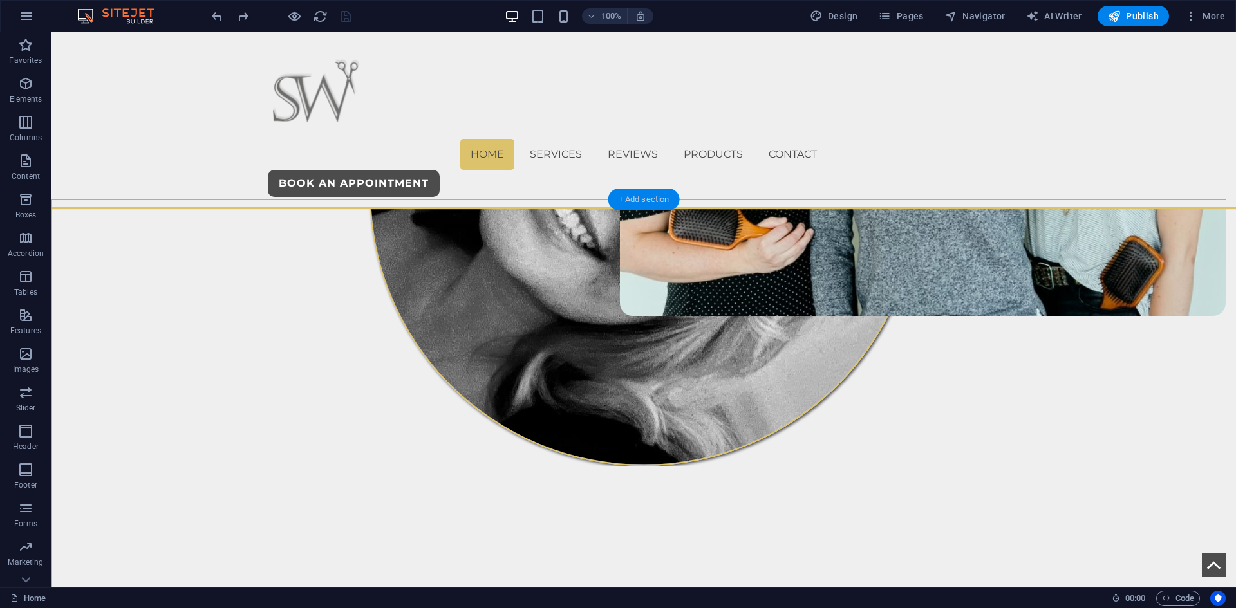
click at [651, 202] on div "+ Add section" at bounding box center [643, 200] width 71 height 22
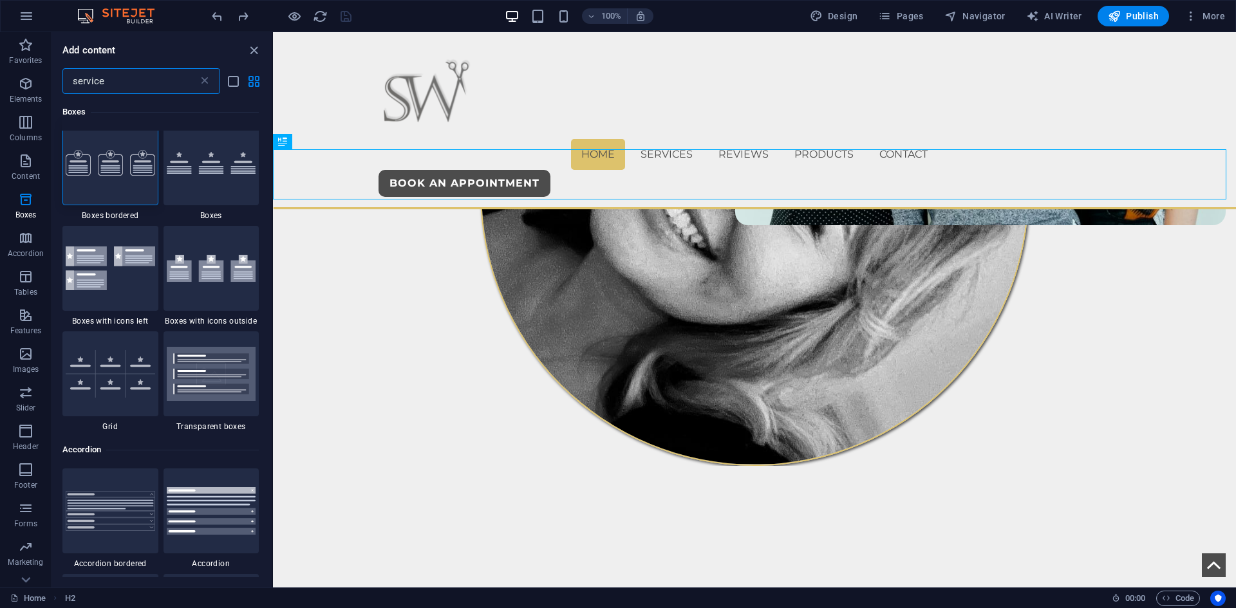
scroll to position [0, 0]
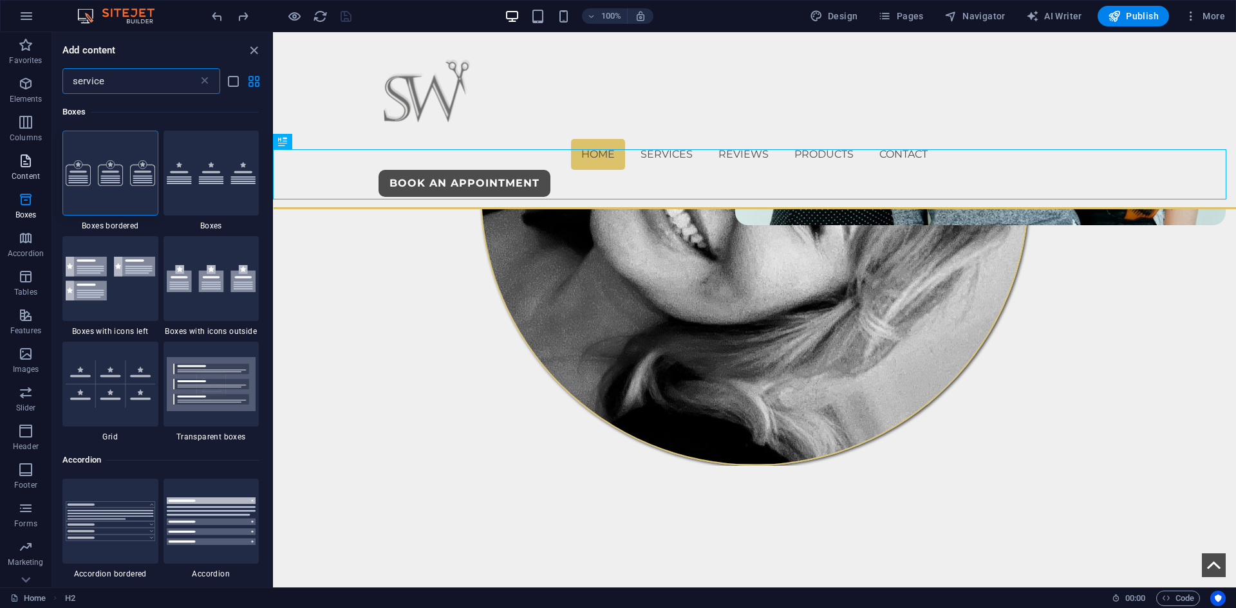
type input "service"
click at [25, 172] on p "Content" at bounding box center [26, 176] width 28 height 10
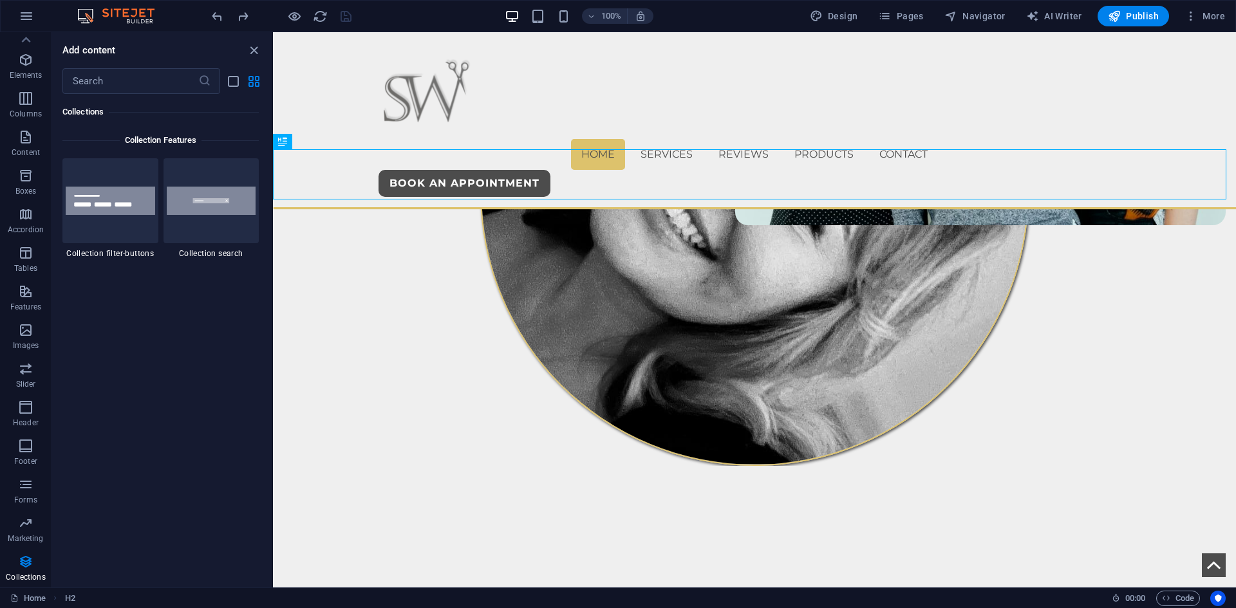
scroll to position [12338, 0]
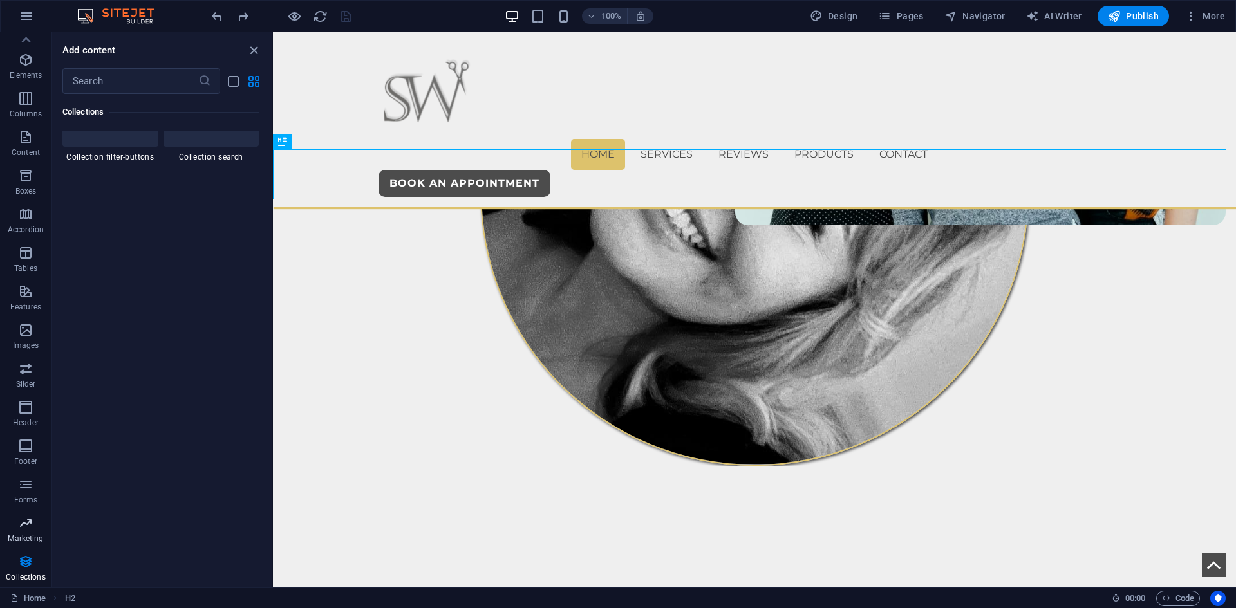
click at [32, 523] on icon "button" at bounding box center [25, 523] width 15 height 15
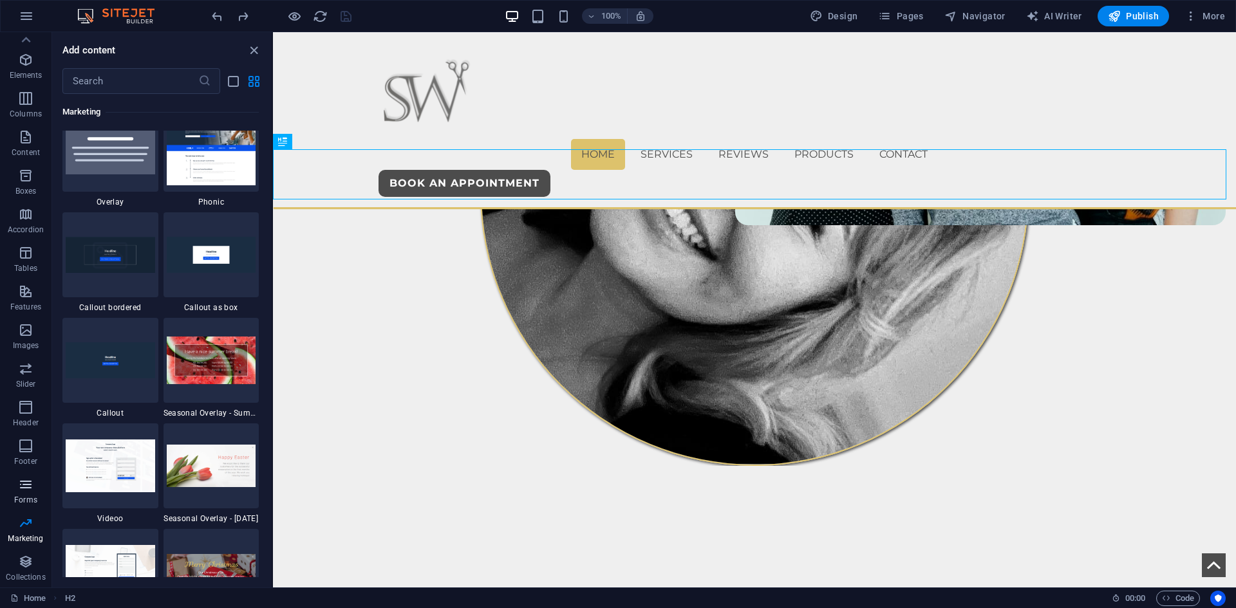
scroll to position [10486, 0]
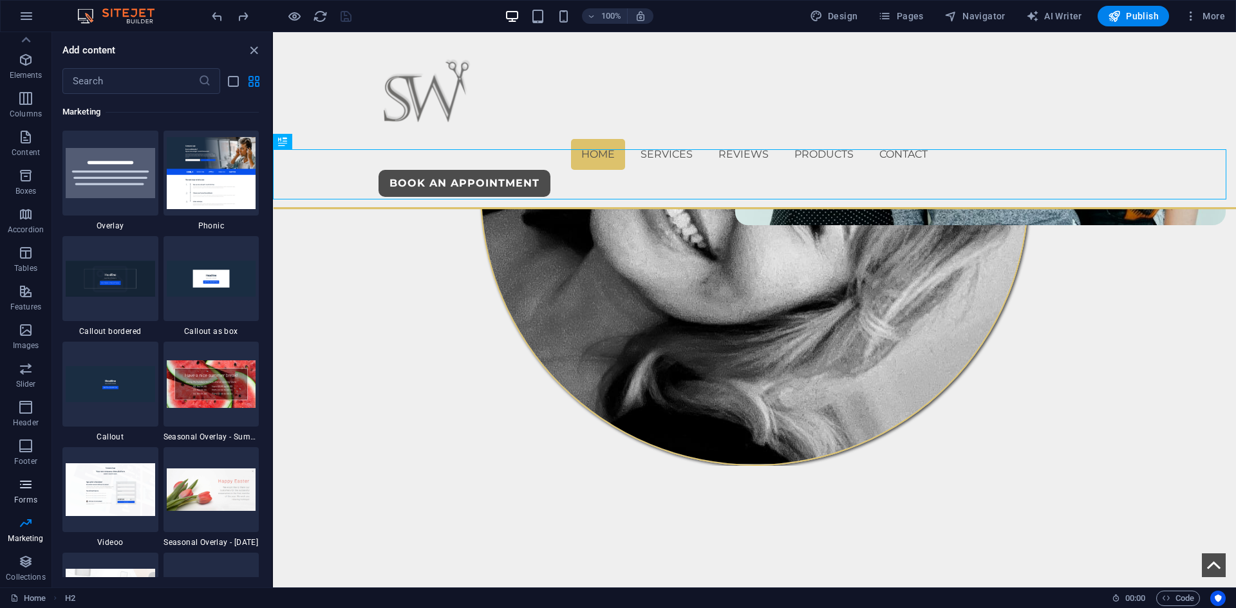
click at [15, 479] on span "Forms" at bounding box center [26, 492] width 52 height 31
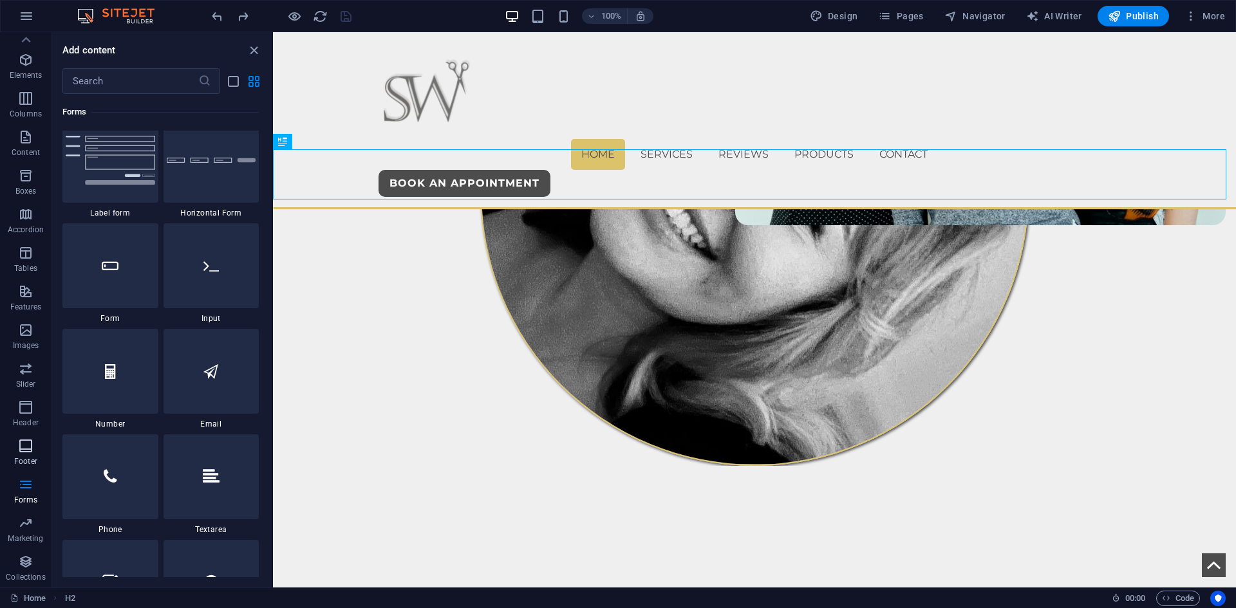
click at [28, 445] on icon "button" at bounding box center [25, 445] width 15 height 15
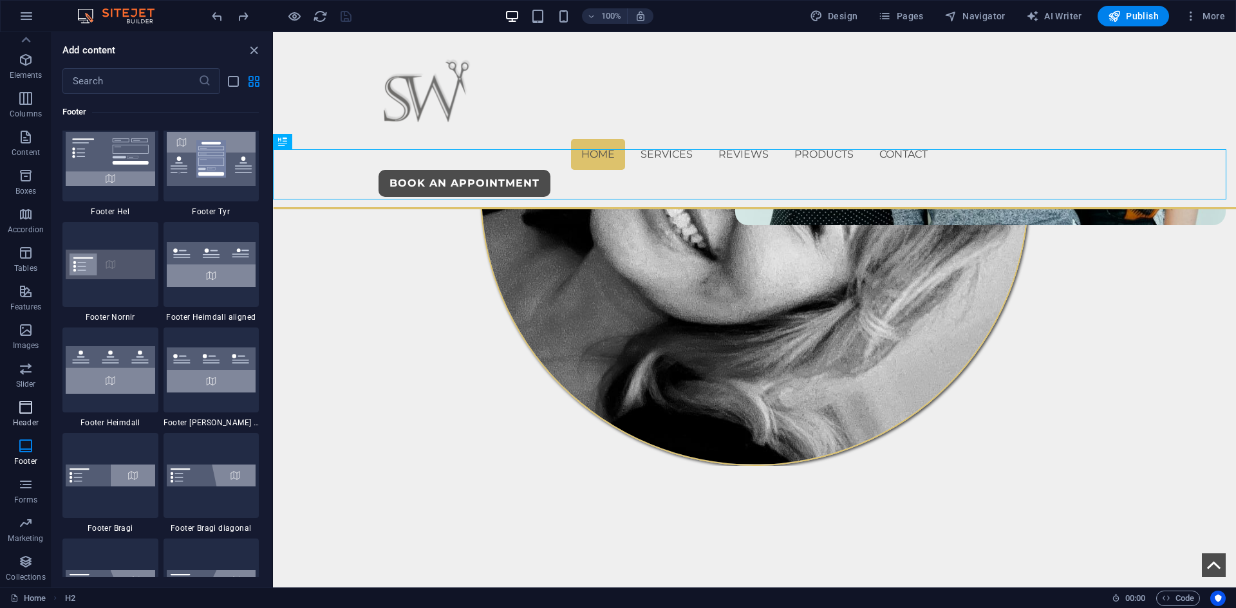
click at [26, 417] on span "Header" at bounding box center [26, 415] width 52 height 31
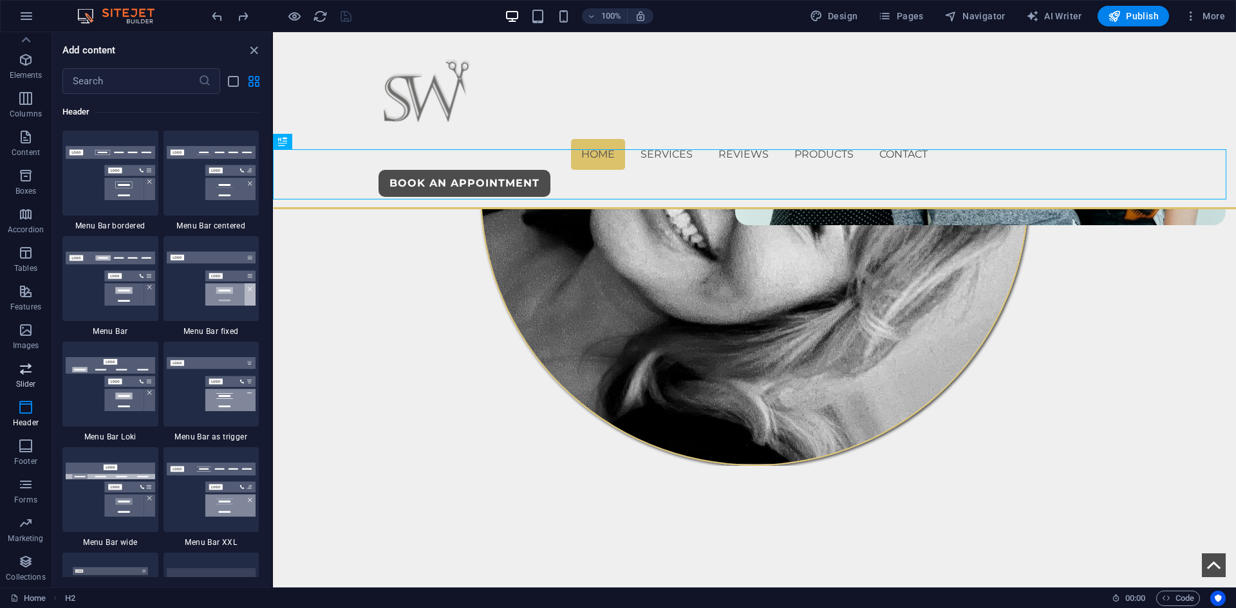
click at [23, 370] on icon "button" at bounding box center [25, 368] width 15 height 15
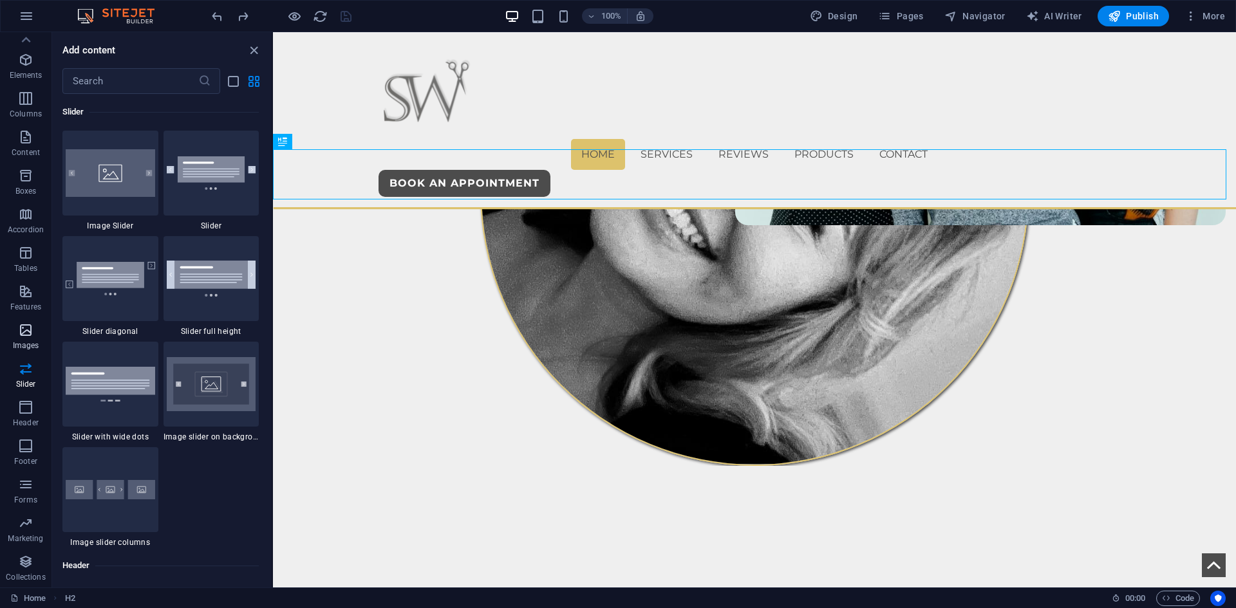
click at [27, 332] on icon "button" at bounding box center [25, 330] width 15 height 15
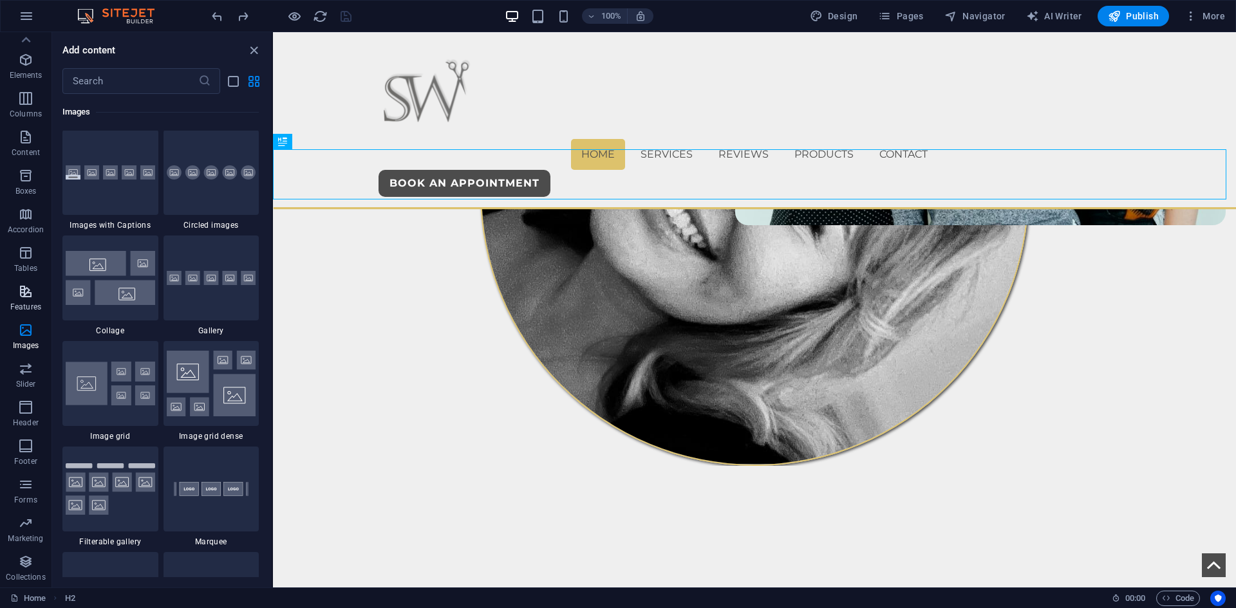
click at [31, 295] on icon "button" at bounding box center [25, 291] width 15 height 15
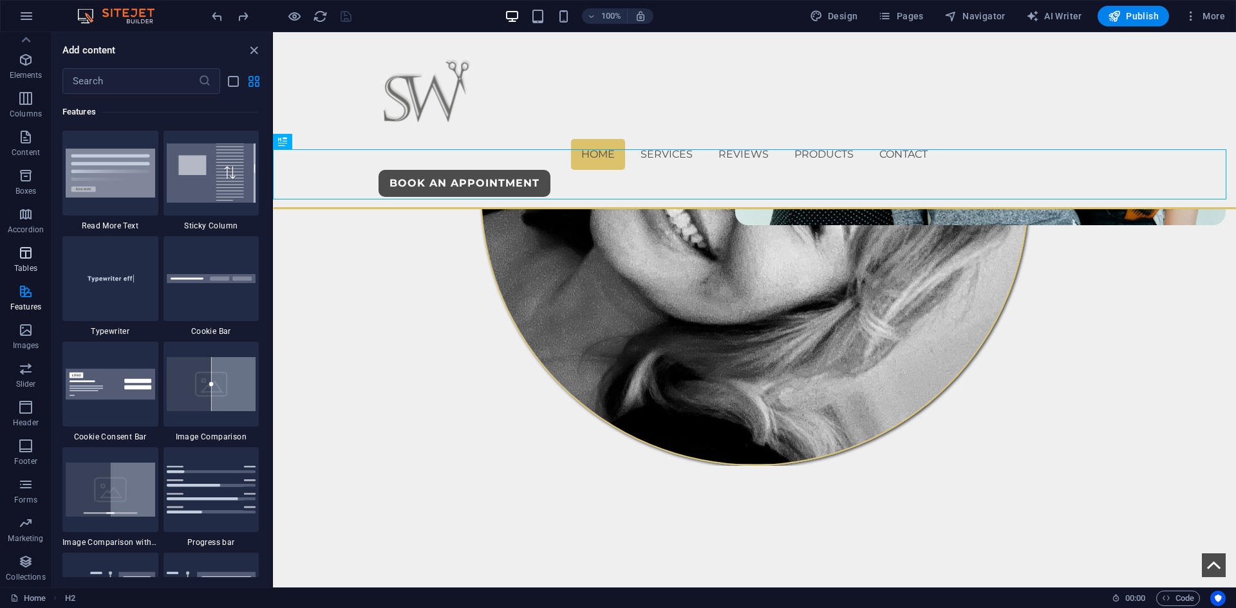
scroll to position [5018, 0]
click at [17, 242] on button "Tables" at bounding box center [26, 259] width 52 height 39
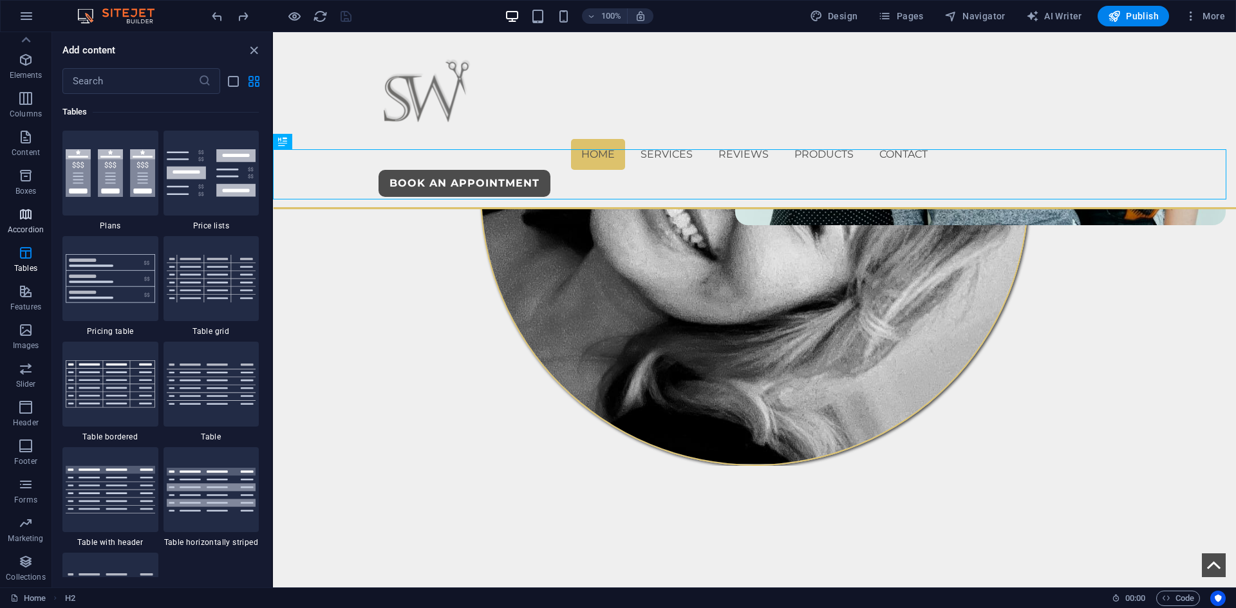
click at [14, 205] on button "Accordion" at bounding box center [26, 221] width 52 height 39
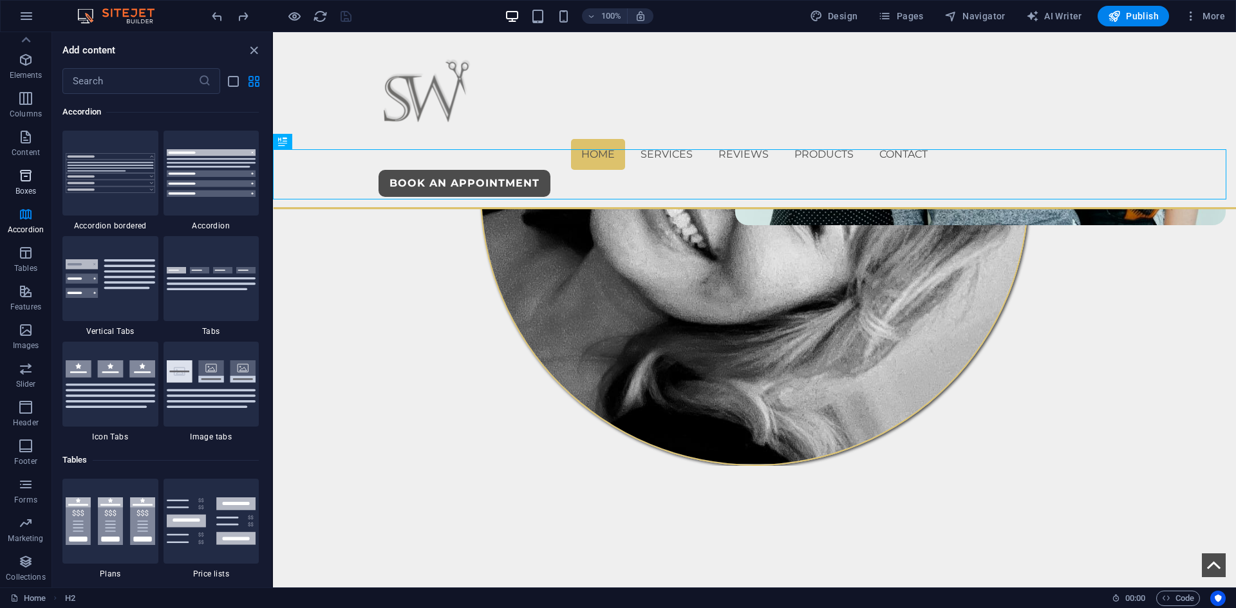
click at [21, 179] on icon "button" at bounding box center [25, 175] width 15 height 15
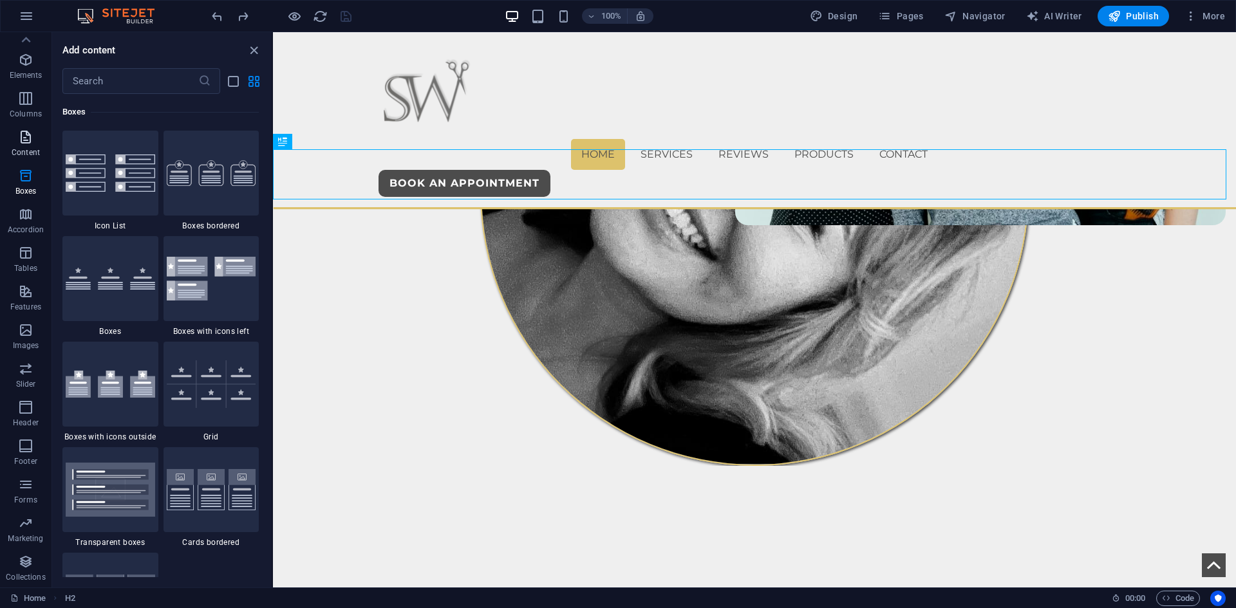
click at [25, 141] on icon "button" at bounding box center [25, 136] width 15 height 15
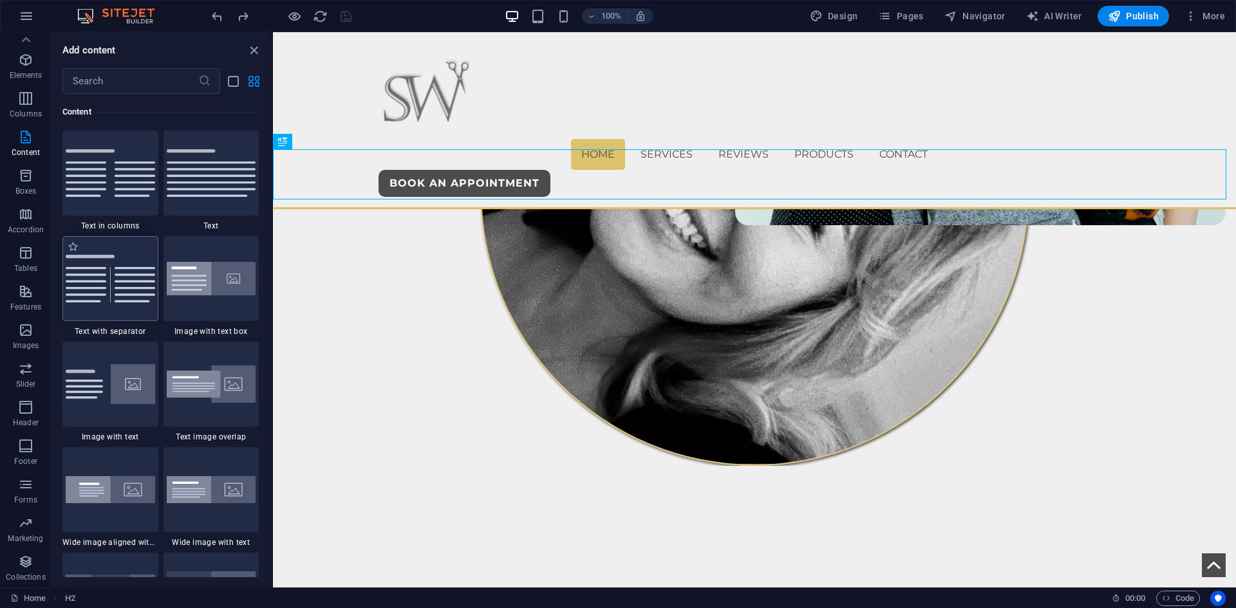
scroll to position [2253, 0]
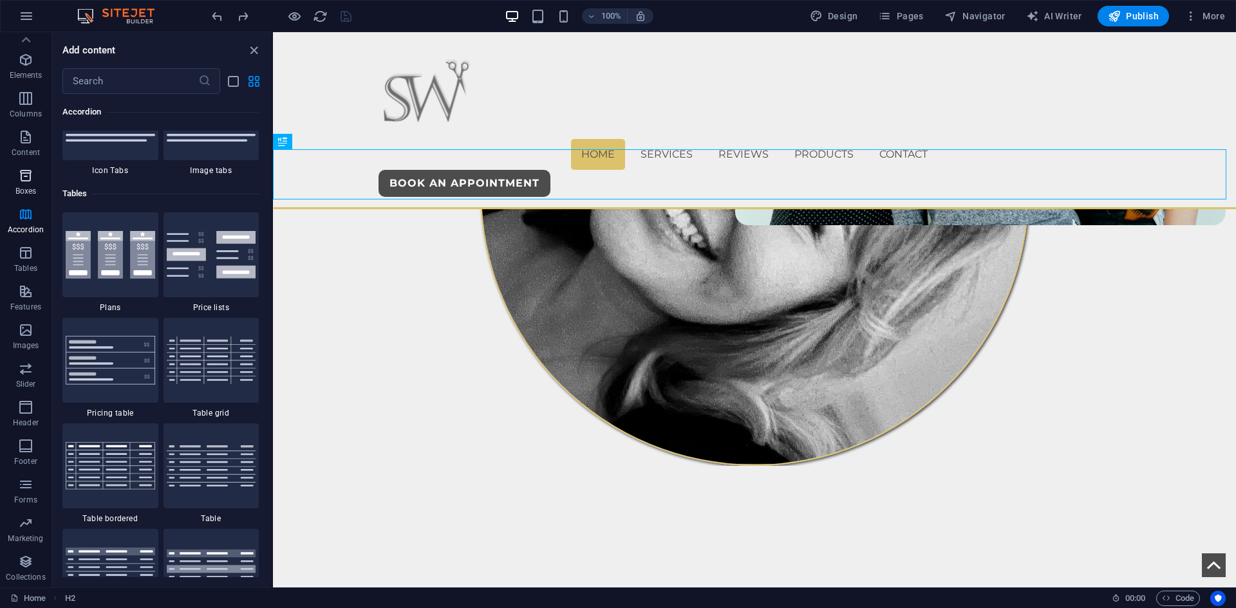
click at [12, 189] on span "Boxes" at bounding box center [26, 183] width 52 height 31
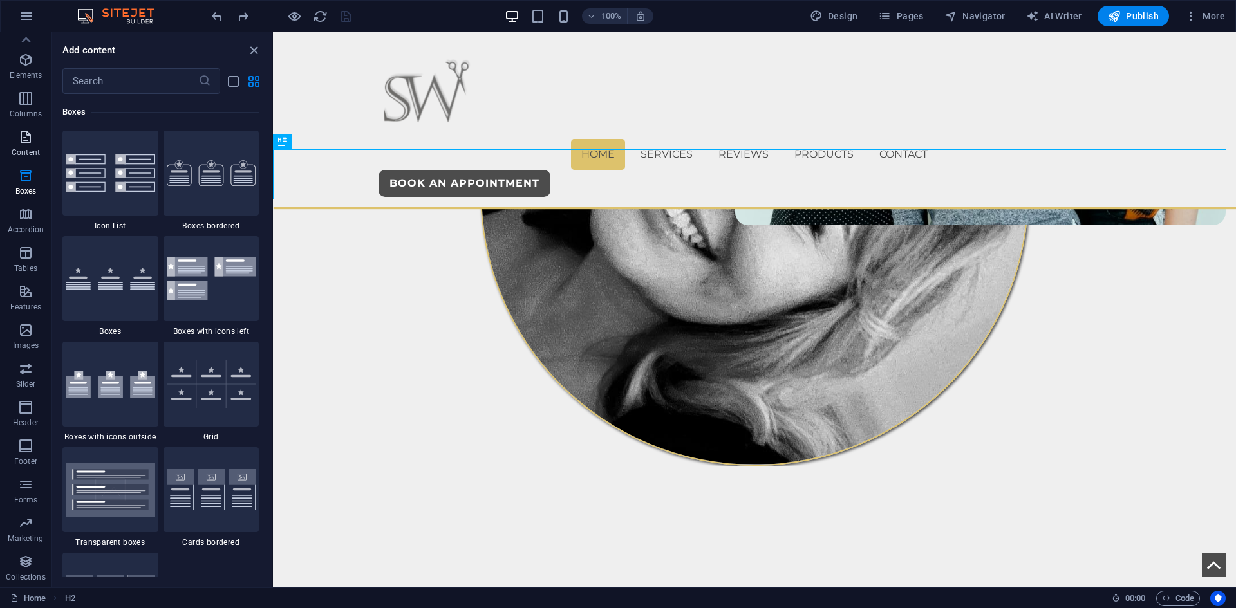
click at [24, 151] on p "Content" at bounding box center [26, 152] width 28 height 10
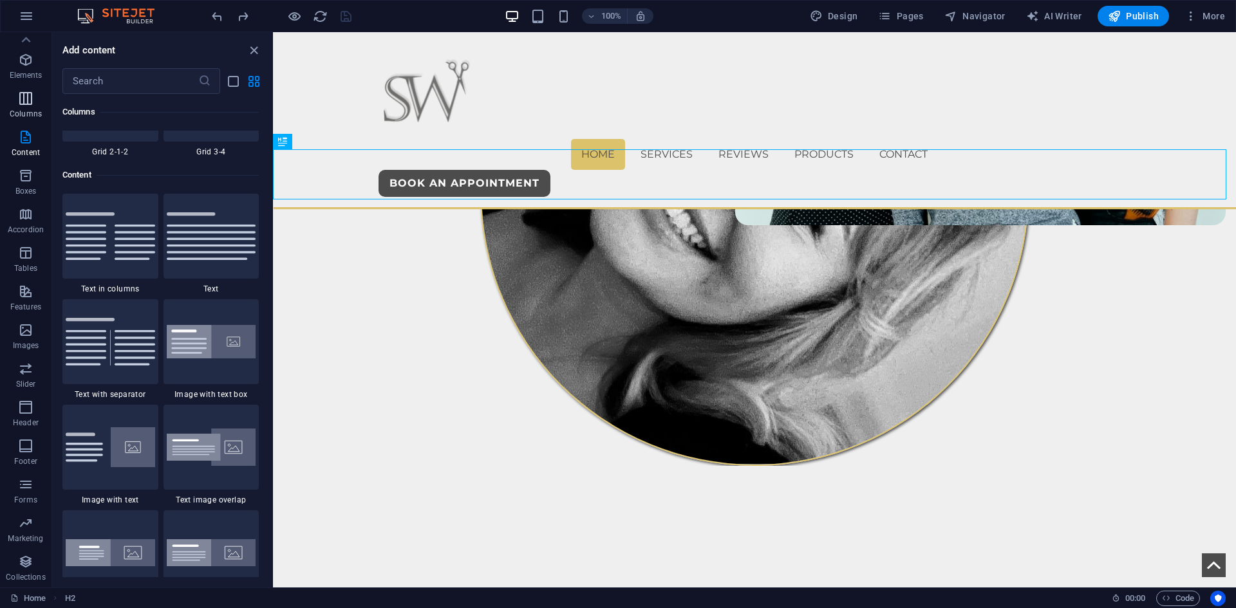
scroll to position [2124, 0]
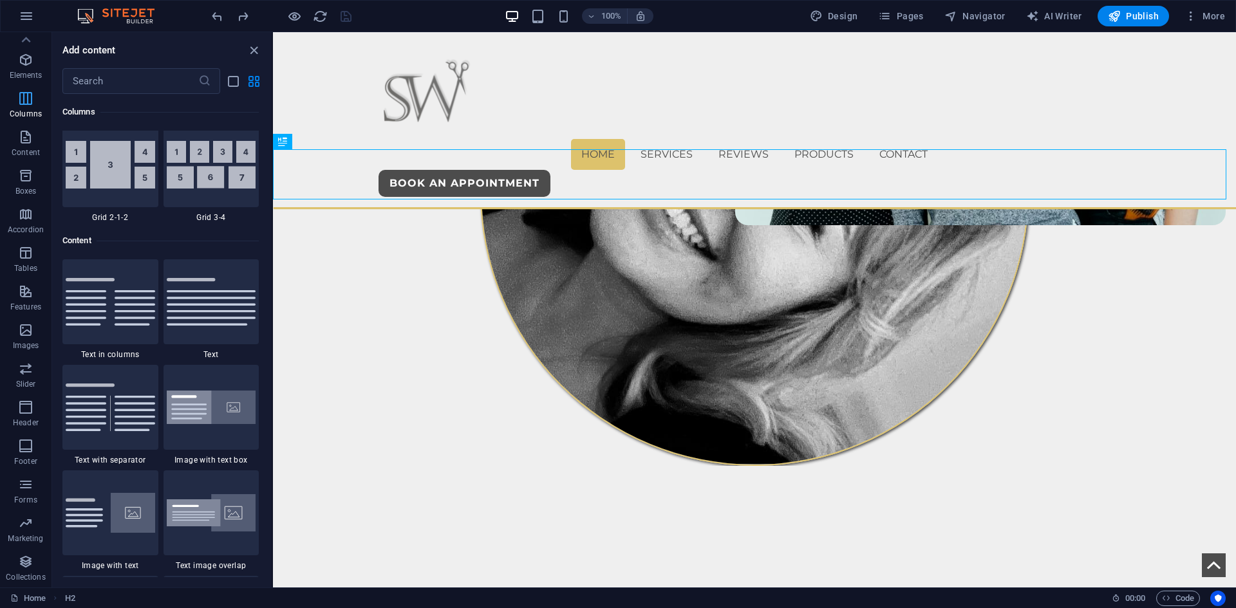
click at [26, 100] on icon "button" at bounding box center [25, 98] width 15 height 15
click at [28, 63] on icon "button" at bounding box center [25, 59] width 15 height 15
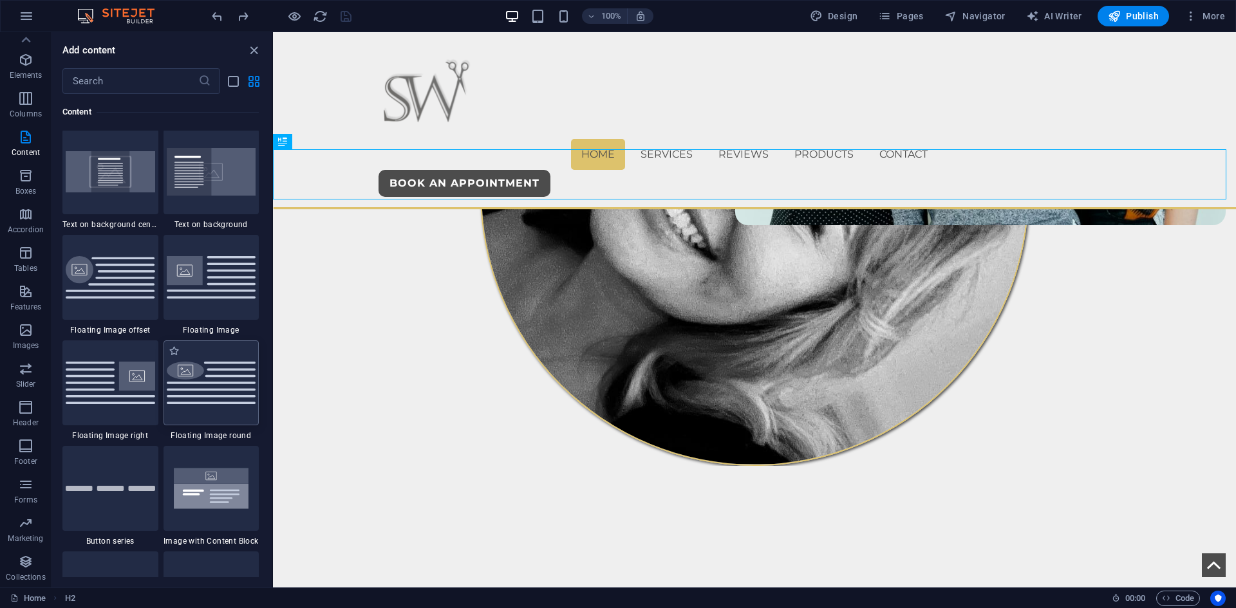
scroll to position [2841, 0]
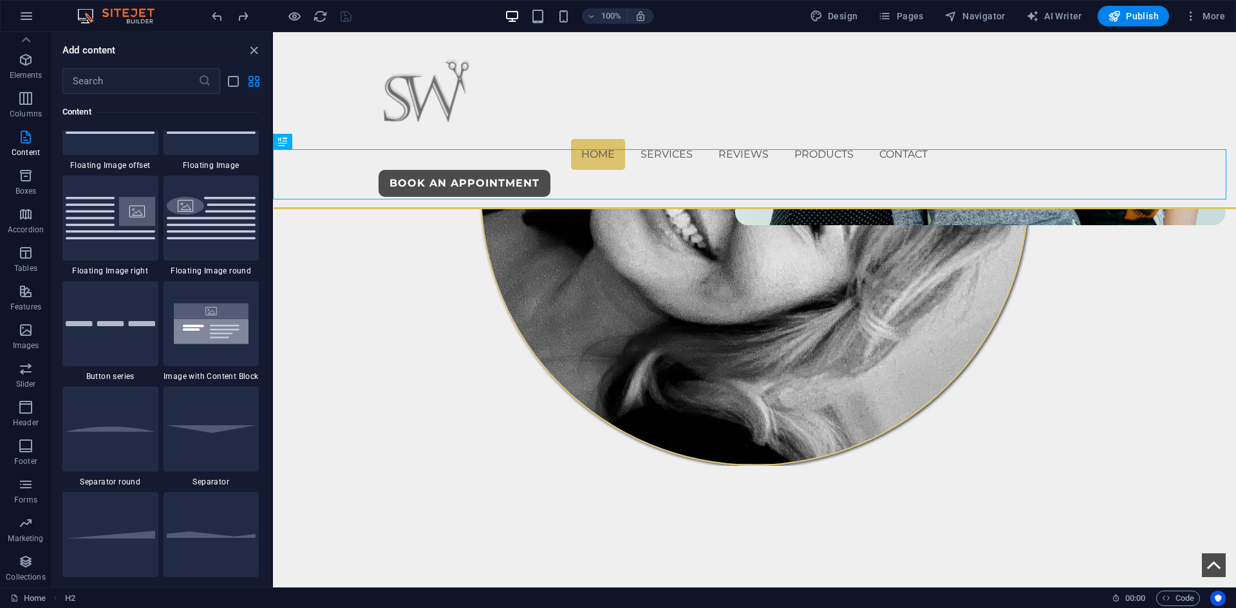
drag, startPoint x: 268, startPoint y: 214, endPoint x: 263, endPoint y: 222, distance: 9.3
click at [266, 270] on div "Favorites 1 Star Headline 1 Star Container Elements 1 Star Headline 1 Star Text…" at bounding box center [162, 335] width 220 height 483
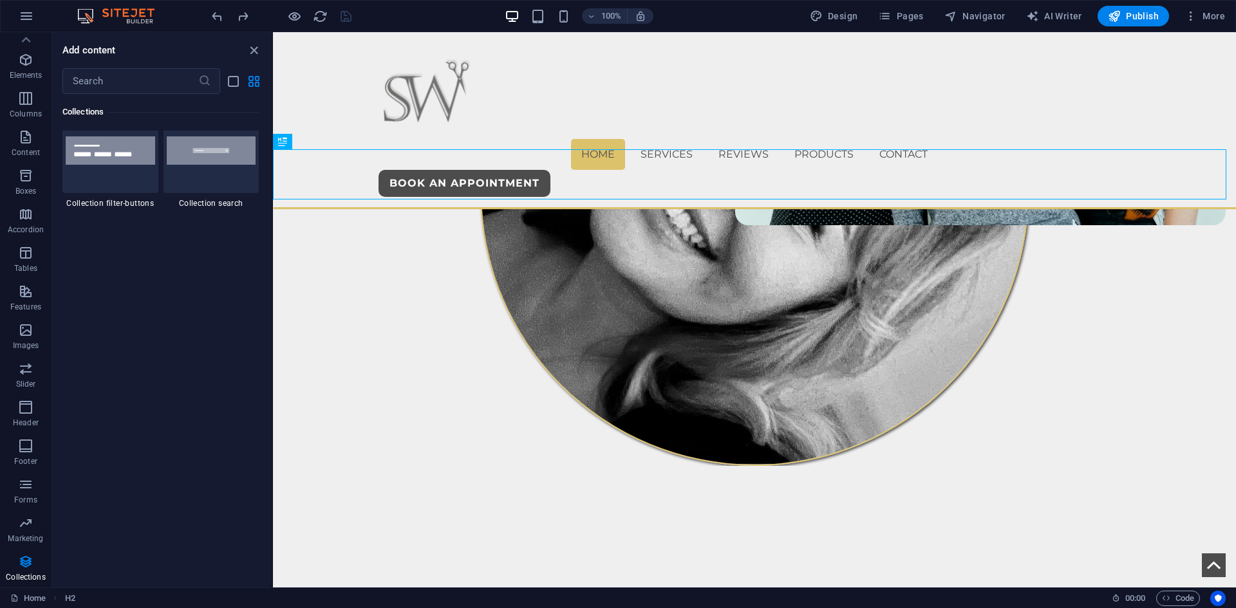
scroll to position [12338, 0]
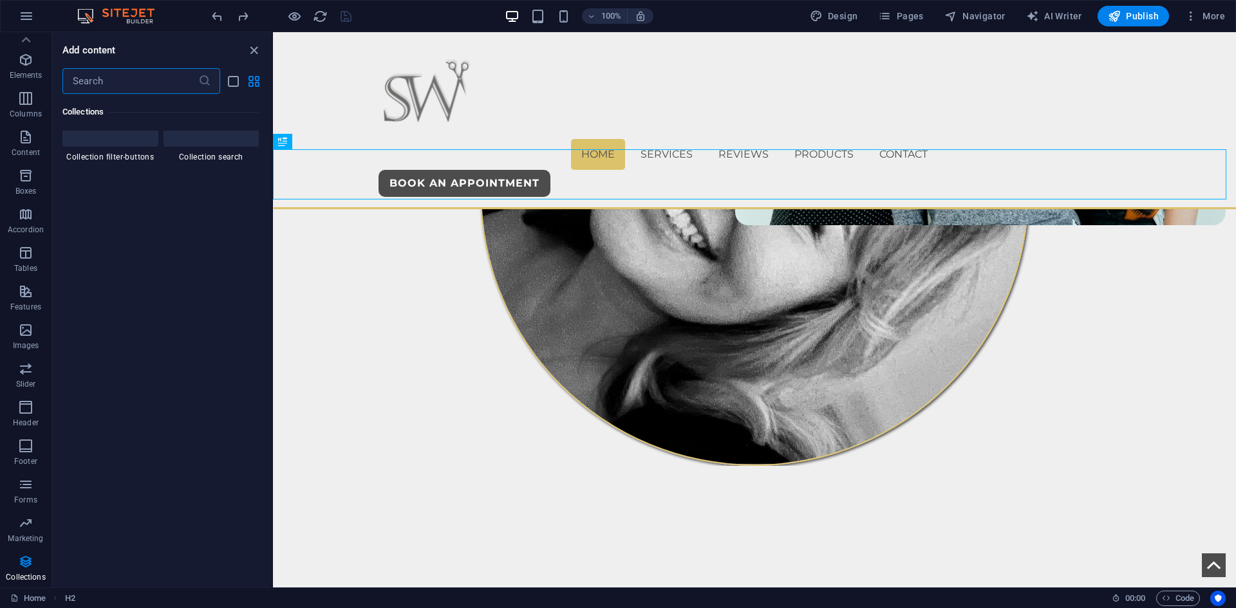
click at [131, 84] on input "text" at bounding box center [130, 81] width 136 height 26
type input "elf"
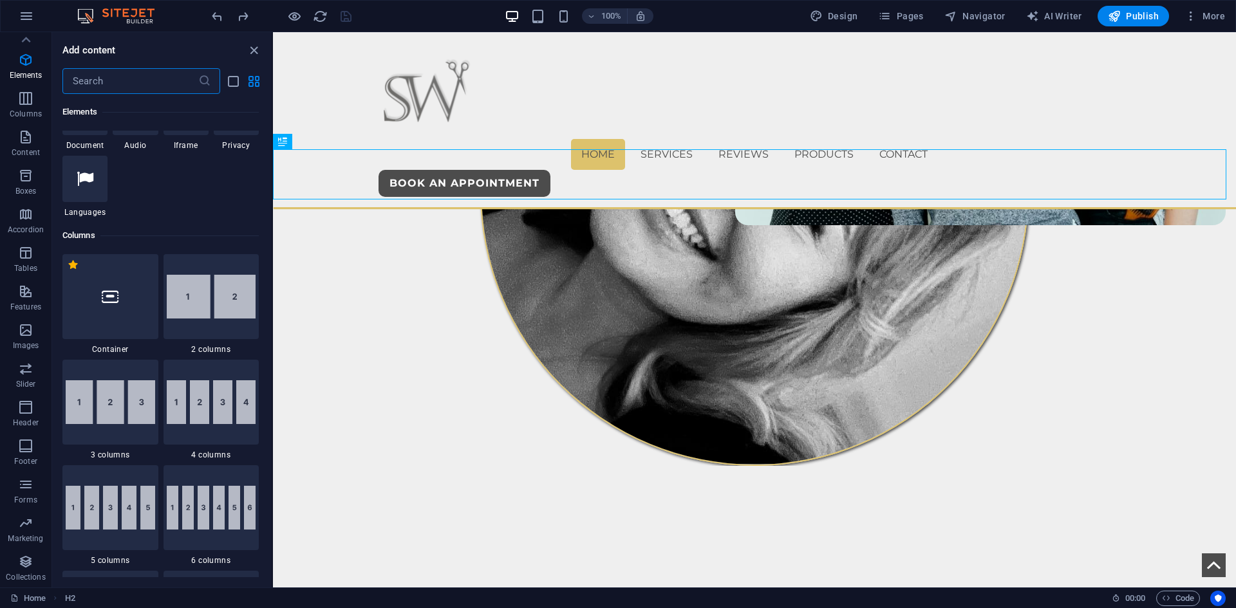
scroll to position [515, 0]
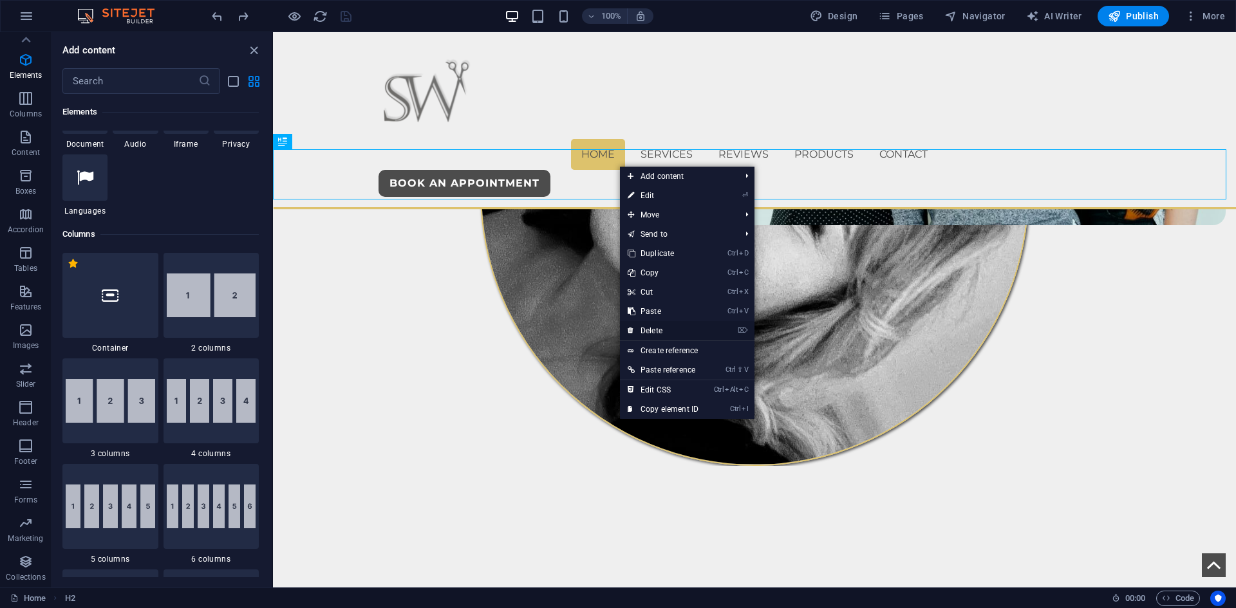
click at [658, 326] on link "⌦ Delete" at bounding box center [663, 330] width 86 height 19
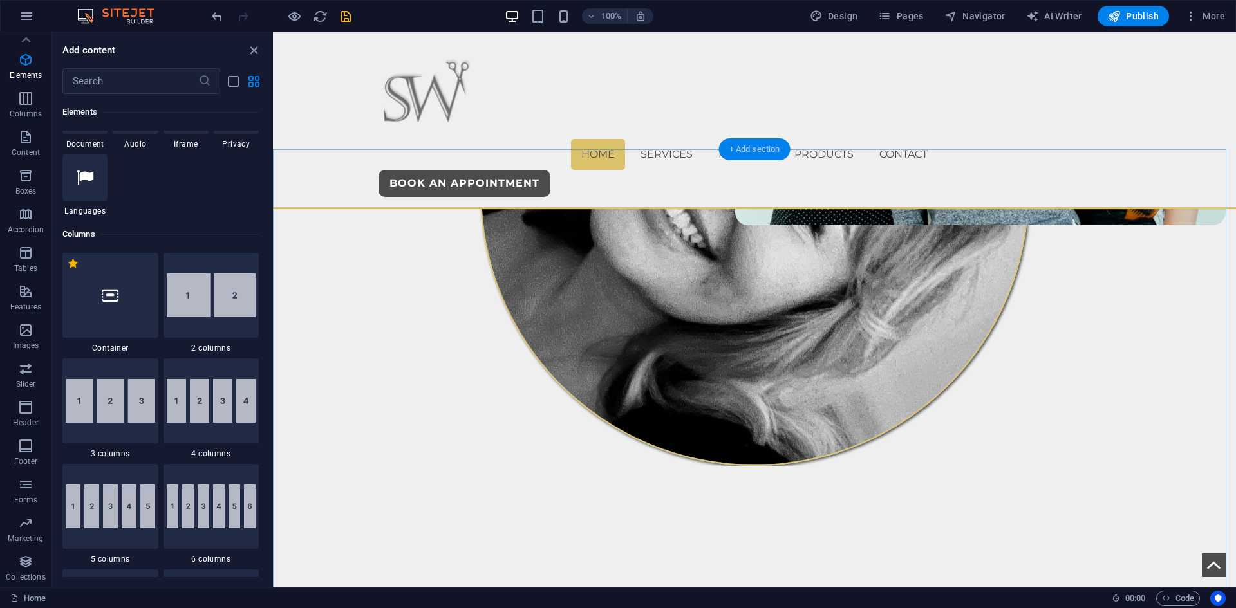
click at [742, 151] on div "+ Add section" at bounding box center [754, 149] width 71 height 22
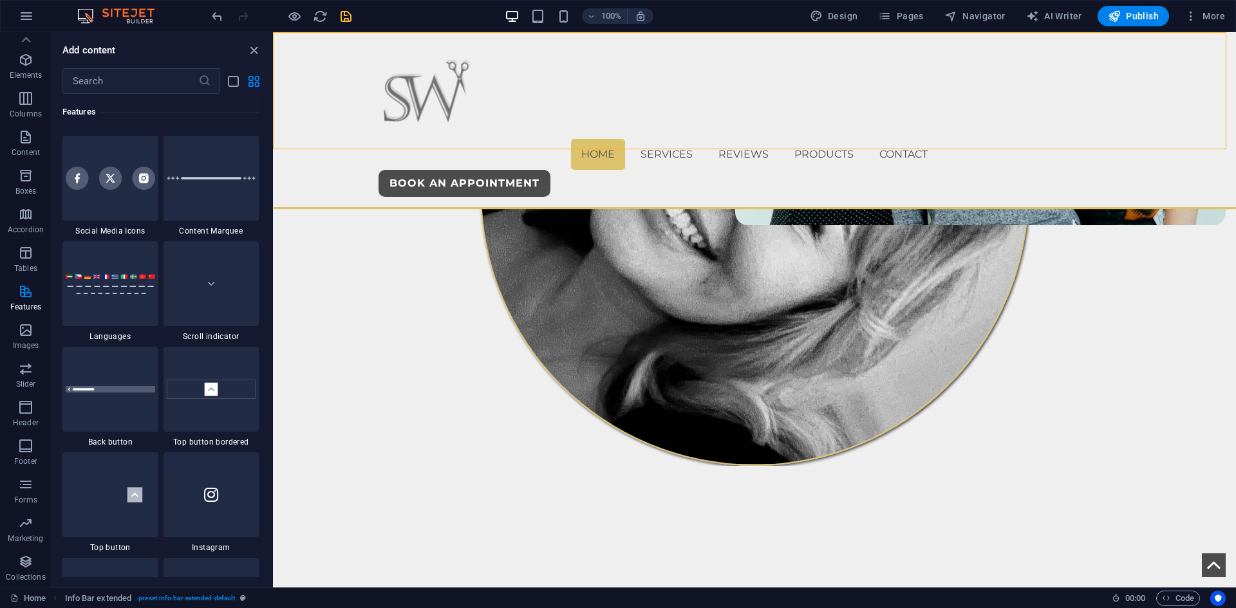
scroll to position [6115, 0]
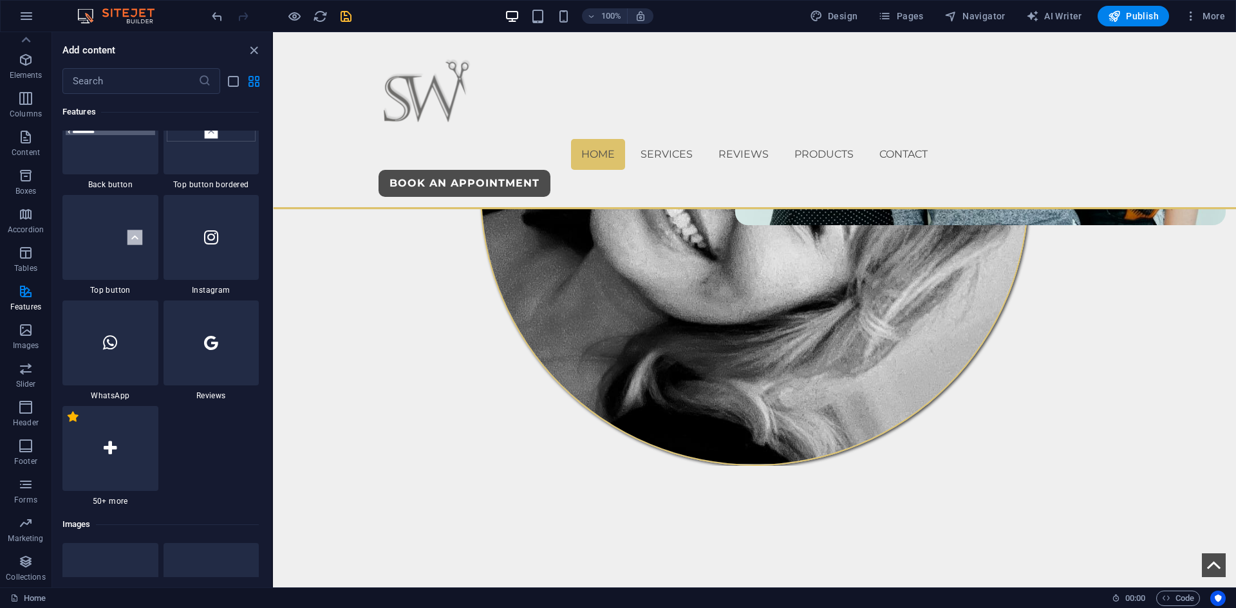
click at [74, 415] on label "1 Star" at bounding box center [73, 416] width 11 height 11
click at [68, 424] on input "1 Star" at bounding box center [67, 424] width 1 height 1
radio input "true"
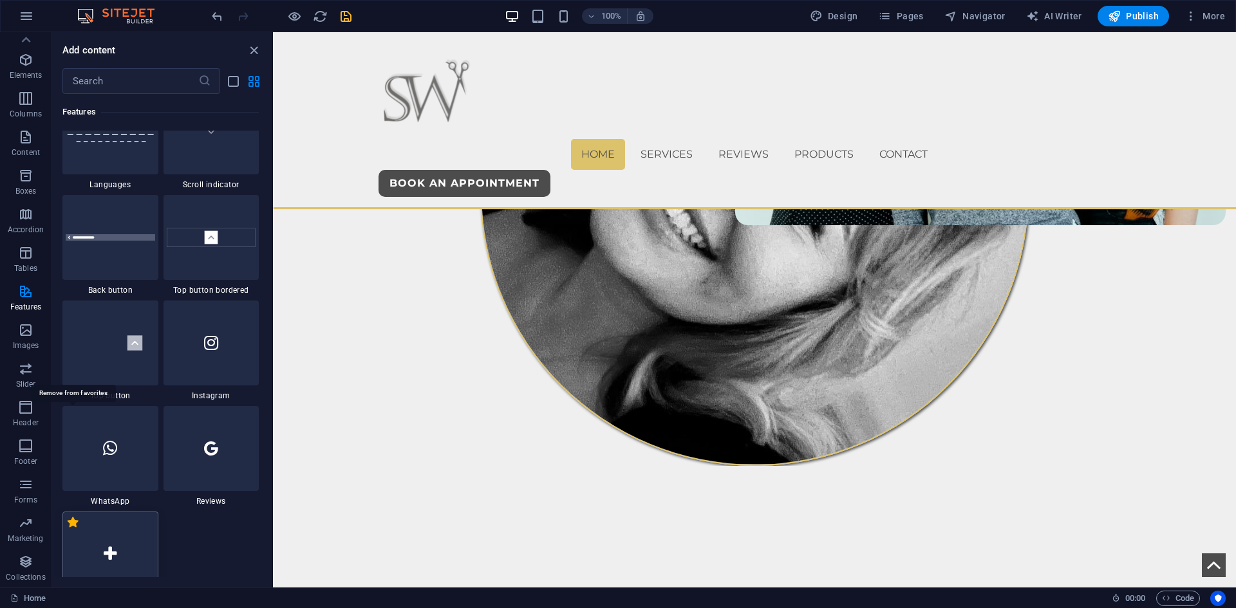
scroll to position [6221, 0]
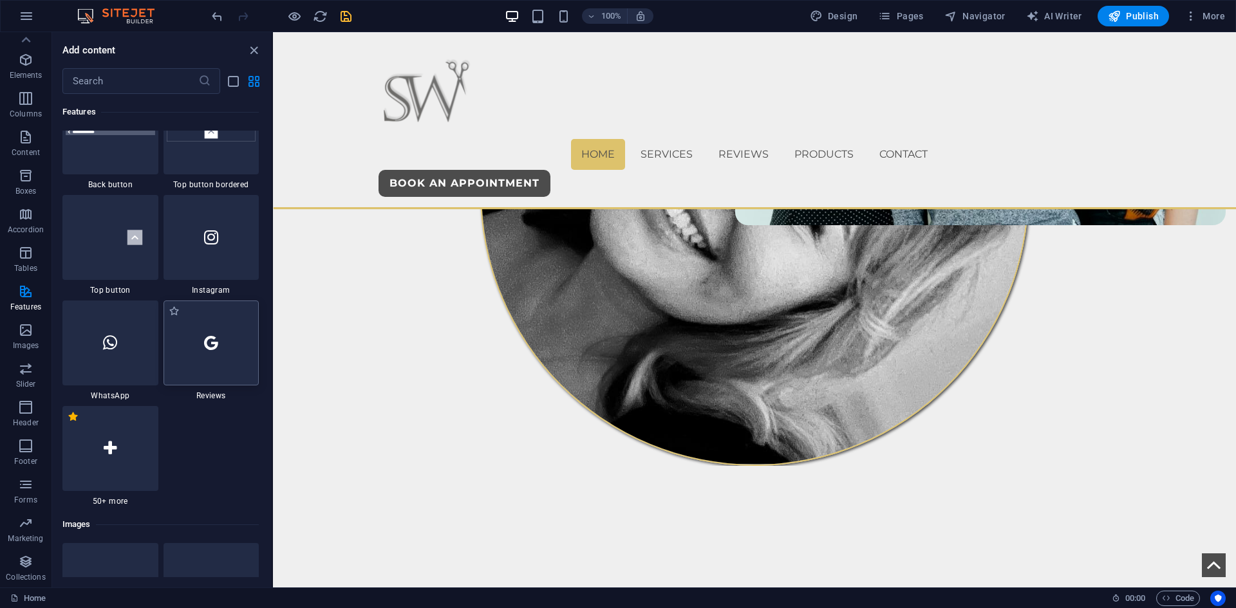
click at [209, 344] on icon at bounding box center [211, 343] width 14 height 17
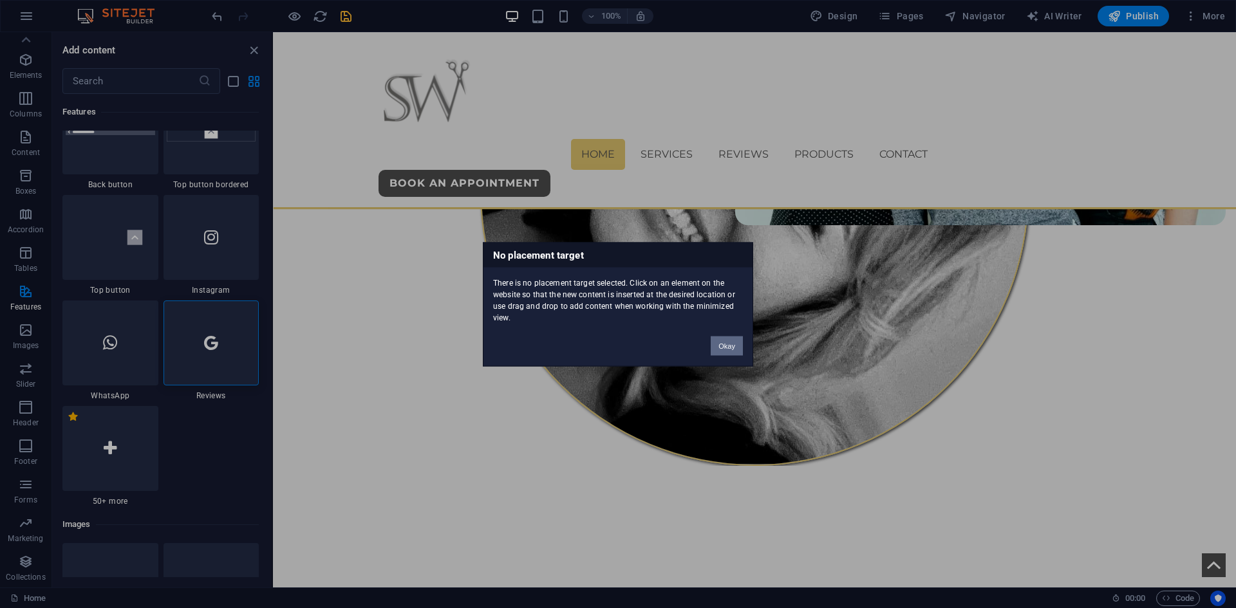
drag, startPoint x: 728, startPoint y: 349, endPoint x: 51, endPoint y: 301, distance: 678.9
click at [728, 349] on button "Okay" at bounding box center [727, 345] width 32 height 19
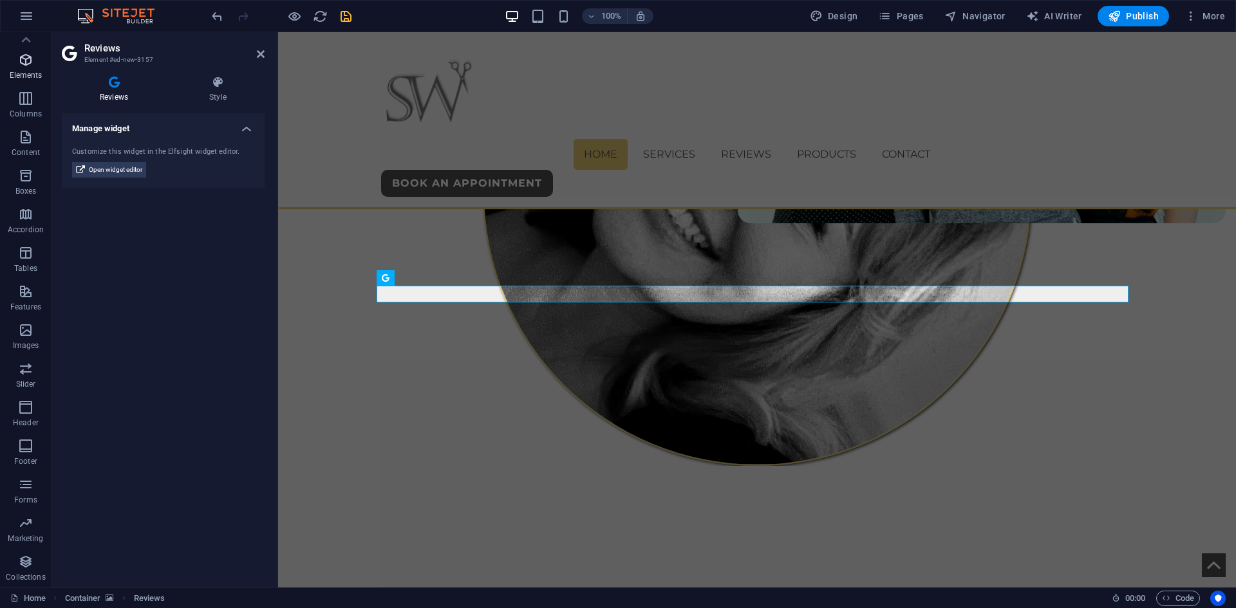
click at [23, 70] on span "Elements" at bounding box center [26, 67] width 52 height 31
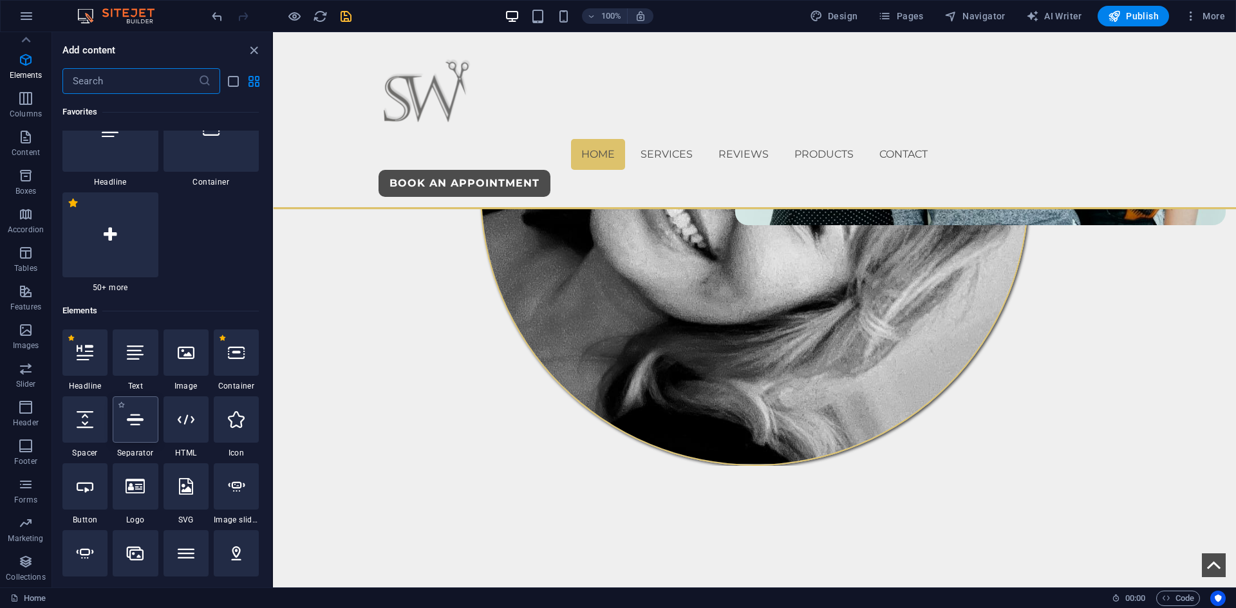
scroll to position [0, 0]
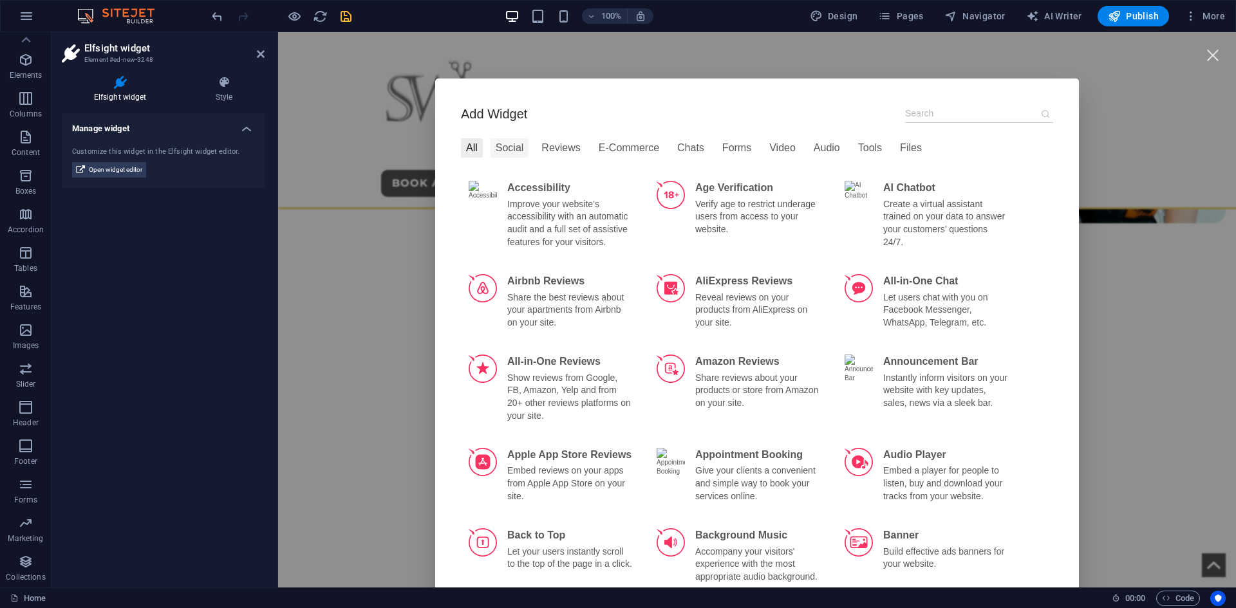
click at [503, 146] on div "Social" at bounding box center [510, 147] width 39 height 19
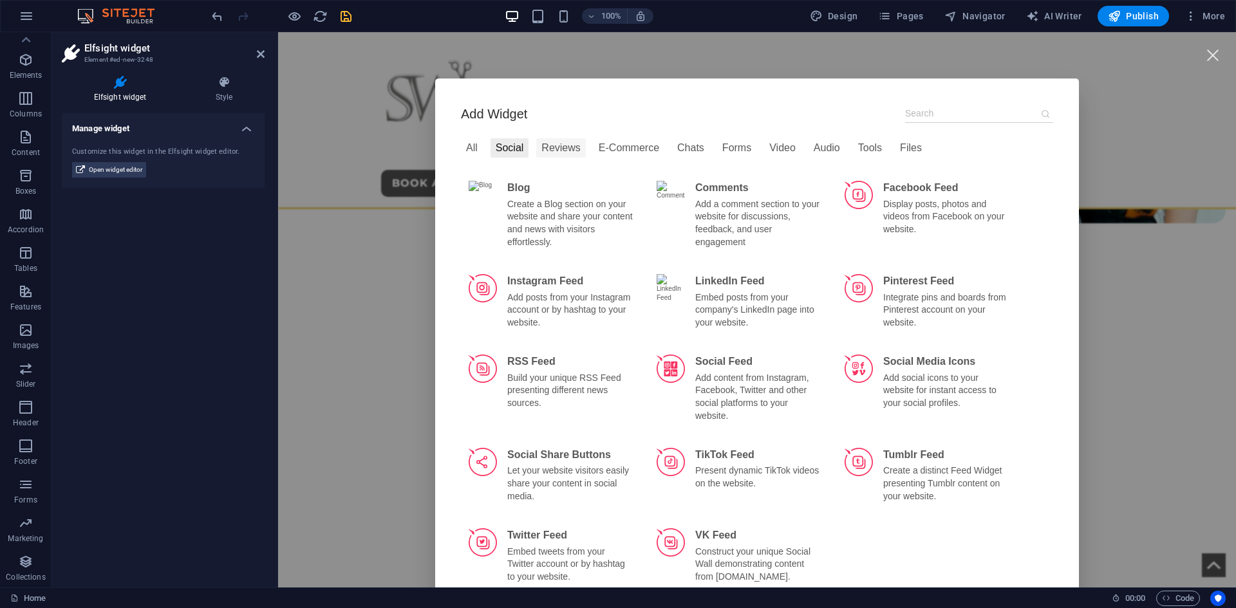
click at [546, 146] on div "Reviews" at bounding box center [560, 147] width 49 height 19
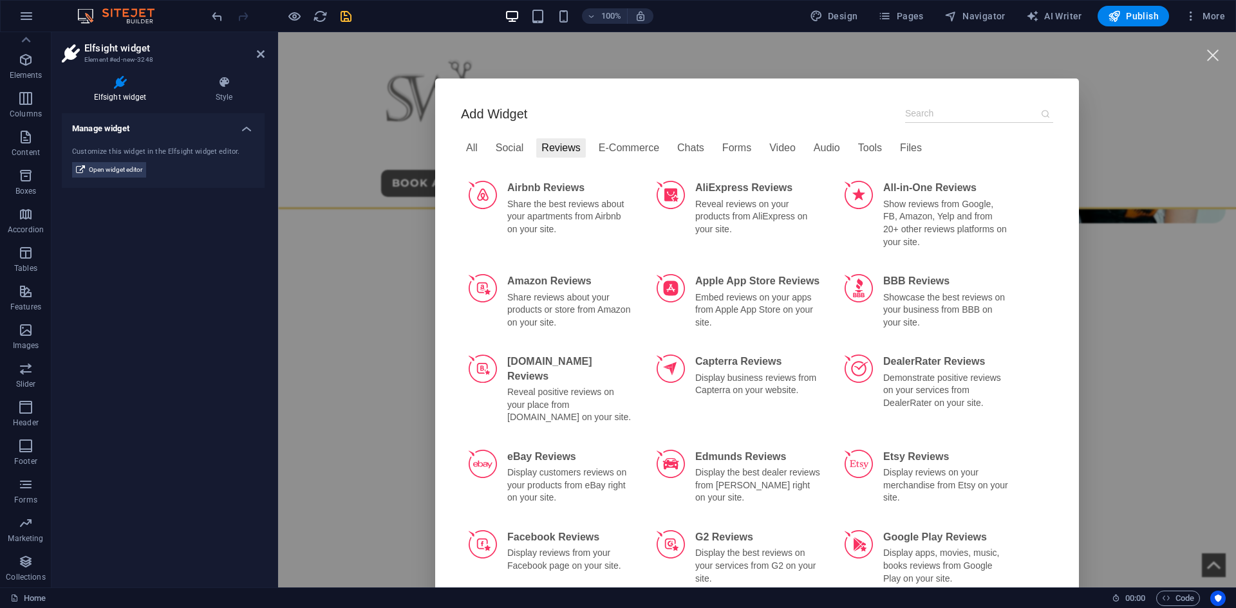
click at [944, 109] on input at bounding box center [979, 113] width 148 height 19
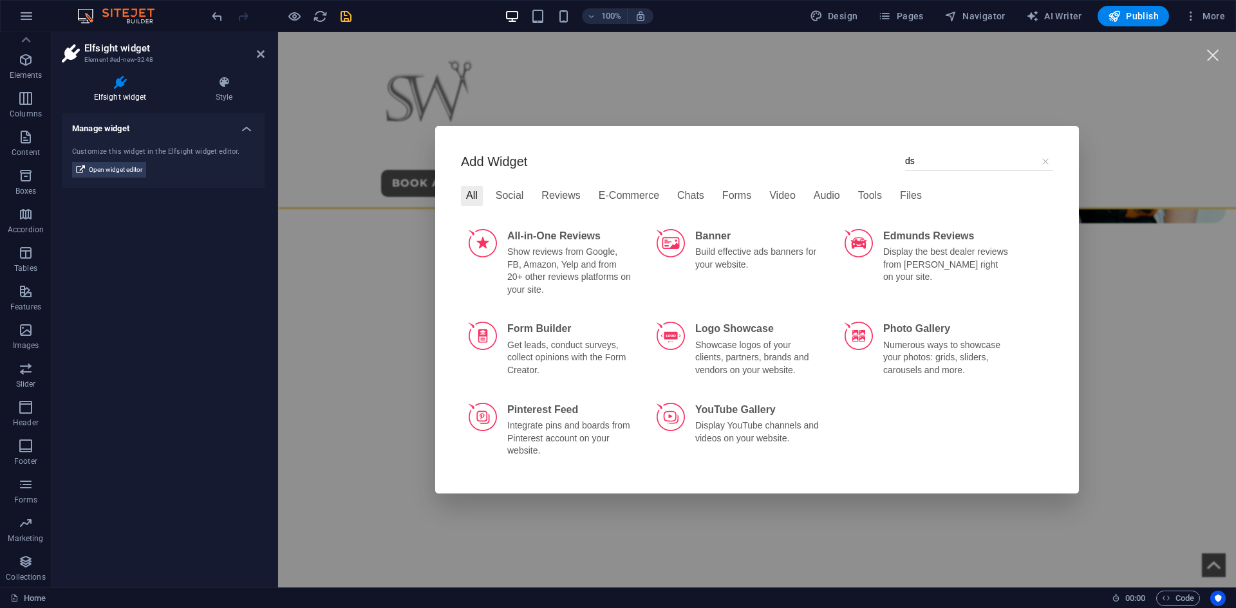
type input "d"
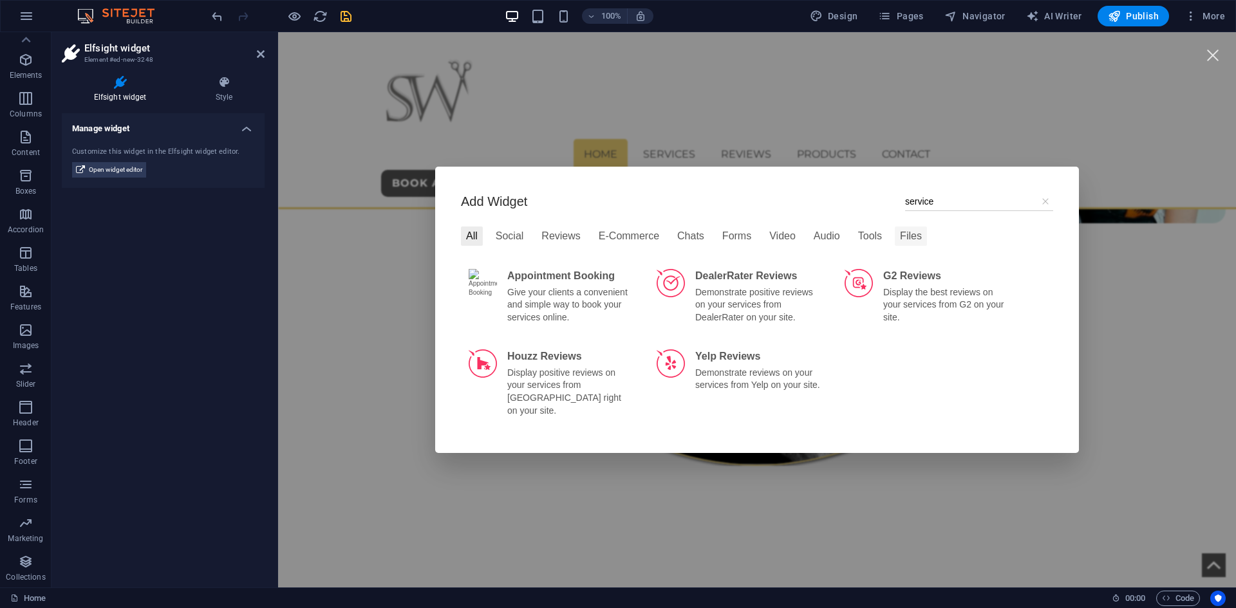
type input "service"
click at [896, 241] on div "Files" at bounding box center [911, 236] width 32 height 19
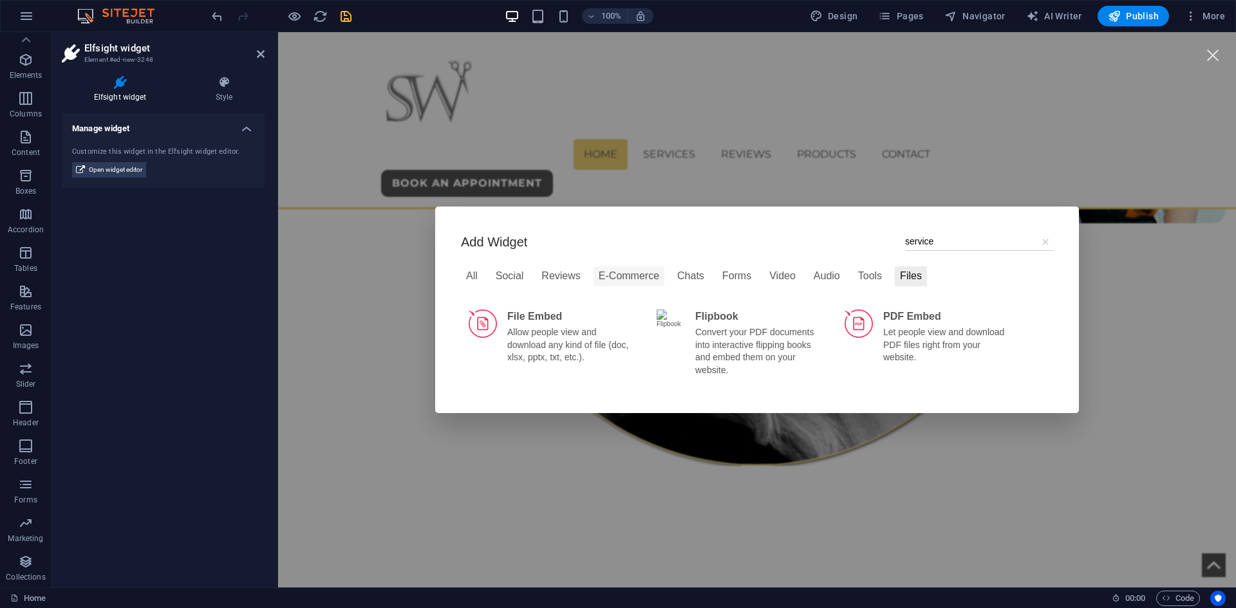
click at [594, 281] on div "E-Commerce" at bounding box center [629, 276] width 71 height 19
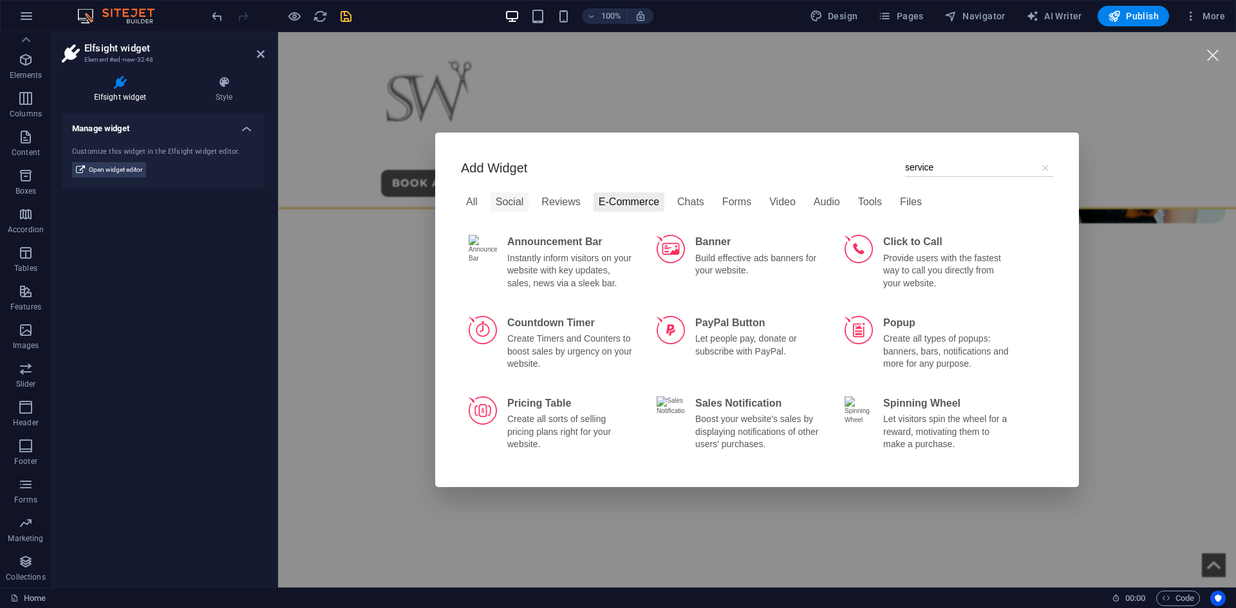
click at [495, 204] on div "Social" at bounding box center [510, 201] width 39 height 19
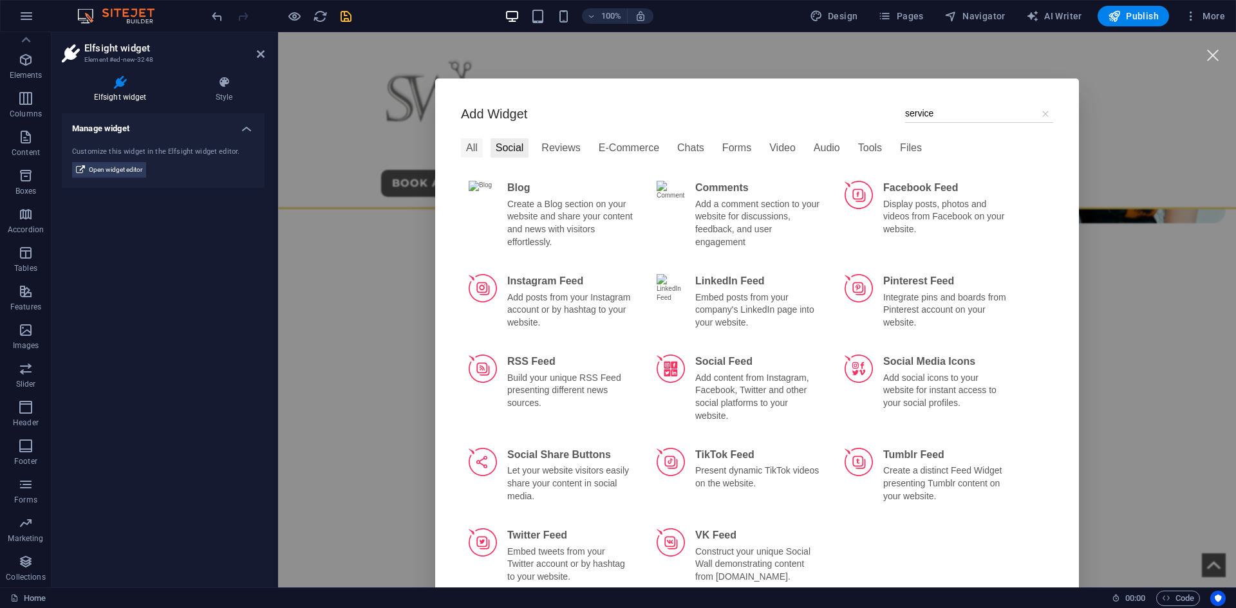
click at [473, 151] on div "All" at bounding box center [472, 147] width 22 height 19
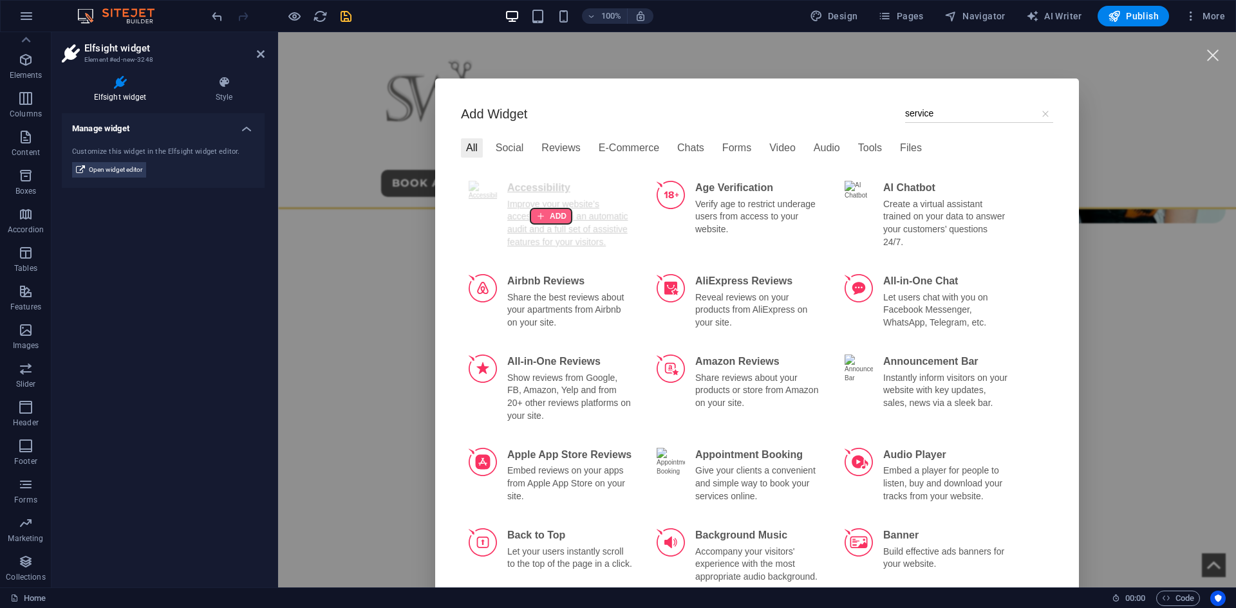
click at [543, 218] on div at bounding box center [550, 216] width 41 height 15
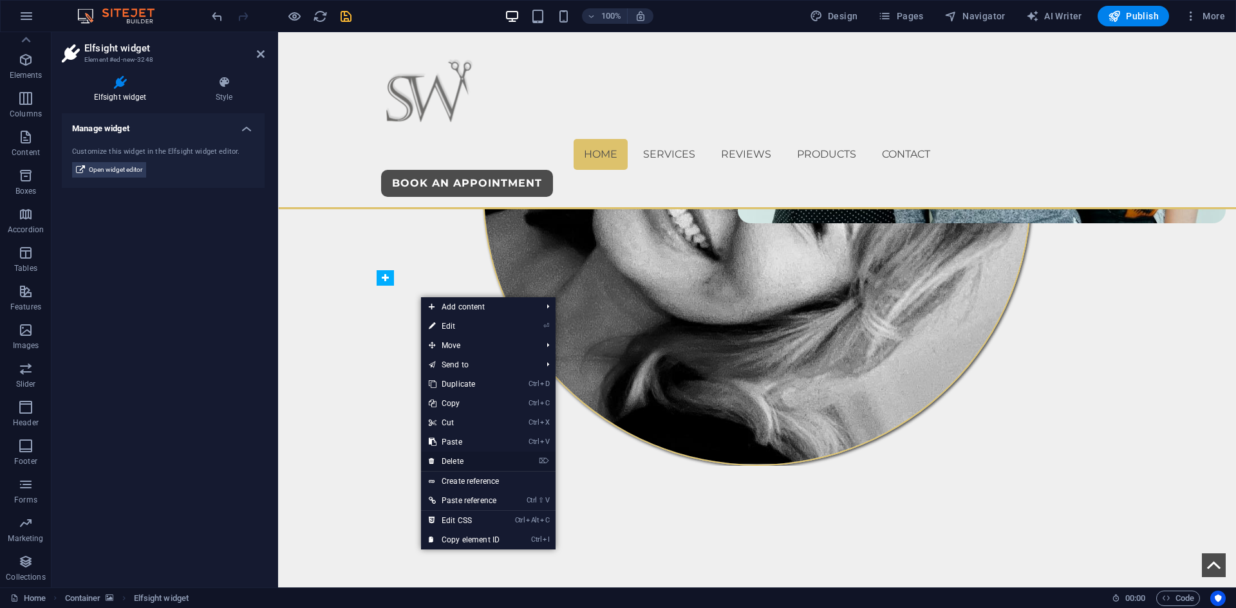
click at [455, 461] on link "⌦ Delete" at bounding box center [464, 461] width 86 height 19
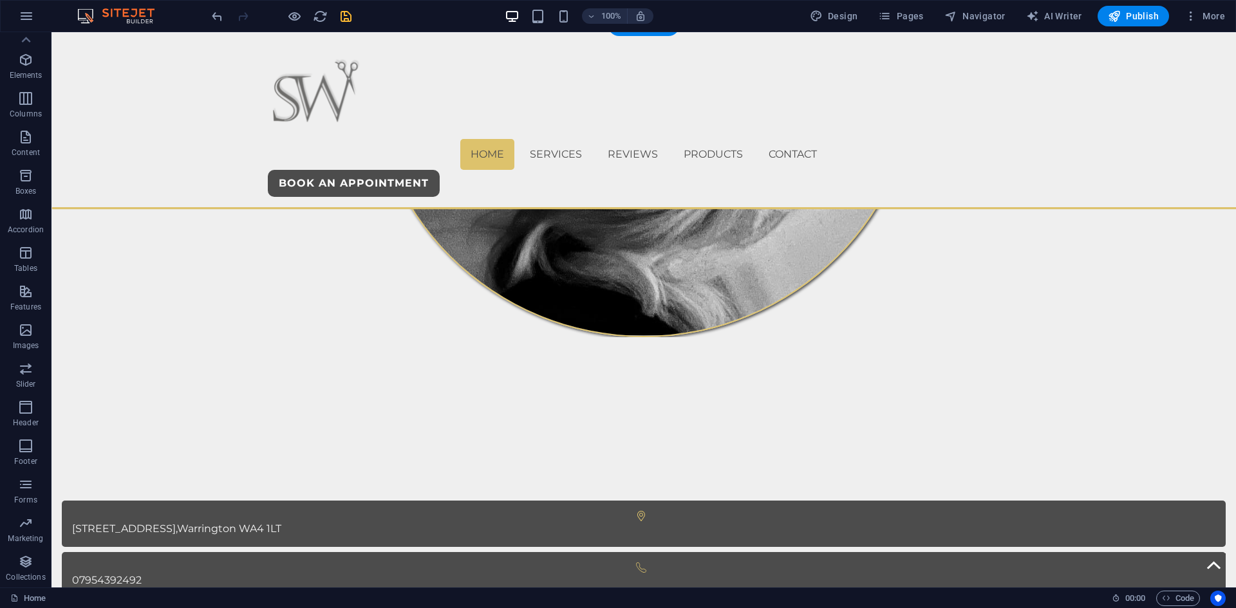
scroll to position [433, 0]
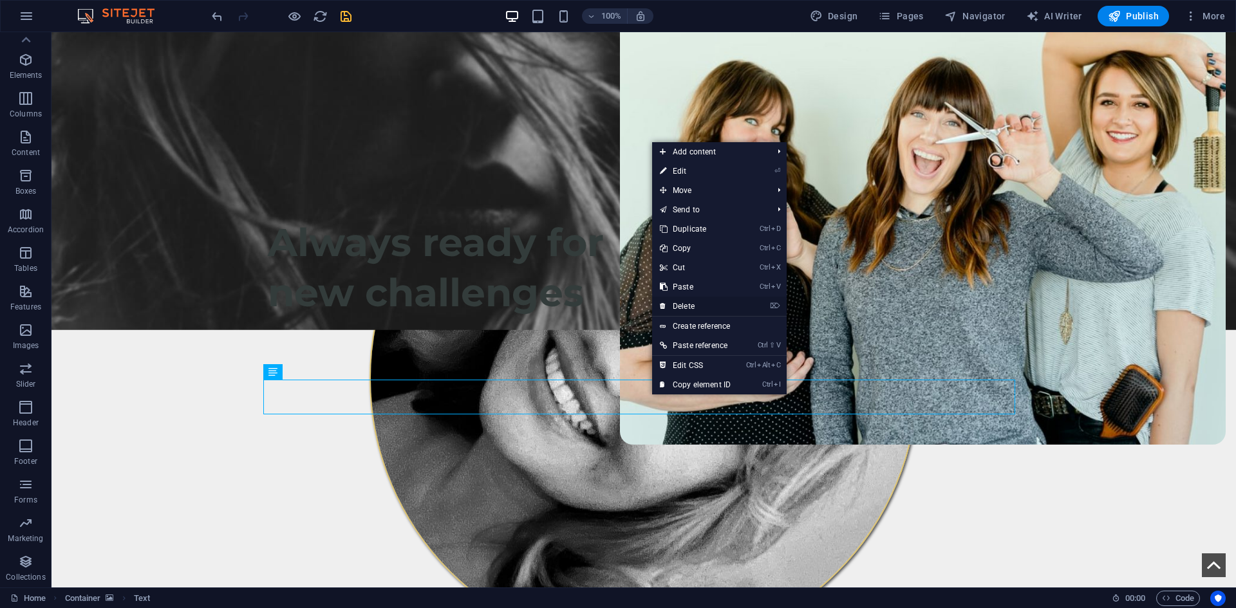
click at [691, 305] on link "⌦ Delete" at bounding box center [695, 306] width 86 height 19
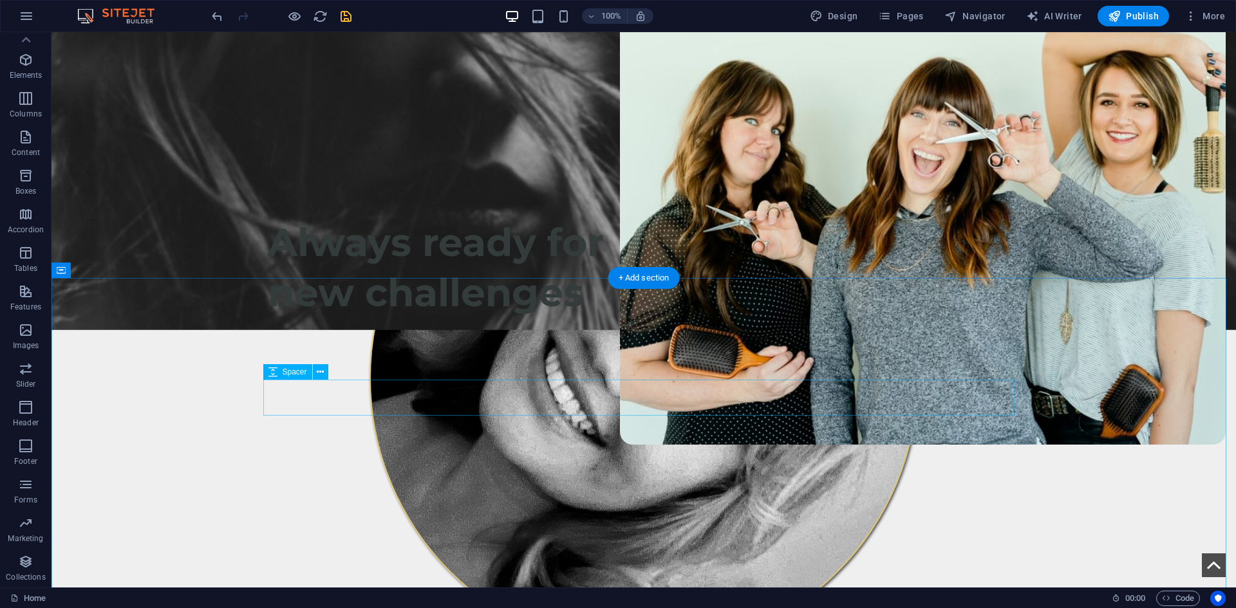
click at [973, 10] on span "Navigator" at bounding box center [974, 16] width 61 height 13
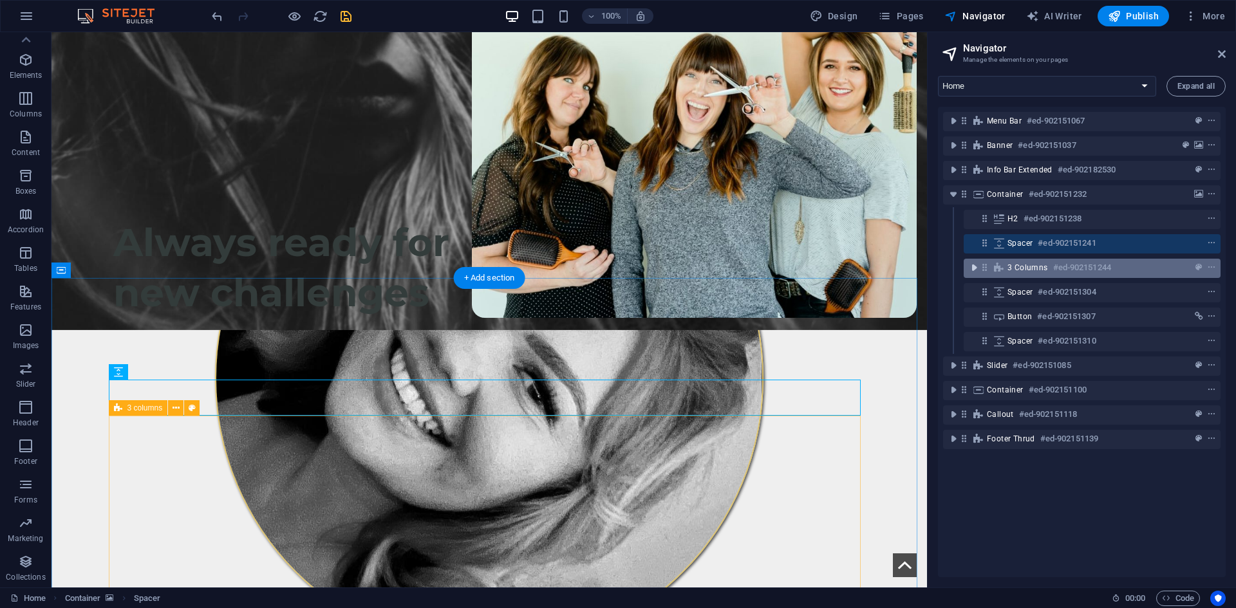
click at [979, 270] on icon "toggle-expand" at bounding box center [974, 267] width 13 height 13
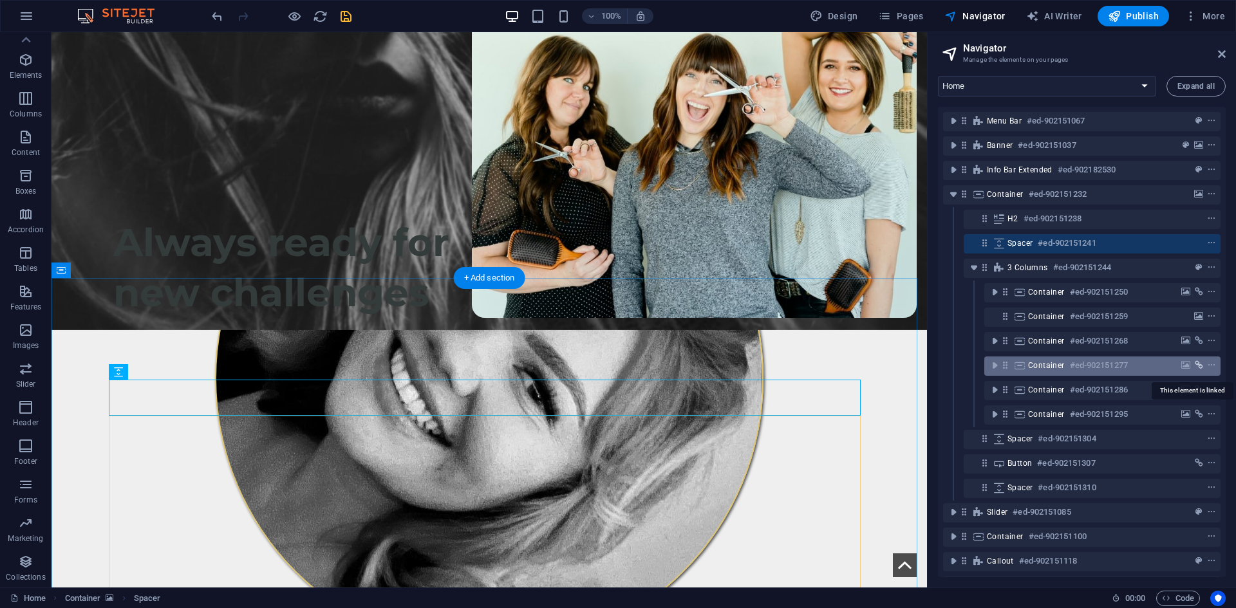
click at [1200, 366] on icon "link" at bounding box center [1199, 365] width 8 height 9
select select "1"
select select
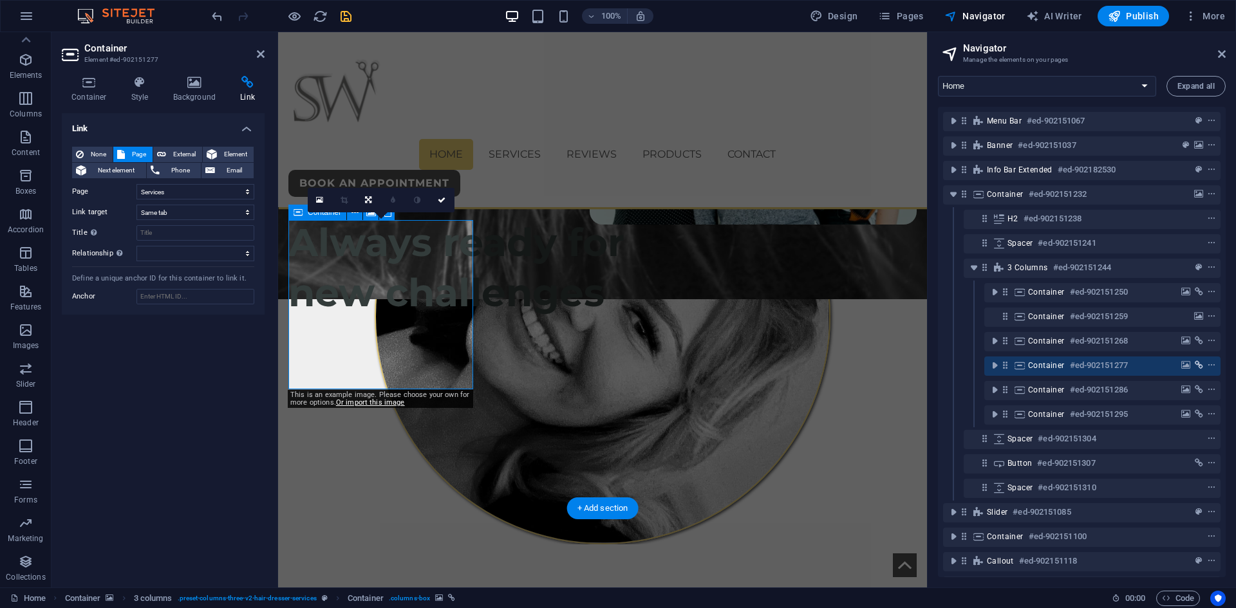
scroll to position [902, 0]
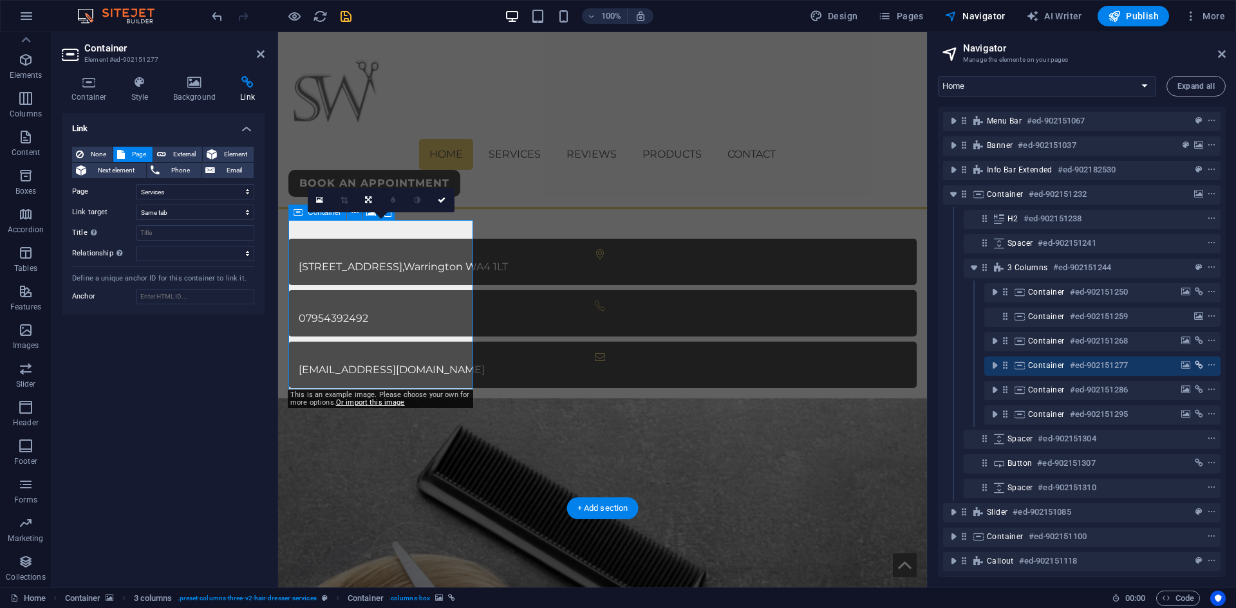
click at [1199, 366] on icon "link" at bounding box center [1199, 365] width 8 height 9
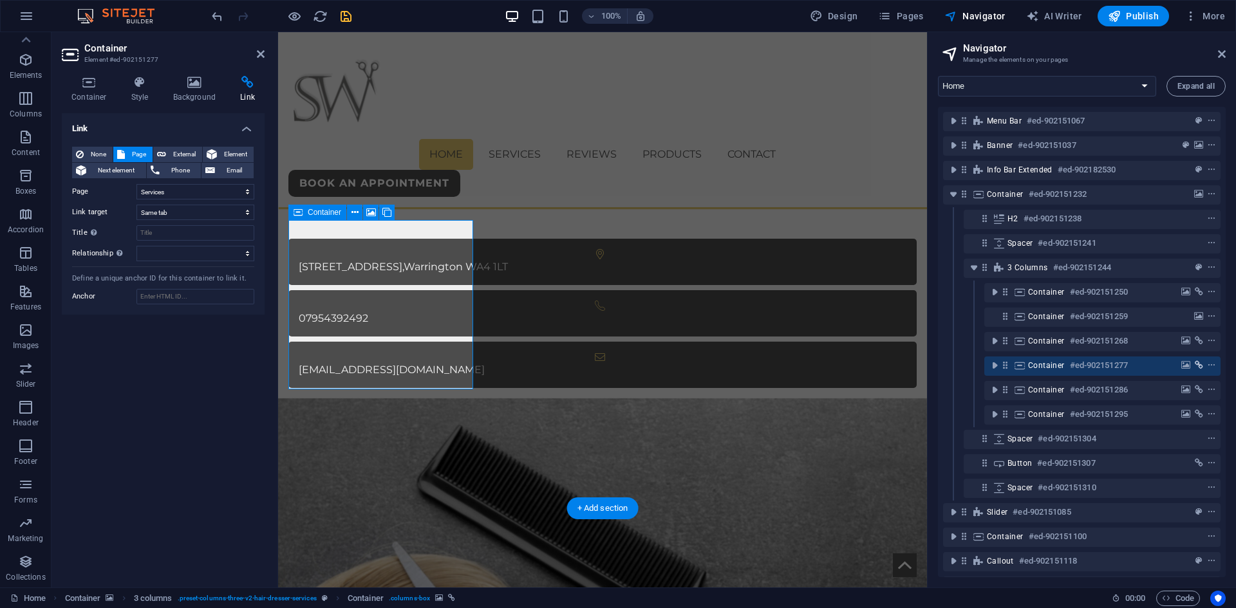
click at [1199, 366] on icon "link" at bounding box center [1199, 365] width 8 height 9
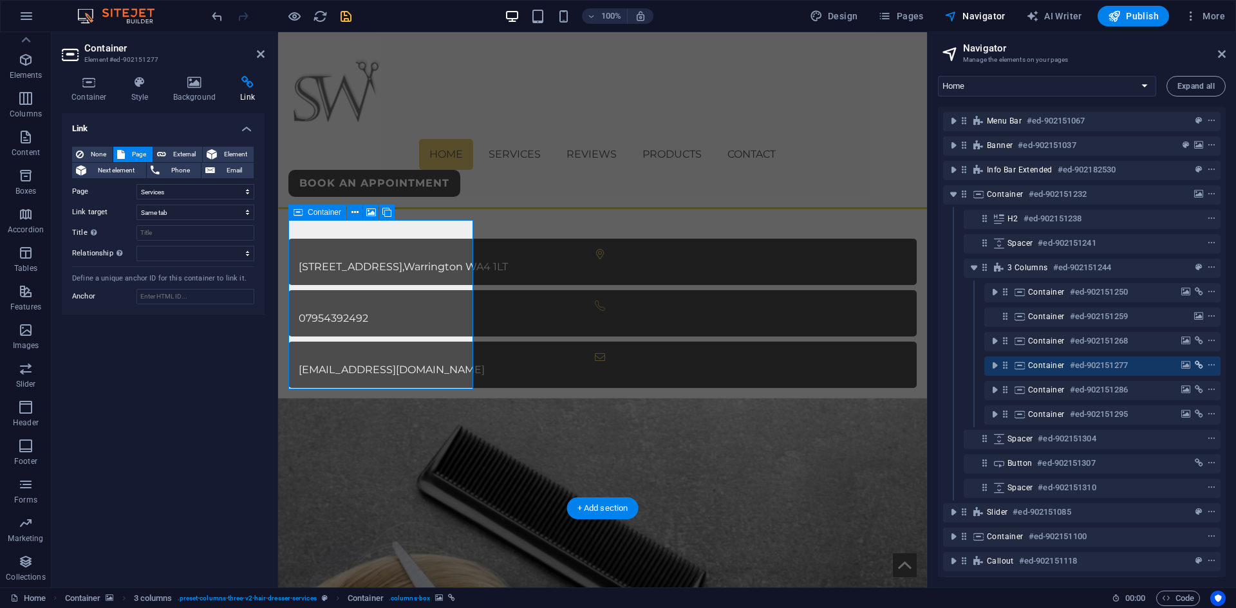
click at [1199, 366] on icon "link" at bounding box center [1199, 365] width 8 height 9
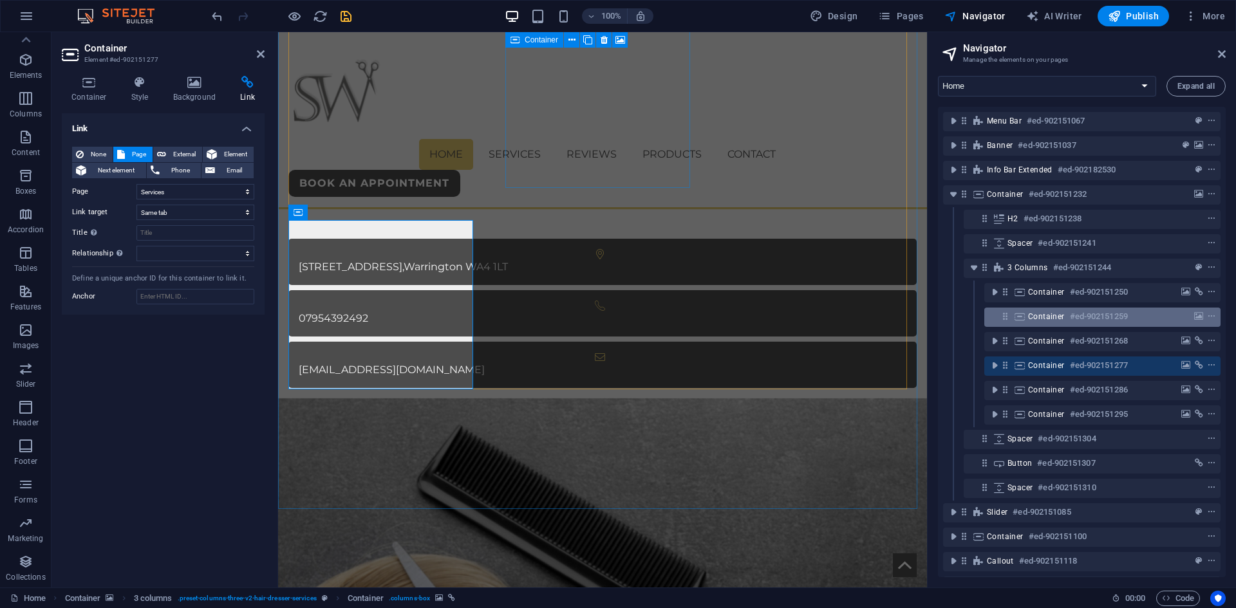
click at [1102, 317] on h6 "#ed-902151259" at bounding box center [1099, 316] width 58 height 15
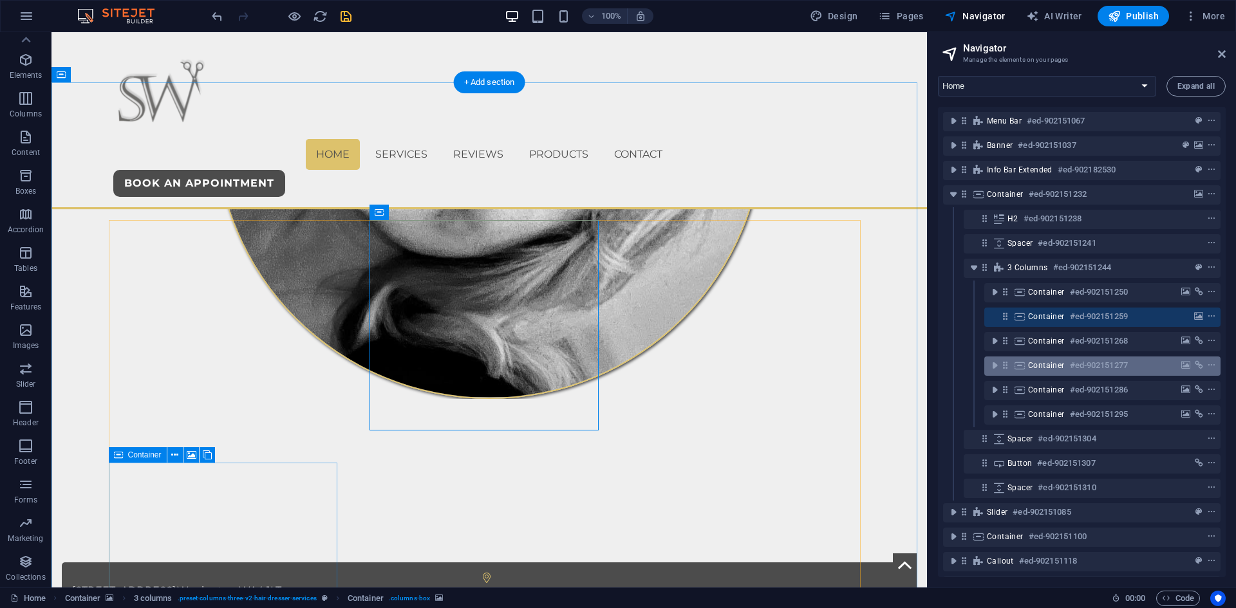
click at [1108, 368] on h6 "#ed-902151277" at bounding box center [1099, 365] width 58 height 15
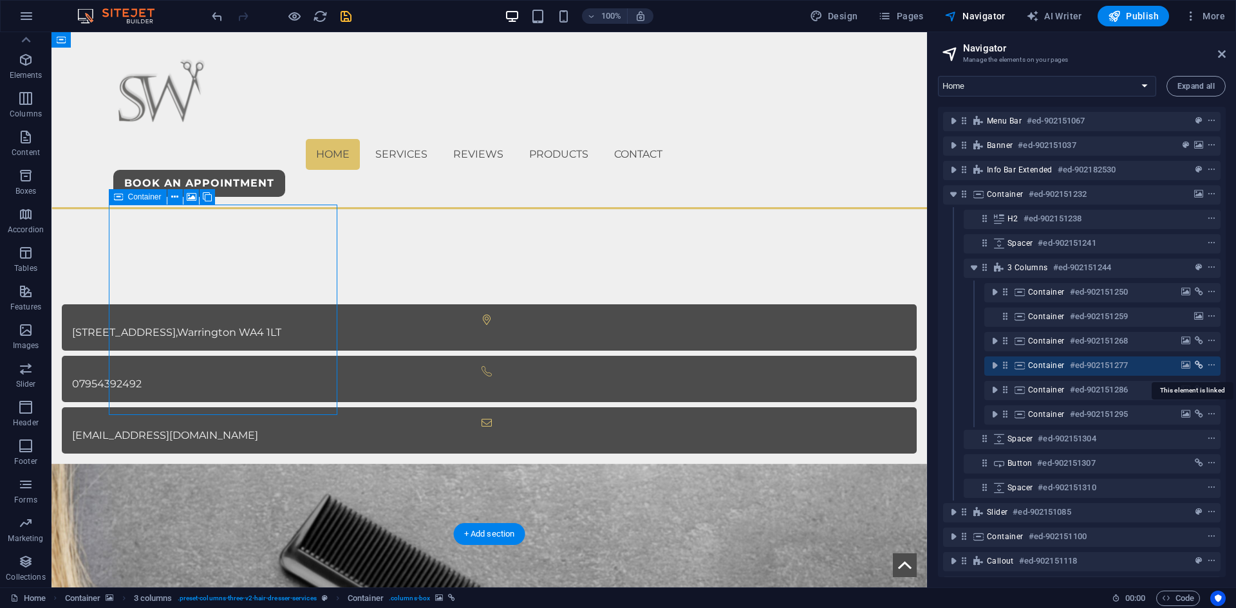
click at [1201, 364] on span "link" at bounding box center [1198, 365] width 13 height 9
select select "1"
select select
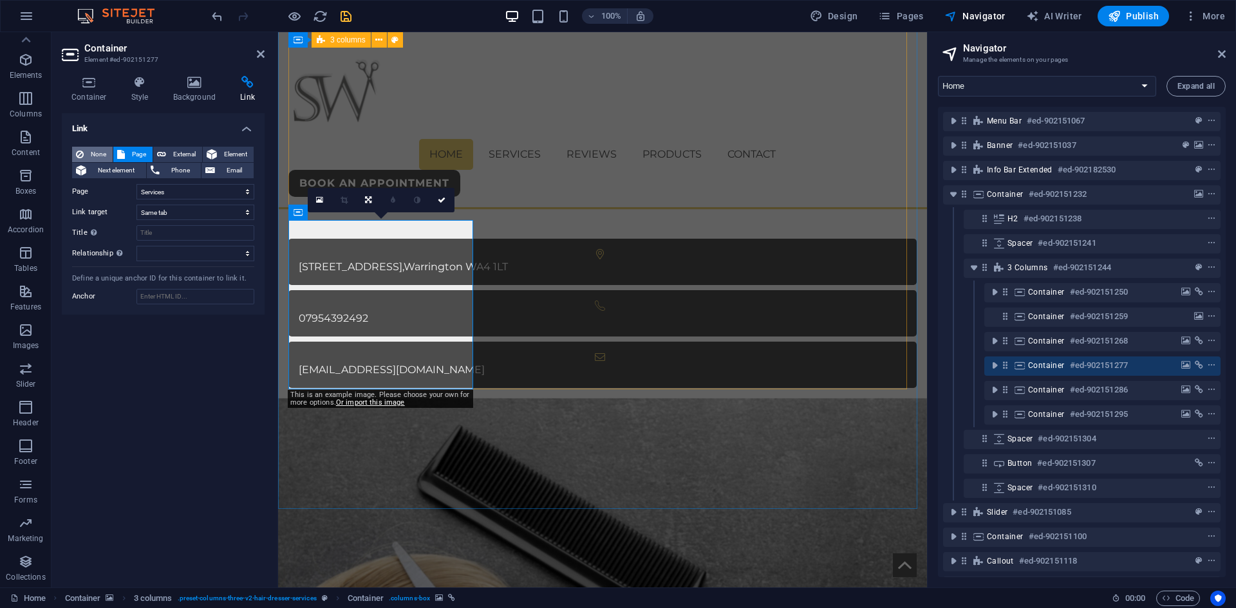
click at [84, 147] on button "None" at bounding box center [92, 154] width 41 height 15
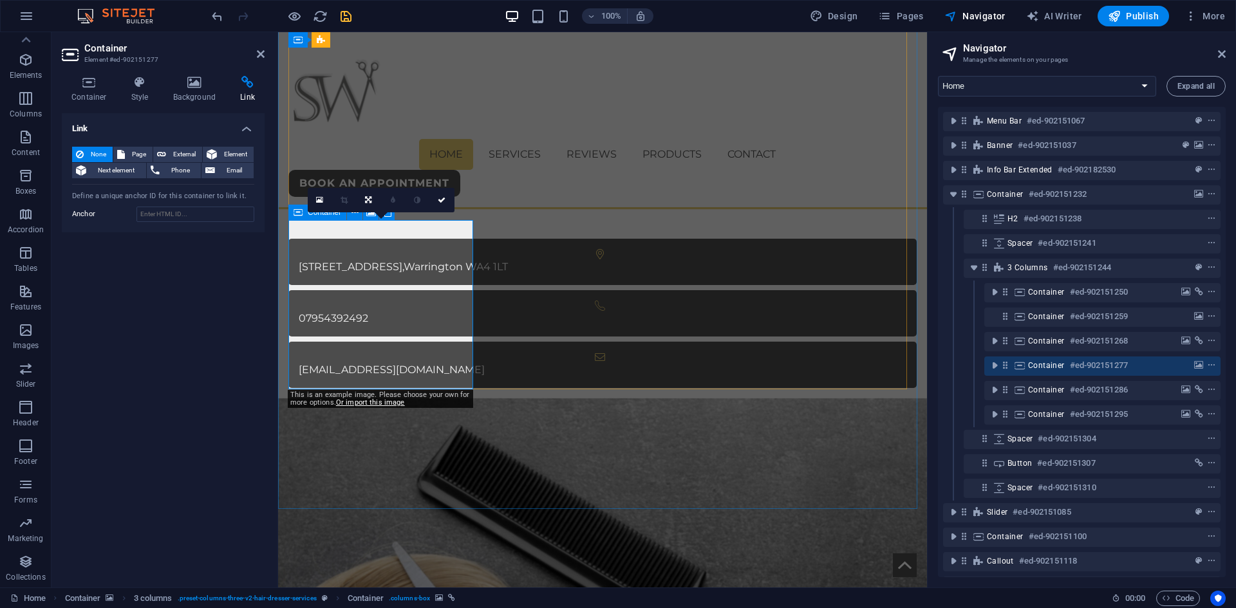
click at [1137, 364] on div "Container #ed-902151277" at bounding box center [1092, 365] width 128 height 15
click at [343, 17] on icon "save" at bounding box center [346, 16] width 15 height 15
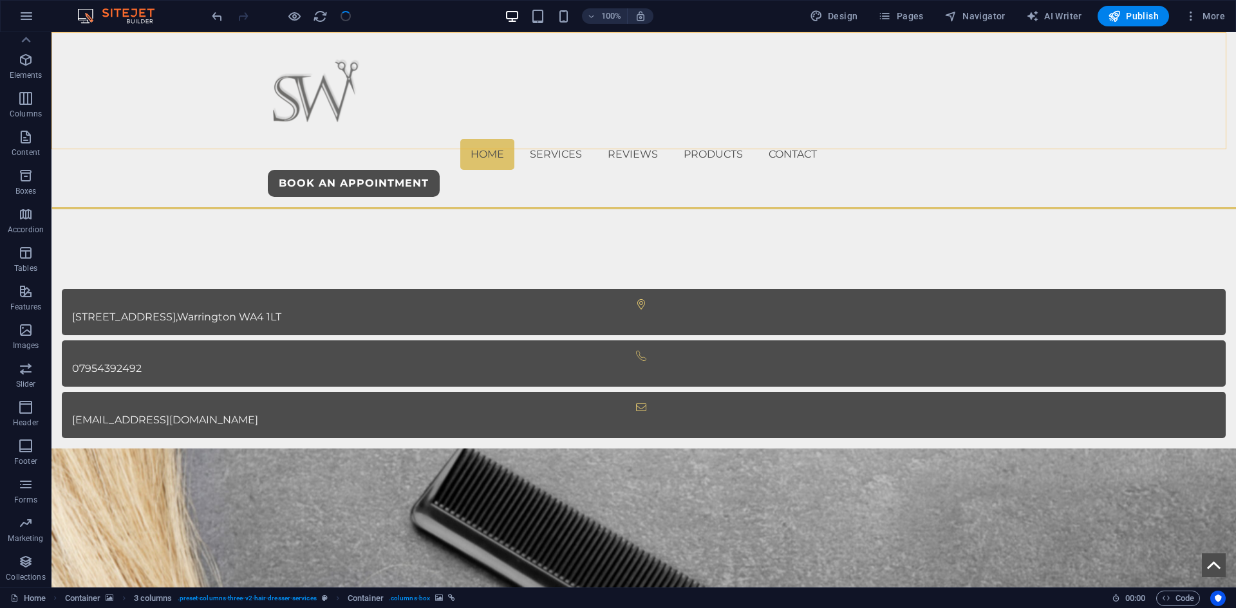
scroll to position [875, 0]
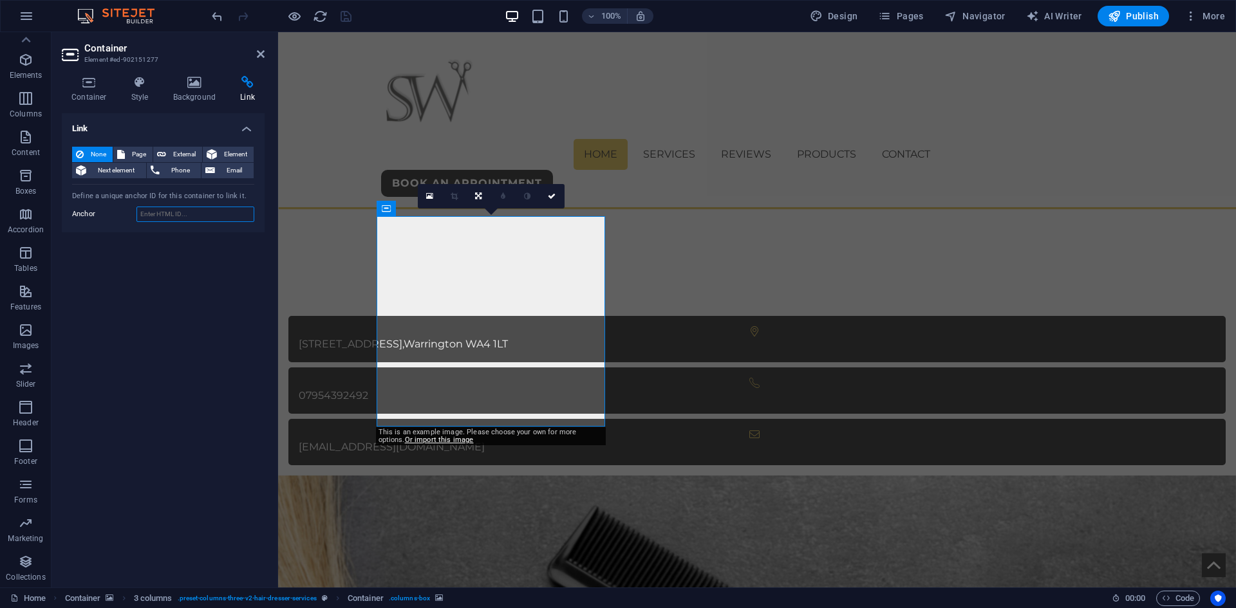
click at [158, 214] on input "Anchor" at bounding box center [195, 214] width 118 height 15
click at [183, 80] on icon at bounding box center [195, 82] width 62 height 13
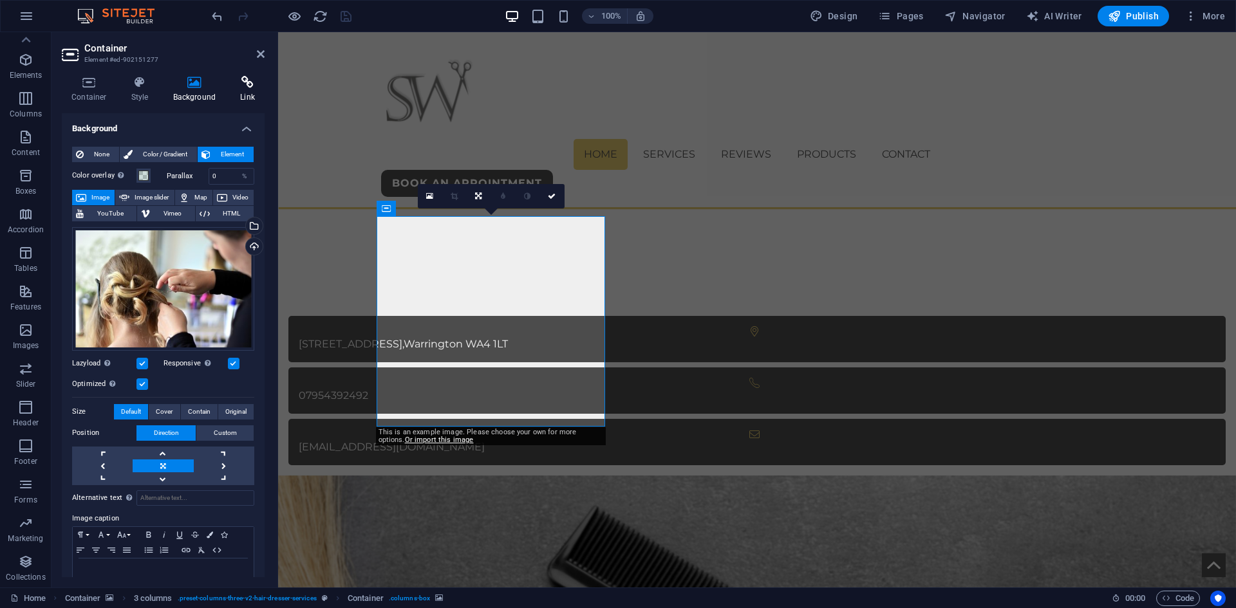
click at [252, 80] on icon at bounding box center [247, 82] width 34 height 13
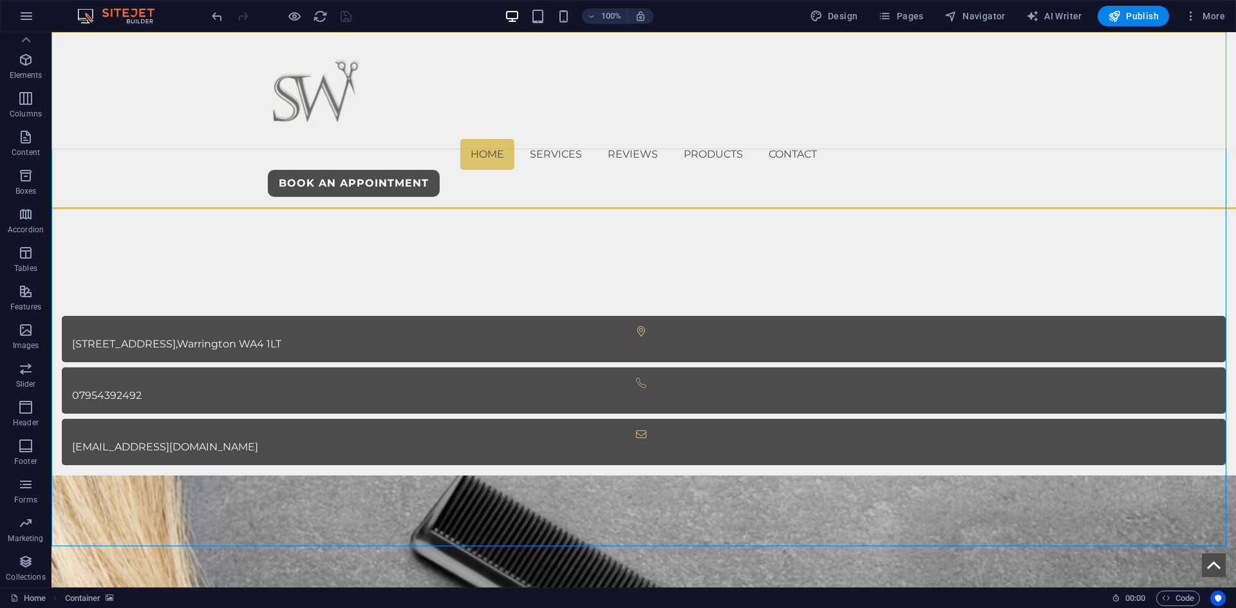
click at [144, 96] on div "Home Services Reviews Products Contact book an APpointment" at bounding box center [644, 119] width 1185 height 175
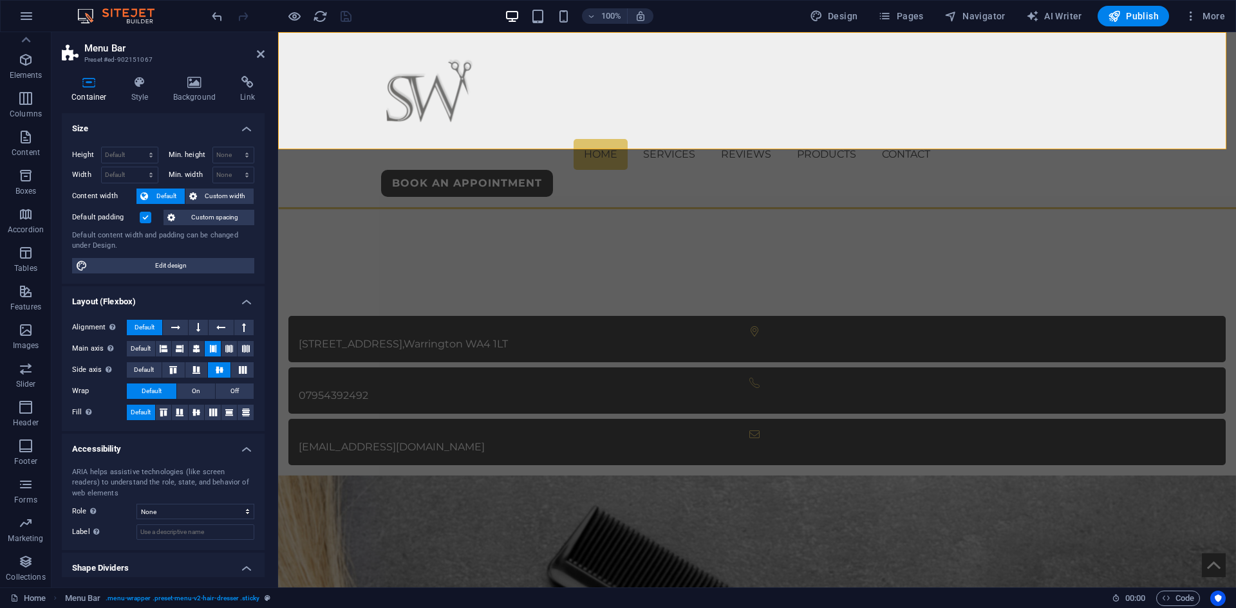
scroll to position [35, 0]
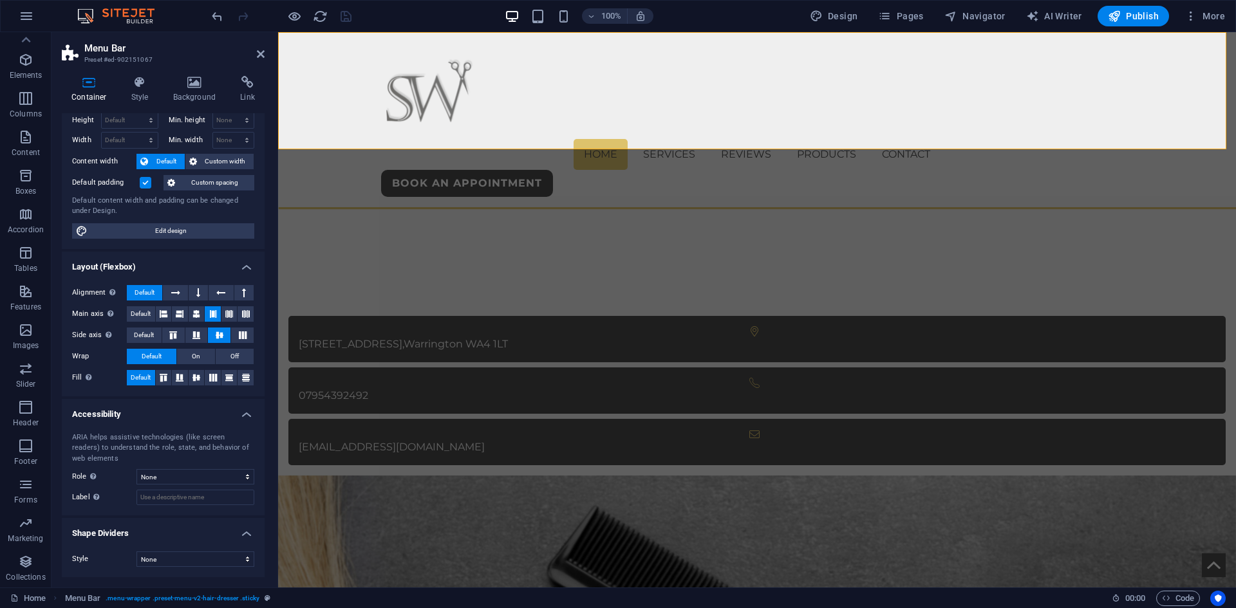
click at [144, 75] on div "Container Style Background Link Size Height Default px rem % vh vw Min. height …" at bounding box center [163, 327] width 223 height 522
click at [141, 91] on h4 "Style" at bounding box center [143, 89] width 42 height 27
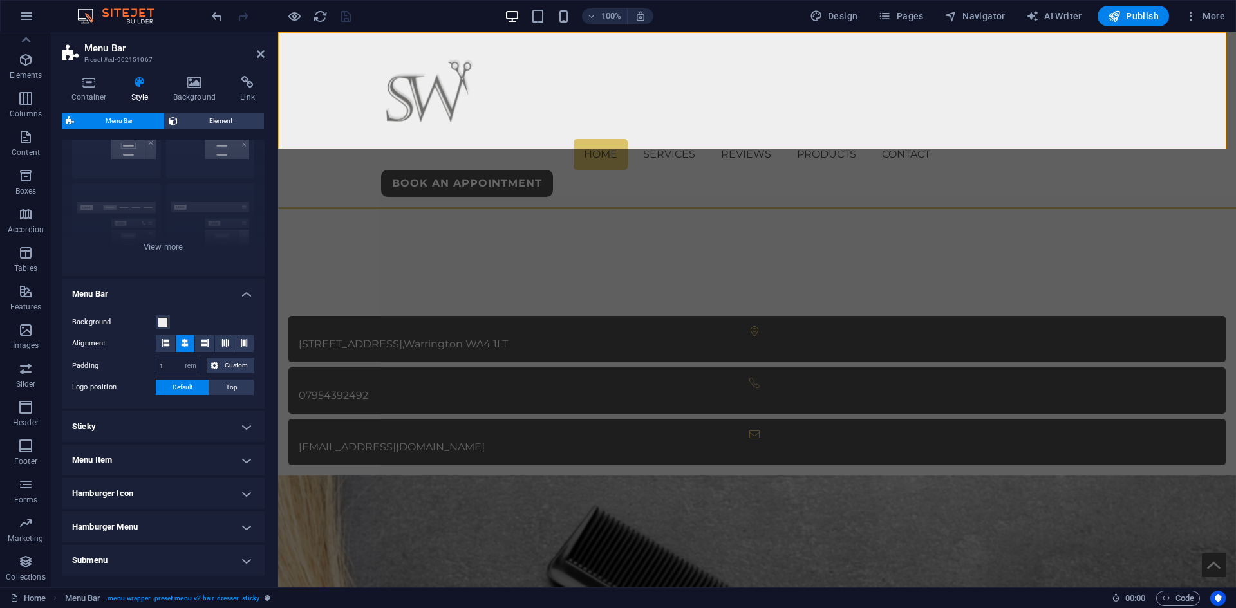
scroll to position [130, 0]
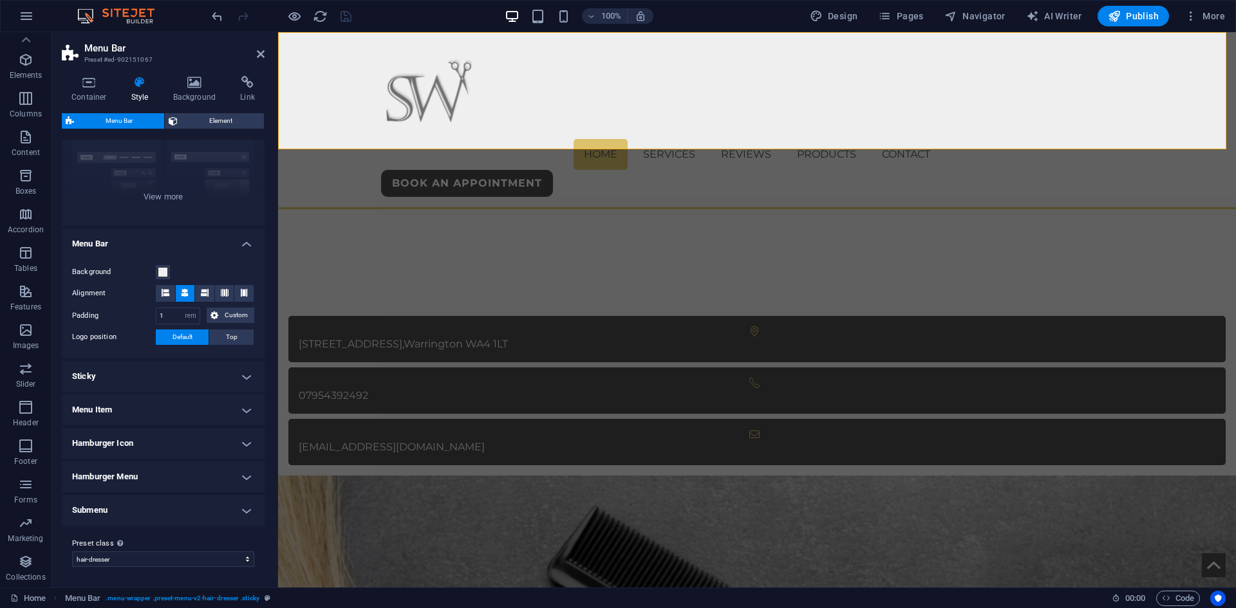
click at [109, 374] on h4 "Sticky" at bounding box center [163, 376] width 203 height 31
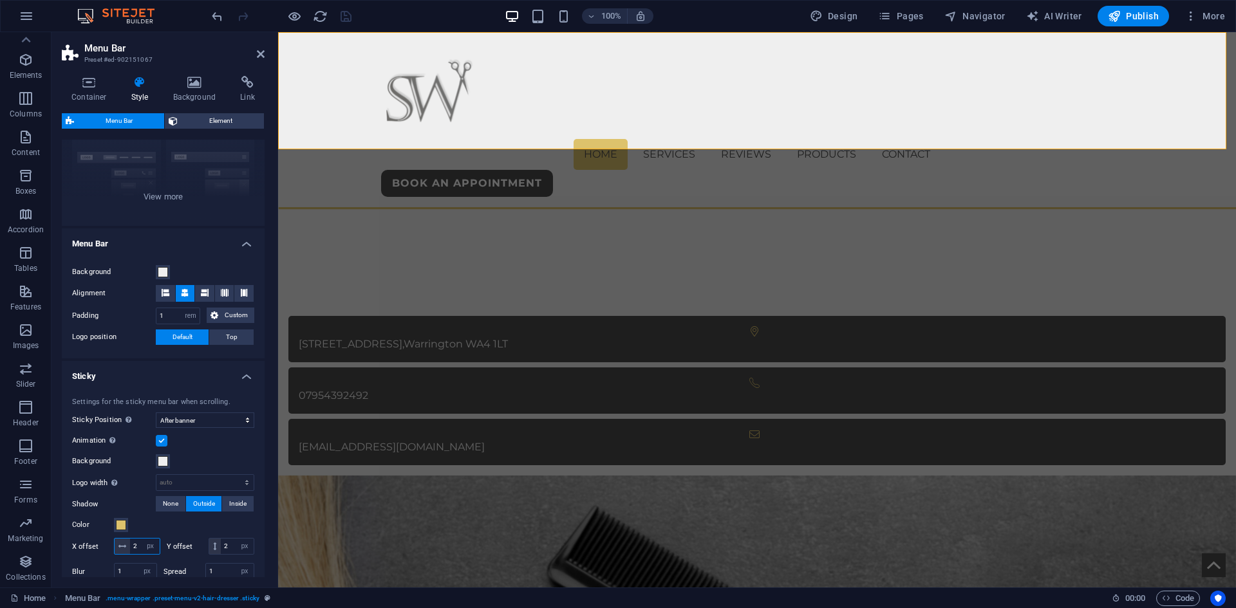
drag, startPoint x: 142, startPoint y: 548, endPoint x: 134, endPoint y: 548, distance: 8.4
click at [134, 548] on input "2" at bounding box center [145, 546] width 30 height 15
type input "1"
drag, startPoint x: 142, startPoint y: 564, endPoint x: 125, endPoint y: 562, distance: 16.8
click at [209, 555] on div "2 px rem vh vw" at bounding box center [232, 546] width 46 height 17
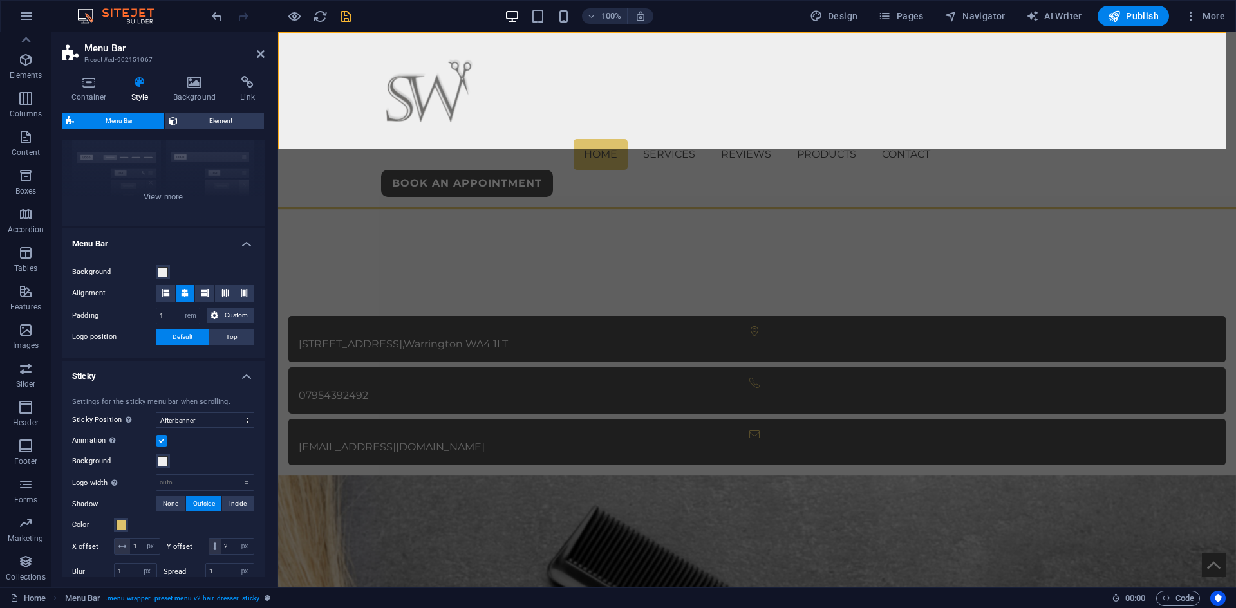
click at [147, 525] on div "Color" at bounding box center [163, 525] width 182 height 15
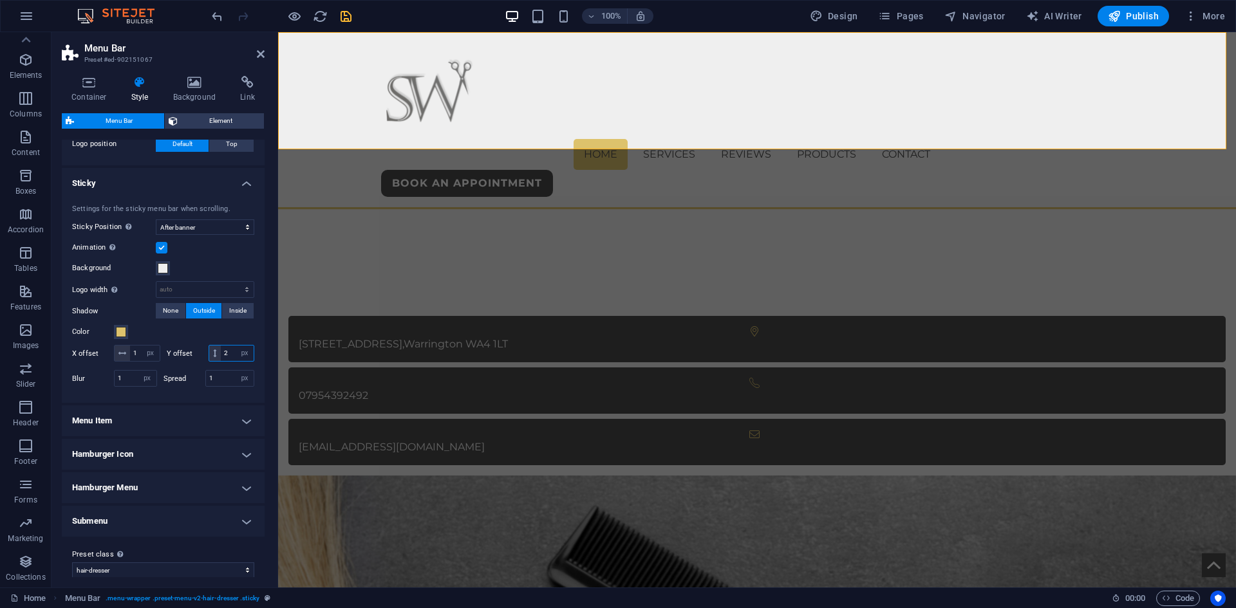
drag, startPoint x: 145, startPoint y: 364, endPoint x: 114, endPoint y: 368, distance: 31.1
click at [209, 362] on div "2 px rem vh vw" at bounding box center [232, 353] width 46 height 17
type input "1"
click at [88, 361] on div "X offset 1 px rem vh vw" at bounding box center [116, 353] width 88 height 17
click at [339, 11] on icon "save" at bounding box center [346, 16] width 15 height 15
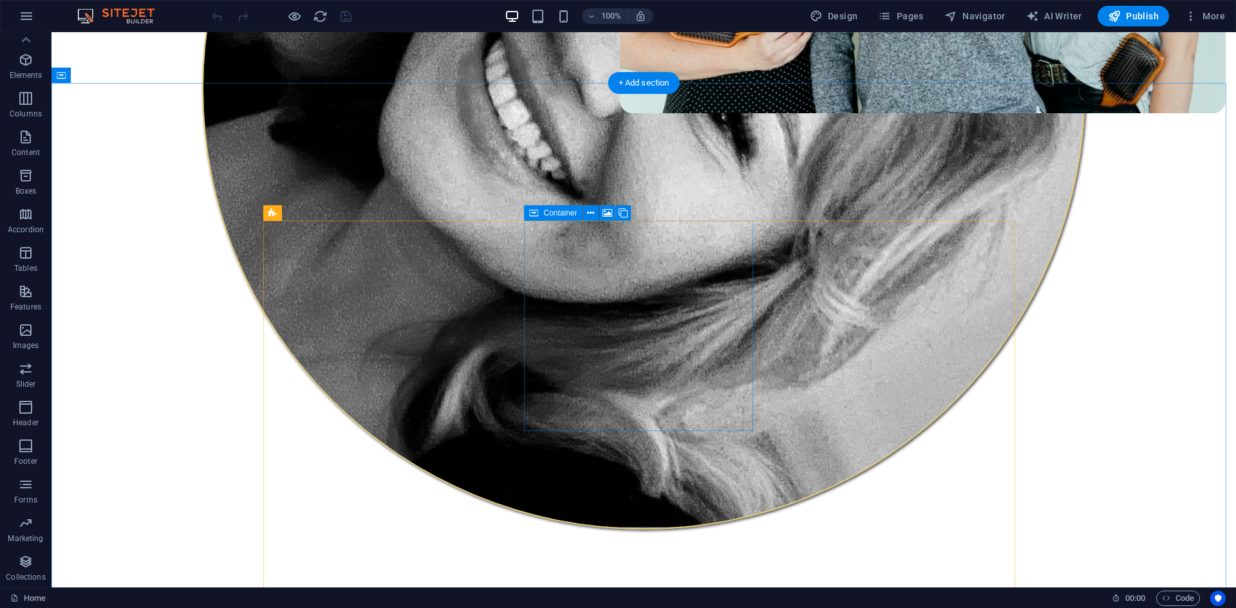
scroll to position [773, 0]
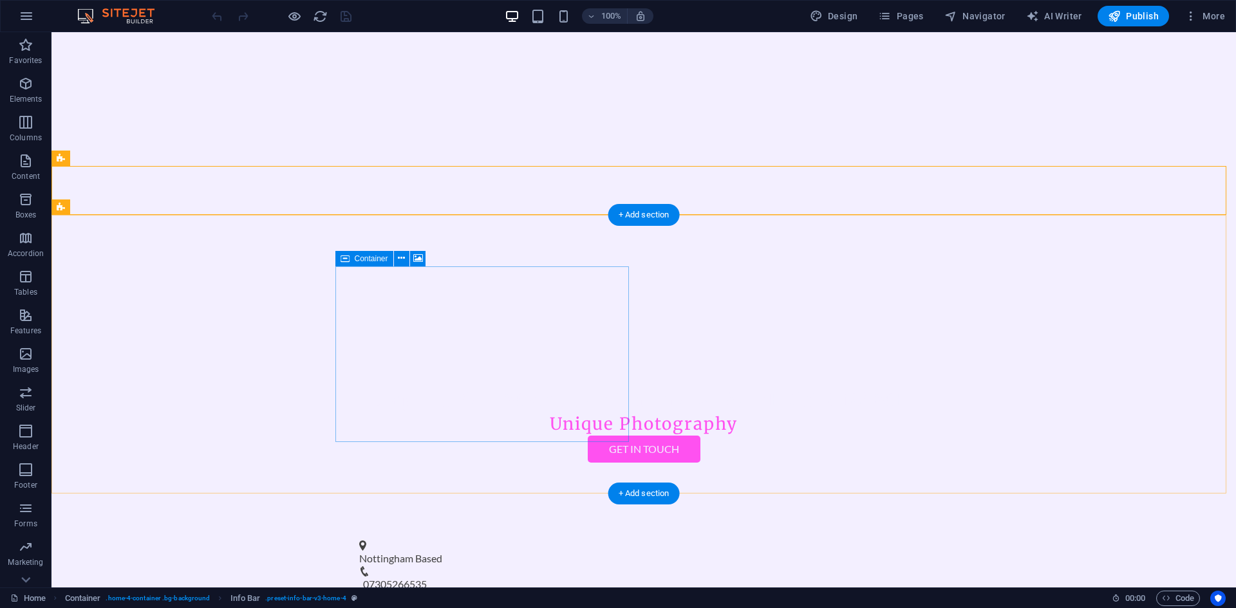
scroll to position [193, 0]
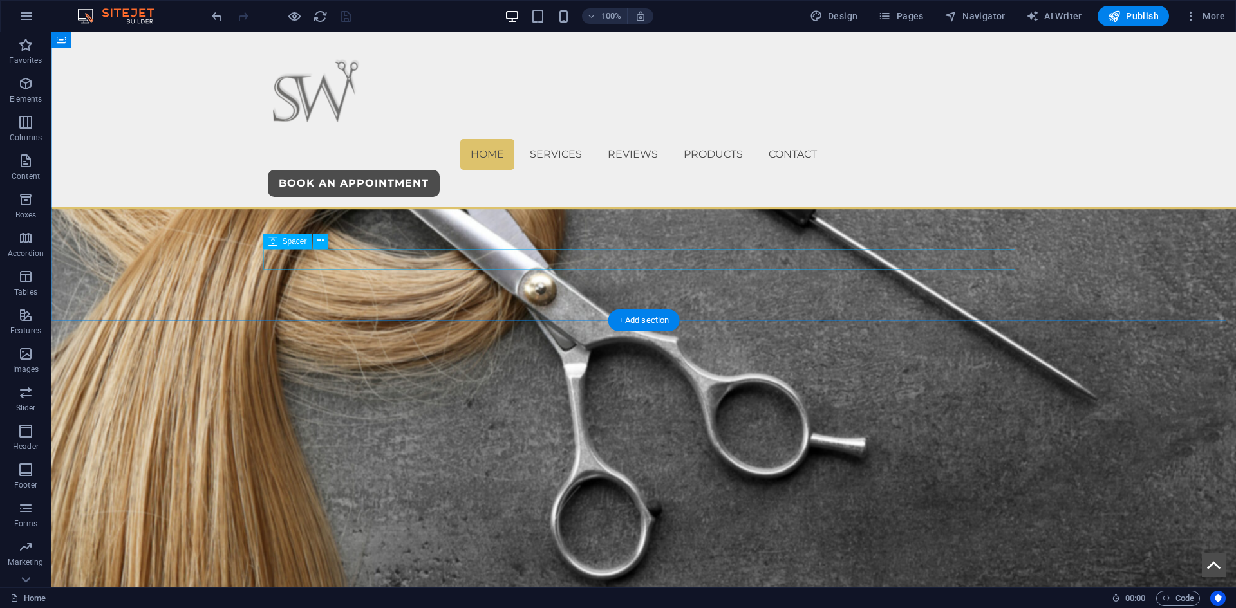
scroll to position [1481, 0]
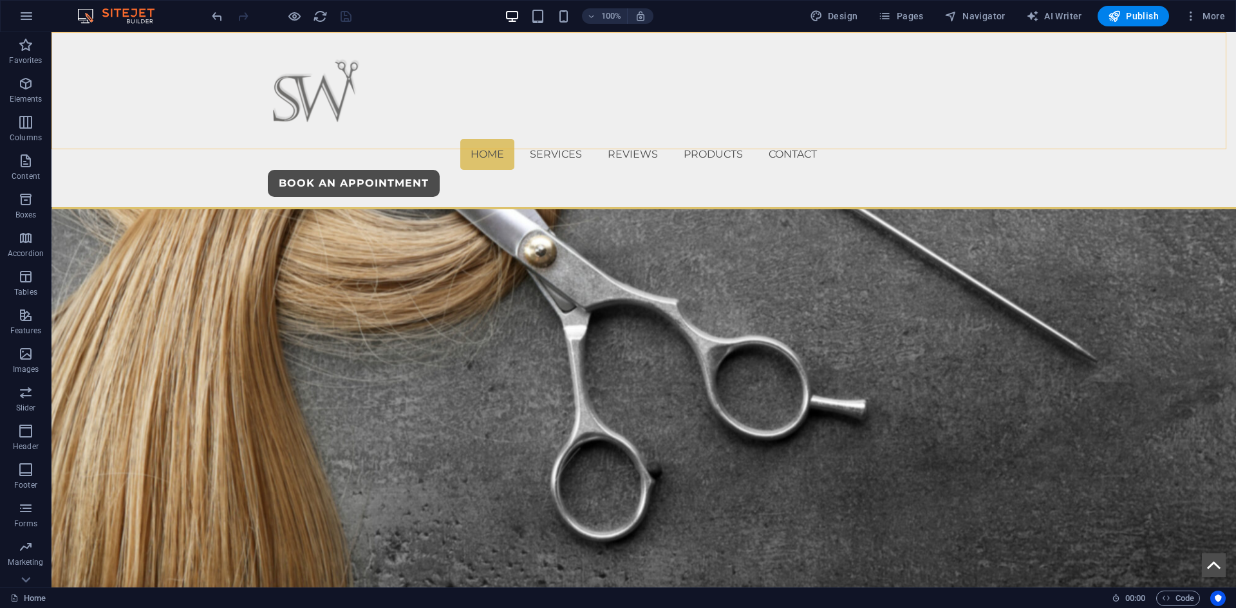
click at [100, 64] on div "Home Services Reviews Products Contact book an APpointment" at bounding box center [644, 119] width 1185 height 175
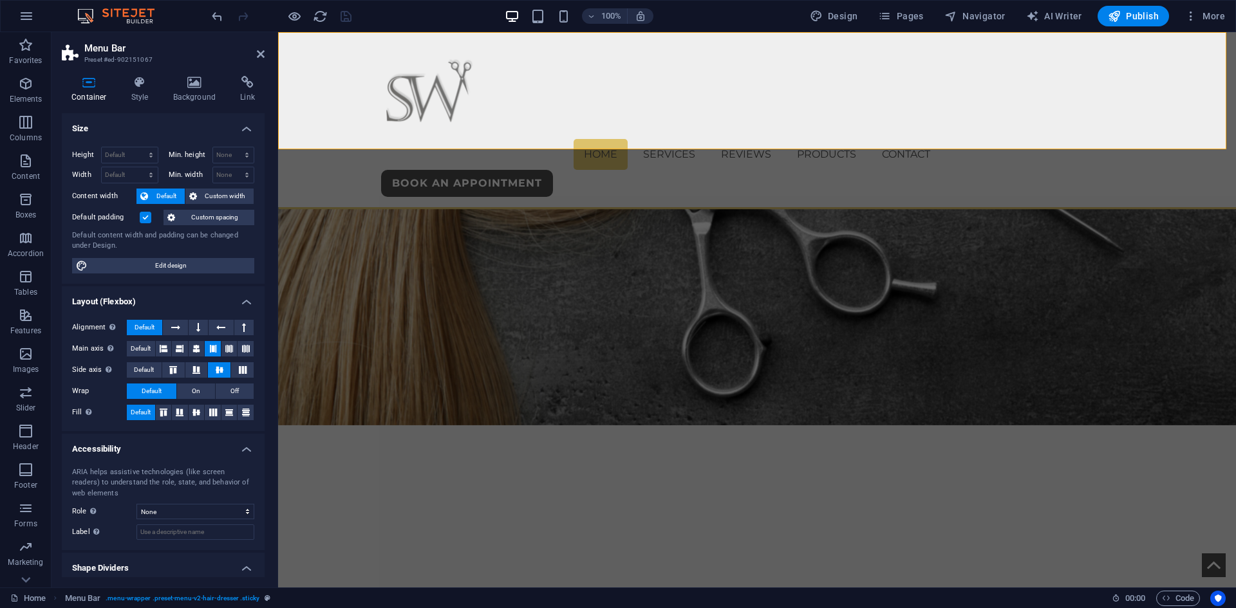
scroll to position [35, 0]
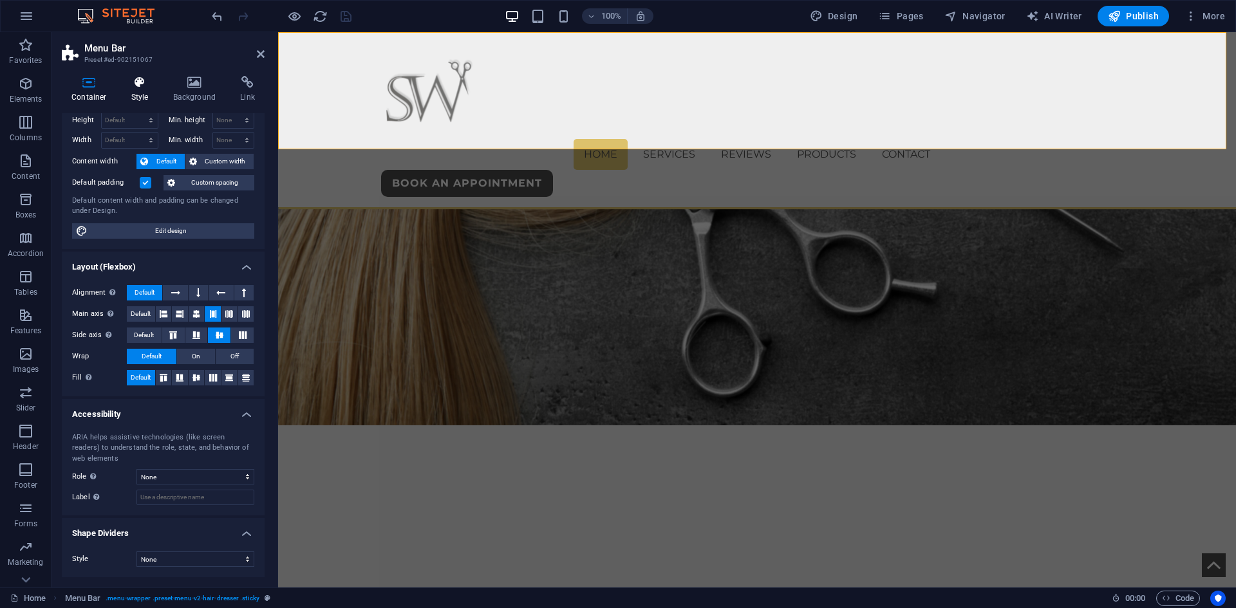
click at [127, 88] on icon at bounding box center [140, 82] width 37 height 13
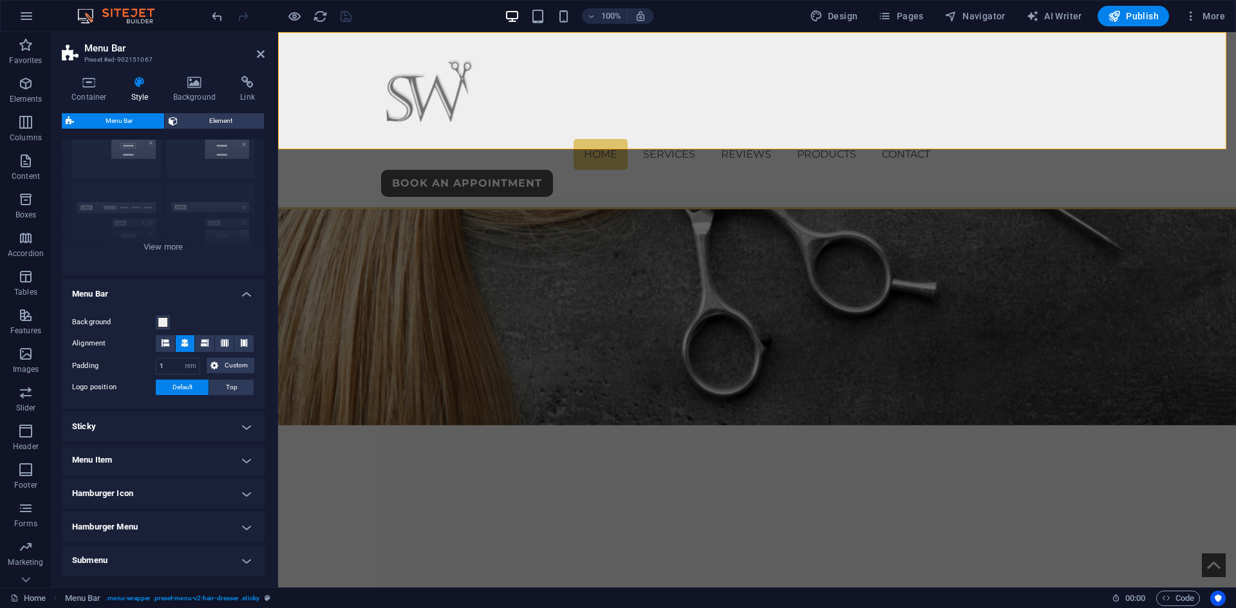
scroll to position [130, 0]
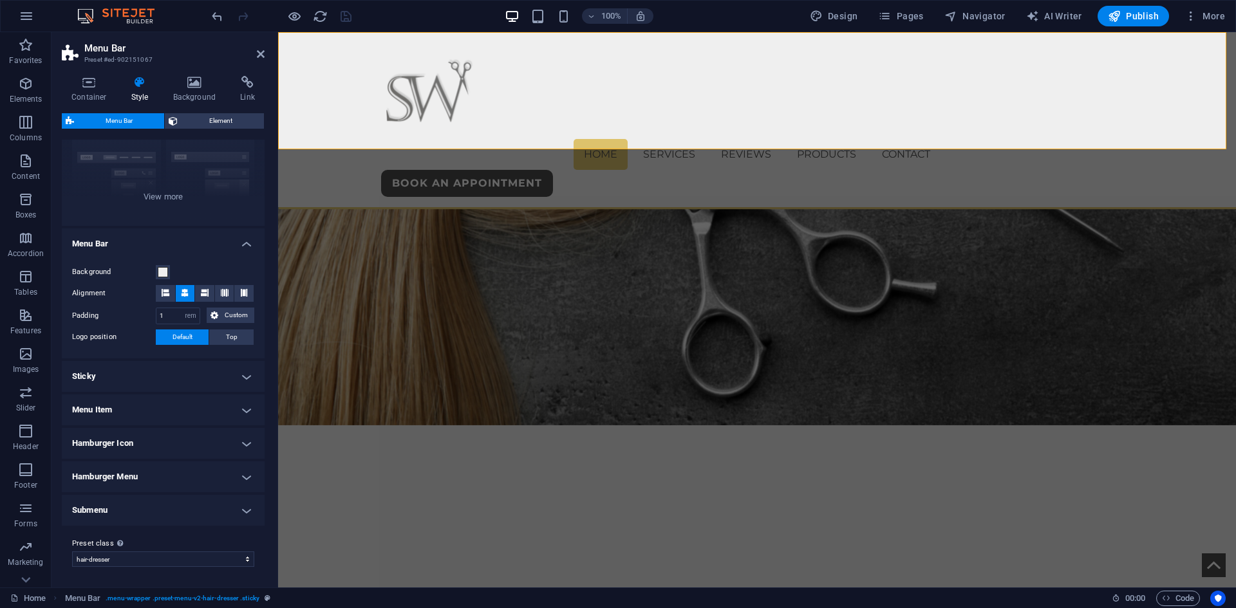
click at [111, 384] on h4 "Sticky" at bounding box center [163, 376] width 203 height 31
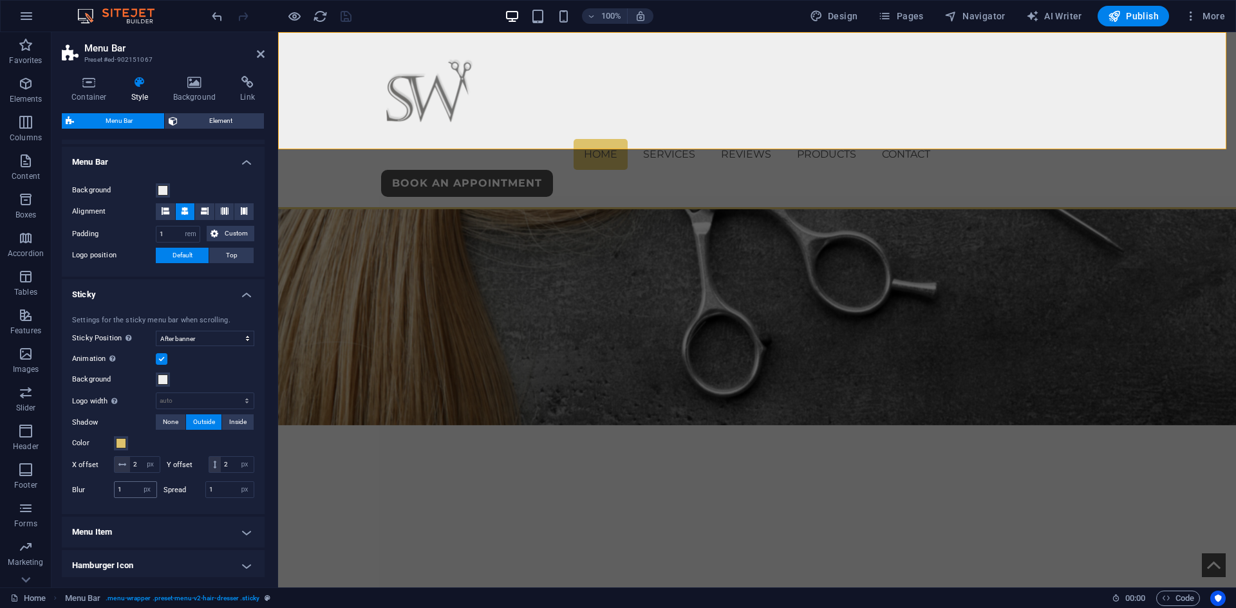
scroll to position [259, 0]
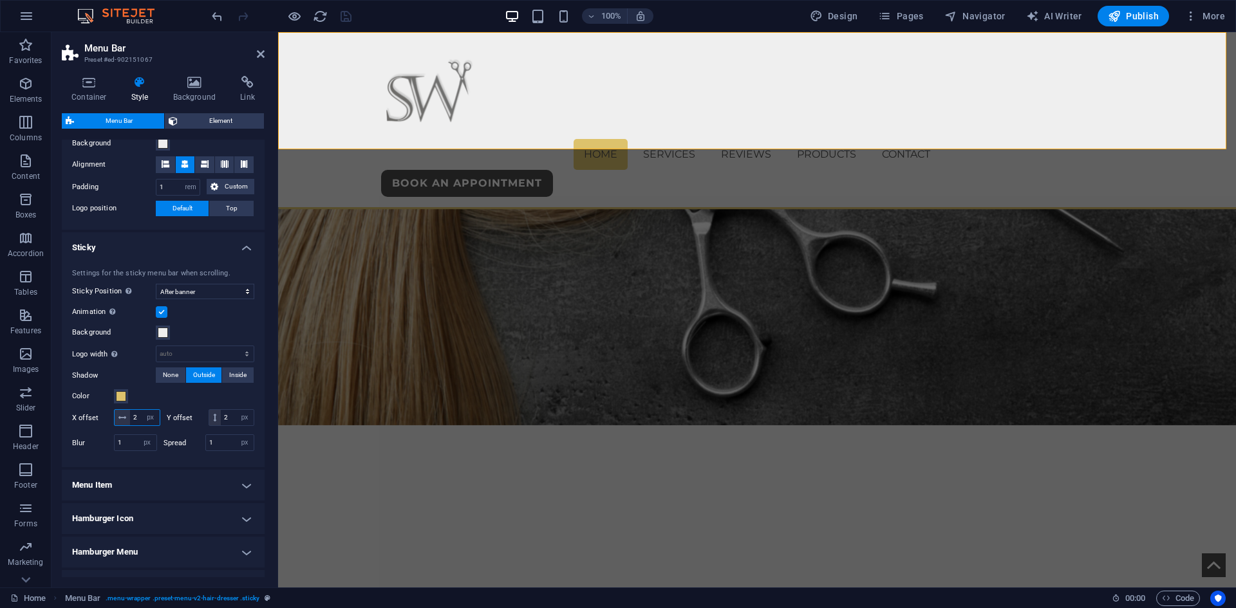
click at [143, 423] on input "2" at bounding box center [145, 417] width 30 height 15
type input "1"
drag, startPoint x: 153, startPoint y: 436, endPoint x: 117, endPoint y: 433, distance: 36.3
click at [209, 426] on div "2 px rem vh vw" at bounding box center [232, 417] width 46 height 17
type input "1"
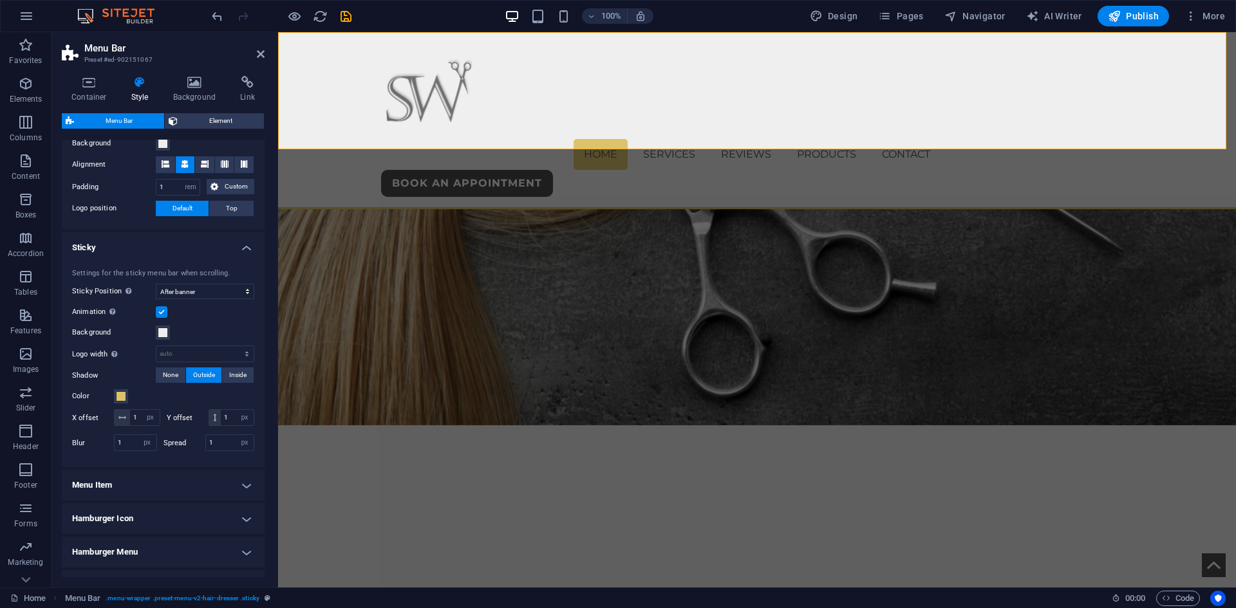
click at [167, 422] on label "Y offset" at bounding box center [188, 418] width 42 height 7
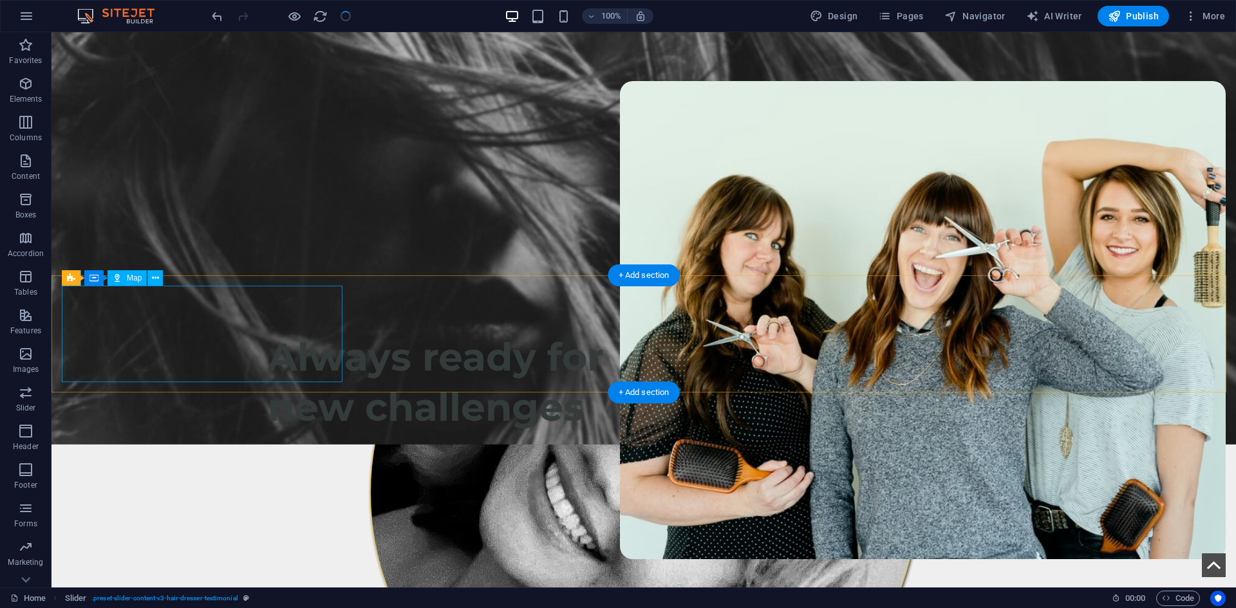
scroll to position [0, 0]
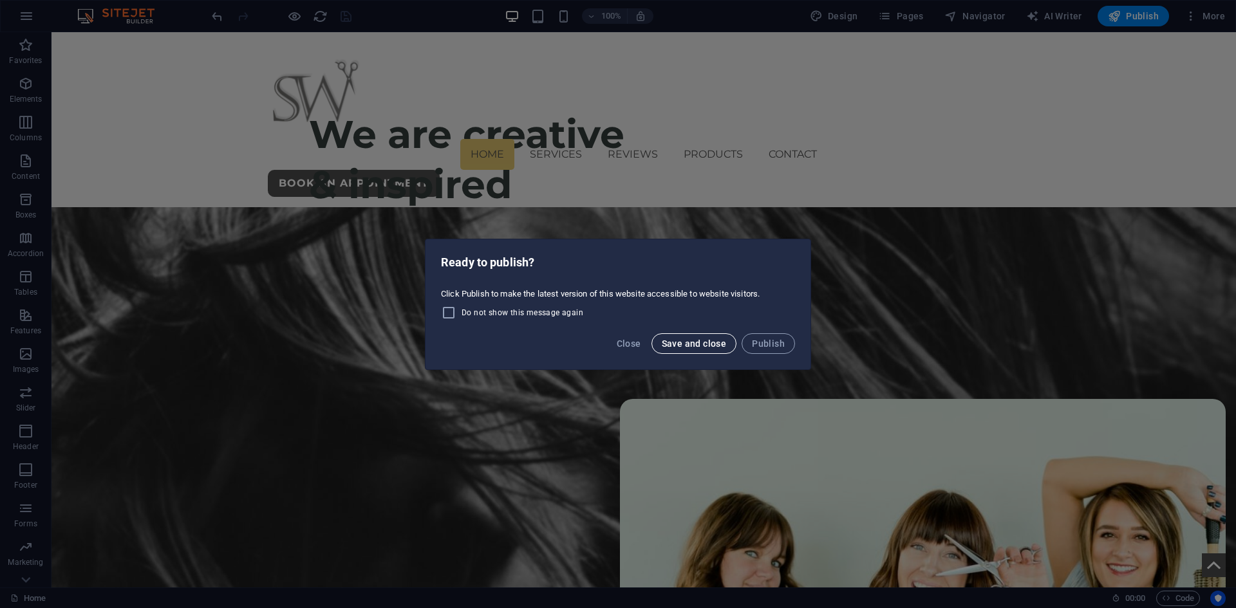
click at [705, 340] on span "Save and close" at bounding box center [694, 344] width 65 height 10
